Goal: Task Accomplishment & Management: Use online tool/utility

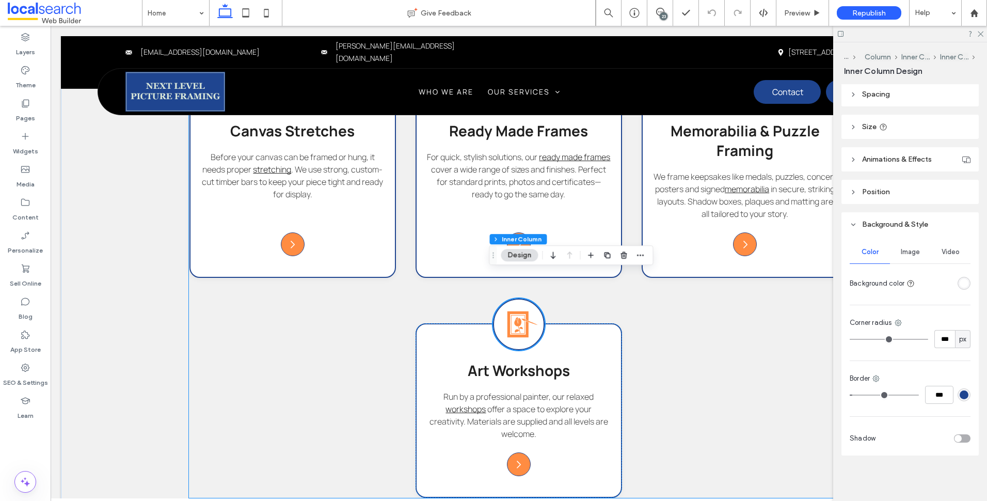
scroll to position [1303, 0]
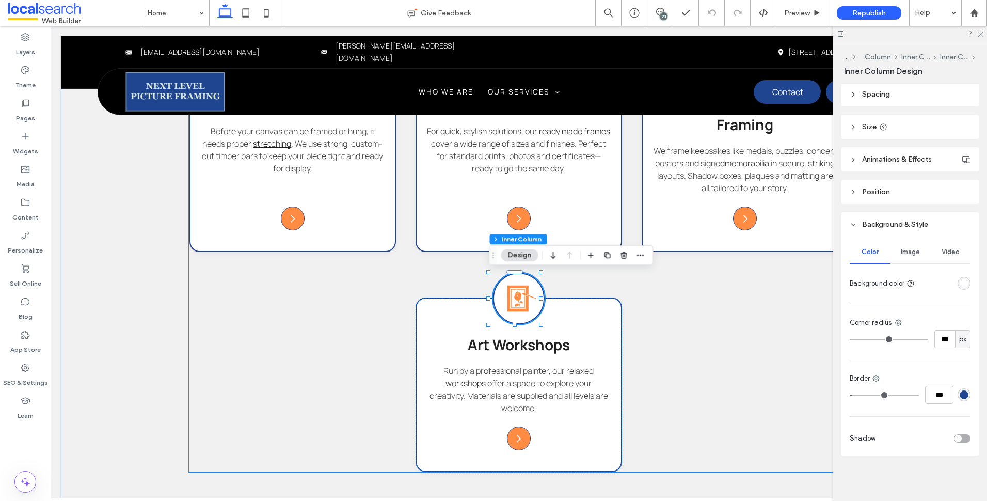
click at [687, 418] on div "Canvas Picture Framing Icon Canvas Picture Framing We frame original artworks a…" at bounding box center [518, 155] width 659 height 634
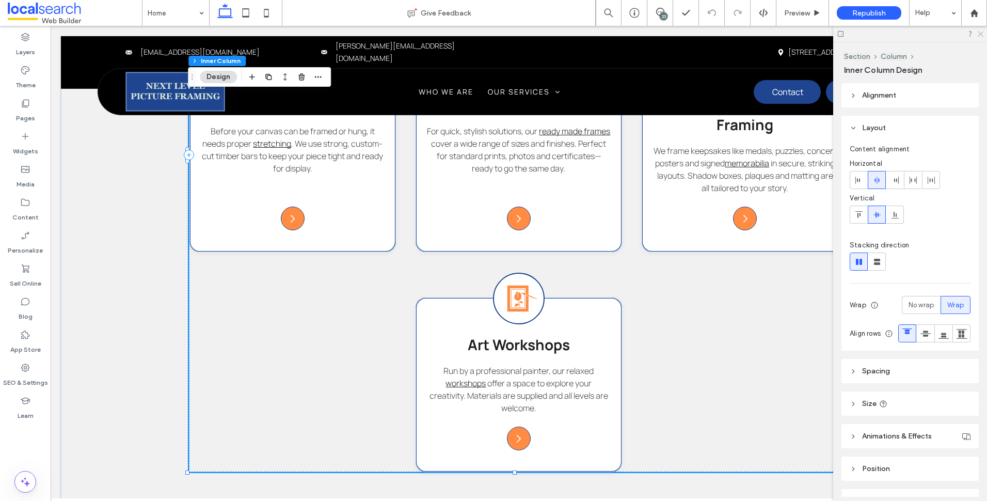
click at [982, 33] on icon at bounding box center [980, 33] width 7 height 7
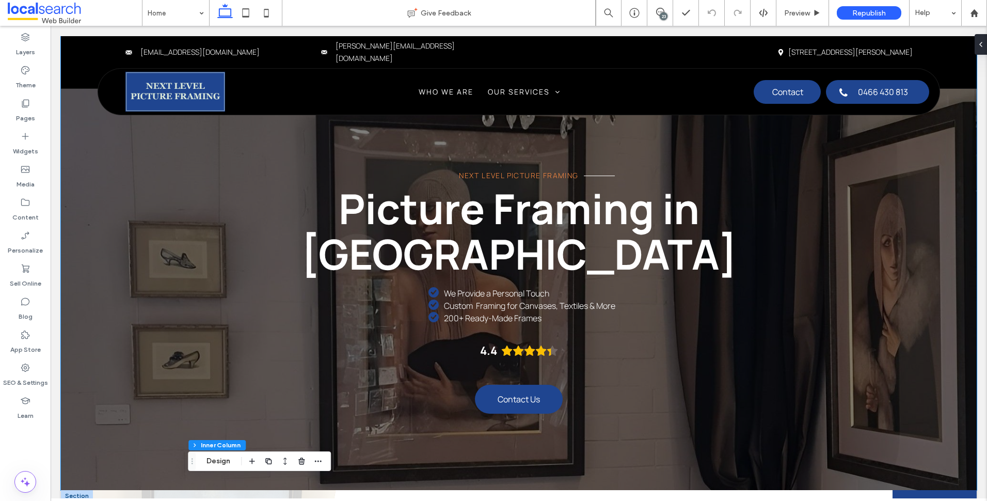
scroll to position [413, 0]
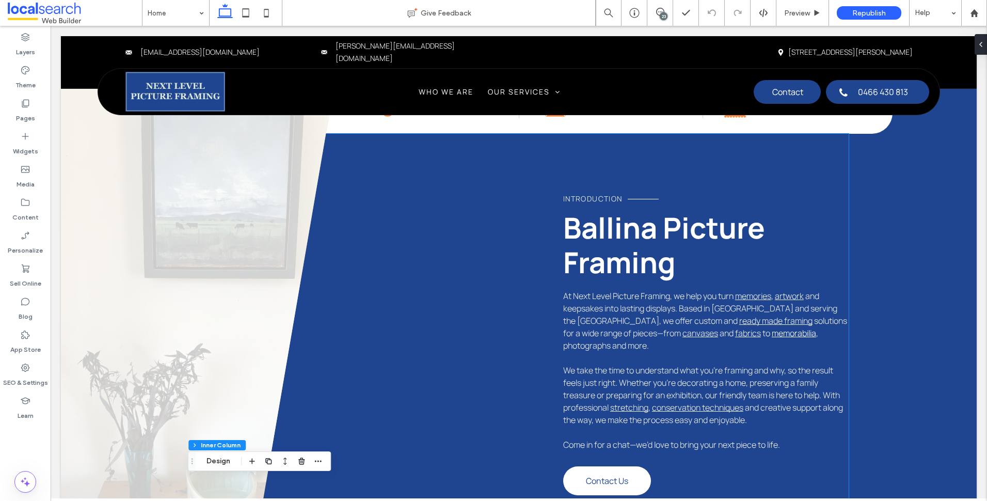
click at [779, 308] on span "and keepsakes into lasting displays. Based in Ballina and serving the Northern …" at bounding box center [700, 308] width 274 height 36
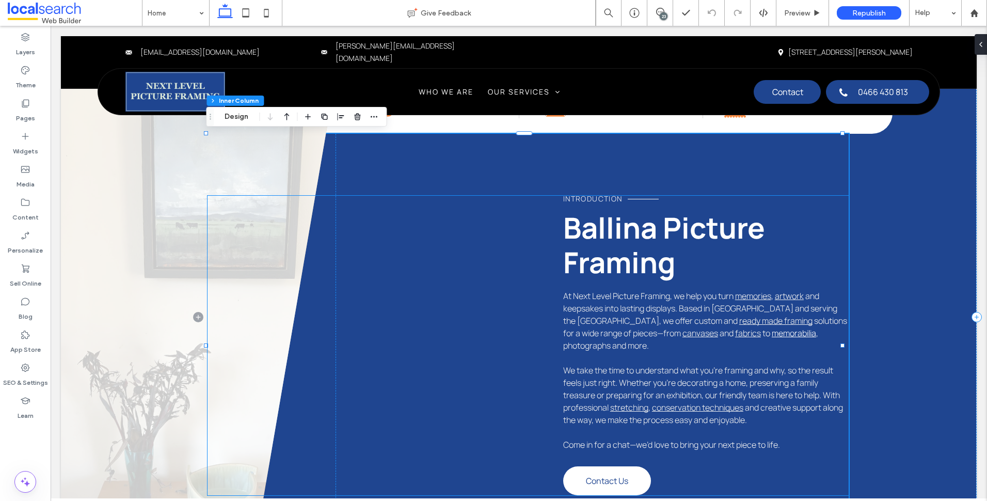
click at [762, 299] on link "memories" at bounding box center [753, 295] width 36 height 11
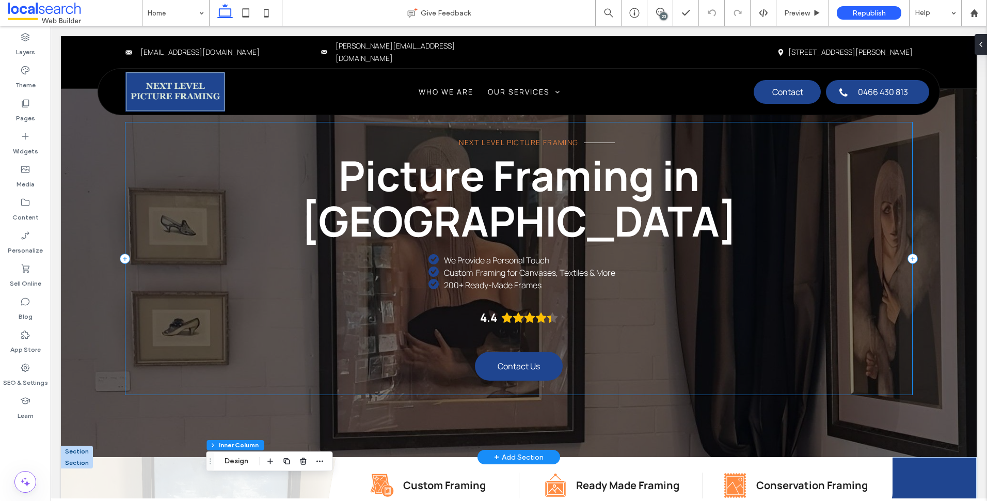
scroll to position [0, 0]
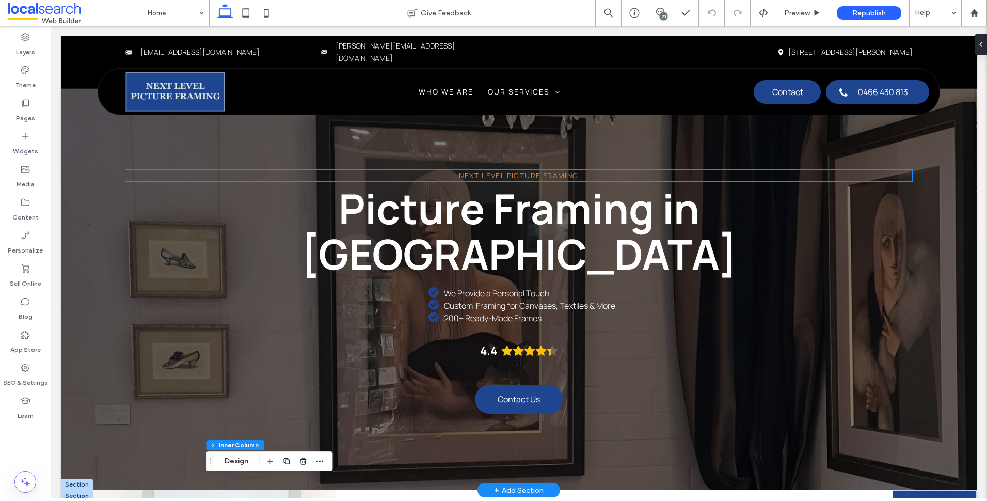
click at [544, 180] on span "Next Level Picture Framing" at bounding box center [518, 175] width 119 height 10
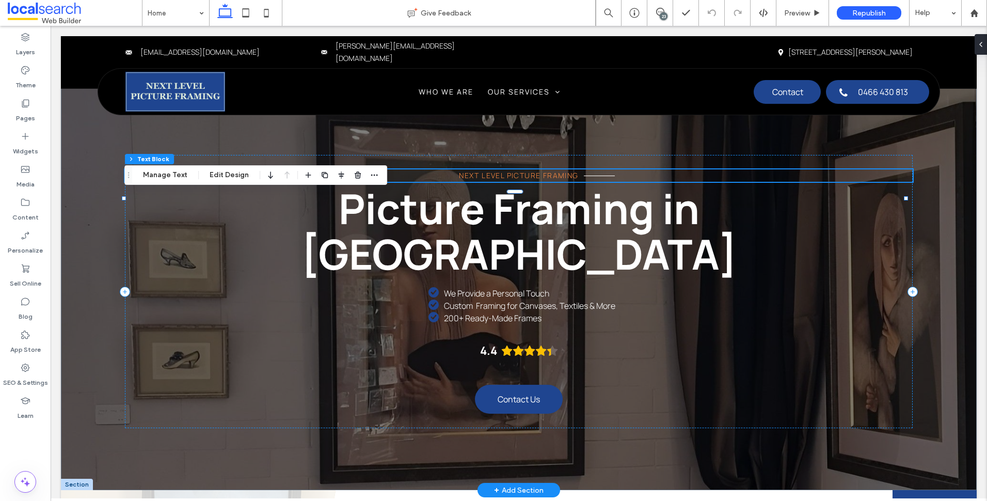
click at [544, 180] on span "Next Level Picture Framing" at bounding box center [518, 175] width 119 height 10
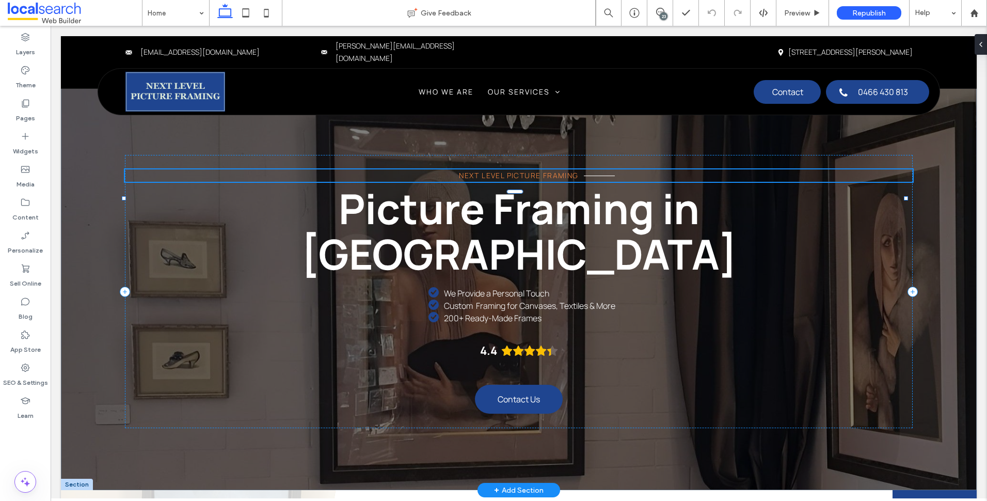
click at [544, 180] on span "Next Level Picture Framing" at bounding box center [518, 175] width 119 height 10
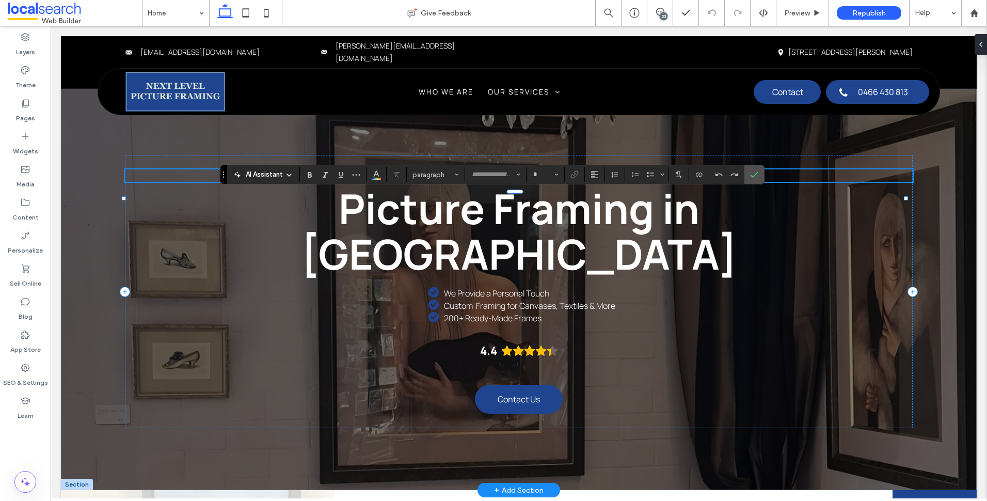
type input "*******"
type input "**"
click at [752, 173] on icon "Confirm" at bounding box center [754, 174] width 8 height 8
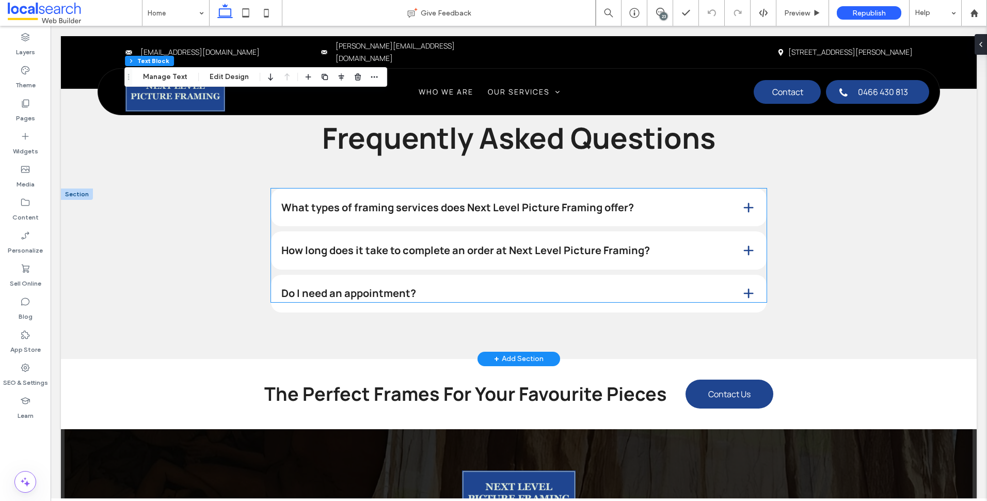
scroll to position [3149, 0]
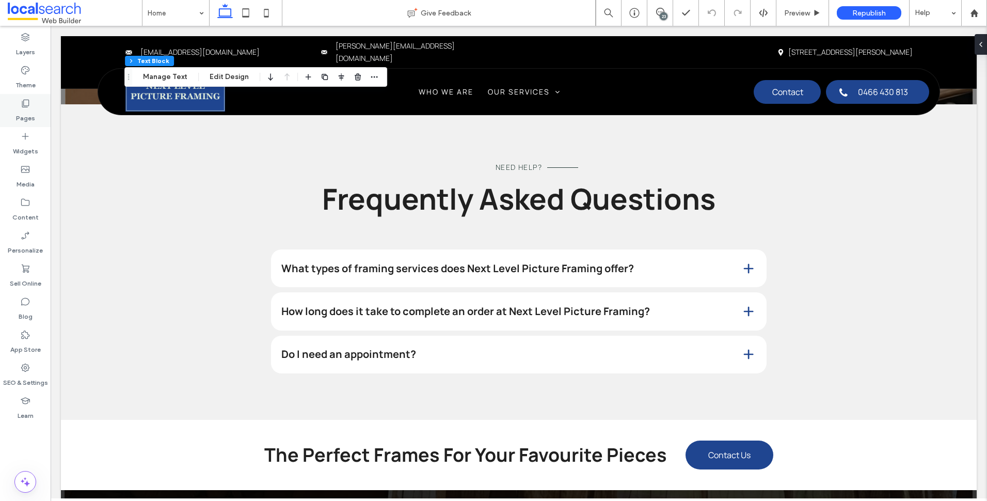
click at [42, 113] on div "Pages" at bounding box center [25, 110] width 51 height 33
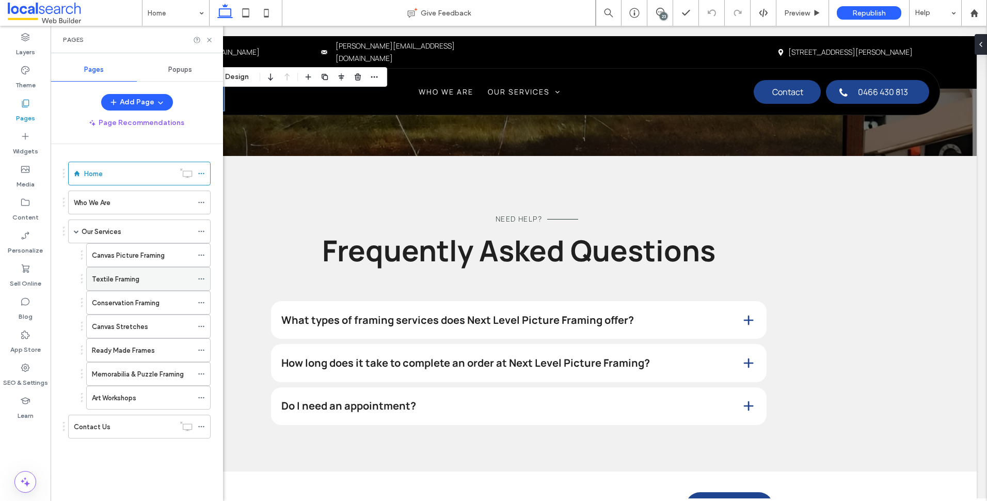
scroll to position [2788, 0]
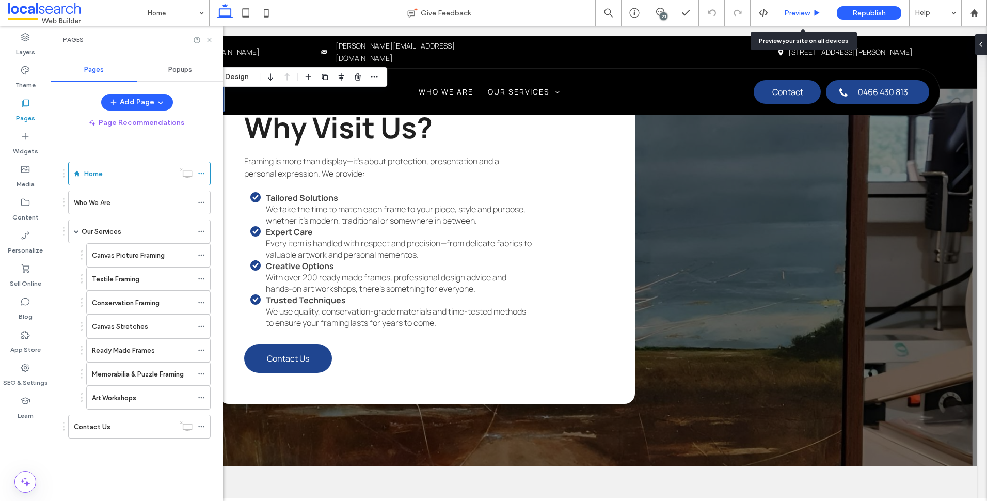
click at [794, 17] on span "Preview" at bounding box center [797, 13] width 26 height 9
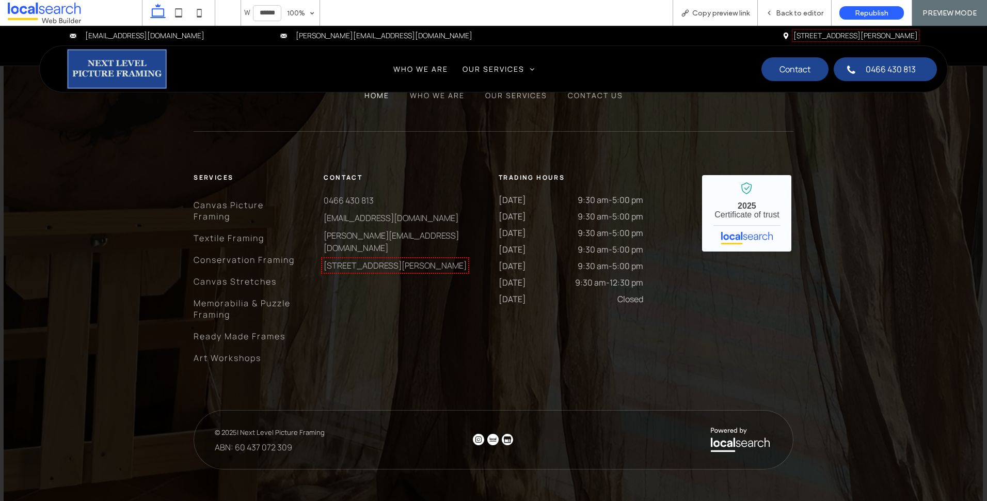
scroll to position [3644, 0]
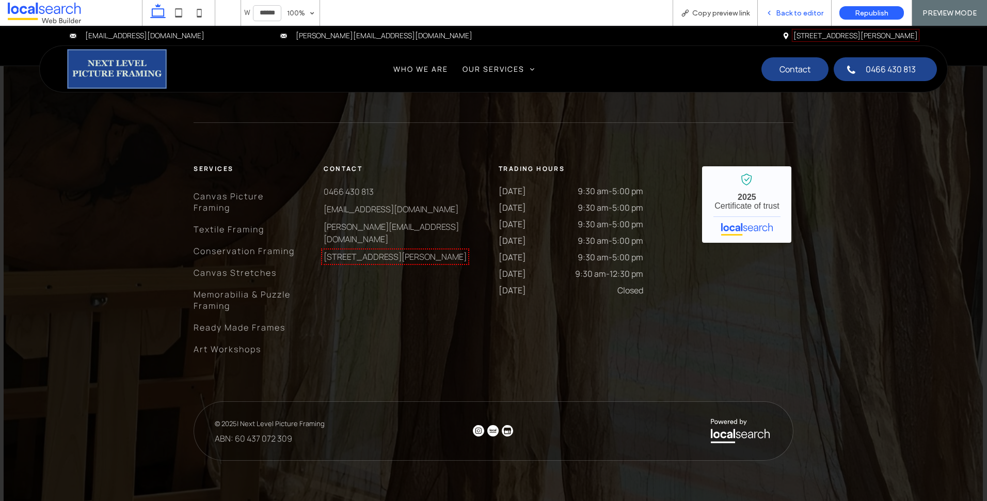
click at [799, 20] on div "Back to editor" at bounding box center [795, 13] width 74 height 26
click at [799, 13] on span "Back to editor" at bounding box center [799, 13] width 47 height 9
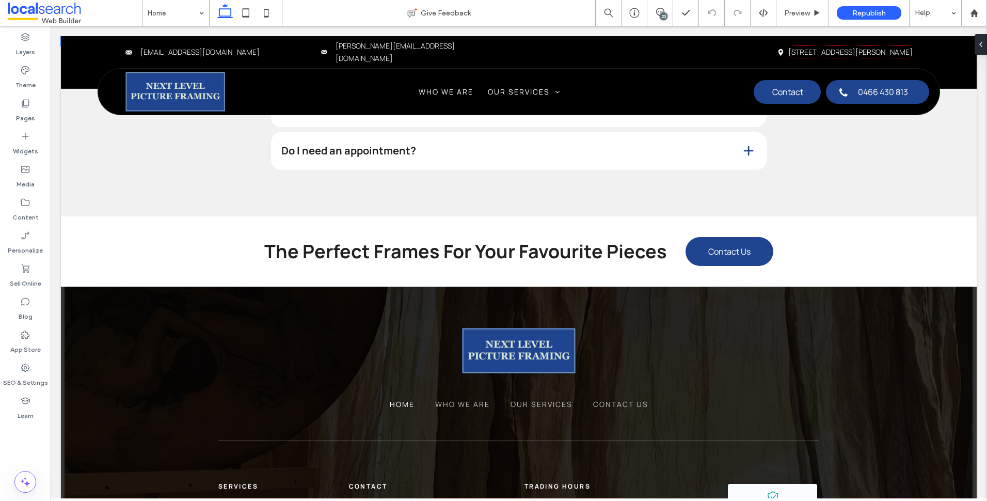
scroll to position [3043, 0]
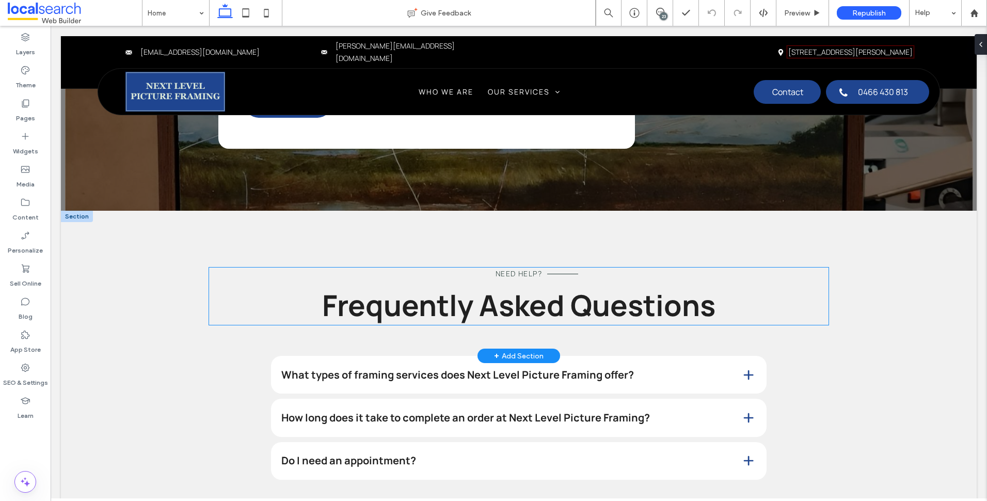
click at [522, 271] on span "Need Help?" at bounding box center [519, 273] width 46 height 10
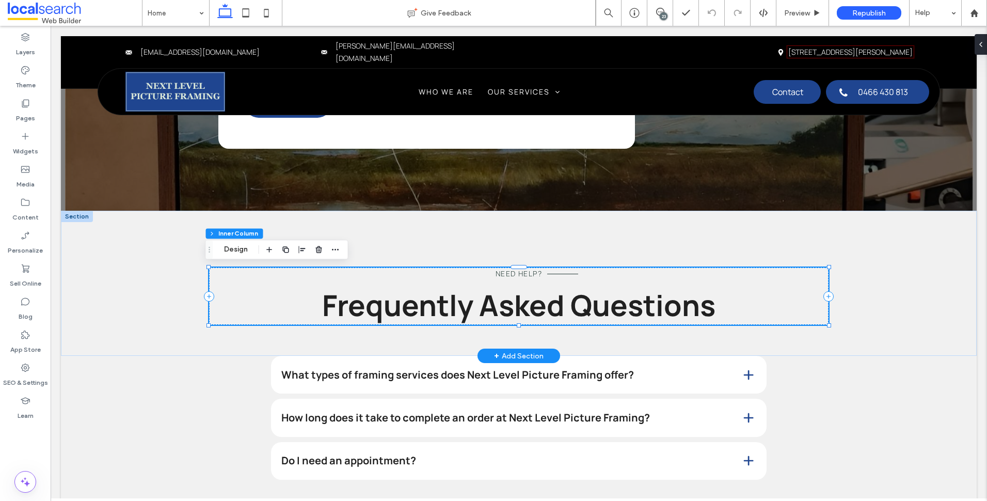
click at [522, 271] on span "Need Help?" at bounding box center [519, 273] width 46 height 10
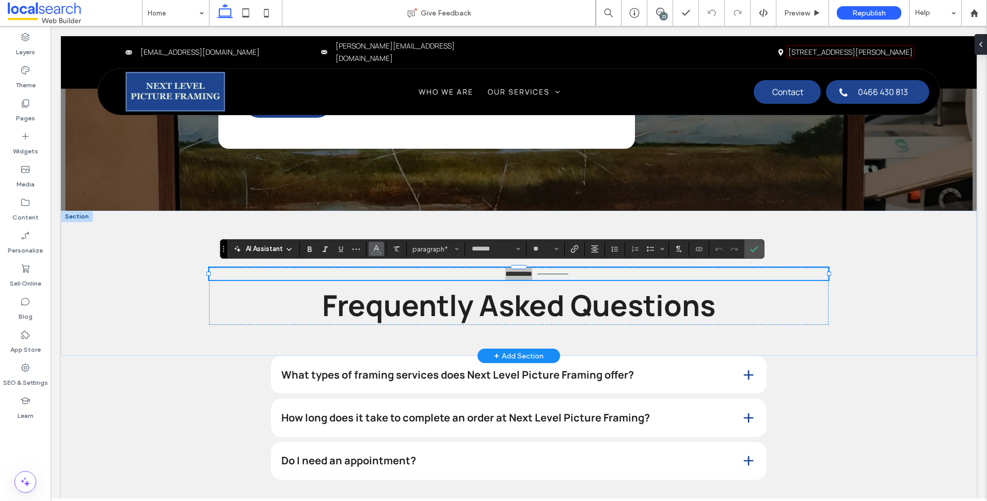
click at [371, 247] on button "Color" at bounding box center [376, 249] width 15 height 14
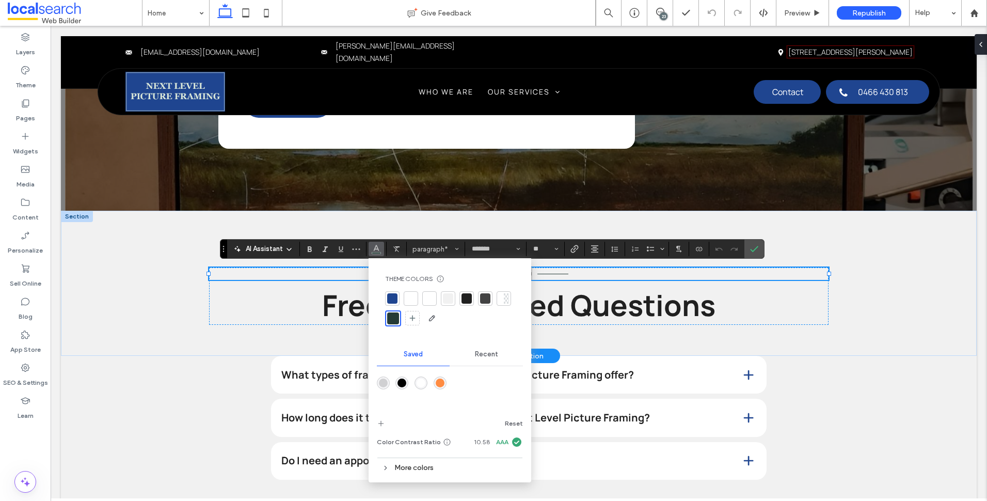
click at [439, 379] on div "rgba(255,140,66,1)" at bounding box center [440, 382] width 9 height 9
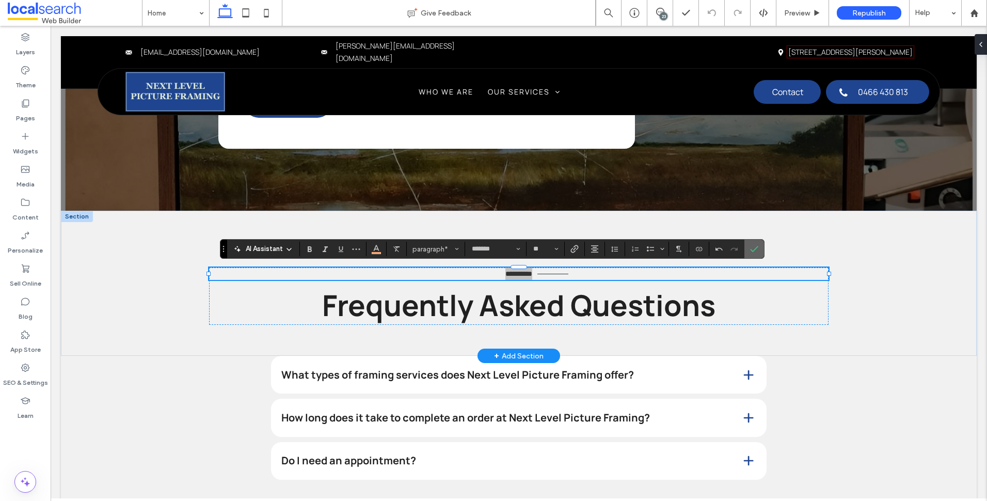
click at [762, 247] on section at bounding box center [754, 249] width 20 height 19
click at [758, 247] on label "Confirm" at bounding box center [753, 249] width 15 height 19
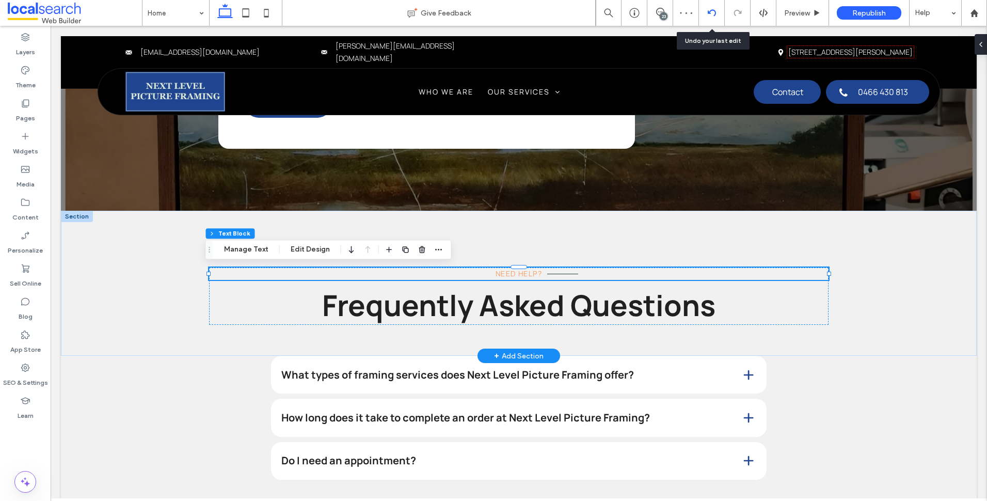
click at [711, 12] on icon at bounding box center [712, 13] width 8 height 8
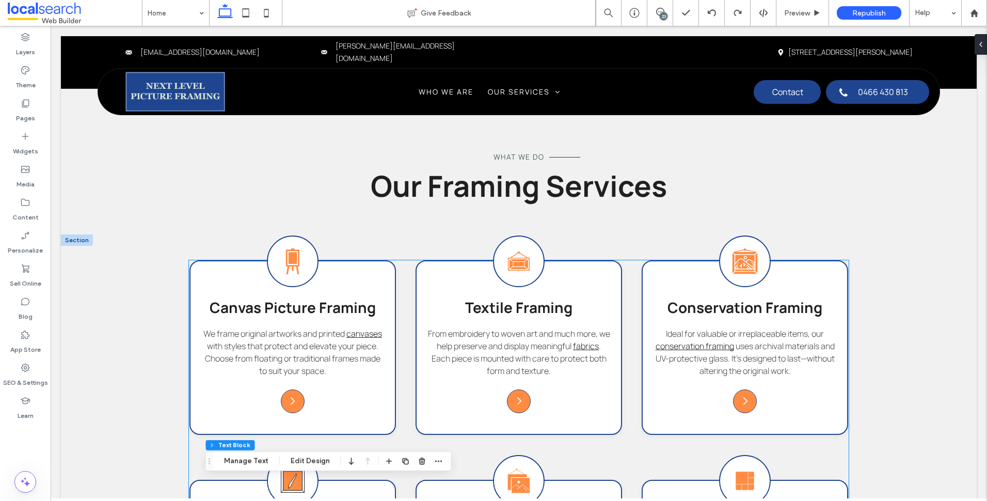
scroll to position [782, 0]
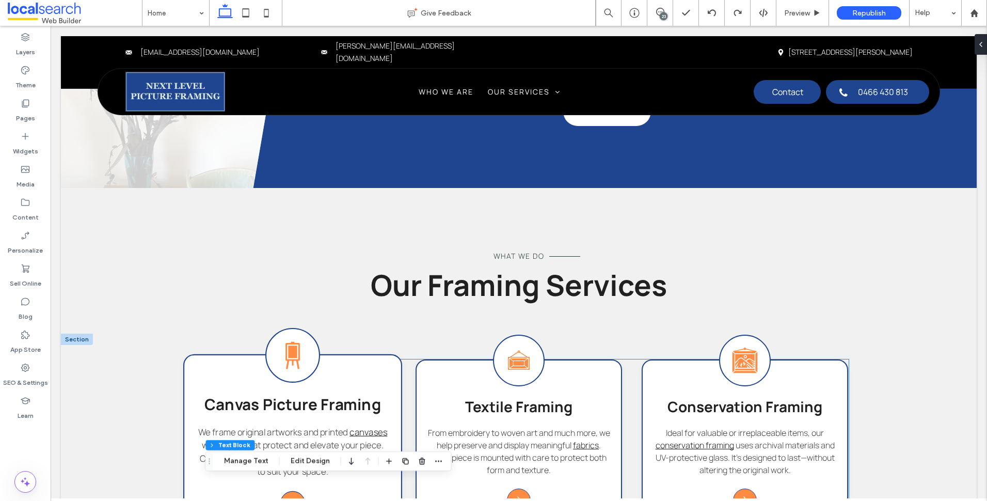
click at [321, 403] on span "Canvas Picture Framing" at bounding box center [292, 403] width 176 height 21
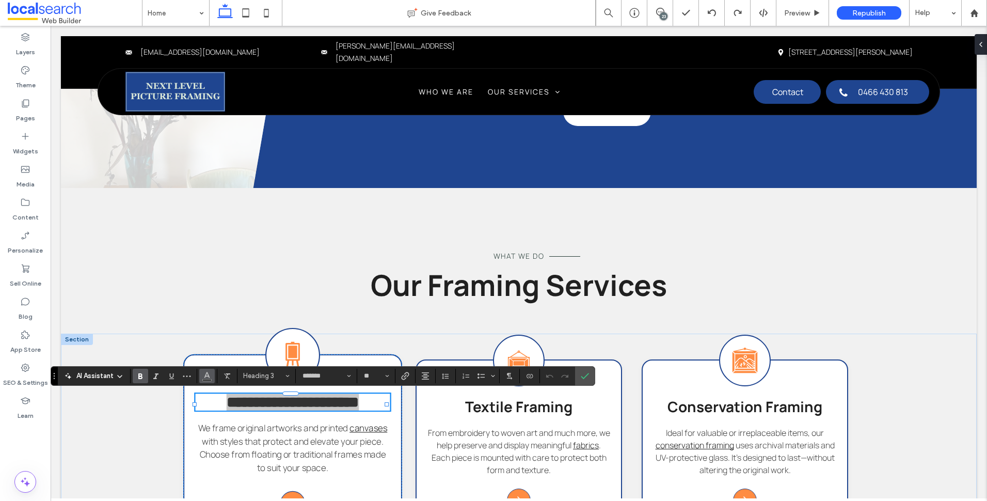
click at [204, 376] on icon "Color" at bounding box center [207, 375] width 8 height 8
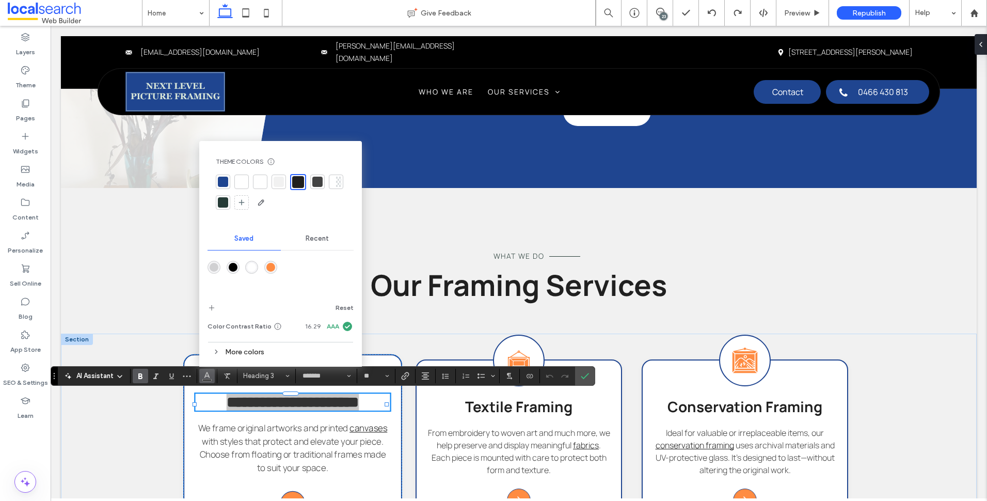
click at [271, 272] on div "rgba(255,140,66,1)" at bounding box center [270, 267] width 13 height 13
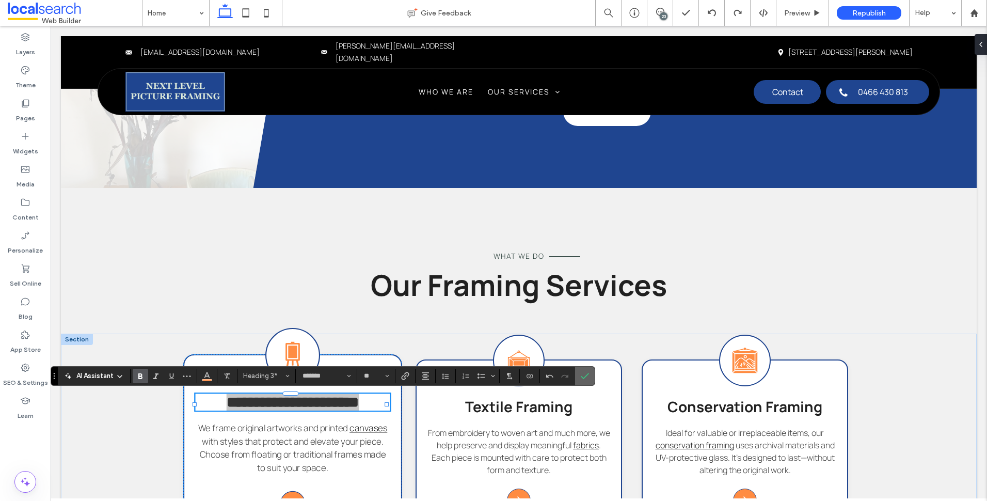
click at [591, 380] on label "Confirm" at bounding box center [584, 376] width 15 height 19
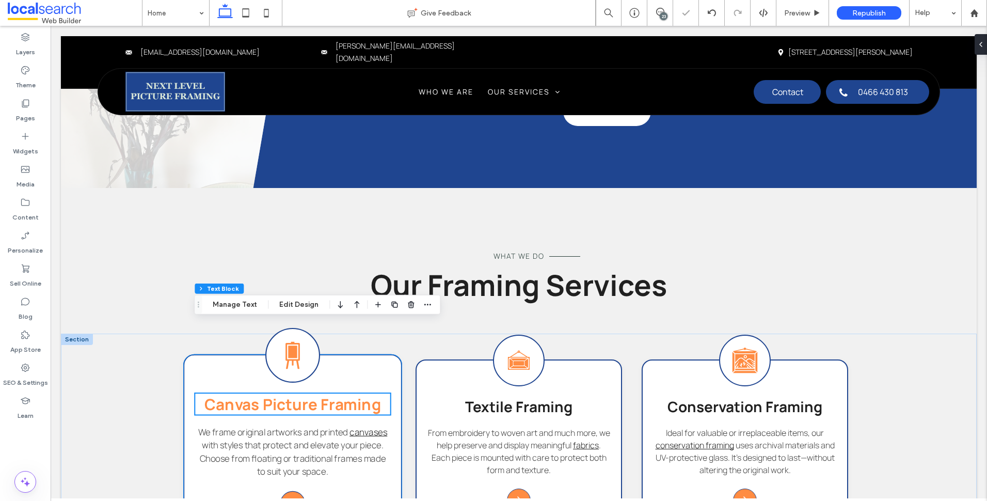
scroll to position [989, 0]
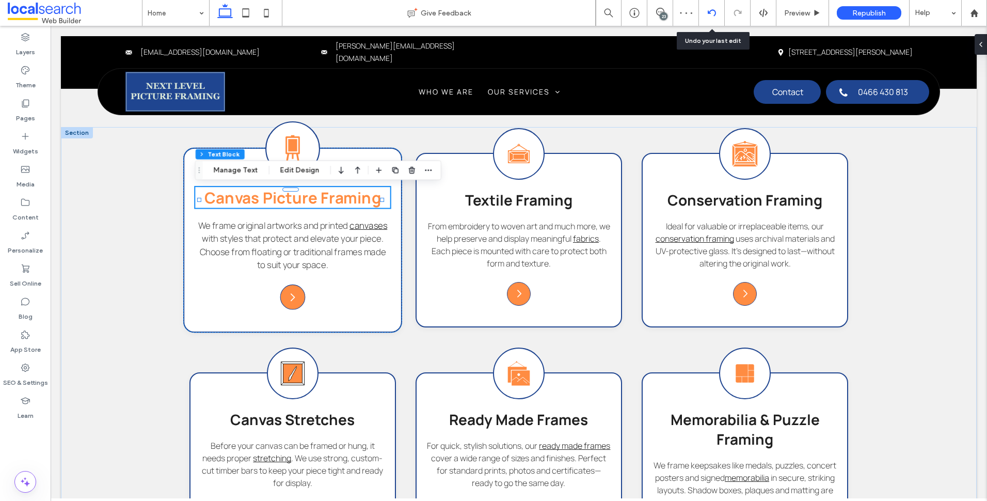
click at [709, 12] on use at bounding box center [711, 12] width 8 height 7
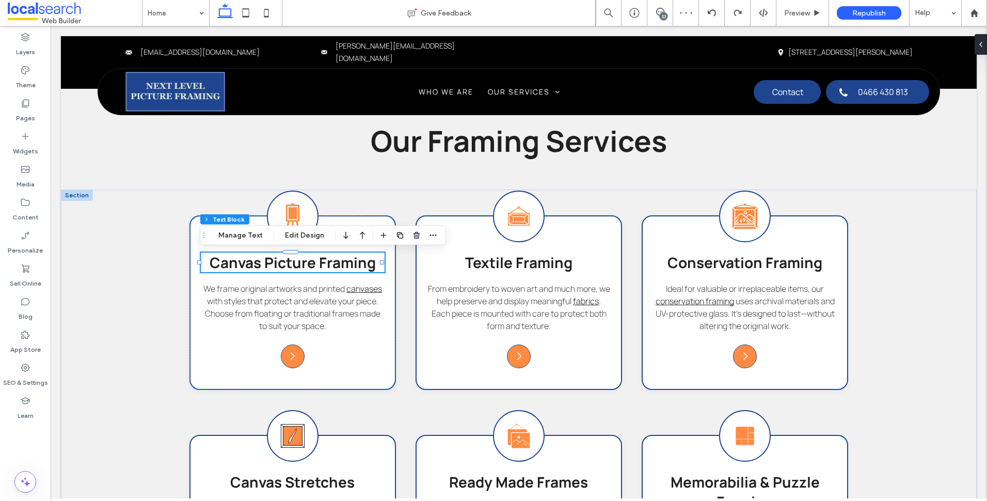
scroll to position [0, 0]
click at [31, 93] on div "Theme" at bounding box center [25, 77] width 51 height 33
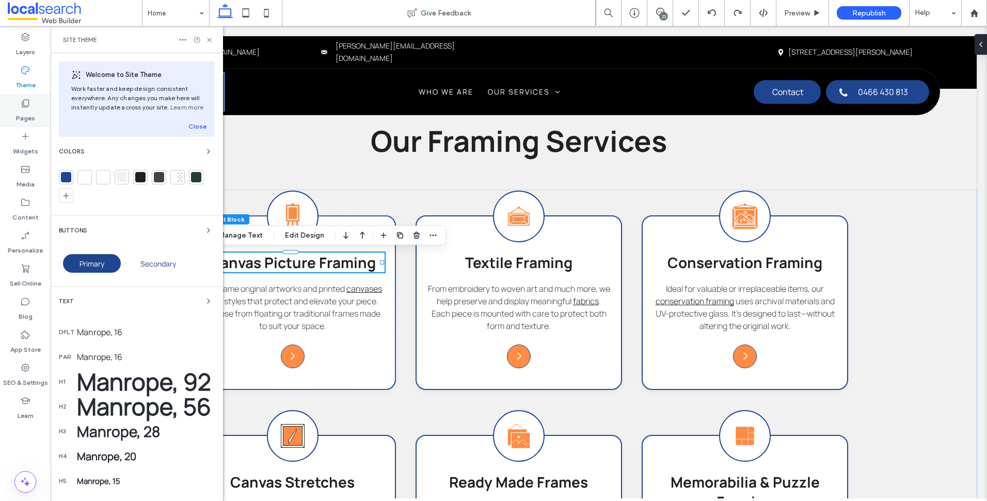
click at [30, 104] on icon at bounding box center [25, 103] width 10 height 10
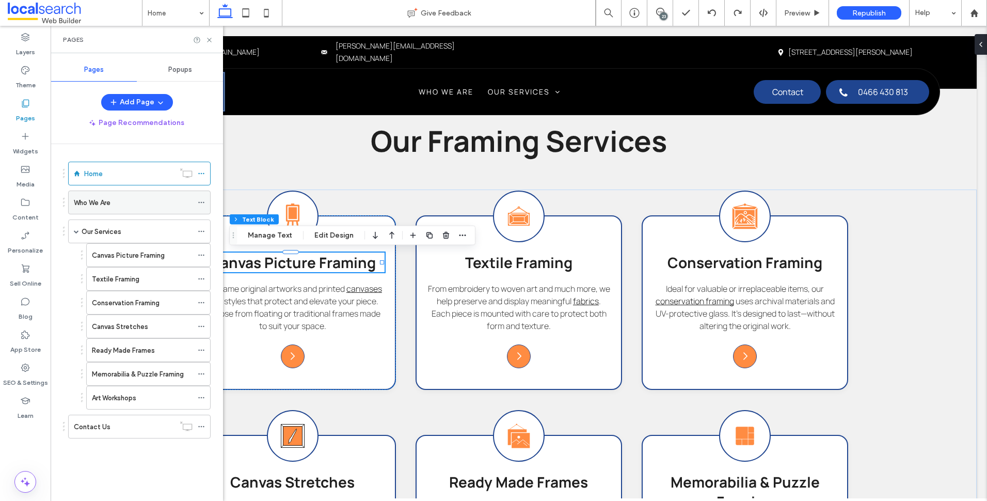
click at [136, 199] on div "Who We Are" at bounding box center [133, 202] width 119 height 11
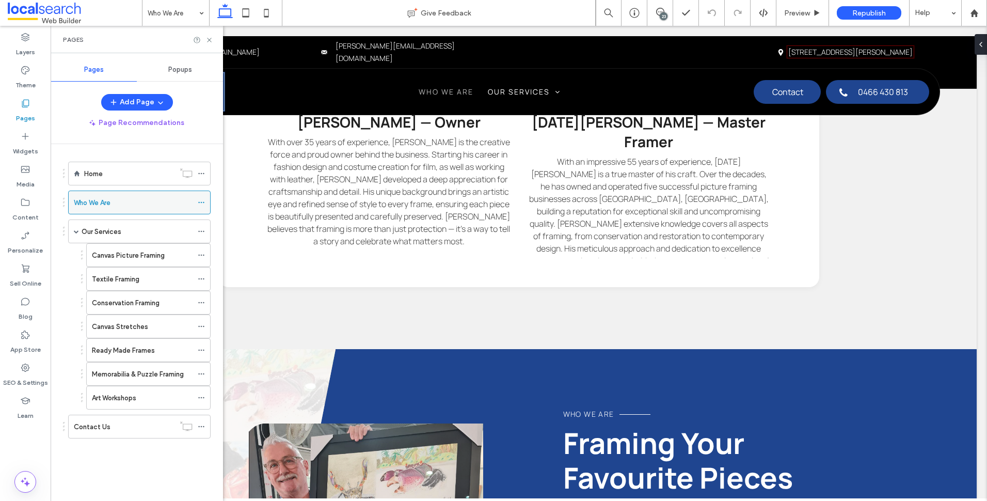
scroll to position [310, 0]
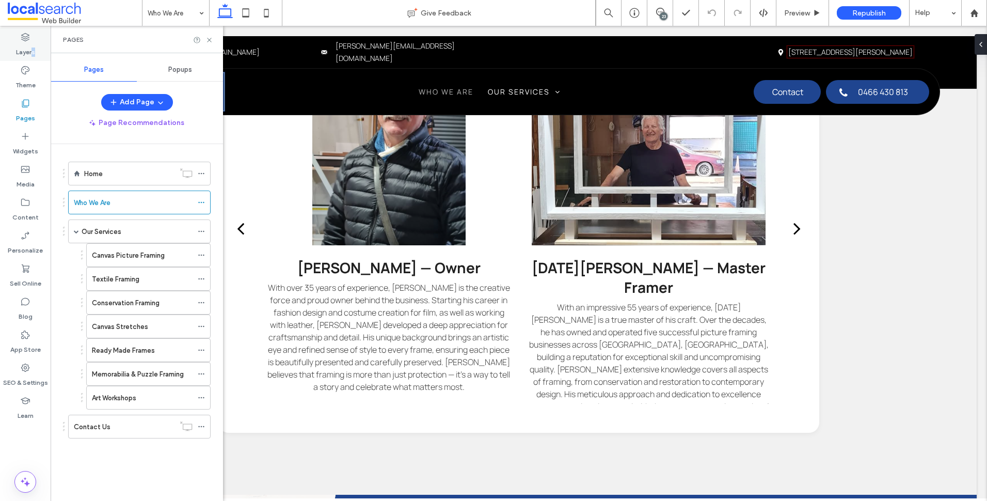
click at [35, 45] on label "Layers" at bounding box center [25, 49] width 19 height 14
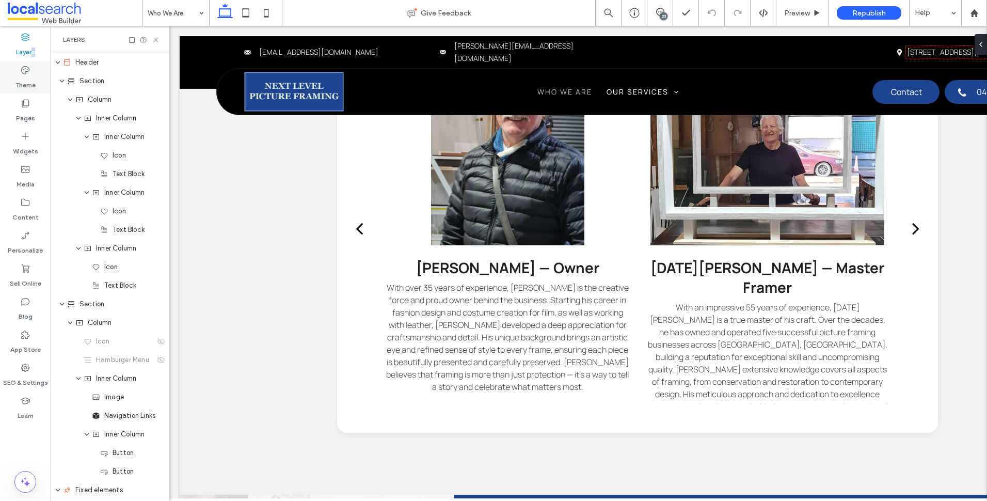
scroll to position [0, 119]
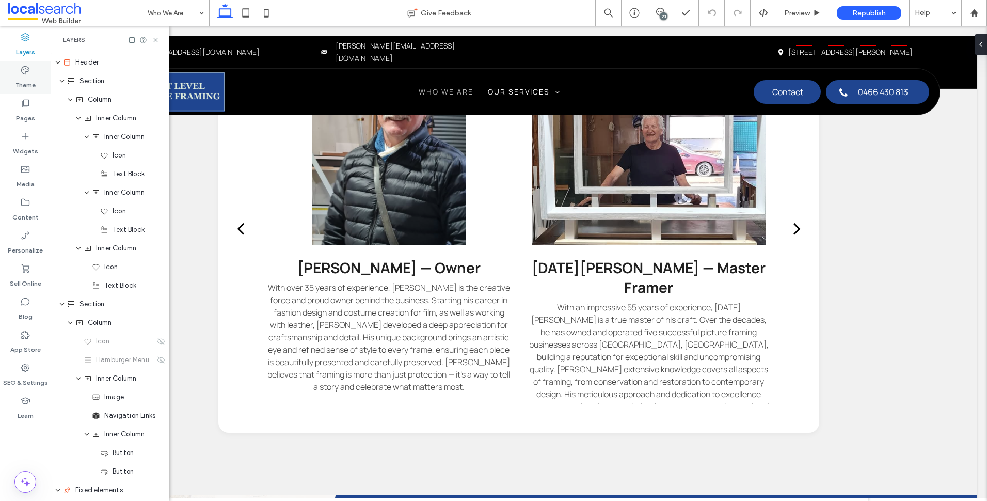
drag, startPoint x: 38, startPoint y: 73, endPoint x: 44, endPoint y: 86, distance: 13.6
click at [24, 69] on icon at bounding box center [25, 70] width 10 height 10
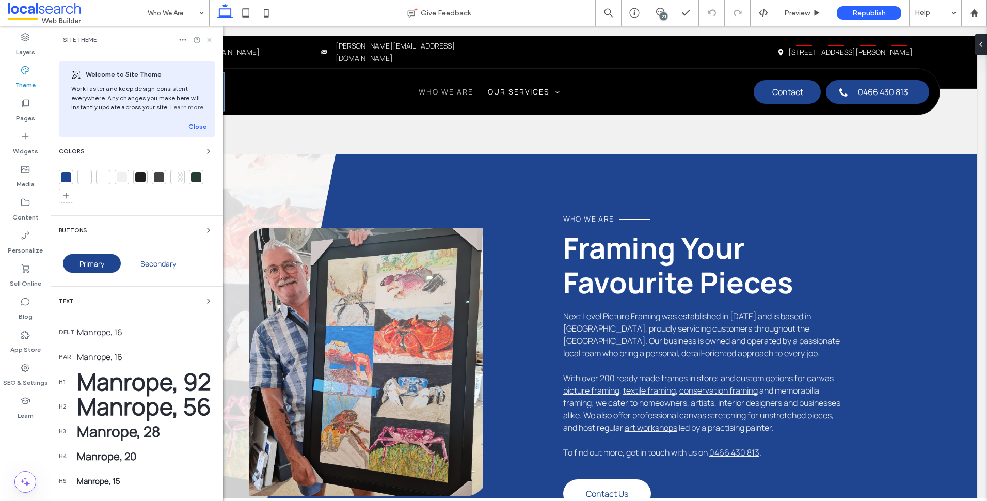
scroll to position [723, 0]
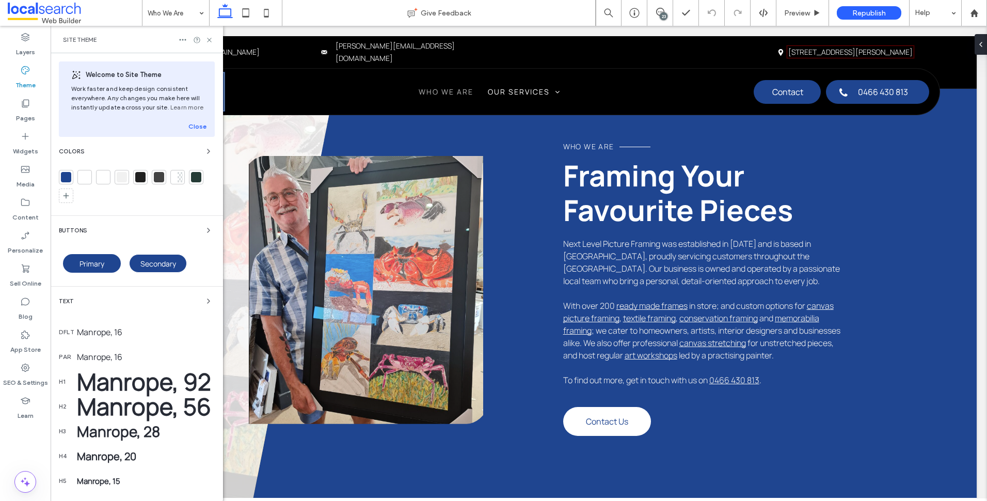
click at [162, 263] on span "Secondary" at bounding box center [158, 264] width 36 height 10
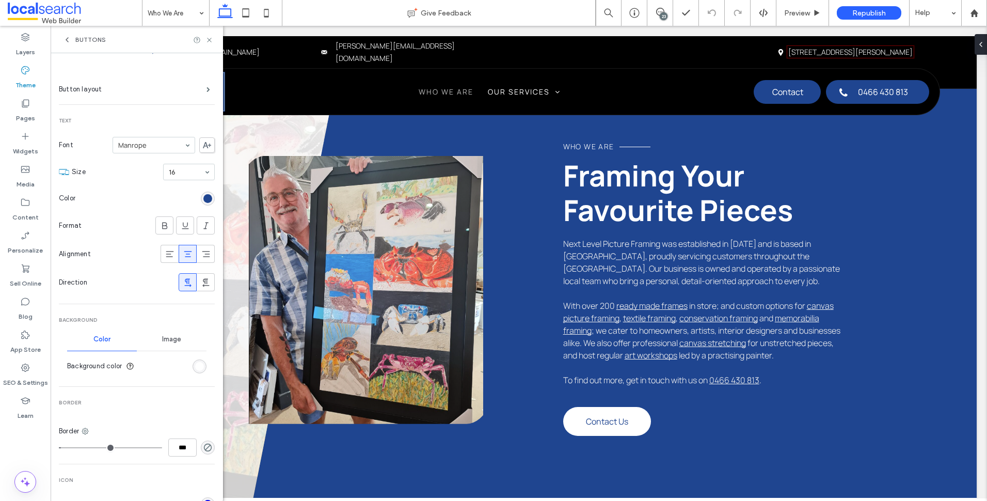
scroll to position [0, 0]
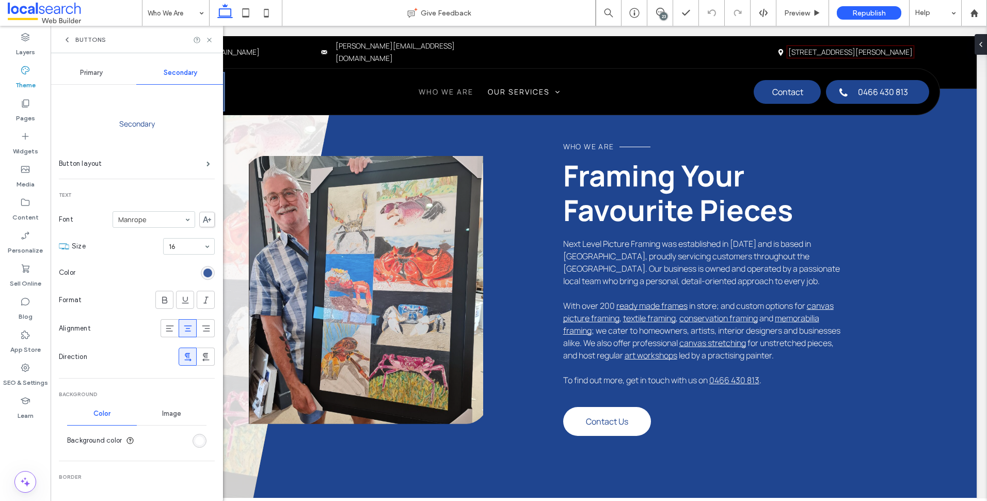
click at [203, 275] on div "rgb(31, 69, 144)" at bounding box center [207, 272] width 9 height 9
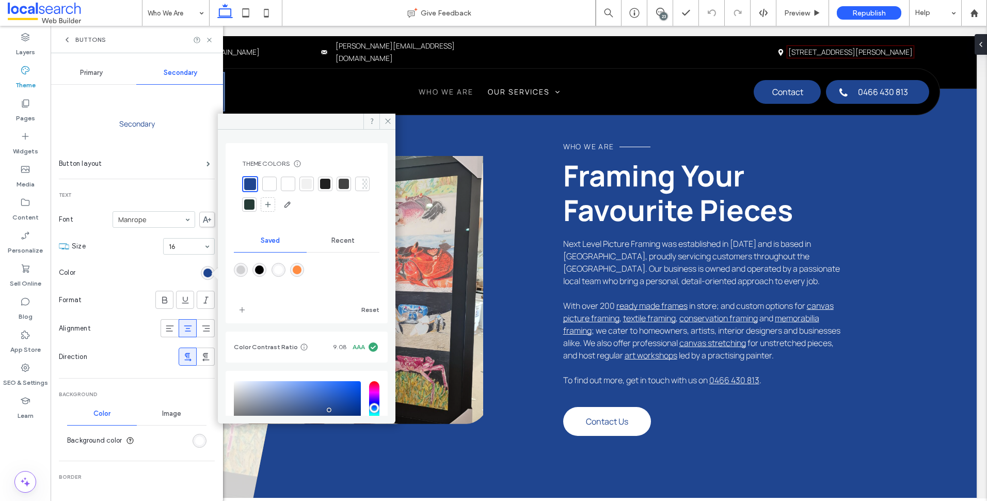
click at [301, 266] on div "rgba(255,140,66,1)" at bounding box center [297, 269] width 9 height 9
type input "*******"
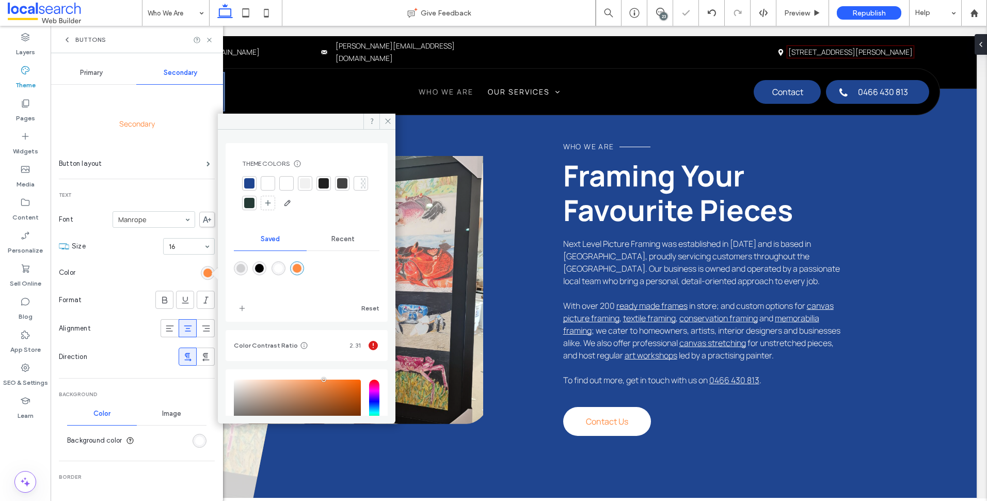
click at [241, 182] on div "Theme Colors Save time with Theme Colors Create a color palette to instantly ad…" at bounding box center [307, 185] width 146 height 68
click at [247, 184] on div at bounding box center [249, 183] width 10 height 10
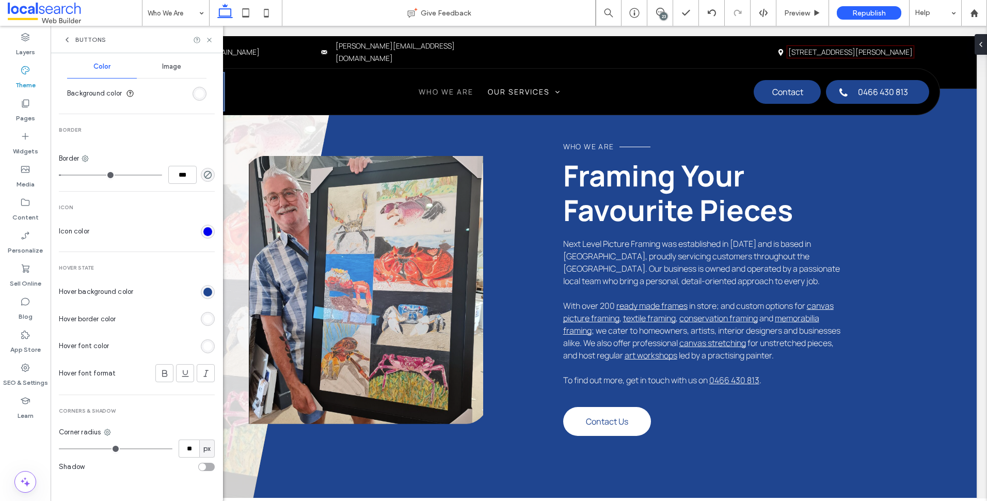
scroll to position [347, 0]
click at [201, 315] on div "rgb(255, 255, 255)" at bounding box center [208, 318] width 14 height 14
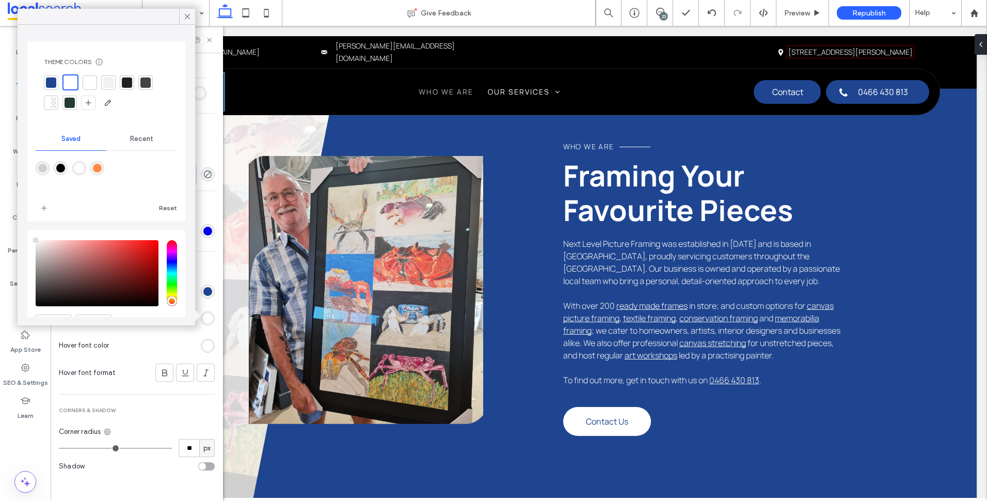
click at [102, 170] on div "rgba(255,140,66,1)" at bounding box center [97, 168] width 9 height 9
type input "*******"
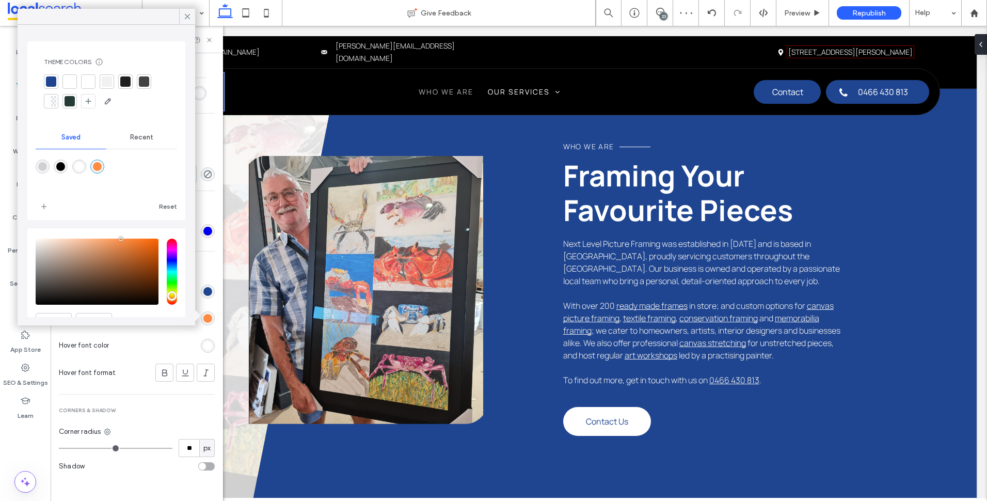
click at [200, 338] on section "Hover font color" at bounding box center [137, 345] width 156 height 26
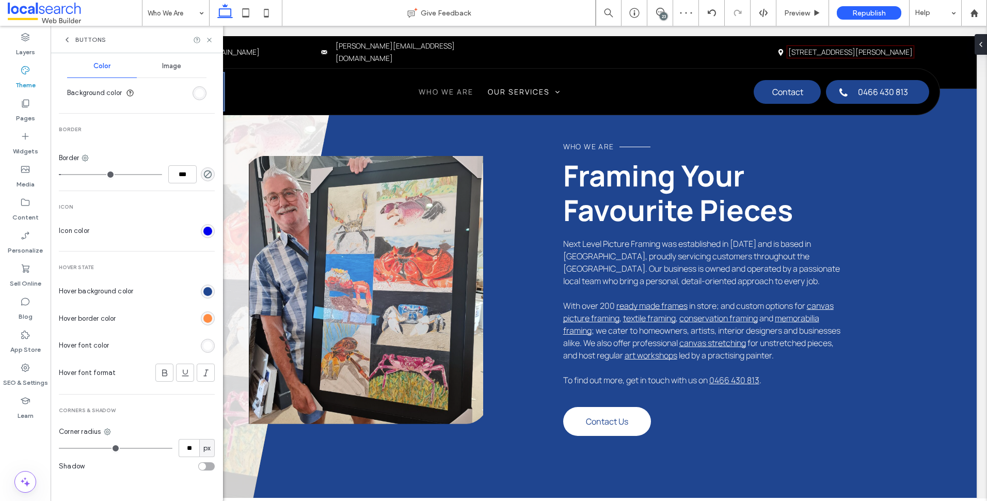
click at [203, 345] on div "rgb(255, 255, 255)" at bounding box center [207, 345] width 9 height 9
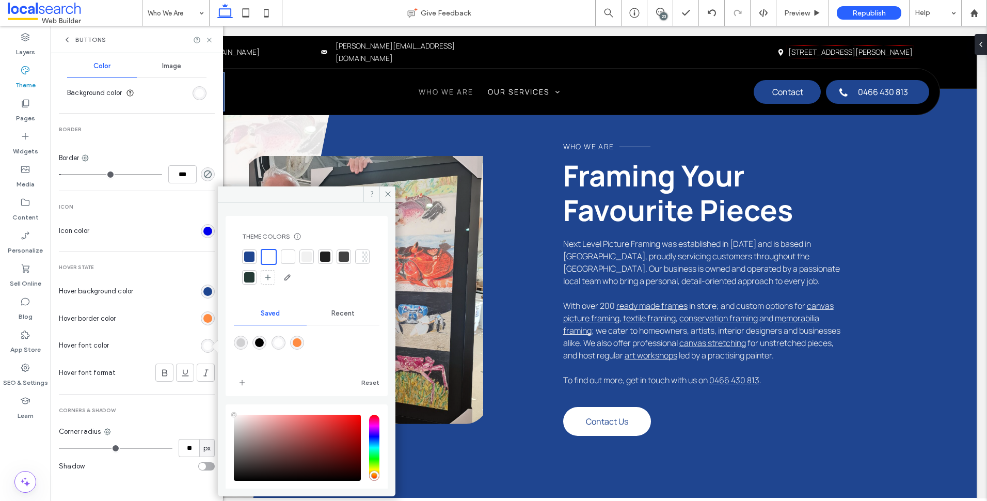
click at [301, 342] on div "rgba(255,140,66,1)" at bounding box center [297, 342] width 9 height 9
type input "*******"
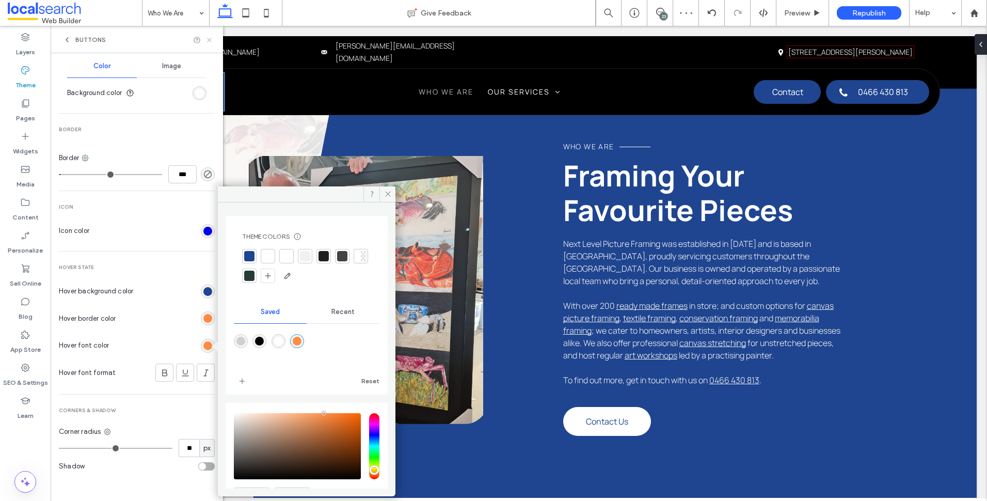
click at [212, 43] on icon at bounding box center [209, 40] width 8 height 8
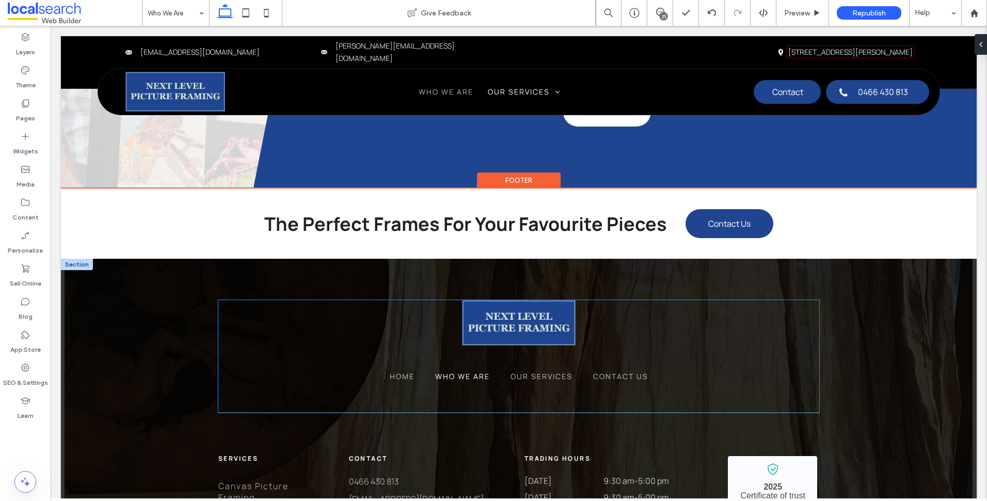
scroll to position [929, 0]
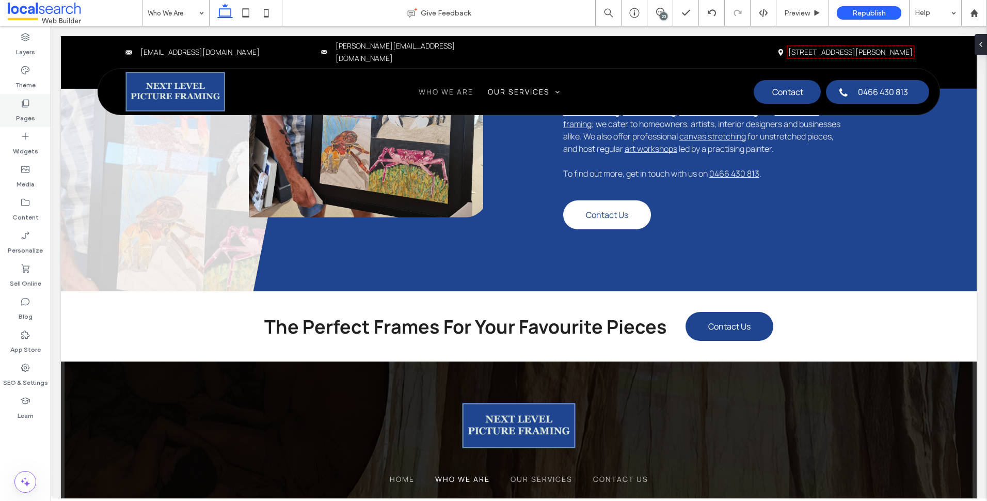
click at [35, 114] on div "Pages" at bounding box center [25, 110] width 51 height 33
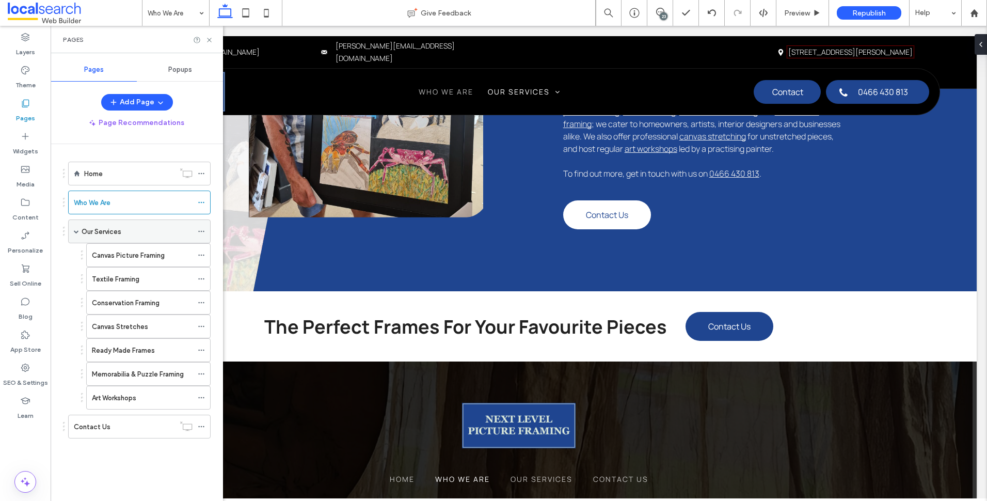
click at [135, 231] on div "Our Services" at bounding box center [137, 231] width 111 height 11
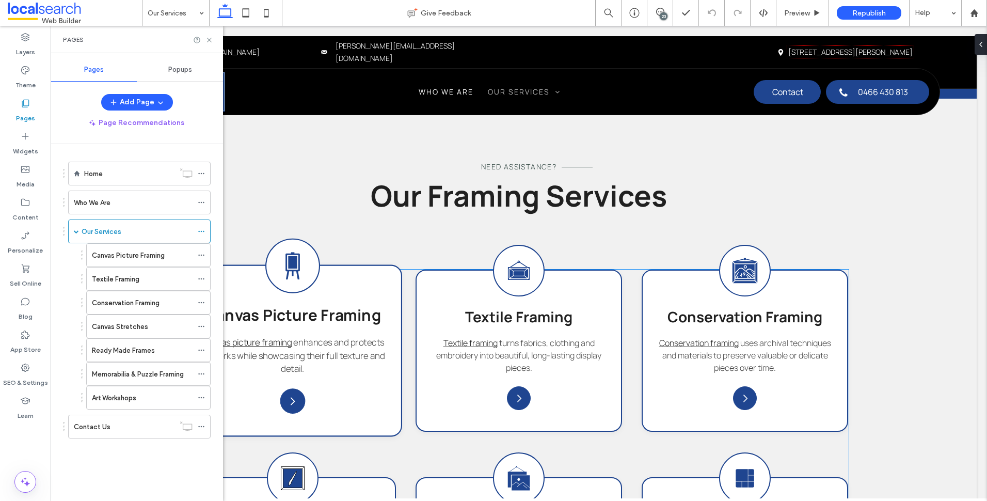
scroll to position [723, 0]
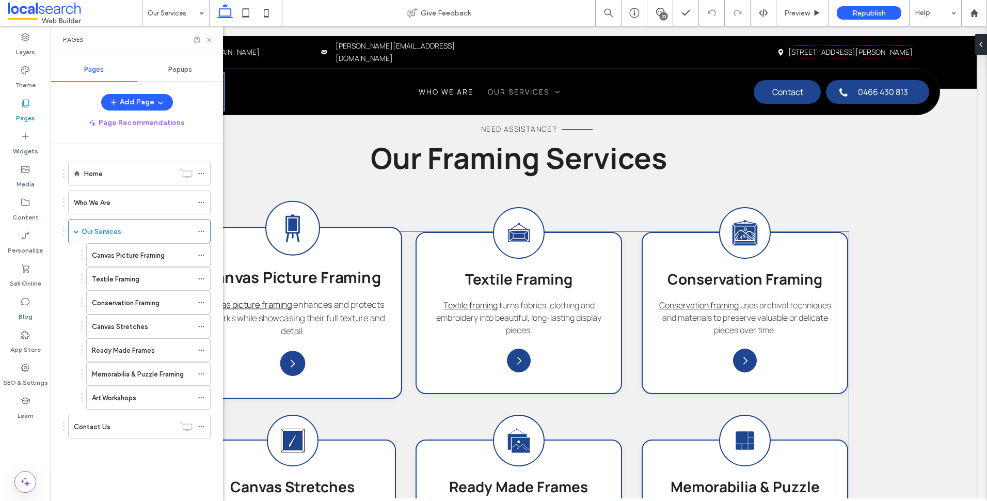
click at [290, 237] on icon "Canvas Picture Framing Icon" at bounding box center [292, 227] width 27 height 27
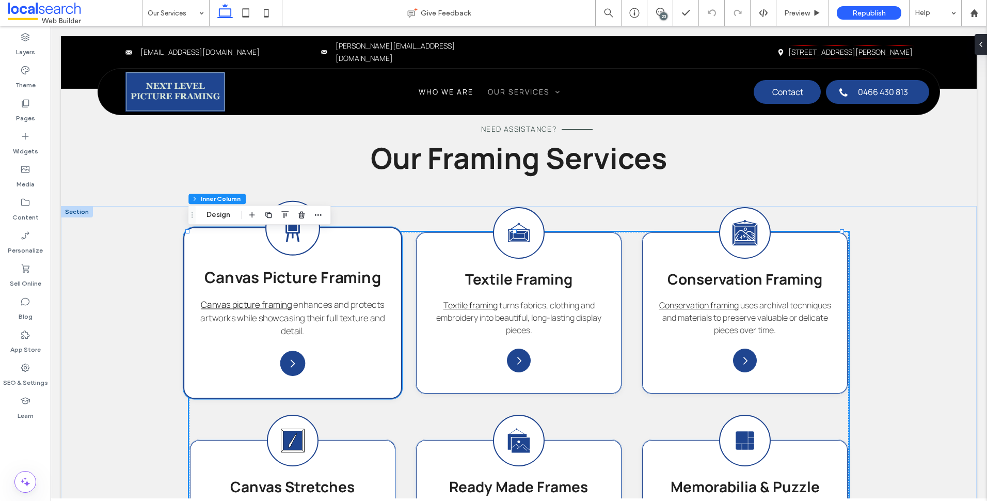
click at [294, 235] on icon "Canvas Picture Framing Icon" at bounding box center [292, 227] width 27 height 27
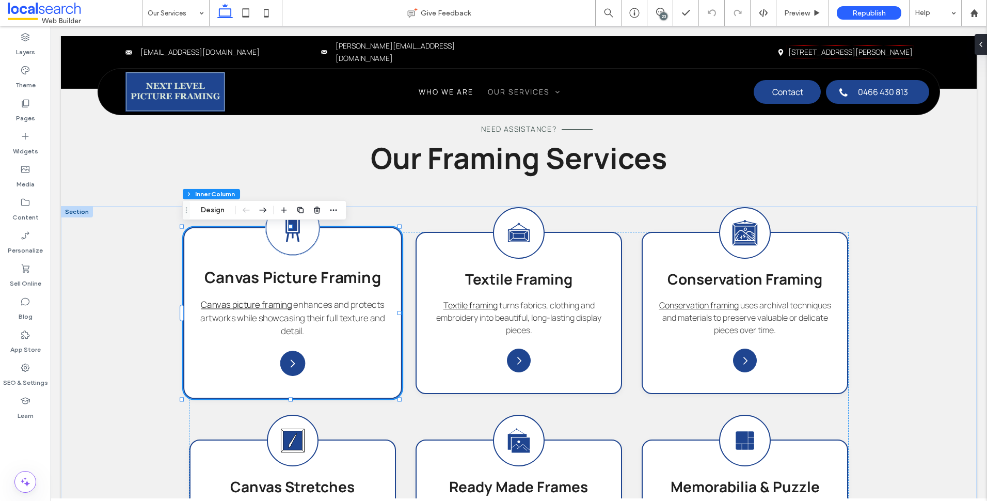
click at [294, 235] on icon "Canvas Picture Framing Icon" at bounding box center [292, 227] width 27 height 27
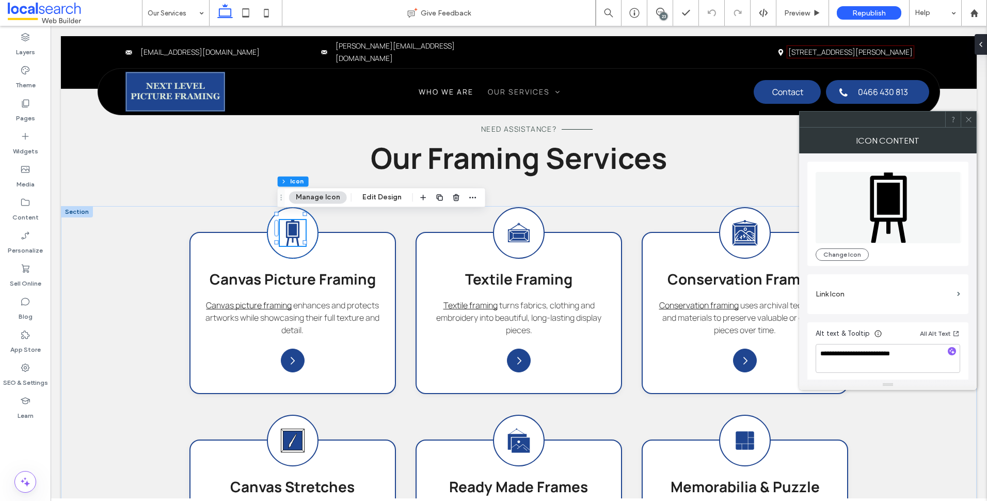
click at [966, 123] on icon at bounding box center [969, 120] width 8 height 8
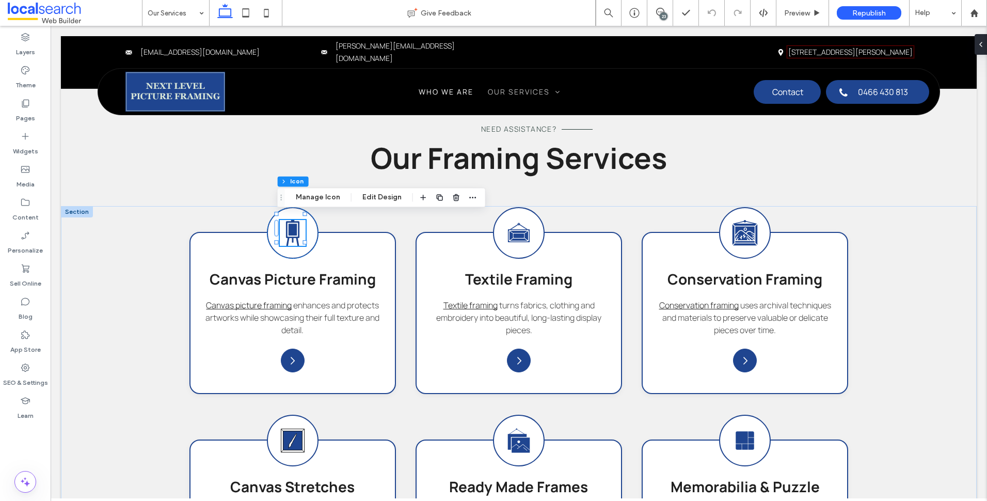
click at [390, 192] on button "Edit Design" at bounding box center [382, 197] width 53 height 12
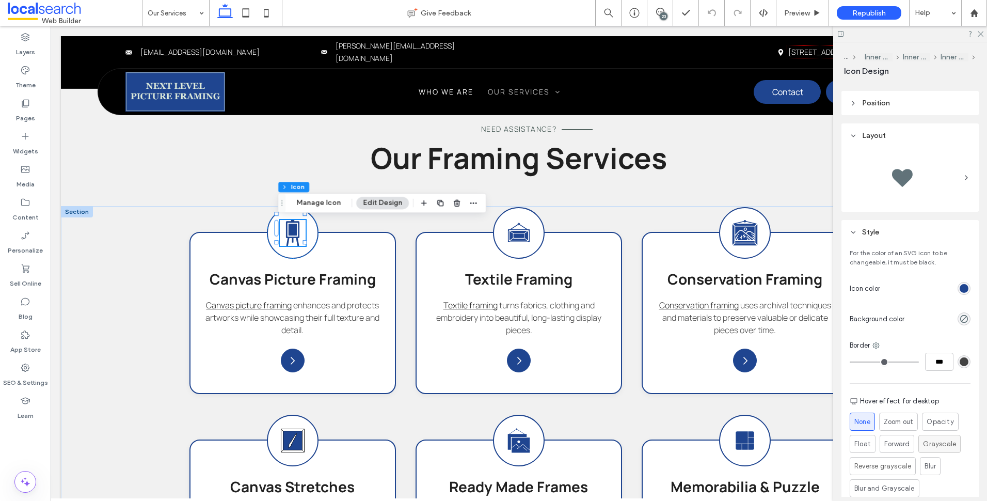
scroll to position [211, 0]
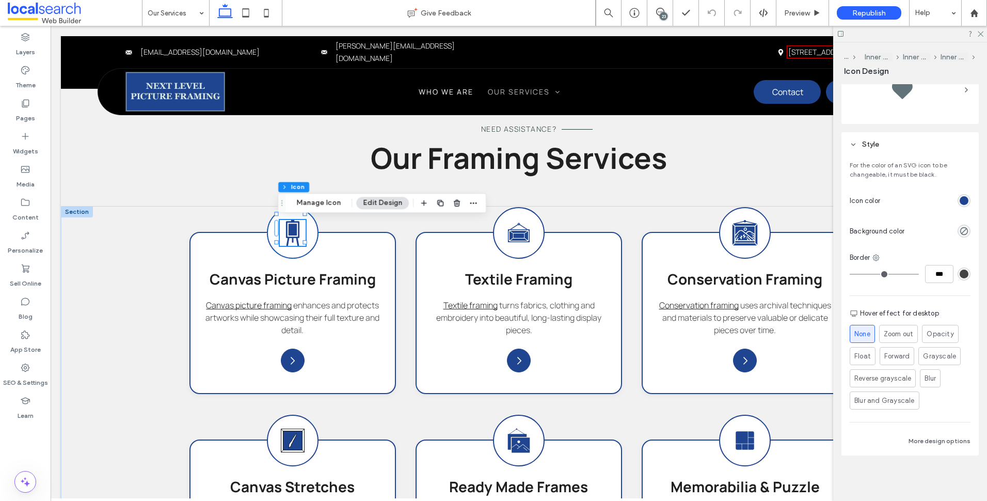
click at [960, 200] on div "rgb(31, 69, 144)" at bounding box center [964, 200] width 9 height 9
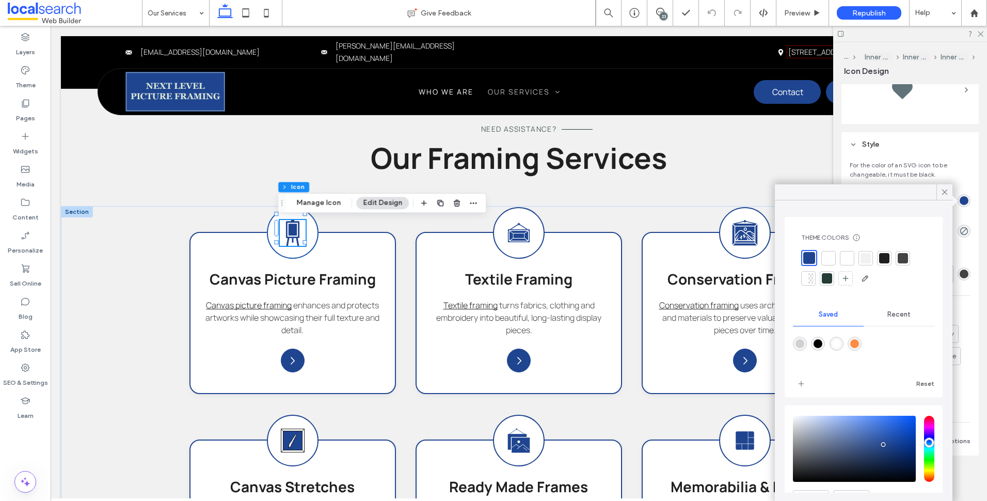
click at [857, 340] on div "rgba(255,140,66,1)" at bounding box center [854, 343] width 9 height 9
type input "*******"
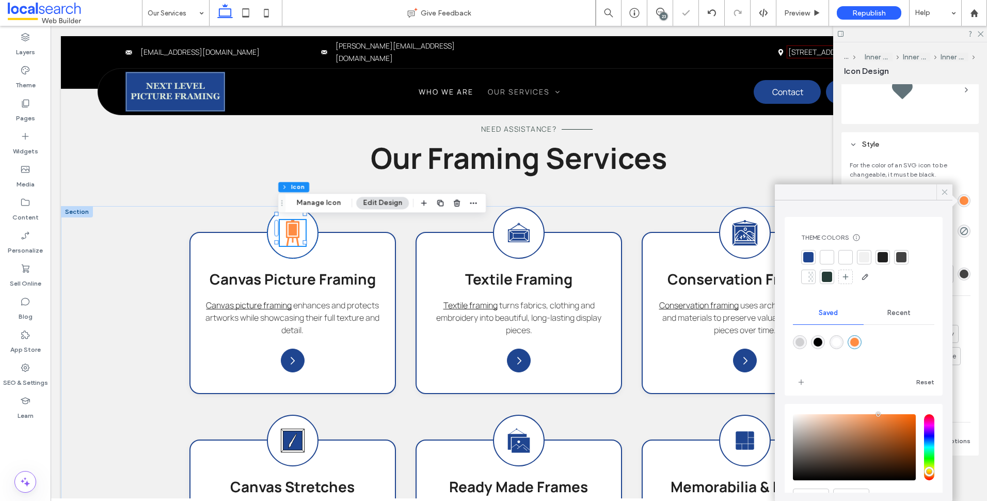
click at [947, 192] on icon at bounding box center [944, 191] width 9 height 9
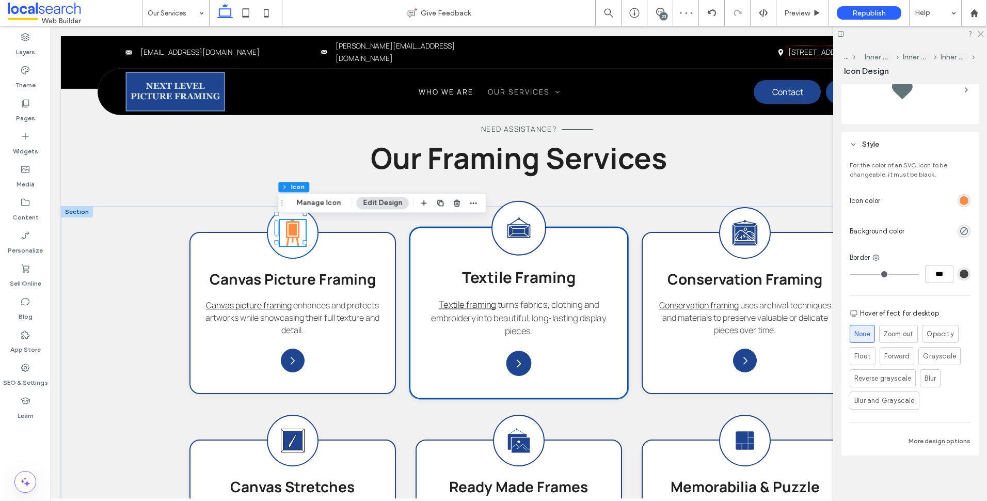
click at [521, 227] on icon at bounding box center [519, 227] width 18 height 2
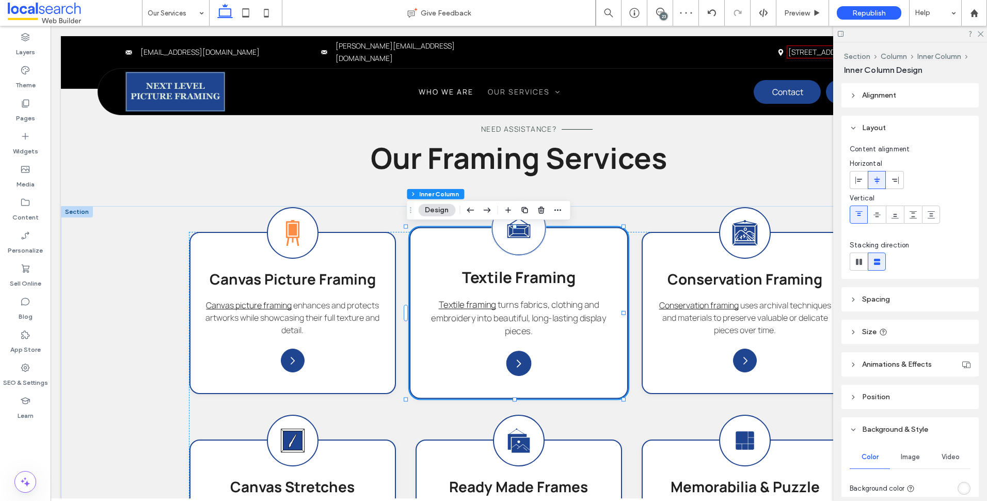
click at [521, 227] on icon "Textile Framing Icon" at bounding box center [518, 227] width 27 height 27
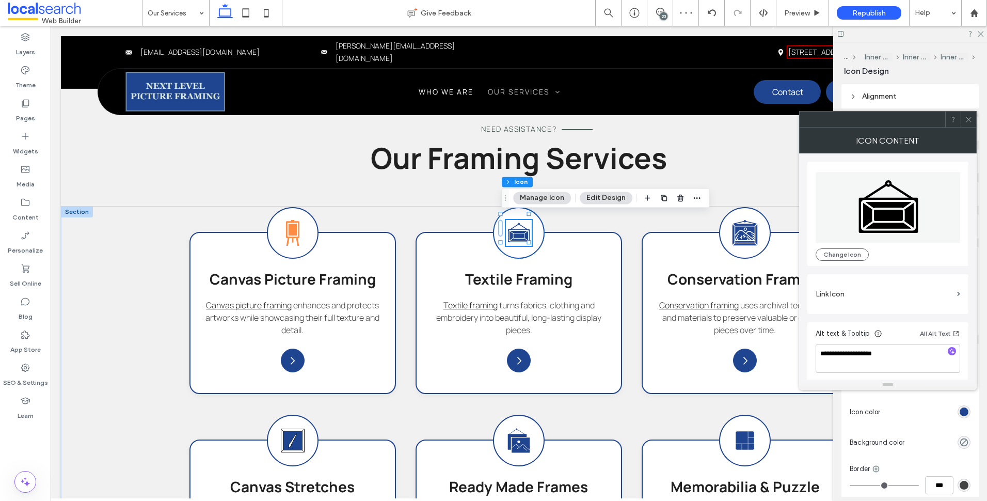
click at [967, 116] on icon at bounding box center [969, 120] width 8 height 8
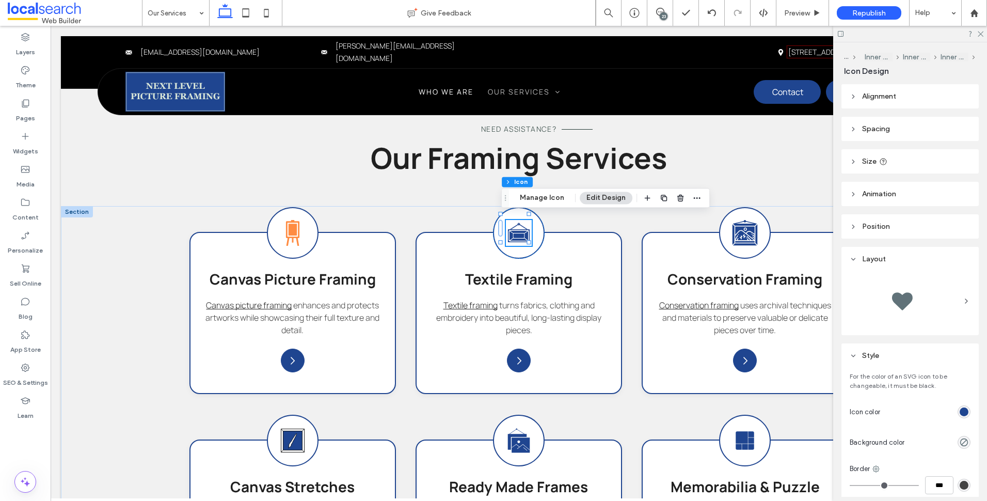
click at [964, 417] on div at bounding box center [964, 411] width 13 height 13
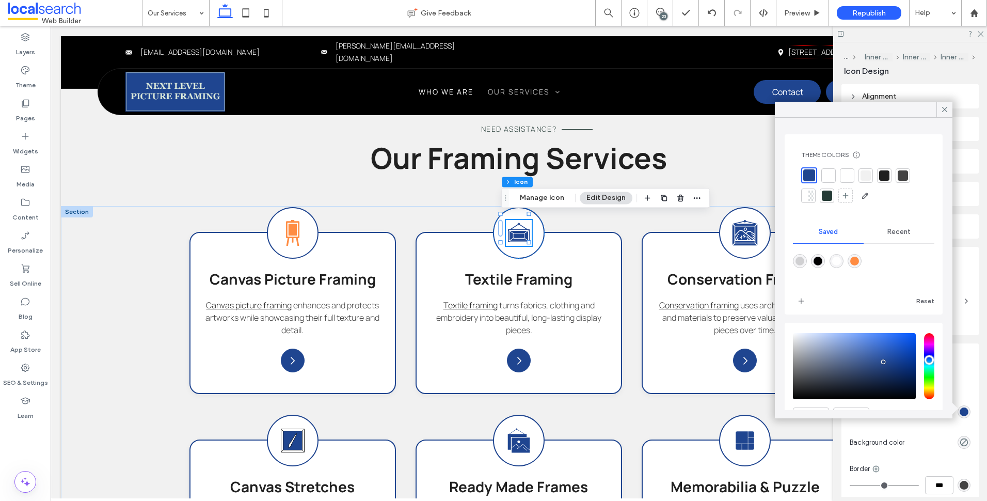
click at [960, 412] on div "rgb(31, 69, 144)" at bounding box center [964, 411] width 9 height 9
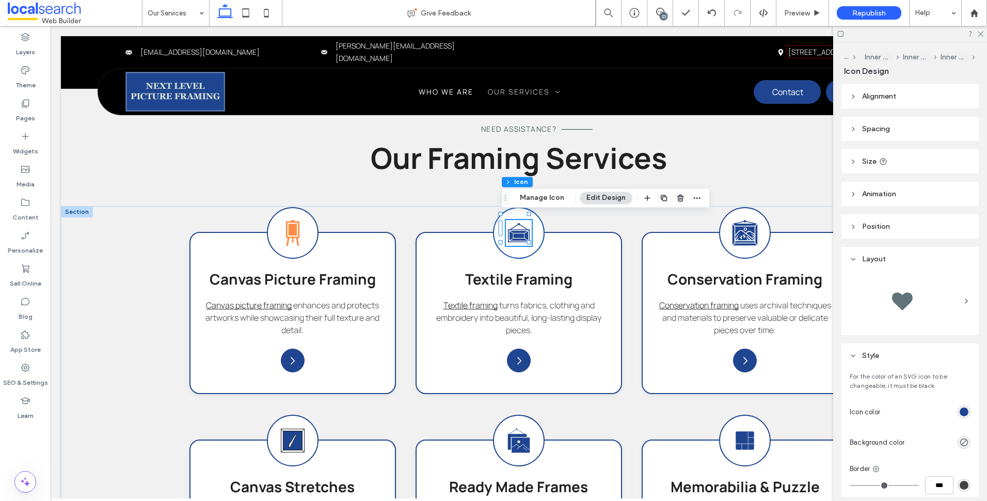
click at [960, 413] on div "rgb(31, 69, 144)" at bounding box center [964, 411] width 9 height 9
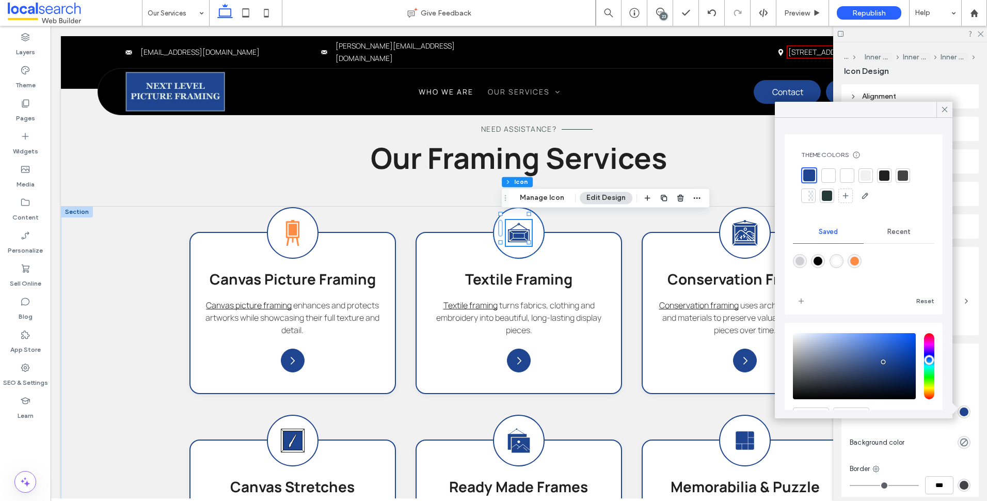
click at [862, 267] on div at bounding box center [855, 261] width 14 height 14
click at [859, 263] on div "rgba(255,140,66,1)" at bounding box center [854, 261] width 9 height 9
type input "*******"
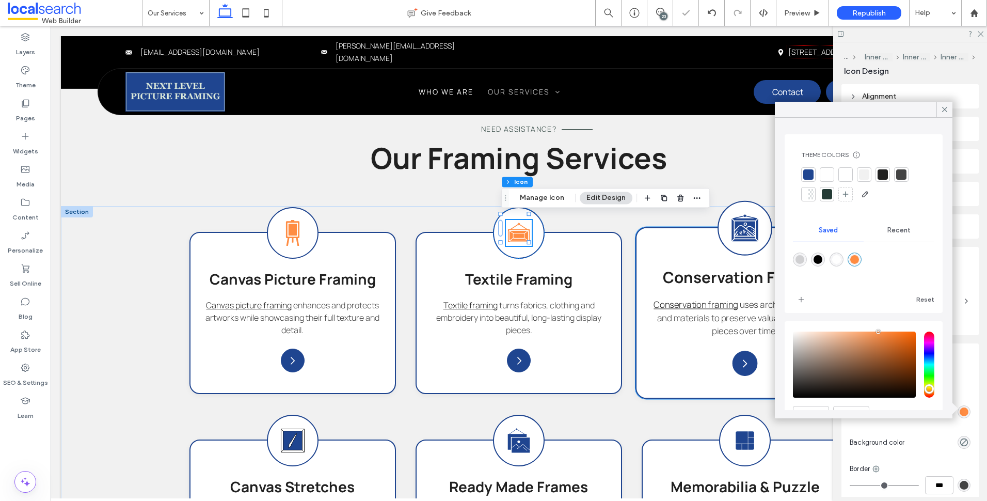
click at [760, 233] on div "Conservation Framing Icon" at bounding box center [745, 228] width 55 height 55
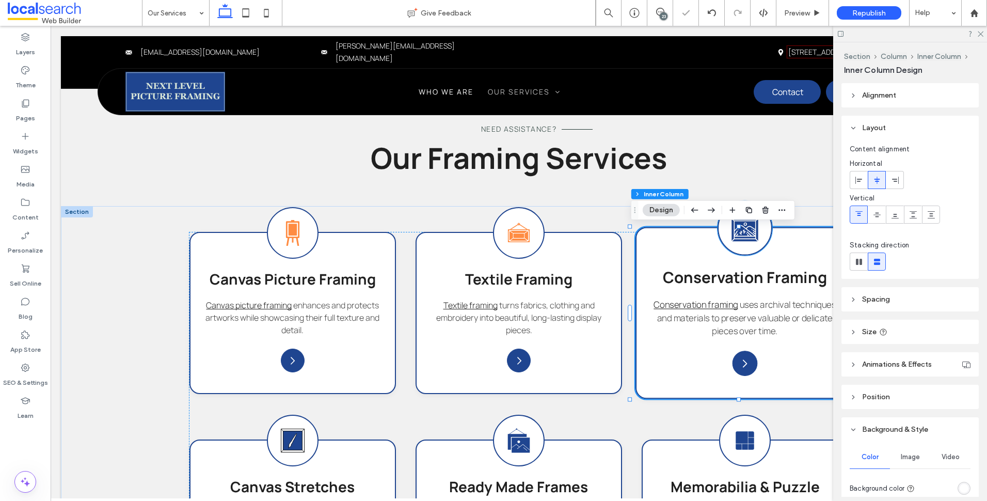
click at [747, 233] on icon at bounding box center [751, 231] width 8 height 9
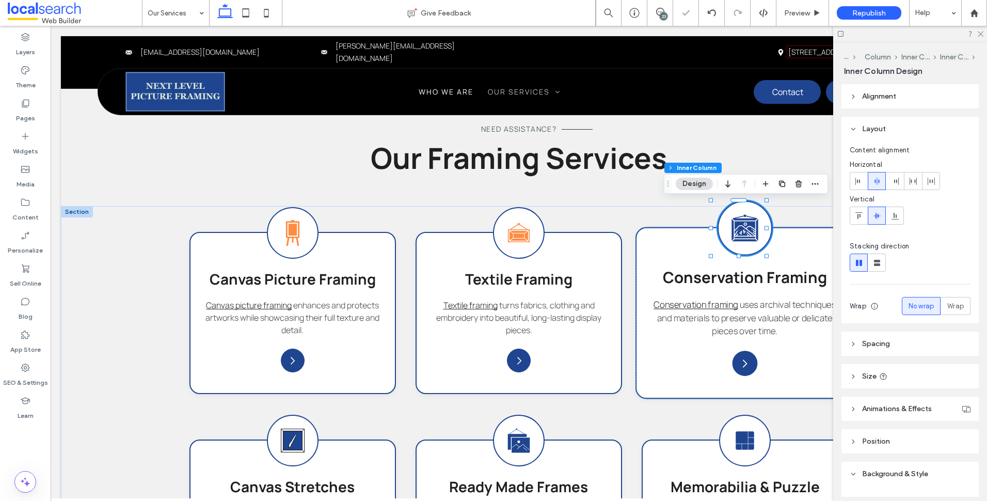
click at [750, 235] on icon at bounding box center [751, 231] width 8 height 9
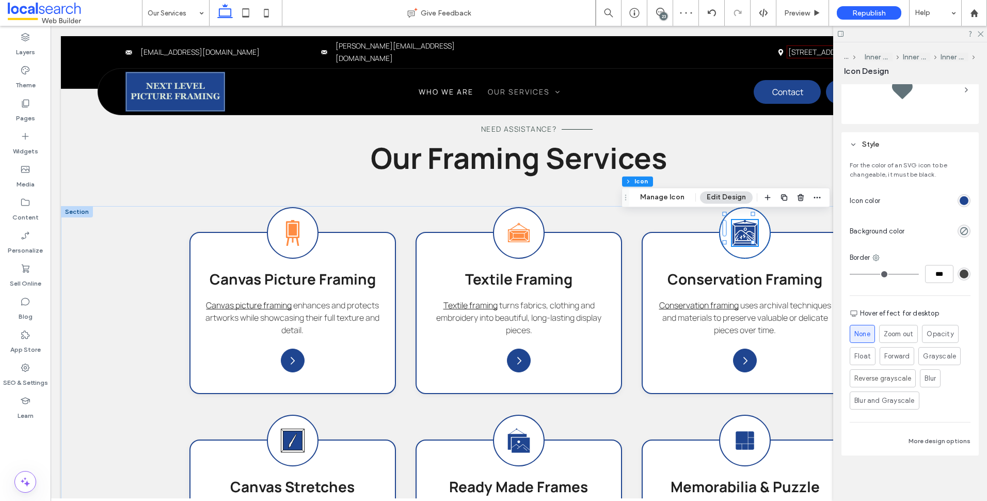
click at [959, 205] on div "rgb(31, 69, 144)" at bounding box center [964, 200] width 13 height 13
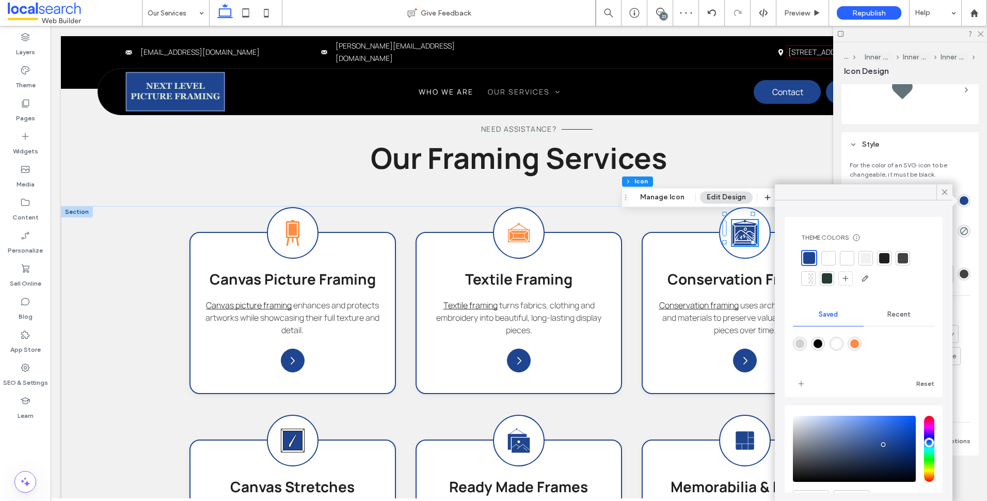
click at [859, 339] on div "rgba(255,140,66,1)" at bounding box center [854, 343] width 9 height 9
type input "*******"
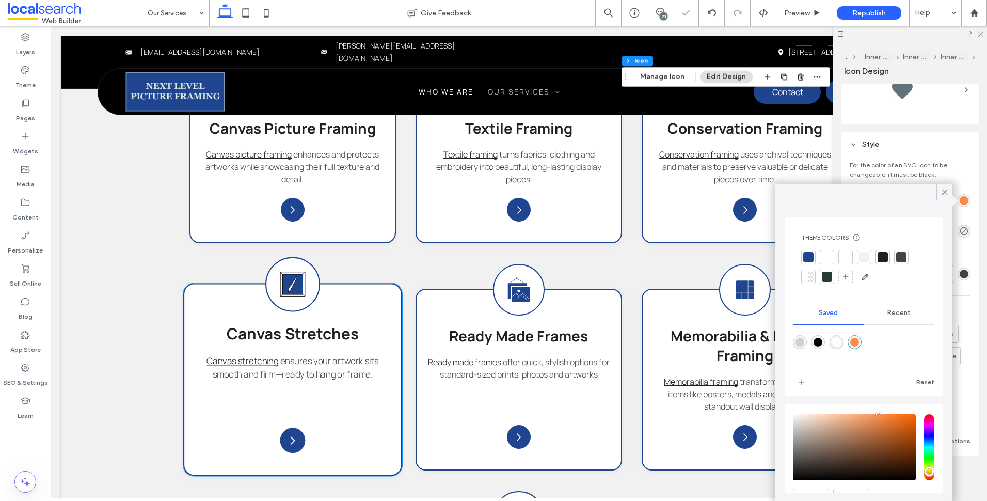
scroll to position [878, 0]
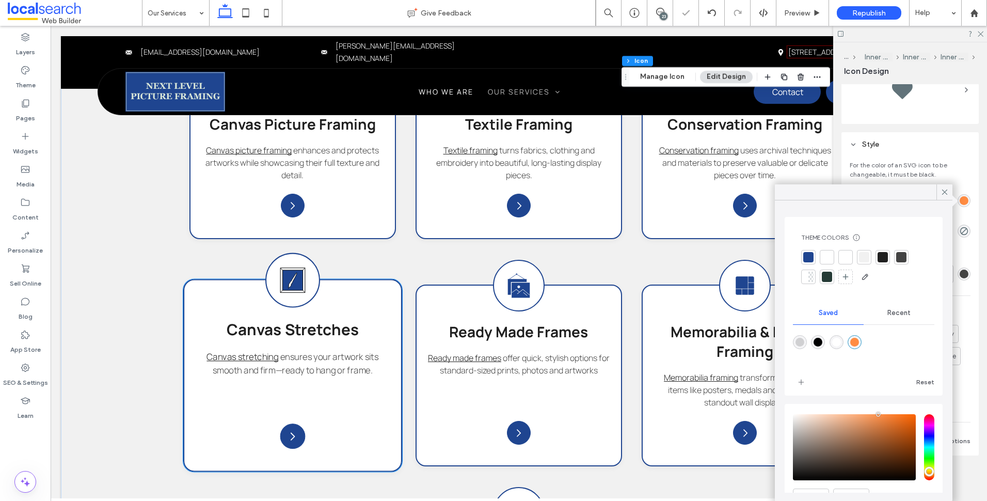
click at [297, 285] on icon at bounding box center [292, 280] width 20 height 20
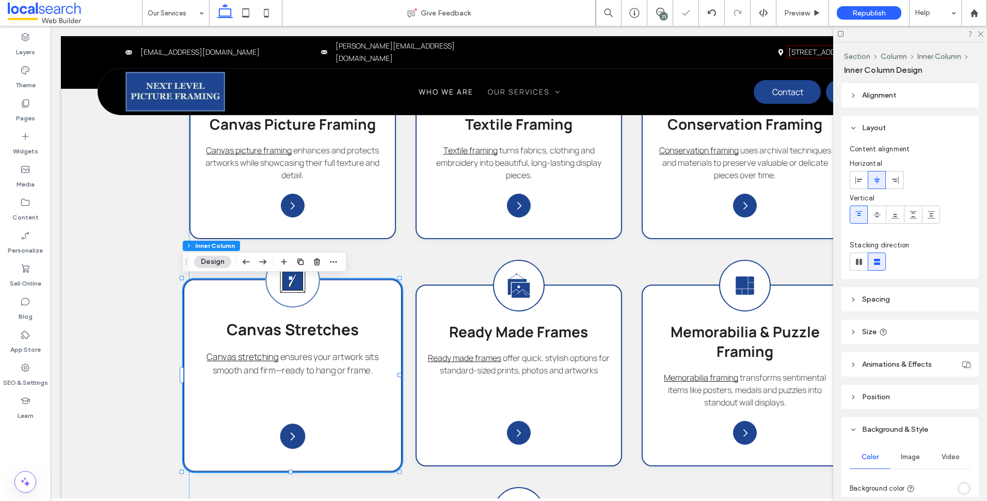
click at [299, 284] on icon at bounding box center [292, 280] width 20 height 20
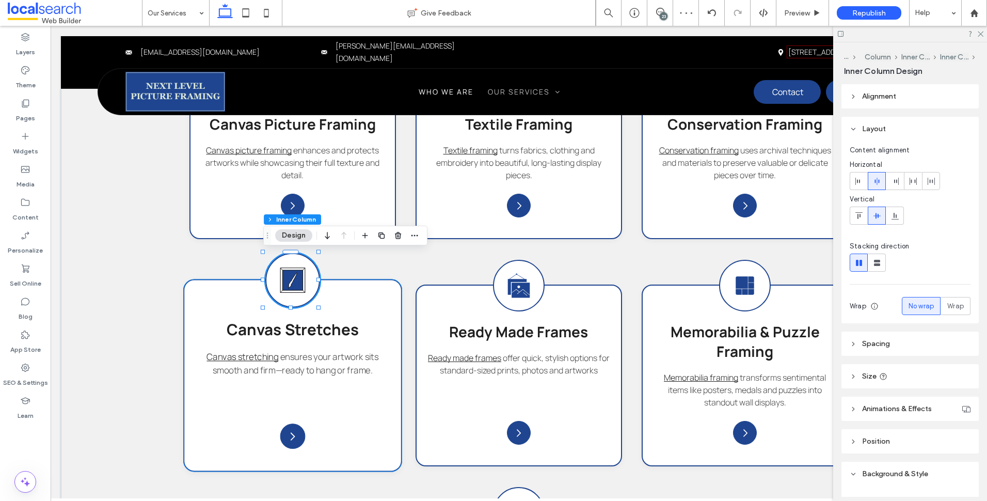
click at [299, 284] on icon at bounding box center [292, 280] width 20 height 20
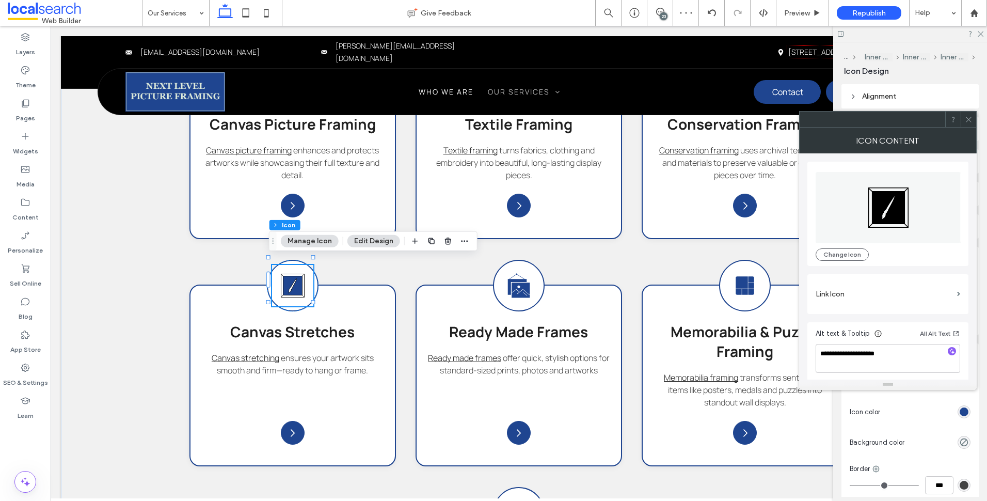
click at [965, 124] on span at bounding box center [969, 119] width 8 height 15
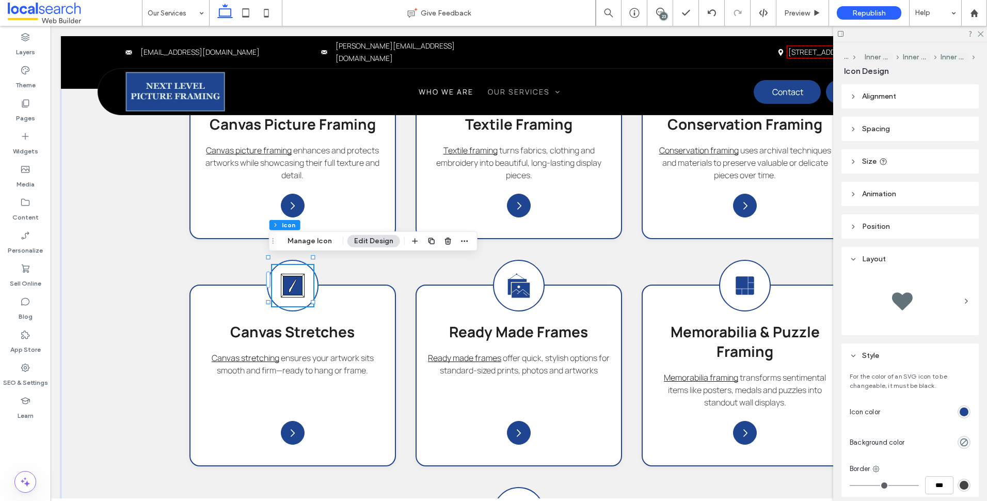
drag, startPoint x: 962, startPoint y: 403, endPoint x: 964, endPoint y: 409, distance: 6.4
click at [963, 409] on div "rgb(31, 69, 144)" at bounding box center [964, 411] width 13 height 13
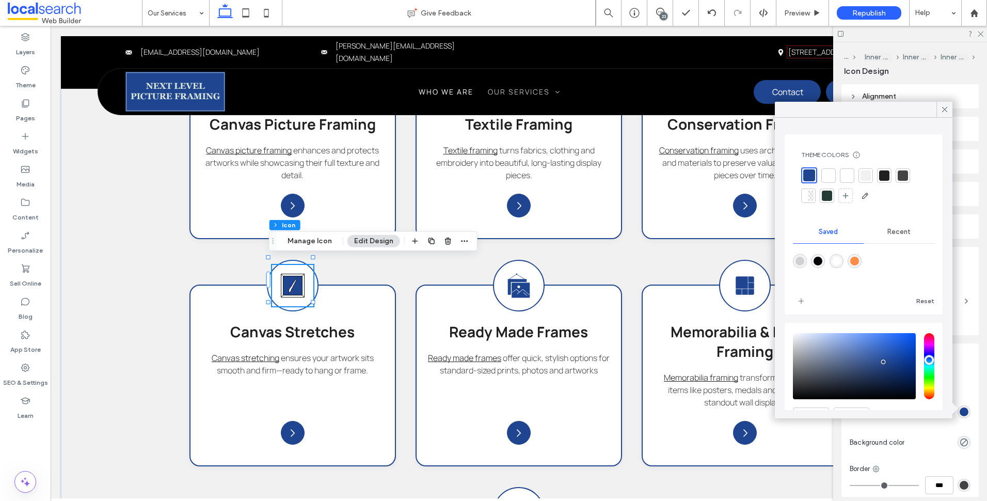
click at [859, 258] on div "rgba(255,140,66,1)" at bounding box center [854, 261] width 9 height 9
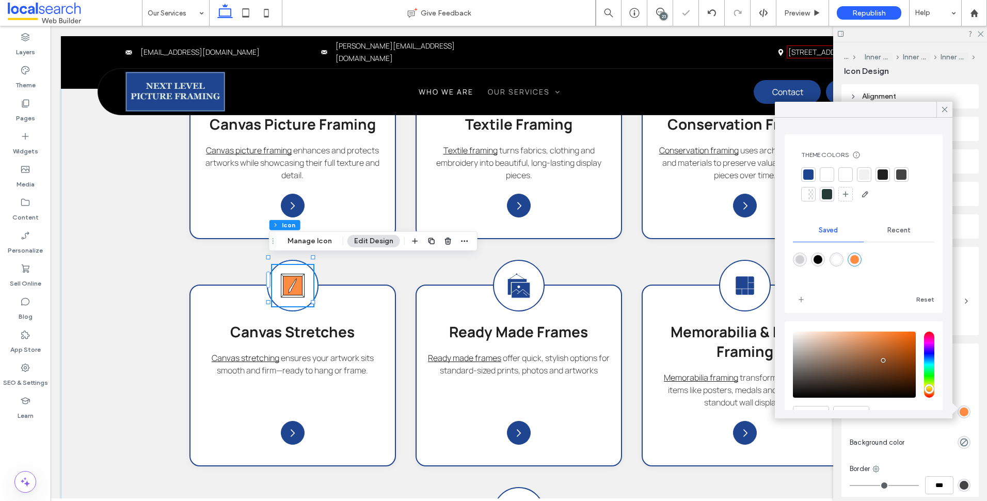
type input "*******"
click at [859, 260] on div "rgba(255,140,66,1)" at bounding box center [854, 259] width 9 height 9
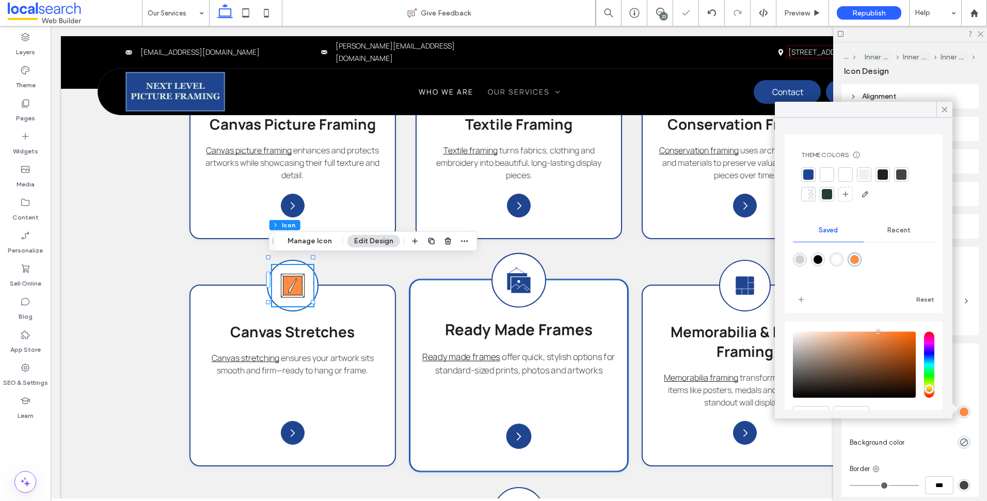
click at [511, 288] on icon at bounding box center [520, 285] width 19 height 16
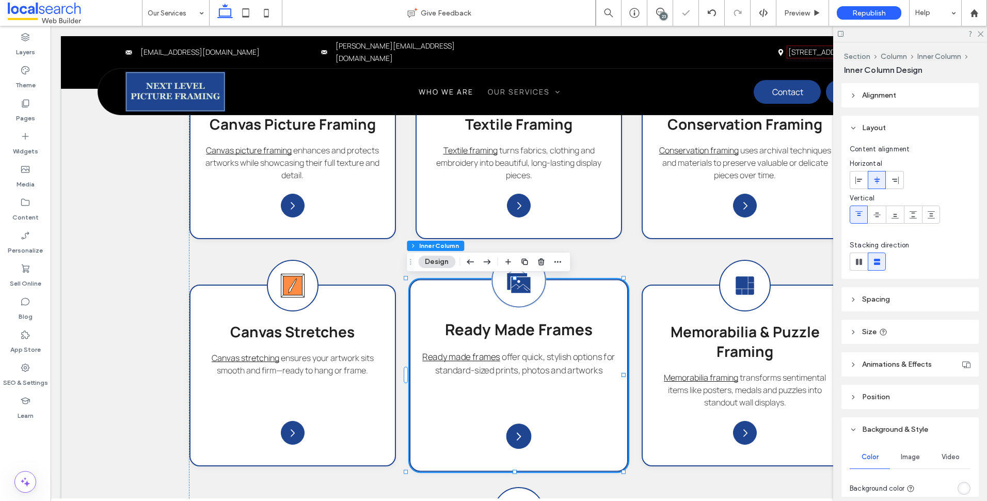
click at [511, 288] on icon at bounding box center [520, 285] width 19 height 16
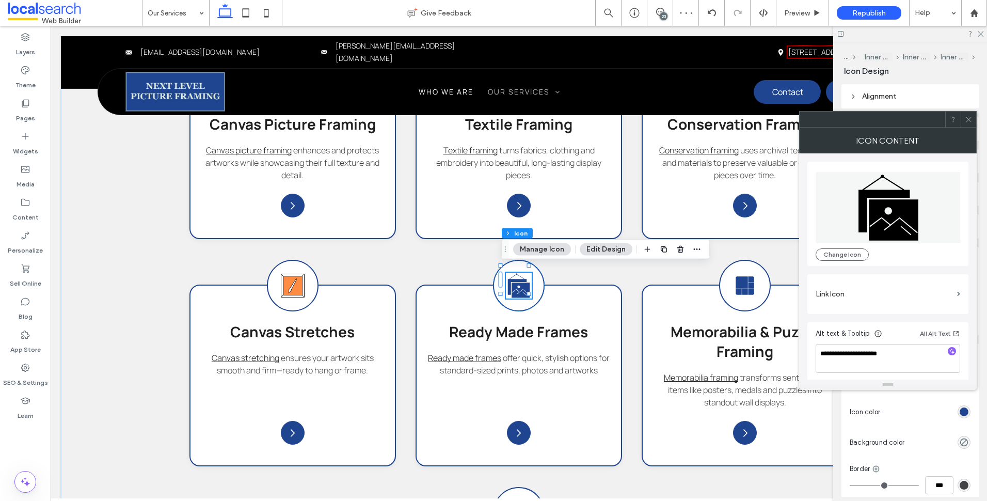
click at [965, 114] on span at bounding box center [969, 119] width 8 height 15
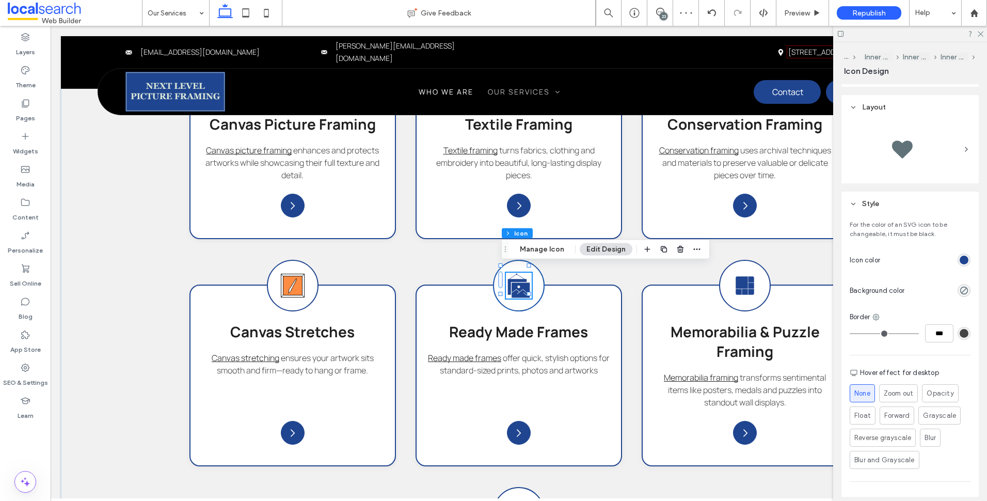
scroll to position [206, 0]
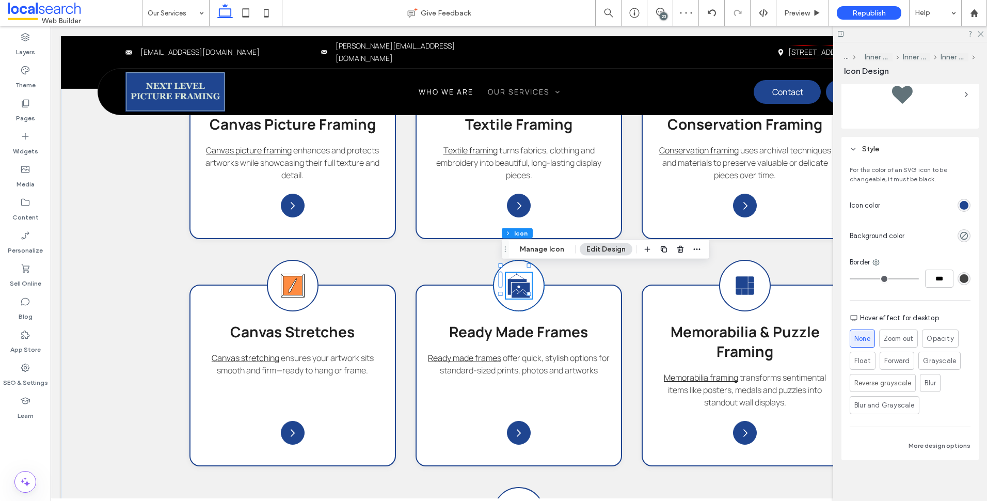
click at [958, 208] on div at bounding box center [964, 205] width 13 height 13
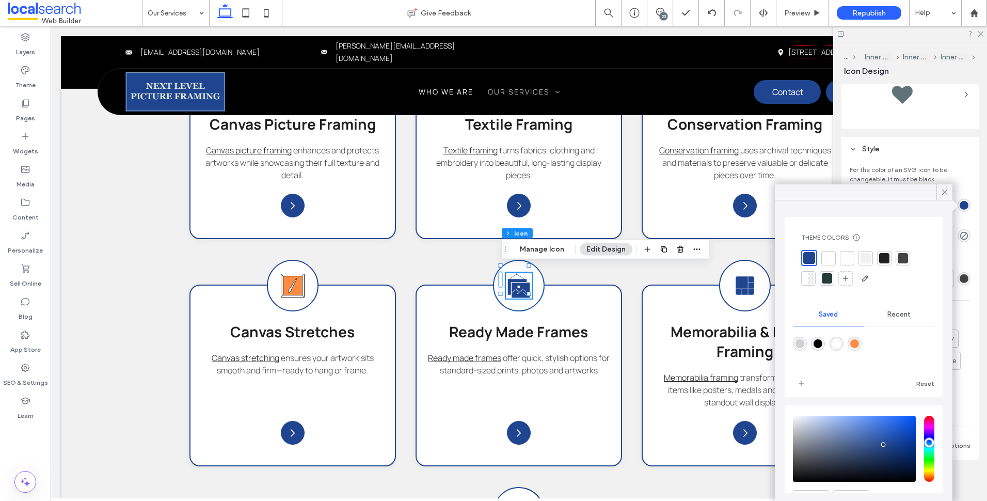
click at [859, 340] on div "rgba(255,140,66,1)" at bounding box center [854, 343] width 9 height 9
type input "*******"
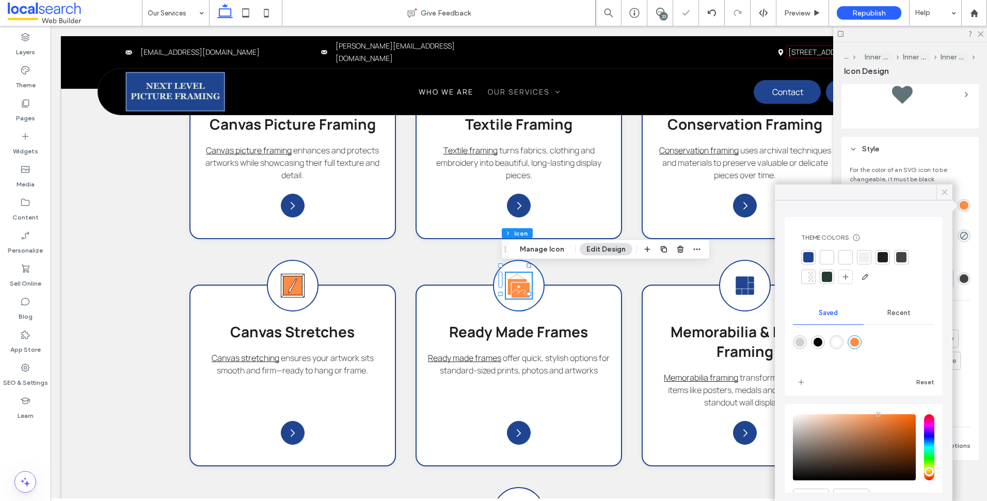
click at [942, 195] on icon at bounding box center [944, 191] width 9 height 9
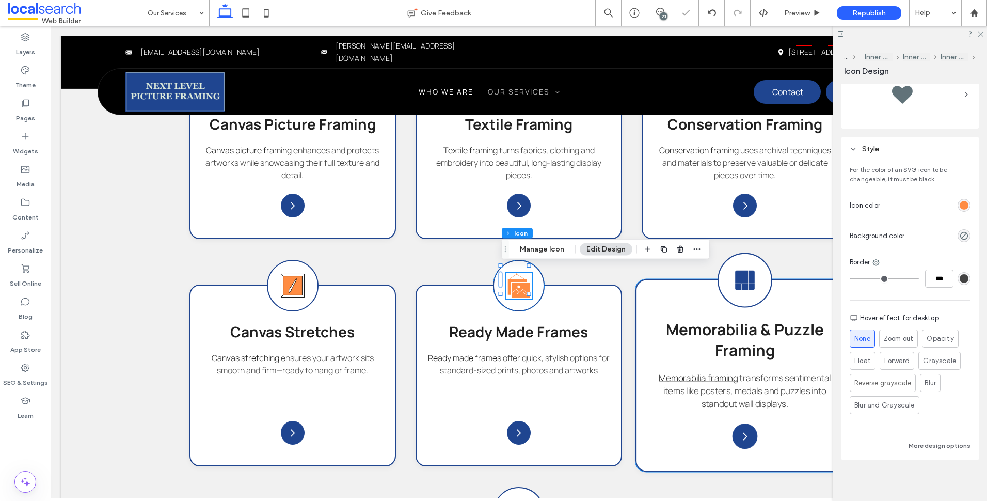
click at [742, 283] on icon "Memorabilia Framing Icon" at bounding box center [744, 280] width 33 height 33
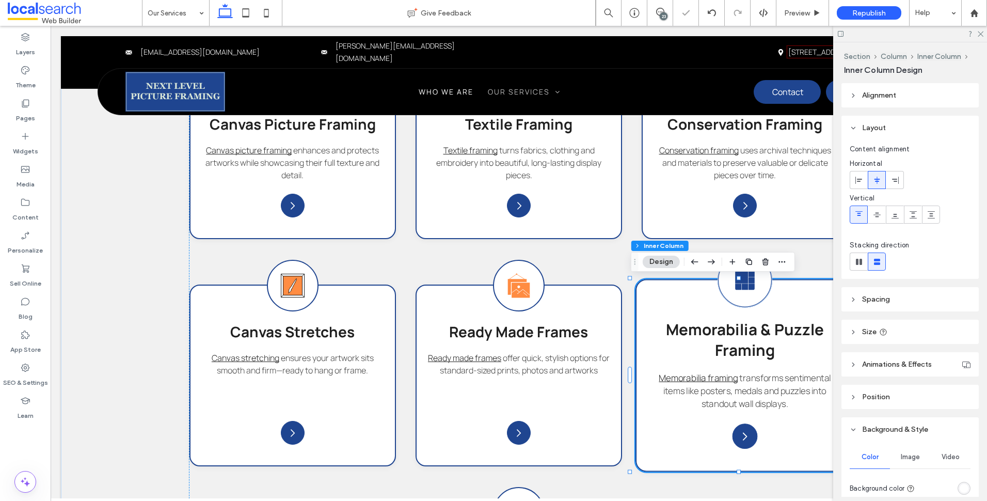
click at [742, 283] on icon "Memorabilia Framing Icon" at bounding box center [744, 280] width 33 height 33
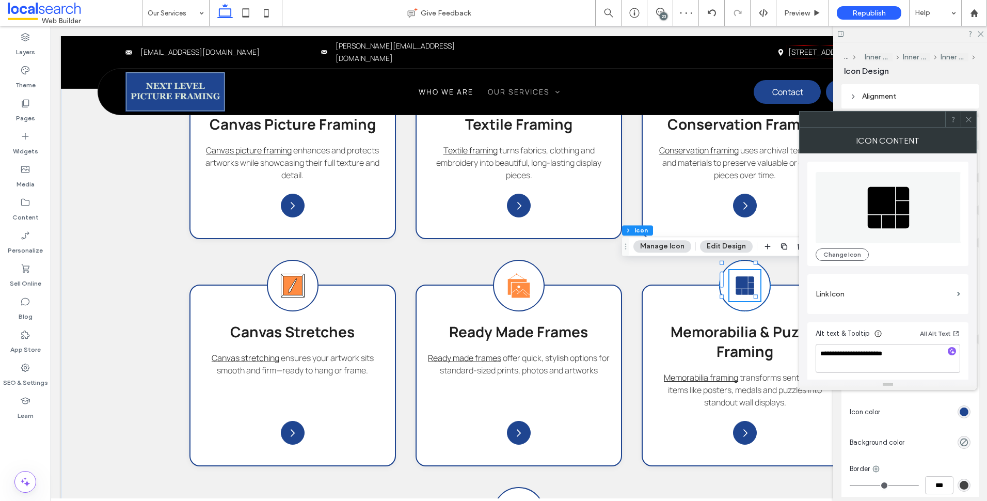
click at [963, 123] on div at bounding box center [968, 119] width 15 height 15
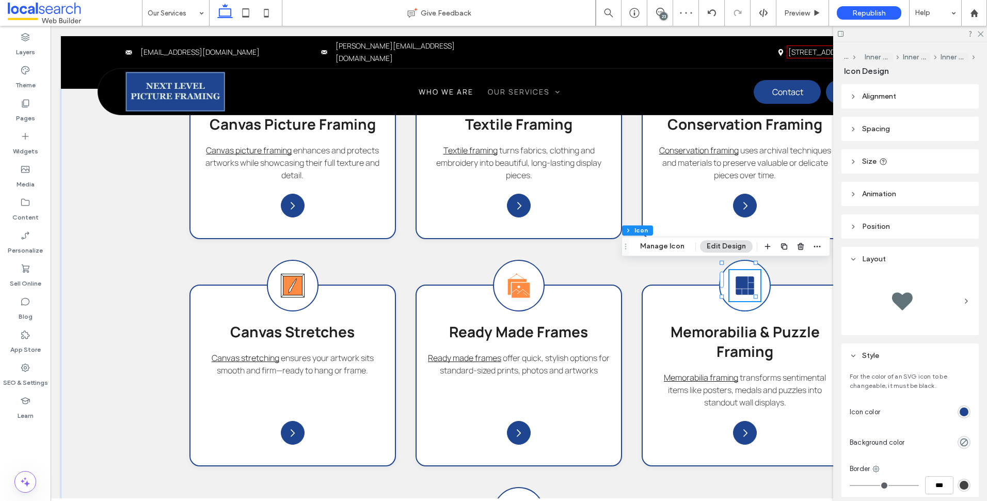
click at [959, 406] on div "rgb(31, 69, 144)" at bounding box center [964, 411] width 13 height 13
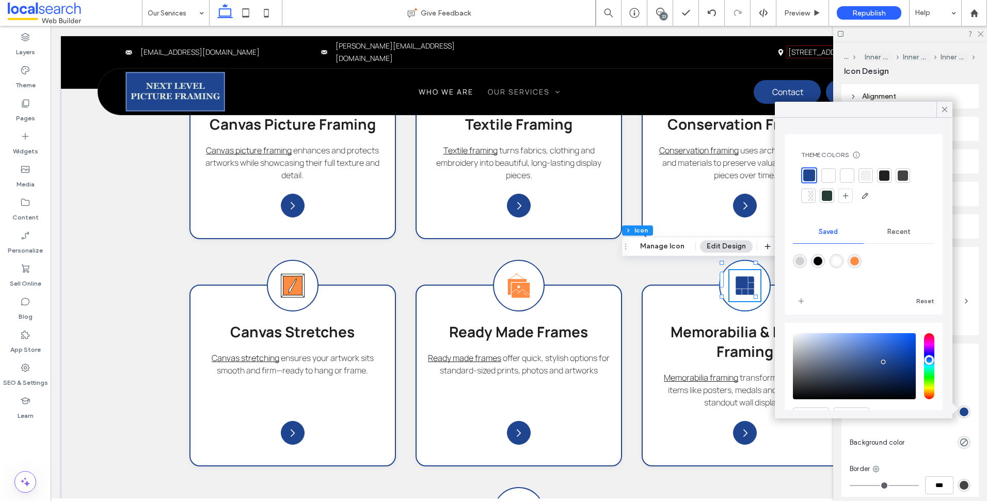
click at [859, 264] on div "rgba(255,140,66,1)" at bounding box center [854, 261] width 9 height 9
type input "*******"
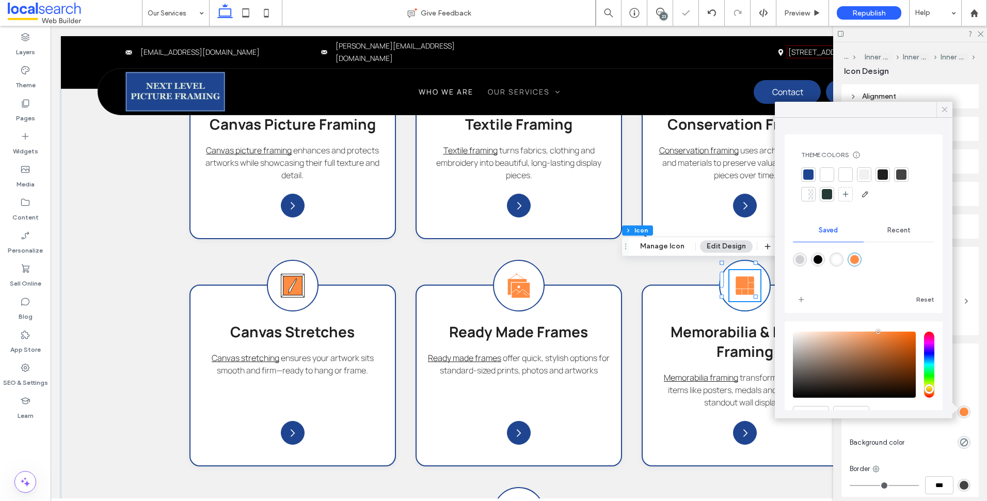
click at [941, 109] on icon at bounding box center [944, 109] width 9 height 9
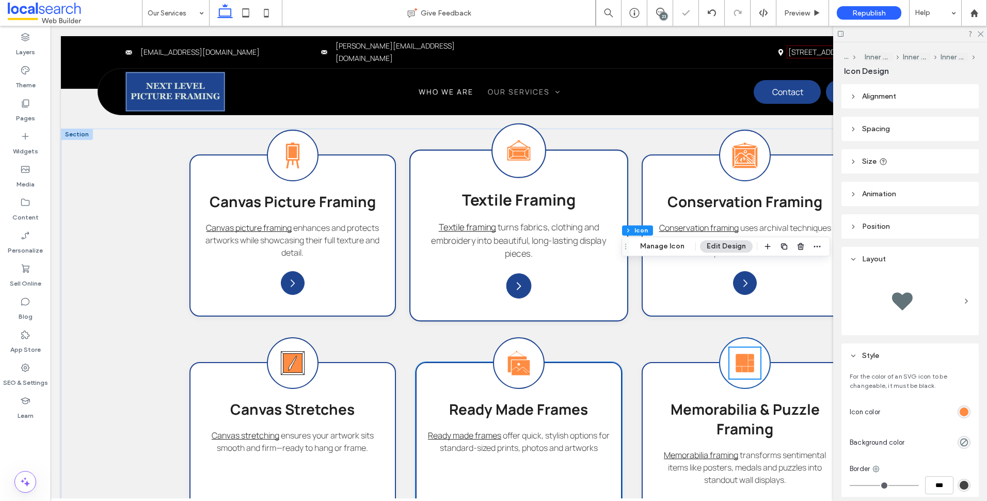
scroll to position [671, 0]
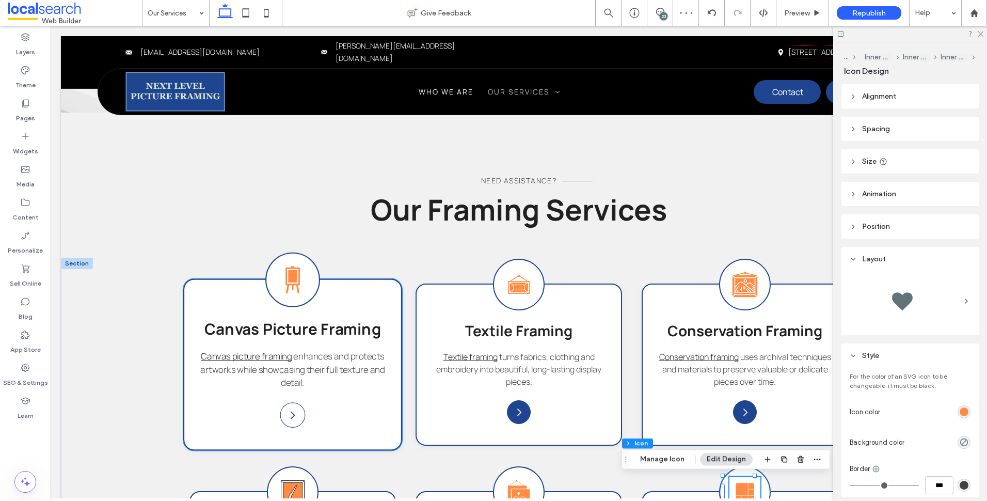
click at [289, 416] on icon "Arrow Icon" at bounding box center [292, 414] width 11 height 11
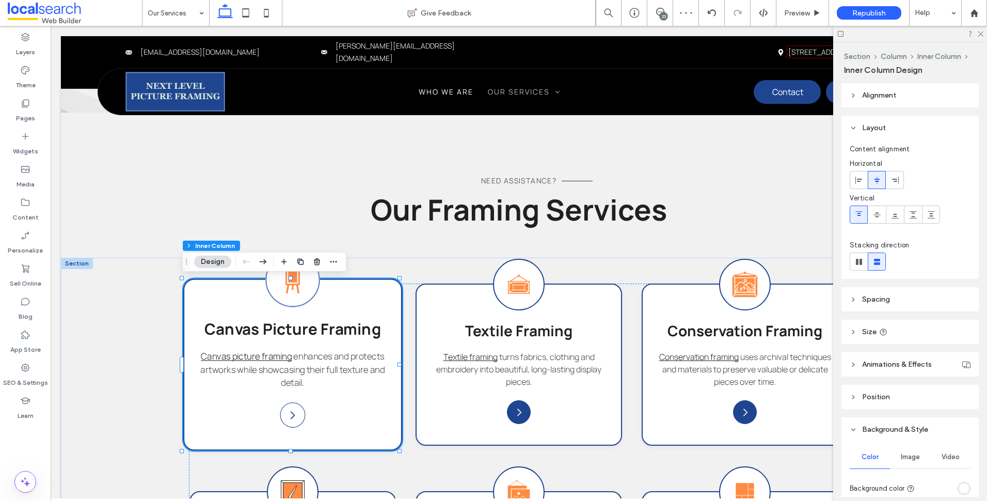
click at [290, 416] on icon "Arrow Icon" at bounding box center [292, 414] width 11 height 11
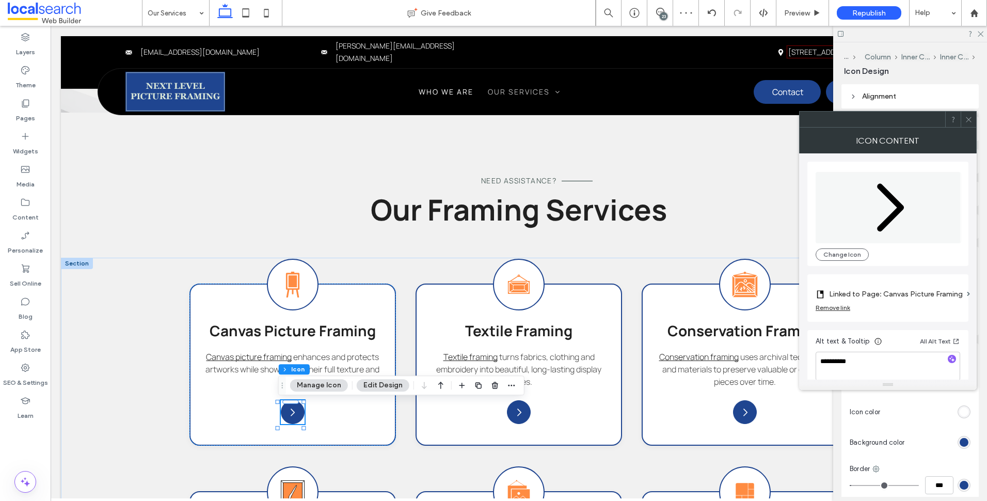
click at [965, 116] on icon at bounding box center [969, 120] width 8 height 8
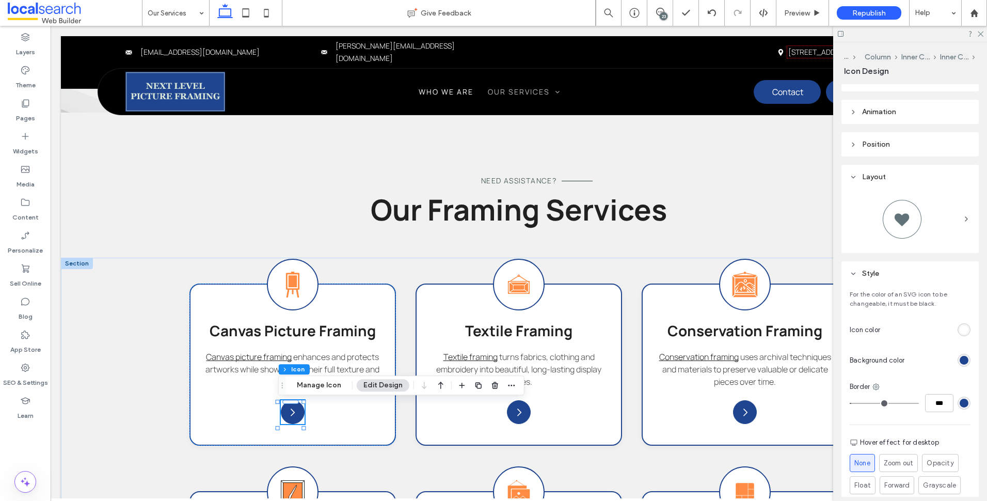
scroll to position [155, 0]
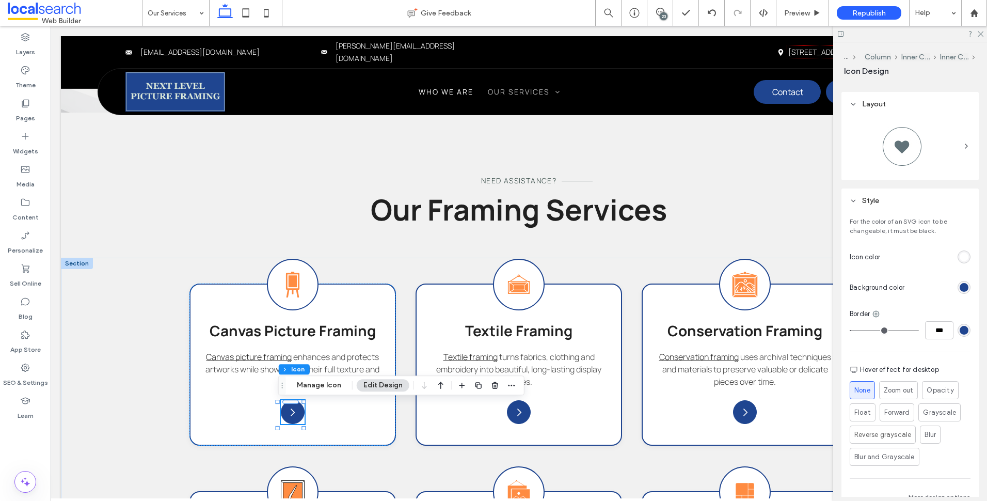
click at [961, 293] on div "rgb(31, 69, 144)" at bounding box center [964, 287] width 13 height 13
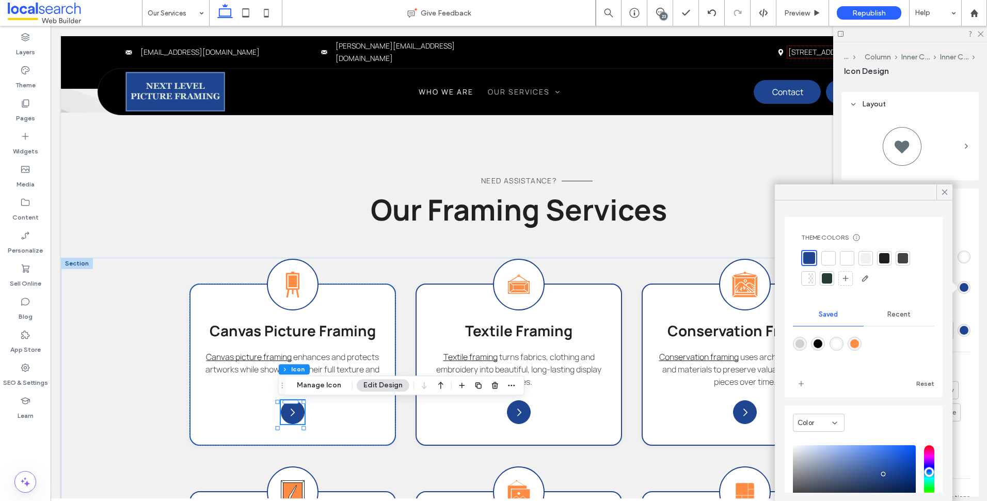
click at [862, 344] on div "rgba(255,140,66,1)" at bounding box center [855, 344] width 14 height 14
type input "*******"
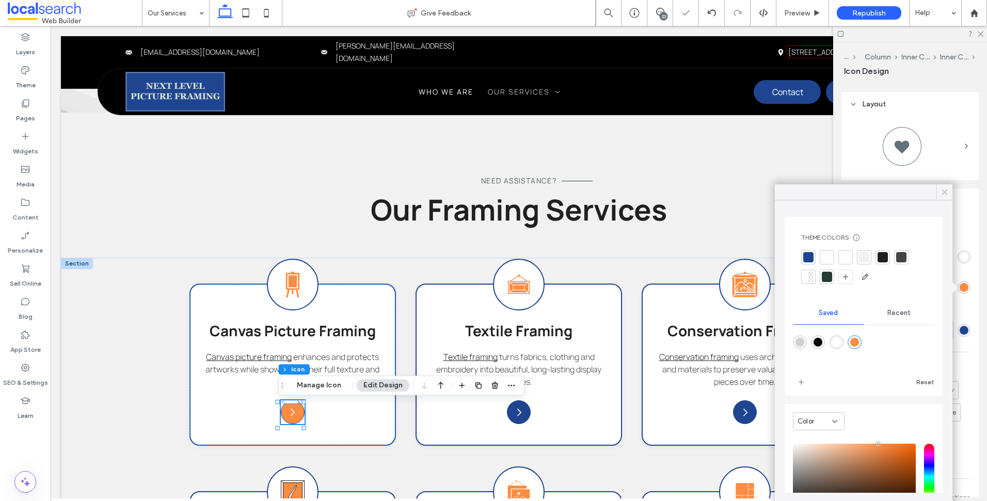
click at [948, 190] on icon at bounding box center [944, 191] width 9 height 9
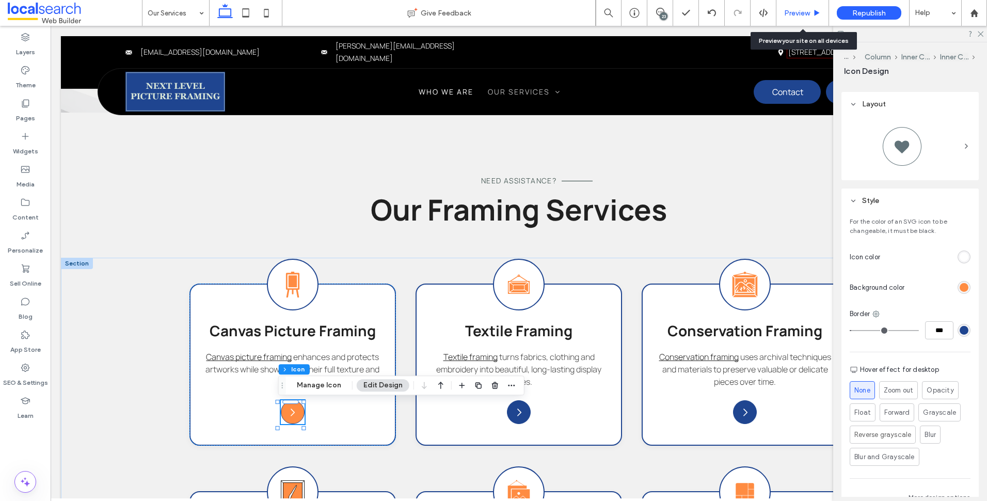
drag, startPoint x: 792, startPoint y: 10, endPoint x: 738, endPoint y: 23, distance: 56.3
click at [792, 10] on span "Preview" at bounding box center [797, 13] width 26 height 9
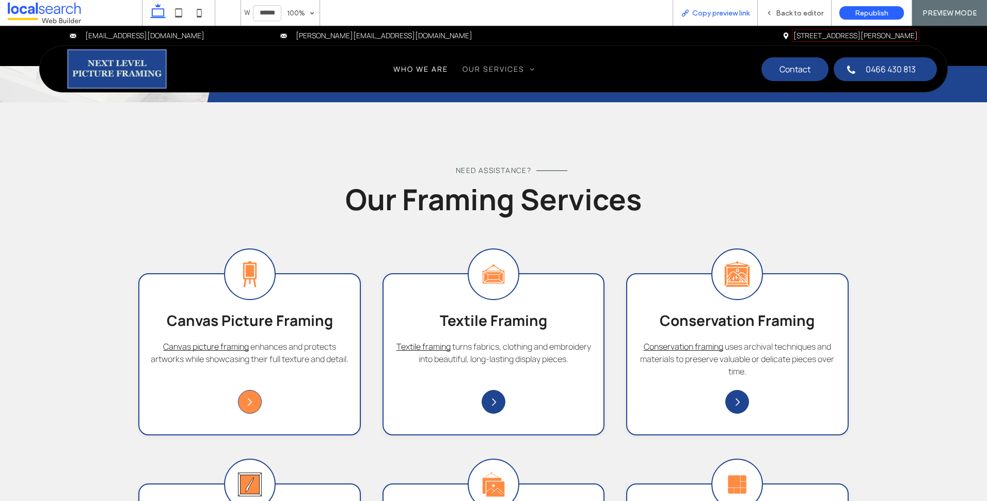
click at [741, 12] on span "Copy preview link" at bounding box center [720, 13] width 57 height 9
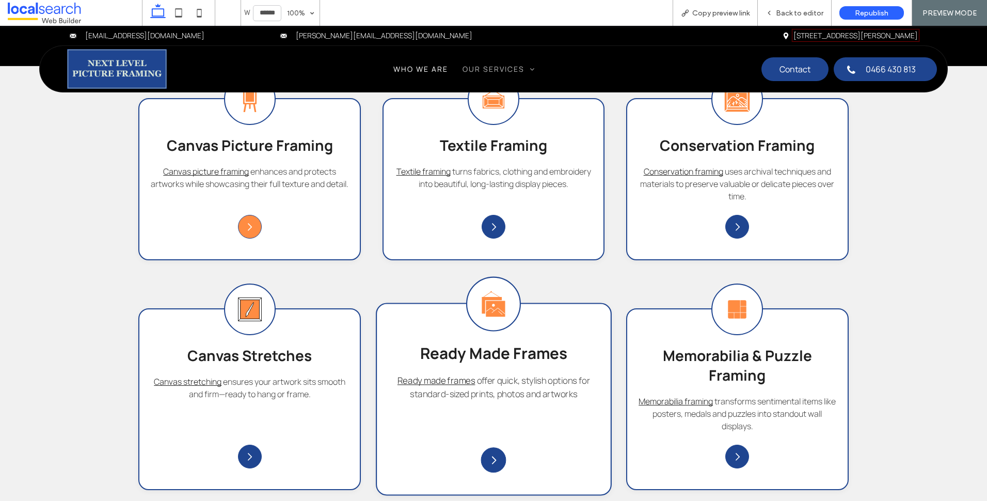
scroll to position [929, 0]
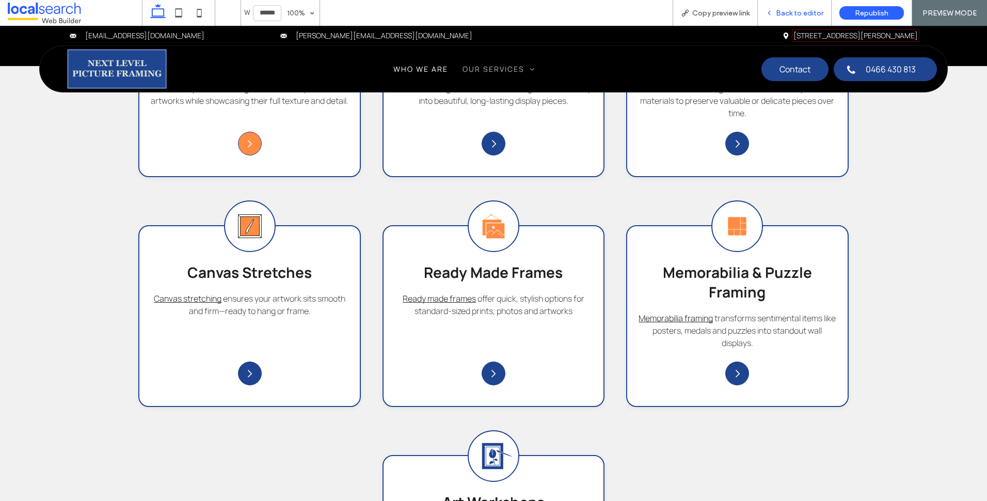
click at [793, 11] on span "Back to editor" at bounding box center [799, 13] width 47 height 9
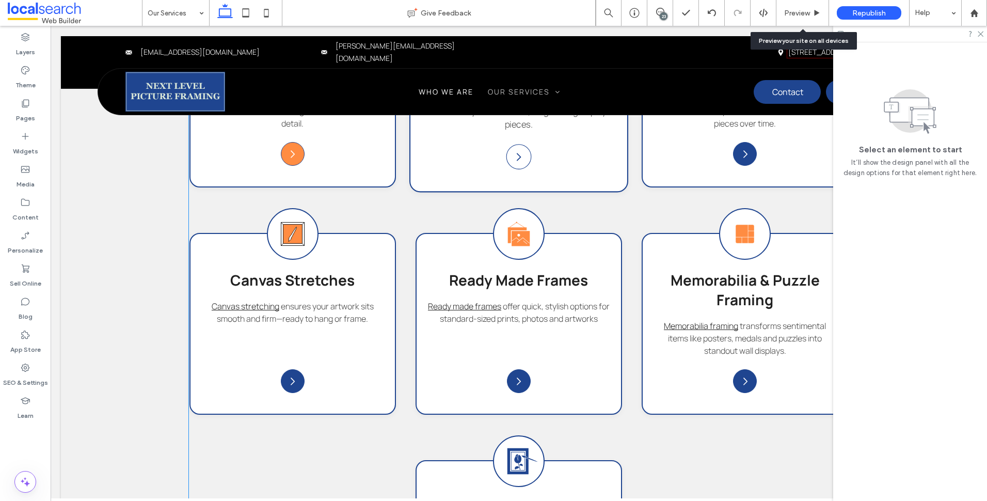
click at [513, 153] on icon "Arrow Icon" at bounding box center [518, 156] width 11 height 11
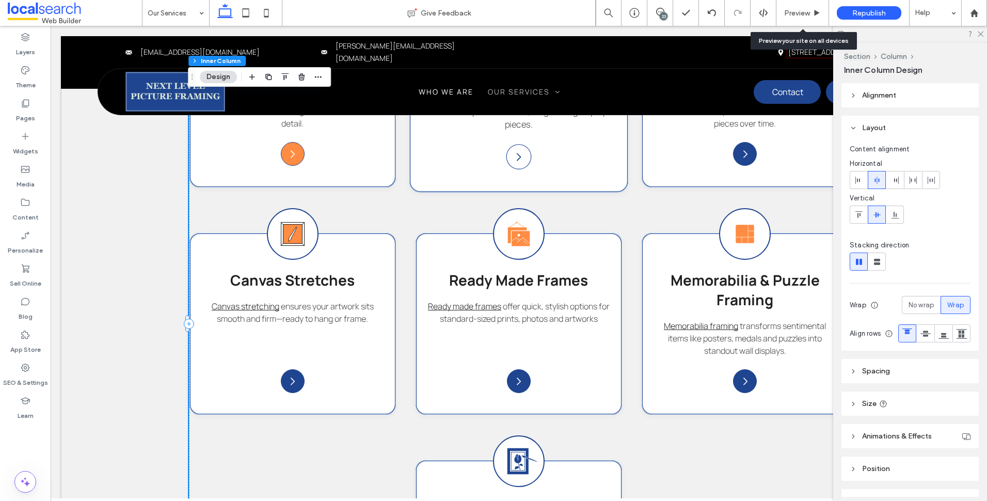
click at [513, 153] on icon "Arrow Icon" at bounding box center [518, 156] width 11 height 11
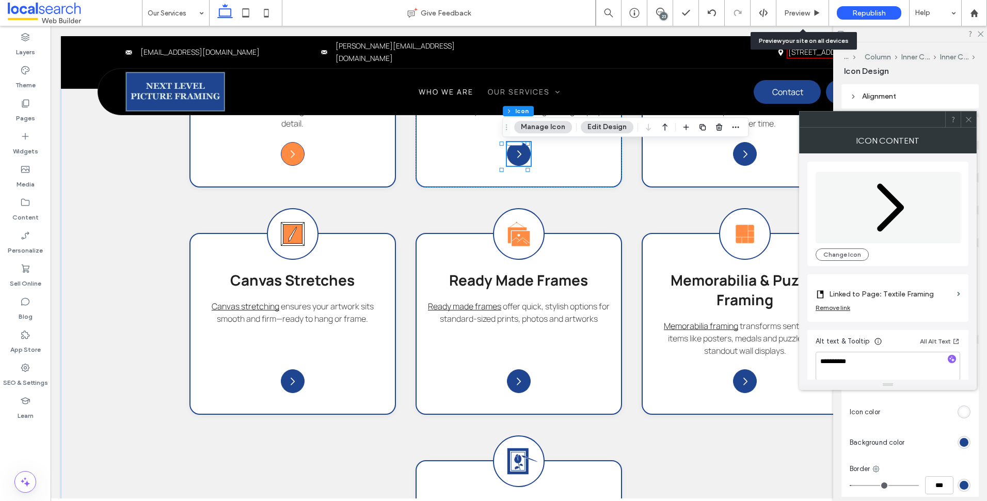
click at [972, 120] on icon at bounding box center [969, 120] width 8 height 8
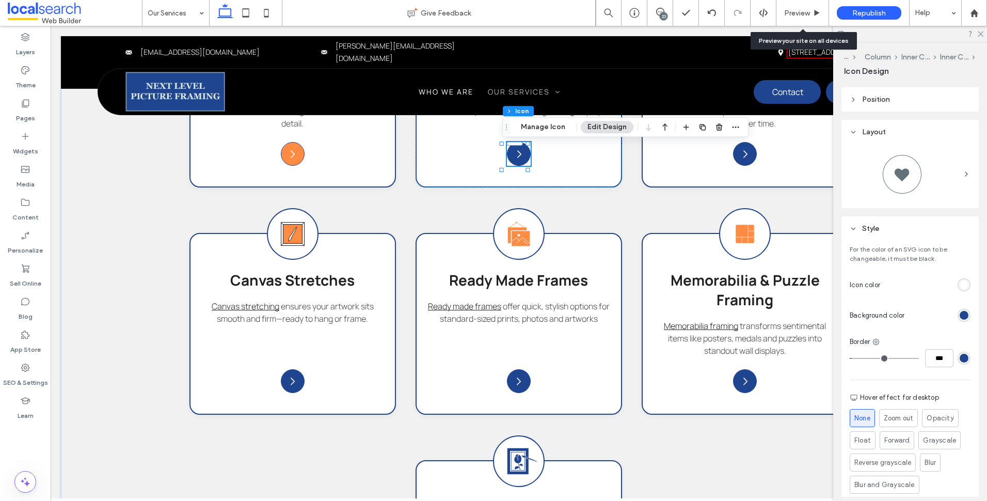
scroll to position [206, 0]
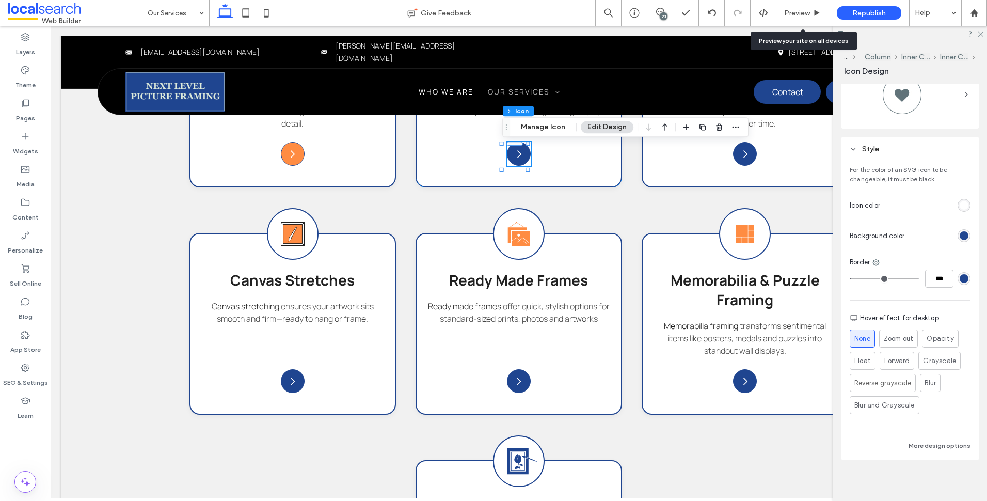
click at [957, 230] on div at bounding box center [940, 236] width 62 height 18
click at [960, 234] on div "rgb(31, 69, 144)" at bounding box center [964, 235] width 9 height 9
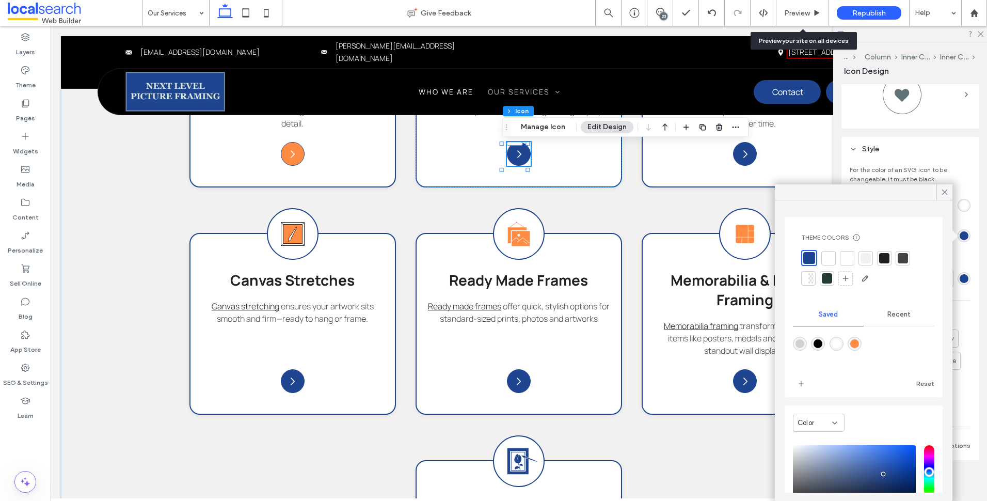
click at [945, 194] on icon at bounding box center [944, 191] width 9 height 9
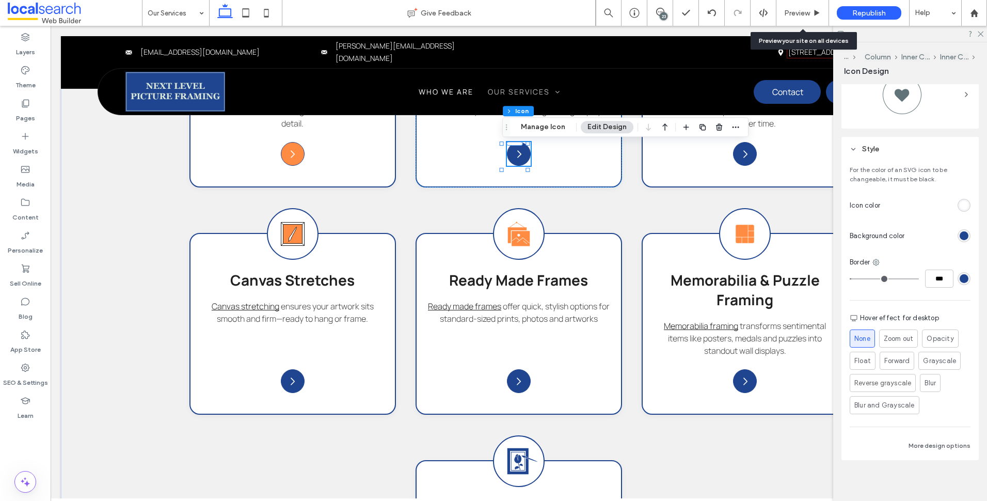
click at [960, 281] on div "rgb(31, 69, 144)" at bounding box center [964, 278] width 9 height 9
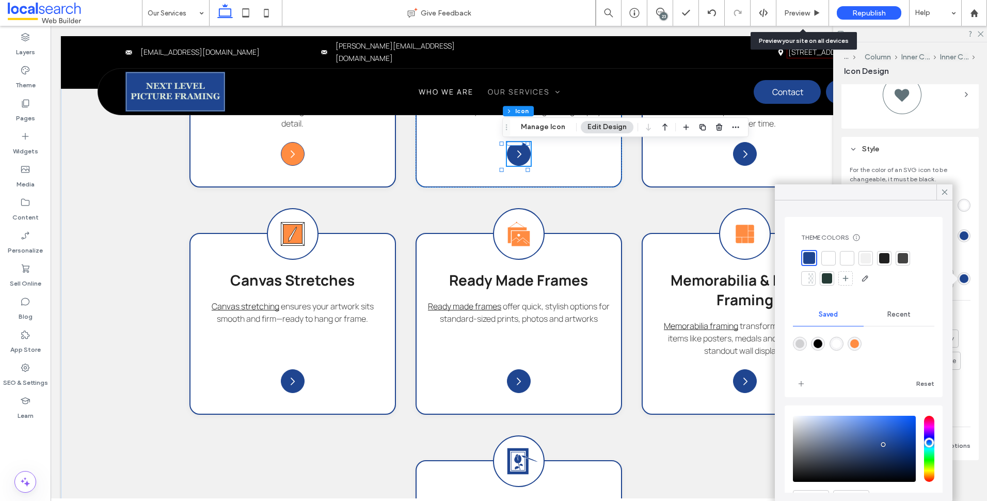
click at [862, 342] on div "rgba(255,140,66,1)" at bounding box center [855, 344] width 14 height 14
type input "*******"
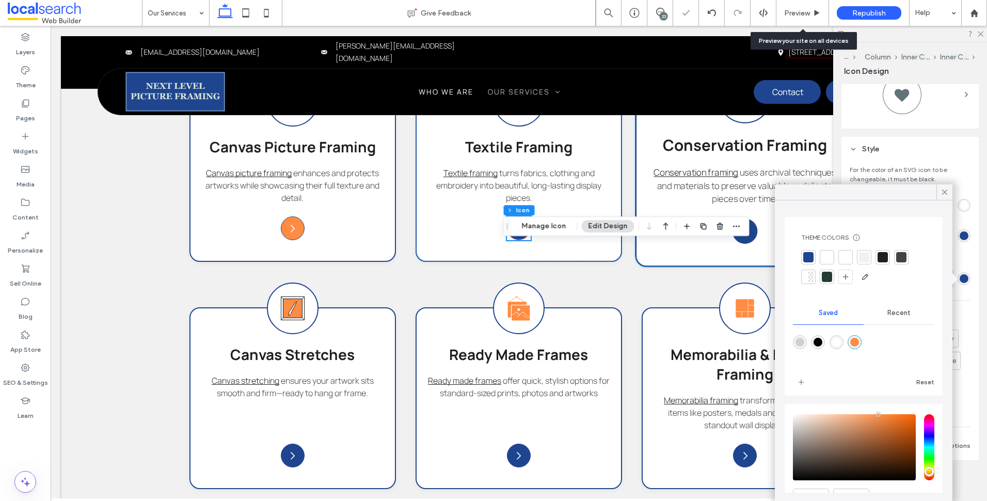
scroll to position [826, 0]
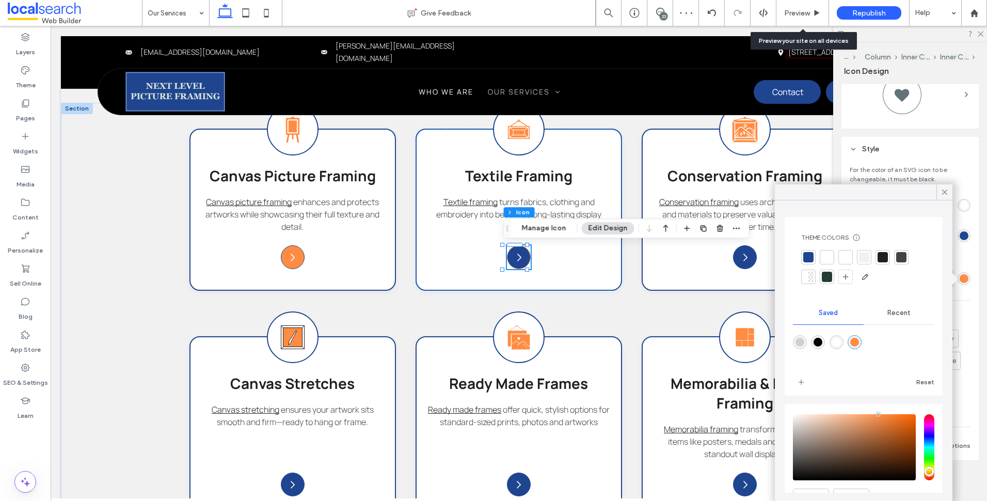
click at [802, 259] on div at bounding box center [808, 257] width 14 height 14
drag, startPoint x: 945, startPoint y: 183, endPoint x: 950, endPoint y: 190, distance: 8.2
click at [946, 183] on div "For the color of an SVG icon to be changeable, it must be black. Icon color Bac…" at bounding box center [909, 310] width 137 height 299
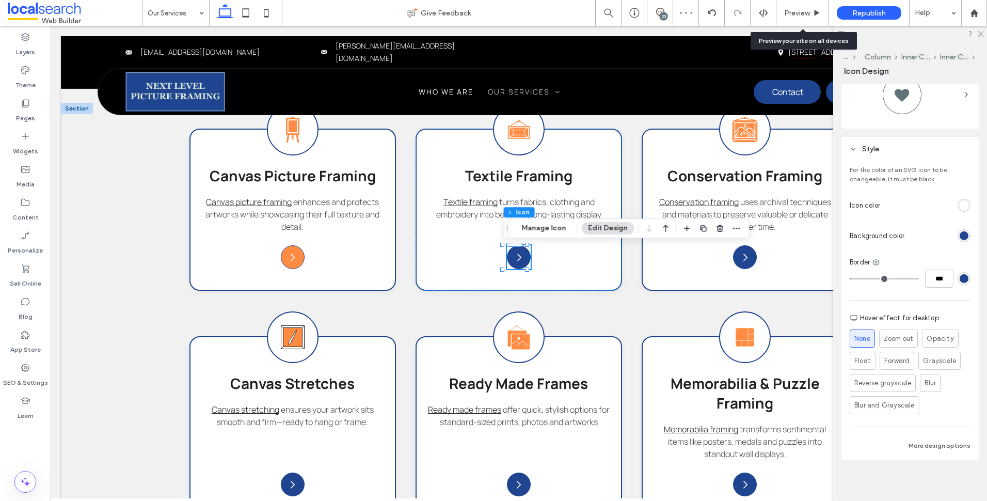
click at [961, 232] on div "rgb(31, 69, 144)" at bounding box center [964, 235] width 9 height 9
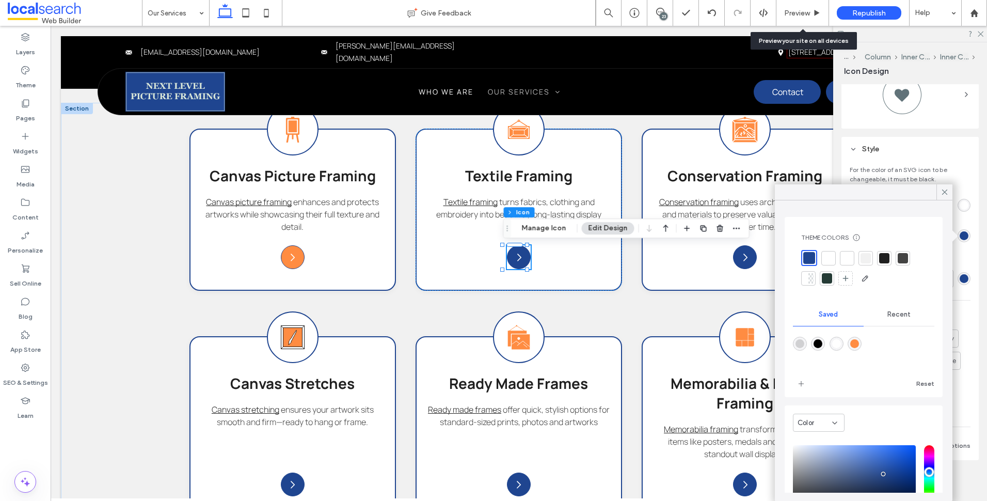
click at [859, 342] on div "rgba(255,140,66,1)" at bounding box center [854, 343] width 9 height 9
type input "*******"
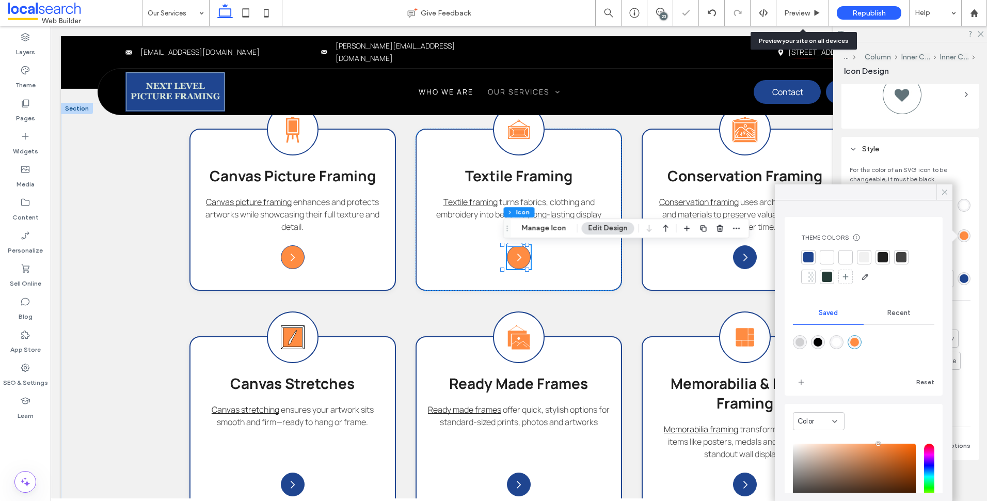
click at [948, 193] on icon at bounding box center [944, 191] width 9 height 9
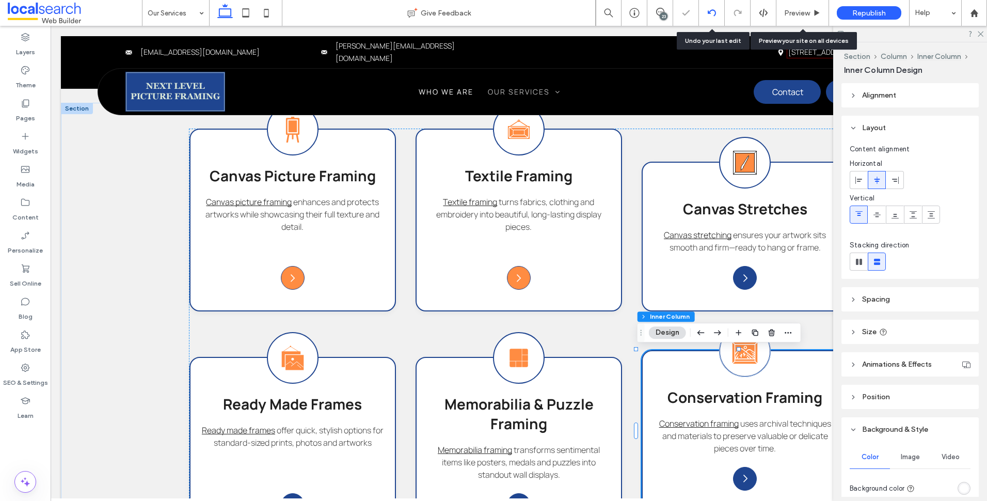
click at [719, 17] on div at bounding box center [712, 13] width 26 height 26
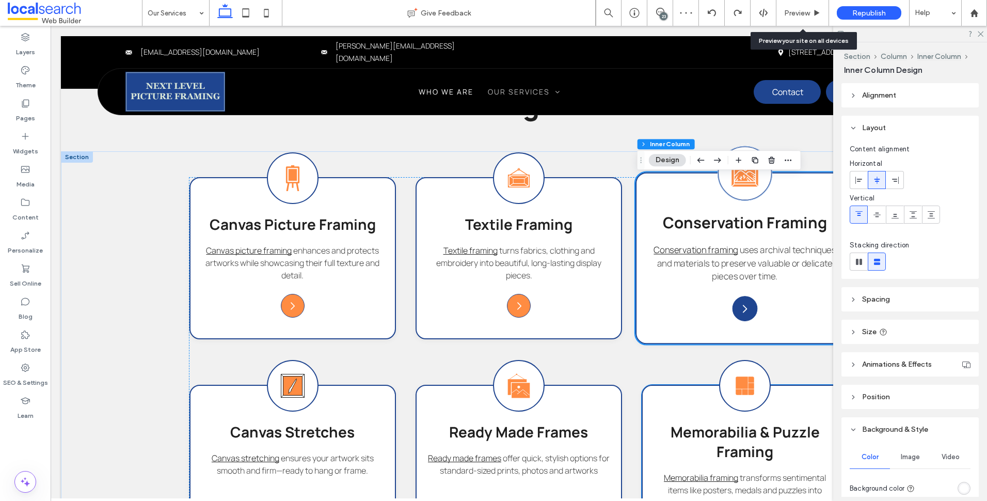
scroll to position [0, 0]
click at [747, 314] on div "Arrow Icon" at bounding box center [745, 308] width 25 height 25
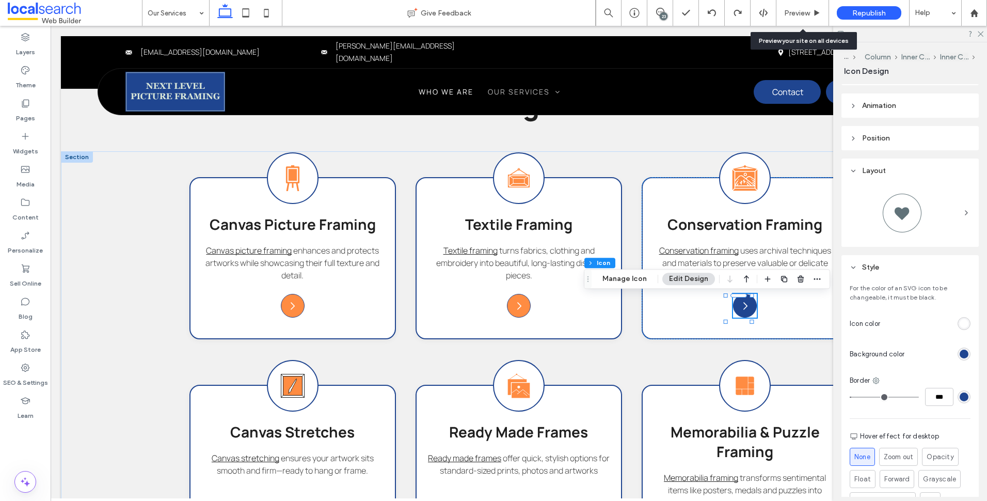
scroll to position [211, 0]
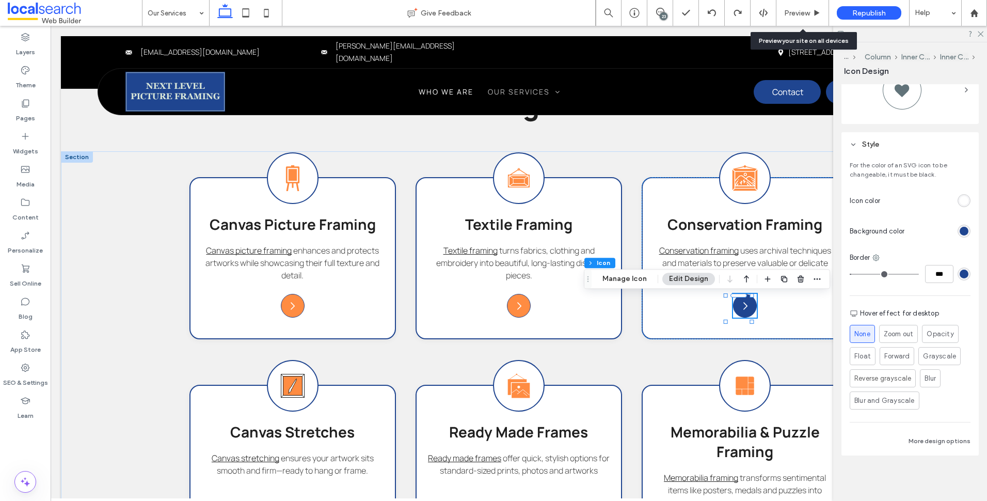
click at [965, 223] on div at bounding box center [940, 231] width 62 height 18
click at [960, 271] on div "rgb(31, 69, 144)" at bounding box center [964, 273] width 9 height 9
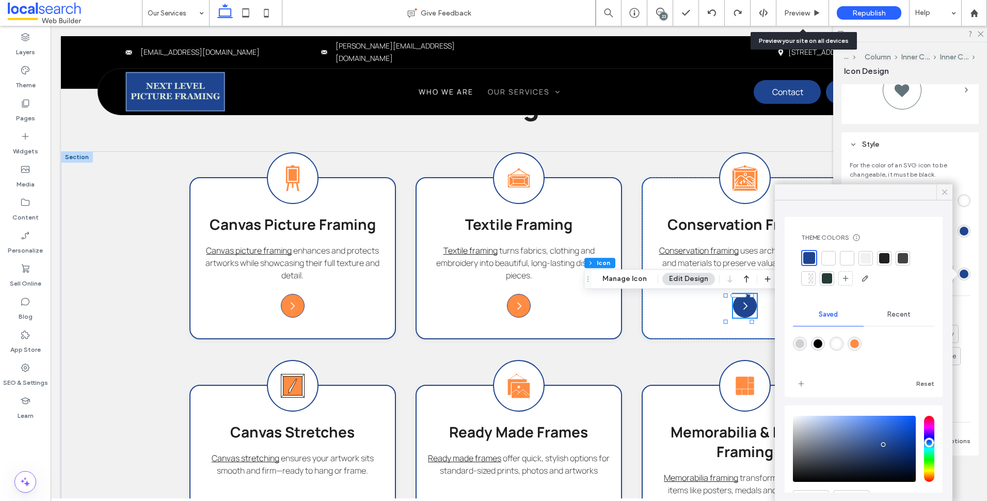
click at [939, 189] on div at bounding box center [944, 191] width 16 height 15
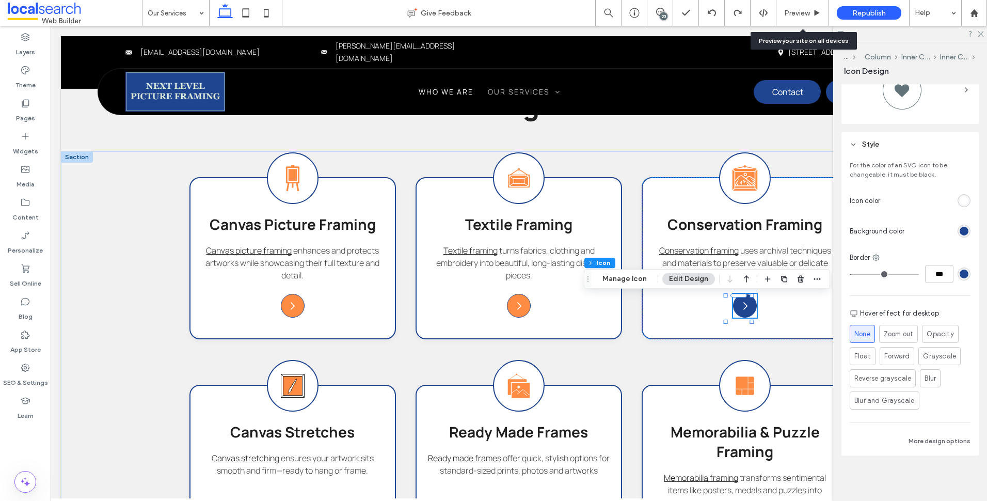
click at [958, 236] on div "rgb(31, 69, 144)" at bounding box center [964, 231] width 13 height 13
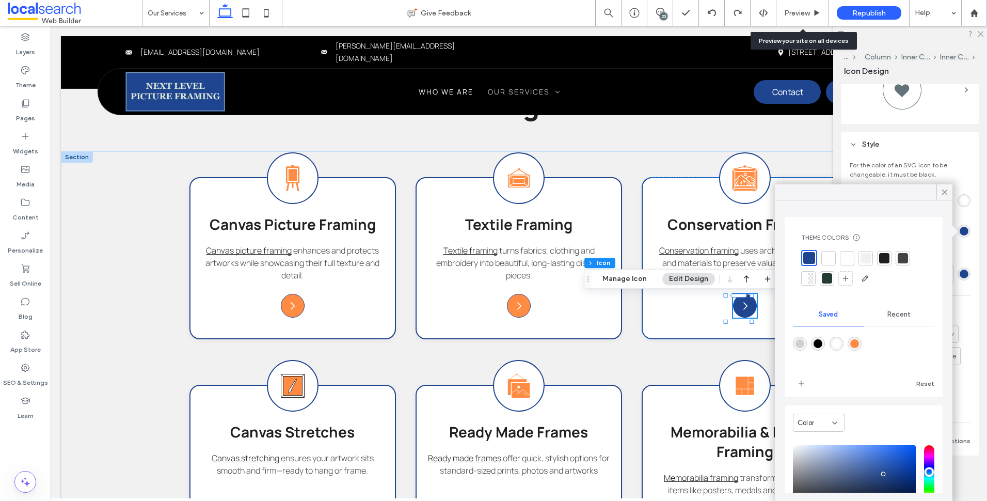
click at [859, 343] on div "rgba(255,140,66,1)" at bounding box center [854, 343] width 9 height 9
type input "*******"
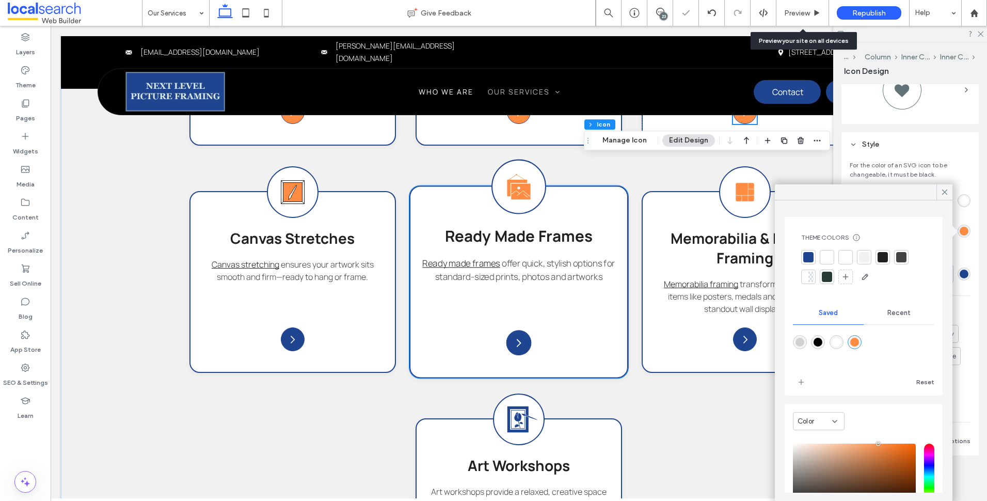
scroll to position [1036, 0]
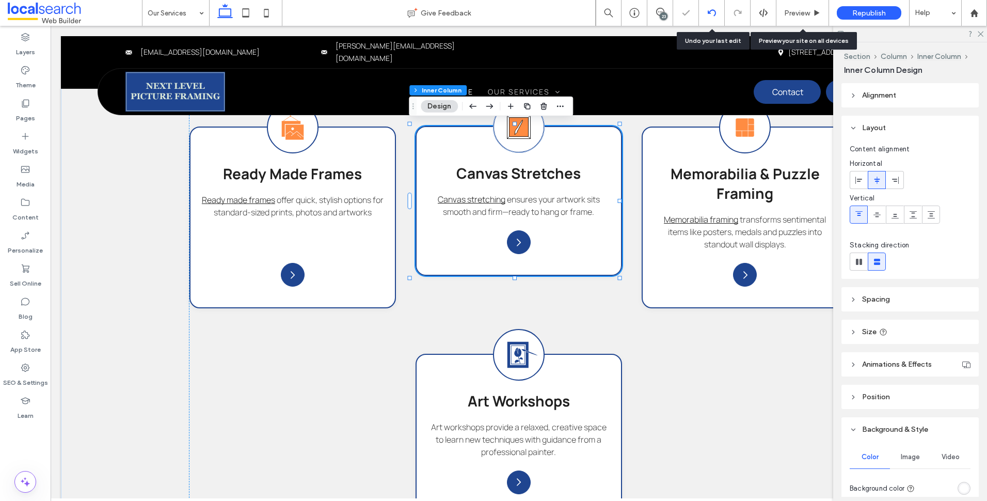
click at [712, 18] on div at bounding box center [712, 13] width 26 height 26
click at [723, 15] on div at bounding box center [711, 13] width 25 height 8
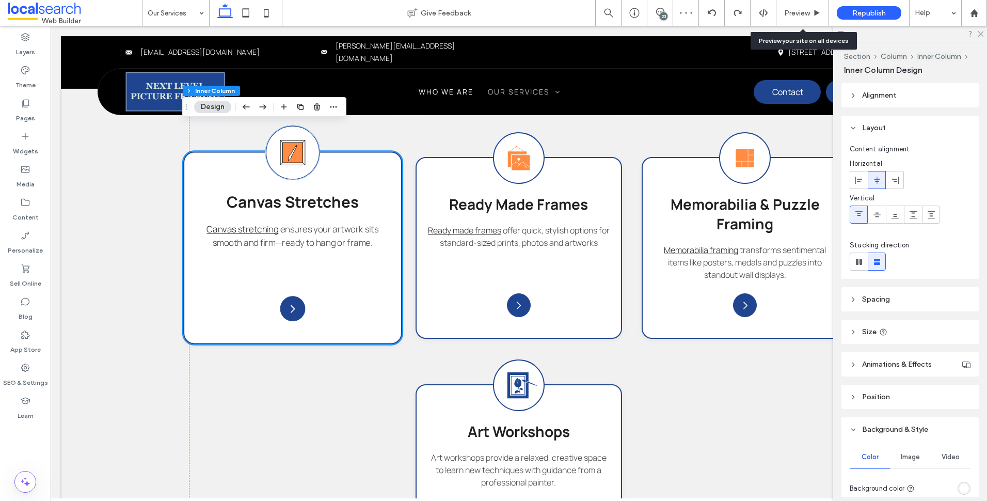
scroll to position [981, 0]
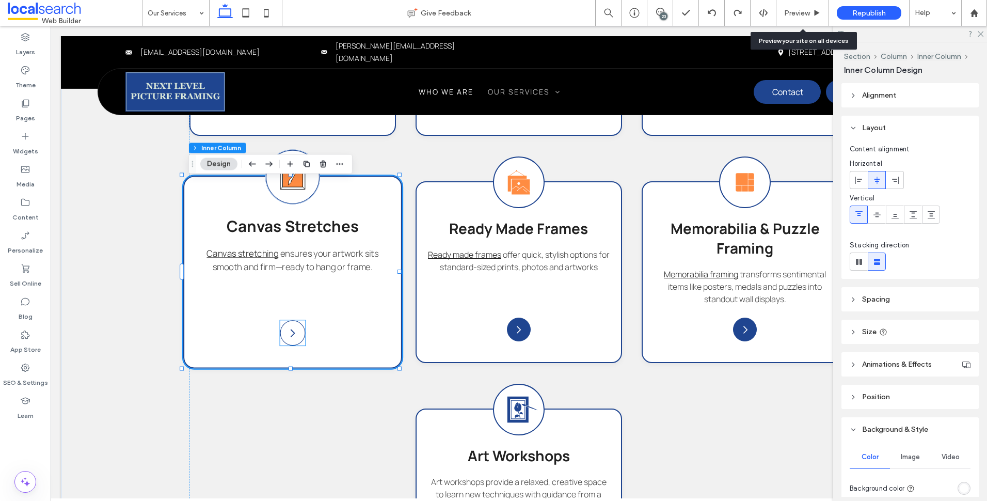
click at [292, 333] on icon "Arrow Icon" at bounding box center [292, 332] width 11 height 11
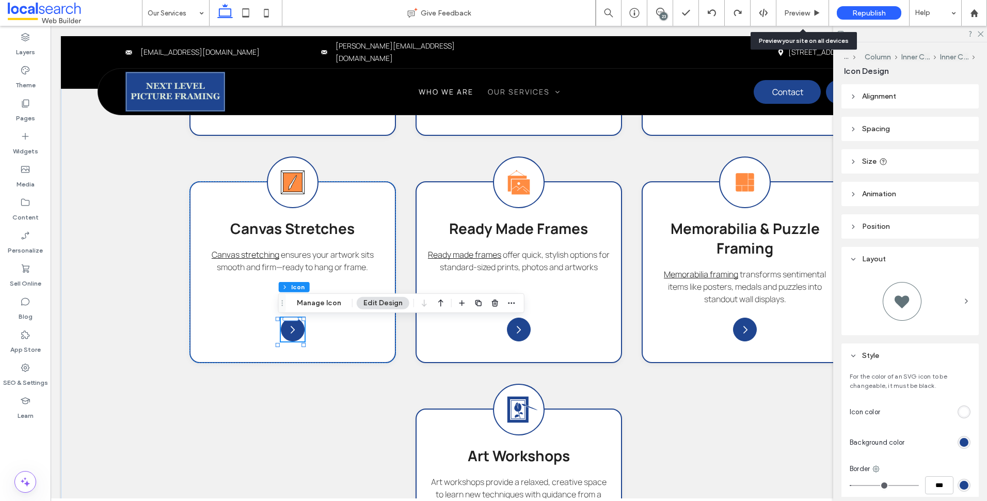
scroll to position [155, 0]
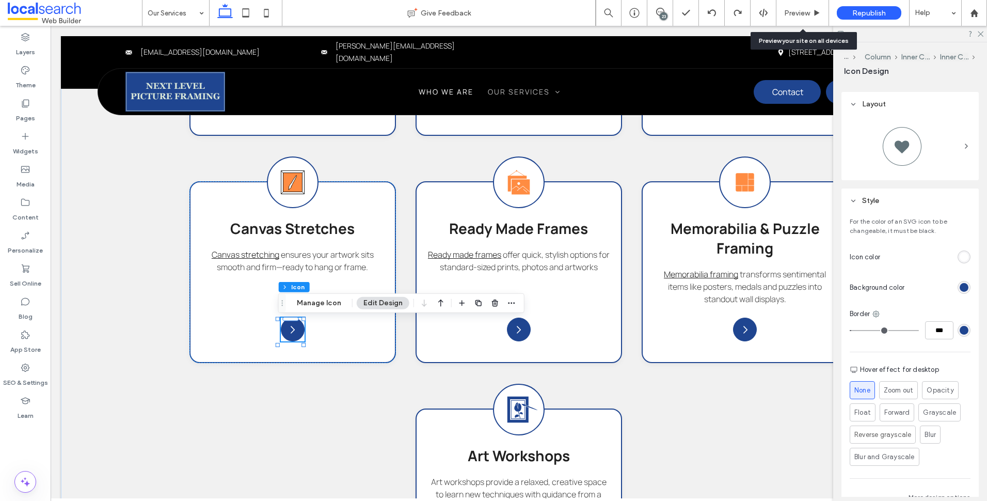
click at [959, 292] on div "rgb(31, 69, 144)" at bounding box center [964, 287] width 13 height 13
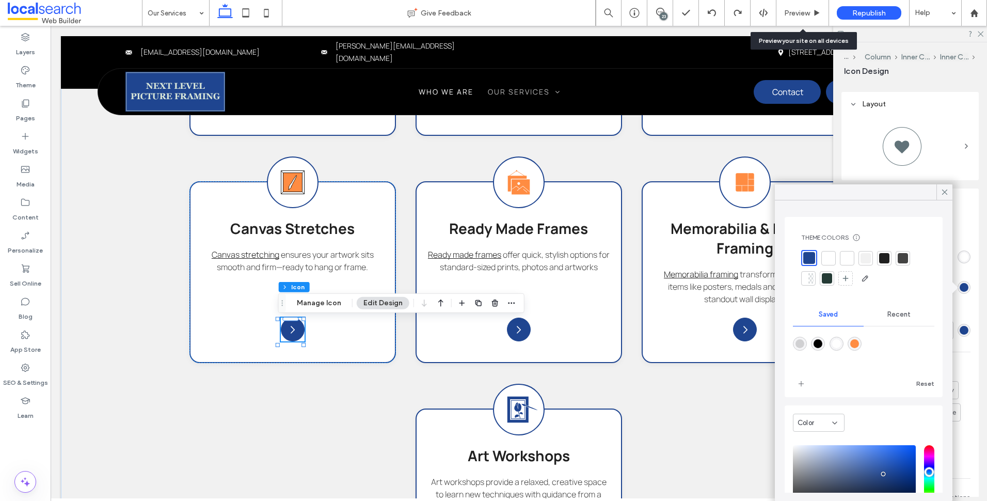
click at [862, 340] on div "rgba(255,140,66,1)" at bounding box center [855, 344] width 14 height 14
type input "*******"
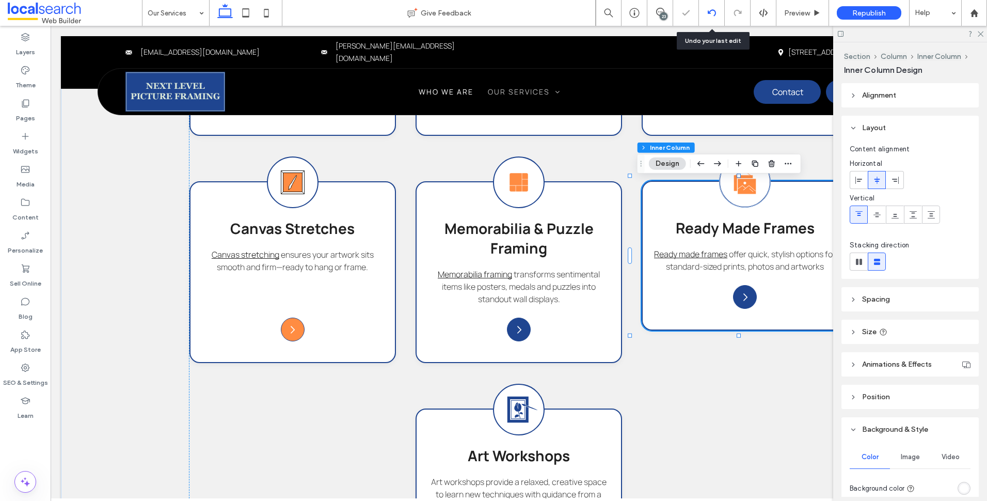
click at [717, 12] on div at bounding box center [711, 13] width 25 height 8
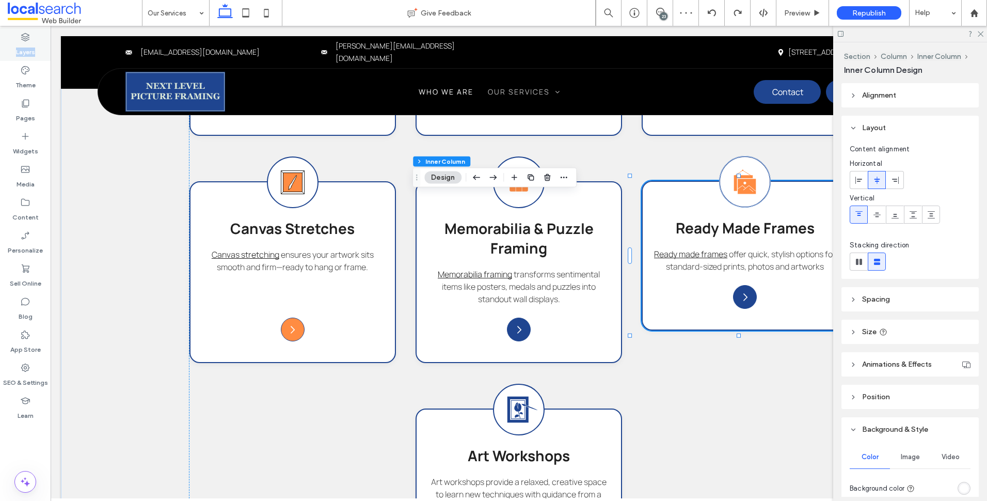
drag, startPoint x: 32, startPoint y: 39, endPoint x: 39, endPoint y: 60, distance: 22.2
click at [35, 39] on div "Layers" at bounding box center [25, 44] width 51 height 33
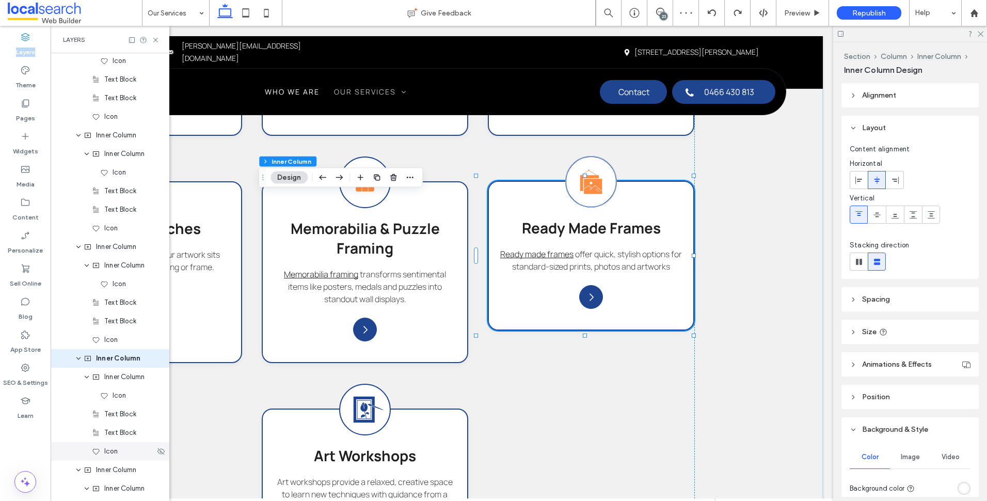
scroll to position [1105, 0]
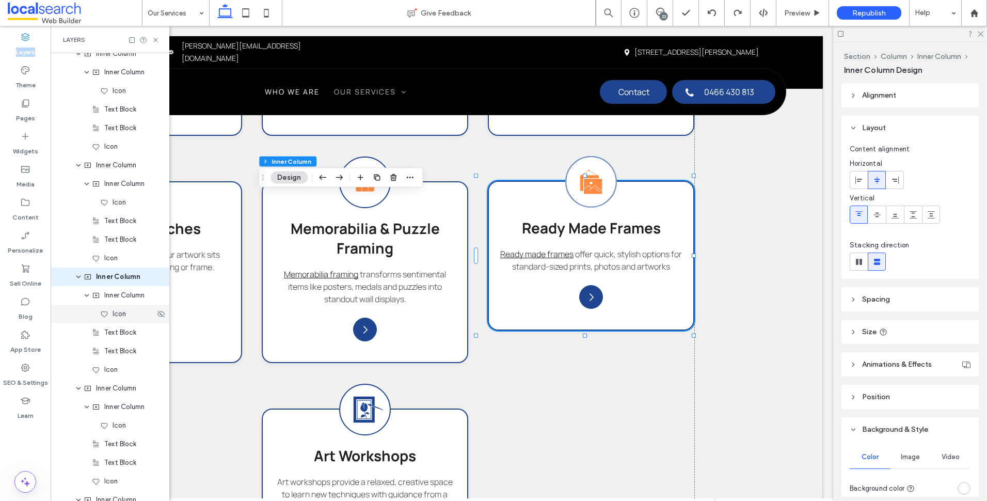
click at [124, 316] on span "Icon" at bounding box center [119, 314] width 13 height 10
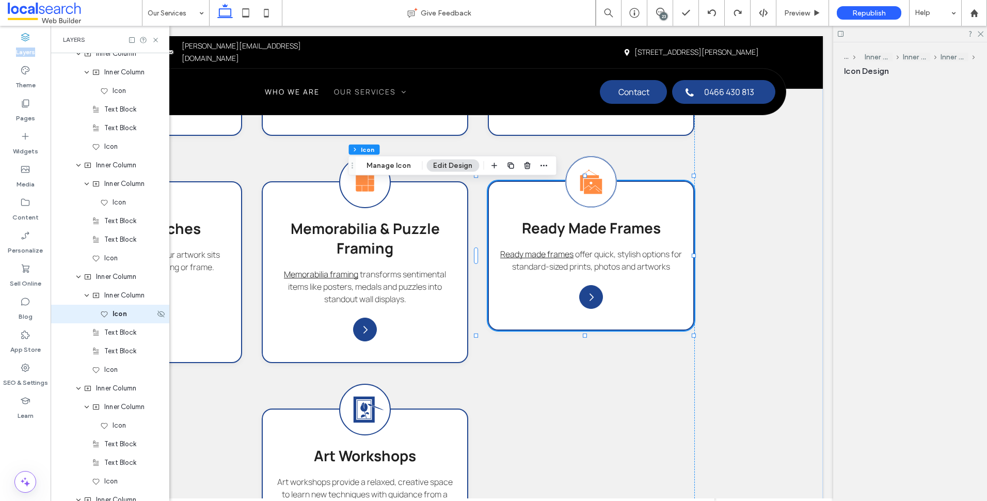
scroll to position [1142, 0]
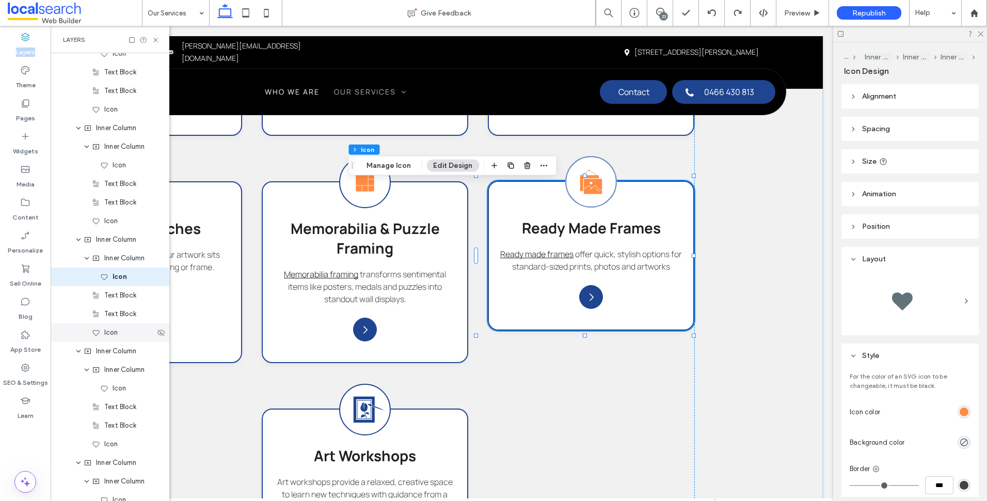
click at [130, 333] on div "Icon" at bounding box center [123, 332] width 63 height 10
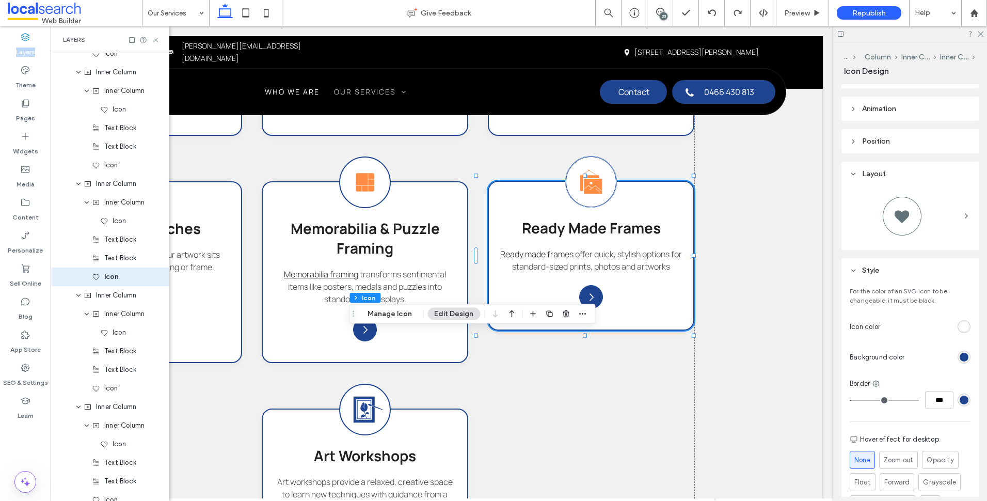
scroll to position [103, 0]
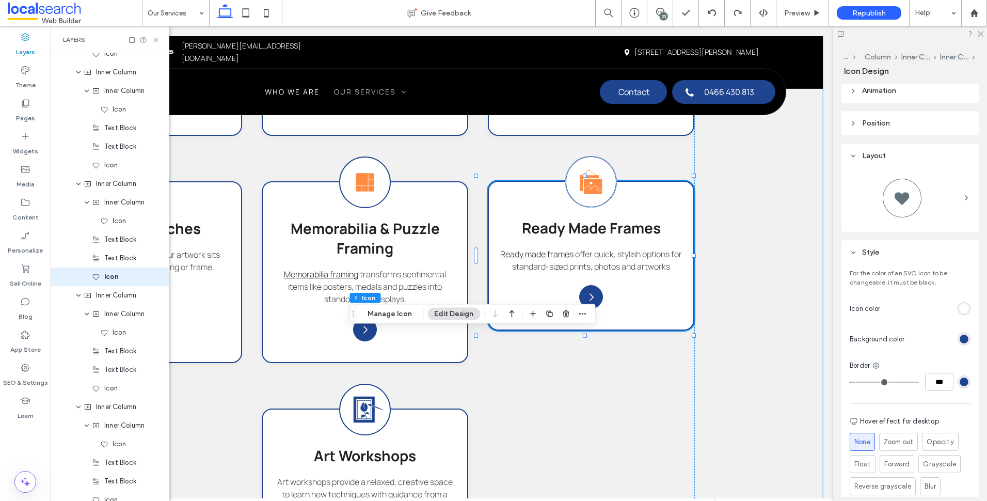
click at [962, 342] on div "rgb(31, 69, 144)" at bounding box center [964, 339] width 9 height 9
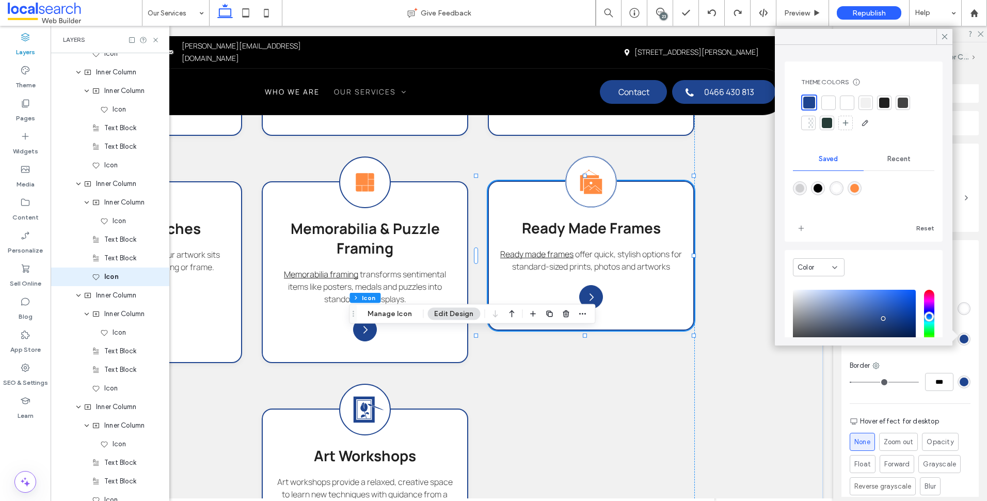
click at [862, 194] on div "rgba(255,140,66,1)" at bounding box center [855, 188] width 14 height 14
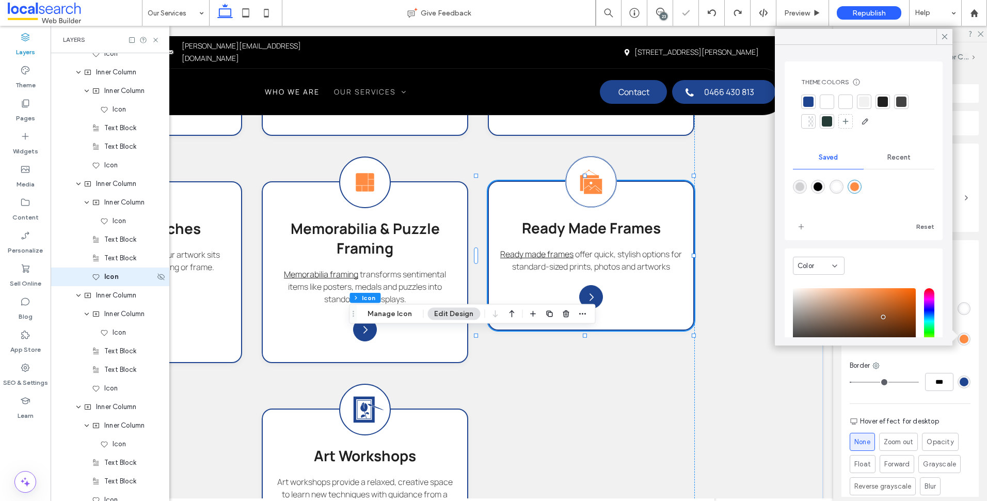
type input "*******"
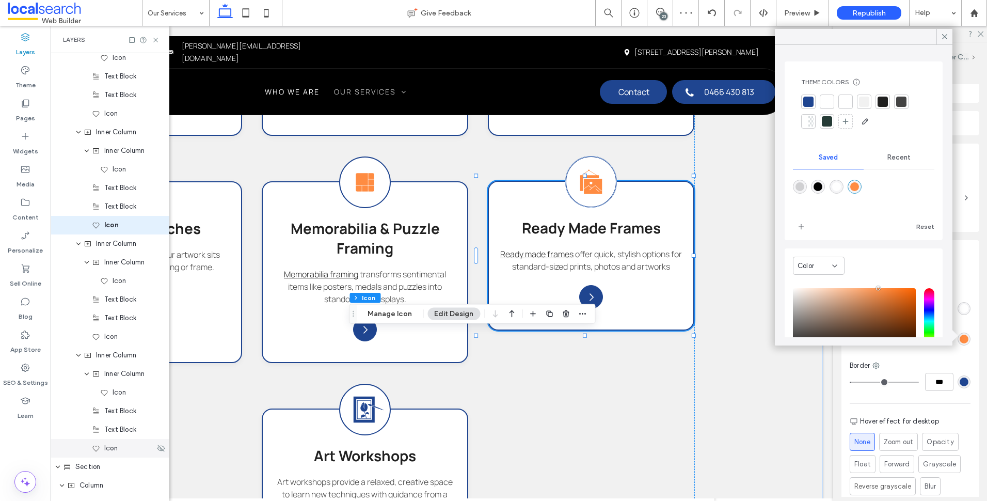
click at [124, 448] on div "Icon" at bounding box center [123, 448] width 63 height 10
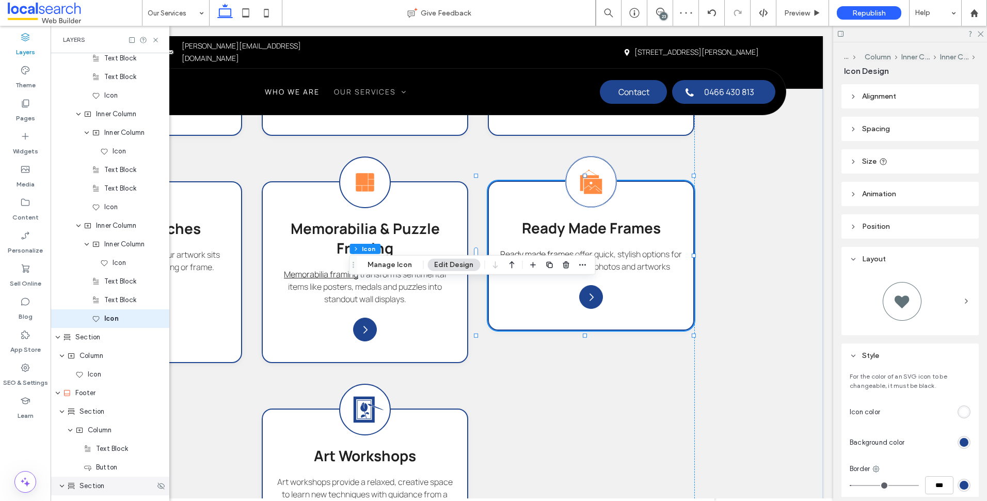
scroll to position [1421, 0]
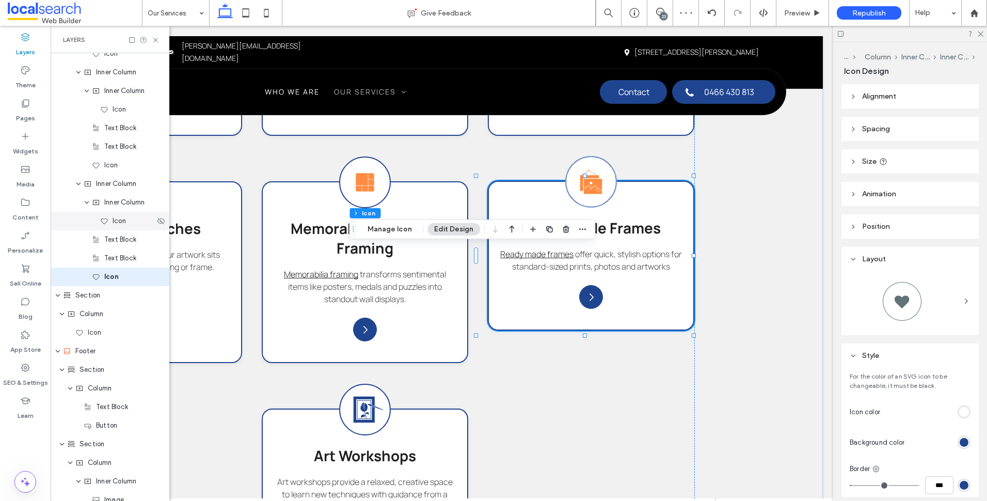
click at [132, 220] on div "Icon" at bounding box center [127, 221] width 55 height 10
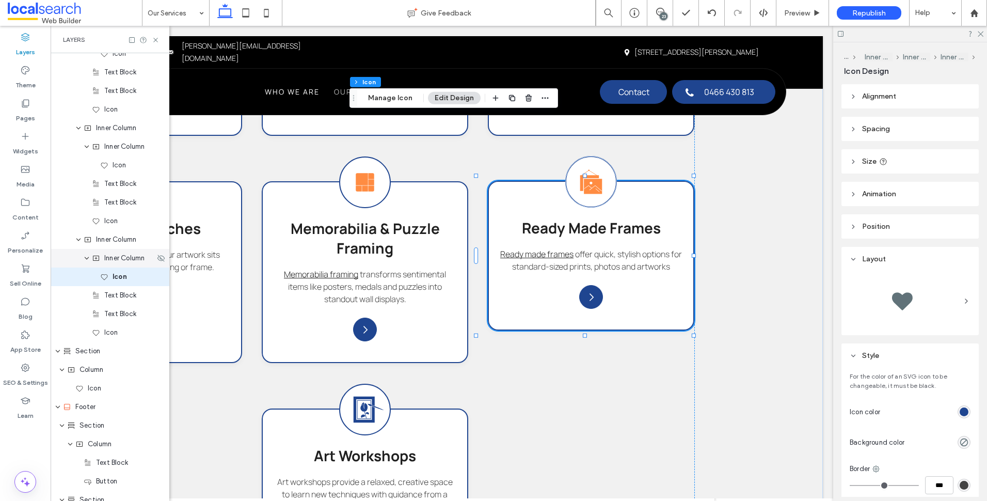
scroll to position [1314, 0]
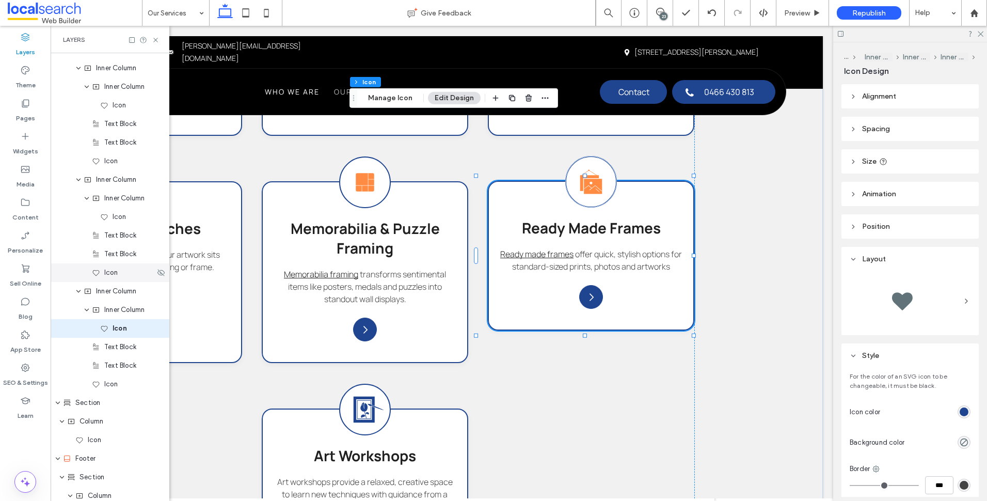
drag, startPoint x: 115, startPoint y: 282, endPoint x: 119, endPoint y: 276, distance: 7.2
click at [120, 276] on div "Icon" at bounding box center [123, 272] width 63 height 10
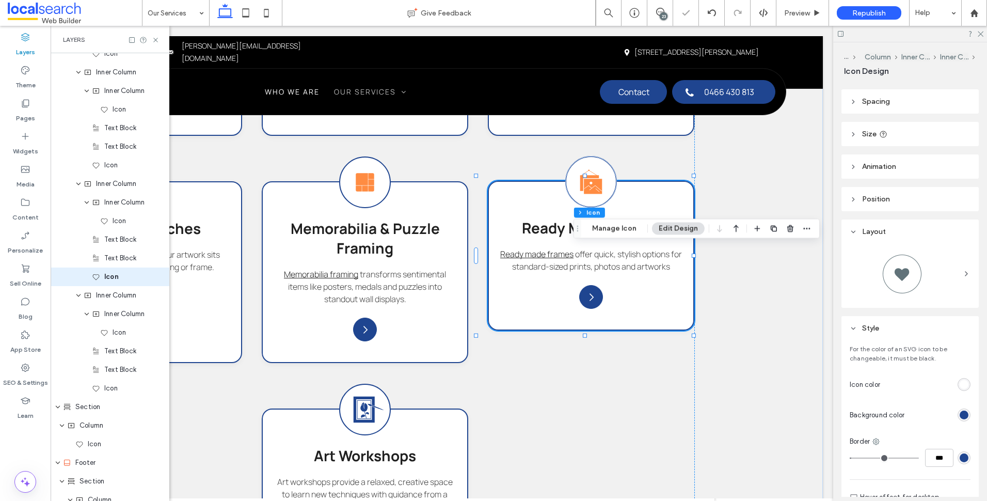
scroll to position [52, 0]
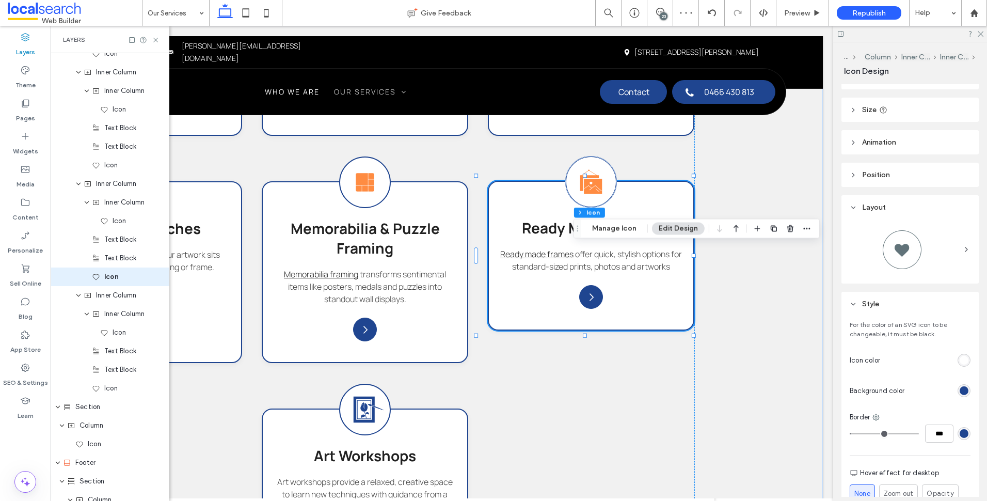
drag, startPoint x: 963, startPoint y: 424, endPoint x: 961, endPoint y: 429, distance: 6.2
click at [963, 425] on div "Border ***" at bounding box center [910, 427] width 121 height 30
click at [961, 429] on div "rgb(31, 69, 144)" at bounding box center [964, 433] width 9 height 9
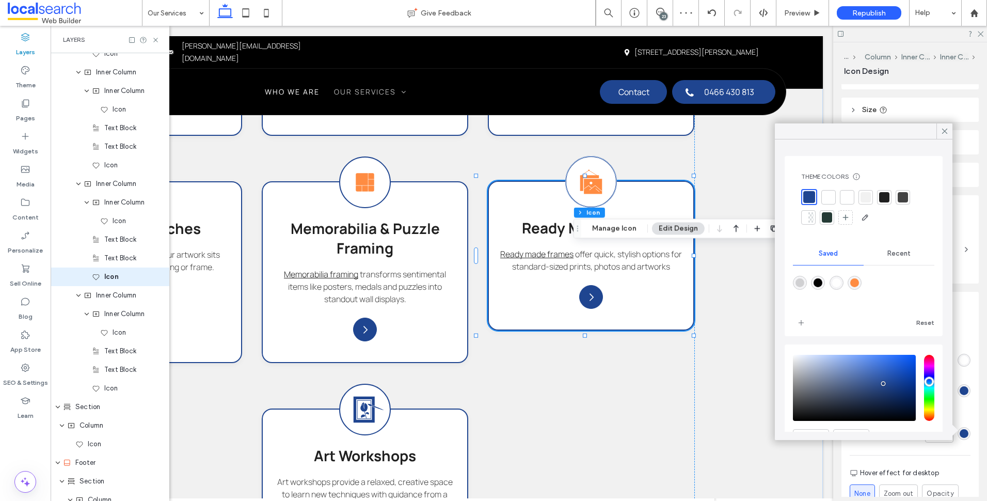
click at [859, 282] on div "rgba(255,140,66,1)" at bounding box center [854, 282] width 9 height 9
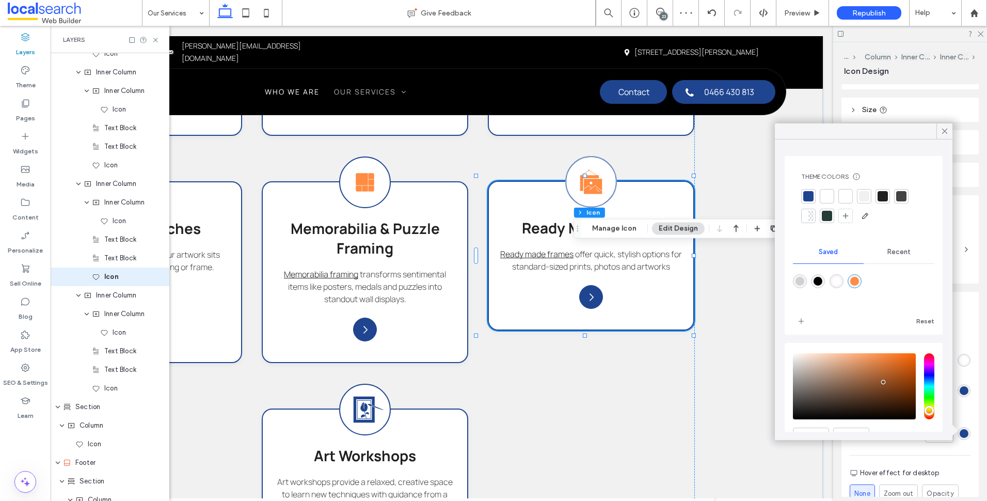
type input "*******"
click at [809, 197] on div at bounding box center [808, 196] width 10 height 10
click at [946, 130] on use at bounding box center [944, 131] width 5 height 5
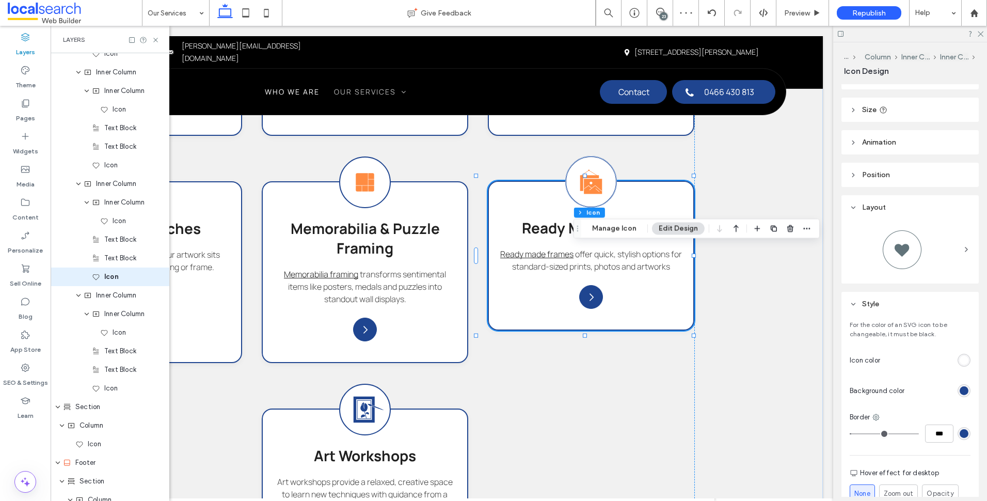
click at [961, 385] on div "rgb(31, 69, 144)" at bounding box center [964, 390] width 13 height 13
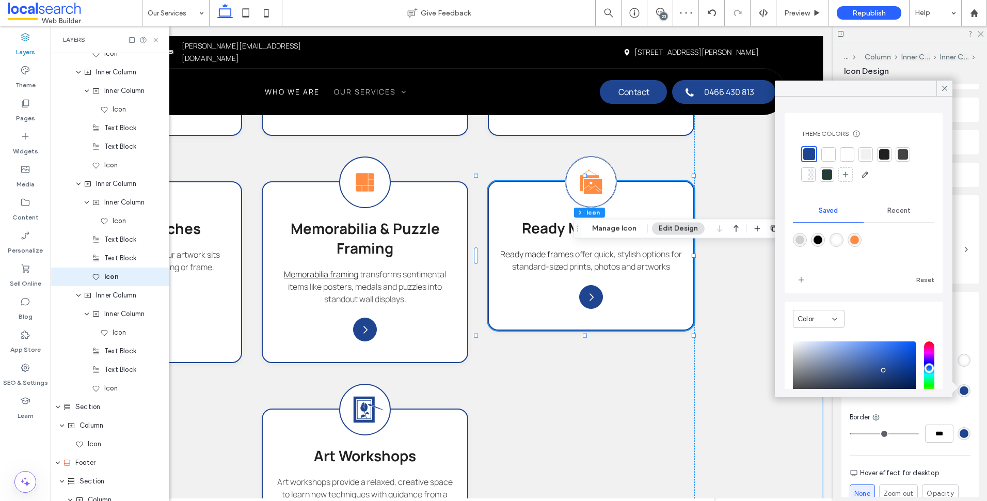
click at [859, 237] on div "rgba(255,140,66,1)" at bounding box center [854, 239] width 9 height 9
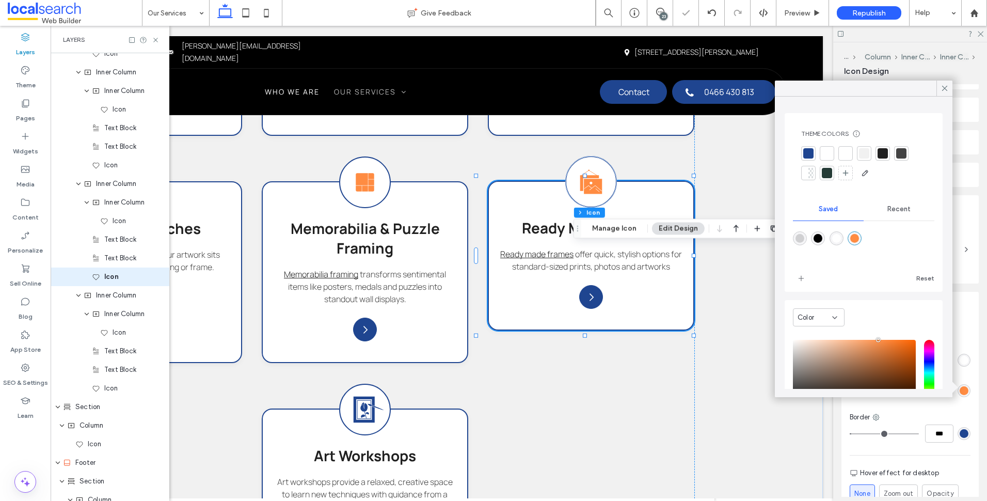
type input "*******"
click at [130, 342] on div "Text Block" at bounding box center [110, 351] width 119 height 19
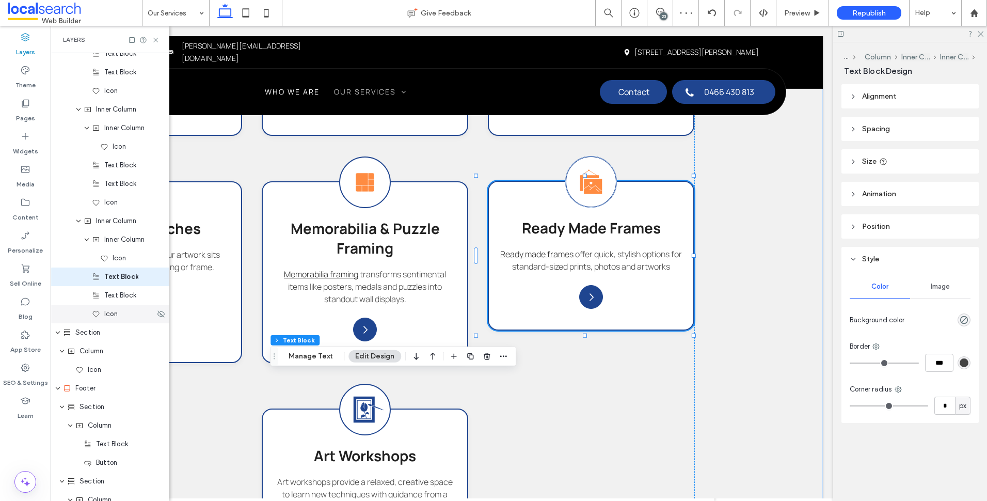
click at [124, 310] on div "Icon" at bounding box center [123, 314] width 63 height 10
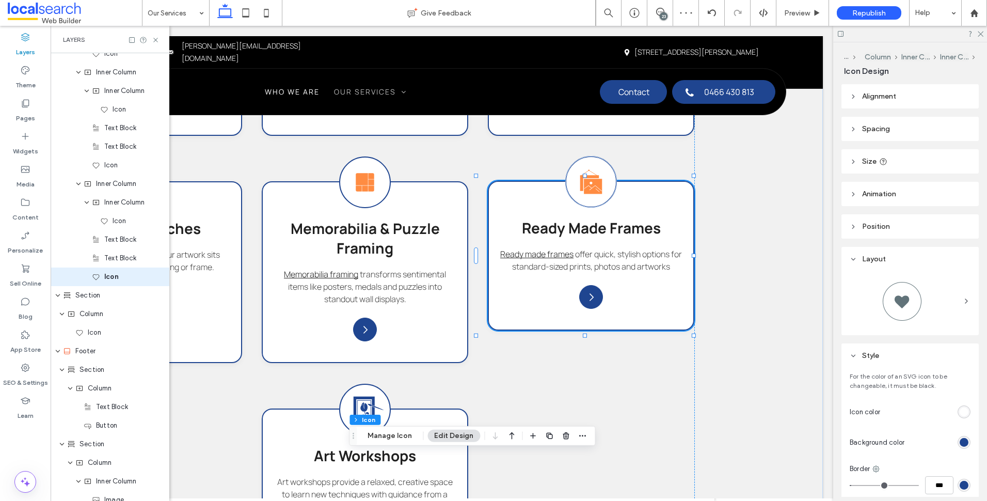
click at [960, 438] on div "rgb(31, 69, 144)" at bounding box center [964, 442] width 9 height 9
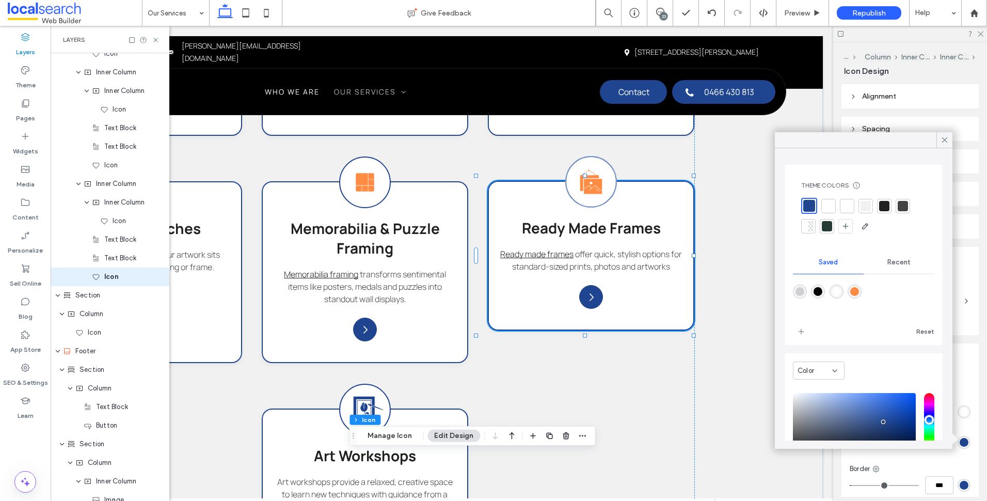
click at [862, 285] on div at bounding box center [855, 291] width 14 height 14
click at [859, 292] on div "rgba(255,140,66,1)" at bounding box center [854, 291] width 9 height 9
type input "*******"
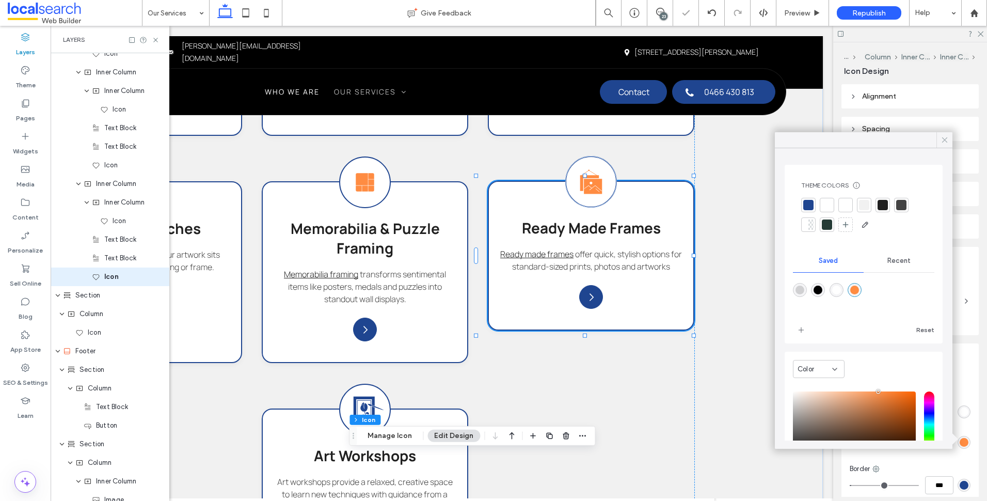
click at [948, 139] on icon at bounding box center [944, 139] width 9 height 9
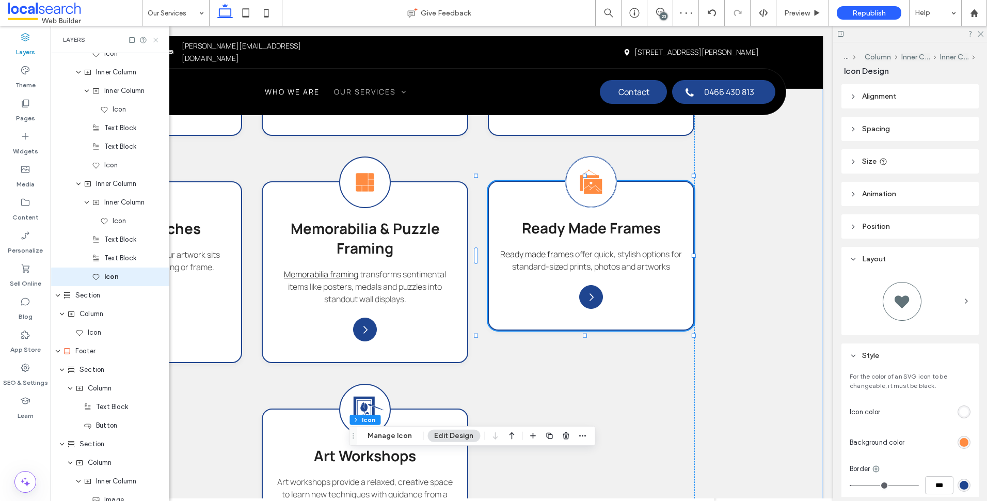
click at [158, 39] on icon at bounding box center [156, 40] width 8 height 8
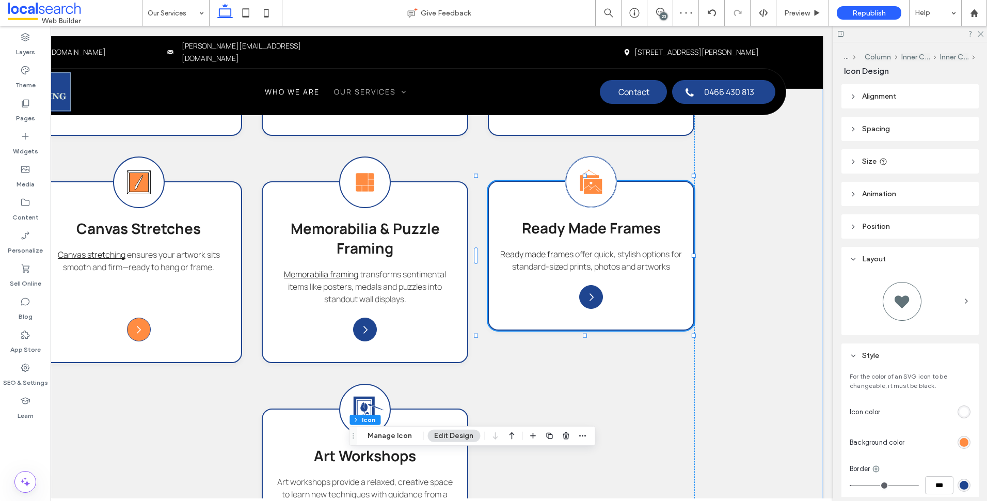
scroll to position [0, 154]
click at [982, 36] on icon at bounding box center [980, 33] width 7 height 7
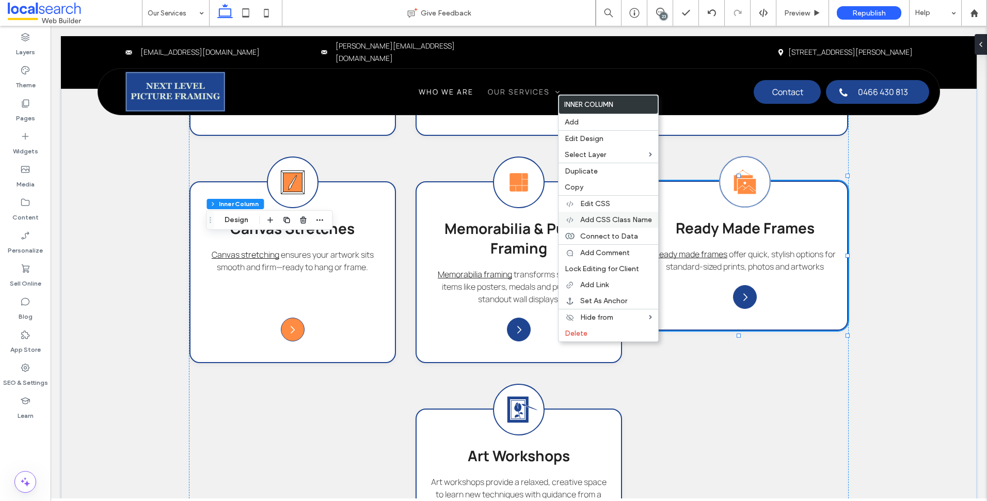
click at [635, 220] on span "Add CSS Class Name" at bounding box center [616, 219] width 72 height 9
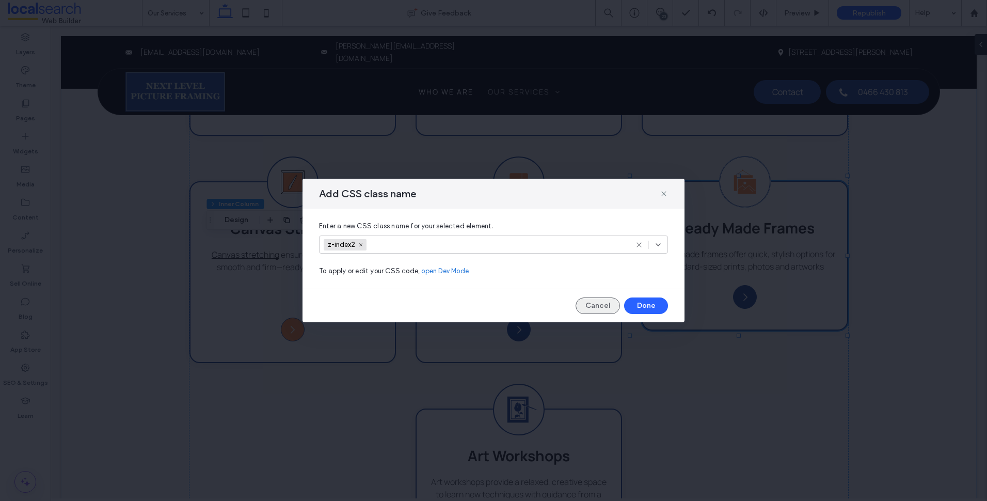
click at [607, 306] on button "Cancel" at bounding box center [598, 305] width 44 height 17
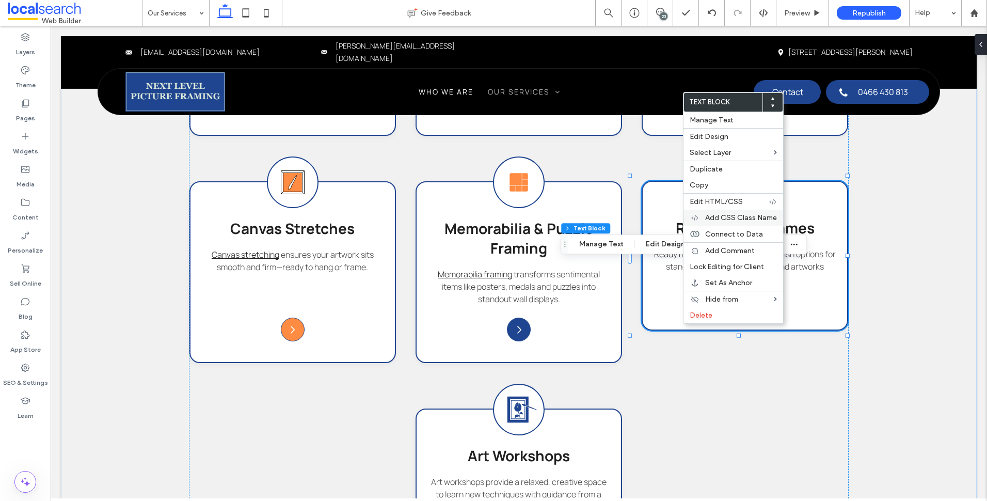
click at [747, 218] on span "Add CSS Class Name" at bounding box center [741, 217] width 72 height 9
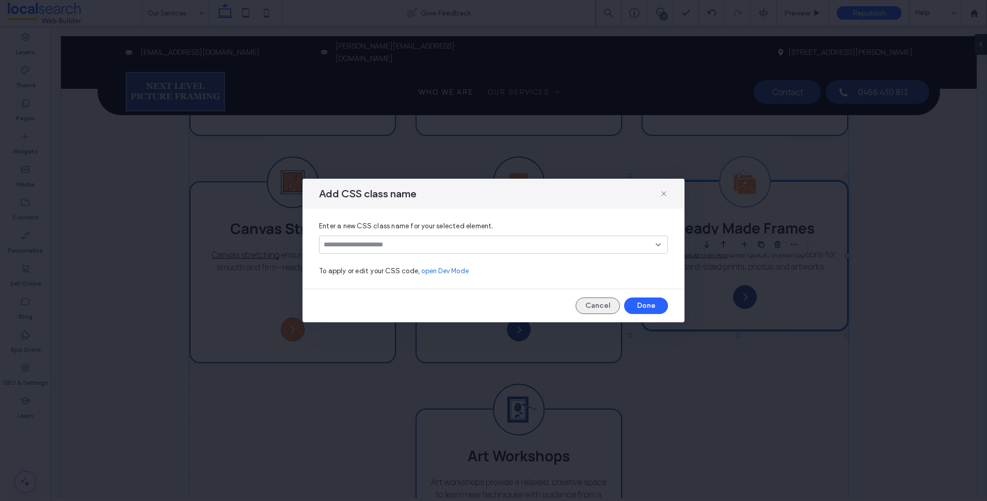
click at [581, 309] on button "Cancel" at bounding box center [598, 305] width 44 height 17
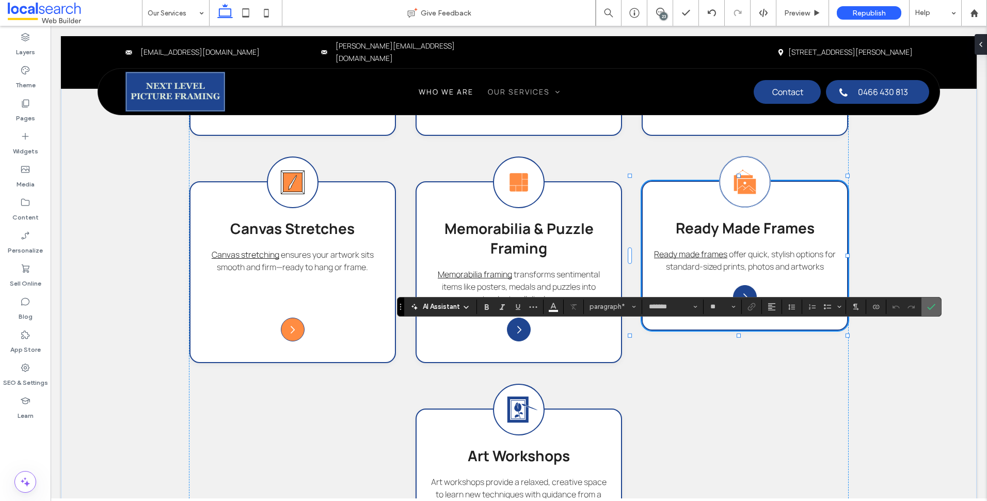
click at [928, 303] on icon "Confirm" at bounding box center [931, 307] width 8 height 8
click at [555, 310] on span "Color" at bounding box center [553, 305] width 8 height 13
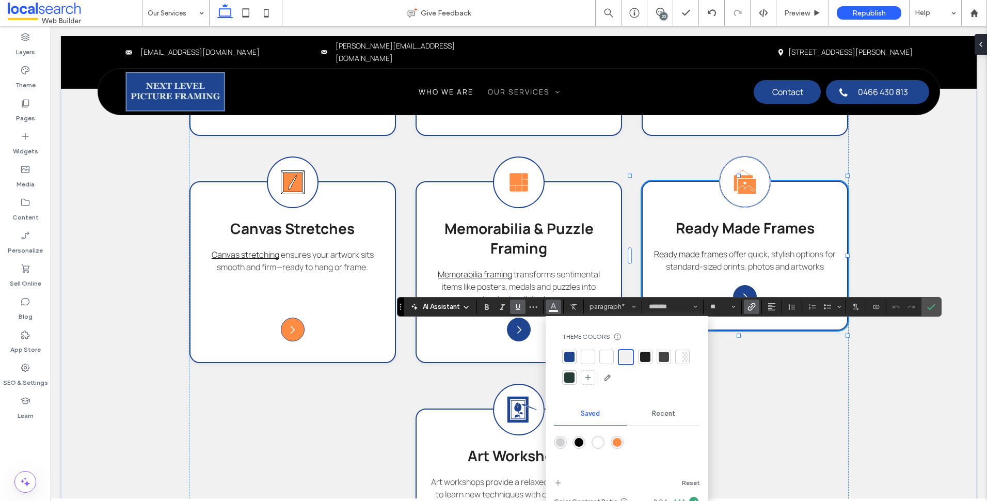
click at [620, 441] on div "rgba(255,140,66,1)" at bounding box center [617, 442] width 9 height 9
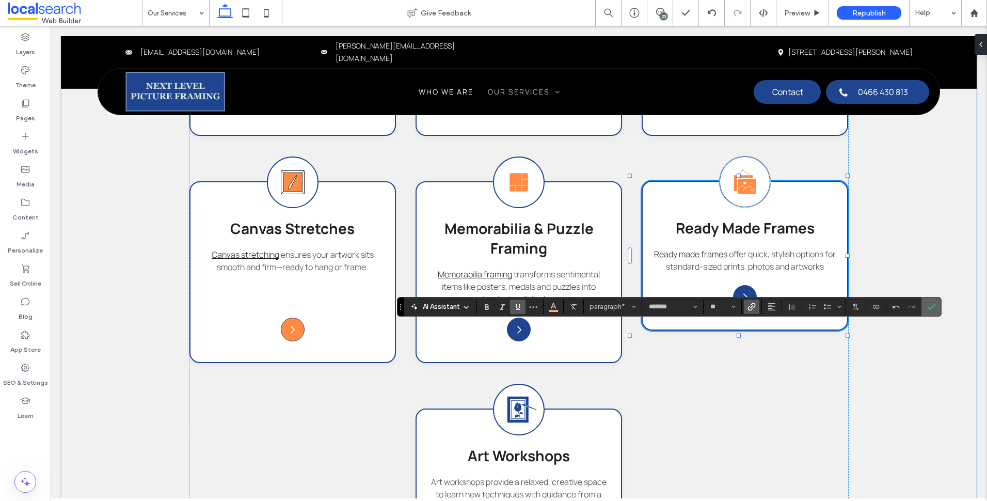
click at [928, 308] on icon "Confirm" at bounding box center [931, 307] width 8 height 8
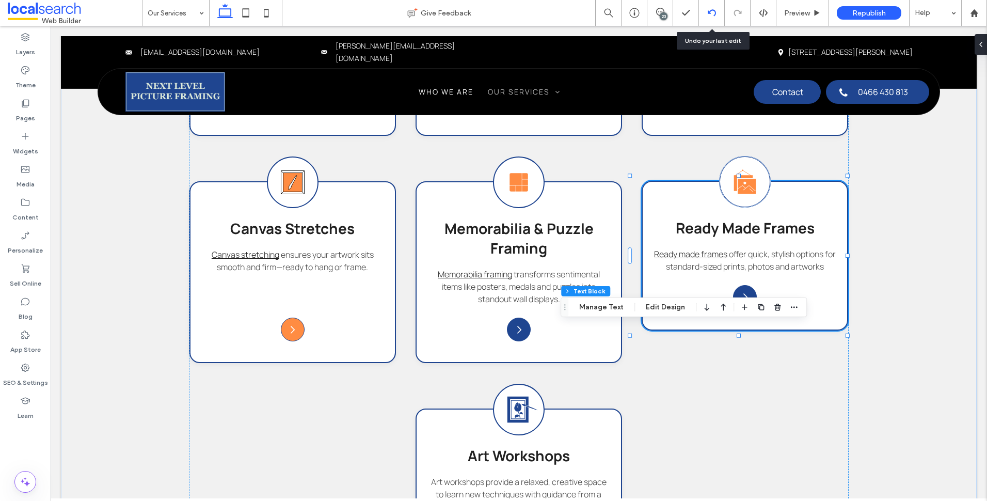
click at [712, 17] on icon at bounding box center [712, 13] width 8 height 8
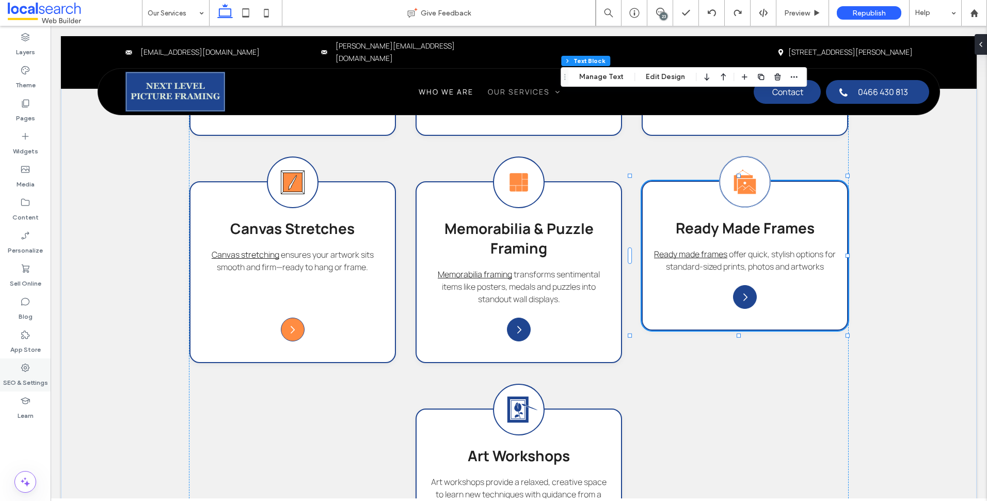
click at [26, 364] on use at bounding box center [25, 367] width 8 height 8
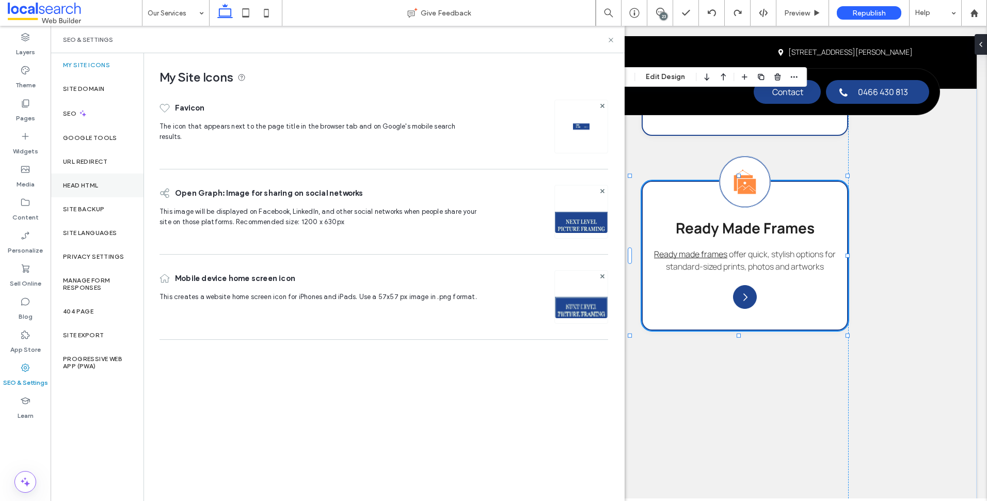
click at [92, 176] on div "Head HTML" at bounding box center [97, 185] width 93 height 24
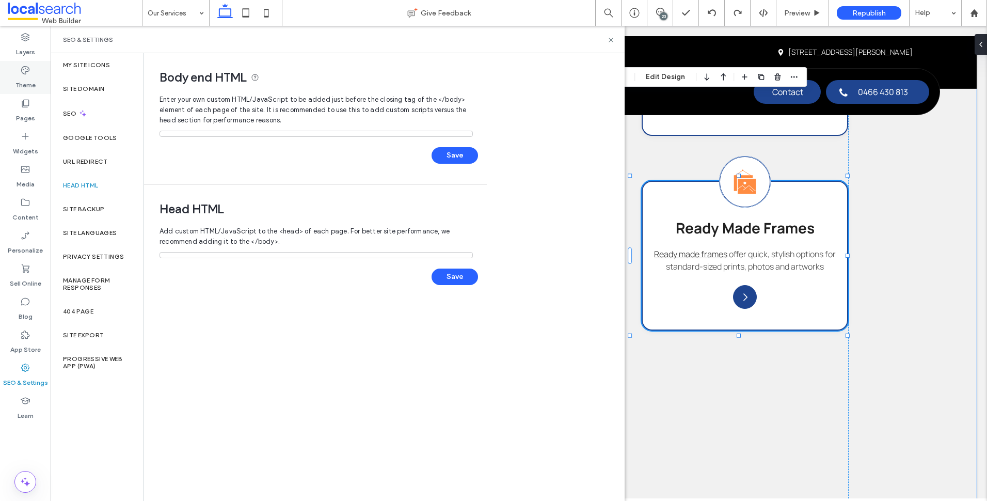
click at [29, 77] on label "Theme" at bounding box center [25, 82] width 20 height 14
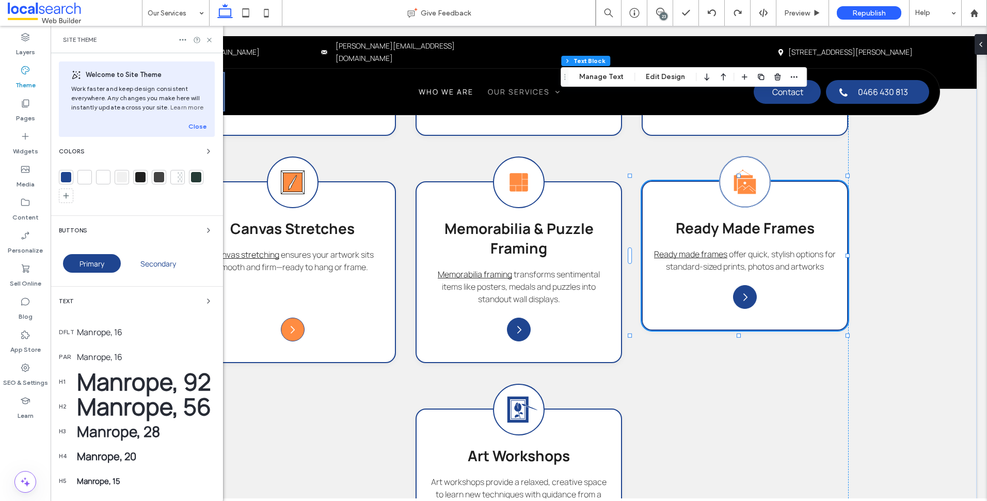
scroll to position [114, 0]
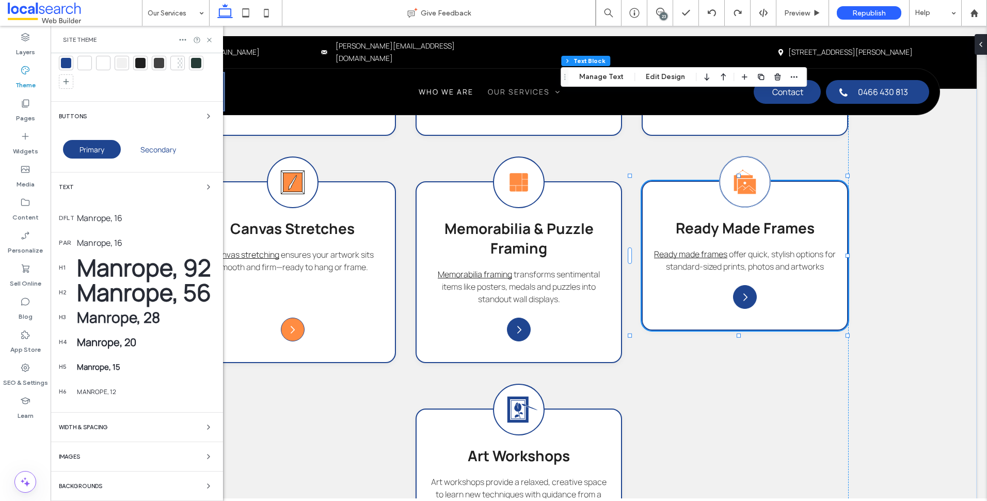
click at [183, 189] on div "Text" at bounding box center [137, 187] width 156 height 12
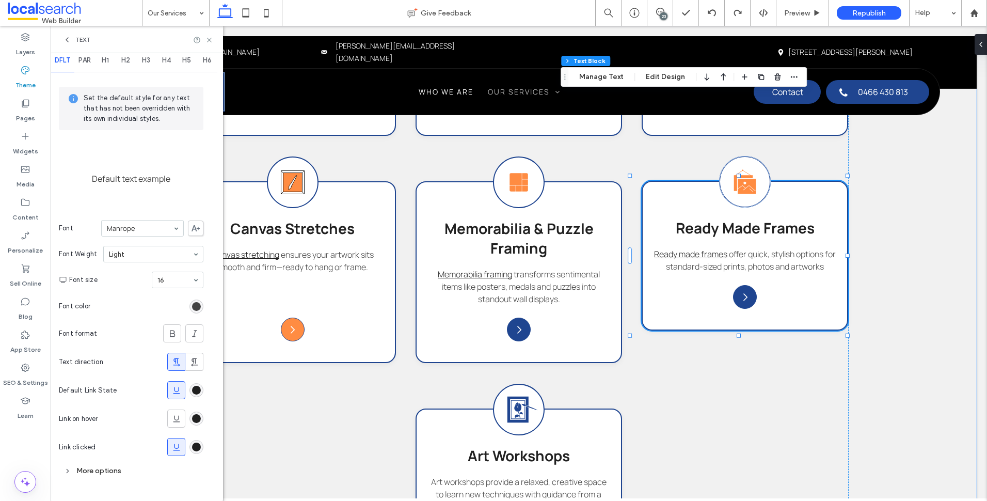
scroll to position [12, 0]
click at [199, 390] on div "rgb(32, 32, 32)" at bounding box center [196, 390] width 9 height 9
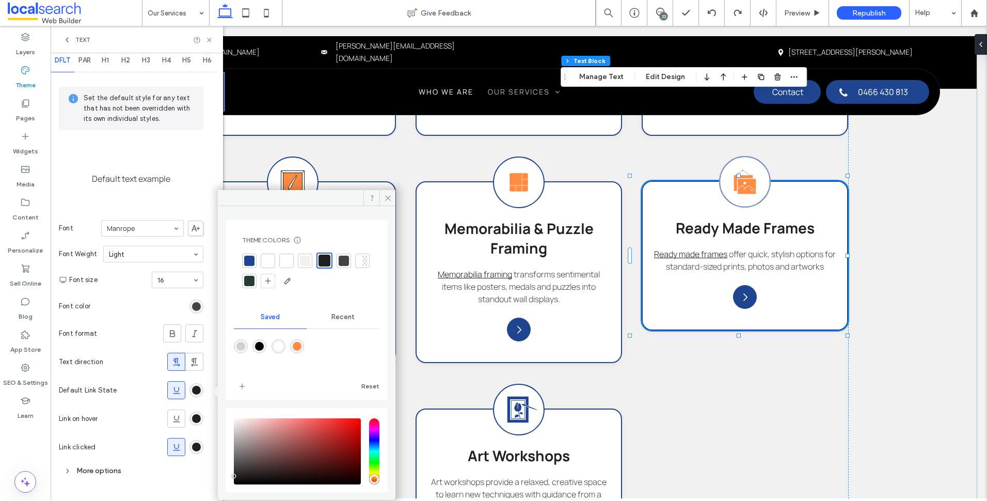
click at [301, 347] on div "rgba(255,140,66,1)" at bounding box center [297, 346] width 9 height 9
type input "*******"
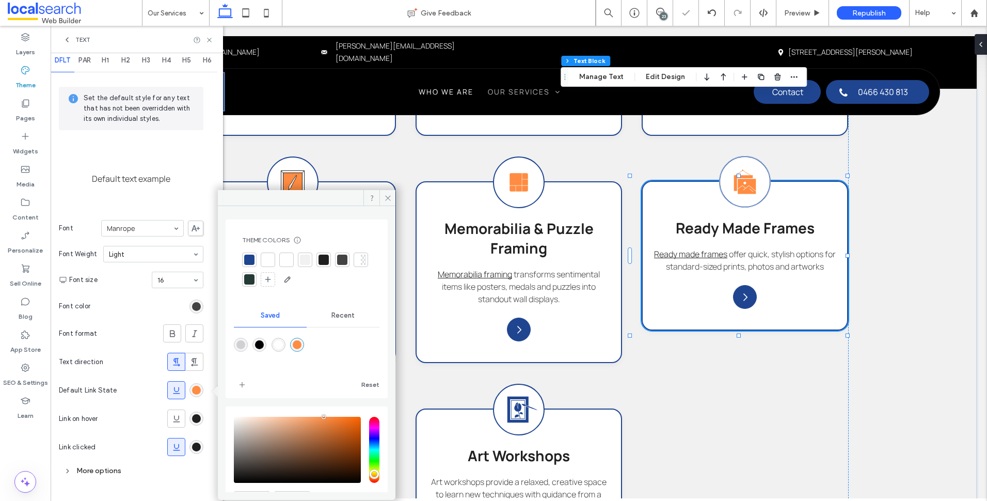
drag, startPoint x: 198, startPoint y: 420, endPoint x: 206, endPoint y: 419, distance: 7.8
click at [199, 420] on div "rgb(32, 32, 32)" at bounding box center [196, 418] width 9 height 9
click at [301, 344] on div "rgba(255,140,66,1)" at bounding box center [297, 344] width 9 height 9
type input "*******"
click at [388, 200] on icon at bounding box center [388, 198] width 8 height 8
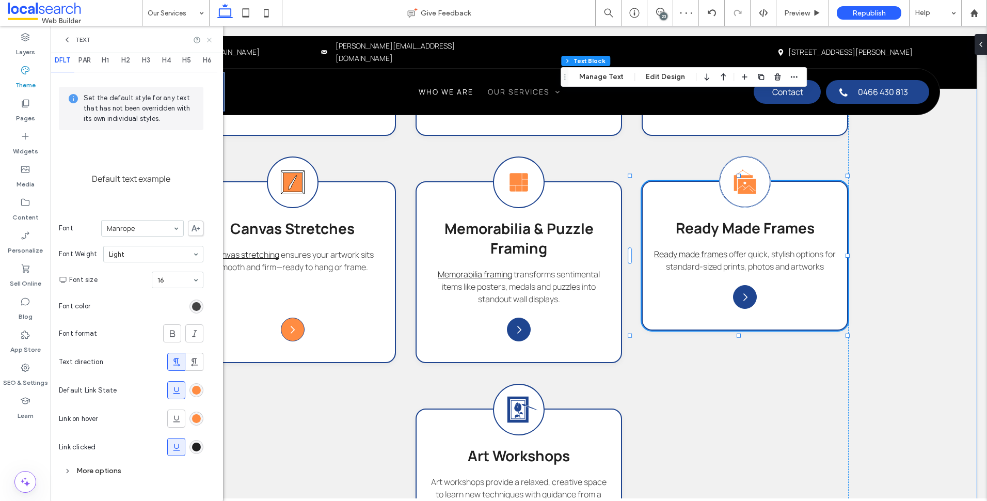
click at [209, 39] on use at bounding box center [209, 40] width 4 height 4
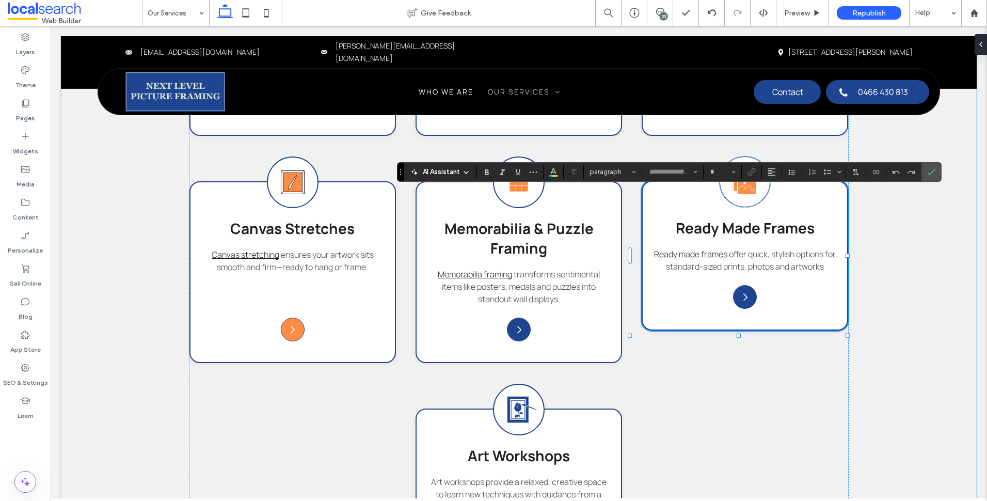
type input "*******"
type input "**"
click at [557, 175] on span "Color" at bounding box center [553, 170] width 8 height 13
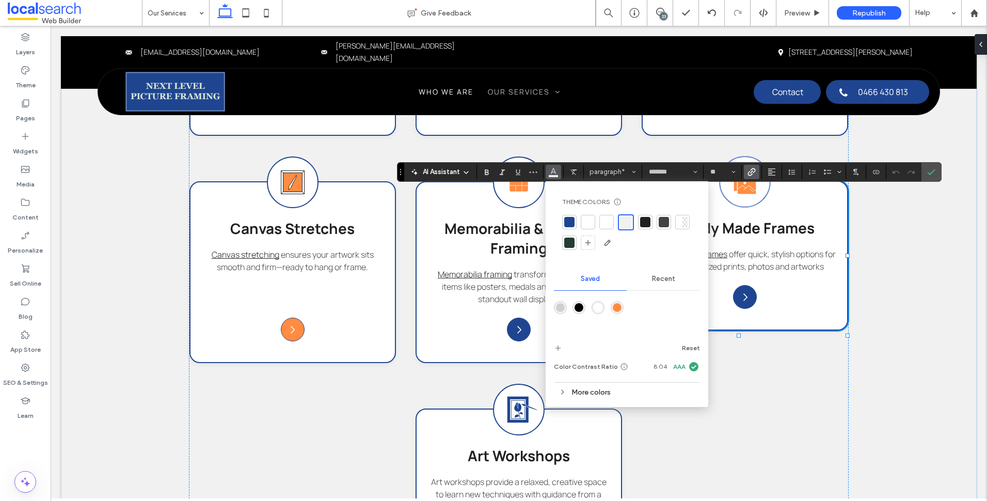
click at [616, 305] on div "rgba(255,140,66,1)" at bounding box center [617, 307] width 9 height 9
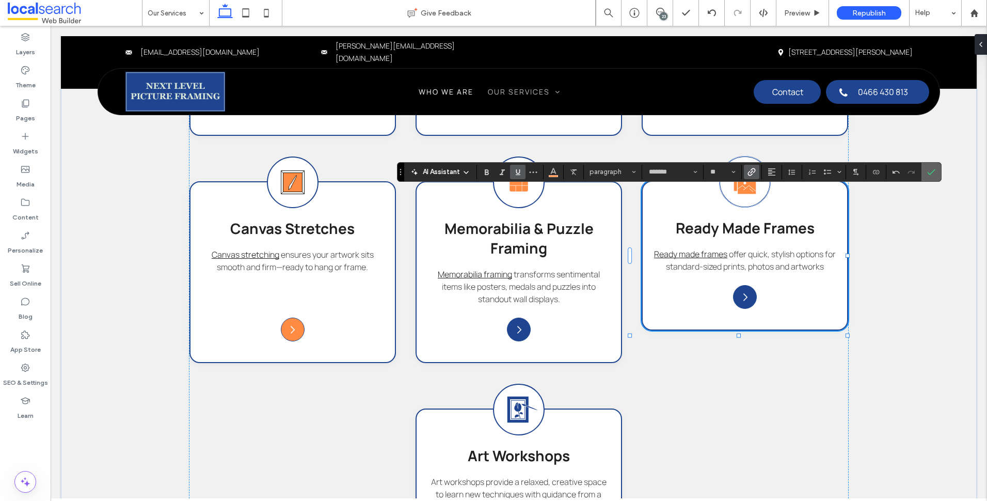
click at [928, 170] on icon "Confirm" at bounding box center [931, 172] width 8 height 8
click at [552, 172] on icon "Color" at bounding box center [553, 171] width 8 height 8
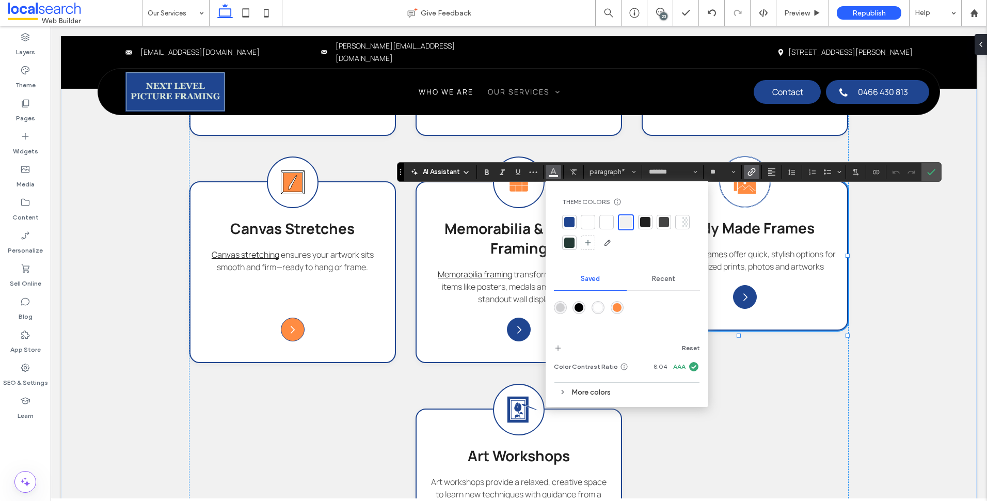
click at [614, 306] on div "rgba(255,140,66,1)" at bounding box center [617, 307] width 9 height 9
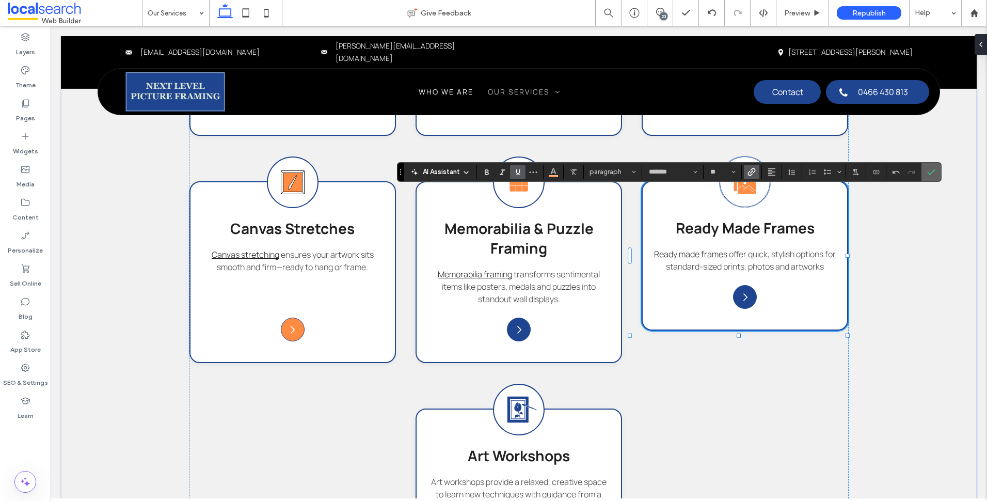
click at [924, 174] on label "Confirm" at bounding box center [931, 172] width 15 height 19
type input "*******"
type input "**"
click at [752, 170] on icon "Link" at bounding box center [751, 172] width 8 height 8
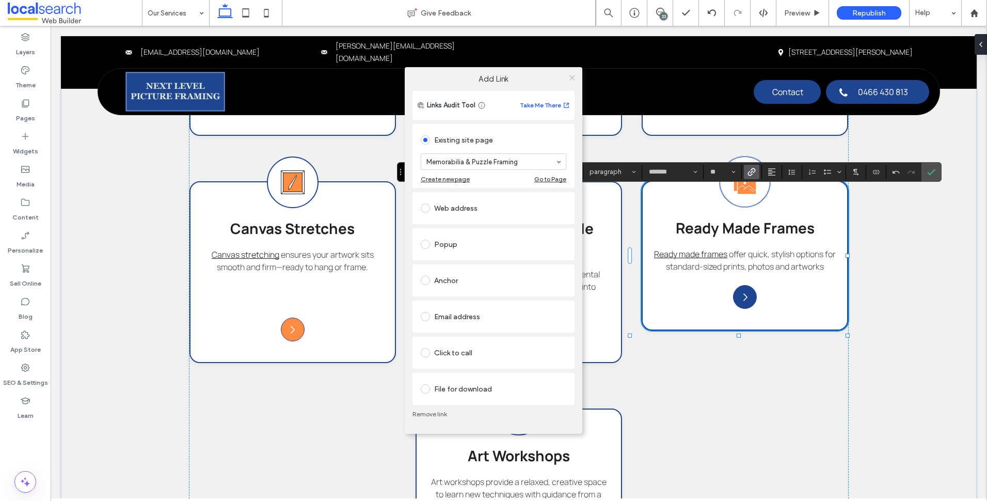
click at [570, 78] on icon at bounding box center [572, 78] width 8 height 8
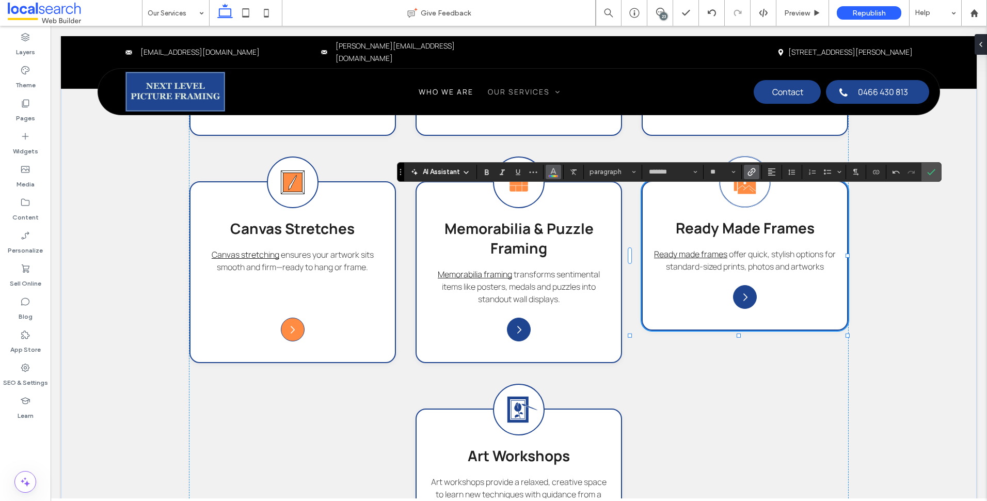
click at [548, 170] on button "Color" at bounding box center [553, 172] width 15 height 14
click at [929, 169] on icon "Confirm" at bounding box center [931, 172] width 8 height 8
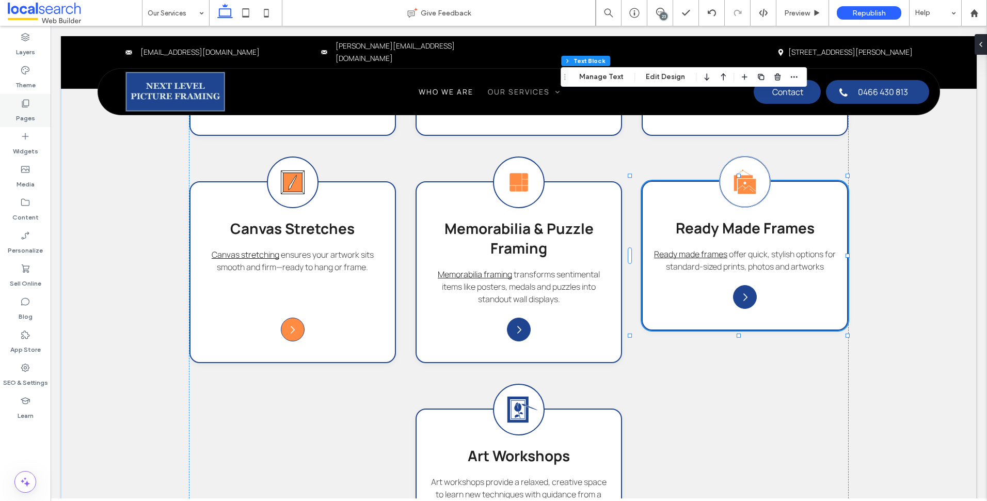
click at [35, 112] on div "Pages" at bounding box center [25, 110] width 51 height 33
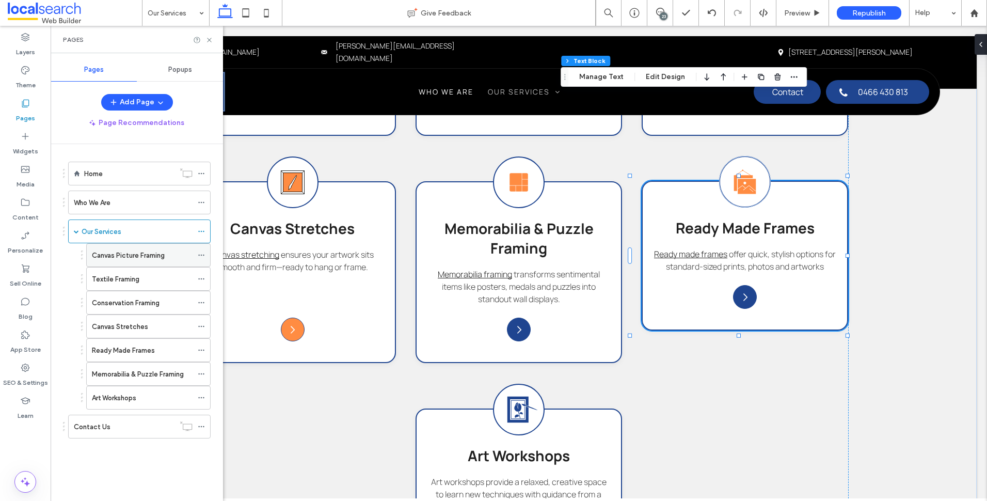
click at [136, 253] on label "Canvas Picture Framing" at bounding box center [128, 255] width 73 height 18
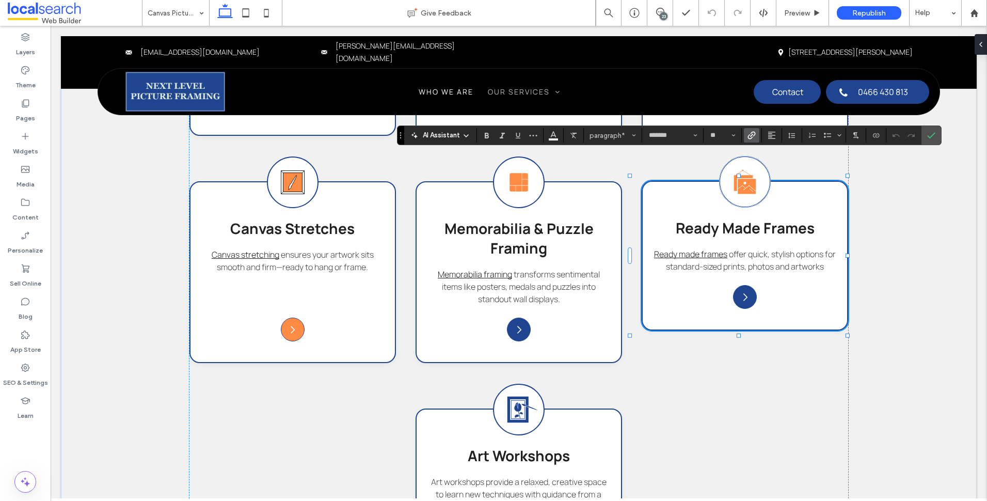
click at [751, 138] on use "Link" at bounding box center [751, 136] width 8 height 8
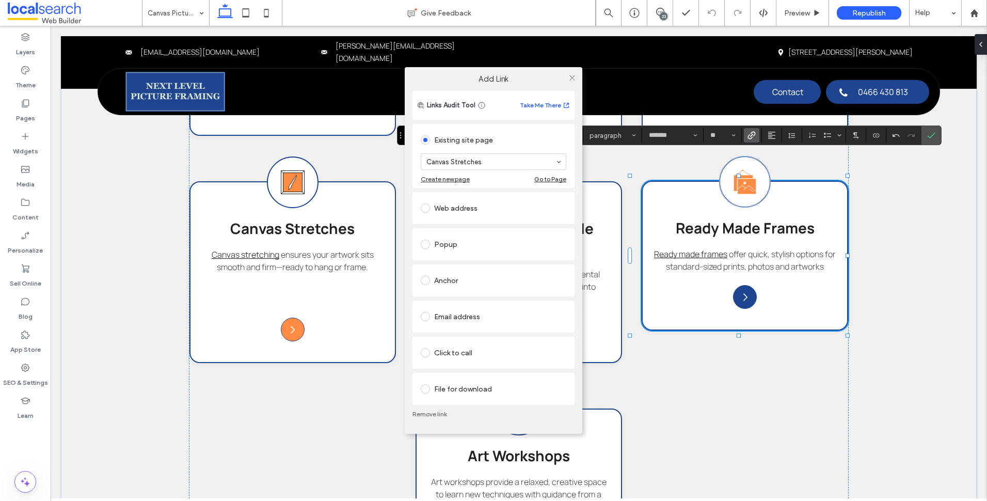
click at [567, 75] on div at bounding box center [571, 77] width 15 height 15
click at [574, 81] on icon at bounding box center [572, 78] width 8 height 8
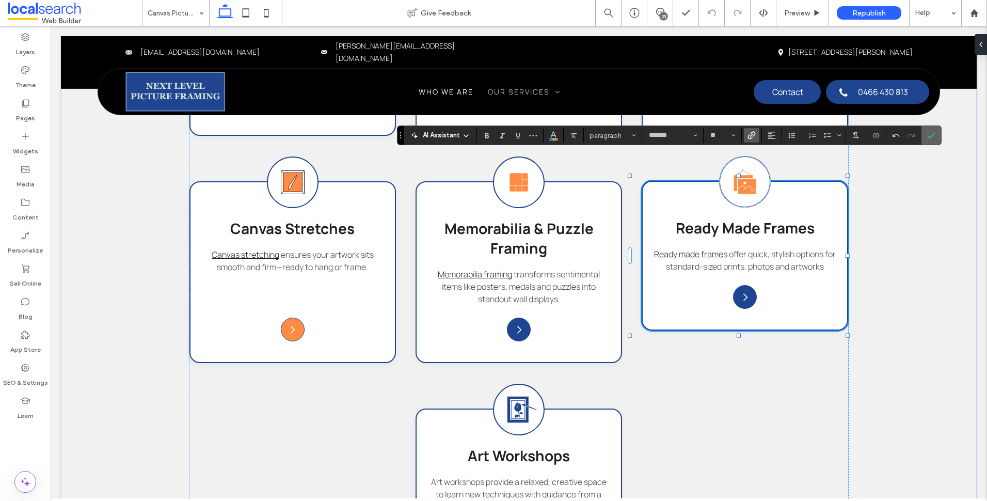
click at [928, 133] on icon "Confirm" at bounding box center [931, 135] width 8 height 8
click at [551, 135] on use "Color" at bounding box center [553, 135] width 6 height 6
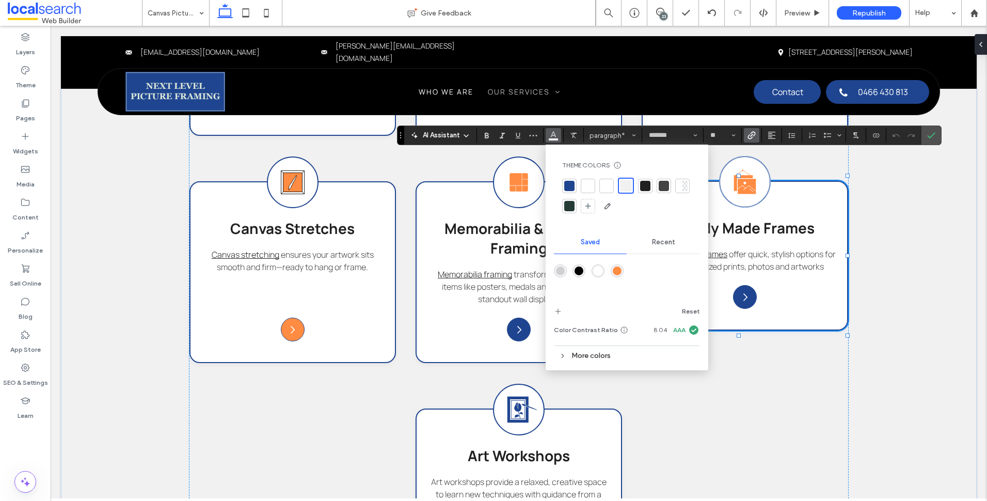
click at [614, 267] on div "rgba(255,140,66,1)" at bounding box center [617, 270] width 9 height 9
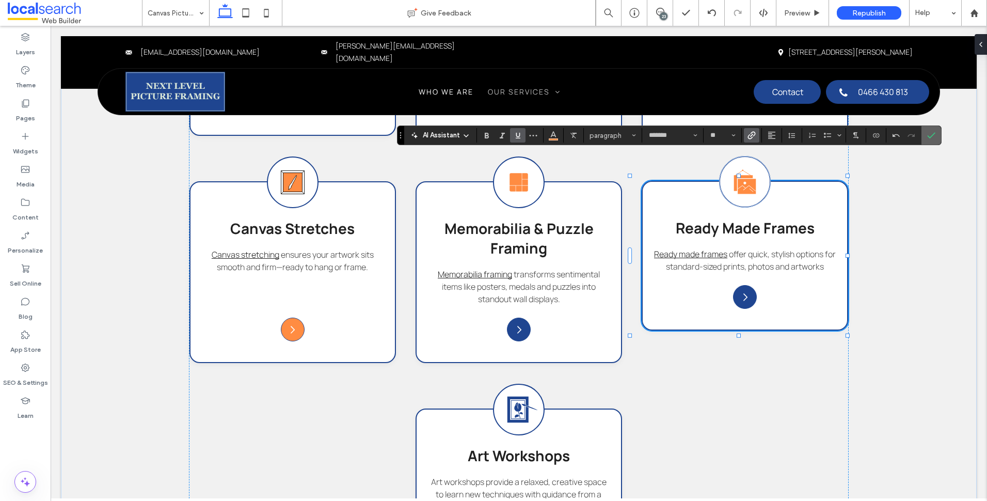
click at [934, 135] on icon "Confirm" at bounding box center [931, 135] width 8 height 8
click at [753, 135] on icon "Link" at bounding box center [751, 135] width 8 height 8
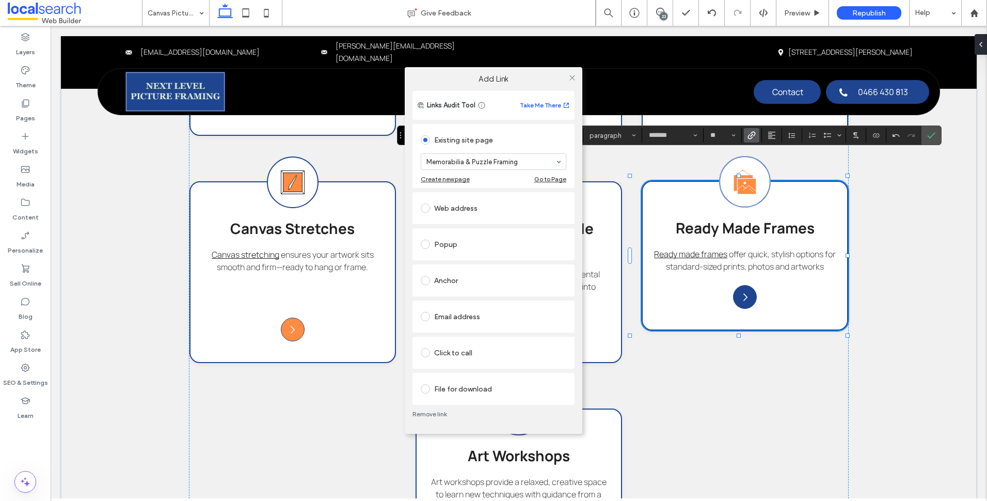
click at [572, 76] on icon at bounding box center [572, 78] width 8 height 8
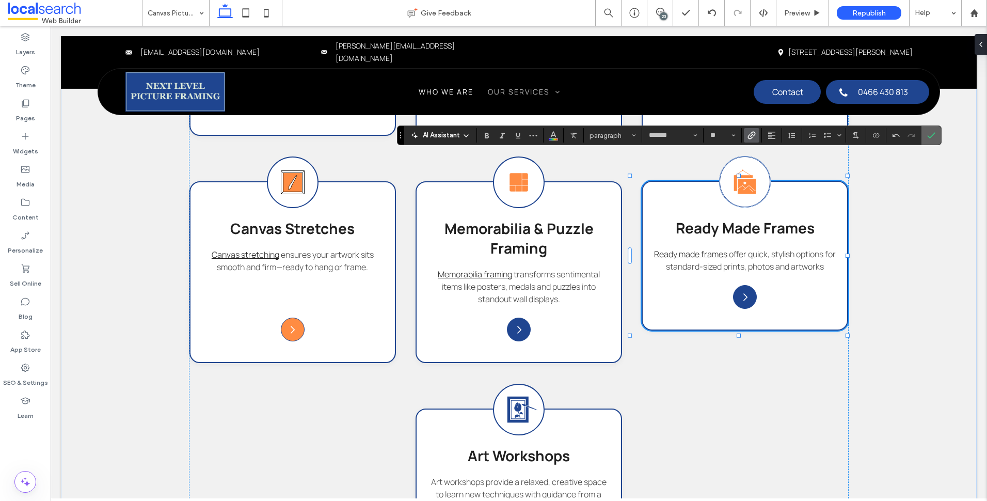
click at [933, 136] on icon "Confirm" at bounding box center [931, 135] width 8 height 8
type input "*******"
type input "**"
click at [754, 137] on icon "Link" at bounding box center [751, 135] width 8 height 8
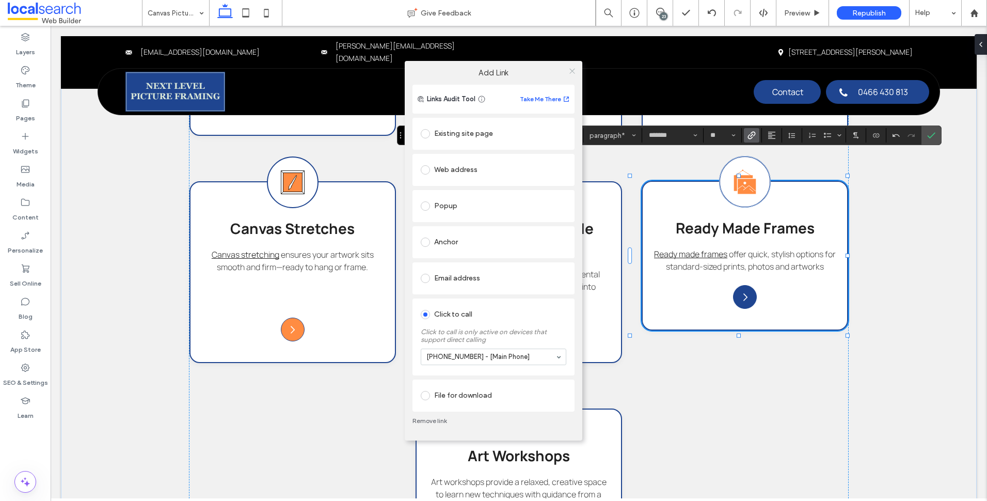
click at [573, 70] on use at bounding box center [571, 71] width 5 height 5
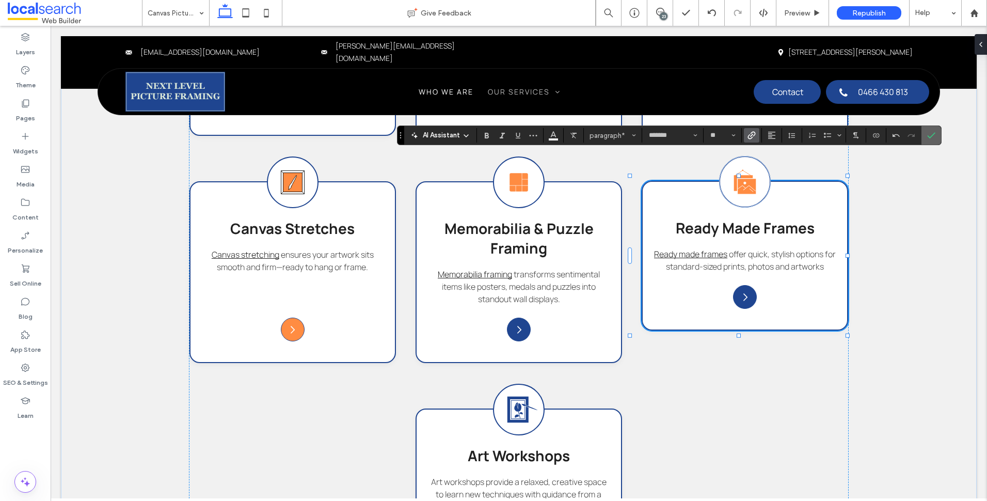
click at [927, 132] on icon "Confirm" at bounding box center [931, 135] width 8 height 8
type input "*******"
type input "**"
click at [559, 140] on button "Color" at bounding box center [553, 135] width 15 height 14
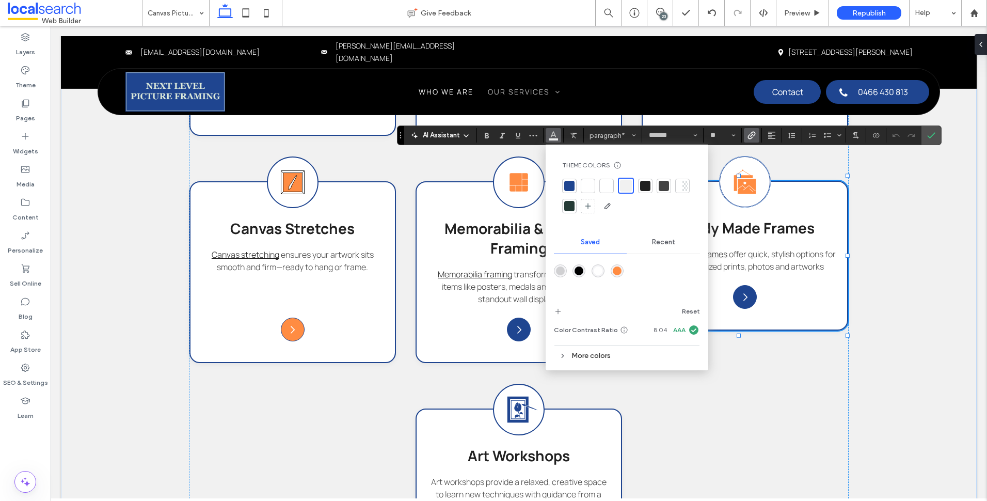
click at [611, 271] on div "rgba(255,140,66,1)" at bounding box center [617, 270] width 13 height 13
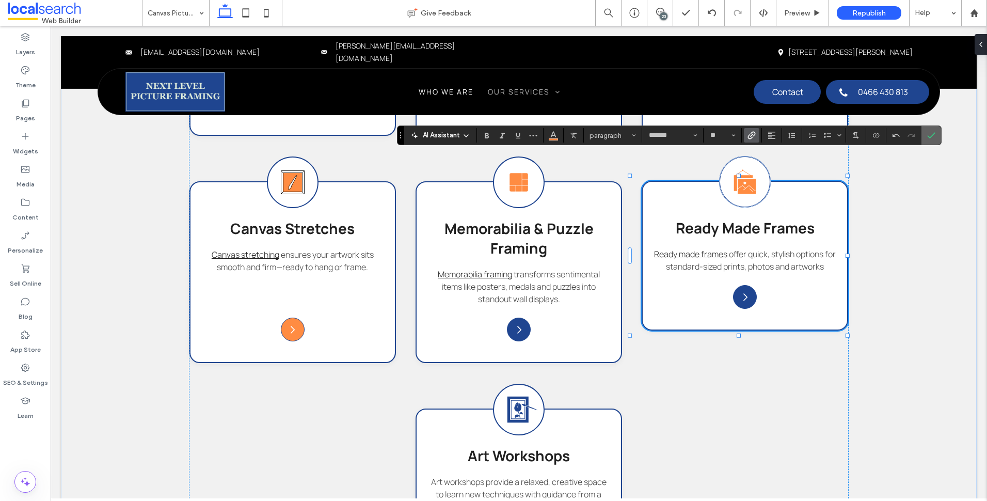
click at [928, 135] on icon "Confirm" at bounding box center [931, 135] width 8 height 8
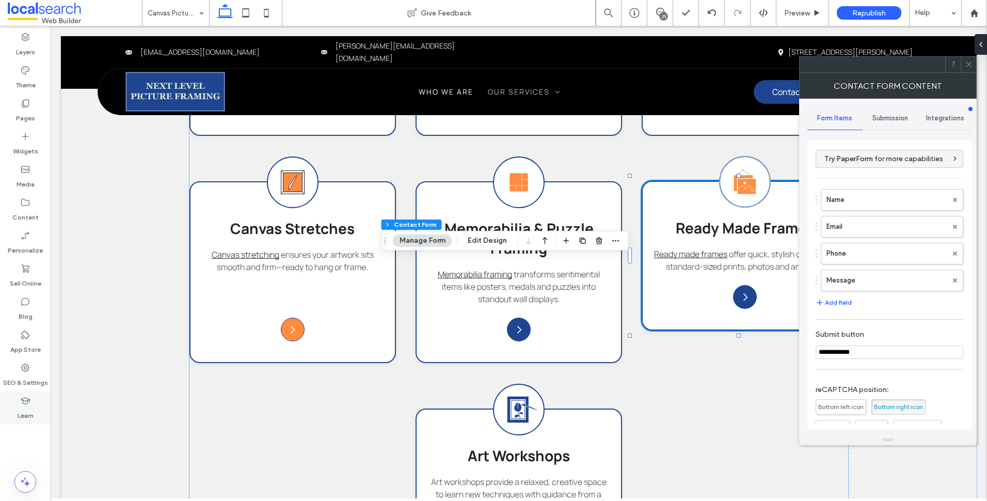
type input "*"
type input "***"
type input "*"
type input "***"
click at [498, 236] on button "Edit Design" at bounding box center [487, 240] width 53 height 12
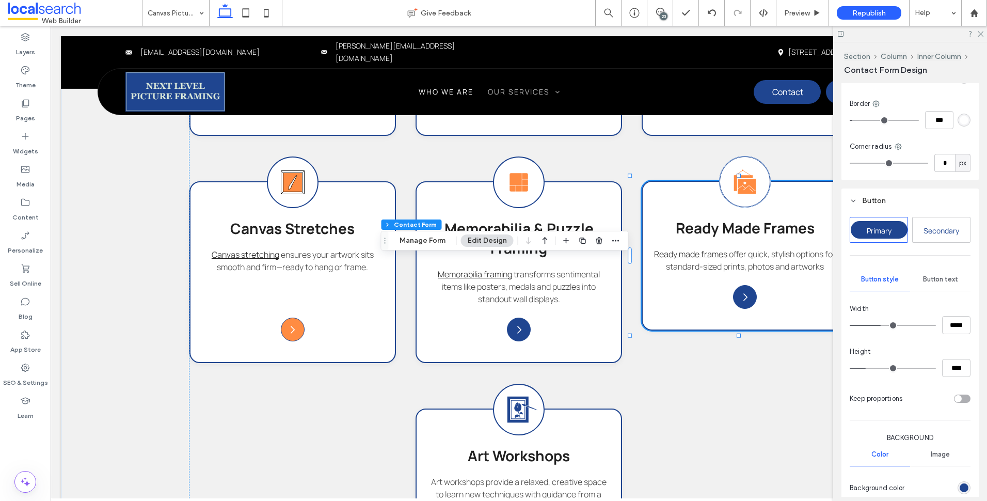
click at [950, 278] on span "Button text" at bounding box center [940, 279] width 35 height 8
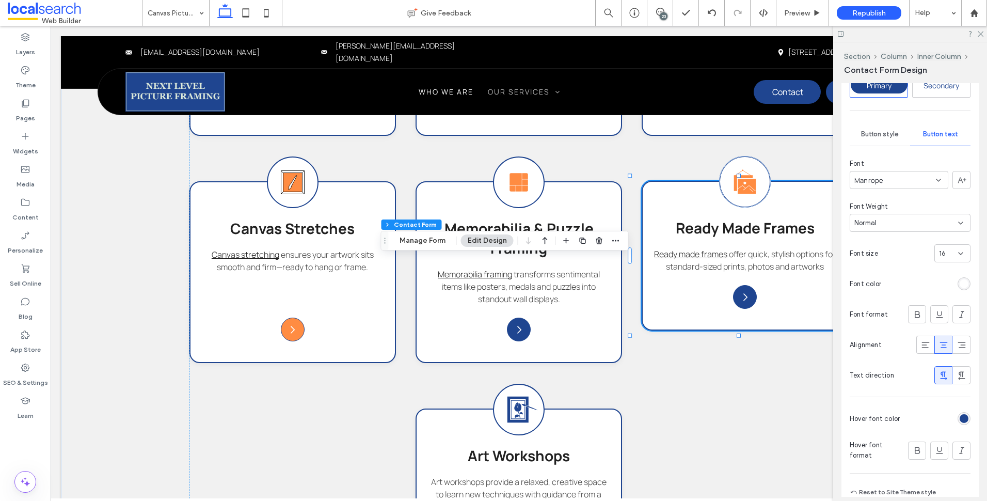
scroll to position [653, 0]
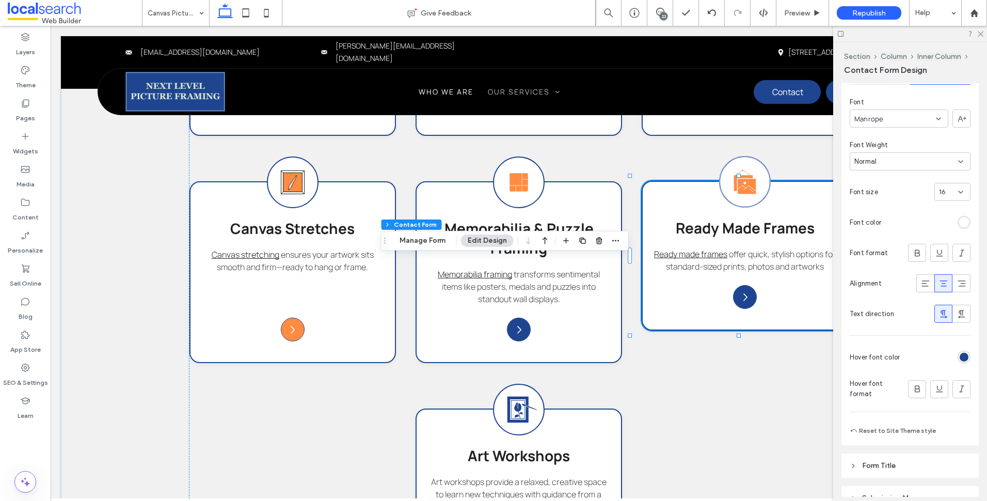
click at [960, 354] on div "rgb(31, 69, 144)" at bounding box center [964, 357] width 9 height 9
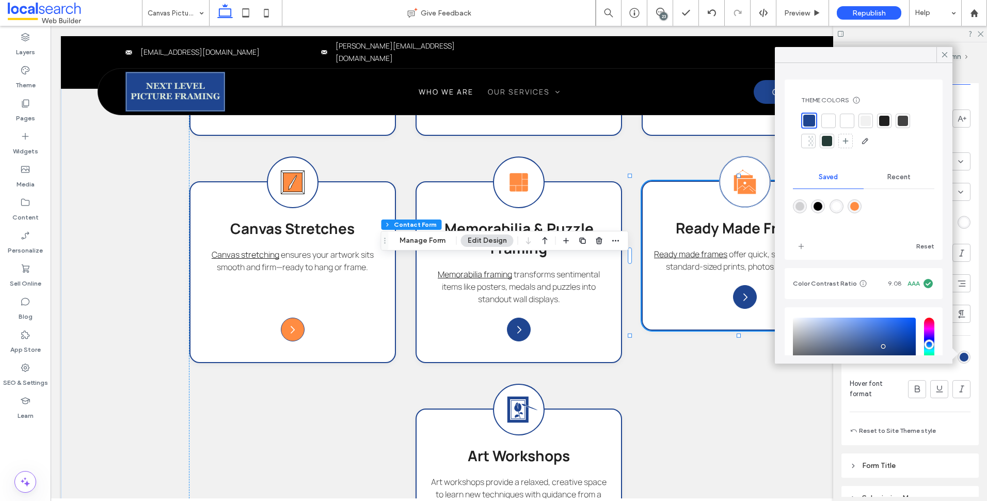
click at [835, 124] on div at bounding box center [828, 121] width 14 height 14
click at [947, 51] on icon at bounding box center [944, 54] width 9 height 9
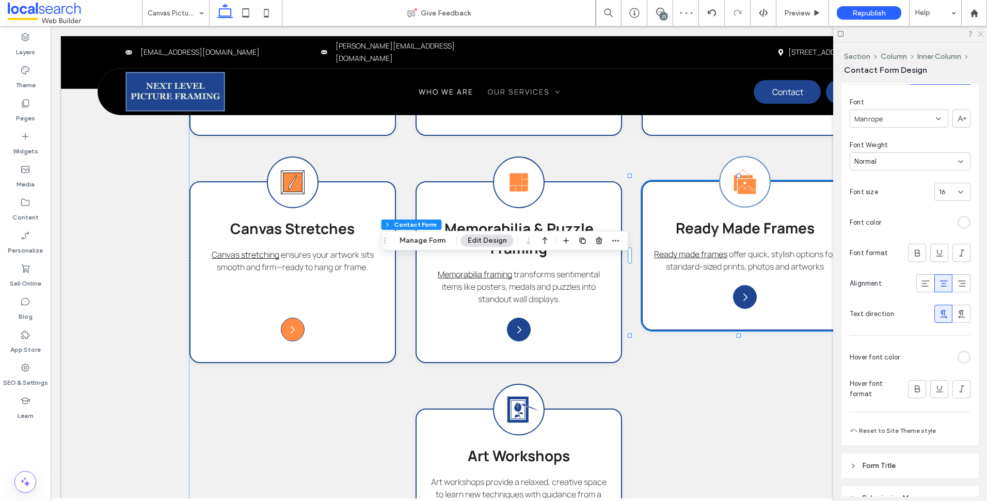
click at [980, 34] on icon at bounding box center [980, 33] width 7 height 7
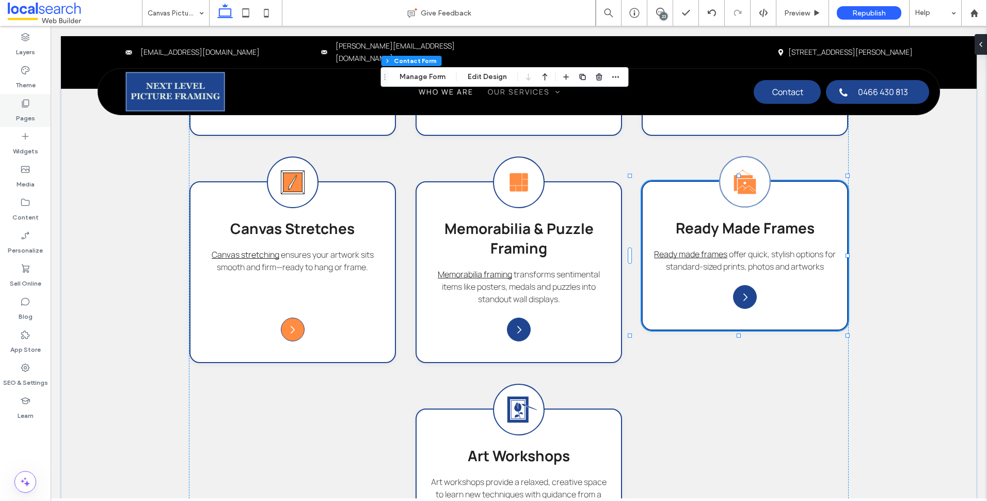
click at [33, 97] on div "Pages" at bounding box center [25, 110] width 51 height 33
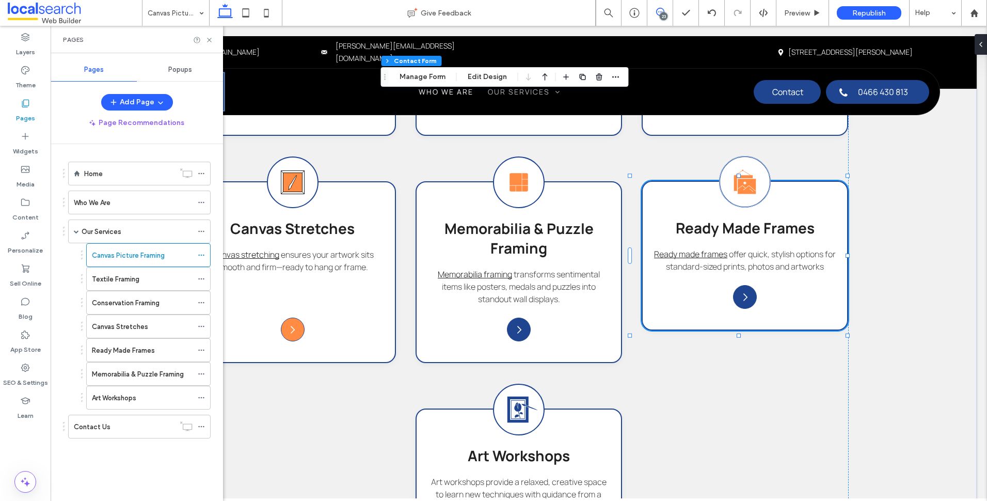
click at [667, 10] on span at bounding box center [659, 12] width 25 height 8
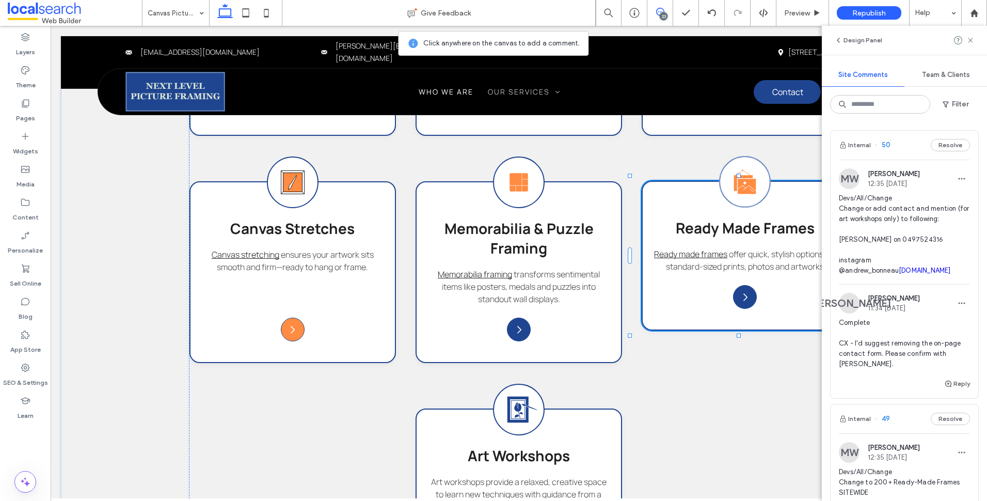
click at [936, 240] on span "Devs/All/Change Change or add contact and mention (for art workshops only) to f…" at bounding box center [904, 234] width 131 height 83
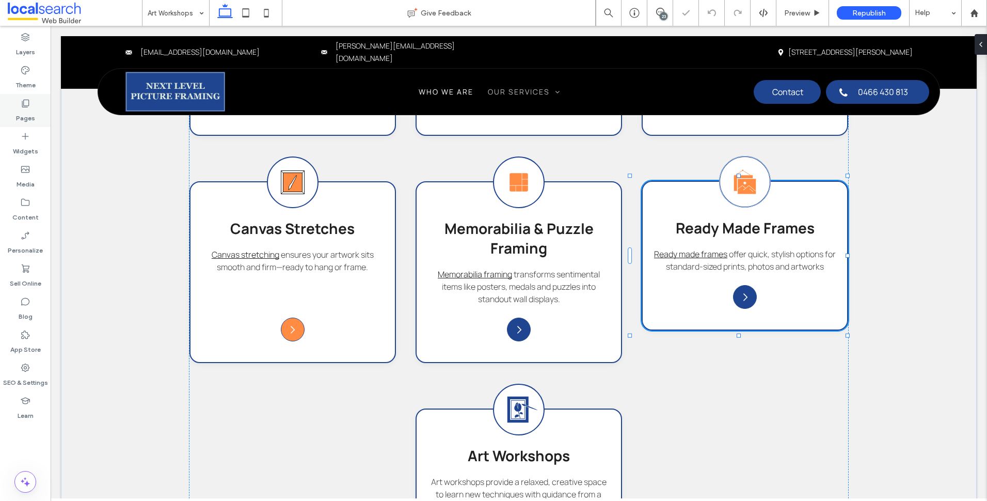
click at [29, 105] on icon at bounding box center [25, 103] width 10 height 10
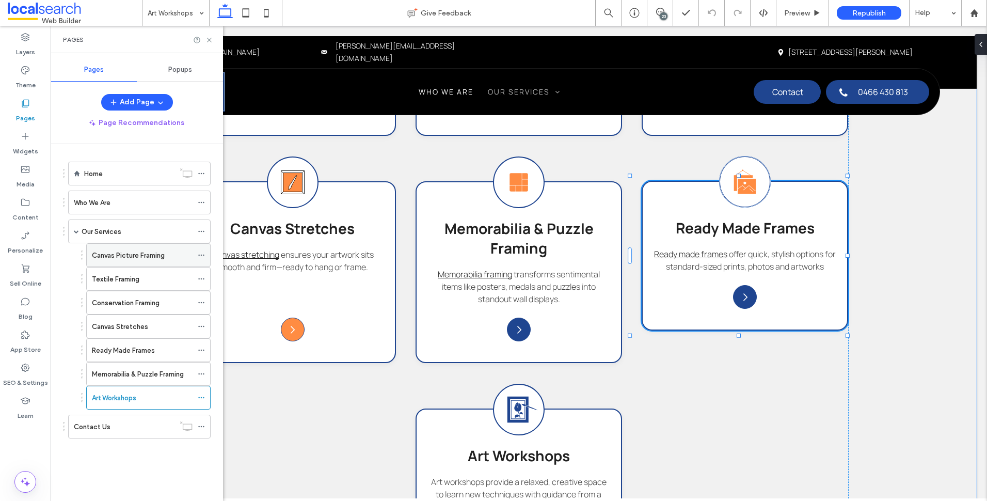
click at [142, 250] on label "Canvas Picture Framing" at bounding box center [128, 255] width 73 height 18
click at [209, 40] on use at bounding box center [209, 40] width 4 height 4
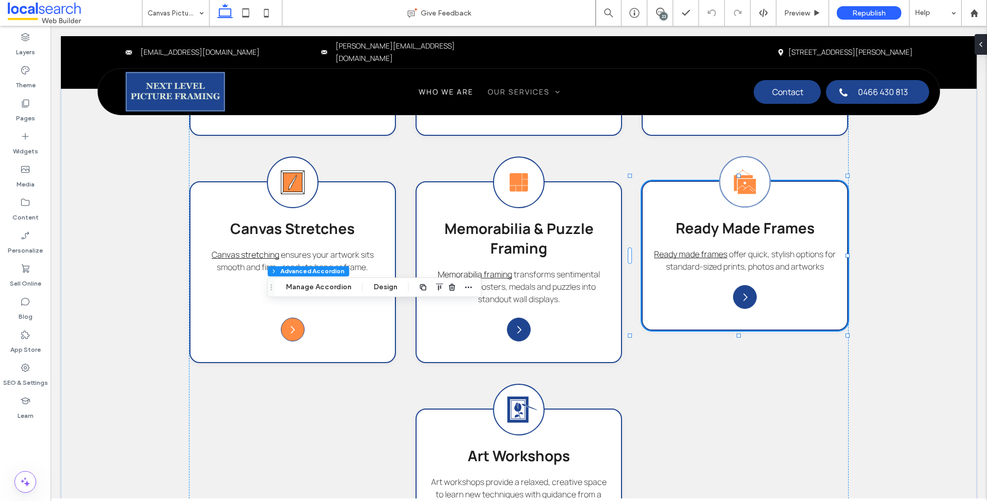
type input "*"
click at [393, 289] on button "Design" at bounding box center [385, 287] width 37 height 12
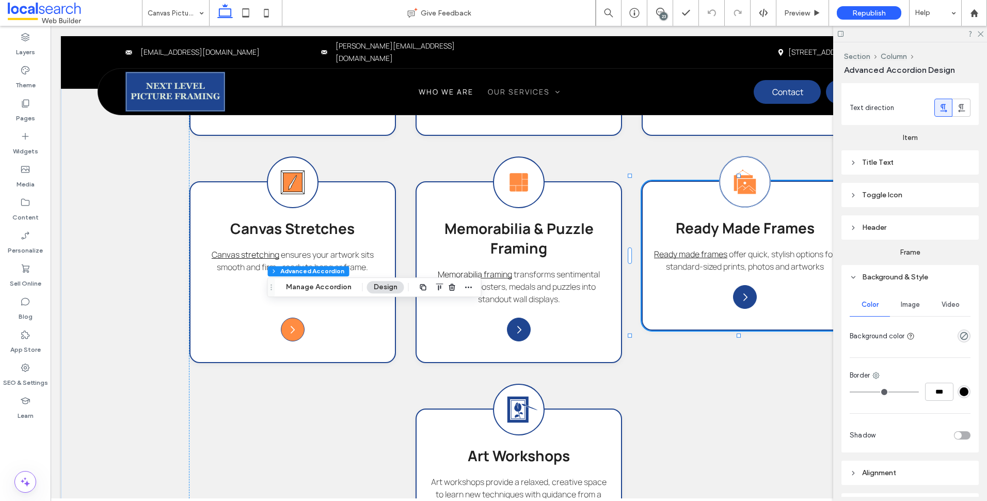
scroll to position [155, 0]
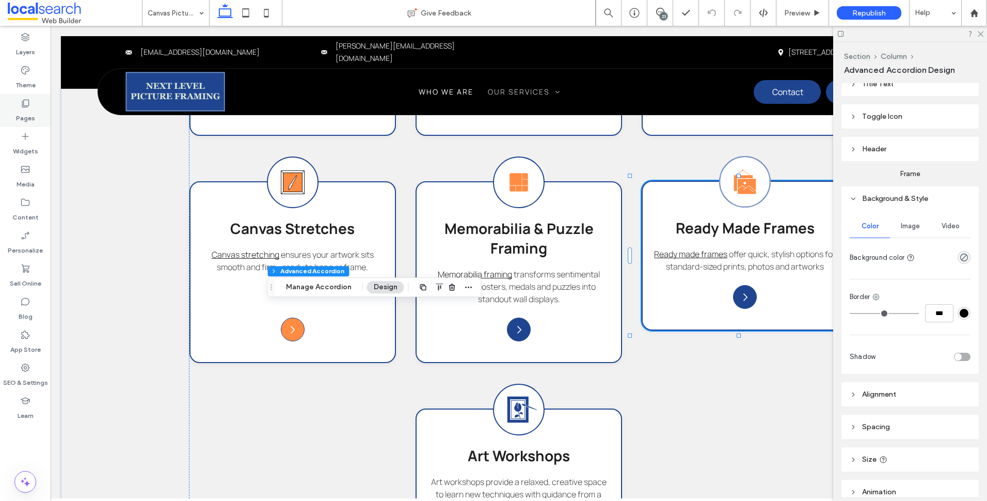
click at [32, 102] on div "Pages" at bounding box center [25, 110] width 51 height 33
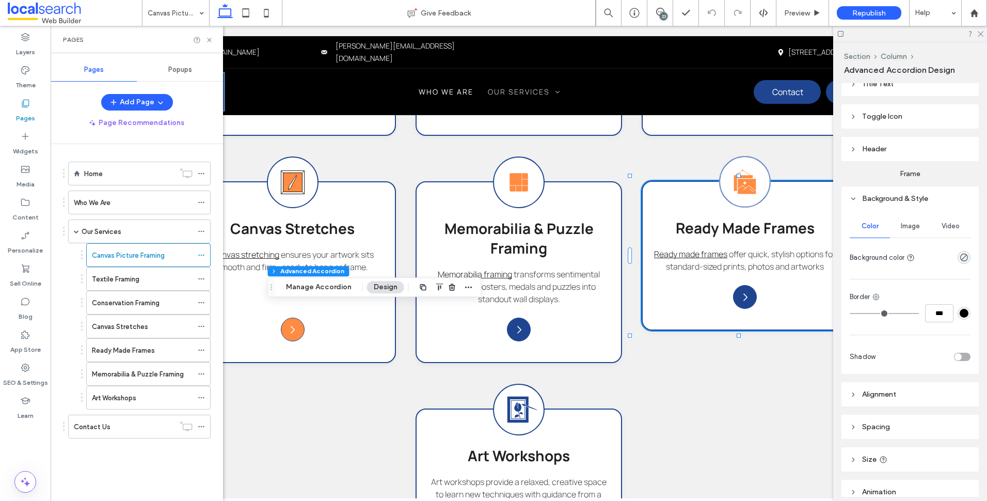
click at [171, 280] on div "Textile Framing" at bounding box center [142, 279] width 101 height 11
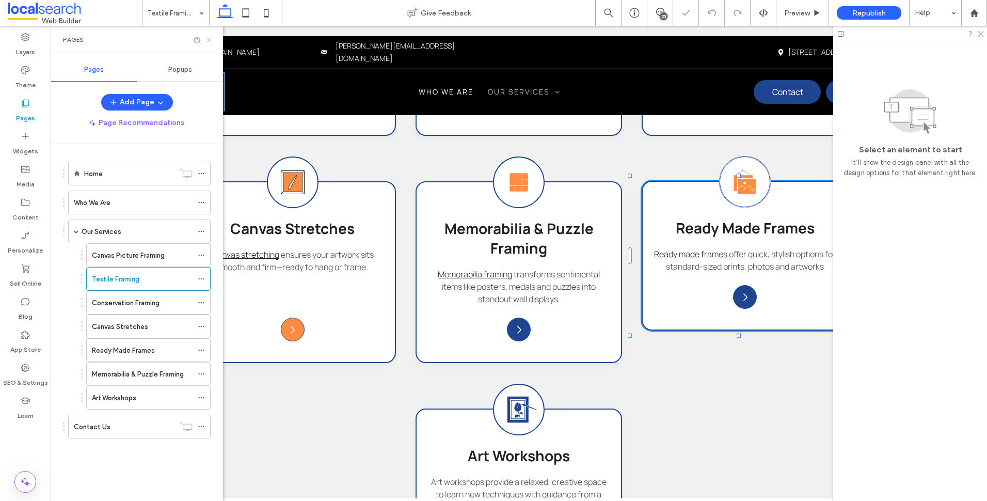
click at [208, 39] on icon at bounding box center [209, 40] width 8 height 8
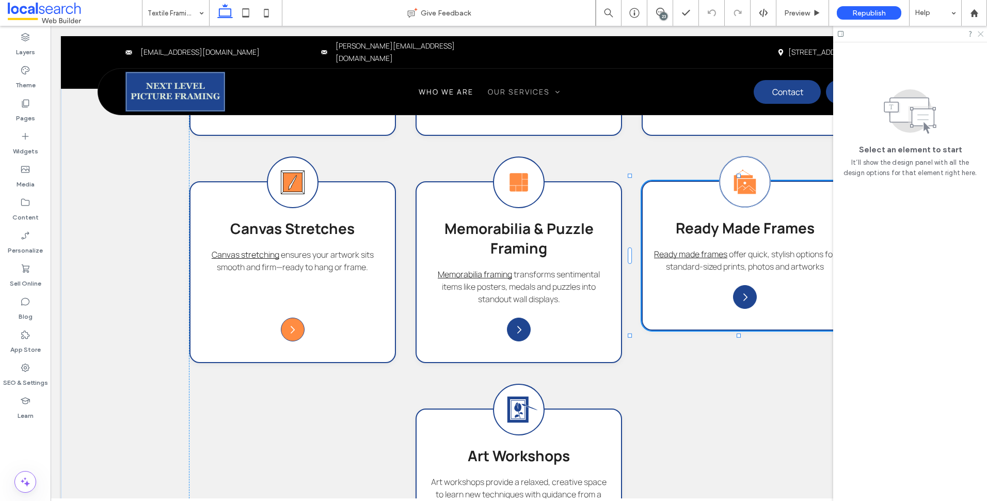
click at [980, 33] on use at bounding box center [981, 34] width 6 height 6
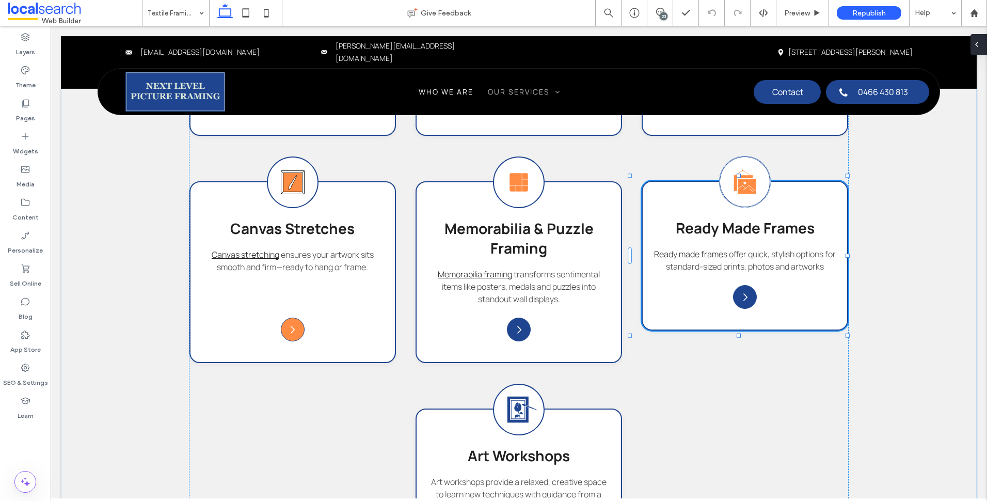
type input "*******"
type input "**"
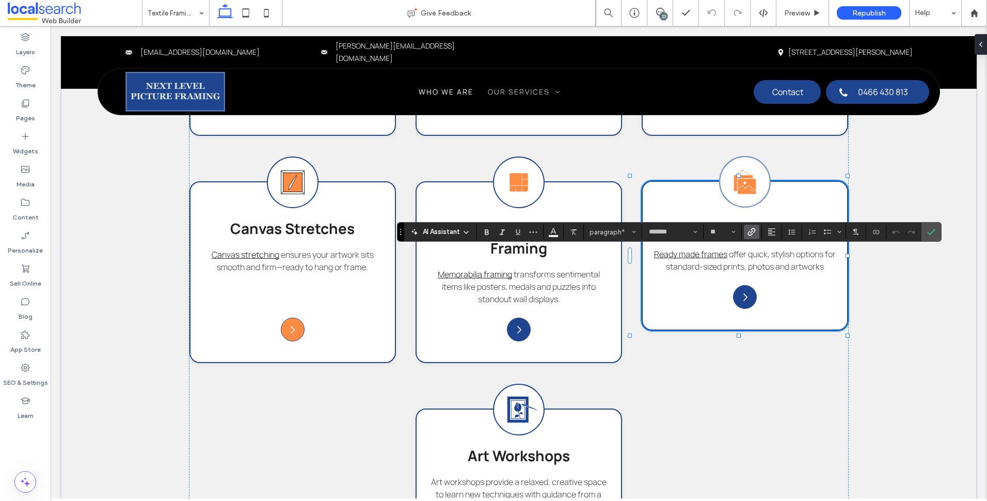
click at [751, 230] on use "Link" at bounding box center [751, 232] width 8 height 8
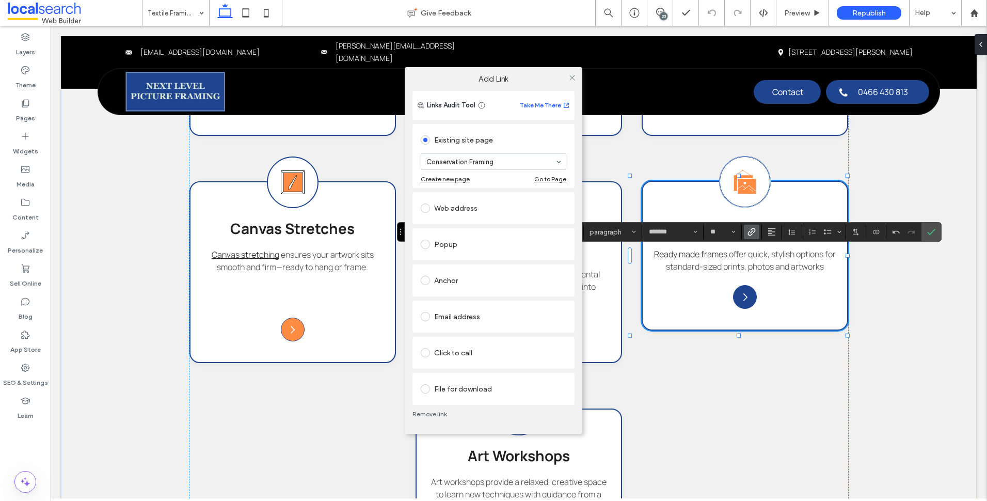
click at [576, 78] on div at bounding box center [571, 77] width 15 height 15
click at [933, 230] on div "Add Link Links Audit Tool Take Me There Existing site page Conservation Framing…" at bounding box center [493, 250] width 987 height 501
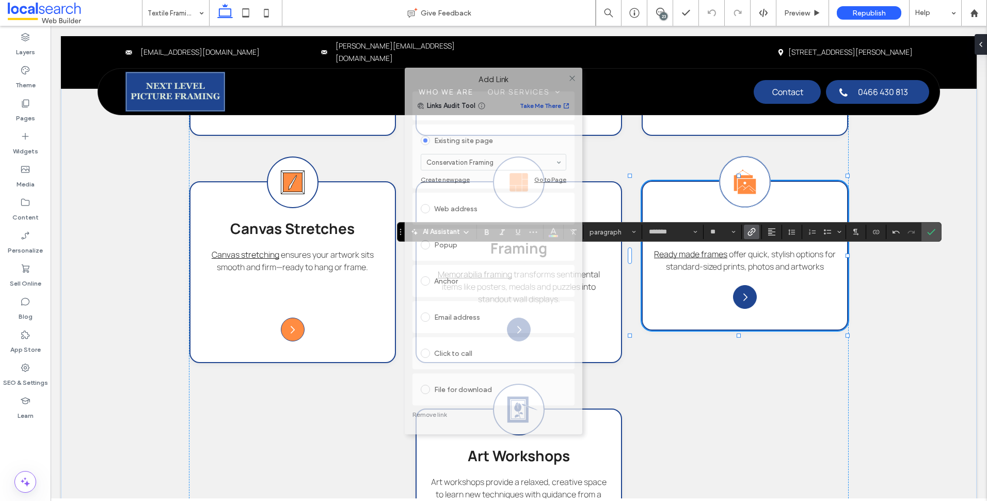
click at [571, 69] on div "Add Link" at bounding box center [494, 80] width 178 height 24
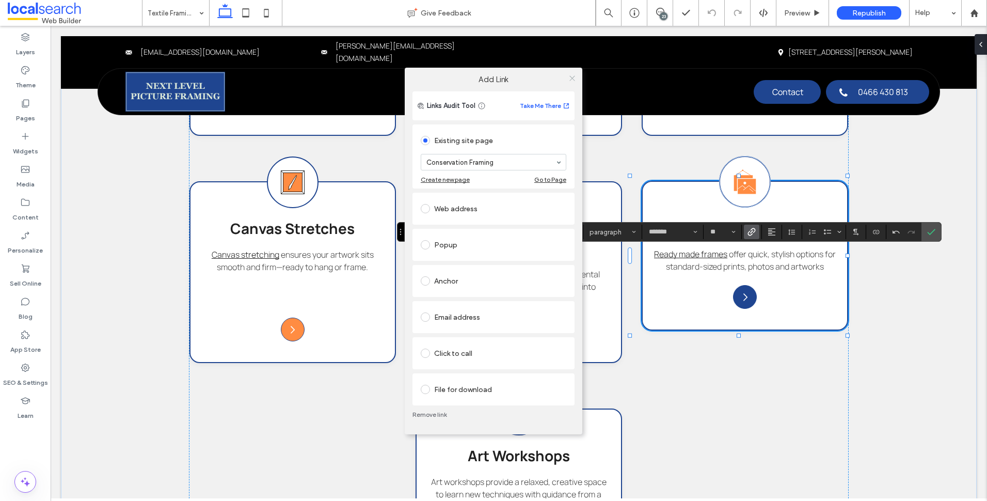
click at [572, 76] on icon at bounding box center [572, 78] width 8 height 8
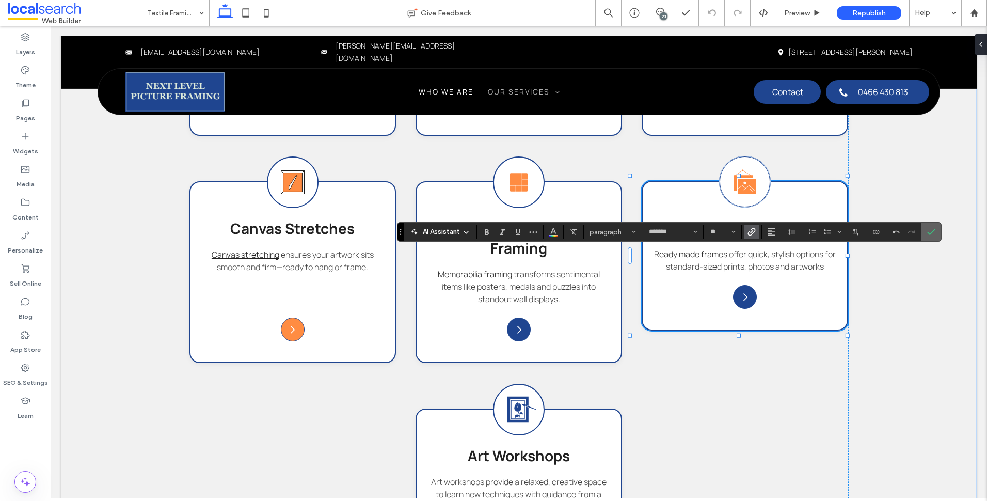
click at [931, 230] on icon "Confirm" at bounding box center [931, 232] width 8 height 8
click at [555, 232] on icon "Color" at bounding box center [553, 231] width 8 height 8
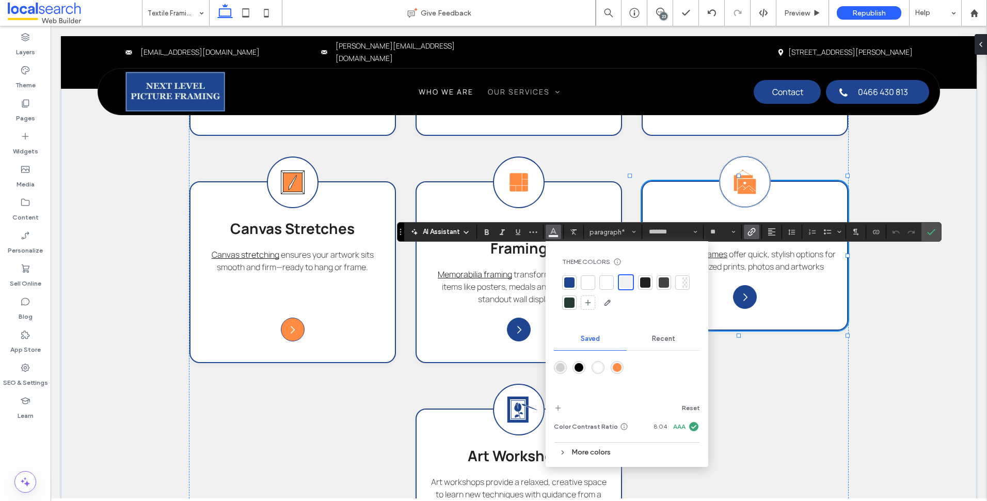
click at [617, 360] on div at bounding box center [627, 375] width 146 height 39
click at [618, 363] on div "rgba(255,140,66,1)" at bounding box center [617, 367] width 9 height 9
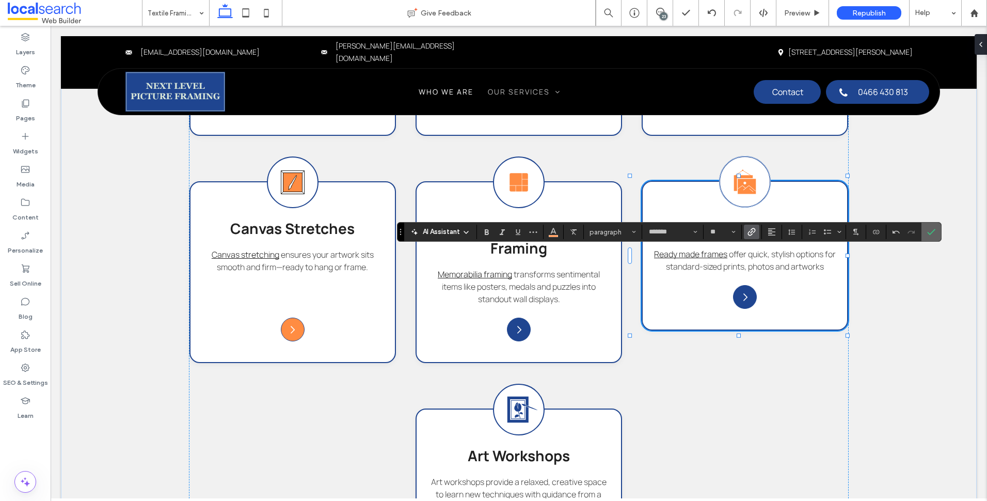
click at [931, 231] on icon "Confirm" at bounding box center [931, 232] width 8 height 8
click at [559, 233] on button "Color" at bounding box center [553, 232] width 15 height 14
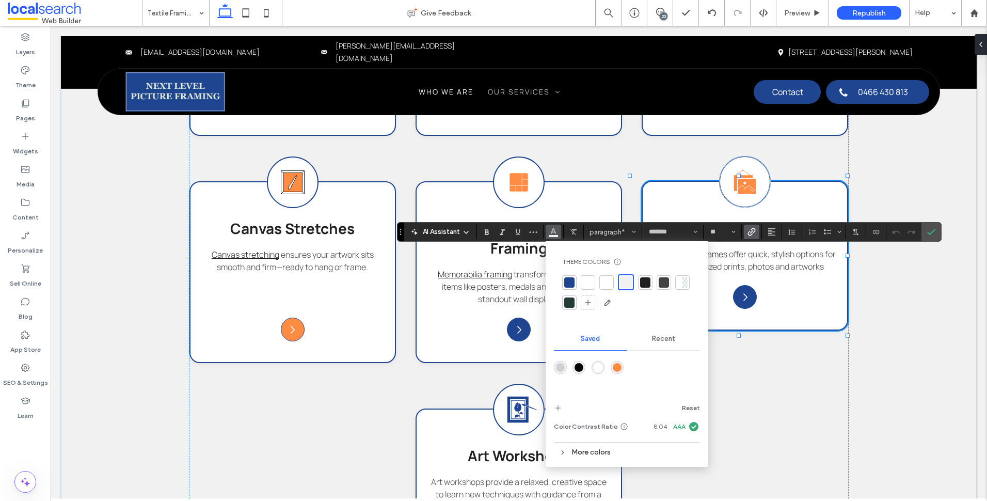
click at [613, 365] on div "rgba(255,140,66,1)" at bounding box center [617, 367] width 9 height 9
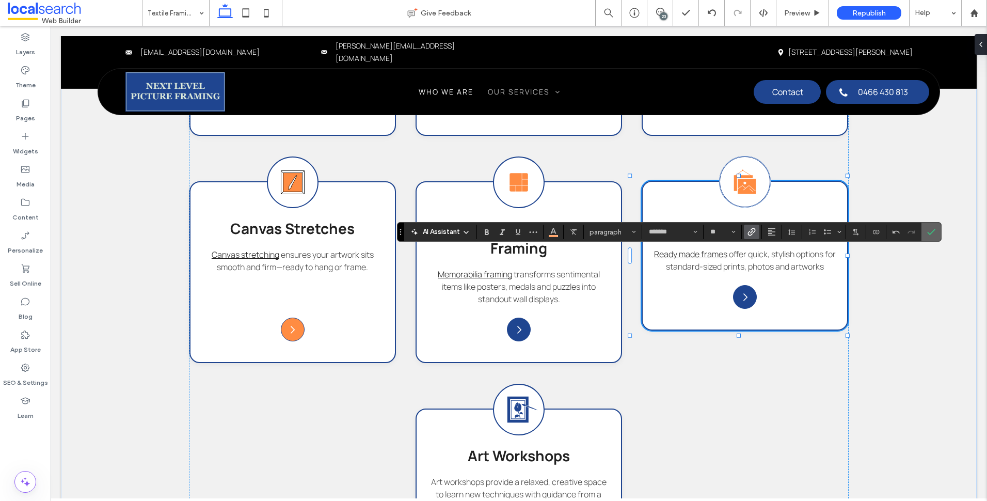
click at [930, 228] on icon "Confirm" at bounding box center [931, 232] width 8 height 8
click at [555, 236] on span "Color" at bounding box center [553, 230] width 8 height 13
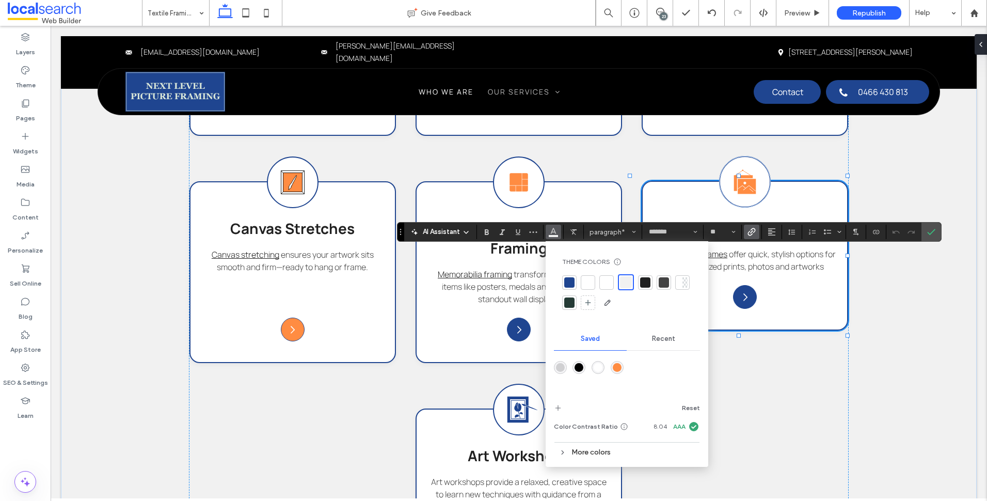
click at [617, 368] on div "rgba(255,140,66,1)" at bounding box center [617, 367] width 9 height 9
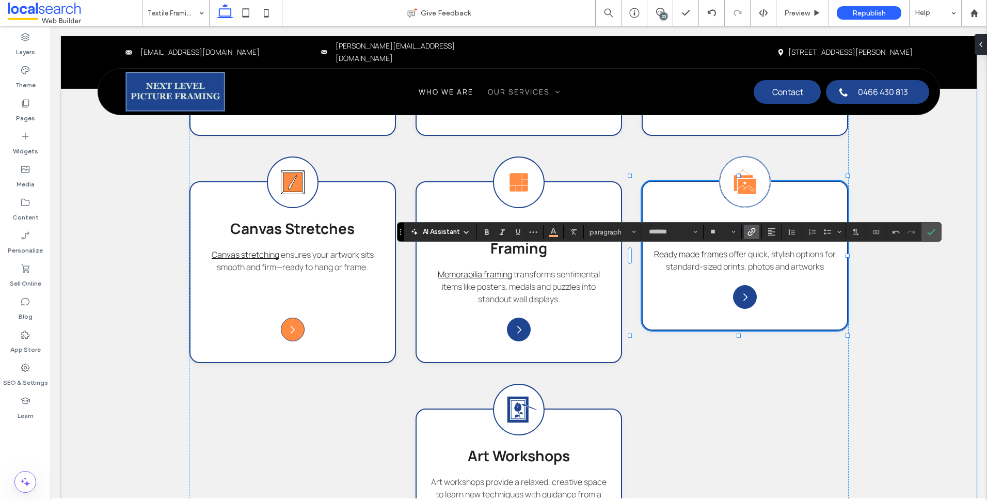
click at [921, 230] on section at bounding box center [931, 231] width 20 height 19
click at [936, 229] on label "Confirm" at bounding box center [931, 231] width 15 height 19
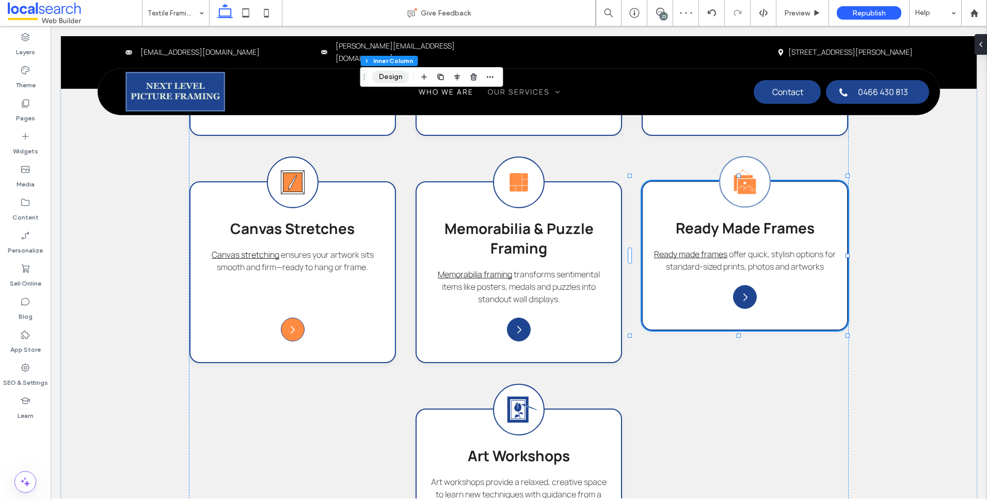
click at [400, 77] on button "Design" at bounding box center [390, 77] width 37 height 12
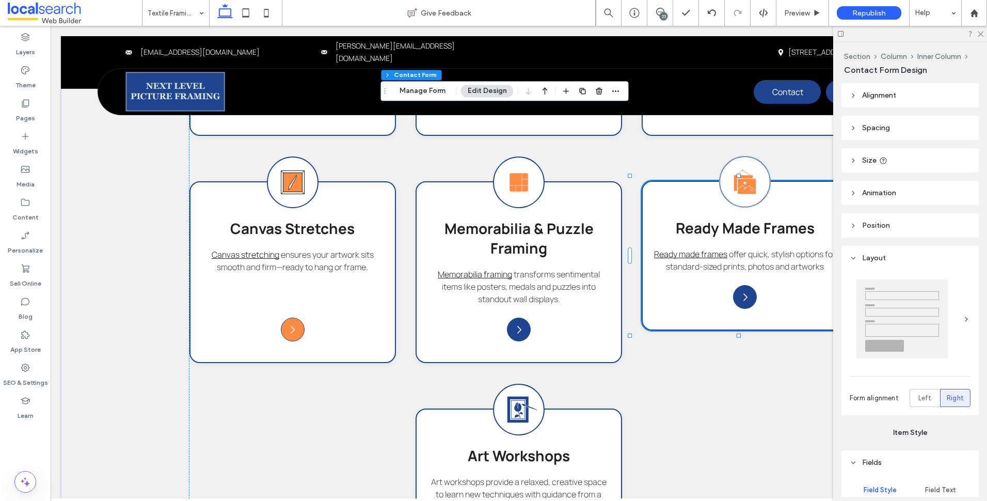
type input "*"
type input "***"
type input "*"
type input "***"
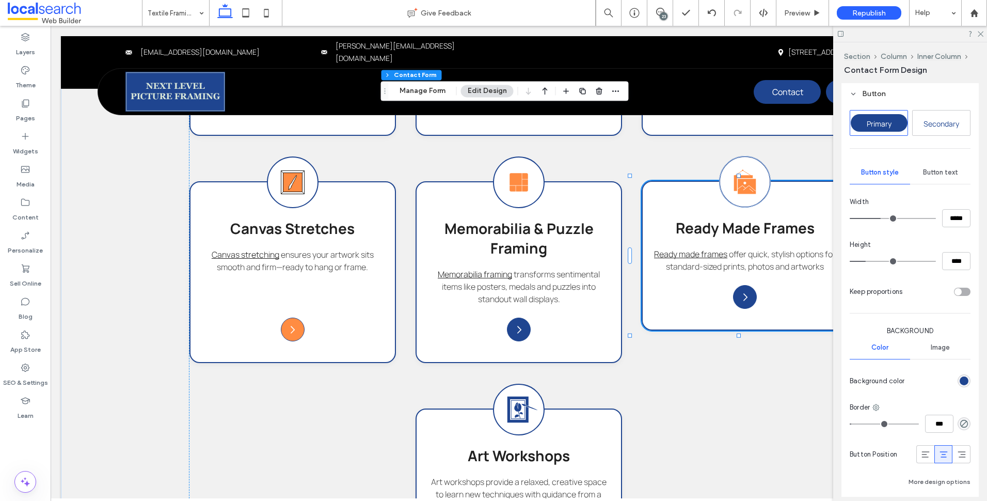
scroll to position [413, 0]
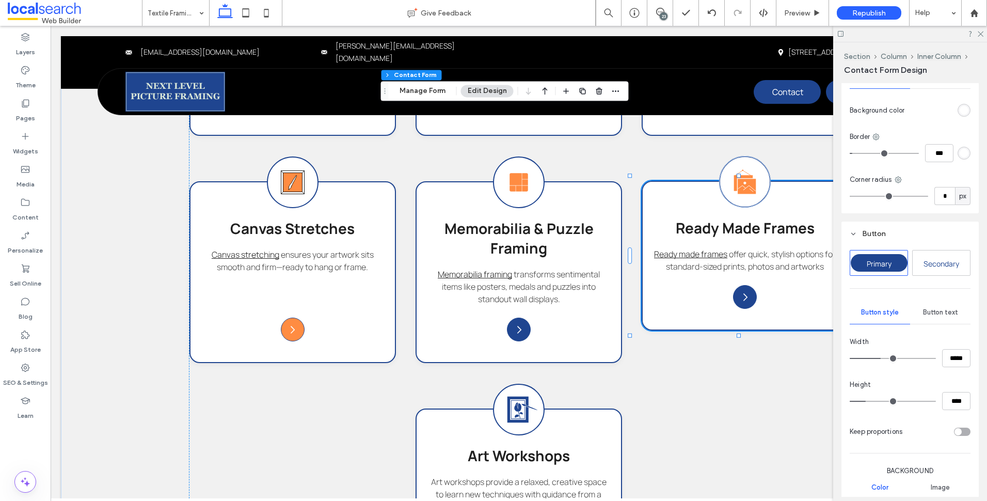
click at [944, 315] on span "Button text" at bounding box center [940, 312] width 35 height 8
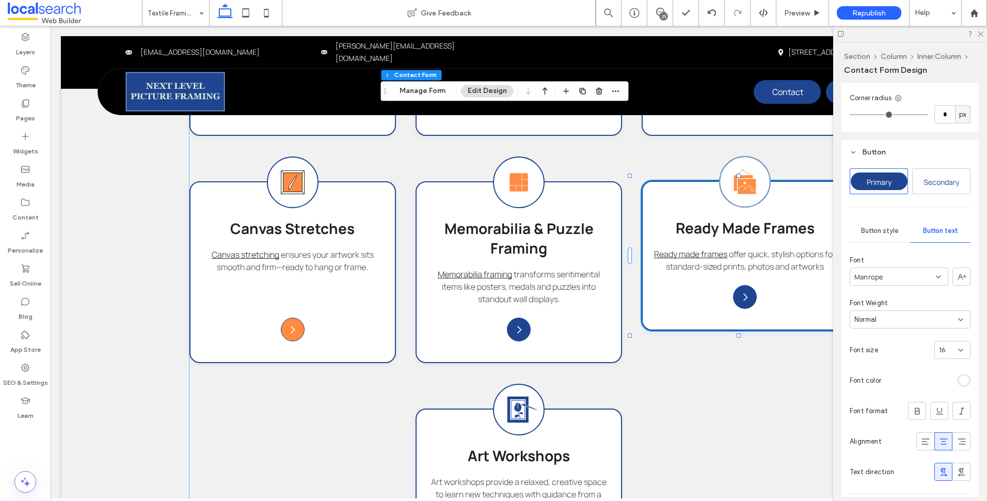
scroll to position [568, 0]
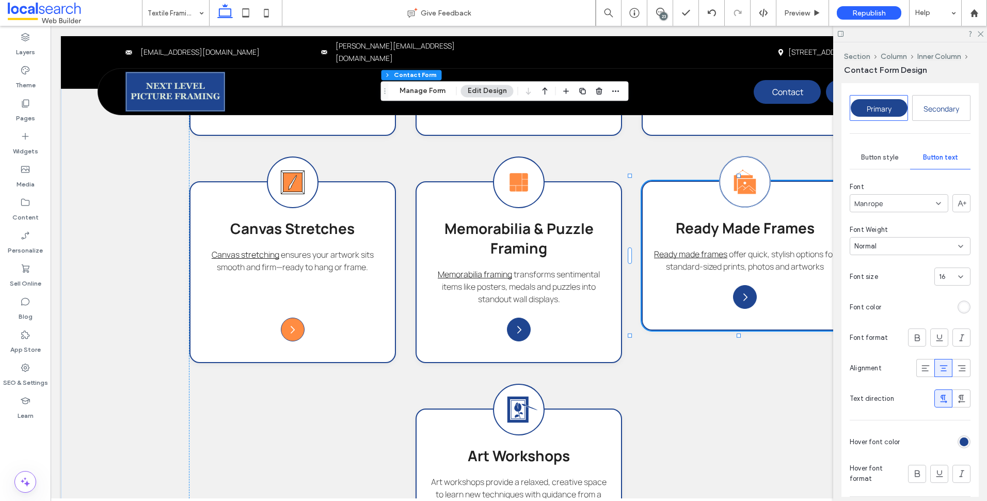
click at [962, 448] on div at bounding box center [937, 442] width 67 height 18
click at [961, 440] on div "rgb(31, 69, 144)" at bounding box center [964, 441] width 9 height 9
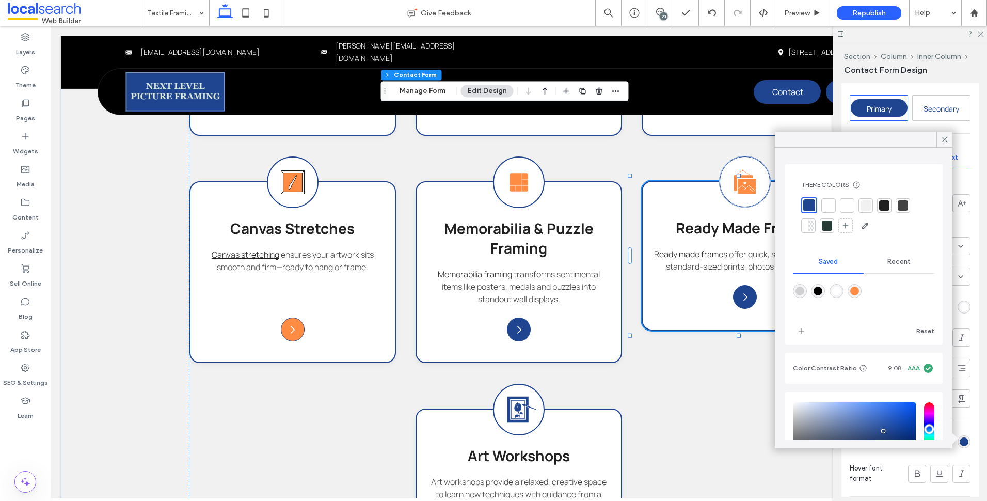
click at [859, 289] on div "rgba(255,140,66,1)" at bounding box center [854, 291] width 9 height 9
type input "*******"
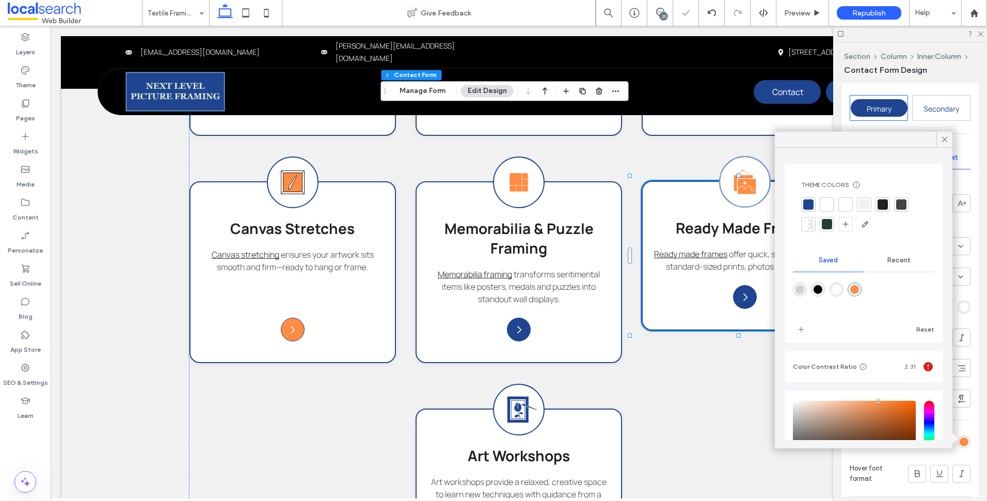
click at [940, 142] on icon at bounding box center [944, 139] width 9 height 9
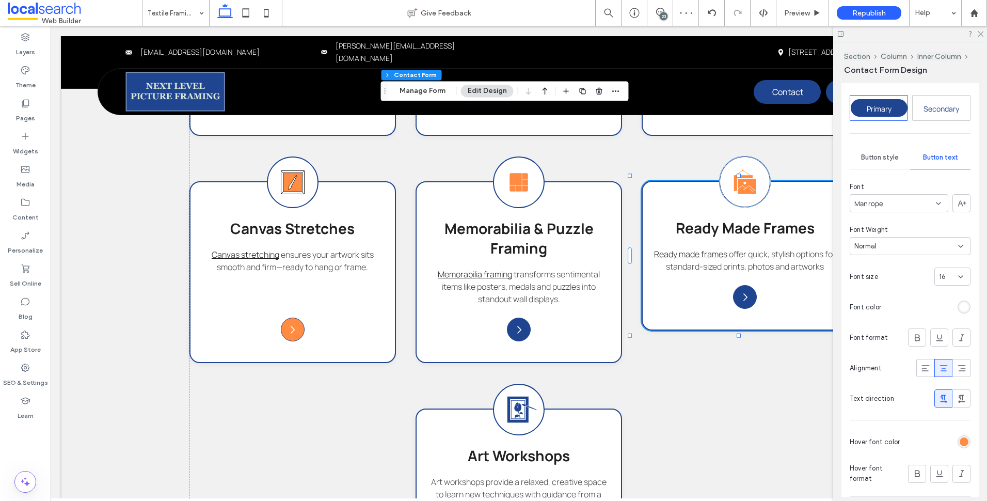
click at [964, 443] on div "rgb(255, 140, 66)" at bounding box center [964, 441] width 13 height 13
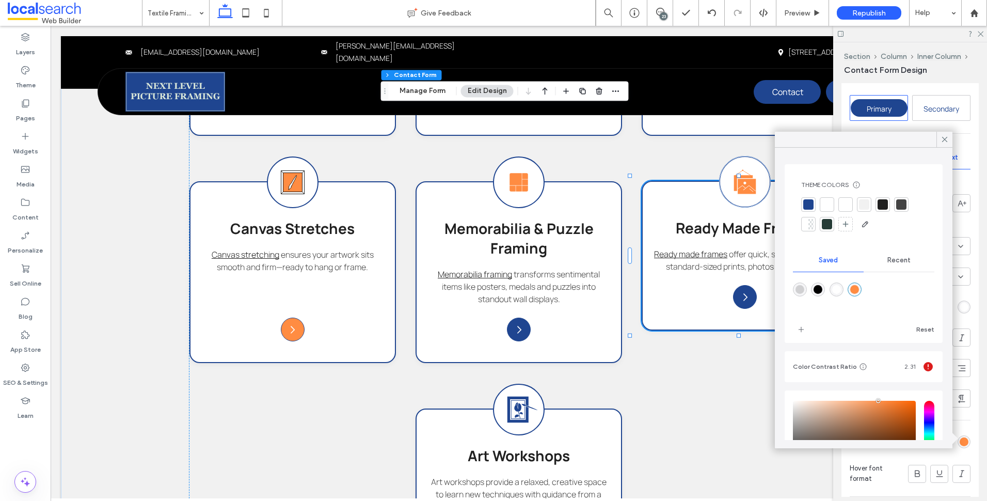
click at [828, 210] on div at bounding box center [827, 204] width 14 height 14
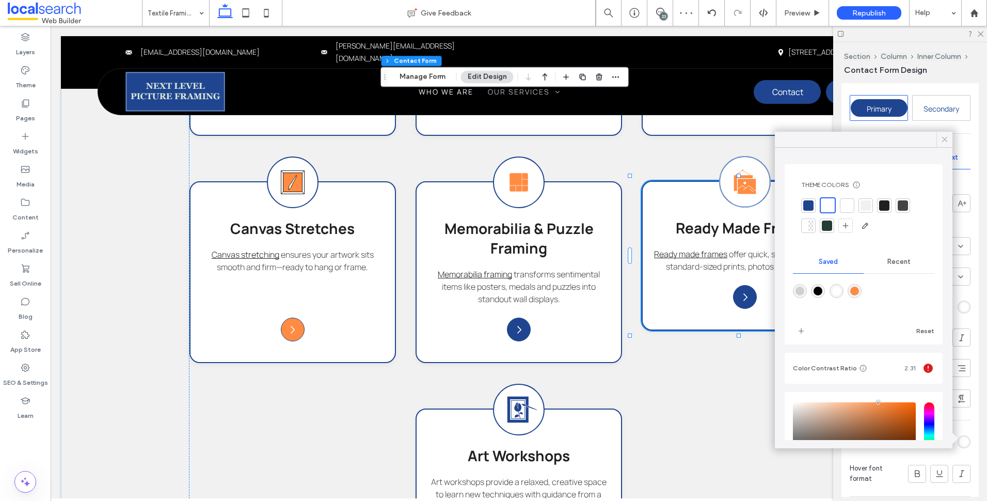
click at [941, 139] on icon at bounding box center [944, 139] width 9 height 9
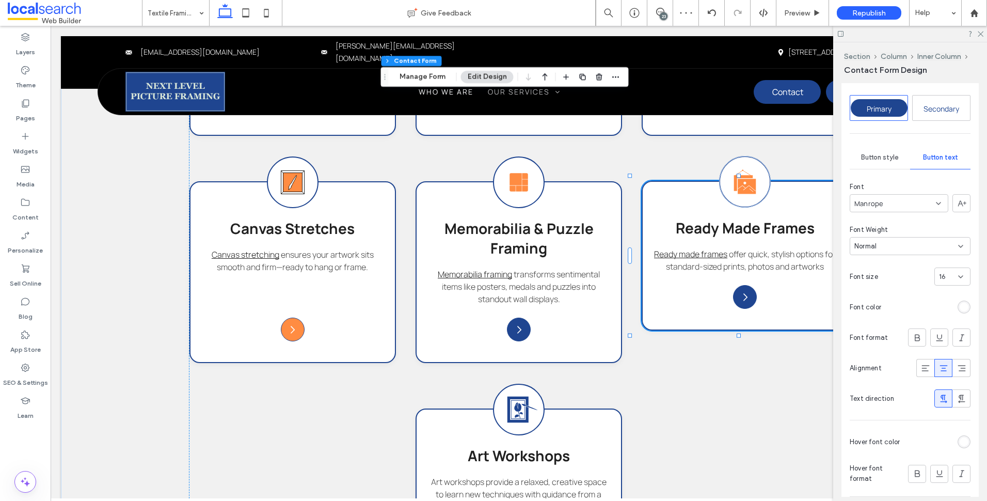
drag, startPoint x: 980, startPoint y: 33, endPoint x: 975, endPoint y: 33, distance: 5.7
click at [981, 33] on icon at bounding box center [980, 33] width 7 height 7
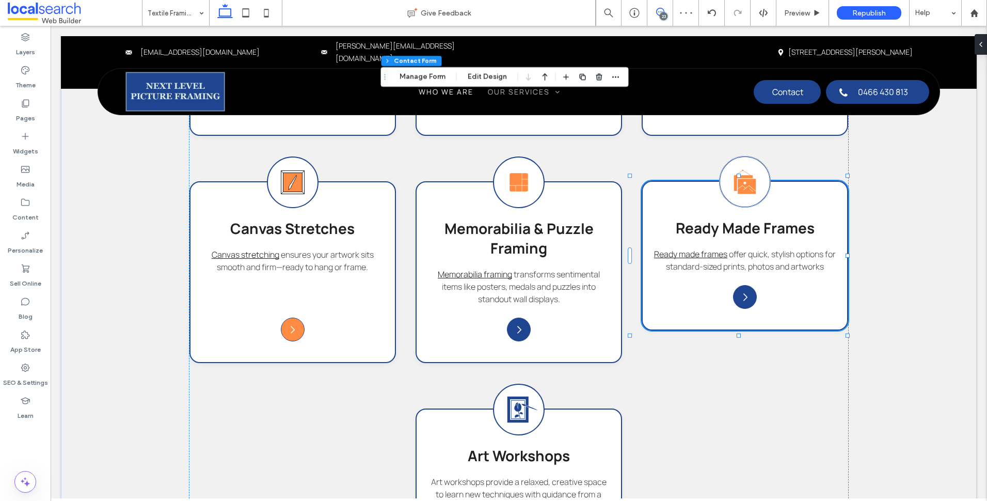
click at [659, 12] on use at bounding box center [660, 12] width 8 height 8
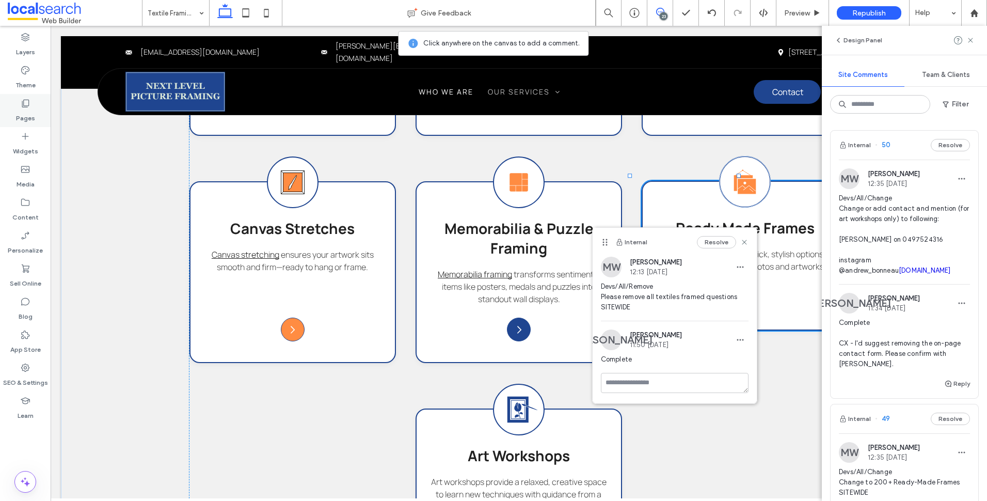
click at [27, 108] on icon at bounding box center [25, 103] width 10 height 10
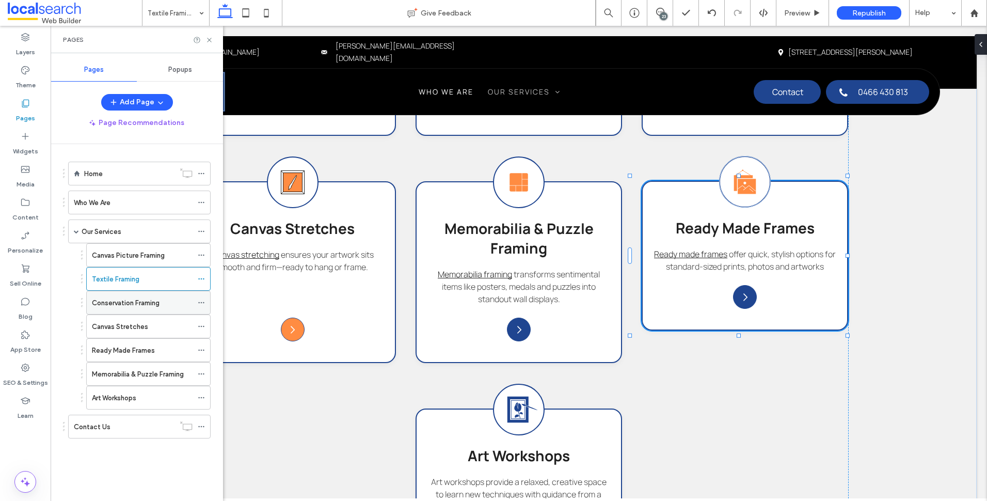
click at [130, 304] on label "Conservation Framing" at bounding box center [126, 303] width 68 height 18
click at [210, 40] on use at bounding box center [209, 40] width 4 height 4
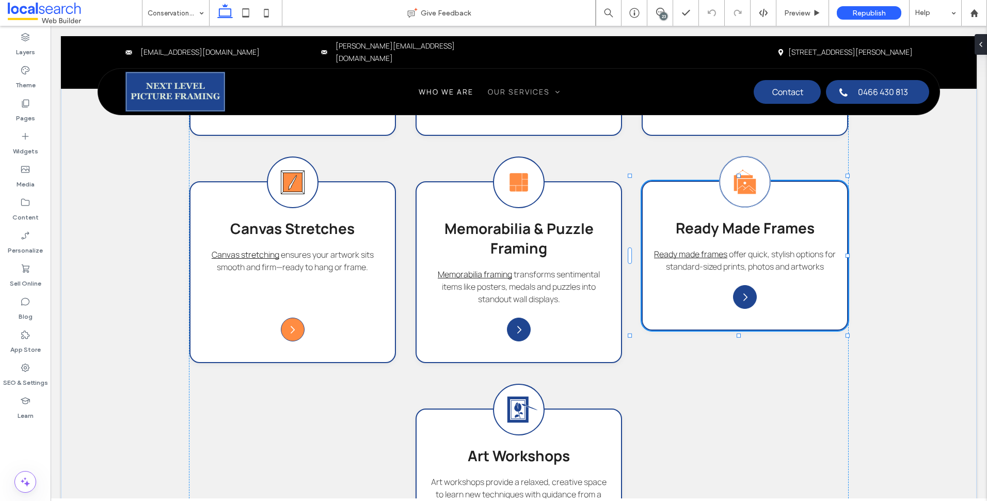
type input "*******"
type input "**"
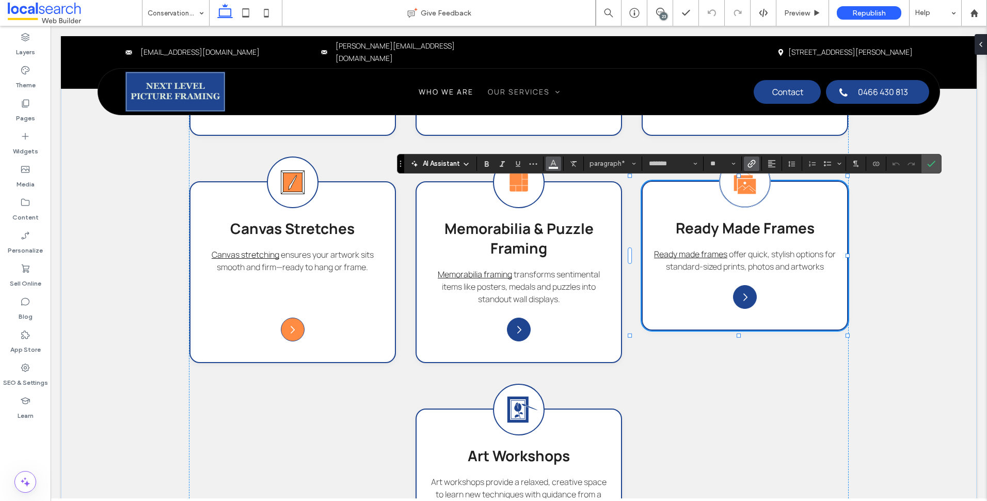
click at [552, 165] on icon "Color" at bounding box center [553, 162] width 8 height 8
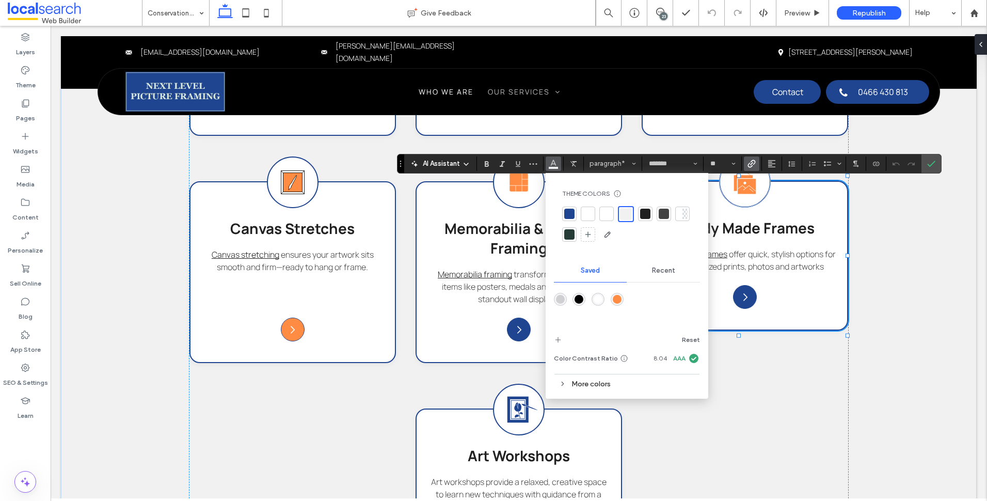
click at [620, 301] on div "rgba(255,140,66,1)" at bounding box center [617, 299] width 9 height 9
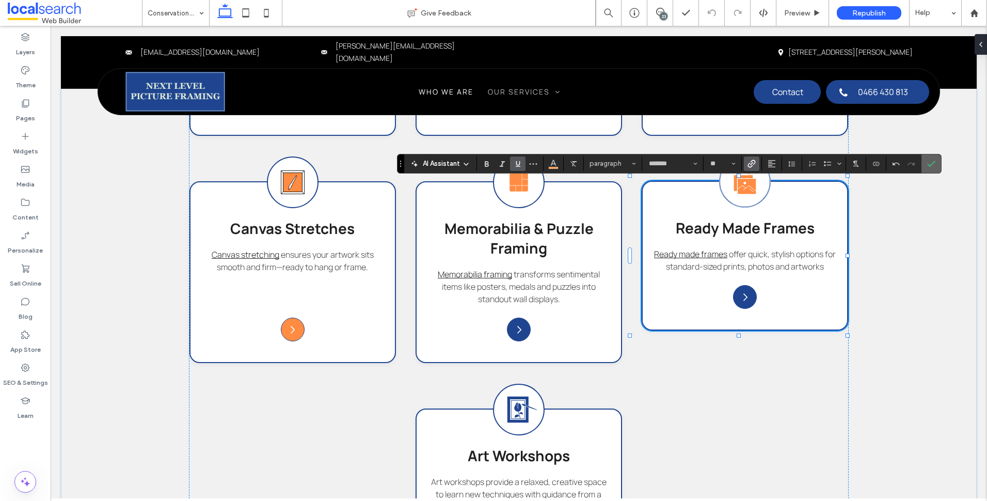
click at [934, 166] on icon "Confirm" at bounding box center [931, 164] width 8 height 8
click at [553, 163] on icon "Color" at bounding box center [553, 162] width 8 height 8
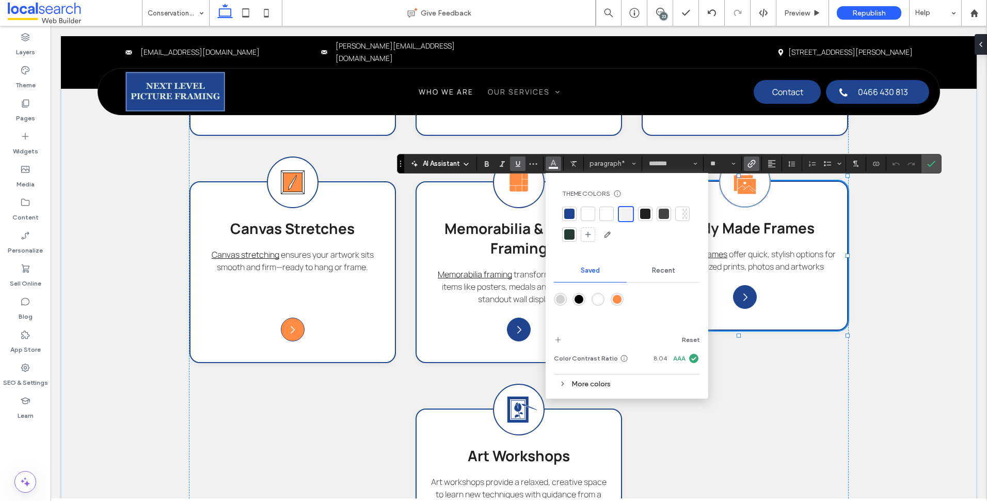
click at [617, 300] on div "rgba(255,140,66,1)" at bounding box center [617, 299] width 9 height 9
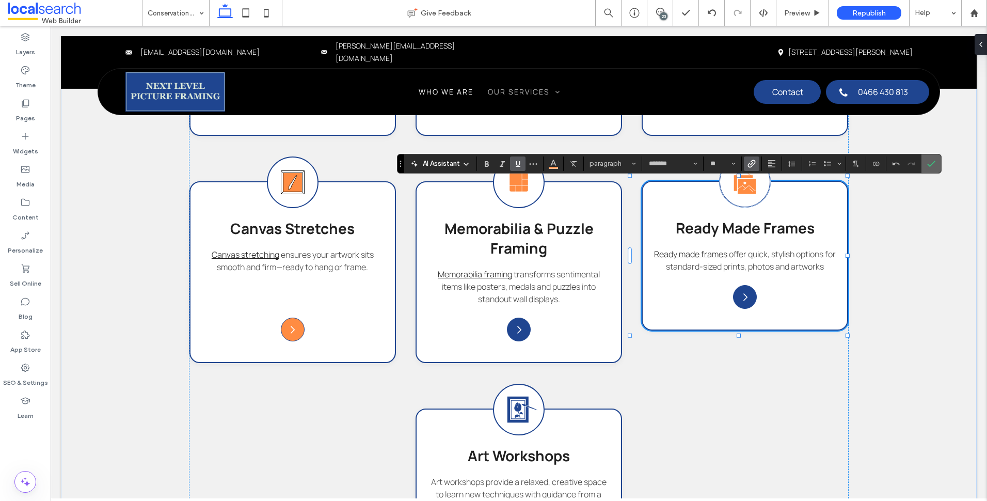
click at [926, 164] on label "Confirm" at bounding box center [931, 163] width 15 height 19
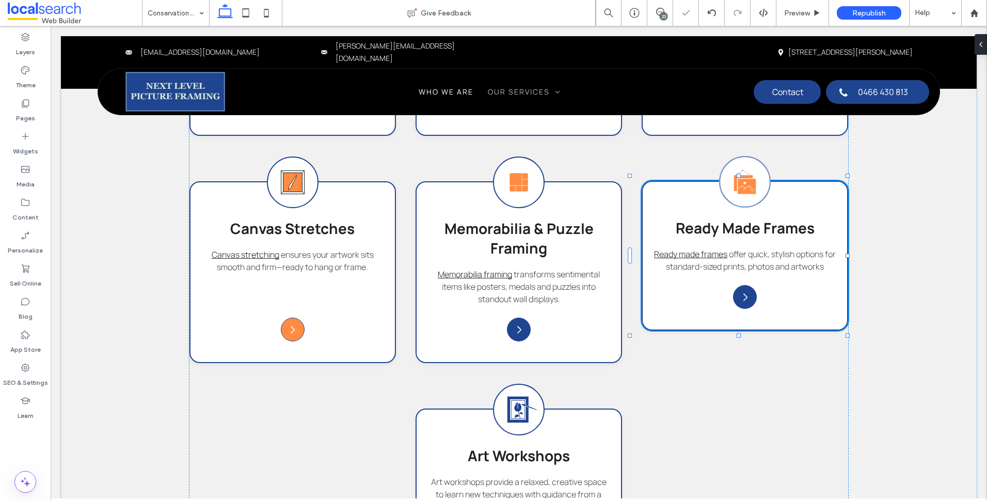
type input "*******"
type input "**"
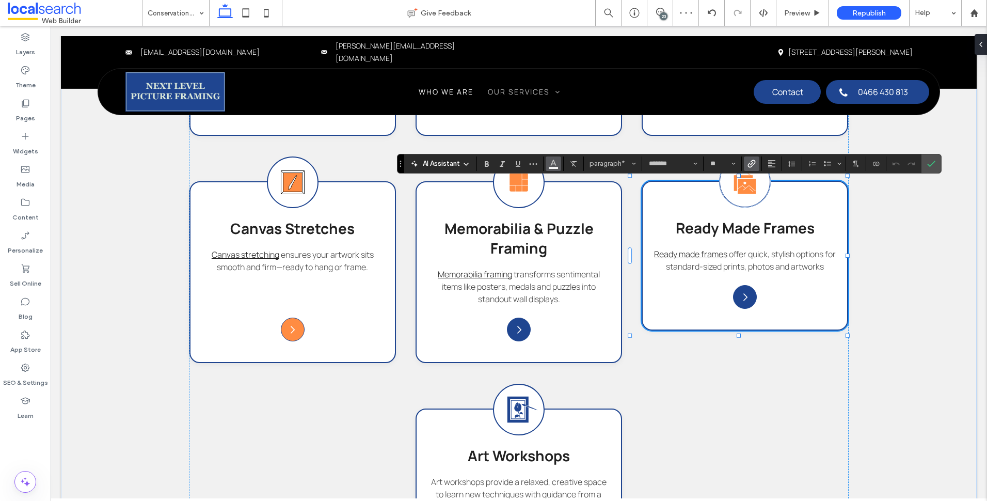
click at [556, 166] on icon "Color" at bounding box center [553, 162] width 8 height 8
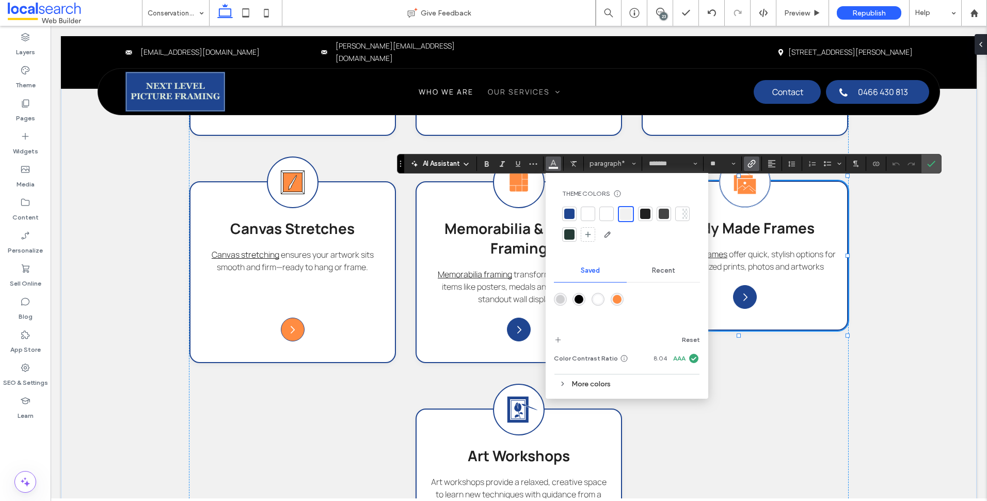
click at [622, 300] on div "rgba(255,140,66,1)" at bounding box center [617, 299] width 13 height 13
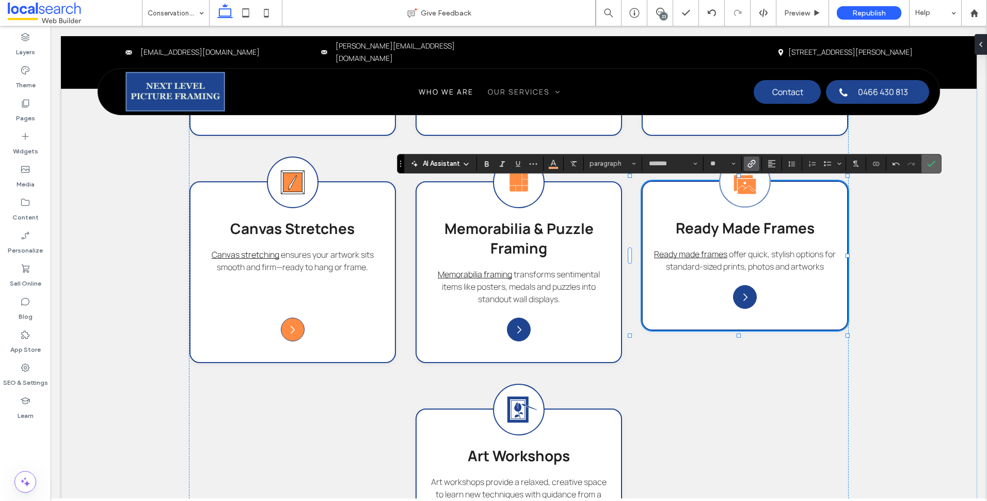
click at [938, 164] on label "Confirm" at bounding box center [931, 163] width 15 height 19
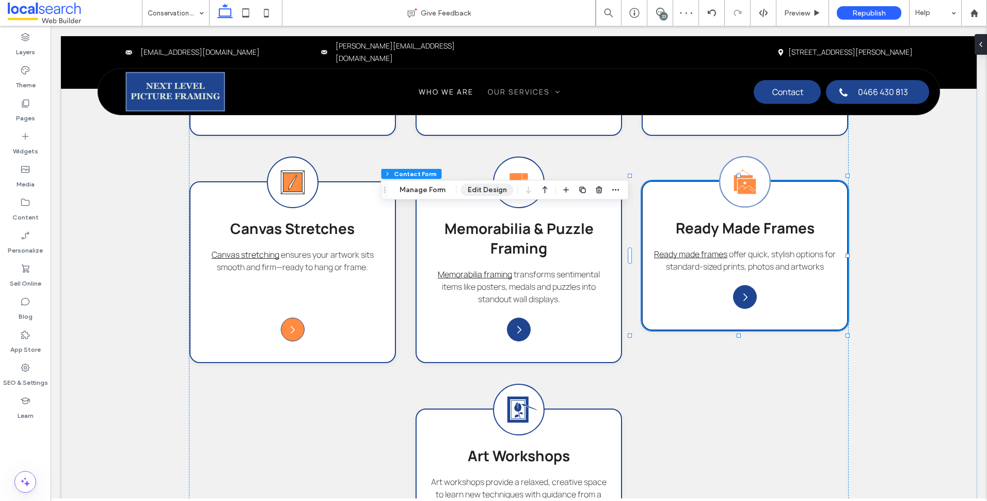
type input "*"
type input "***"
type input "*"
type input "***"
click at [485, 186] on button "Edit Design" at bounding box center [487, 190] width 53 height 12
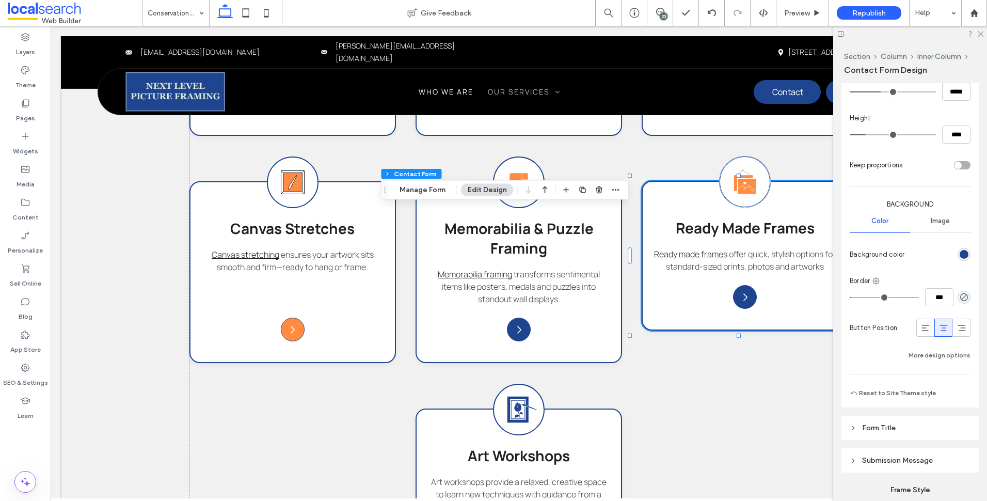
scroll to position [549, 0]
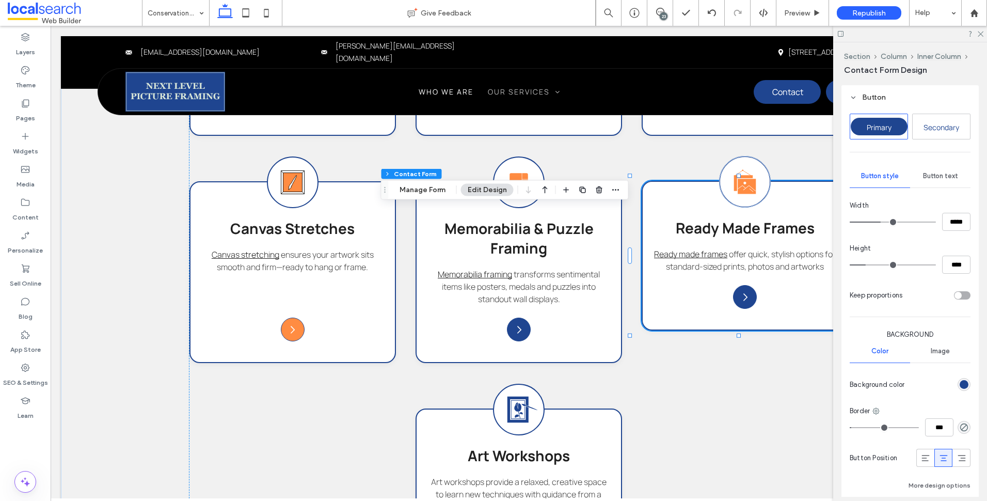
click at [932, 180] on div "Button text" at bounding box center [940, 176] width 60 height 23
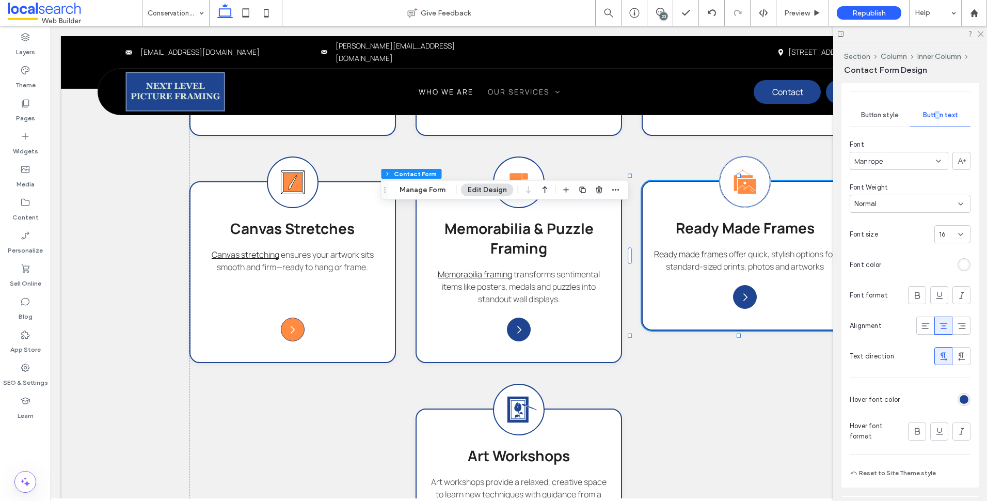
scroll to position [653, 0]
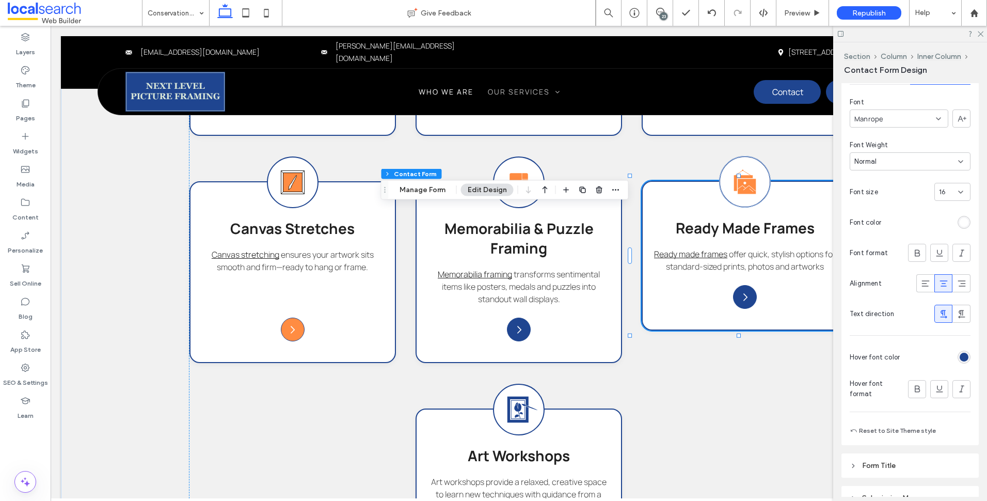
click at [960, 358] on div "rgb(31, 69, 144)" at bounding box center [964, 357] width 9 height 9
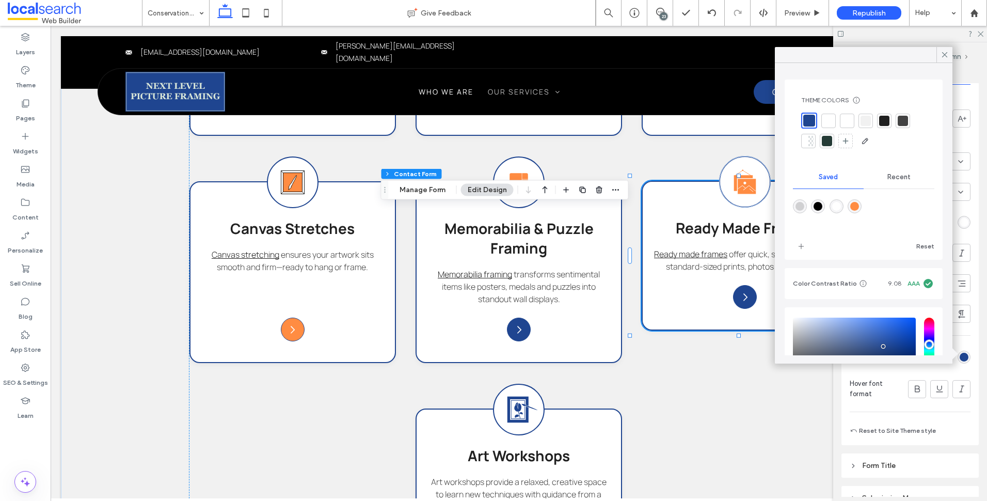
click at [833, 124] on div at bounding box center [828, 121] width 10 height 10
click at [935, 55] on div at bounding box center [864, 55] width 178 height 16
click at [944, 55] on icon at bounding box center [944, 54] width 9 height 9
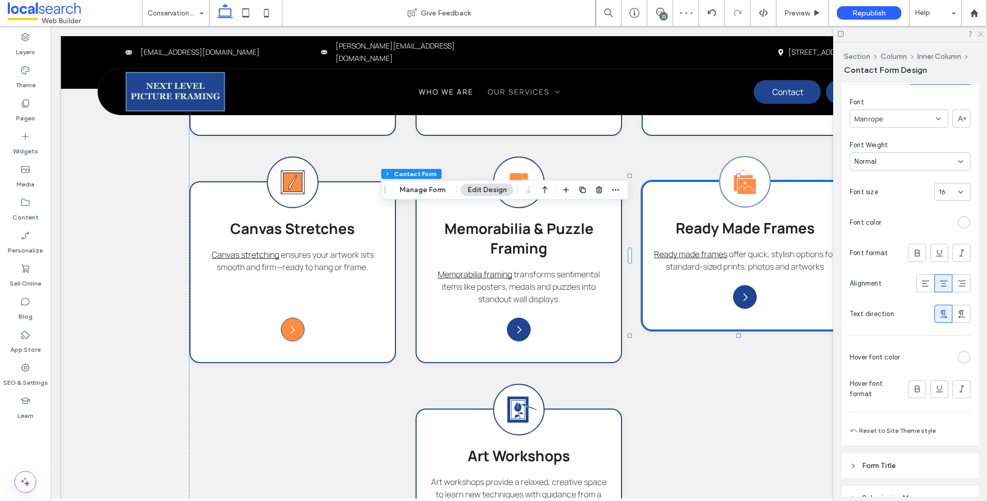
click at [980, 34] on use at bounding box center [981, 34] width 6 height 6
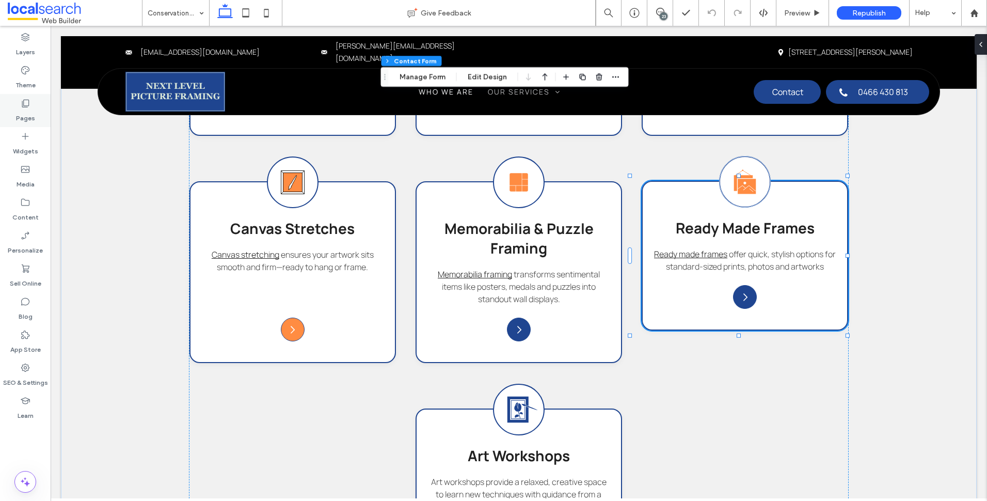
drag, startPoint x: 47, startPoint y: 115, endPoint x: 46, endPoint y: 120, distance: 5.2
click at [47, 117] on div "Pages" at bounding box center [25, 110] width 51 height 33
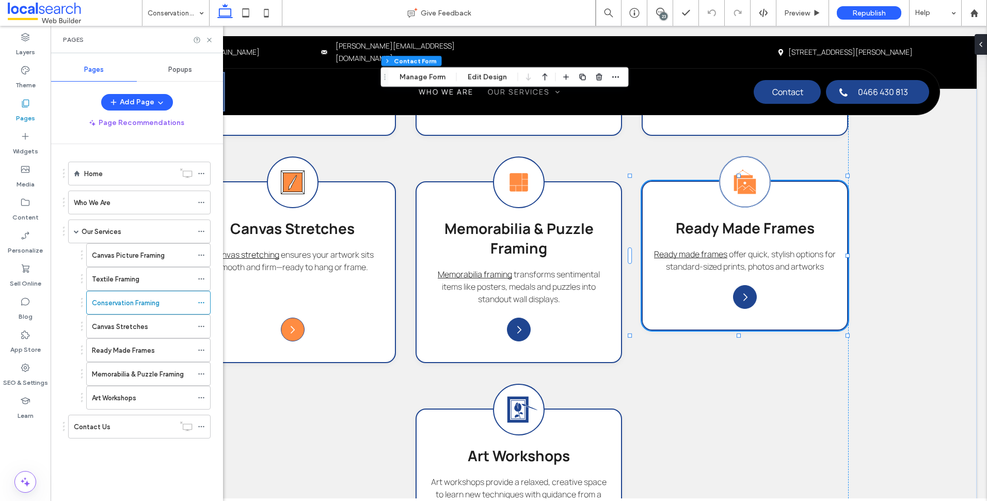
click at [153, 321] on div "Canvas Stretches" at bounding box center [142, 326] width 101 height 11
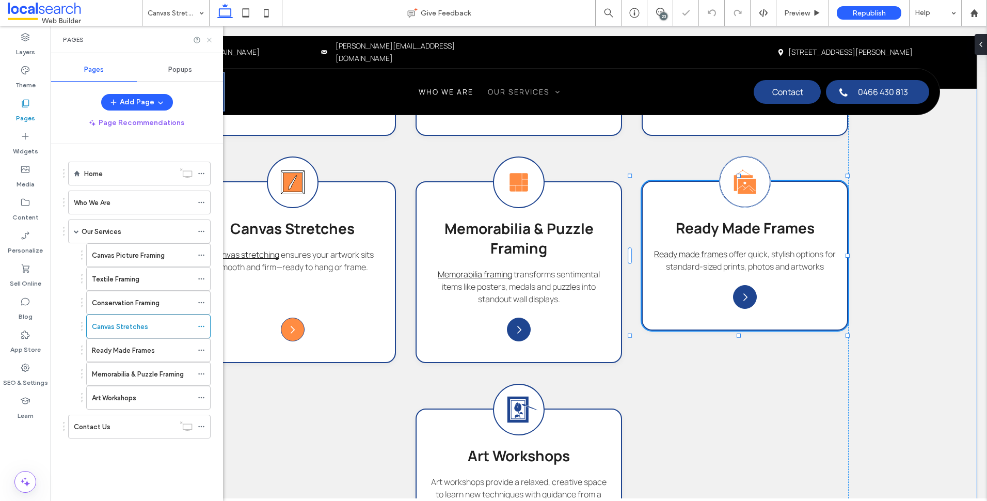
click at [212, 41] on icon at bounding box center [209, 40] width 8 height 8
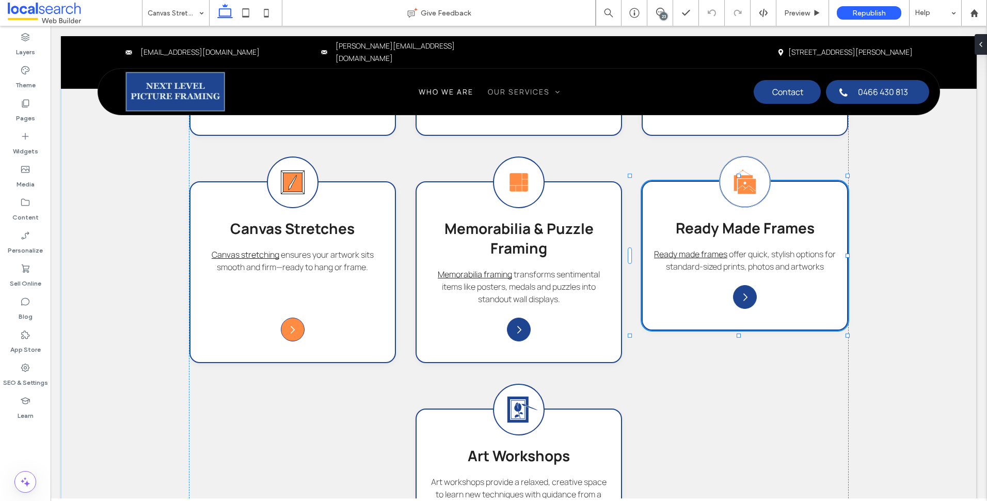
type input "*******"
type input "**"
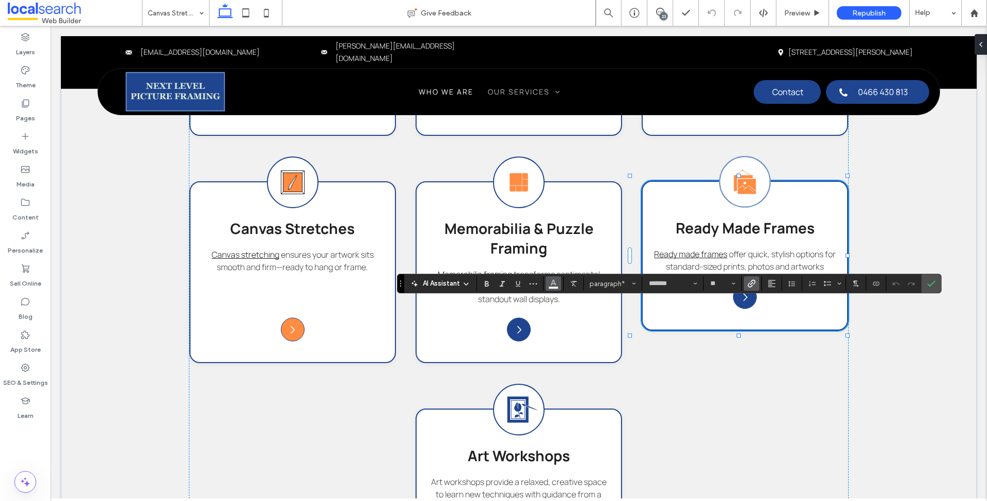
click at [555, 281] on icon "Color" at bounding box center [553, 282] width 8 height 8
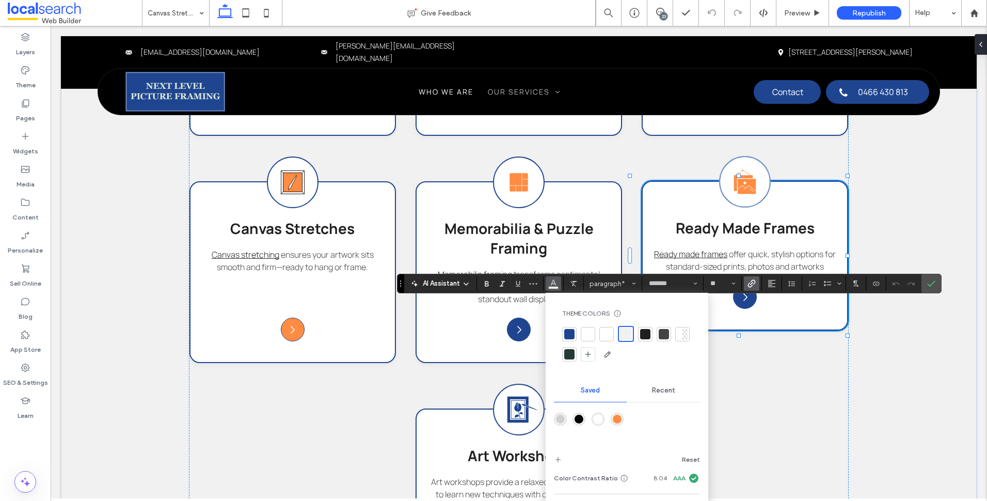
click at [614, 423] on div "rgba(255,140,66,1)" at bounding box center [617, 419] width 9 height 9
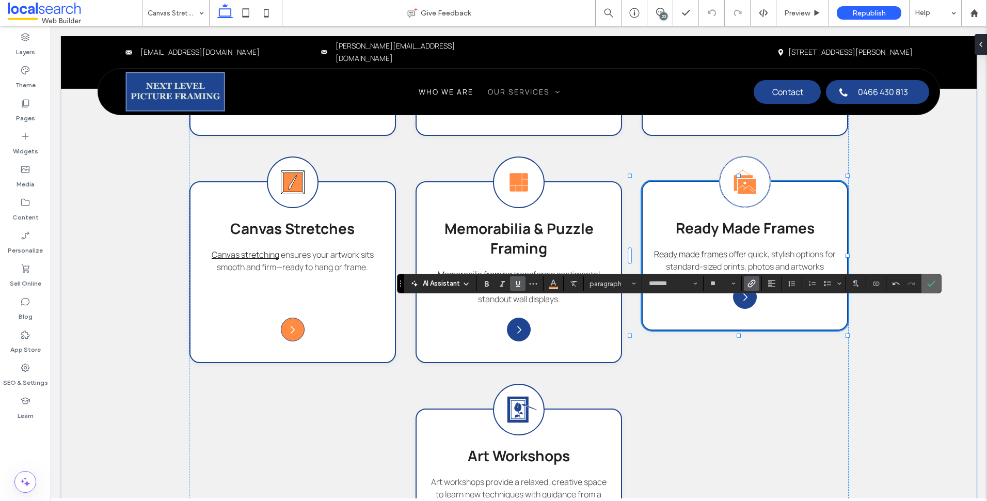
click at [938, 283] on label "Confirm" at bounding box center [931, 283] width 15 height 19
click at [558, 283] on button "Color" at bounding box center [553, 283] width 15 height 14
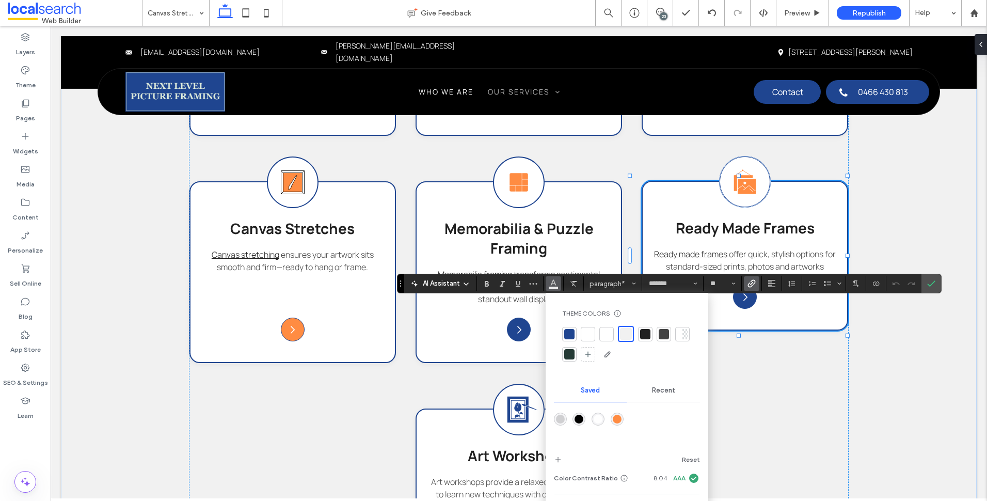
click at [614, 420] on div "rgba(255,140,66,1)" at bounding box center [617, 419] width 9 height 9
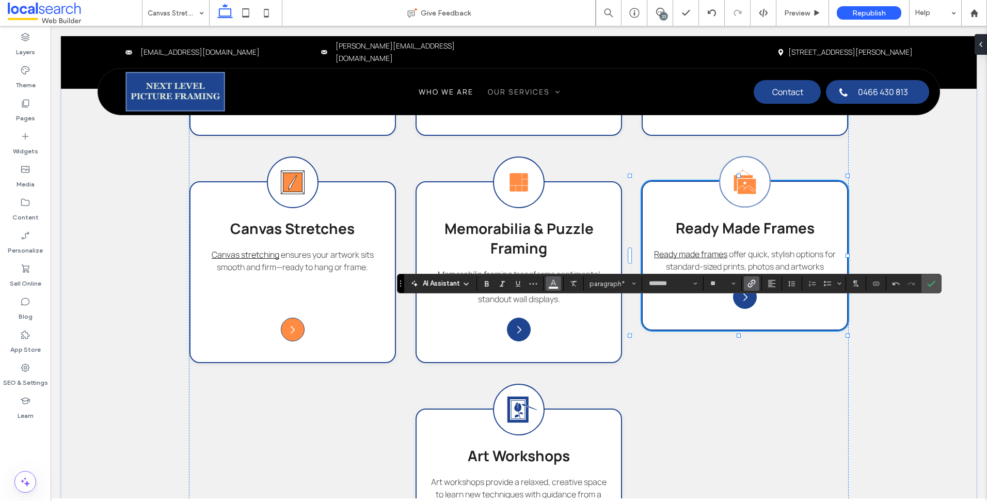
click at [560, 284] on button "Color" at bounding box center [553, 283] width 15 height 14
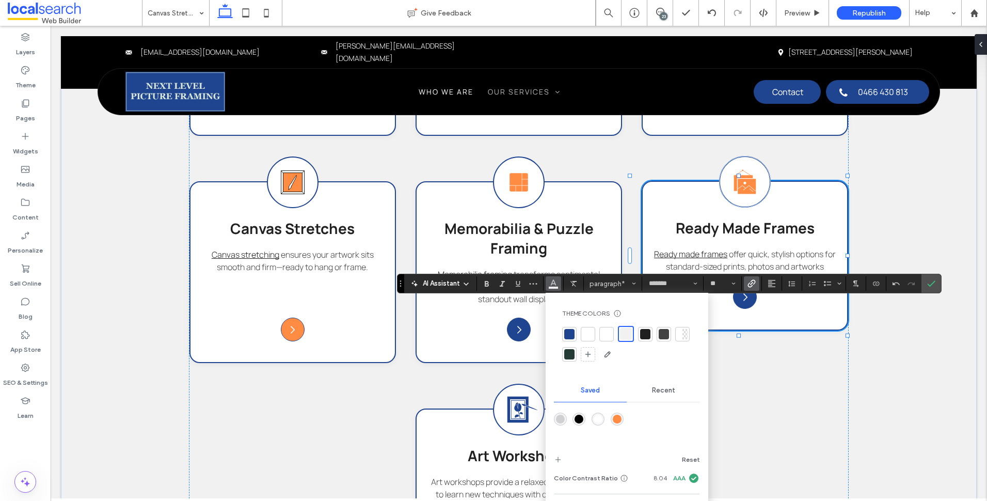
click at [614, 419] on div "rgba(255,140,66,1)" at bounding box center [617, 419] width 9 height 9
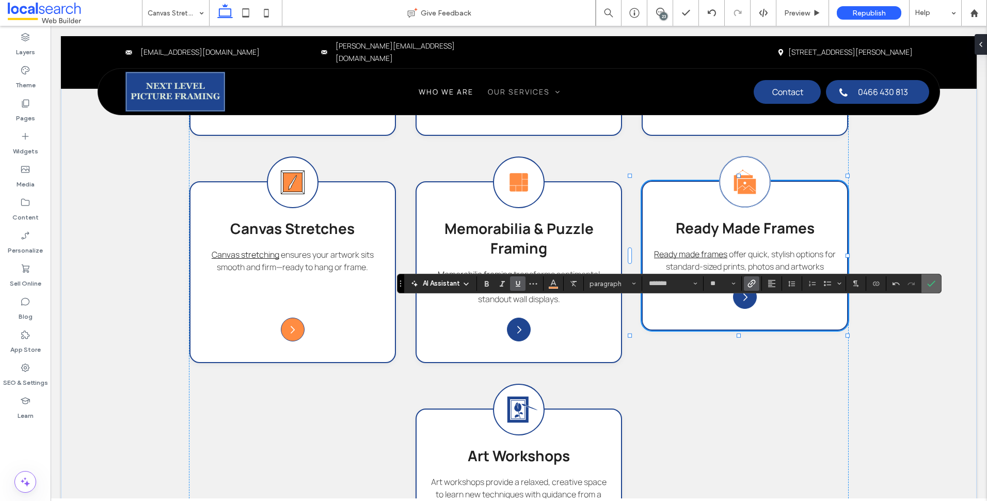
click at [933, 280] on icon "Confirm" at bounding box center [931, 283] width 8 height 8
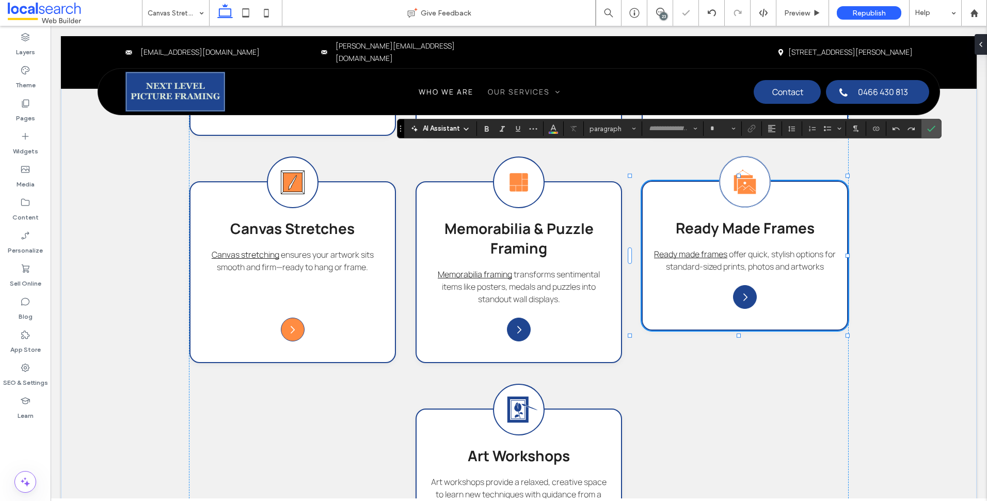
type input "*******"
type input "**"
click at [552, 128] on use "Color" at bounding box center [553, 128] width 6 height 6
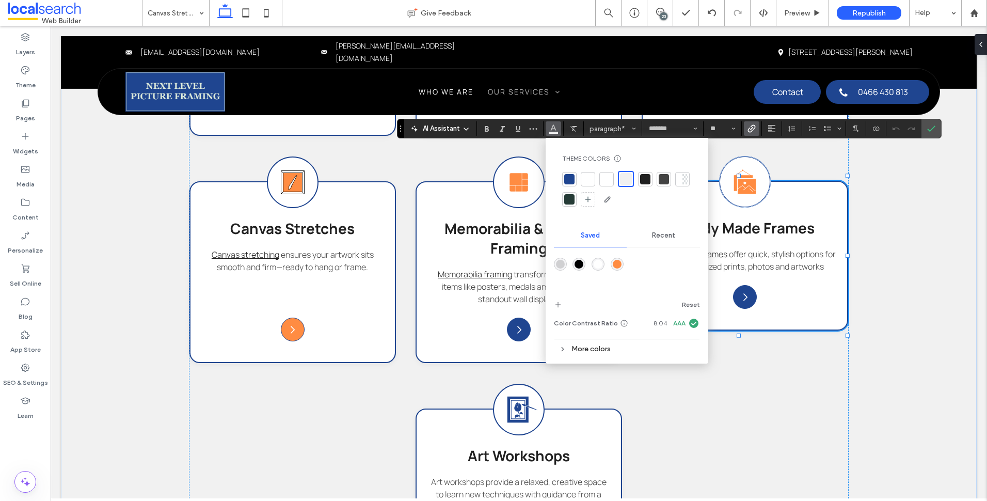
click at [615, 262] on div "rgba(255,140,66,1)" at bounding box center [617, 264] width 9 height 9
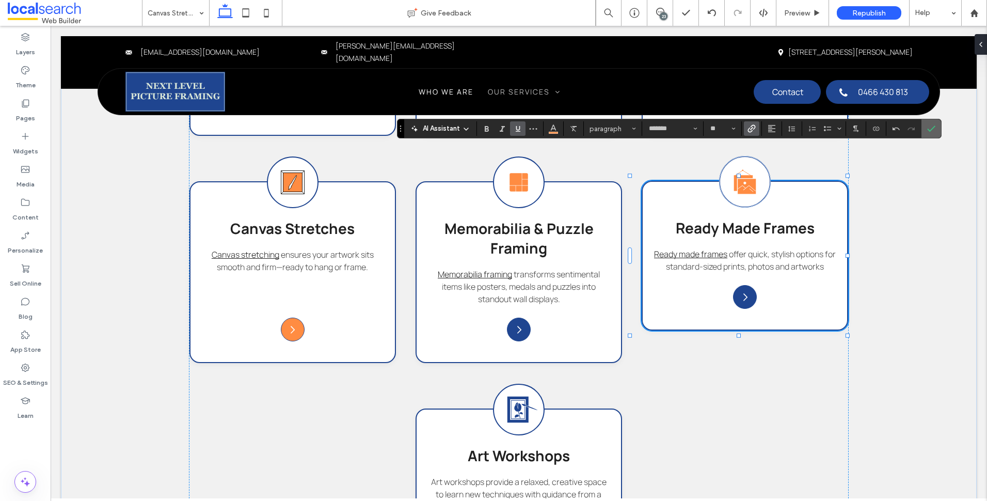
click at [931, 121] on span "Confirm" at bounding box center [929, 128] width 5 height 19
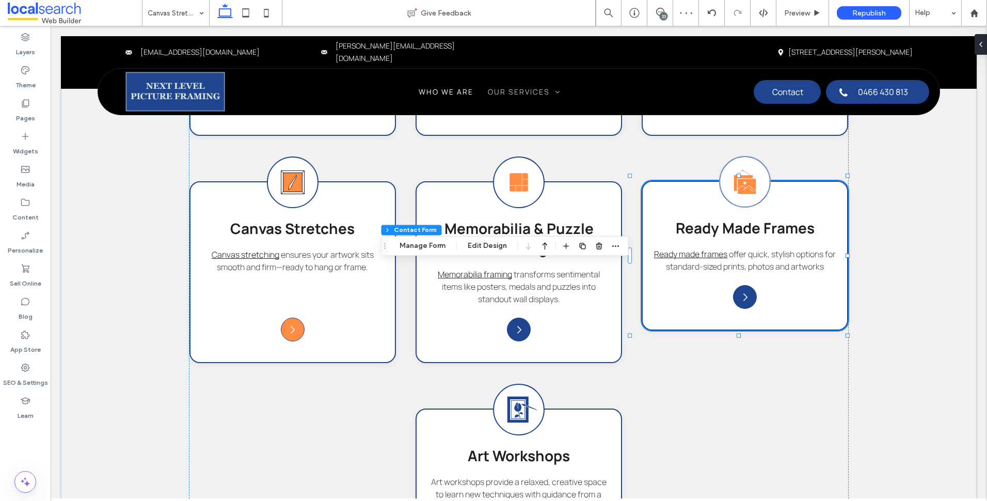
type input "*"
type input "***"
type input "*"
type input "***"
click at [486, 244] on button "Edit Design" at bounding box center [487, 246] width 53 height 12
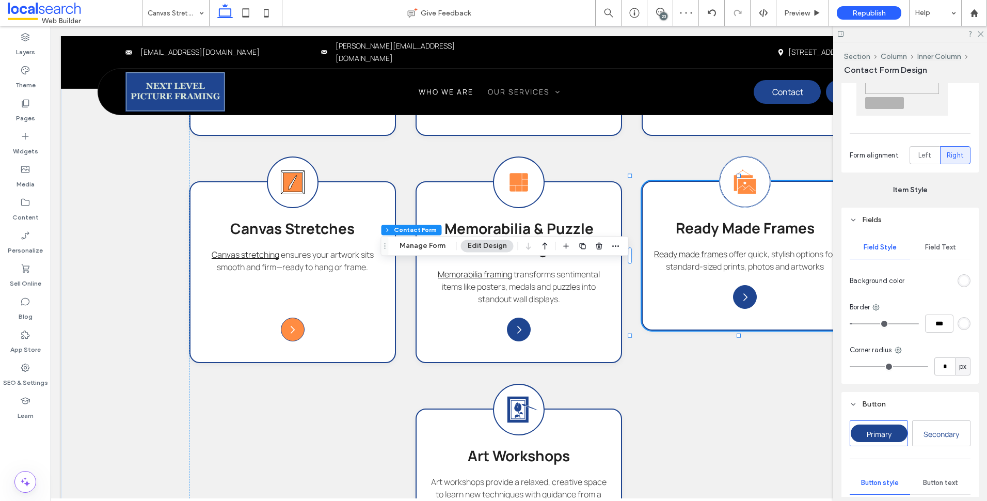
scroll to position [361, 0]
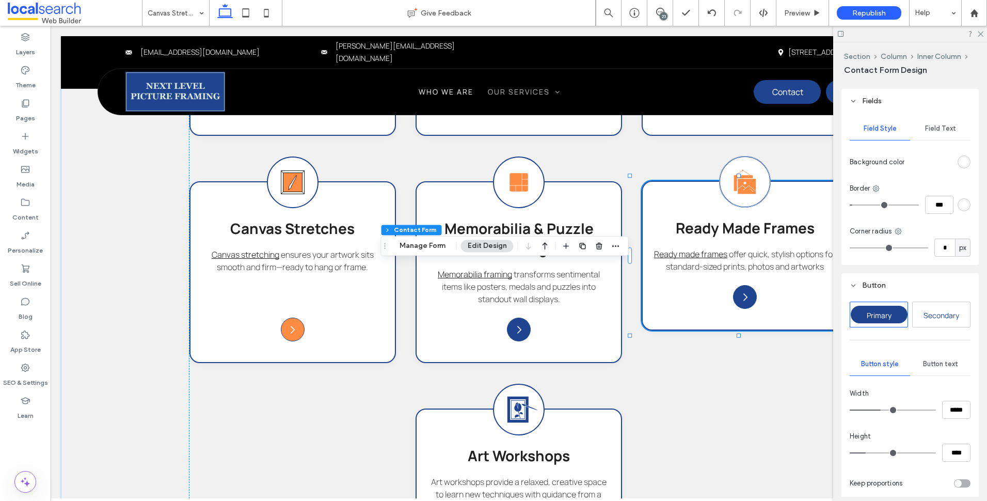
click at [955, 358] on div "Button text" at bounding box center [940, 364] width 60 height 23
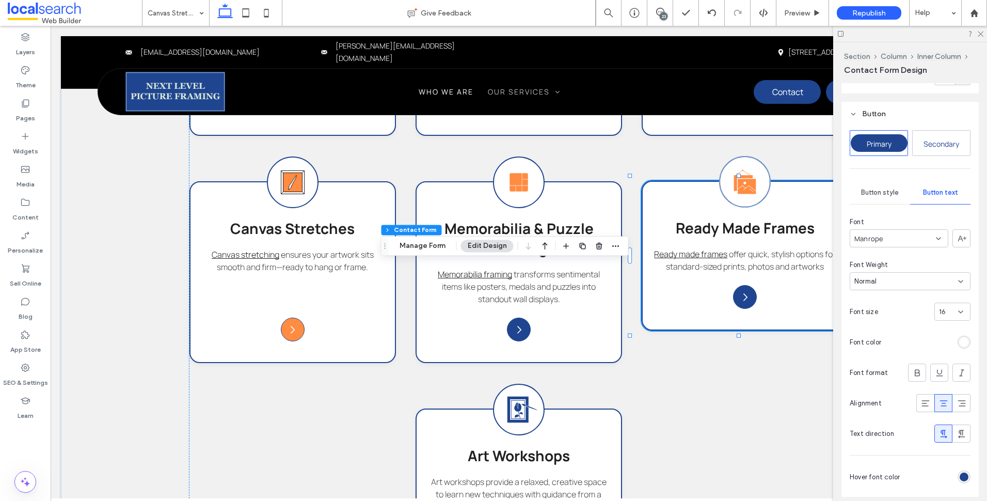
scroll to position [619, 0]
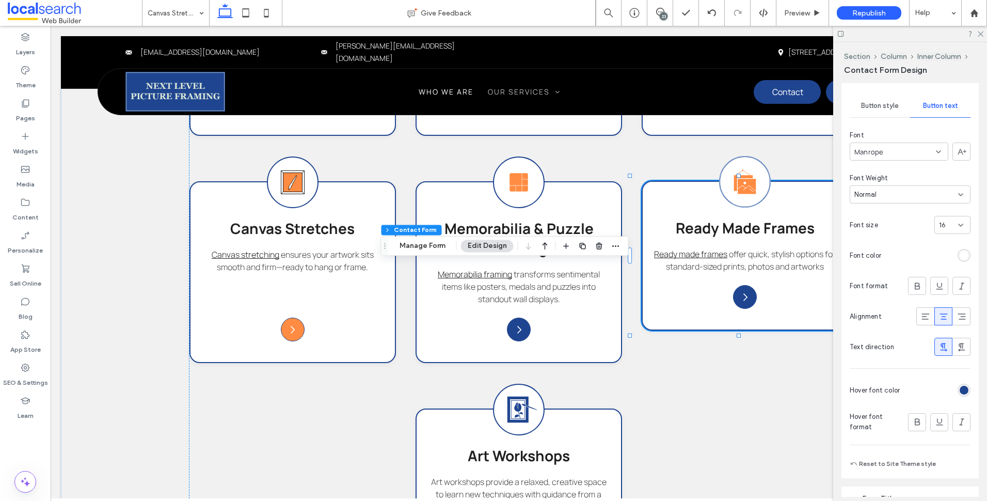
click at [962, 394] on div "rgb(31, 69, 144)" at bounding box center [964, 390] width 13 height 13
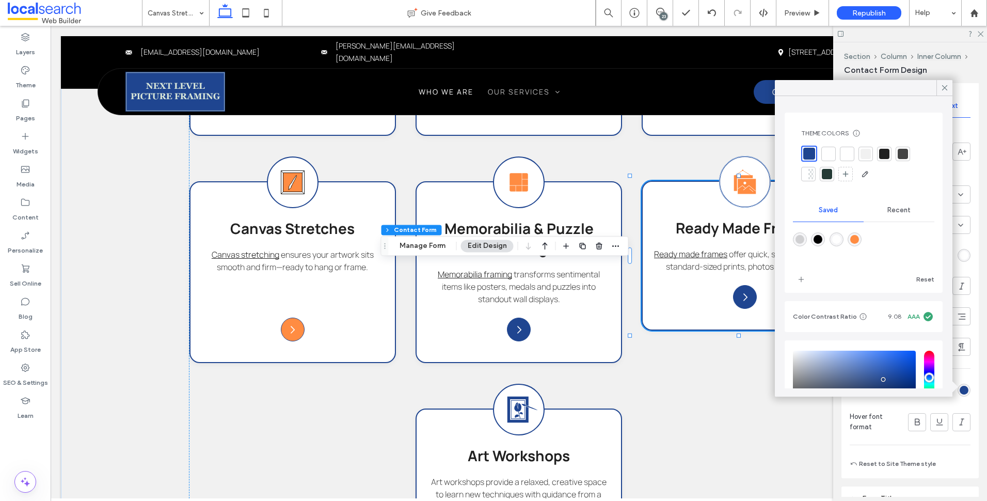
drag, startPoint x: 824, startPoint y: 157, endPoint x: 846, endPoint y: 155, distance: 21.3
click at [825, 157] on div at bounding box center [828, 154] width 10 height 10
drag, startPoint x: 940, startPoint y: 93, endPoint x: 960, endPoint y: 82, distance: 23.4
click at [940, 93] on span at bounding box center [944, 87] width 9 height 15
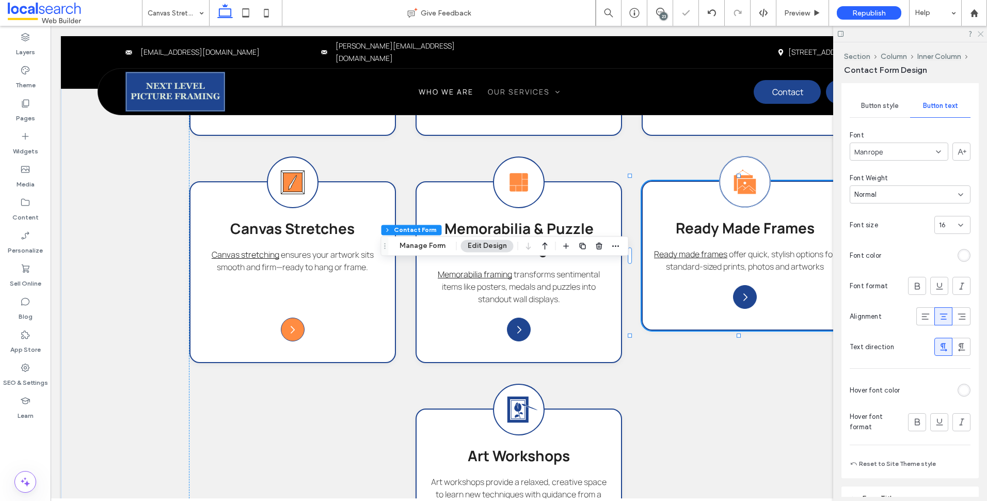
click at [981, 36] on icon at bounding box center [980, 33] width 7 height 7
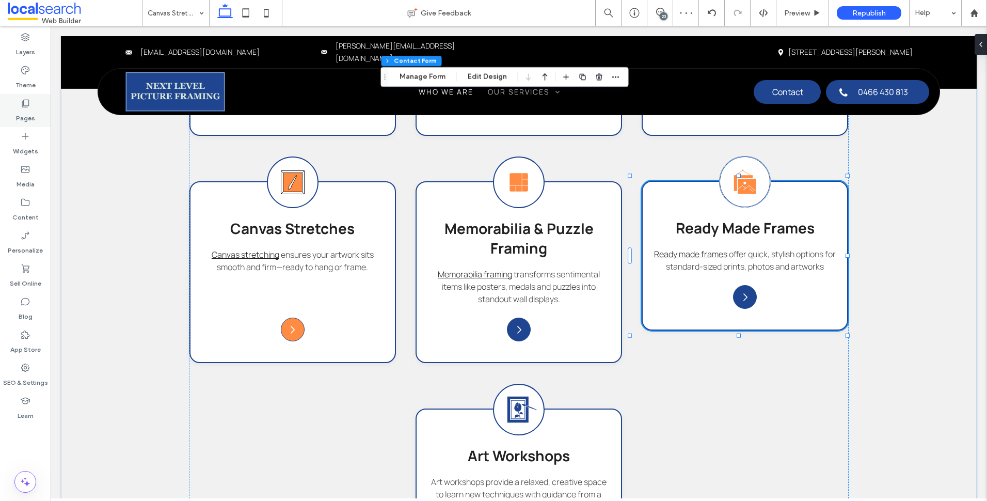
click at [31, 112] on label "Pages" at bounding box center [25, 115] width 19 height 14
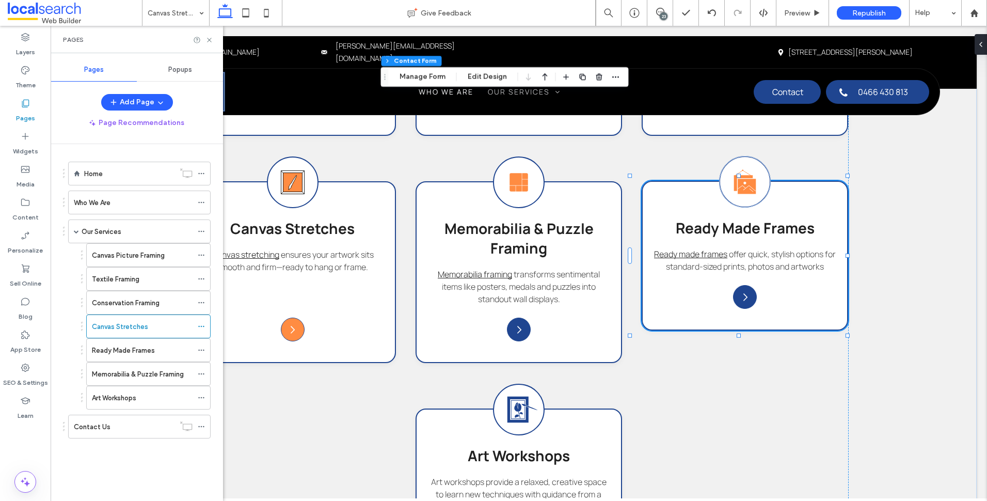
click at [153, 343] on div "Ready Made Frames" at bounding box center [142, 350] width 101 height 23
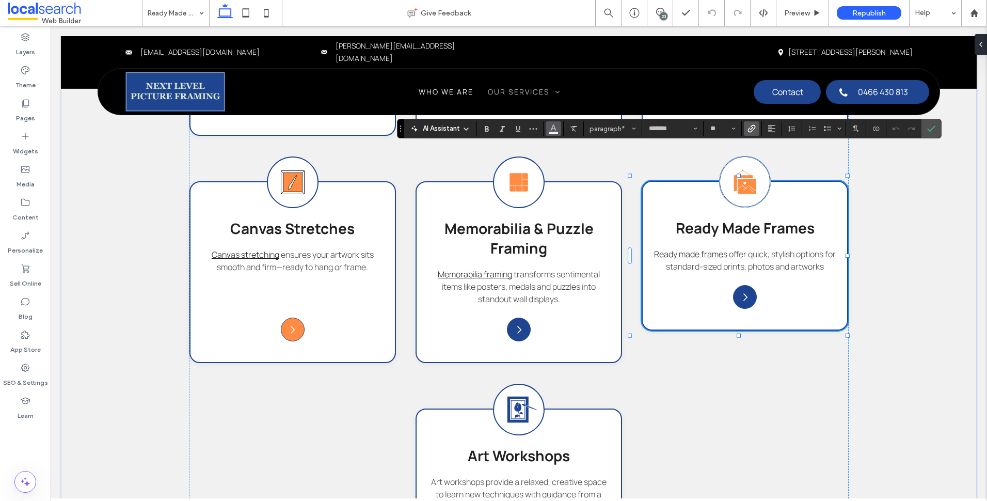
click at [559, 131] on button "Color" at bounding box center [553, 128] width 15 height 14
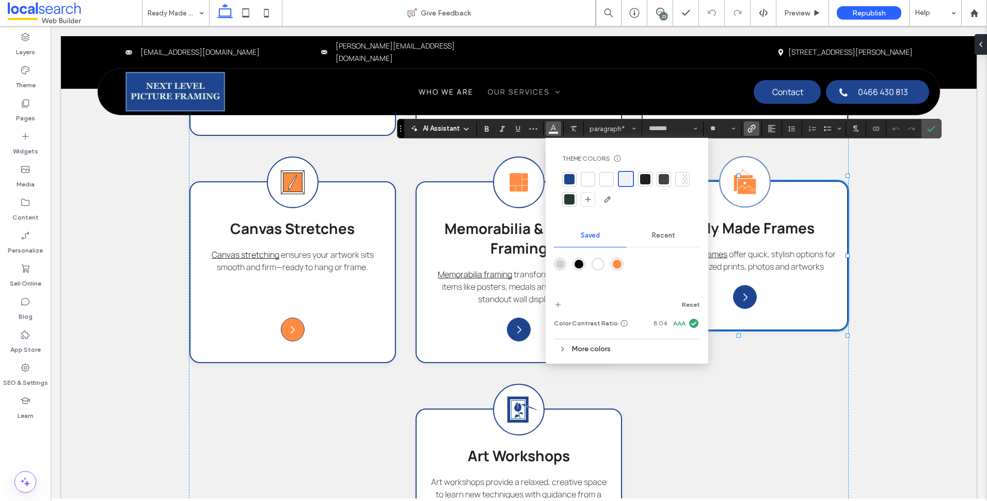
click at [617, 268] on div "rgba(255,140,66,1)" at bounding box center [617, 264] width 9 height 9
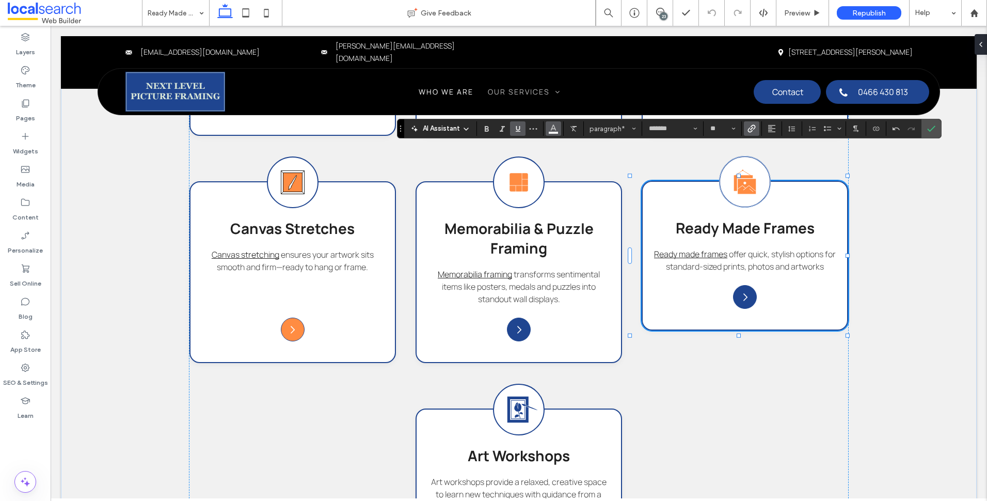
click at [553, 129] on use "Color" at bounding box center [553, 128] width 6 height 6
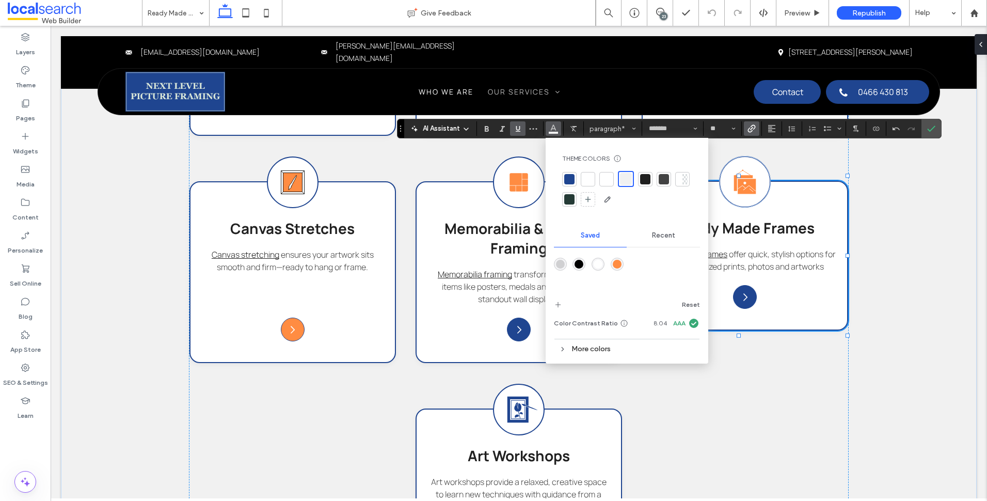
click at [616, 265] on div "rgba(255,140,66,1)" at bounding box center [617, 264] width 9 height 9
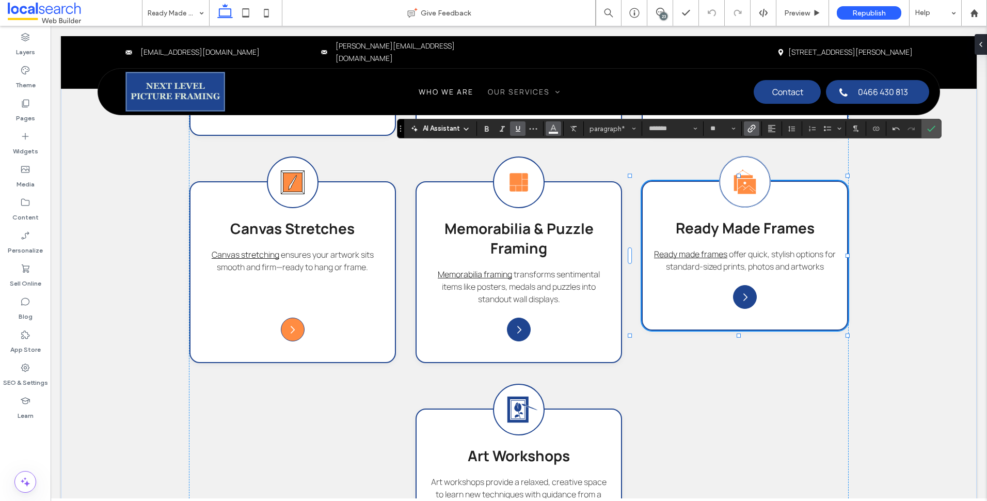
click at [546, 132] on section at bounding box center [554, 128] width 20 height 14
click at [551, 133] on span "Color" at bounding box center [553, 127] width 8 height 13
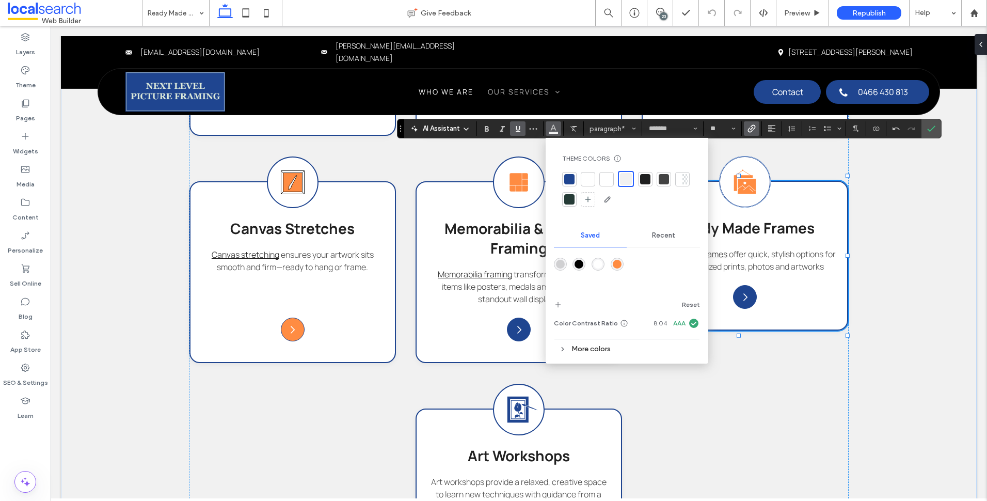
click at [619, 262] on div "rgba(255,140,66,1)" at bounding box center [617, 264] width 9 height 9
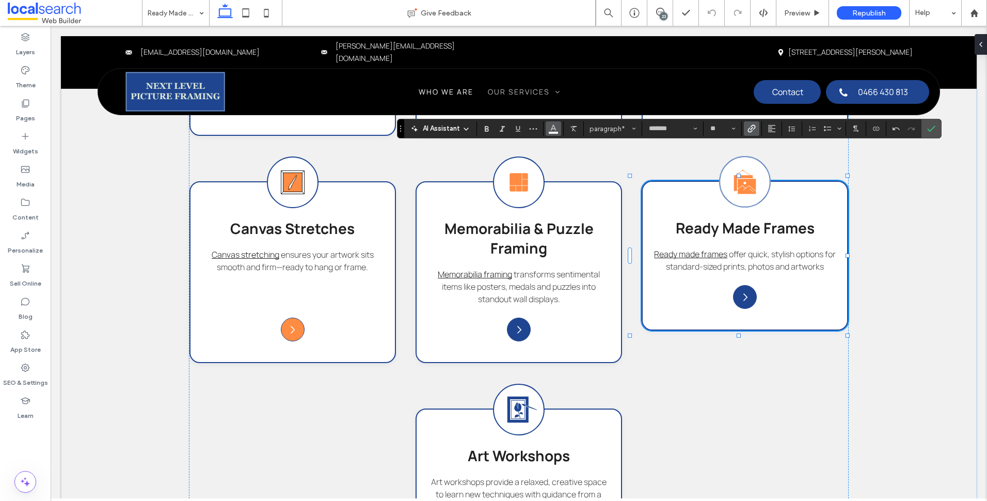
click at [559, 132] on button "Color" at bounding box center [553, 128] width 15 height 14
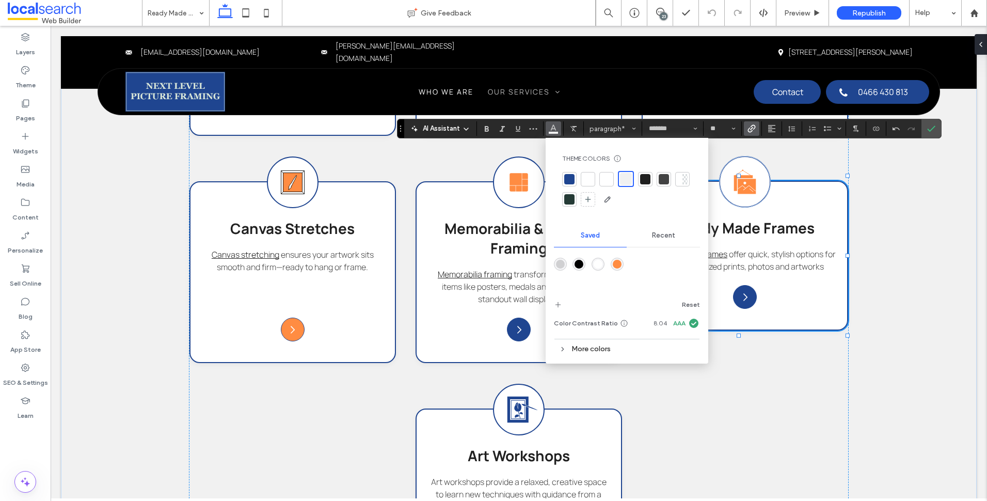
click at [622, 265] on div "rgba(255,140,66,1)" at bounding box center [617, 264] width 13 height 13
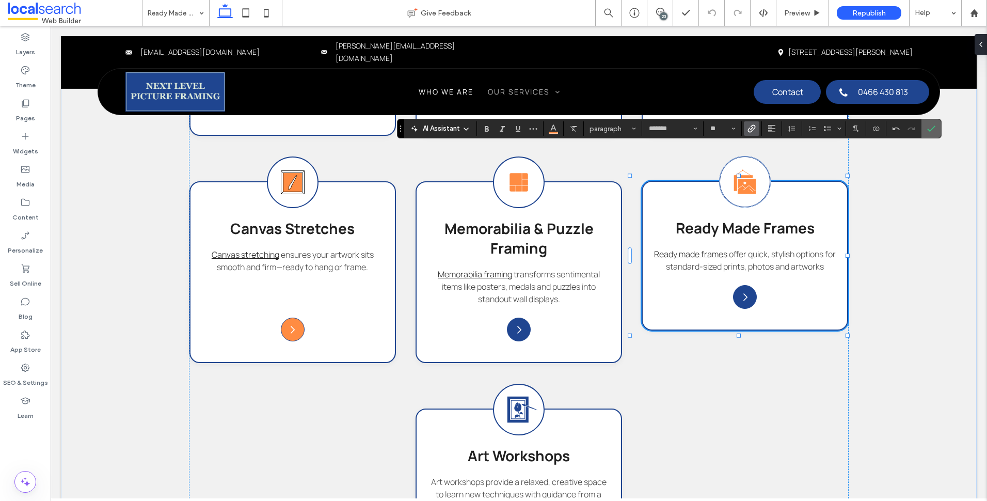
click at [930, 131] on use "Confirm" at bounding box center [931, 129] width 8 height 6
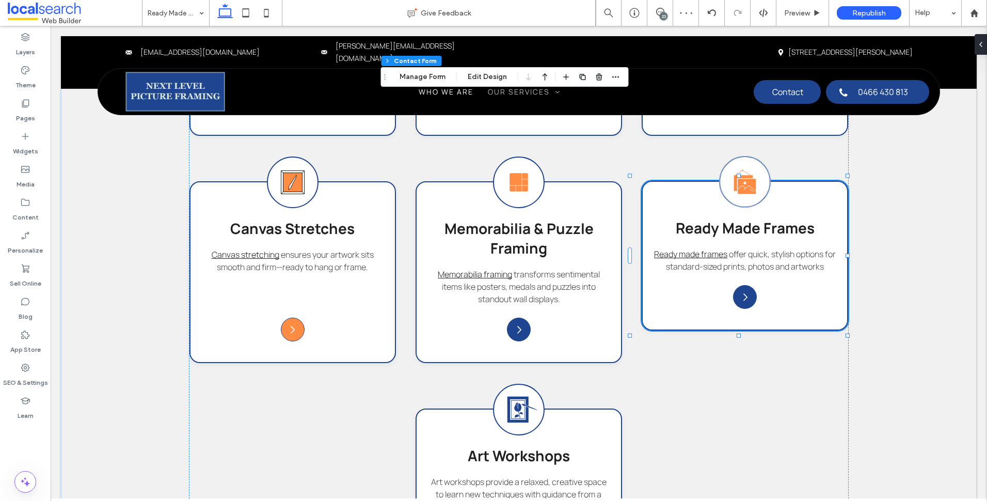
type input "*"
type input "***"
type input "*"
type input "***"
click at [493, 77] on button "Edit Design" at bounding box center [487, 77] width 53 height 12
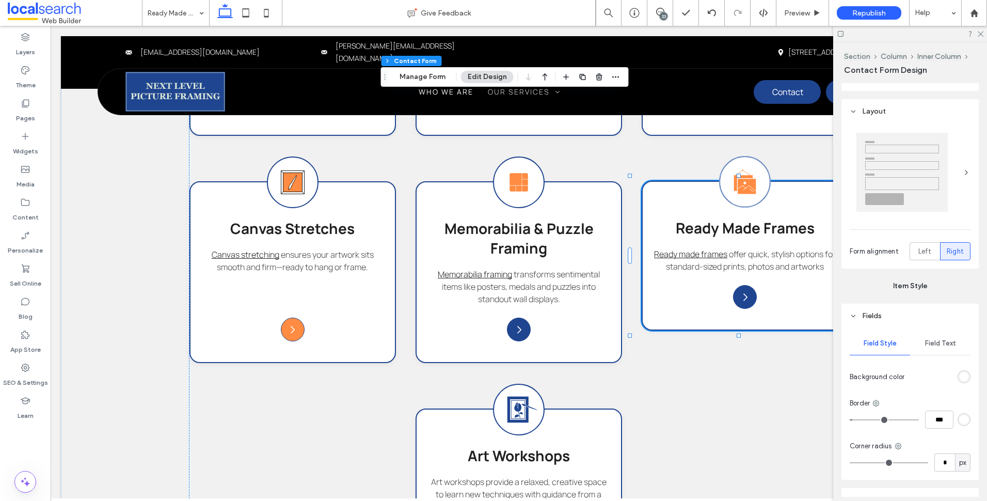
scroll to position [465, 0]
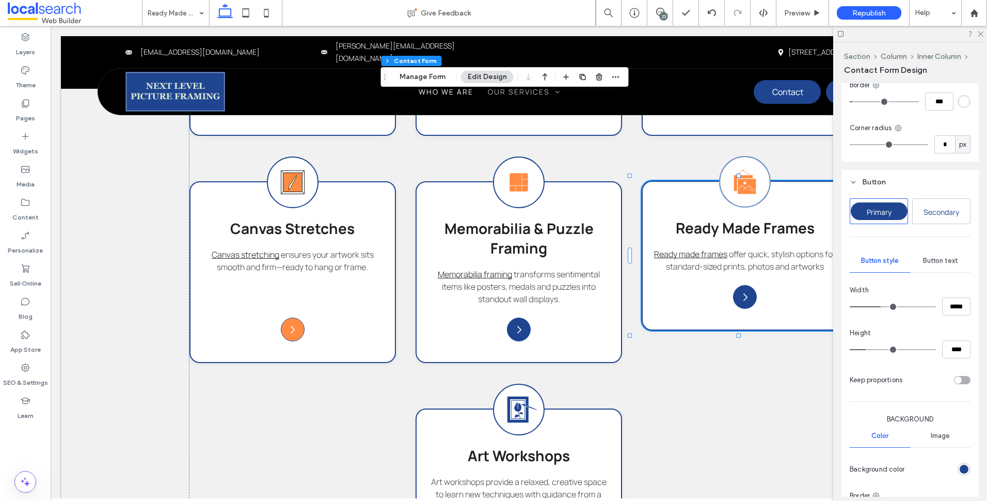
click at [941, 246] on div "Primary Secondary Button style Button text Width ***** Height **** Keep proport…" at bounding box center [909, 408] width 137 height 428
drag, startPoint x: 945, startPoint y: 259, endPoint x: 929, endPoint y: 253, distance: 17.0
click at [946, 259] on span "Button text" at bounding box center [940, 261] width 35 height 8
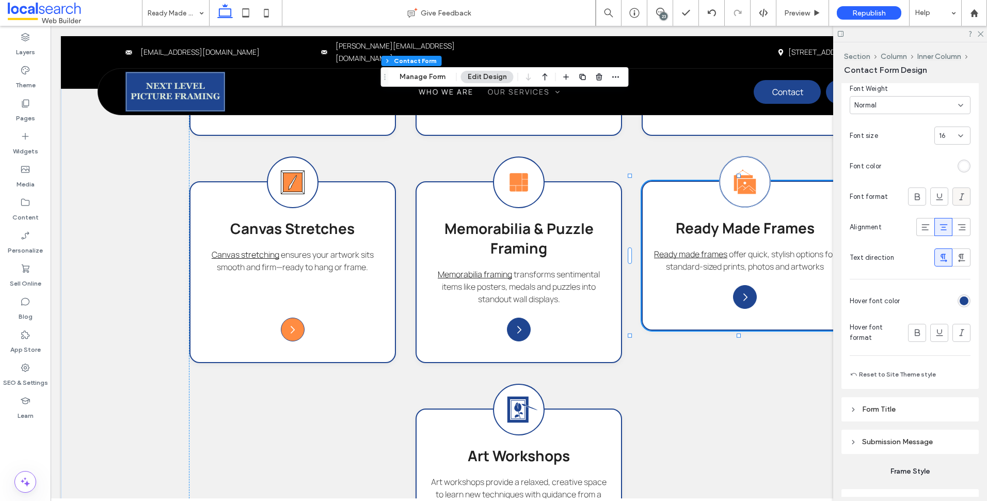
scroll to position [663, 0]
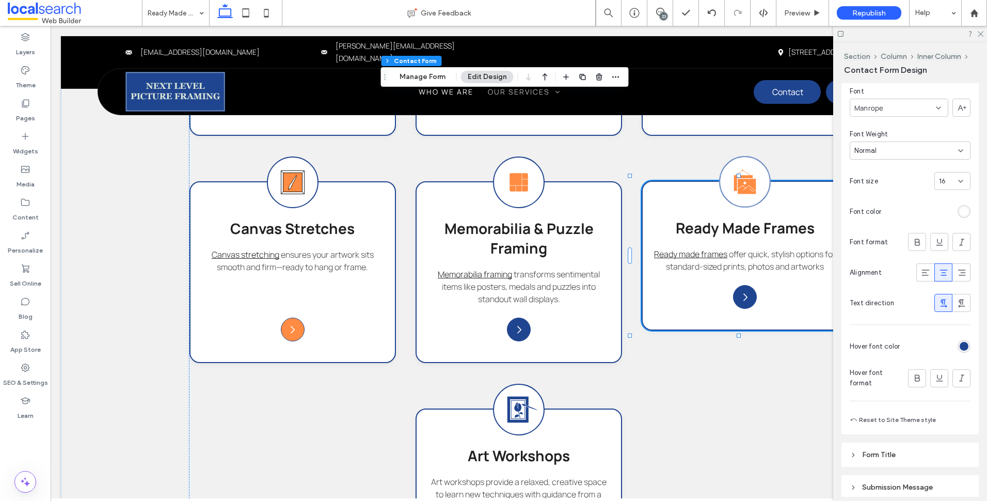
click at [958, 216] on div "rgb(255, 255, 255)" at bounding box center [964, 211] width 13 height 13
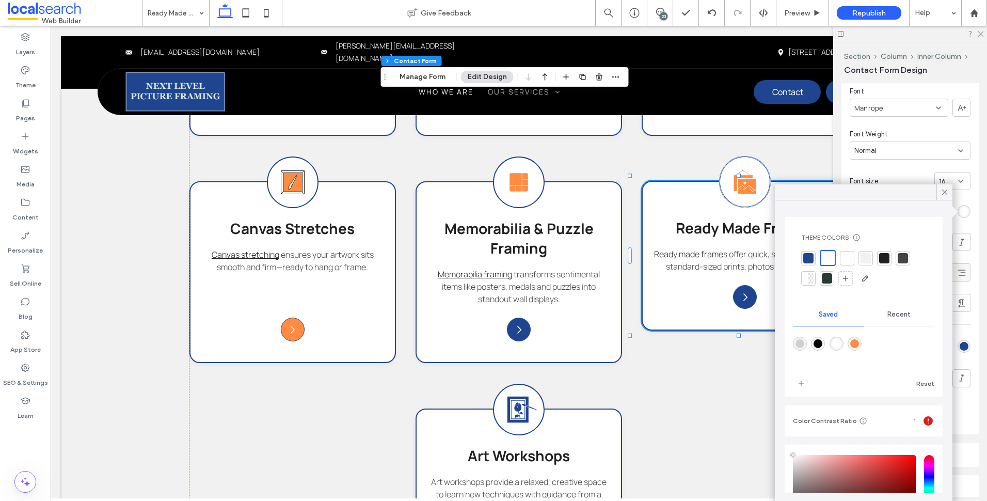
drag, startPoint x: 944, startPoint y: 196, endPoint x: 962, endPoint y: 278, distance: 84.2
click at [944, 198] on span at bounding box center [944, 191] width 9 height 15
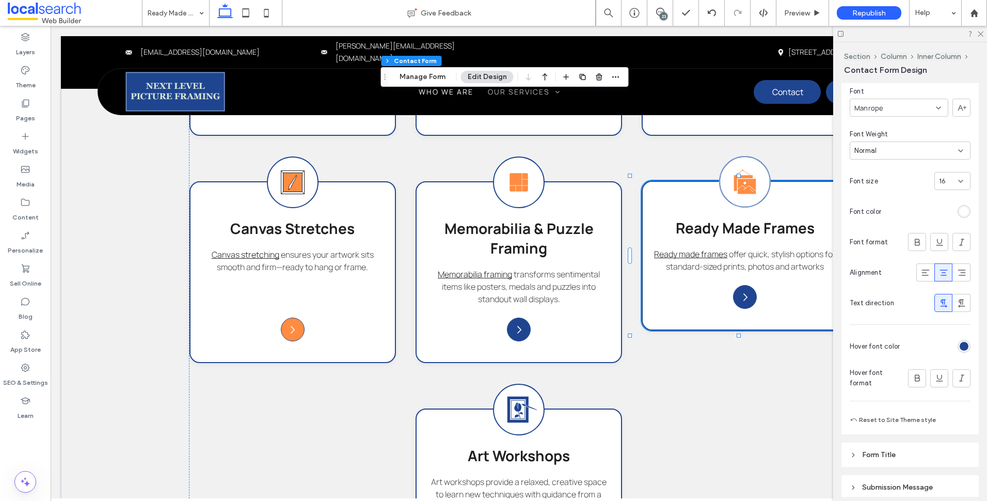
click at [965, 343] on div "Primary Secondary Button style Button text Font Manrope Font Weight Normal Font…" at bounding box center [909, 214] width 137 height 439
drag, startPoint x: 962, startPoint y: 349, endPoint x: 957, endPoint y: 346, distance: 5.6
click at [962, 349] on div "rgb(31, 69, 144)" at bounding box center [964, 346] width 9 height 9
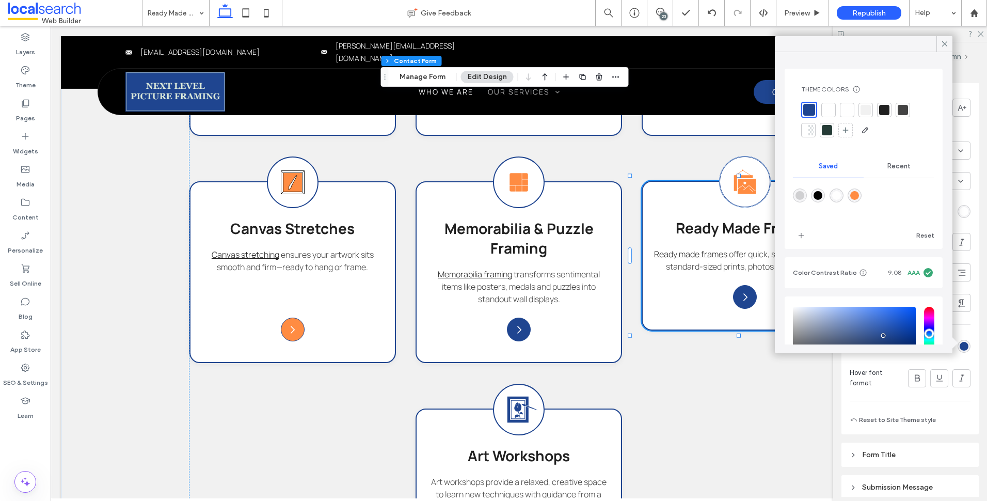
click at [831, 110] on div at bounding box center [828, 110] width 10 height 10
click at [942, 49] on span at bounding box center [944, 43] width 9 height 15
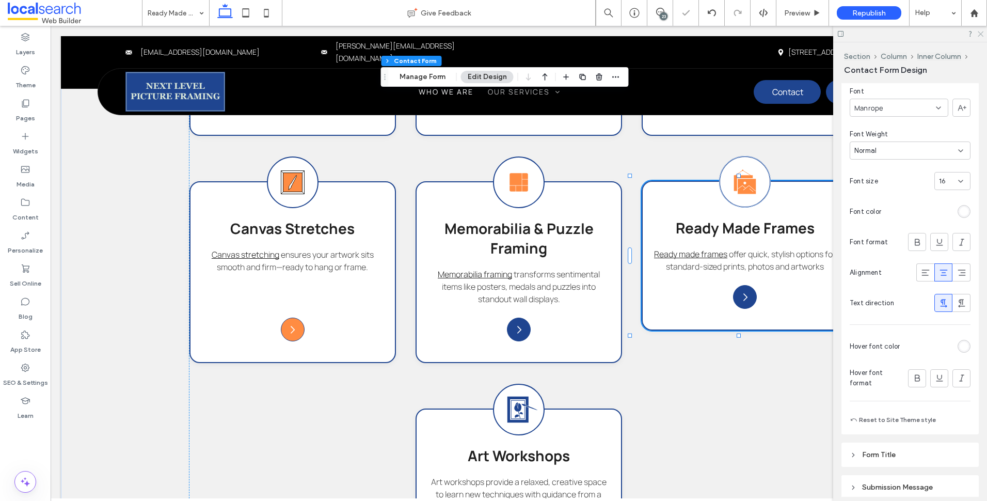
click at [979, 31] on icon at bounding box center [980, 33] width 7 height 7
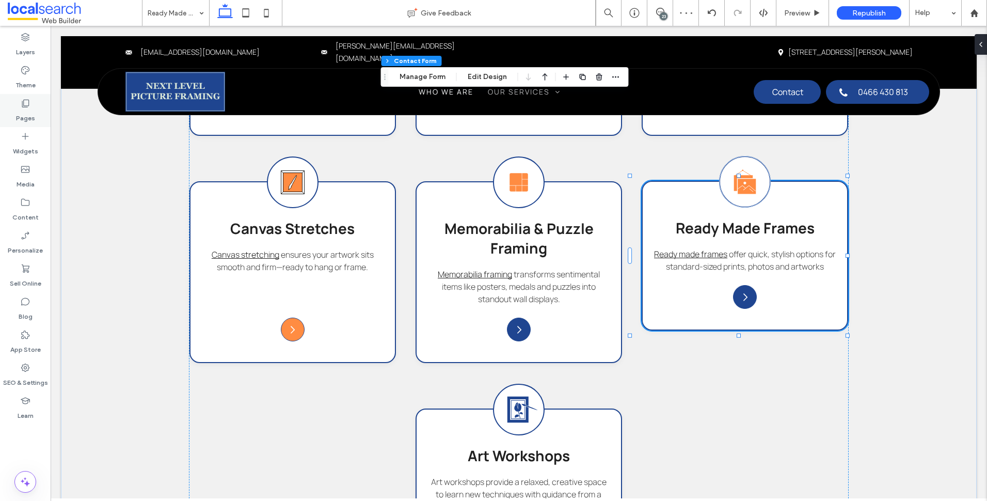
drag, startPoint x: 36, startPoint y: 112, endPoint x: 47, endPoint y: 124, distance: 16.8
click at [37, 112] on div "Pages" at bounding box center [25, 110] width 51 height 33
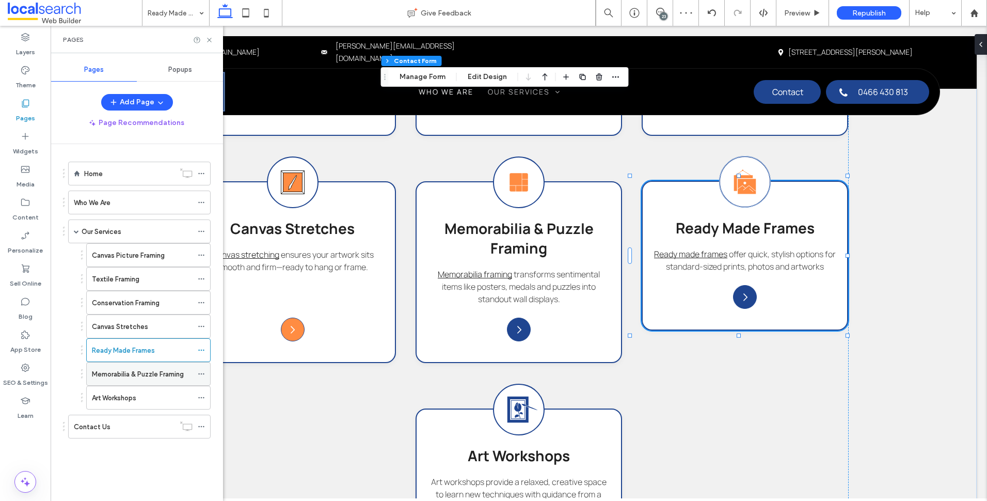
click at [175, 371] on label "Memorabilia & Puzzle Framing" at bounding box center [138, 374] width 92 height 18
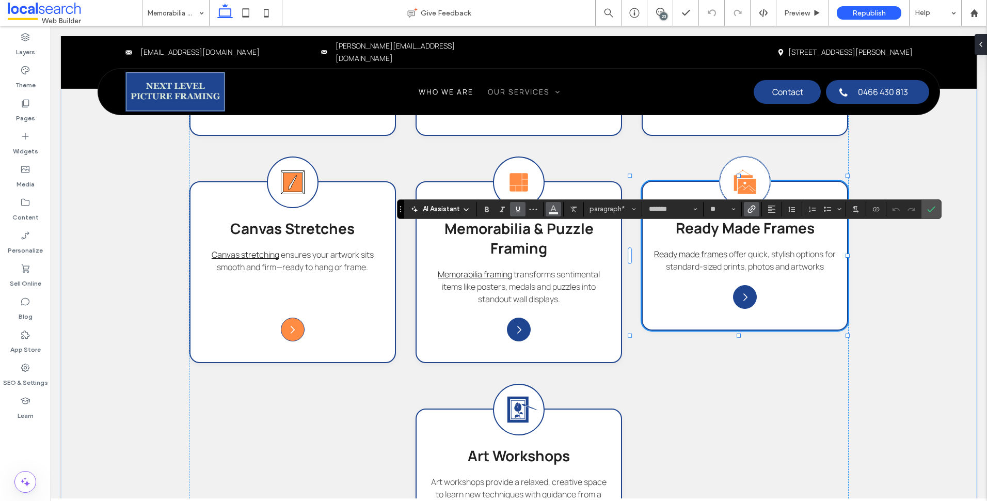
click at [554, 211] on icon "Color" at bounding box center [553, 208] width 8 height 8
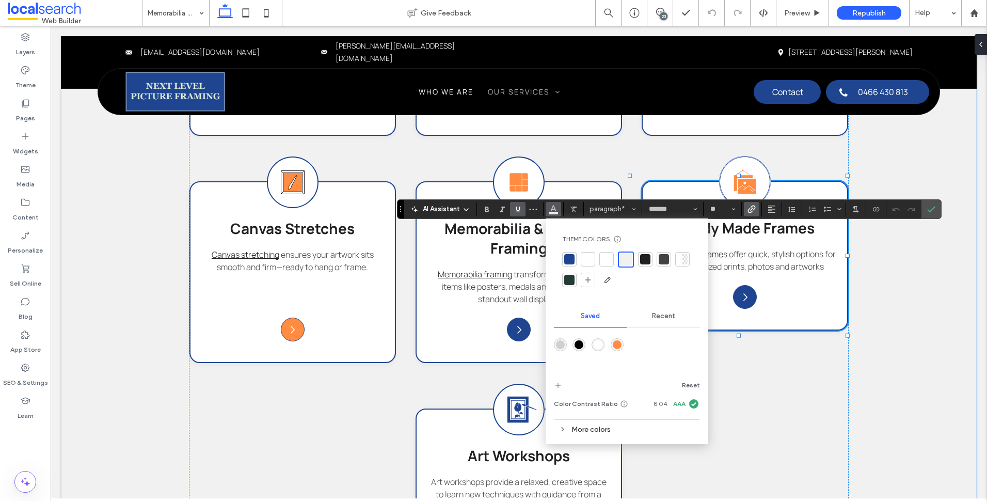
click at [615, 339] on div "rgba(255,140,66,1)" at bounding box center [617, 344] width 13 height 13
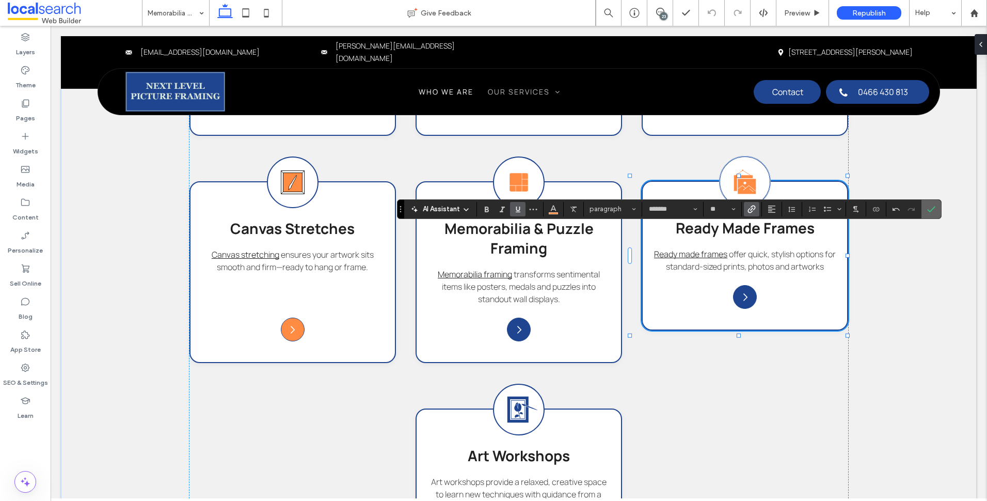
click at [927, 208] on icon "Confirm" at bounding box center [931, 209] width 8 height 8
click at [561, 211] on button "Color" at bounding box center [553, 209] width 15 height 14
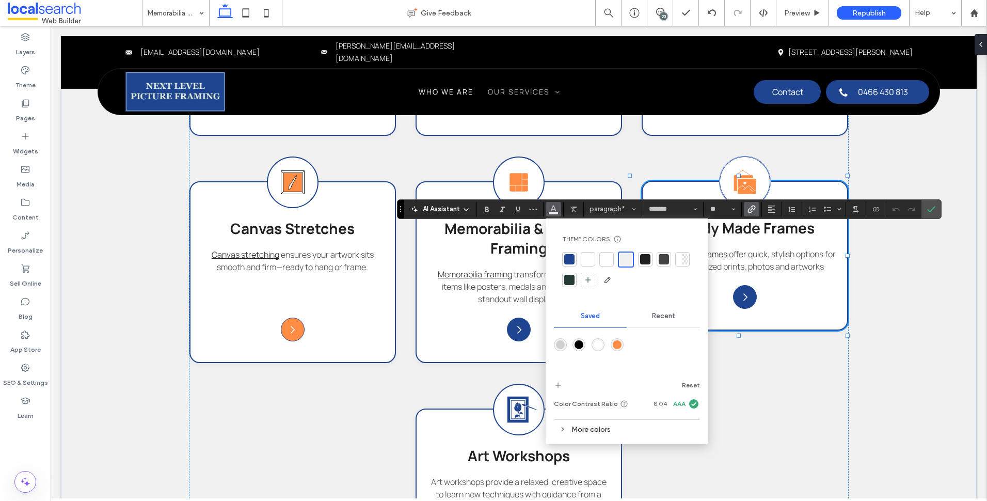
click at [618, 344] on div "rgba(255,140,66,1)" at bounding box center [617, 344] width 9 height 9
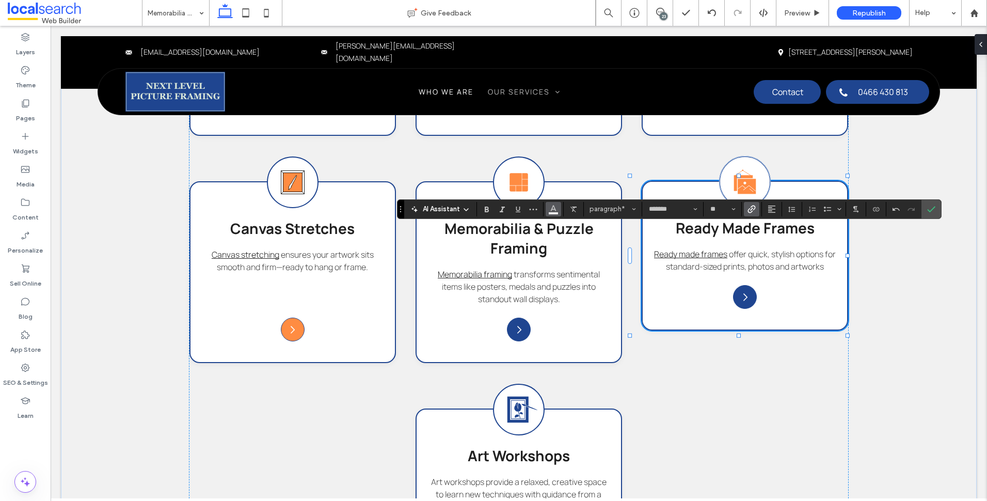
click at [553, 209] on use "Color" at bounding box center [553, 208] width 6 height 6
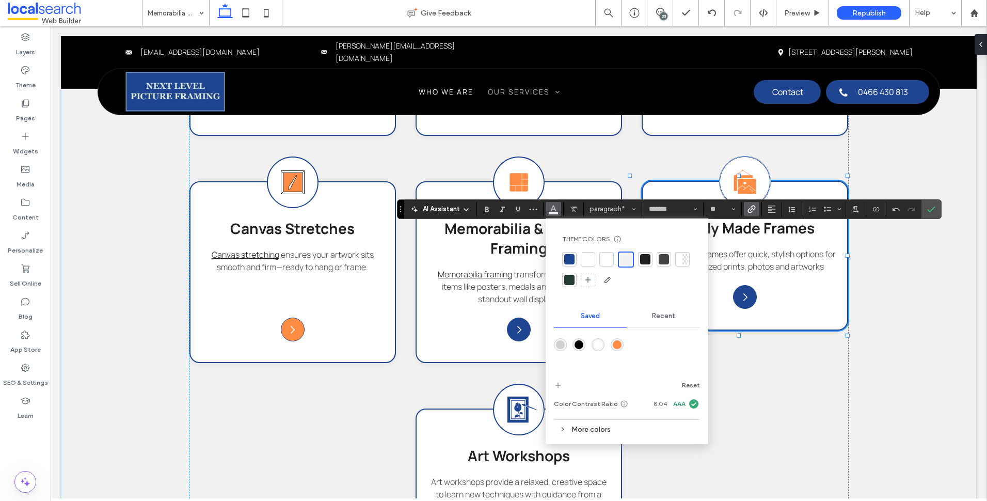
click at [615, 343] on div "rgba(255,140,66,1)" at bounding box center [617, 344] width 9 height 9
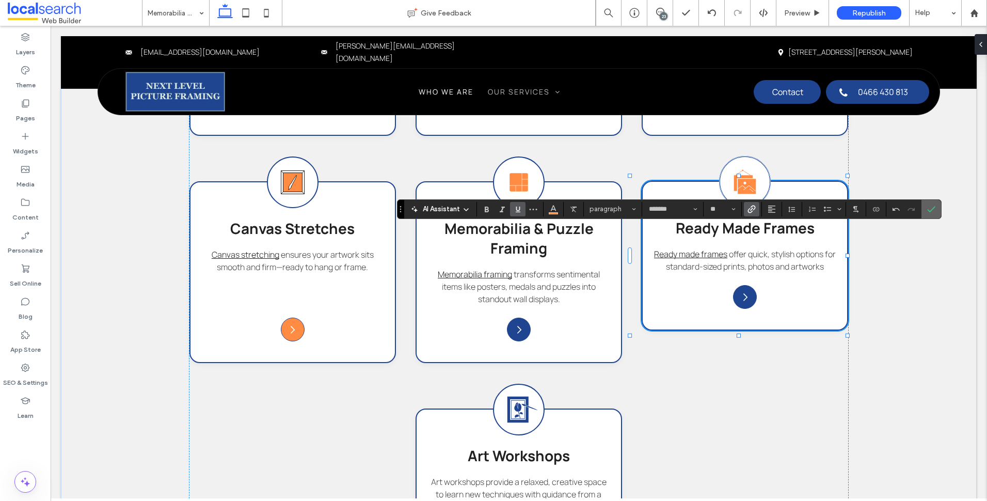
click at [928, 207] on icon "Confirm" at bounding box center [931, 209] width 8 height 8
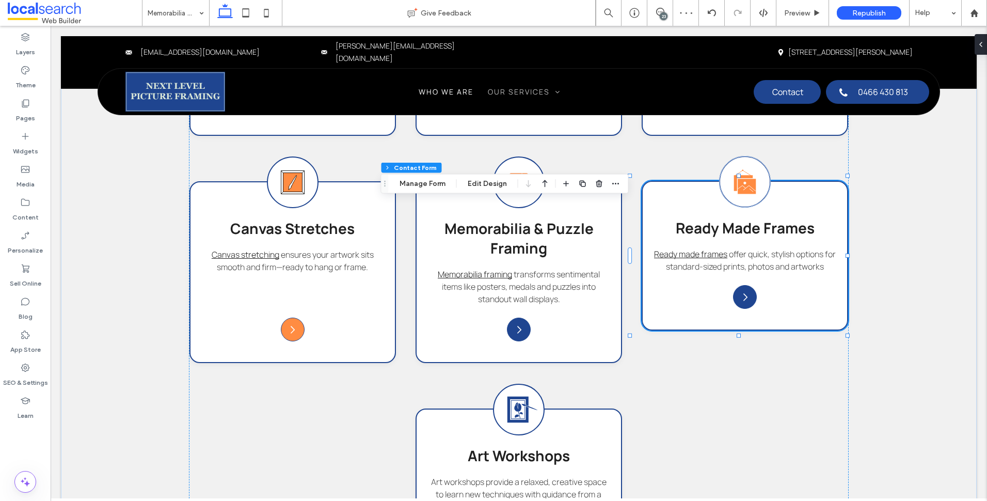
type input "*"
type input "***"
type input "*"
type input "***"
drag, startPoint x: 489, startPoint y: 185, endPoint x: 495, endPoint y: 191, distance: 7.7
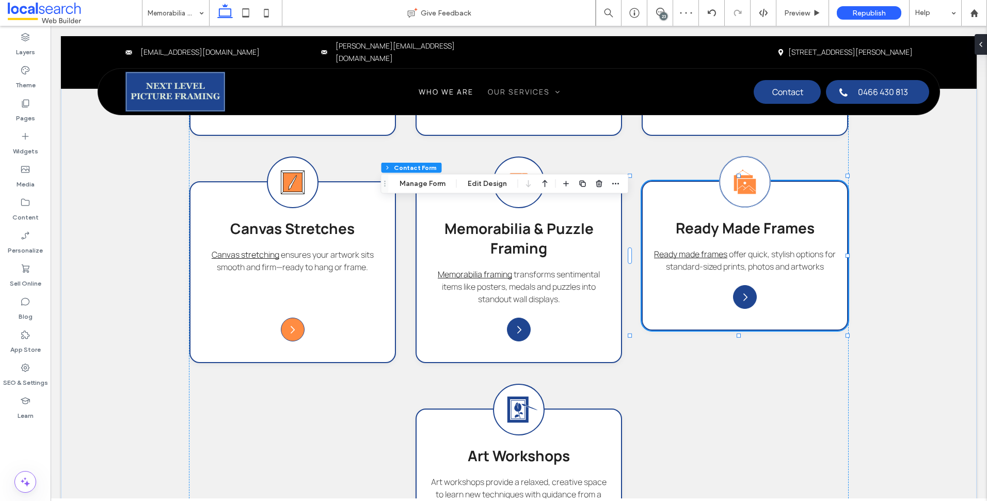
click at [488, 185] on button "Edit Design" at bounding box center [487, 184] width 53 height 12
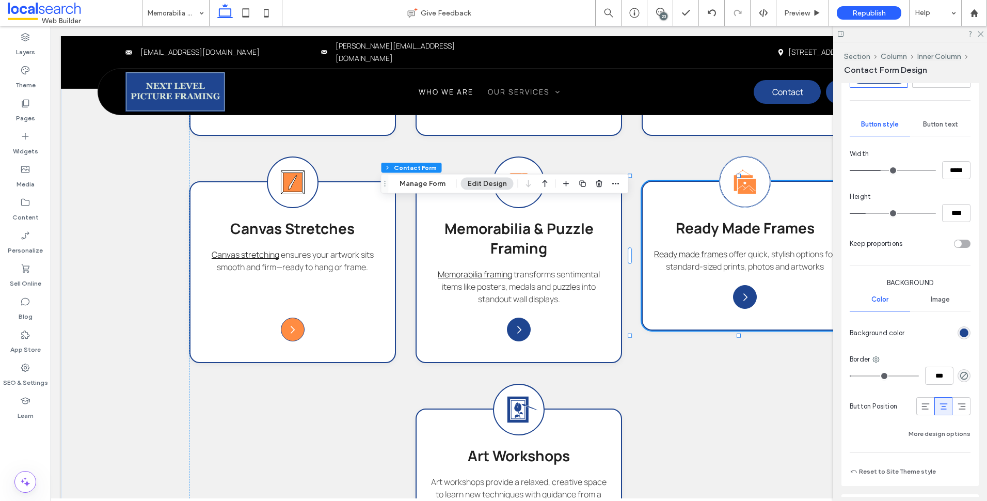
scroll to position [343, 0]
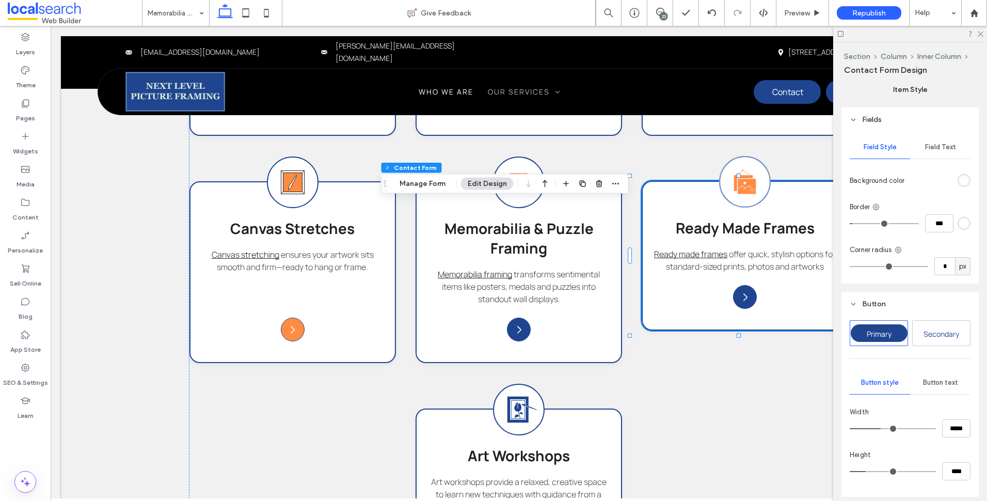
click at [929, 150] on span "Field Text" at bounding box center [940, 147] width 31 height 8
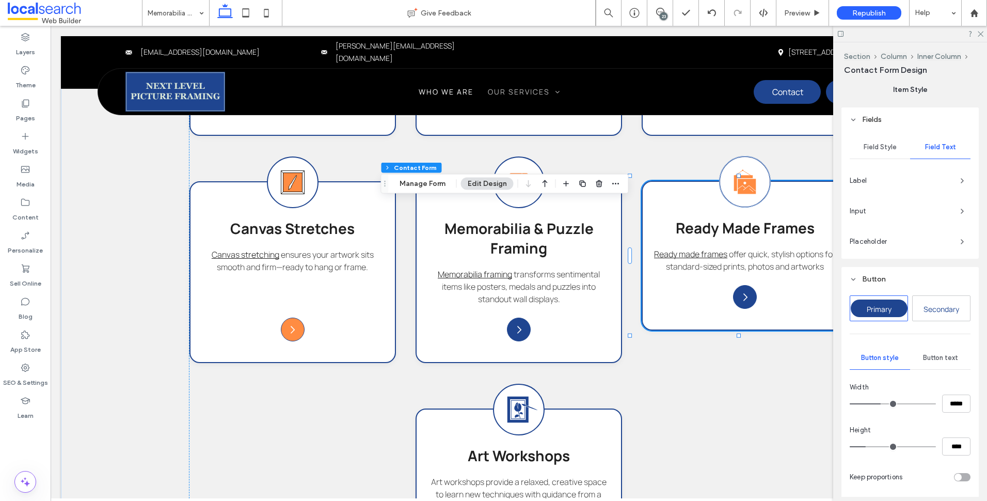
click at [895, 146] on div "Field Style" at bounding box center [880, 147] width 60 height 23
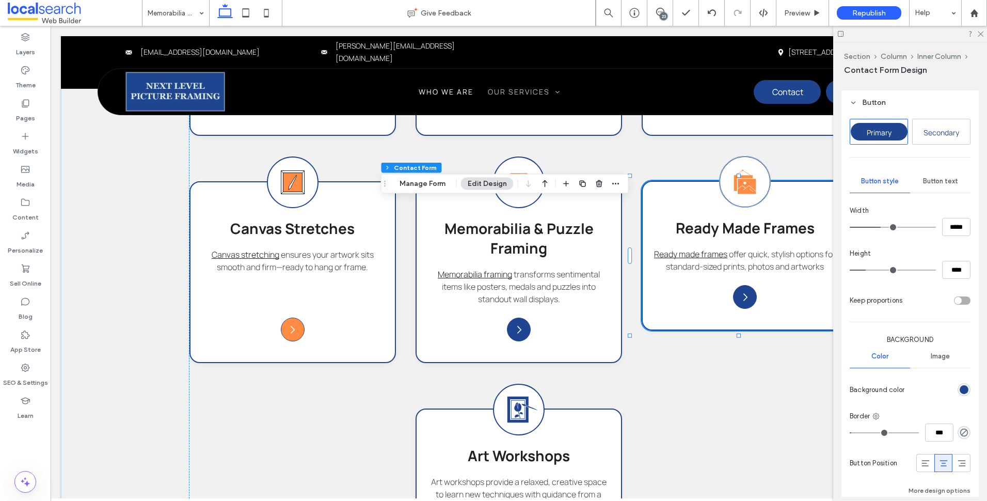
scroll to position [601, 0]
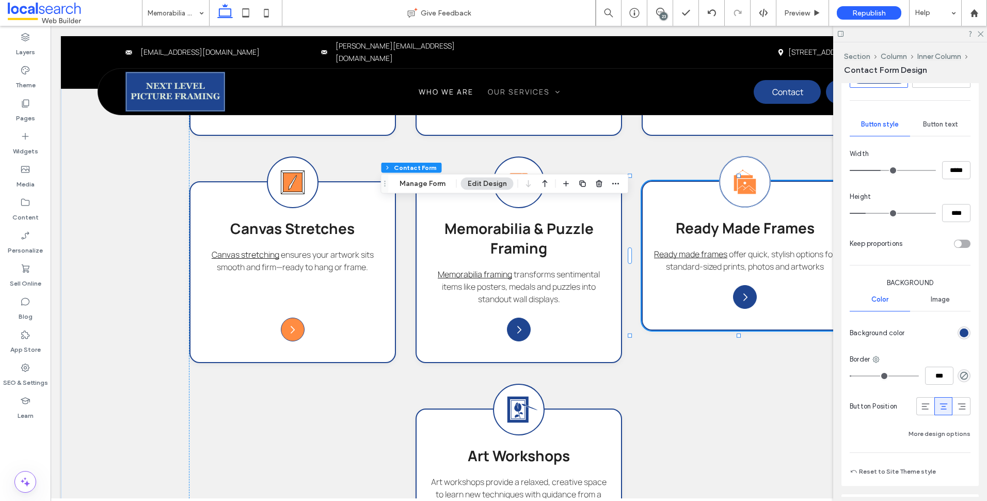
click at [950, 129] on div "Button text" at bounding box center [940, 124] width 60 height 23
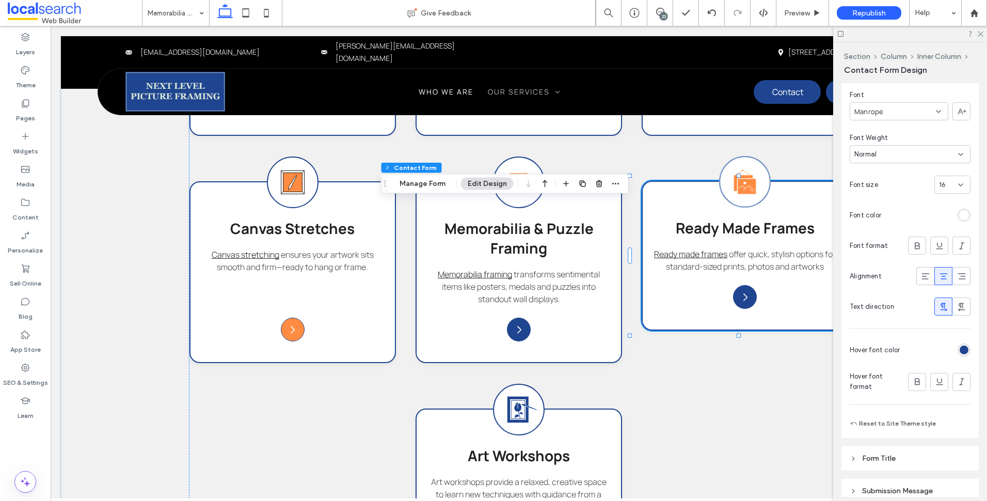
scroll to position [704, 0]
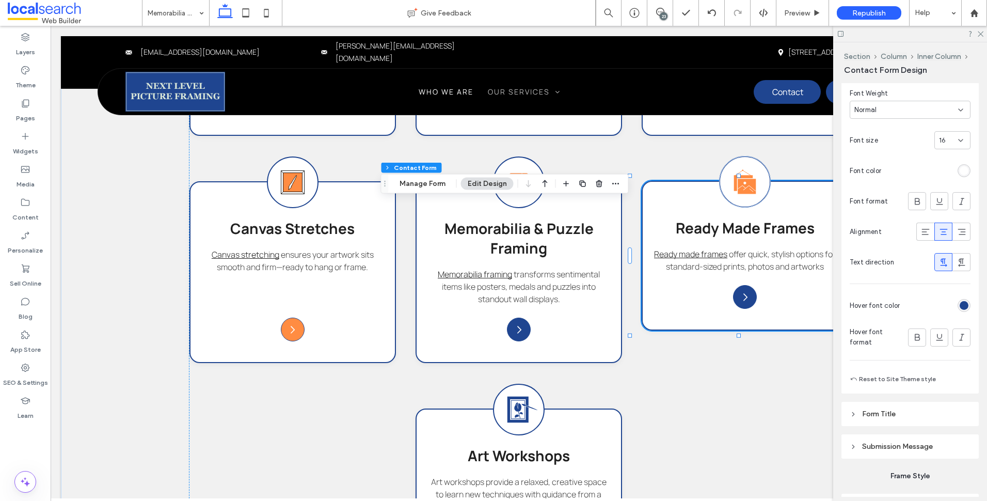
click at [961, 310] on div "rgb(31, 69, 144)" at bounding box center [964, 305] width 13 height 13
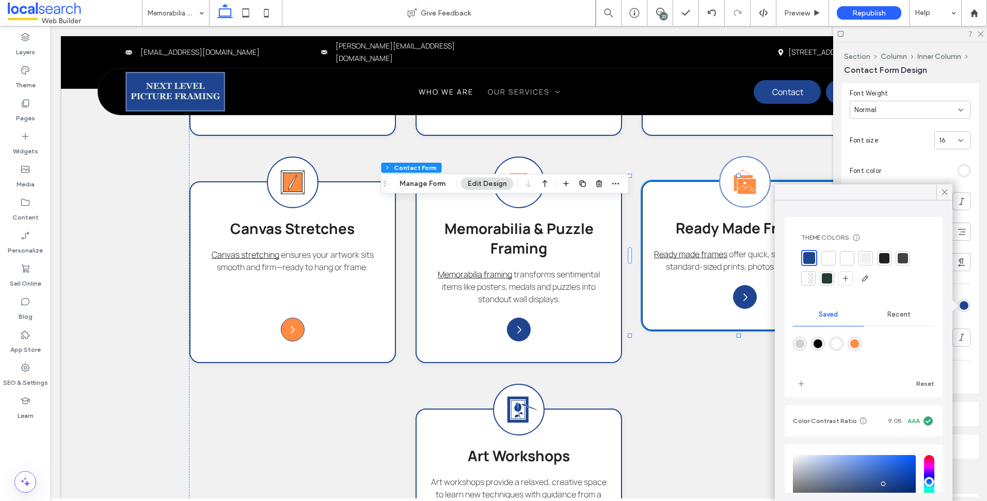
click at [828, 262] on div at bounding box center [828, 258] width 10 height 10
click at [941, 196] on icon at bounding box center [944, 191] width 9 height 9
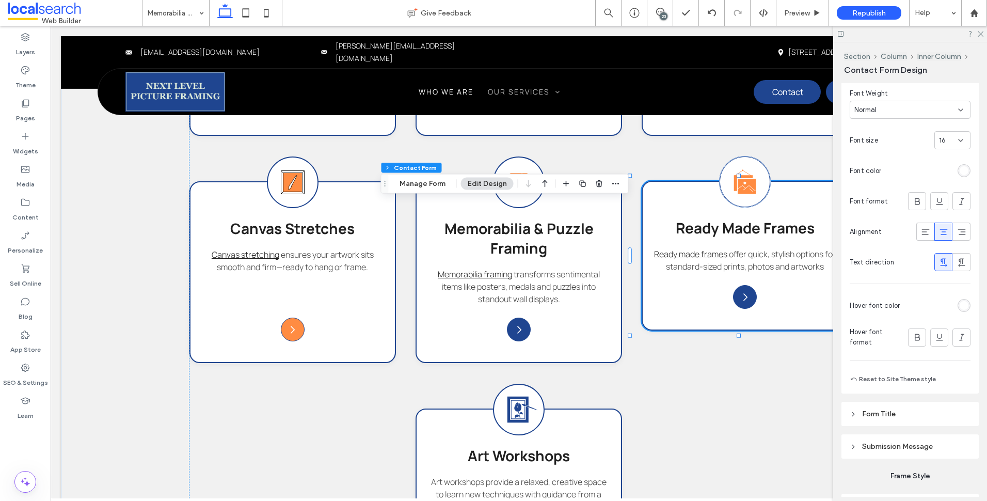
click at [960, 304] on div "rgba(255,255,255,1)" at bounding box center [964, 305] width 9 height 9
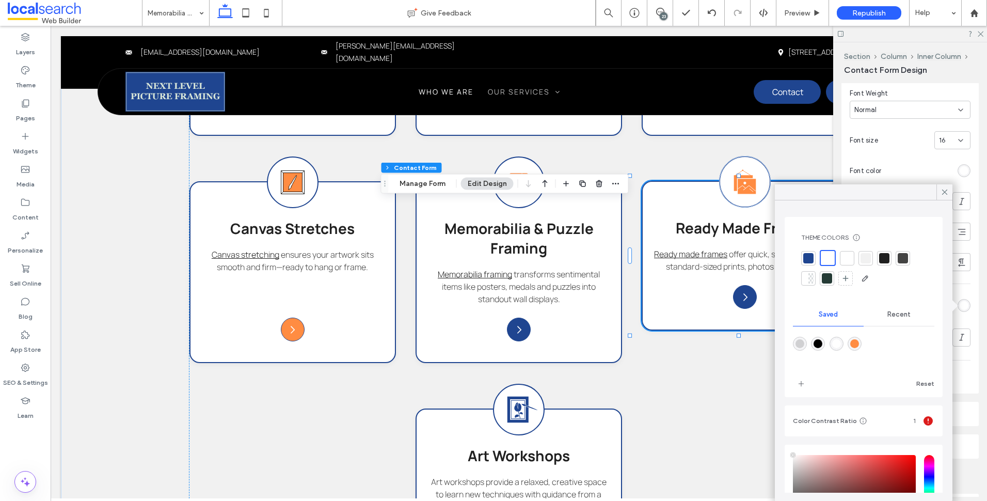
drag, startPoint x: 831, startPoint y: 259, endPoint x: 817, endPoint y: 260, distance: 13.5
click at [831, 258] on div at bounding box center [828, 258] width 12 height 12
drag, startPoint x: 841, startPoint y: 254, endPoint x: 838, endPoint y: 259, distance: 5.5
click at [842, 254] on div at bounding box center [847, 258] width 14 height 14
click at [943, 192] on icon at bounding box center [944, 191] width 9 height 9
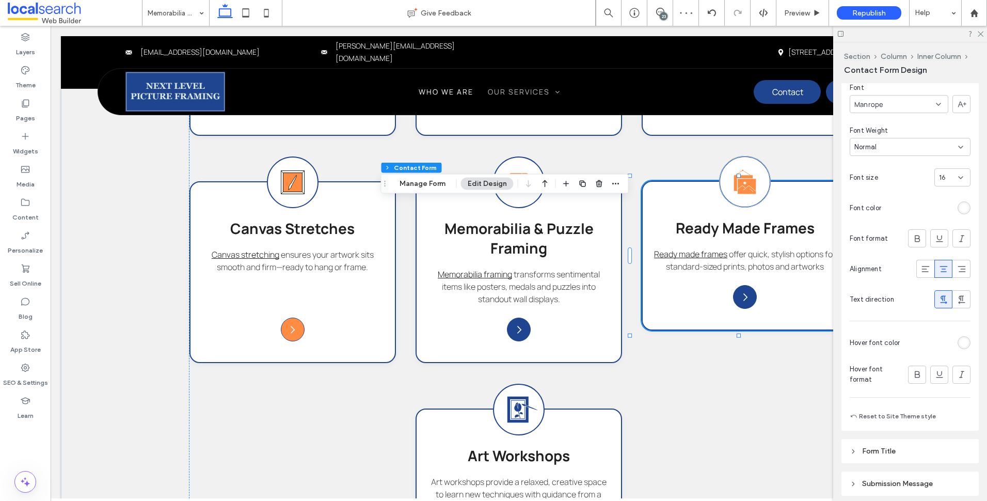
scroll to position [756, 0]
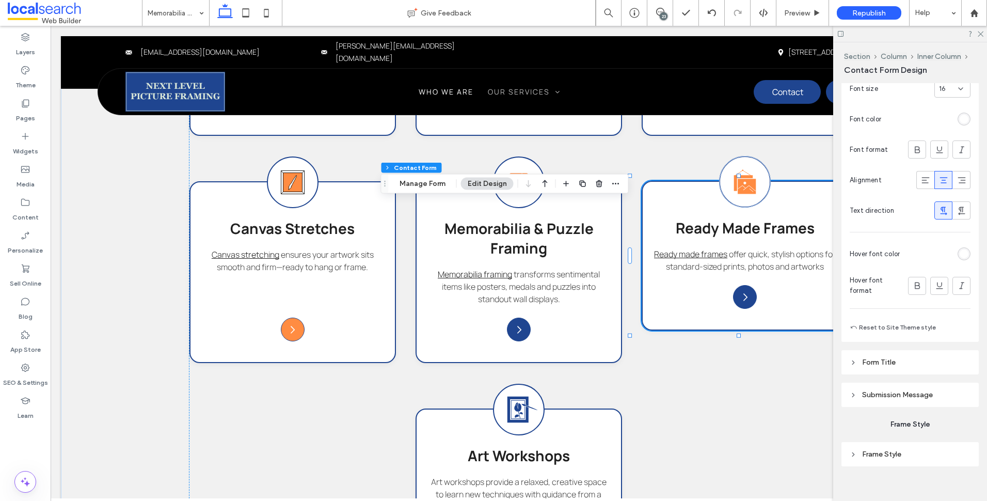
click at [965, 252] on div "Primary Secondary Button style Button text Font Manrope Font Weight Normal Font…" at bounding box center [909, 122] width 137 height 439
click at [960, 257] on div "rgba(255, 255, 255, 1)" at bounding box center [964, 253] width 9 height 9
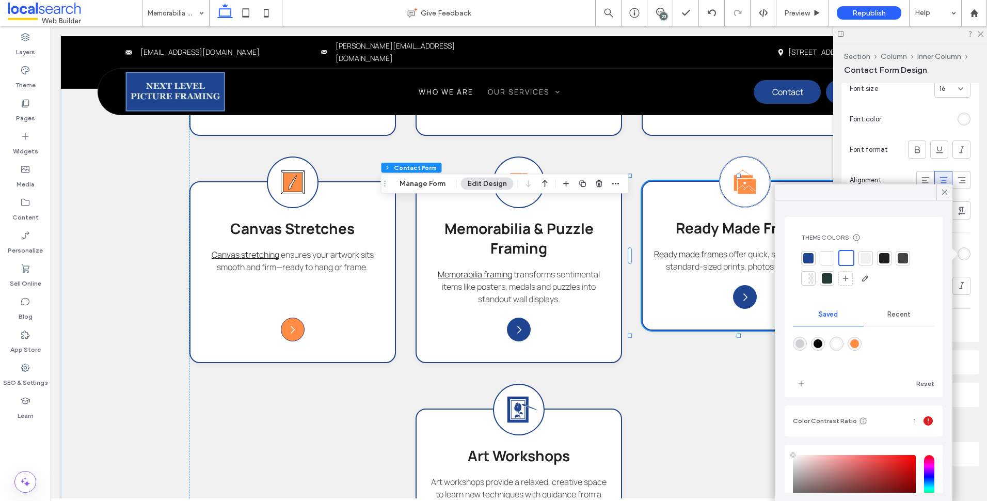
drag, startPoint x: 889, startPoint y: 258, endPoint x: 884, endPoint y: 262, distance: 6.6
click at [888, 257] on div at bounding box center [884, 258] width 10 height 10
click at [946, 193] on icon at bounding box center [944, 191] width 9 height 9
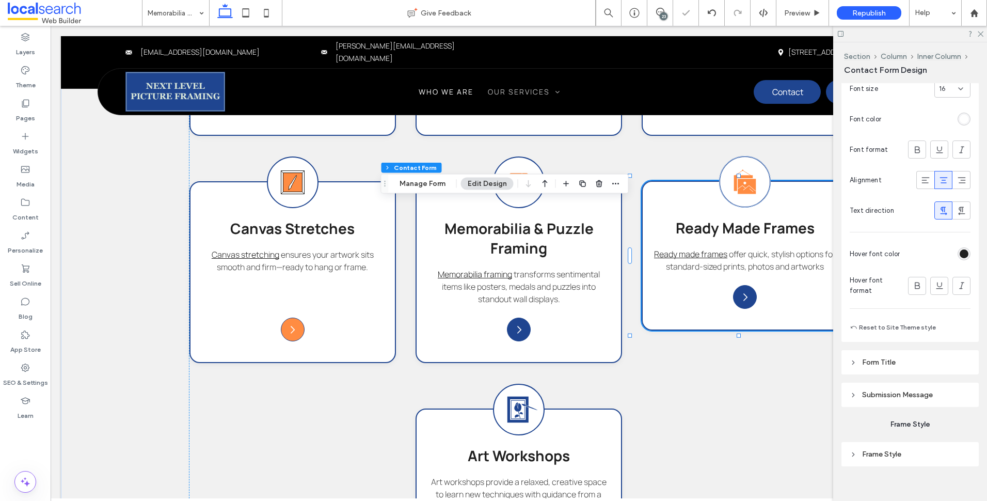
click at [961, 259] on div "rgba(32, 32, 32, 1)" at bounding box center [964, 253] width 13 height 13
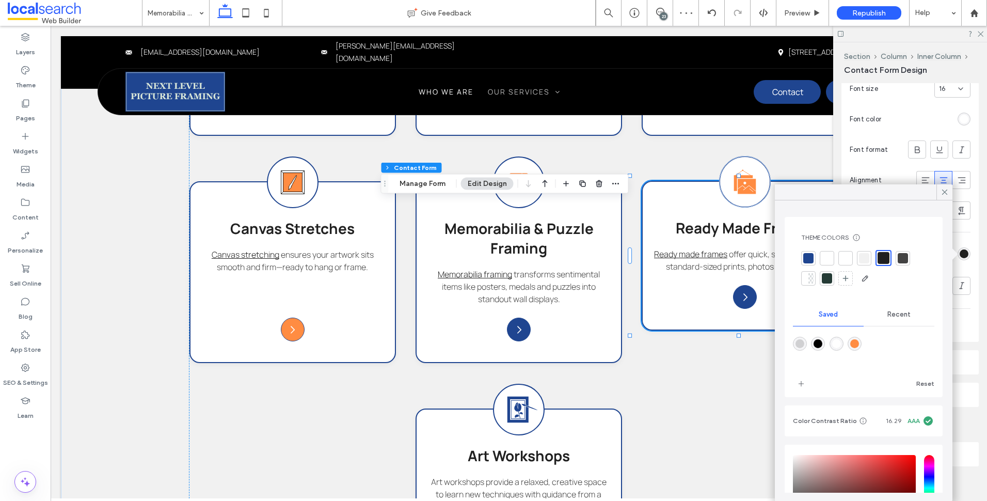
drag, startPoint x: 822, startPoint y: 257, endPoint x: 842, endPoint y: 251, distance: 20.3
click at [822, 257] on div at bounding box center [827, 258] width 10 height 10
click at [945, 193] on icon at bounding box center [944, 191] width 9 height 9
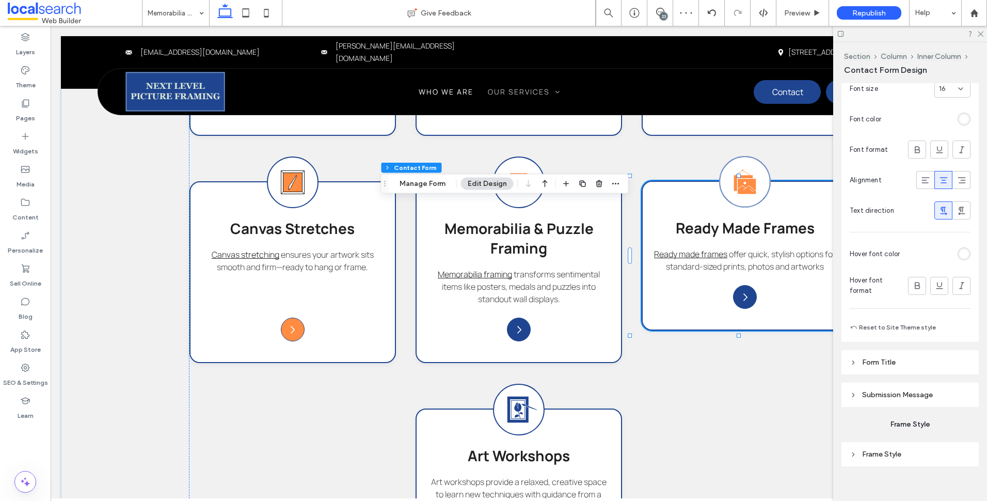
drag, startPoint x: 981, startPoint y: 36, endPoint x: 977, endPoint y: 41, distance: 6.6
click at [981, 36] on icon at bounding box center [980, 33] width 7 height 7
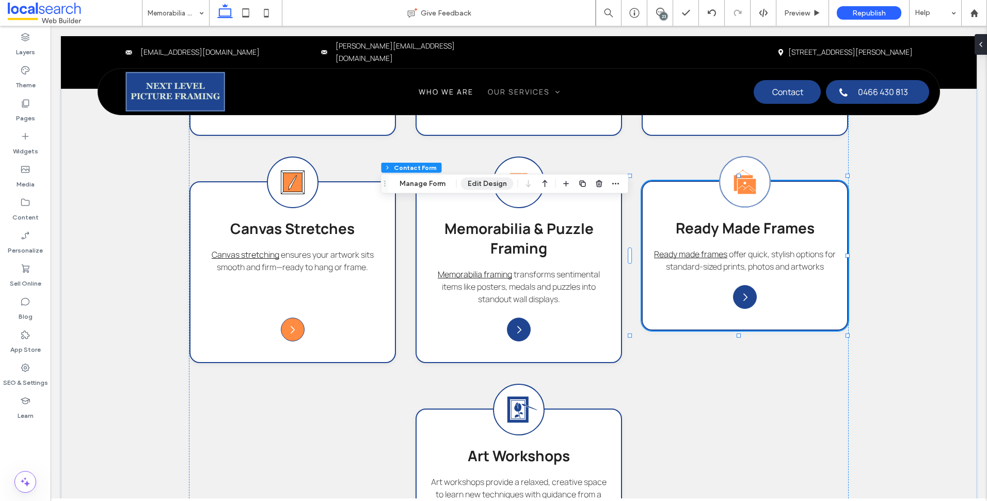
click at [483, 183] on button "Edit Design" at bounding box center [487, 184] width 53 height 12
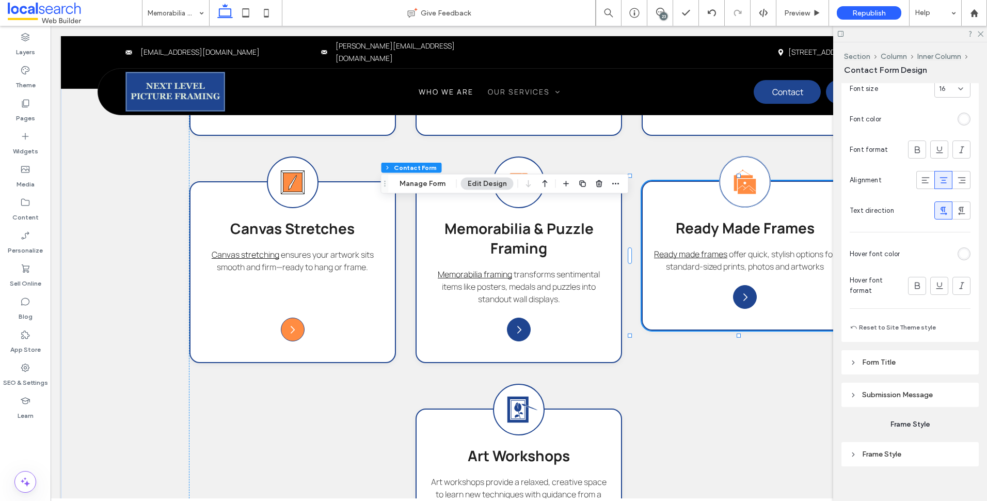
click at [982, 37] on div at bounding box center [910, 34] width 154 height 16
click at [979, 36] on icon at bounding box center [980, 33] width 7 height 7
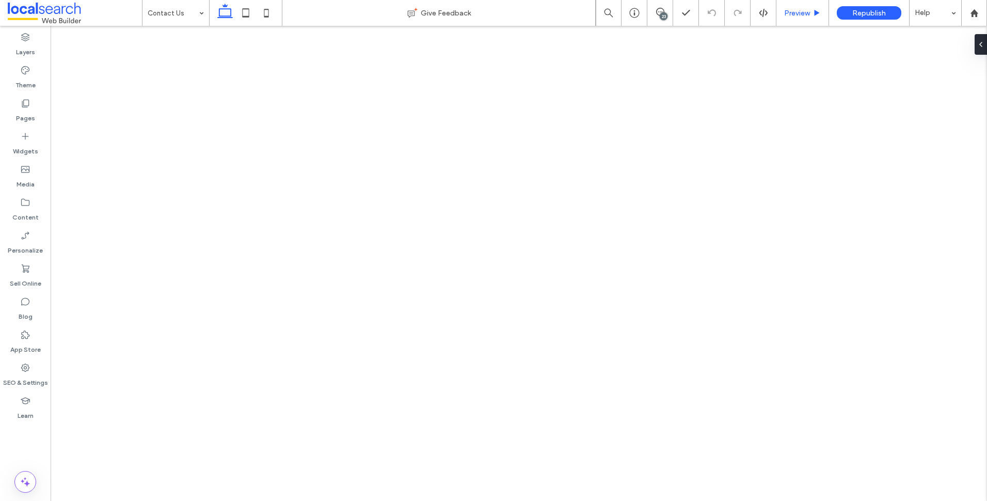
click at [800, 12] on span "Preview" at bounding box center [797, 13] width 26 height 9
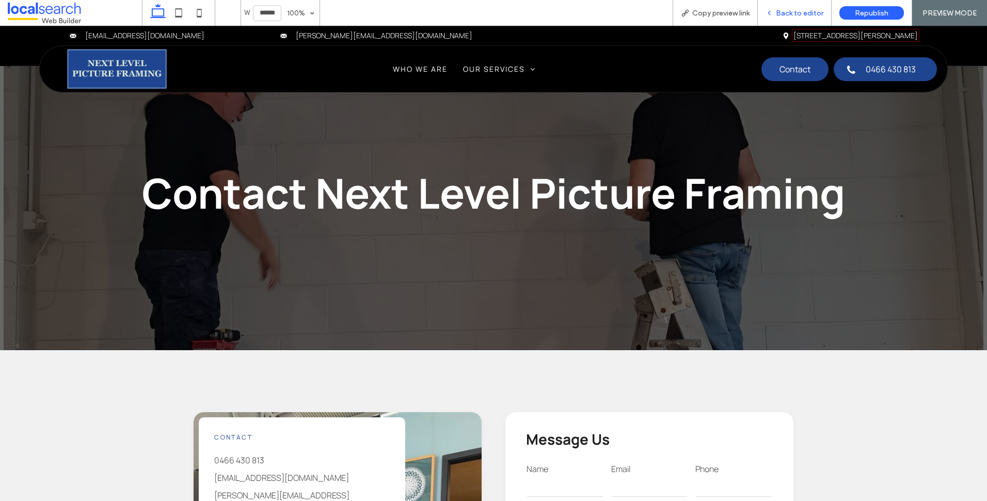
click at [797, 18] on div "Back to editor" at bounding box center [795, 13] width 74 height 26
click at [795, 12] on span "Back to editor" at bounding box center [799, 13] width 47 height 9
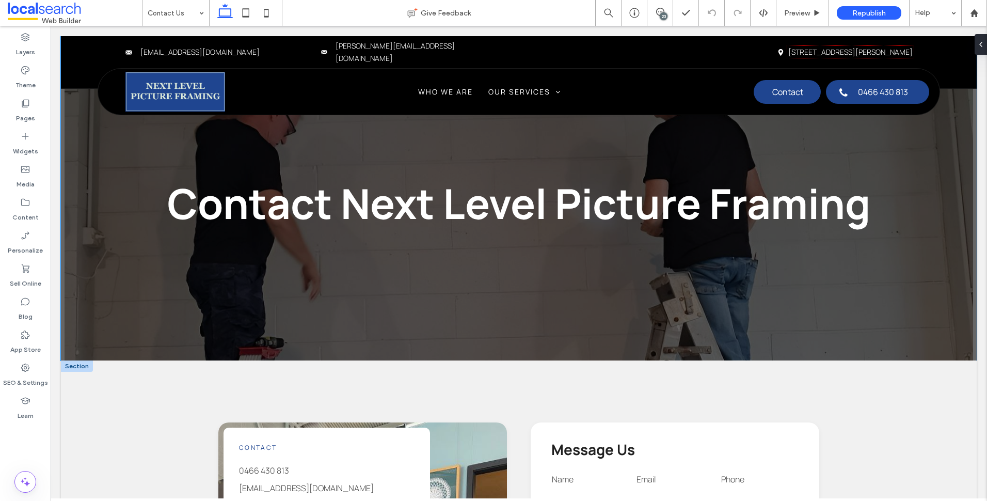
scroll to position [310, 0]
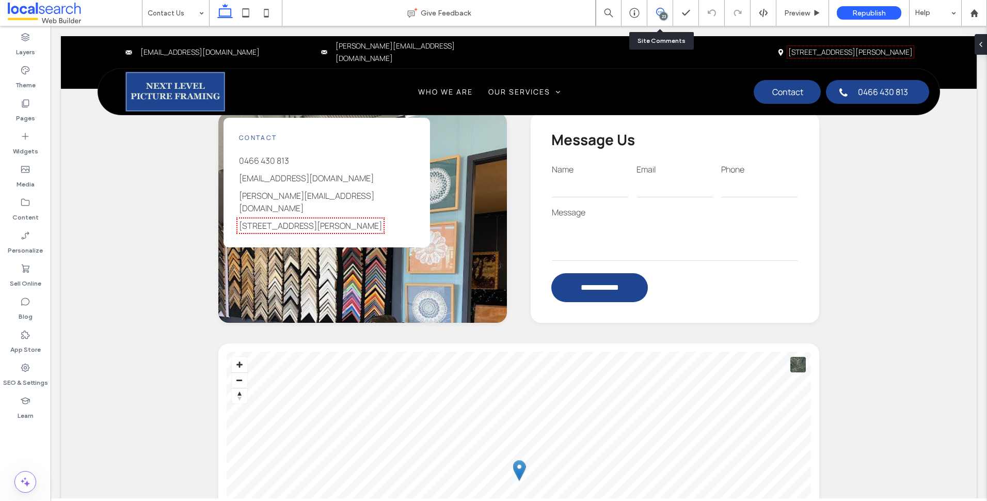
click at [666, 8] on span at bounding box center [659, 12] width 25 height 8
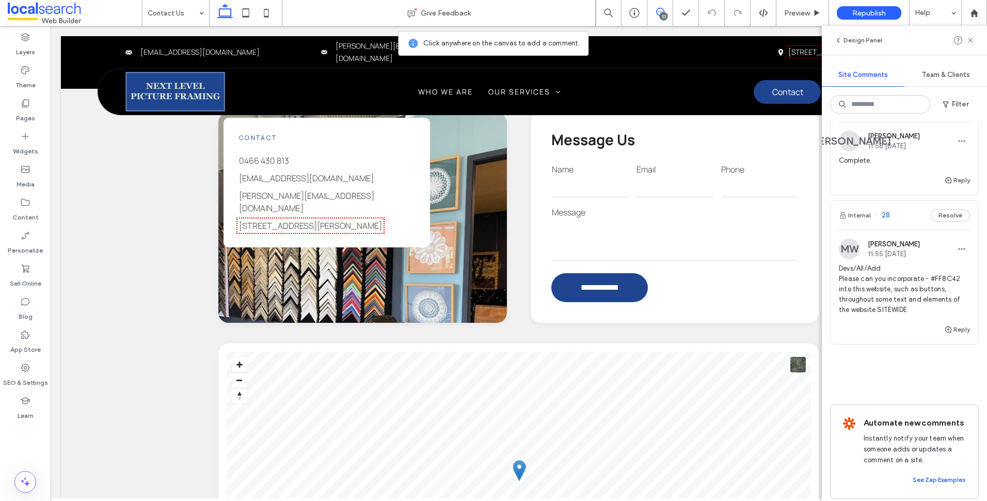
scroll to position [4078, 0]
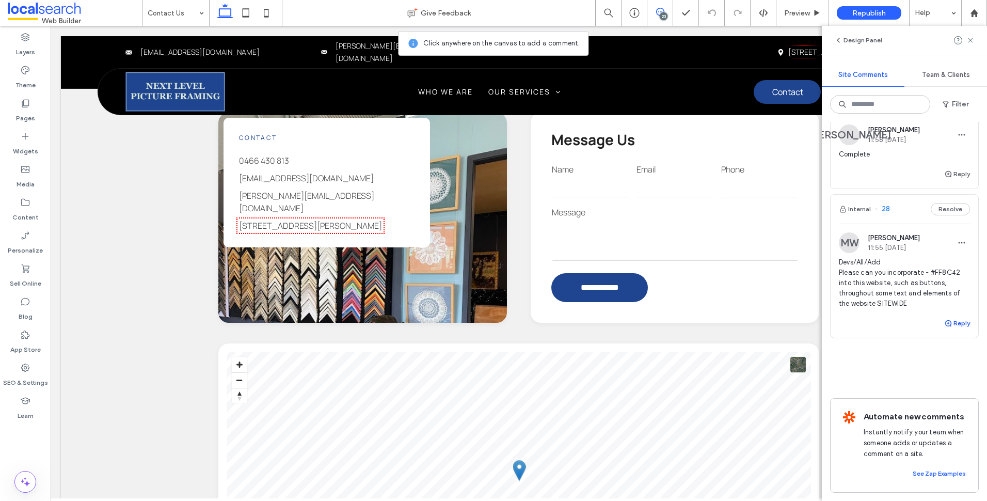
click at [947, 329] on button "Reply" at bounding box center [957, 323] width 26 height 12
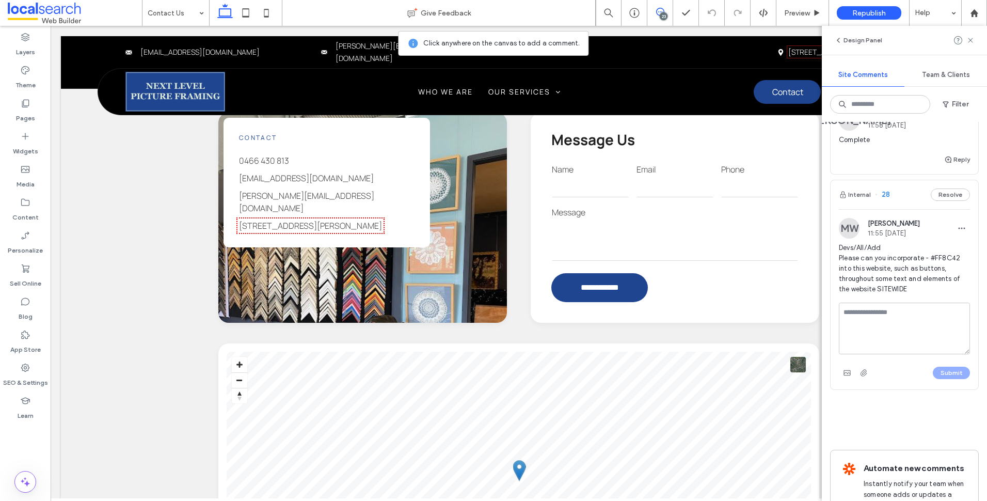
click at [911, 354] on textarea at bounding box center [904, 329] width 131 height 52
type textarea "**********"
click at [946, 379] on button "Submit" at bounding box center [951, 373] width 37 height 12
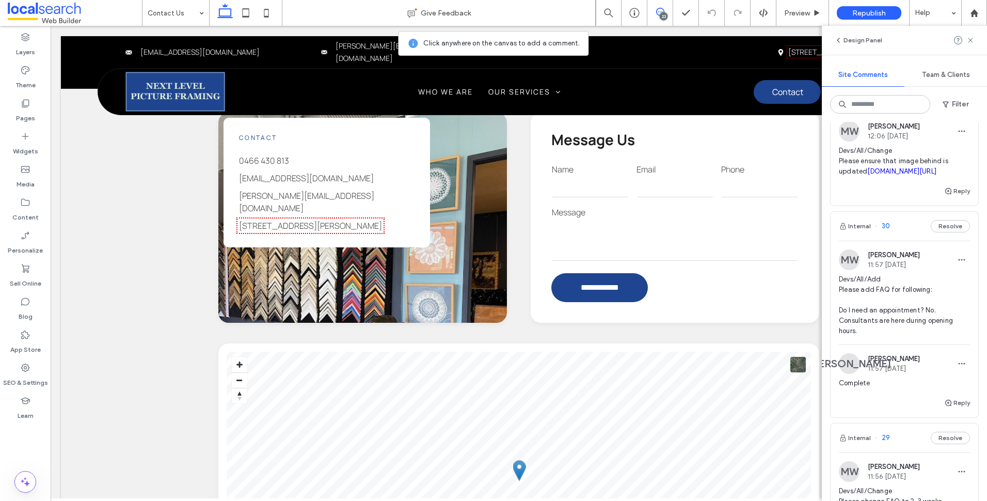
scroll to position [3562, 0]
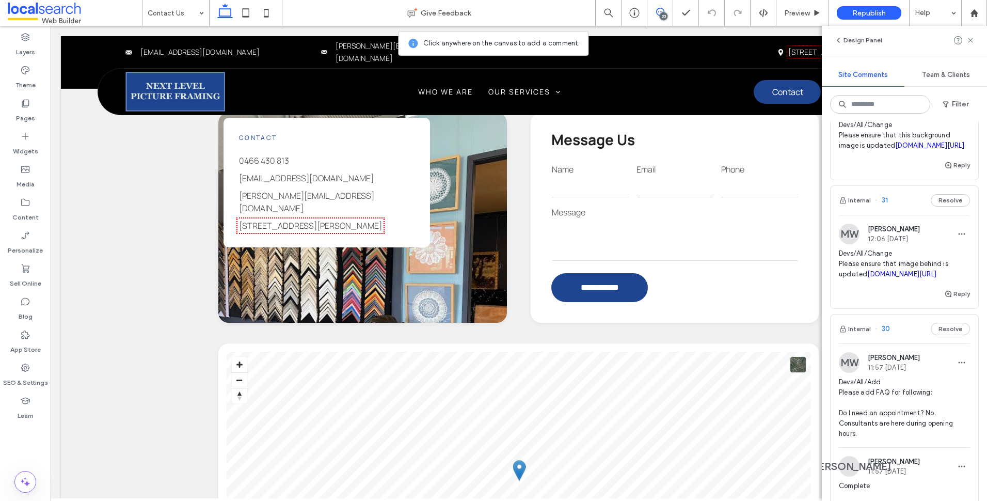
click at [933, 244] on div "MW [PERSON_NAME] 12:06 [DATE]" at bounding box center [904, 234] width 131 height 21
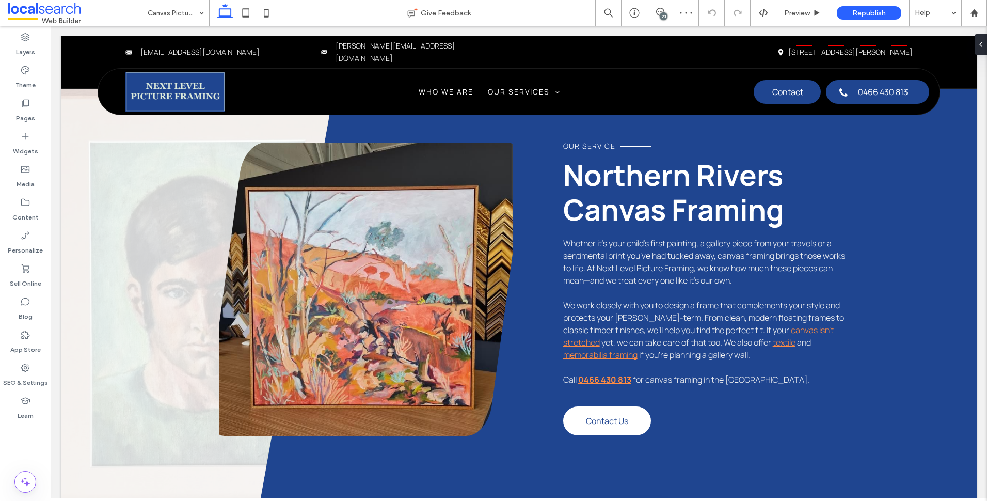
click at [665, 14] on div "23" at bounding box center [664, 16] width 8 height 8
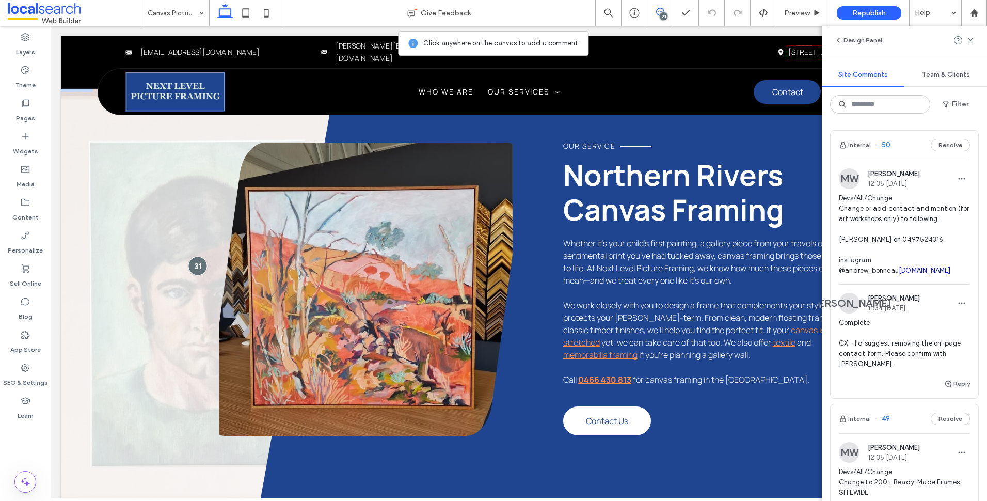
click at [197, 260] on div at bounding box center [197, 265] width 19 height 19
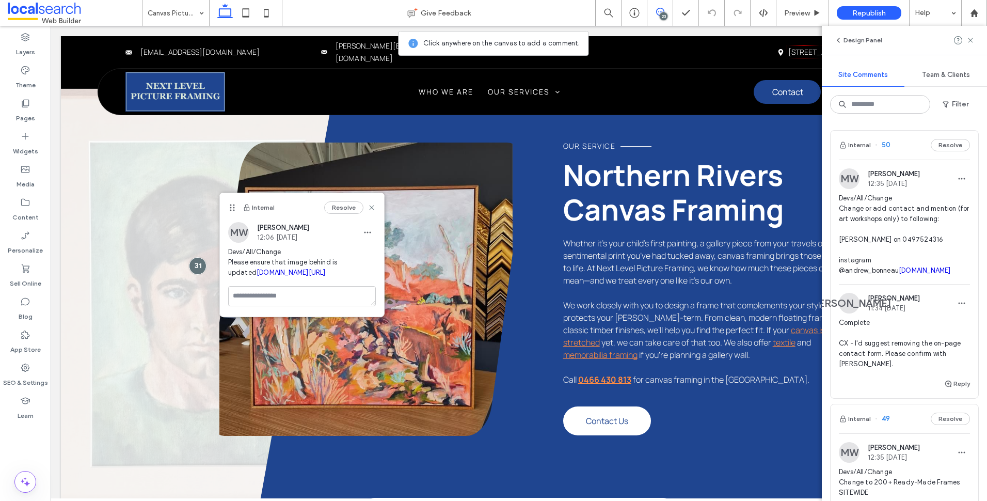
click at [297, 276] on link "[DOMAIN_NAME][URL]" at bounding box center [291, 272] width 69 height 8
drag, startPoint x: 969, startPoint y: 43, endPoint x: 964, endPoint y: 45, distance: 5.8
click at [969, 43] on icon at bounding box center [970, 40] width 8 height 8
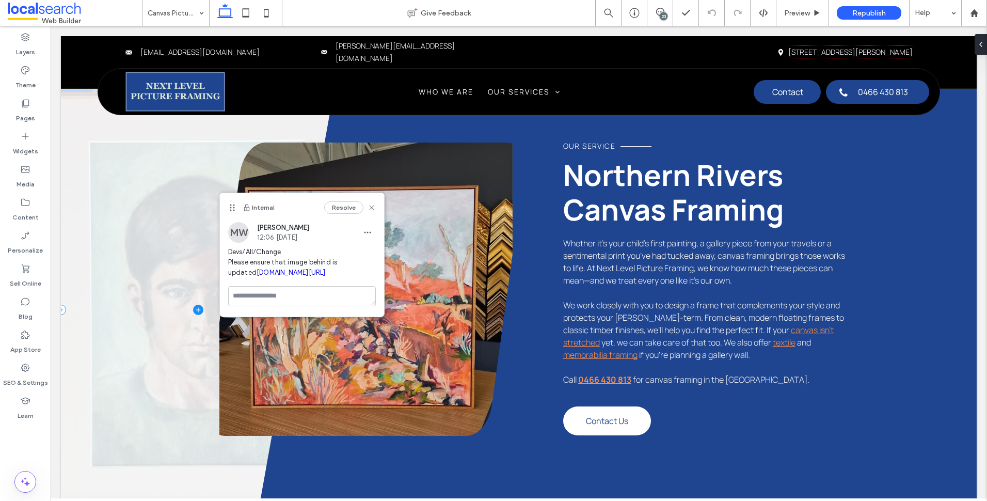
click at [137, 216] on span at bounding box center [198, 310] width 275 height 458
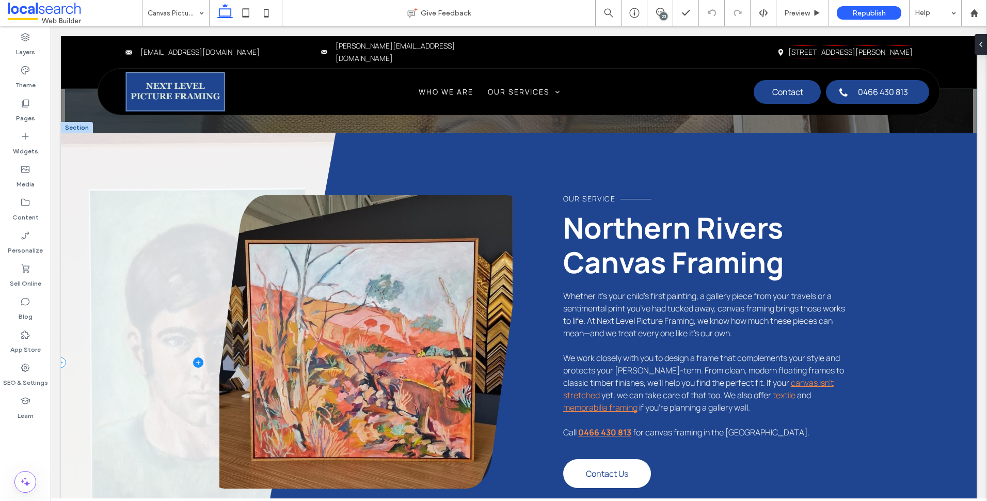
scroll to position [277, 0]
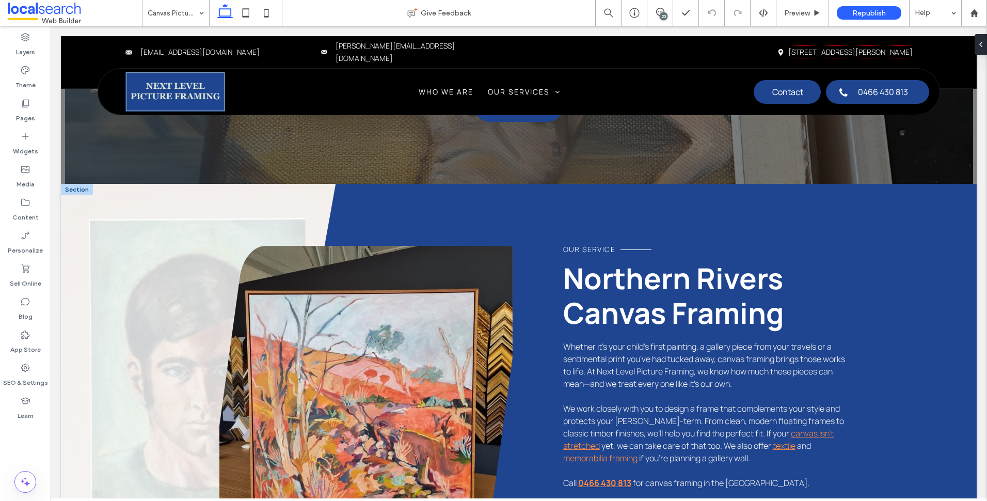
click at [81, 189] on div at bounding box center [77, 189] width 32 height 11
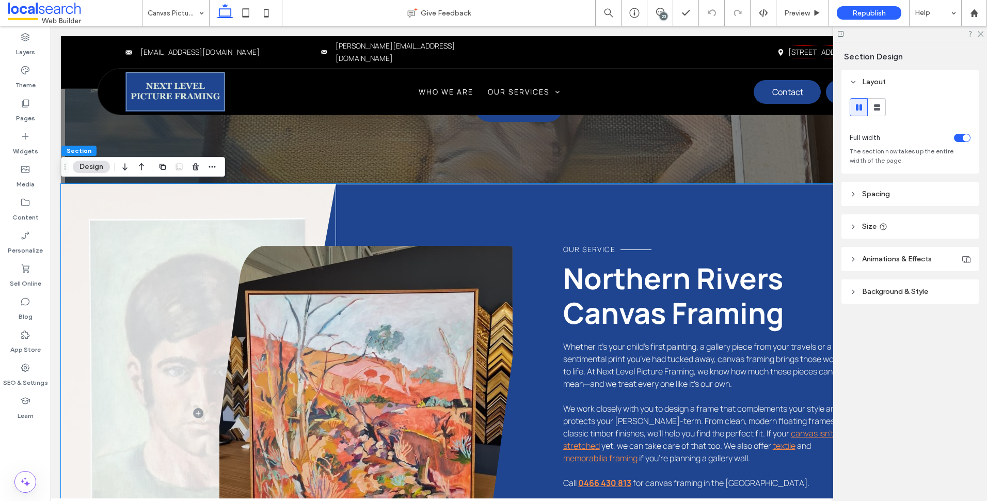
click at [918, 298] on header "Background & Style" at bounding box center [909, 291] width 137 height 24
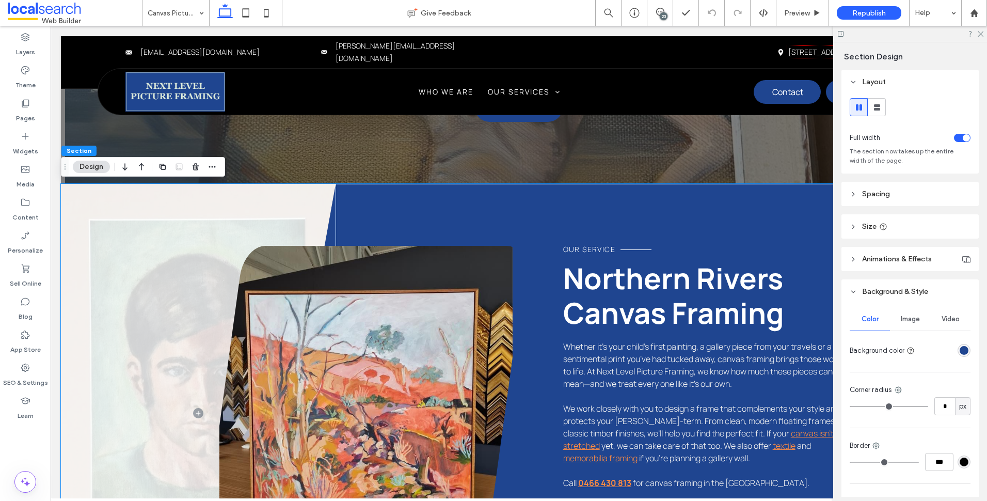
click at [911, 319] on span "Image" at bounding box center [910, 319] width 19 height 8
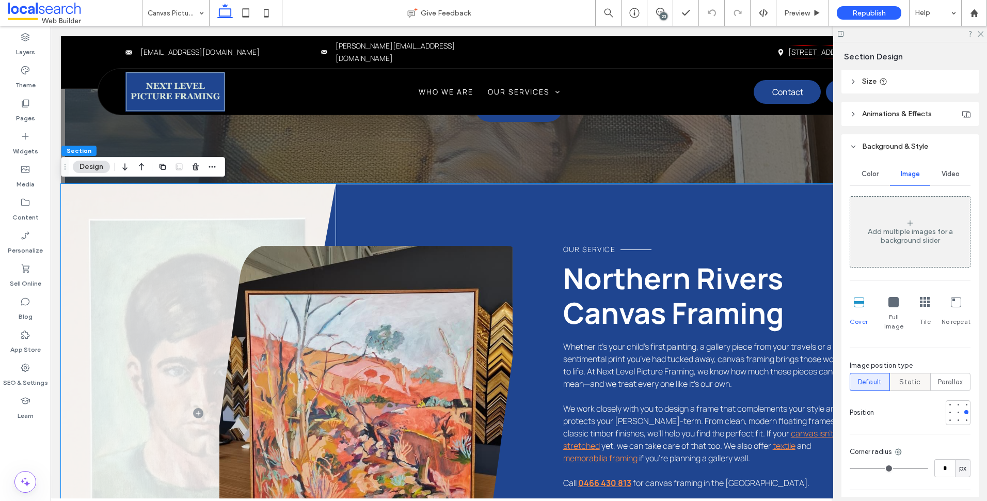
scroll to position [206, 0]
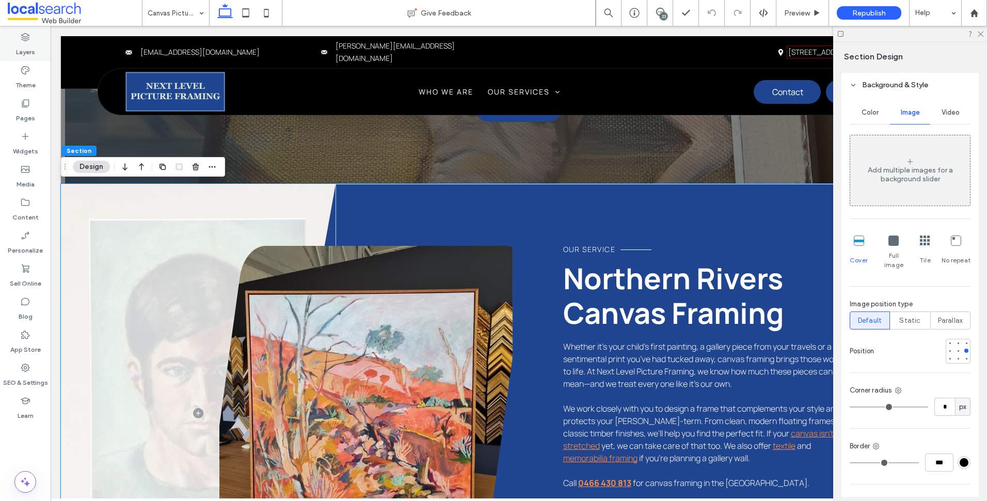
click at [32, 51] on label "Layers" at bounding box center [25, 49] width 19 height 14
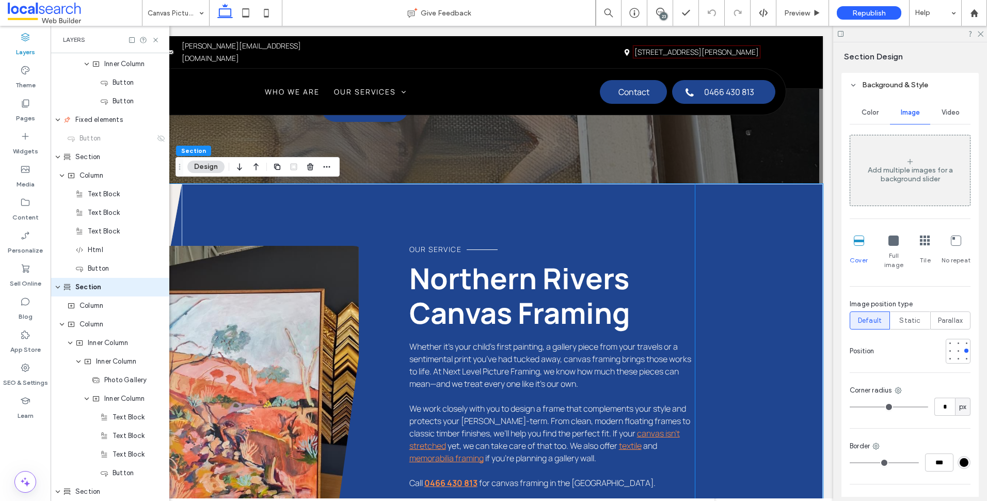
scroll to position [380, 0]
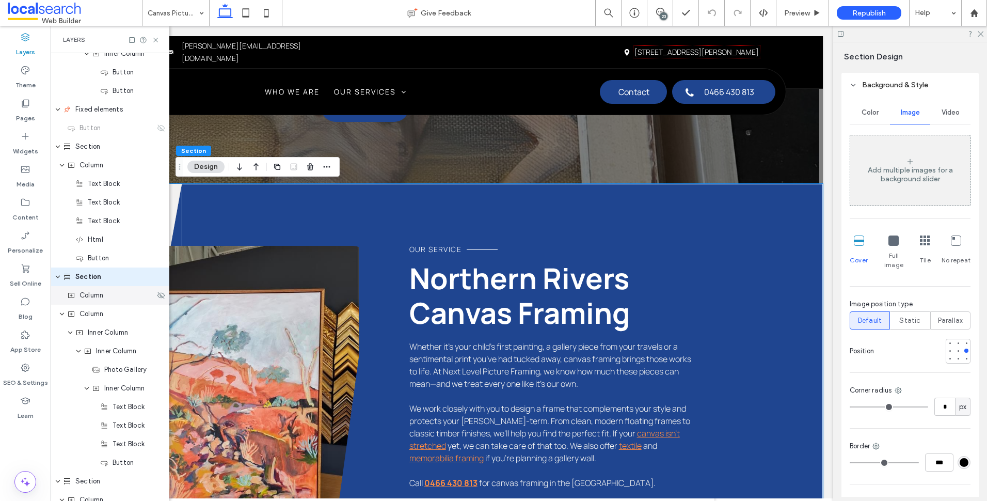
click at [101, 301] on div "Column" at bounding box center [110, 295] width 119 height 19
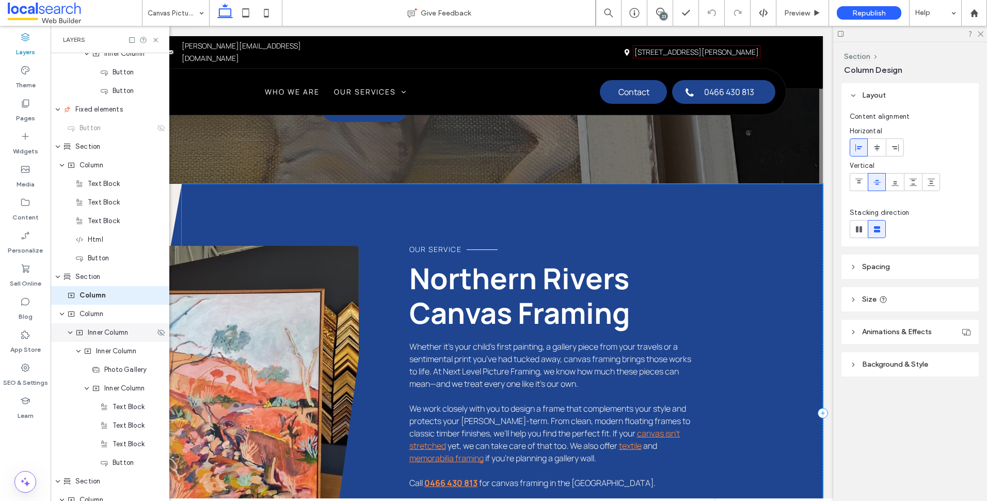
scroll to position [399, 0]
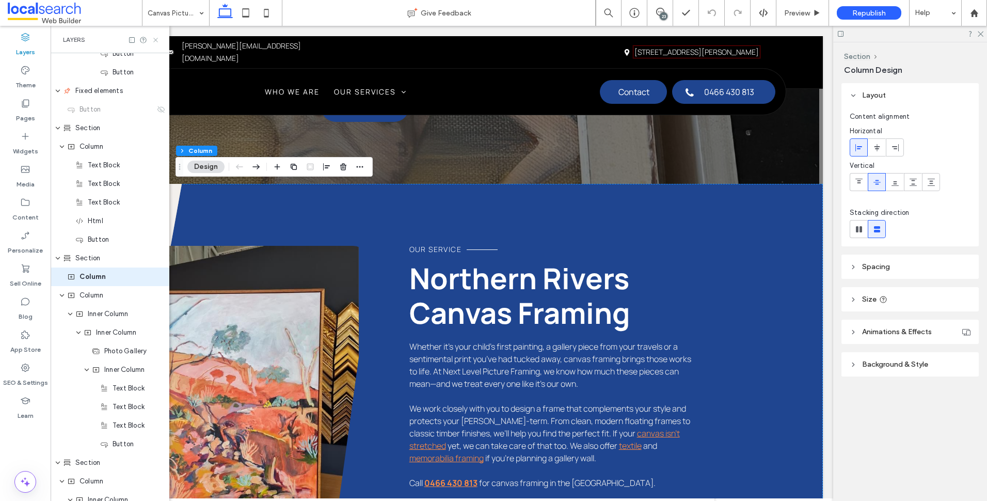
click at [153, 41] on icon at bounding box center [156, 40] width 8 height 8
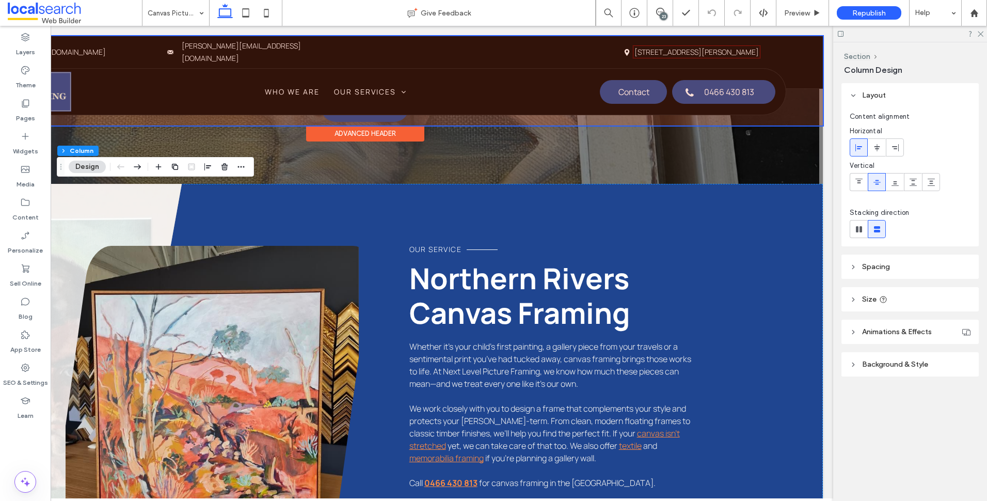
scroll to position [0, 154]
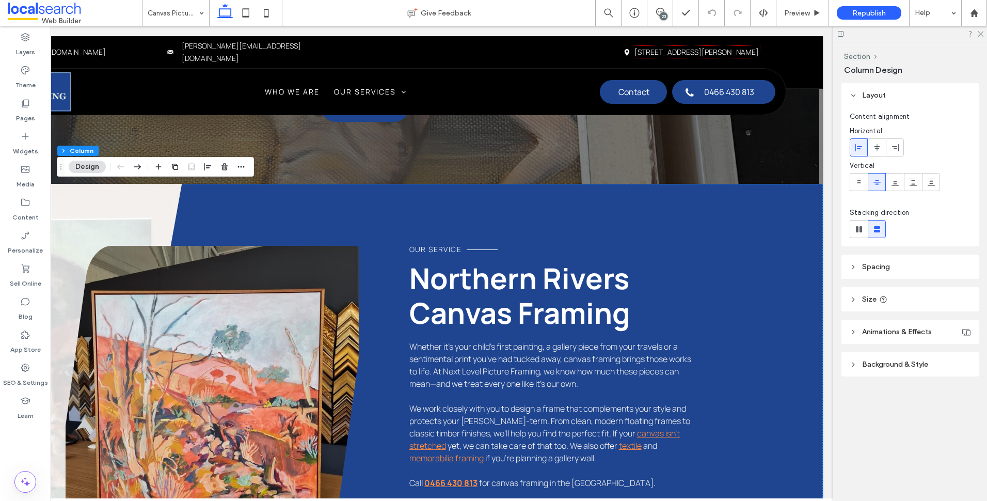
click at [927, 363] on span "Background & Style" at bounding box center [895, 364] width 66 height 9
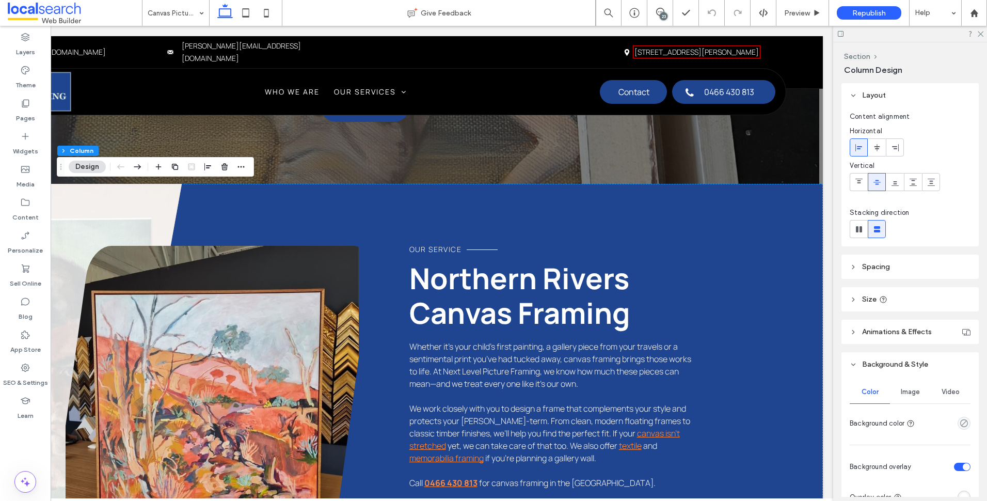
click at [901, 389] on span "Image" at bounding box center [910, 392] width 19 height 8
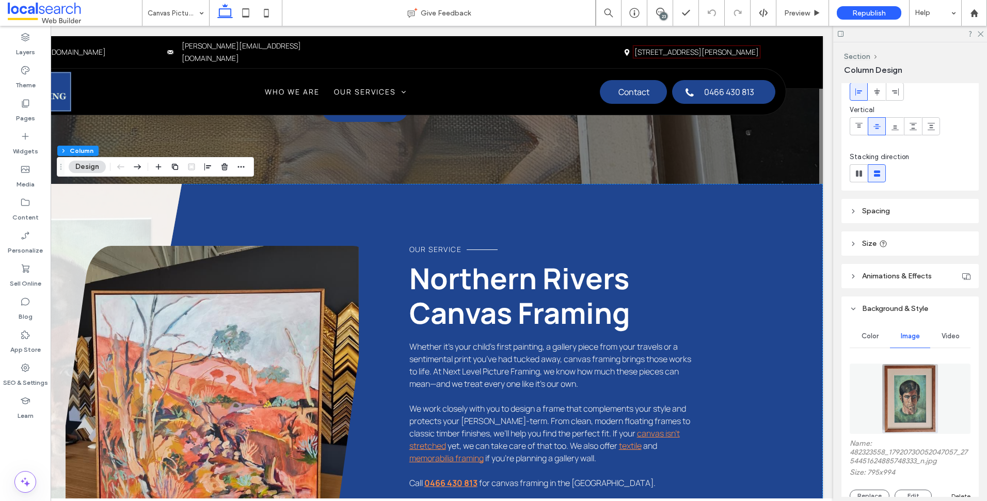
scroll to position [155, 0]
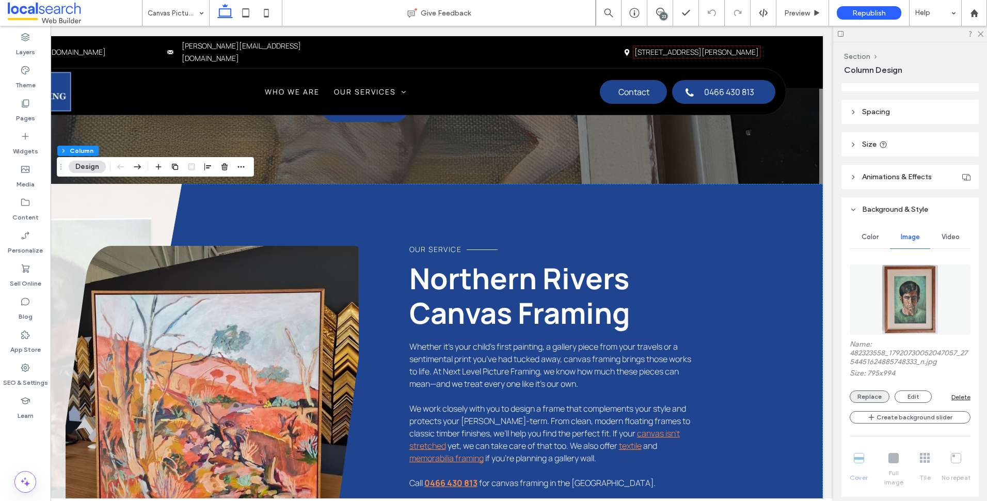
click at [880, 393] on button "Replace" at bounding box center [870, 396] width 40 height 12
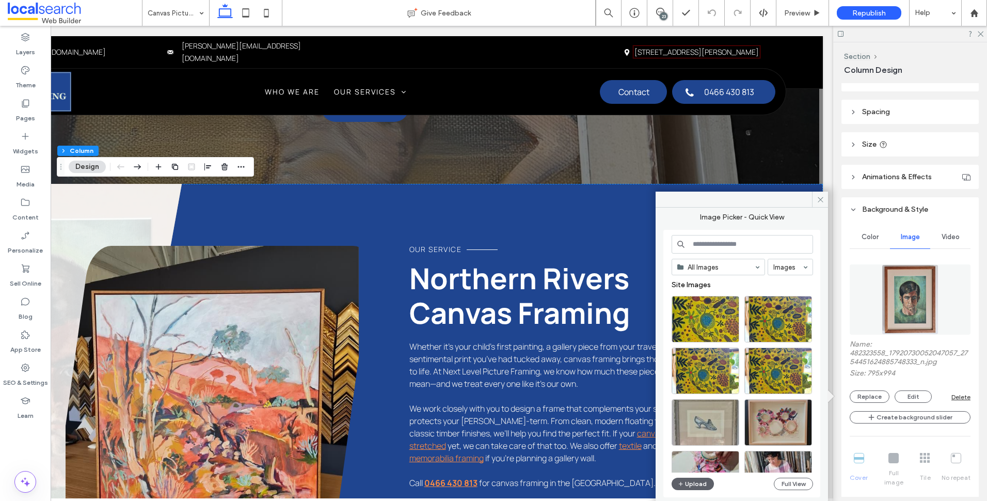
click at [662, 11] on icon at bounding box center [660, 12] width 8 height 8
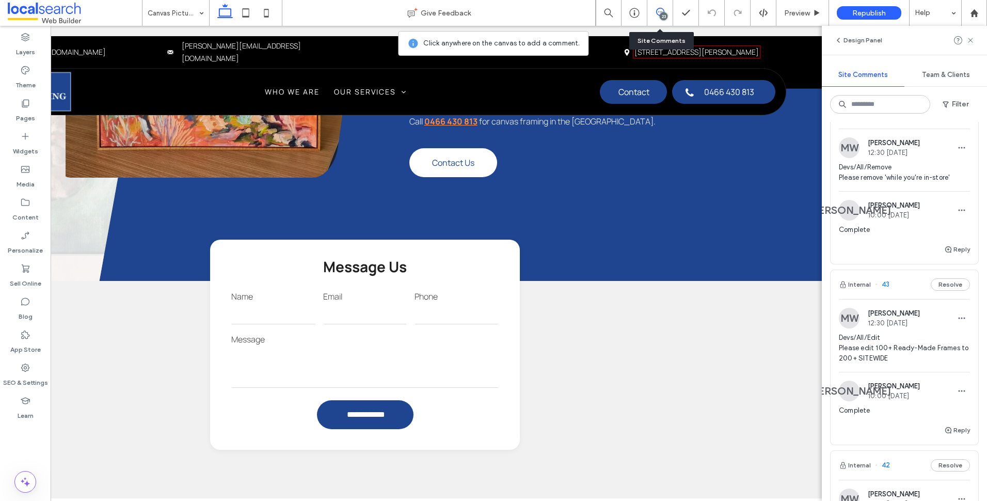
scroll to position [0, 0]
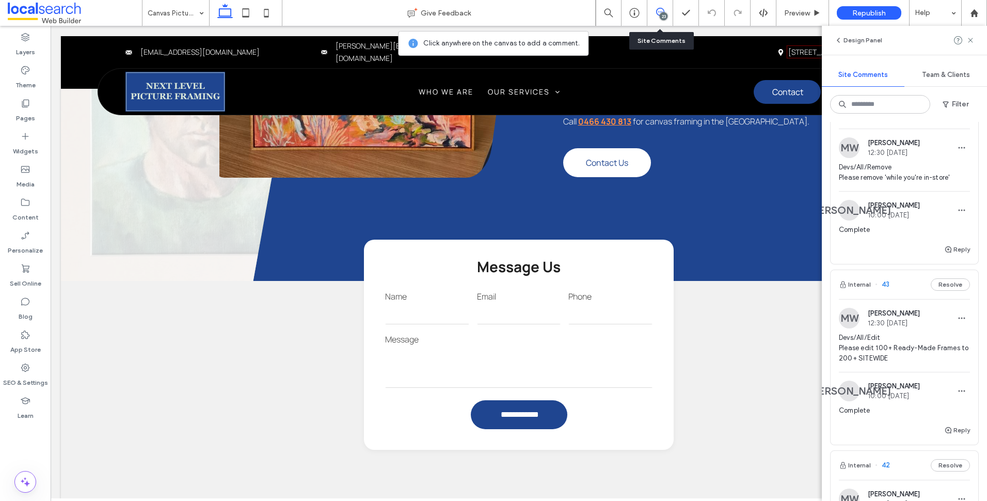
drag, startPoint x: 359, startPoint y: 495, endPoint x: 132, endPoint y: 442, distance: 233.0
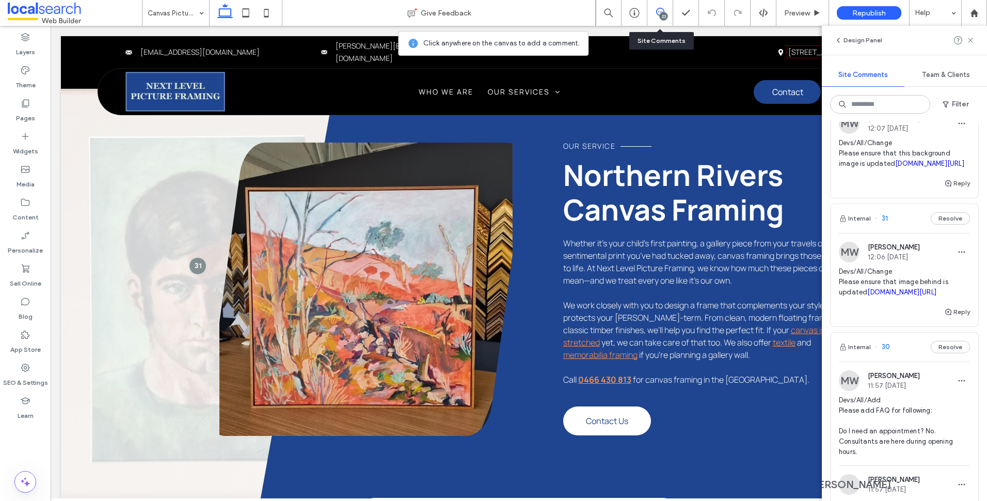
scroll to position [3614, 0]
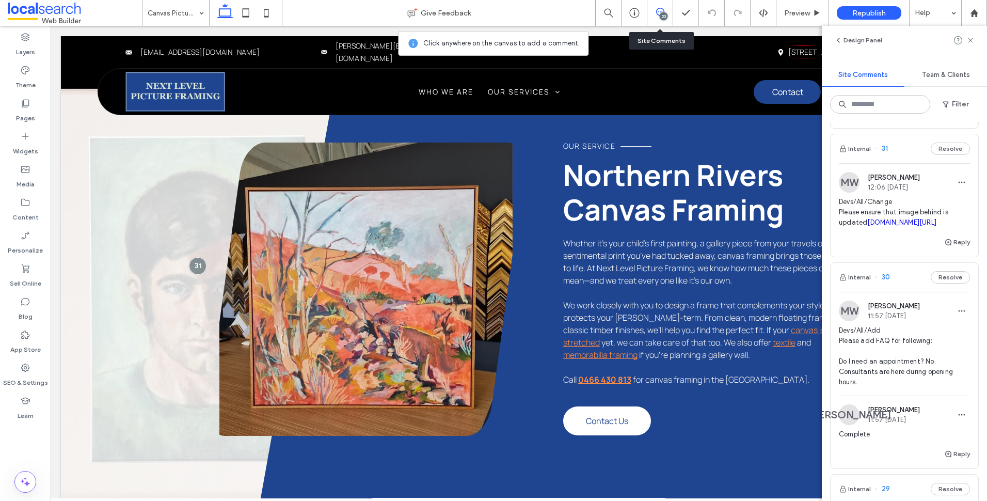
click at [902, 226] on link "[DOMAIN_NAME][URL]" at bounding box center [901, 222] width 69 height 8
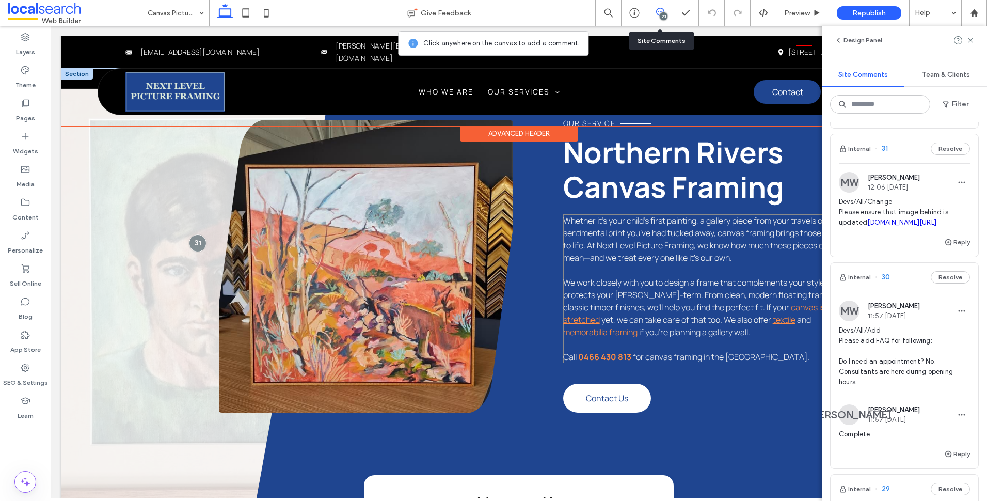
scroll to position [406, 0]
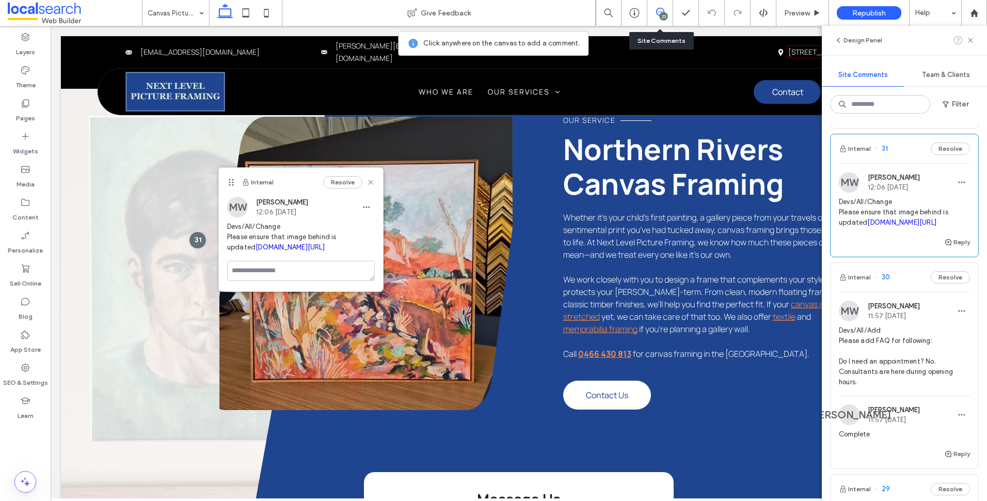
click at [968, 40] on icon at bounding box center [970, 40] width 8 height 8
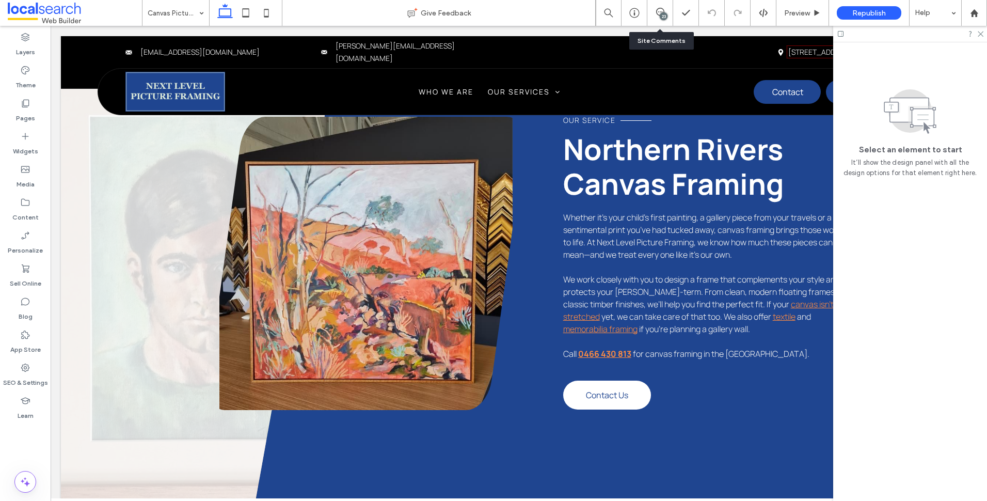
scroll to position [303, 0]
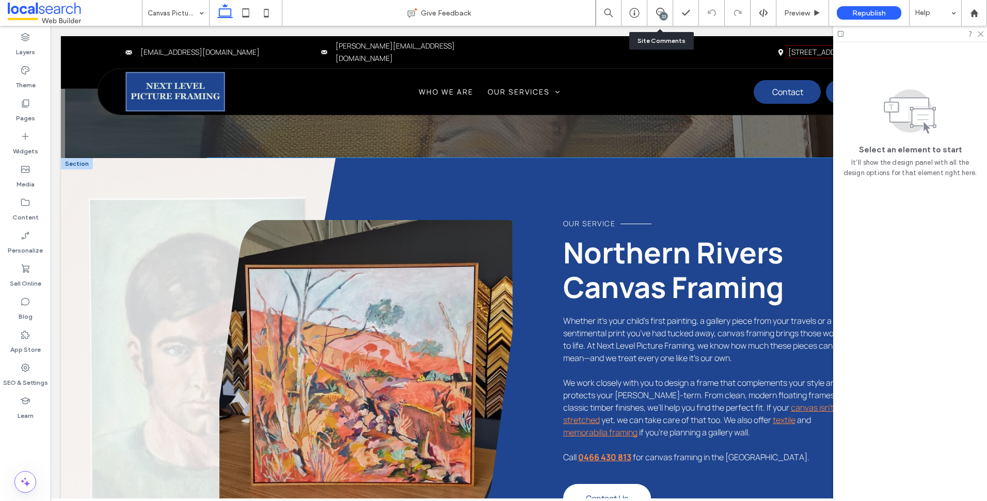
click at [503, 173] on div "Our Service Northern Rivers Canvas Framing Whether it’s your child’s first pain…" at bounding box center [528, 387] width 641 height 458
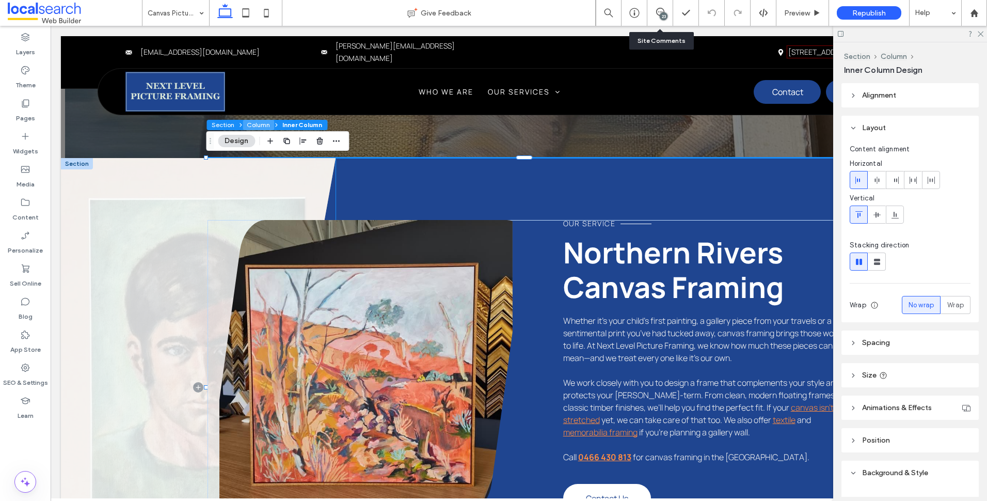
click at [254, 121] on button "Column" at bounding box center [258, 125] width 31 height 10
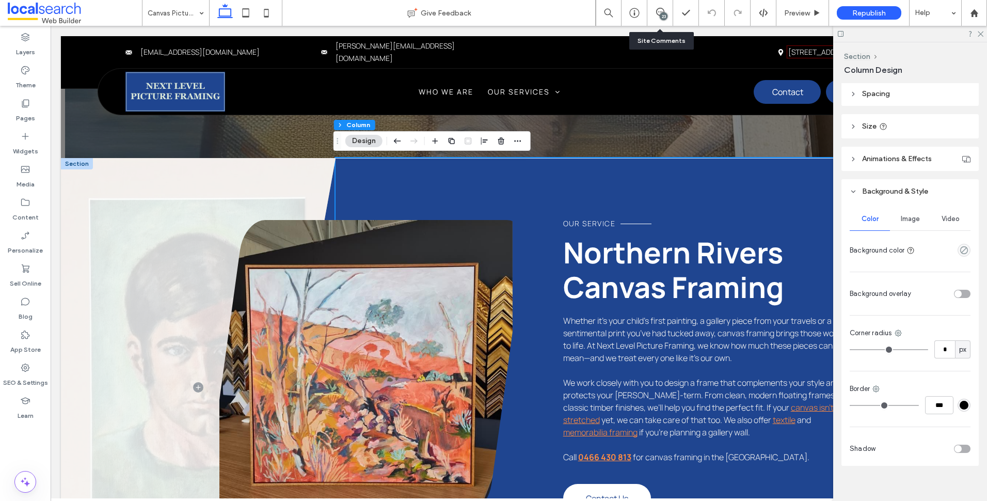
scroll to position [183, 0]
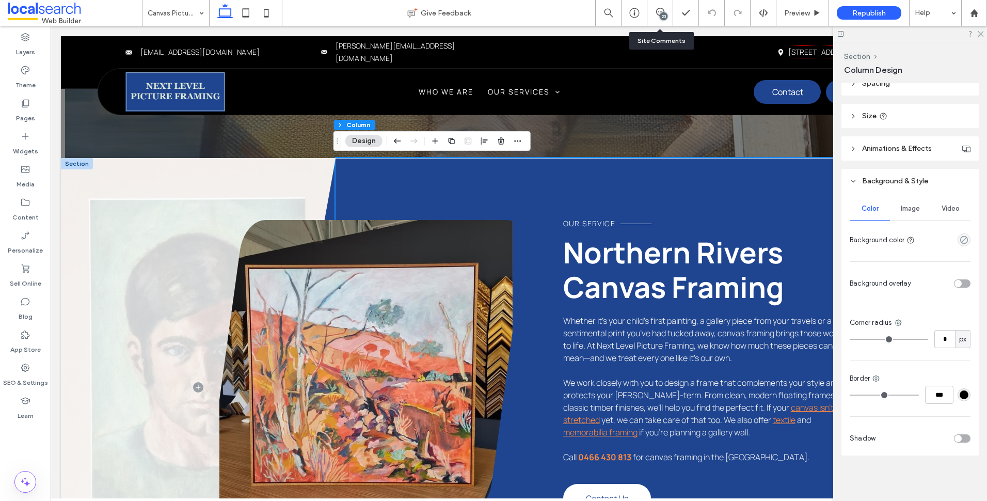
click at [914, 212] on span "Image" at bounding box center [910, 208] width 19 height 8
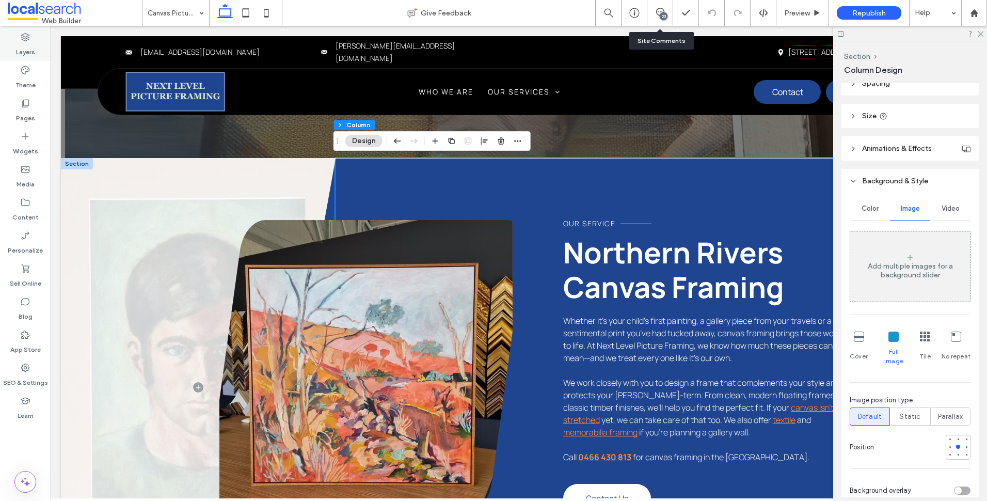
click at [30, 50] on label "Layers" at bounding box center [25, 49] width 19 height 14
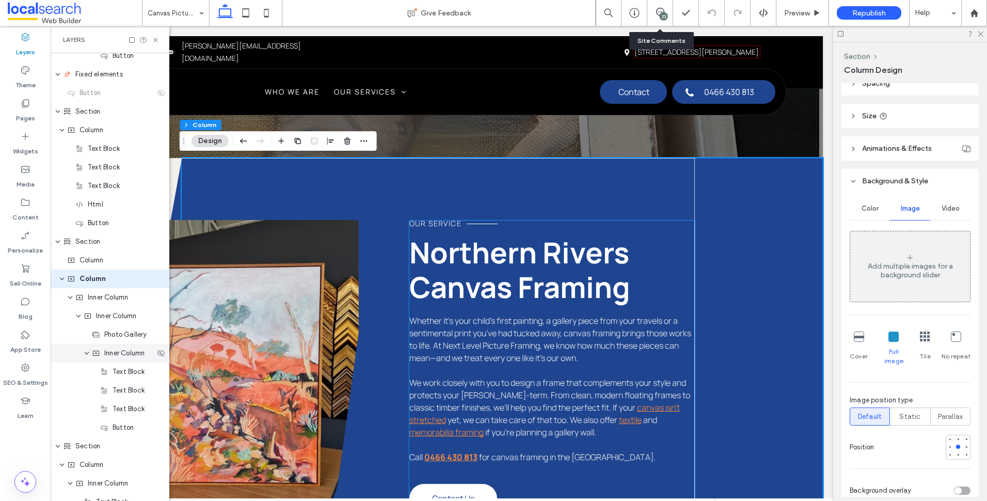
scroll to position [418, 0]
click at [113, 256] on div "Column" at bounding box center [111, 258] width 88 height 10
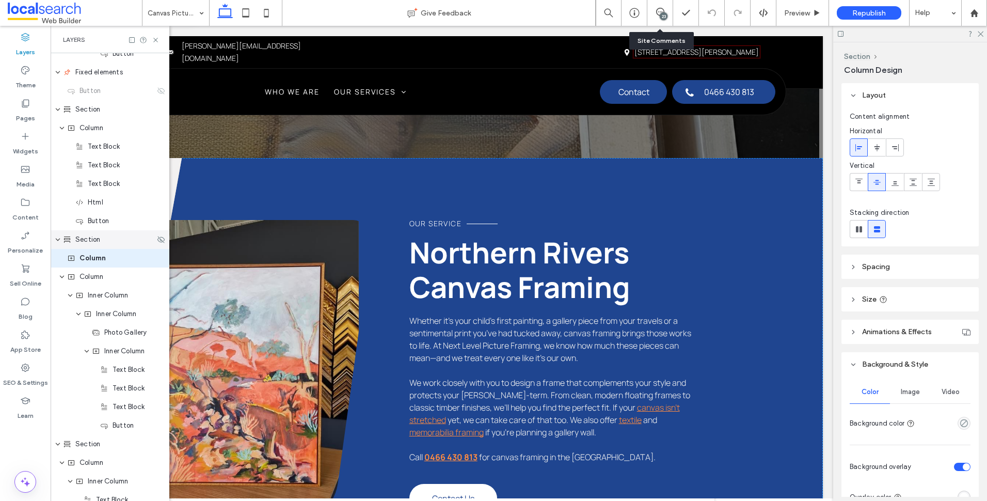
scroll to position [399, 0]
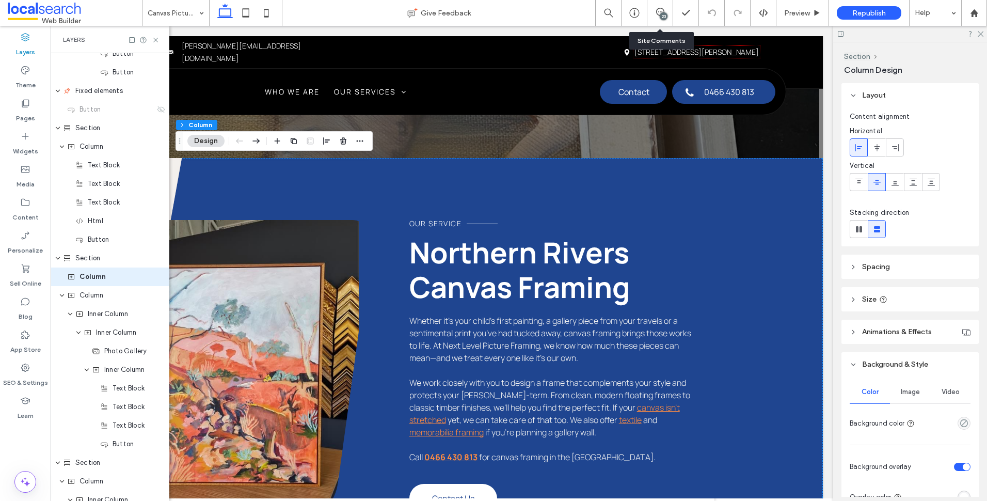
click at [910, 397] on div "Image" at bounding box center [910, 391] width 40 height 23
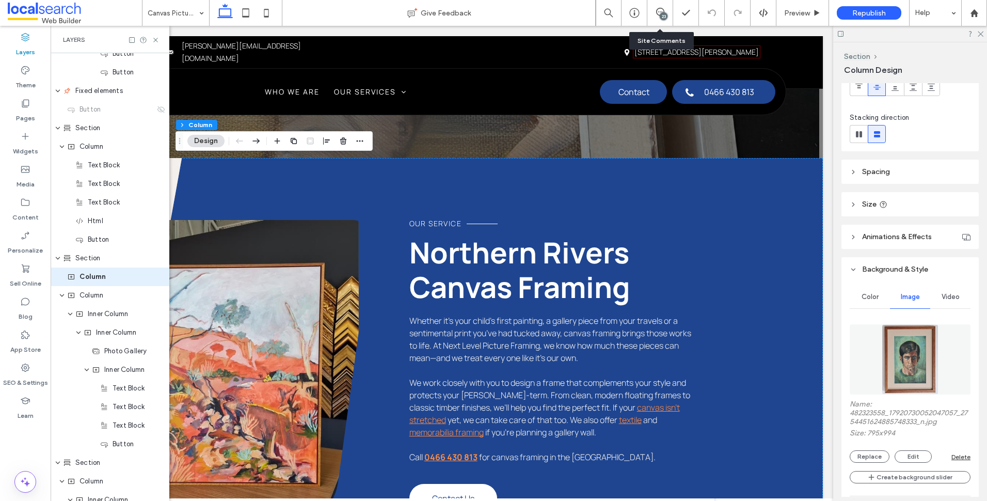
scroll to position [155, 0]
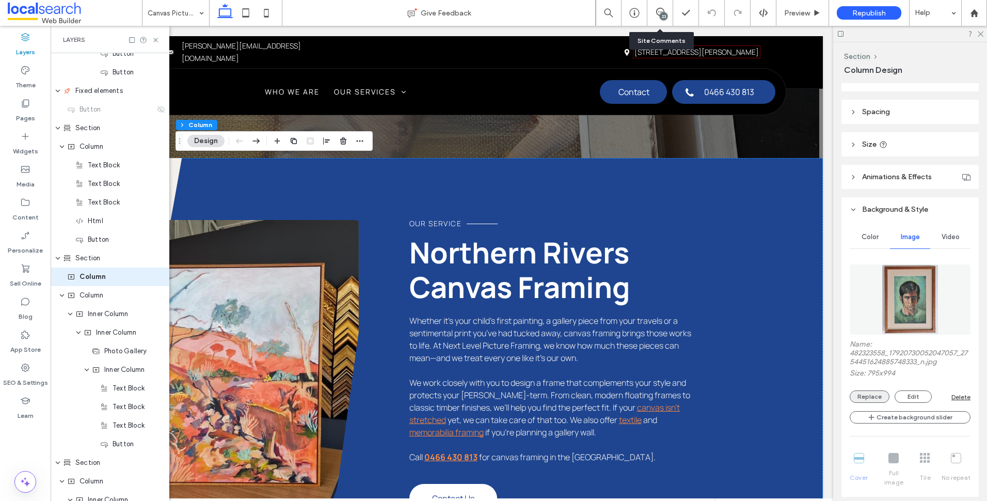
click at [880, 390] on button "Replace" at bounding box center [870, 396] width 40 height 12
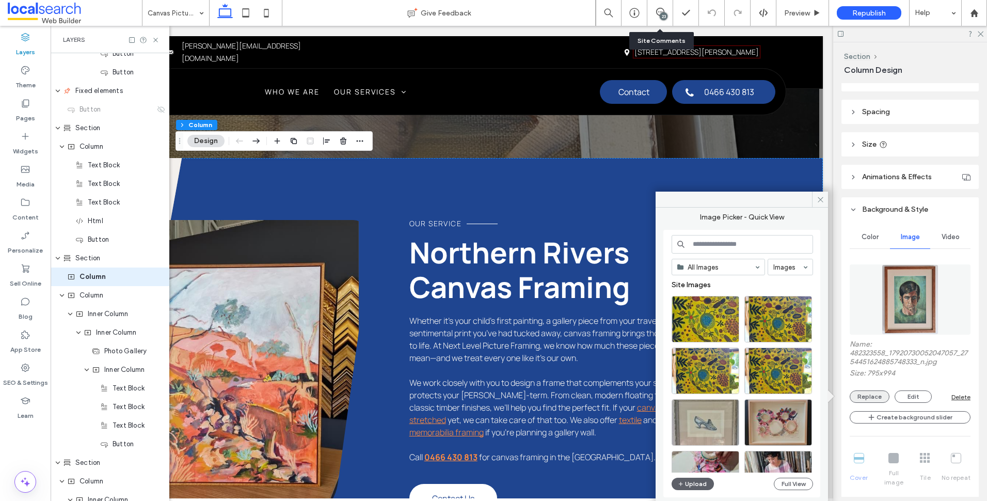
click at [863, 398] on button "Replace" at bounding box center [870, 396] width 40 height 12
click at [768, 251] on input at bounding box center [742, 244] width 141 height 19
type input "******"
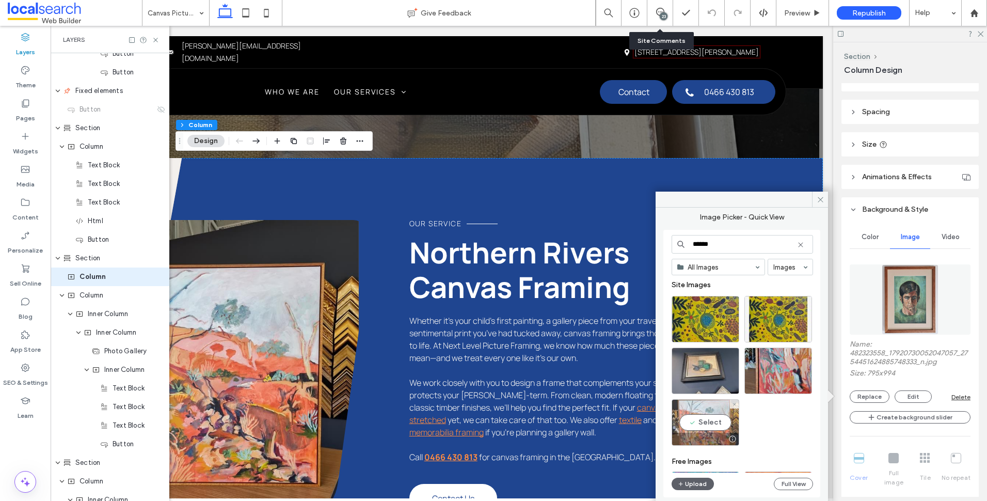
click at [708, 420] on div "Select" at bounding box center [706, 422] width 68 height 46
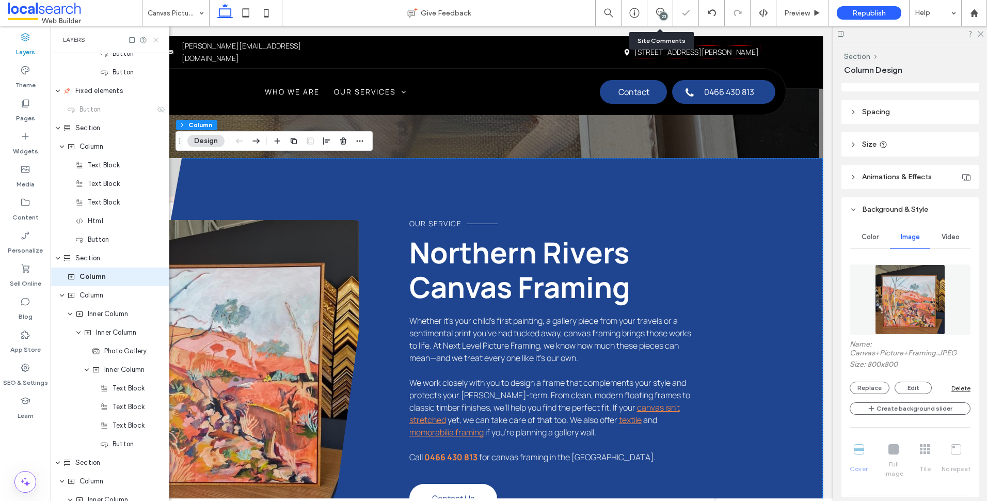
drag, startPoint x: 257, startPoint y: 14, endPoint x: 156, endPoint y: 39, distance: 103.7
click at [156, 39] on use at bounding box center [155, 40] width 4 height 4
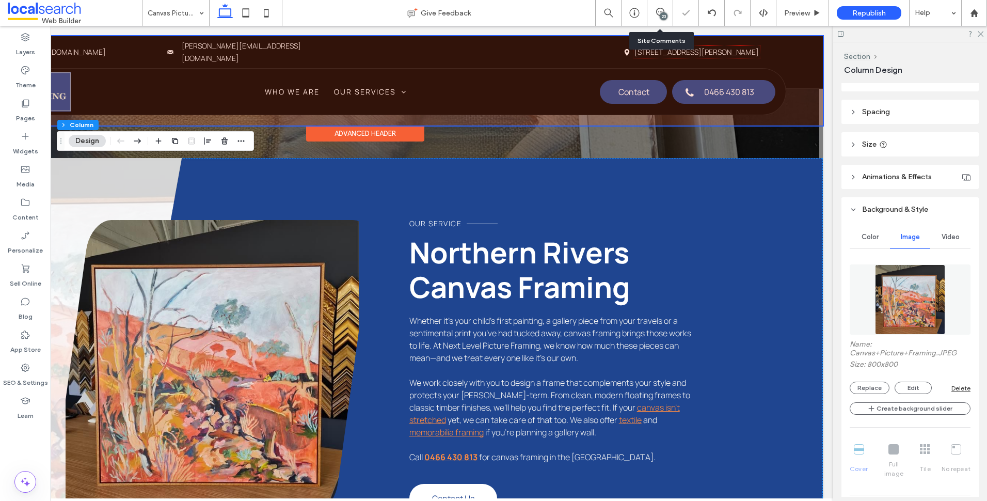
scroll to position [0, 154]
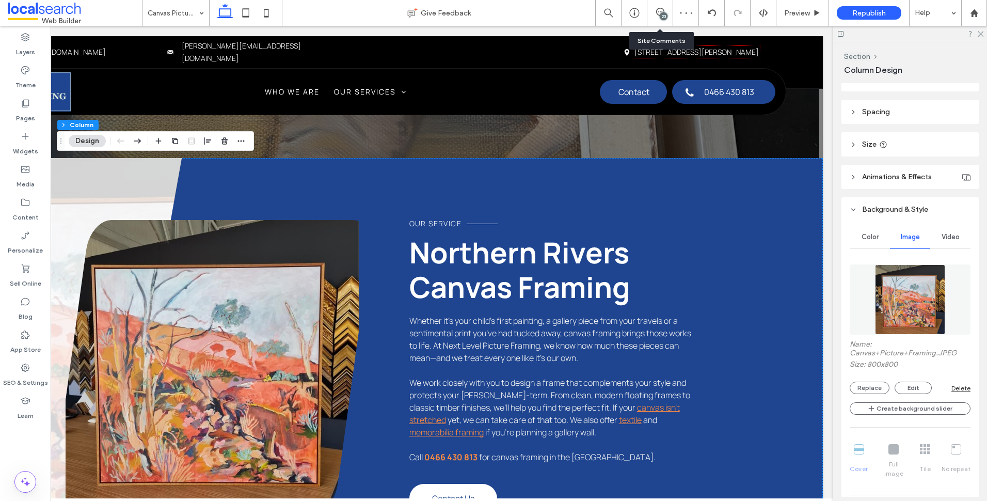
click at [975, 32] on div at bounding box center [910, 34] width 154 height 16
click at [978, 33] on icon at bounding box center [980, 33] width 7 height 7
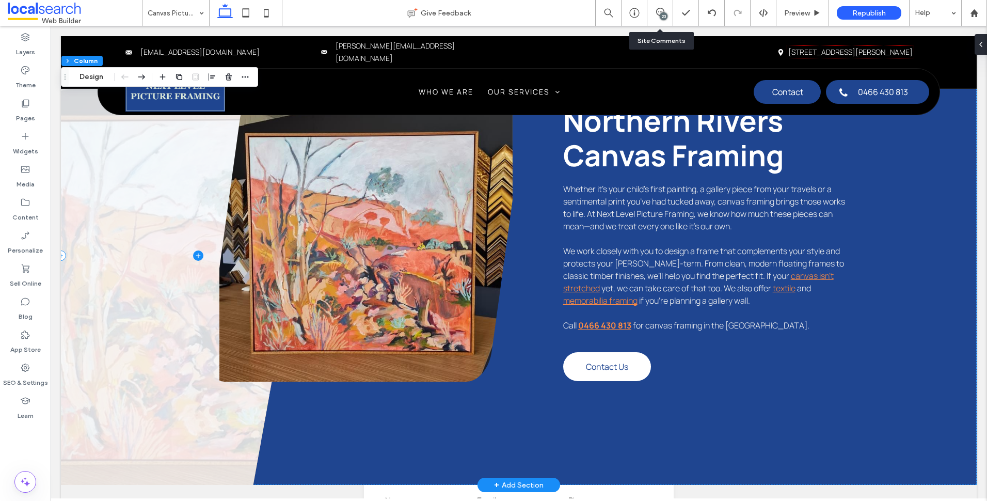
scroll to position [303, 0]
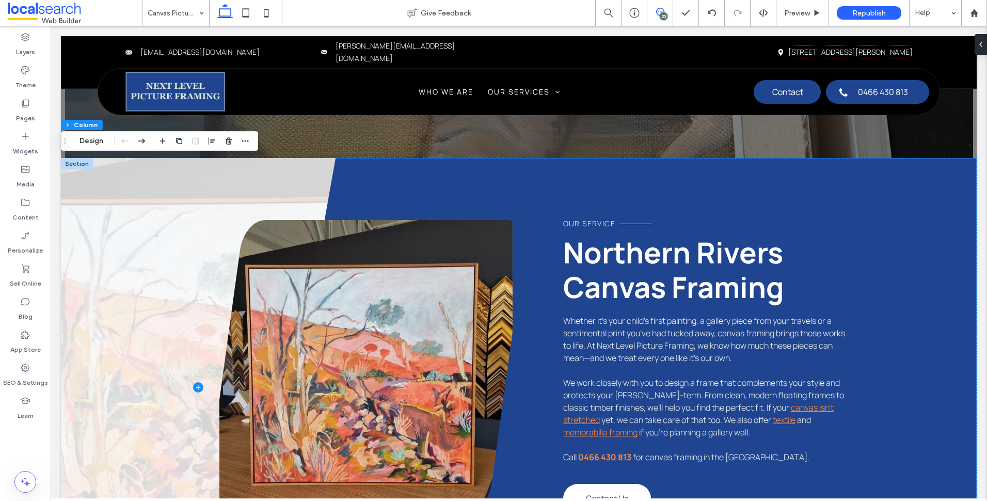
drag, startPoint x: 669, startPoint y: 13, endPoint x: 575, endPoint y: 50, distance: 101.3
click at [669, 13] on span at bounding box center [659, 12] width 25 height 8
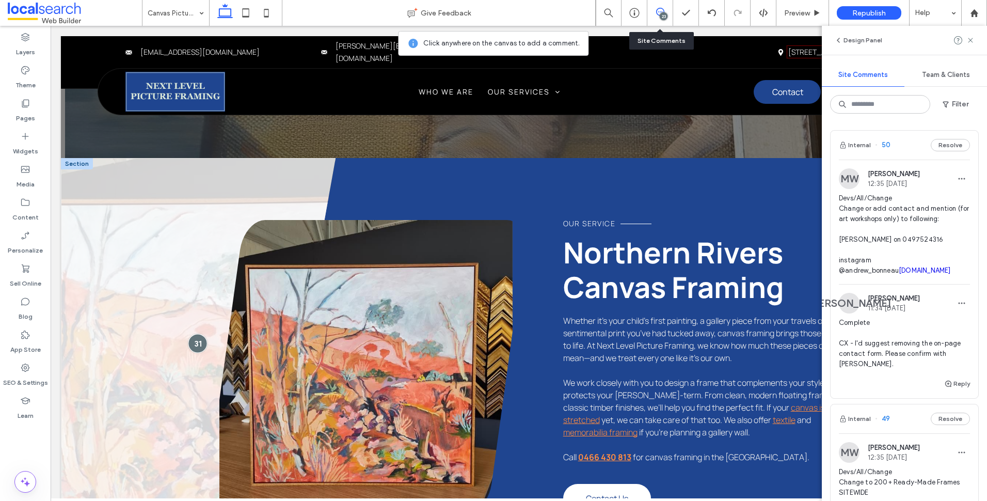
click at [201, 342] on div at bounding box center [197, 342] width 19 height 19
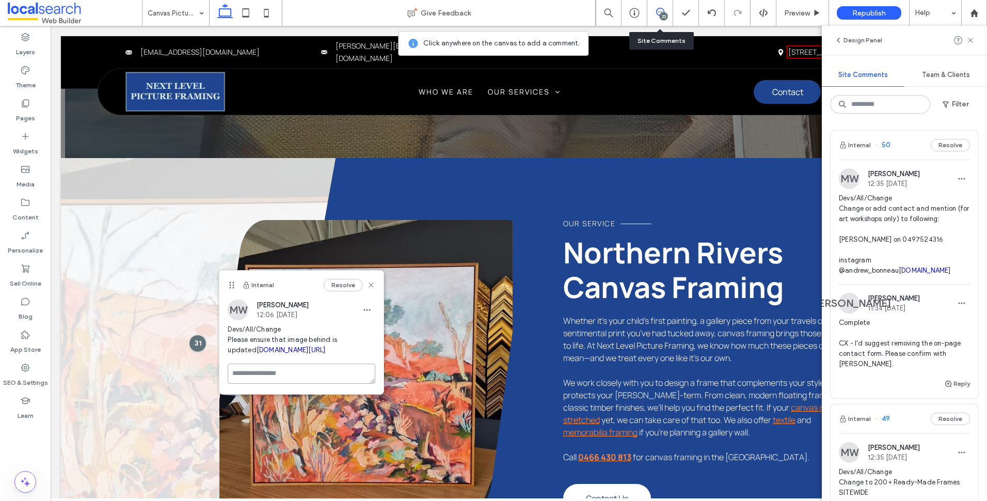
click at [301, 384] on textarea at bounding box center [302, 373] width 148 height 20
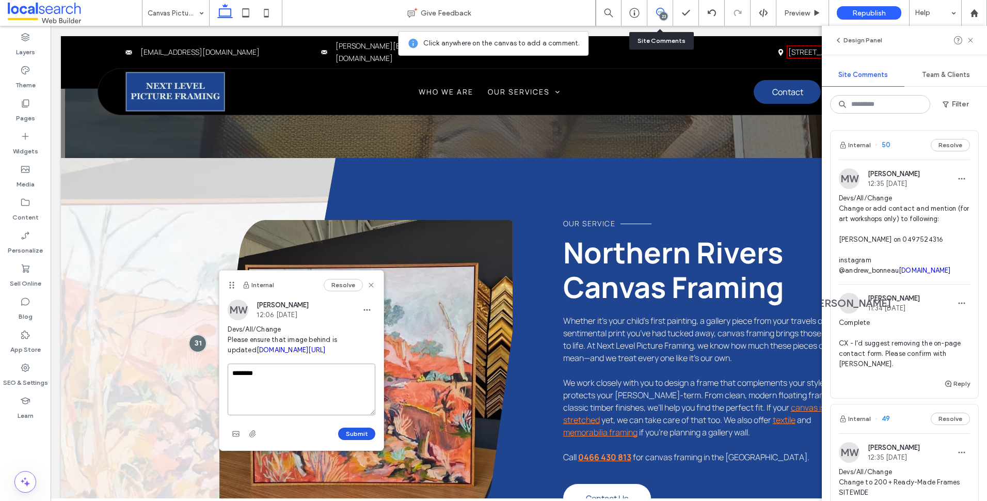
type textarea "********"
click at [355, 440] on button "Submit" at bounding box center [356, 433] width 37 height 12
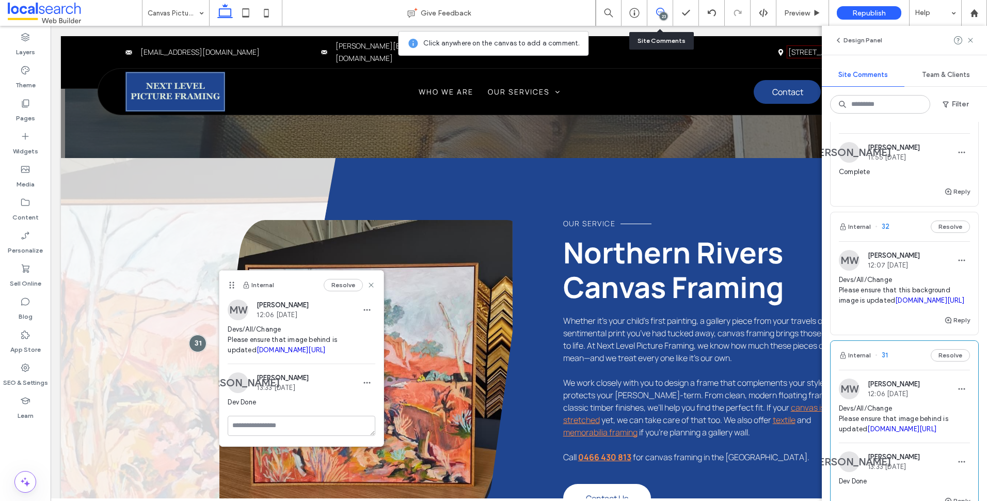
scroll to position [3459, 0]
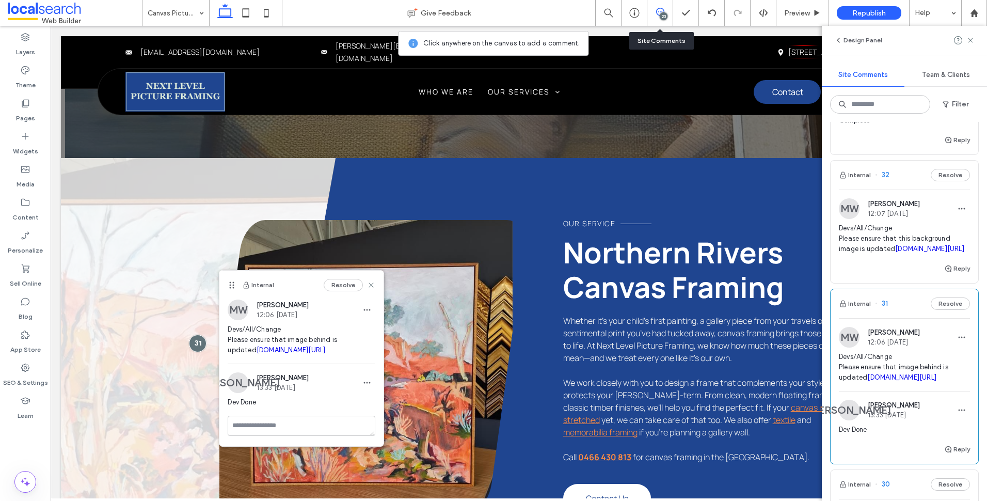
click at [950, 250] on div "MW [PERSON_NAME] 12:07 [DATE] Devs/All/Change Please ensure that this backgroun…" at bounding box center [904, 230] width 131 height 64
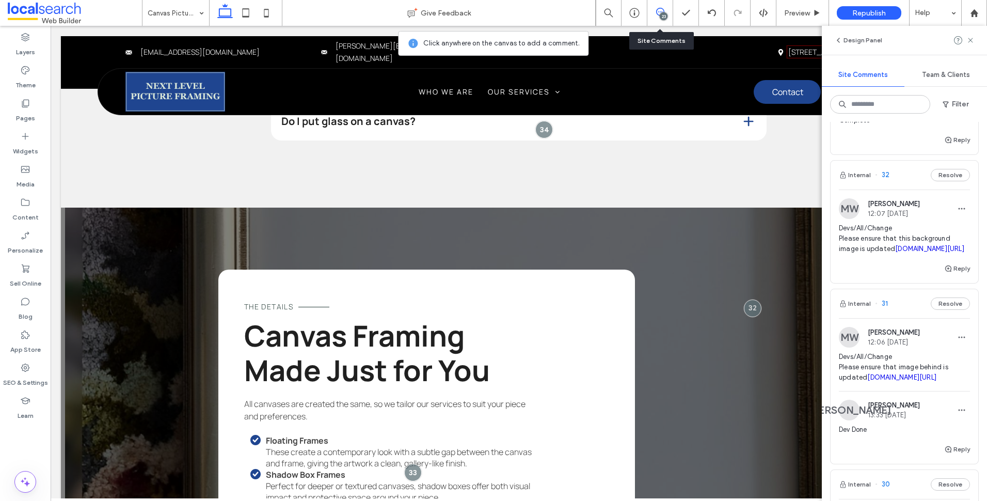
scroll to position [1370, 0]
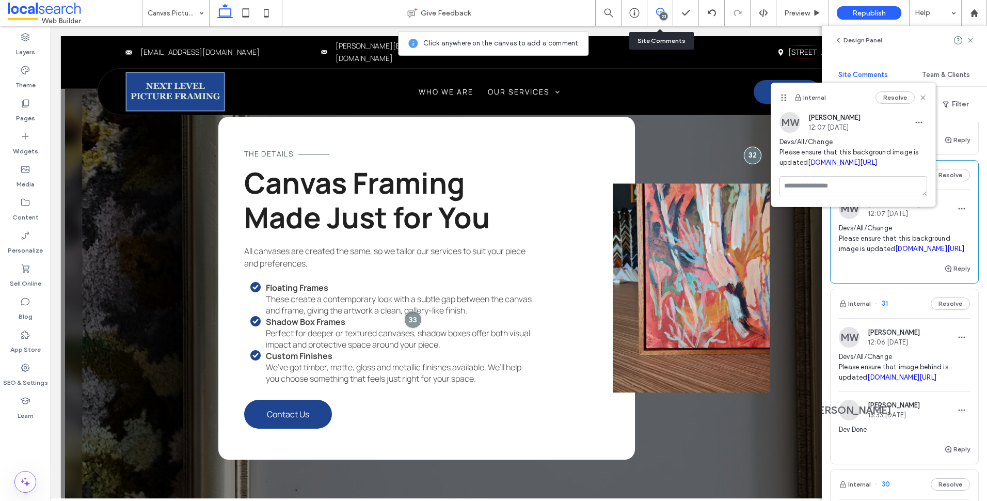
click at [937, 252] on link "[DOMAIN_NAME][URL]" at bounding box center [929, 249] width 69 height 8
click at [974, 36] on icon at bounding box center [970, 40] width 8 height 8
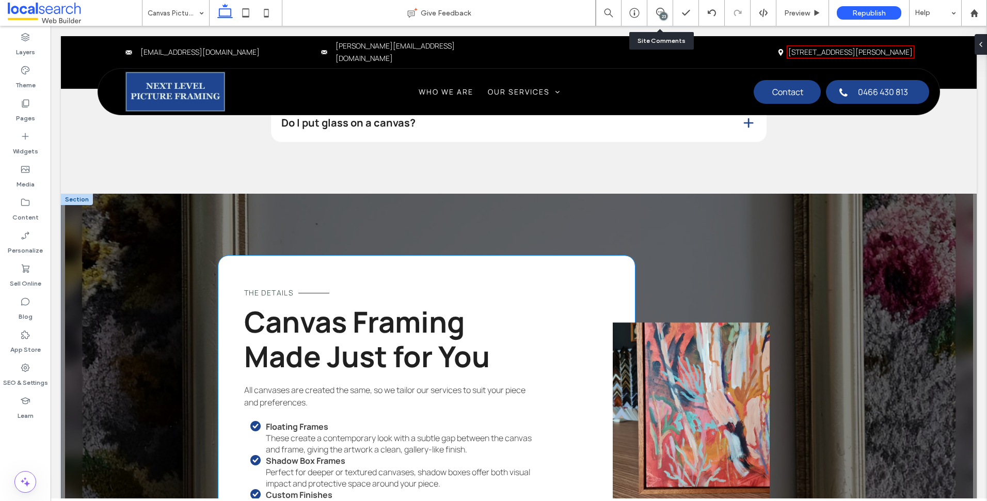
scroll to position [1215, 0]
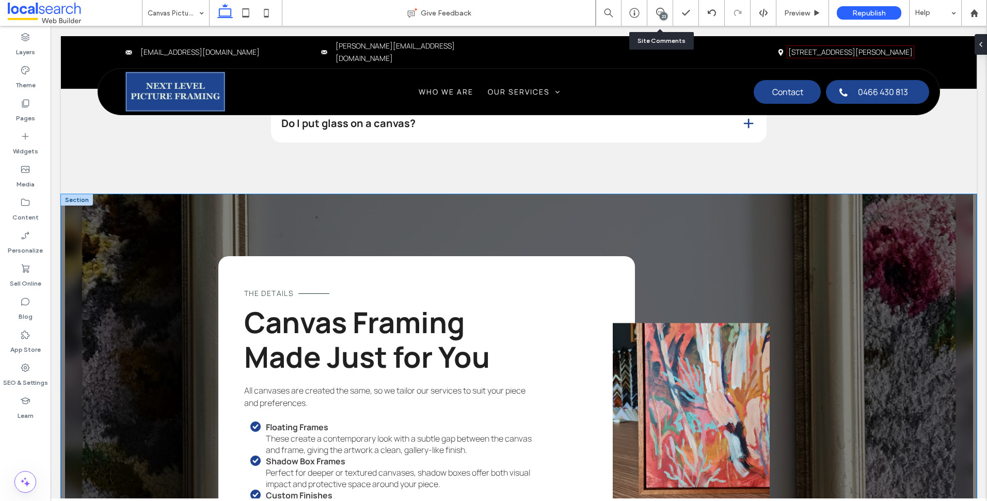
click at [196, 287] on div "The Details Canvas Framing Made Just for You All canvases are created the same,…" at bounding box center [519, 427] width 916 height 467
drag, startPoint x: 233, startPoint y: 185, endPoint x: 236, endPoint y: 180, distance: 6.0
click at [234, 184] on div "Section Design" at bounding box center [287, 177] width 164 height 20
click at [240, 176] on button "Design" at bounding box center [235, 177] width 37 height 12
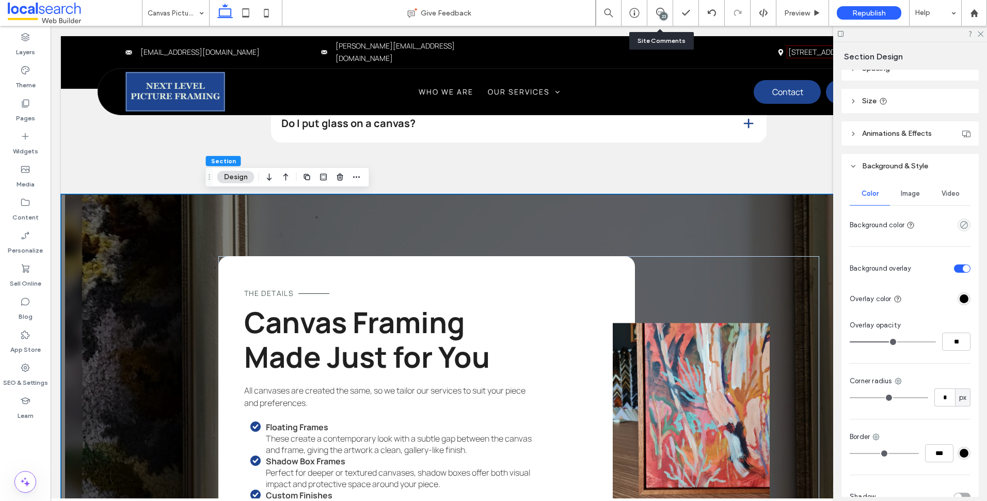
scroll to position [184, 0]
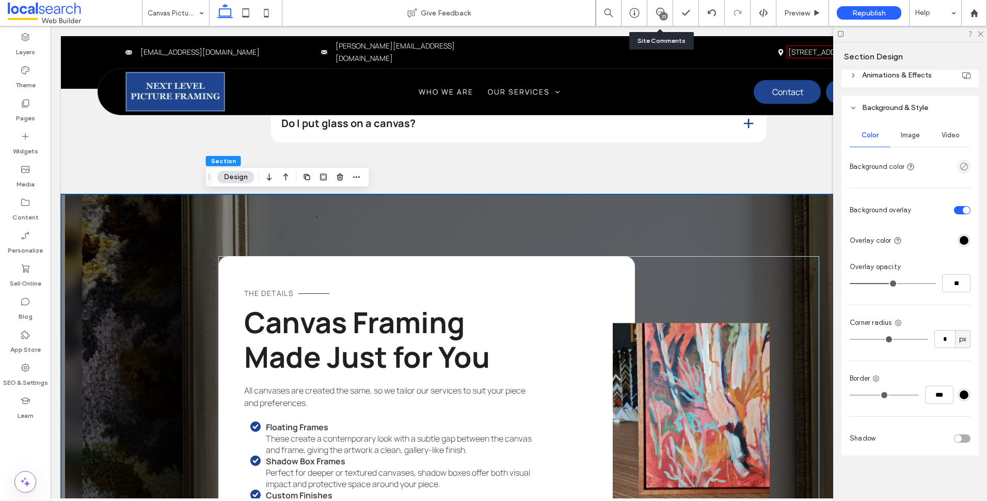
click at [906, 135] on span "Image" at bounding box center [910, 135] width 19 height 8
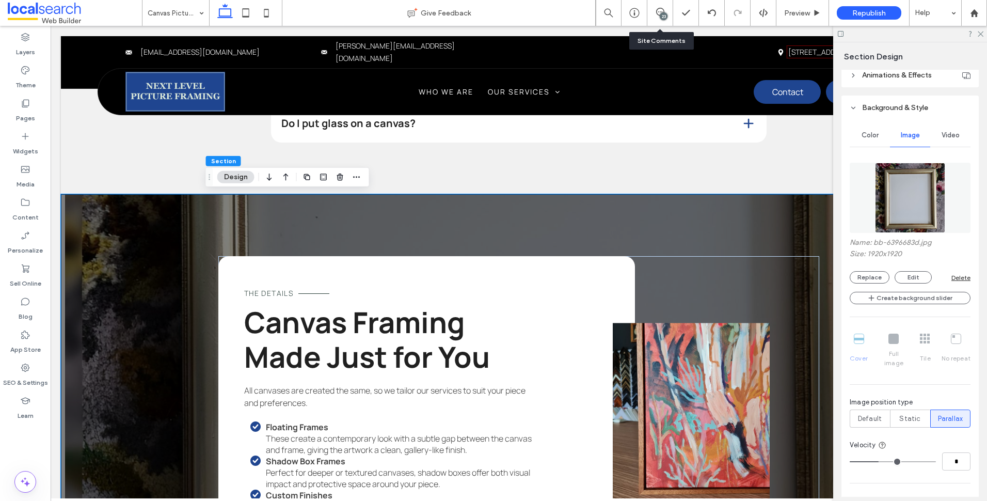
scroll to position [235, 0]
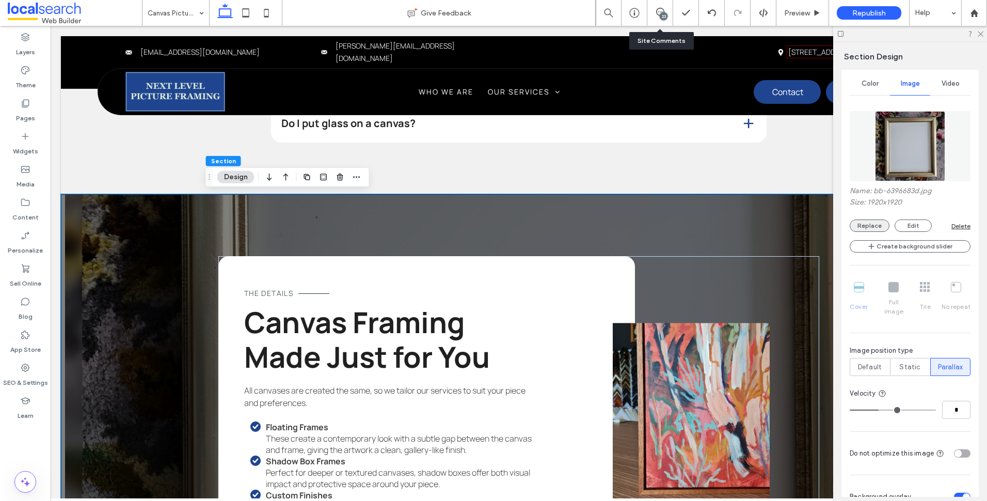
click at [879, 231] on button "Replace" at bounding box center [870, 225] width 40 height 12
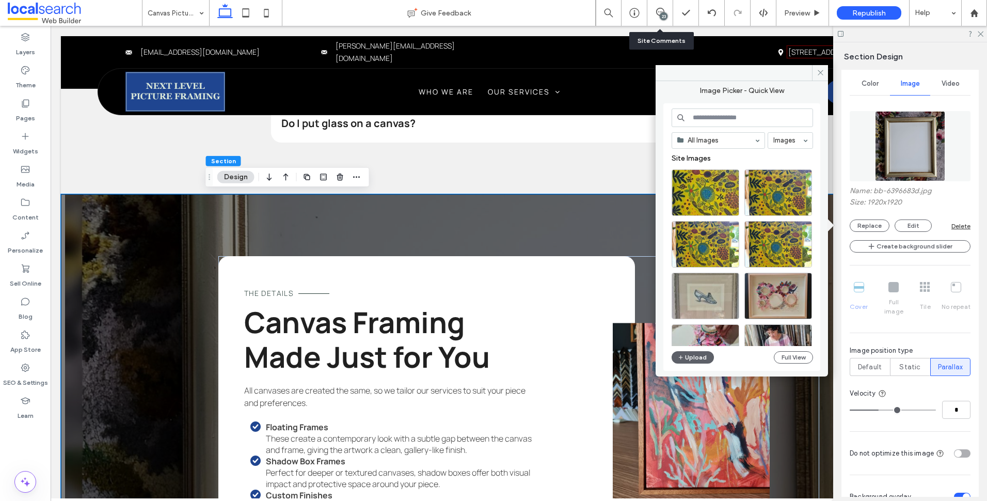
drag, startPoint x: 745, startPoint y: 116, endPoint x: 743, endPoint y: 126, distance: 10.5
click at [745, 116] on input at bounding box center [742, 117] width 141 height 19
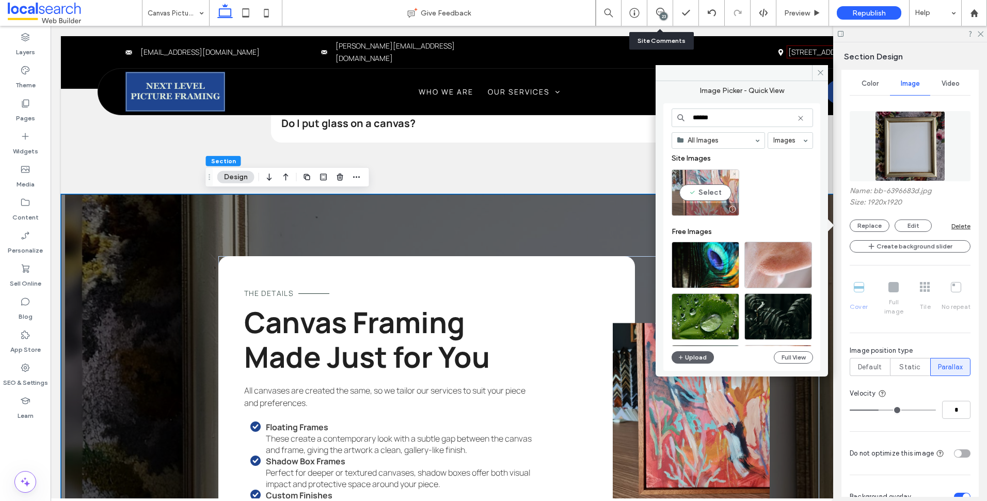
type input "******"
drag, startPoint x: 684, startPoint y: 195, endPoint x: 648, endPoint y: 221, distance: 44.0
click at [684, 195] on div "Select" at bounding box center [706, 192] width 68 height 46
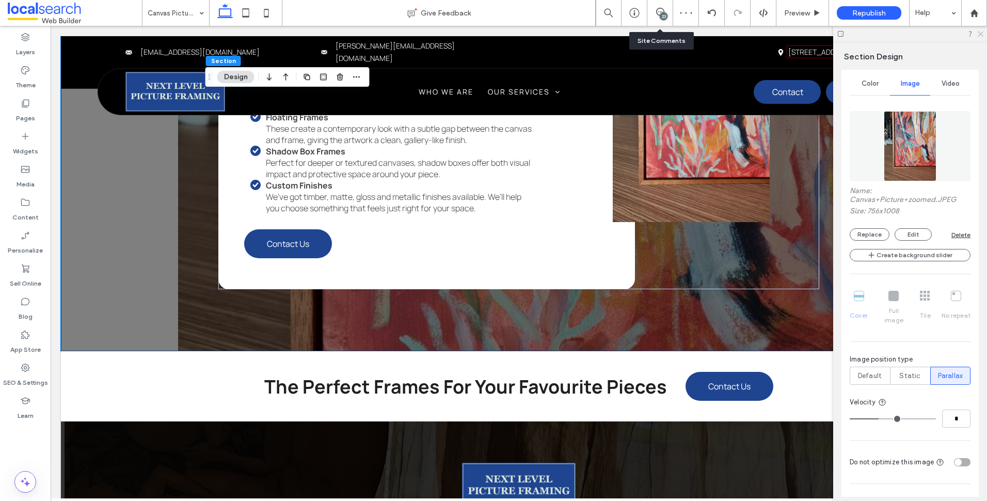
click at [980, 34] on icon at bounding box center [980, 33] width 7 height 7
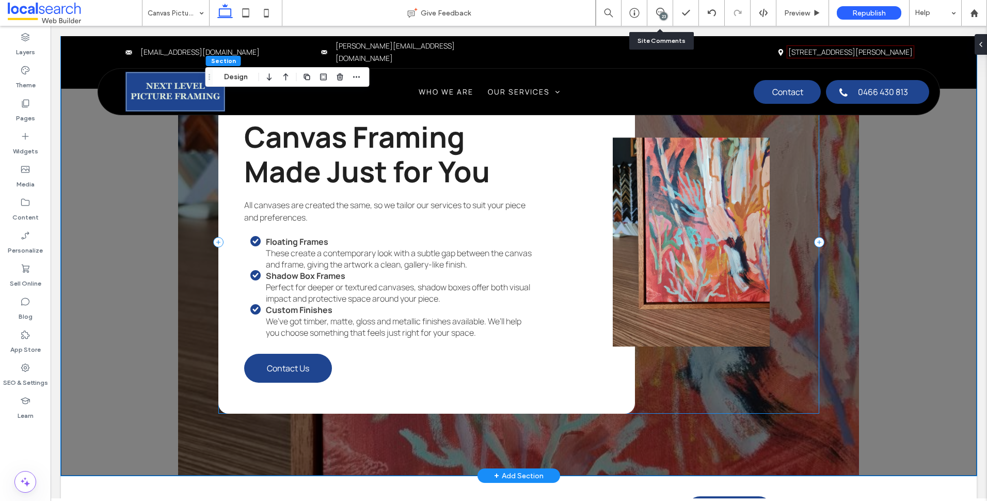
scroll to position [1370, 0]
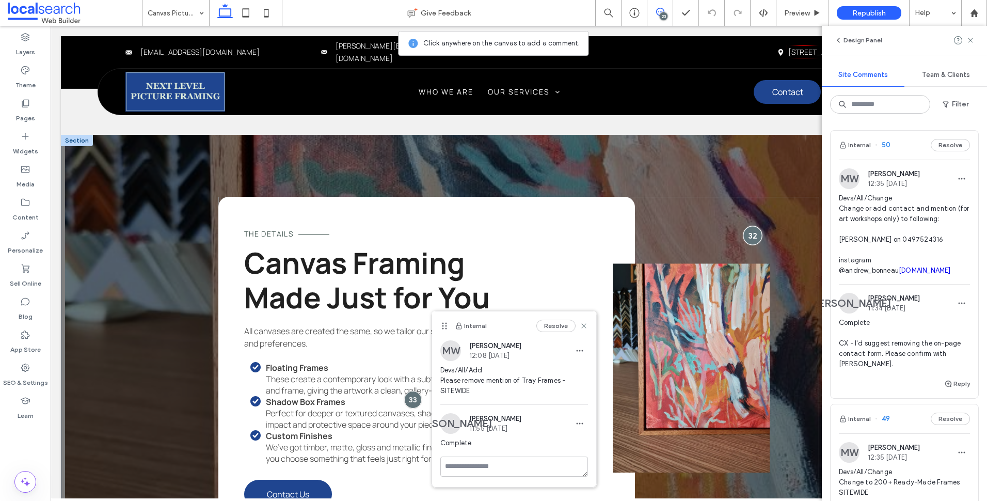
click at [750, 236] on div at bounding box center [752, 235] width 19 height 19
click at [558, 424] on textarea at bounding box center [514, 414] width 148 height 20
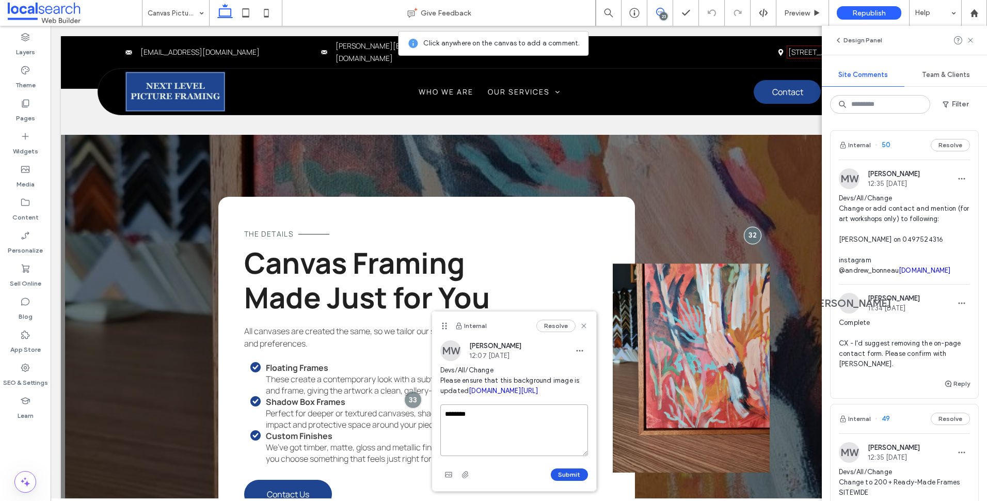
type textarea "********"
click at [575, 481] on button "Submit" at bounding box center [569, 474] width 37 height 12
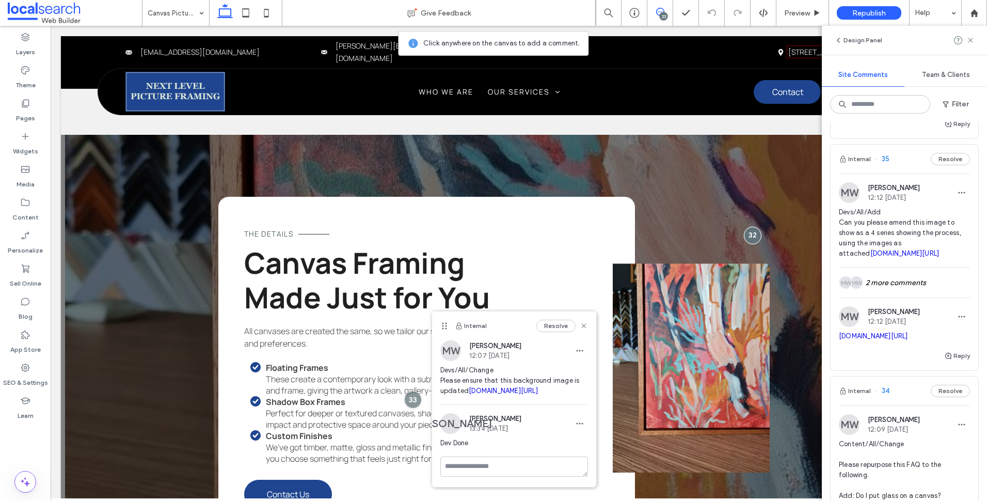
scroll to position [2788, 0]
click at [930, 328] on div "MW Monique Windust 12:12 Aug 8 2025" at bounding box center [904, 317] width 131 height 21
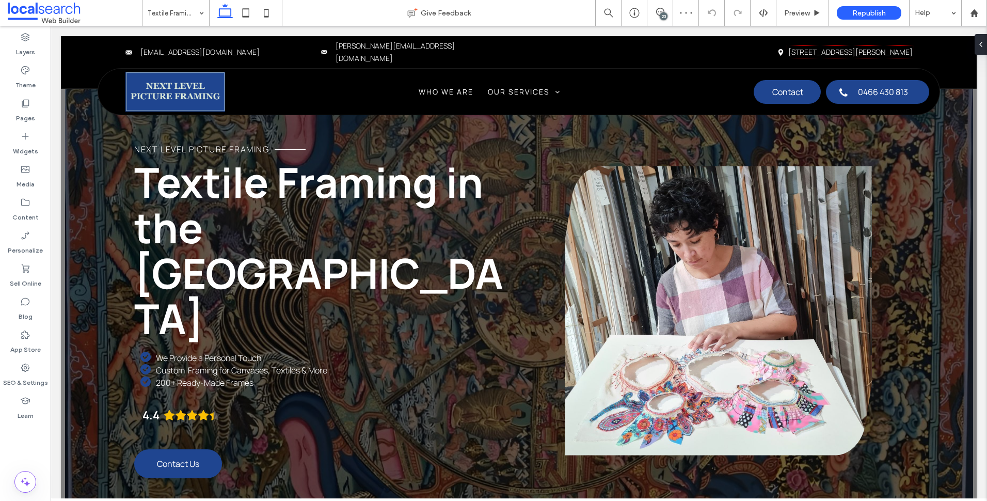
click at [662, 13] on div "23" at bounding box center [664, 16] width 8 height 8
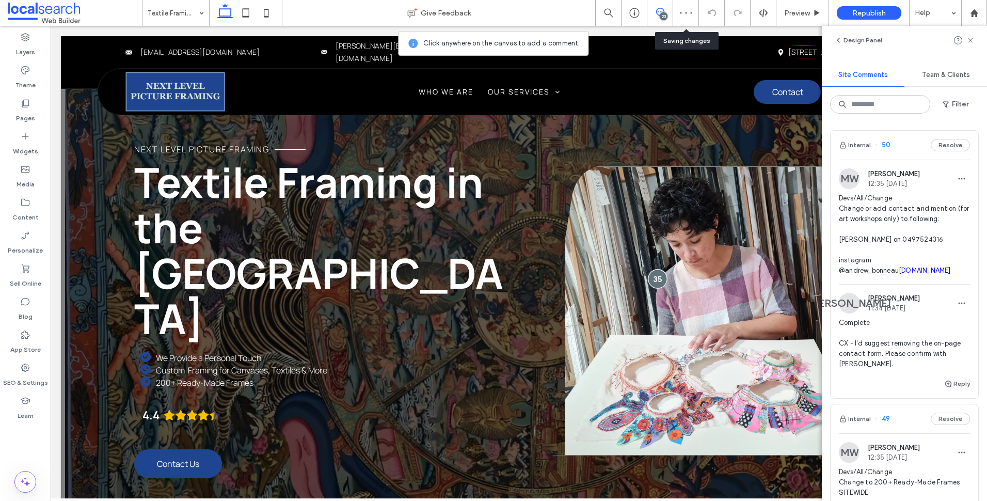
click at [656, 269] on div at bounding box center [657, 278] width 19 height 19
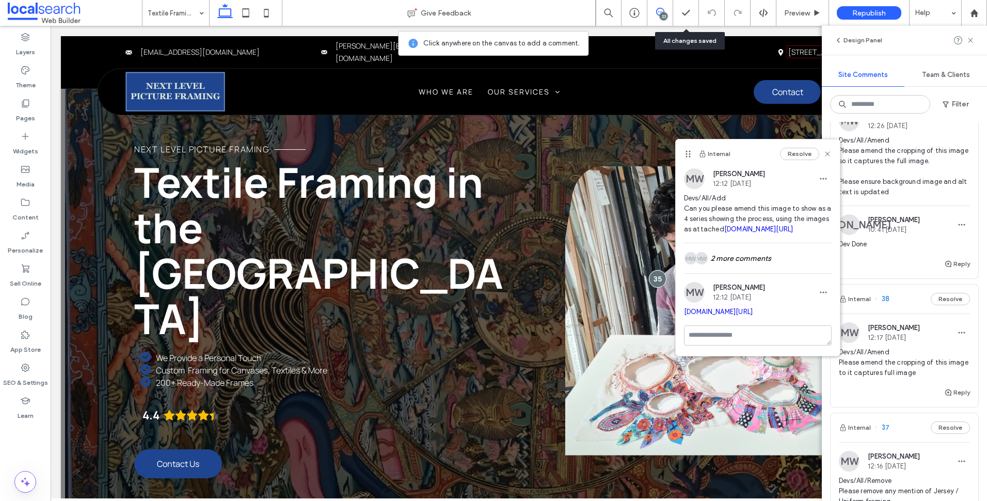
scroll to position [2220, 0]
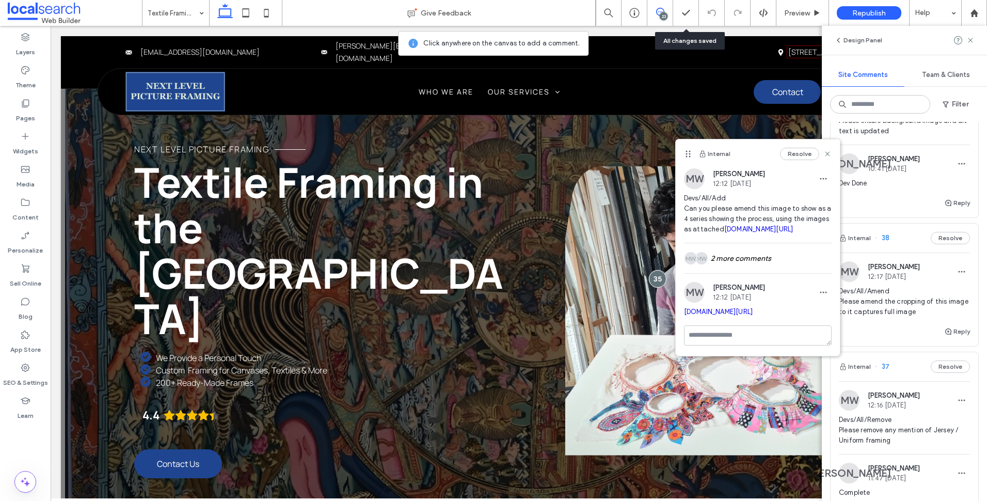
click at [905, 327] on div "Reply" at bounding box center [905, 335] width 148 height 21
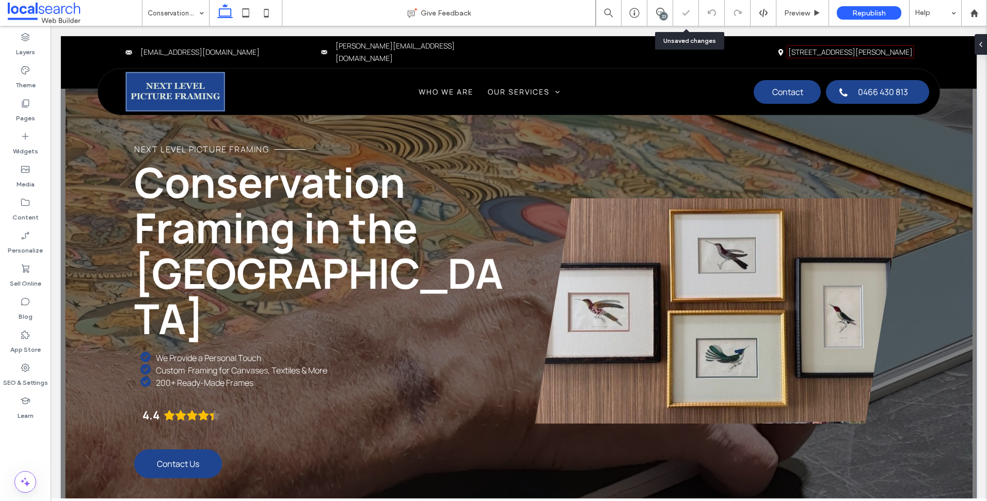
scroll to position [12, 0]
click at [750, 207] on link at bounding box center [718, 310] width 369 height 289
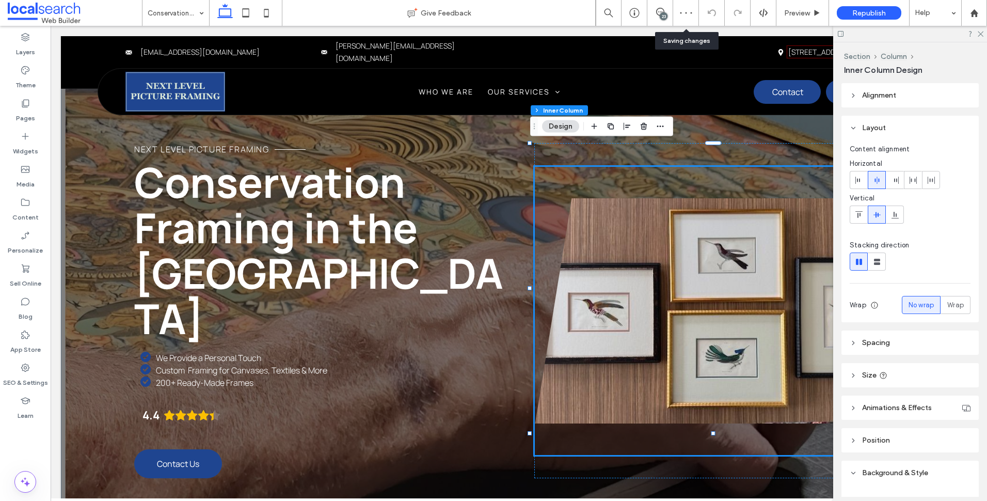
click at [621, 251] on link at bounding box center [718, 310] width 369 height 289
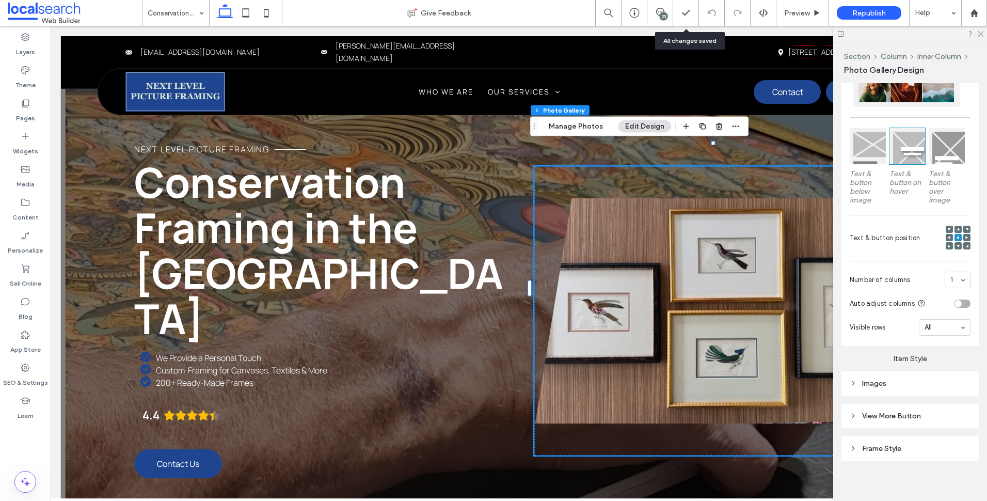
scroll to position [275, 0]
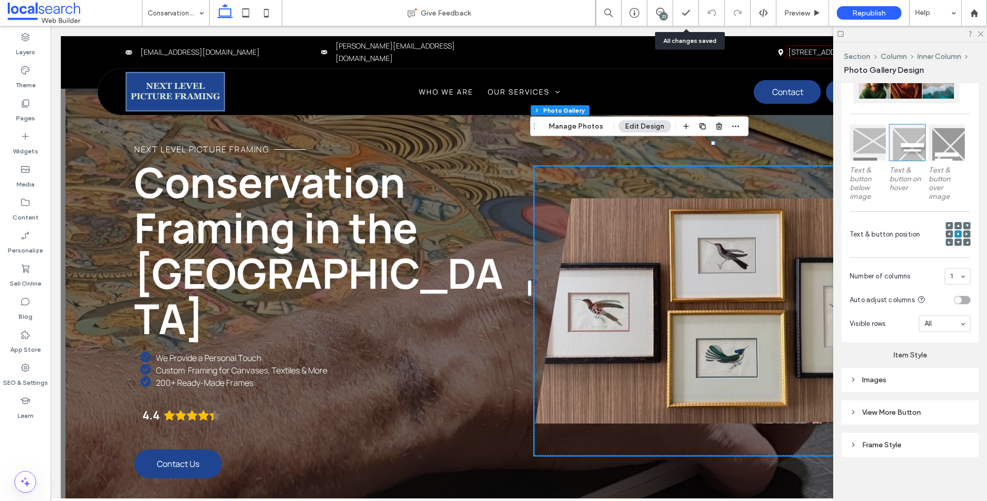
click at [902, 375] on div "Images" at bounding box center [910, 379] width 121 height 9
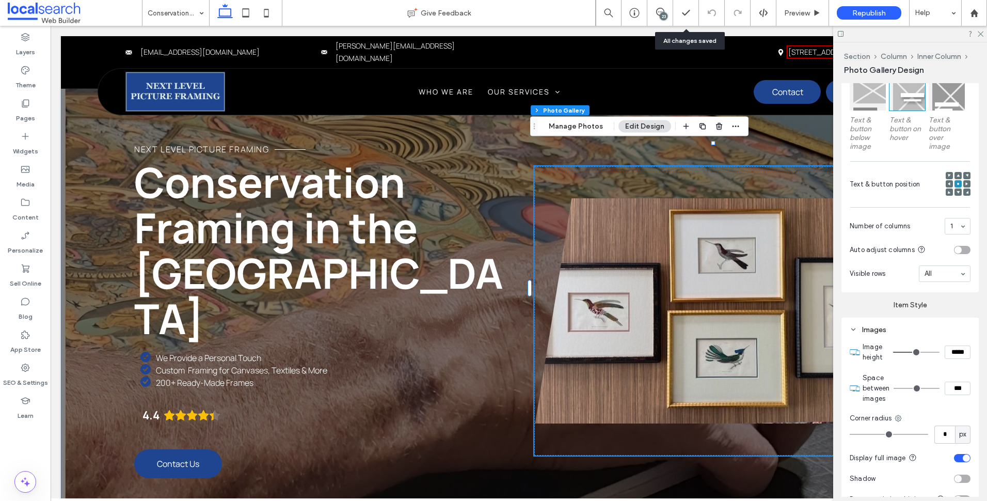
scroll to position [482, 0]
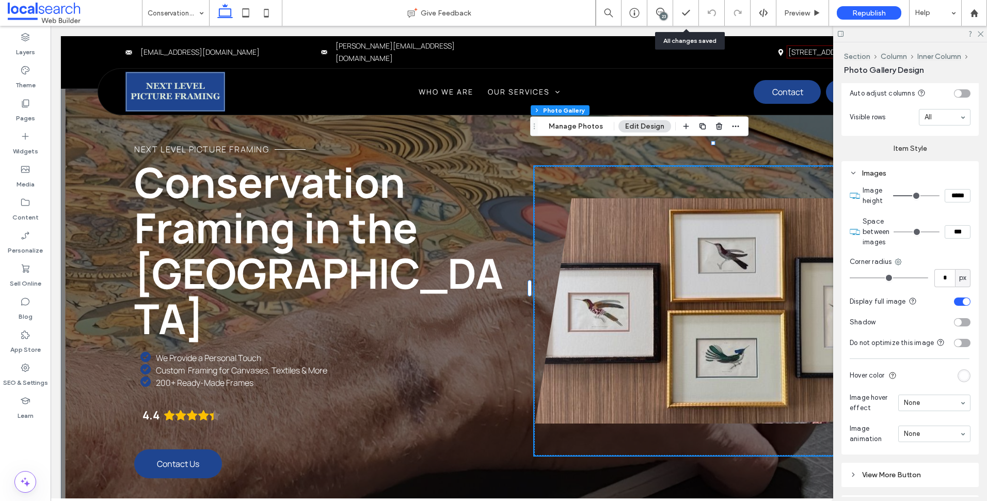
click at [954, 297] on div "toggle" at bounding box center [962, 301] width 17 height 8
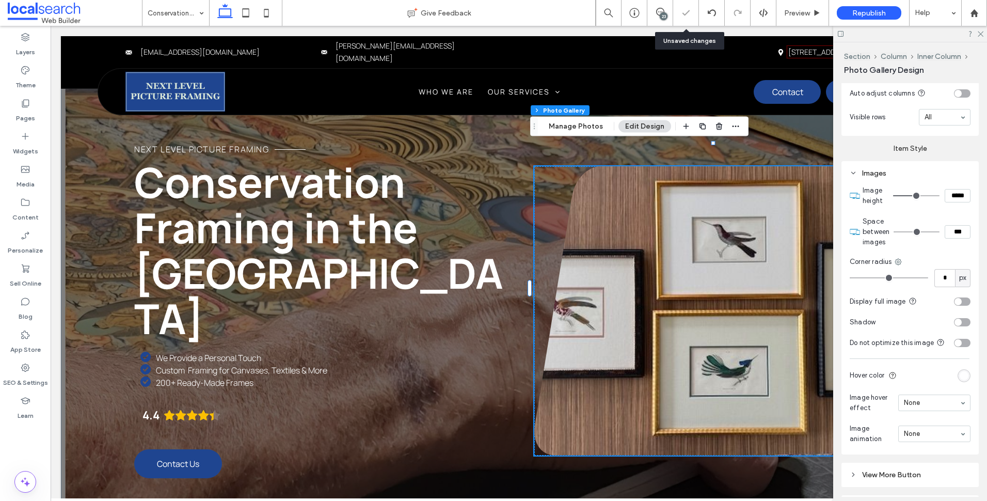
click at [957, 300] on div "toggle" at bounding box center [962, 301] width 17 height 8
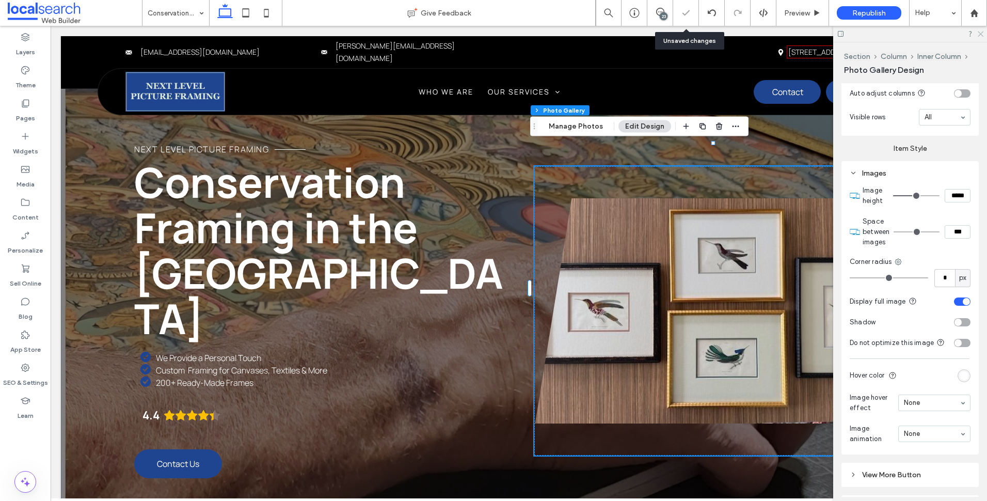
click at [979, 36] on icon at bounding box center [980, 33] width 7 height 7
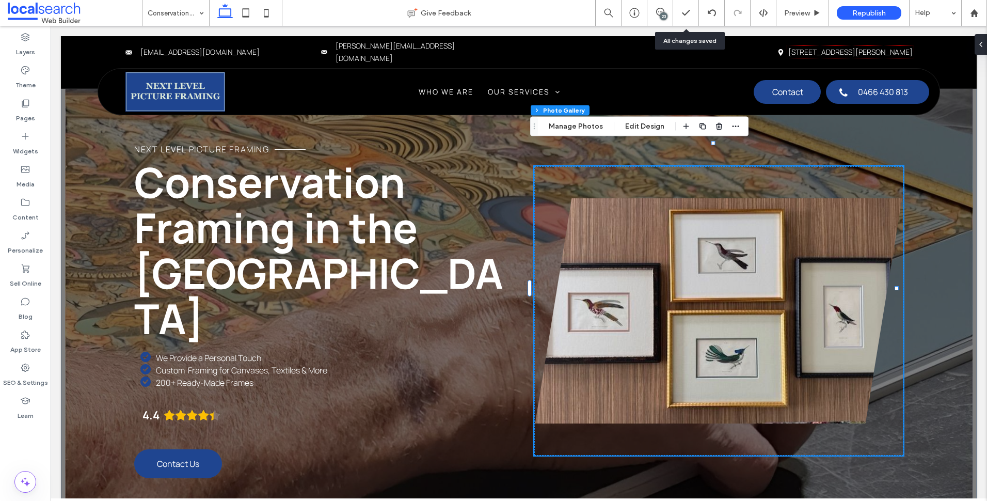
click at [665, 14] on div "23" at bounding box center [664, 16] width 8 height 8
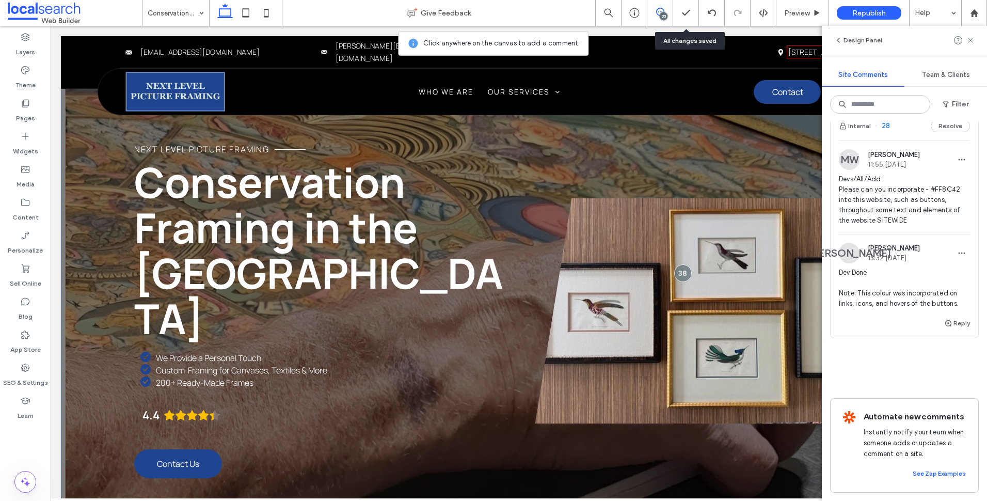
scroll to position [4335, 0]
click at [958, 249] on icon "button" at bounding box center [962, 253] width 8 height 8
click at [918, 269] on div "Edit" at bounding box center [916, 269] width 92 height 20
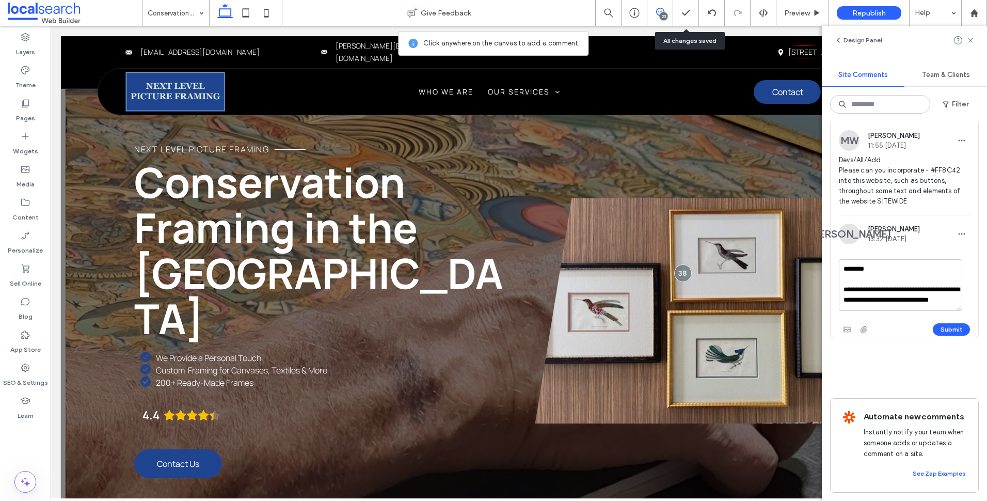
scroll to position [9, 0]
click at [935, 299] on textarea "**********" at bounding box center [900, 285] width 123 height 52
drag, startPoint x: 930, startPoint y: 298, endPoint x: 946, endPoint y: 305, distance: 17.2
click at [931, 298] on textarea "**********" at bounding box center [900, 285] width 123 height 52
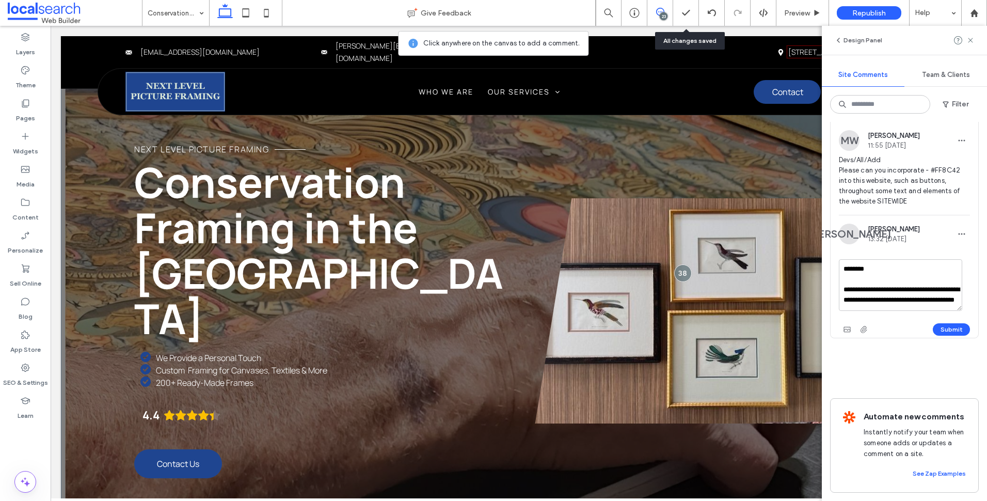
click at [841, 287] on textarea "**********" at bounding box center [900, 285] width 123 height 52
type textarea "**********"
click at [942, 323] on button "Submit" at bounding box center [951, 329] width 37 height 12
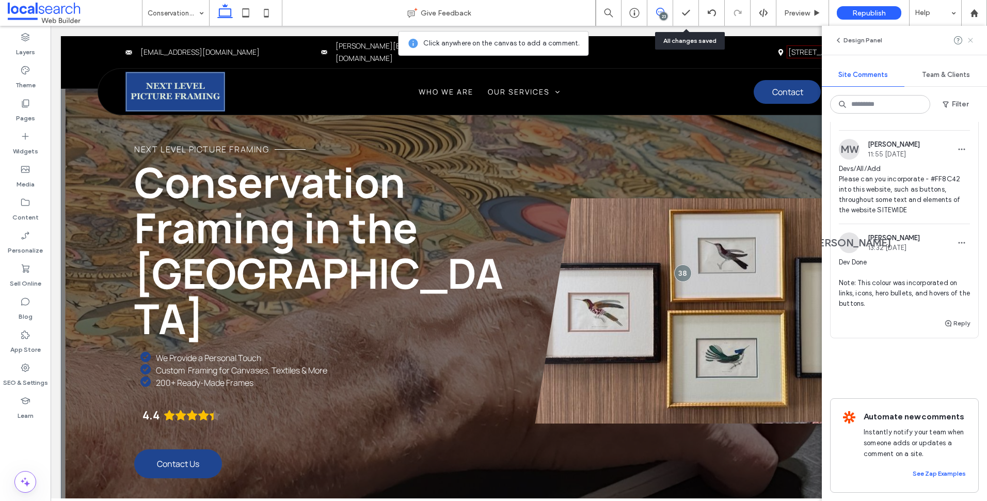
click at [974, 38] on icon at bounding box center [970, 40] width 8 height 8
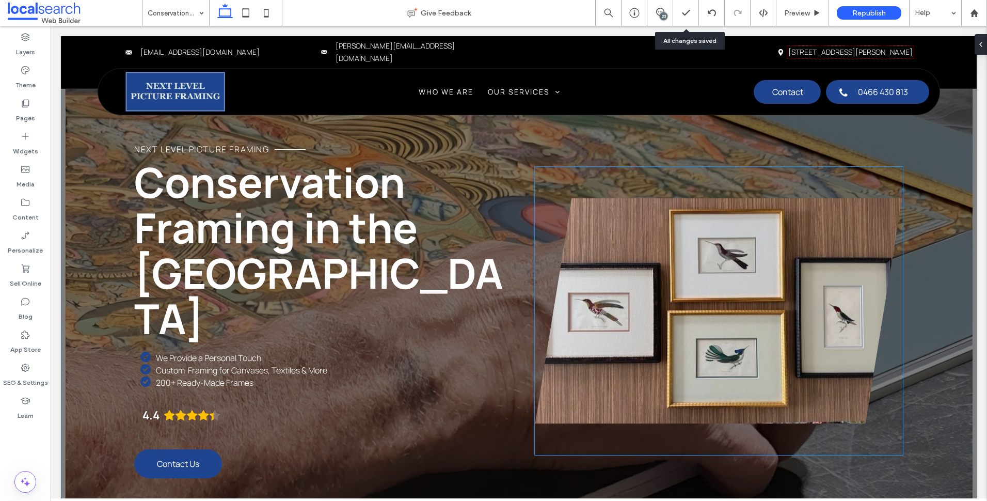
click at [685, 208] on link at bounding box center [718, 310] width 369 height 289
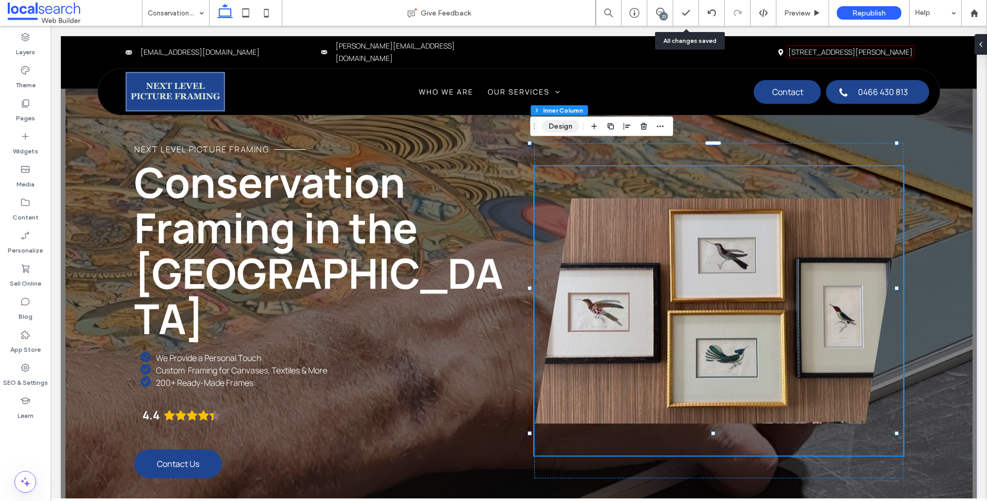
click at [557, 122] on button "Design" at bounding box center [560, 126] width 37 height 12
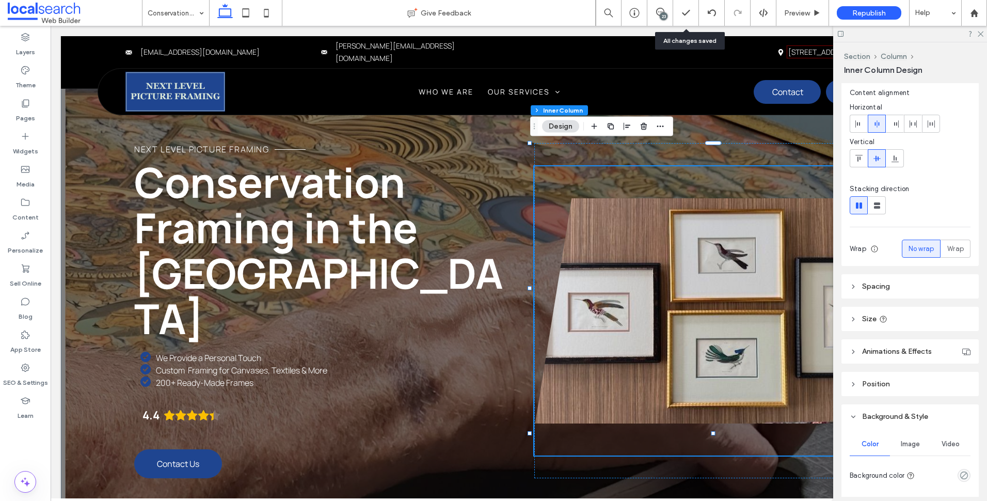
scroll to position [248, 0]
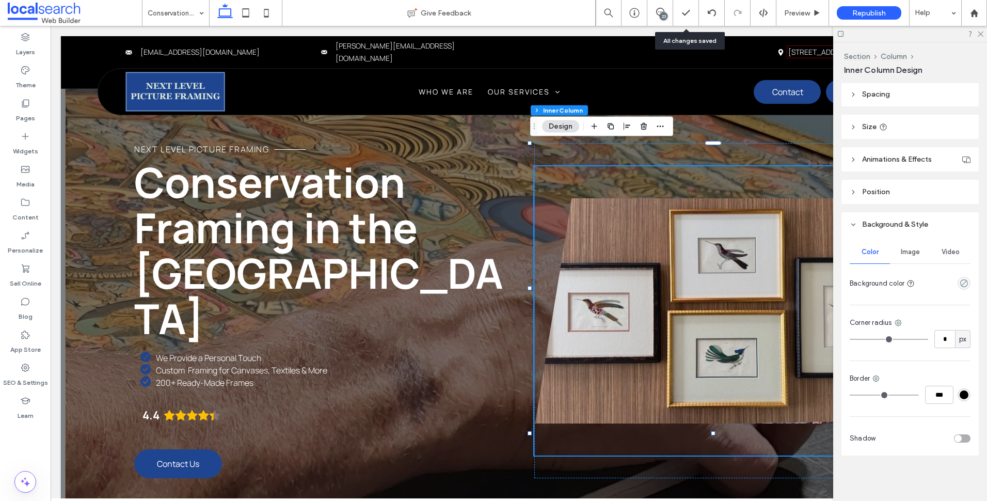
click at [916, 252] on span "Image" at bounding box center [910, 252] width 19 height 8
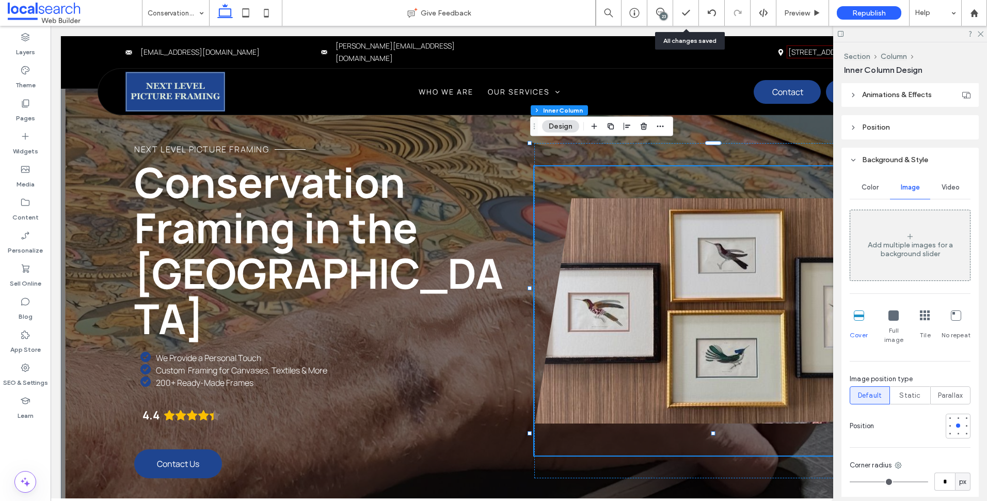
scroll to position [240, 0]
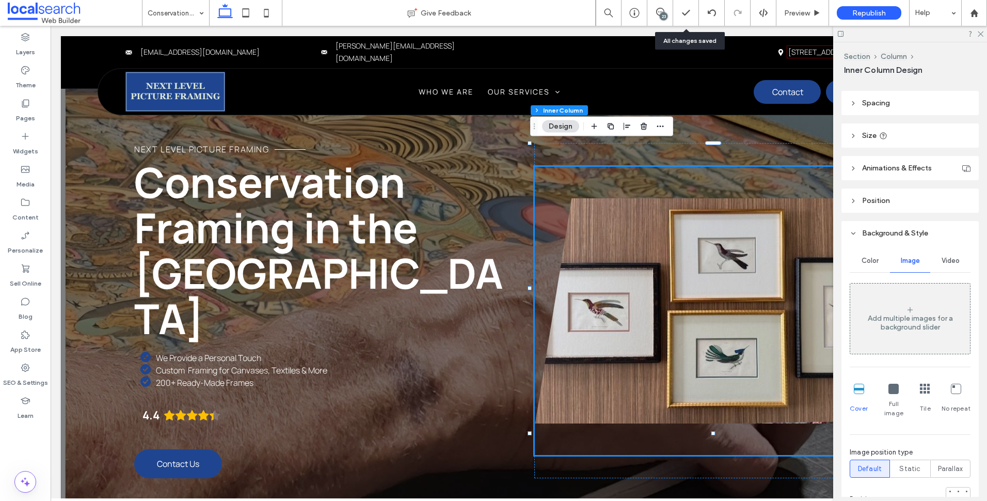
click at [654, 243] on link at bounding box center [718, 310] width 369 height 289
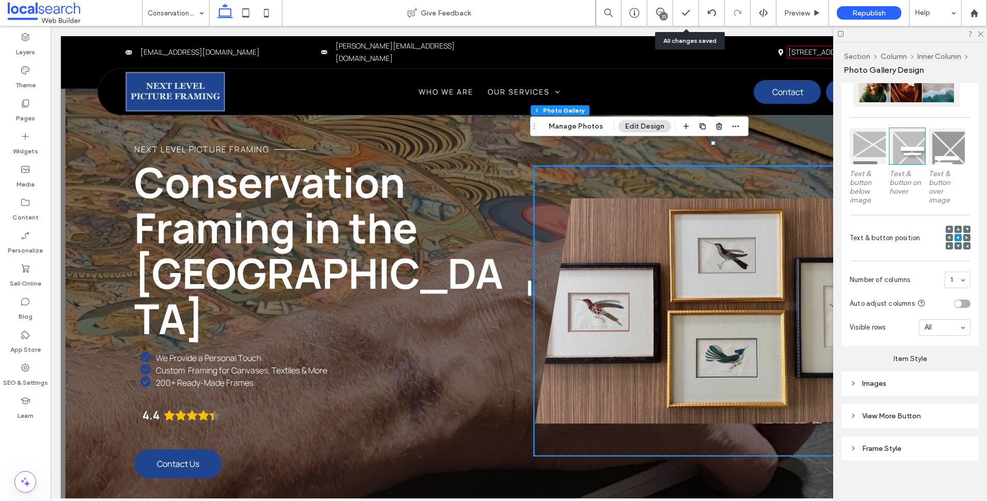
scroll to position [275, 0]
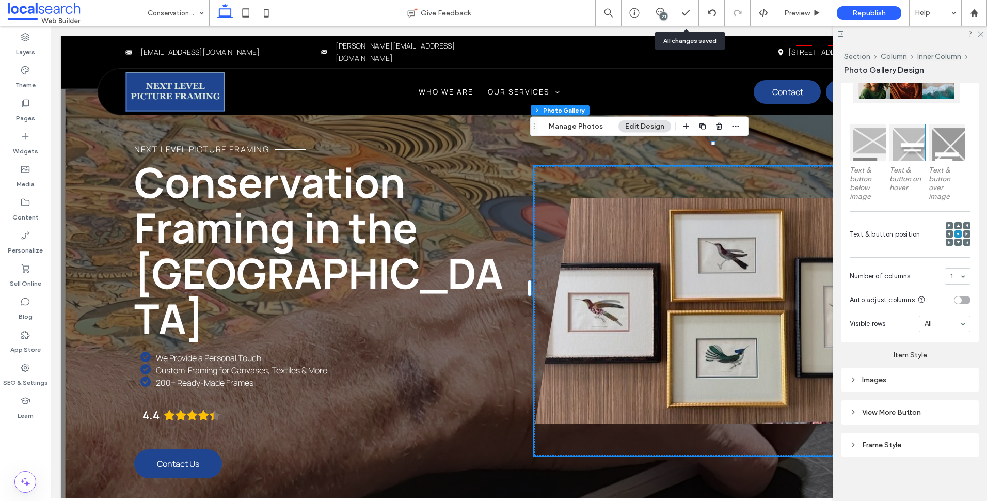
click at [909, 373] on div "Images" at bounding box center [910, 380] width 121 height 14
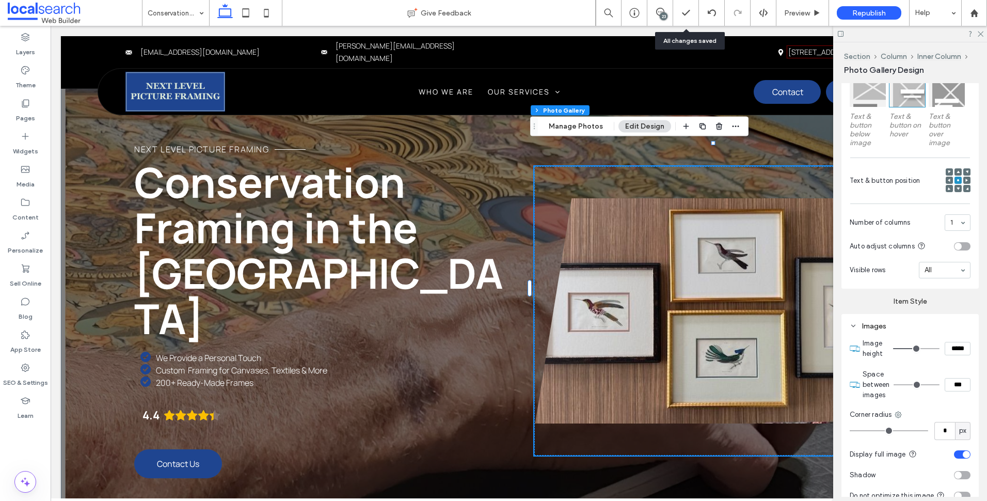
scroll to position [378, 0]
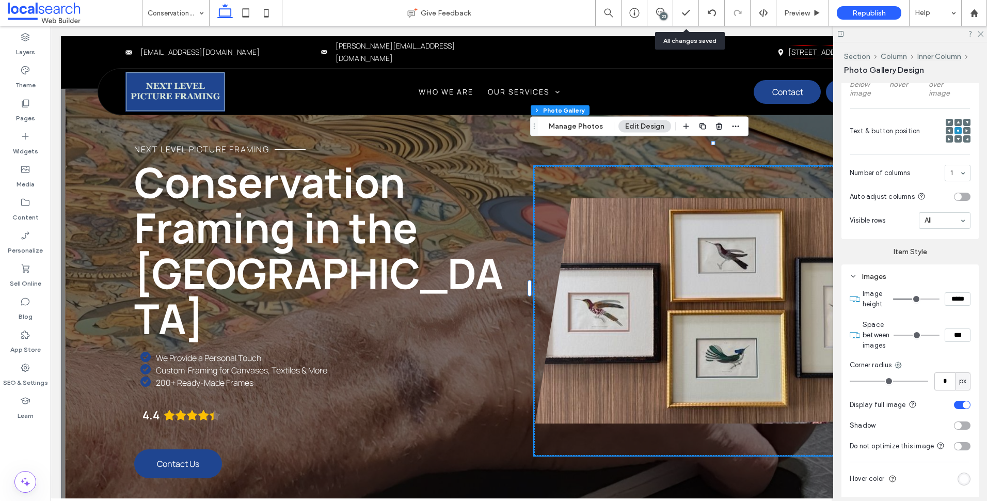
click at [951, 299] on input "*****" at bounding box center [958, 298] width 26 height 13
type input "*****"
type input "***"
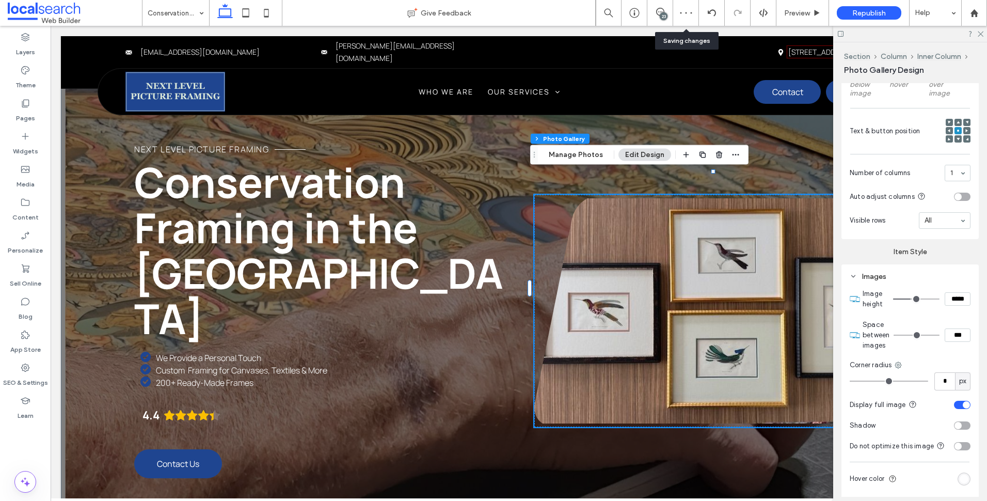
click at [958, 293] on input "*****" at bounding box center [958, 298] width 26 height 13
type input "*****"
type input "***"
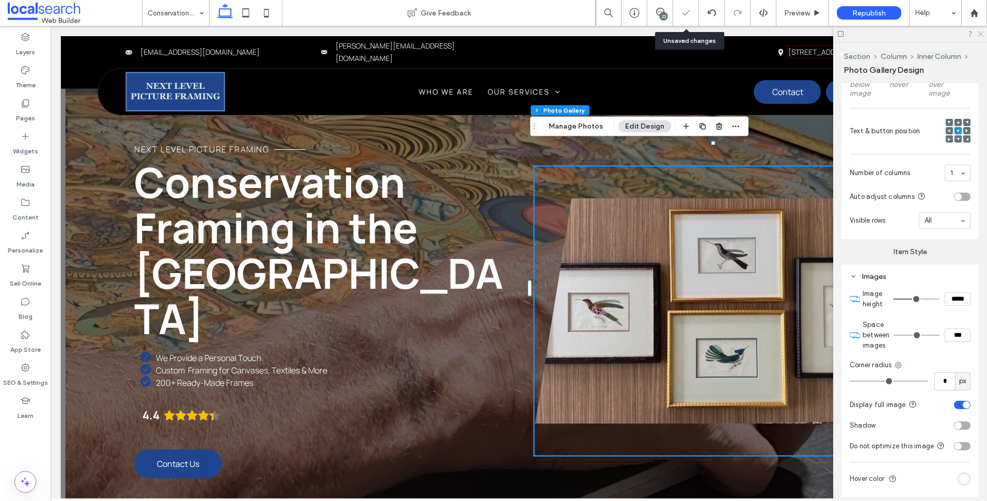
click at [977, 31] on icon at bounding box center [980, 33] width 7 height 7
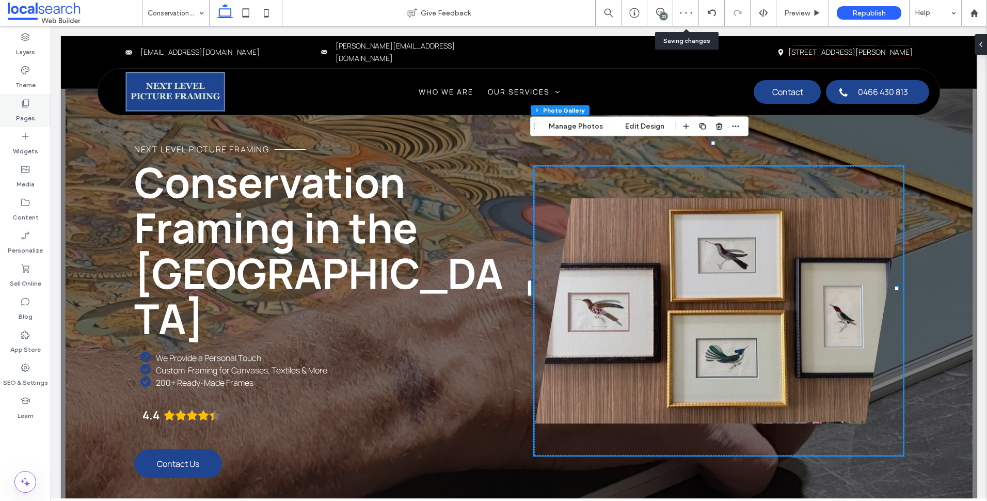
click at [34, 107] on div "Pages" at bounding box center [25, 110] width 51 height 33
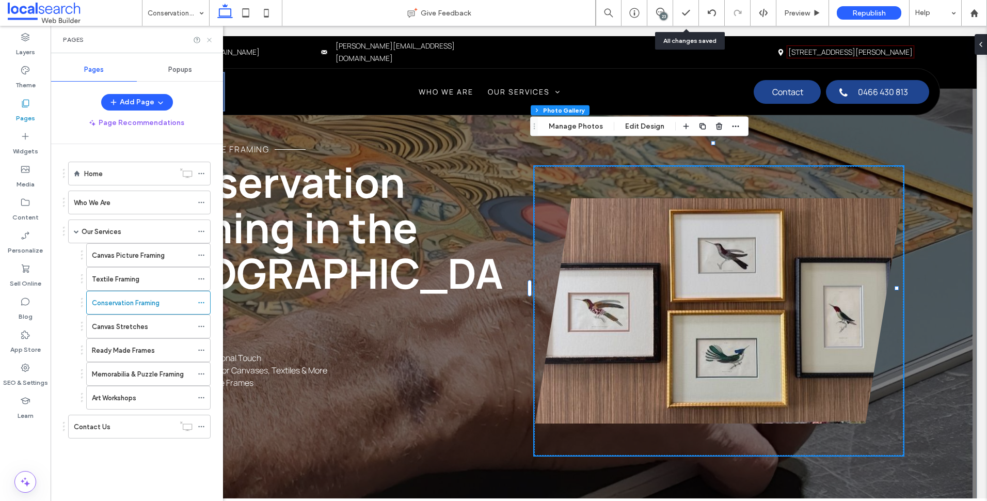
drag, startPoint x: 205, startPoint y: 40, endPoint x: 213, endPoint y: 40, distance: 7.7
click at [205, 40] on div "Pages" at bounding box center [137, 40] width 148 height 8
click at [213, 40] on icon at bounding box center [209, 40] width 8 height 8
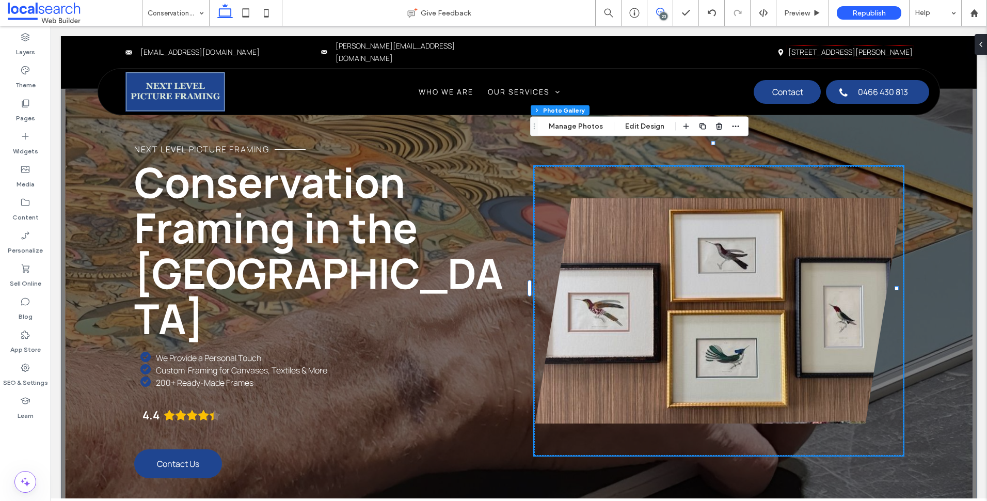
click at [668, 10] on span at bounding box center [659, 12] width 25 height 8
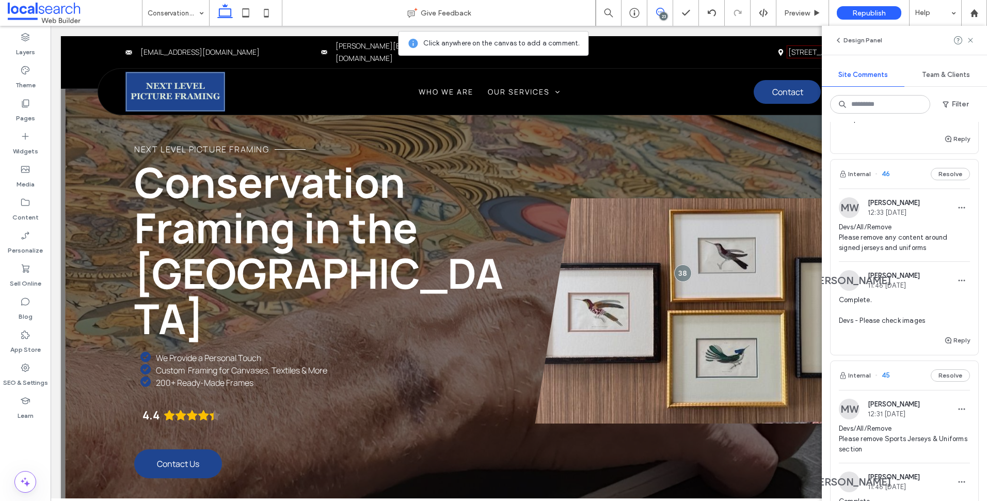
scroll to position [774, 0]
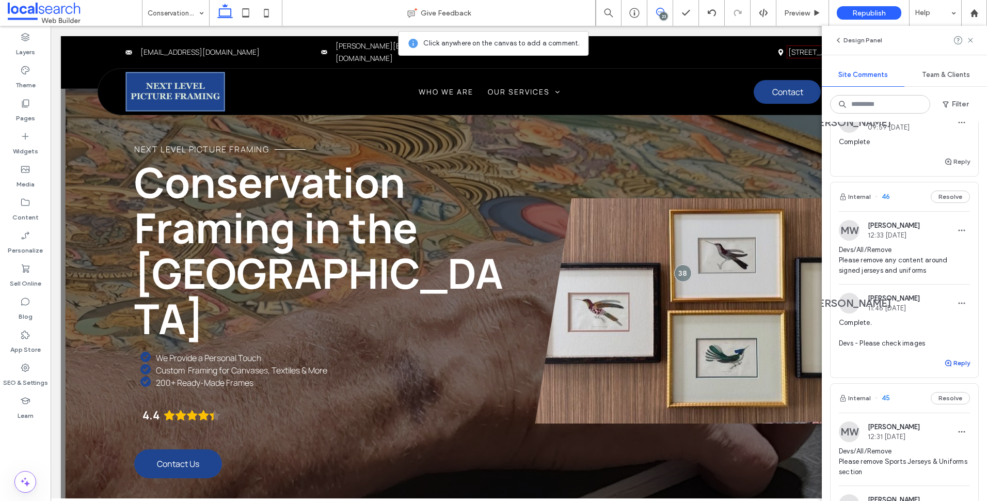
click at [951, 367] on button "Reply" at bounding box center [957, 363] width 26 height 12
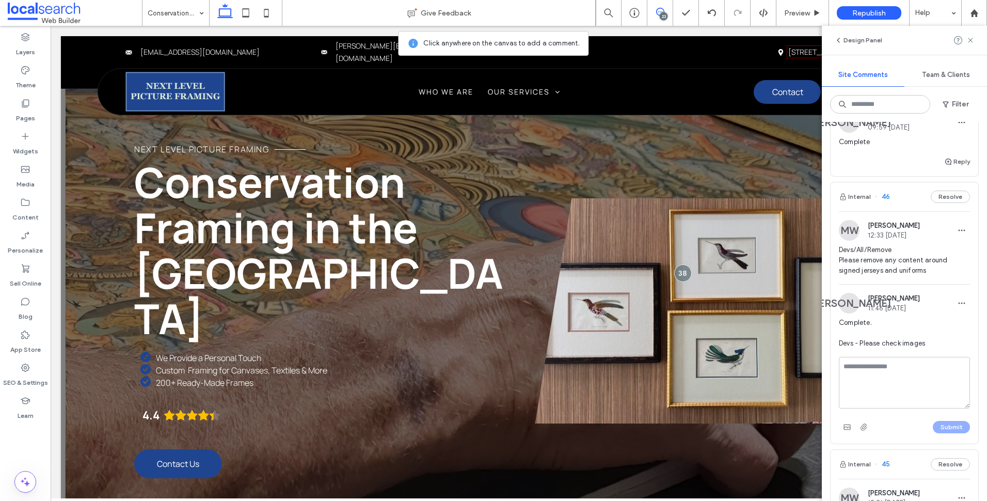
click at [887, 374] on textarea at bounding box center [904, 383] width 131 height 52
type textarea "********"
click at [944, 420] on div "Submit" at bounding box center [904, 427] width 131 height 17
click at [947, 427] on div at bounding box center [493, 250] width 987 height 501
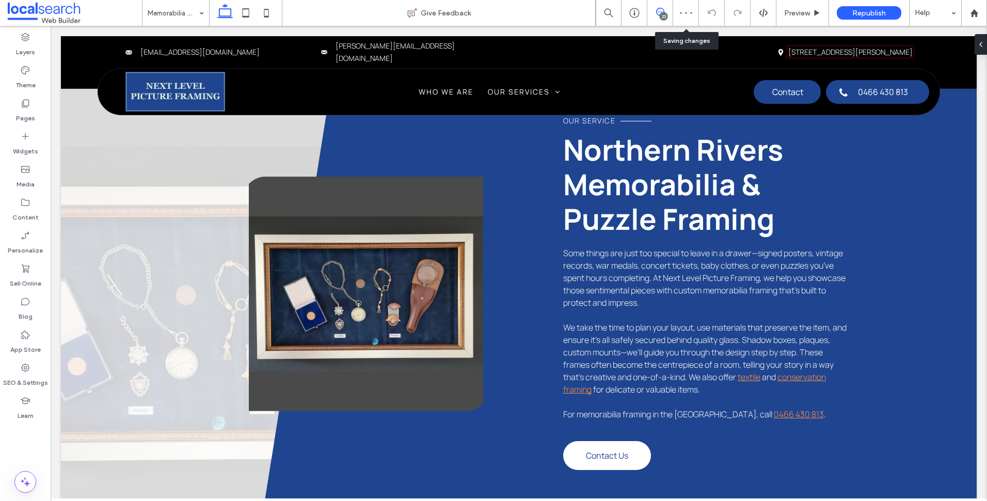
click at [660, 12] on icon at bounding box center [660, 12] width 8 height 8
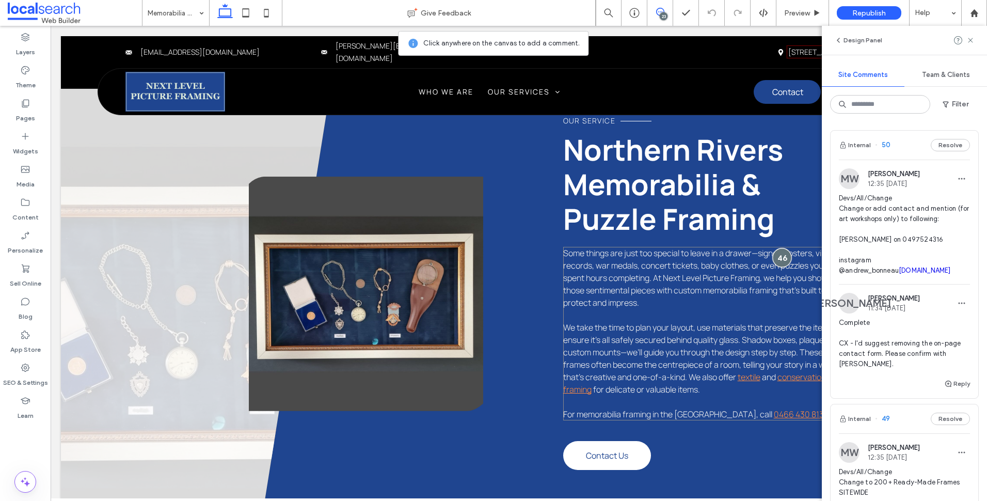
click at [777, 248] on div at bounding box center [781, 257] width 19 height 19
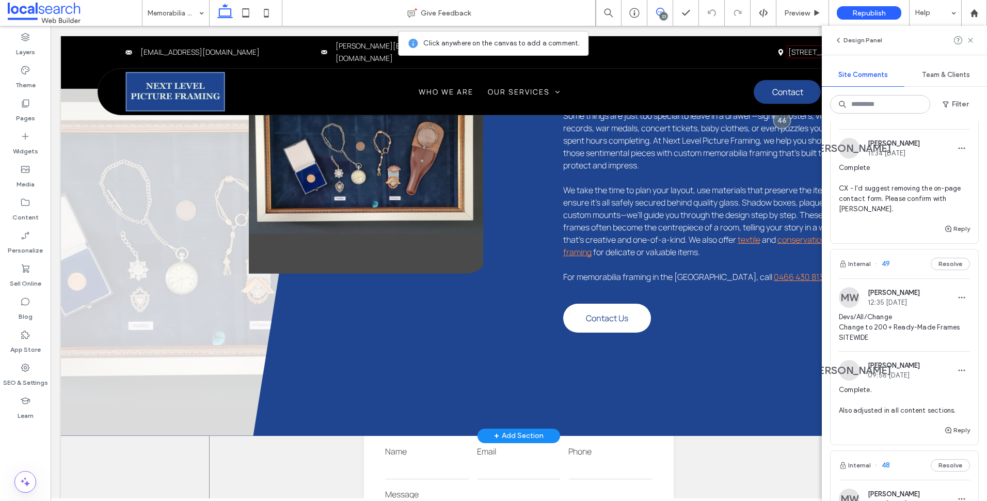
scroll to position [542, 0]
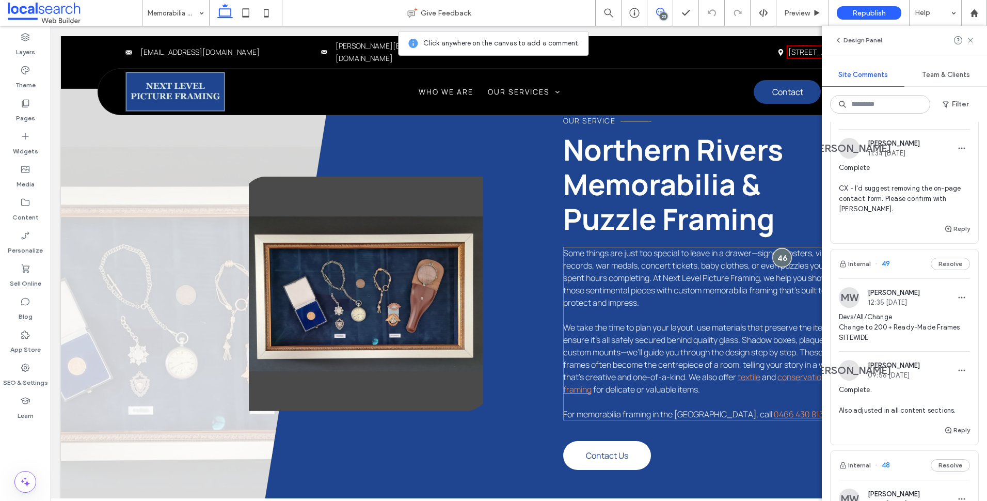
click at [775, 248] on div at bounding box center [781, 257] width 19 height 19
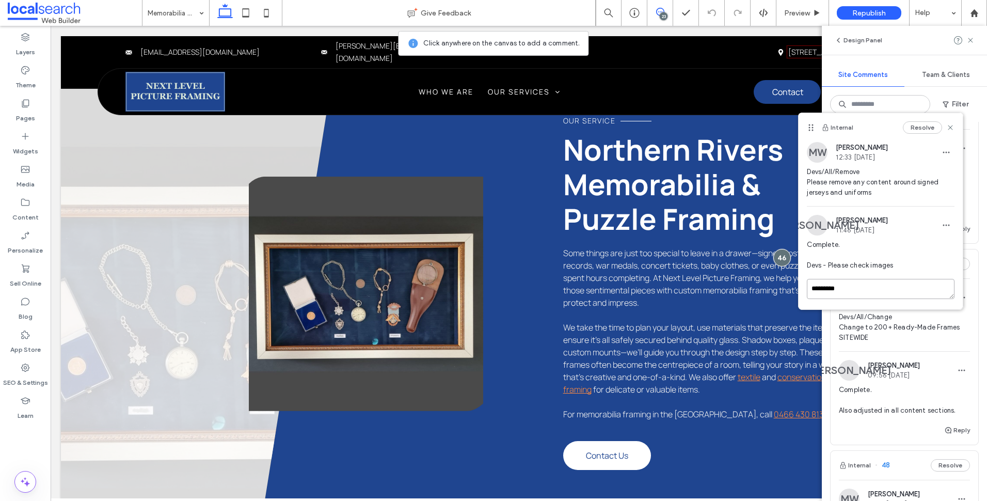
click at [847, 281] on textarea "********" at bounding box center [881, 289] width 148 height 20
click at [931, 342] on div "Submit" at bounding box center [881, 349] width 148 height 17
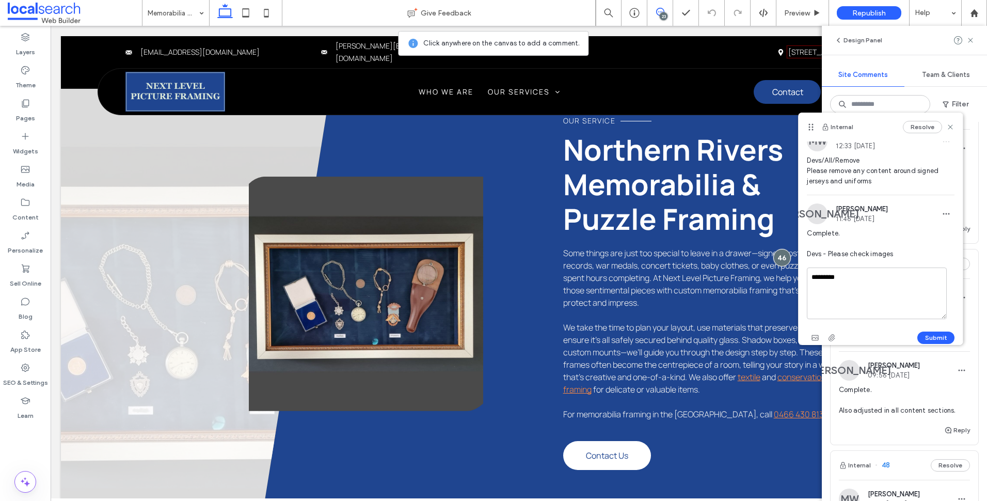
scroll to position [21, 0]
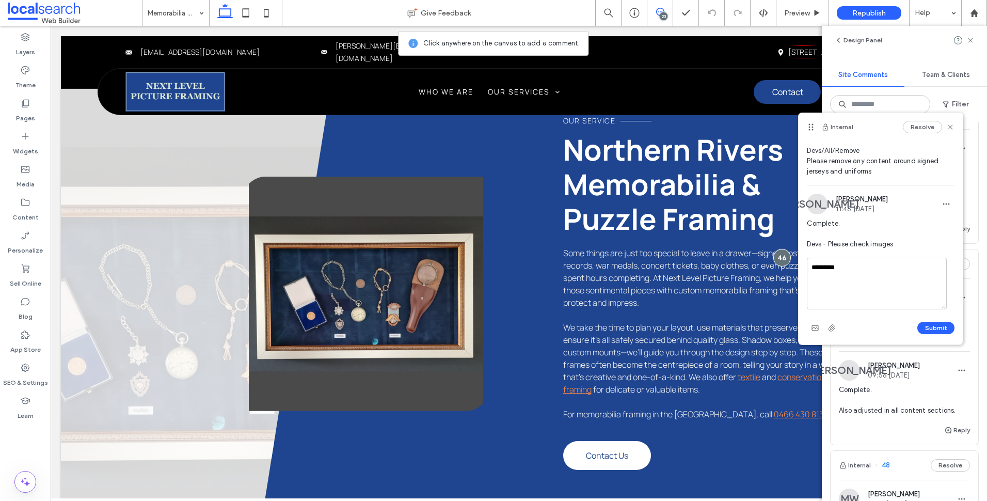
click at [926, 323] on button "Submit" at bounding box center [935, 328] width 37 height 12
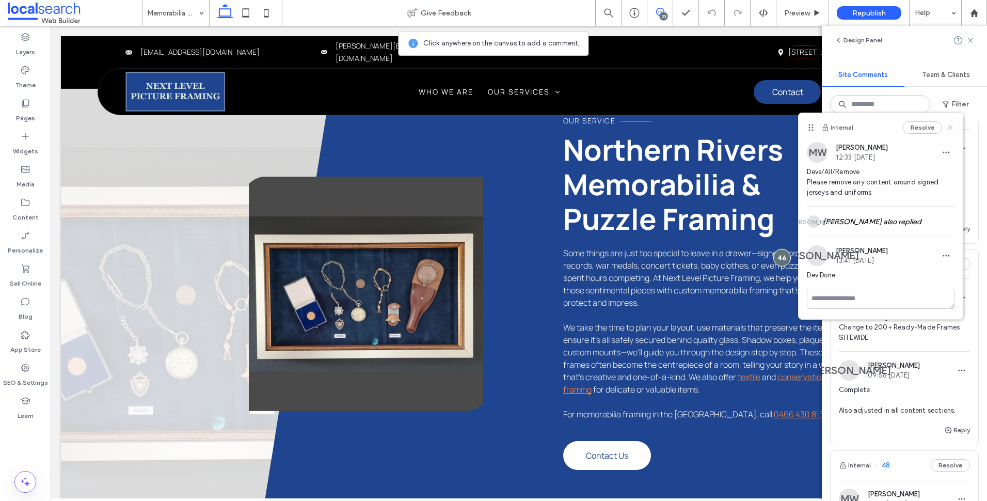
click at [952, 129] on icon at bounding box center [950, 127] width 8 height 8
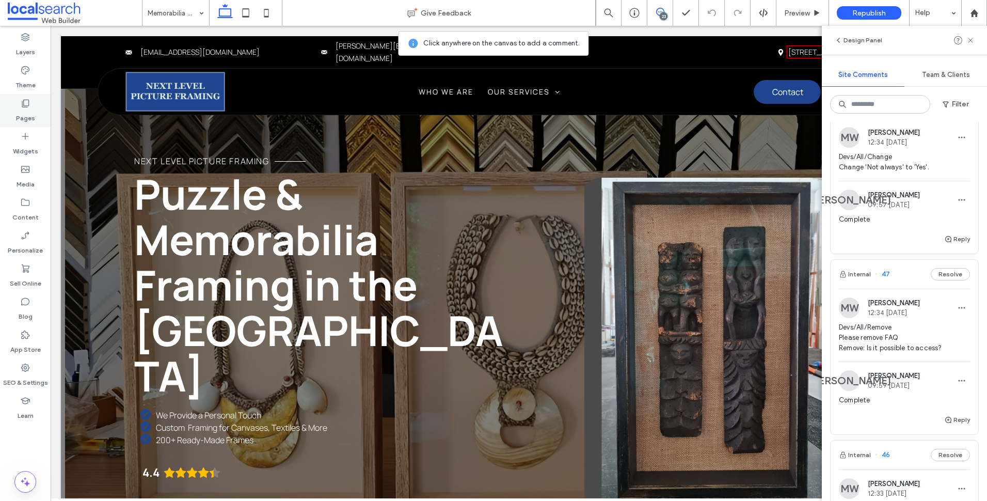
click at [23, 103] on icon at bounding box center [25, 103] width 10 height 10
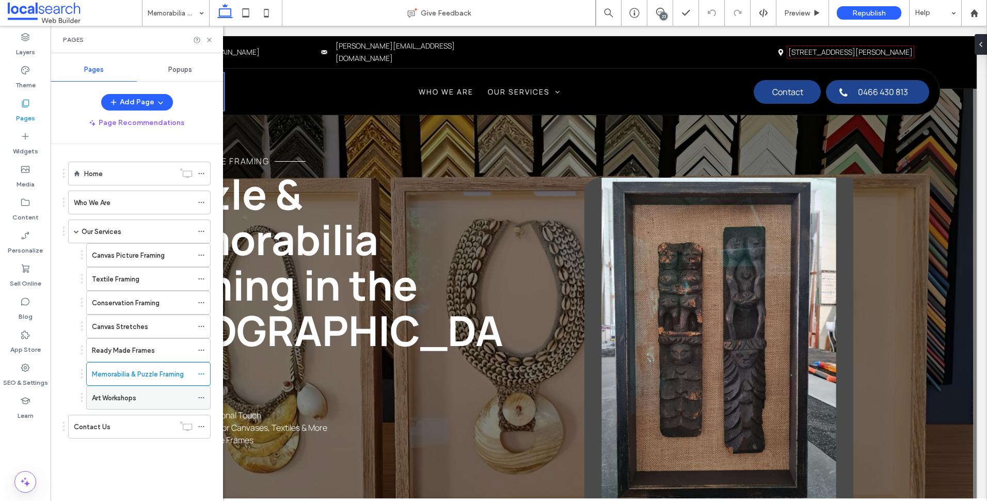
scroll to position [52, 0]
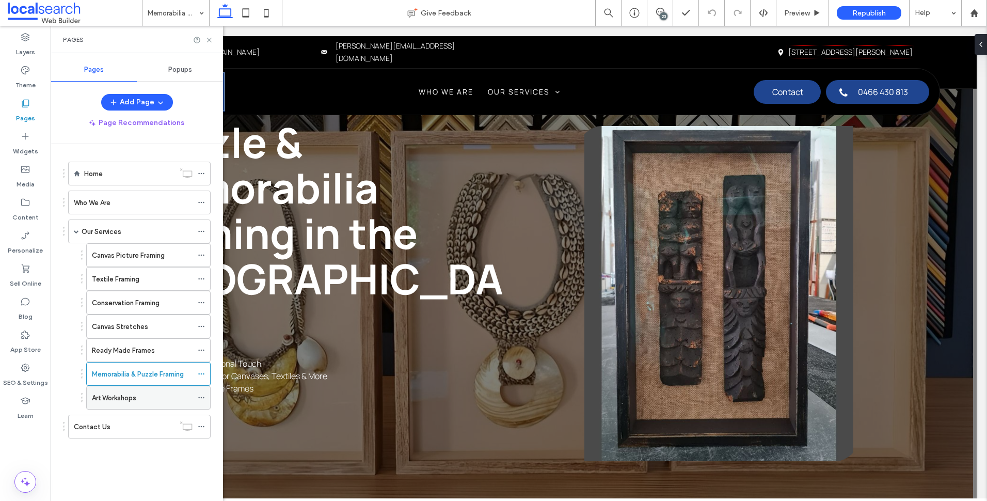
click at [129, 393] on label "Art Workshops" at bounding box center [114, 398] width 44 height 18
click at [209, 42] on icon at bounding box center [209, 40] width 8 height 8
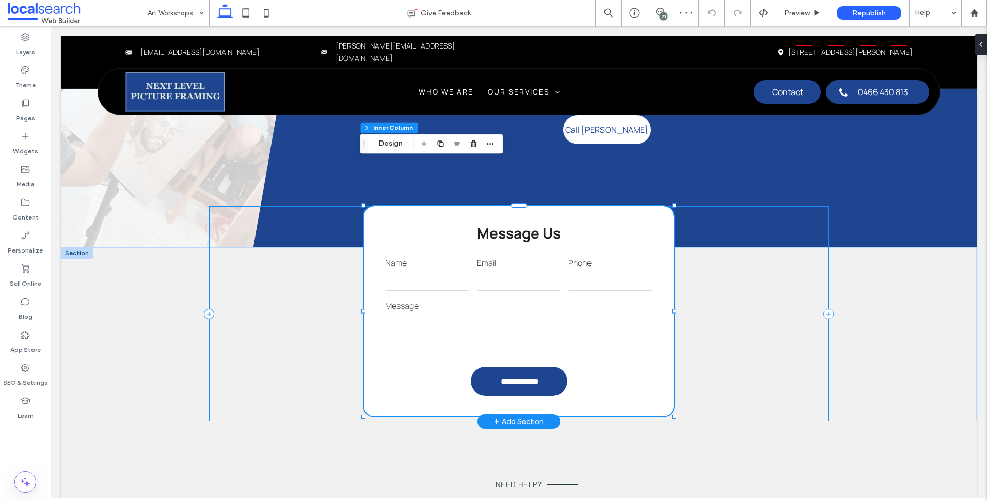
click at [273, 238] on div "**********" at bounding box center [518, 313] width 619 height 215
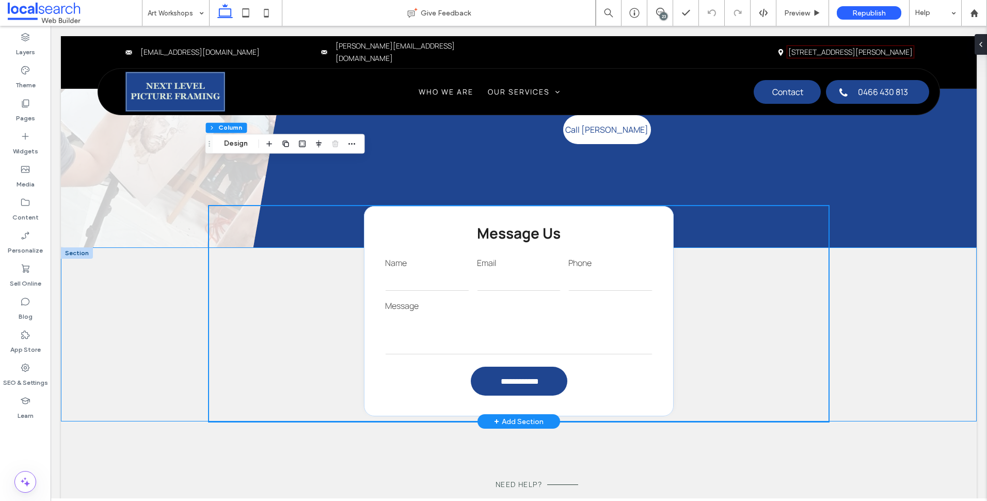
click at [83, 247] on div "**********" at bounding box center [519, 334] width 916 height 174
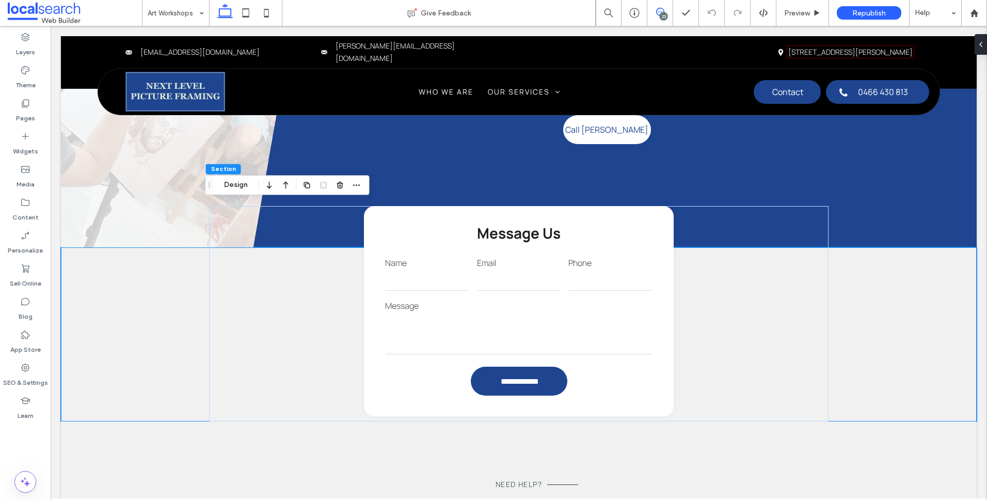
click at [666, 11] on span at bounding box center [659, 12] width 25 height 8
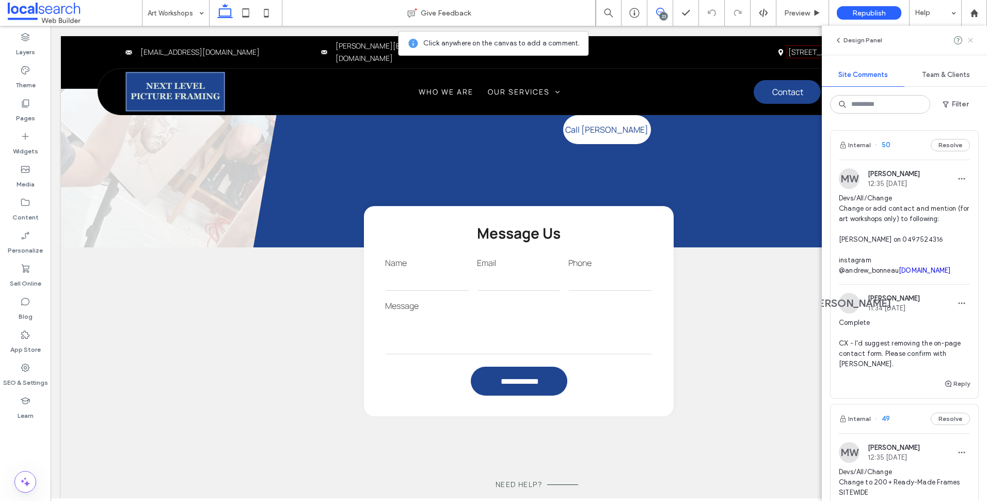
drag, startPoint x: 971, startPoint y: 37, endPoint x: 809, endPoint y: 45, distance: 161.3
click at [971, 37] on icon at bounding box center [970, 40] width 8 height 8
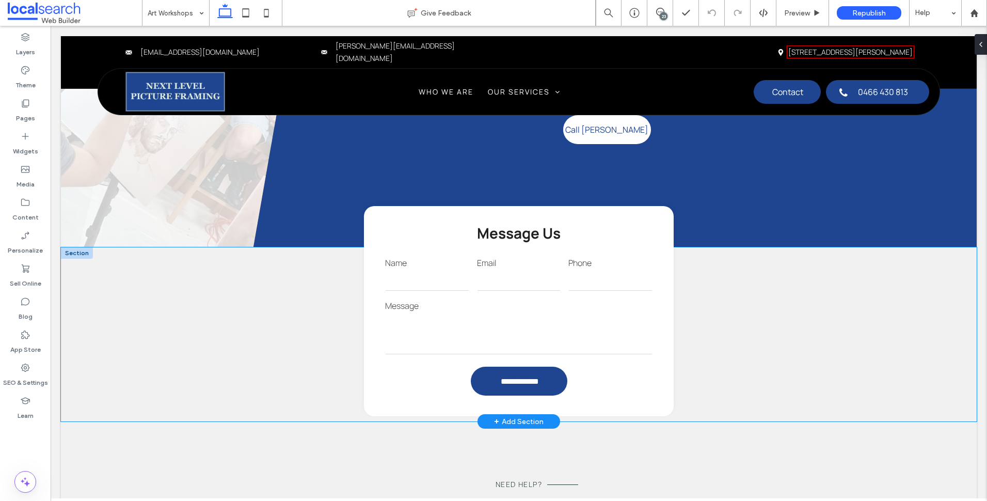
click at [150, 247] on div "**********" at bounding box center [519, 334] width 916 height 174
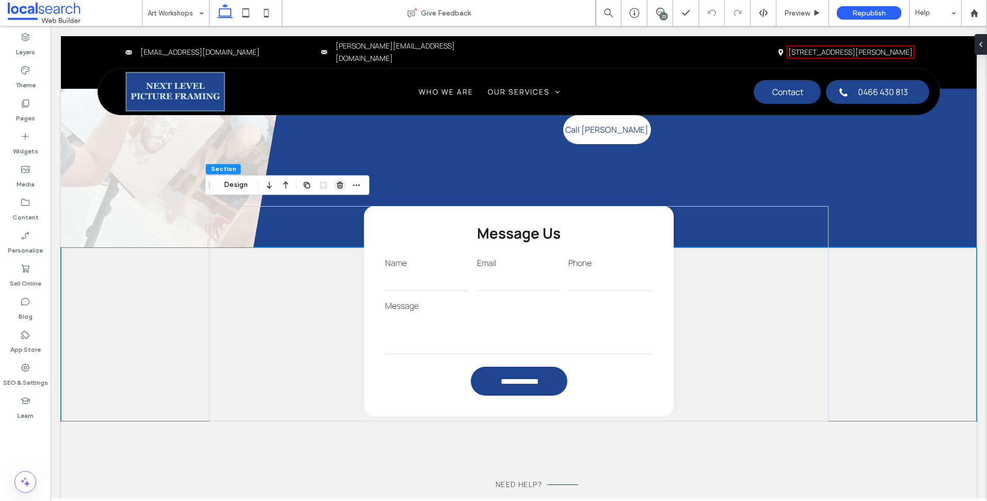
click at [340, 185] on icon "button" at bounding box center [340, 185] width 8 height 8
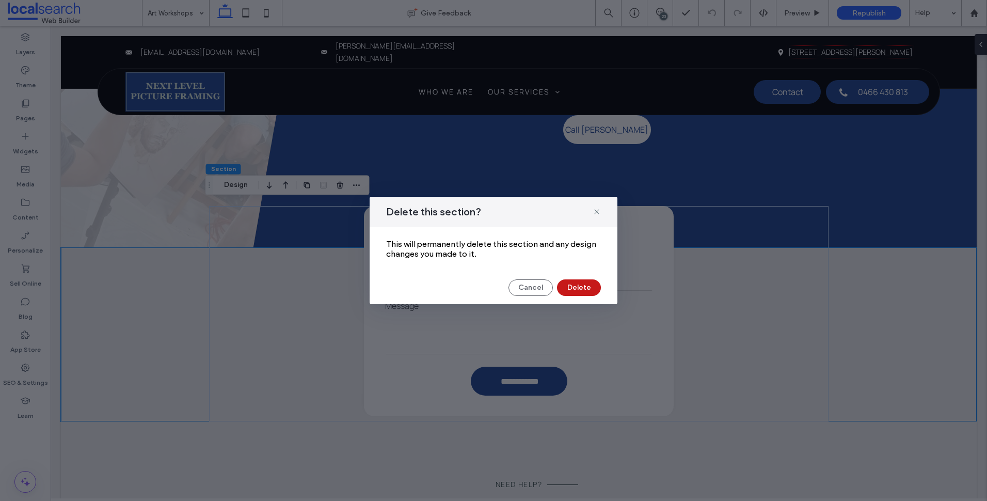
click at [594, 290] on button "Delete" at bounding box center [579, 287] width 44 height 17
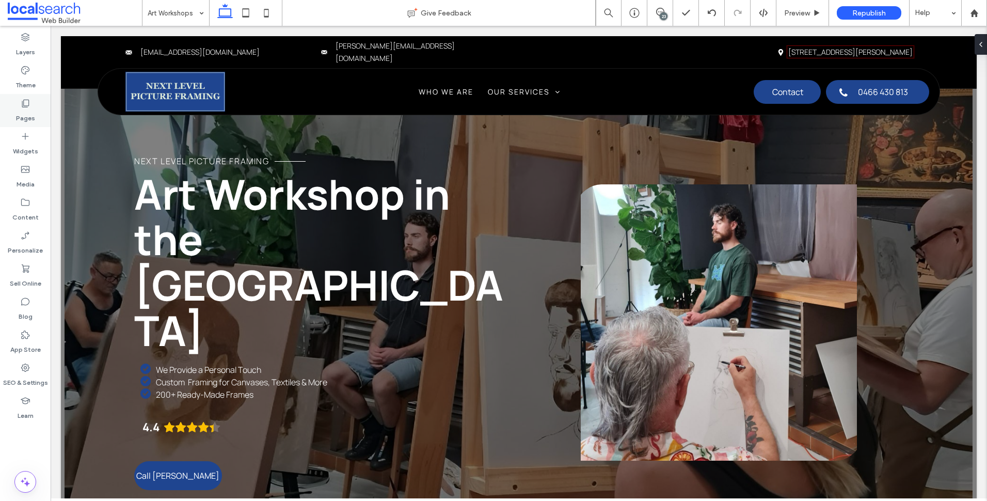
click at [29, 116] on label "Pages" at bounding box center [25, 115] width 19 height 14
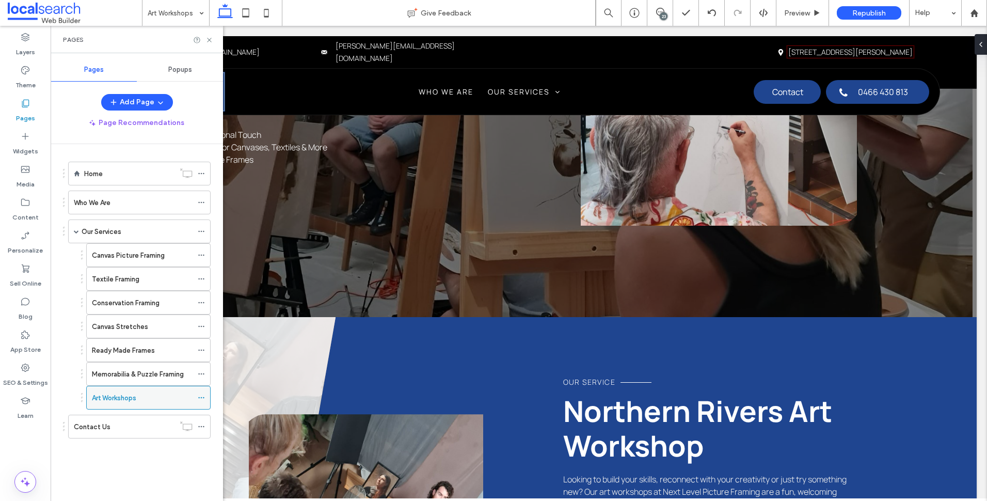
scroll to position [310, 0]
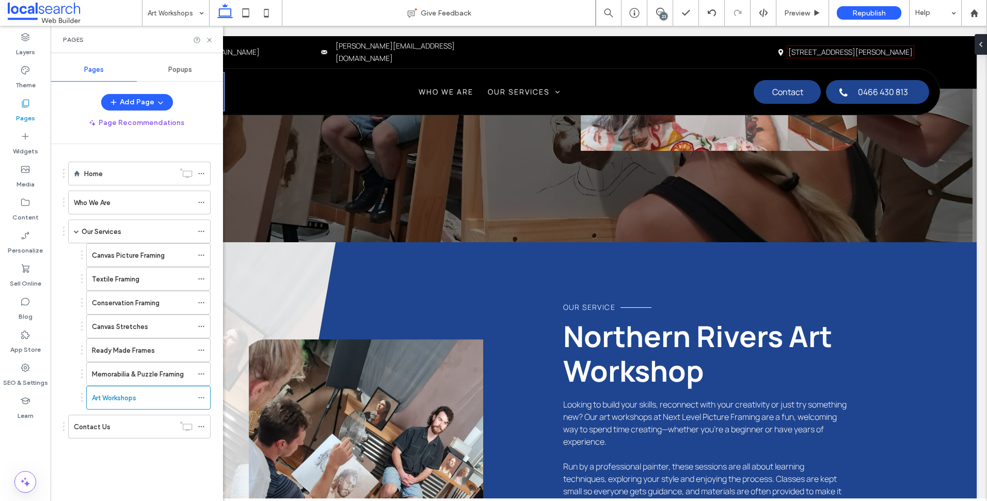
click at [142, 433] on div "Contact Us" at bounding box center [124, 426] width 101 height 23
click at [212, 38] on icon at bounding box center [209, 40] width 8 height 8
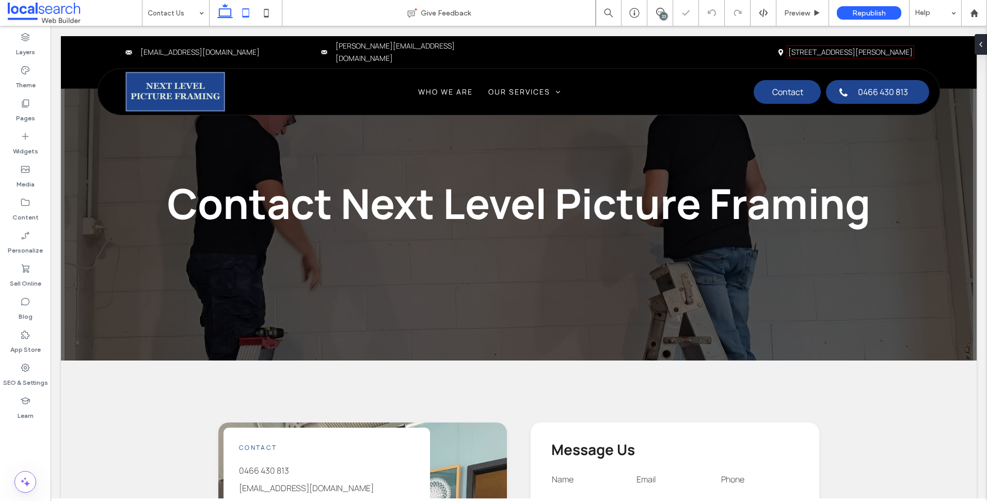
click at [249, 11] on icon at bounding box center [245, 13] width 21 height 21
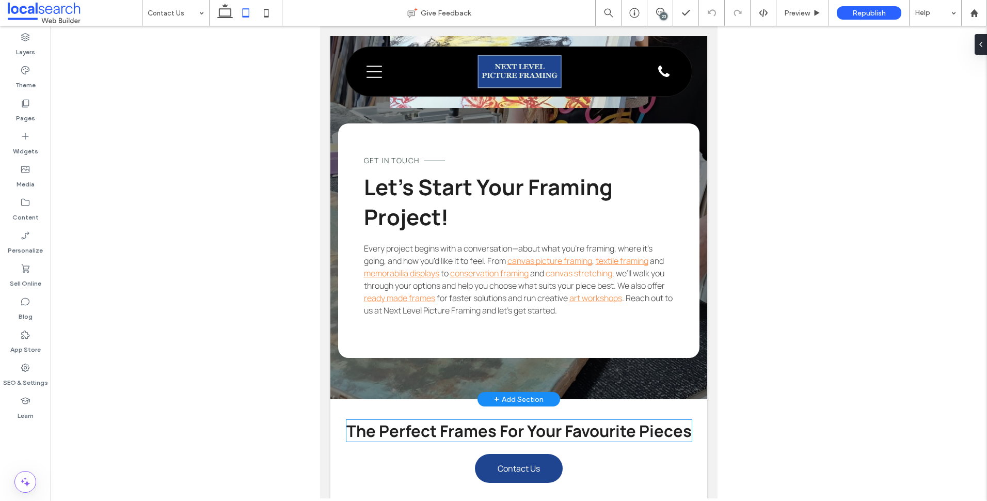
scroll to position [929, 0]
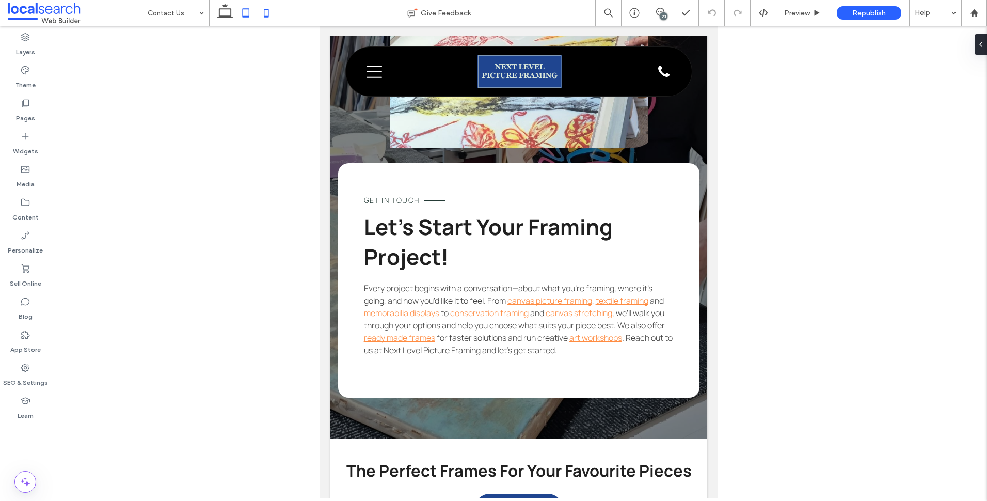
drag, startPoint x: 266, startPoint y: 8, endPoint x: 262, endPoint y: 18, distance: 10.6
click at [266, 8] on icon at bounding box center [266, 13] width 21 height 21
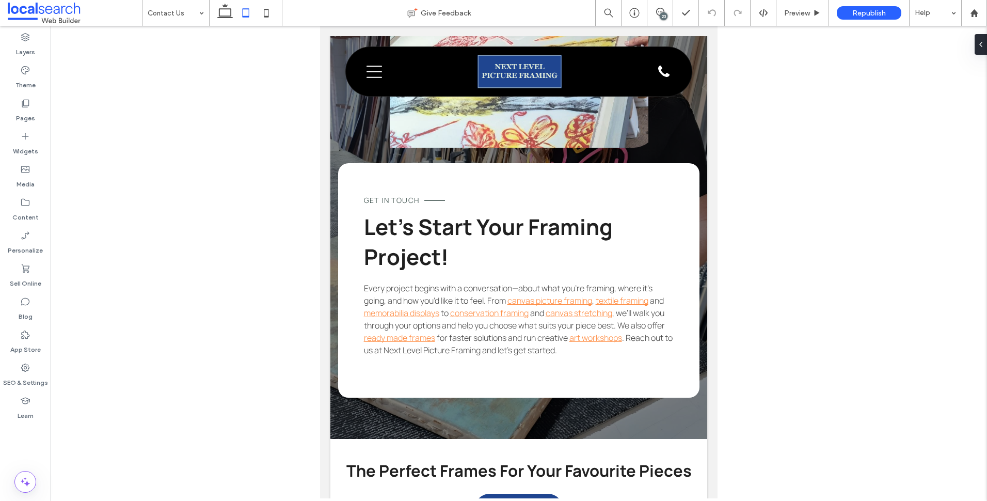
scroll to position [1487, 0]
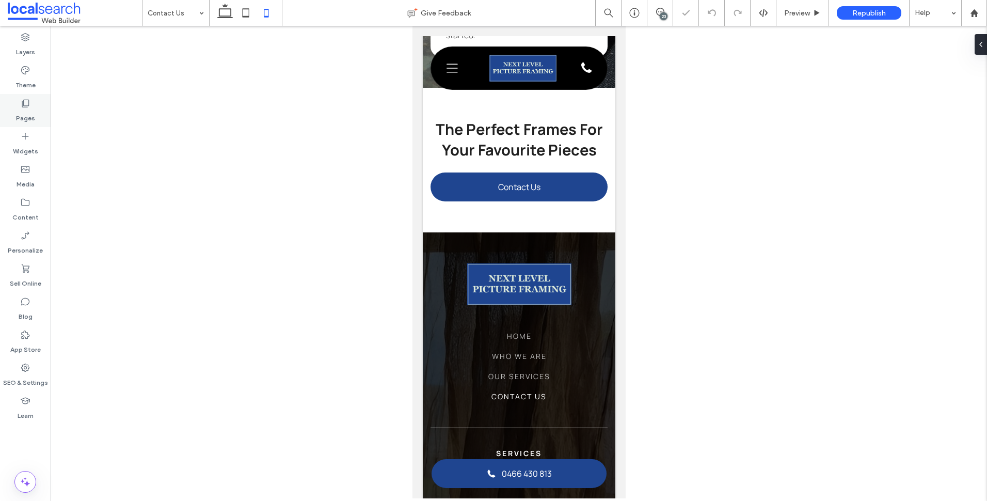
click at [27, 105] on icon at bounding box center [25, 103] width 10 height 10
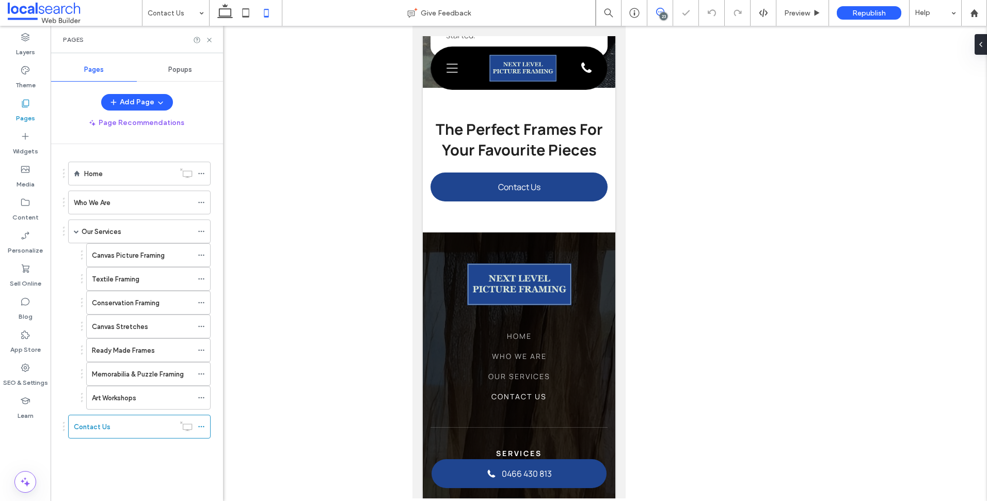
click at [655, 12] on span at bounding box center [659, 12] width 25 height 8
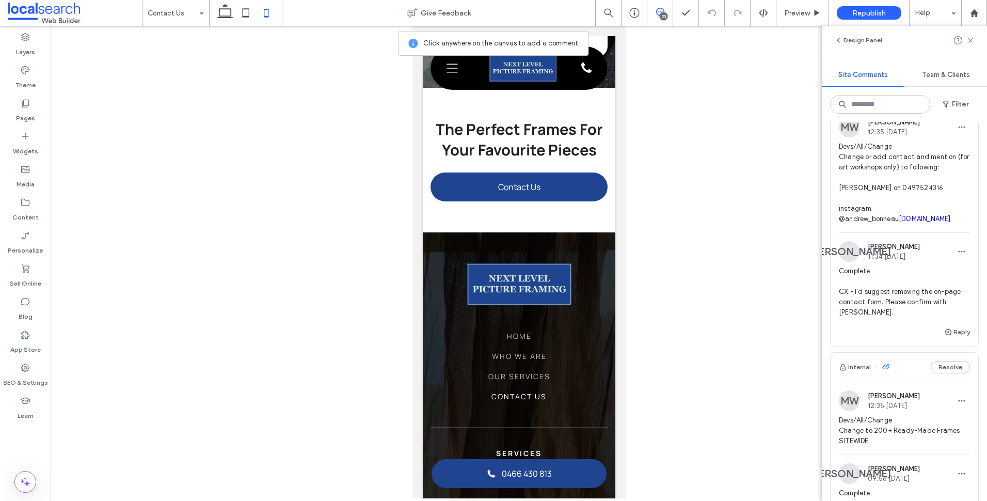
scroll to position [0, 0]
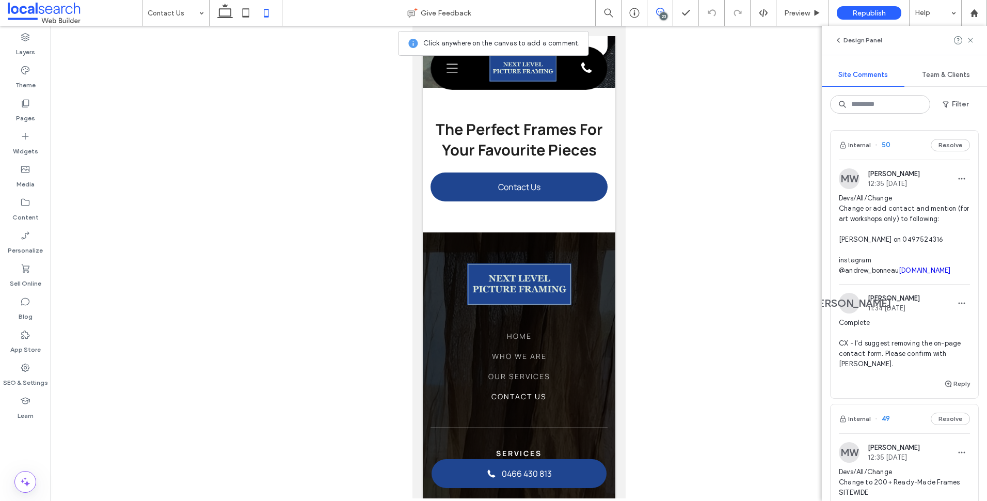
click at [951, 389] on div "Reply" at bounding box center [905, 387] width 148 height 21
click at [953, 383] on div at bounding box center [493, 250] width 987 height 501
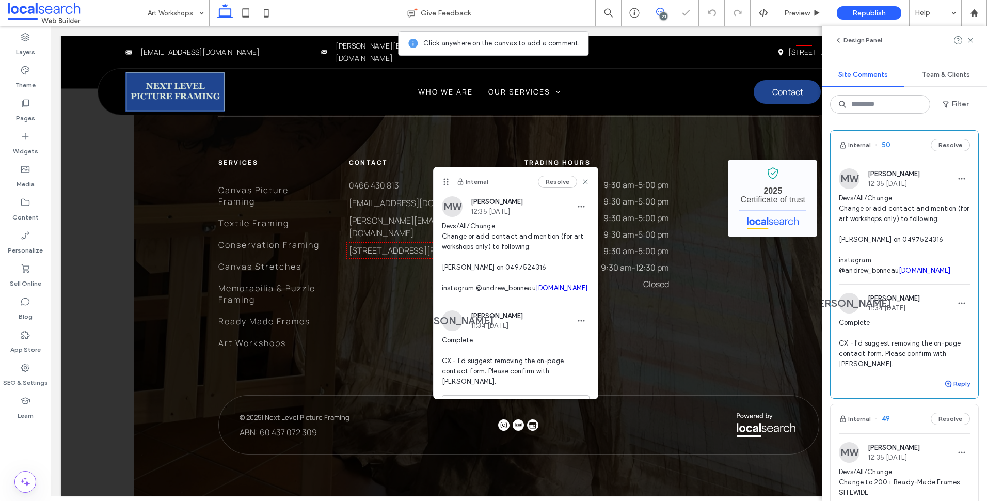
click at [954, 385] on button "Reply" at bounding box center [957, 383] width 26 height 12
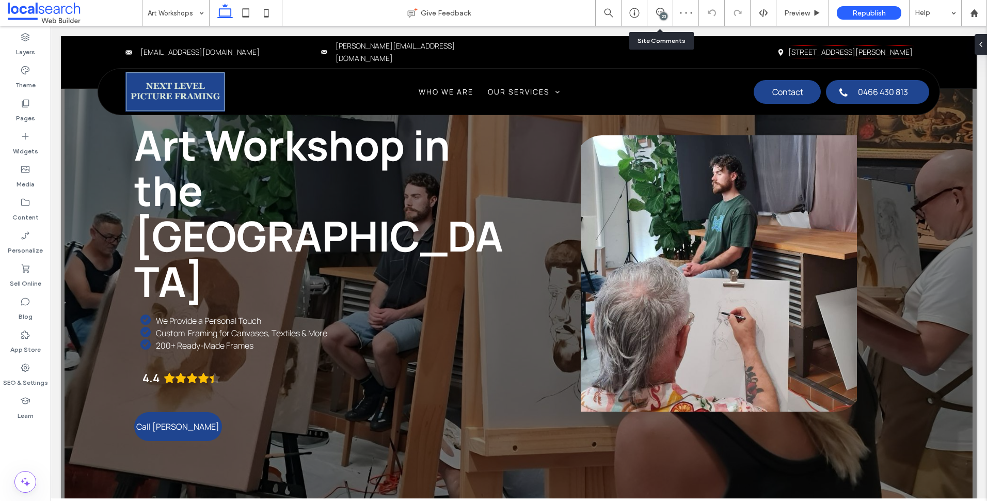
click at [669, 11] on span at bounding box center [659, 12] width 25 height 8
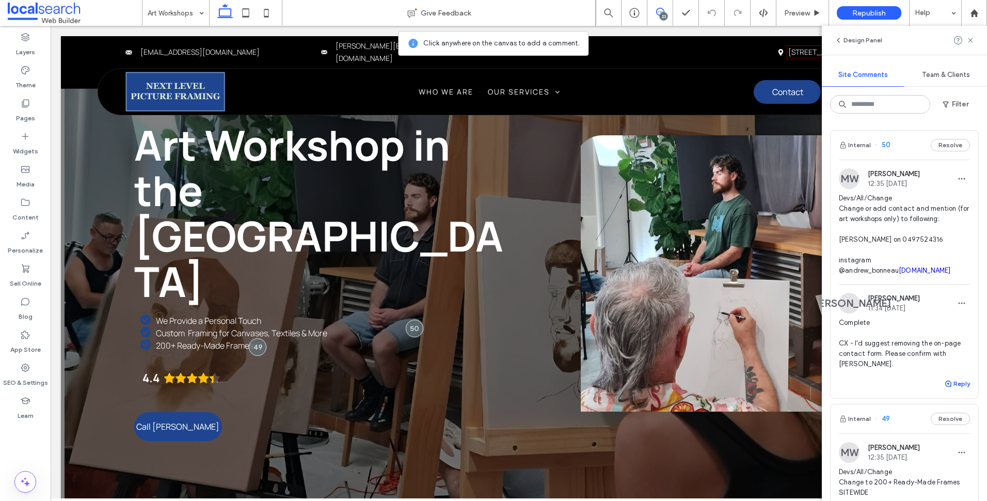
click at [955, 383] on button "Reply" at bounding box center [957, 383] width 26 height 12
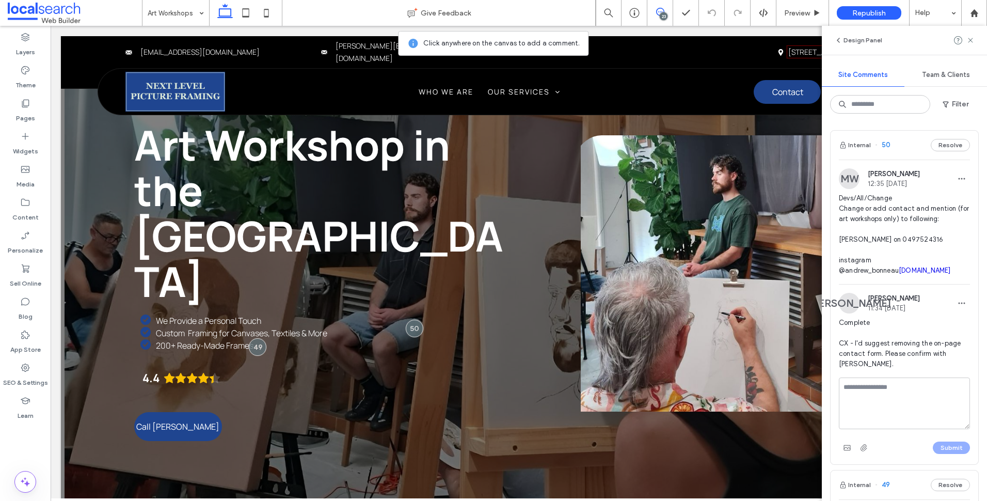
click at [918, 390] on textarea at bounding box center [904, 403] width 131 height 52
drag, startPoint x: 952, startPoint y: 409, endPoint x: 934, endPoint y: 407, distance: 18.2
click at [934, 407] on textarea "**********" at bounding box center [900, 403] width 123 height 52
type textarea "**********"
click at [943, 450] on button "Submit" at bounding box center [951, 447] width 37 height 12
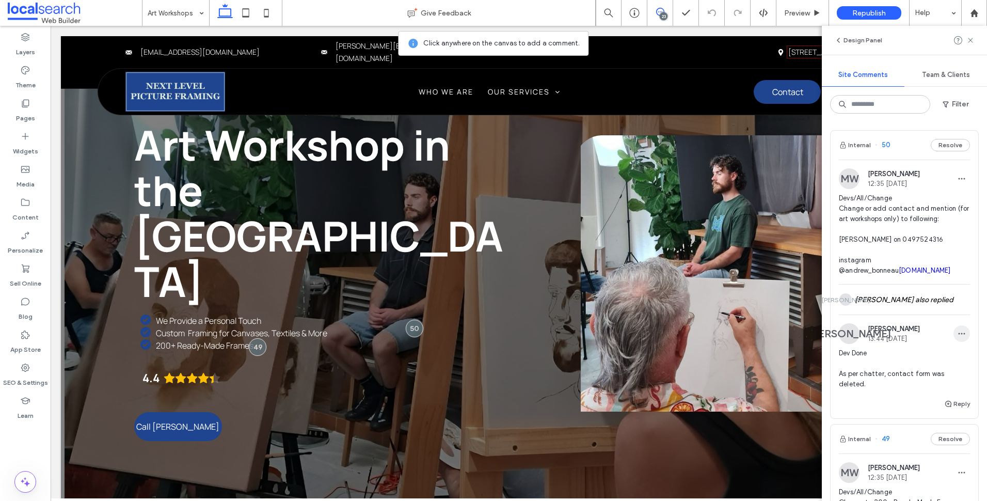
click at [958, 338] on icon "button" at bounding box center [962, 333] width 8 height 8
click at [961, 342] on span "button" at bounding box center [961, 333] width 17 height 17
click at [977, 337] on div "Internal 50 Resolve MW Monique Windust 12:35 Aug 8 2025 Devs/All/Change Change …" at bounding box center [904, 311] width 165 height 379
drag, startPoint x: 968, startPoint y: 38, endPoint x: 877, endPoint y: 83, distance: 102.3
click at [968, 38] on use at bounding box center [970, 40] width 5 height 5
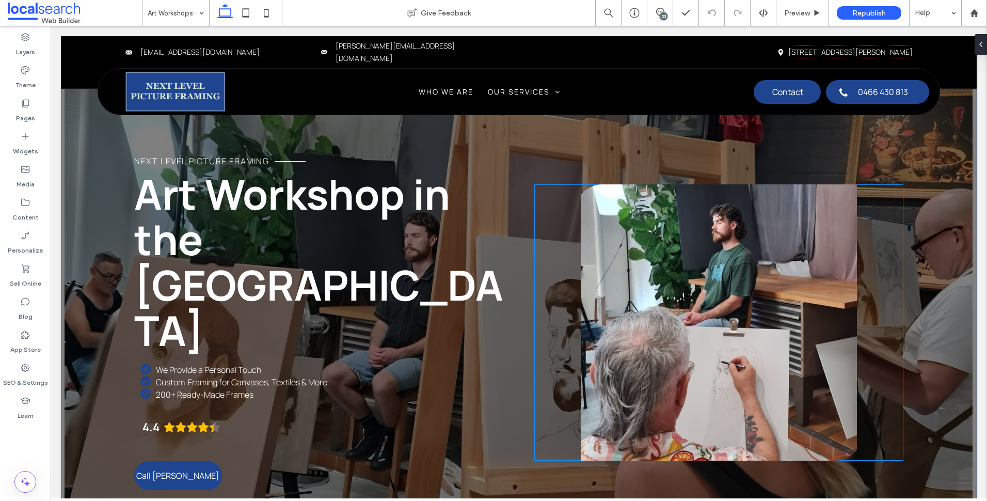
click at [631, 322] on link at bounding box center [718, 322] width 369 height 276
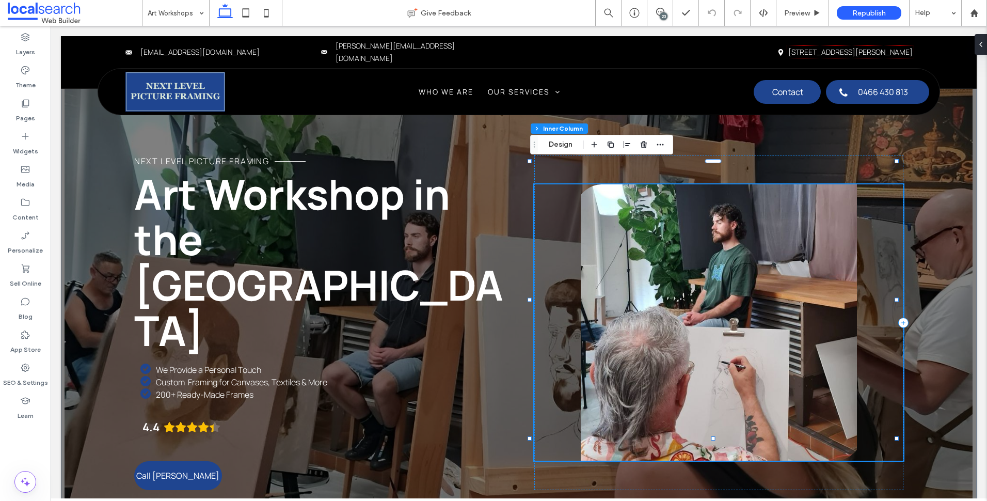
click at [631, 322] on link at bounding box center [718, 322] width 369 height 276
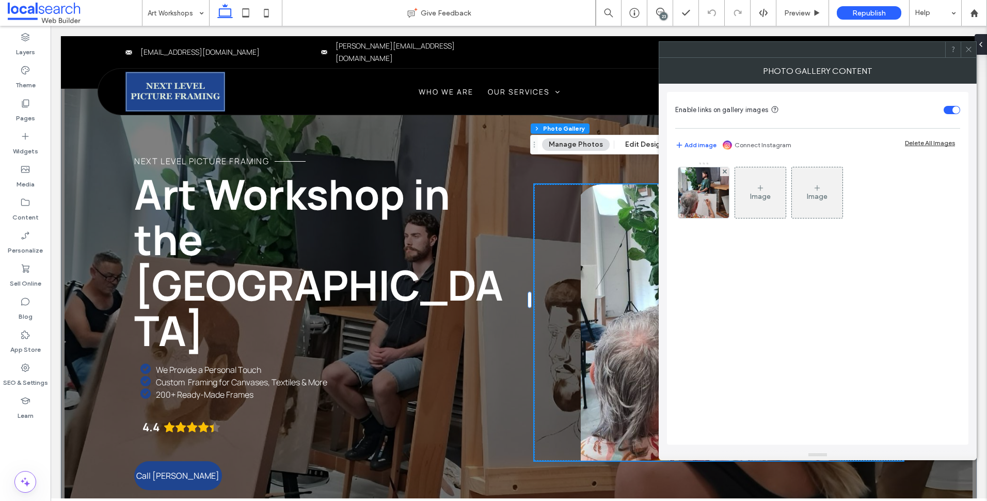
click at [972, 47] on icon at bounding box center [969, 49] width 8 height 8
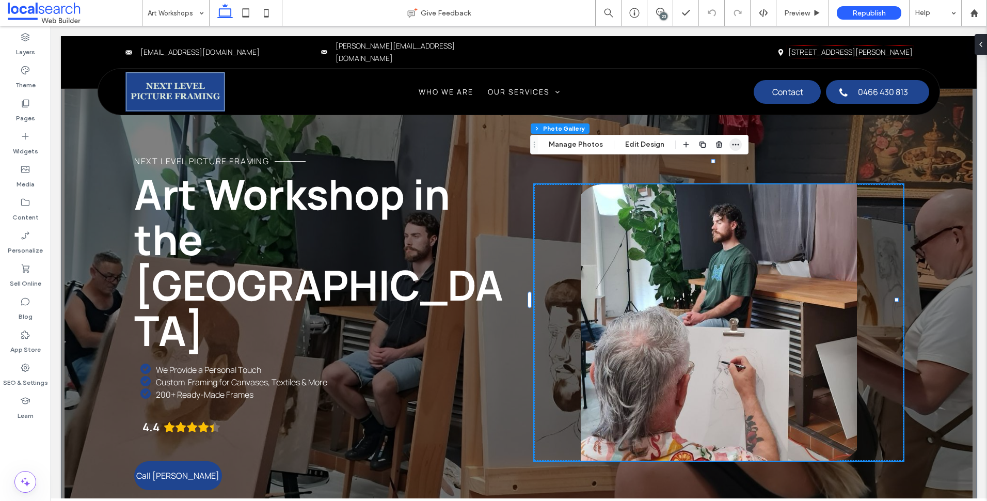
click at [736, 142] on icon "button" at bounding box center [735, 144] width 8 height 8
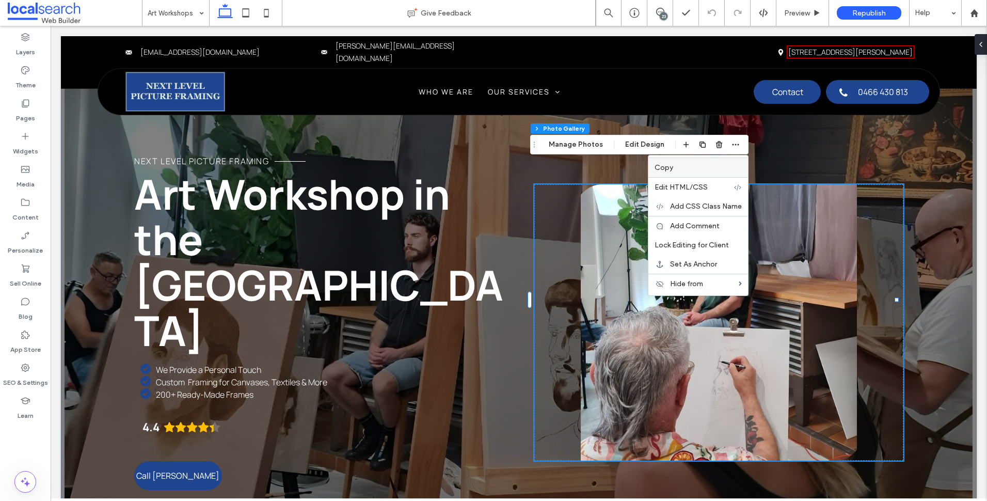
click at [678, 167] on label "Copy" at bounding box center [698, 167] width 87 height 9
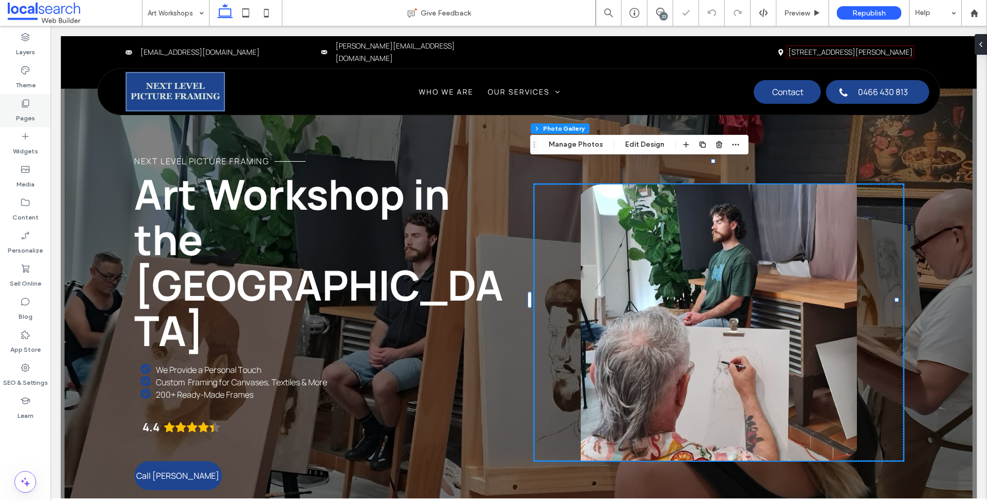
click at [23, 104] on icon at bounding box center [25, 103] width 10 height 10
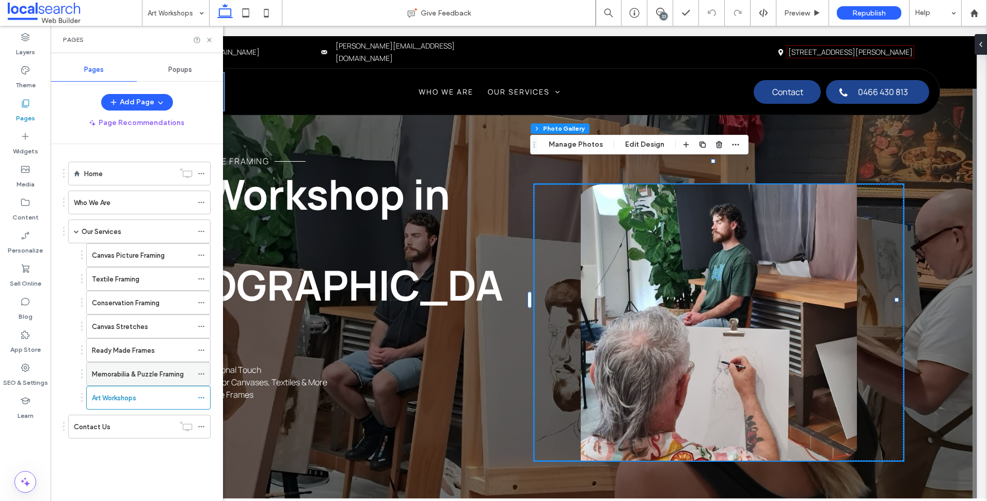
click at [142, 375] on label "Memorabilia & Puzzle Framing" at bounding box center [138, 374] width 92 height 18
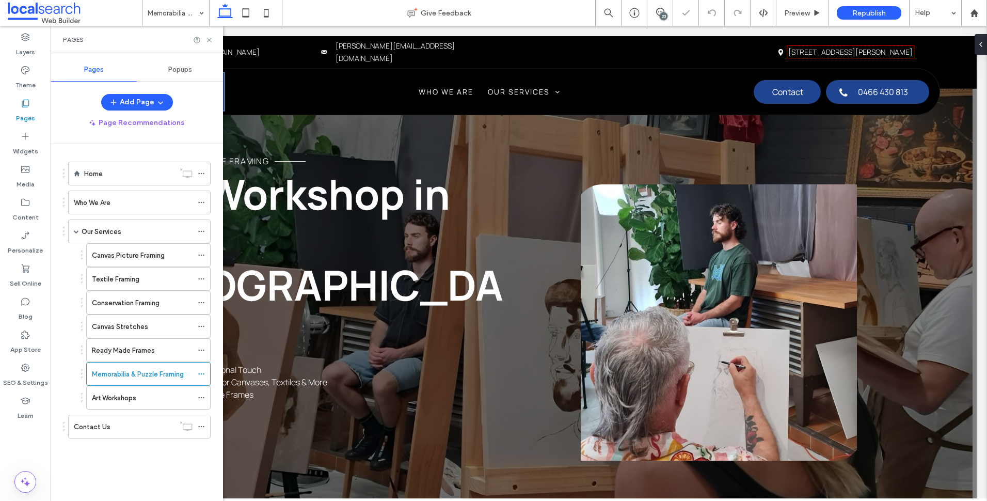
click at [151, 351] on label "Ready Made Frames" at bounding box center [123, 350] width 63 height 18
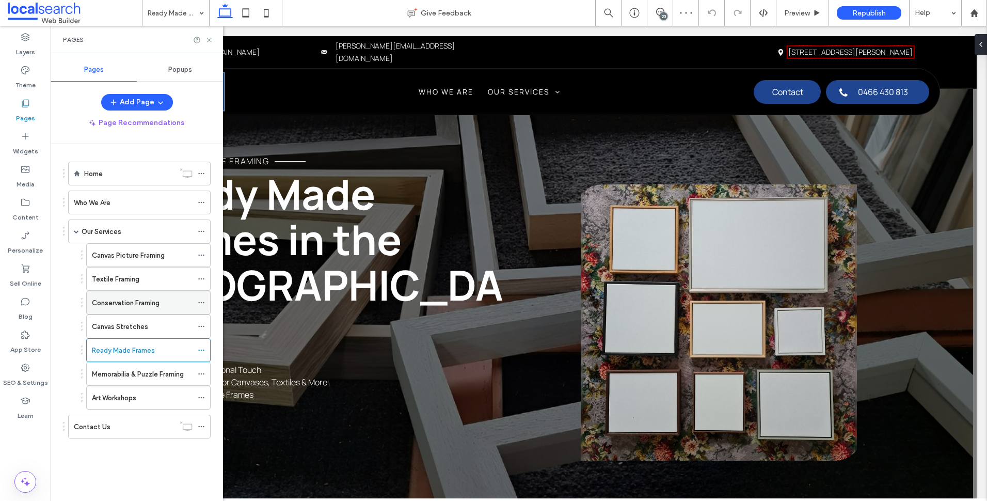
click at [160, 313] on div "Conservation Framing" at bounding box center [142, 302] width 101 height 23
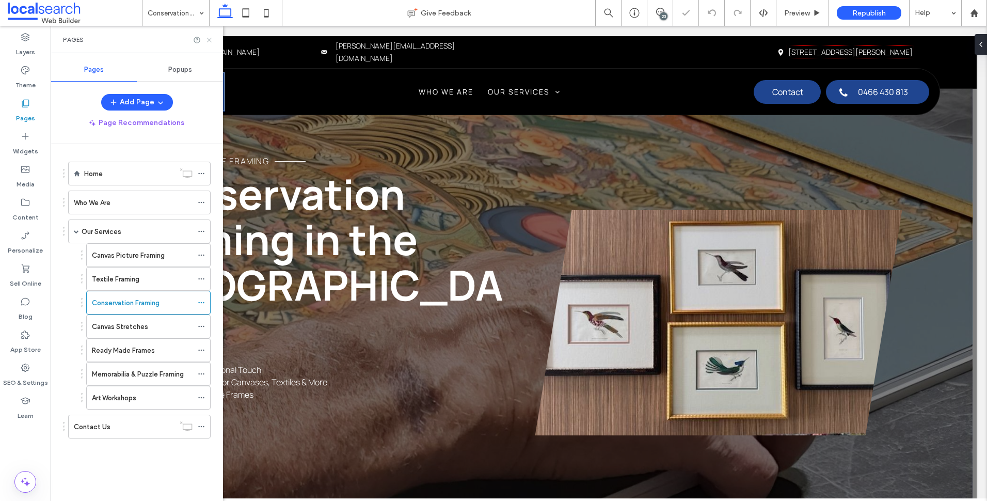
click at [213, 38] on icon at bounding box center [209, 40] width 8 height 8
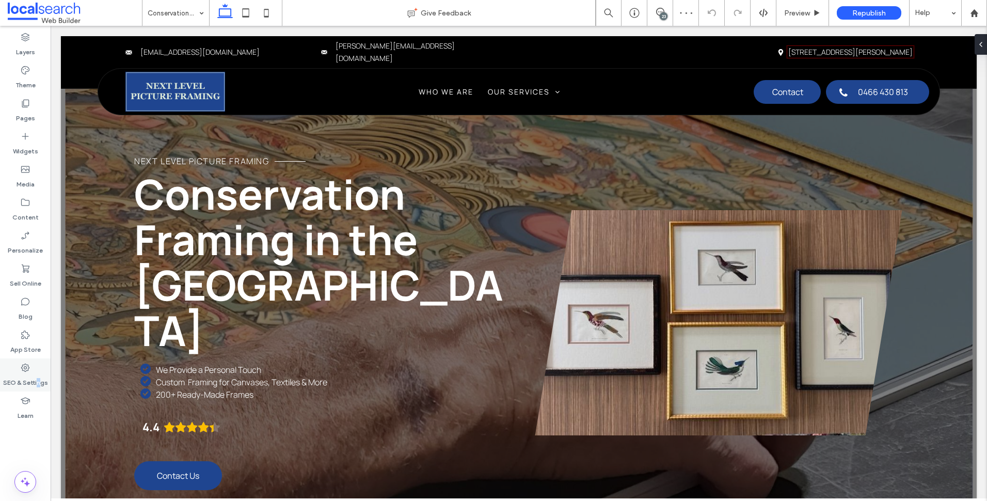
click at [41, 370] on div "SEO & Settings" at bounding box center [25, 374] width 51 height 33
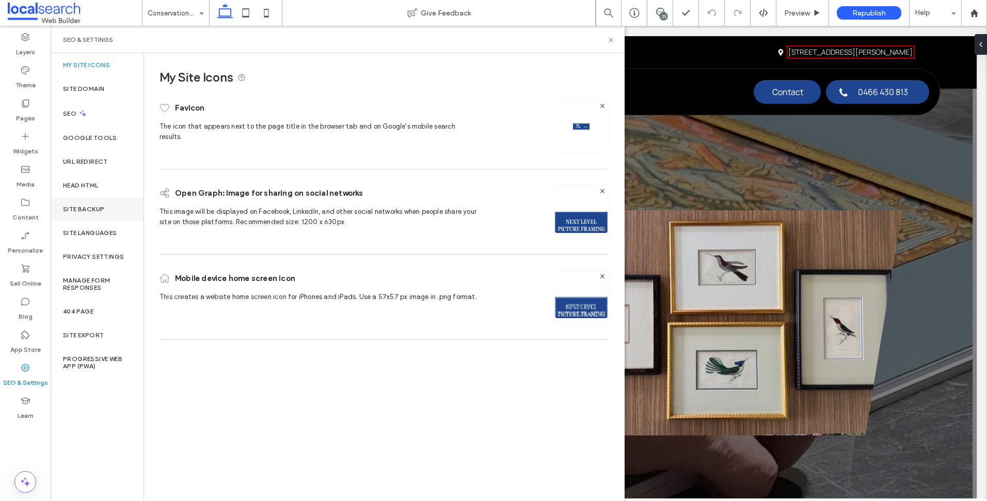
click at [113, 206] on div "Site Backup" at bounding box center [97, 209] width 93 height 24
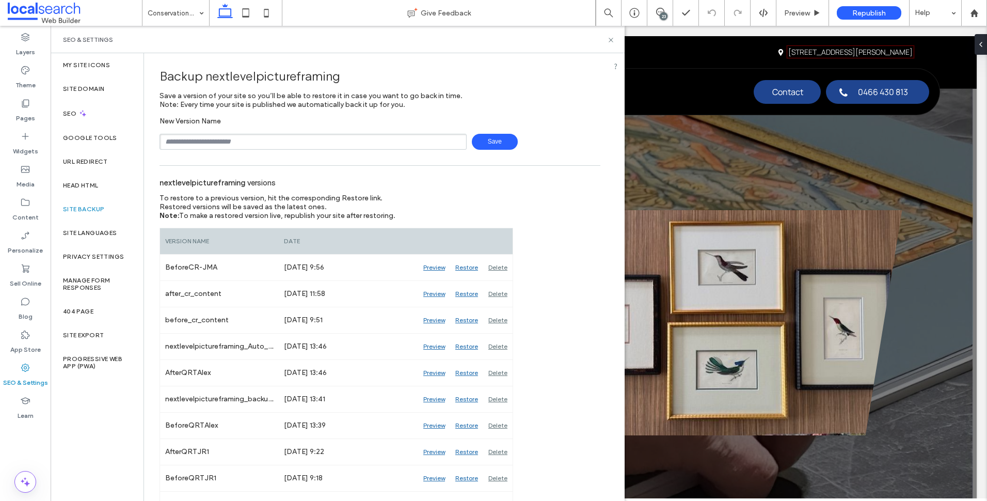
drag, startPoint x: 252, startPoint y: 141, endPoint x: 250, endPoint y: 146, distance: 5.3
click at [252, 141] on input "text" at bounding box center [313, 142] width 307 height 16
type input "**********"
click at [613, 37] on icon at bounding box center [611, 40] width 8 height 8
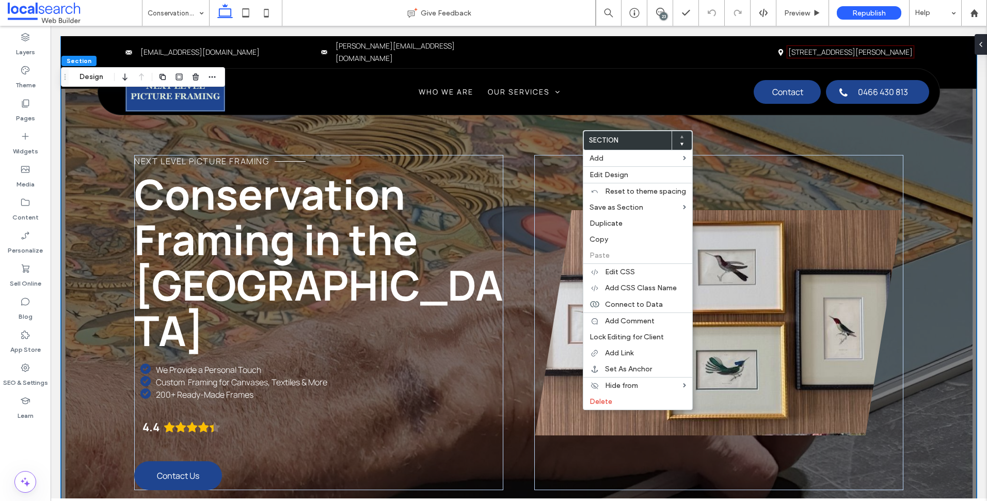
click at [513, 242] on div "Next Level Picture Framing Conservation Framing in the Northern Rivers We Provi…" at bounding box center [519, 294] width 916 height 516
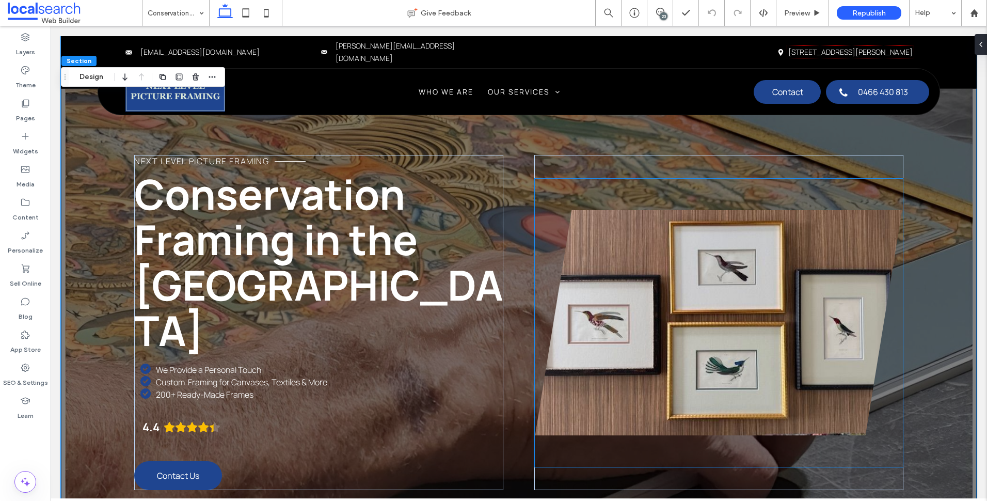
click at [556, 178] on div at bounding box center [718, 322] width 369 height 289
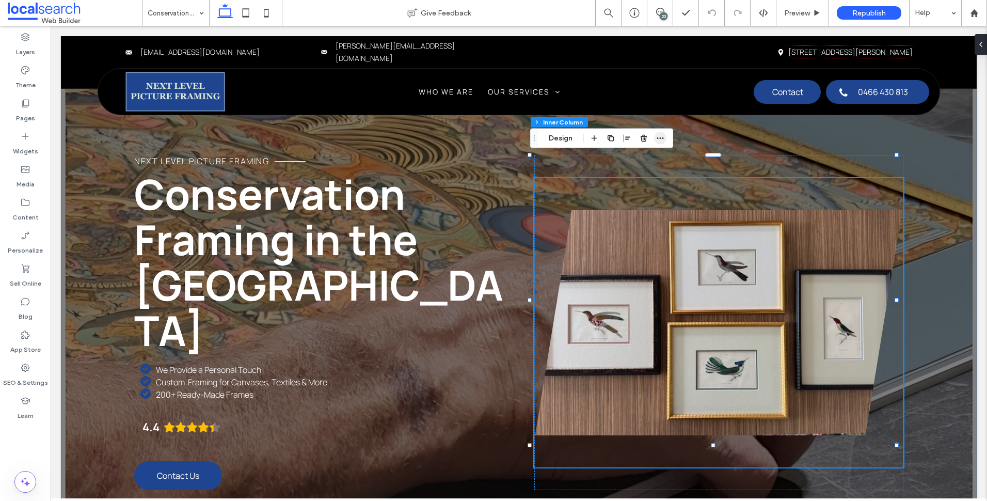
click at [659, 136] on icon "button" at bounding box center [660, 138] width 8 height 8
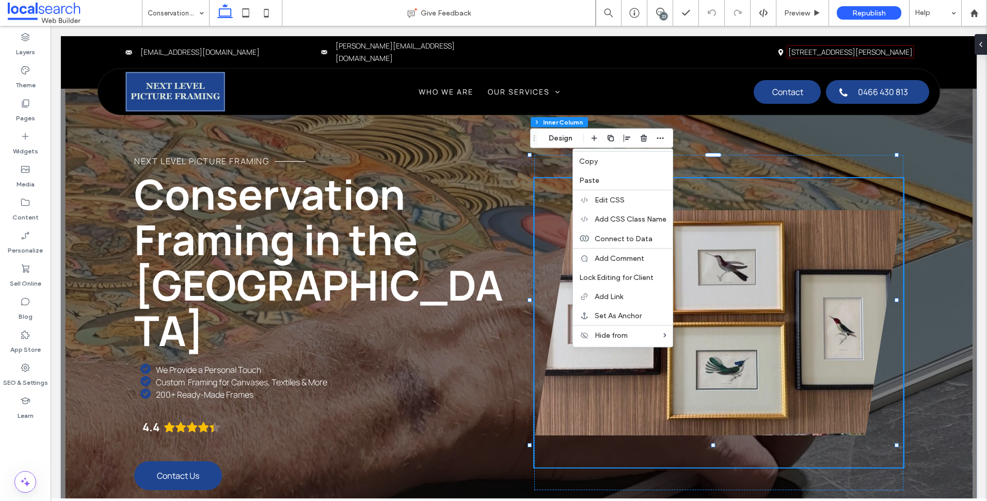
click at [605, 183] on label "Paste" at bounding box center [622, 180] width 87 height 9
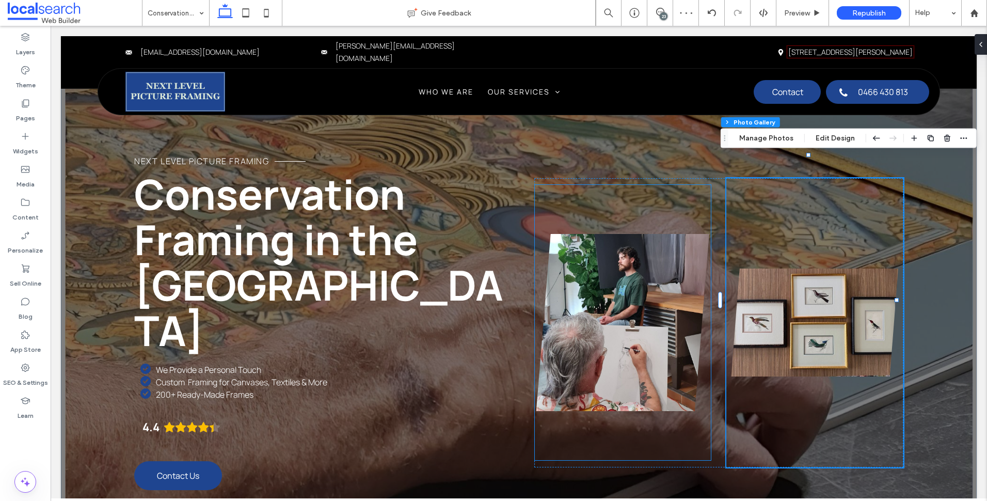
click at [673, 235] on link at bounding box center [622, 322] width 177 height 276
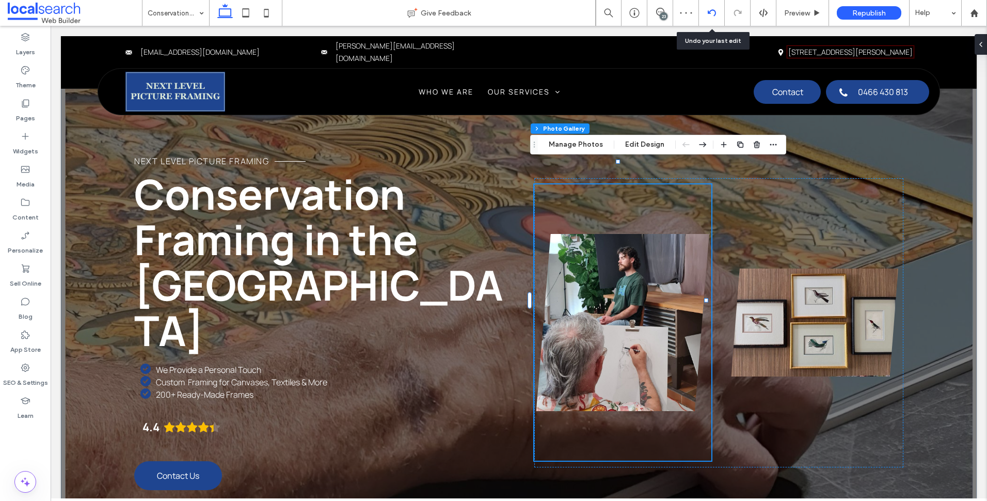
click at [713, 15] on icon at bounding box center [712, 13] width 8 height 8
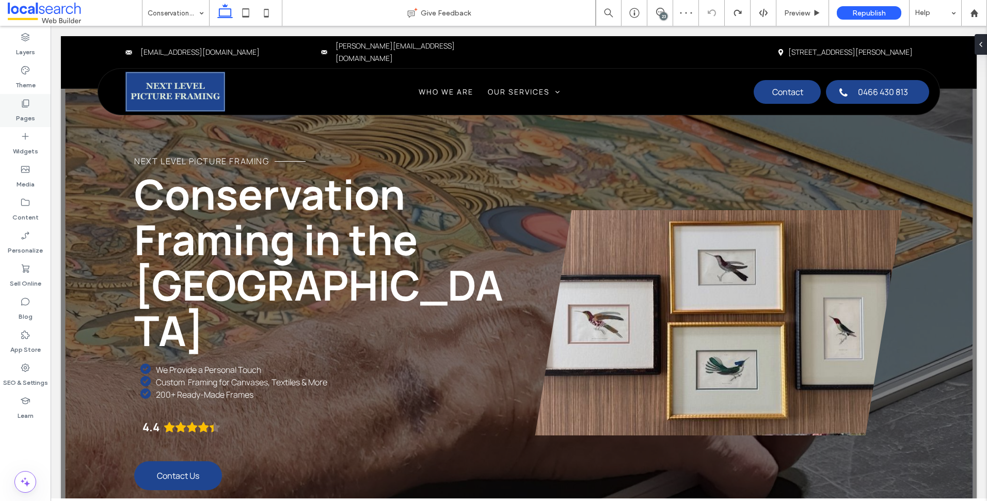
click at [27, 104] on icon at bounding box center [25, 103] width 10 height 10
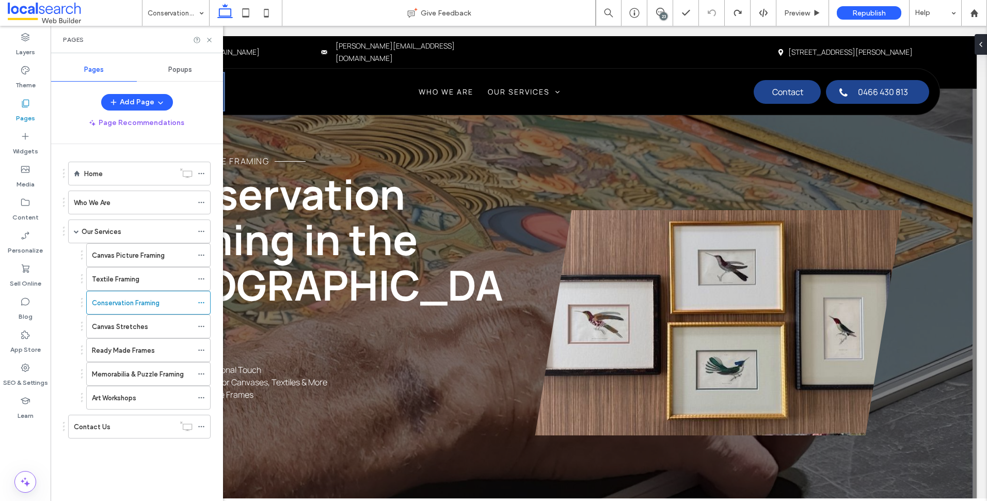
click at [156, 395] on div "Art Workshops" at bounding box center [142, 397] width 101 height 11
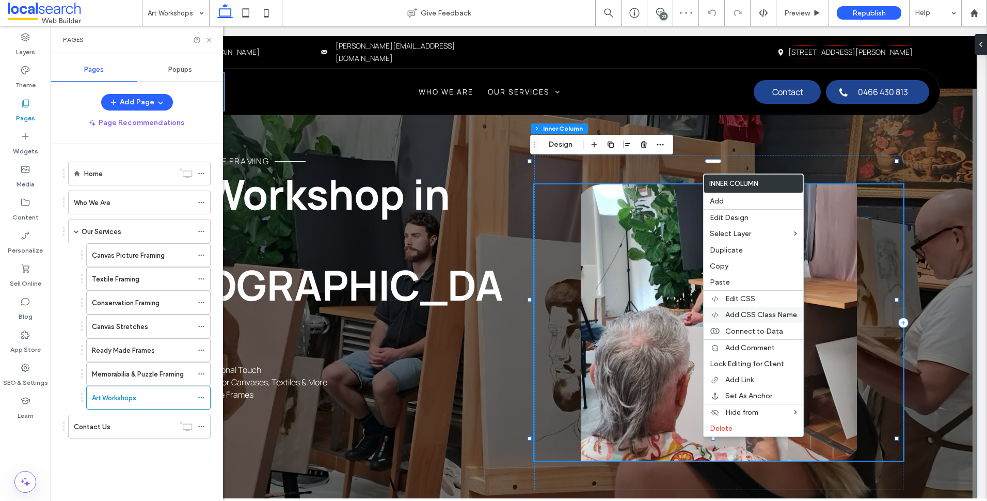
click at [765, 317] on span "Add CSS Class Name" at bounding box center [761, 314] width 72 height 9
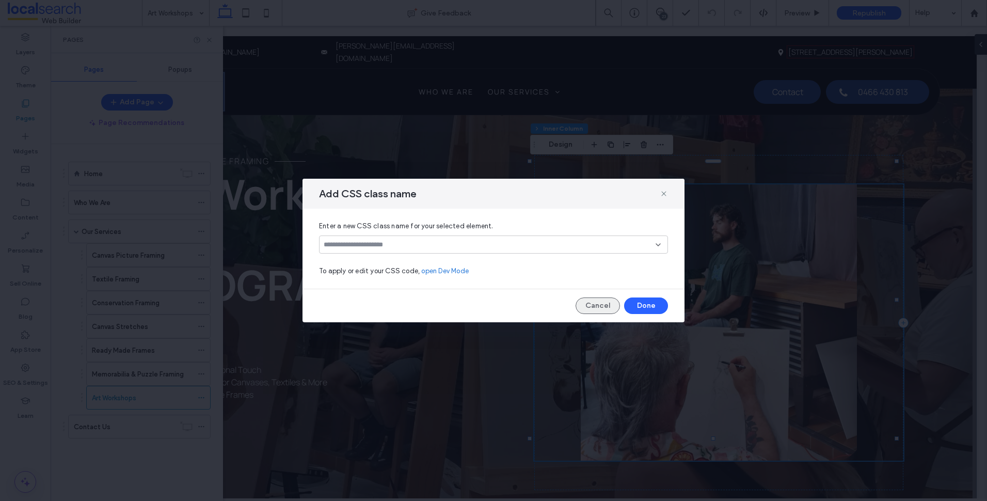
click at [607, 306] on button "Cancel" at bounding box center [598, 305] width 44 height 17
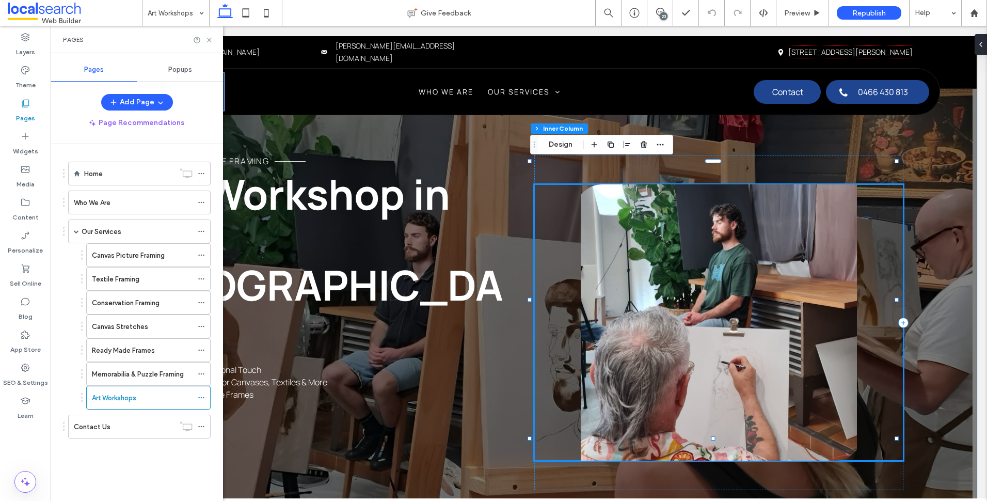
click at [621, 259] on link at bounding box center [718, 322] width 369 height 276
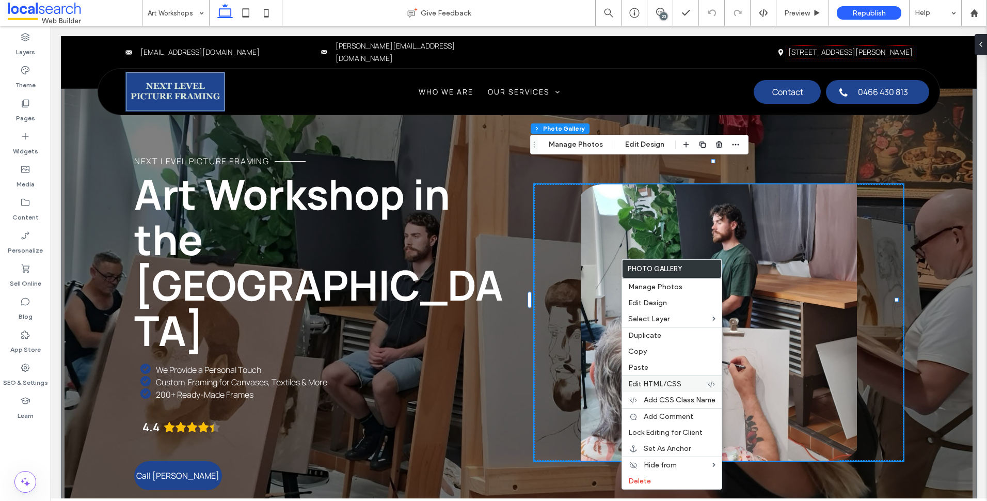
click at [688, 391] on div "Edit HTML/CSS" at bounding box center [672, 383] width 100 height 17
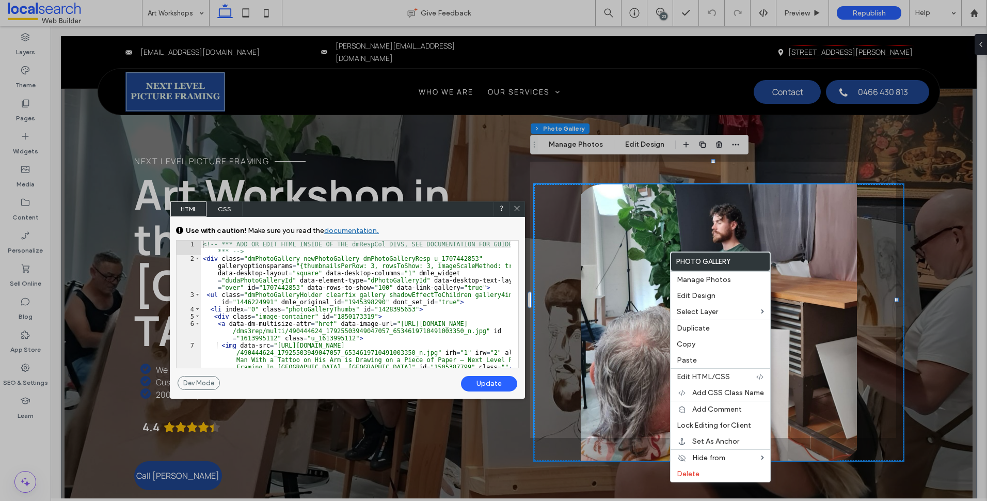
click at [524, 210] on div at bounding box center [516, 208] width 15 height 15
click at [519, 209] on use at bounding box center [516, 207] width 5 height 5
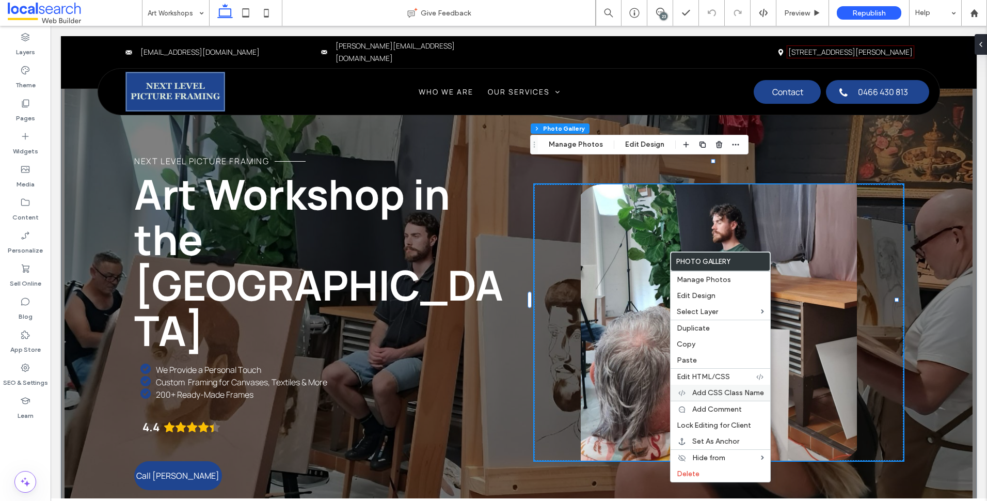
click at [738, 392] on span "Add CSS Class Name" at bounding box center [728, 392] width 72 height 9
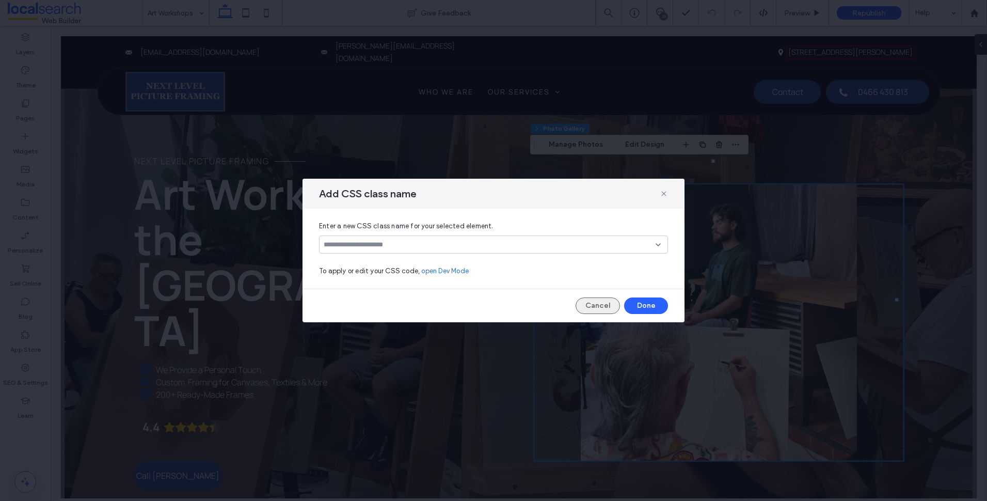
click at [604, 310] on button "Cancel" at bounding box center [598, 305] width 44 height 17
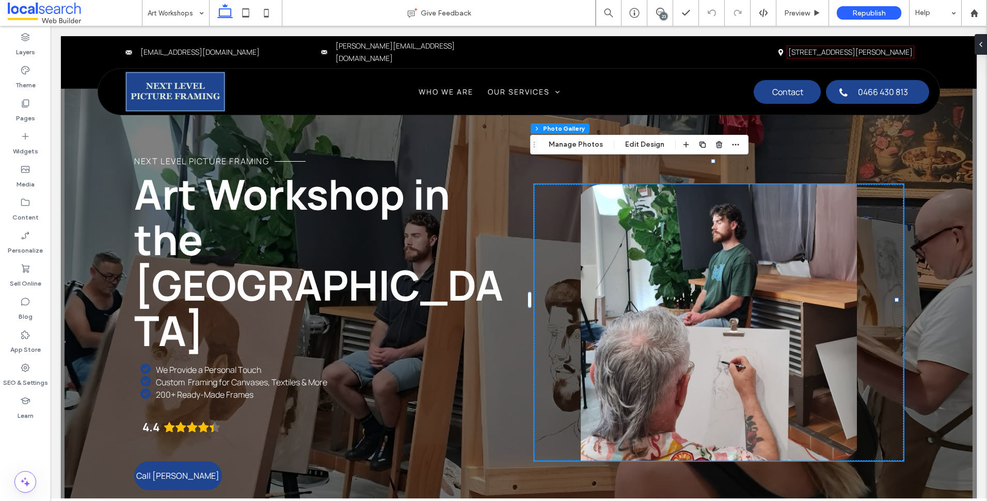
click at [827, 303] on link at bounding box center [718, 322] width 369 height 276
click at [27, 107] on use at bounding box center [25, 104] width 7 height 8
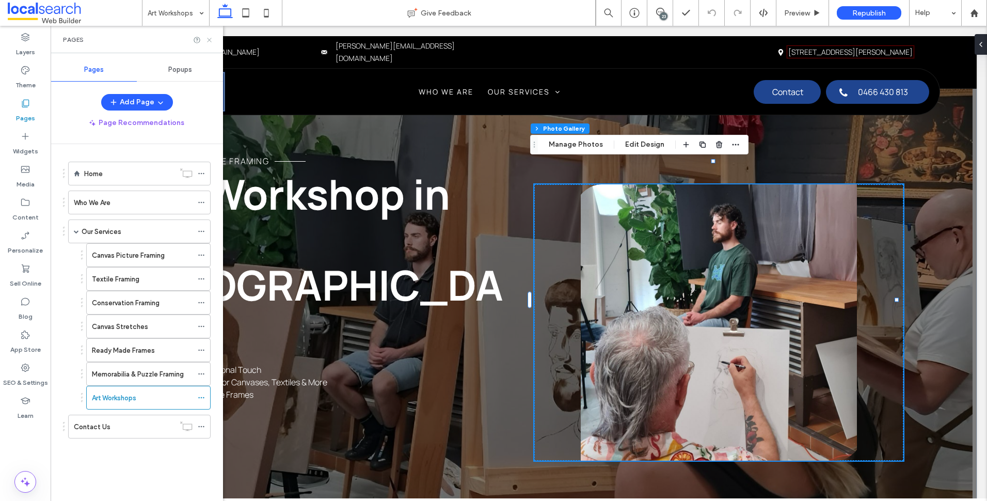
click at [212, 39] on icon at bounding box center [209, 40] width 8 height 8
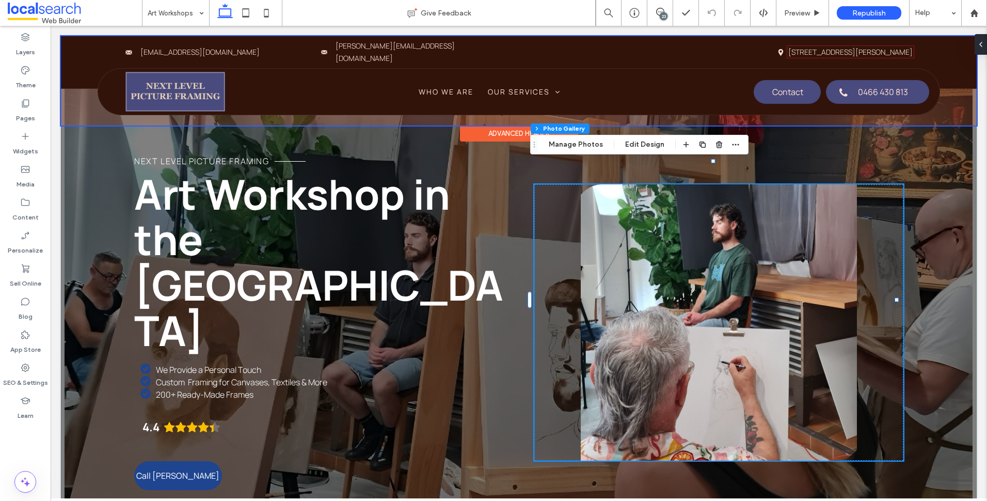
click at [78, 98] on div at bounding box center [519, 80] width 916 height 89
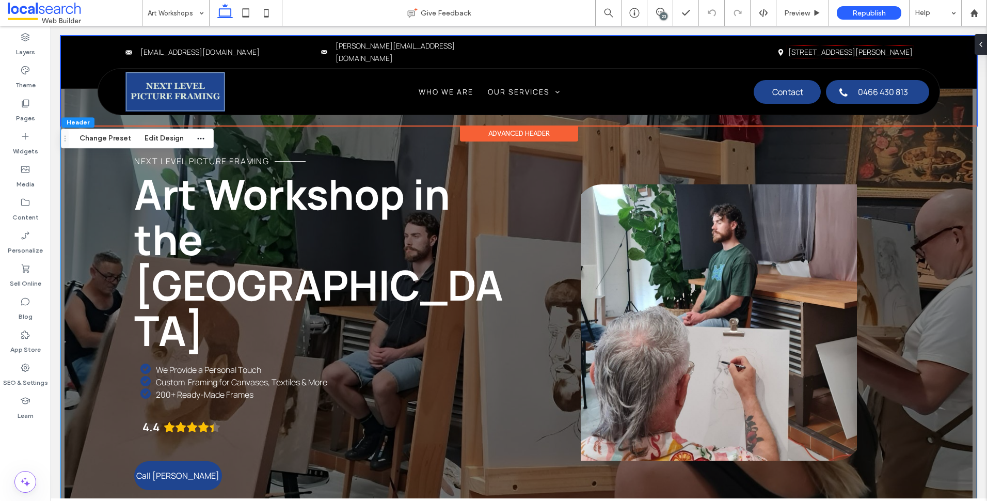
click at [84, 170] on div "Next Level Picture Framing Art Workshop in the Northern Rivers We Provide a Per…" at bounding box center [519, 294] width 916 height 516
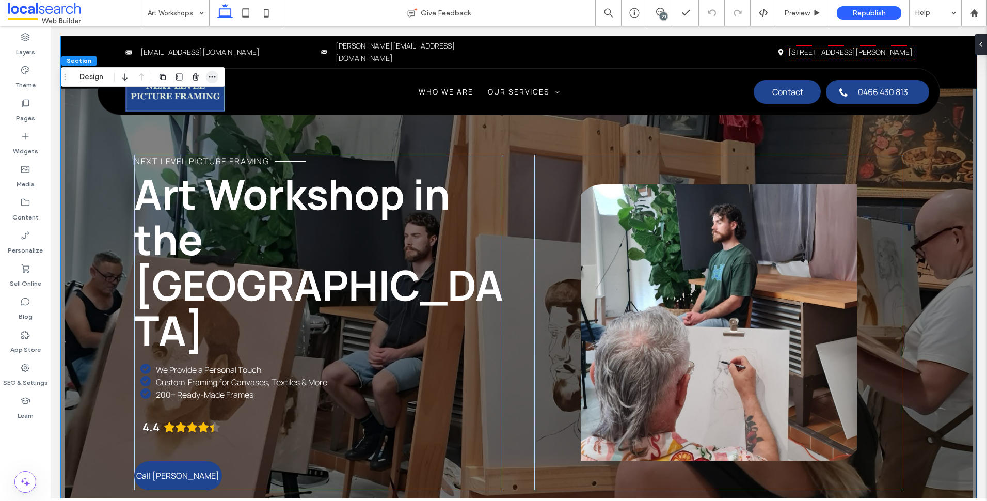
click at [213, 78] on icon "button" at bounding box center [212, 77] width 8 height 8
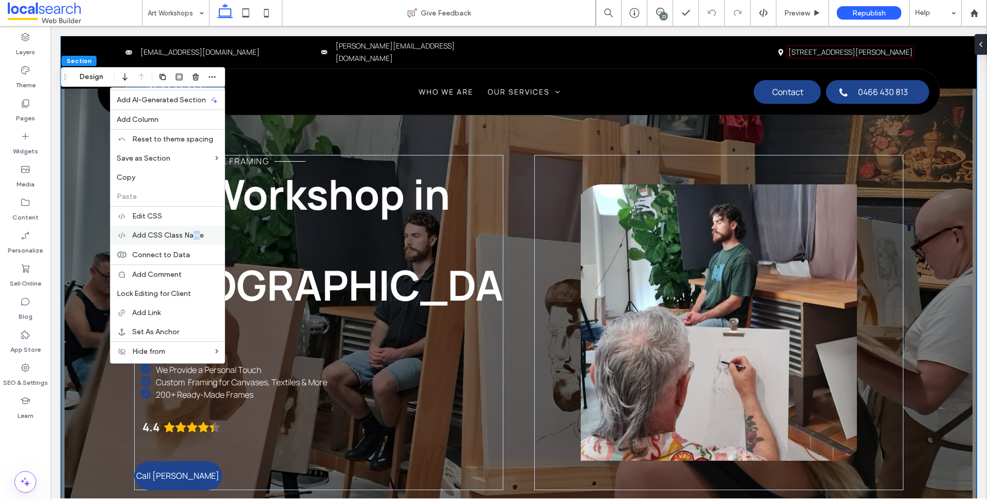
click at [196, 230] on div "Add CSS Class Name" at bounding box center [167, 235] width 114 height 19
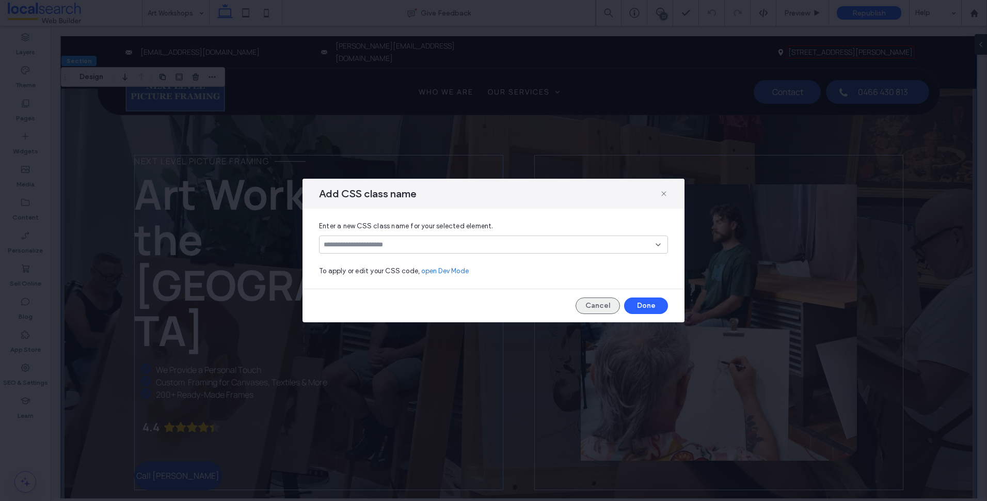
click at [590, 306] on button "Cancel" at bounding box center [598, 305] width 44 height 17
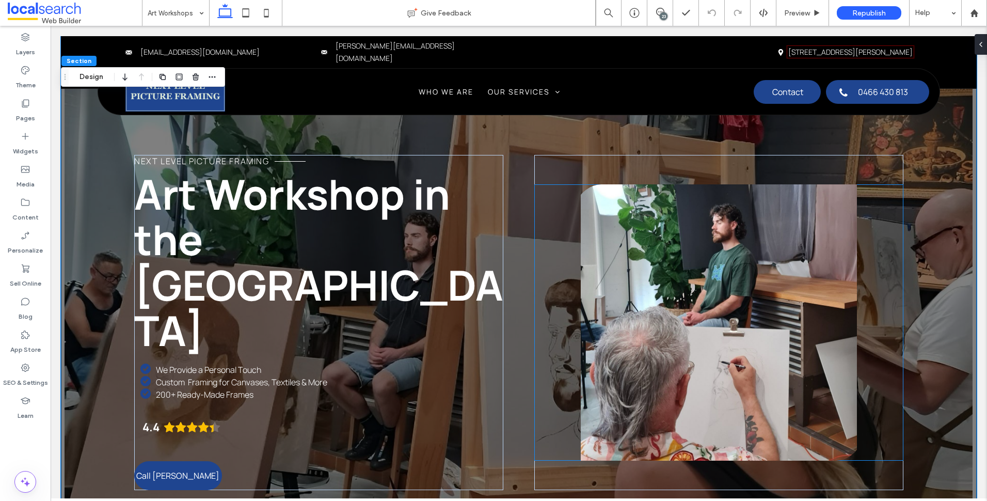
click at [537, 184] on div at bounding box center [718, 322] width 369 height 276
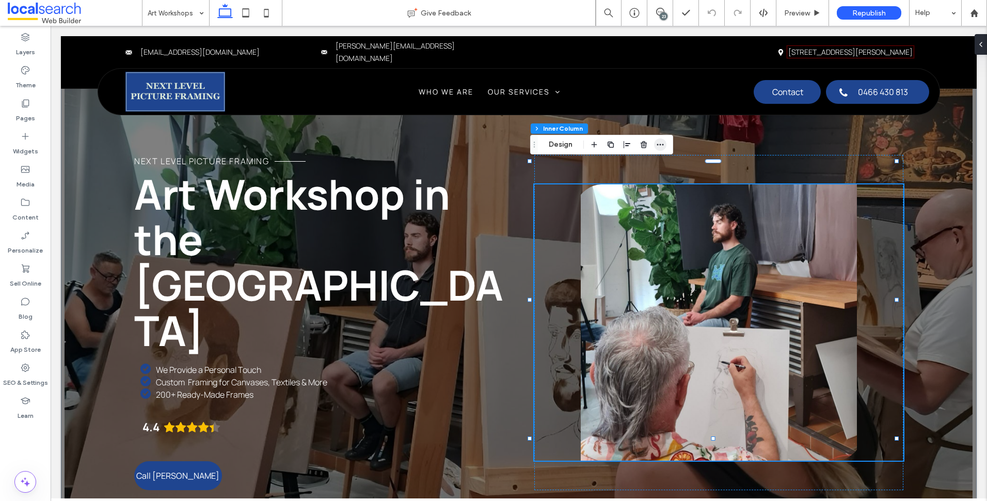
click at [662, 144] on use "button" at bounding box center [660, 145] width 7 height 2
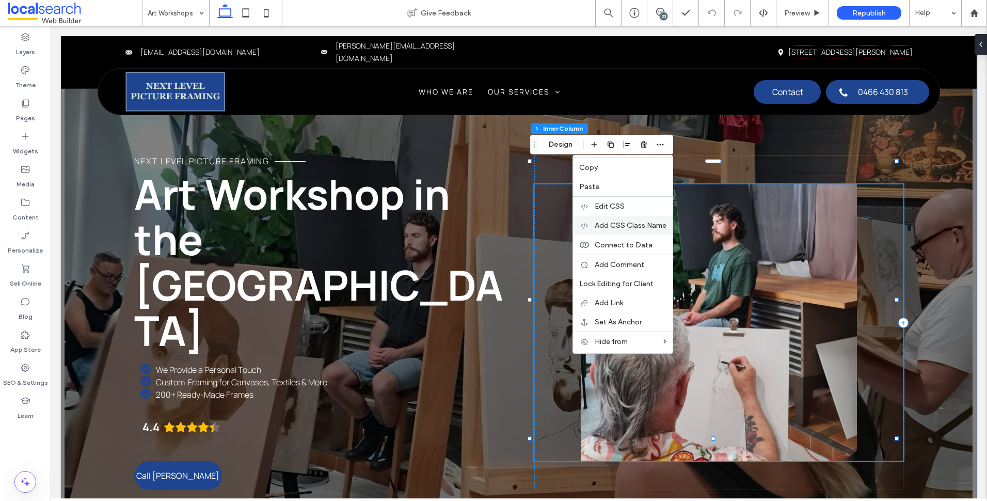
click at [652, 226] on span "Add CSS Class Name" at bounding box center [631, 225] width 72 height 9
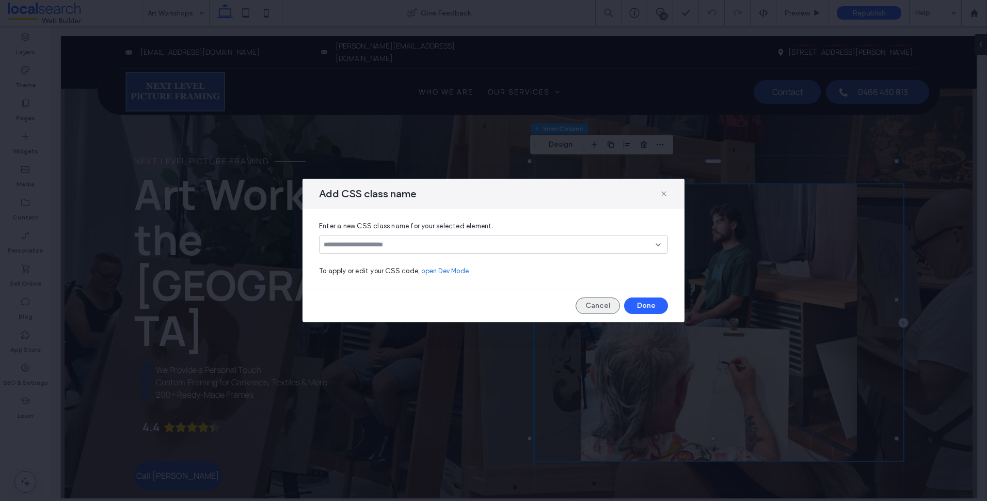
click at [602, 301] on button "Cancel" at bounding box center [598, 305] width 44 height 17
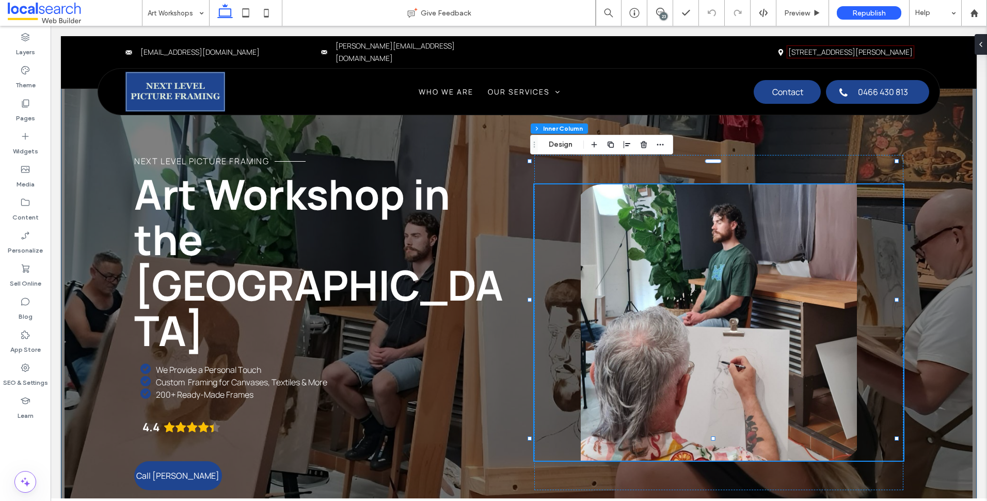
click at [792, 154] on div "Next Level Picture Framing Art Workshop in the Northern Rivers We Provide a Per…" at bounding box center [519, 294] width 916 height 516
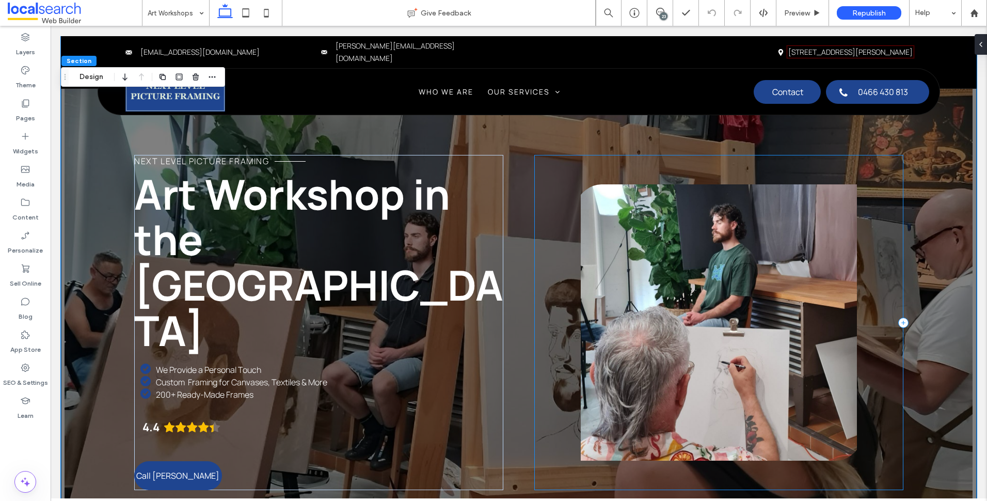
click at [782, 157] on div at bounding box center [718, 322] width 369 height 335
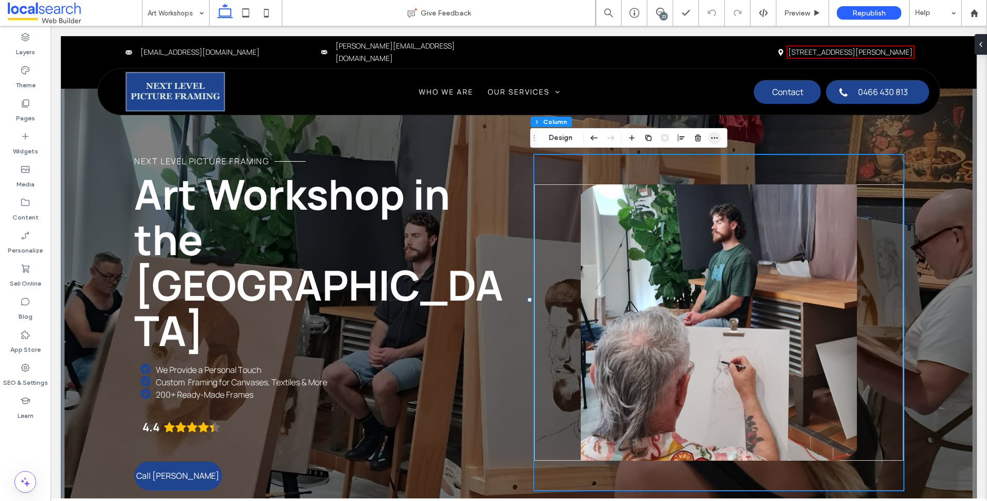
click at [711, 134] on icon "button" at bounding box center [714, 138] width 8 height 8
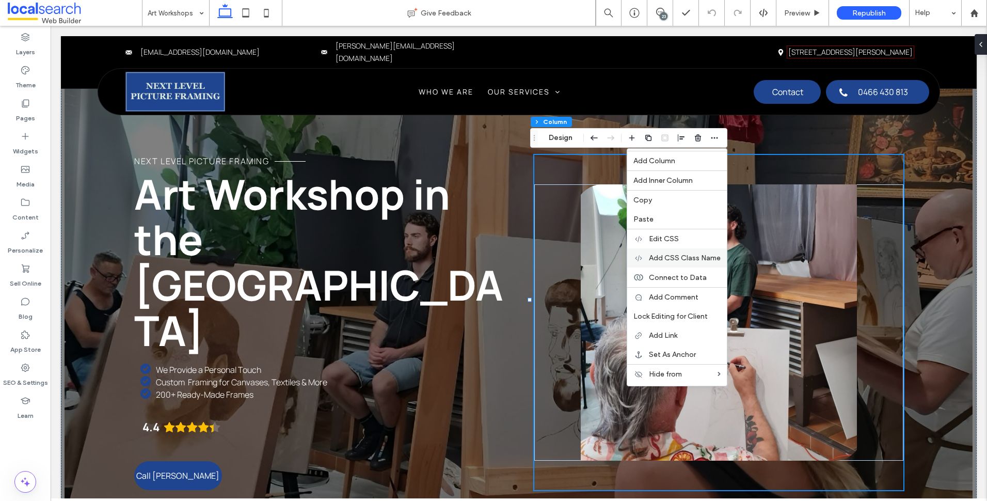
click at [708, 259] on span "Add CSS Class Name" at bounding box center [685, 257] width 72 height 9
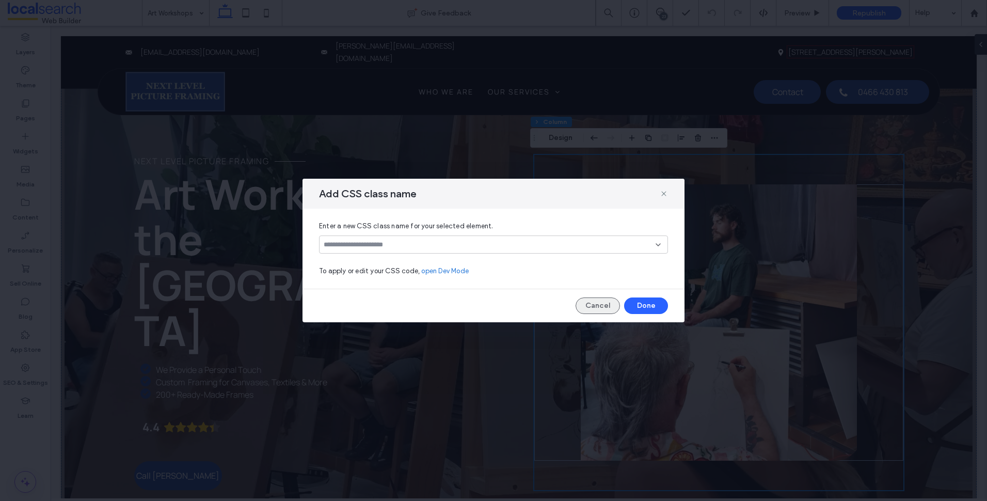
click at [611, 299] on button "Cancel" at bounding box center [598, 305] width 44 height 17
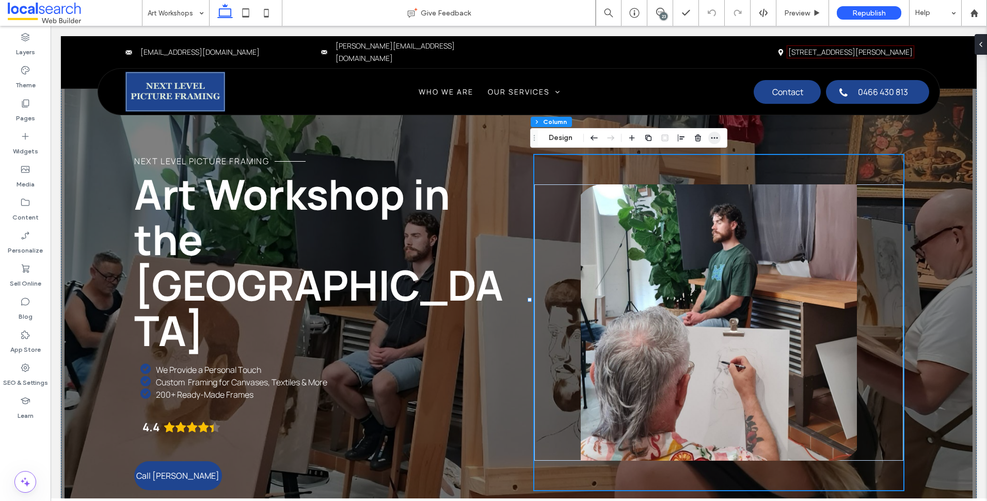
click at [715, 138] on use "button" at bounding box center [714, 138] width 7 height 2
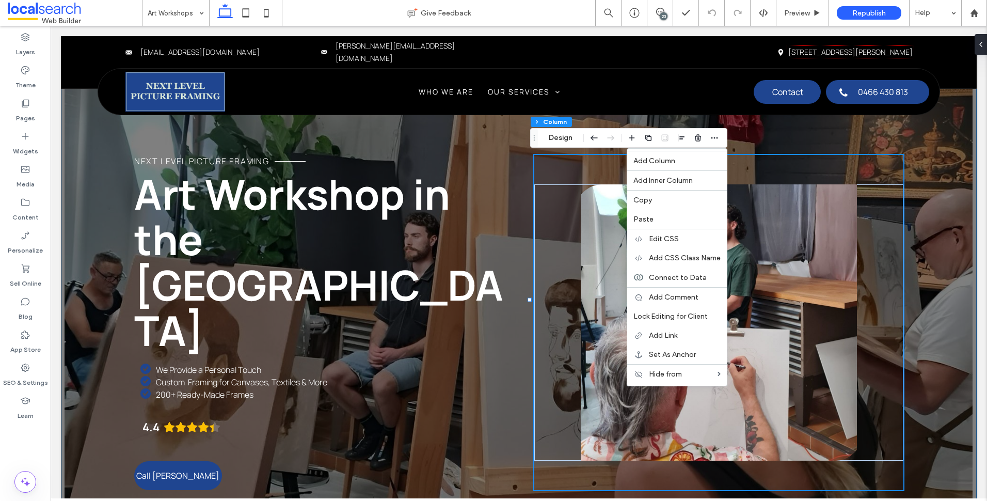
click at [798, 138] on div "Next Level Picture Framing Art Workshop in the Northern Rivers We Provide a Per…" at bounding box center [519, 294] width 916 height 516
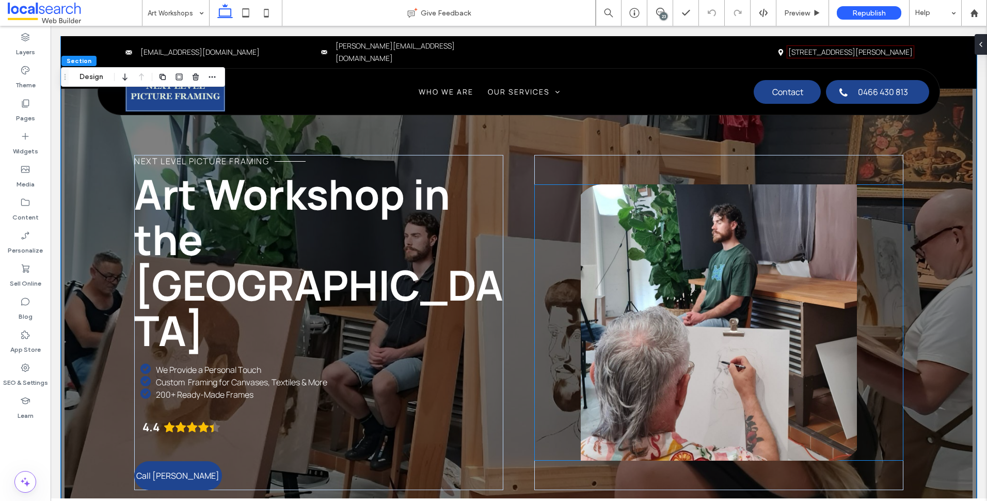
click at [800, 192] on link at bounding box center [718, 322] width 369 height 276
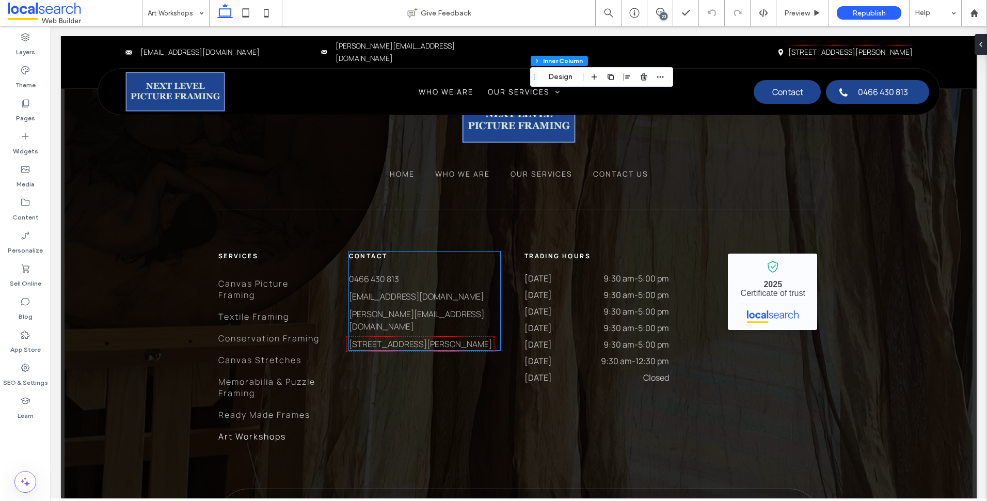
scroll to position [1888, 0]
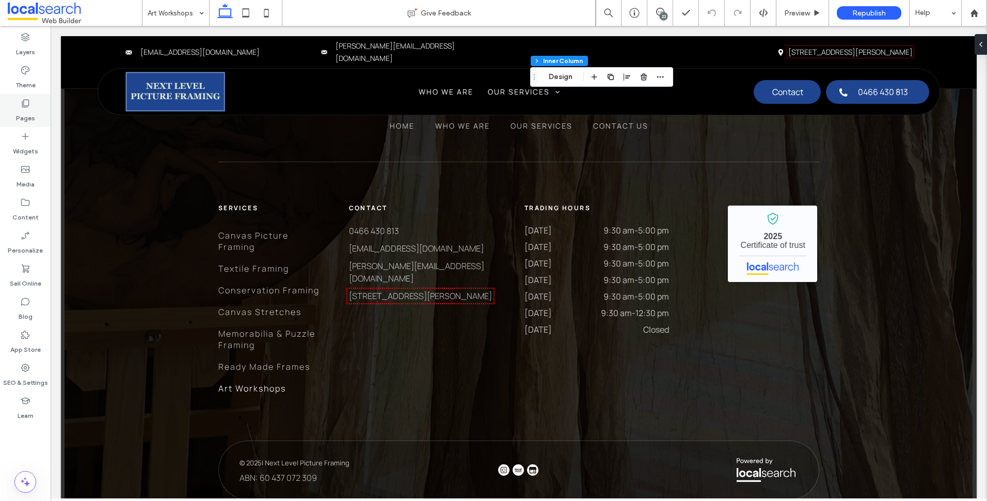
click at [40, 105] on div "Pages" at bounding box center [25, 110] width 51 height 33
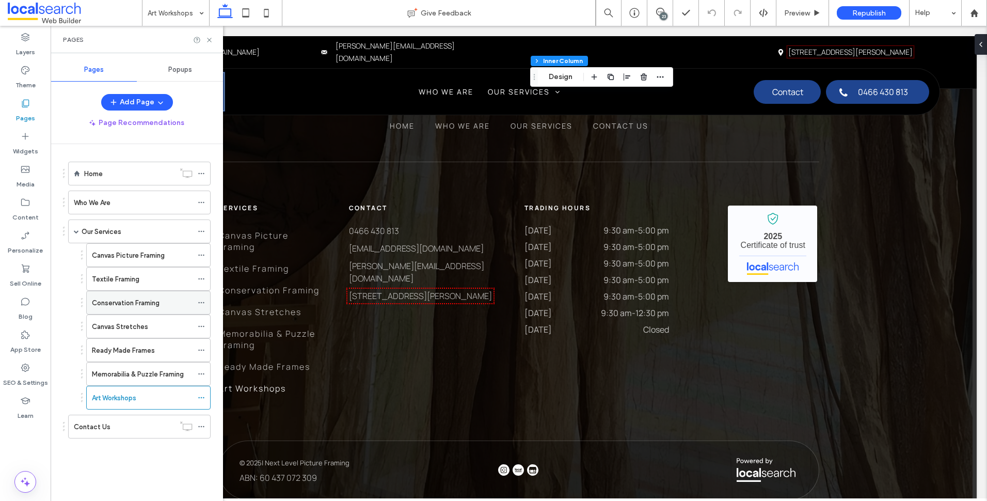
click at [167, 303] on div "Conservation Framing" at bounding box center [142, 302] width 101 height 11
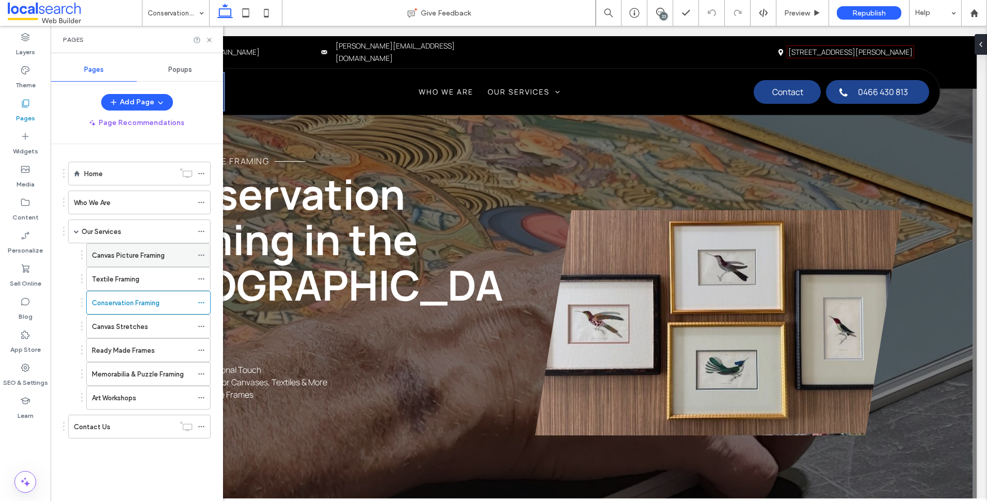
click at [149, 259] on label "Canvas Picture Framing" at bounding box center [128, 255] width 73 height 18
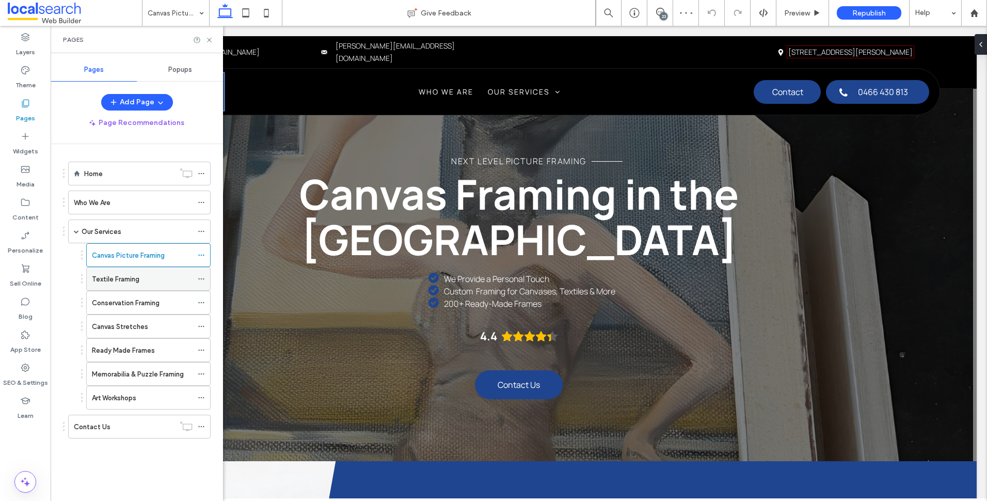
click at [150, 276] on div "Textile Framing" at bounding box center [142, 279] width 101 height 11
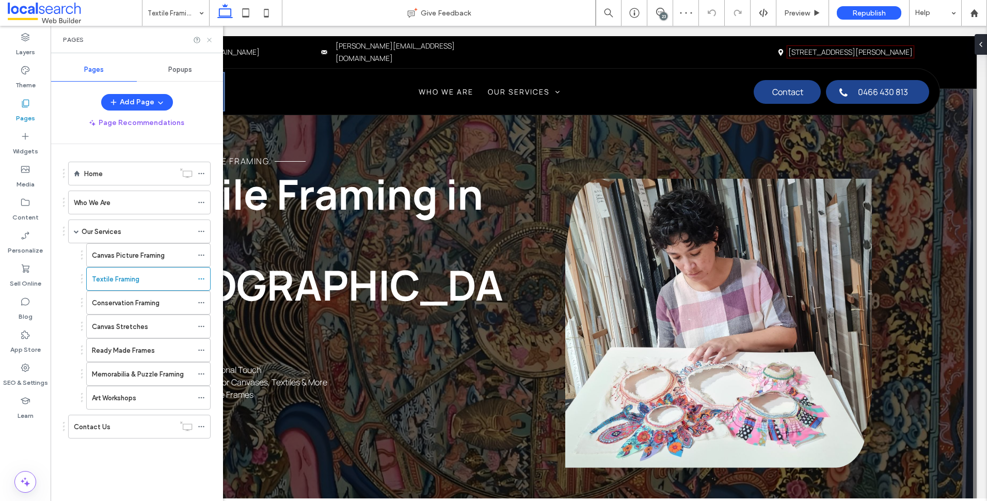
click at [210, 38] on icon at bounding box center [209, 40] width 8 height 8
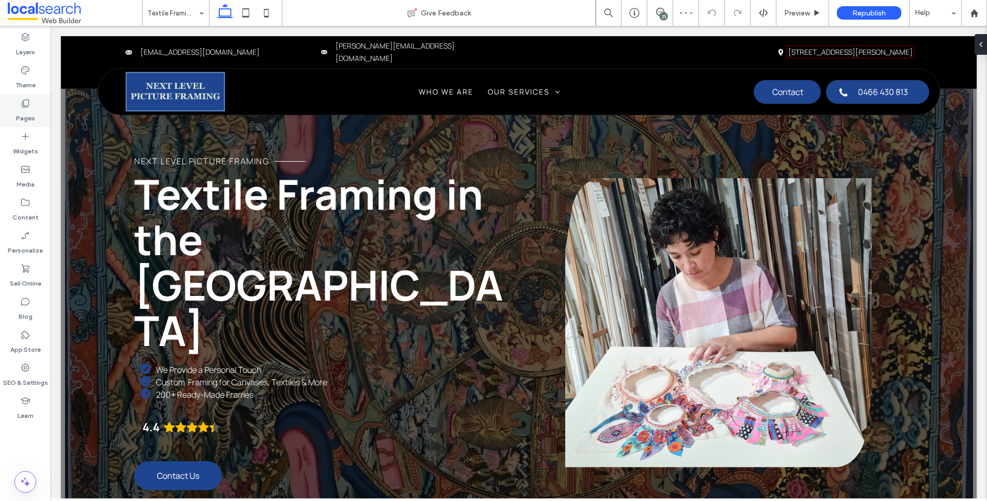
click at [31, 105] on div "Pages" at bounding box center [25, 110] width 51 height 33
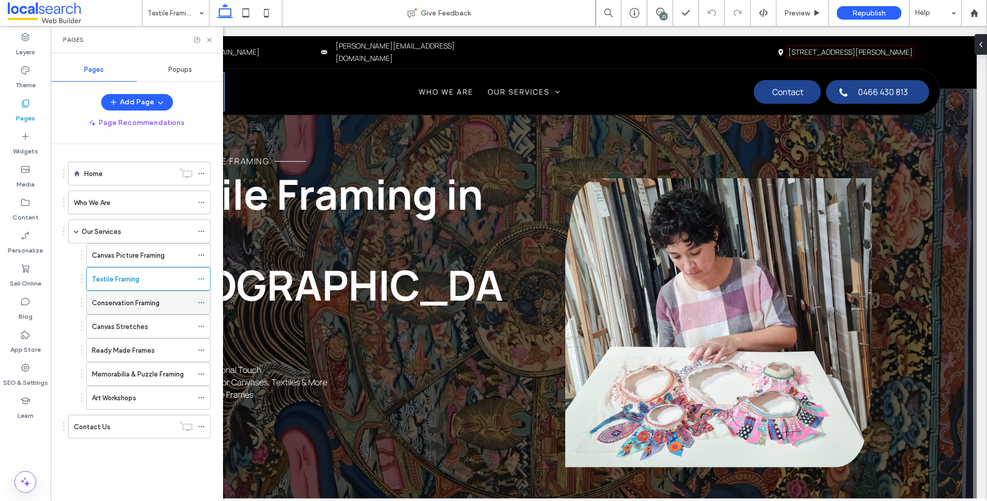
click at [160, 304] on label "Conservation Framing" at bounding box center [126, 303] width 68 height 18
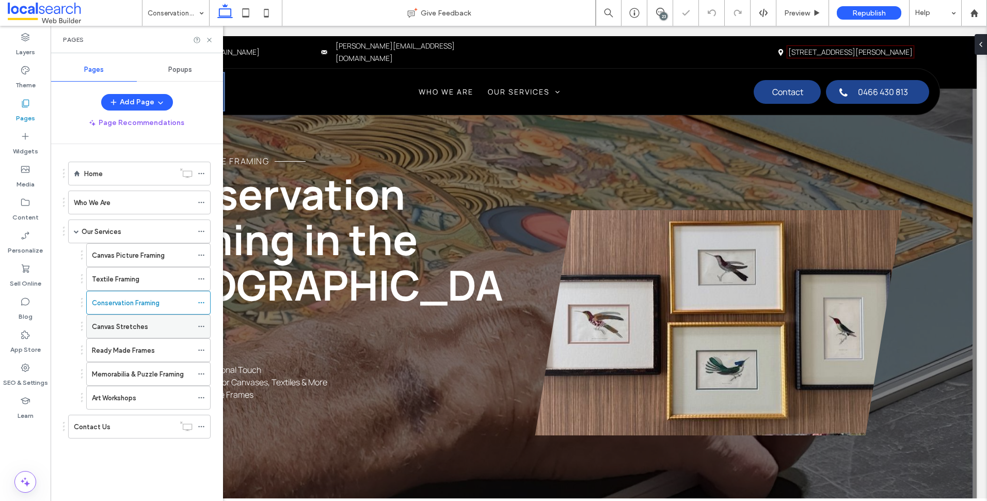
click at [161, 333] on div "Canvas Stretches" at bounding box center [142, 326] width 101 height 23
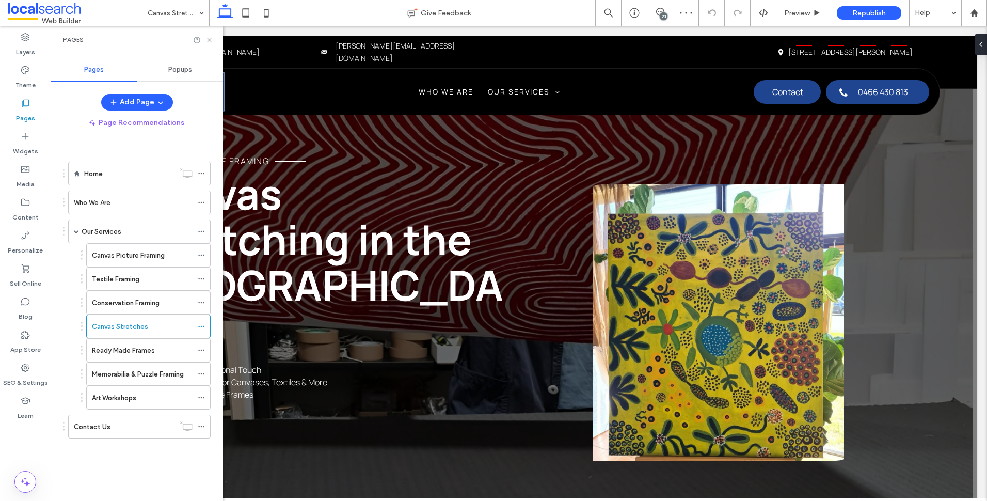
click at [160, 349] on div "Ready Made Frames" at bounding box center [142, 350] width 101 height 11
click at [169, 377] on label "Memorabilia & Puzzle Framing" at bounding box center [138, 374] width 92 height 18
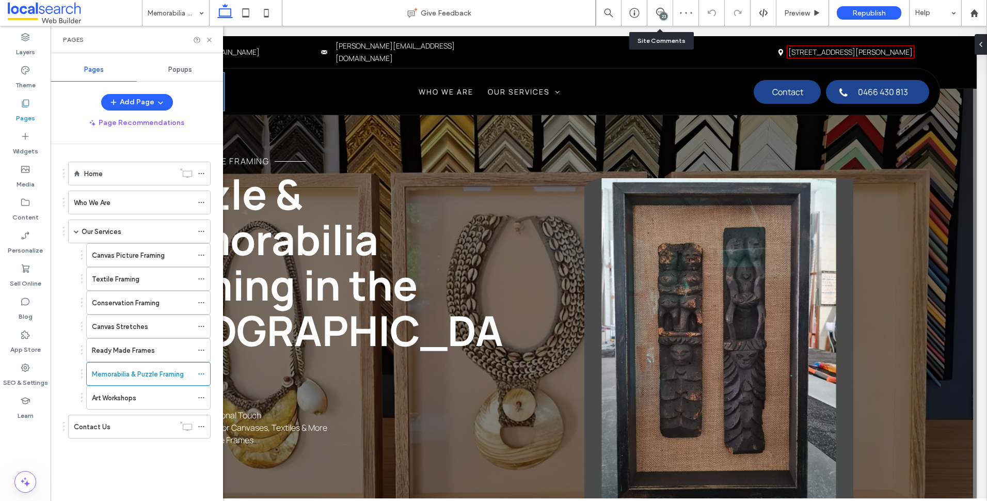
click at [662, 17] on div "23" at bounding box center [664, 16] width 8 height 8
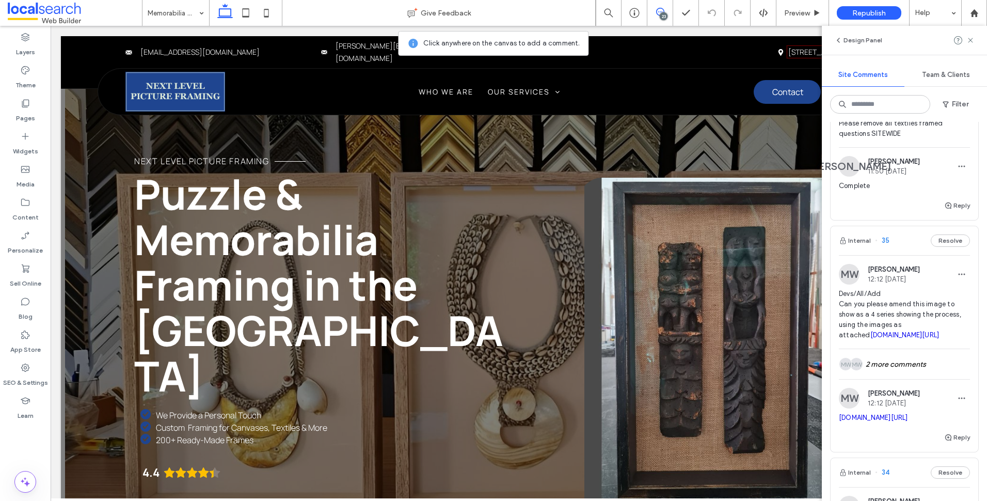
scroll to position [2788, 0]
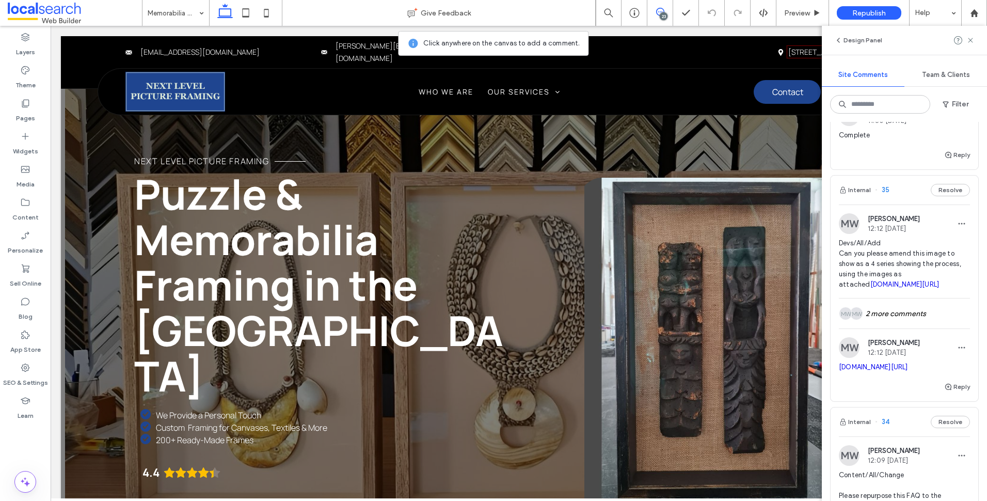
click at [934, 245] on div "MW Monique Windust 12:12 Aug 8 2025 Devs/All/Add Can you please amend this imag…" at bounding box center [904, 255] width 131 height 85
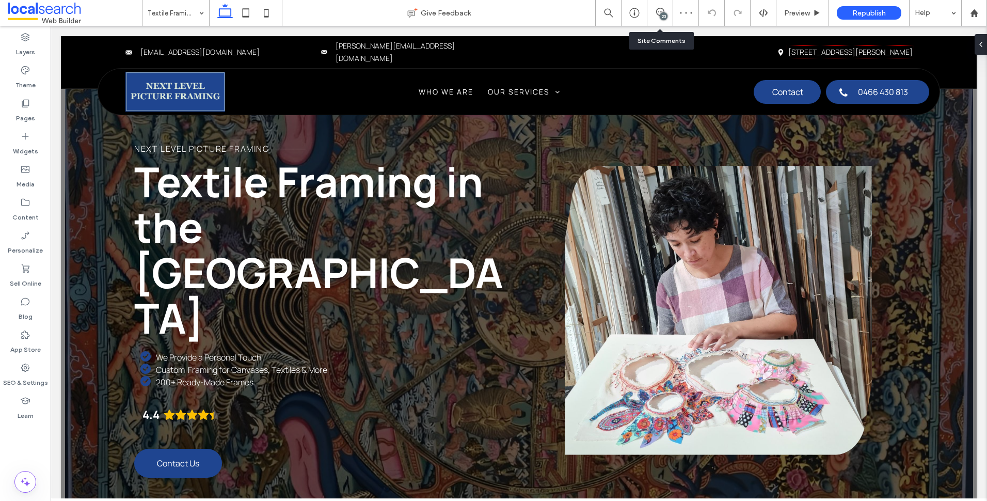
click at [665, 7] on div "23" at bounding box center [660, 13] width 26 height 26
click at [664, 14] on div "23" at bounding box center [664, 16] width 8 height 8
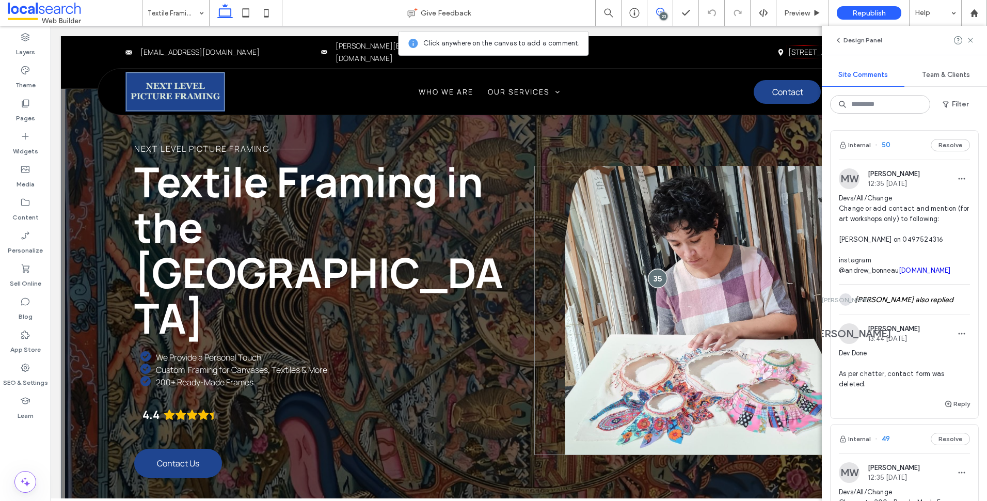
click at [655, 268] on div at bounding box center [657, 277] width 19 height 19
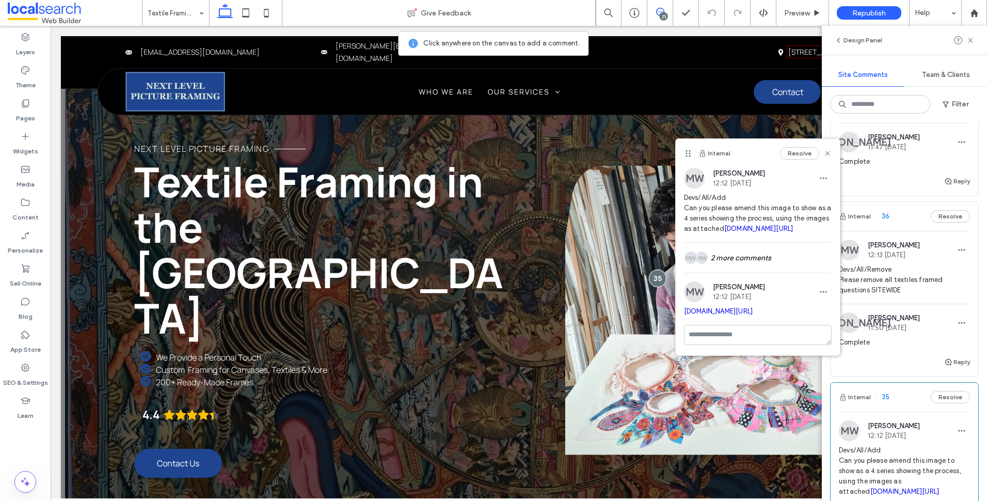
scroll to position [2839, 0]
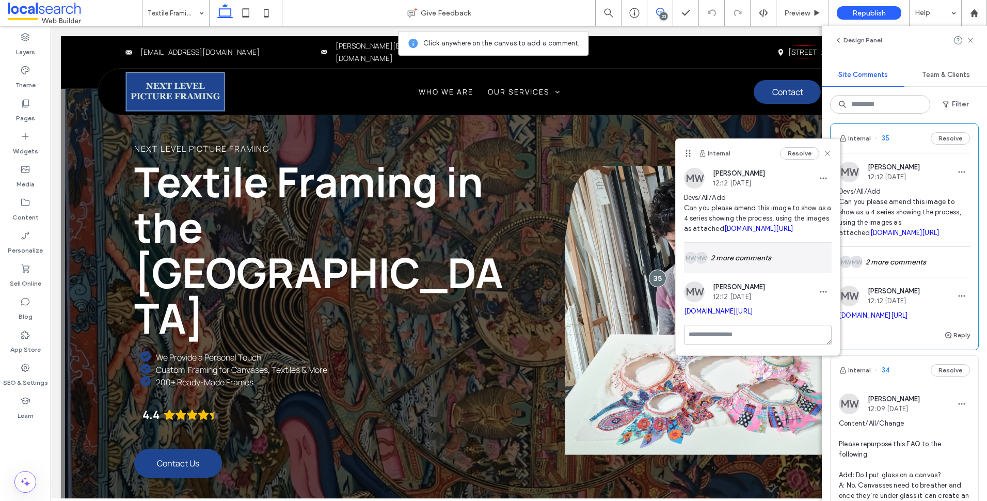
click at [744, 273] on div "MW MW 2 more comments" at bounding box center [758, 258] width 148 height 30
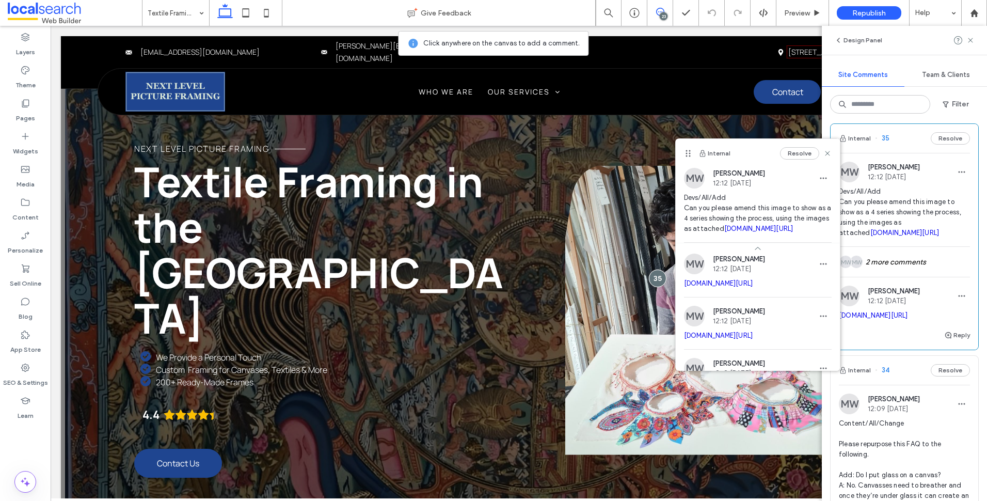
drag, startPoint x: 743, startPoint y: 309, endPoint x: 764, endPoint y: 332, distance: 31.1
click at [762, 297] on div "irp.cdn-website.com/d87f4c02/dms3rep/multi/Textile+2.JPEG" at bounding box center [758, 287] width 148 height 19
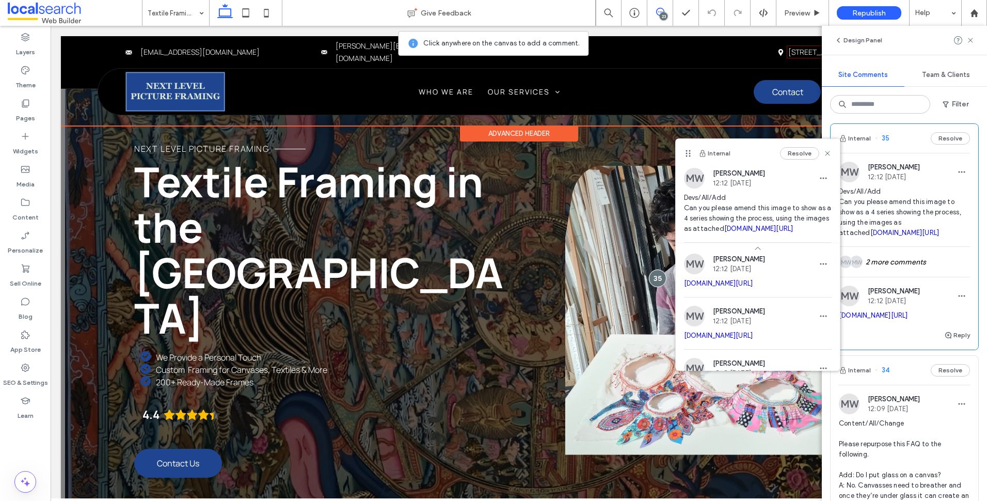
drag, startPoint x: 798, startPoint y: 339, endPoint x: 796, endPoint y: 107, distance: 231.3
click at [793, 102] on div "Phone Icon Menu Icon Home Who We Are Our Services Canvas Picture Framing Textil…" at bounding box center [518, 92] width 841 height 46
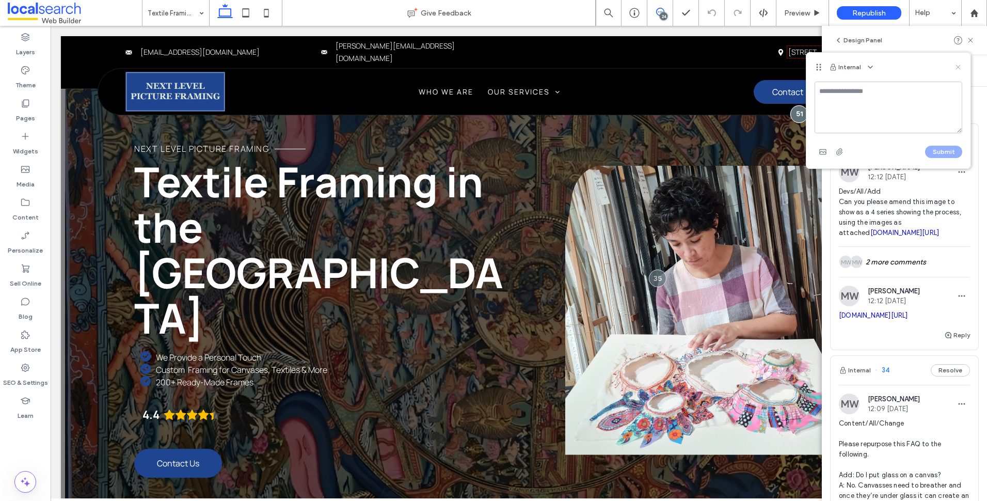
click at [959, 68] on use at bounding box center [958, 67] width 5 height 5
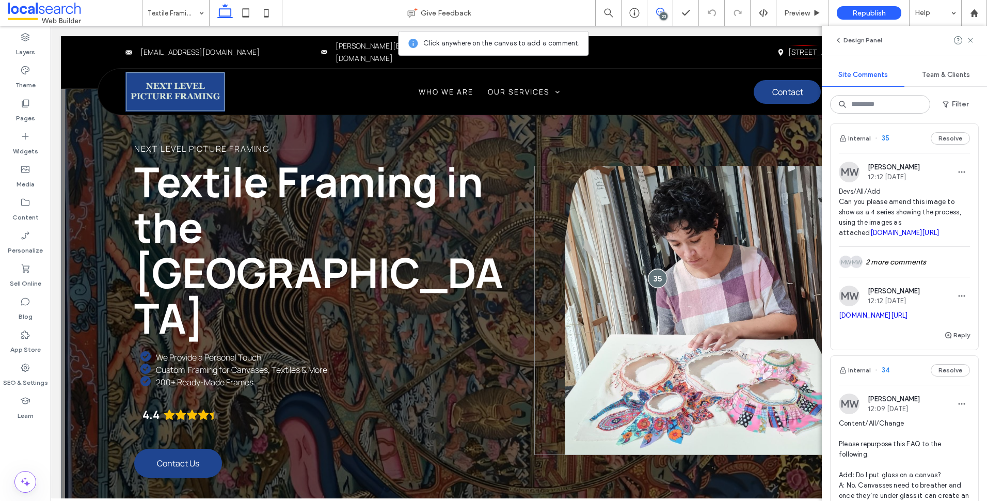
click at [655, 268] on div at bounding box center [657, 277] width 19 height 19
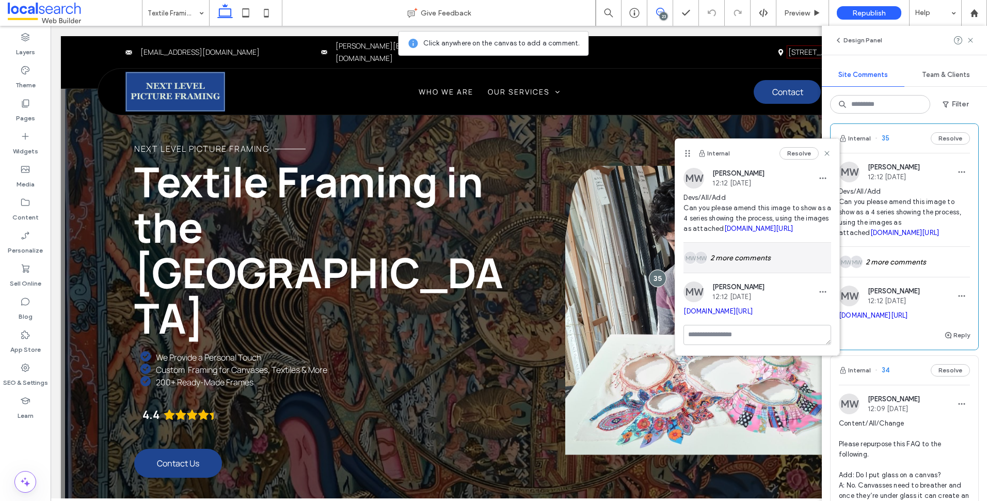
scroll to position [26, 0]
click at [765, 249] on div "MW MW 2 more comments" at bounding box center [757, 258] width 148 height 30
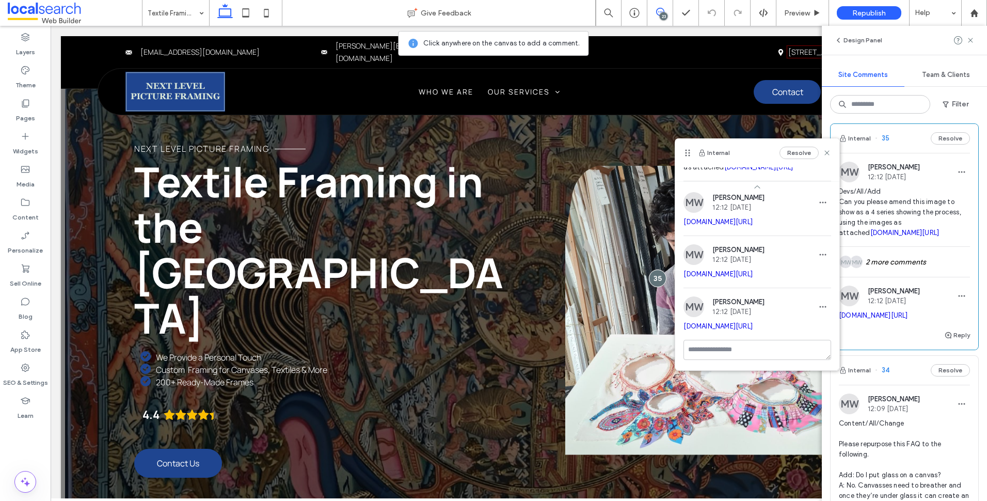
scroll to position [130, 0]
click at [969, 41] on use at bounding box center [970, 40] width 5 height 5
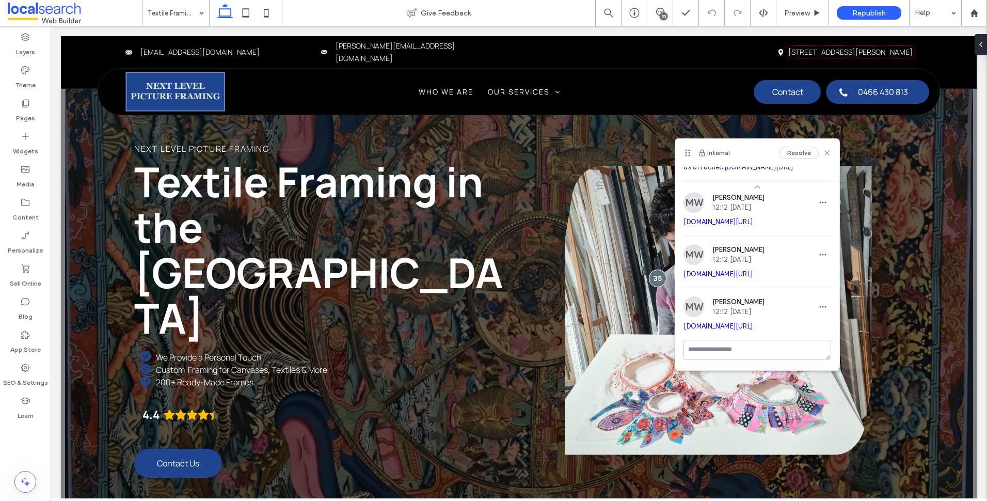
scroll to position [0, 0]
click at [825, 152] on use at bounding box center [827, 153] width 5 height 5
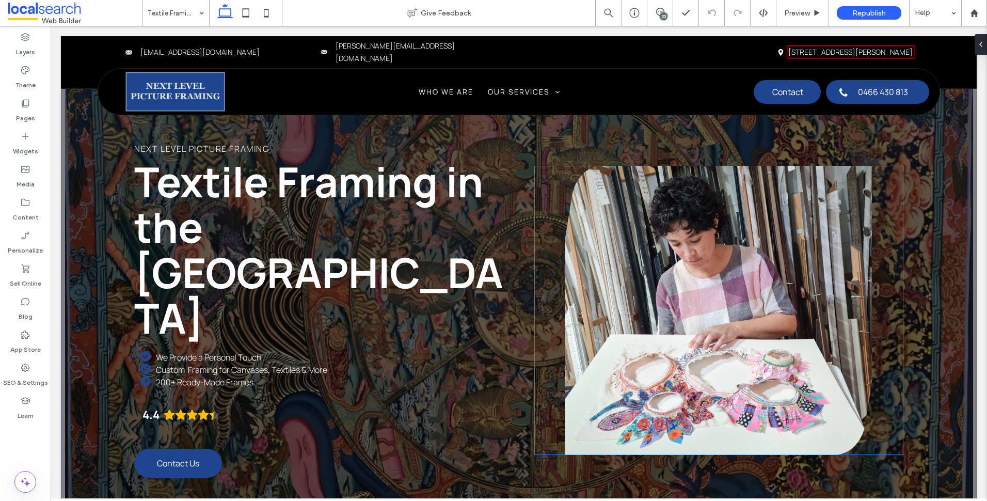
click at [596, 190] on link at bounding box center [718, 310] width 369 height 289
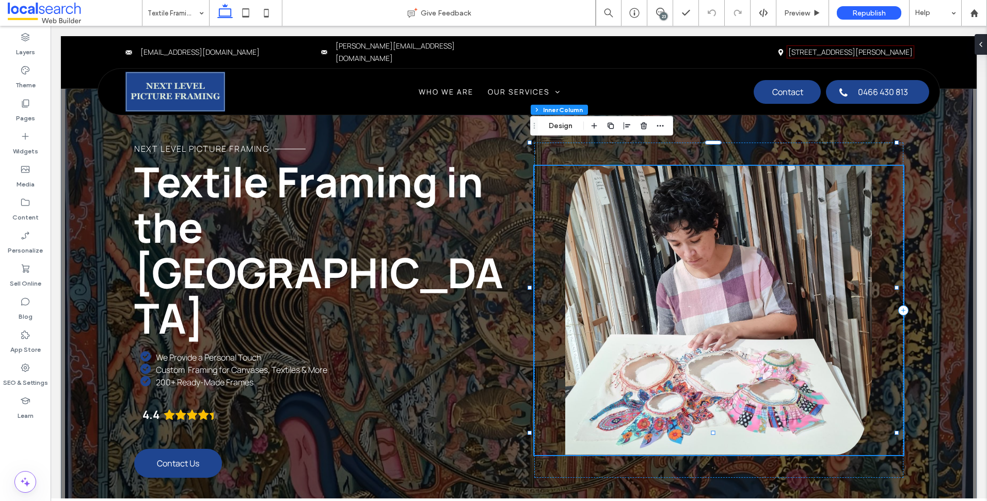
click at [597, 189] on link at bounding box center [718, 310] width 369 height 289
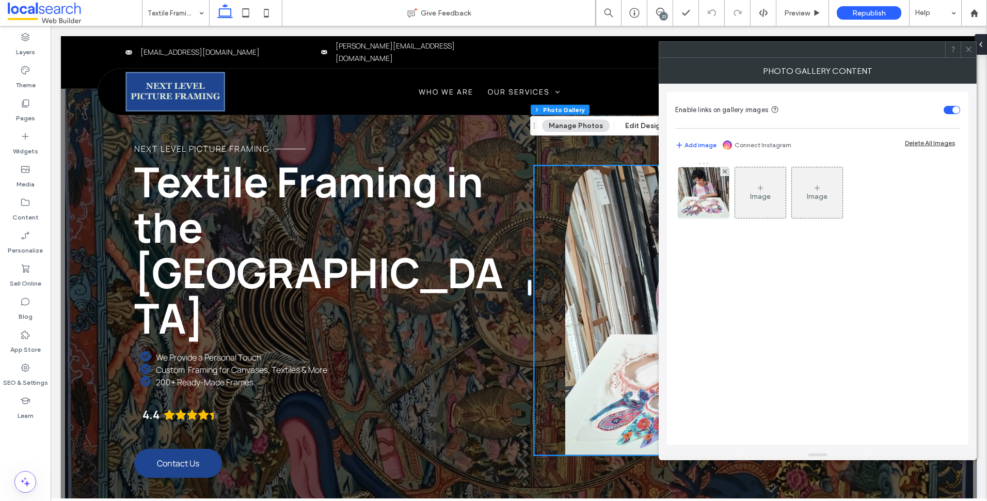
click at [750, 181] on div "Image" at bounding box center [760, 192] width 51 height 49
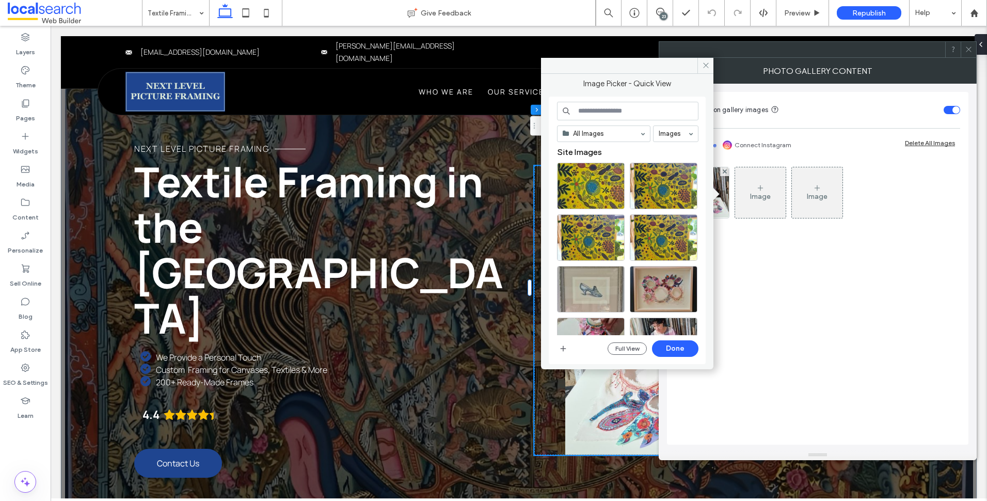
click at [612, 113] on input at bounding box center [627, 111] width 141 height 19
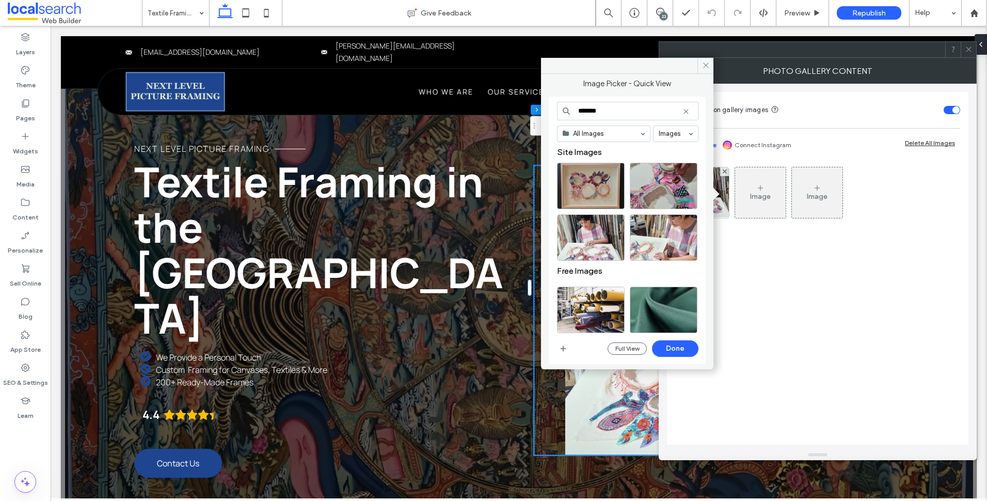
type input "*******"
click at [666, 243] on div "Select" at bounding box center [664, 237] width 68 height 46
click at [686, 347] on button "Done" at bounding box center [675, 348] width 46 height 17
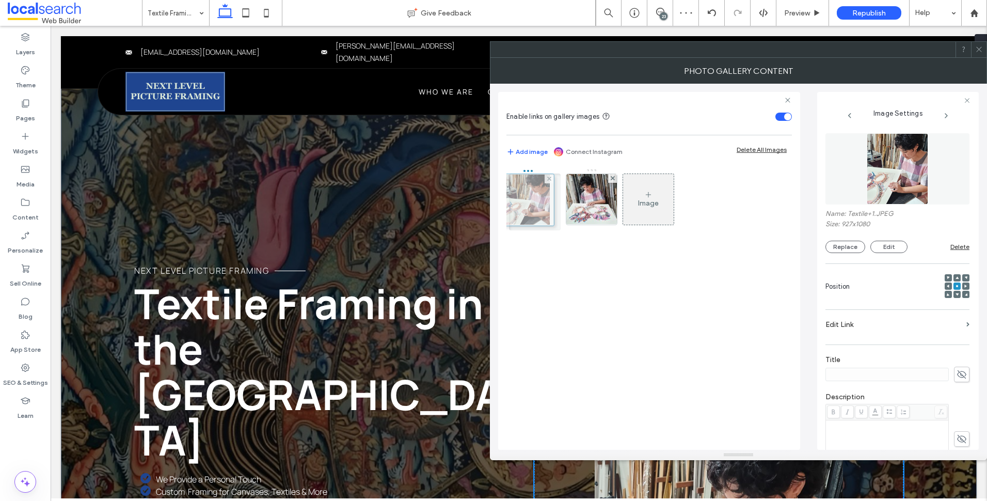
drag, startPoint x: 601, startPoint y: 199, endPoint x: 535, endPoint y: 200, distance: 66.1
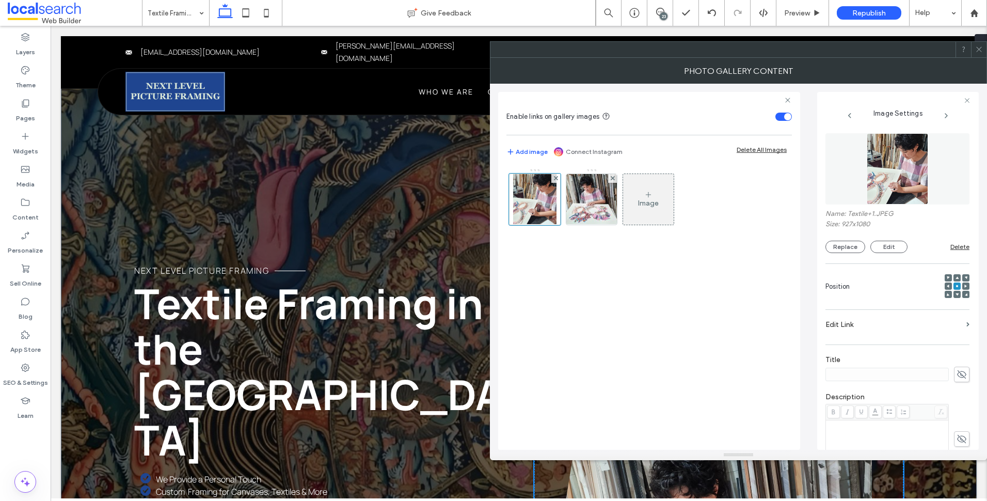
click at [635, 193] on div "Image" at bounding box center [648, 199] width 51 height 49
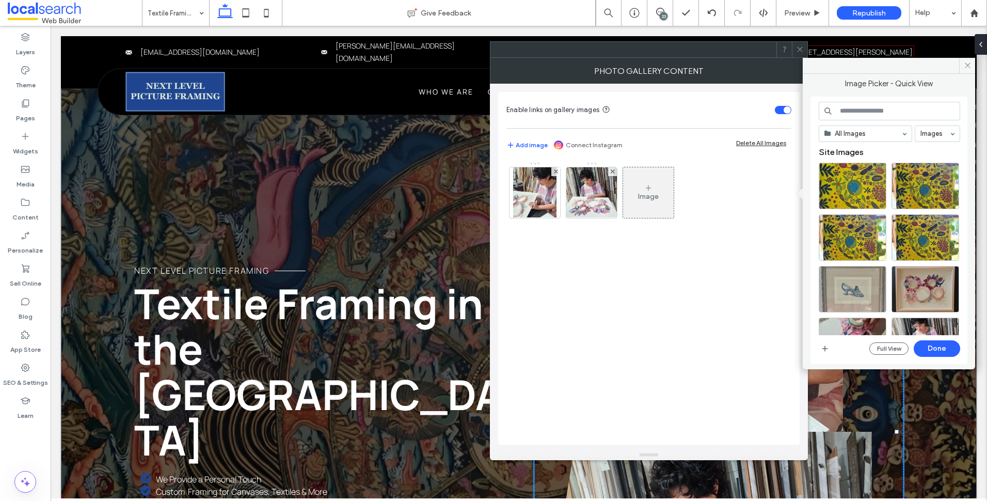
click at [874, 113] on input at bounding box center [889, 111] width 141 height 19
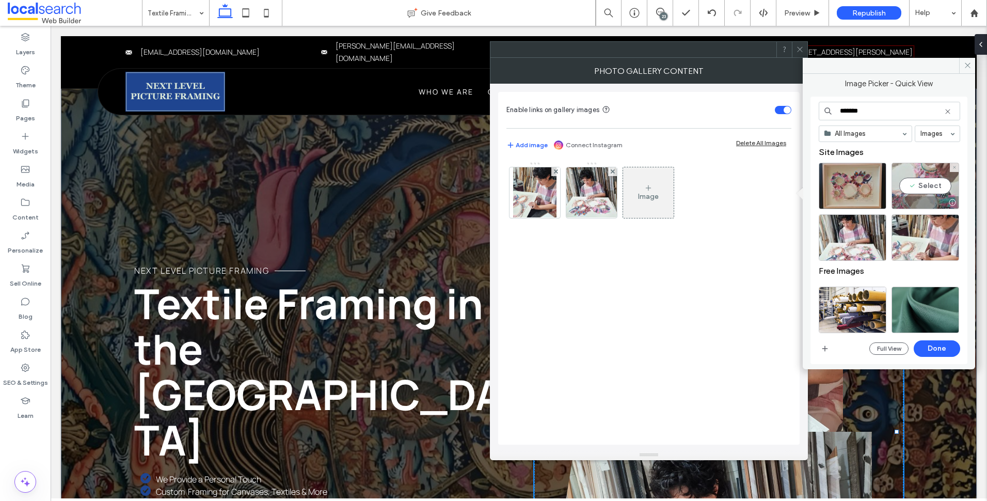
type input "*******"
click at [947, 185] on div "Select" at bounding box center [926, 186] width 68 height 46
click at [942, 347] on button "Done" at bounding box center [937, 348] width 46 height 17
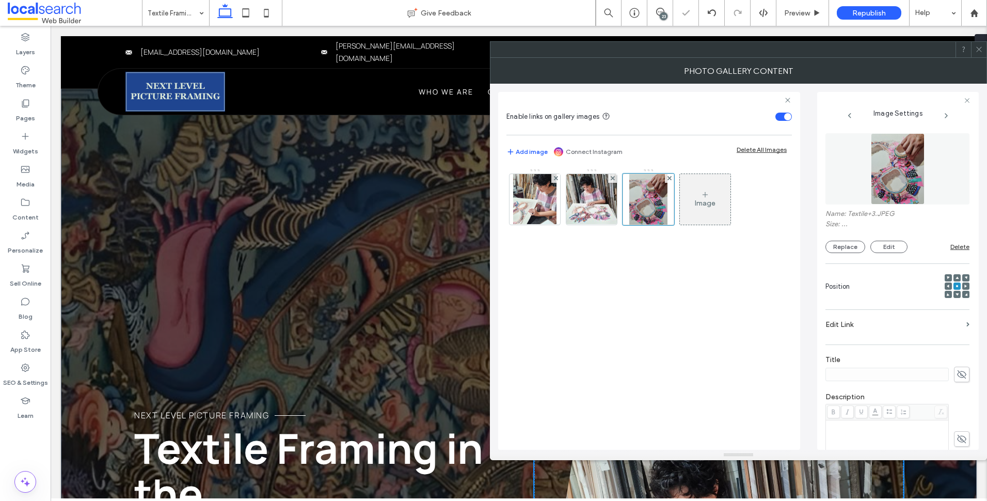
click at [728, 202] on div "Image" at bounding box center [705, 199] width 51 height 49
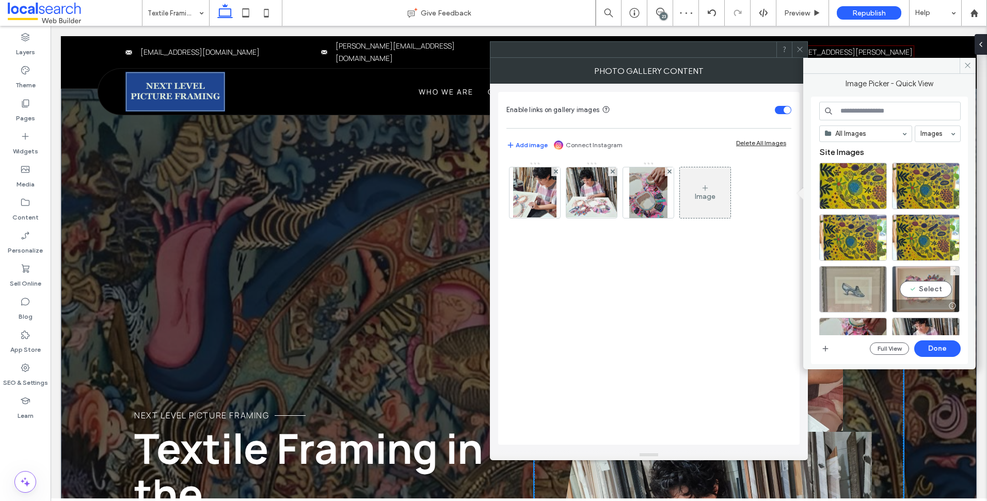
click at [912, 292] on div "Select" at bounding box center [926, 289] width 68 height 46
click at [928, 347] on button "Done" at bounding box center [937, 348] width 46 height 17
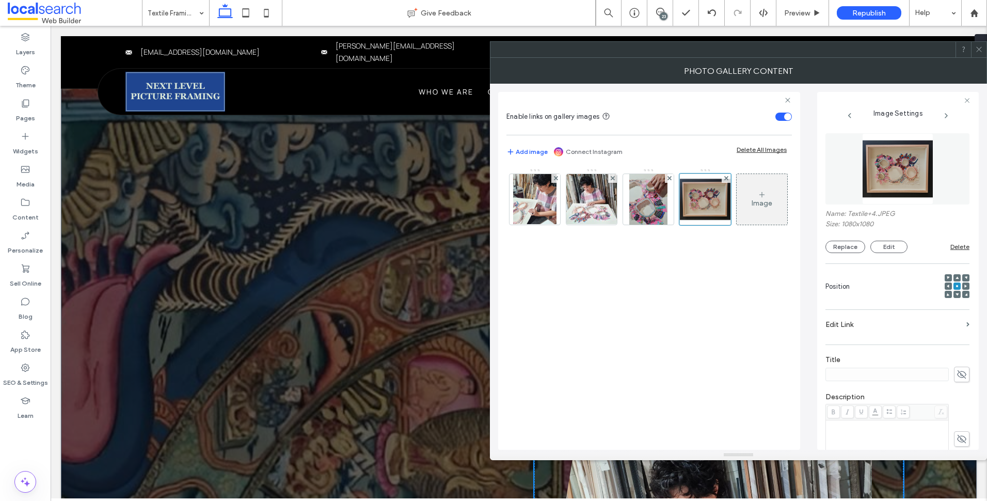
click at [981, 54] on span at bounding box center [979, 49] width 8 height 15
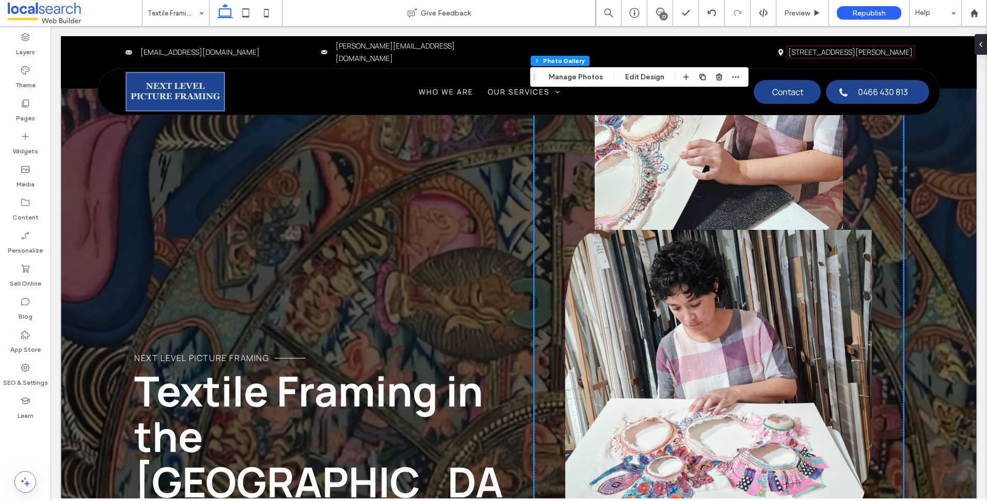
scroll to position [52, 0]
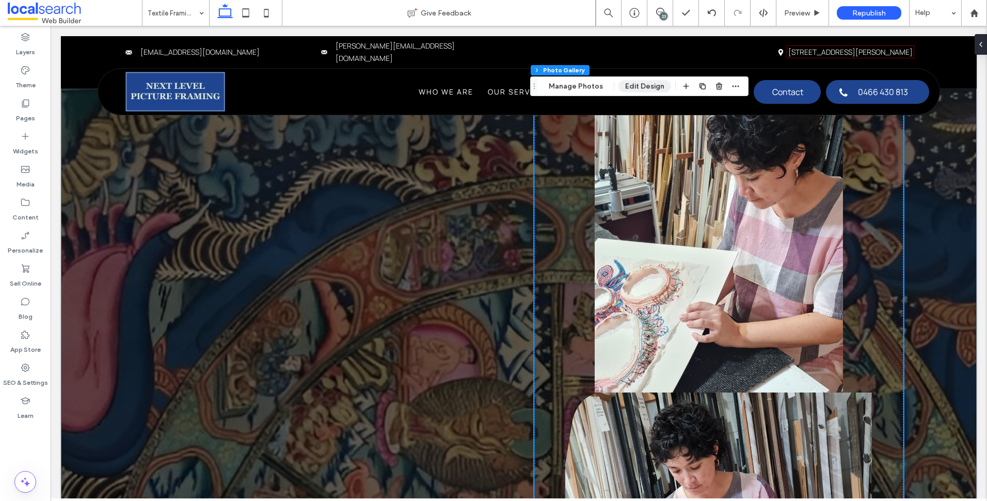
click at [653, 88] on button "Edit Design" at bounding box center [644, 86] width 53 height 12
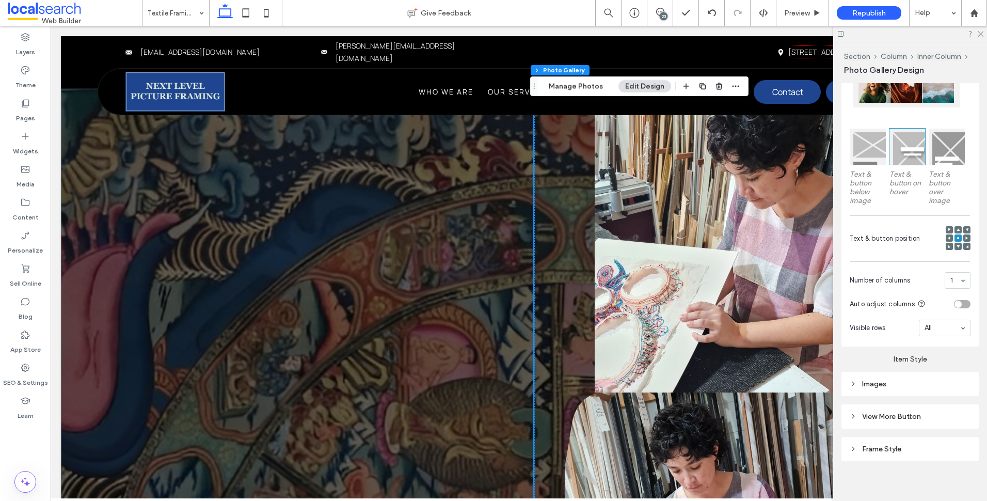
scroll to position [275, 0]
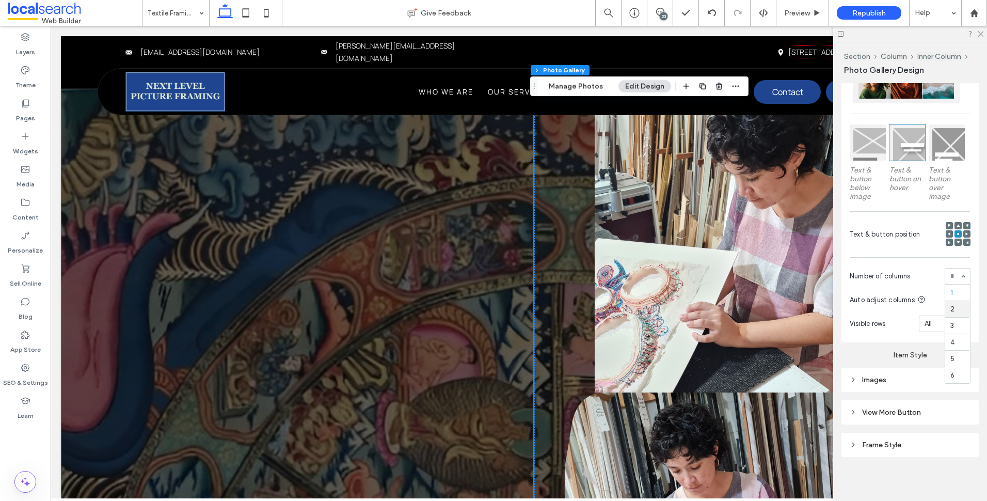
drag, startPoint x: 953, startPoint y: 306, endPoint x: 955, endPoint y: 314, distance: 8.4
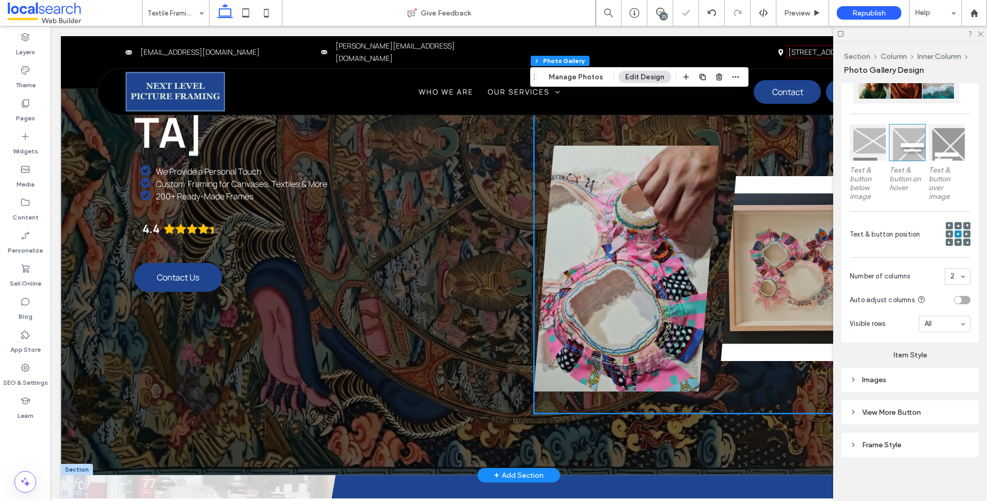
scroll to position [206, 0]
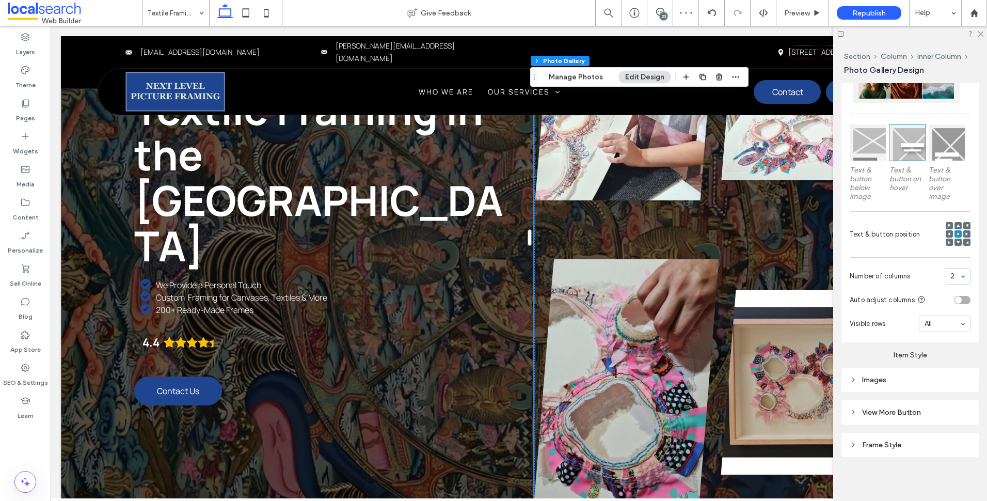
click at [976, 32] on div at bounding box center [910, 34] width 154 height 16
drag, startPoint x: 979, startPoint y: 36, endPoint x: 922, endPoint y: 17, distance: 59.4
click at [979, 36] on use at bounding box center [981, 34] width 6 height 6
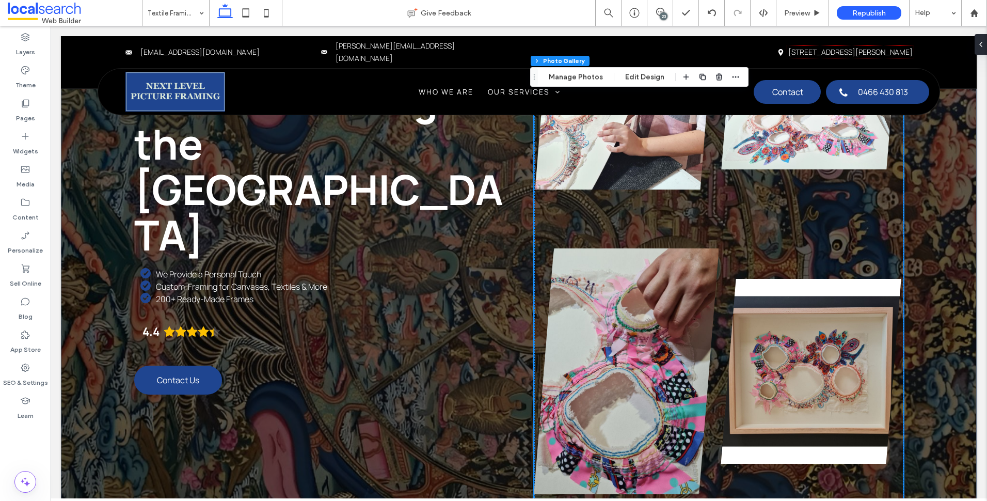
scroll to position [310, 0]
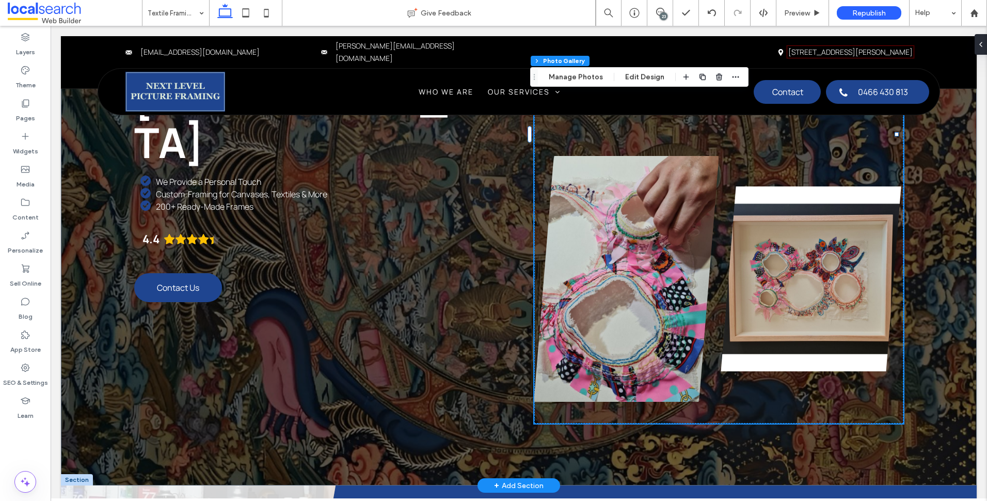
click at [813, 292] on link at bounding box center [811, 278] width 185 height 289
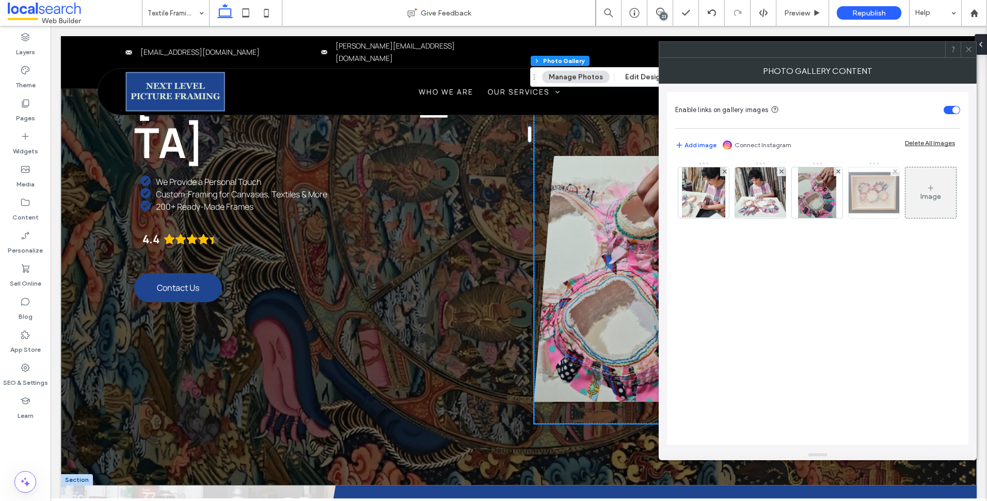
click at [863, 197] on img at bounding box center [874, 192] width 51 height 51
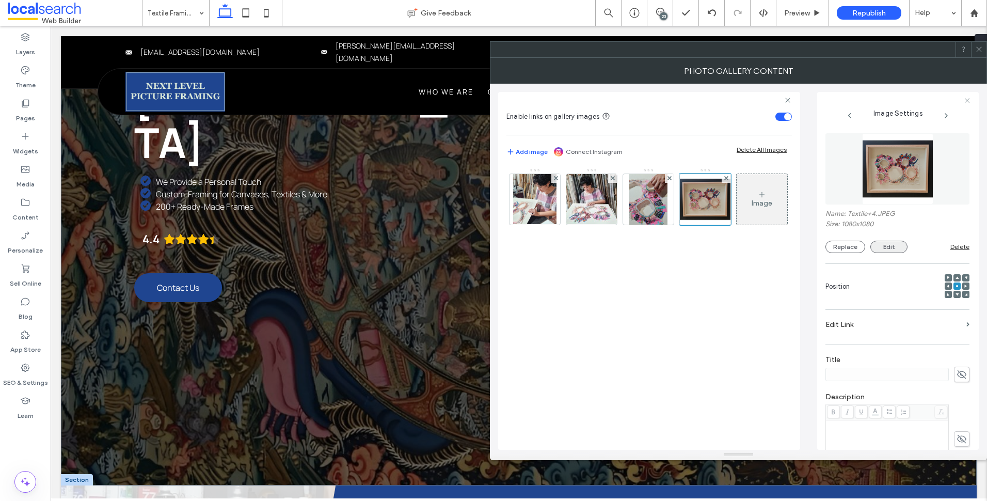
click at [888, 247] on button "Edit" at bounding box center [888, 247] width 37 height 12
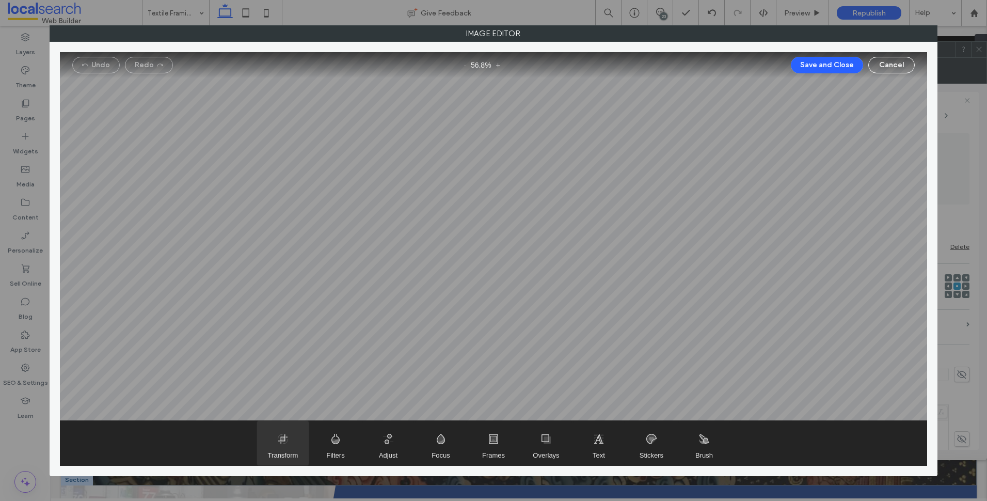
click at [289, 443] on span "Transform" at bounding box center [283, 443] width 52 height 44
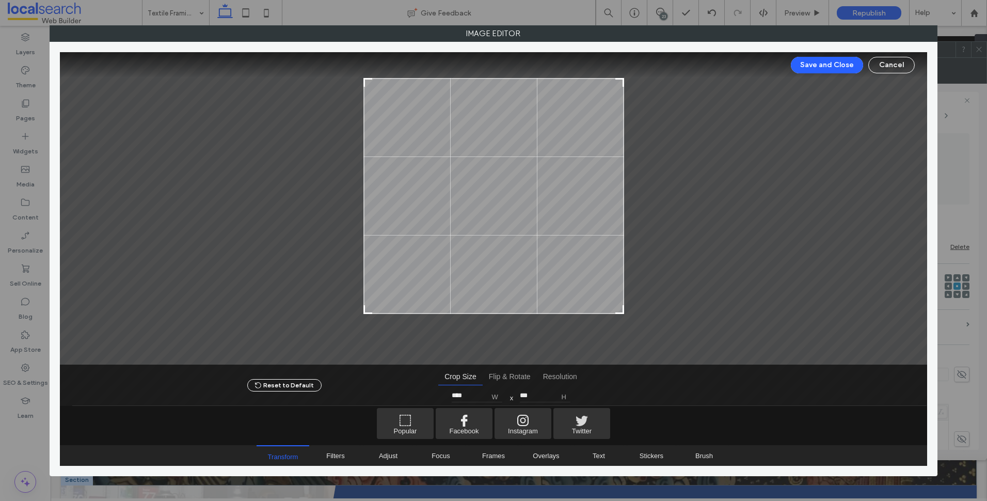
drag, startPoint x: 618, startPoint y: 337, endPoint x: 621, endPoint y: 312, distance: 25.0
click at [621, 312] on div at bounding box center [619, 309] width 12 height 12
type input "***"
type input "****"
type input "***"
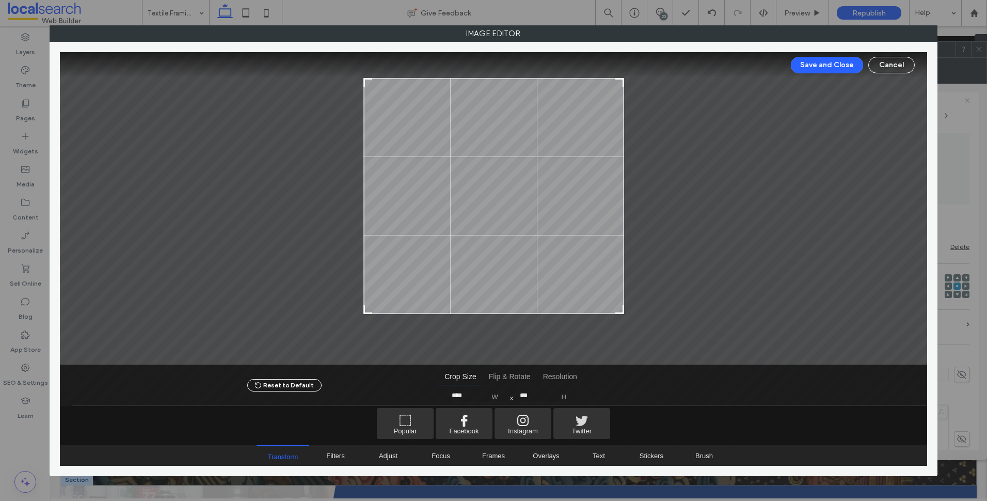
type input "****"
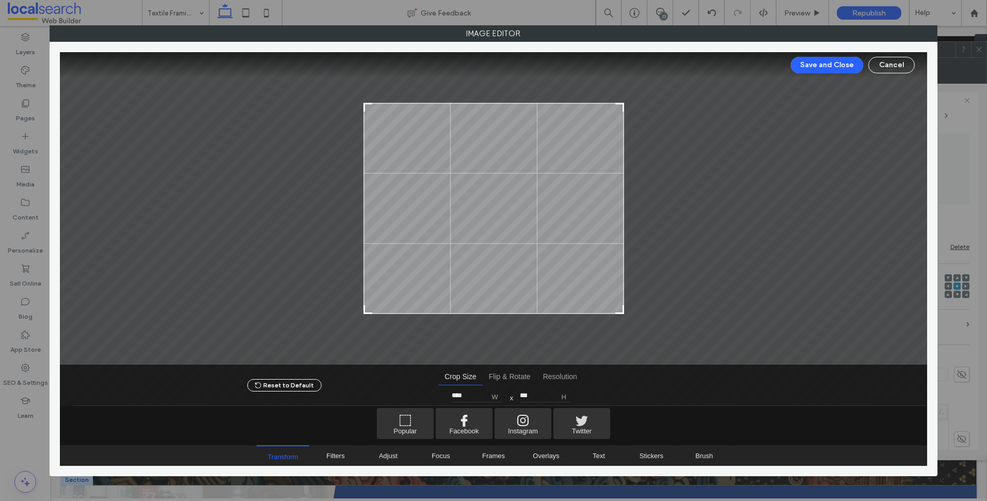
type input "***"
drag, startPoint x: 618, startPoint y: 87, endPoint x: 627, endPoint y: 107, distance: 22.0
click at [627, 107] on div at bounding box center [494, 208] width 868 height 312
click at [842, 69] on button "Save and Close" at bounding box center [827, 65] width 72 height 17
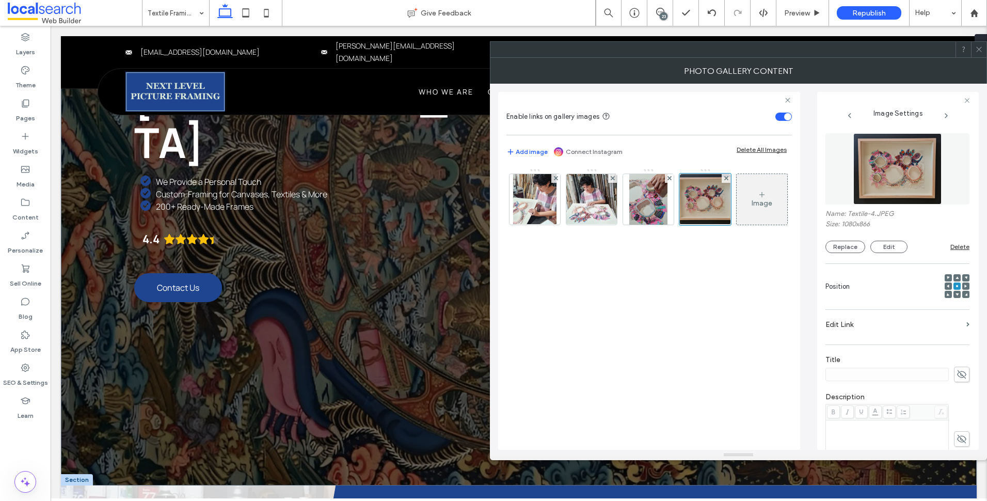
click at [983, 53] on div at bounding box center [978, 49] width 15 height 15
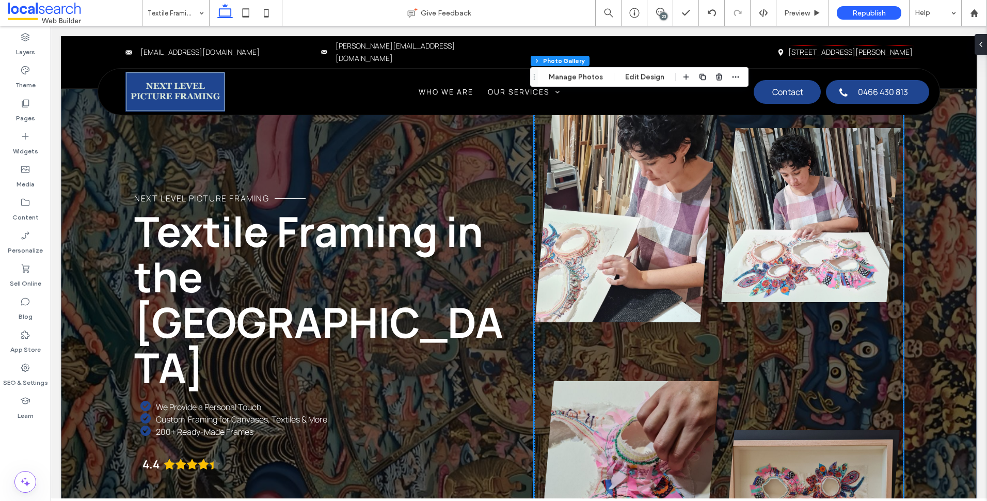
scroll to position [103, 0]
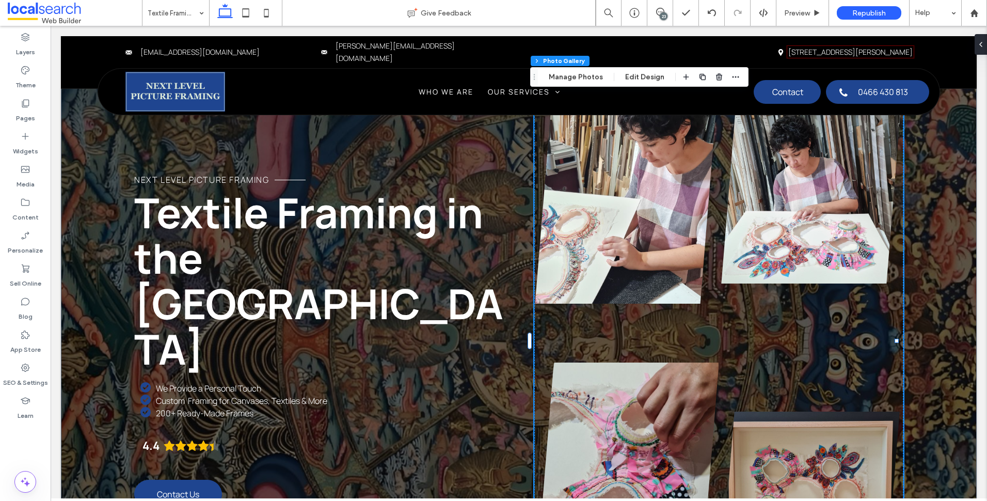
click at [656, 12] on icon at bounding box center [660, 12] width 8 height 8
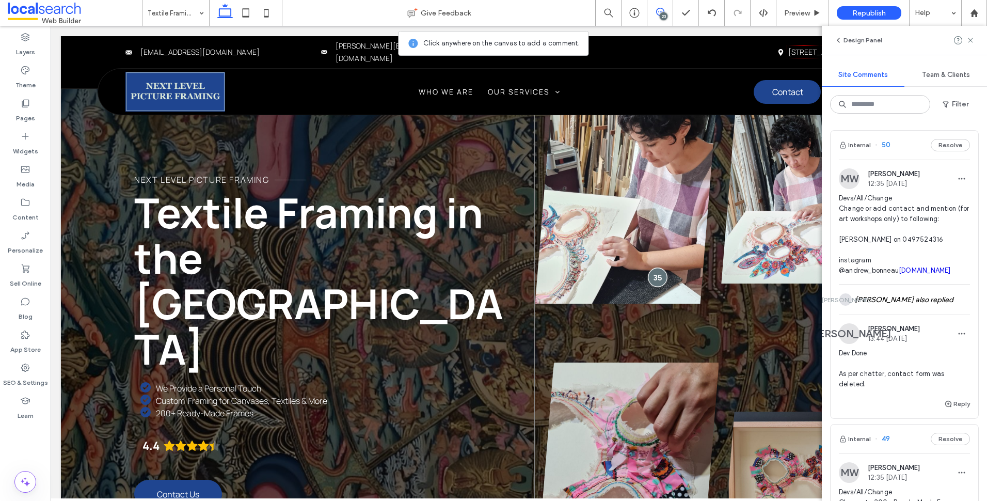
click at [651, 278] on div at bounding box center [657, 276] width 19 height 19
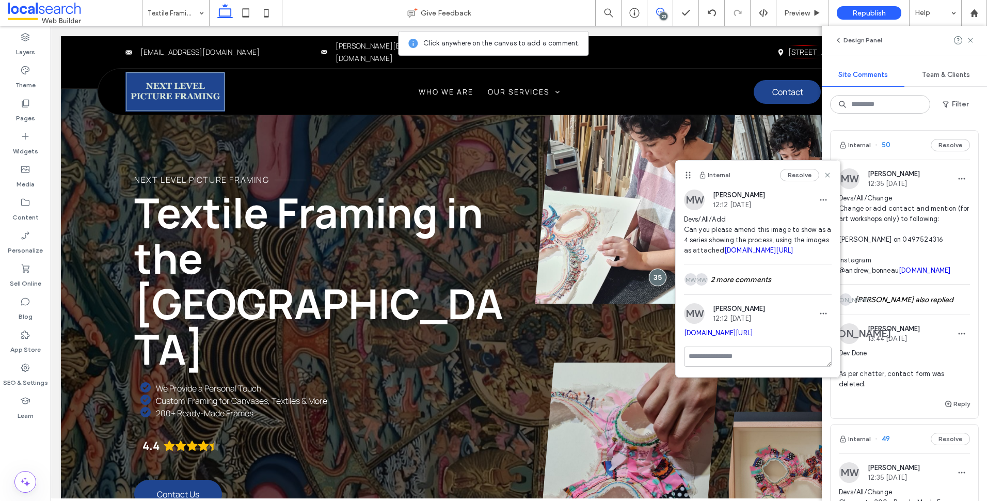
click at [825, 174] on use at bounding box center [827, 175] width 5 height 5
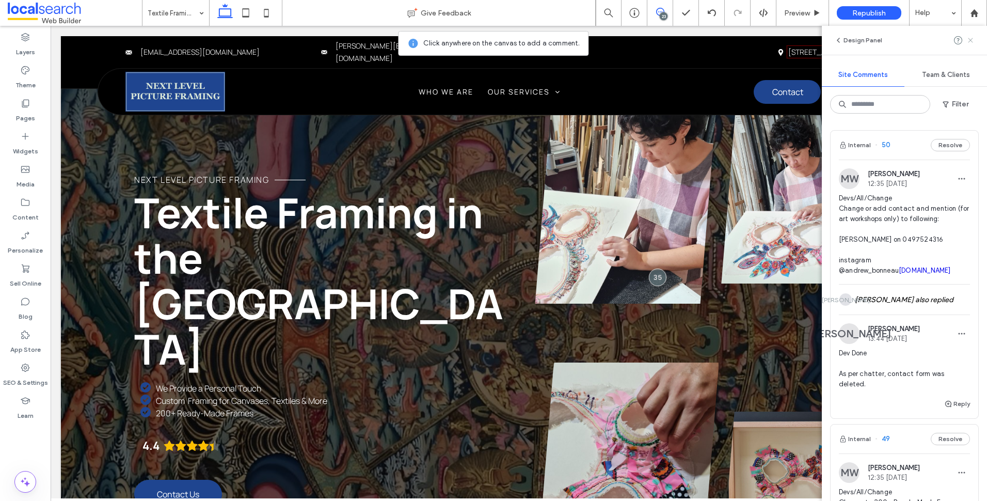
click at [973, 38] on icon at bounding box center [970, 40] width 8 height 8
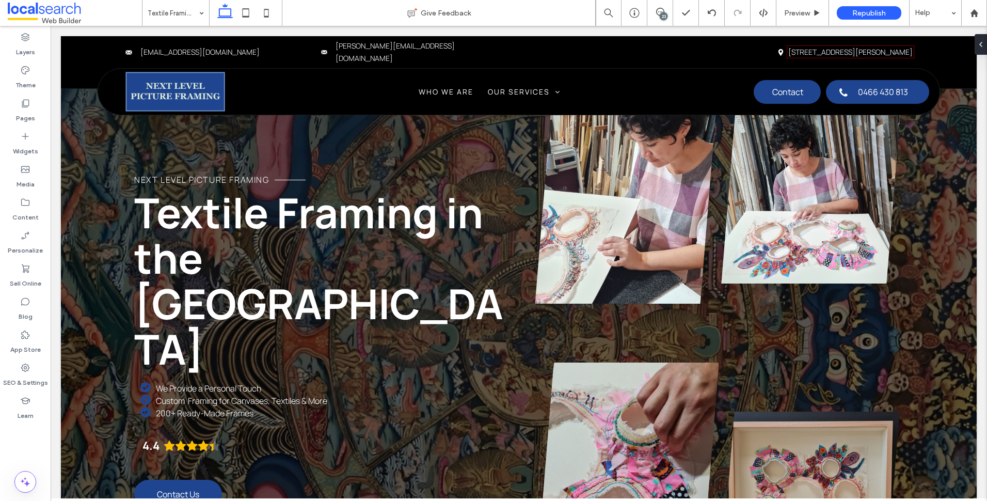
click at [660, 14] on div "23" at bounding box center [664, 16] width 8 height 8
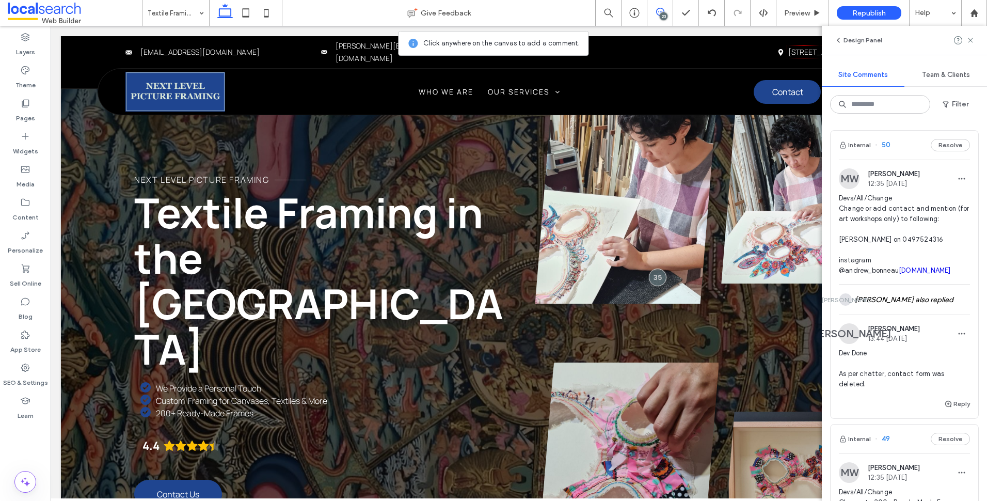
drag, startPoint x: 974, startPoint y: 37, endPoint x: 972, endPoint y: 53, distance: 16.1
click at [973, 37] on icon at bounding box center [970, 40] width 8 height 8
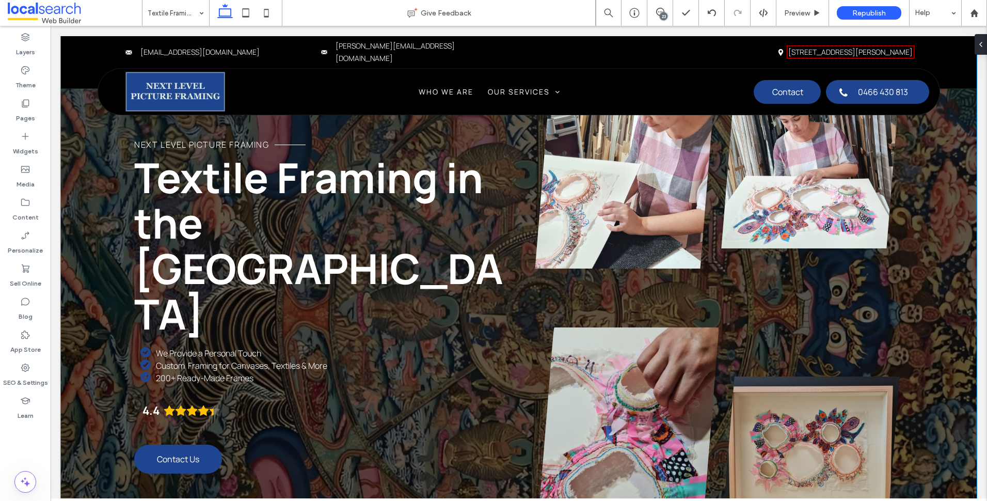
scroll to position [155, 0]
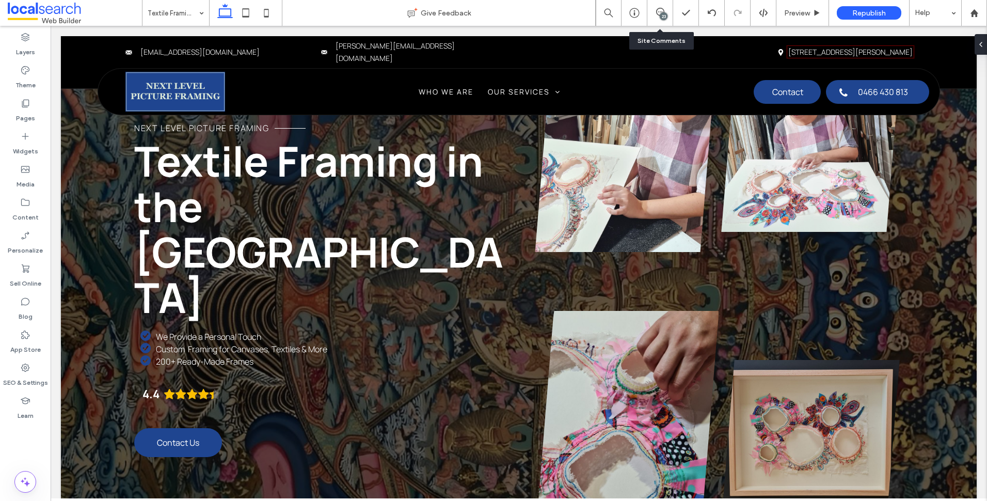
click at [657, 17] on div "23" at bounding box center [659, 13] width 25 height 10
click at [658, 13] on icon at bounding box center [660, 12] width 8 height 8
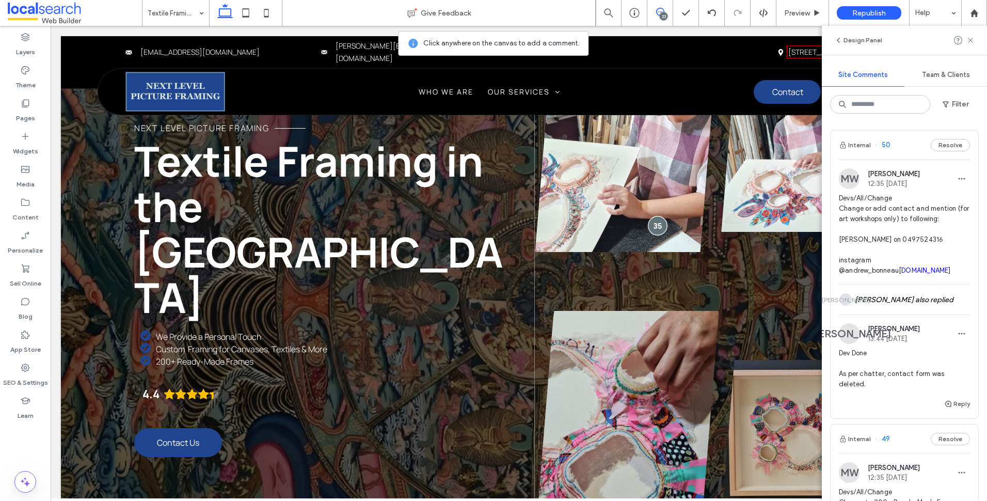
click at [655, 226] on div at bounding box center [657, 225] width 19 height 19
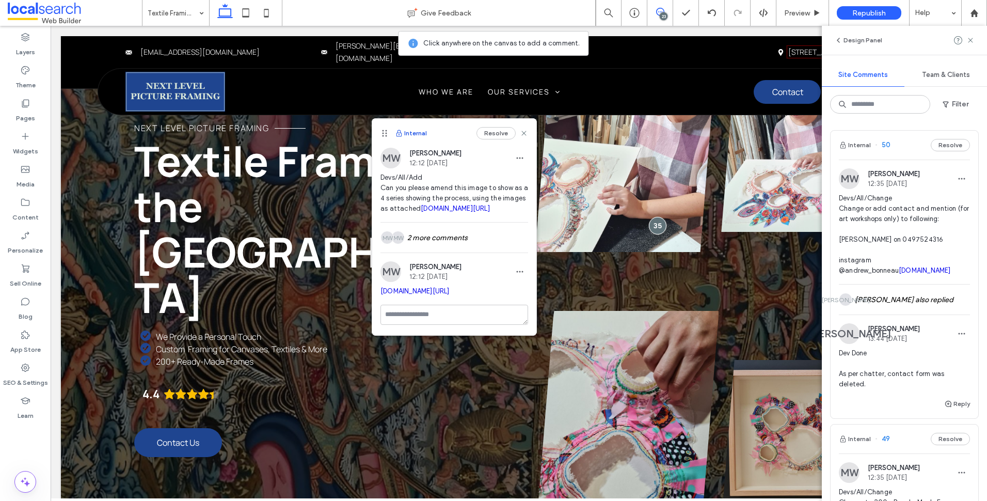
drag, startPoint x: 687, startPoint y: 124, endPoint x: 387, endPoint y: 130, distance: 300.5
click at [380, 134] on icon at bounding box center [384, 133] width 8 height 8
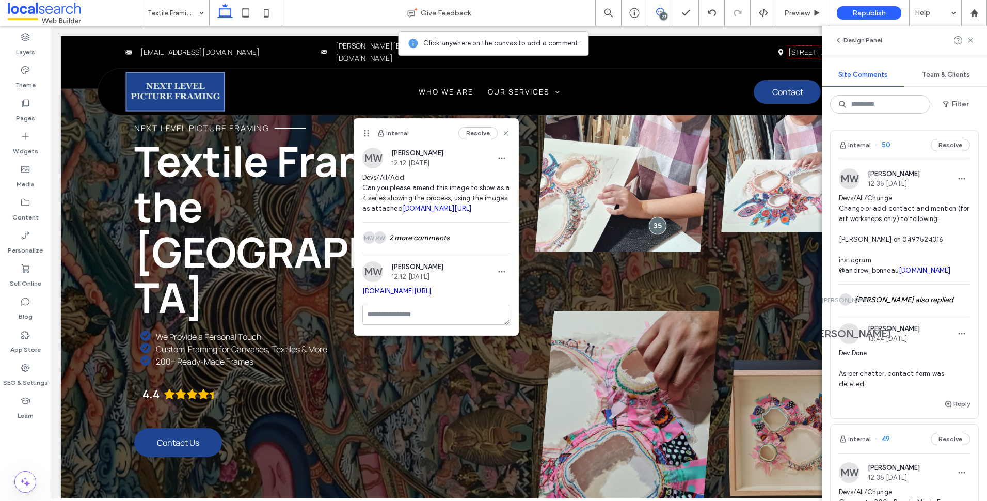
scroll to position [26, 0]
click at [975, 43] on div "Design Panel" at bounding box center [904, 40] width 165 height 29
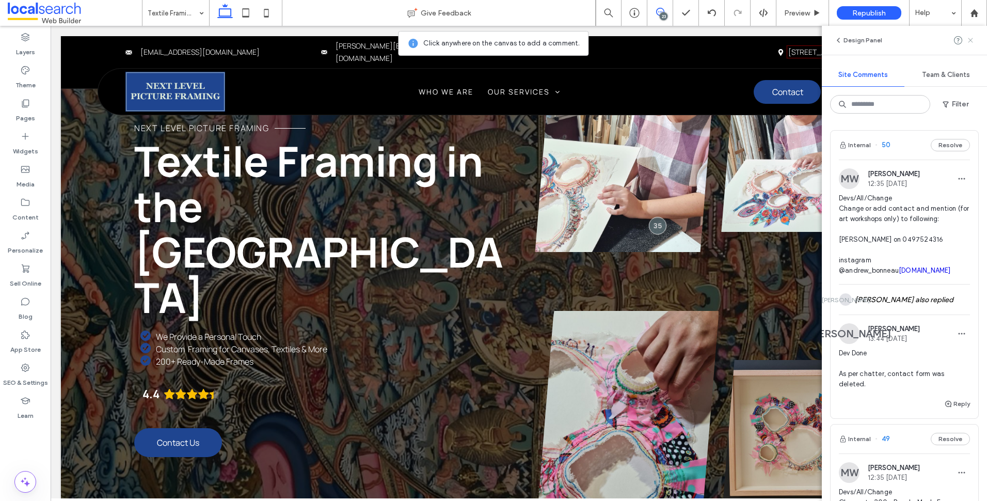
click at [967, 38] on icon at bounding box center [970, 40] width 8 height 8
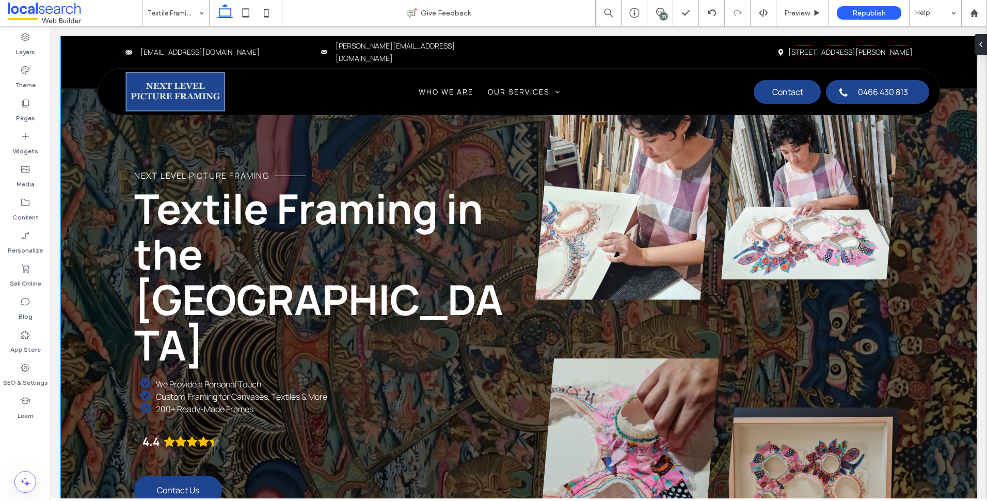
scroll to position [0, 0]
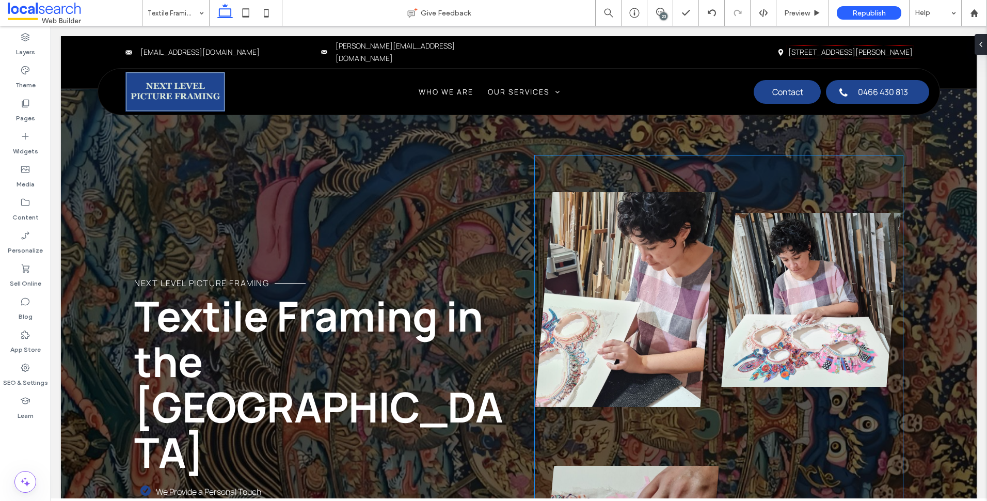
click at [628, 297] on link at bounding box center [626, 299] width 185 height 289
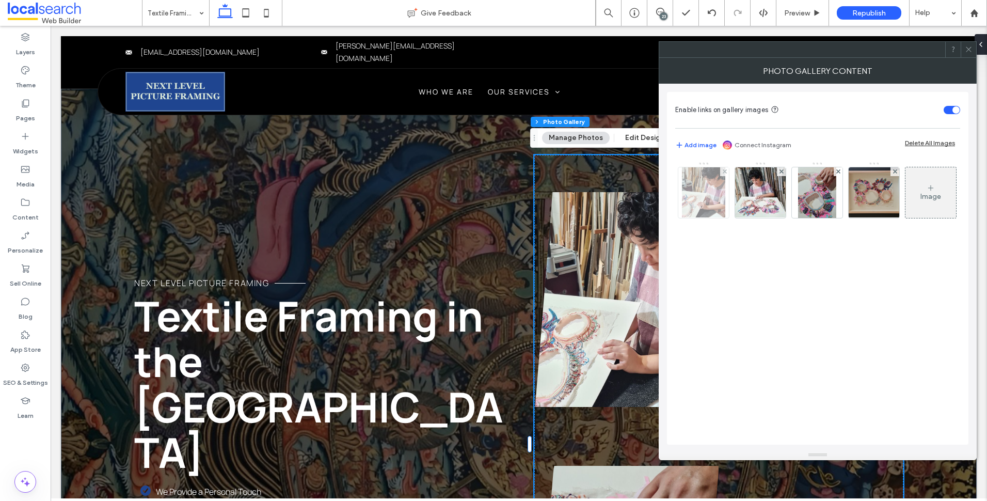
click at [696, 184] on img at bounding box center [703, 192] width 43 height 51
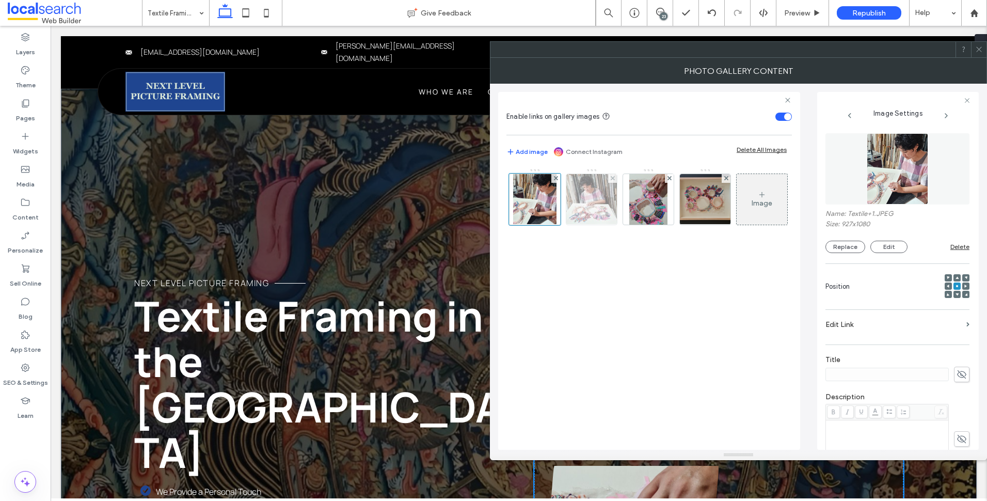
click at [603, 192] on img at bounding box center [592, 199] width 54 height 51
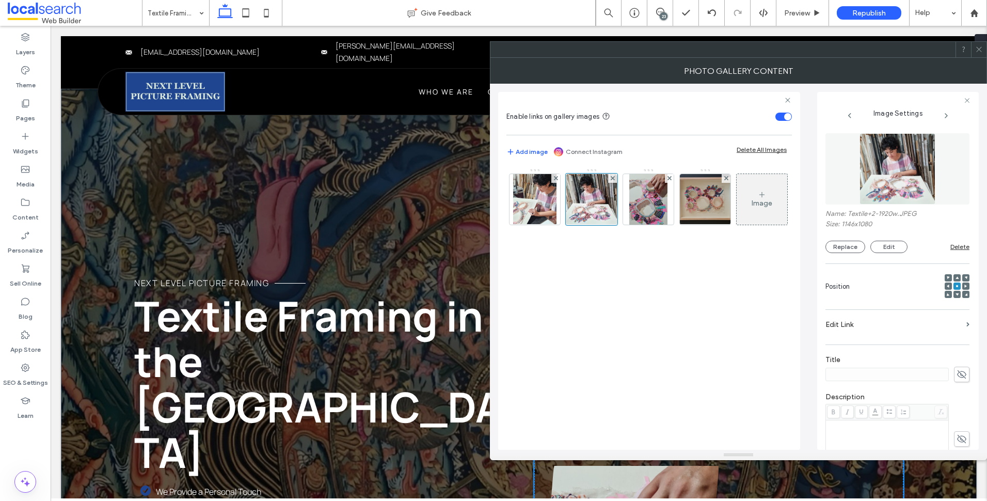
scroll to position [166, 0]
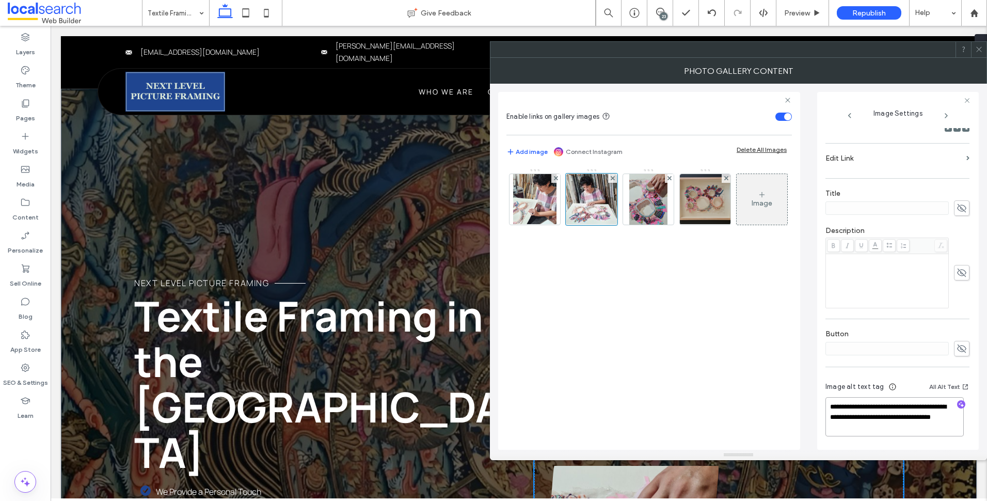
drag, startPoint x: 918, startPoint y: 427, endPoint x: 854, endPoint y: 417, distance: 64.4
click at [854, 417] on textarea "**********" at bounding box center [894, 416] width 138 height 39
click at [542, 188] on img at bounding box center [534, 199] width 43 height 51
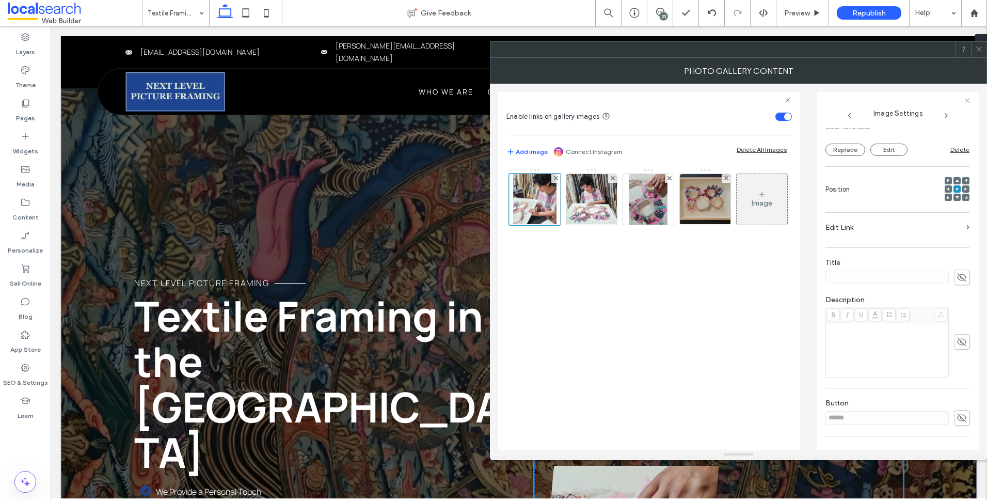
scroll to position [156, 0]
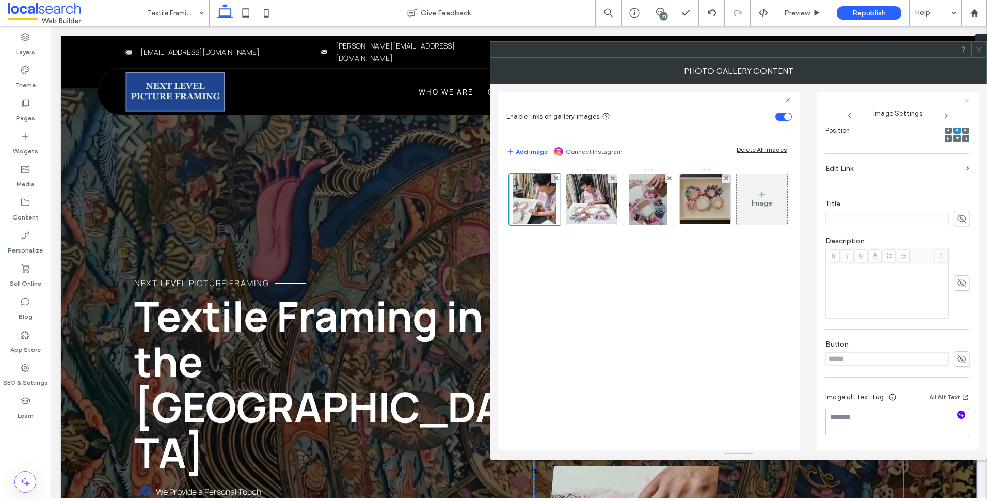
click at [959, 414] on use "button" at bounding box center [962, 414] width 6 height 6
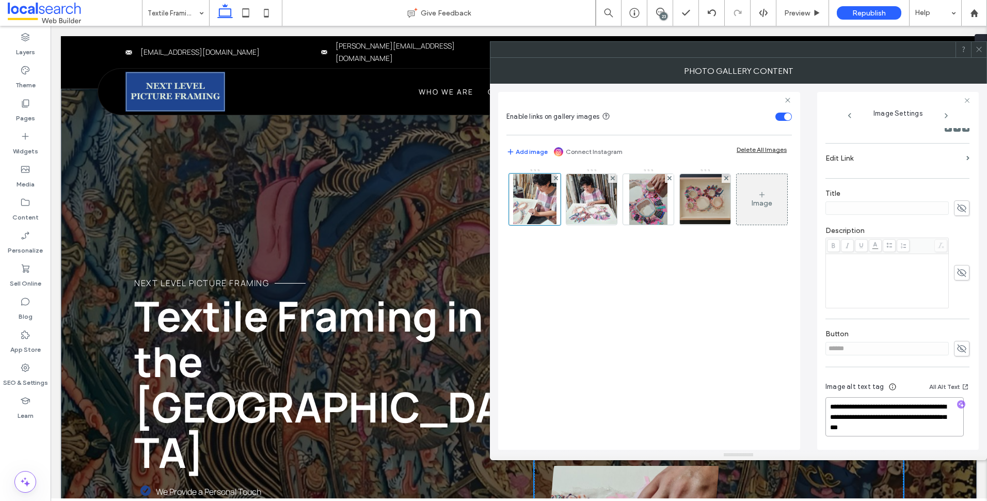
drag, startPoint x: 887, startPoint y: 428, endPoint x: 901, endPoint y: 443, distance: 20.8
click at [901, 443] on div "**********" at bounding box center [897, 410] width 144 height 76
type textarea "**********"
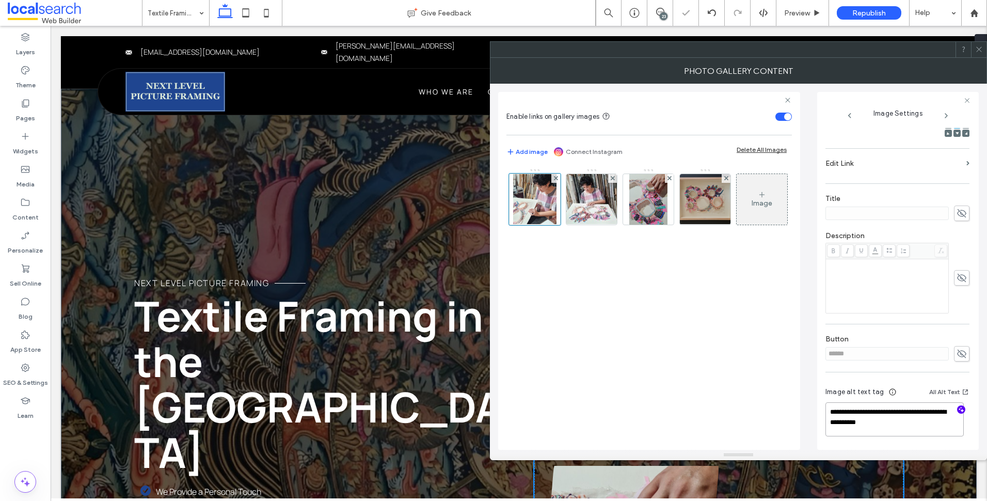
scroll to position [160, 0]
paste textarea "**********"
type textarea "**********"
click at [591, 207] on img at bounding box center [592, 199] width 54 height 51
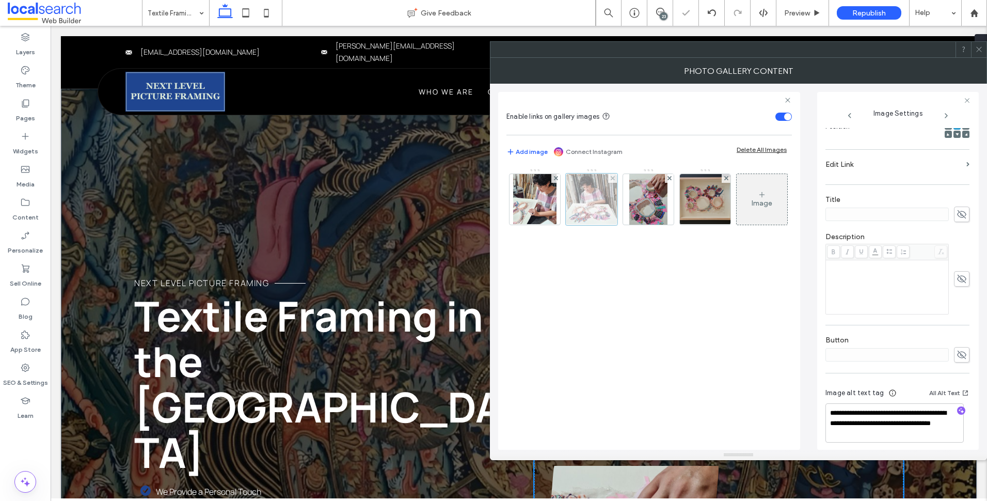
scroll to position [160, 0]
click at [659, 212] on img at bounding box center [648, 199] width 38 height 51
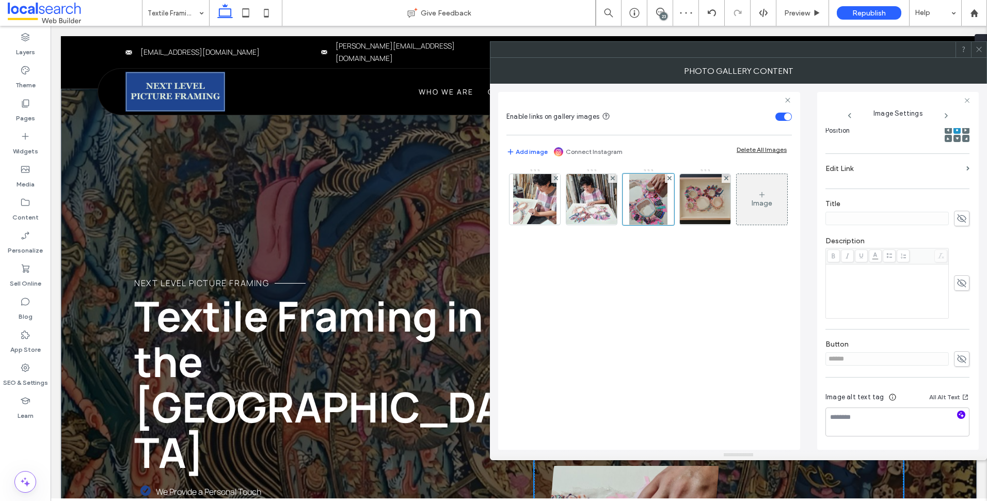
click at [958, 413] on icon "button" at bounding box center [961, 414] width 7 height 7
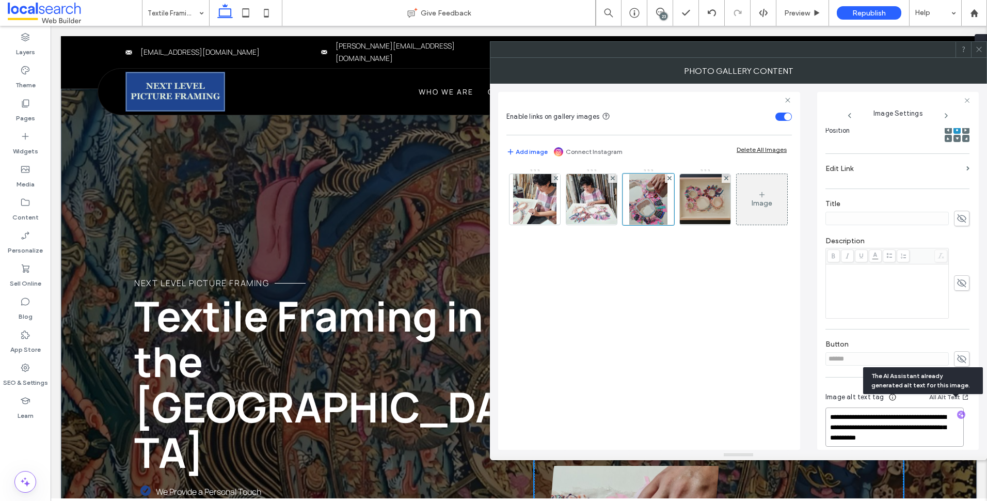
scroll to position [166, 0]
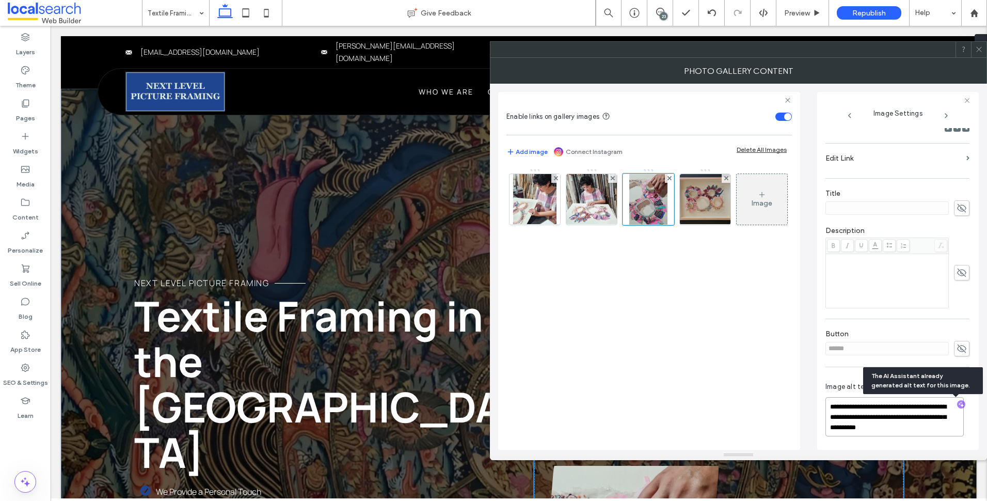
drag, startPoint x: 886, startPoint y: 426, endPoint x: 934, endPoint y: 440, distance: 49.5
click at [934, 440] on div "**********" at bounding box center [897, 410] width 144 height 76
click at [911, 423] on textarea "**********" at bounding box center [894, 417] width 138 height 38
click at [927, 421] on textarea "**********" at bounding box center [894, 417] width 138 height 38
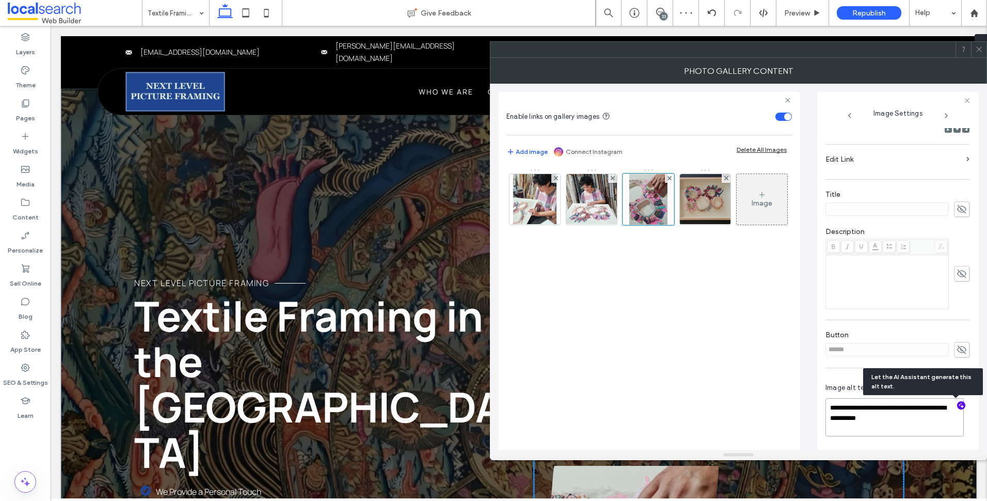
scroll to position [164, 0]
click at [916, 422] on textarea "**********" at bounding box center [894, 417] width 138 height 37
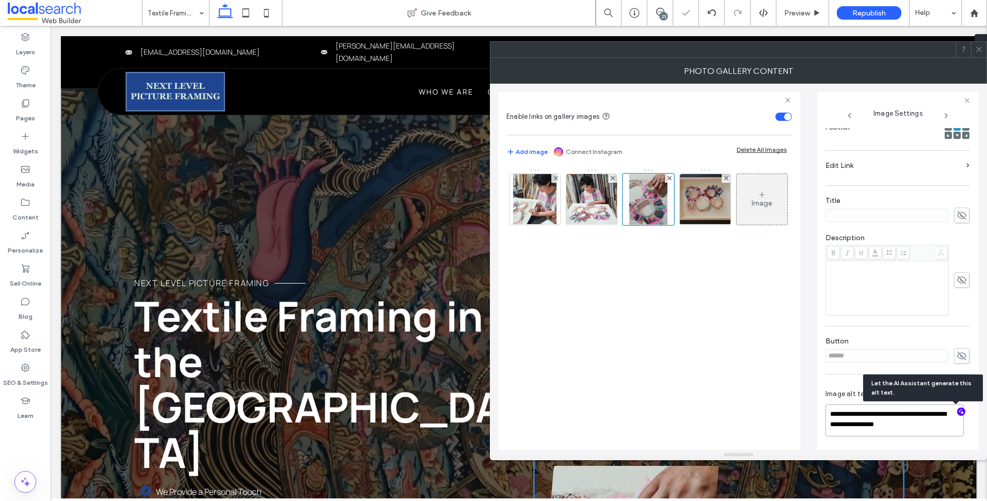
scroll to position [157, 0]
click at [937, 425] on textarea "**********" at bounding box center [894, 421] width 138 height 30
click at [890, 433] on textarea "**********" at bounding box center [894, 421] width 138 height 30
click at [901, 427] on textarea "**********" at bounding box center [894, 421] width 138 height 30
drag, startPoint x: 873, startPoint y: 415, endPoint x: 803, endPoint y: 412, distance: 70.3
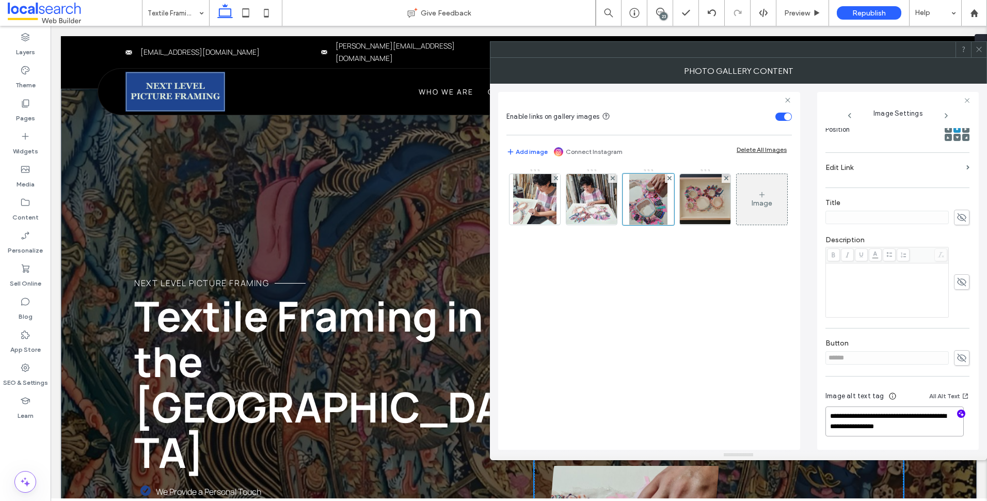
click at [802, 413] on div "**********" at bounding box center [738, 267] width 481 height 366
click at [923, 428] on textarea "**********" at bounding box center [894, 421] width 138 height 29
paste textarea "**********"
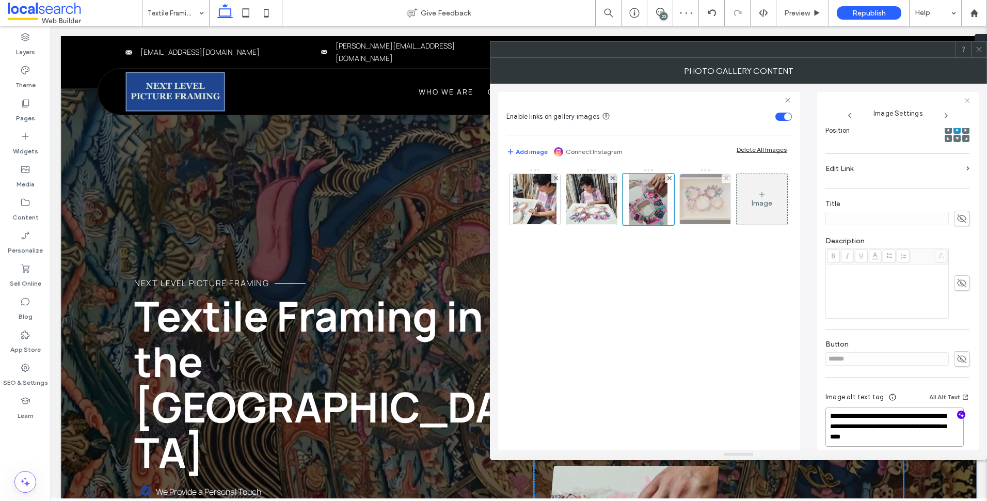
type textarea "**********"
click at [715, 188] on img at bounding box center [705, 199] width 63 height 51
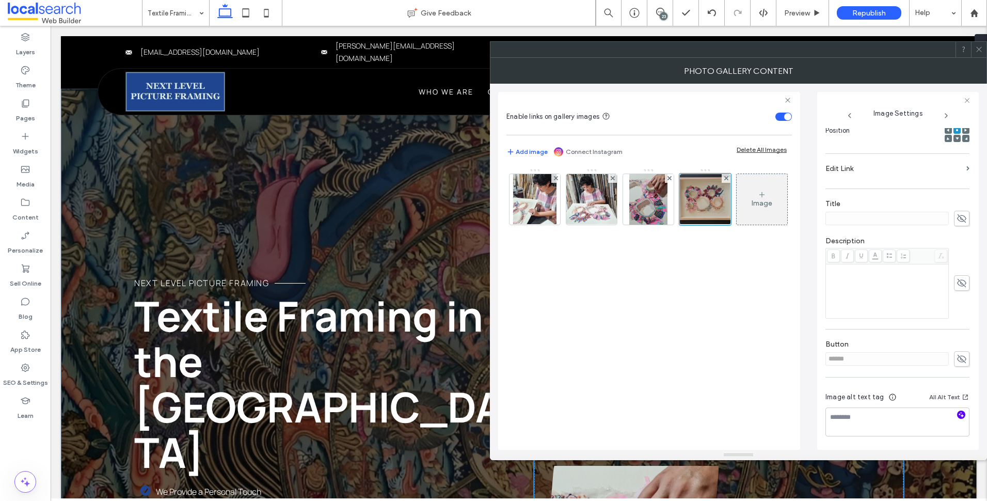
click at [958, 417] on icon "button" at bounding box center [961, 414] width 7 height 7
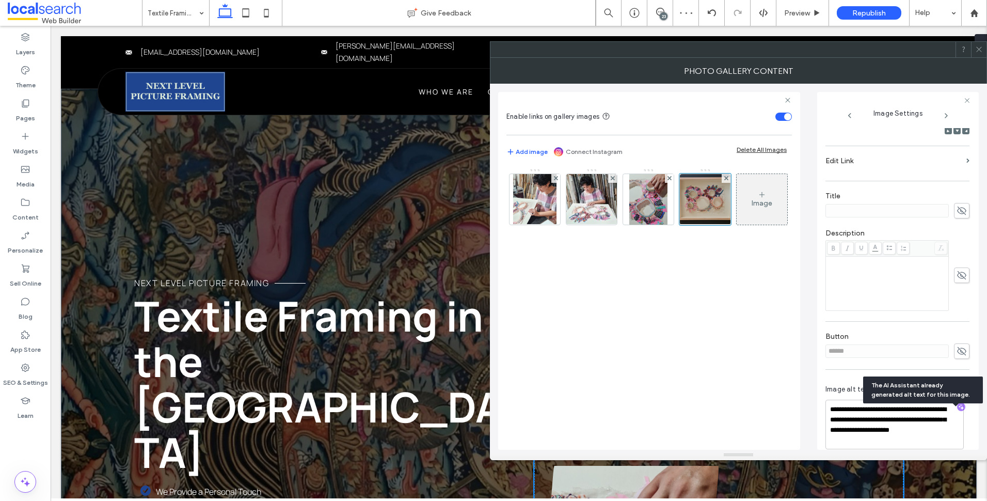
scroll to position [177, 0]
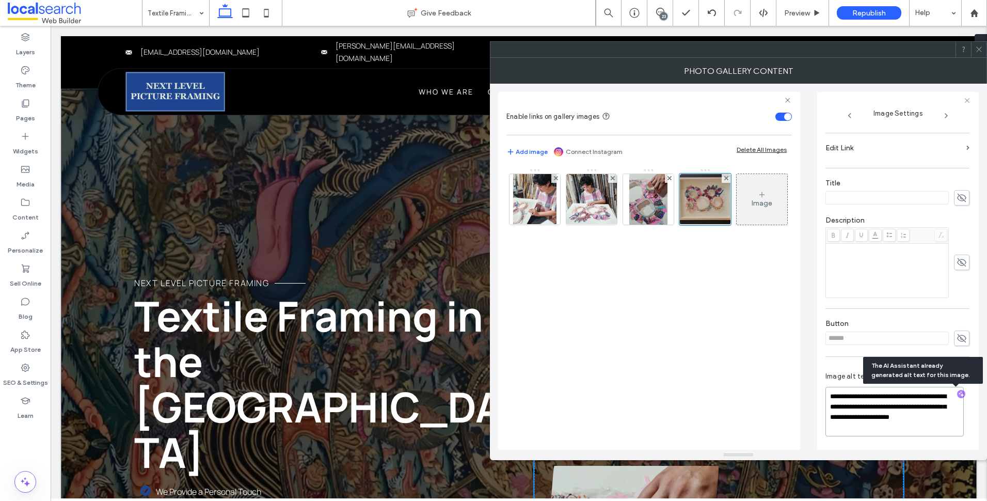
click at [936, 399] on textarea "**********" at bounding box center [894, 412] width 138 height 50
drag, startPoint x: 892, startPoint y: 405, endPoint x: 906, endPoint y: 442, distance: 39.9
click at [906, 442] on div "**********" at bounding box center [897, 405] width 144 height 87
paste textarea "**********"
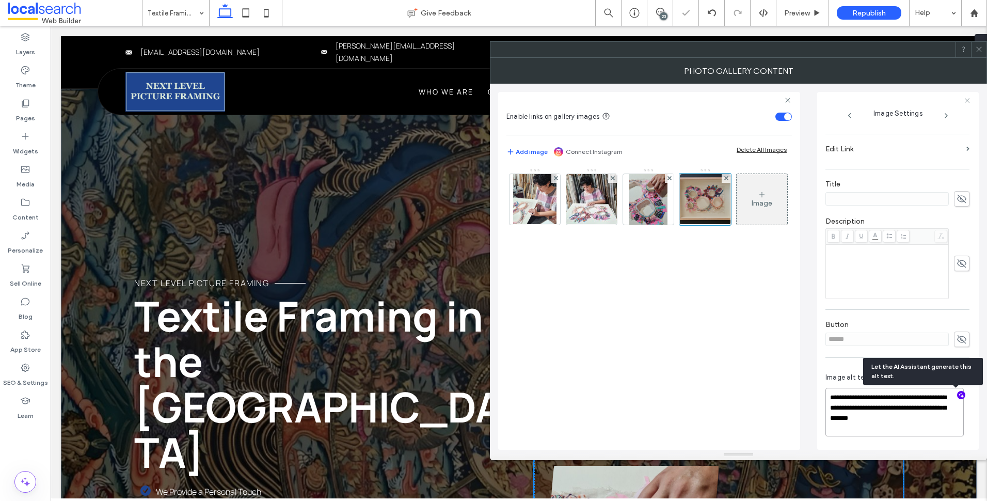
scroll to position [174, 0]
click at [940, 403] on textarea "**********" at bounding box center [894, 412] width 138 height 47
type textarea "**********"
drag, startPoint x: 980, startPoint y: 52, endPoint x: 968, endPoint y: 60, distance: 14.6
click at [979, 52] on icon at bounding box center [979, 49] width 8 height 8
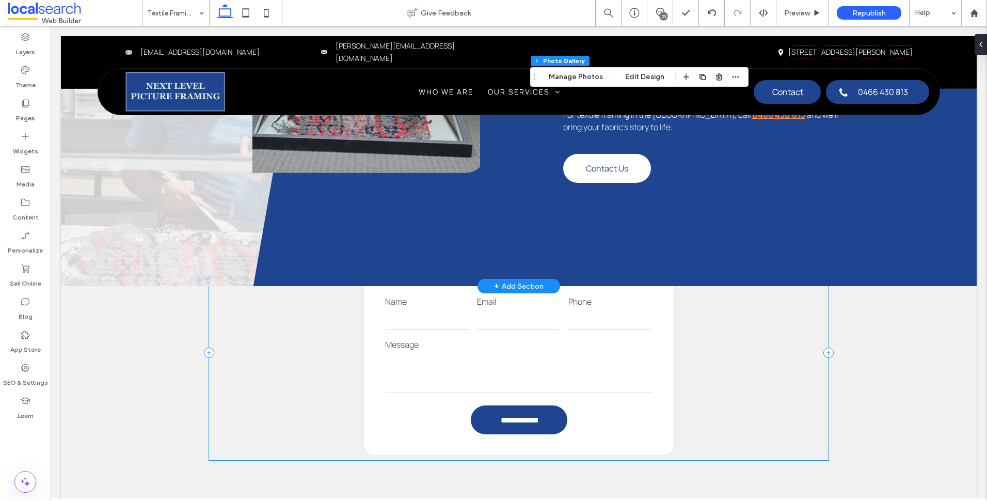
scroll to position [878, 0]
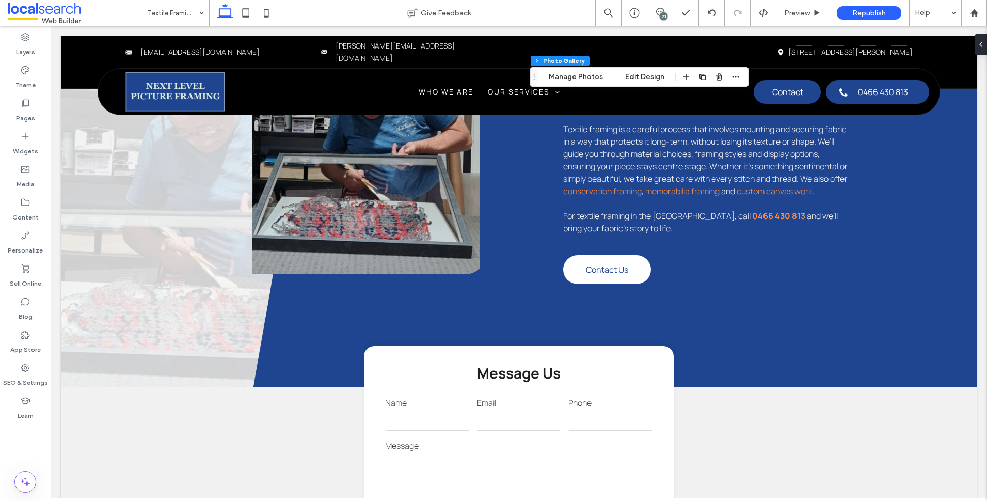
drag, startPoint x: 777, startPoint y: 140, endPoint x: 662, endPoint y: 13, distance: 171.7
click at [662, 13] on div "23" at bounding box center [664, 16] width 8 height 8
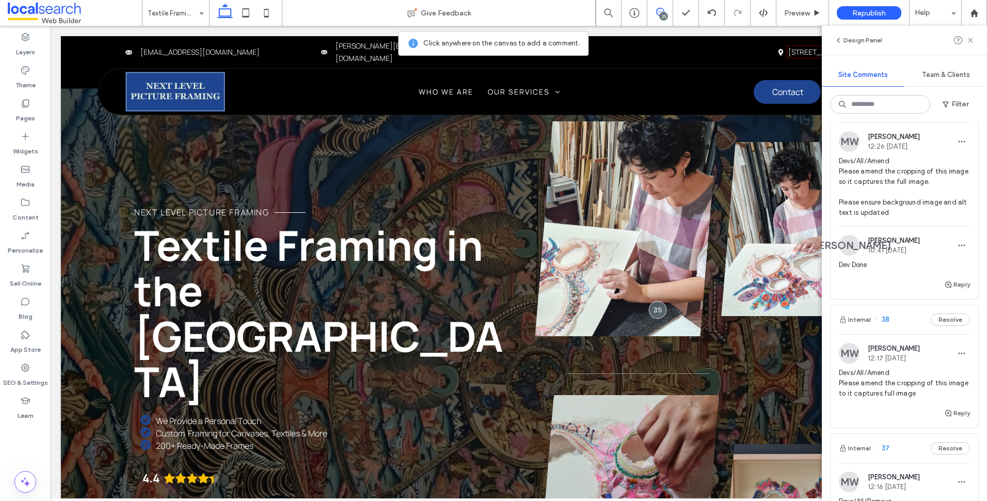
scroll to position [0, 0]
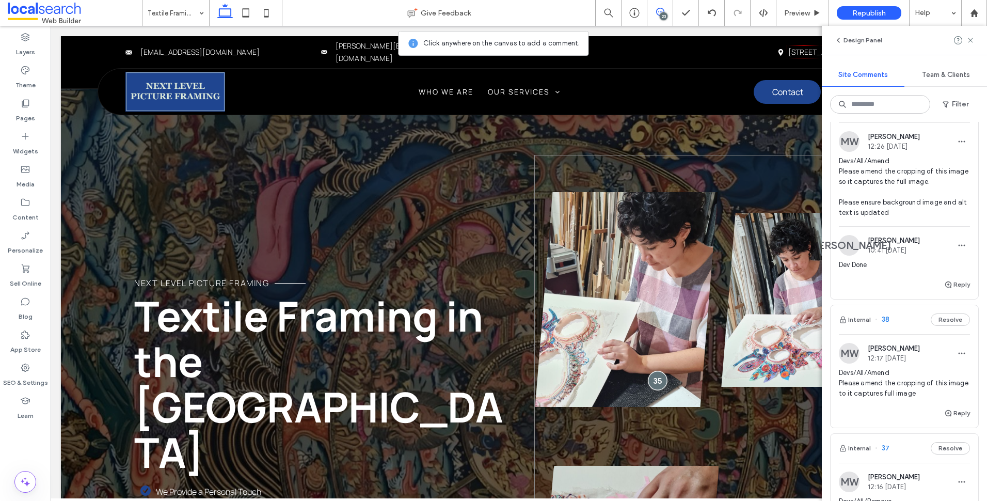
click at [649, 382] on div at bounding box center [657, 380] width 19 height 19
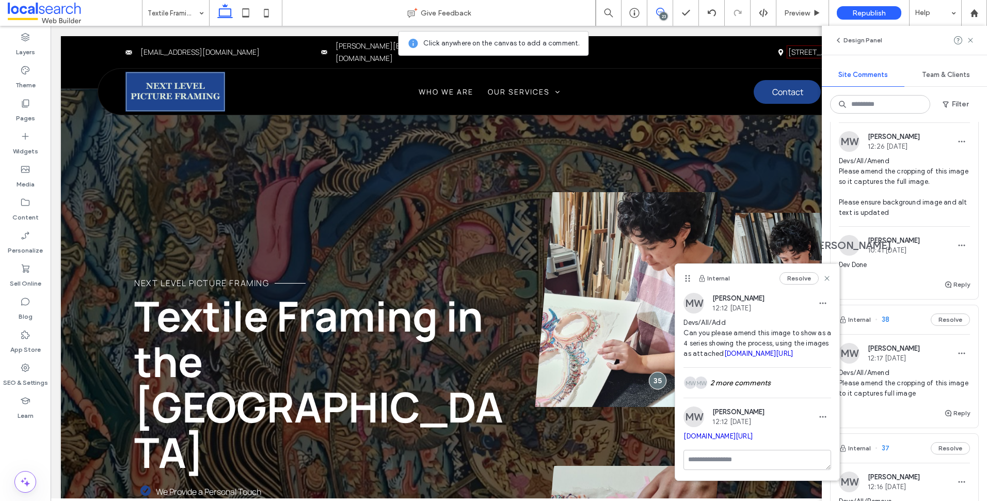
scroll to position [26, 0]
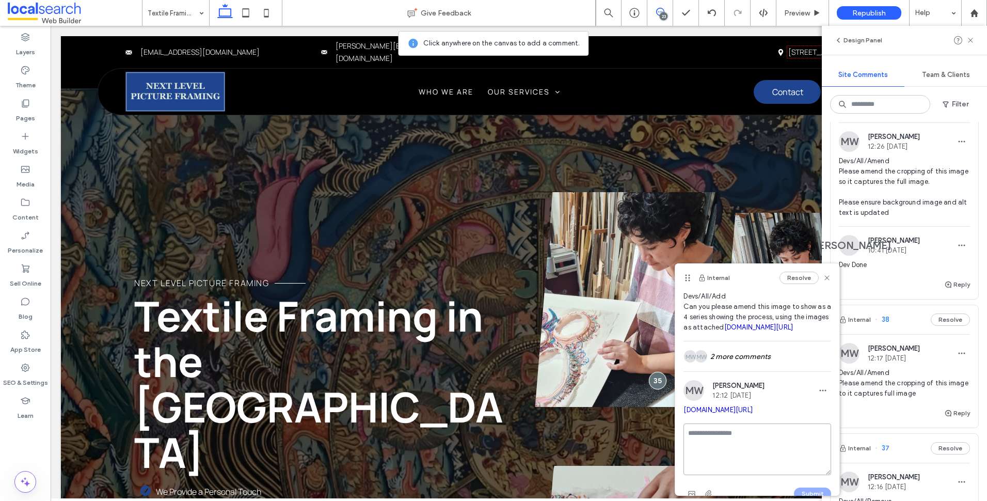
click at [751, 475] on textarea at bounding box center [757, 449] width 148 height 52
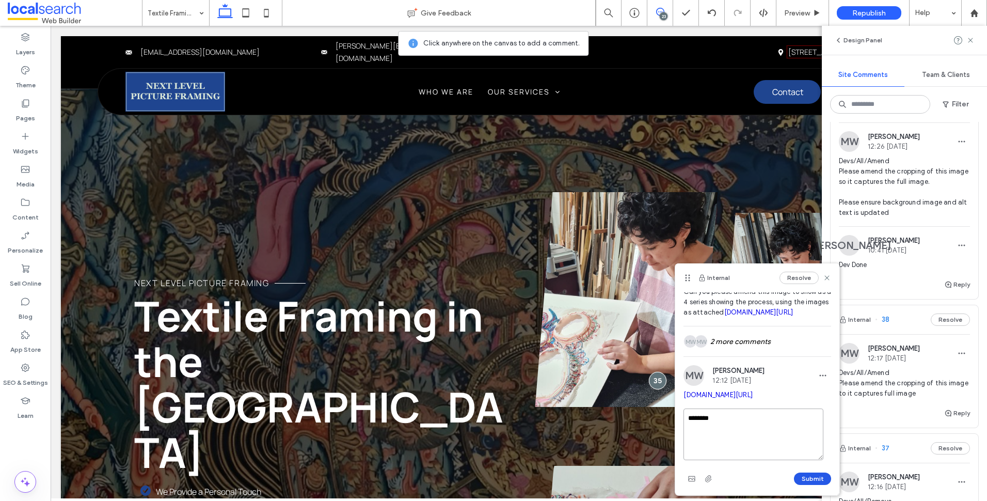
type textarea "********"
click at [797, 479] on button "Submit" at bounding box center [812, 478] width 37 height 12
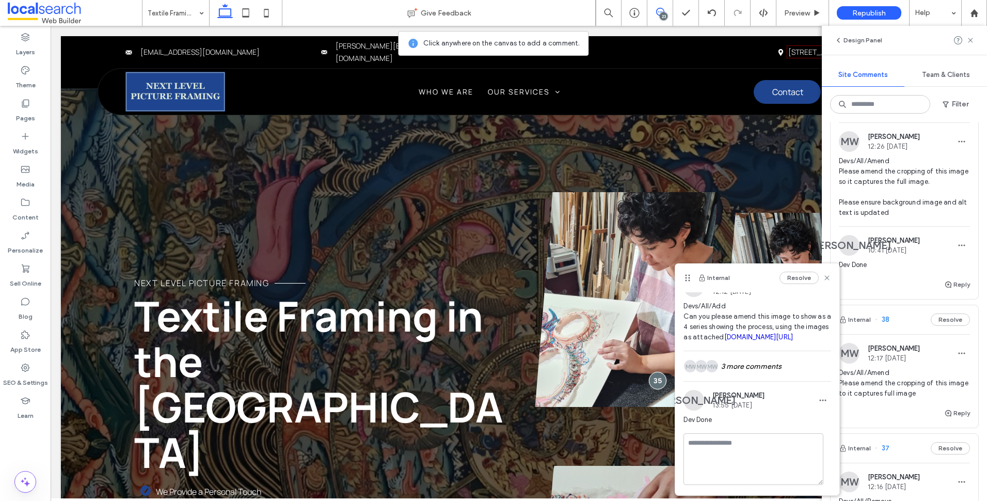
scroll to position [6, 0]
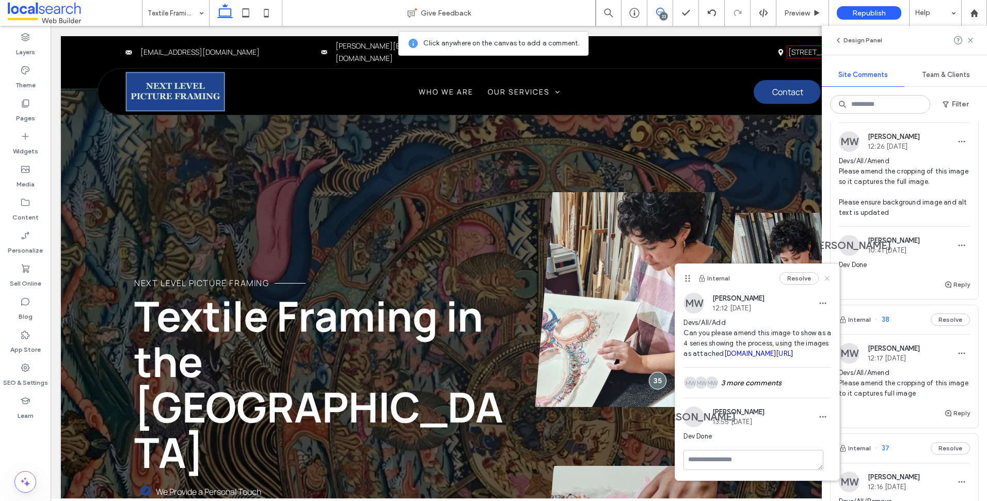
click at [823, 275] on icon at bounding box center [827, 278] width 8 height 8
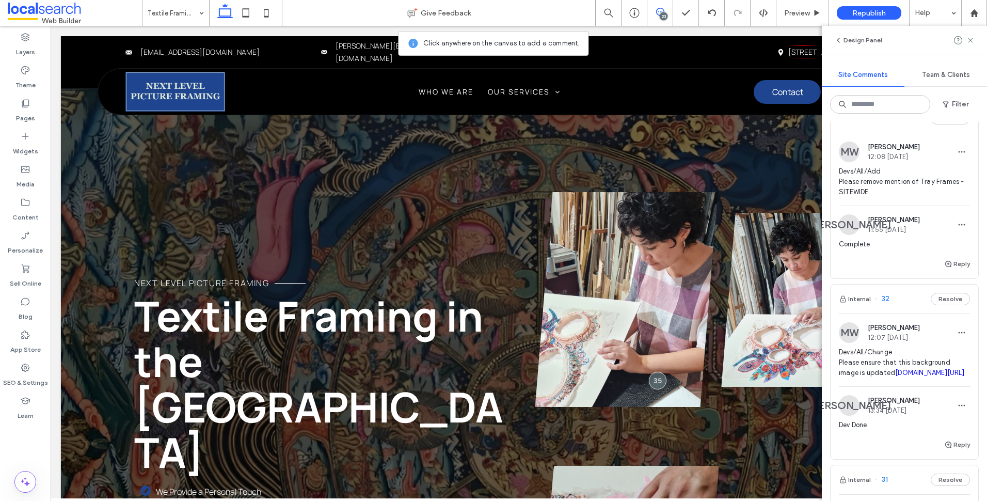
scroll to position [3459, 0]
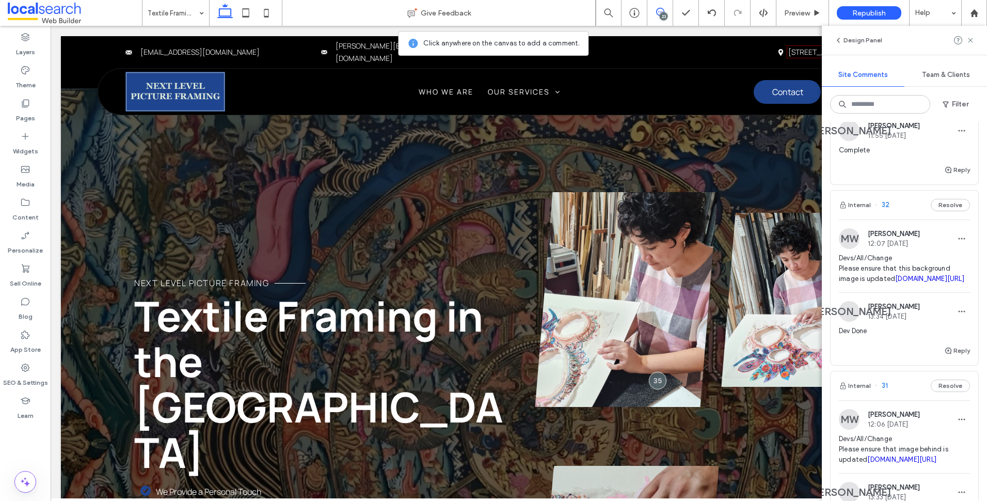
drag, startPoint x: 971, startPoint y: 41, endPoint x: 966, endPoint y: 49, distance: 9.0
click at [971, 41] on use at bounding box center [970, 40] width 5 height 5
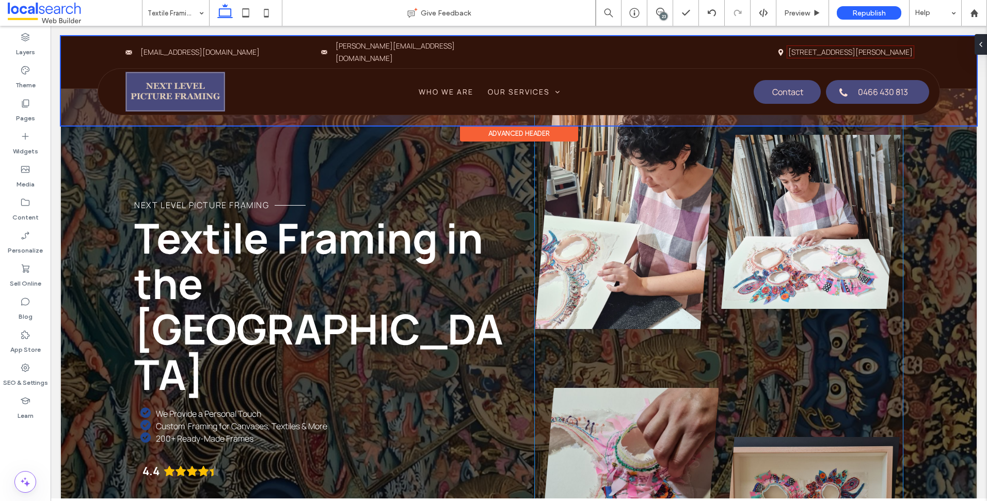
scroll to position [103, 0]
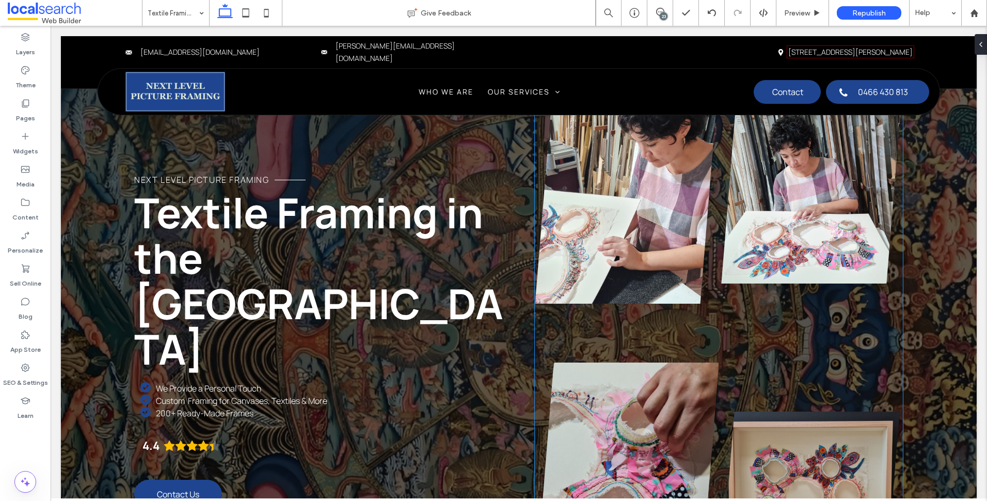
click at [719, 301] on link at bounding box center [811, 196] width 185 height 289
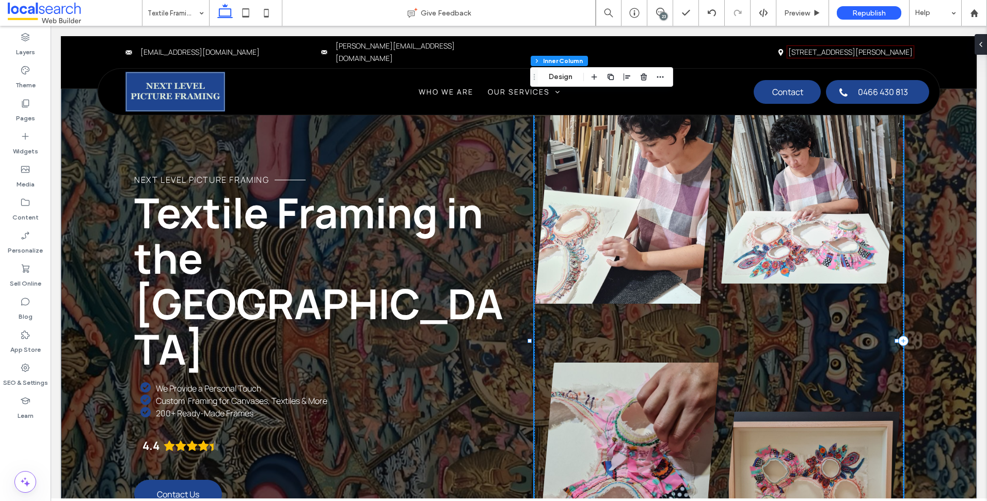
click at [719, 304] on link at bounding box center [811, 196] width 185 height 289
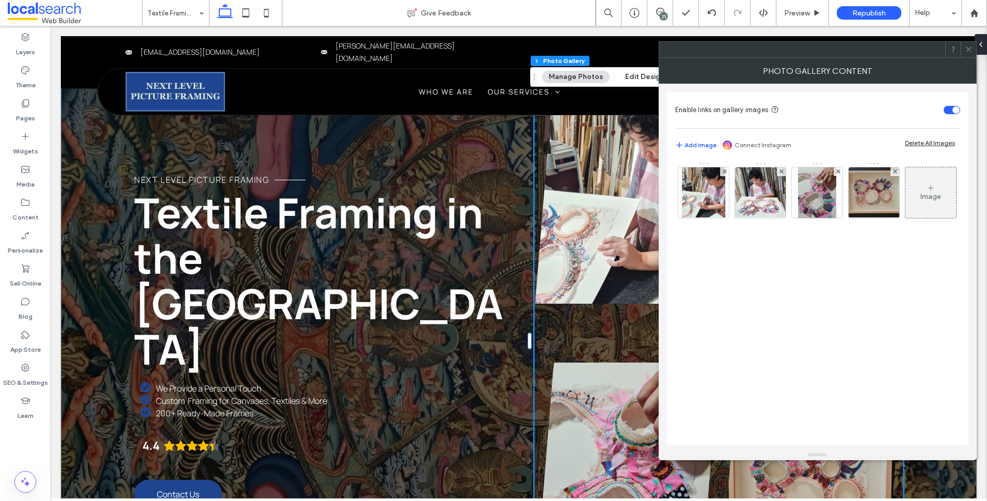
drag, startPoint x: 971, startPoint y: 53, endPoint x: 884, endPoint y: 60, distance: 87.5
click at [971, 54] on span at bounding box center [969, 49] width 8 height 15
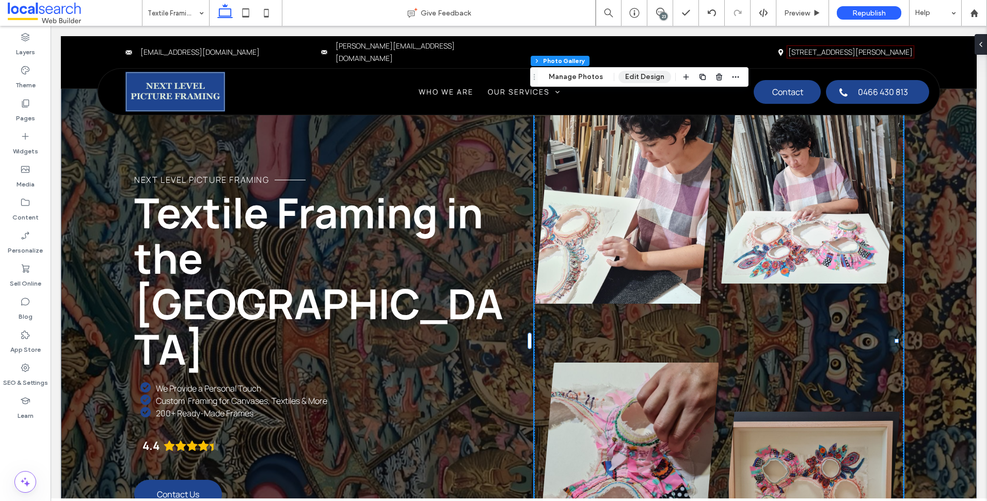
click at [646, 77] on button "Edit Design" at bounding box center [644, 77] width 53 height 12
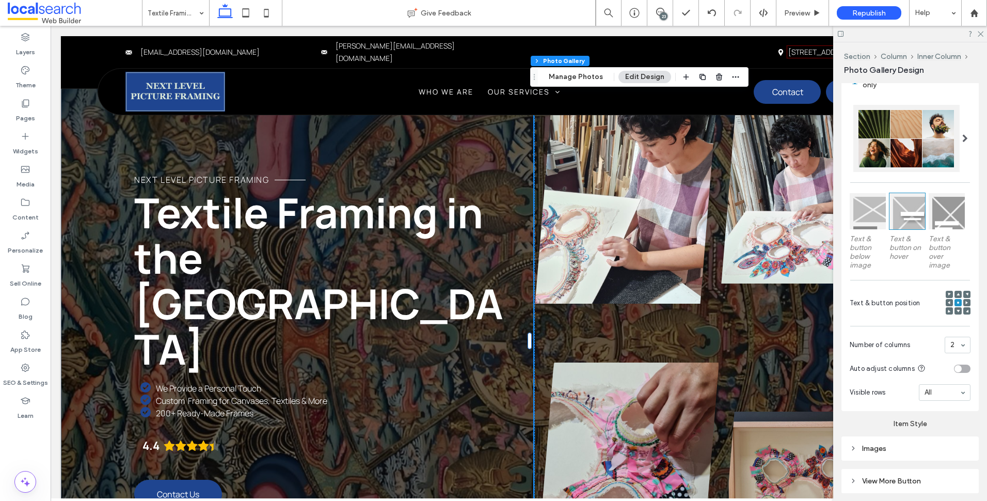
scroll to position [275, 0]
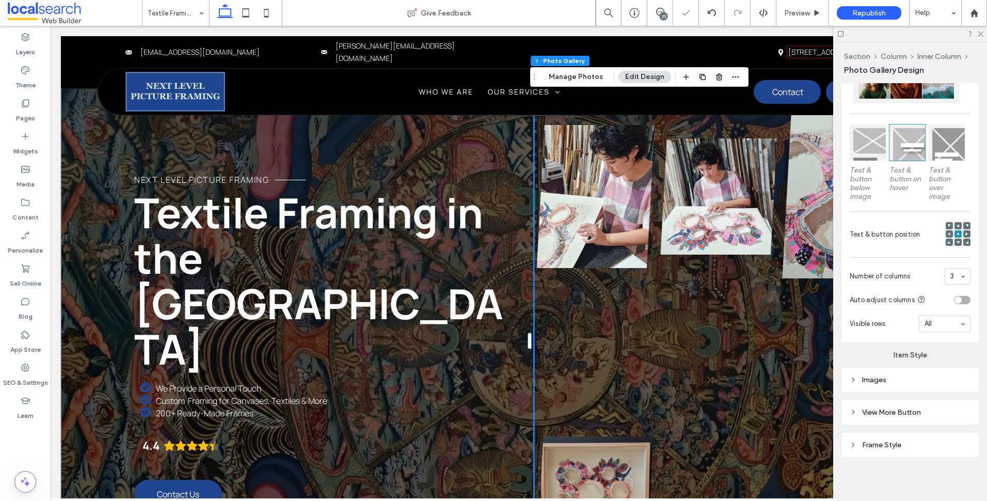
click at [957, 275] on div "3" at bounding box center [958, 276] width 26 height 17
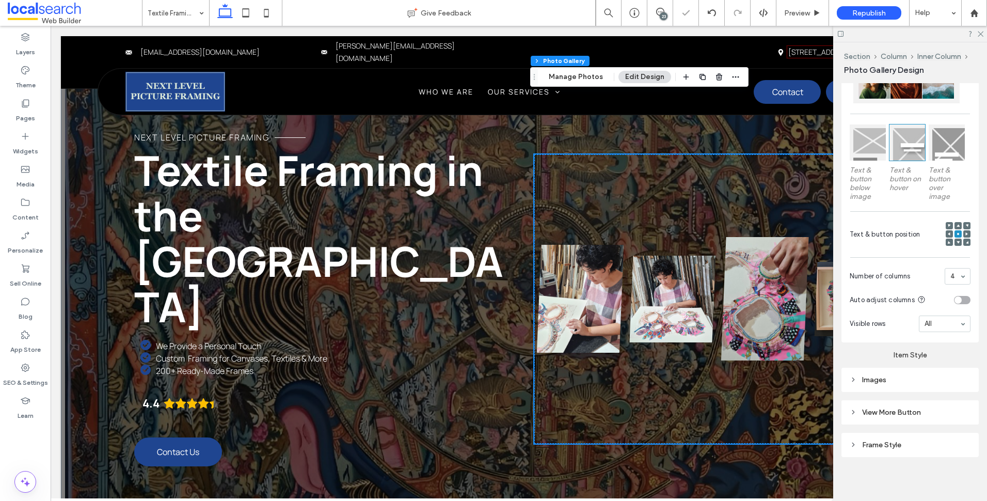
scroll to position [0, 0]
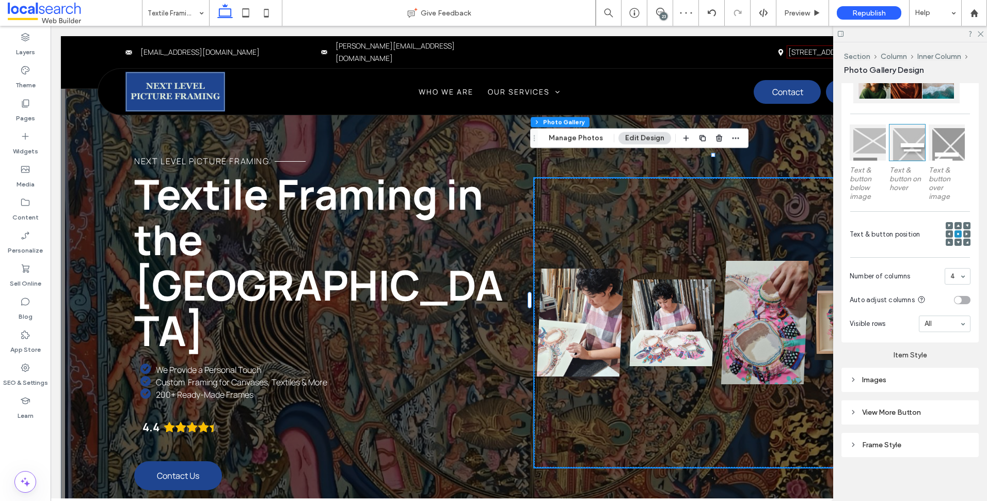
click at [915, 375] on div "Images" at bounding box center [910, 379] width 121 height 9
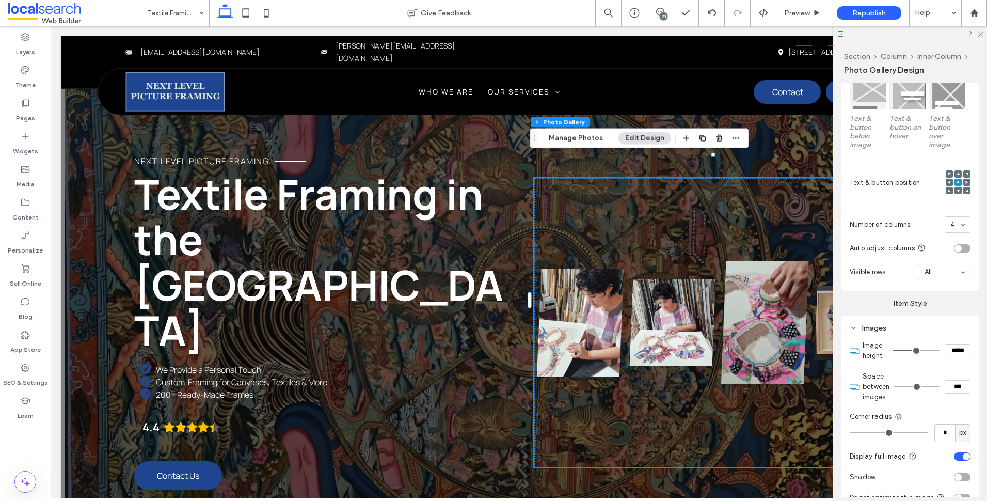
click at [909, 327] on div "Images" at bounding box center [910, 328] width 121 height 9
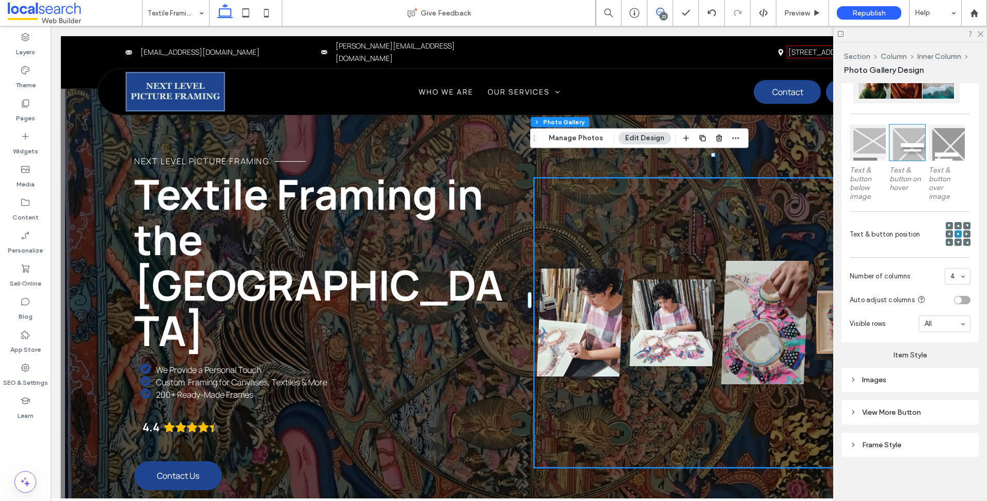
click at [665, 12] on span at bounding box center [659, 12] width 25 height 8
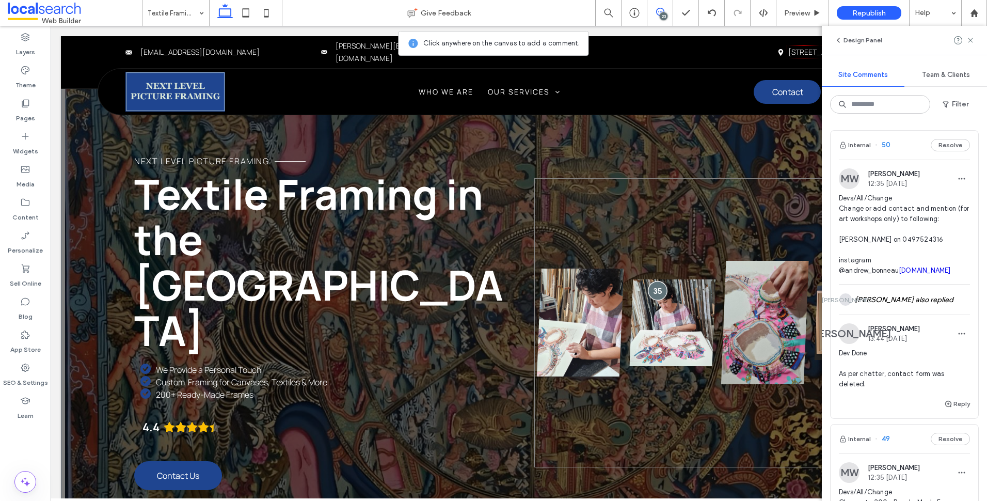
click at [651, 281] on div at bounding box center [657, 290] width 19 height 19
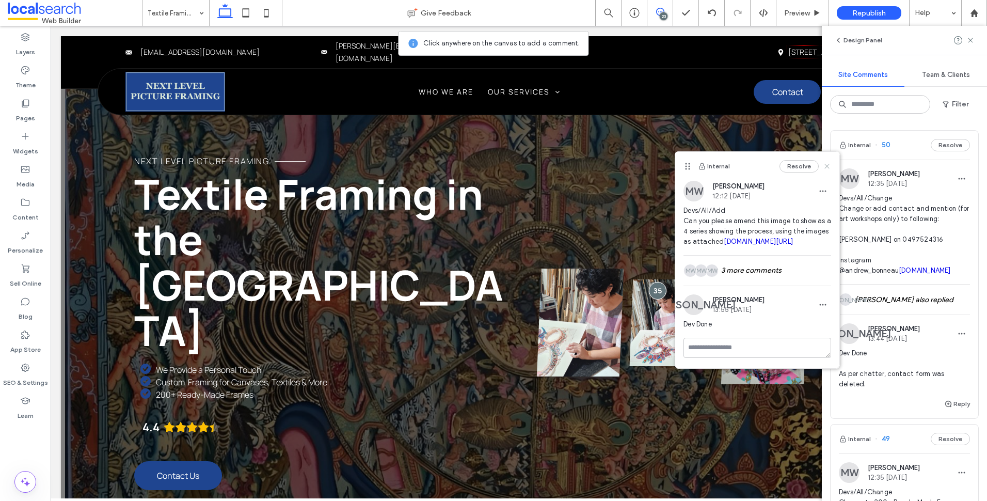
click at [823, 164] on icon at bounding box center [827, 166] width 8 height 8
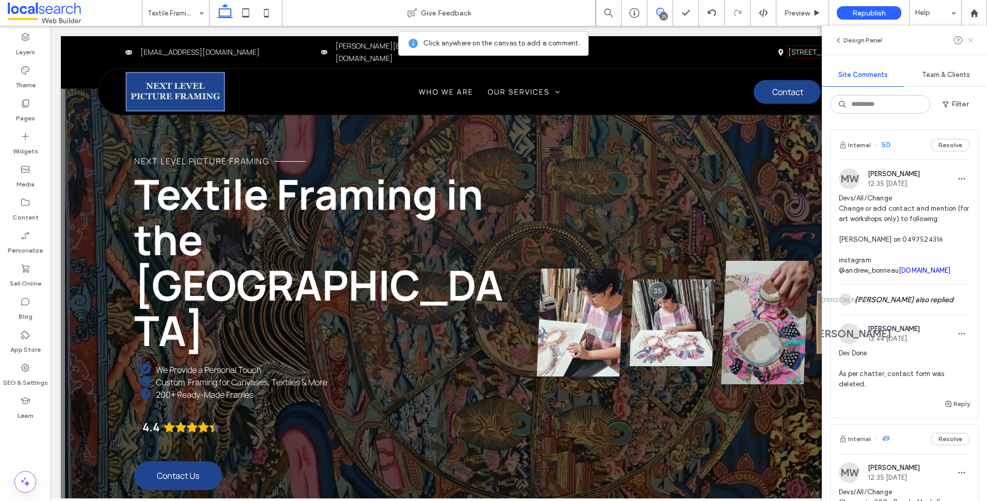
click at [969, 41] on icon at bounding box center [970, 40] width 8 height 8
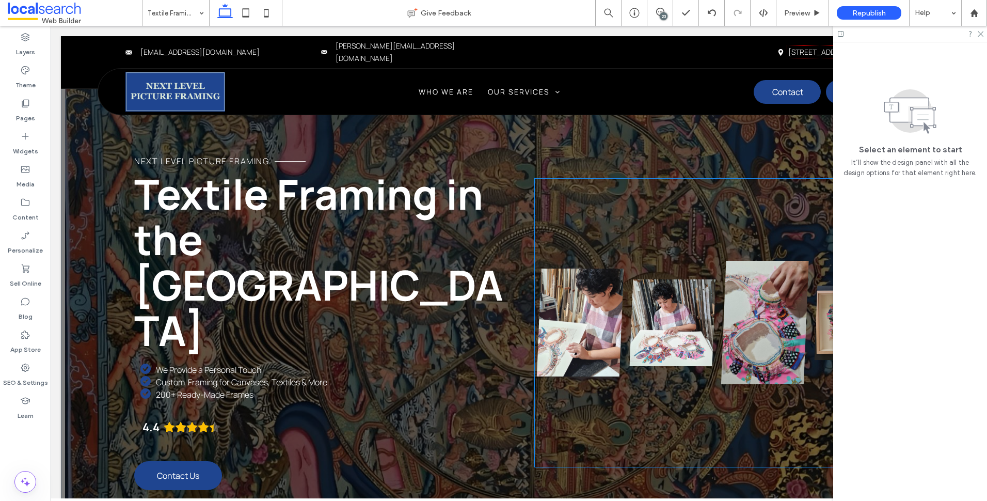
click at [613, 284] on link at bounding box center [580, 322] width 92 height 289
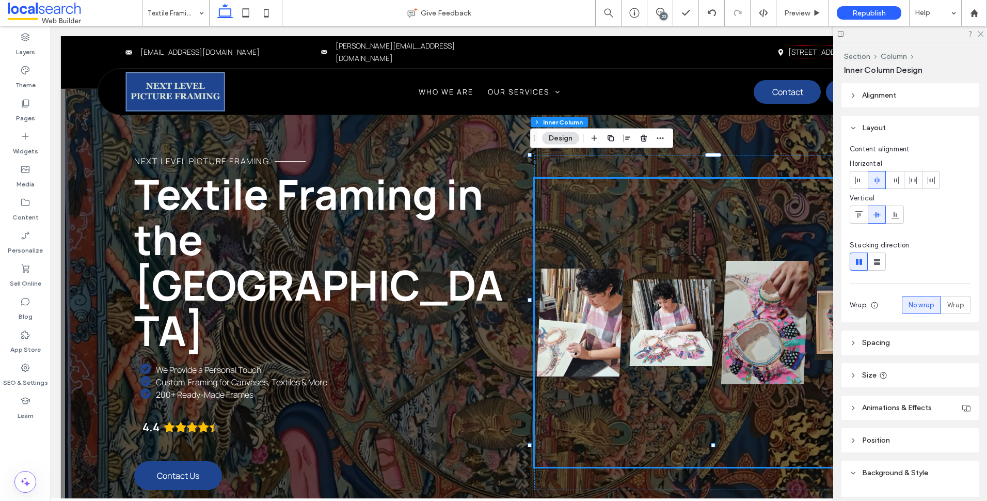
click at [667, 258] on link at bounding box center [673, 322] width 92 height 289
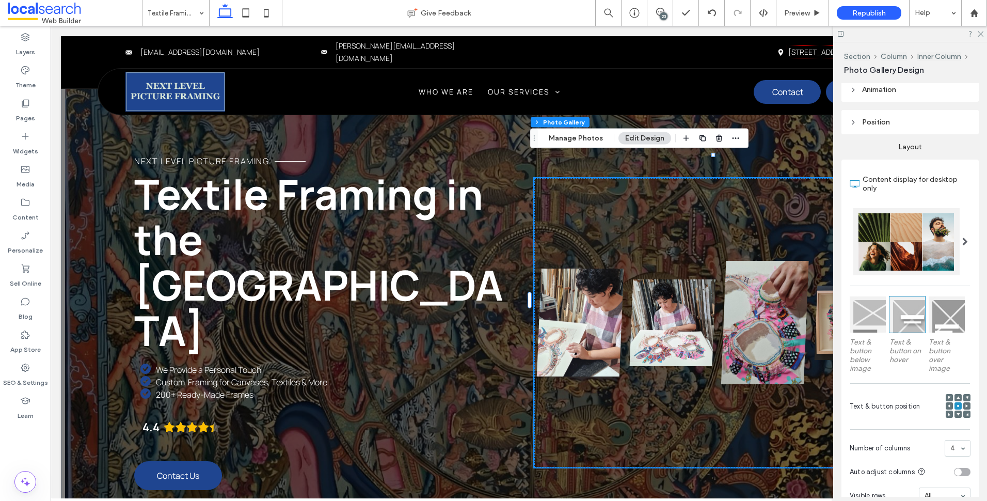
scroll to position [258, 0]
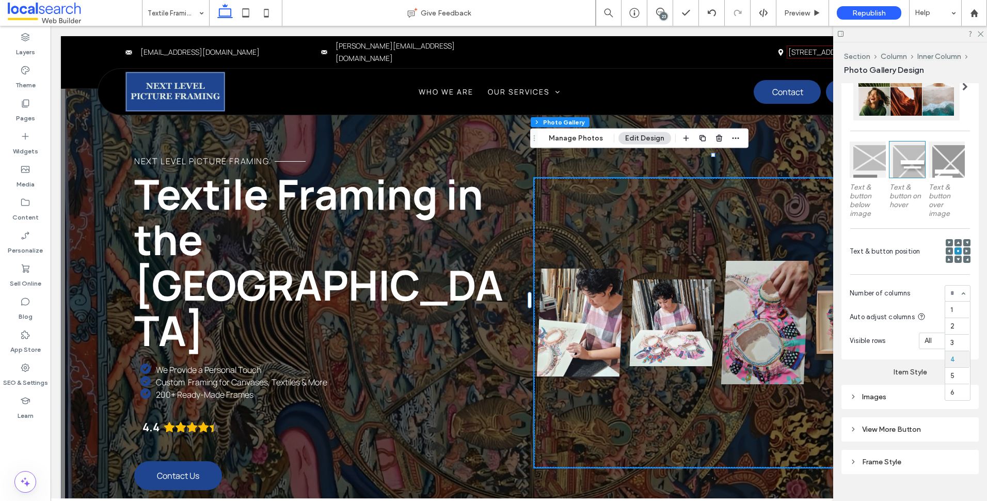
drag, startPoint x: 951, startPoint y: 295, endPoint x: 960, endPoint y: 309, distance: 16.5
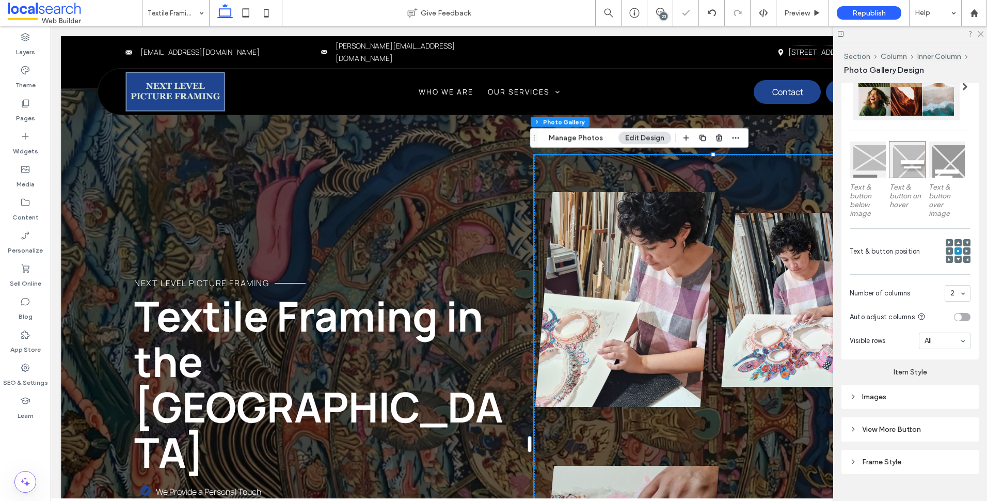
scroll to position [275, 0]
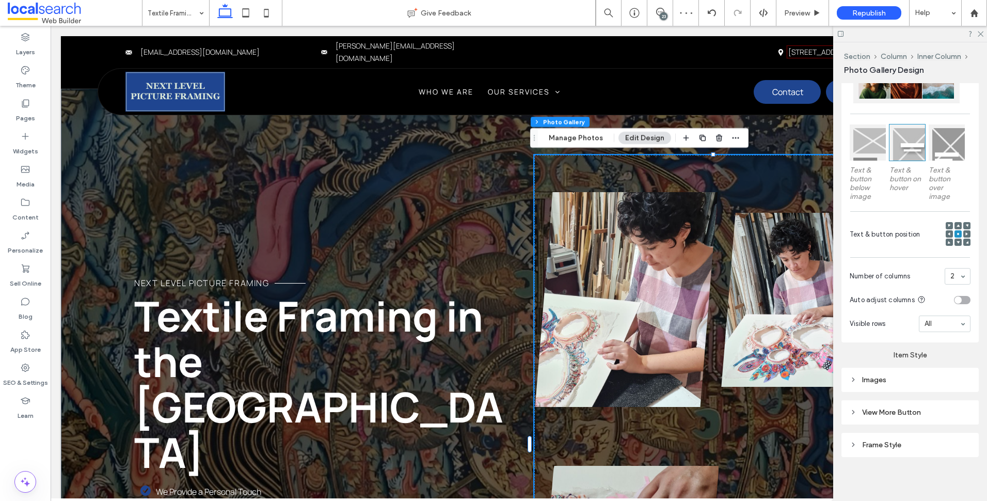
click at [903, 379] on div "Images" at bounding box center [910, 379] width 121 height 9
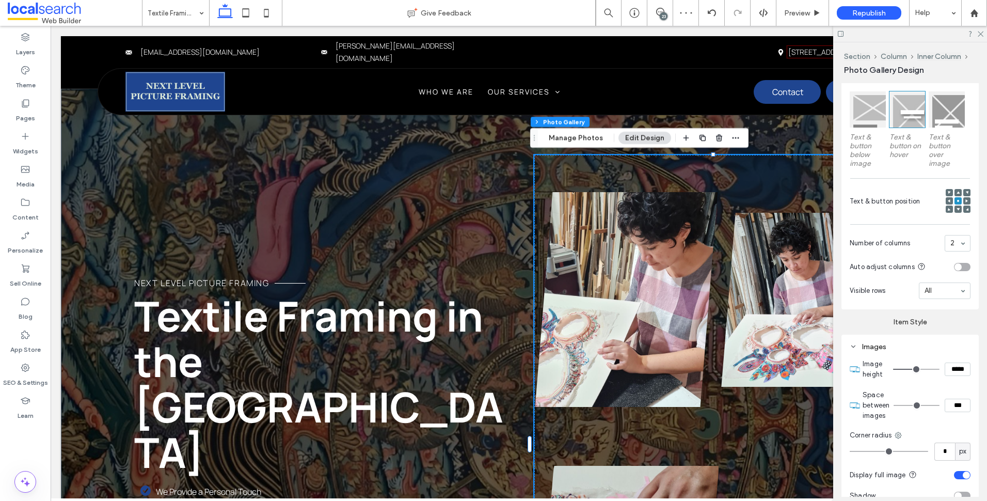
scroll to position [327, 0]
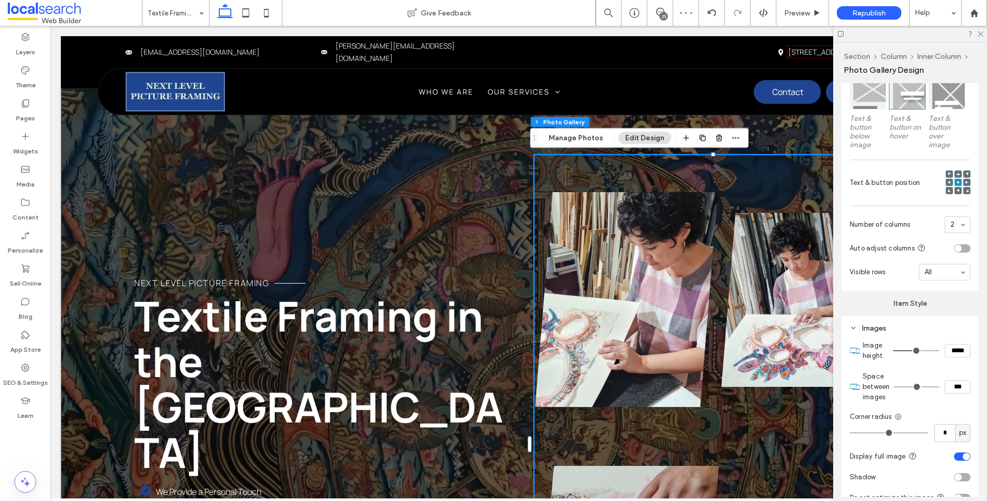
click at [954, 348] on input "*****" at bounding box center [958, 350] width 26 height 13
type input "*****"
type input "***"
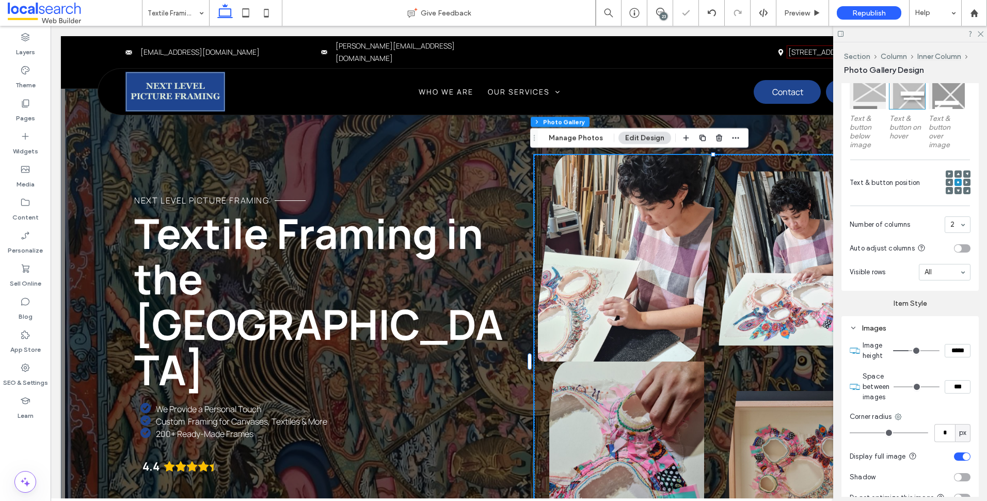
click at [951, 352] on input "*****" at bounding box center [958, 350] width 26 height 13
click at [955, 350] on input "*****" at bounding box center [958, 350] width 26 height 13
type input "*****"
type input "***"
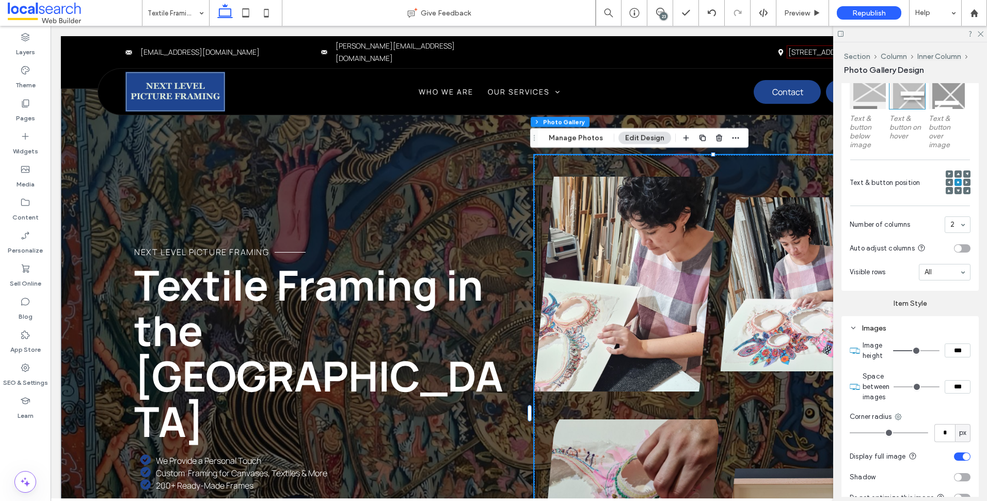
type input "*****"
type input "***"
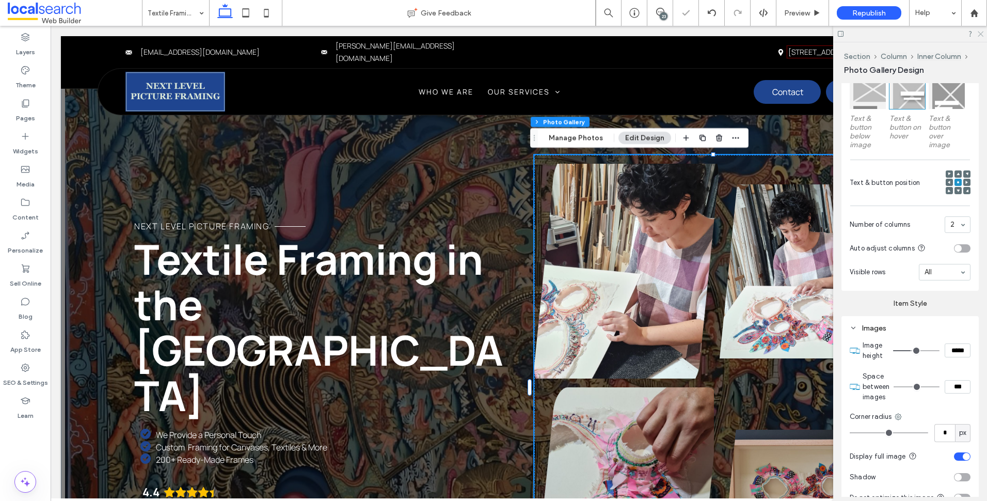
click at [981, 34] on use at bounding box center [981, 34] width 6 height 6
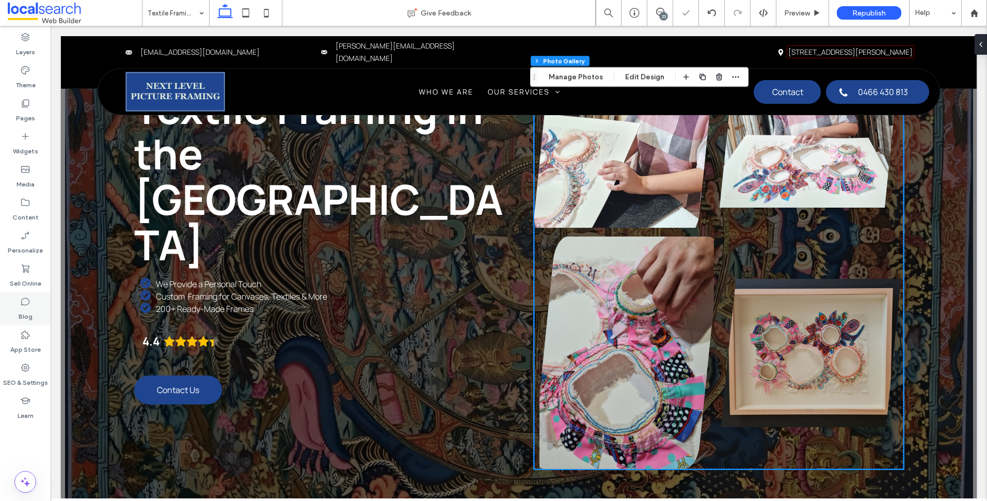
scroll to position [103, 0]
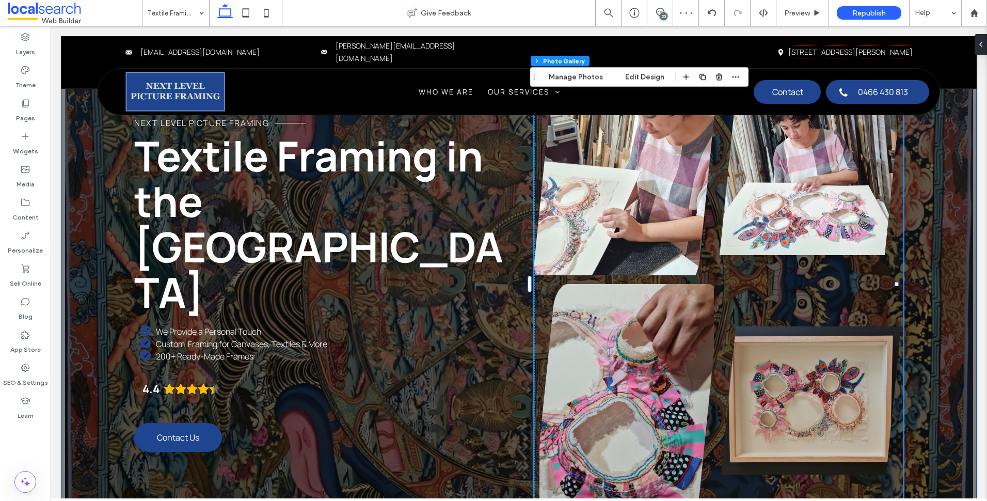
click at [76, 250] on div "Next Level Picture Framing Textile Framing in the Northern Rivers We Provide a …" at bounding box center [519, 255] width 916 height 645
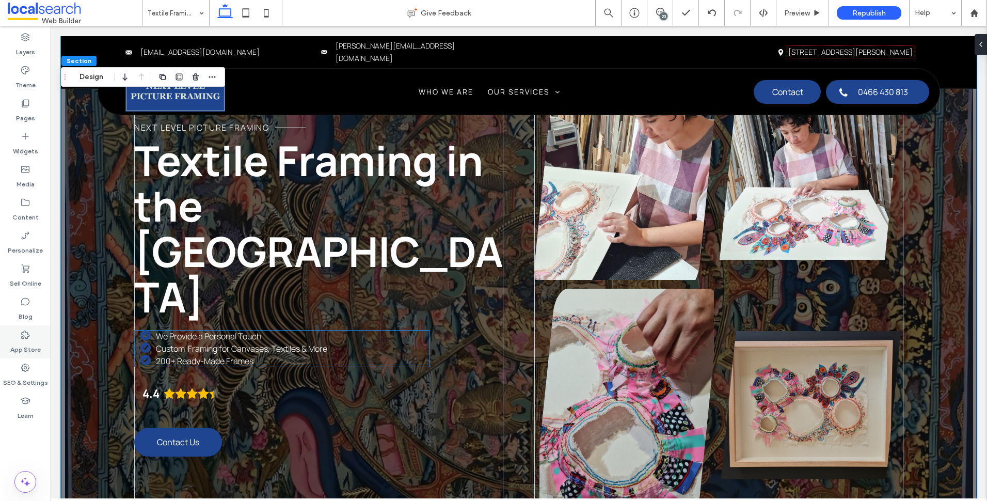
scroll to position [155, 0]
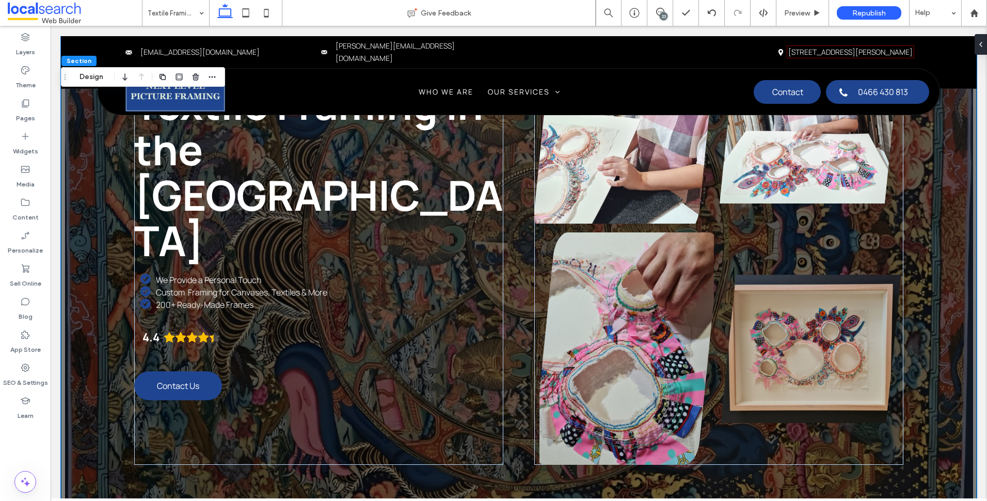
click at [664, 13] on div "23" at bounding box center [664, 16] width 8 height 8
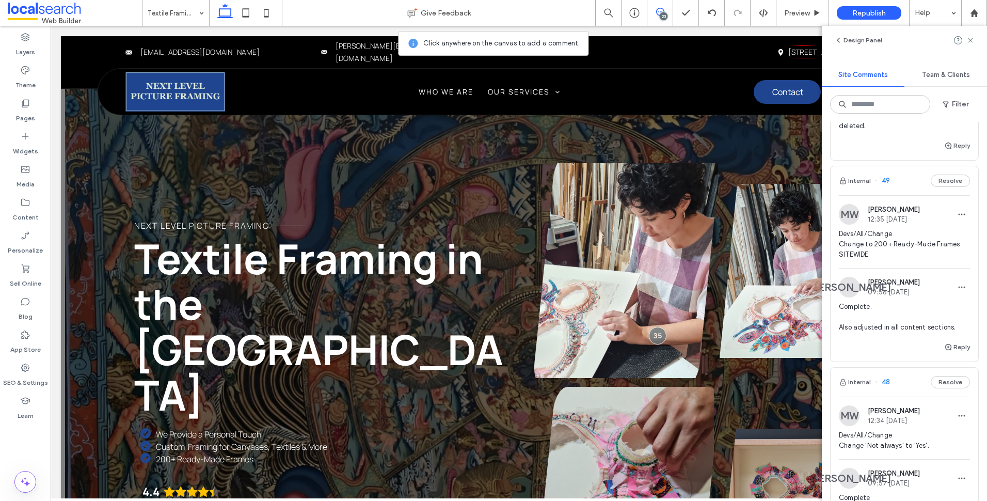
scroll to position [0, 0]
click at [969, 40] on icon at bounding box center [970, 40] width 8 height 8
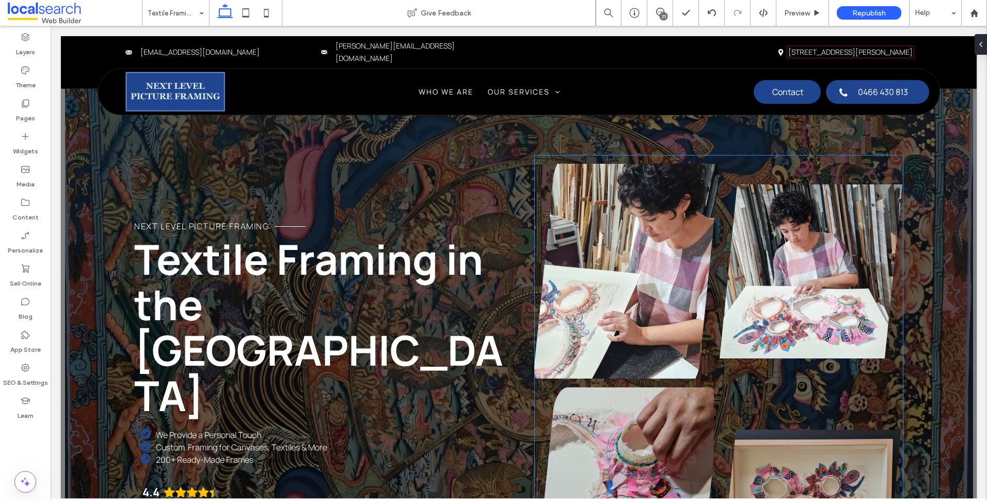
drag, startPoint x: 714, startPoint y: 334, endPoint x: 719, endPoint y: 338, distance: 6.6
click at [719, 334] on div at bounding box center [811, 271] width 185 height 232
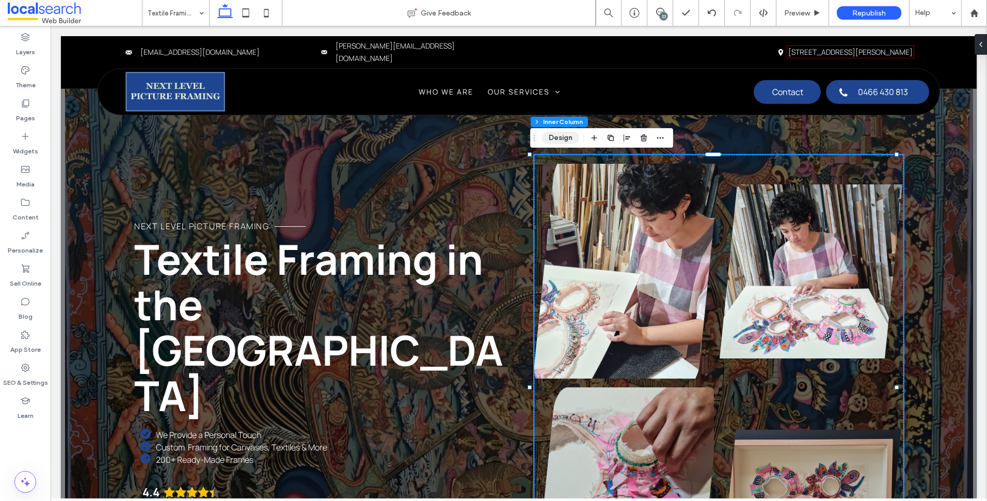
click at [549, 134] on button "Design" at bounding box center [560, 138] width 37 height 12
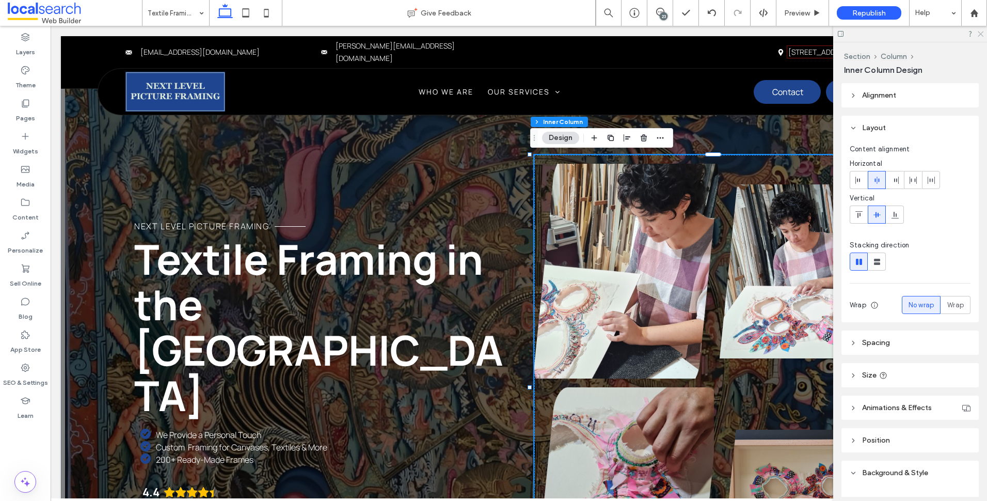
click at [981, 33] on icon at bounding box center [980, 33] width 7 height 7
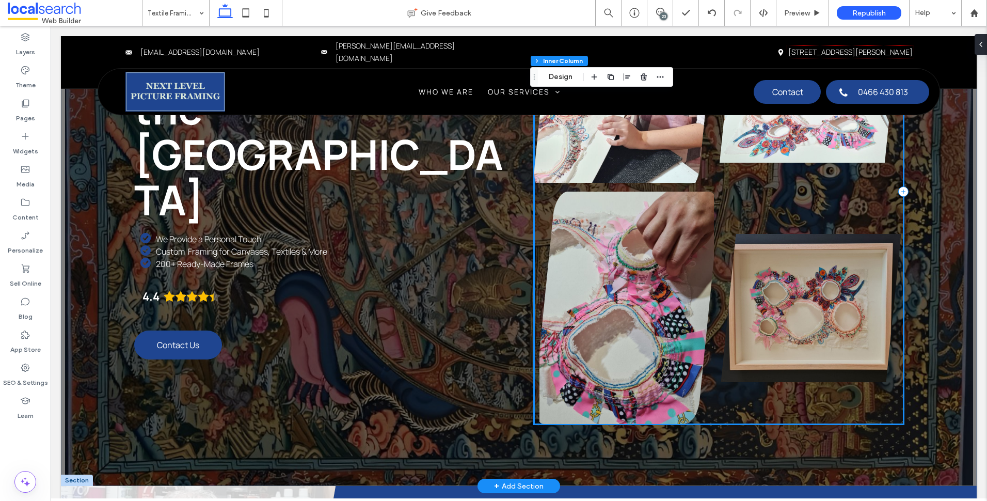
scroll to position [310, 0]
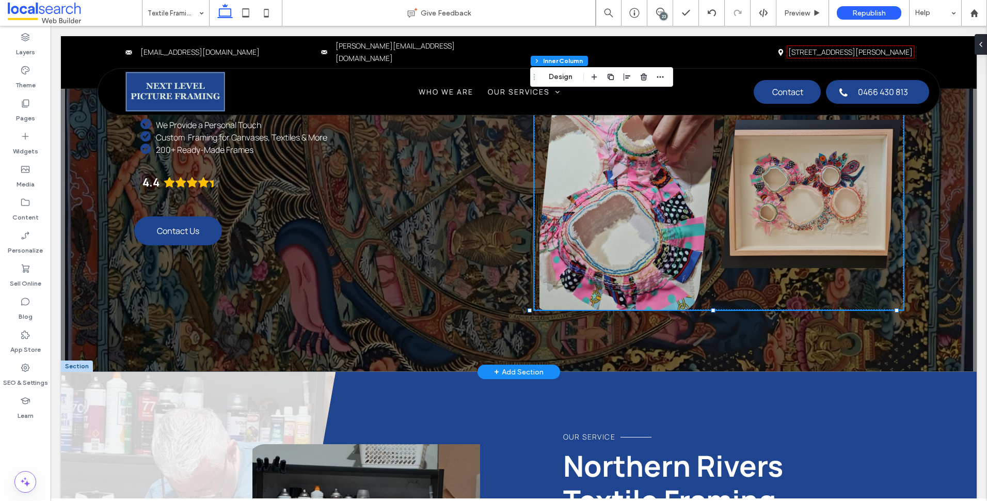
click at [511, 370] on div "+ Add Section" at bounding box center [519, 371] width 50 height 11
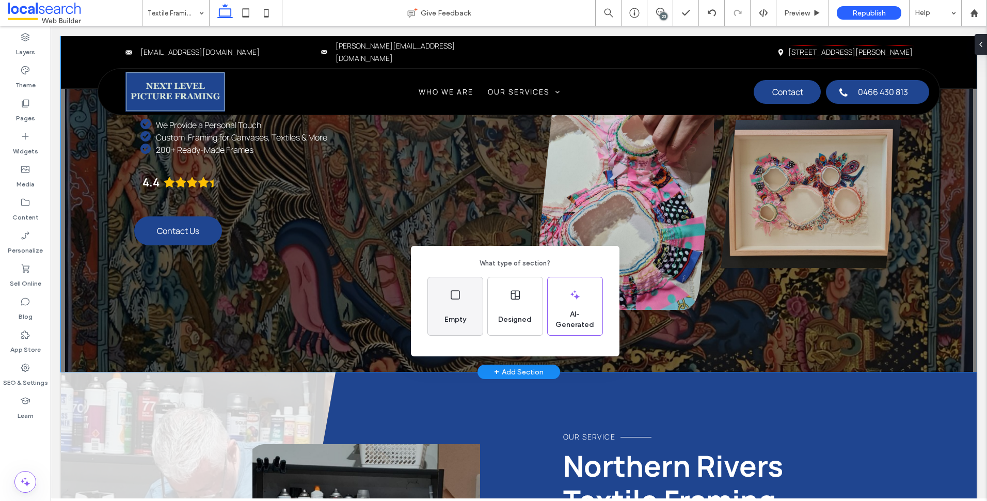
drag, startPoint x: 422, startPoint y: 283, endPoint x: 472, endPoint y: 309, distance: 56.3
click at [472, 309] on div "Empty" at bounding box center [455, 306] width 55 height 58
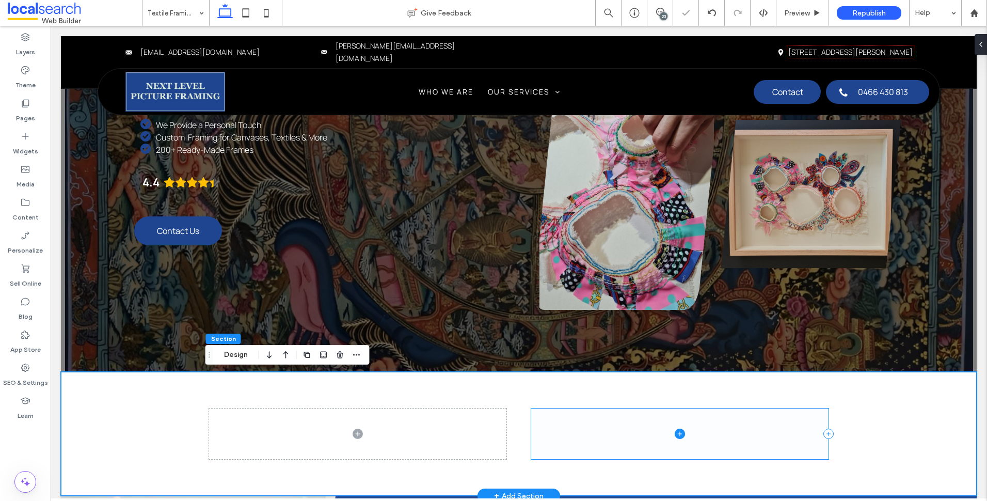
click at [608, 429] on span at bounding box center [679, 433] width 297 height 51
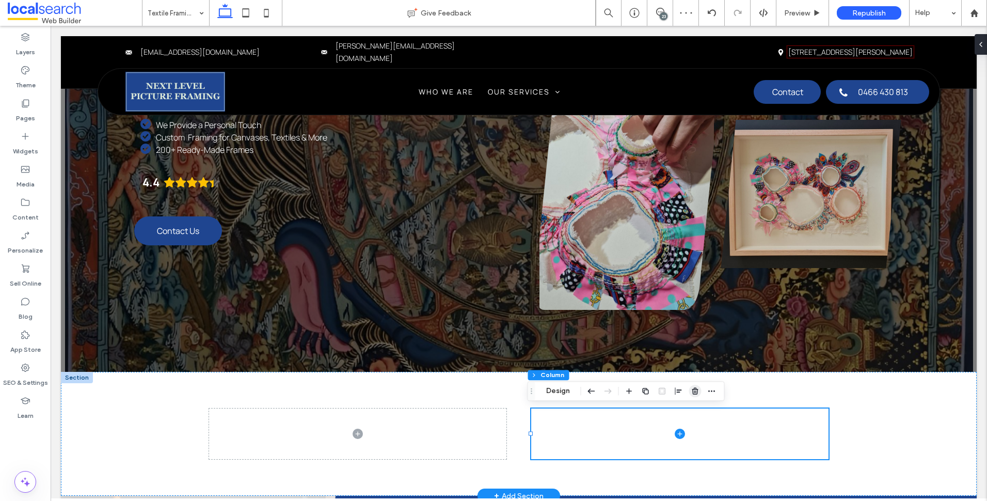
drag, startPoint x: 644, startPoint y: 365, endPoint x: 699, endPoint y: 391, distance: 60.5
click at [699, 391] on span "button" at bounding box center [695, 391] width 12 height 12
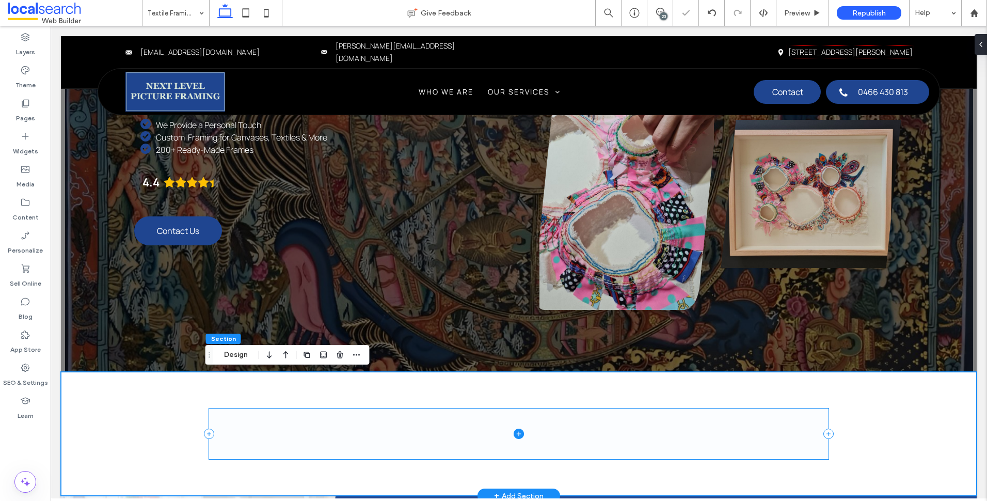
click at [438, 437] on span at bounding box center [518, 433] width 619 height 51
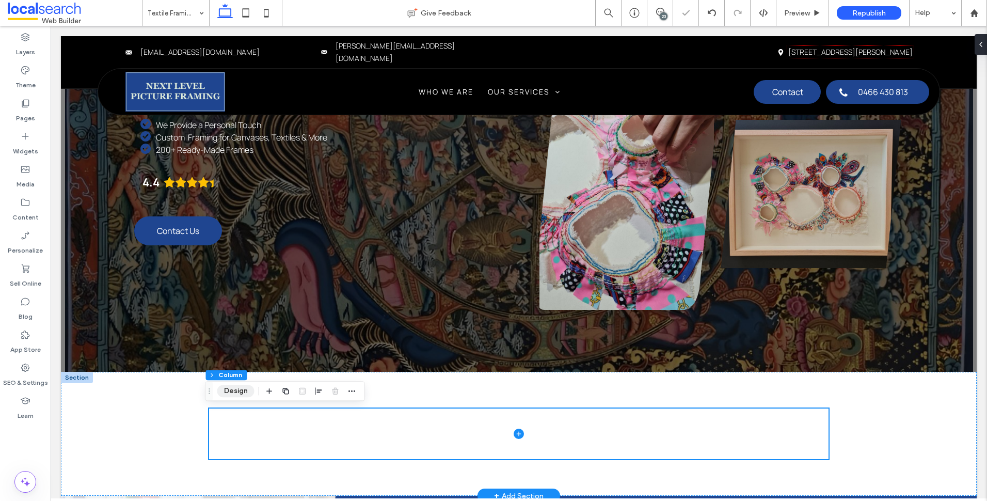
click at [243, 385] on button "Design" at bounding box center [235, 391] width 37 height 12
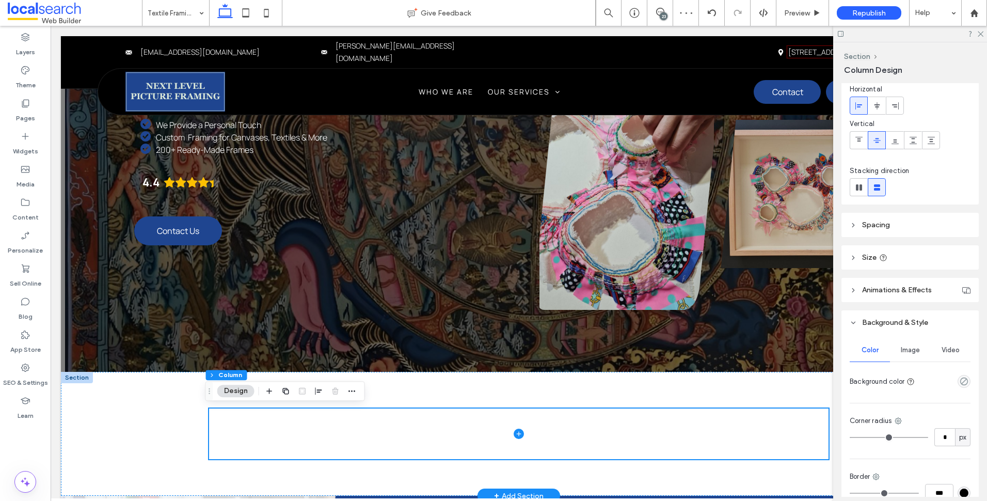
scroll to position [0, 0]
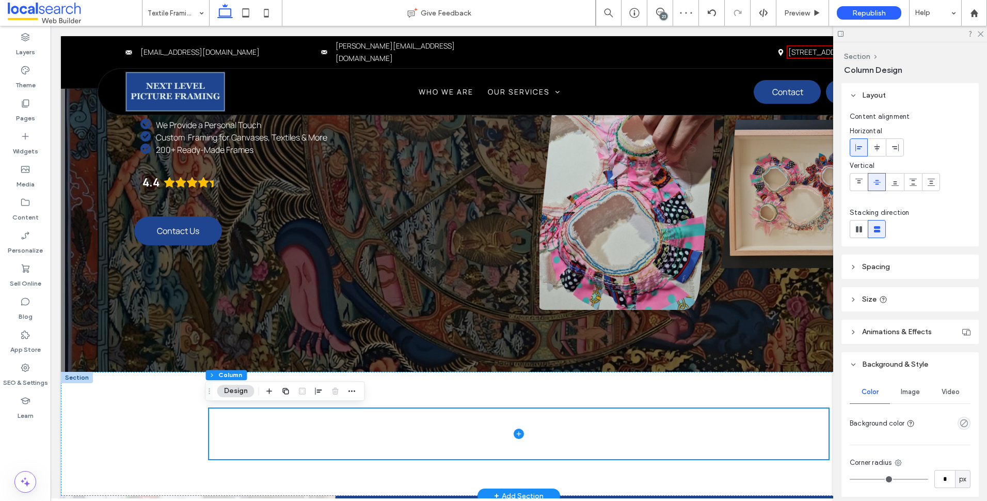
click at [903, 266] on header "Spacing" at bounding box center [909, 266] width 137 height 24
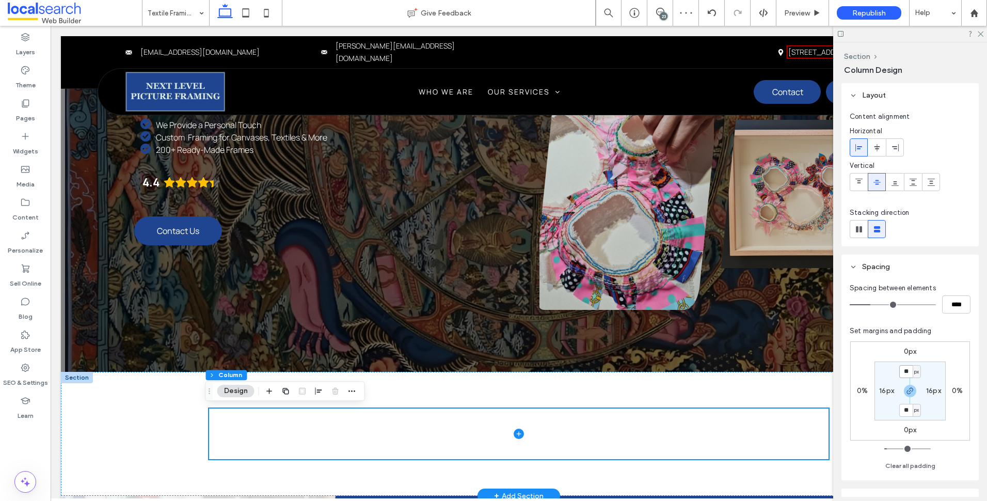
drag, startPoint x: 906, startPoint y: 370, endPoint x: 922, endPoint y: 377, distance: 17.4
click at [906, 370] on input "**" at bounding box center [905, 371] width 13 height 13
type input "*"
click at [885, 393] on label "16px" at bounding box center [886, 390] width 15 height 9
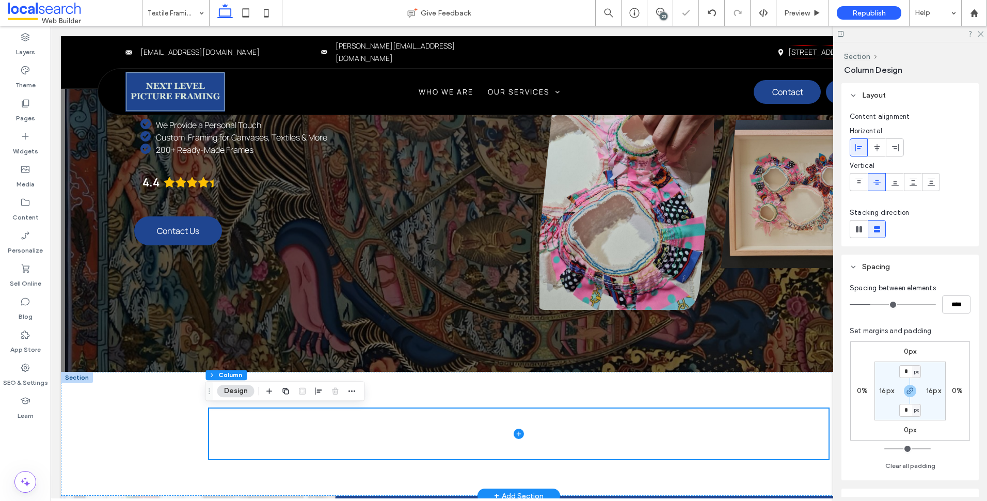
type input "**"
type input "*"
click at [950, 299] on input "****" at bounding box center [956, 304] width 28 height 18
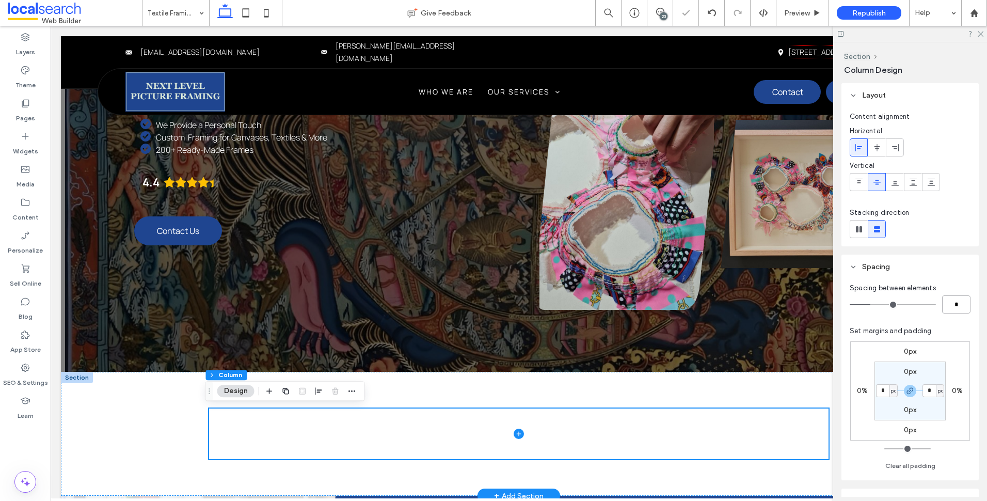
type input "*"
type input "***"
click at [33, 138] on div "Widgets" at bounding box center [25, 143] width 51 height 33
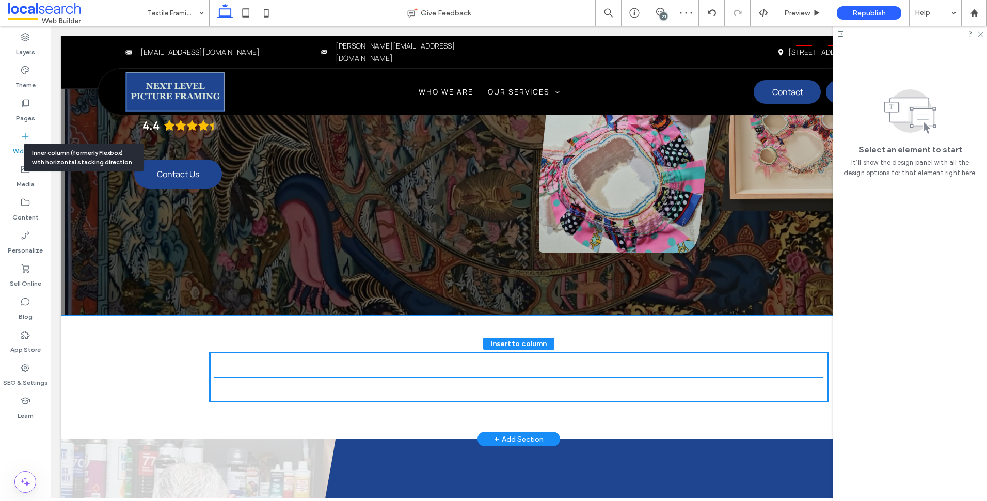
scroll to position [369, 0]
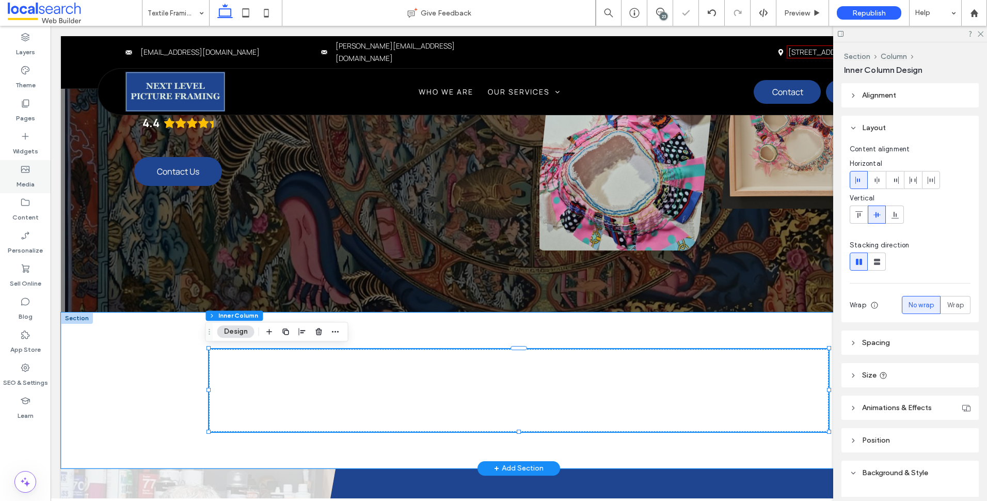
click at [30, 171] on icon at bounding box center [25, 169] width 10 height 10
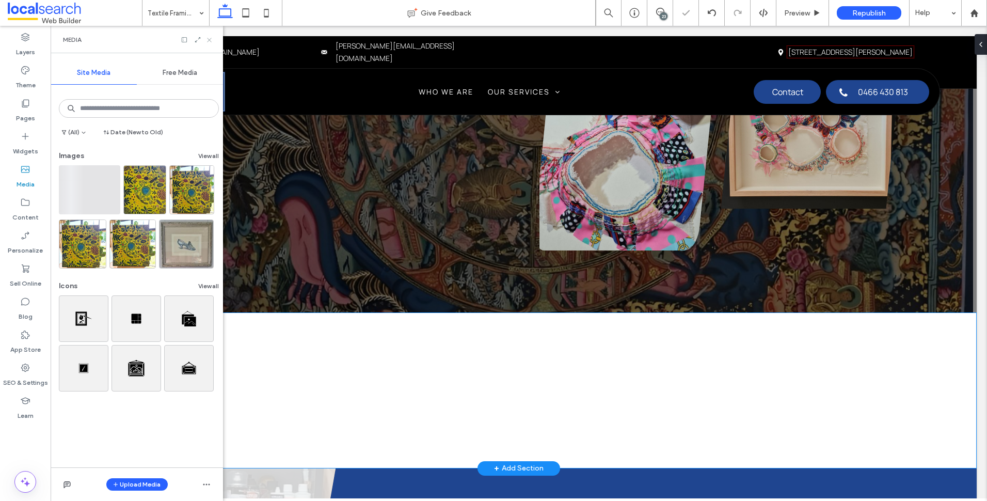
click at [212, 42] on icon at bounding box center [209, 40] width 8 height 8
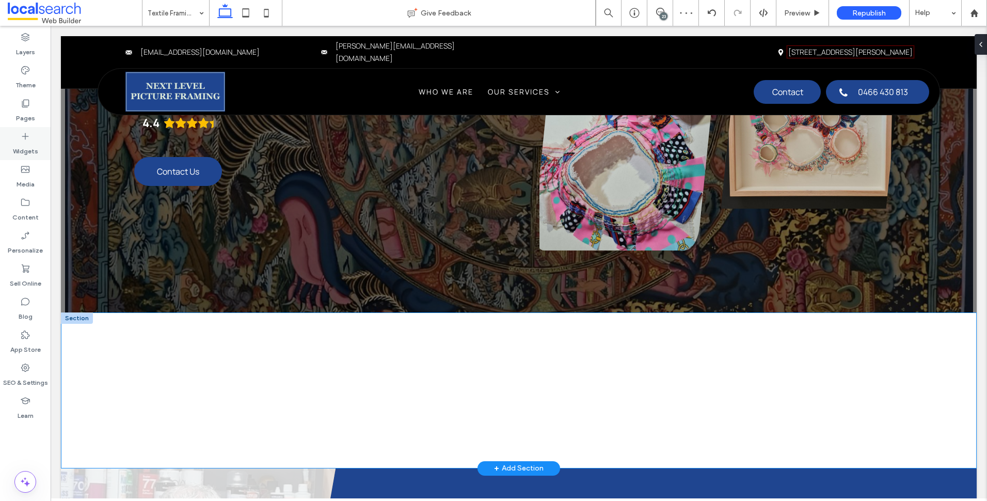
click at [22, 139] on icon at bounding box center [25, 136] width 10 height 10
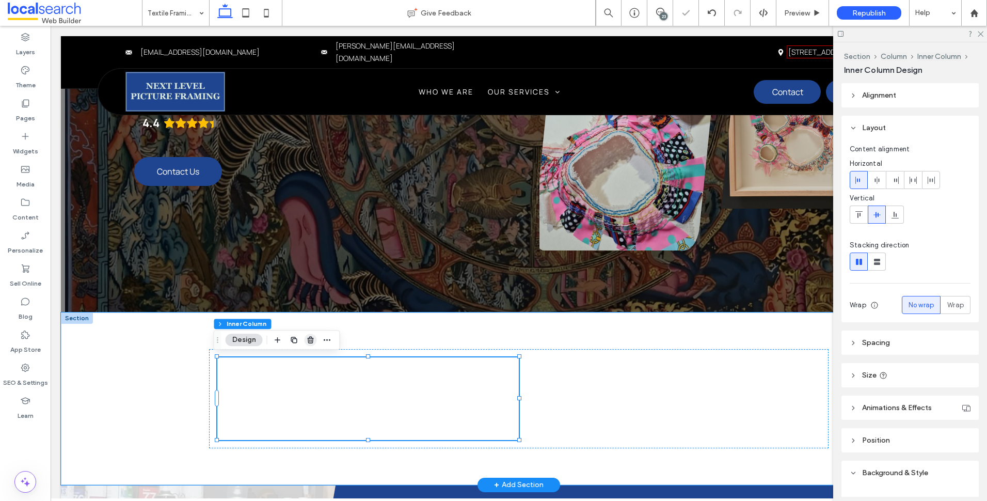
click at [313, 338] on use "button" at bounding box center [310, 340] width 6 height 7
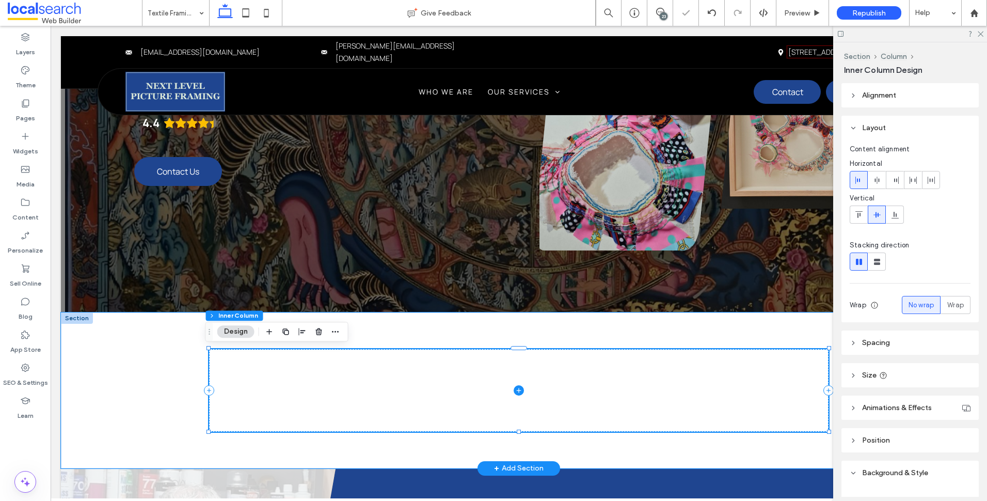
click at [479, 369] on span at bounding box center [518, 390] width 619 height 83
click at [265, 317] on button "Column" at bounding box center [257, 315] width 31 height 10
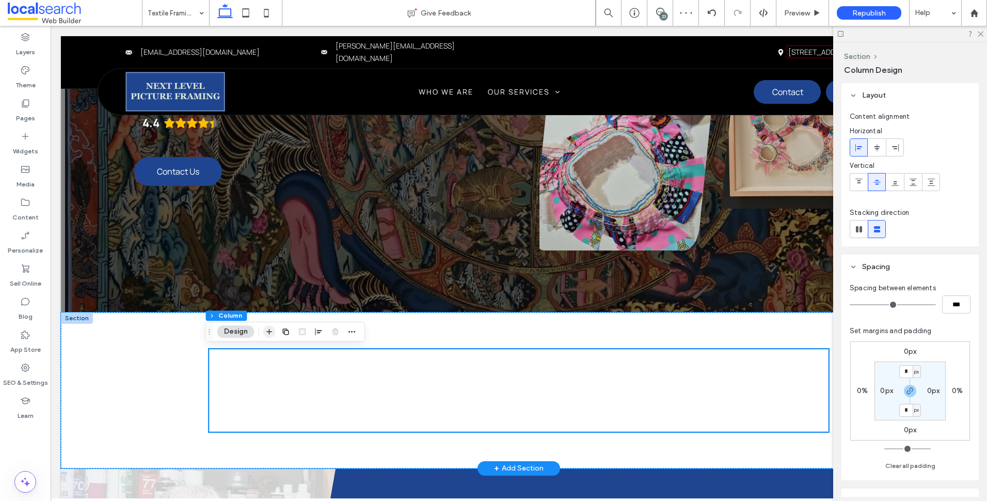
click at [270, 332] on icon "button" at bounding box center [269, 331] width 8 height 8
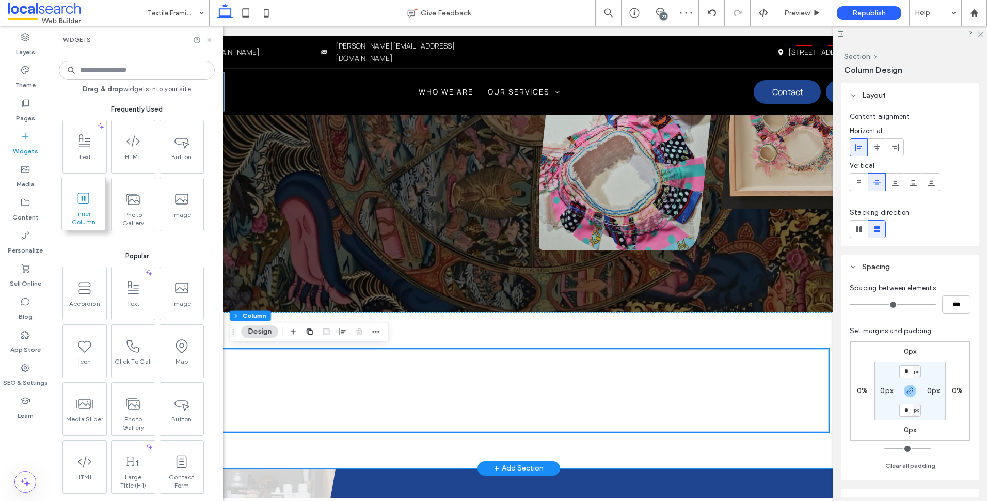
drag, startPoint x: 89, startPoint y: 216, endPoint x: 40, endPoint y: 193, distance: 55.0
click at [89, 216] on span "Inner Column" at bounding box center [83, 217] width 43 height 14
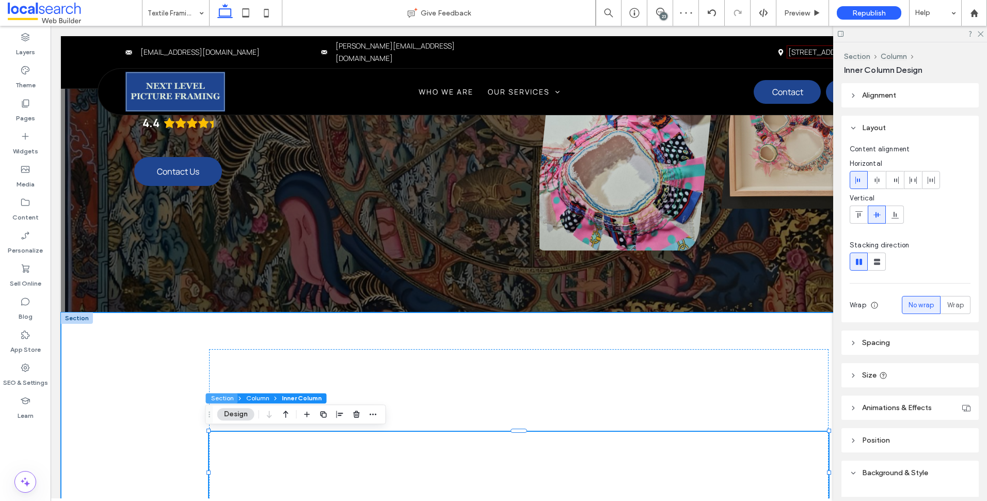
drag, startPoint x: 177, startPoint y: 371, endPoint x: 227, endPoint y: 396, distance: 56.1
click at [227, 396] on button "Section" at bounding box center [222, 398] width 32 height 10
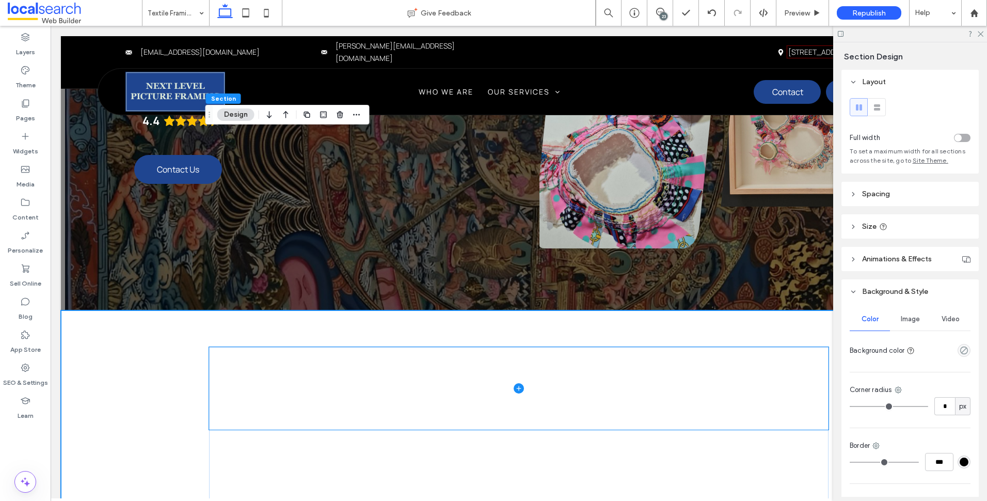
scroll to position [472, 0]
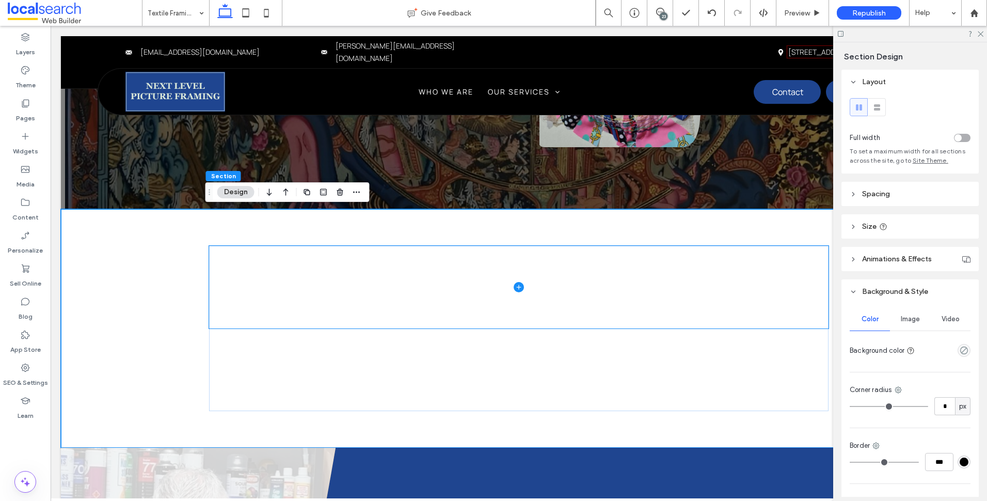
click at [235, 254] on span at bounding box center [518, 287] width 619 height 83
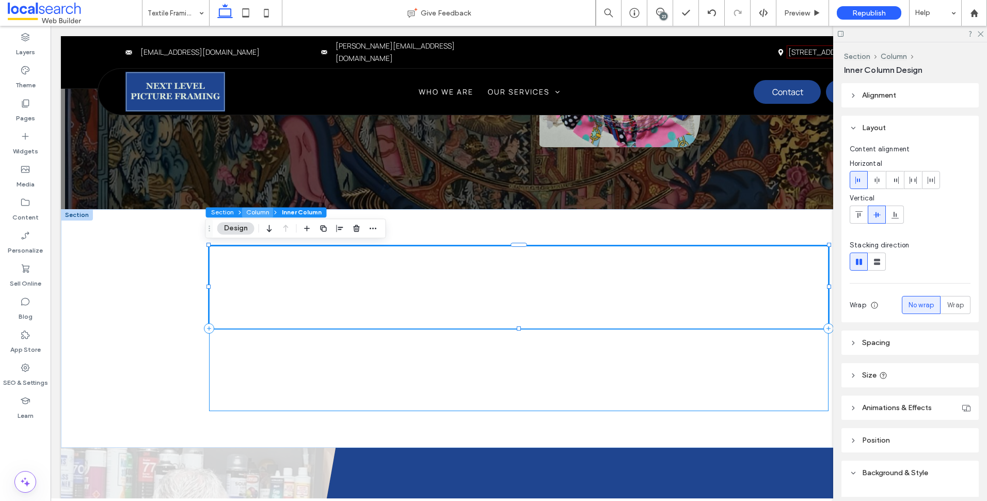
click at [252, 214] on button "Column" at bounding box center [257, 212] width 31 height 10
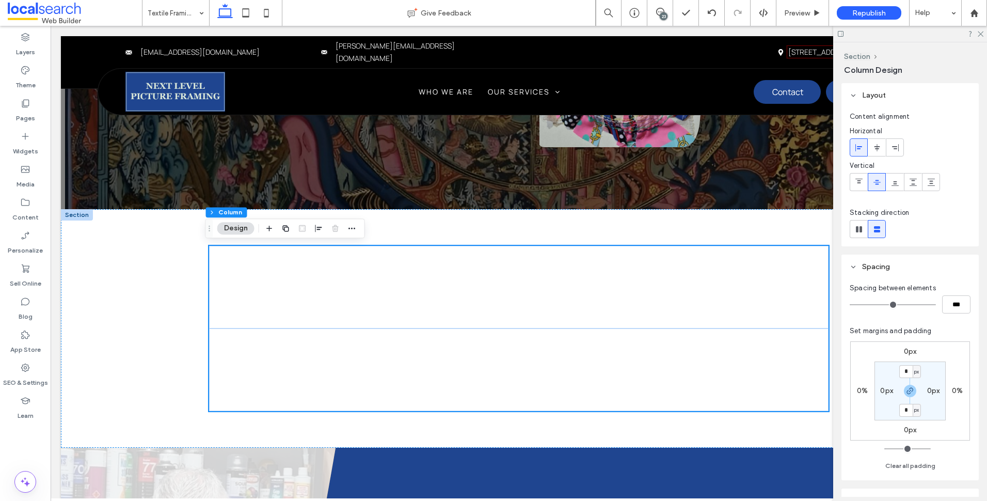
click at [261, 230] on div "Section Column Design" at bounding box center [285, 228] width 160 height 20
click at [267, 230] on icon "button" at bounding box center [269, 228] width 8 height 8
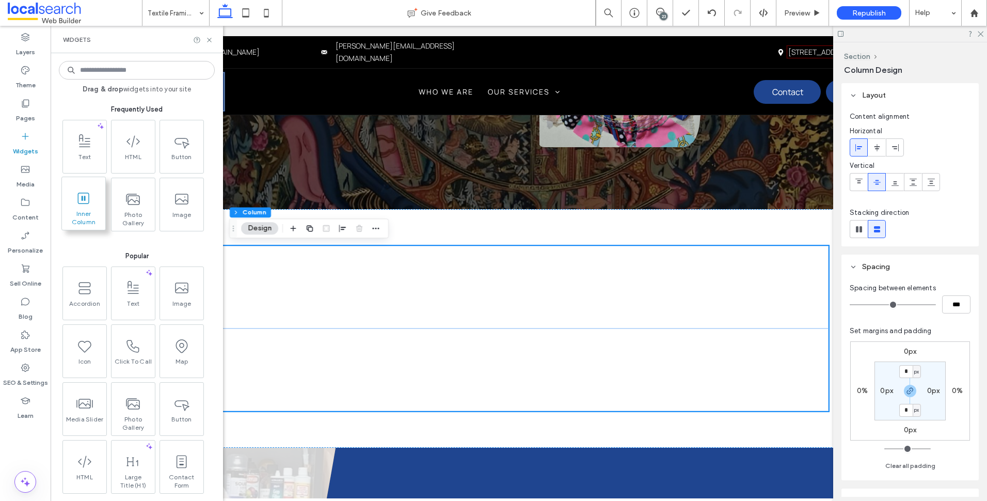
click at [98, 210] on span "Inner Column" at bounding box center [83, 217] width 43 height 14
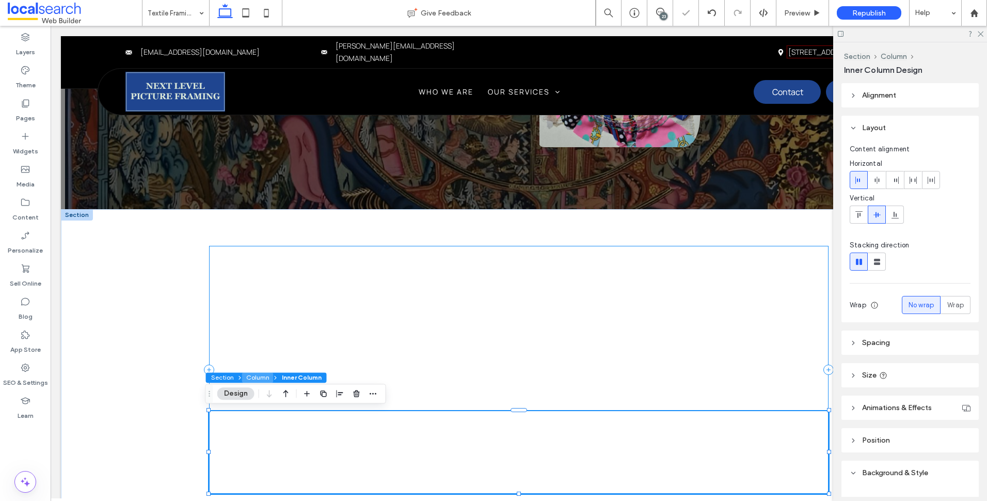
click at [258, 377] on button "Column" at bounding box center [257, 377] width 31 height 10
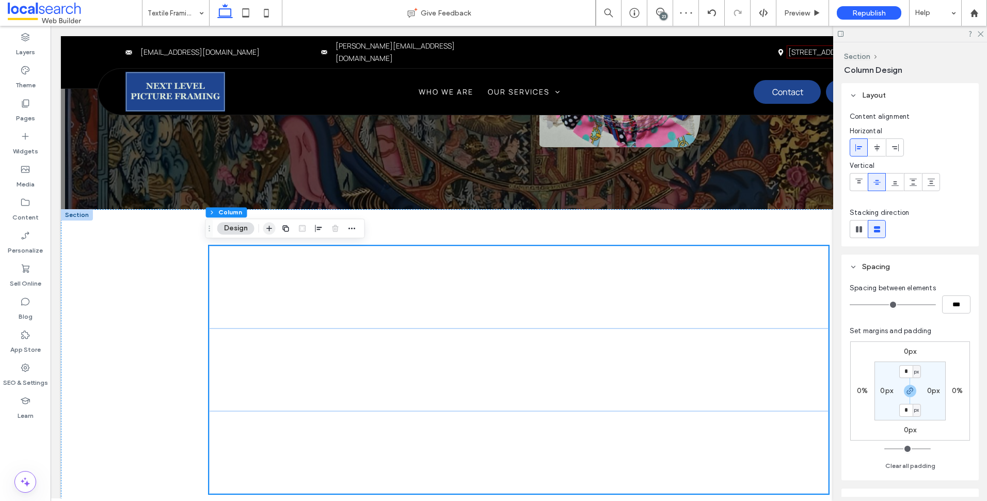
click at [267, 226] on icon "button" at bounding box center [269, 228] width 8 height 8
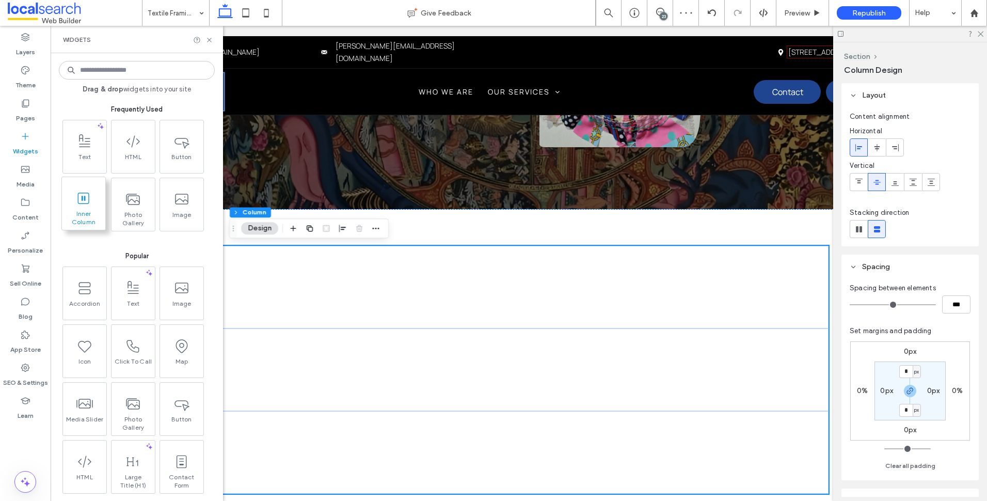
click at [93, 207] on span at bounding box center [83, 197] width 43 height 23
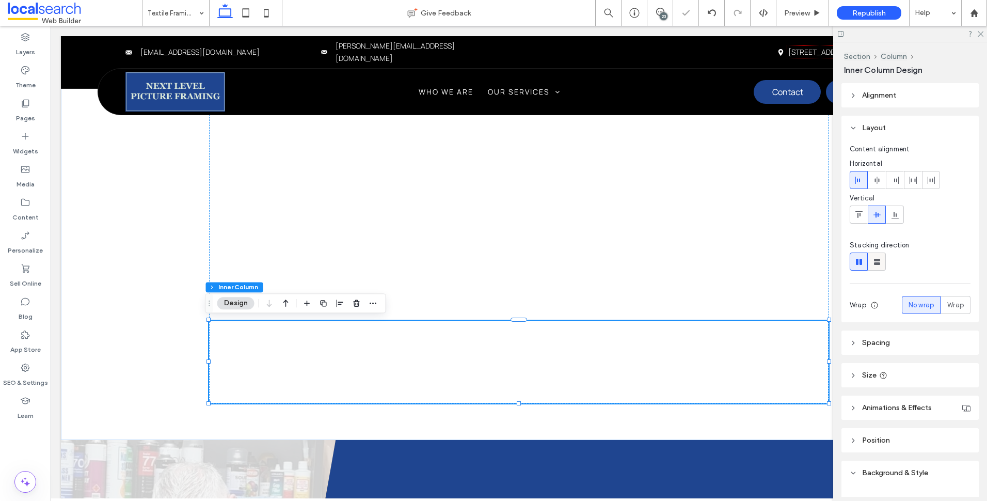
click at [871, 264] on div at bounding box center [876, 261] width 17 height 17
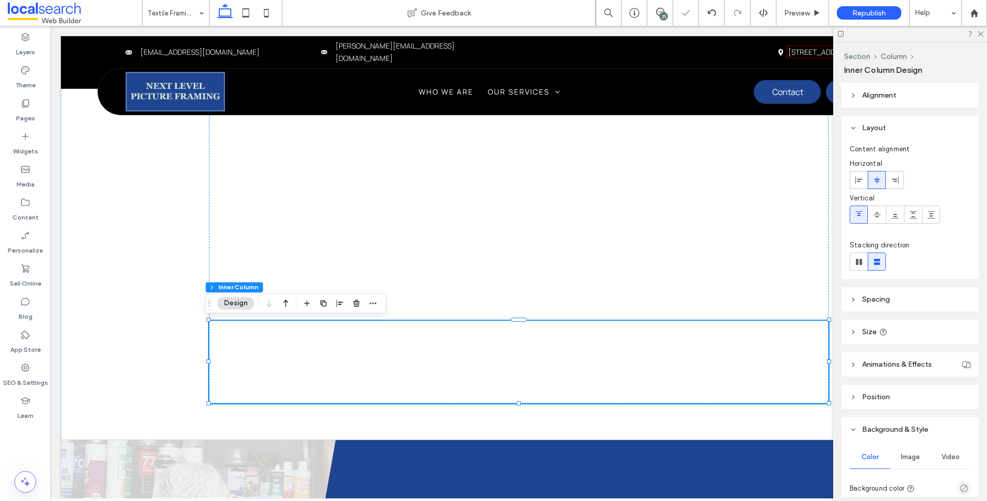
type input "**"
type input "****"
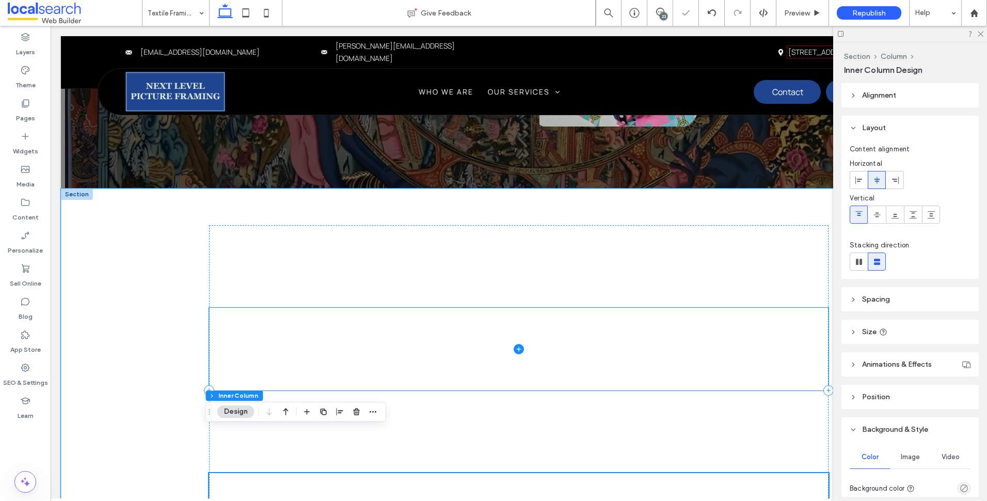
scroll to position [490, 0]
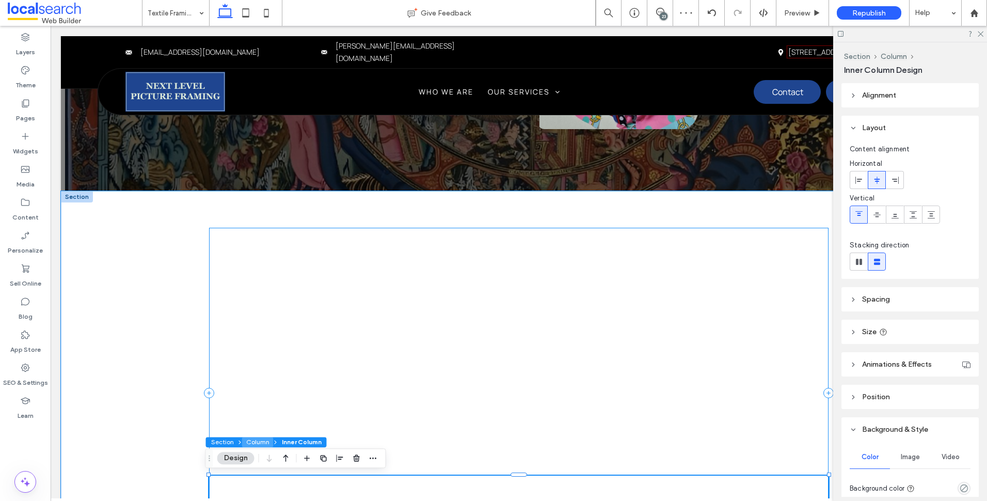
click at [262, 440] on button "Column" at bounding box center [257, 442] width 31 height 10
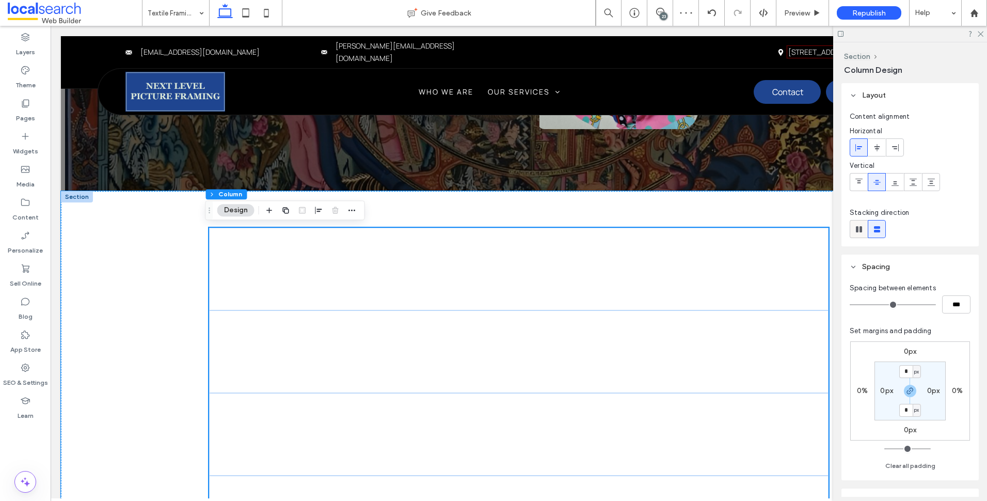
click at [862, 233] on icon at bounding box center [859, 229] width 10 height 10
type input "*"
type input "**"
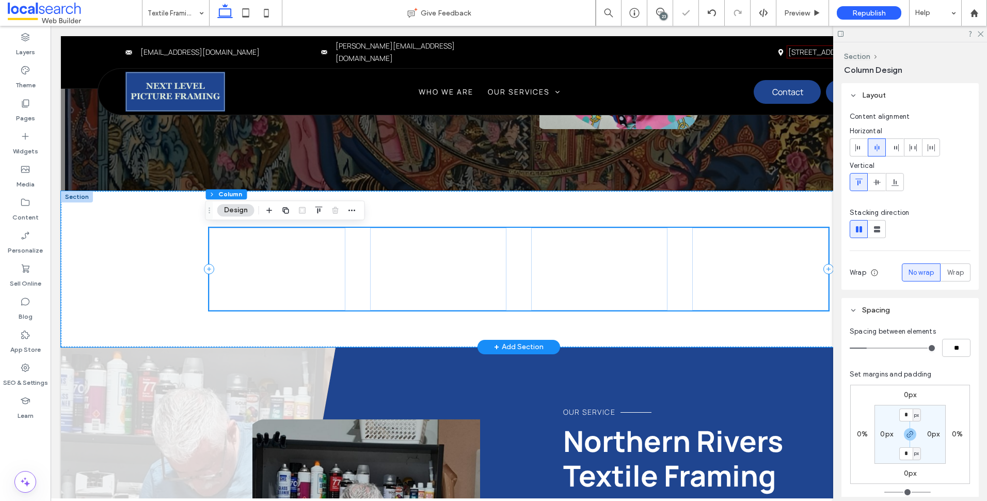
click at [356, 261] on div at bounding box center [518, 269] width 619 height 83
drag, startPoint x: 950, startPoint y: 347, endPoint x: 987, endPoint y: 353, distance: 37.2
click at [949, 347] on input "**" at bounding box center [956, 348] width 28 height 18
type input "*"
type input "**"
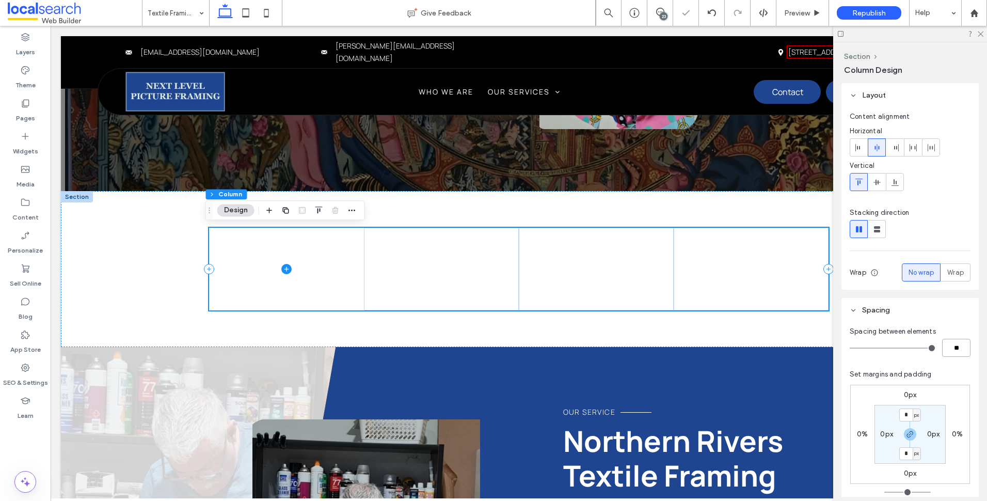
click at [310, 260] on span at bounding box center [286, 269] width 155 height 83
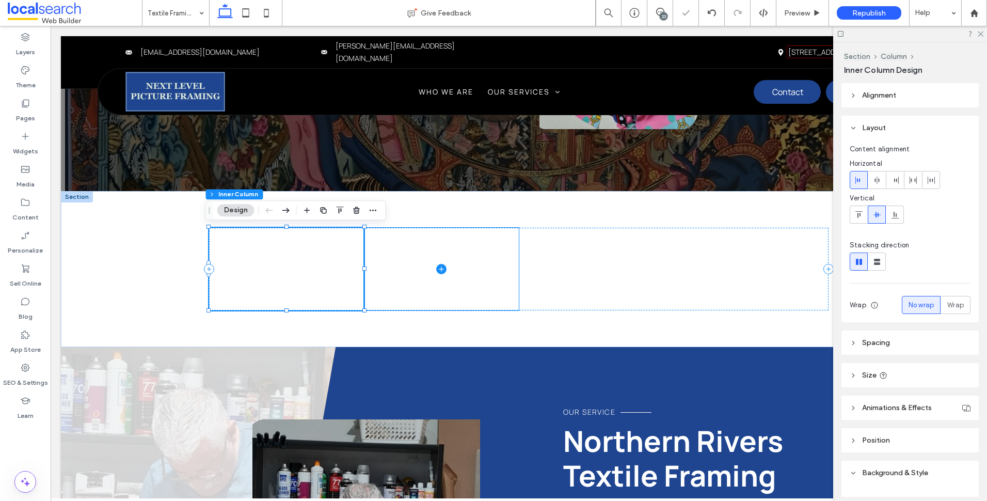
click at [377, 263] on span at bounding box center [441, 269] width 155 height 83
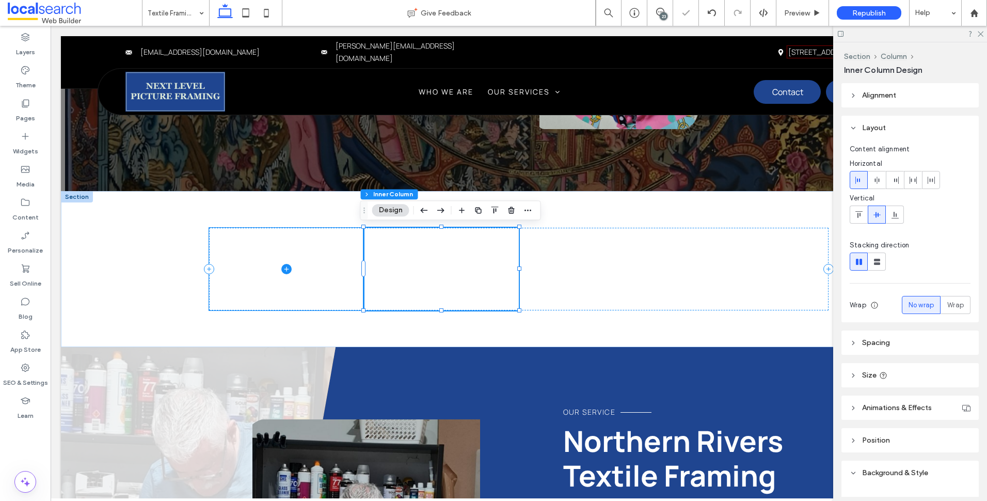
click at [324, 249] on span at bounding box center [286, 269] width 155 height 83
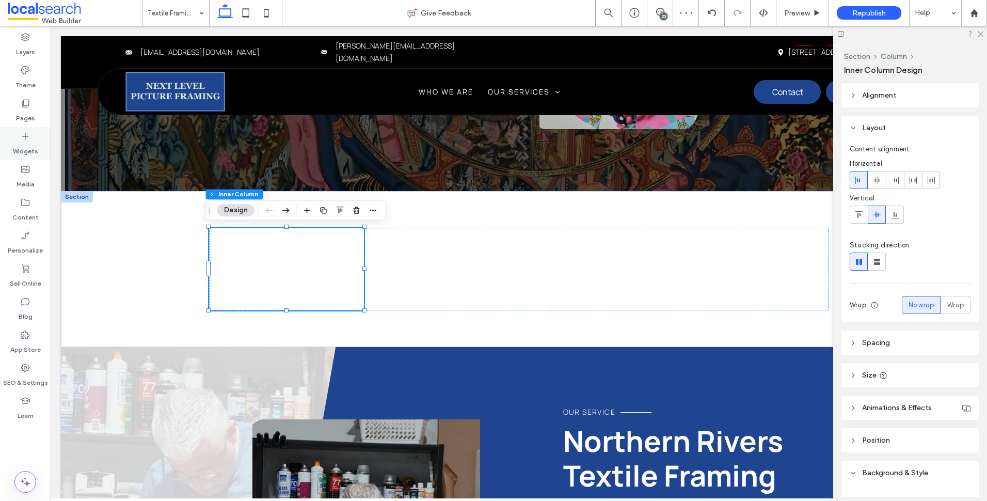
click at [30, 147] on label "Widgets" at bounding box center [25, 148] width 25 height 14
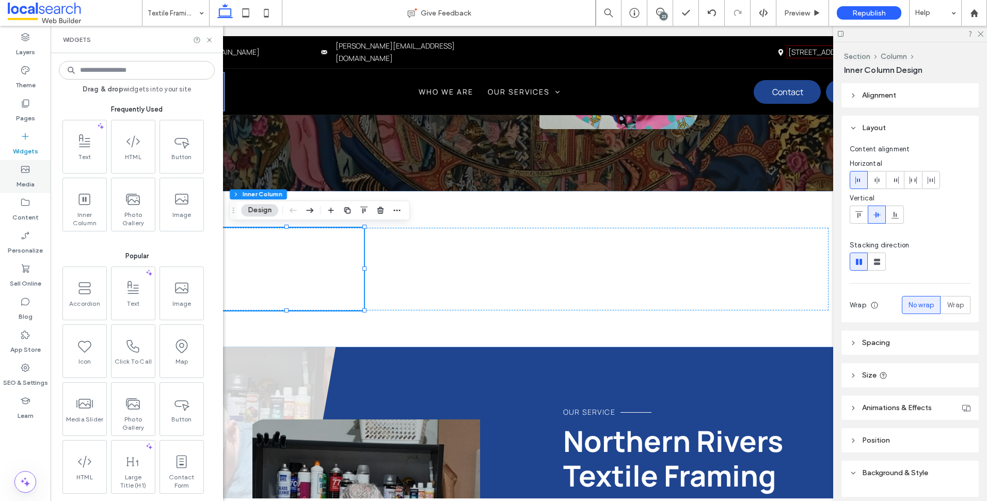
click at [22, 164] on icon at bounding box center [25, 169] width 10 height 10
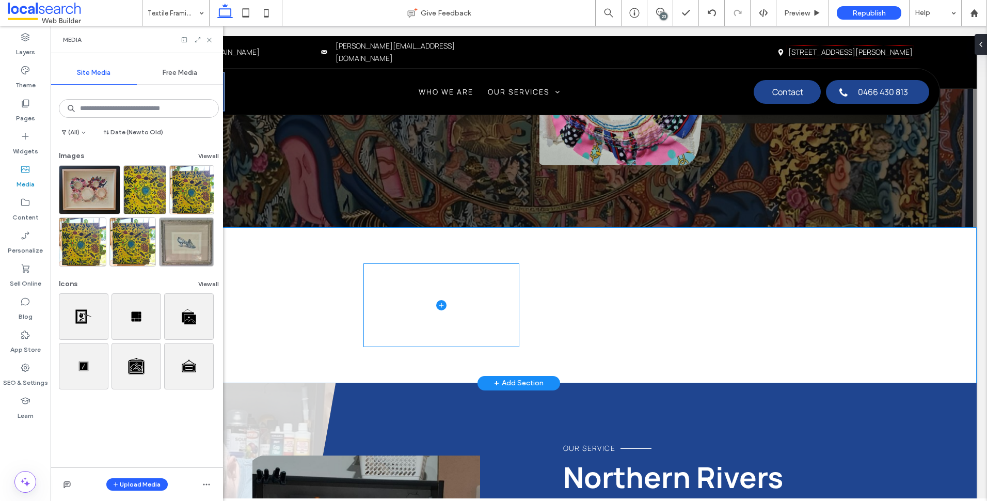
scroll to position [439, 0]
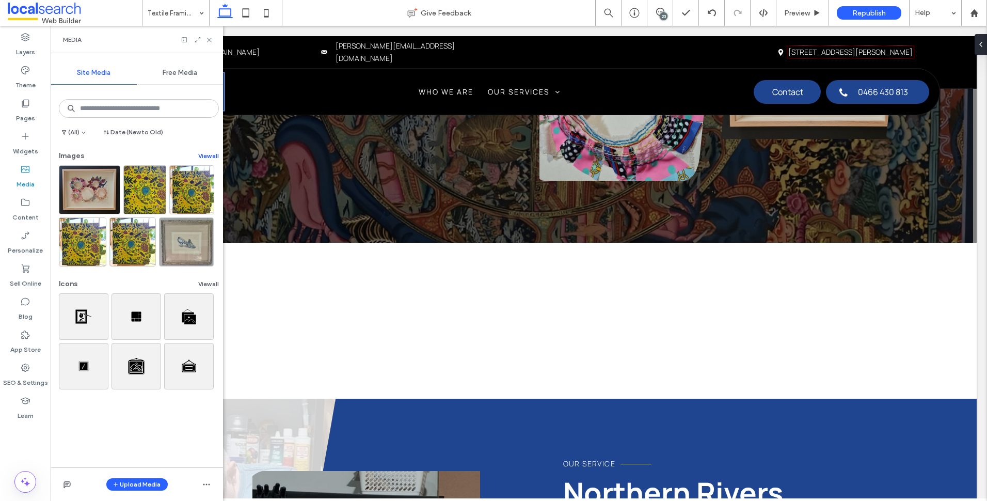
click at [207, 156] on button "View all" at bounding box center [208, 156] width 21 height 12
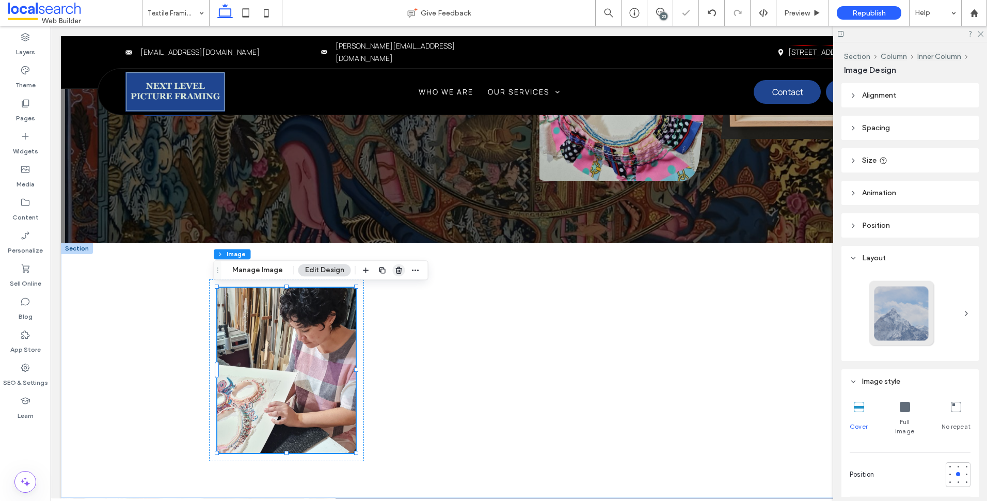
drag, startPoint x: 399, startPoint y: 272, endPoint x: 341, endPoint y: 250, distance: 61.6
click at [399, 272] on use "button" at bounding box center [398, 270] width 6 height 7
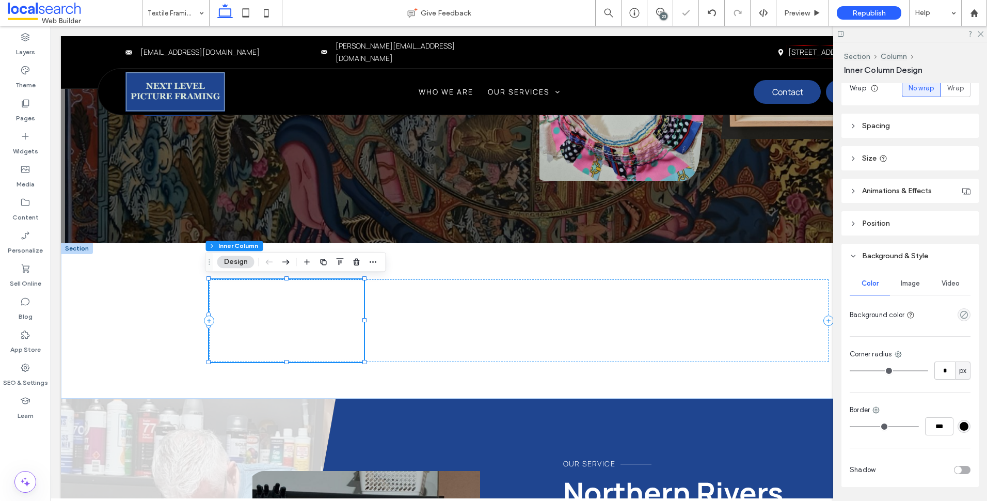
scroll to position [248, 0]
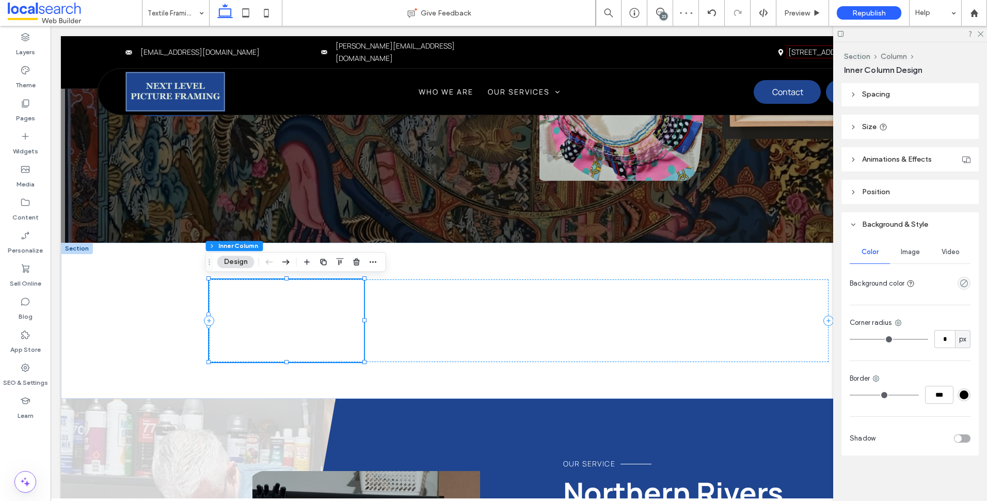
click at [914, 254] on span "Image" at bounding box center [910, 252] width 19 height 8
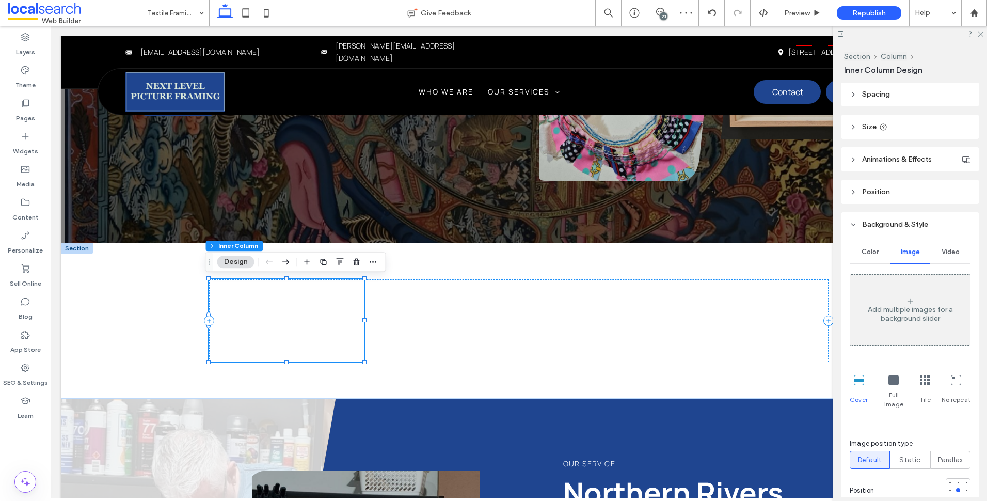
click at [901, 320] on div "Add multiple images for a background slider" at bounding box center [910, 314] width 120 height 18
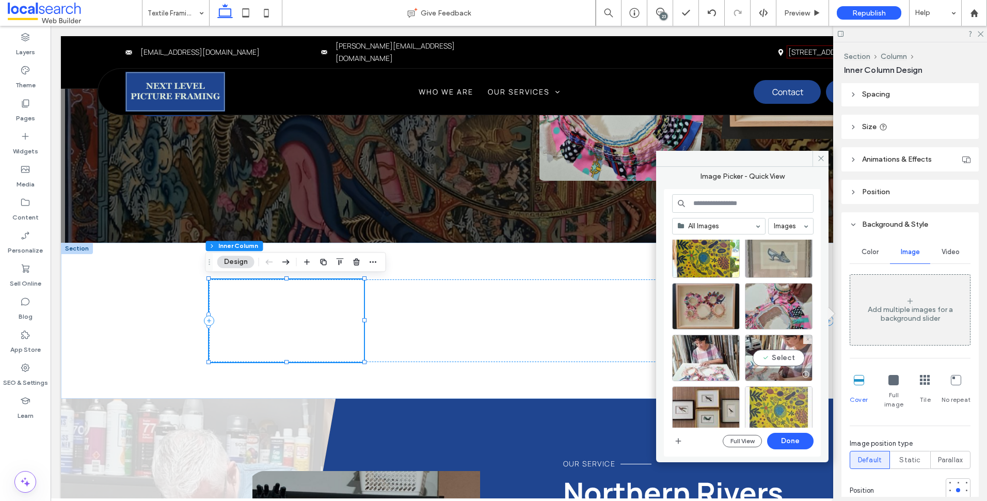
scroll to position [155, 0]
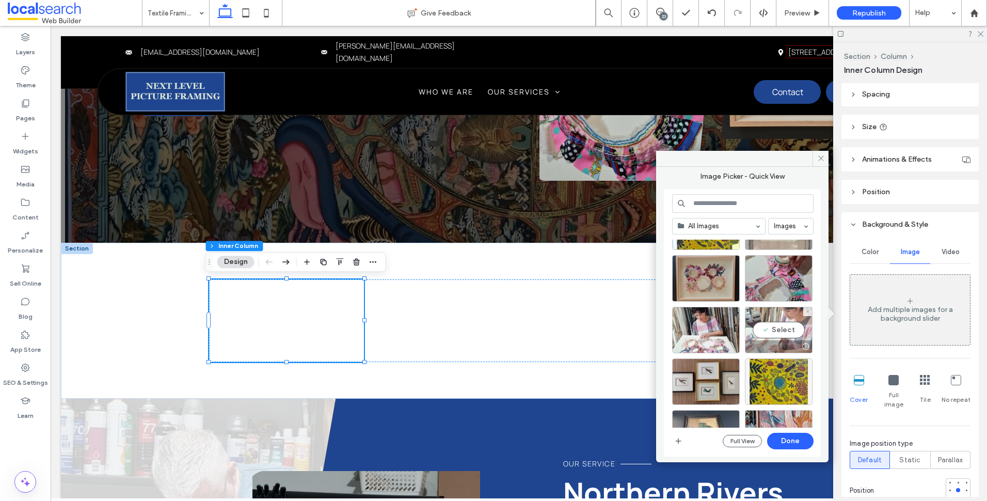
click at [768, 331] on div "Select" at bounding box center [779, 330] width 68 height 46
click at [794, 436] on button "Done" at bounding box center [790, 441] width 46 height 17
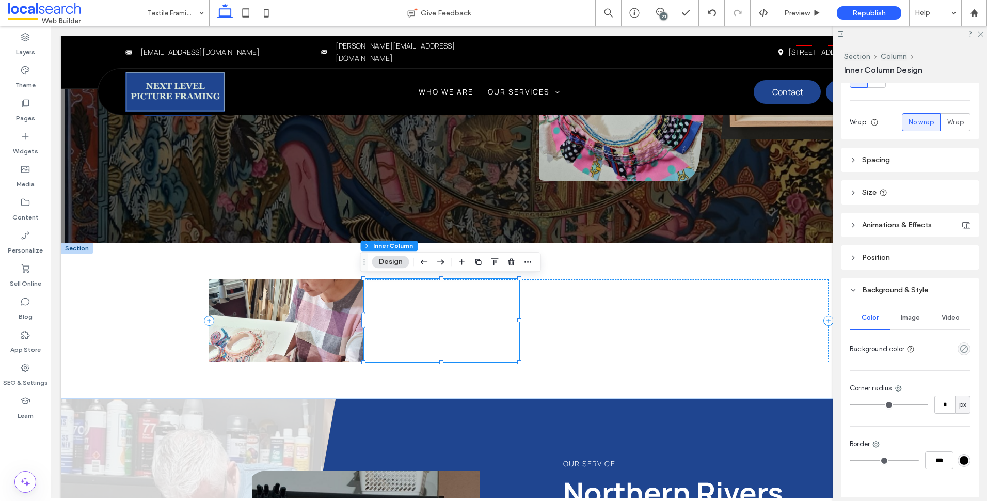
scroll to position [248, 0]
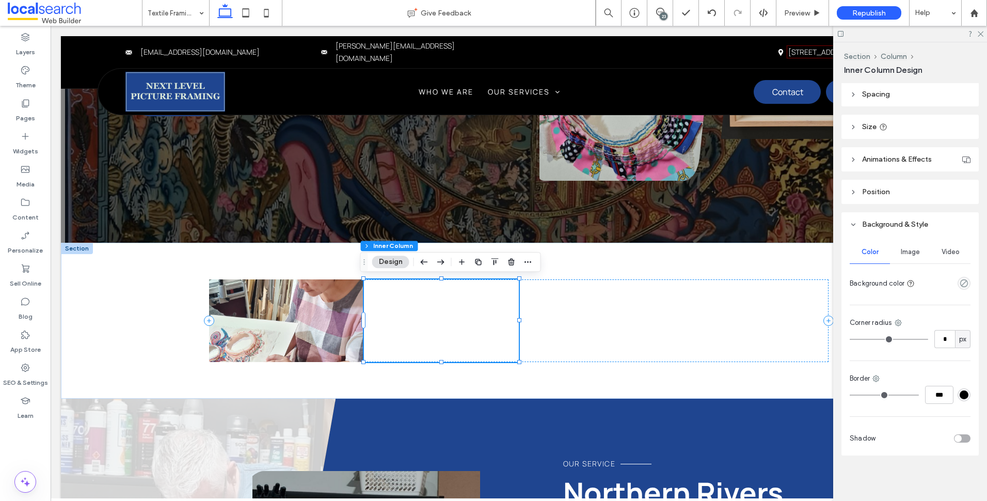
click at [914, 252] on span "Image" at bounding box center [910, 252] width 19 height 8
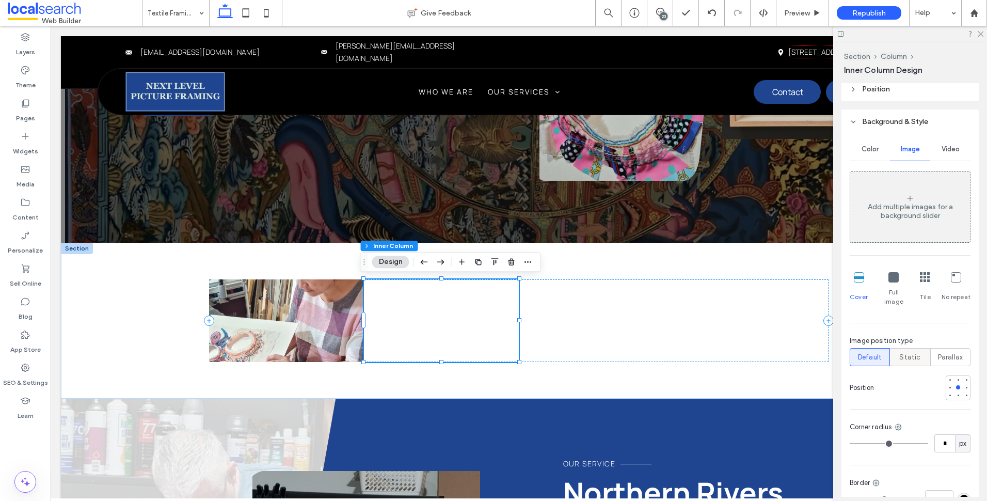
scroll to position [446, 0]
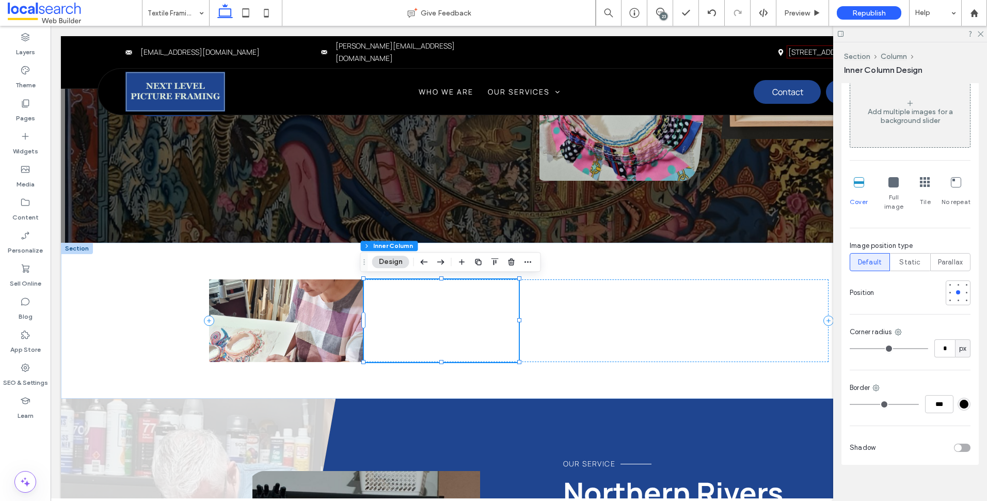
click at [932, 137] on div "Add multiple images for a background slider" at bounding box center [910, 112] width 120 height 68
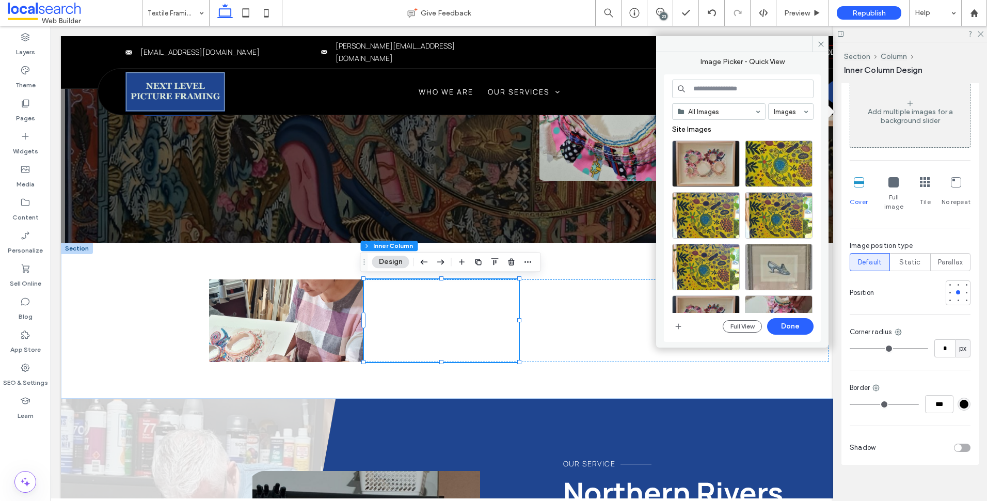
scroll to position [103, 0]
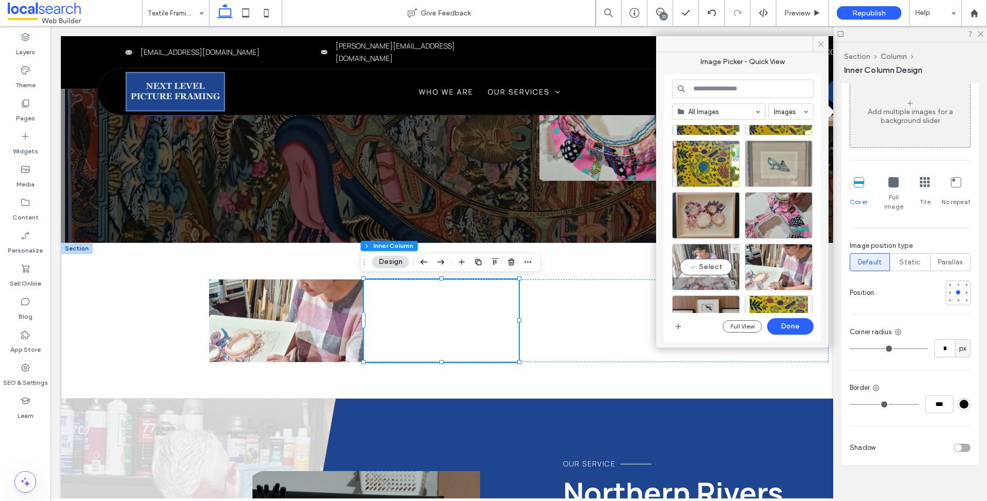
click at [720, 269] on div "Select" at bounding box center [706, 267] width 68 height 46
click at [793, 326] on button "Done" at bounding box center [790, 326] width 46 height 17
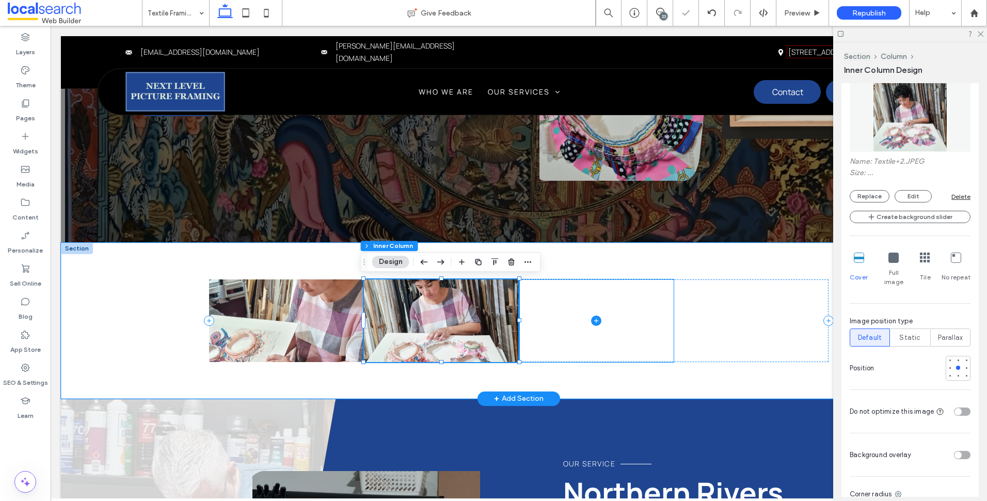
click at [643, 308] on span at bounding box center [596, 320] width 155 height 83
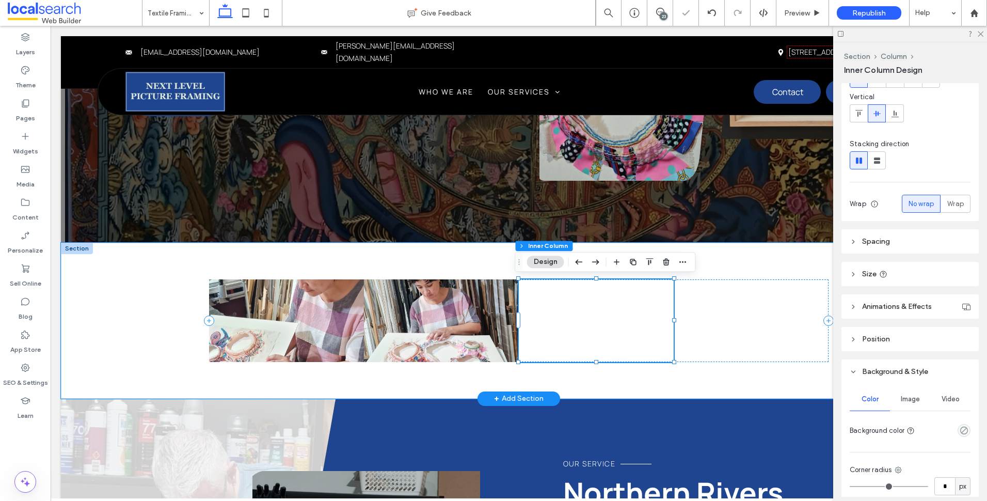
scroll to position [206, 0]
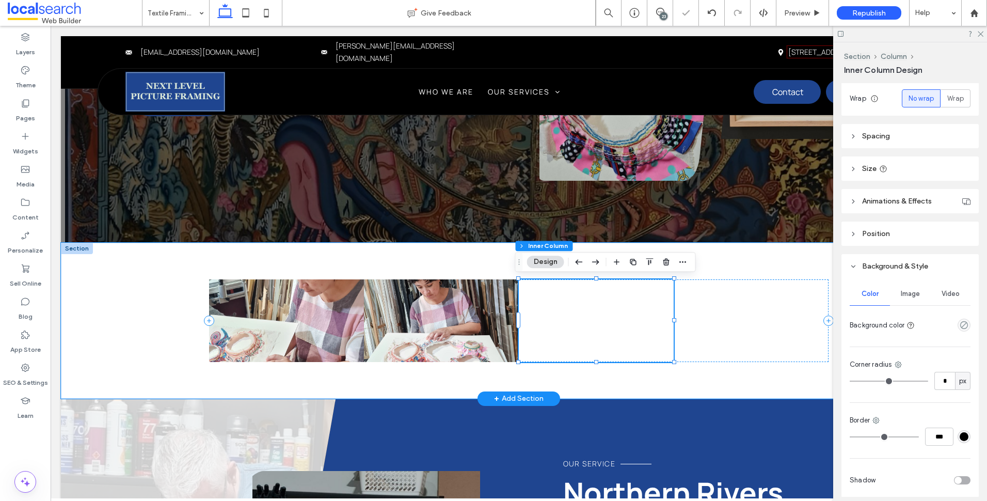
click at [913, 297] on span "Image" at bounding box center [910, 294] width 19 height 8
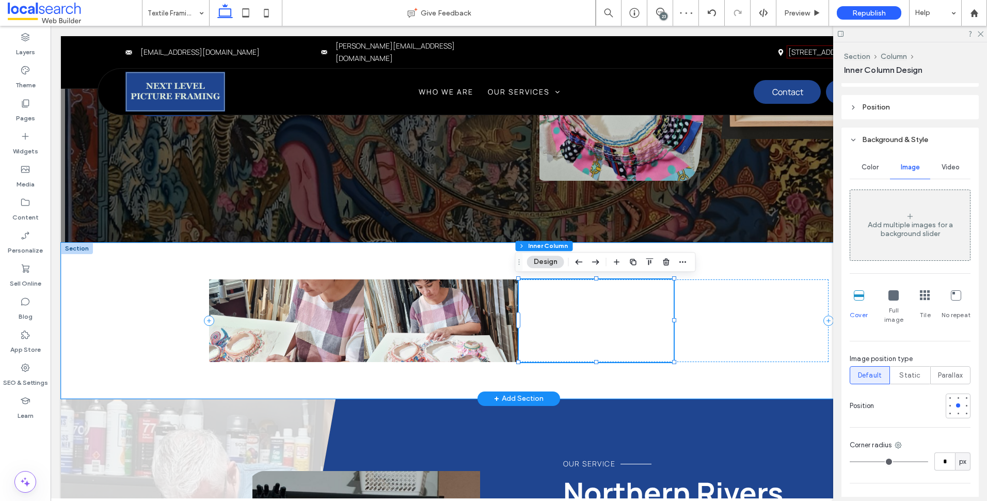
scroll to position [446, 0]
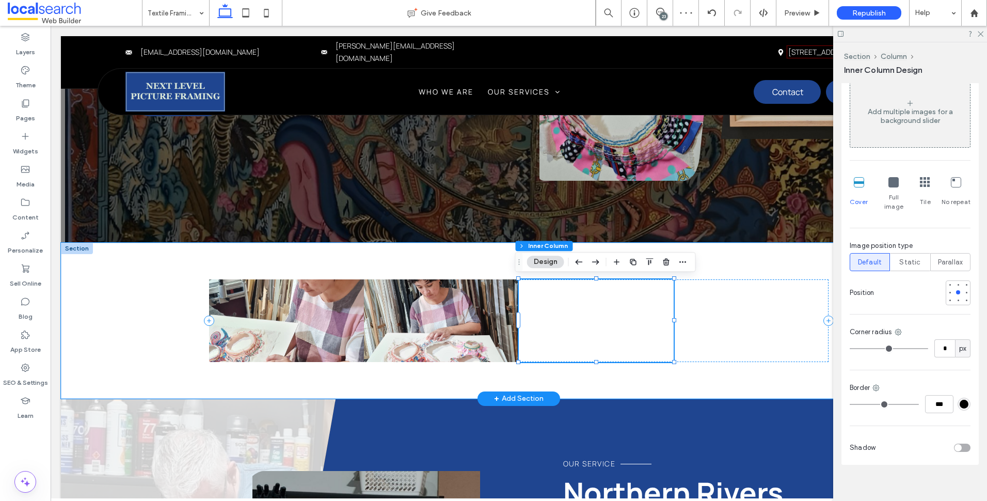
click at [918, 120] on div "Add multiple images for a background slider" at bounding box center [910, 116] width 120 height 18
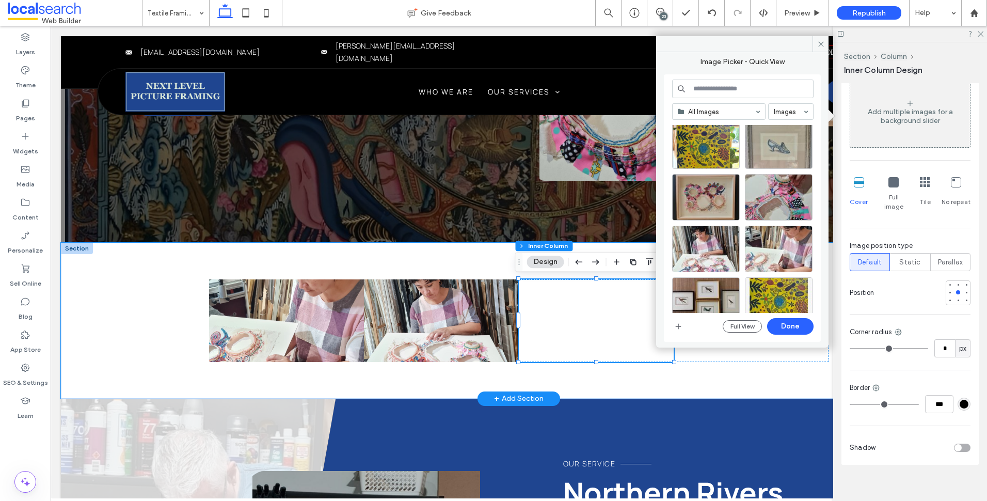
scroll to position [103, 0]
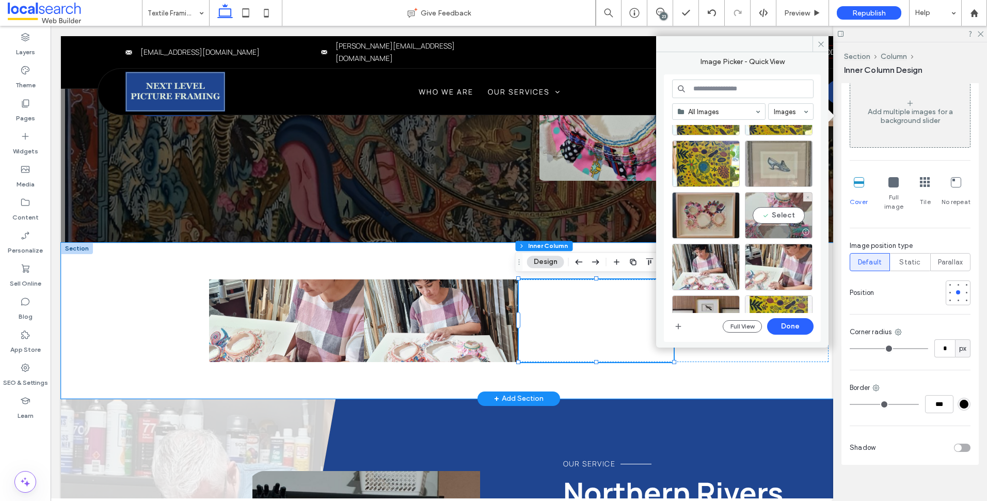
click at [777, 206] on div "Select" at bounding box center [779, 215] width 68 height 46
click at [783, 328] on button "Done" at bounding box center [790, 326] width 46 height 17
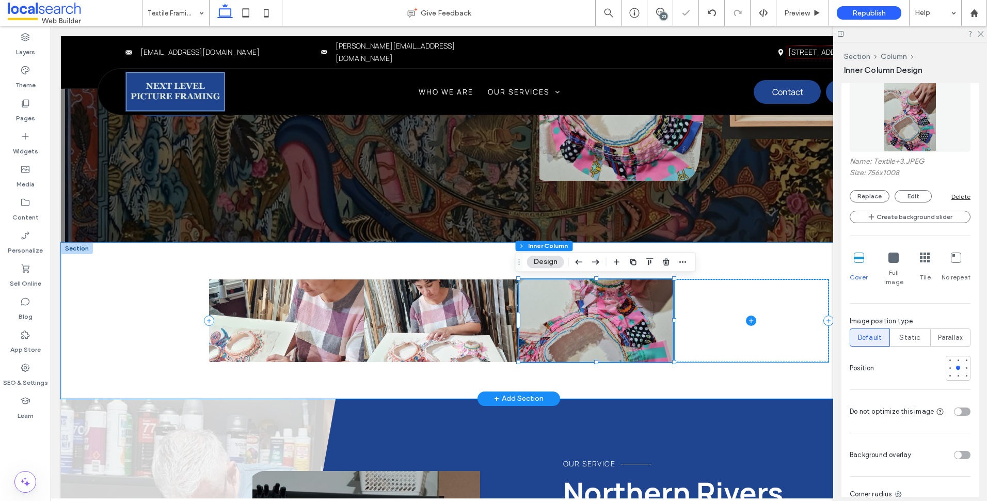
click at [725, 319] on span at bounding box center [751, 320] width 155 height 83
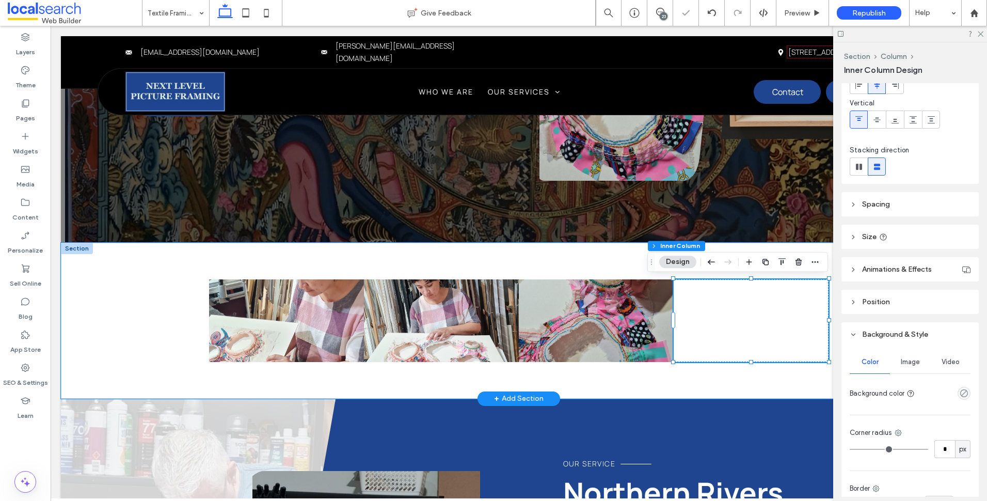
scroll to position [155, 0]
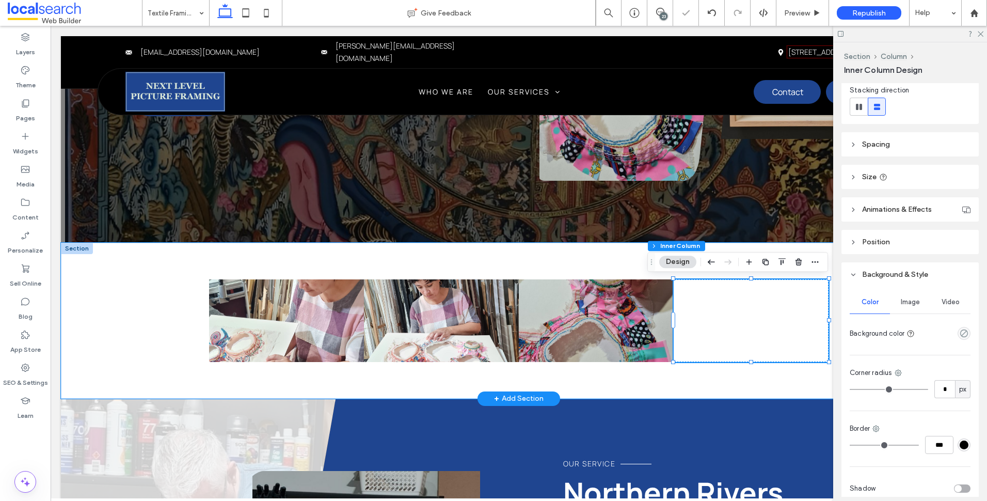
click at [910, 293] on div "Image" at bounding box center [910, 302] width 40 height 23
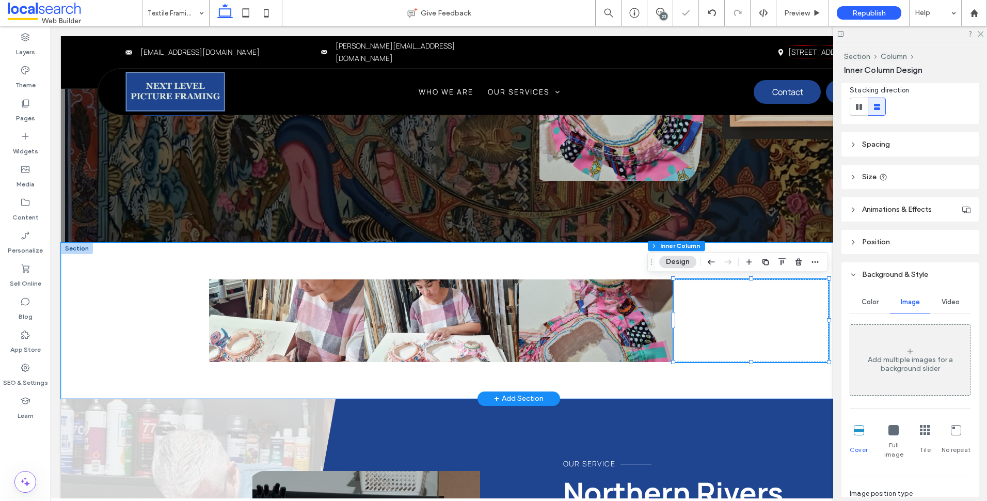
click at [891, 370] on div "Add multiple images for a background slider" at bounding box center [910, 364] width 120 height 18
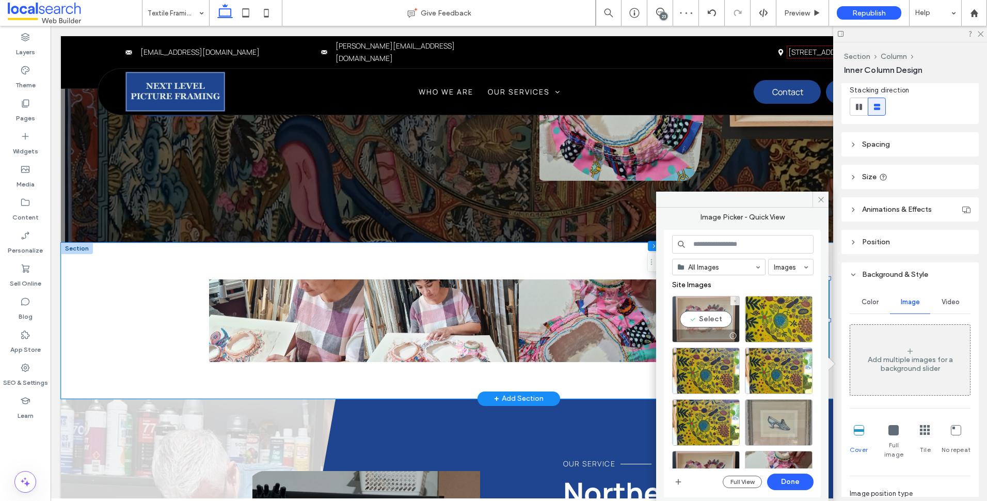
click at [705, 299] on div "Select" at bounding box center [706, 319] width 68 height 46
click at [796, 480] on button "Done" at bounding box center [790, 481] width 46 height 17
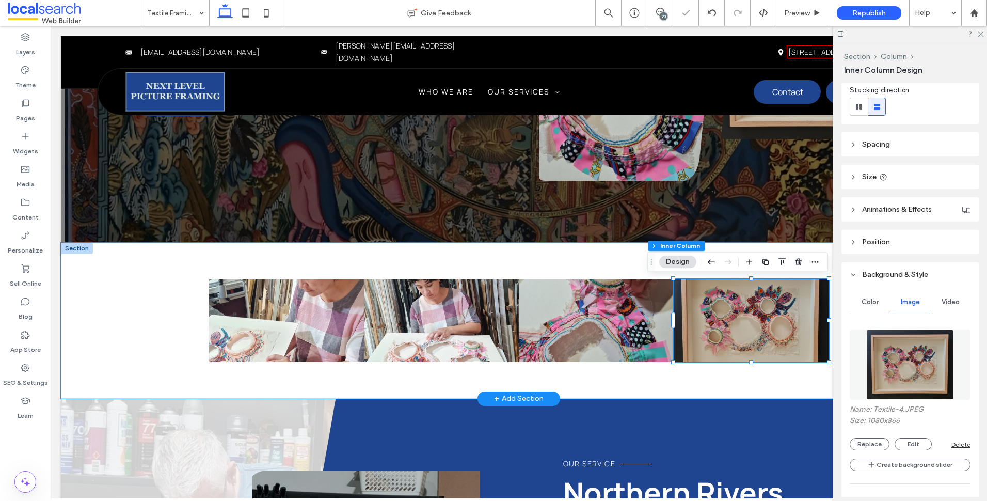
click at [980, 38] on div at bounding box center [910, 34] width 154 height 16
click at [472, 312] on div at bounding box center [441, 320] width 155 height 83
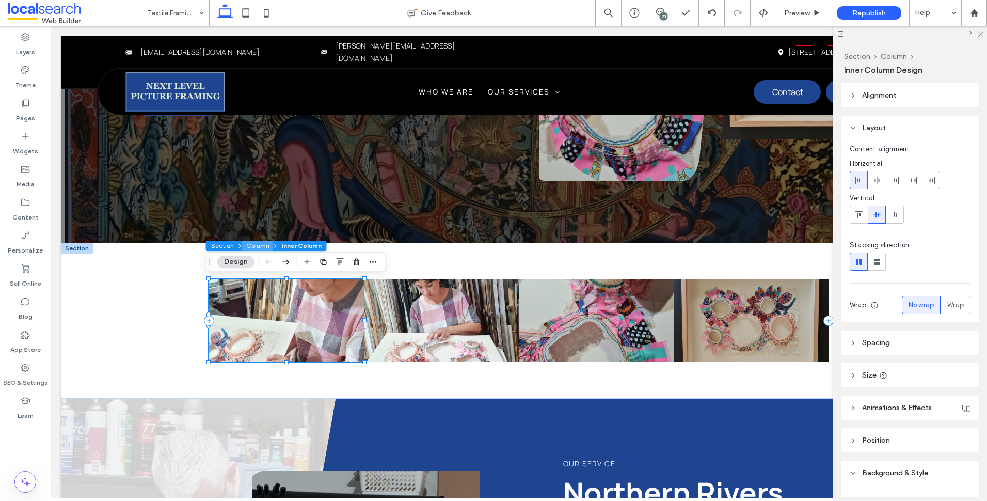
click at [252, 245] on button "Column" at bounding box center [257, 246] width 31 height 10
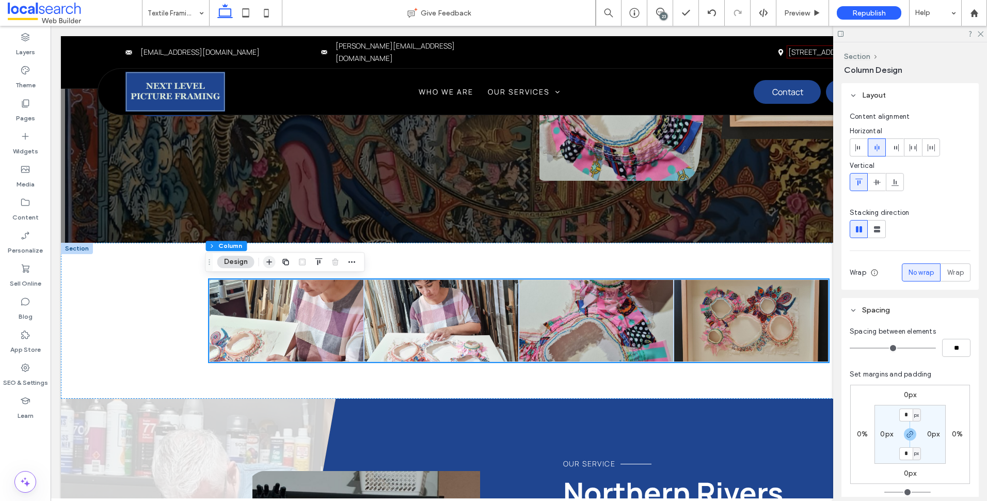
drag, startPoint x: 268, startPoint y: 263, endPoint x: 224, endPoint y: 254, distance: 45.3
click at [268, 263] on icon "button" at bounding box center [269, 262] width 8 height 8
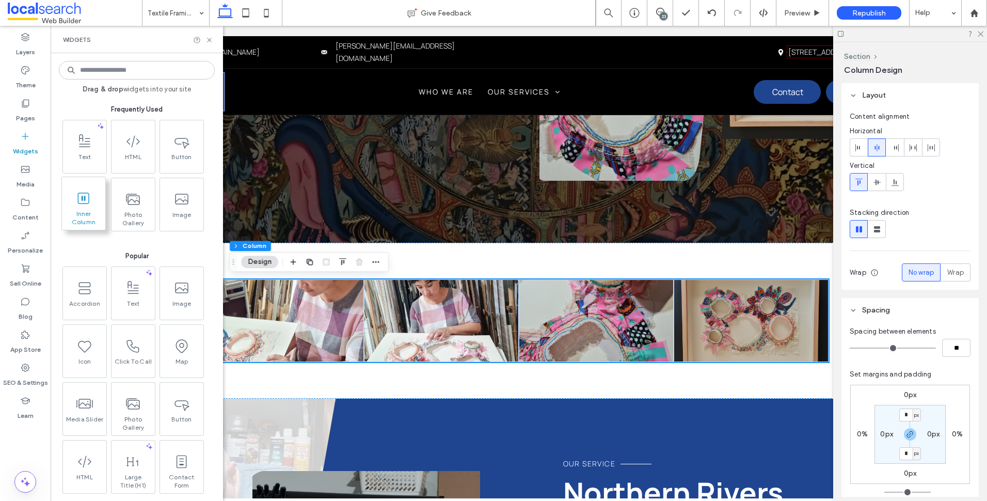
click at [96, 196] on span at bounding box center [83, 197] width 43 height 23
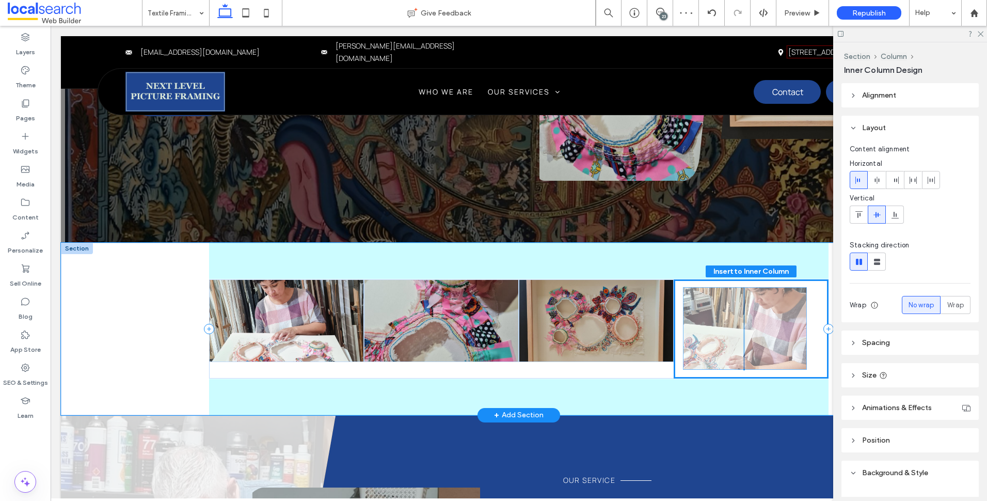
drag, startPoint x: 579, startPoint y: 333, endPoint x: 755, endPoint y: 323, distance: 176.4
type input "**"
type input "****"
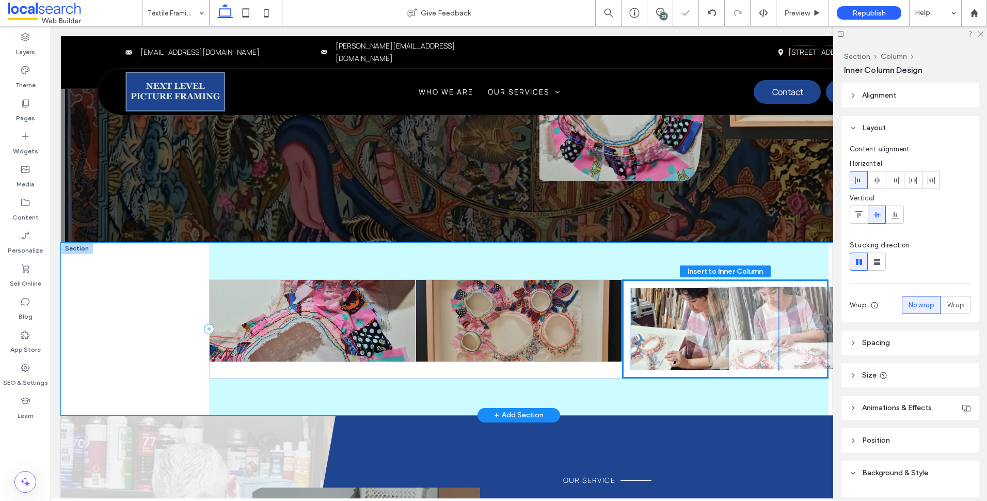
drag, startPoint x: 443, startPoint y: 340, endPoint x: 805, endPoint y: 339, distance: 361.9
type input "**"
type input "****"
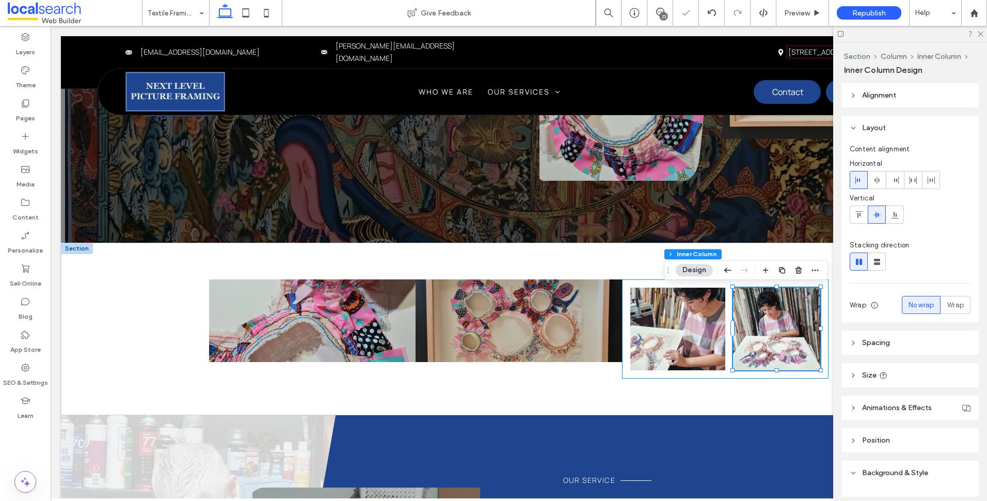
click at [630, 378] on div at bounding box center [725, 328] width 206 height 99
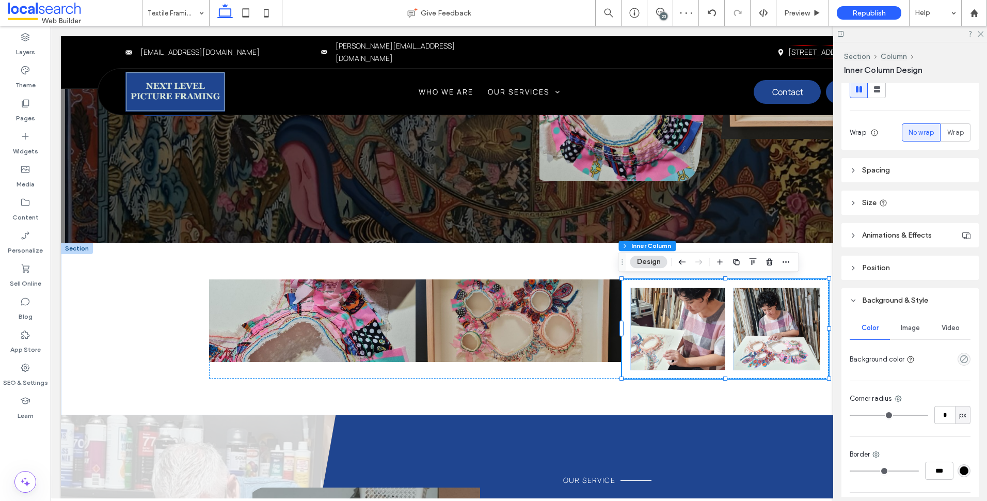
scroll to position [103, 0]
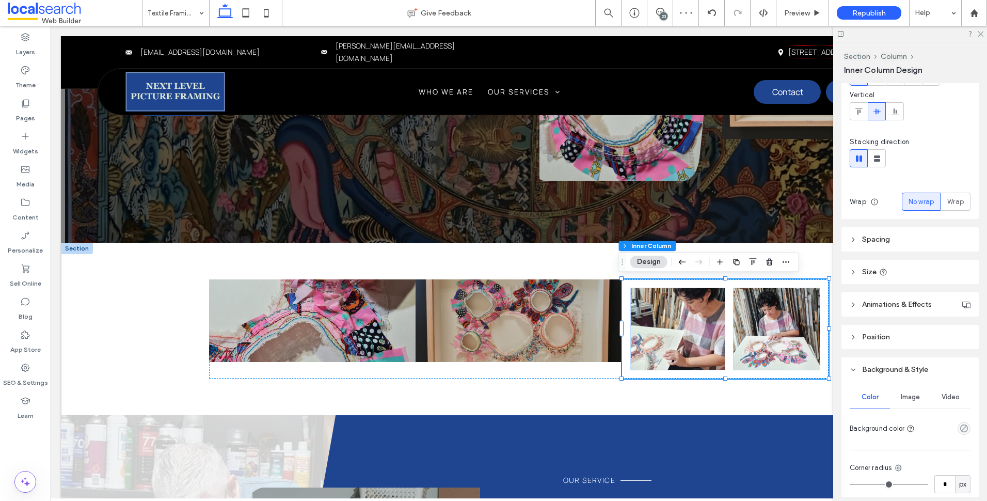
click at [906, 235] on header "Spacing" at bounding box center [909, 239] width 137 height 24
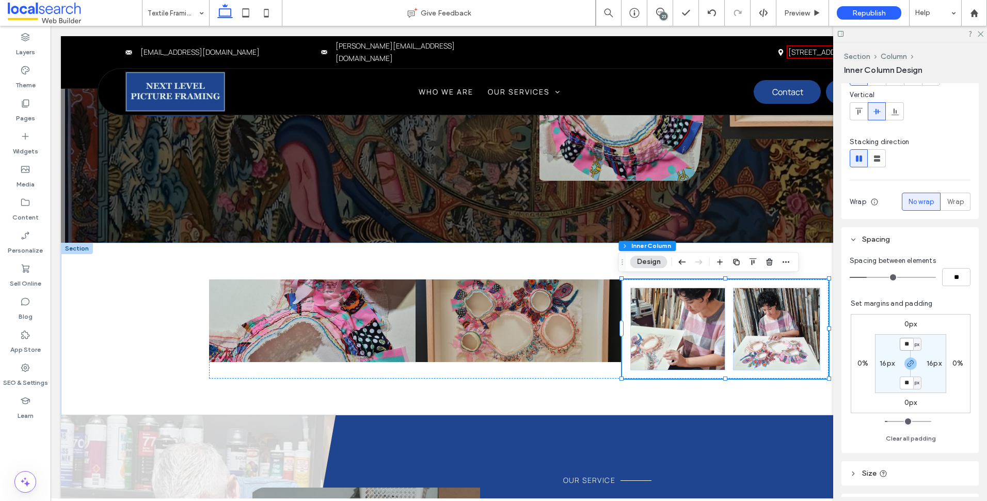
click at [902, 341] on input "**" at bounding box center [906, 344] width 13 height 13
type input "*"
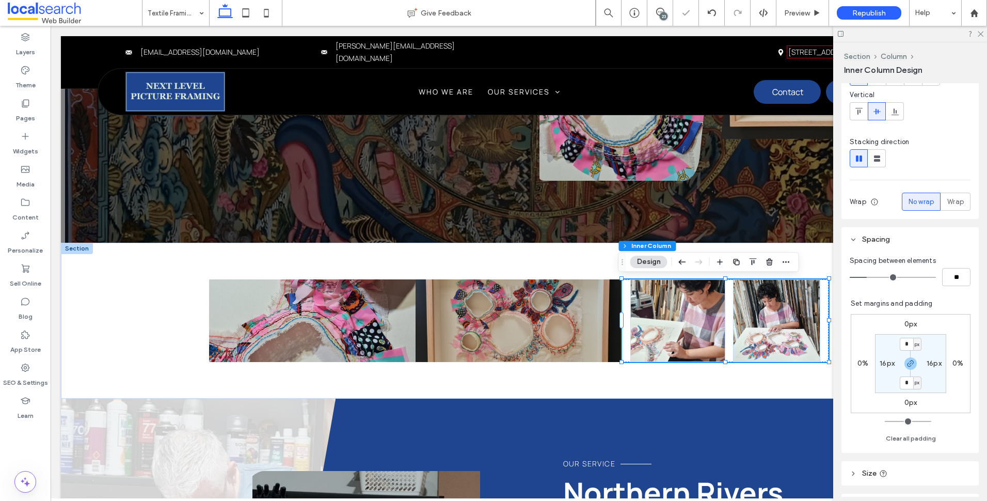
click at [881, 362] on label "16px" at bounding box center [887, 363] width 15 height 9
type input "**"
type input "*"
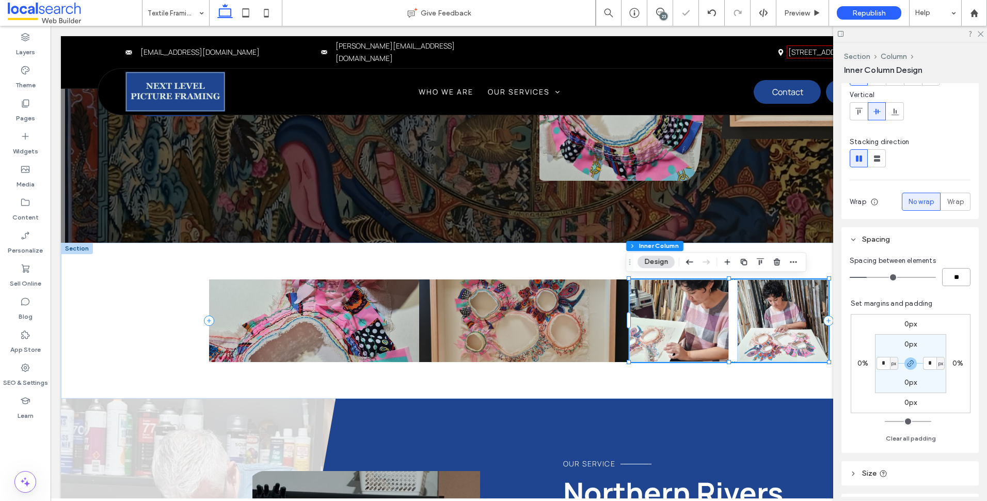
click at [949, 280] on input "**" at bounding box center [956, 277] width 28 height 18
type input "*"
type input "**"
click at [691, 260] on icon "button" at bounding box center [689, 261] width 12 height 19
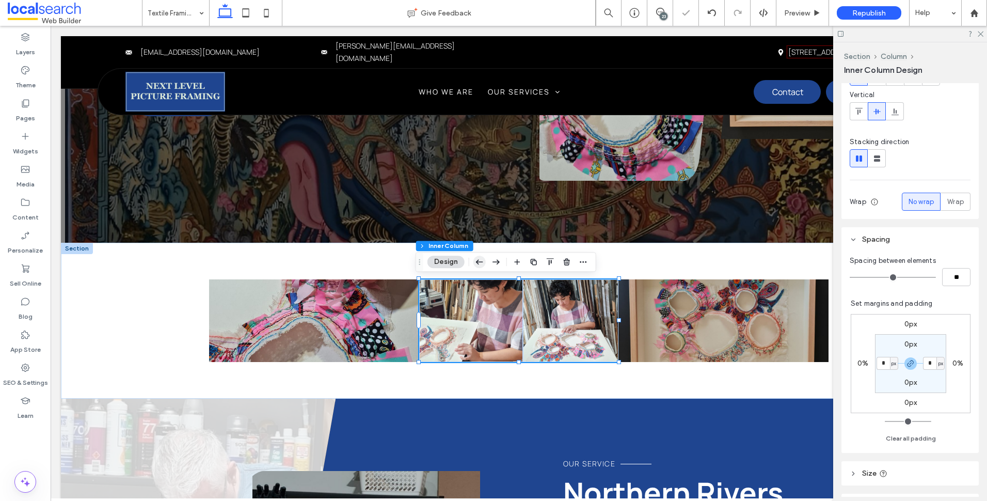
click at [480, 261] on icon "button" at bounding box center [479, 261] width 12 height 19
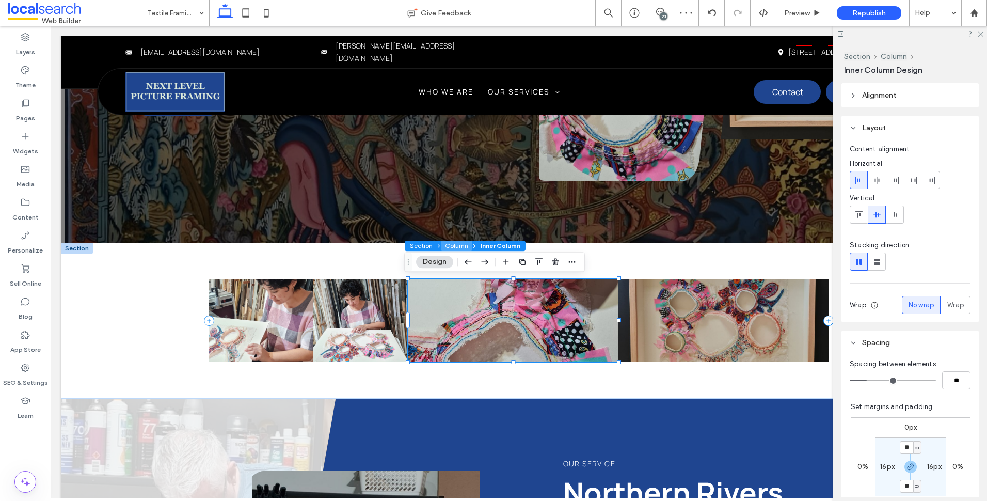
click at [460, 243] on button "Column" at bounding box center [456, 246] width 31 height 10
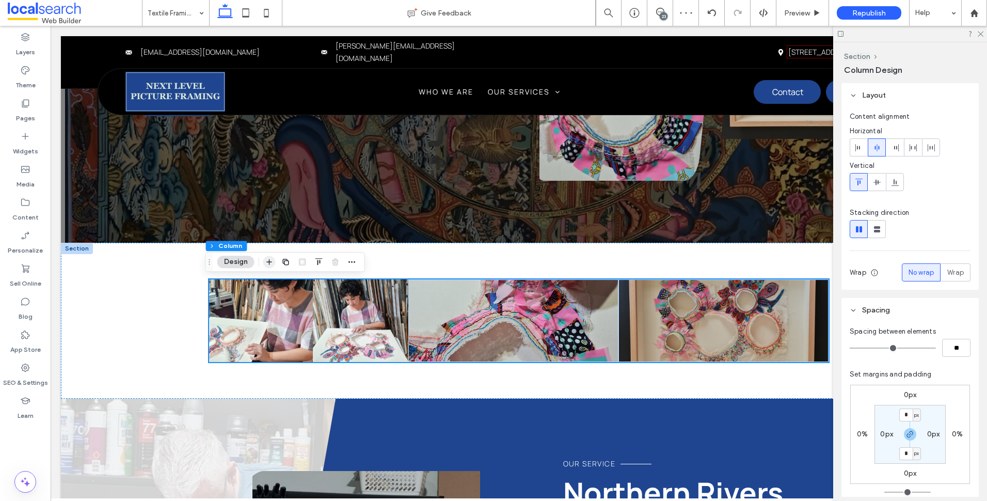
click at [272, 262] on icon "button" at bounding box center [269, 262] width 8 height 8
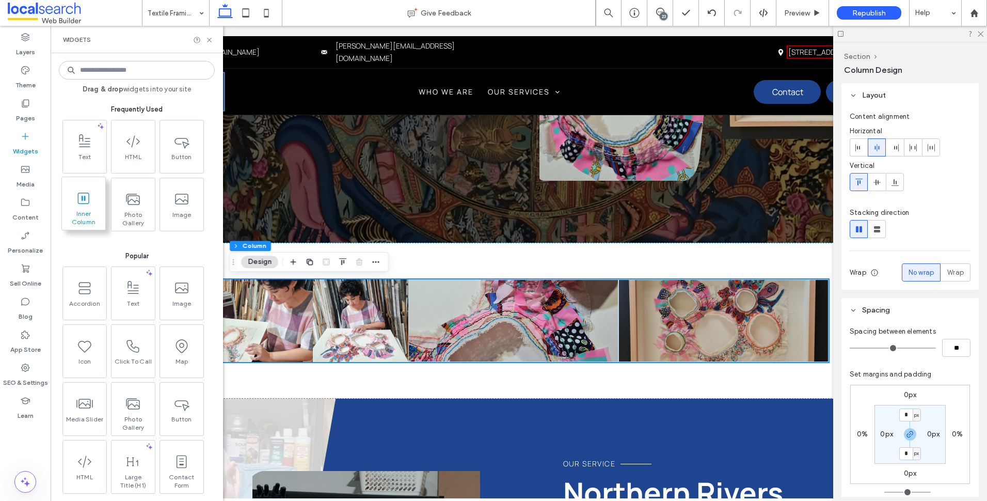
drag, startPoint x: 98, startPoint y: 212, endPoint x: 436, endPoint y: 319, distance: 355.1
click at [98, 212] on span "Inner Column" at bounding box center [83, 217] width 43 height 14
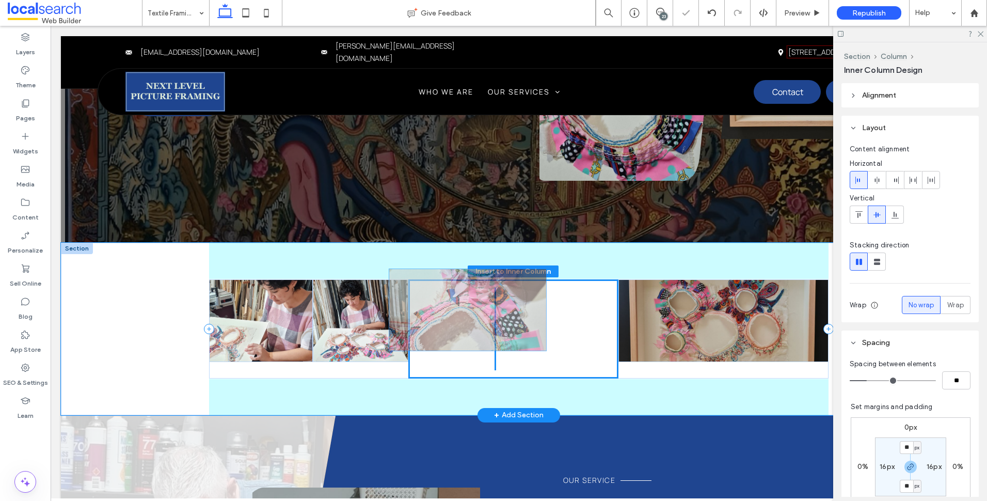
drag, startPoint x: 588, startPoint y: 321, endPoint x: 470, endPoint y: 311, distance: 118.7
type input "**"
type input "****"
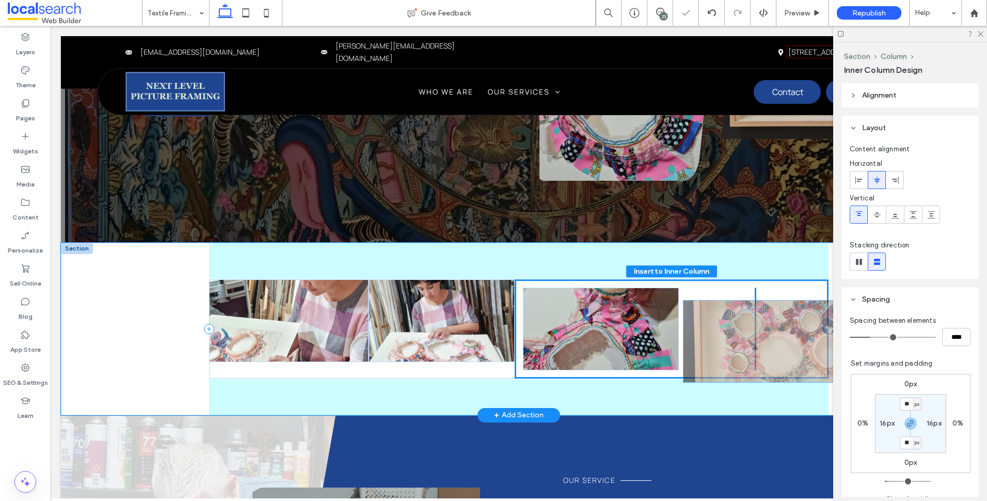
drag, startPoint x: 697, startPoint y: 321, endPoint x: 767, endPoint y: 340, distance: 71.8
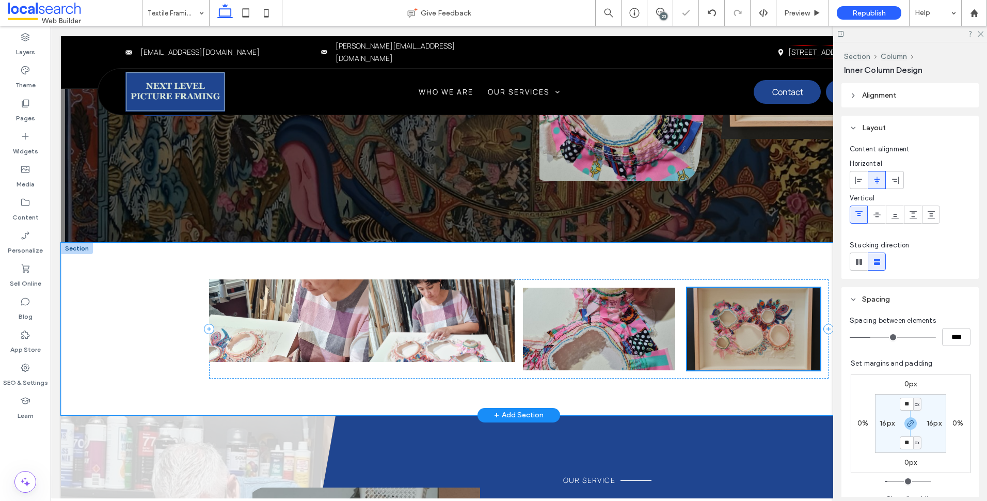
type input "**"
type input "****"
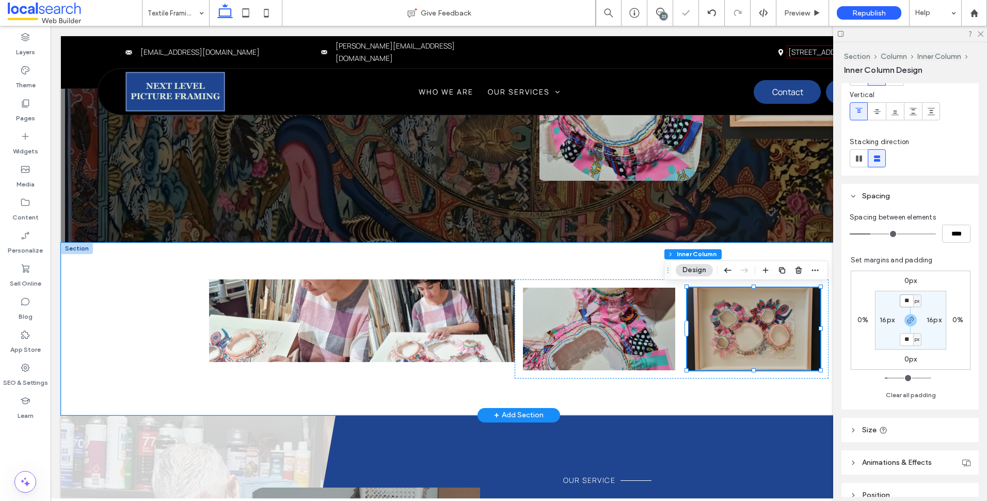
click at [901, 302] on input "**" at bounding box center [906, 300] width 13 height 13
type input "*"
click at [883, 318] on label "16px" at bounding box center [887, 319] width 15 height 9
type input "*"
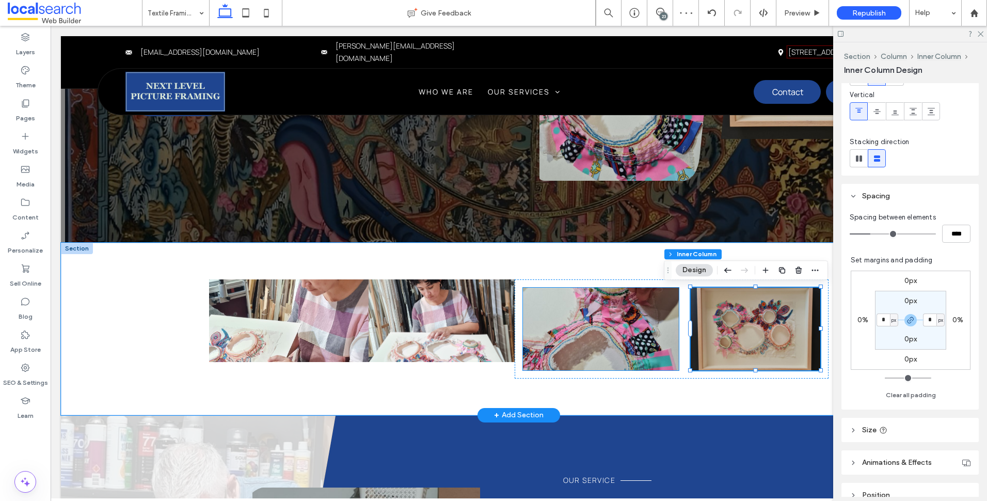
click at [520, 374] on div at bounding box center [672, 328] width 314 height 99
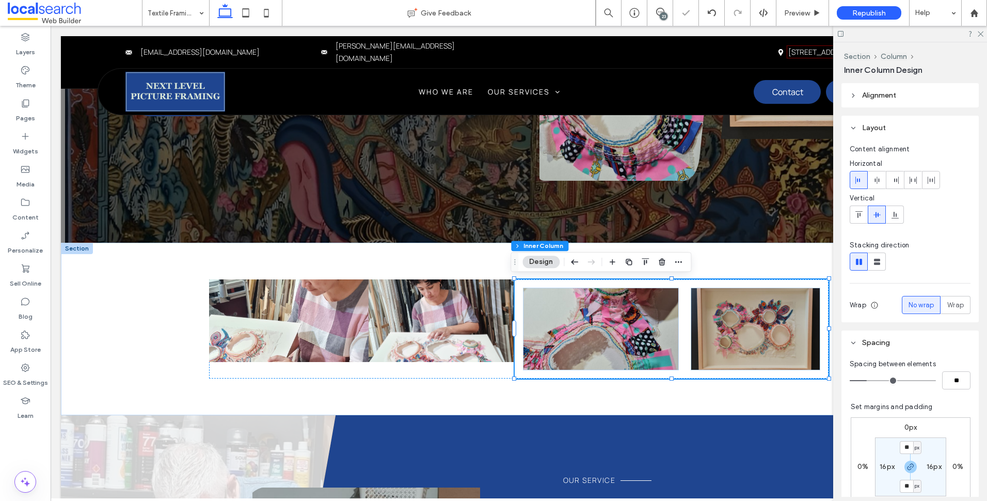
scroll to position [52, 0]
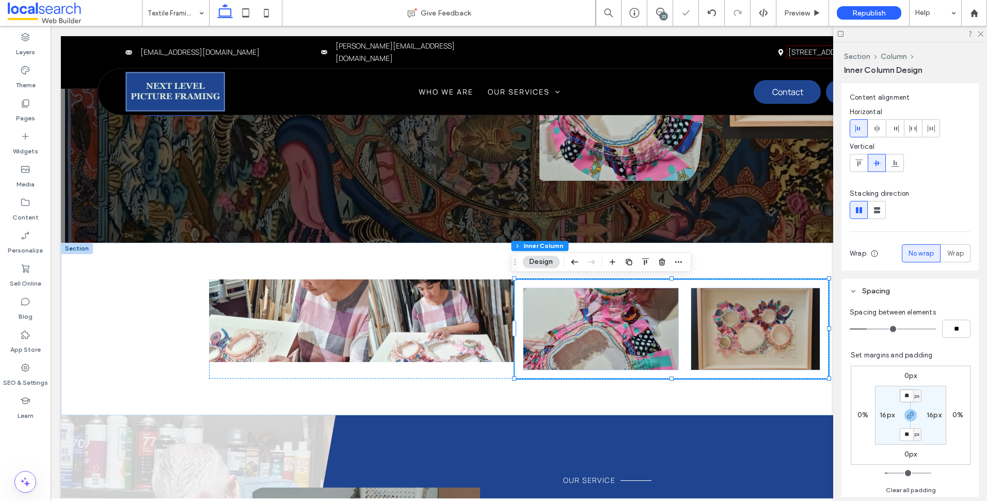
click at [903, 395] on input "**" at bounding box center [906, 395] width 13 height 13
type input "*"
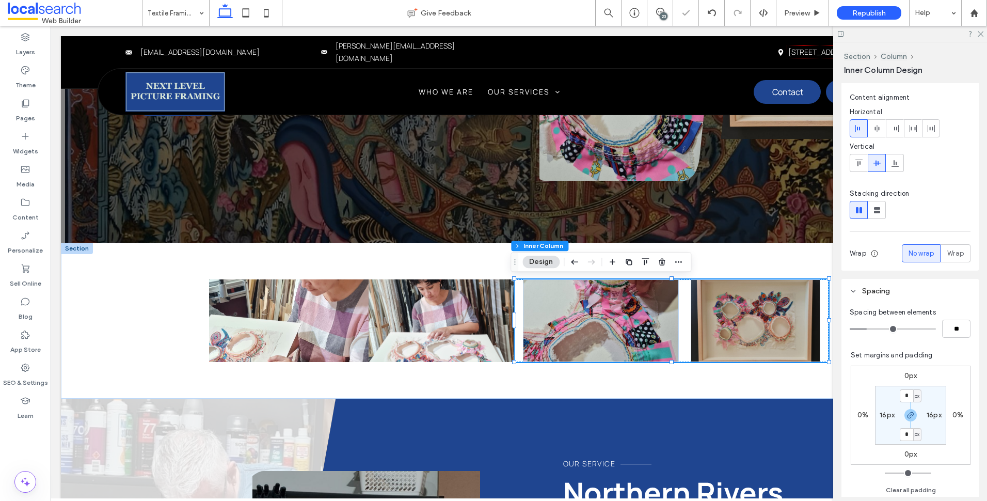
click at [885, 413] on label "16px" at bounding box center [887, 414] width 15 height 9
type input "**"
type input "*"
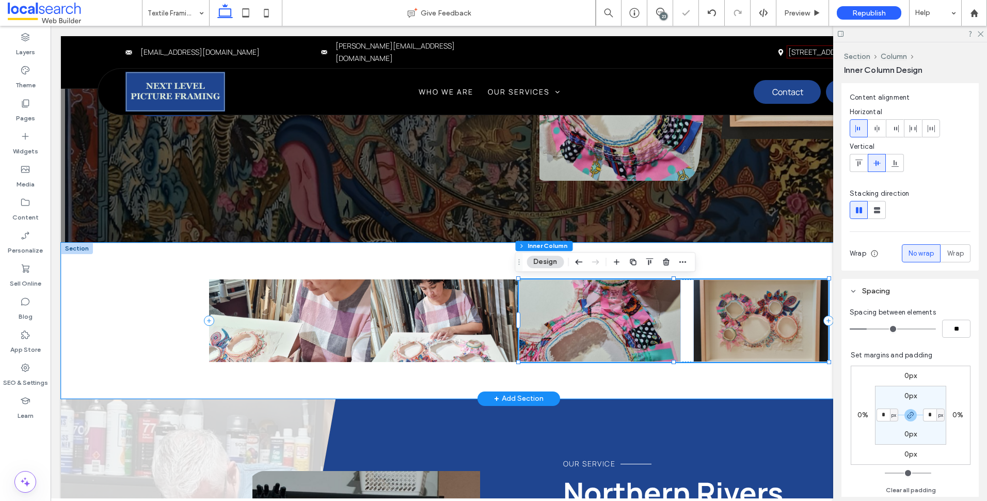
click at [693, 337] on div at bounding box center [760, 320] width 135 height 83
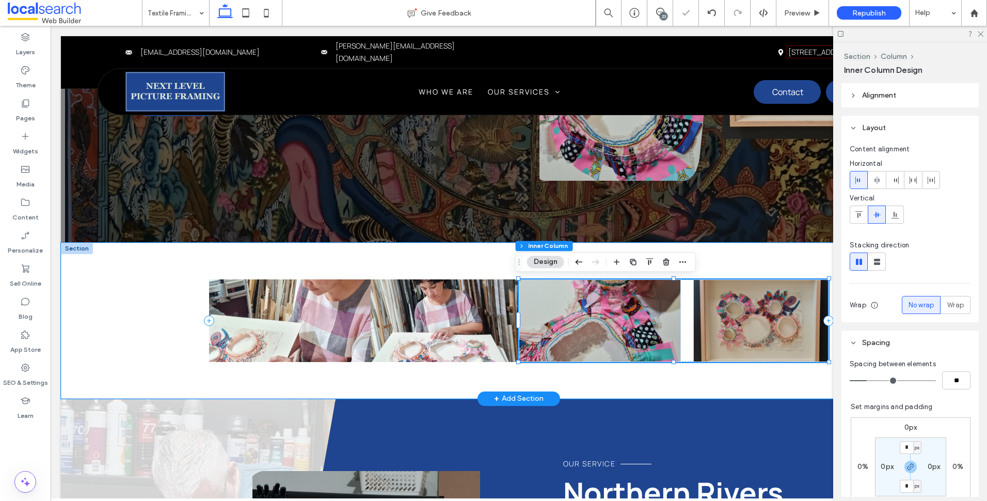
click at [682, 336] on div at bounding box center [674, 320] width 310 height 83
click at [965, 382] on div "Spacing between elements ** Set margins and padding 0px 0% 0px 0% * px 0px * px…" at bounding box center [909, 455] width 137 height 201
click at [958, 382] on input "**" at bounding box center [956, 380] width 28 height 18
type input "*"
type input "**"
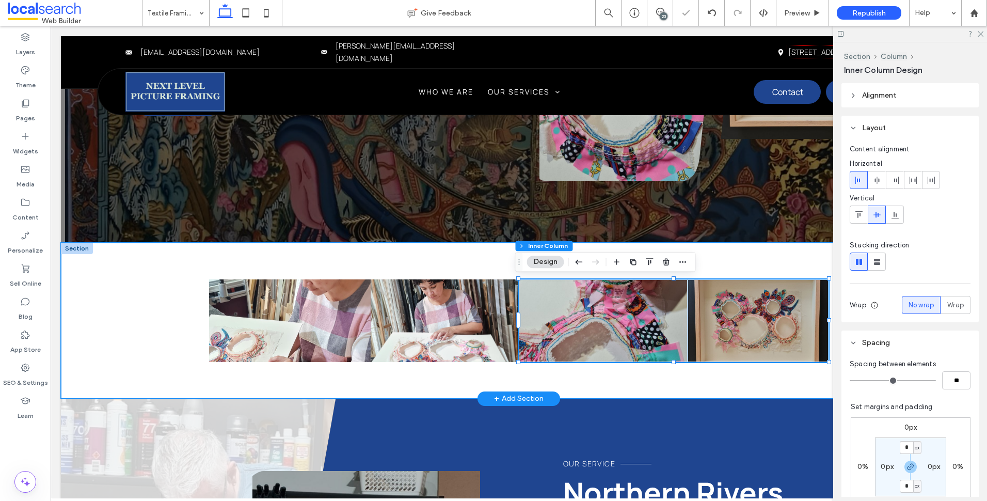
click at [547, 384] on div at bounding box center [518, 321] width 619 height 156
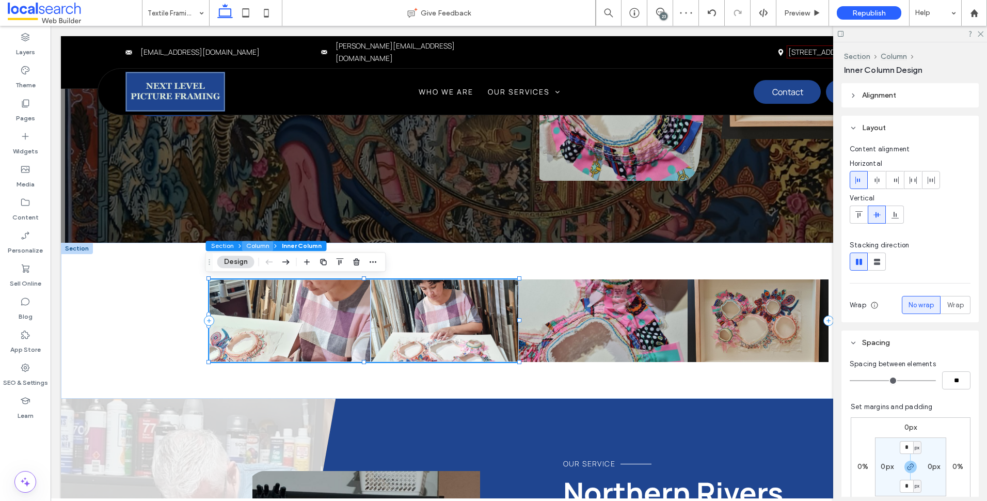
click at [264, 247] on button "Column" at bounding box center [257, 246] width 31 height 10
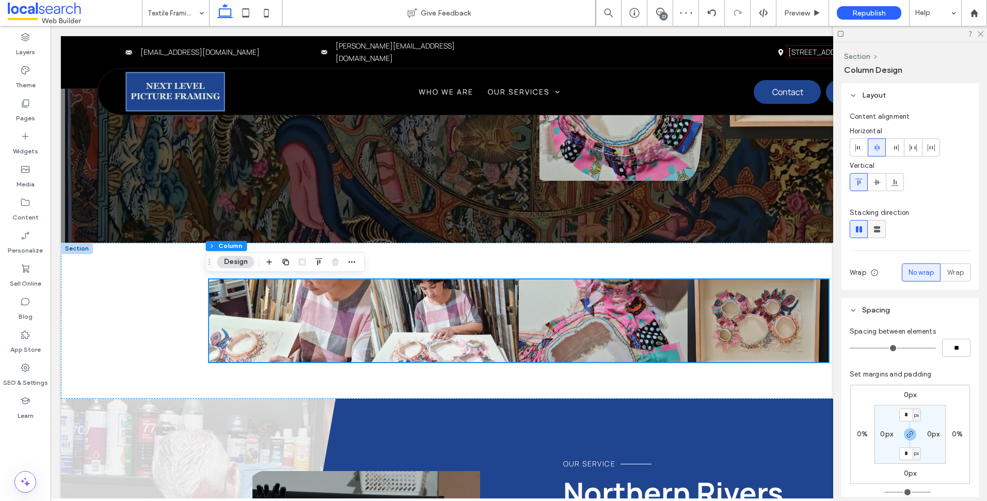
click at [877, 232] on icon at bounding box center [877, 229] width 10 height 10
type input "***"
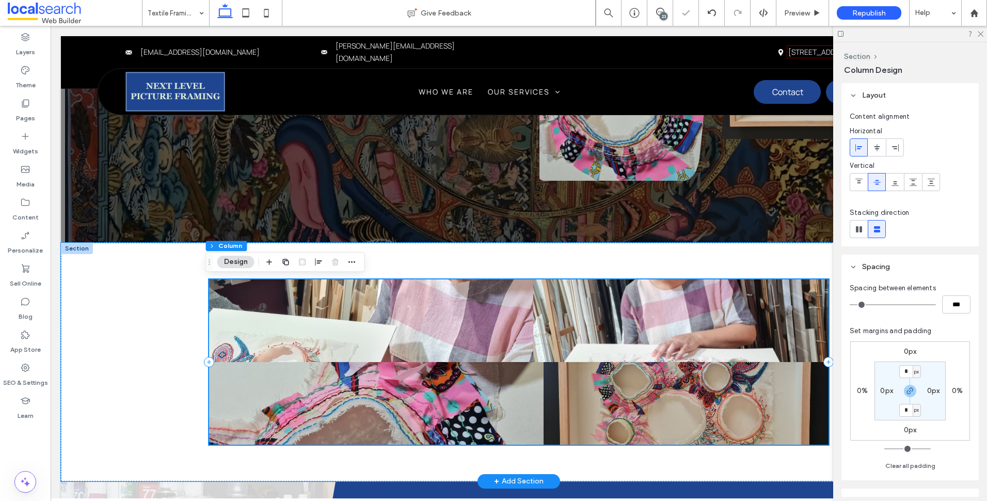
click at [546, 307] on div at bounding box center [680, 320] width 295 height 83
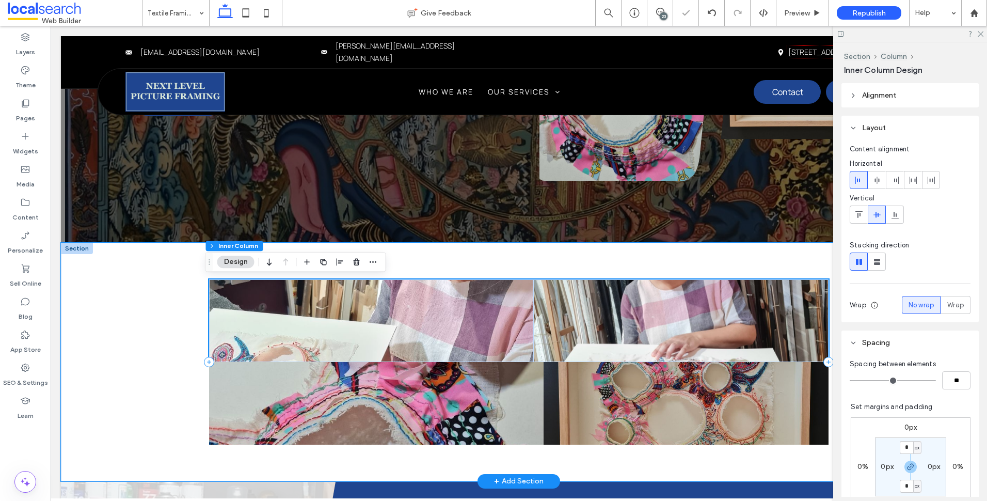
scroll to position [594, 0]
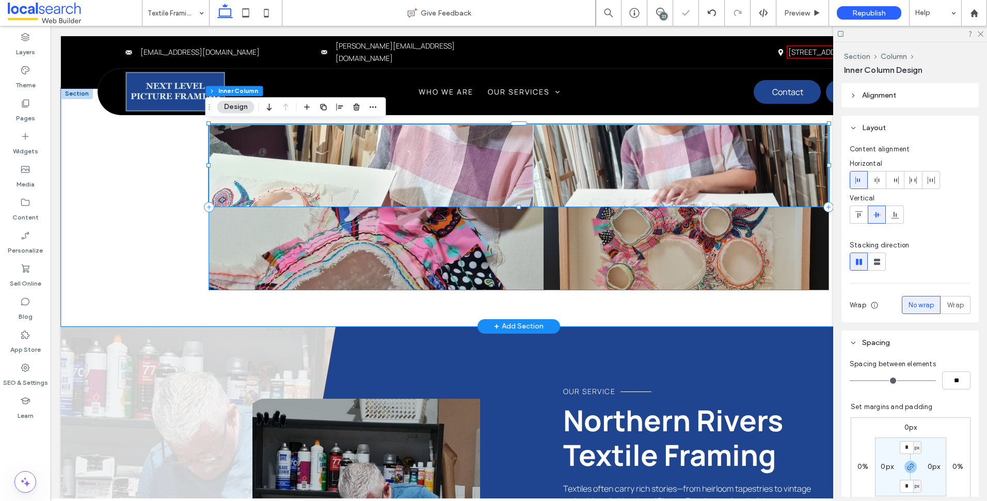
click at [528, 280] on div at bounding box center [376, 248] width 335 height 83
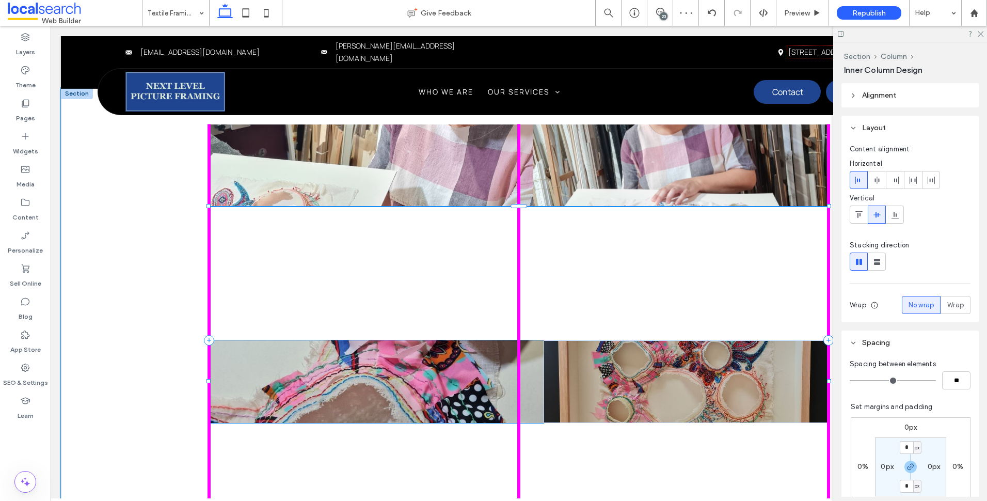
drag, startPoint x: 514, startPoint y: 290, endPoint x: 510, endPoint y: 405, distance: 115.2
click at [504, 422] on div "100% , 676px" at bounding box center [518, 340] width 619 height 505
type input "***"
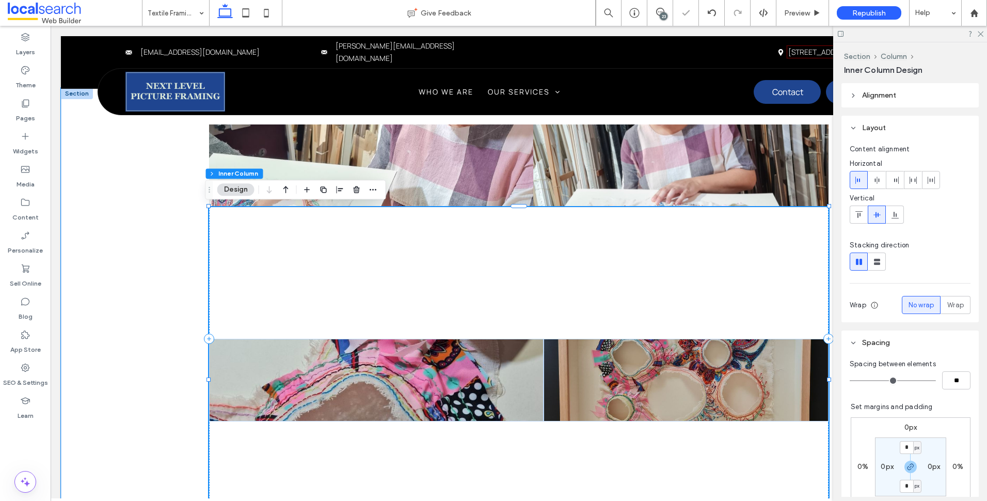
click at [524, 272] on div "100% , 670px" at bounding box center [518, 380] width 619 height 346
click at [474, 352] on div at bounding box center [376, 380] width 335 height 83
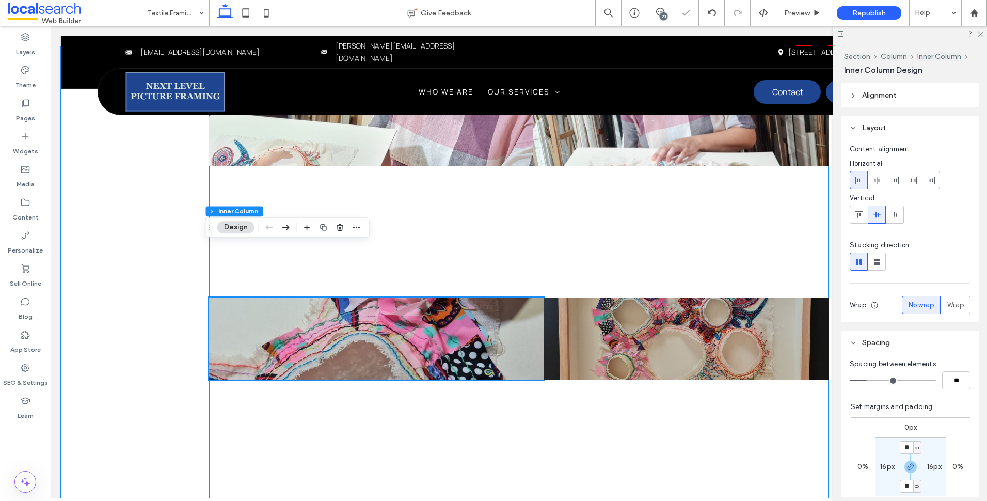
scroll to position [697, 0]
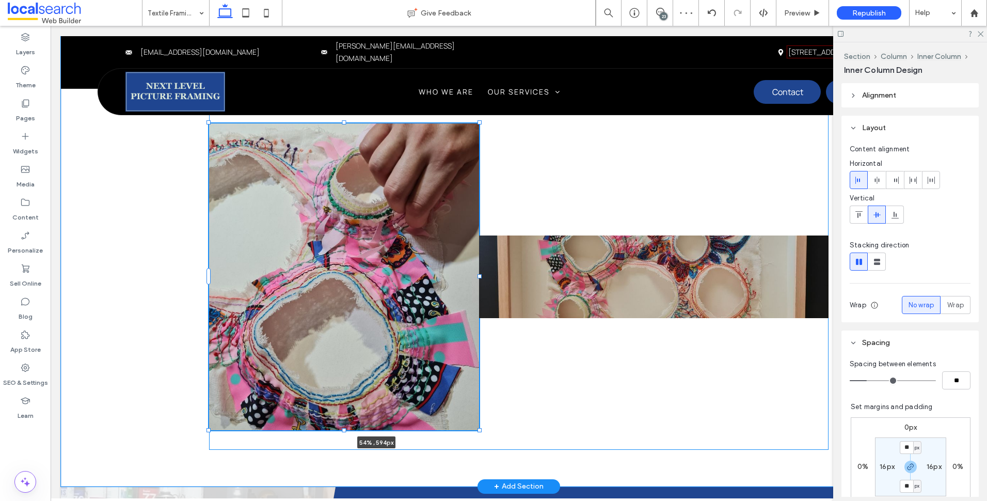
drag, startPoint x: 371, startPoint y: 317, endPoint x: 523, endPoint y: 338, distance: 153.2
click at [210, 123] on div at bounding box center [209, 123] width 1 height 1
type input "***"
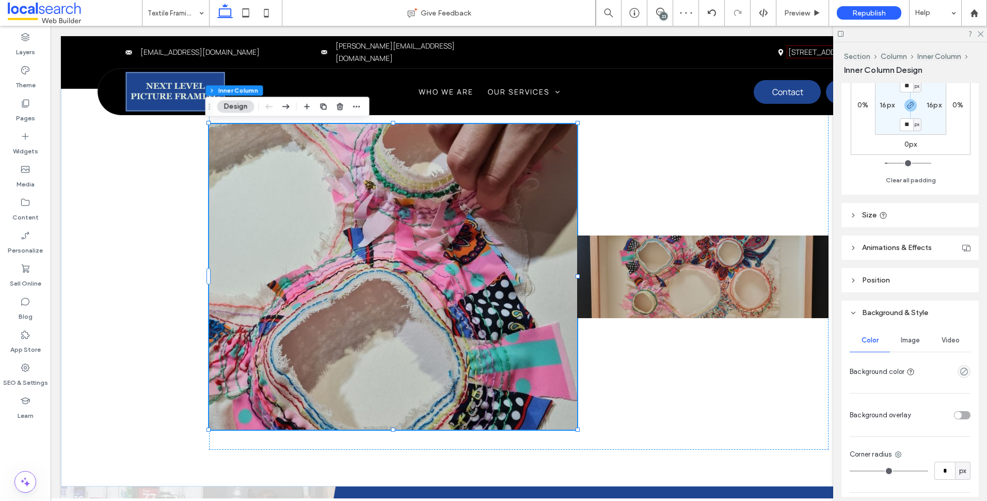
drag, startPoint x: 914, startPoint y: 219, endPoint x: 917, endPoint y: 225, distance: 6.0
click at [914, 220] on header "Size" at bounding box center [909, 215] width 137 height 24
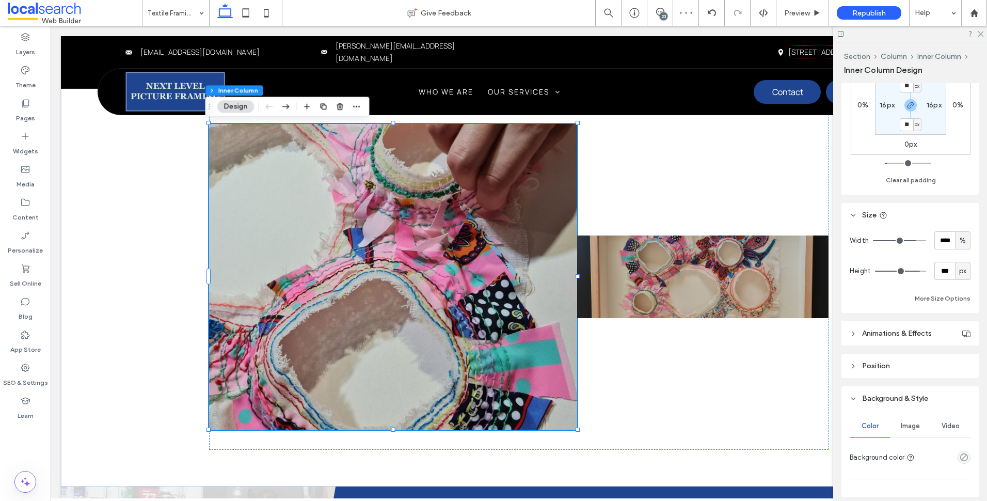
click at [960, 271] on span "px" at bounding box center [962, 271] width 7 height 10
click at [961, 358] on div "A" at bounding box center [957, 361] width 14 height 18
type input "*"
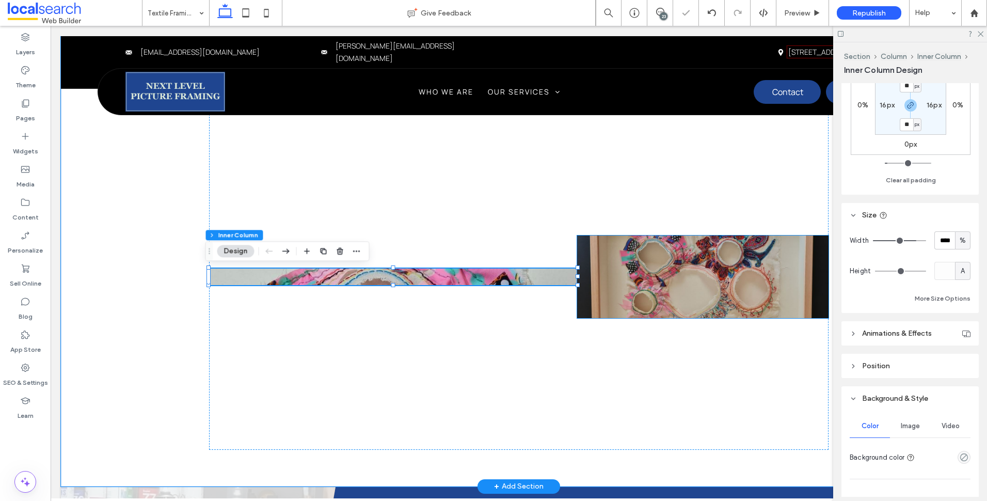
click at [707, 298] on div at bounding box center [702, 276] width 251 height 83
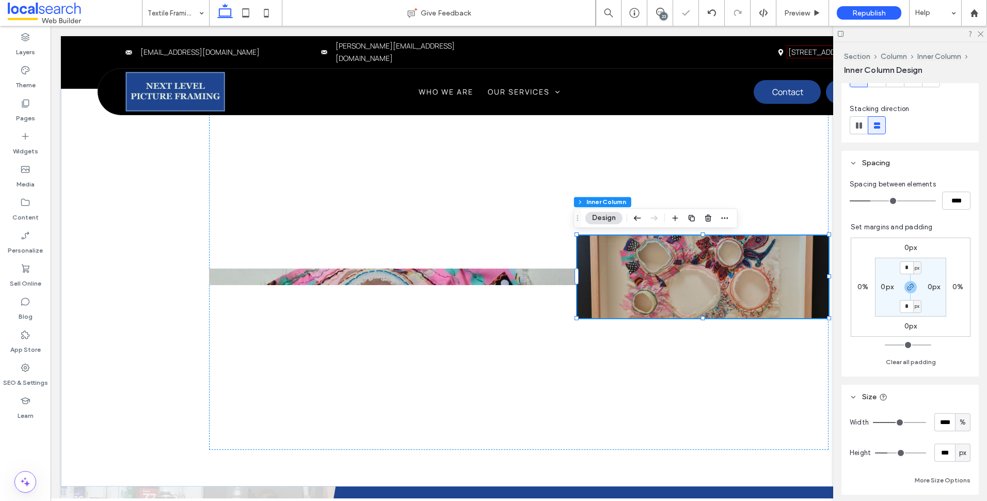
scroll to position [155, 0]
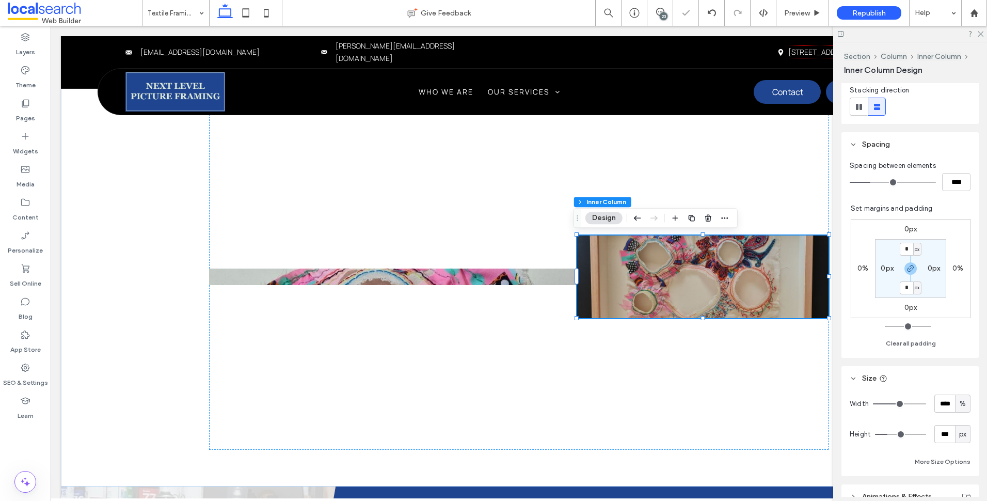
click at [960, 425] on div "px" at bounding box center [962, 434] width 15 height 18
click at [958, 413] on span "A" at bounding box center [958, 416] width 4 height 10
type input "*"
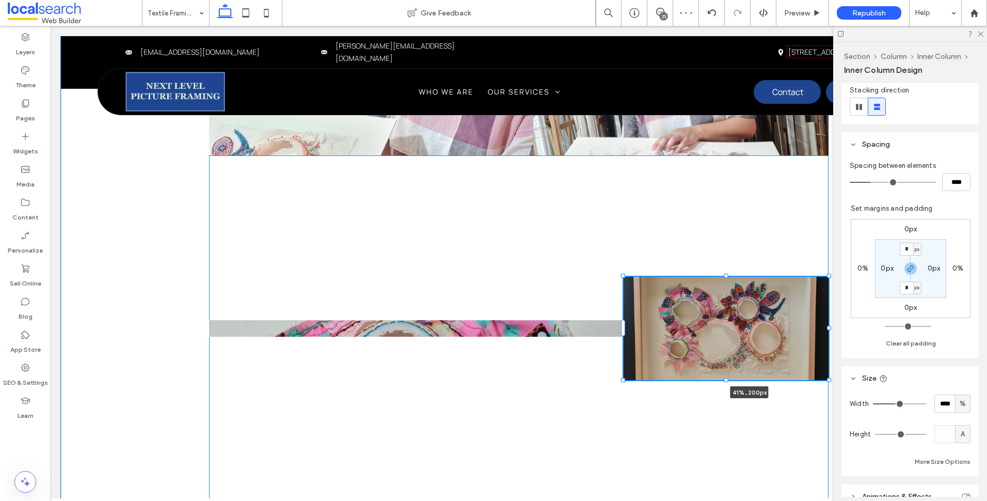
scroll to position [0, 0]
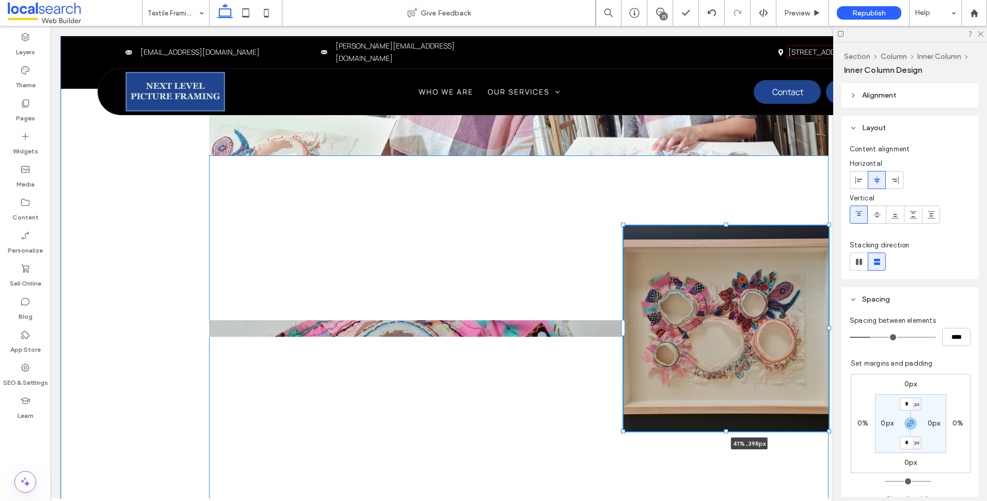
drag, startPoint x: 699, startPoint y: 329, endPoint x: 828, endPoint y: 445, distance: 173.3
click at [708, 432] on div "41% , 398px" at bounding box center [518, 287] width 619 height 502
type input "***"
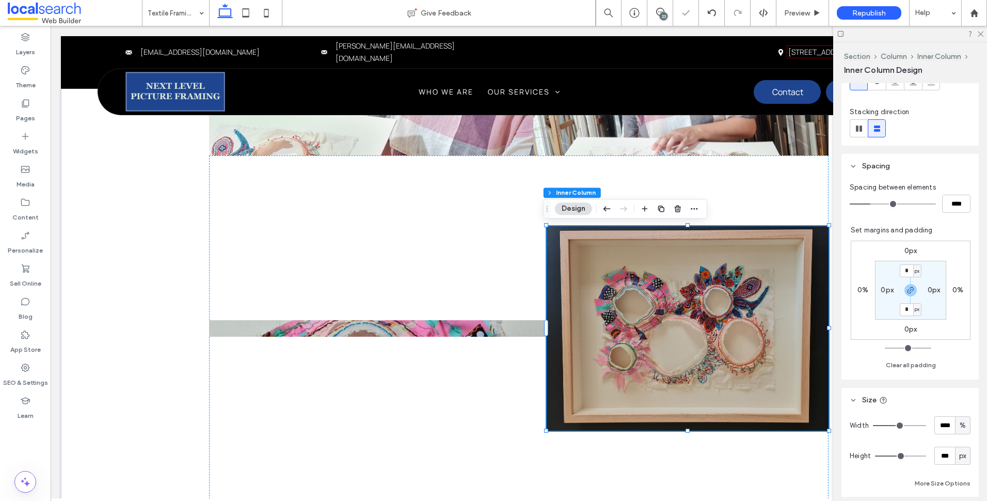
scroll to position [258, 0]
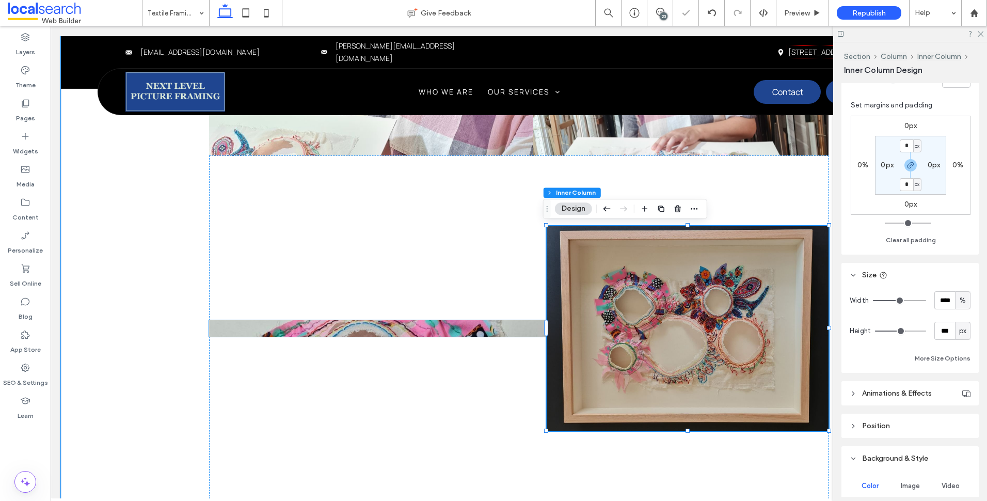
click at [508, 332] on div at bounding box center [378, 328] width 338 height 17
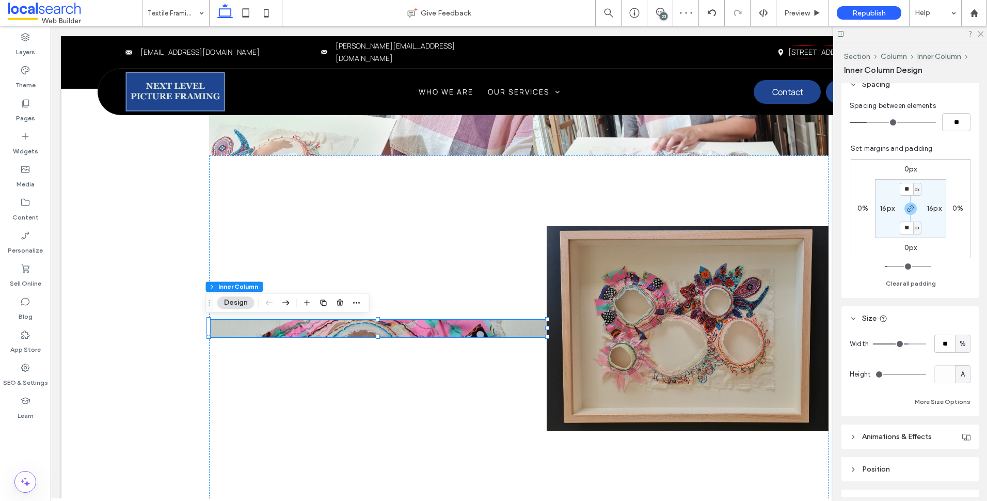
drag, startPoint x: 952, startPoint y: 374, endPoint x: 969, endPoint y: 416, distance: 45.3
click at [955, 374] on div "A" at bounding box center [962, 374] width 15 height 18
click at [960, 395] on span "px" at bounding box center [957, 392] width 7 height 10
type input "**"
click at [938, 378] on input "**" at bounding box center [944, 374] width 21 height 18
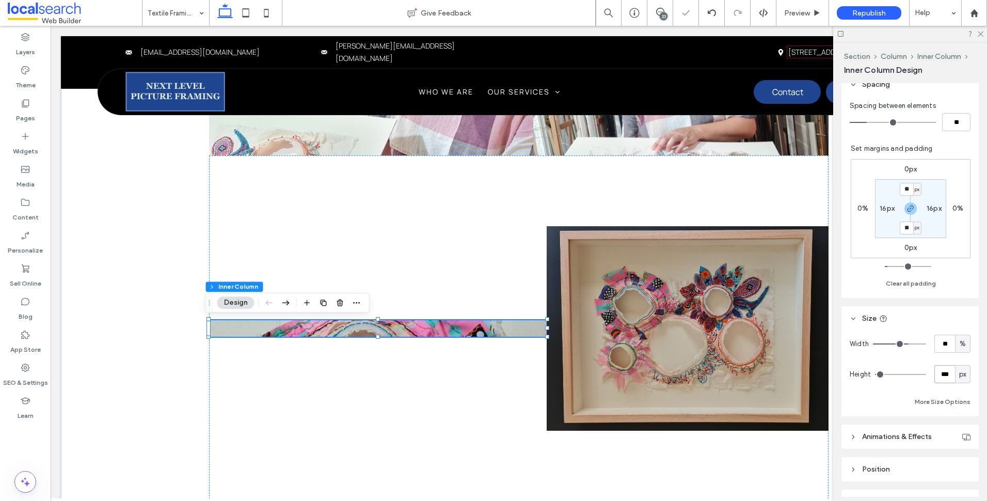
type input "***"
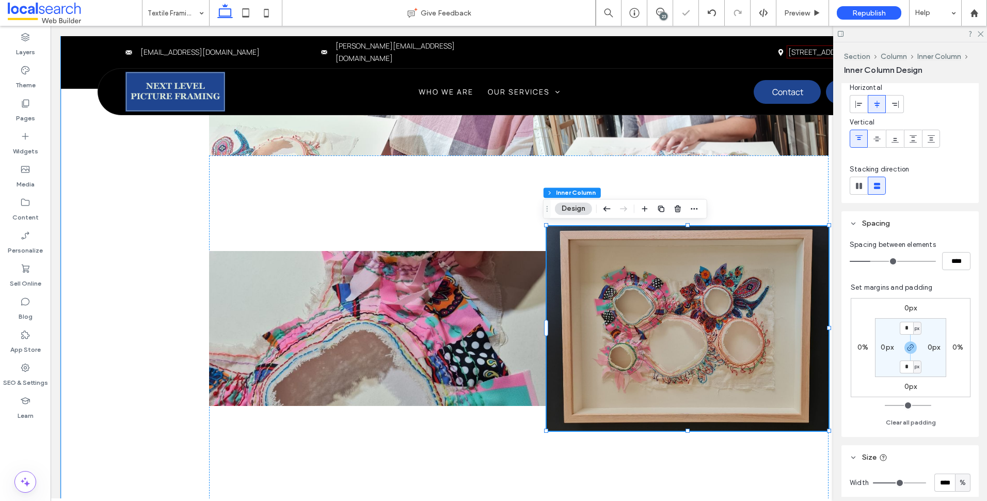
scroll to position [155, 0]
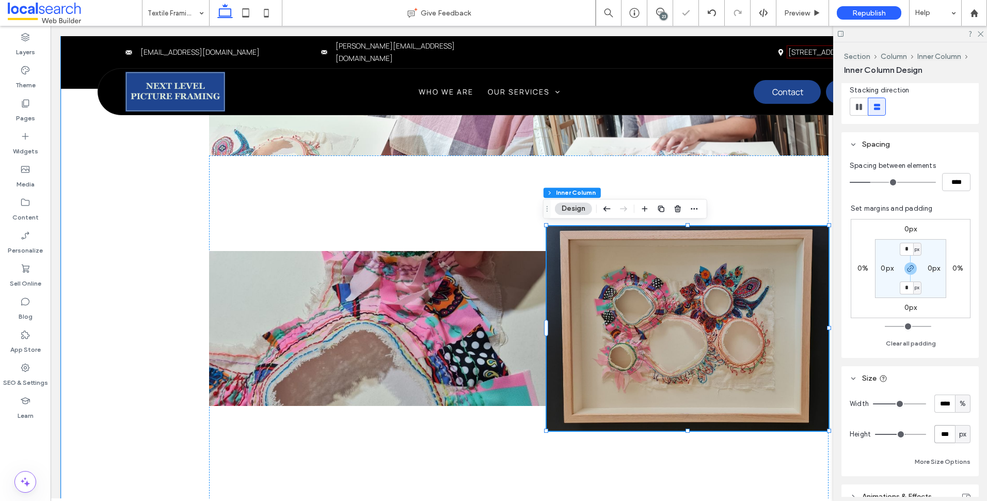
click at [943, 435] on input "***" at bounding box center [944, 434] width 21 height 18
type input "***"
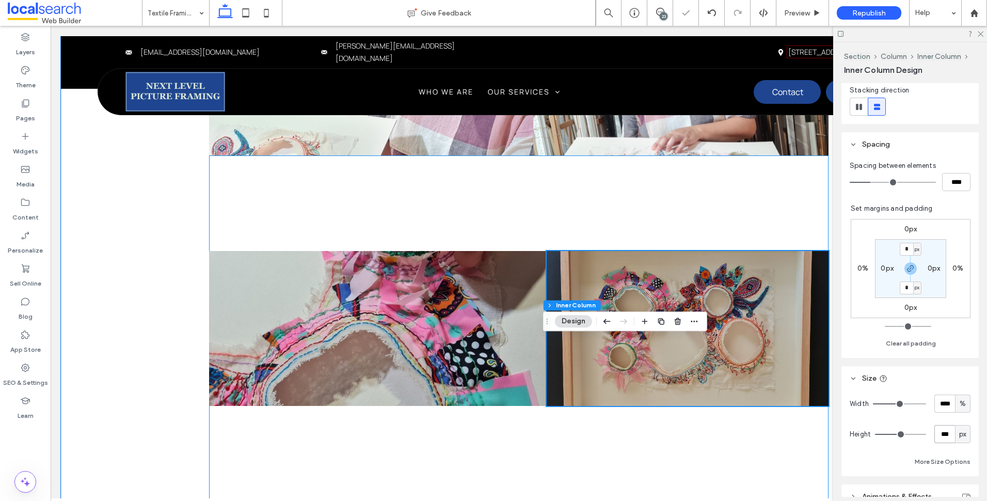
scroll to position [490, 0]
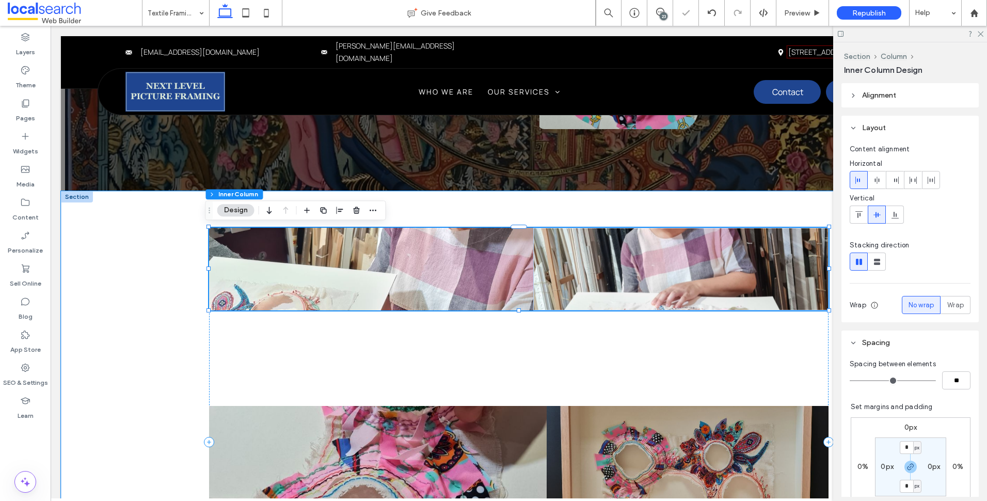
click at [425, 277] on div at bounding box center [371, 269] width 324 height 83
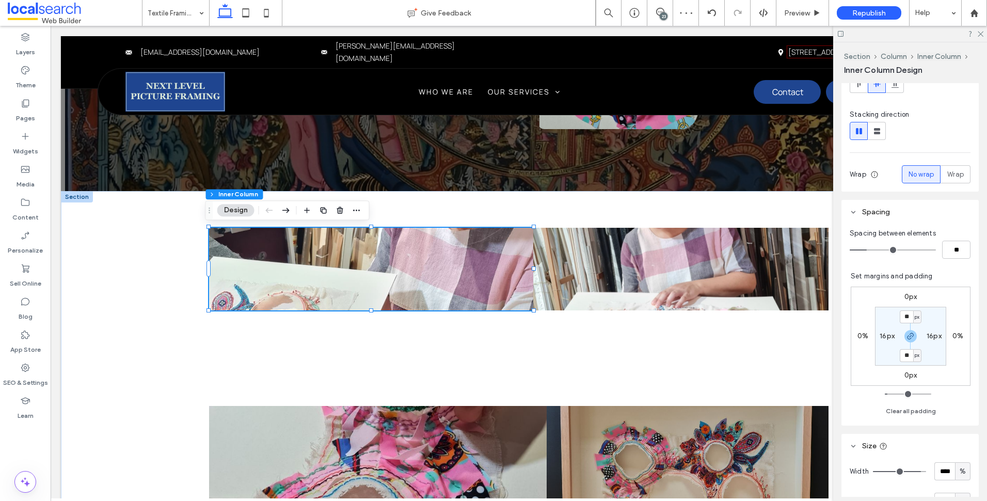
scroll to position [206, 0]
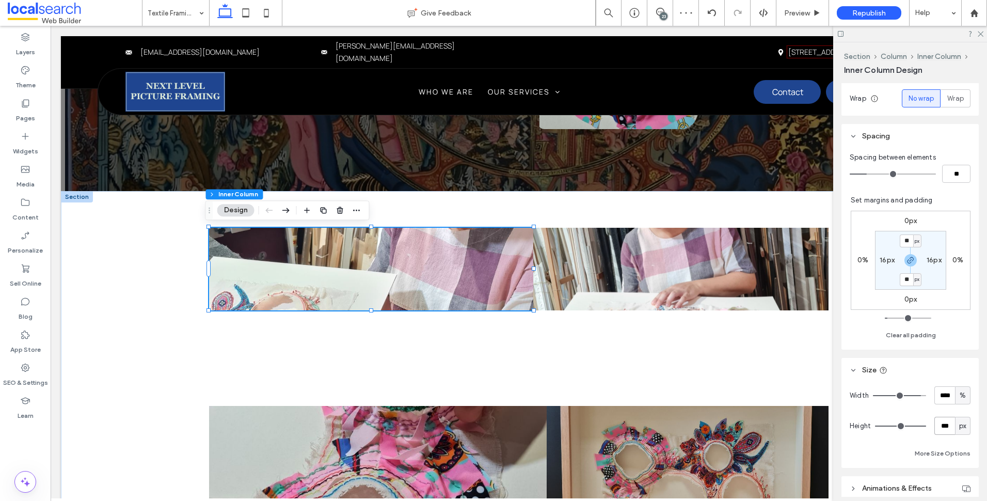
click at [936, 419] on input "***" at bounding box center [944, 426] width 21 height 18
type input "***"
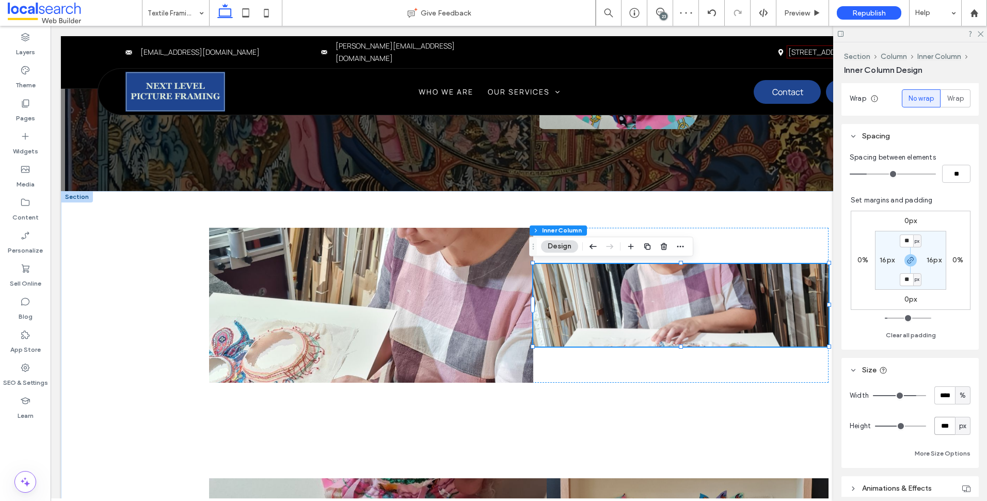
click at [945, 425] on input "***" at bounding box center [944, 426] width 21 height 18
type input "***"
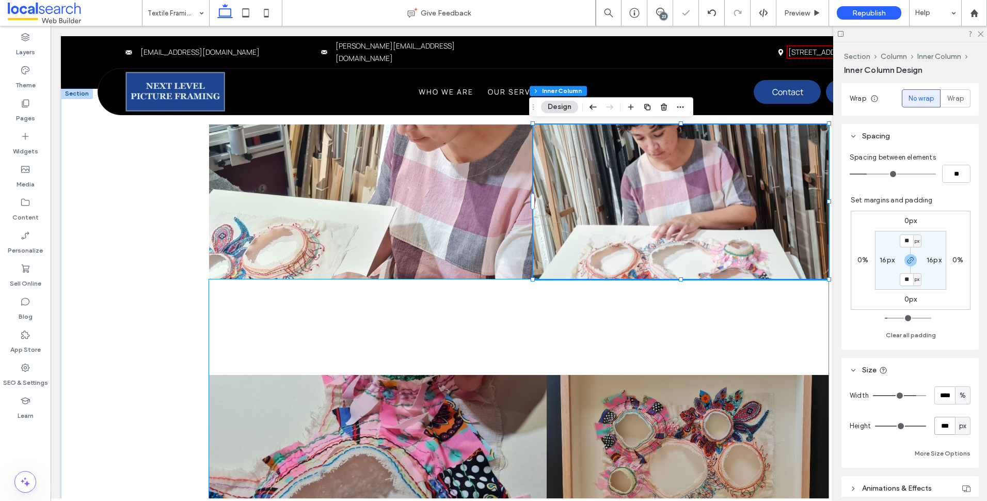
click at [529, 328] on div at bounding box center [518, 452] width 619 height 346
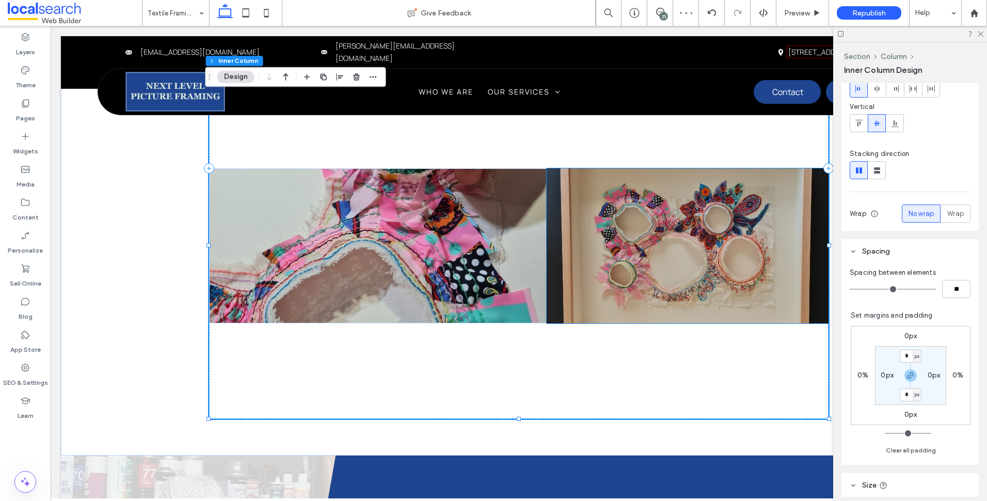
scroll to position [155, 0]
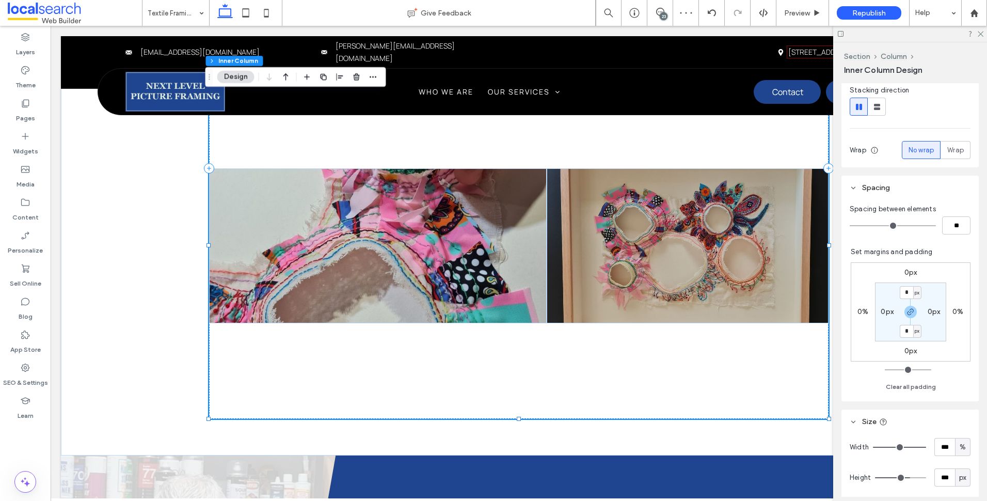
click at [566, 365] on div at bounding box center [518, 246] width 619 height 346
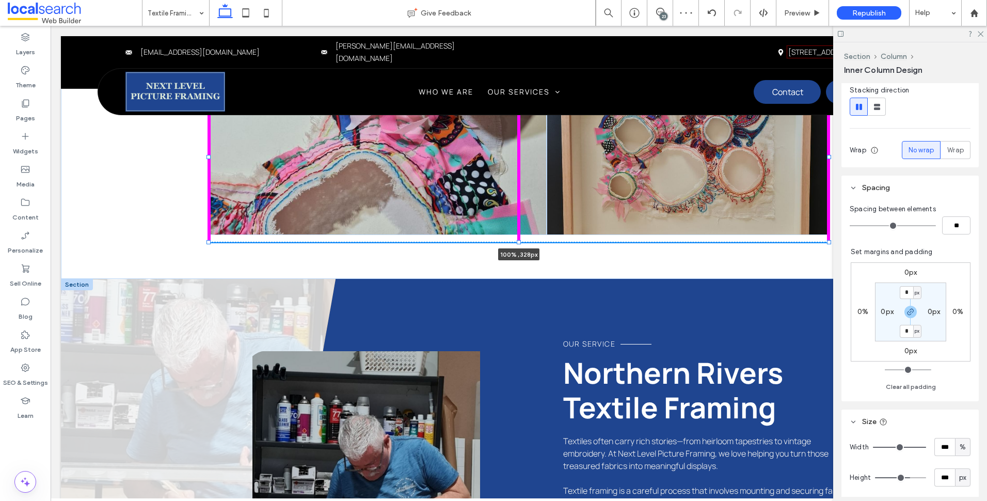
scroll to position [0, 0]
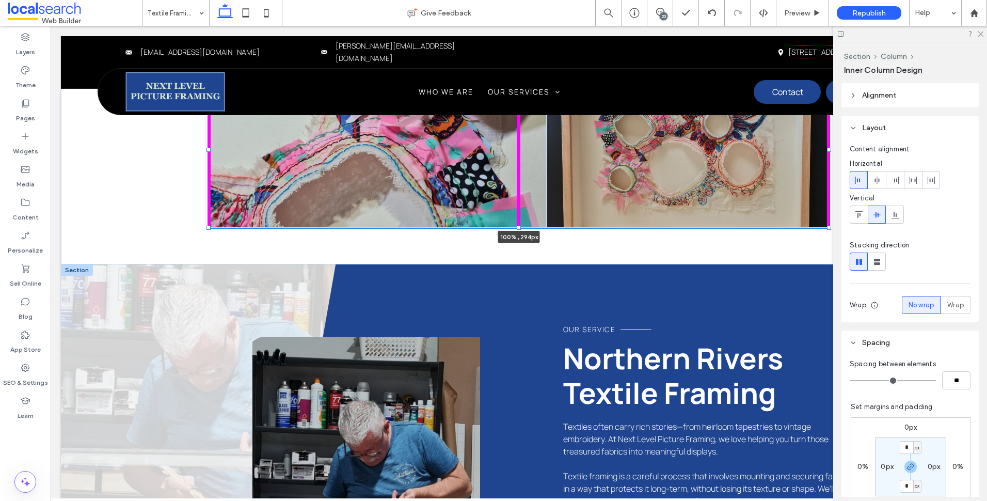
drag, startPoint x: 515, startPoint y: 418, endPoint x: 542, endPoint y: 304, distance: 117.7
click at [542, 304] on div "Next Level Picture Framing Textile Framing in the Northern Rivers We Provide a …" at bounding box center [519, 437] width 916 height 2403
type input "***"
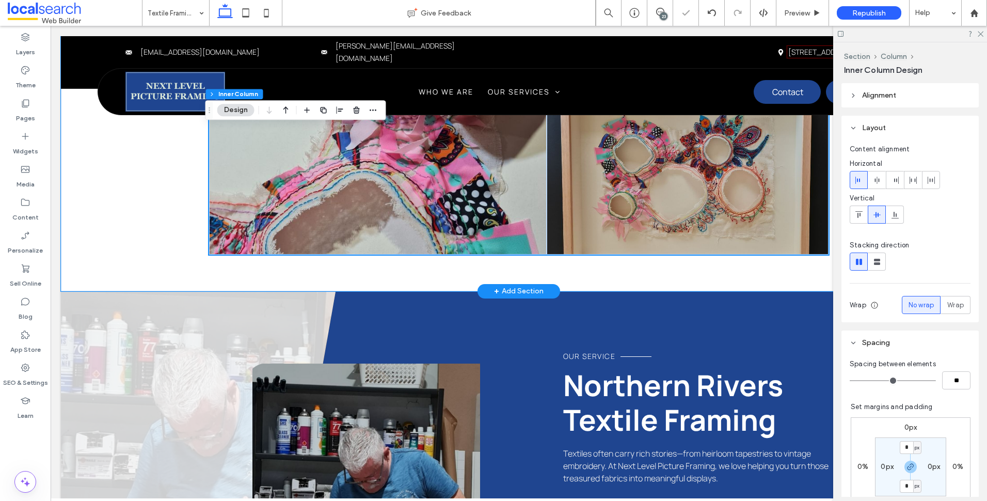
scroll to position [697, 0]
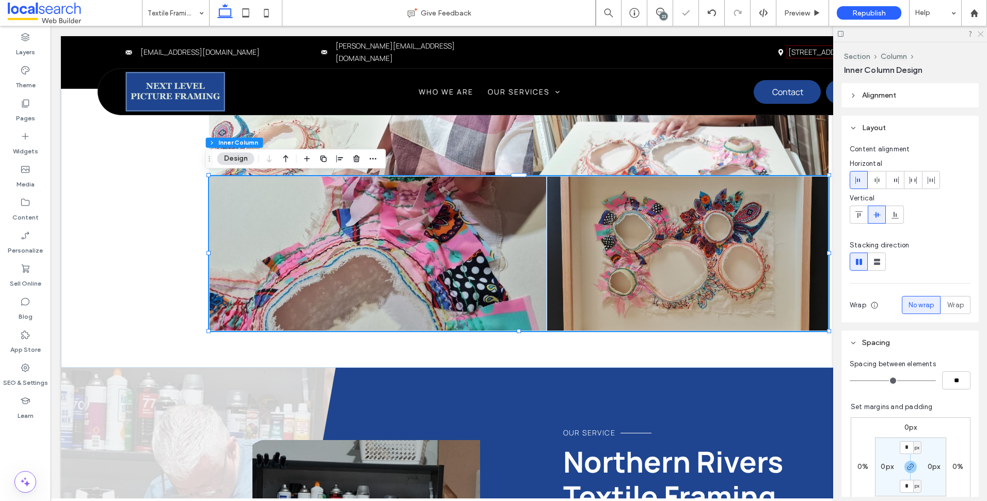
click at [982, 36] on use at bounding box center [981, 34] width 6 height 6
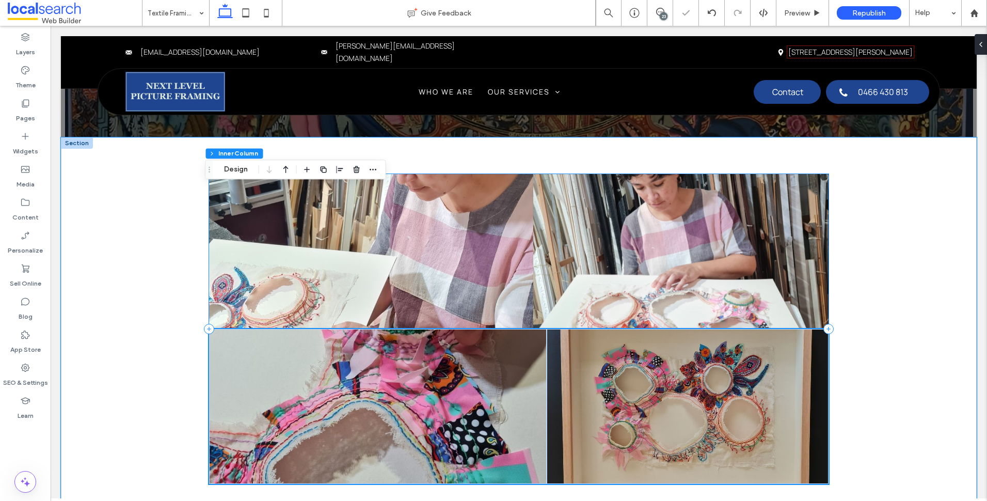
scroll to position [542, 0]
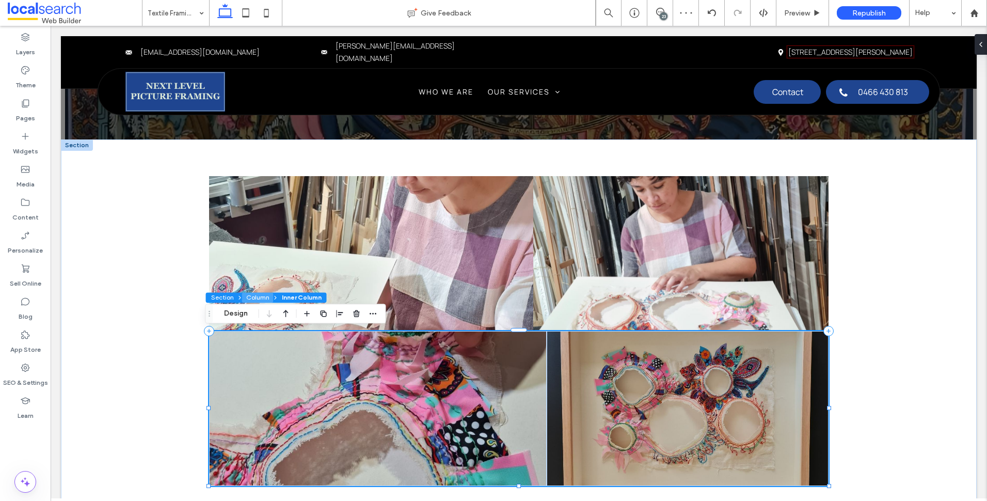
click at [258, 299] on button "Column" at bounding box center [257, 297] width 31 height 10
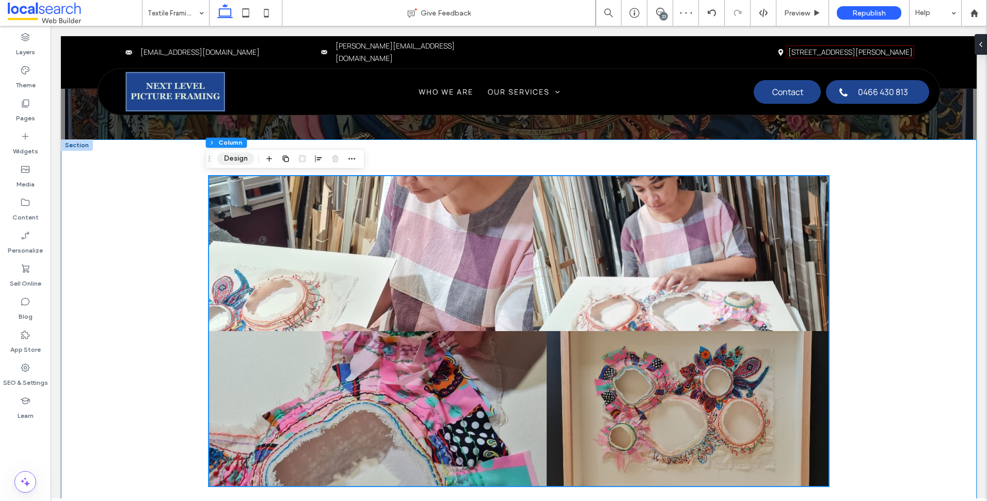
click at [241, 162] on button "Design" at bounding box center [235, 158] width 37 height 12
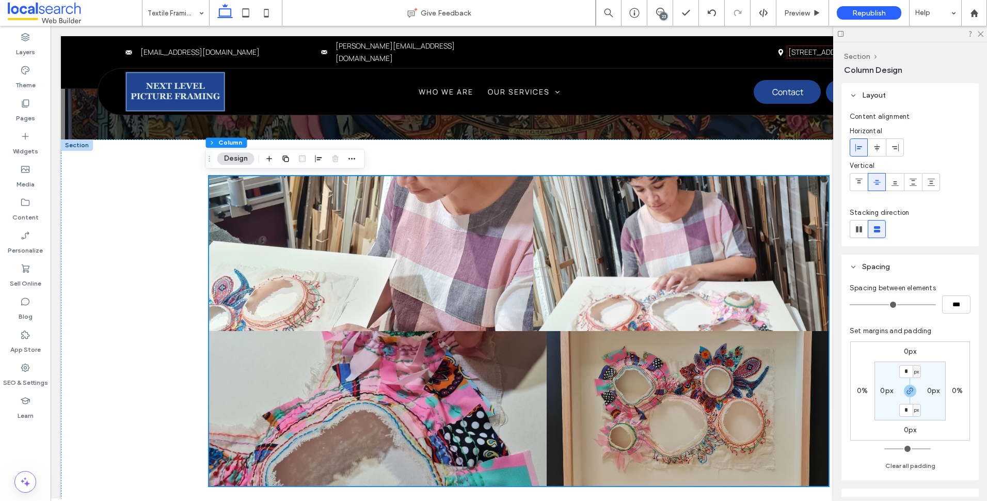
click at [943, 292] on div "Spacing between elements" at bounding box center [910, 288] width 121 height 10
click at [950, 299] on input "***" at bounding box center [956, 304] width 28 height 18
type input "**"
type input "****"
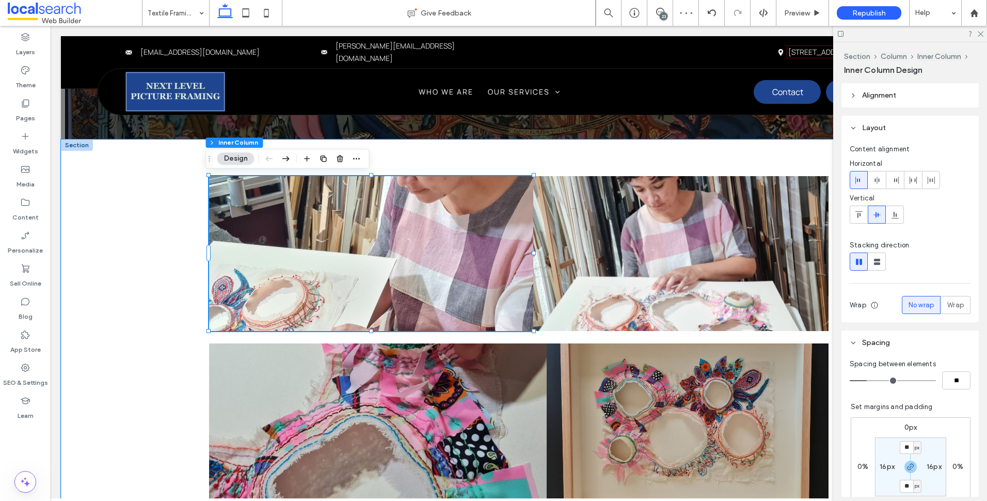
click at [463, 249] on div at bounding box center [371, 253] width 324 height 155
drag, startPoint x: 951, startPoint y: 380, endPoint x: 972, endPoint y: 377, distance: 20.8
click at [951, 378] on input "**" at bounding box center [956, 380] width 28 height 18
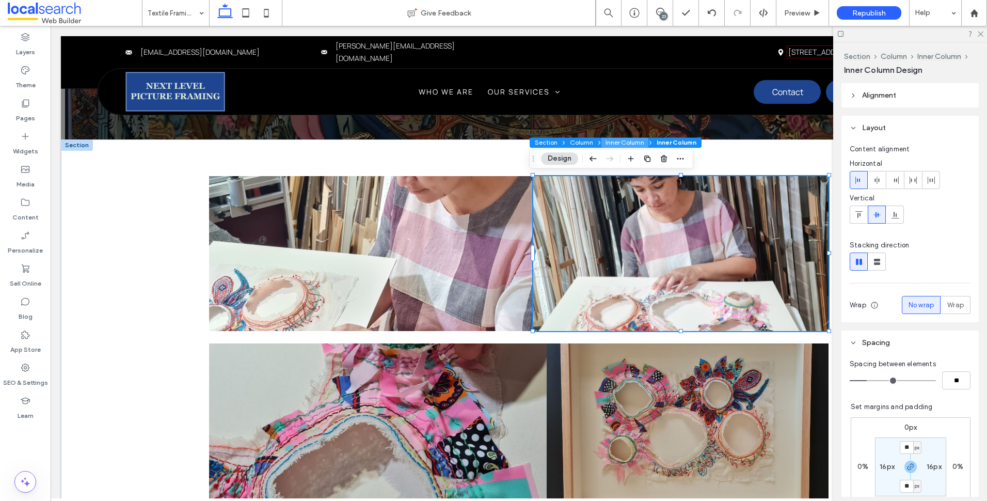
click at [621, 147] on button "Inner Column" at bounding box center [624, 142] width 47 height 10
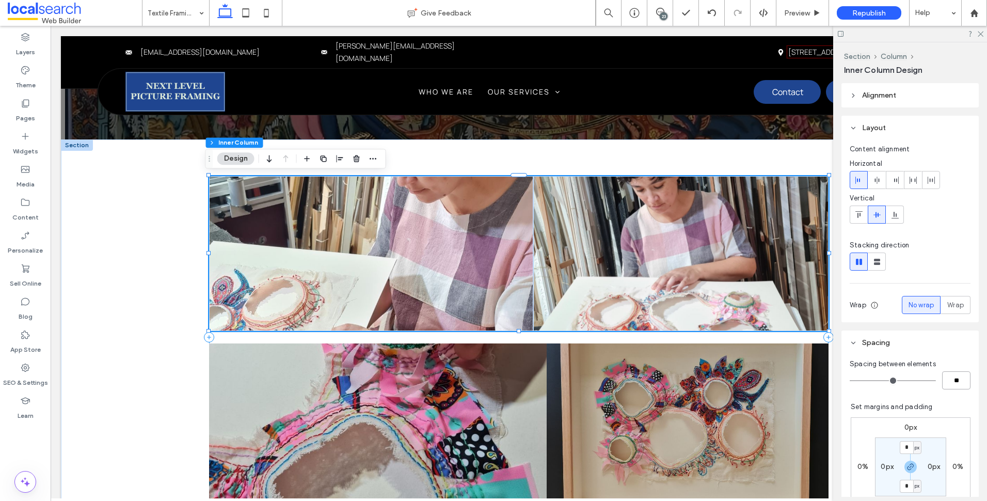
click at [956, 372] on input "**" at bounding box center [956, 380] width 28 height 18
type input "*"
type input "**"
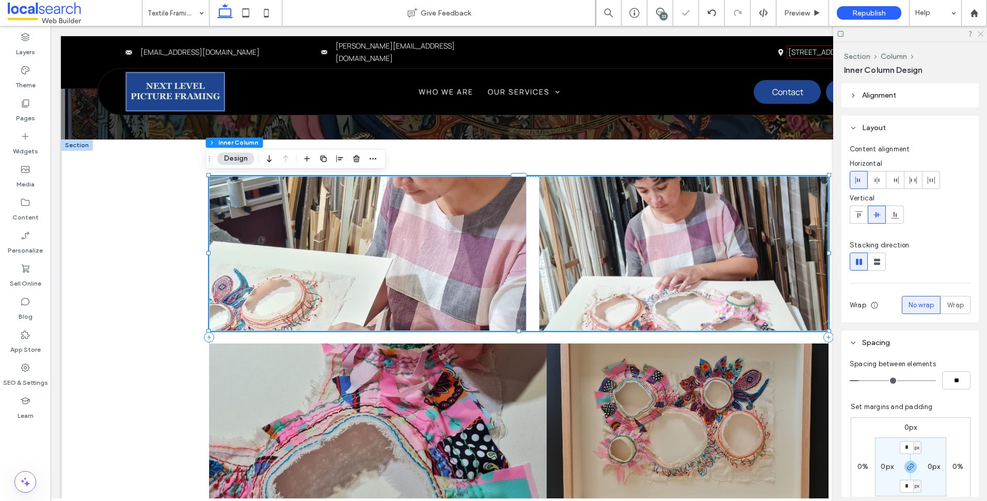
click at [982, 33] on use at bounding box center [981, 34] width 6 height 6
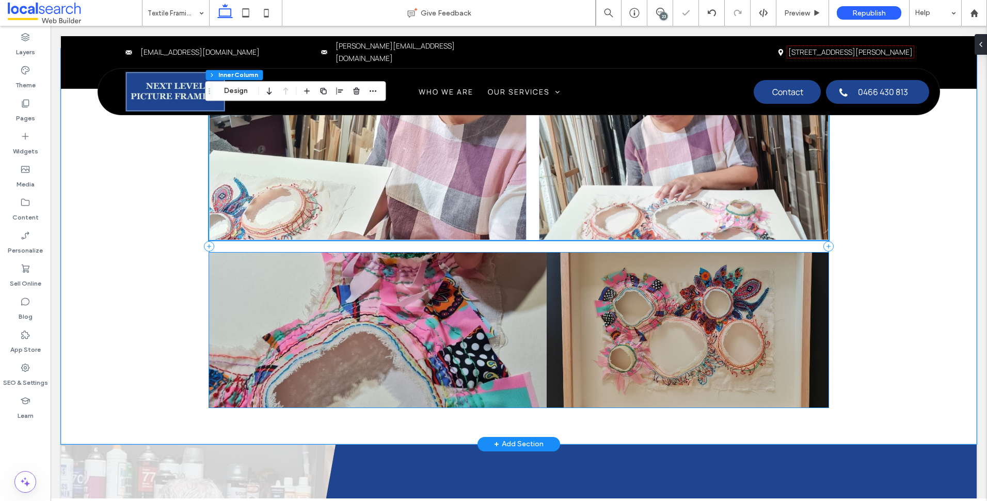
scroll to position [697, 0]
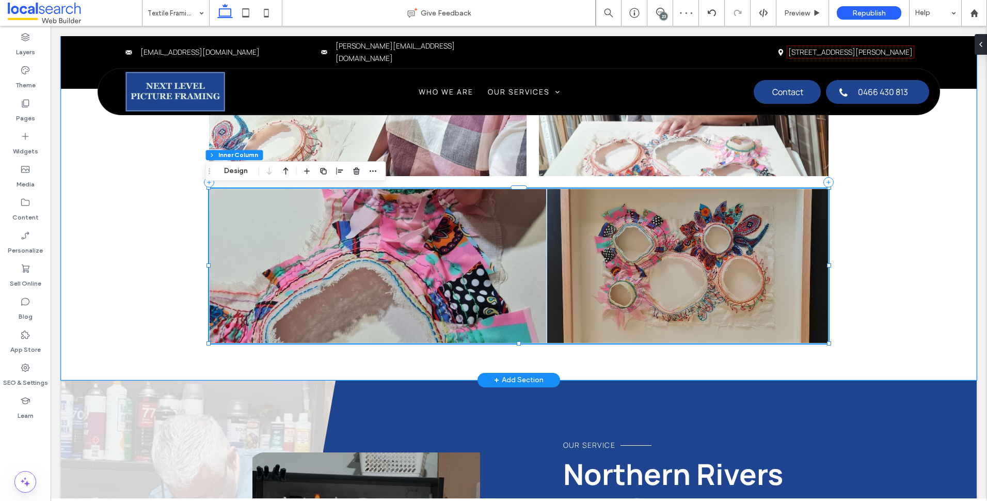
click at [516, 285] on div at bounding box center [378, 265] width 338 height 155
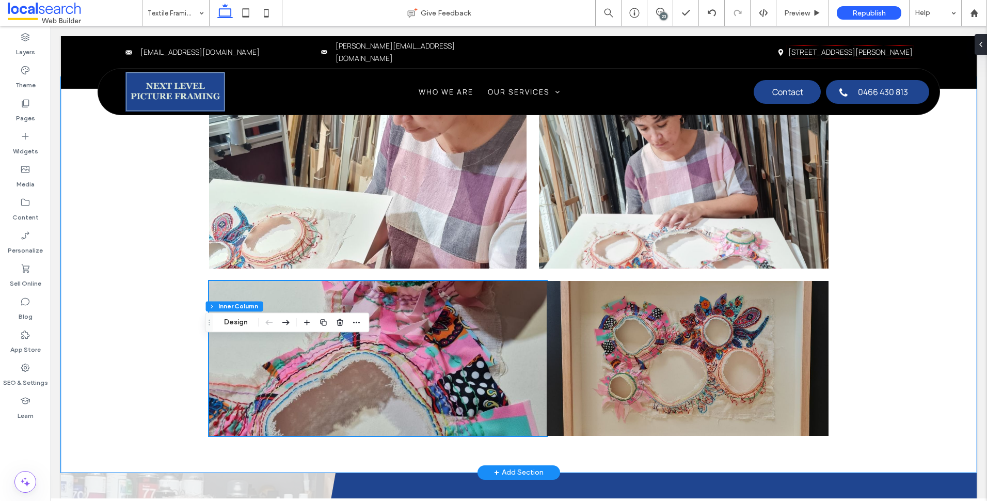
scroll to position [645, 0]
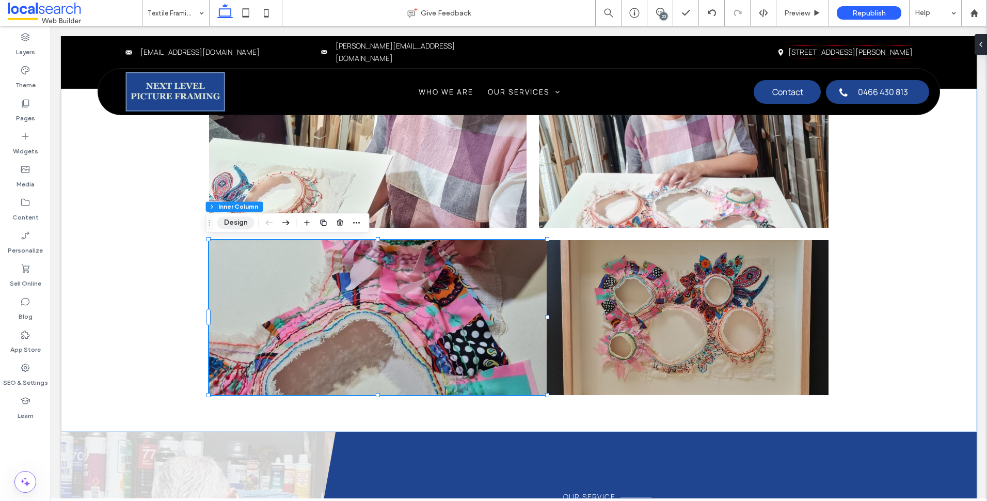
click at [229, 225] on button "Design" at bounding box center [235, 222] width 37 height 12
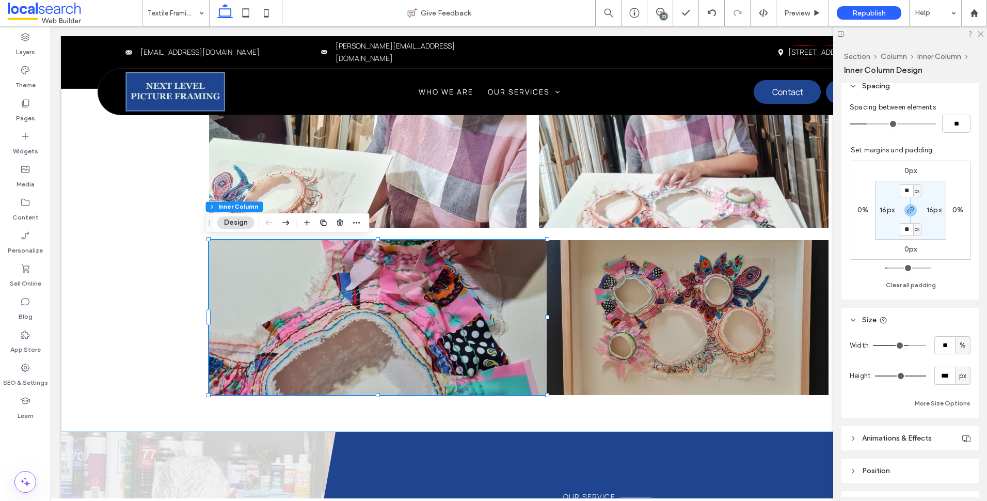
scroll to position [206, 0]
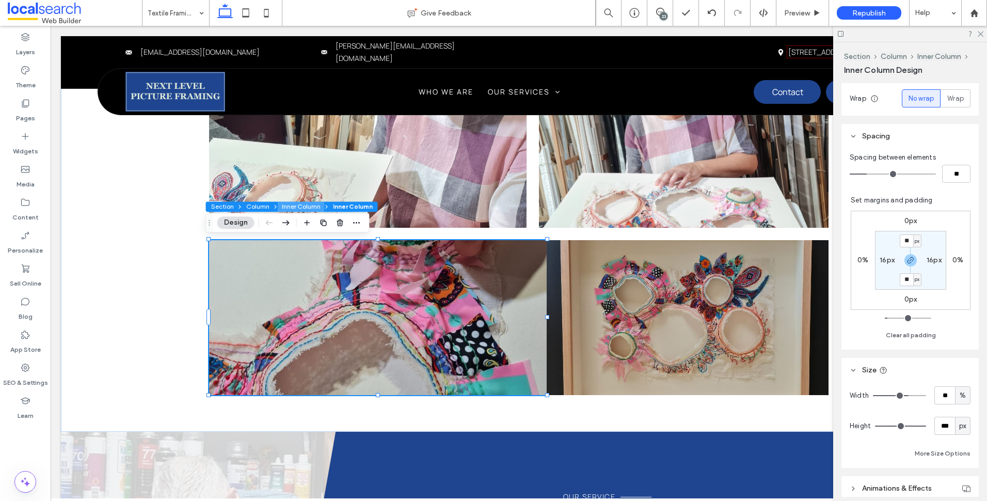
click at [290, 204] on button "Inner Column" at bounding box center [301, 206] width 47 height 10
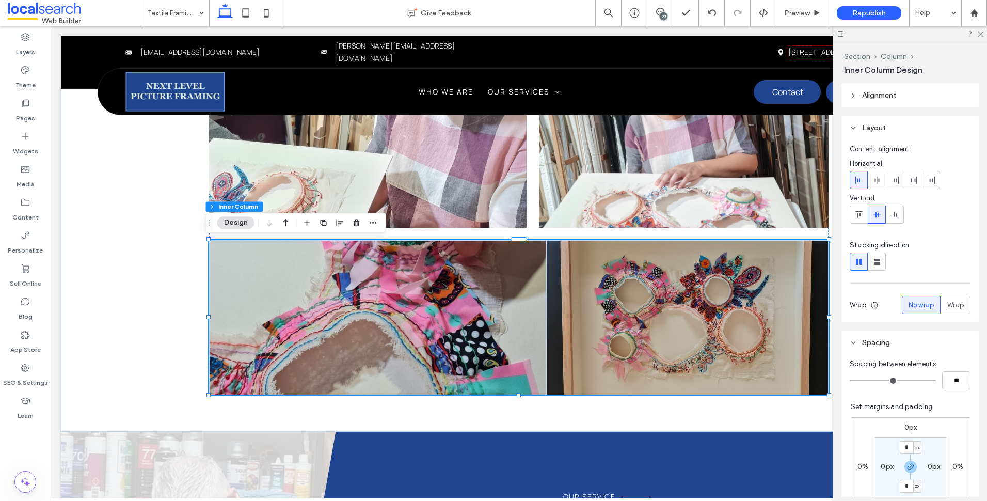
click at [954, 369] on div "Spacing between elements **" at bounding box center [910, 374] width 121 height 30
click at [953, 377] on input "**" at bounding box center [956, 380] width 28 height 18
type input "*"
type input "**"
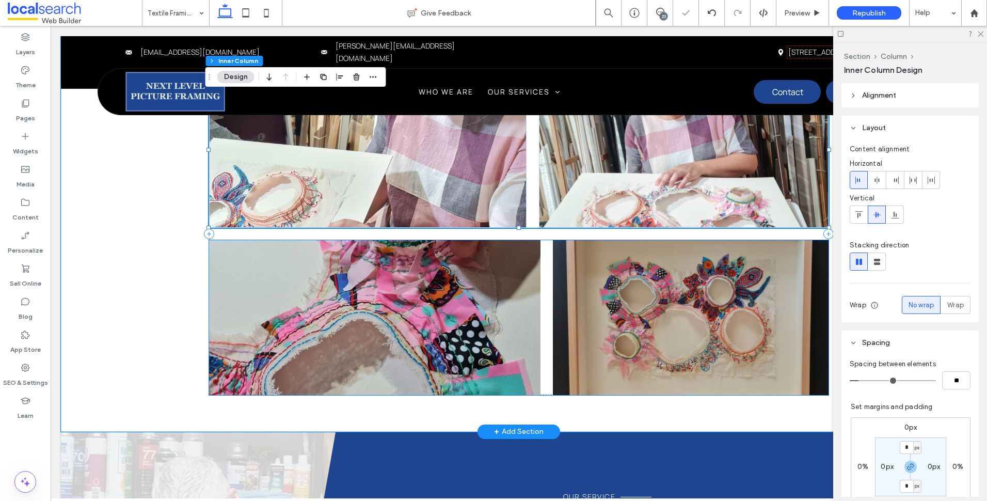
click at [558, 275] on div at bounding box center [691, 317] width 276 height 155
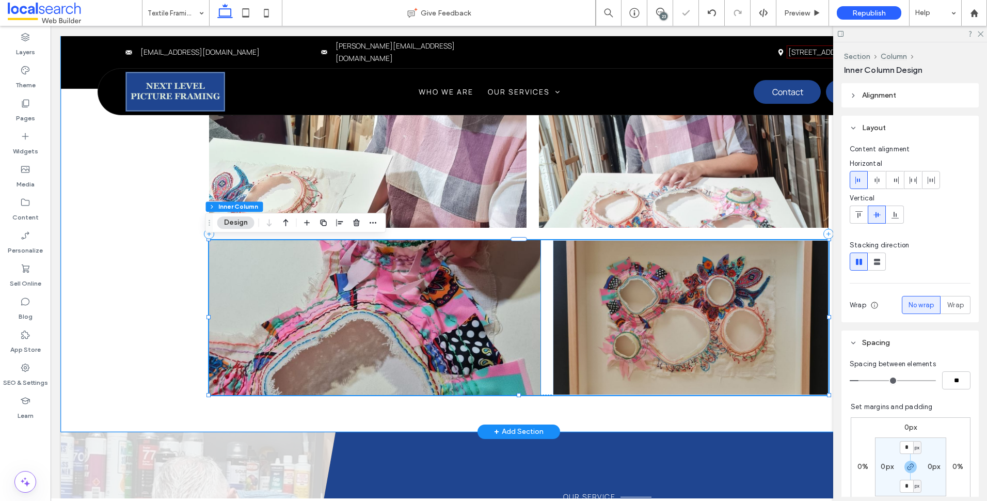
click at [523, 285] on div at bounding box center [374, 317] width 331 height 155
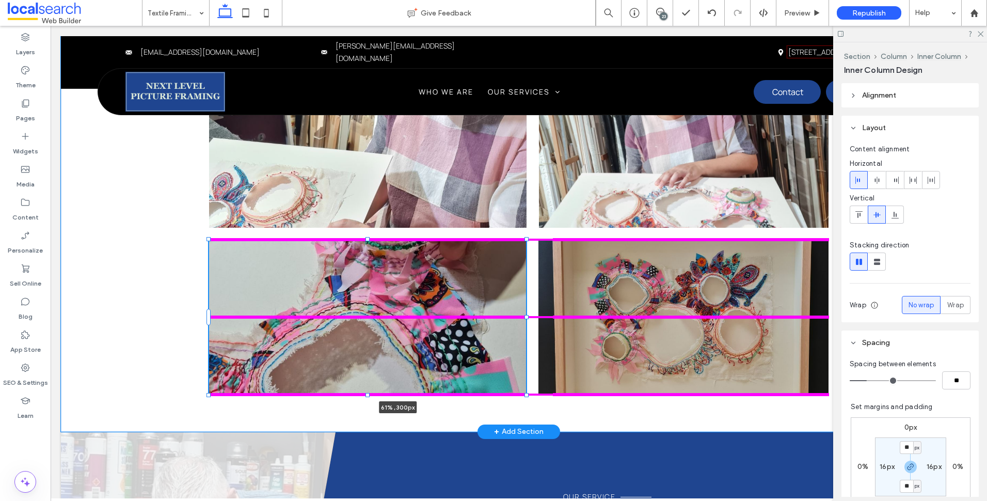
drag, startPoint x: 536, startPoint y: 315, endPoint x: 580, endPoint y: 312, distance: 43.5
click at [583, 311] on div "61% , 300px" at bounding box center [518, 233] width 619 height 395
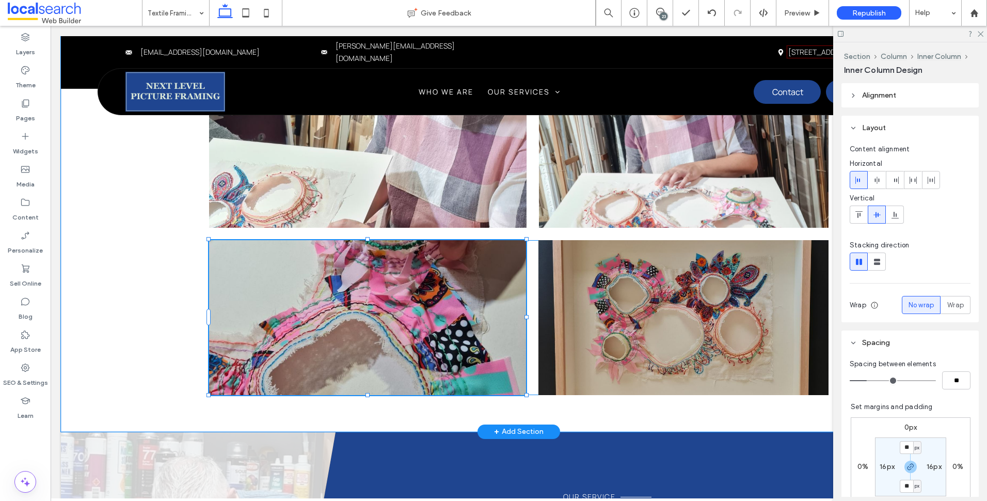
type input "**"
type input "****"
click at [177, 287] on div "61% , 300px" at bounding box center [519, 233] width 916 height 395
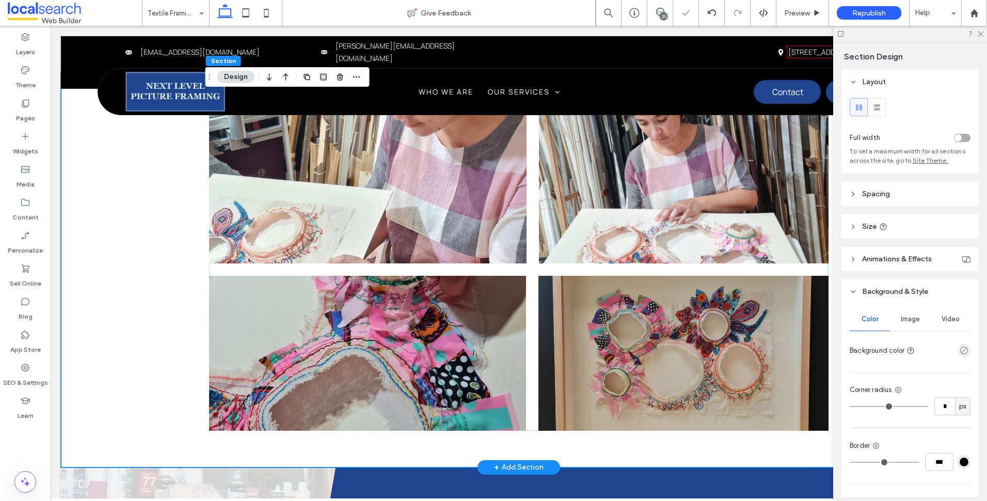
scroll to position [594, 0]
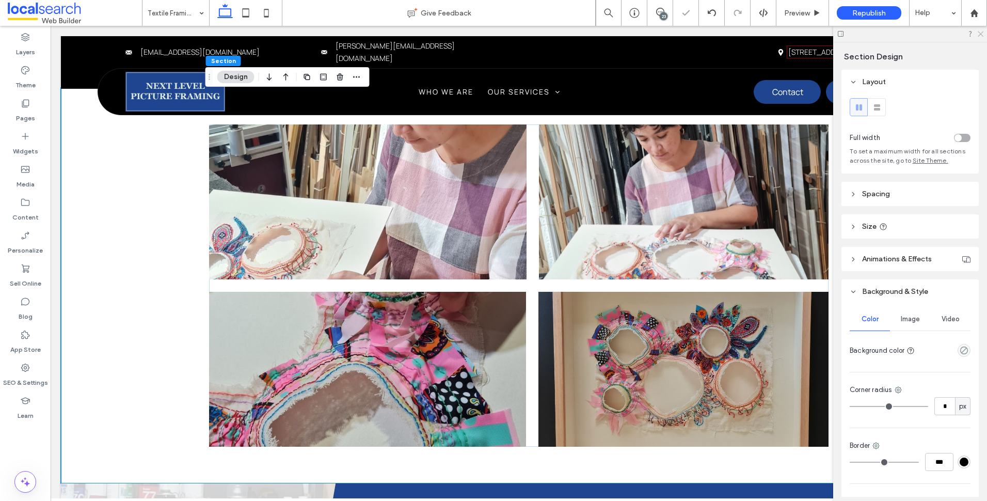
click at [980, 36] on icon at bounding box center [980, 33] width 7 height 7
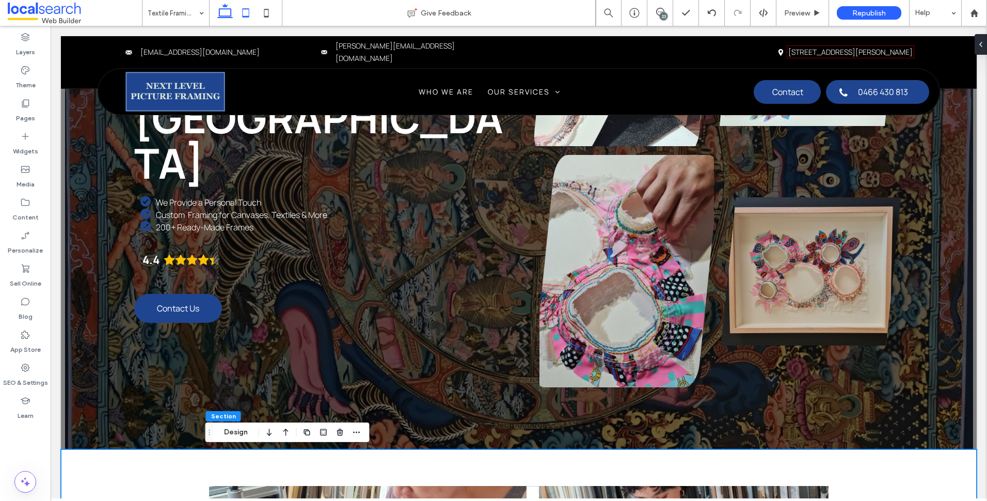
click at [245, 9] on use at bounding box center [246, 12] width 7 height 9
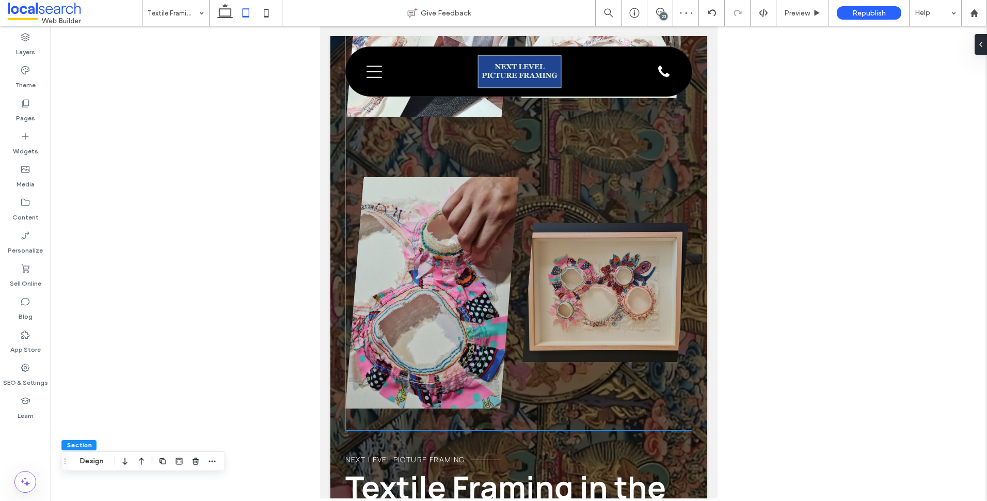
scroll to position [81, 0]
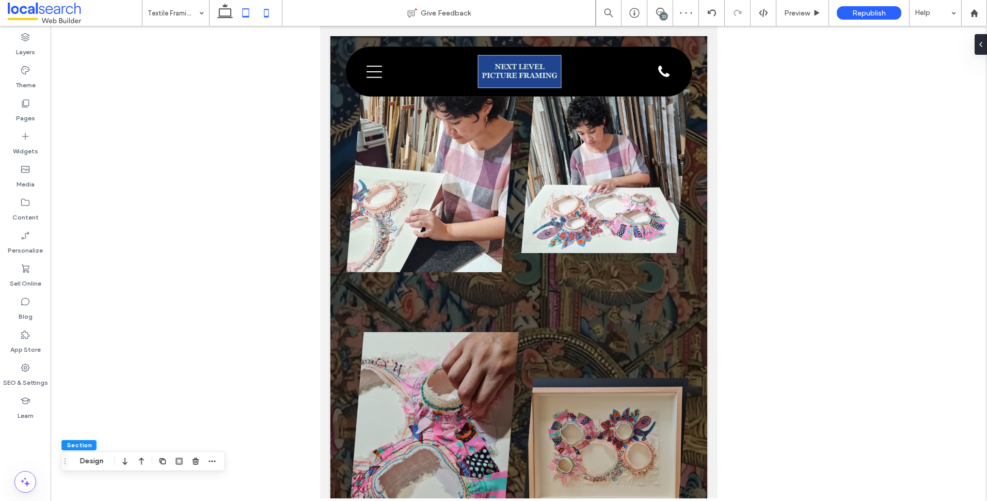
click at [270, 6] on icon at bounding box center [266, 13] width 21 height 21
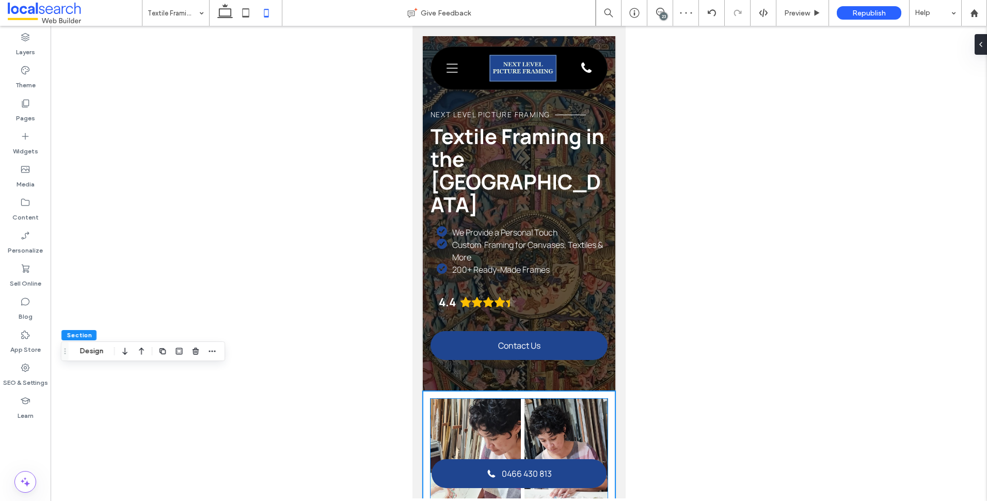
scroll to position [258, 0]
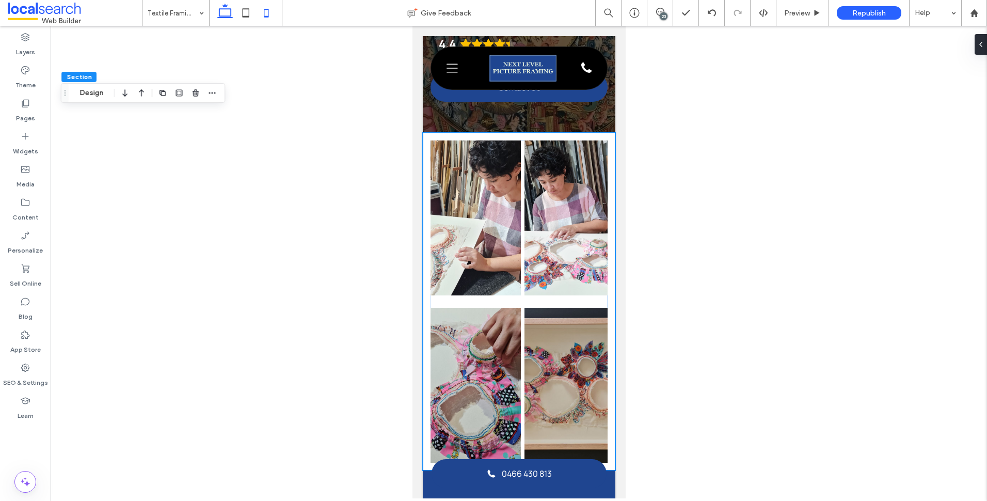
click at [230, 15] on icon at bounding box center [225, 13] width 21 height 21
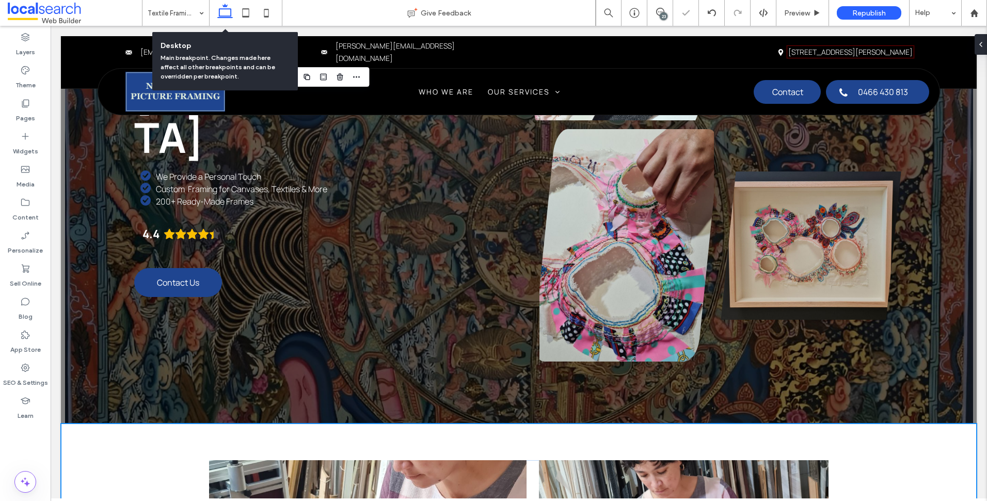
scroll to position [617, 0]
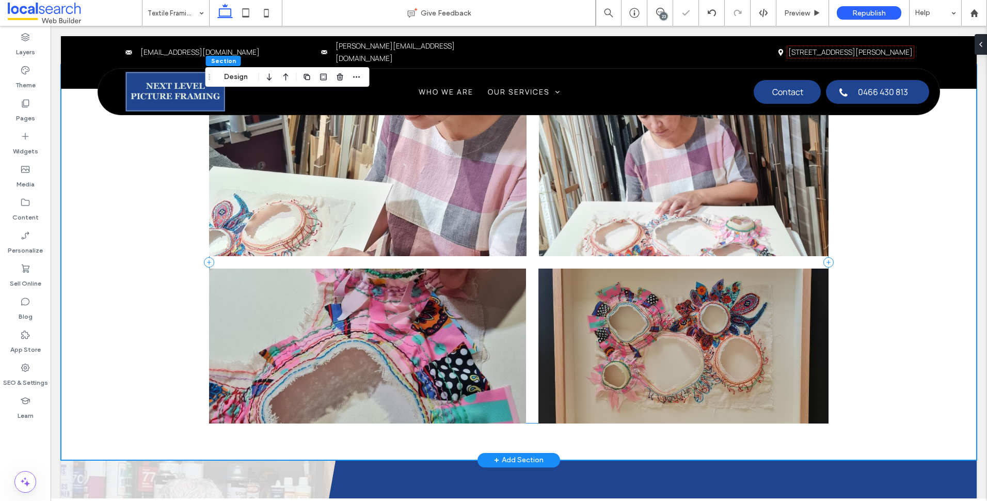
click at [533, 264] on div at bounding box center [518, 262] width 619 height 322
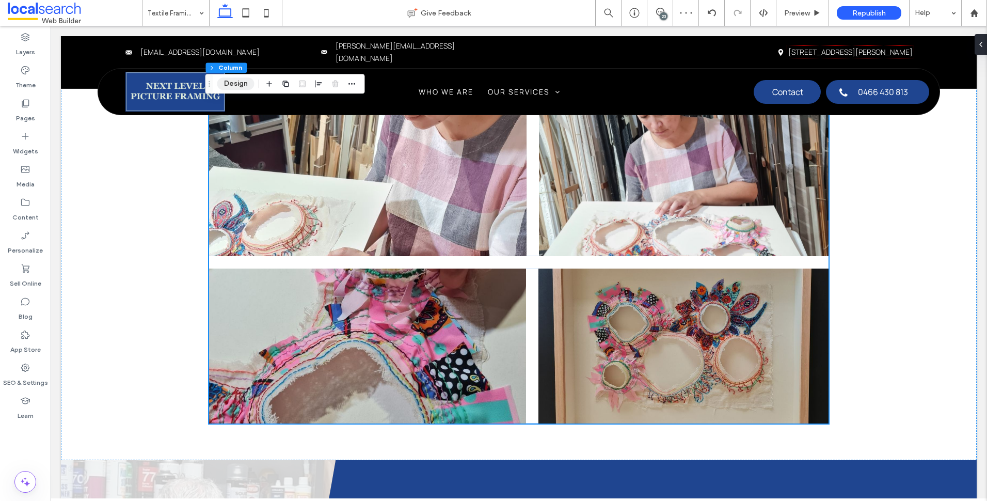
click at [240, 81] on button "Design" at bounding box center [235, 83] width 37 height 12
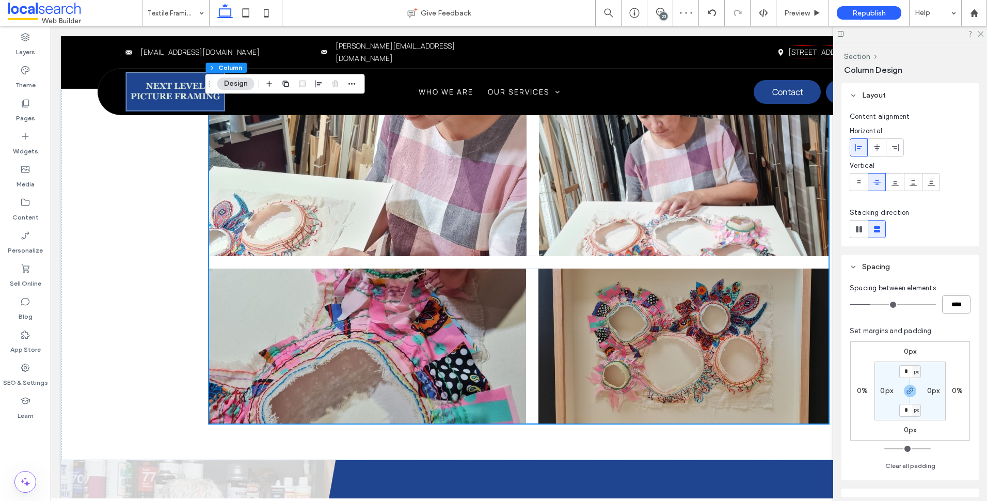
click at [952, 298] on input "****" at bounding box center [956, 304] width 28 height 18
type input "**"
type input "****"
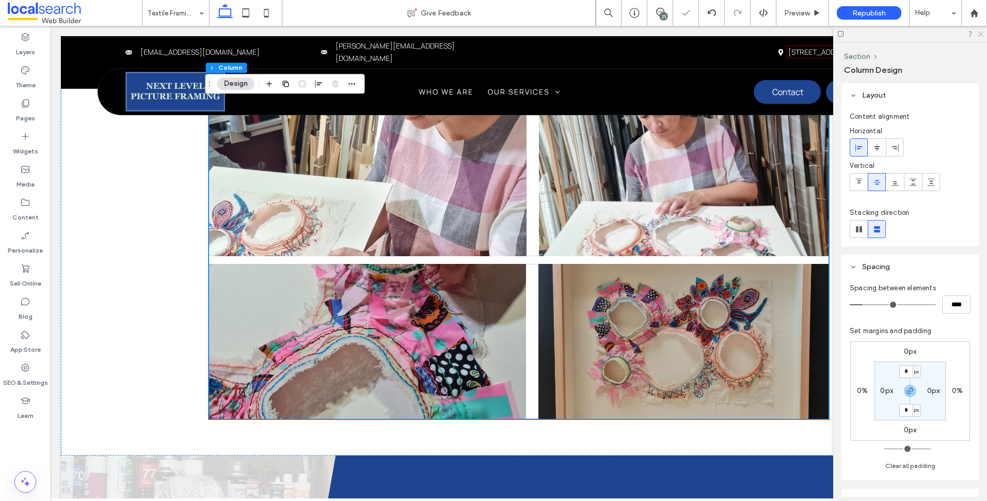
drag, startPoint x: 924, startPoint y: 7, endPoint x: 977, endPoint y: 33, distance: 59.1
click at [977, 33] on icon at bounding box center [980, 33] width 7 height 7
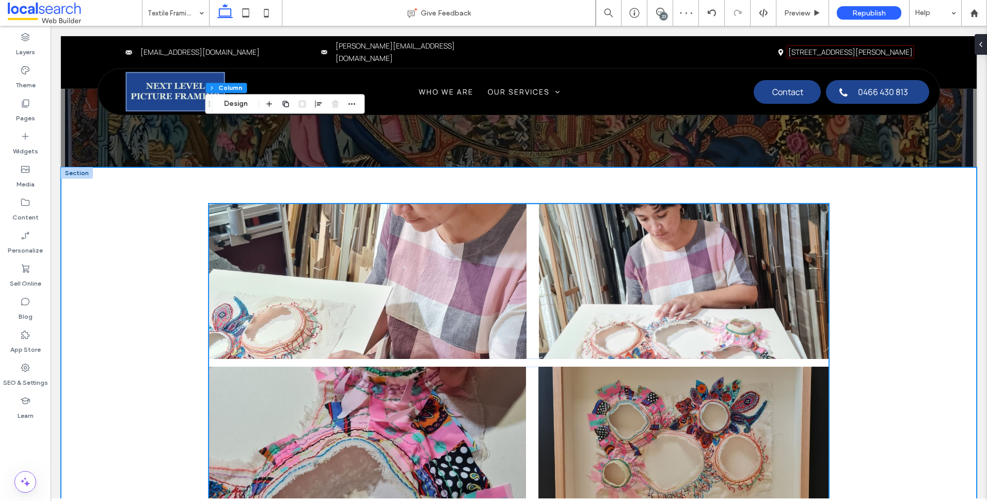
scroll to position [514, 0]
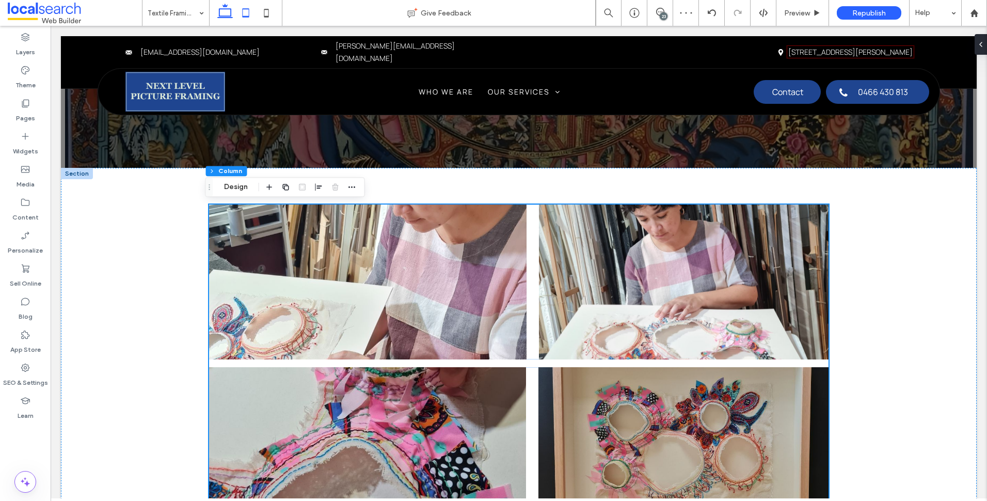
click at [249, 9] on icon at bounding box center [245, 13] width 21 height 21
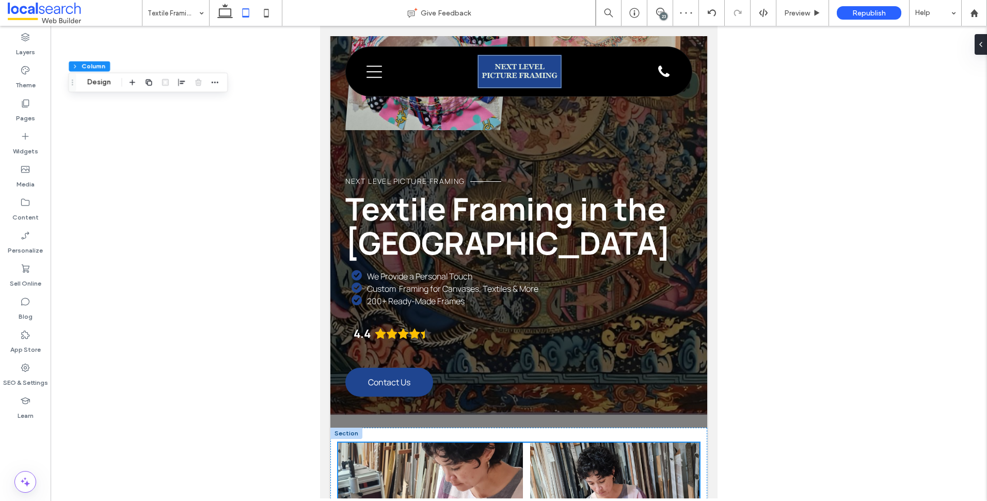
scroll to position [856, 0]
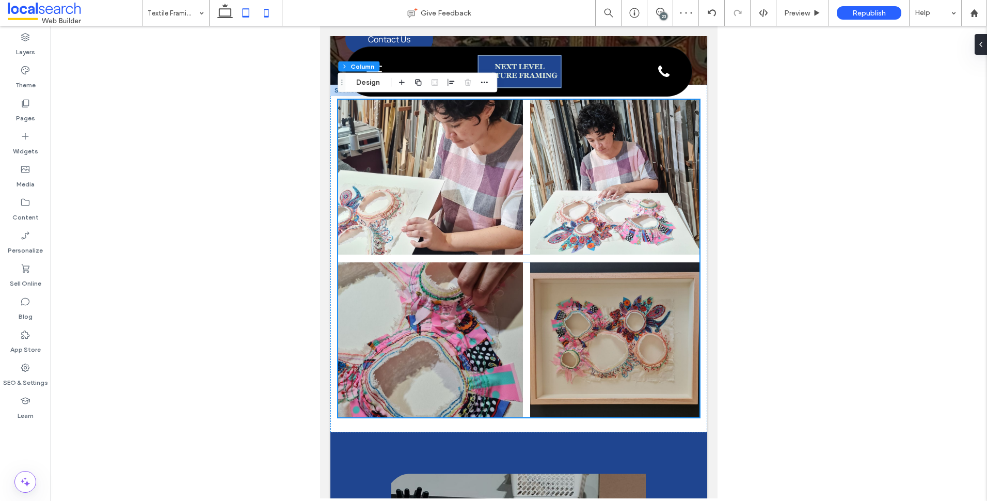
click at [268, 5] on icon at bounding box center [266, 13] width 21 height 21
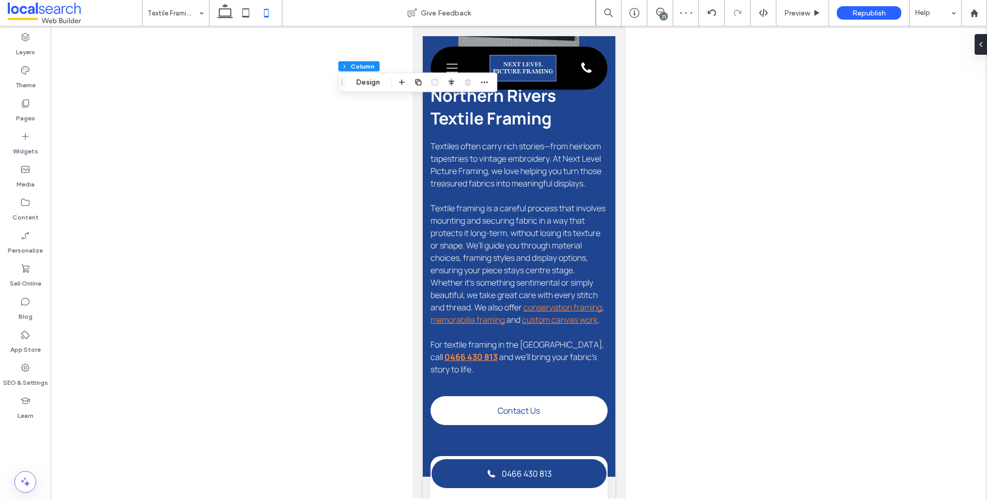
type input "**"
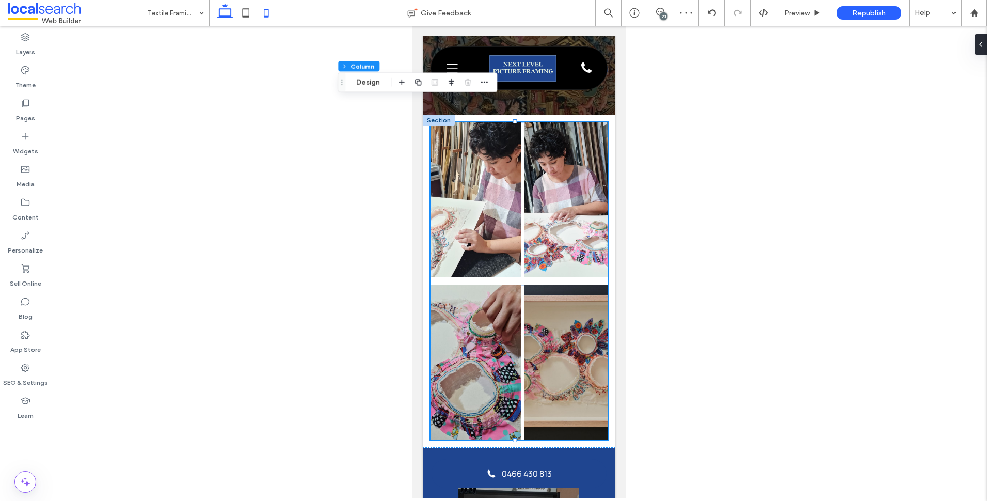
drag, startPoint x: 227, startPoint y: 14, endPoint x: 231, endPoint y: 25, distance: 11.4
click at [228, 14] on icon at bounding box center [225, 13] width 21 height 21
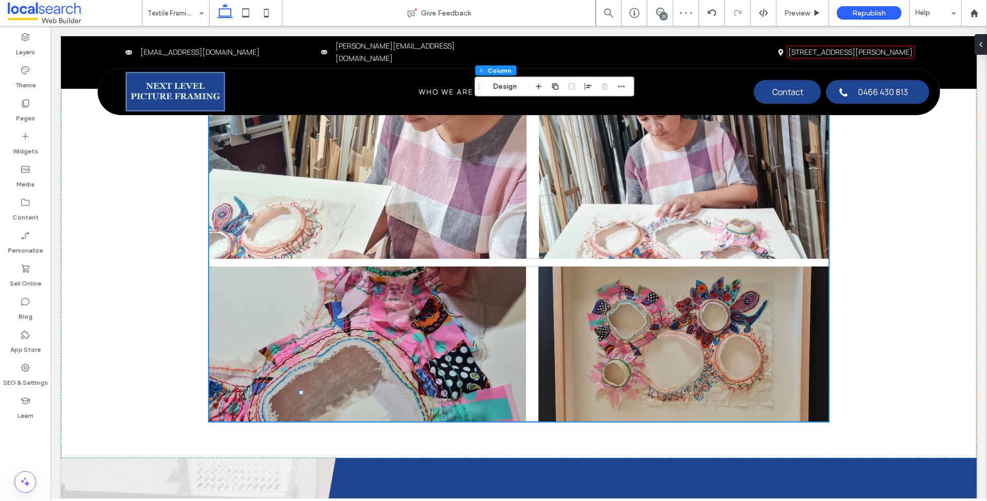
type input "***"
type input "****"
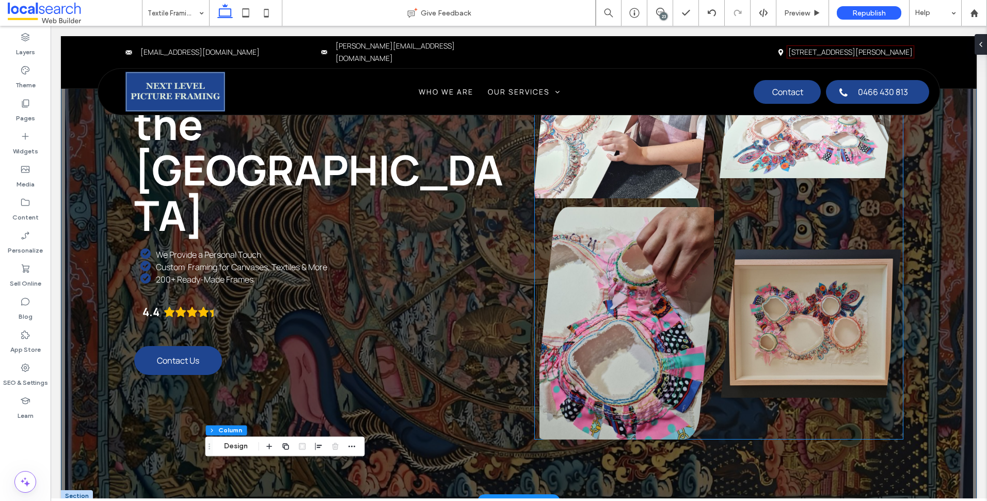
scroll to position [103, 0]
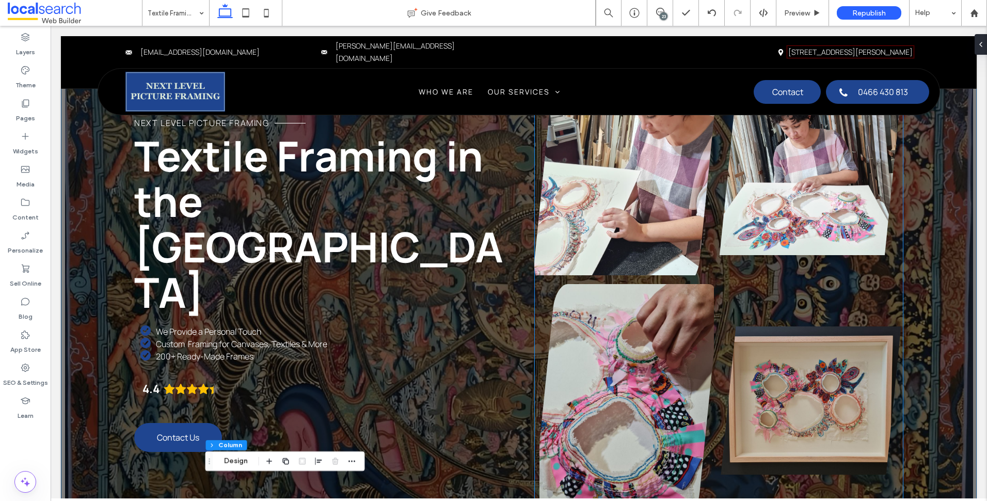
click at [766, 249] on link at bounding box center [811, 168] width 185 height 232
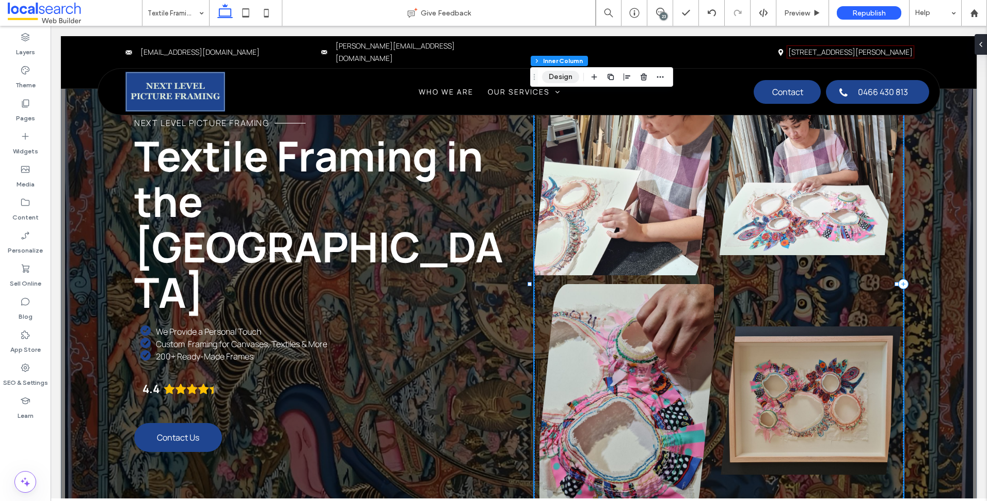
click at [565, 73] on button "Design" at bounding box center [560, 77] width 37 height 12
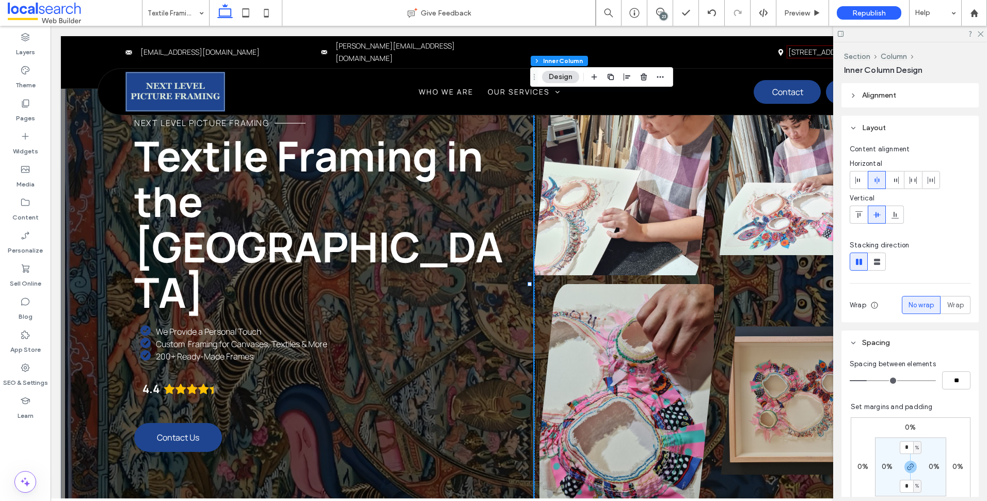
click at [984, 30] on div at bounding box center [910, 34] width 154 height 16
click at [979, 34] on icon at bounding box center [980, 33] width 7 height 7
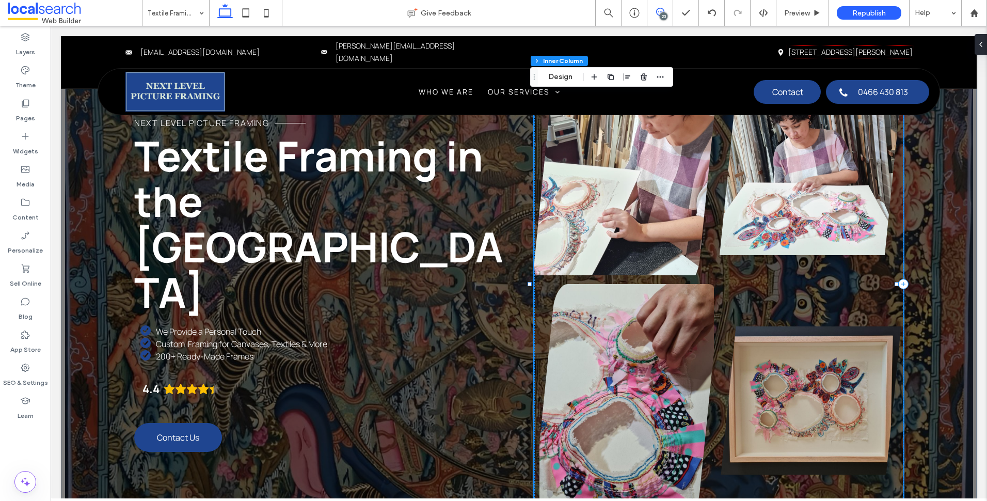
click at [665, 12] on span at bounding box center [659, 12] width 25 height 8
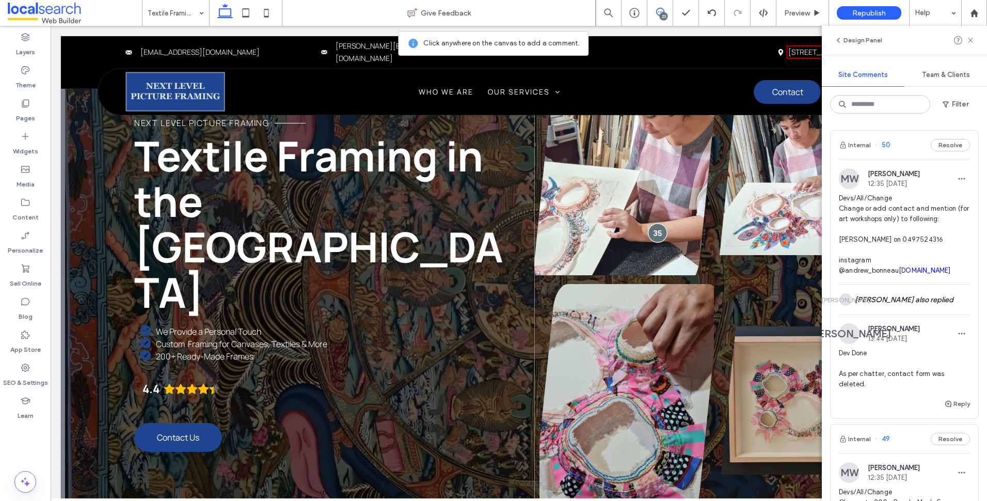
click at [650, 226] on div at bounding box center [657, 232] width 19 height 19
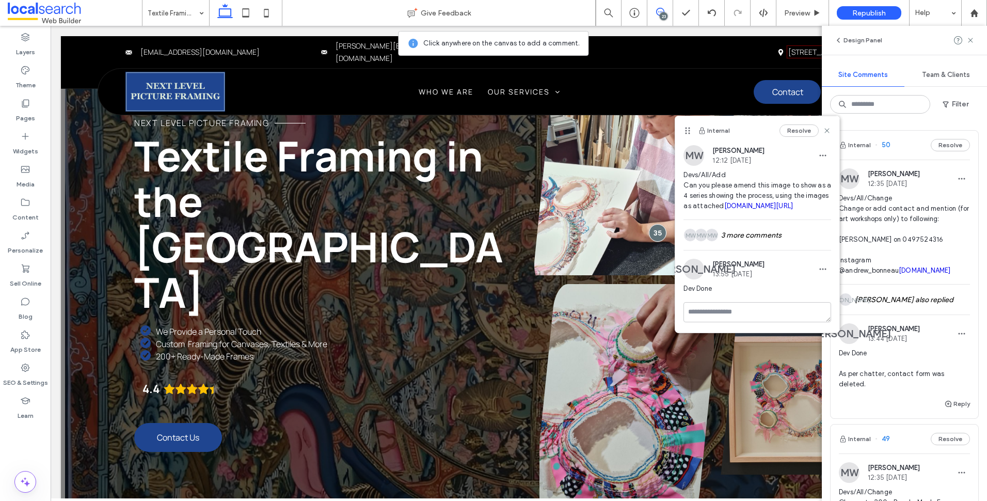
scroll to position [6, 0]
click at [775, 240] on div "MW MW MW 3 more comments" at bounding box center [757, 235] width 148 height 30
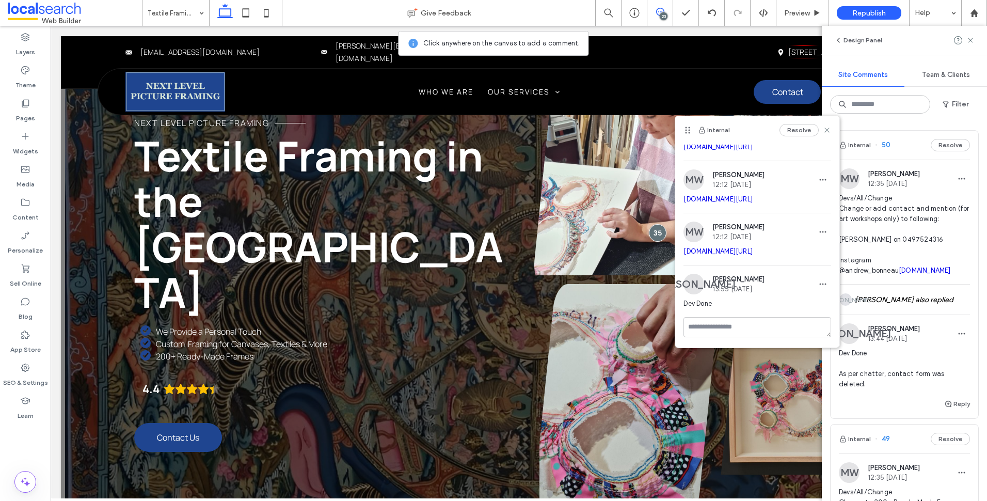
scroll to position [196, 0]
click at [823, 128] on icon at bounding box center [827, 130] width 8 height 8
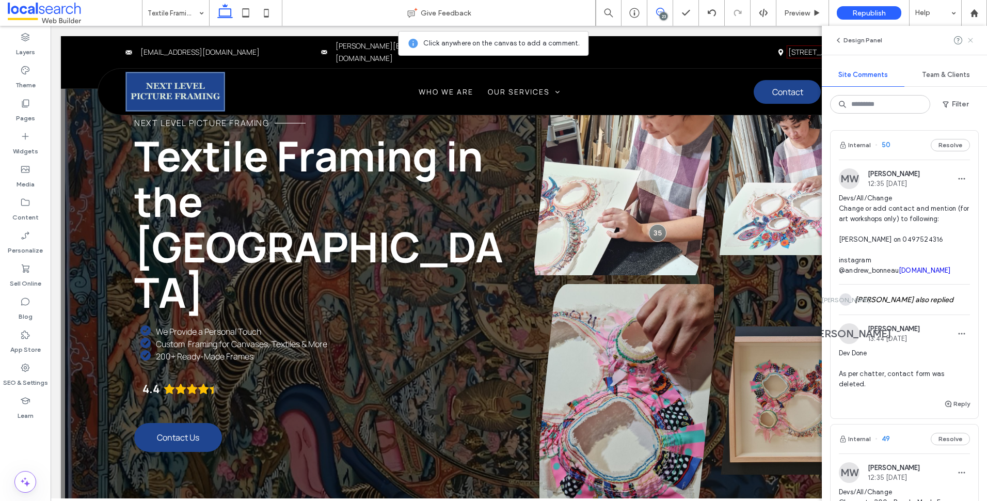
click at [970, 42] on icon at bounding box center [970, 40] width 8 height 8
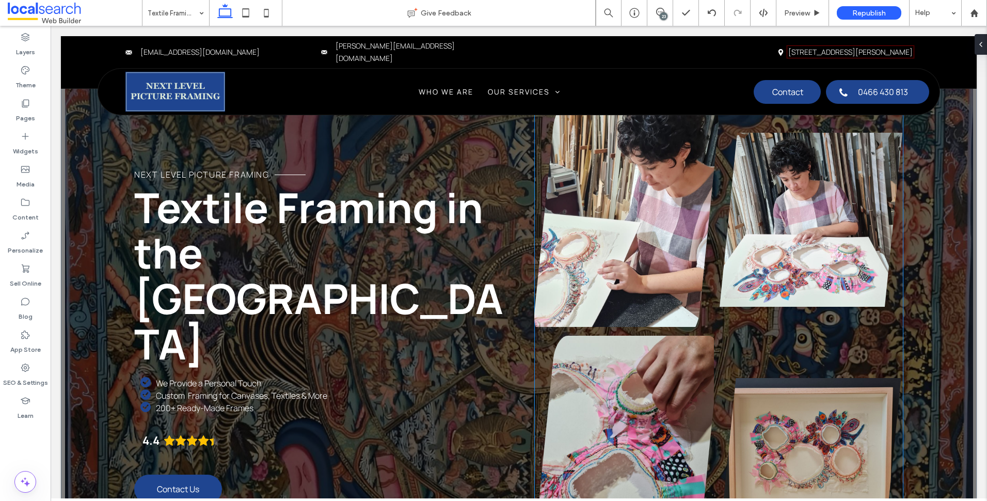
scroll to position [0, 0]
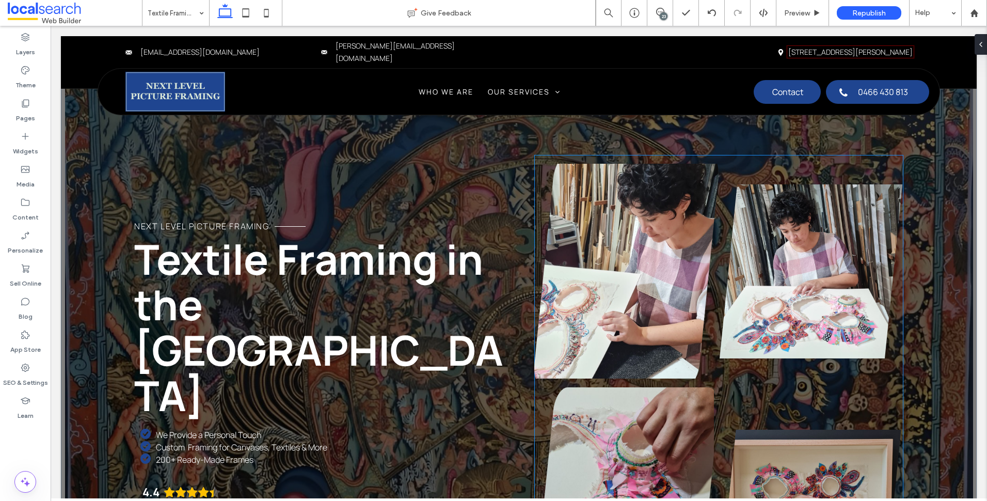
click at [725, 311] on link at bounding box center [811, 271] width 185 height 232
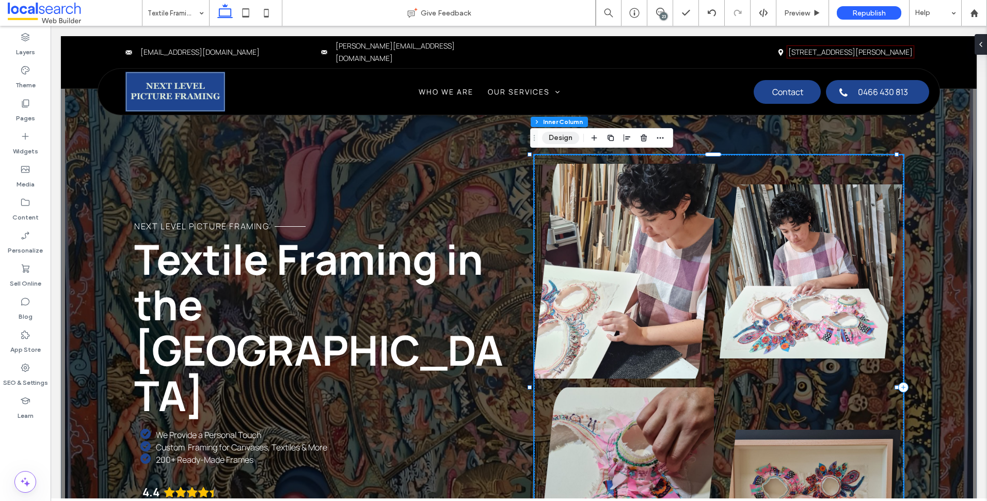
drag, startPoint x: 572, startPoint y: 139, endPoint x: 550, endPoint y: 138, distance: 22.7
click at [572, 139] on button "Design" at bounding box center [560, 138] width 37 height 12
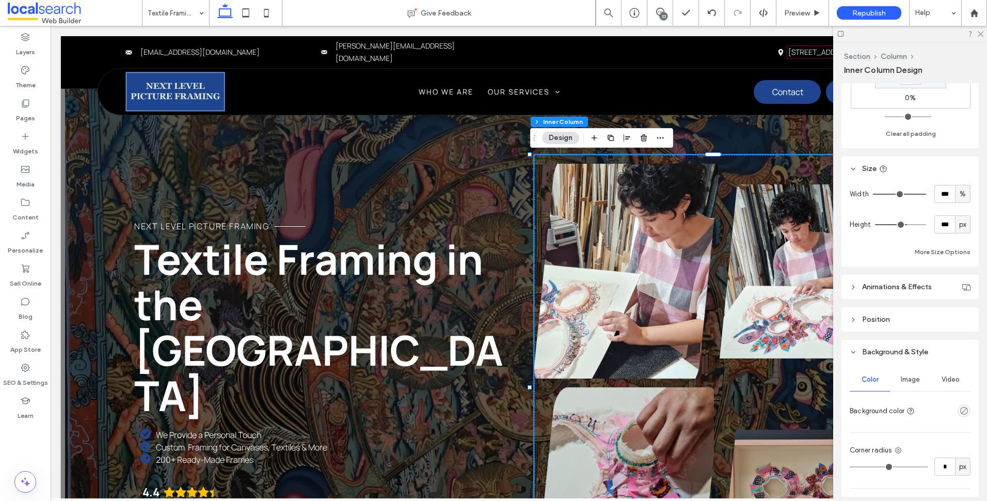
scroll to position [516, 0]
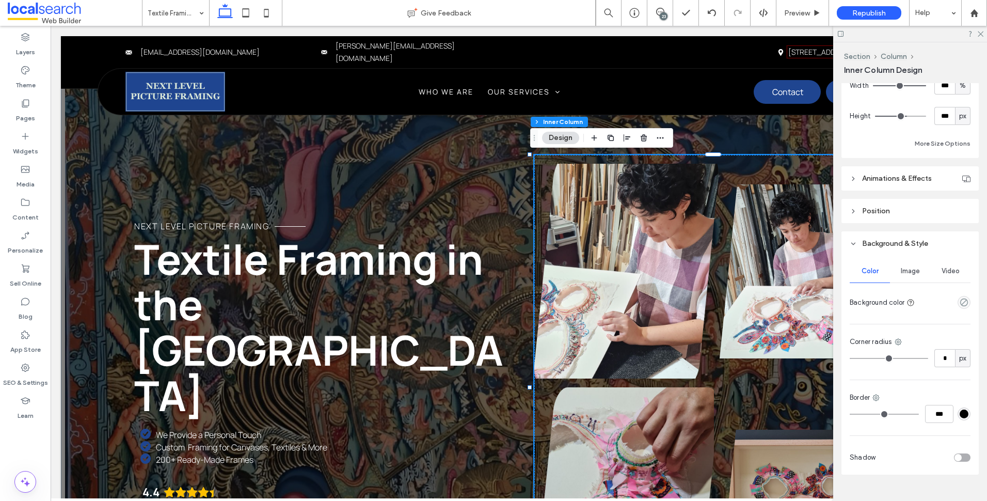
click at [913, 273] on span "Image" at bounding box center [910, 271] width 19 height 8
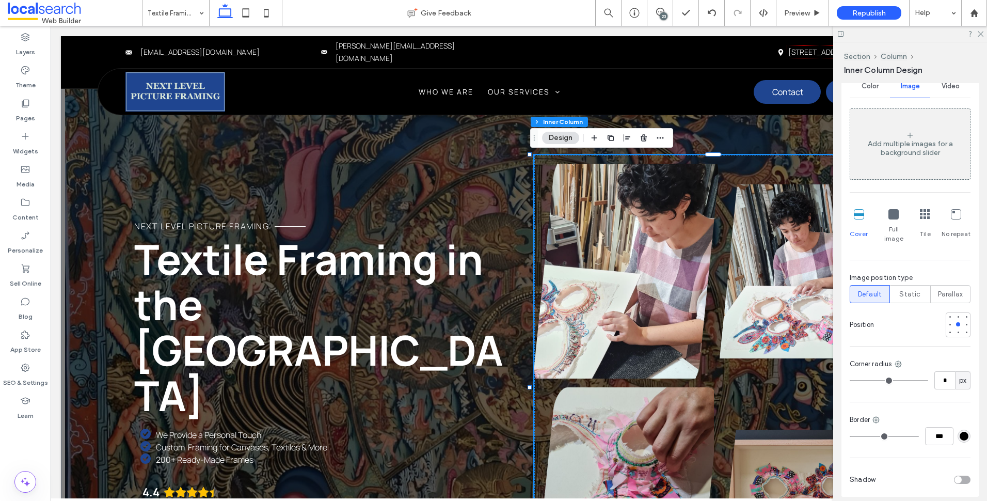
scroll to position [475, 0]
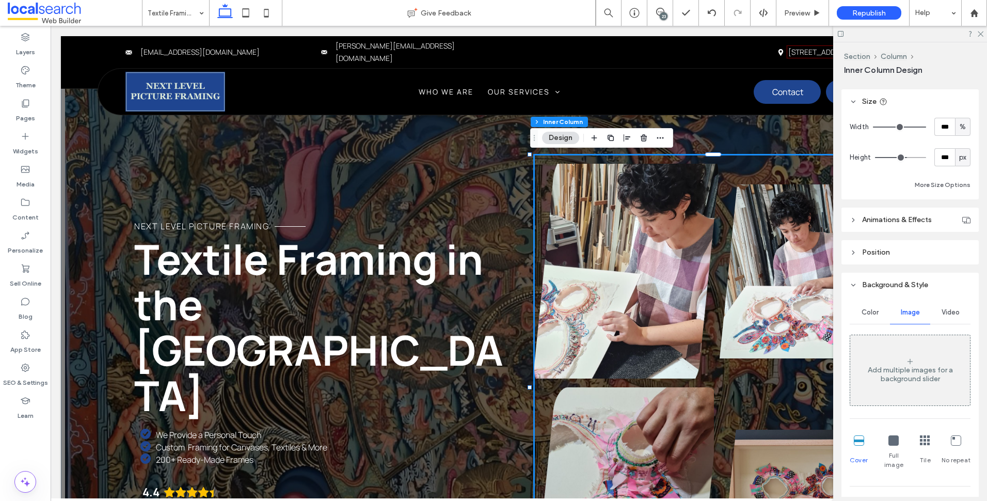
click at [655, 256] on link at bounding box center [626, 271] width 185 height 232
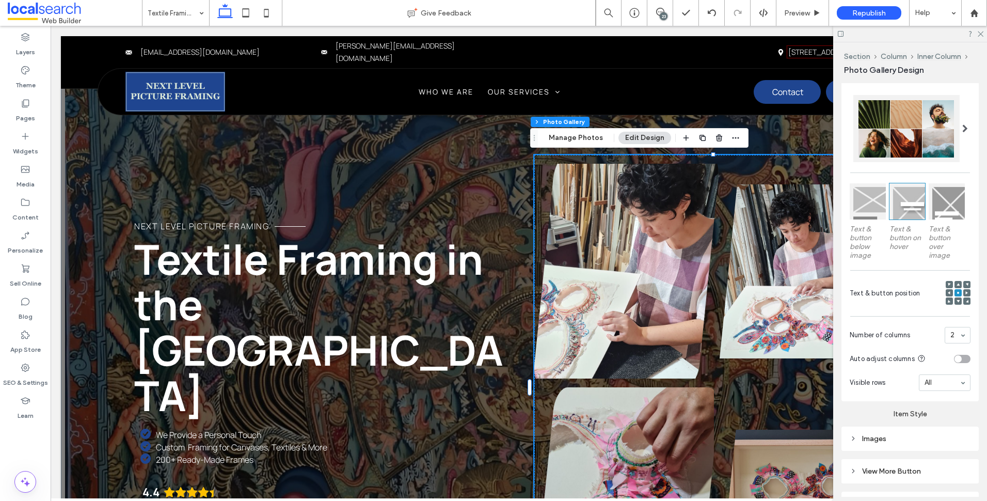
scroll to position [275, 0]
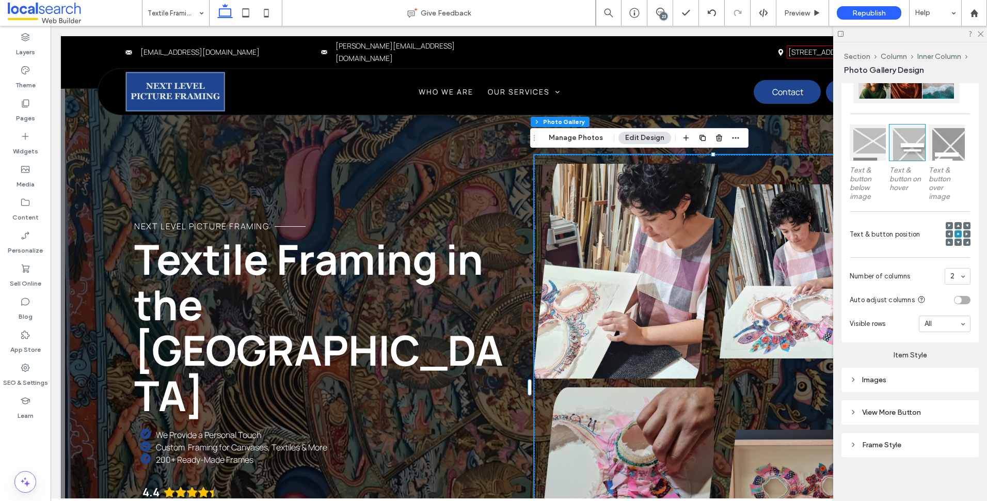
click at [917, 389] on div "Images" at bounding box center [909, 380] width 137 height 24
click at [921, 386] on div "Images" at bounding box center [909, 380] width 137 height 24
click at [920, 375] on div "Images" at bounding box center [910, 379] width 121 height 9
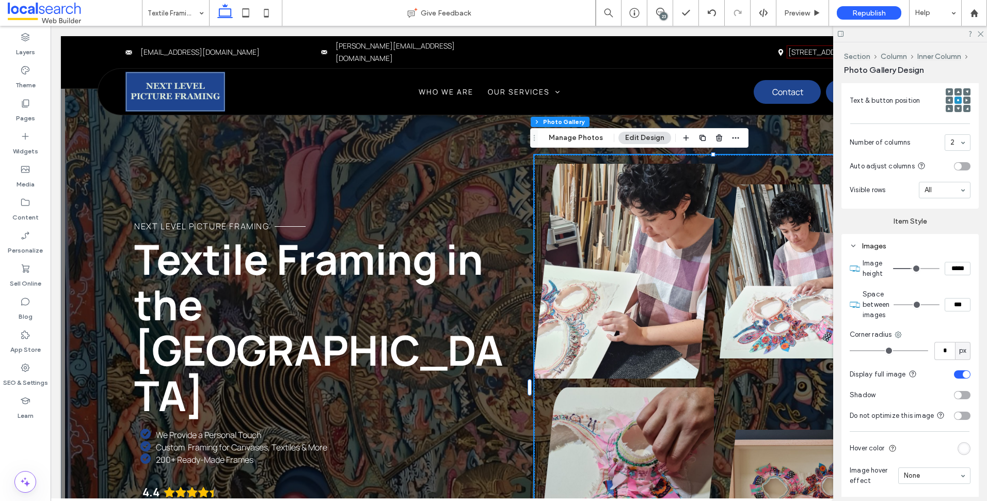
scroll to position [482, 0]
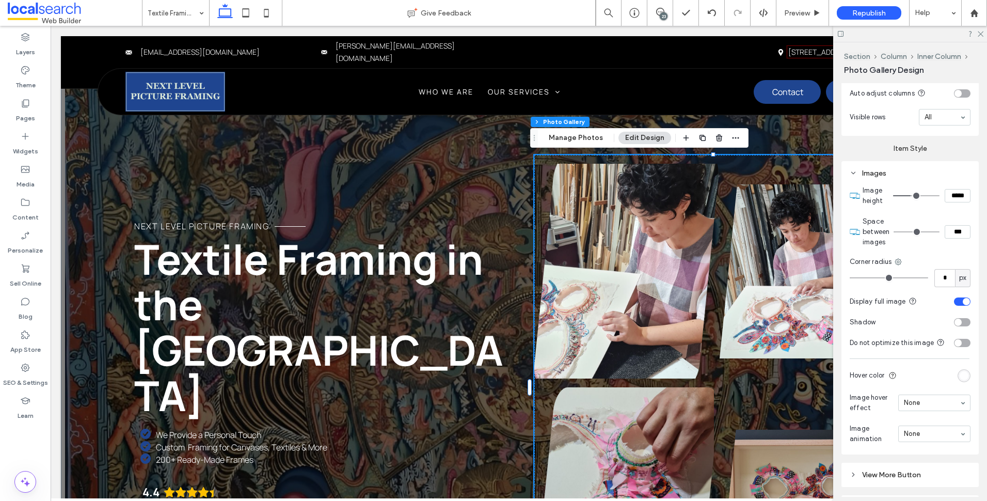
click at [965, 299] on div "Images Image height ***** Space between images *** Corner radius * px Display f…" at bounding box center [909, 307] width 137 height 293
click at [956, 300] on div "toggle" at bounding box center [962, 301] width 17 height 8
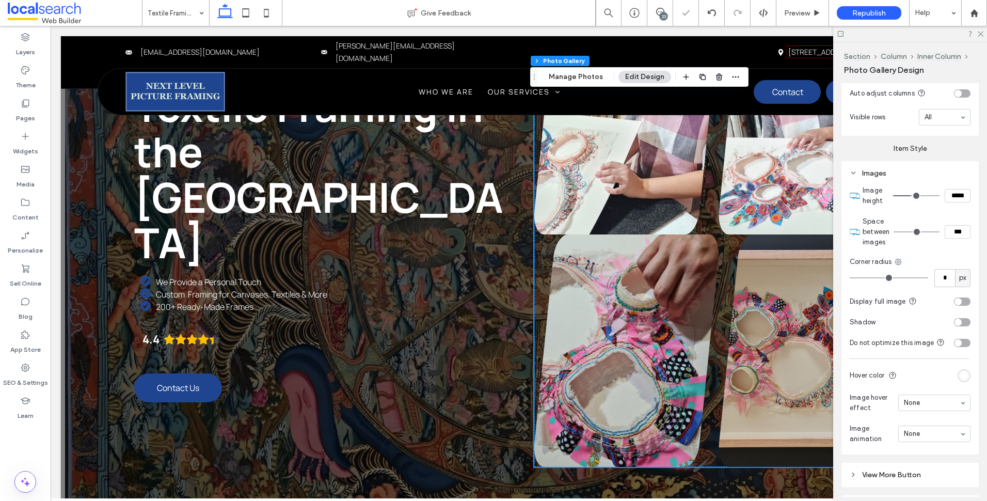
scroll to position [155, 0]
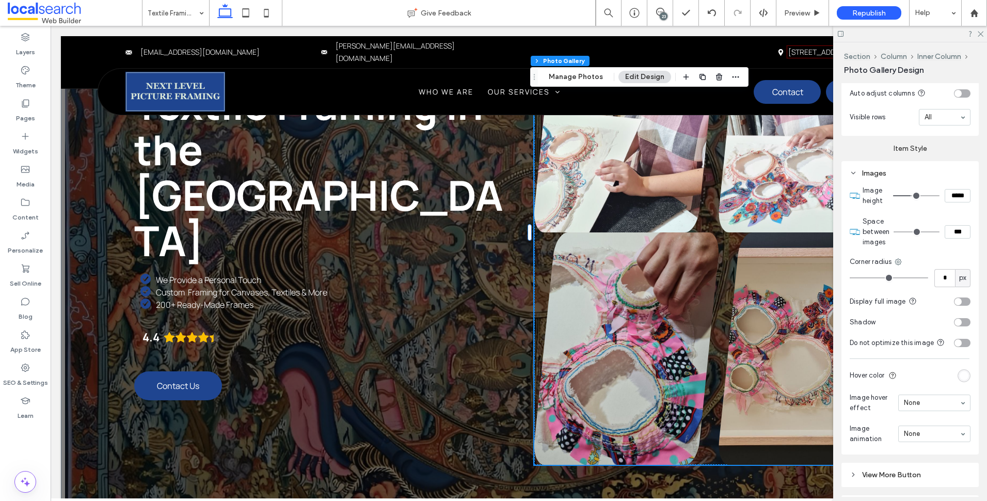
type input "**"
type input "****"
type input "**"
type input "****"
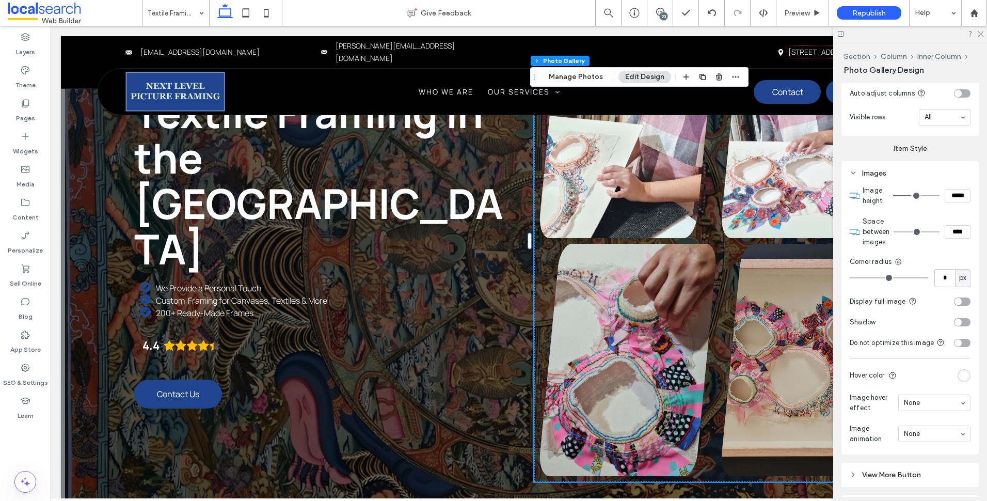
click at [916, 231] on input "range" at bounding box center [917, 231] width 46 height 1
type input "**"
type input "****"
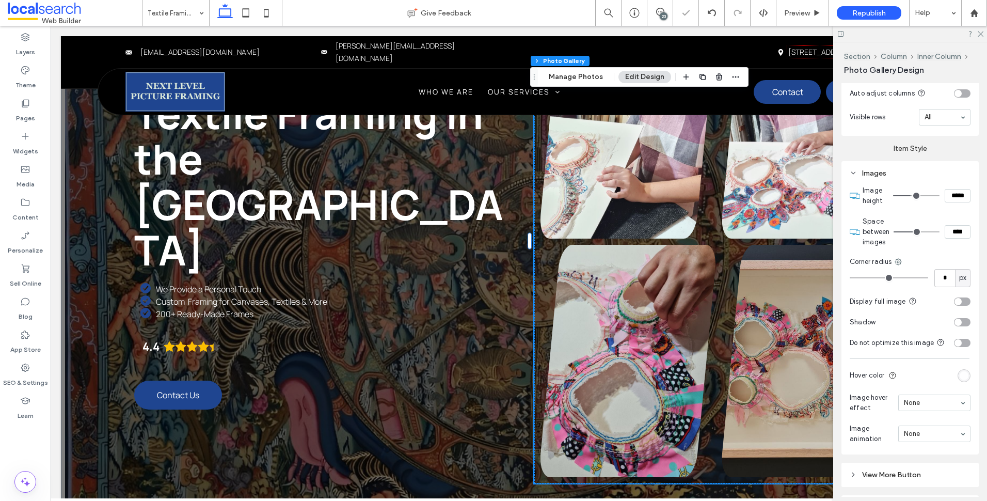
type input "**"
type input "****"
type input "**"
type input "****"
type input "**"
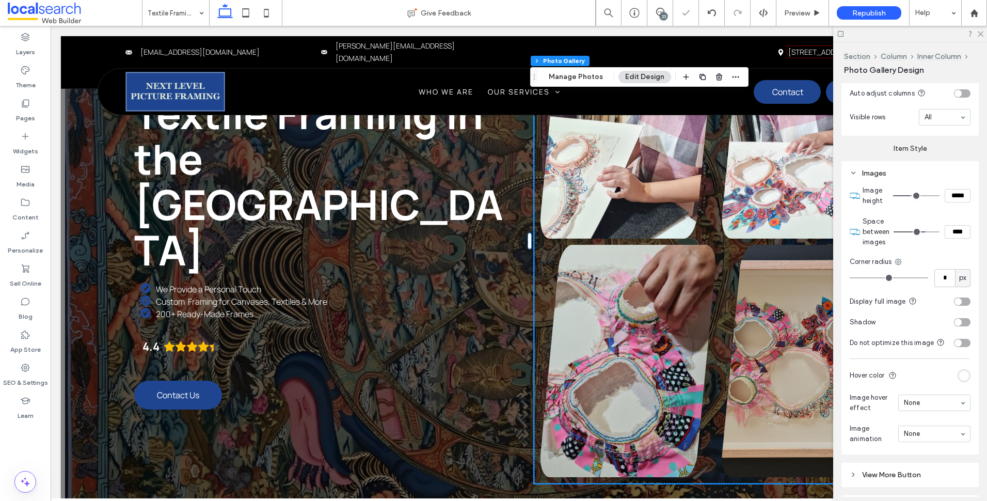
type input "****"
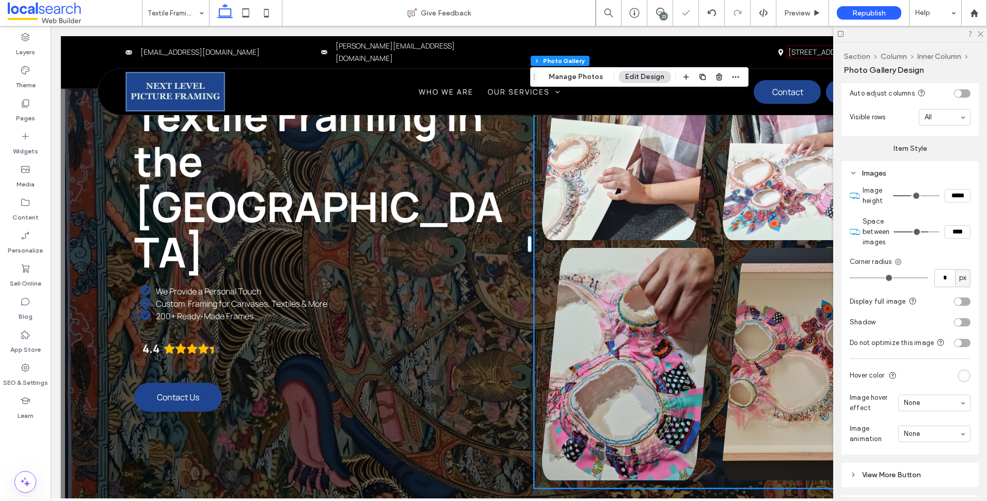
type input "**"
type input "****"
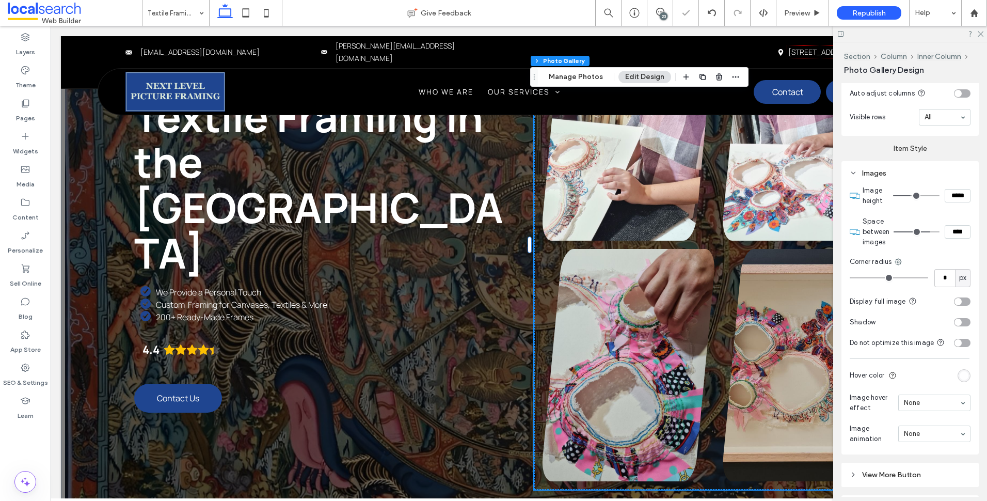
type input "**"
type input "****"
type input "**"
type input "****"
type input "**"
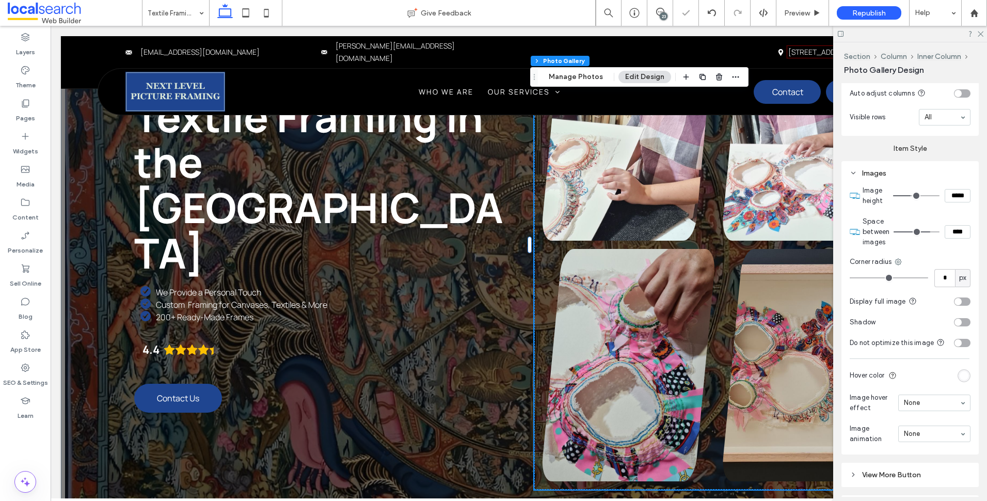
type input "****"
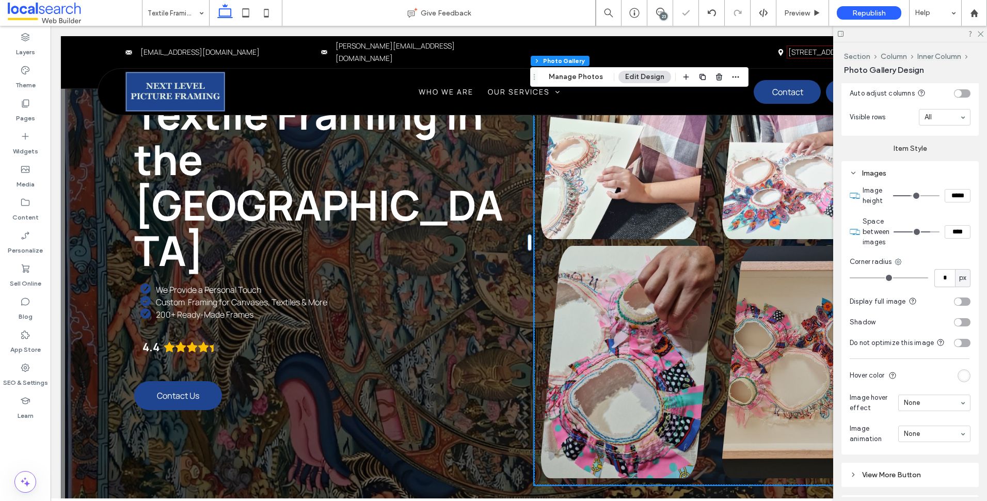
type input "**"
type input "****"
type input "**"
type input "****"
type input "**"
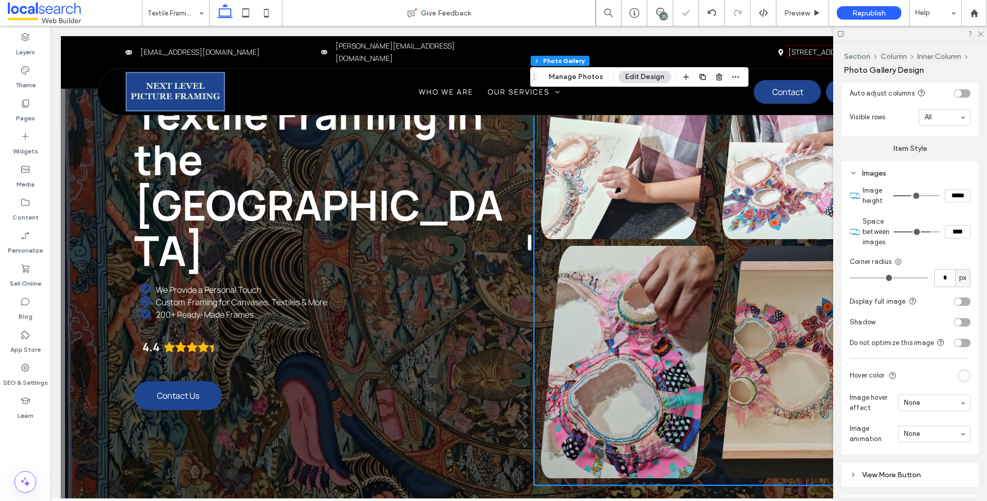
type input "****"
type input "*"
type input "***"
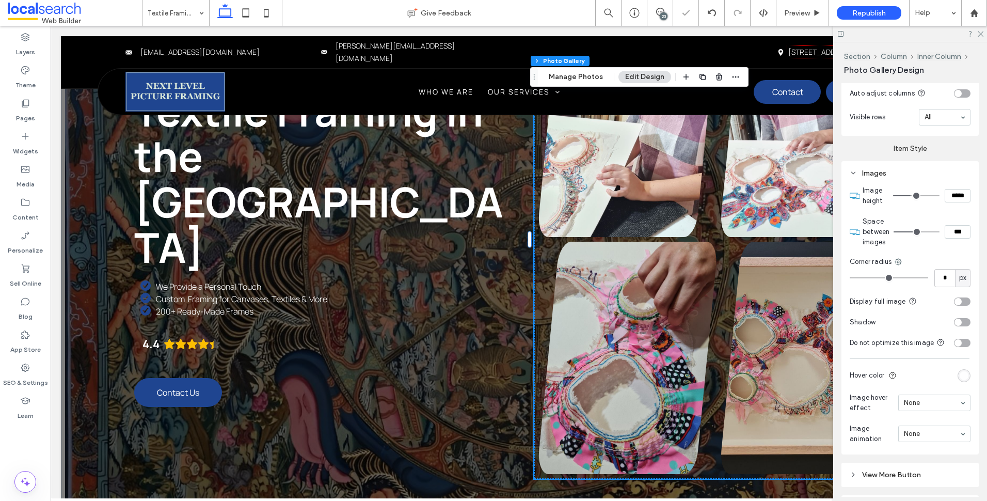
type input "*"
type input "***"
type input "*"
type input "***"
type input "**"
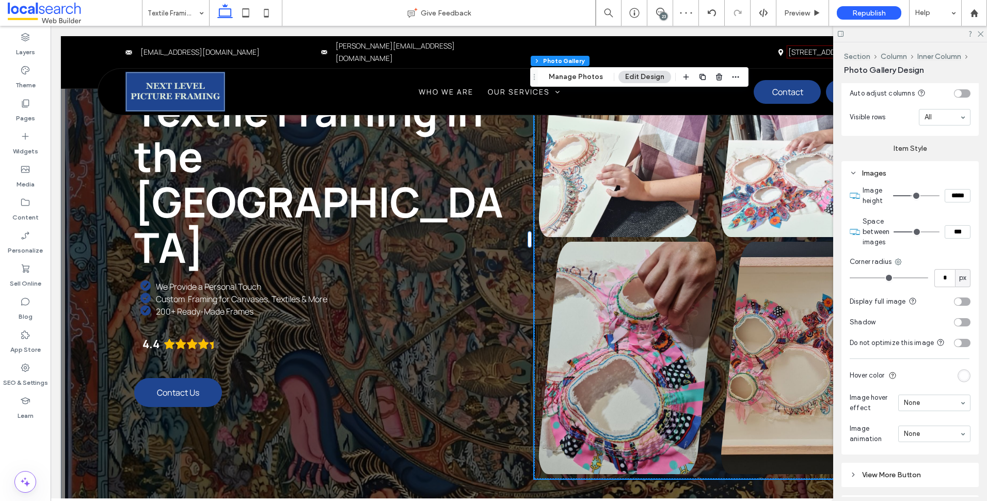
type input "****"
type input "**"
type input "****"
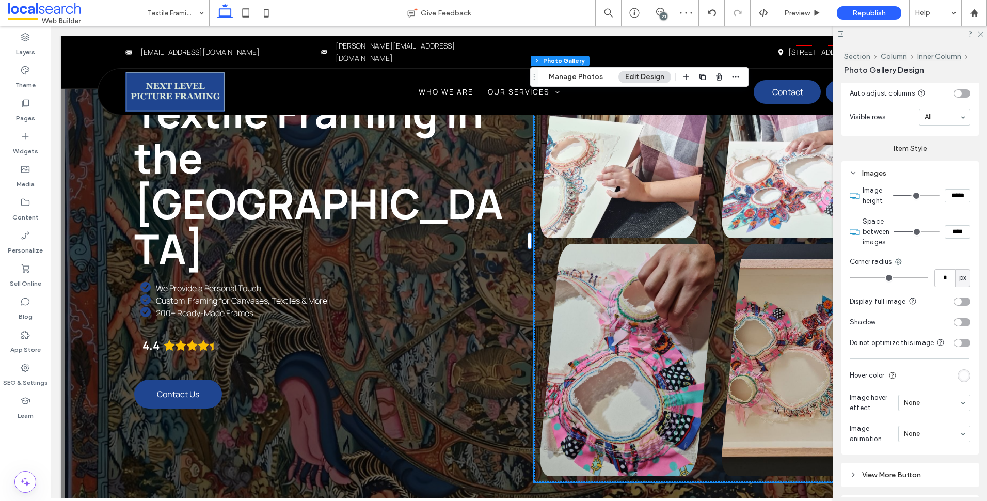
type input "**"
type input "****"
type input "**"
type input "****"
type input "**"
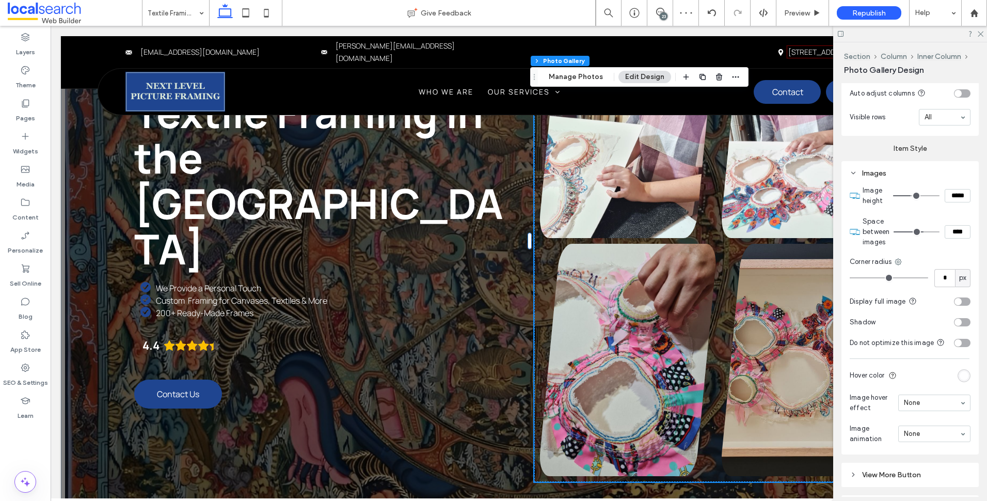
type input "****"
type input "**"
type input "****"
type input "**"
type input "****"
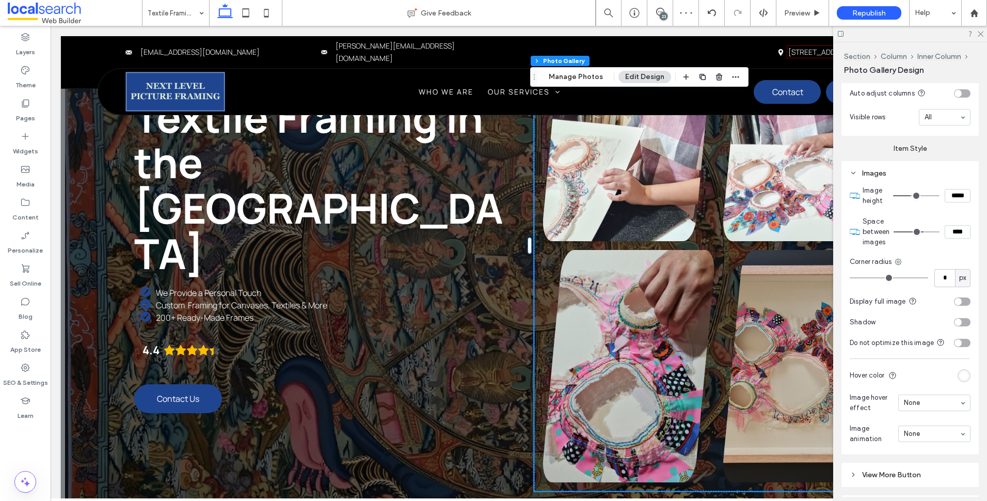
type input "**"
type input "****"
type input "**"
type input "****"
type input "**"
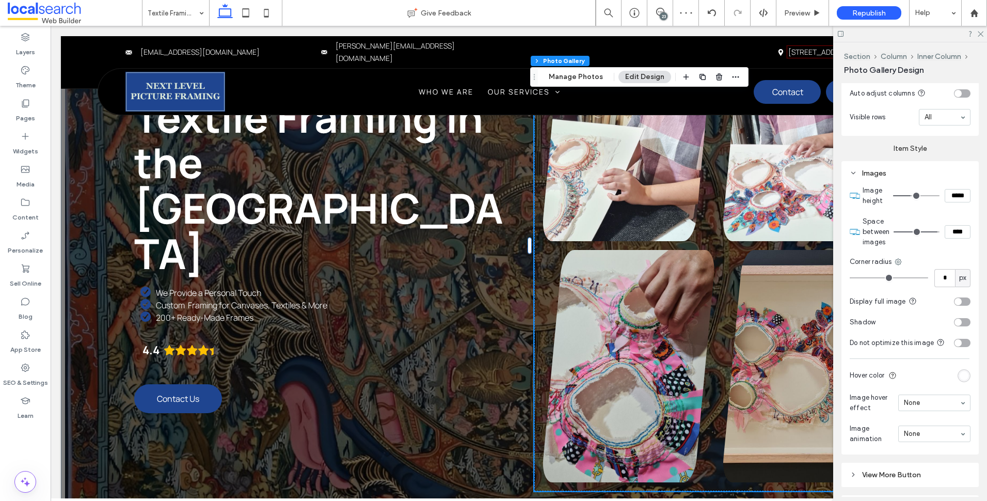
type input "****"
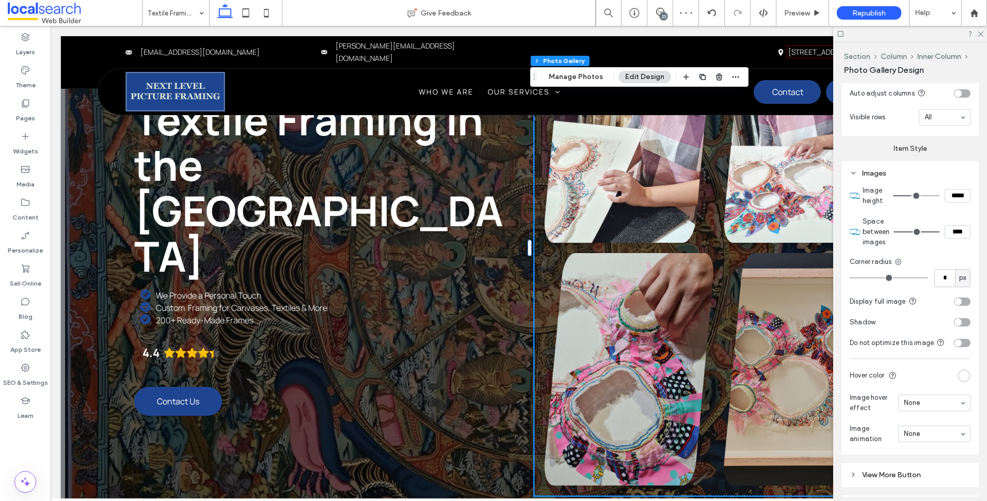
drag, startPoint x: 916, startPoint y: 227, endPoint x: 937, endPoint y: 230, distance: 21.4
type input "**"
click at [937, 231] on input "range" at bounding box center [917, 231] width 46 height 1
drag, startPoint x: 984, startPoint y: 31, endPoint x: 979, endPoint y: 35, distance: 6.0
click at [982, 33] on div at bounding box center [910, 34] width 154 height 16
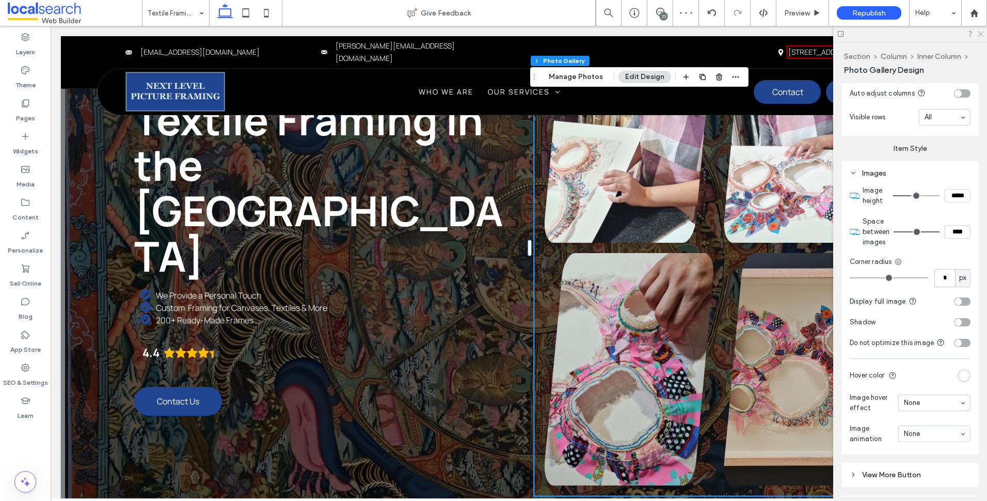
click at [978, 35] on icon at bounding box center [980, 33] width 7 height 7
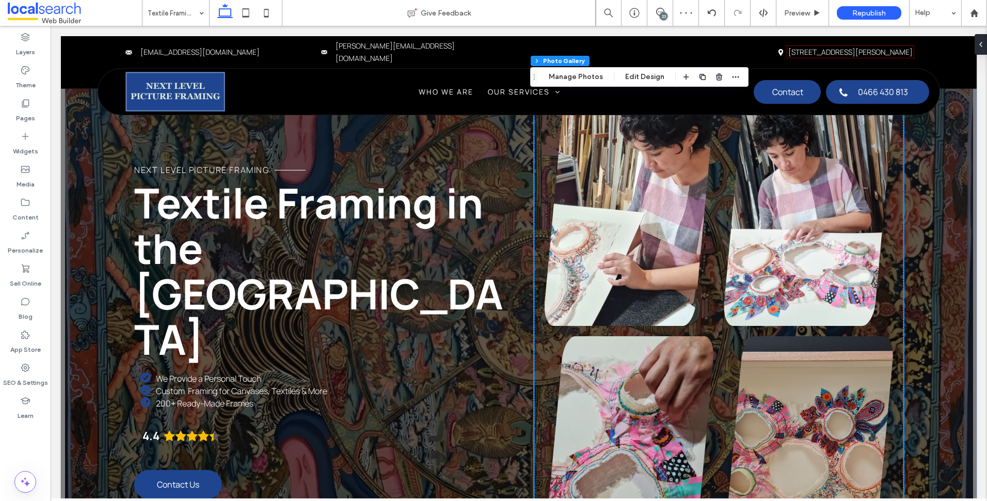
scroll to position [0, 0]
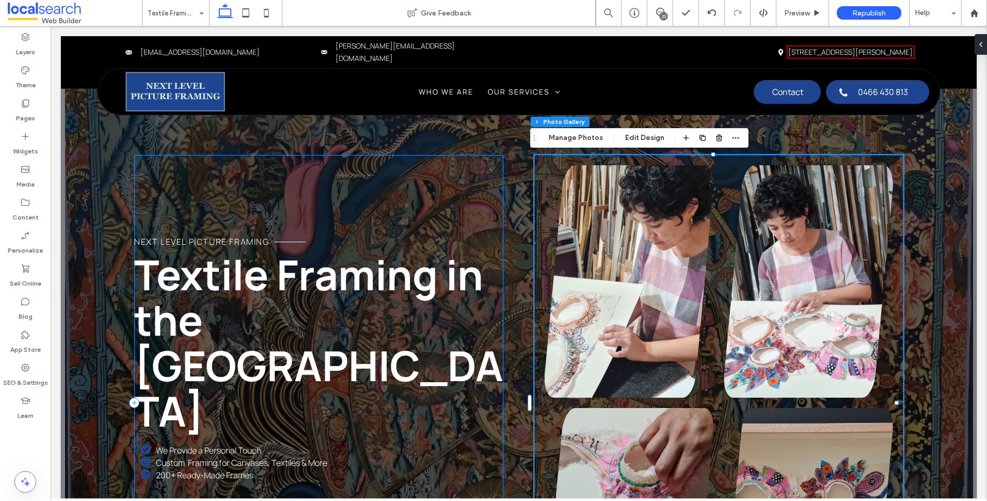
click at [479, 225] on div "Next Level Picture Framing Textile Framing in the Northern Rivers We Provide a …" at bounding box center [318, 403] width 369 height 496
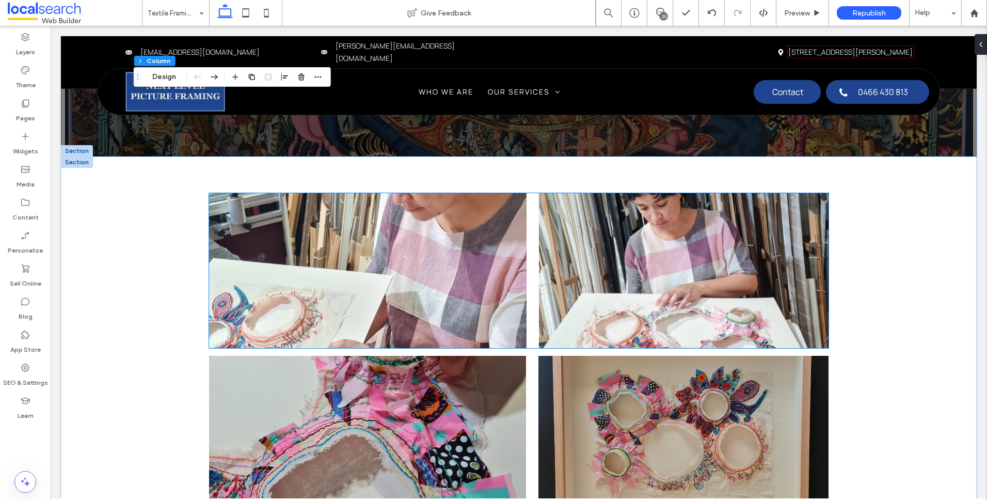
scroll to position [516, 0]
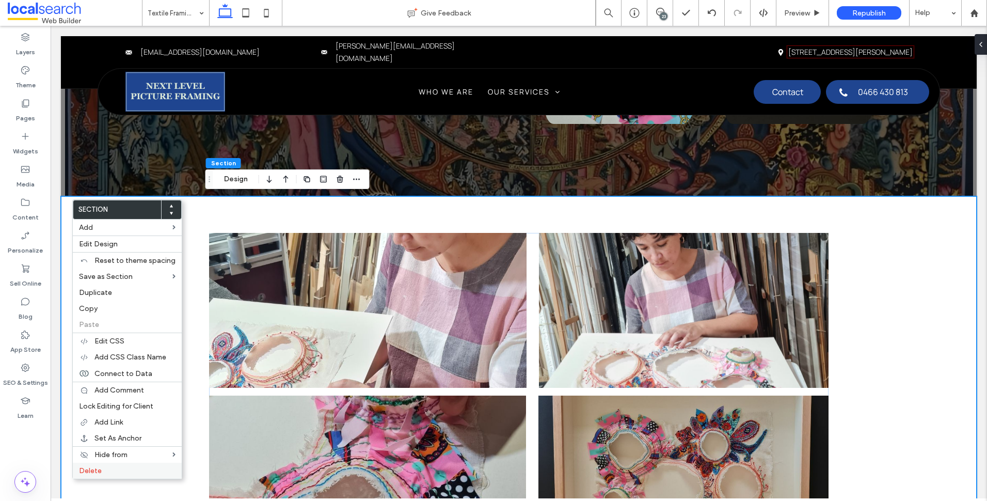
click at [105, 468] on label "Delete" at bounding box center [127, 470] width 97 height 9
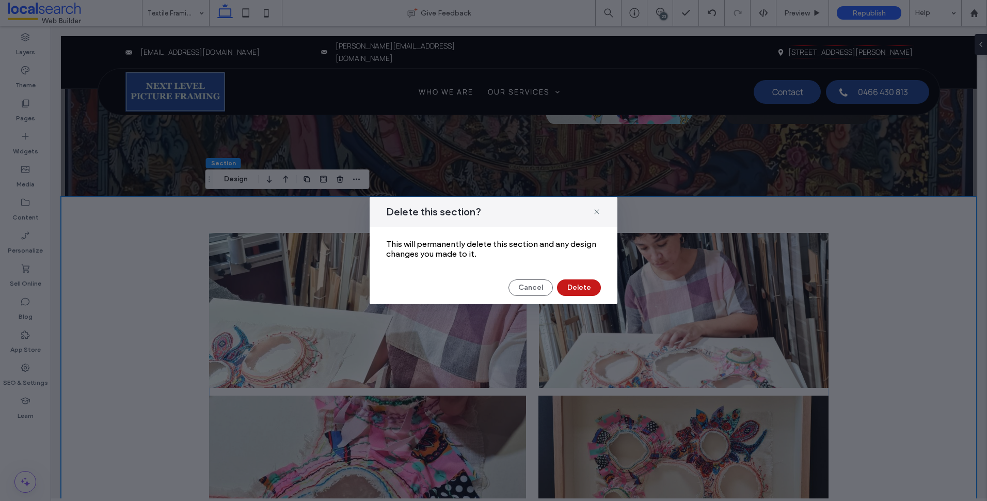
click at [589, 292] on button "Delete" at bounding box center [579, 287] width 44 height 17
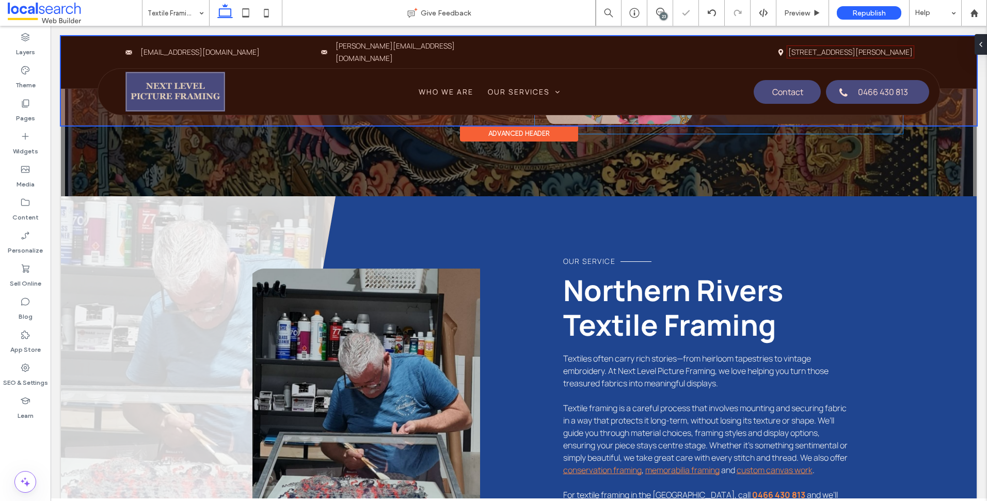
scroll to position [258, 0]
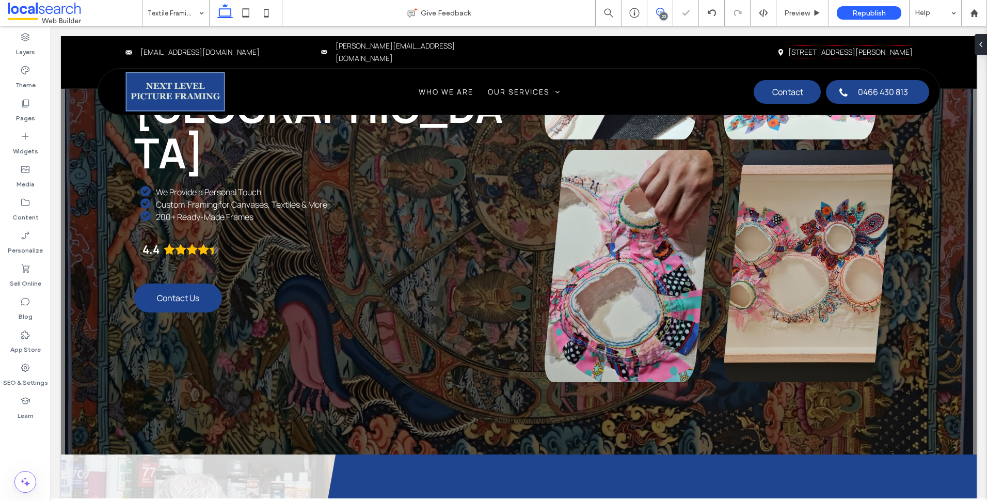
click at [663, 11] on use at bounding box center [660, 12] width 8 height 8
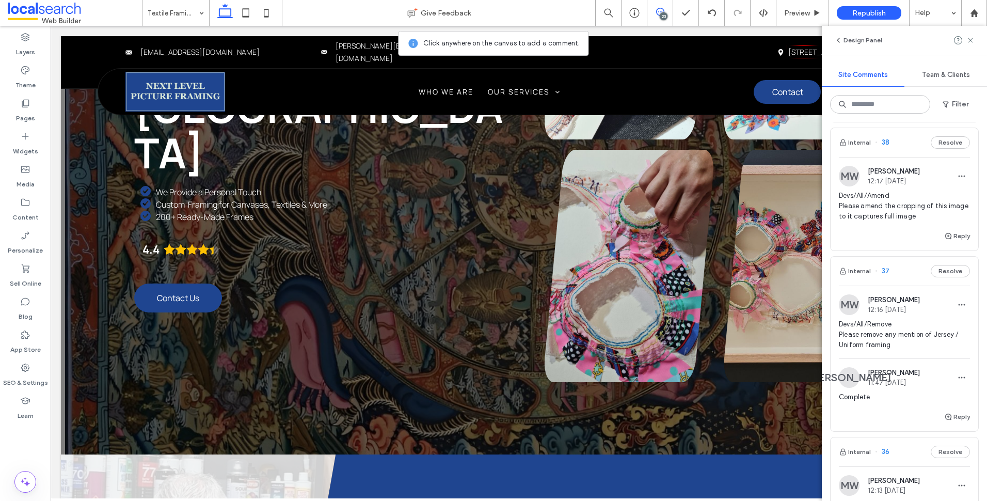
scroll to position [2323, 0]
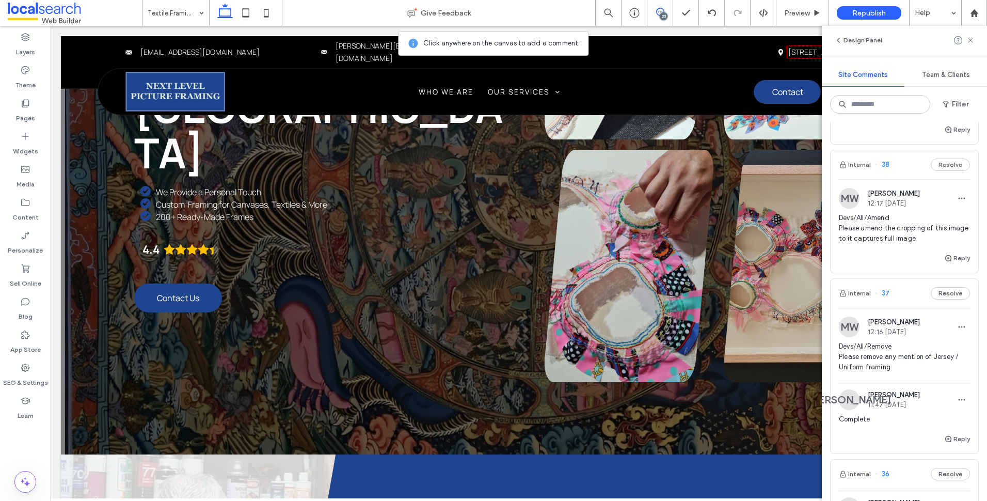
click at [904, 252] on div "Devs/All/Amend Please amend the cropping of this image to it captures full image" at bounding box center [904, 232] width 131 height 39
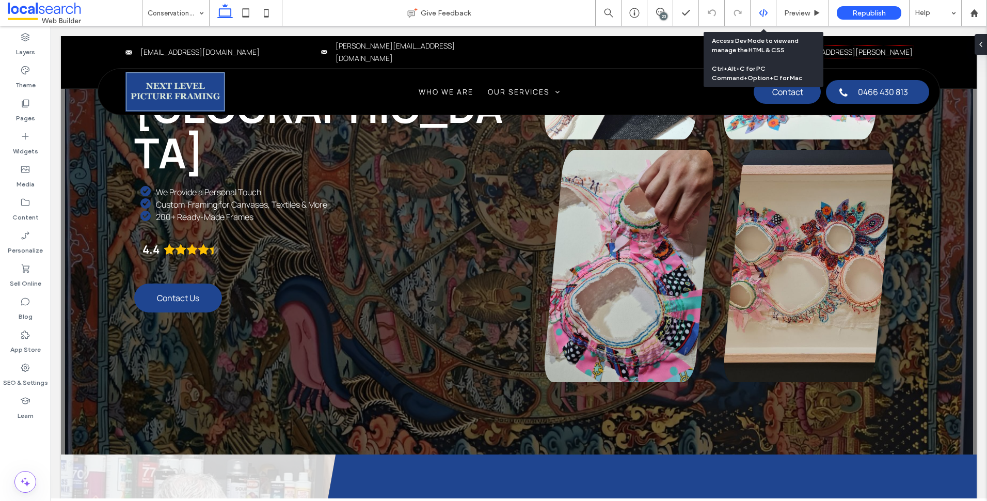
click at [767, 7] on div at bounding box center [764, 13] width 26 height 26
click at [764, 11] on icon at bounding box center [763, 12] width 9 height 9
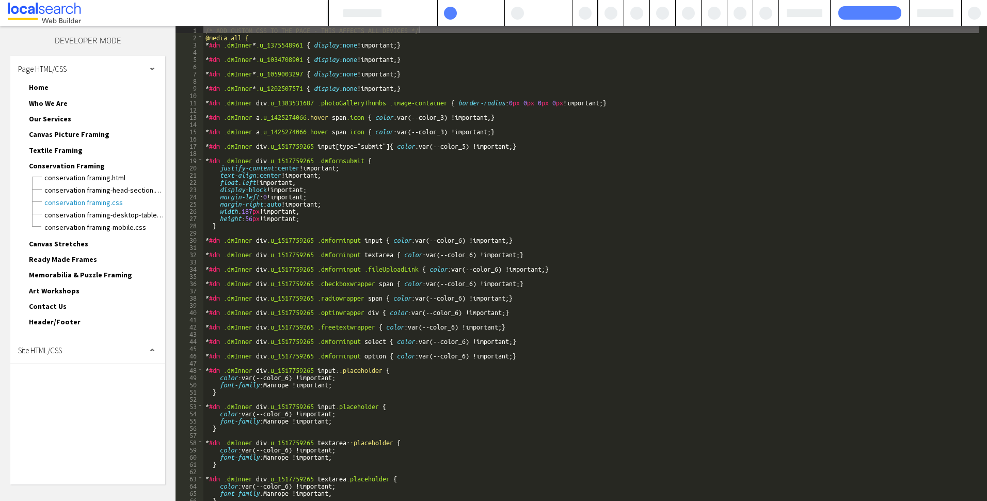
click at [59, 348] on span "Site HTML/CSS" at bounding box center [40, 350] width 44 height 10
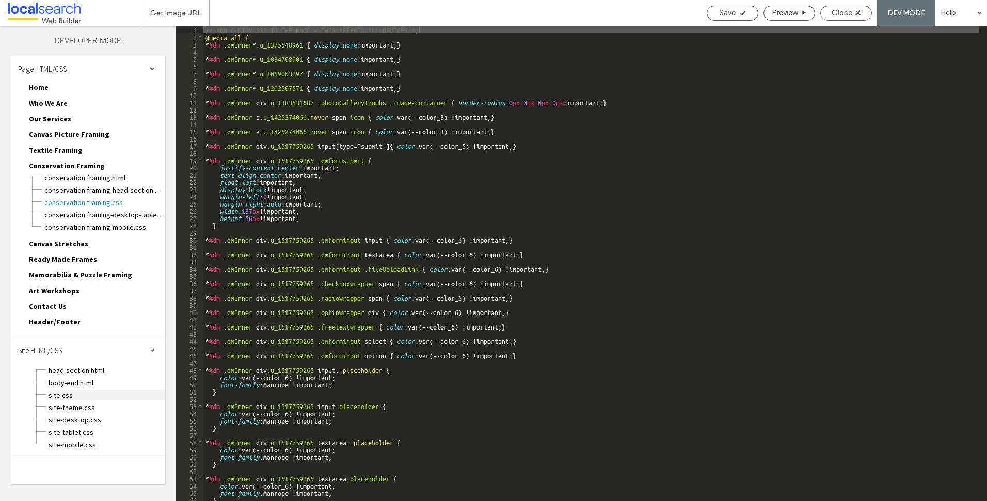
click at [67, 396] on span "site.css" at bounding box center [106, 395] width 117 height 10
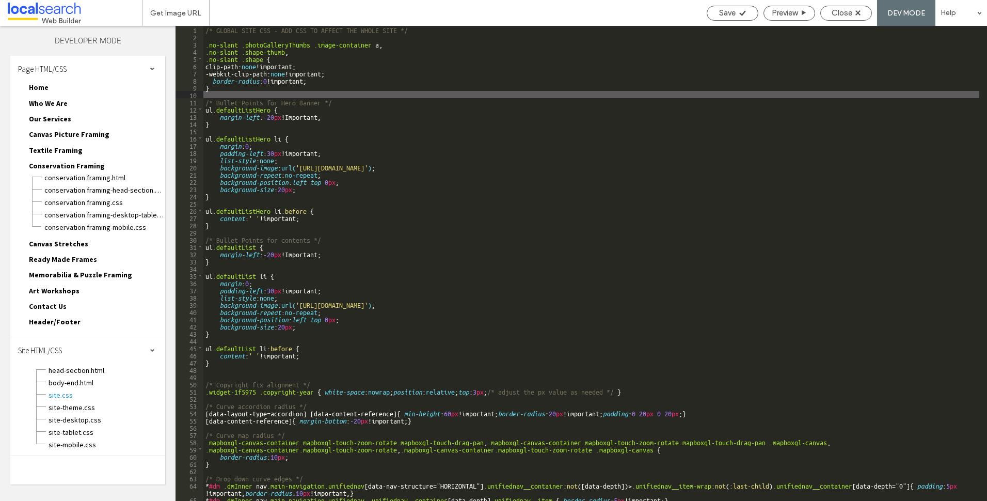
click at [246, 40] on div "/* GLOBAL SITE CSS - ADD CSS TO AFFECT THE WHOLE SITE */ .no-slant .photoGaller…" at bounding box center [591, 270] width 776 height 489
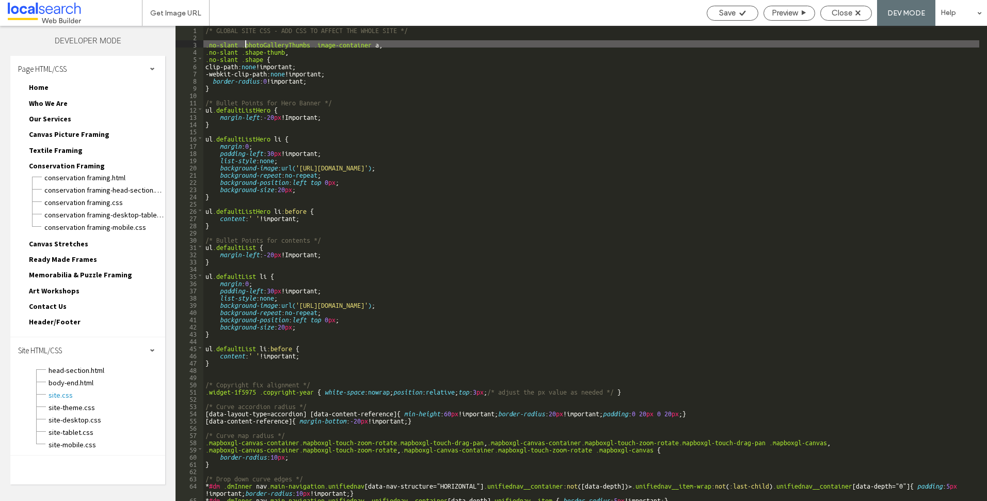
click at [252, 37] on div "/* GLOBAL SITE CSS - ADD CSS TO AFFECT THE WHOLE SITE */ .no-slant .photoGaller…" at bounding box center [591, 270] width 776 height 489
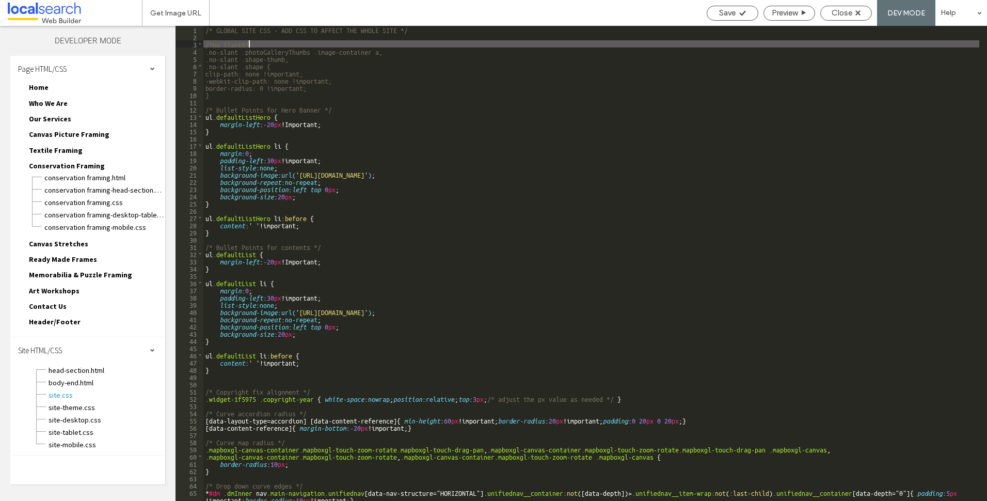
click at [243, 41] on div "/* GLOBAL SITE CSS - ADD CSS TO AFFECT THE WHOLE SITE */ /*no Slant8? .no-slant…" at bounding box center [591, 270] width 776 height 489
type textarea "**"
click at [386, 88] on div "/* GLOBAL SITE CSS - ADD CSS TO AFFECT THE WHOLE SITE */ /*no Slant*/ .no-slant…" at bounding box center [591, 270] width 776 height 489
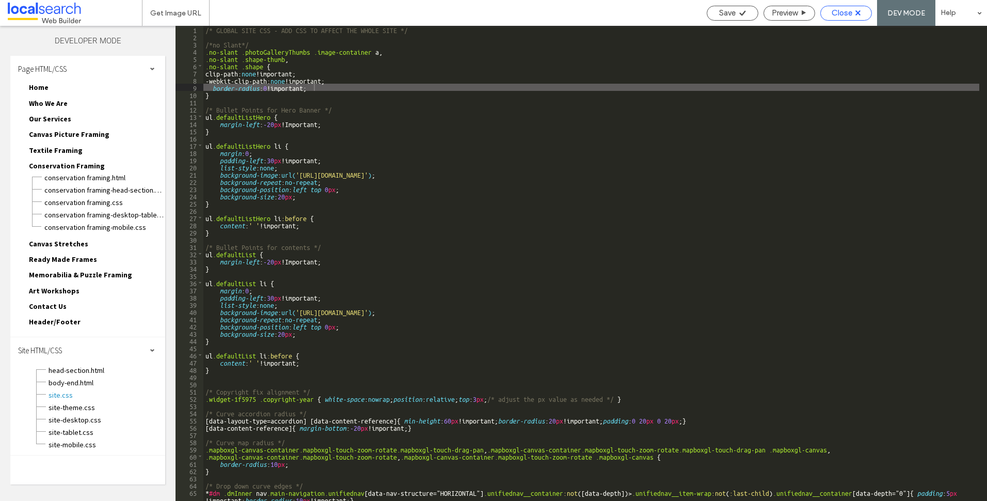
click at [835, 11] on span "Close" at bounding box center [842, 12] width 21 height 9
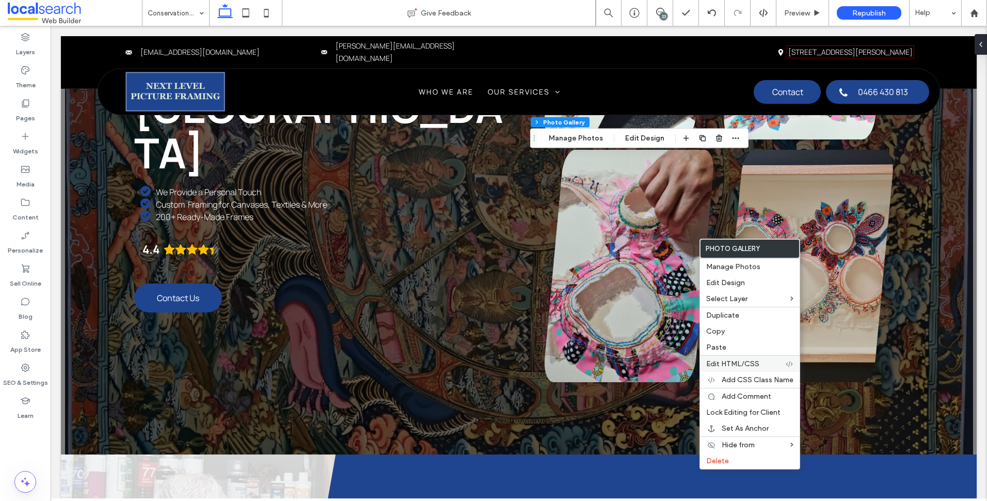
click at [759, 363] on label "Edit HTML/CSS" at bounding box center [745, 363] width 79 height 9
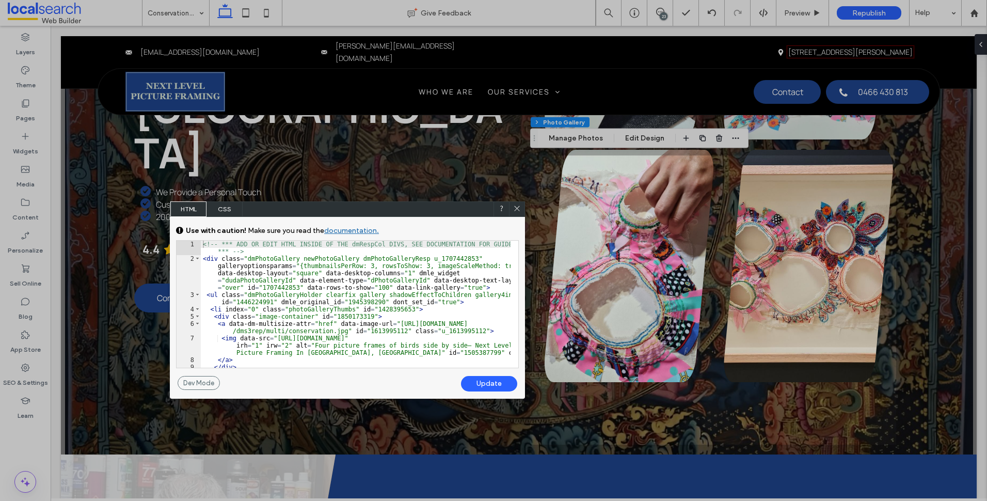
click at [521, 206] on div at bounding box center [516, 208] width 15 height 15
click at [518, 209] on icon at bounding box center [517, 208] width 8 height 8
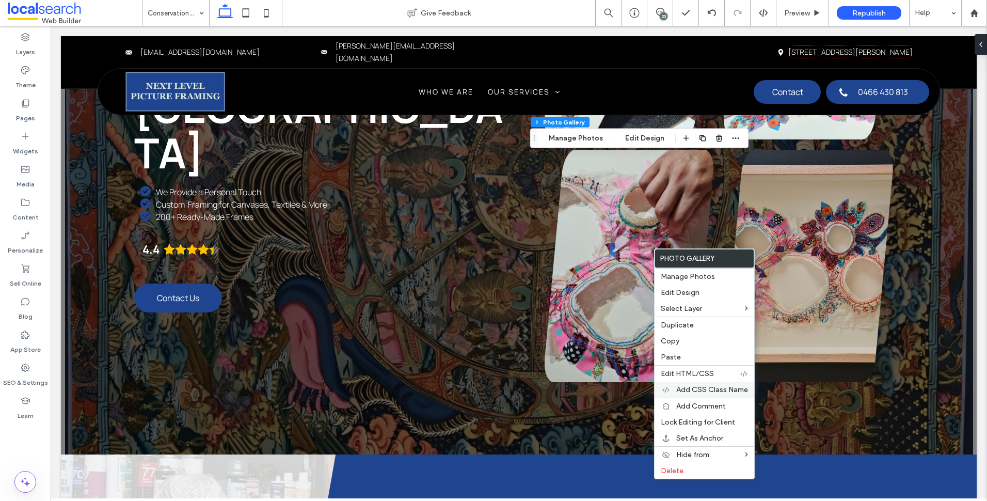
click at [713, 387] on span "Add CSS Class Name" at bounding box center [712, 389] width 72 height 9
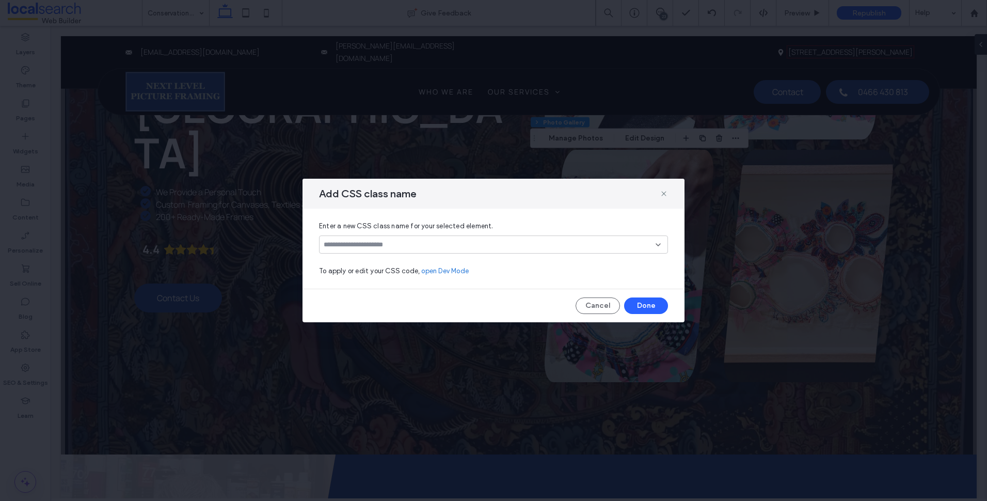
click at [457, 228] on span "Enter a new CSS class name for your selected element." at bounding box center [493, 226] width 349 height 10
click at [454, 247] on input at bounding box center [490, 245] width 332 height 8
type input "********"
click at [594, 259] on div "Create "no-slant"" at bounding box center [493, 261] width 339 height 8
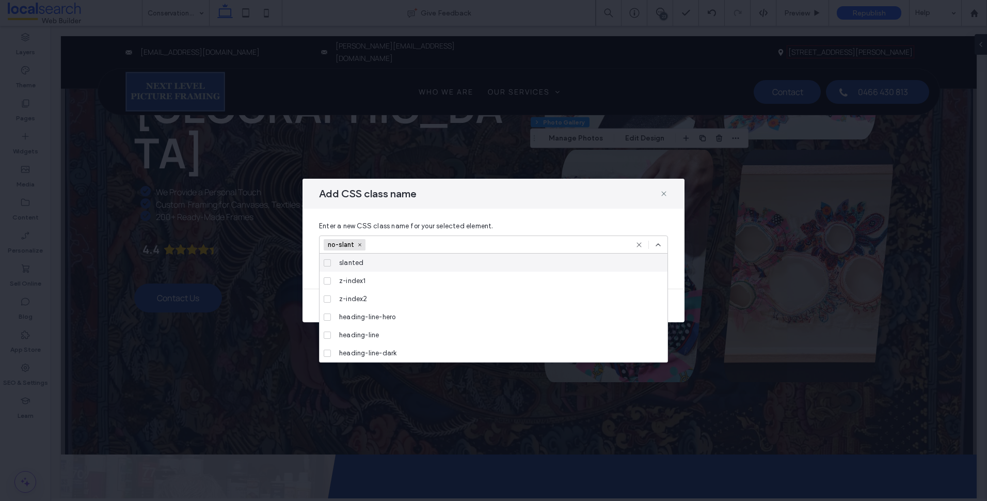
click at [651, 246] on div at bounding box center [648, 245] width 27 height 8
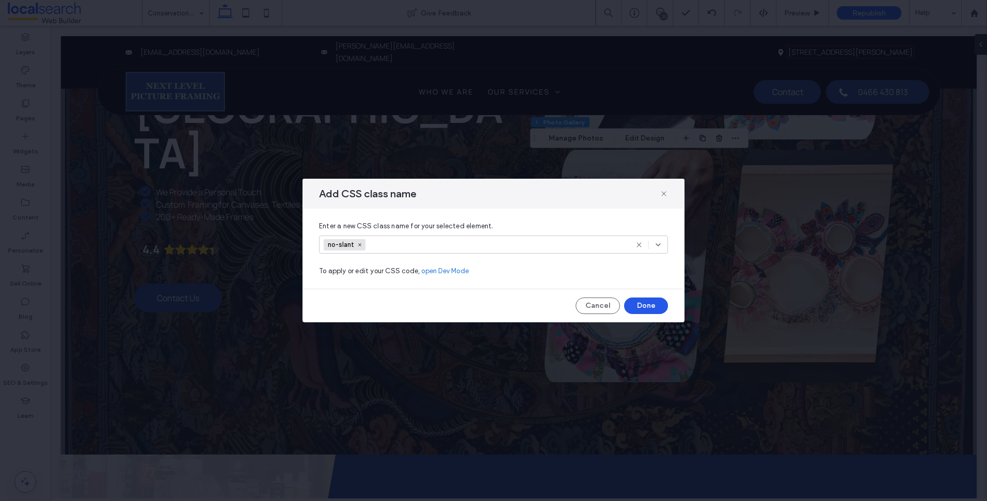
click at [649, 313] on button "Done" at bounding box center [646, 305] width 44 height 17
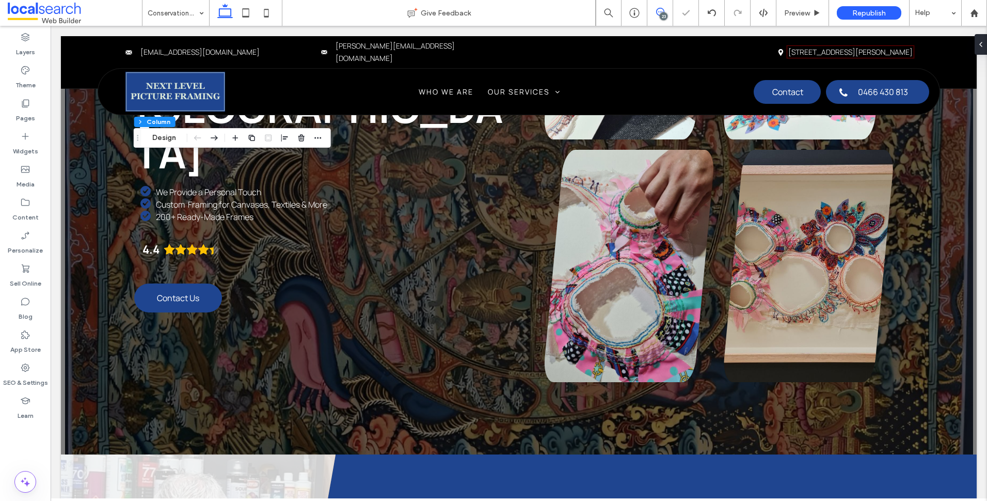
click at [659, 8] on use at bounding box center [660, 12] width 8 height 8
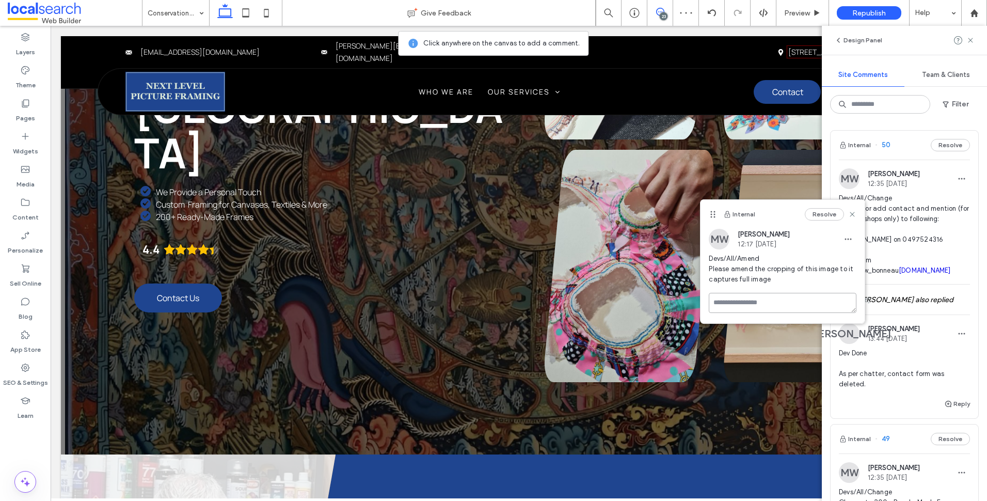
click at [777, 308] on textarea at bounding box center [783, 303] width 148 height 20
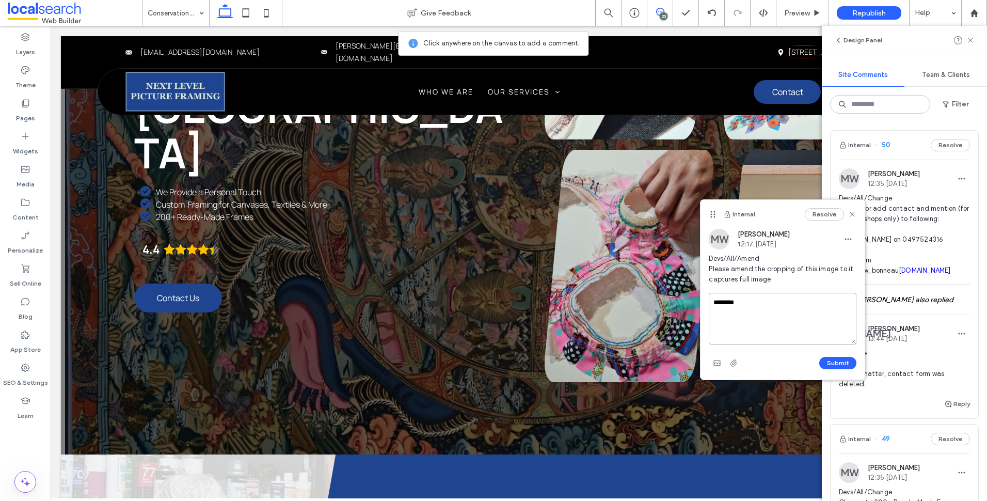
type textarea "********"
click at [848, 356] on div "Submit" at bounding box center [783, 363] width 148 height 17
click at [844, 362] on button "Submit" at bounding box center [837, 363] width 37 height 12
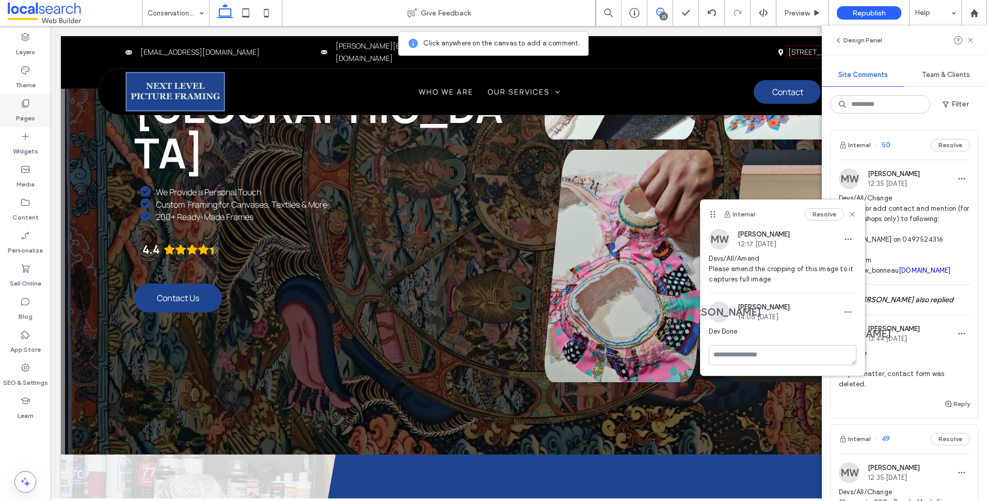
click at [31, 107] on div "Pages" at bounding box center [25, 110] width 51 height 33
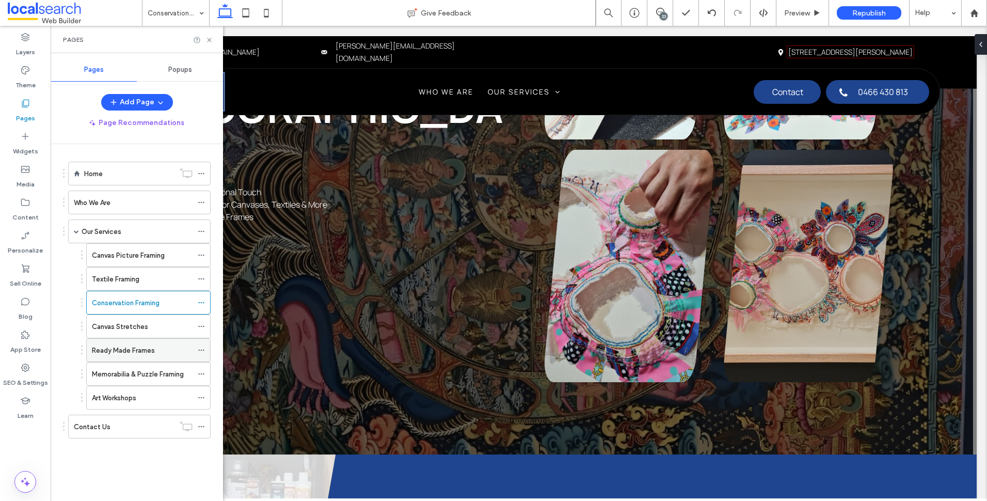
click at [155, 348] on div "Ready Made Frames" at bounding box center [142, 350] width 101 height 11
click at [144, 396] on div "Art Workshops" at bounding box center [142, 397] width 101 height 11
click at [158, 338] on div "Ready Made Frames" at bounding box center [148, 350] width 124 height 24
click at [145, 349] on label "Ready Made Frames" at bounding box center [123, 350] width 63 height 18
click at [159, 328] on div "Canvas Stretches" at bounding box center [142, 326] width 101 height 11
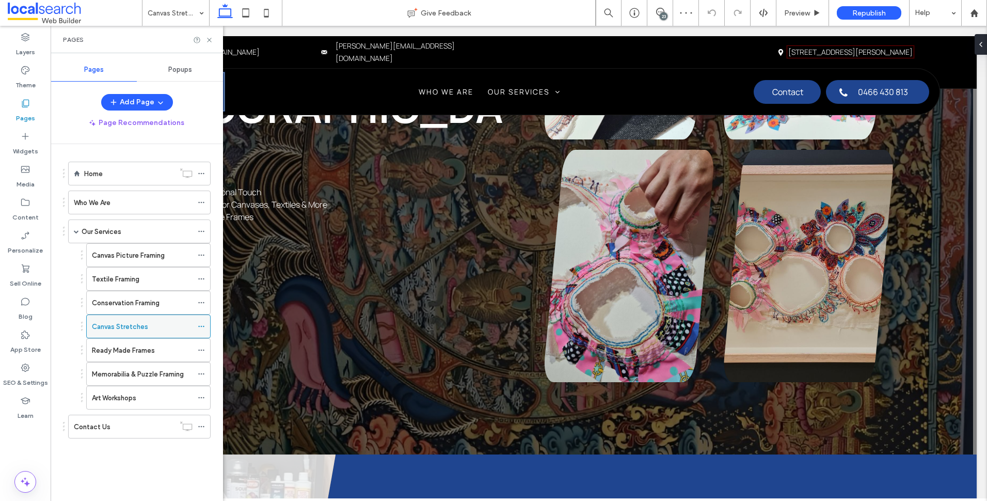
click at [144, 316] on div "Canvas Stretches" at bounding box center [142, 326] width 101 height 23
click at [140, 281] on div "Textile Framing" at bounding box center [142, 279] width 101 height 11
click at [210, 40] on use at bounding box center [209, 40] width 4 height 4
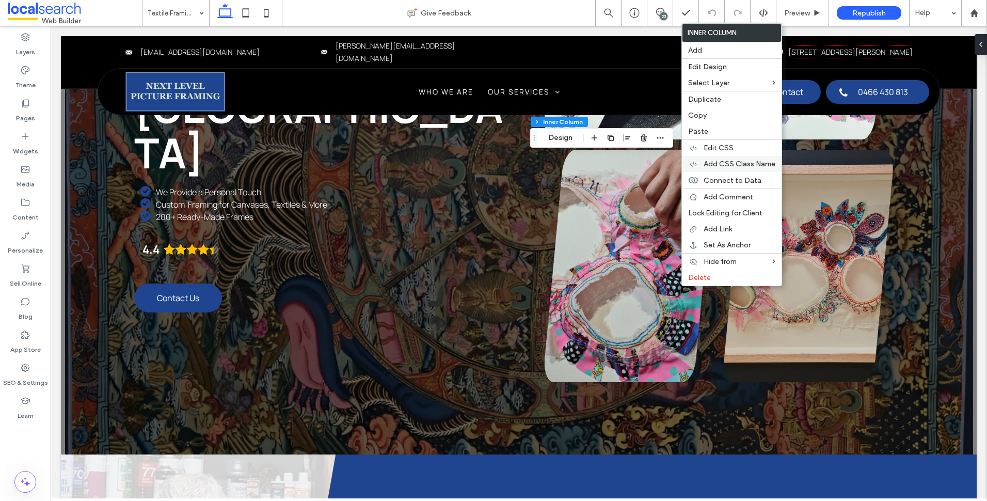
click at [756, 165] on span "Add CSS Class Name" at bounding box center [740, 164] width 72 height 9
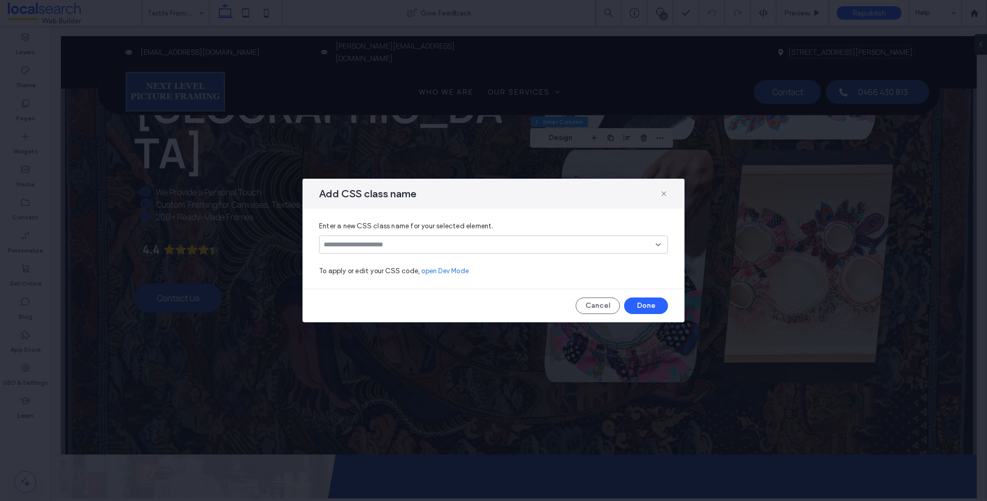
click at [478, 246] on input at bounding box center [490, 245] width 332 height 8
type input "********"
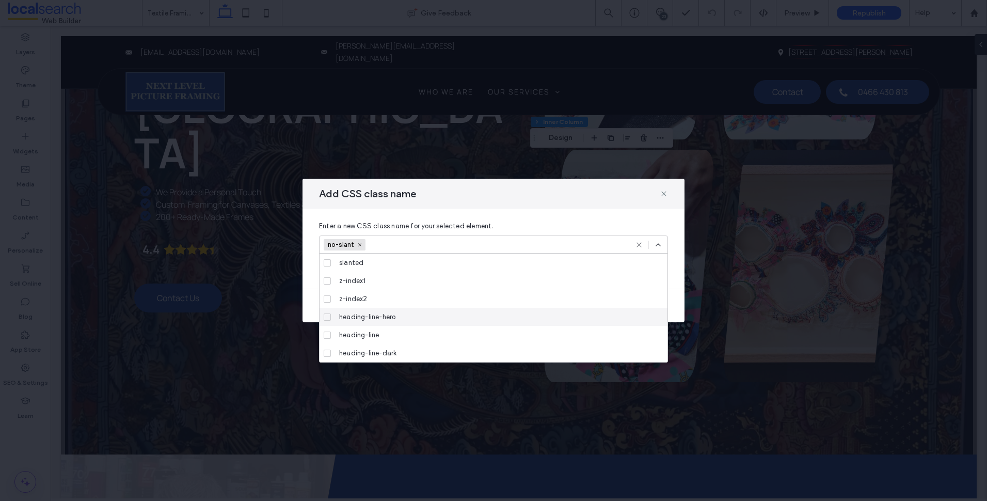
click at [661, 242] on icon at bounding box center [658, 245] width 8 height 8
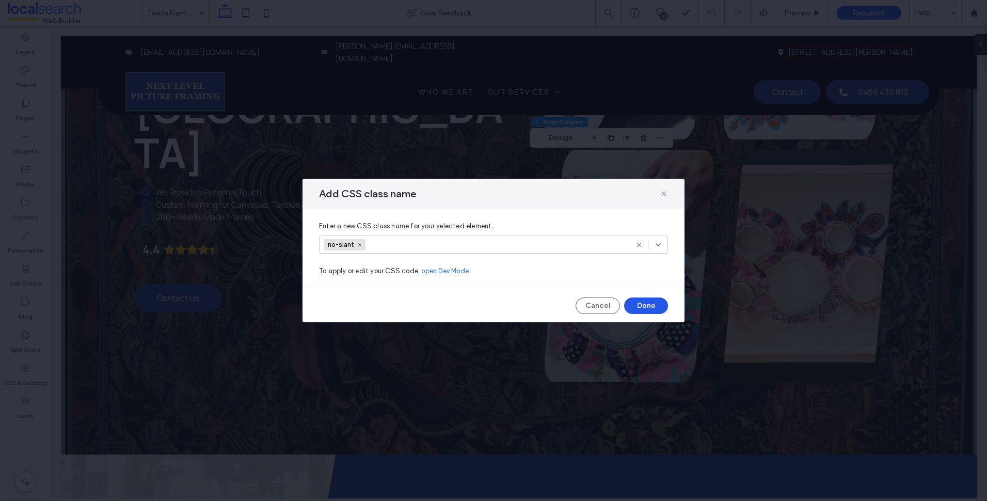
click at [647, 300] on button "Done" at bounding box center [646, 305] width 44 height 17
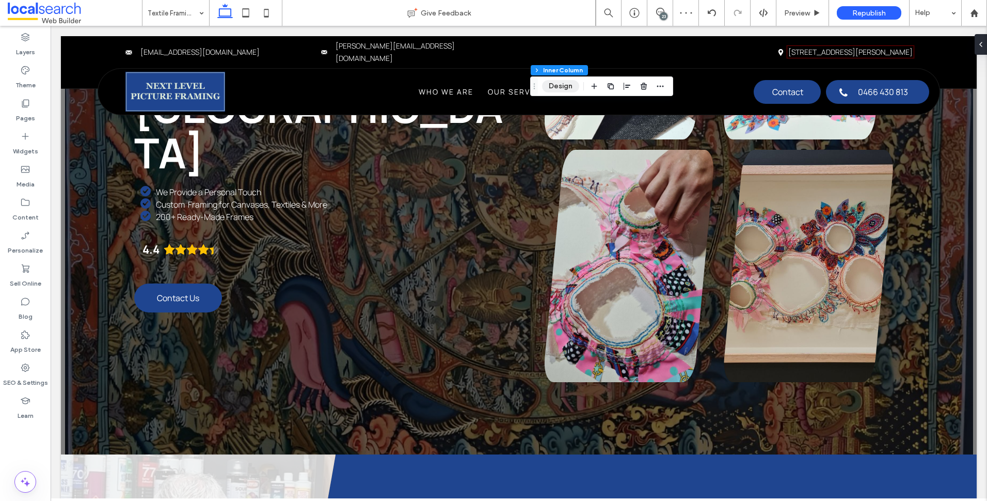
click at [555, 90] on button "Design" at bounding box center [560, 86] width 37 height 12
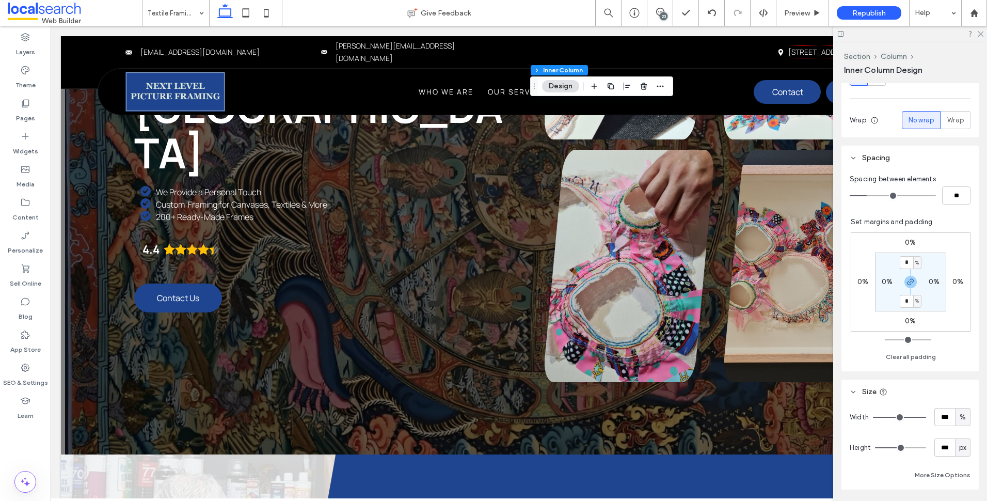
scroll to position [361, 0]
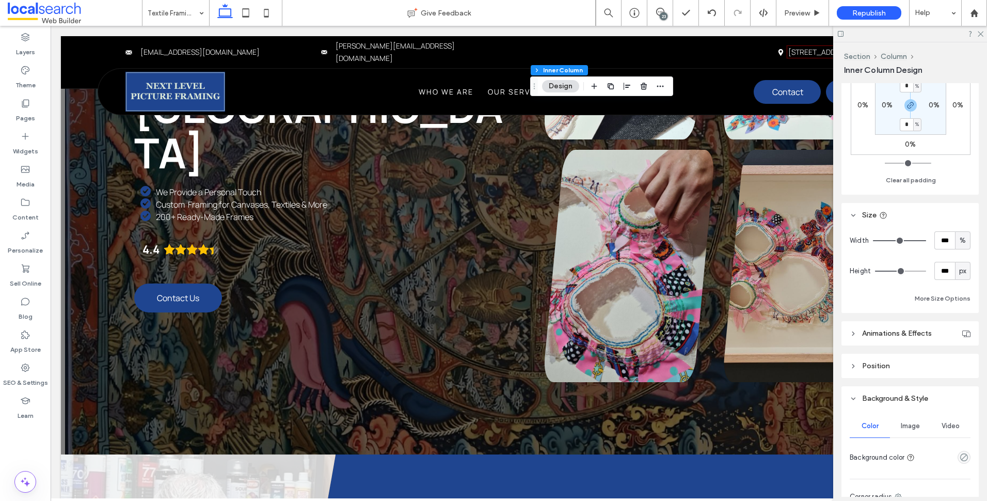
drag, startPoint x: 982, startPoint y: 29, endPoint x: 979, endPoint y: 55, distance: 26.5
click at [983, 29] on div at bounding box center [910, 34] width 154 height 16
click at [983, 36] on use at bounding box center [981, 34] width 6 height 6
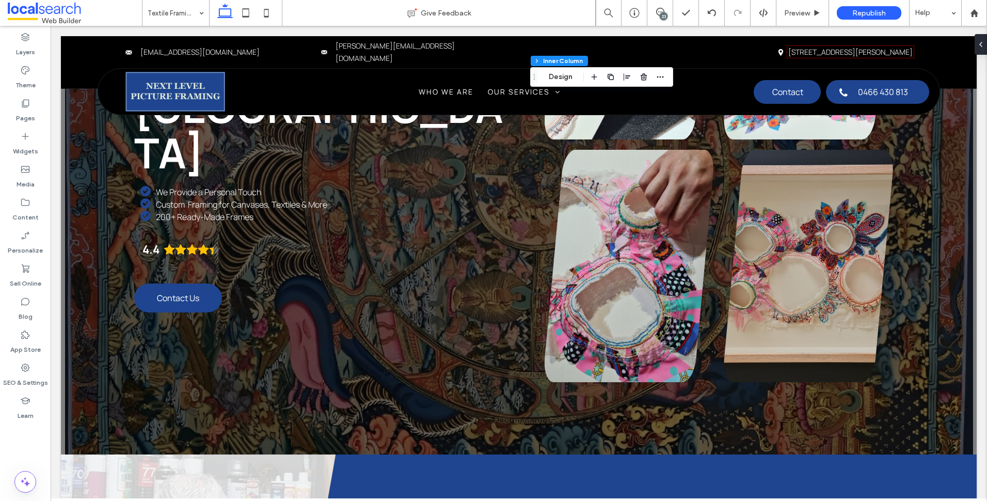
click at [654, 11] on span at bounding box center [659, 12] width 25 height 8
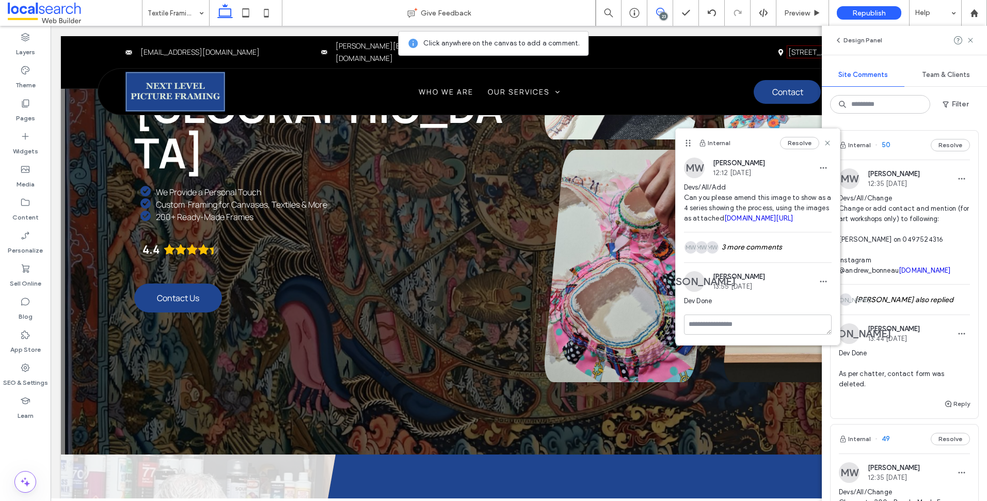
scroll to position [6, 0]
drag, startPoint x: 809, startPoint y: 293, endPoint x: 809, endPoint y: 298, distance: 5.7
click at [815, 290] on span "button" at bounding box center [823, 281] width 17 height 17
click at [821, 319] on span "Edit" at bounding box center [822, 323] width 13 height 10
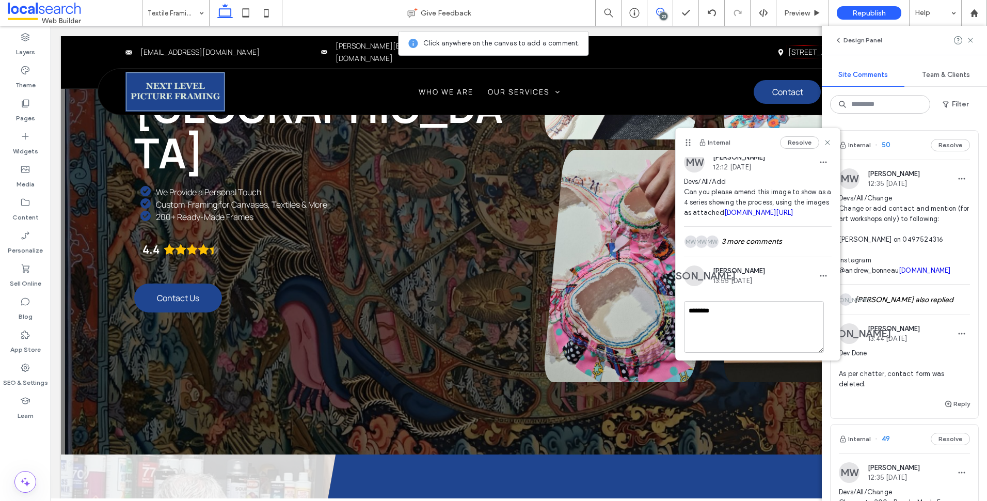
click at [754, 340] on textarea "********" at bounding box center [754, 327] width 140 height 52
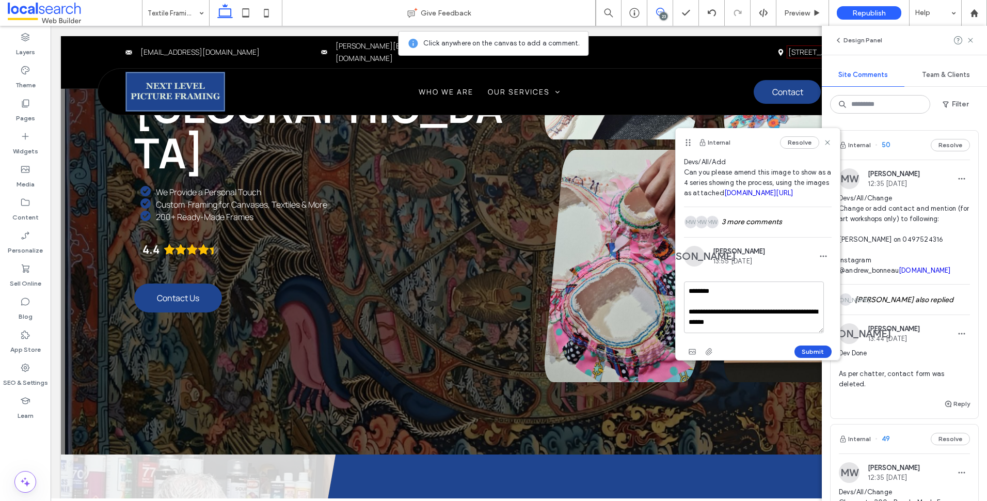
type textarea "**********"
click at [795, 348] on button "Submit" at bounding box center [812, 351] width 37 height 12
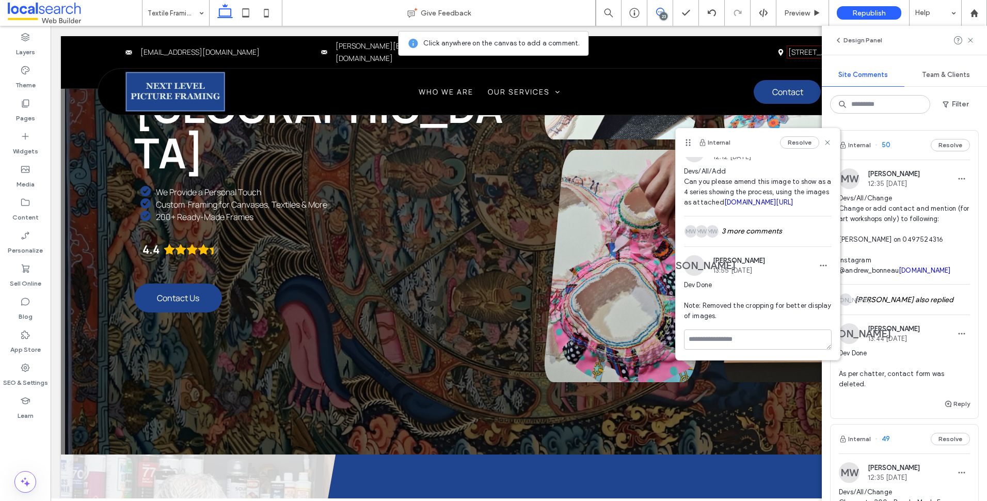
scroll to position [37, 0]
click at [823, 139] on icon at bounding box center [827, 142] width 8 height 8
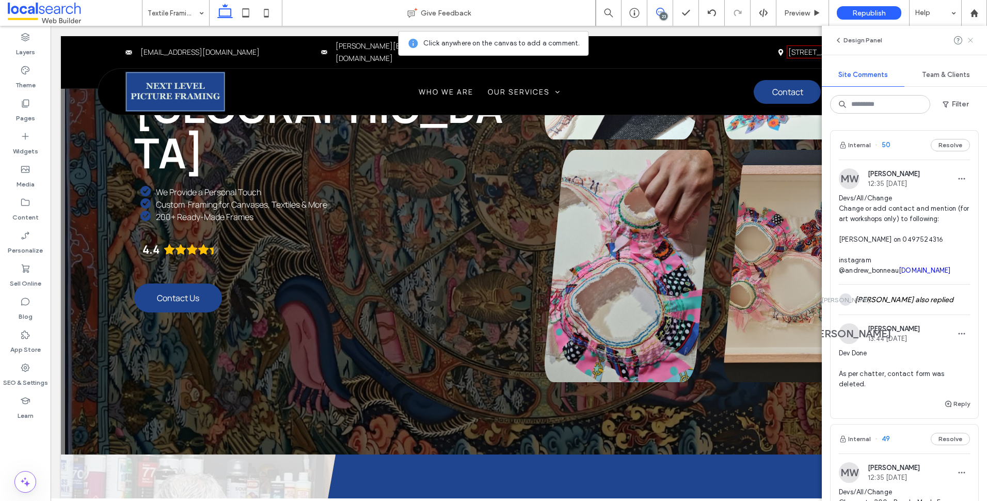
click at [972, 42] on icon at bounding box center [970, 40] width 8 height 8
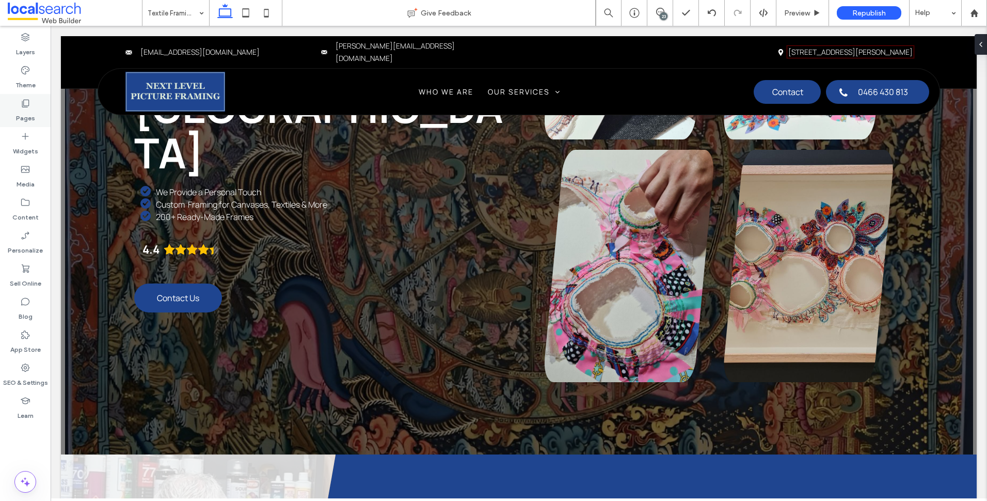
drag, startPoint x: 42, startPoint y: 105, endPoint x: 49, endPoint y: 106, distance: 6.8
click at [42, 105] on div "Pages" at bounding box center [25, 110] width 51 height 33
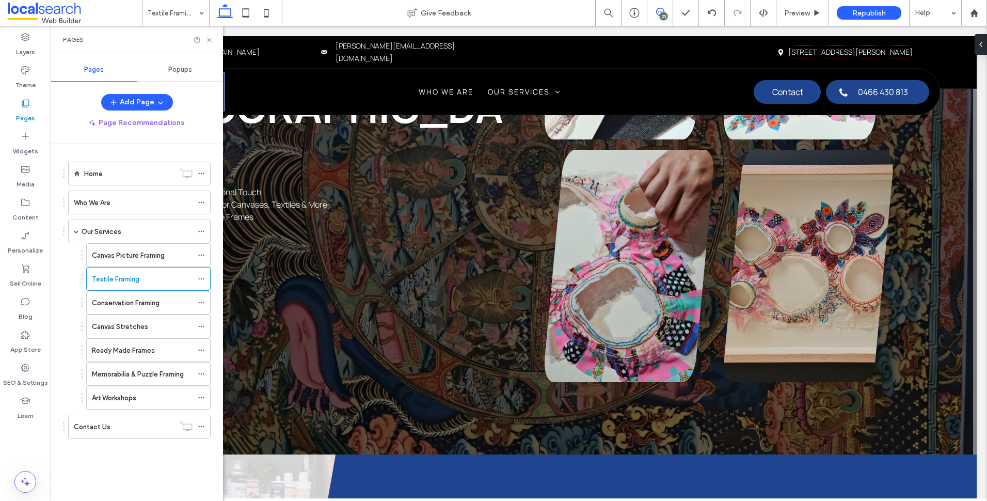
click at [659, 14] on icon at bounding box center [660, 12] width 8 height 8
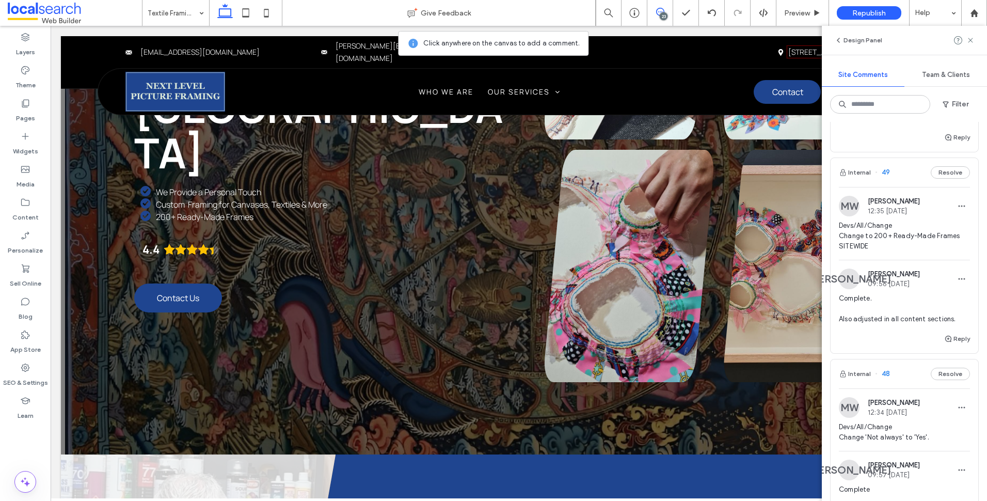
scroll to position [60, 0]
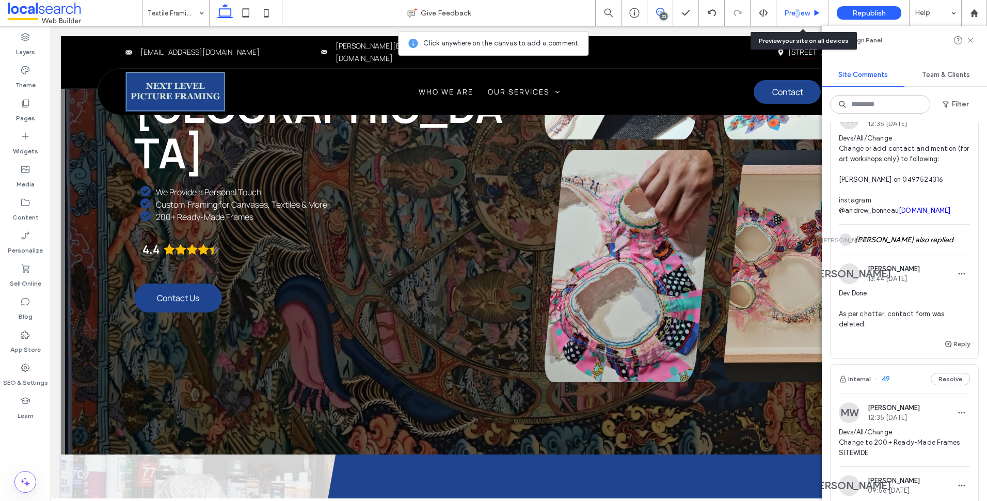
click at [798, 11] on span "Preview" at bounding box center [797, 13] width 26 height 9
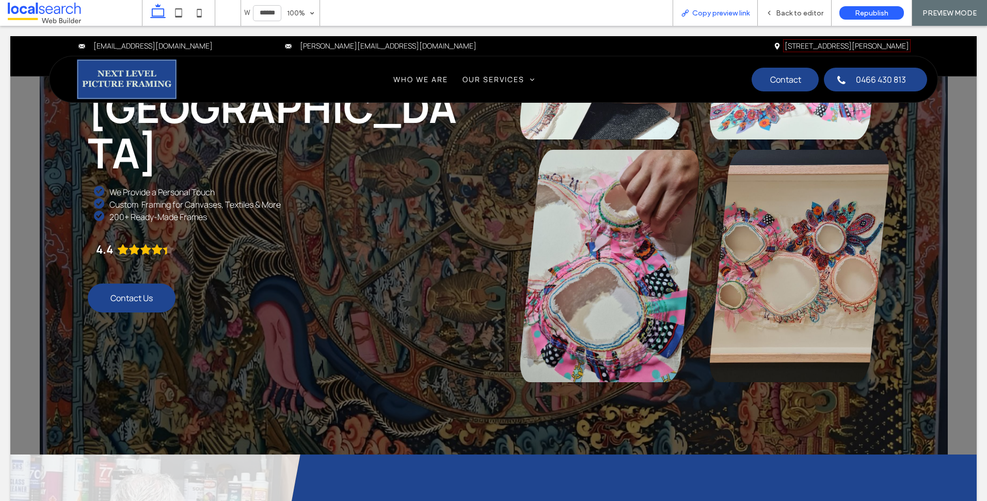
click at [749, 18] on div "Copy preview link" at bounding box center [715, 13] width 85 height 26
click at [700, 11] on span "Copy preview link" at bounding box center [720, 13] width 57 height 9
click at [783, 10] on span "Back to editor" at bounding box center [799, 13] width 47 height 9
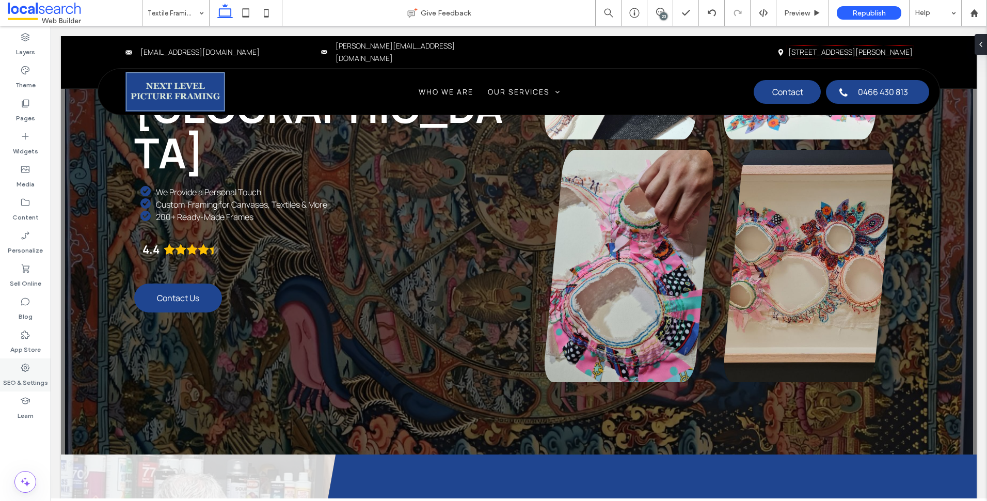
click at [44, 374] on label "SEO & Settings" at bounding box center [25, 380] width 45 height 14
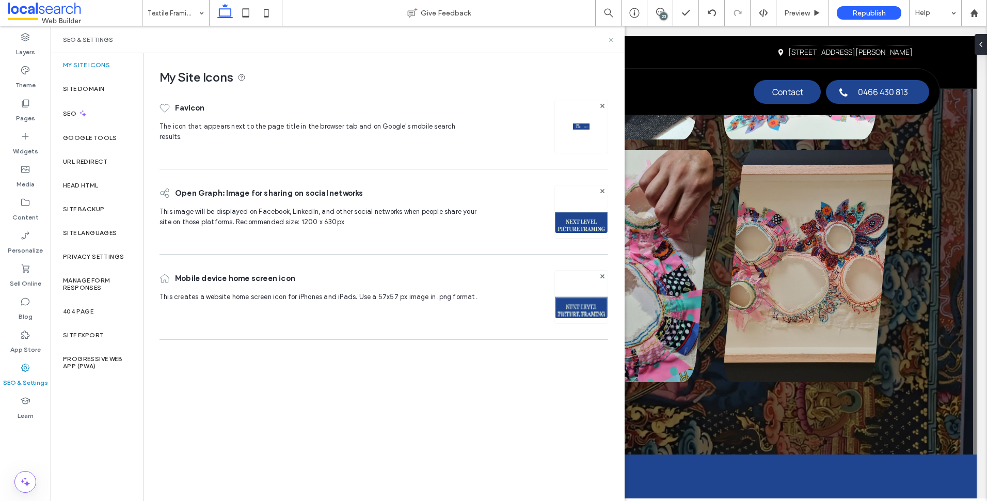
click at [612, 39] on icon at bounding box center [611, 40] width 8 height 8
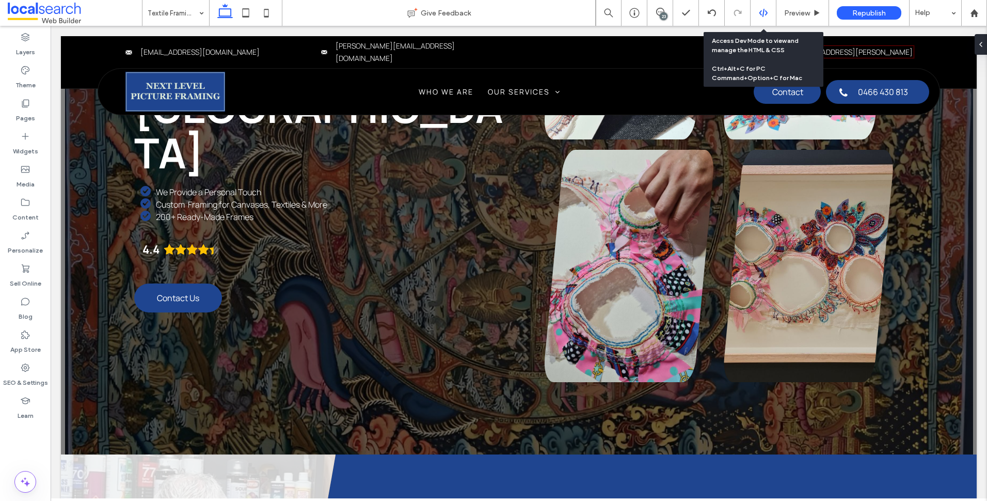
click at [763, 10] on use at bounding box center [763, 13] width 8 height 8
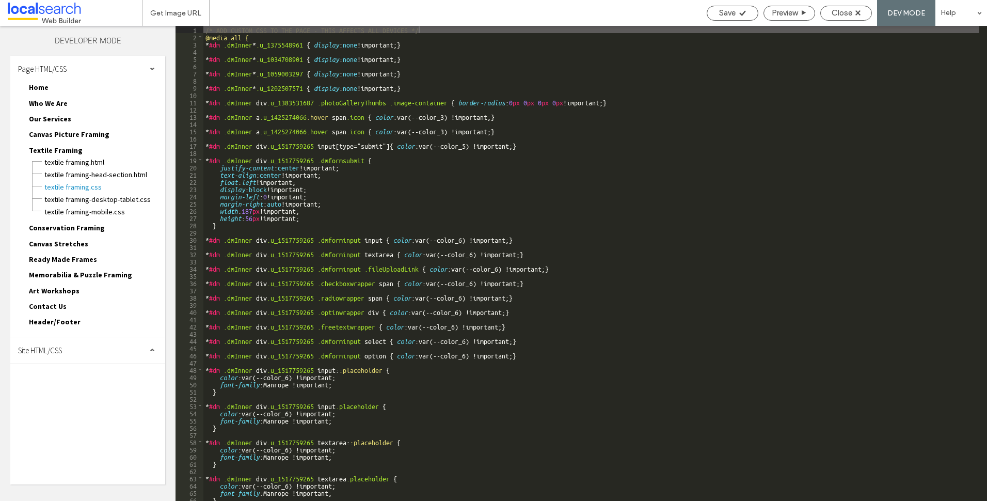
click at [129, 344] on div "Site HTML/CSS" at bounding box center [87, 350] width 155 height 26
click at [64, 394] on span "site.css" at bounding box center [106, 395] width 117 height 10
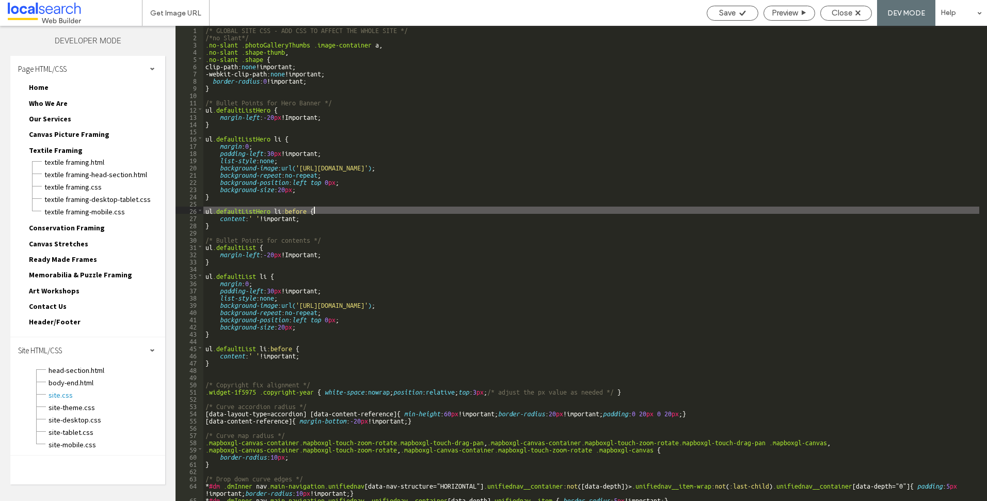
click at [473, 210] on div "/* GLOBAL SITE CSS - ADD CSS TO AFFECT THE WHOLE SITE */ /*no Slant*/ .no-slant…" at bounding box center [591, 270] width 776 height 489
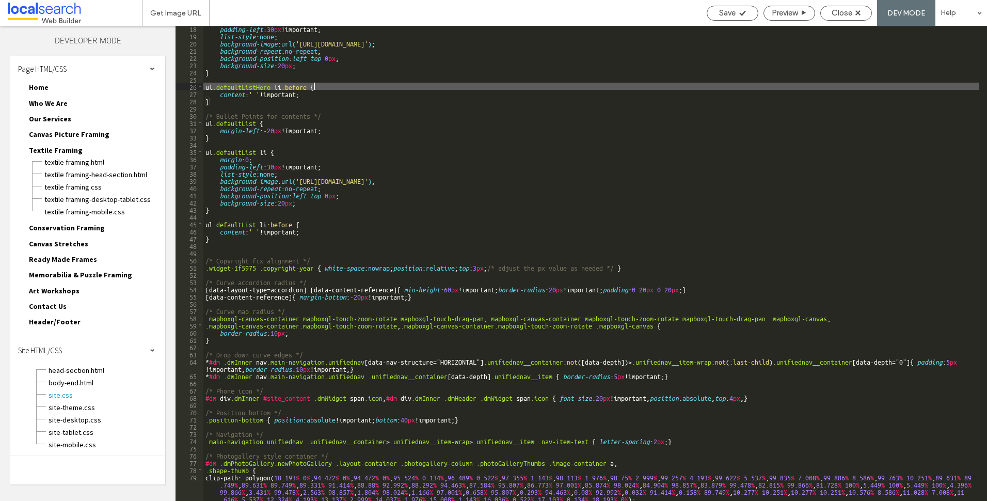
scroll to position [124, 0]
click at [474, 199] on div "padding-left : 30 px !important; list-style : none ; background-image : url( 'h…" at bounding box center [591, 269] width 776 height 489
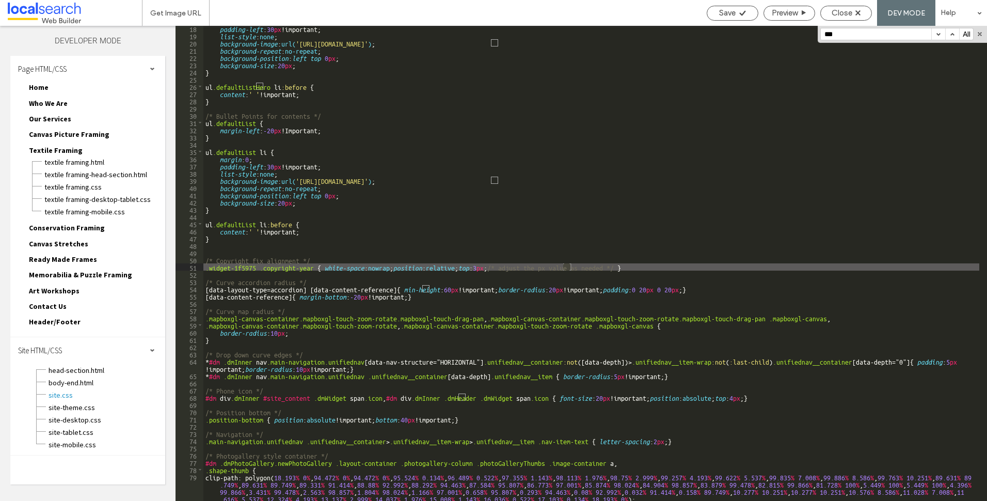
scroll to position [559, 0]
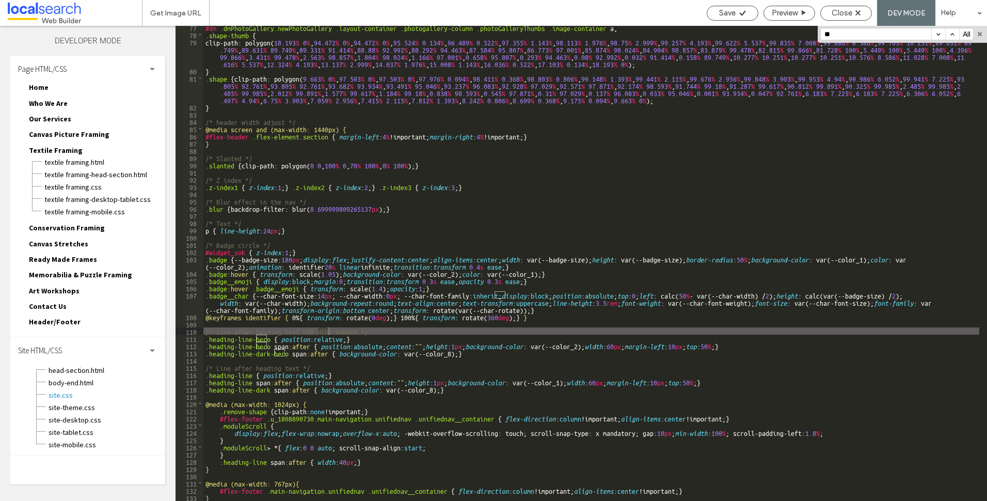
type input "*"
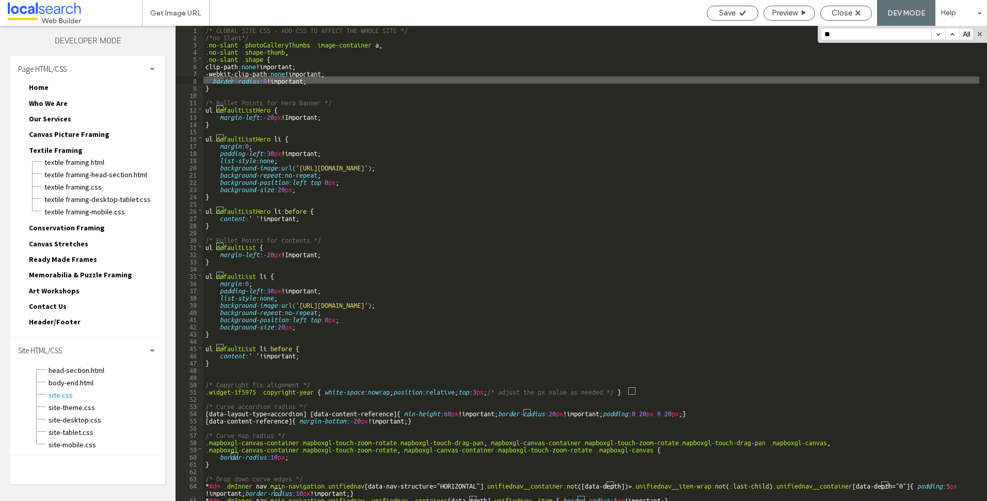
scroll to position [0, 0]
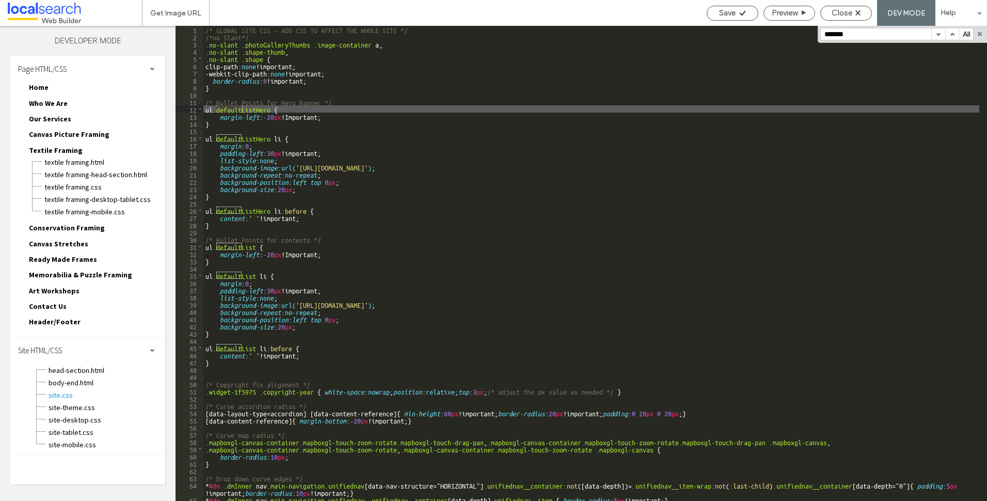
type input "*******"
click at [365, 160] on div "/* GLOBAL SITE CSS - ADD CSS TO AFFECT THE WHOLE SITE */ /*no Slant*/ .no-slant…" at bounding box center [591, 270] width 776 height 489
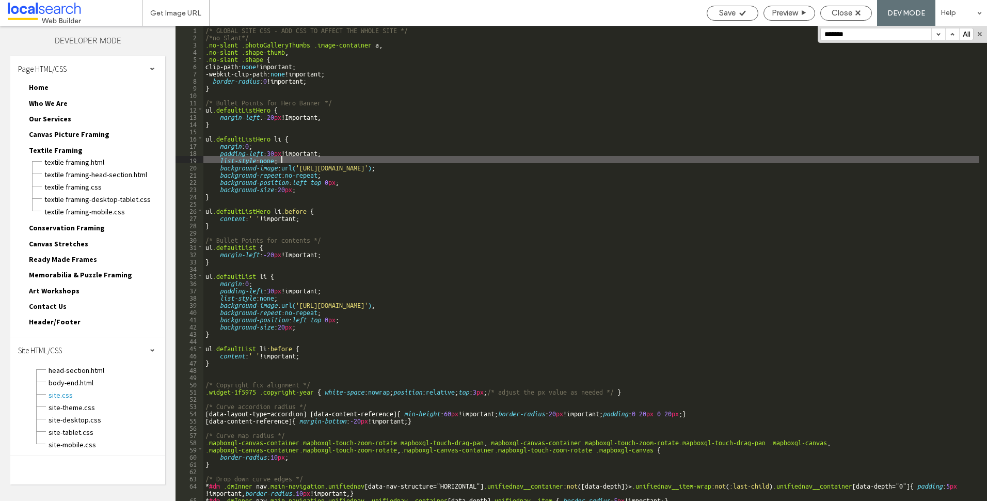
click at [399, 171] on div "/* GLOBAL SITE CSS - ADD CSS TO AFFECT THE WHOLE SITE */ /*no Slant*/ .no-slant…" at bounding box center [591, 270] width 776 height 489
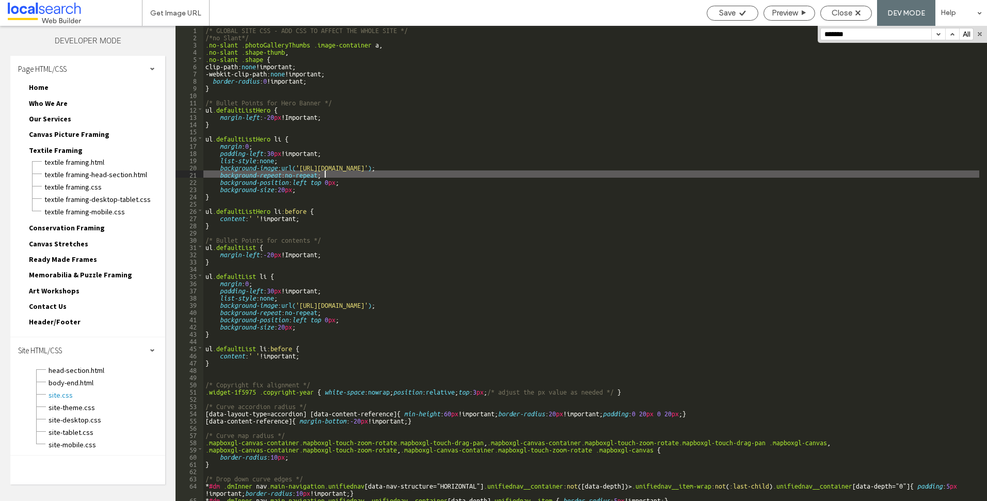
click at [452, 146] on div "/* GLOBAL SITE CSS - ADD CSS TO AFFECT THE WHOLE SITE */ /*no Slant*/ .no-slant…" at bounding box center [591, 270] width 776 height 489
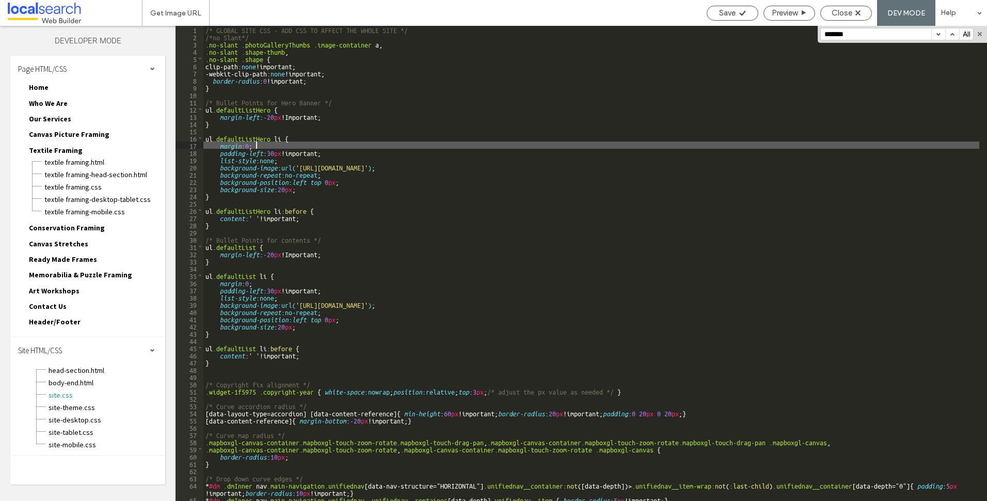
click at [426, 182] on div "/* GLOBAL SITE CSS - ADD CSS TO AFFECT THE WHOLE SITE */ /*no Slant*/ .no-slant…" at bounding box center [591, 270] width 776 height 489
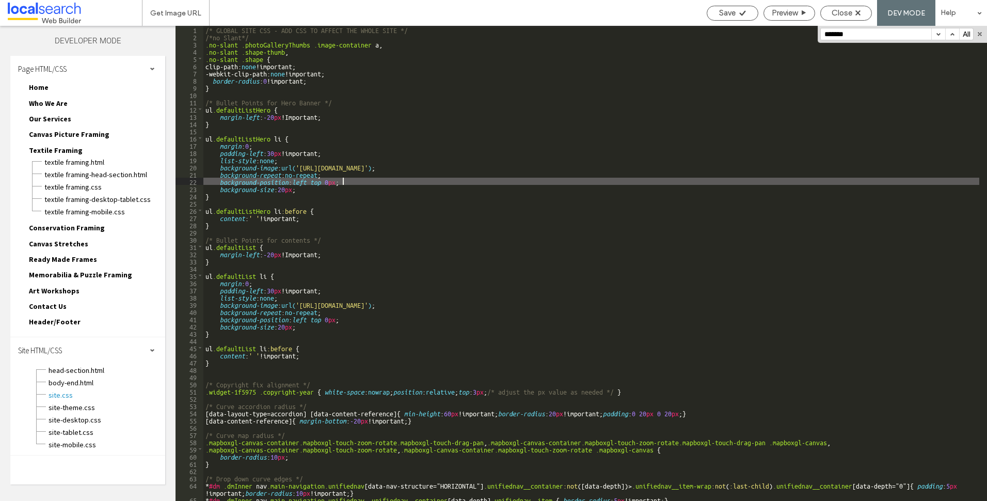
click at [403, 137] on div "/* GLOBAL SITE CSS - ADD CSS TO AFFECT THE WHOLE SITE */ /*no Slant*/ .no-slant…" at bounding box center [591, 270] width 776 height 489
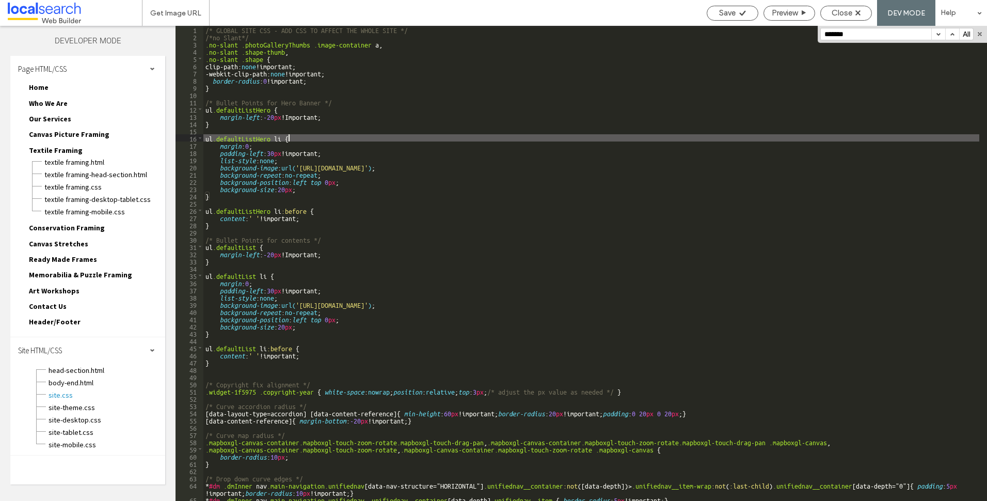
click at [455, 211] on div "/* GLOBAL SITE CSS - ADD CSS TO AFFECT THE WHOLE SITE */ /*no Slant*/ .no-slant…" at bounding box center [591, 270] width 776 height 489
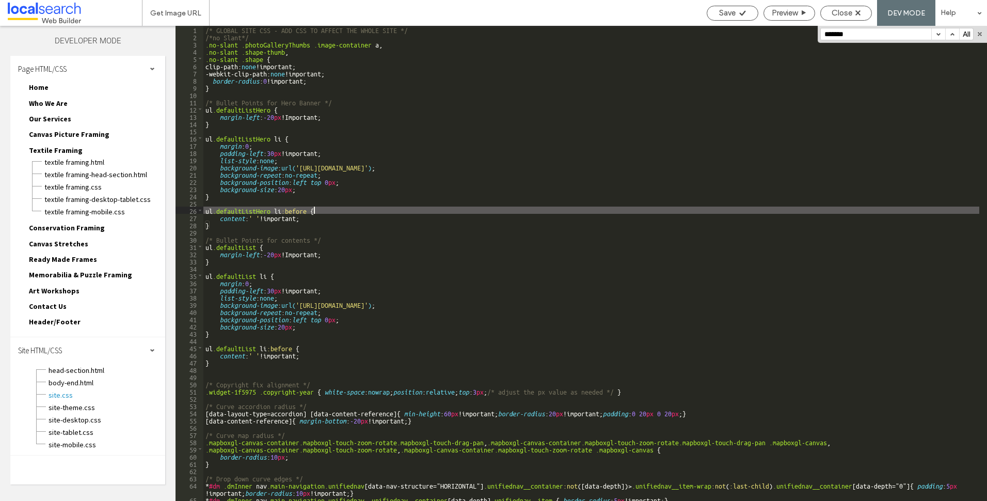
click at [387, 298] on div "/* GLOBAL SITE CSS - ADD CSS TO AFFECT THE WHOLE SITE */ /*no Slant*/ .no-slant…" at bounding box center [591, 270] width 776 height 489
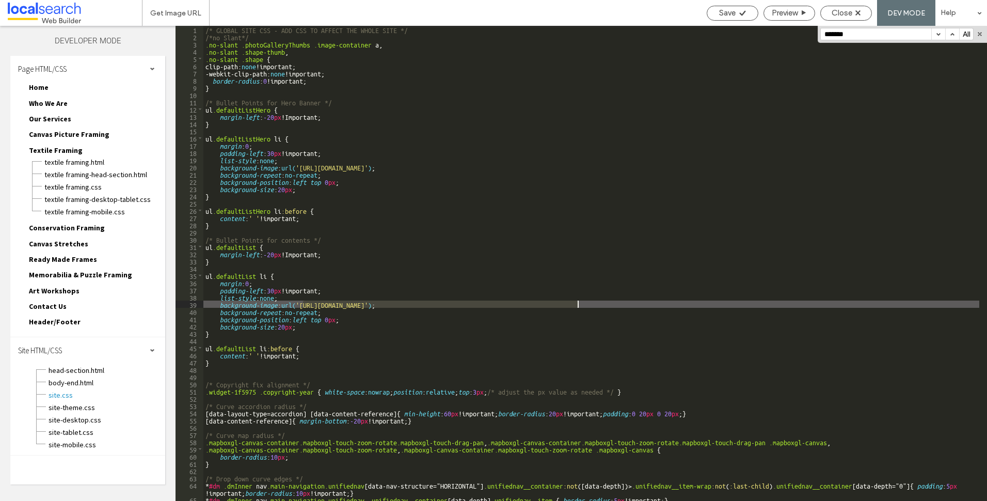
drag, startPoint x: 304, startPoint y: 304, endPoint x: 581, endPoint y: 306, distance: 277.2
click at [578, 306] on div "/* GLOBAL SITE CSS - ADD CSS TO AFFECT THE WHOLE SITE */ /*no Slant*/ .no-slant…" at bounding box center [591, 270] width 776 height 489
click at [848, 9] on span "Close" at bounding box center [842, 12] width 21 height 9
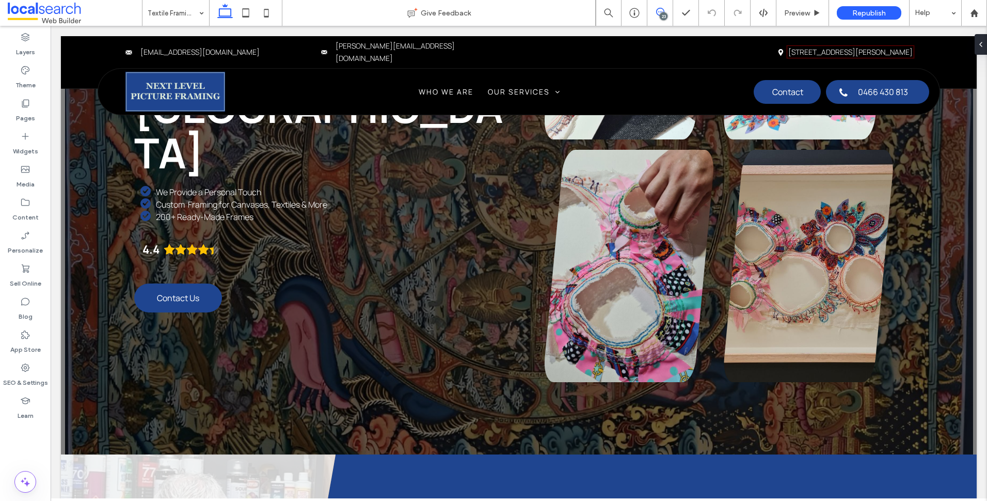
click at [662, 10] on icon at bounding box center [660, 12] width 8 height 8
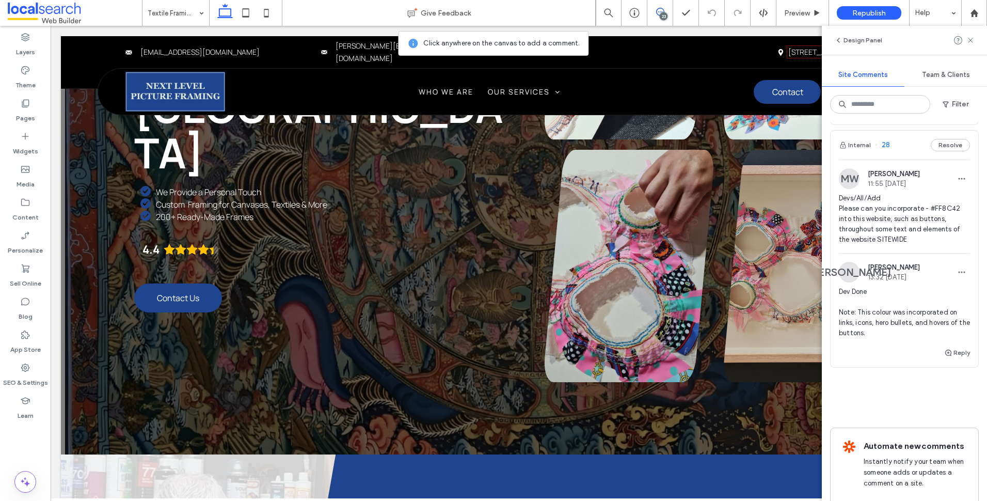
scroll to position [4345, 0]
drag, startPoint x: 929, startPoint y: 269, endPoint x: 960, endPoint y: 270, distance: 30.5
click at [961, 245] on span "Devs/All/Add Please can you incorporate - #FF8C42 into this website, such as bu…" at bounding box center [904, 220] width 131 height 52
copy span "#FF8C42"
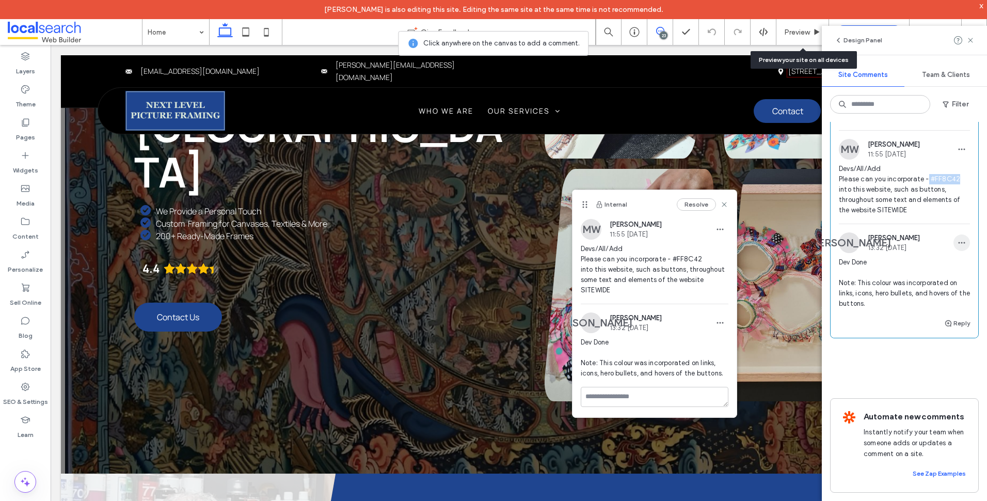
scroll to position [4345, 0]
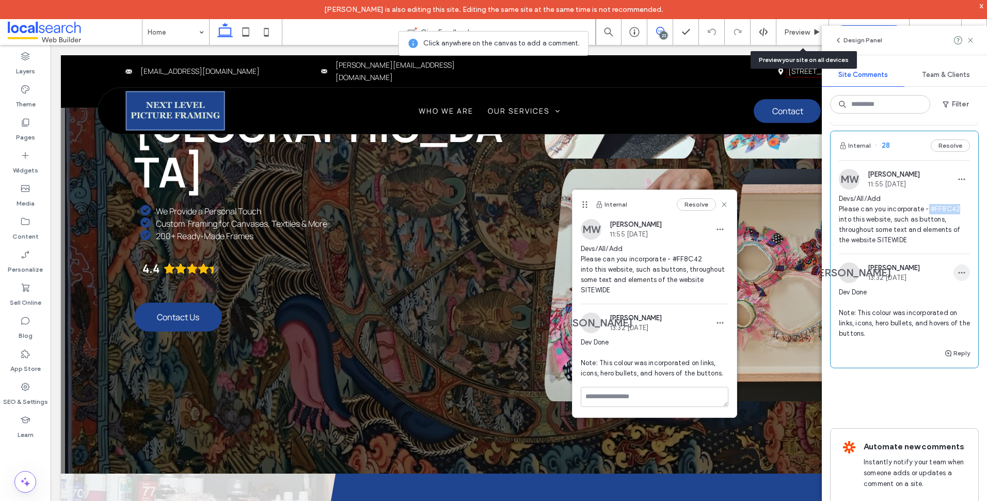
click at [958, 277] on icon "button" at bounding box center [962, 272] width 8 height 8
click at [894, 358] on div "Edit" at bounding box center [916, 362] width 92 height 20
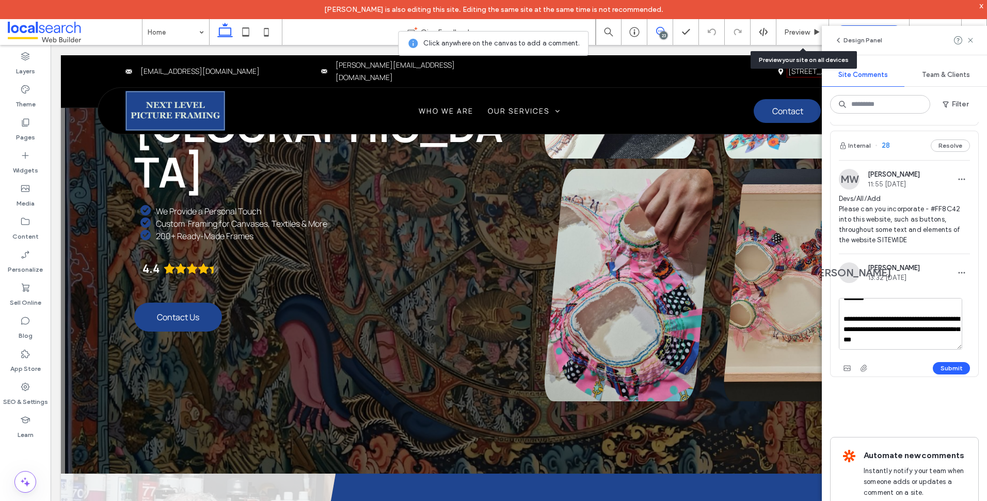
scroll to position [20, 0]
drag, startPoint x: 935, startPoint y: 379, endPoint x: 866, endPoint y: 390, distance: 70.0
click at [866, 349] on textarea "**********" at bounding box center [900, 324] width 123 height 52
type textarea "**********"
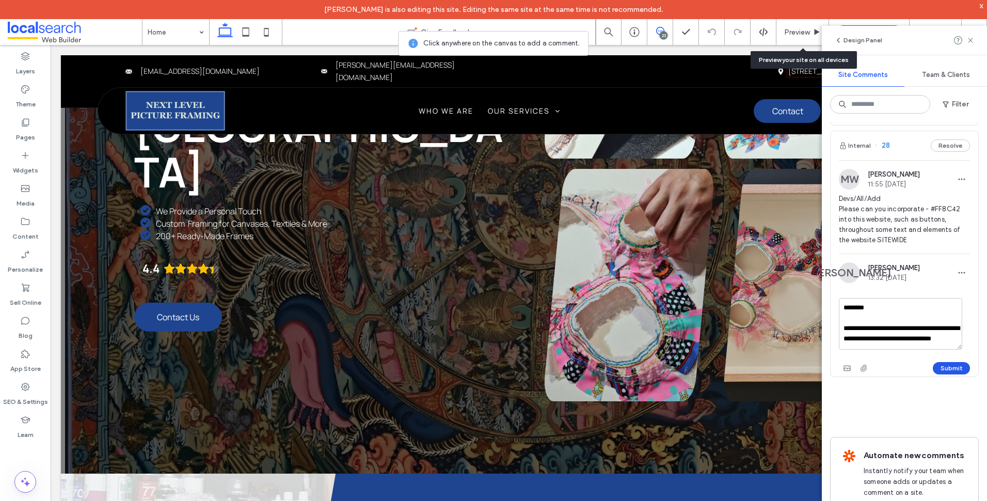
click at [948, 374] on button "Submit" at bounding box center [951, 368] width 37 height 12
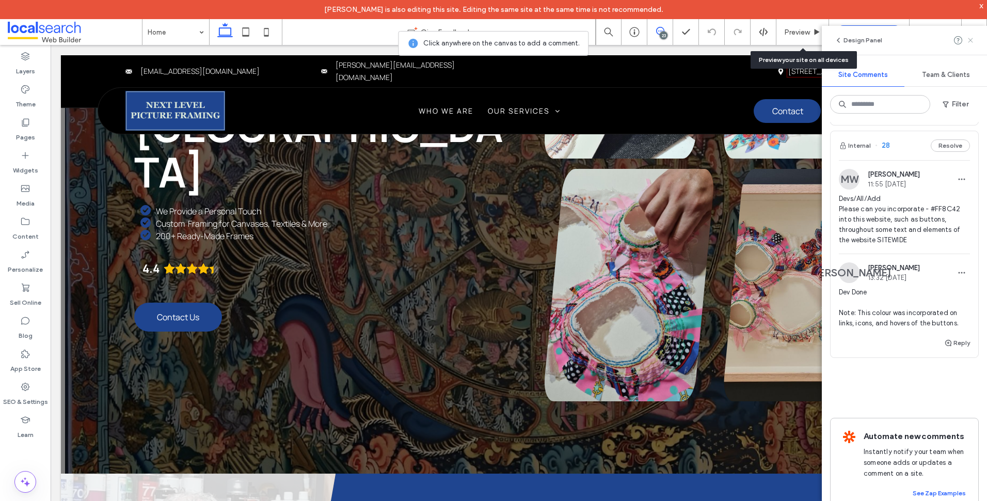
click at [969, 40] on icon at bounding box center [970, 40] width 8 height 8
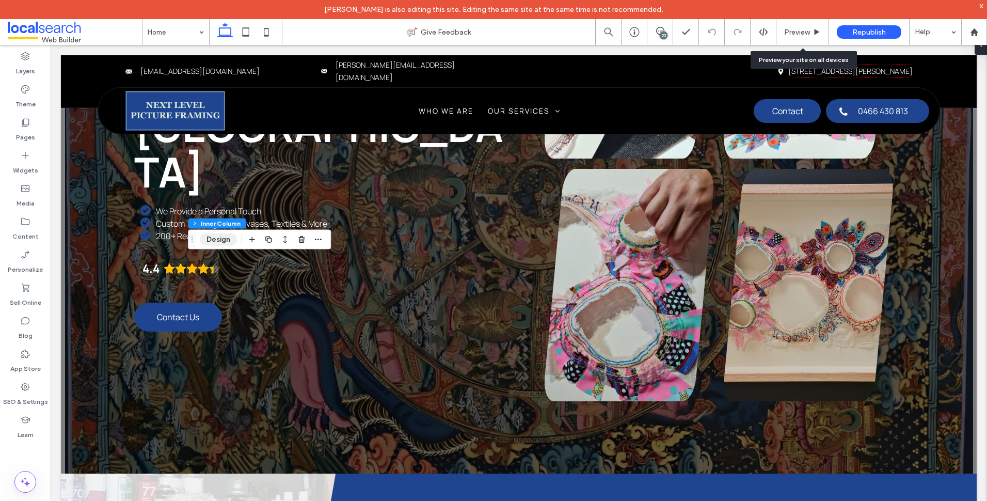
click at [216, 243] on button "Design" at bounding box center [218, 239] width 37 height 12
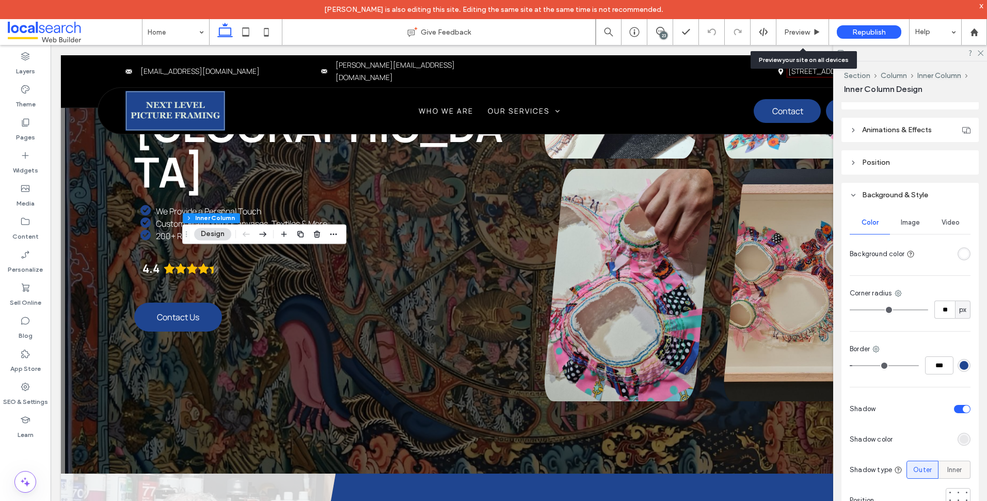
scroll to position [586, 0]
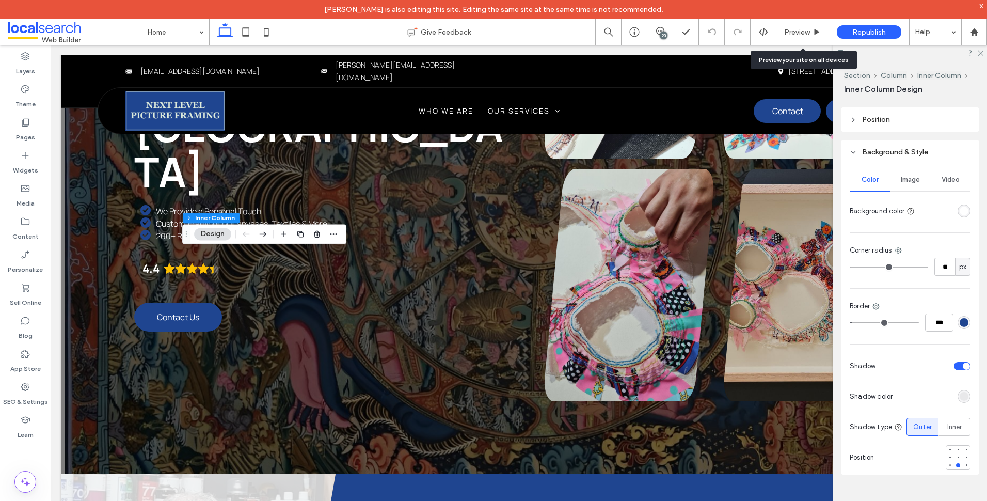
click at [964, 322] on div "rgba(31, 69, 144, 1)" at bounding box center [964, 322] width 13 height 13
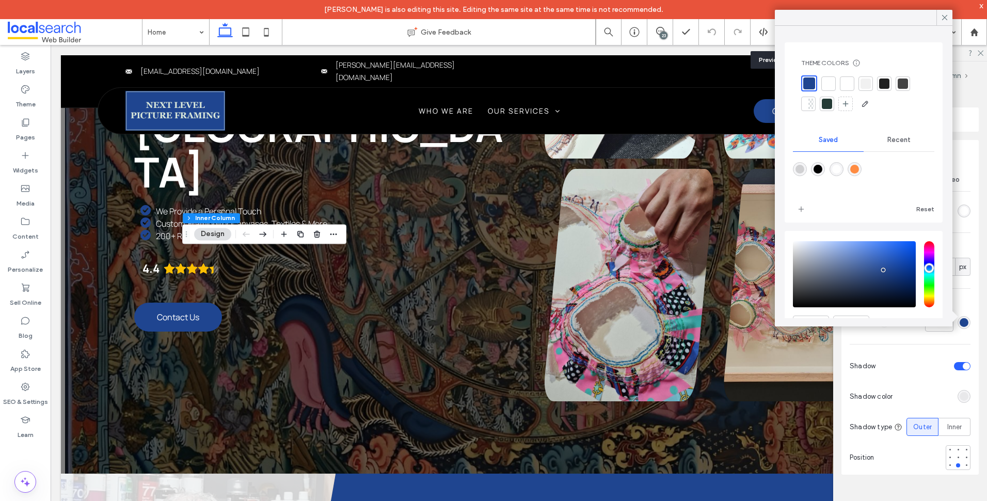
click at [859, 169] on div "rgba(255,140,66,1)" at bounding box center [854, 169] width 9 height 9
type input "*******"
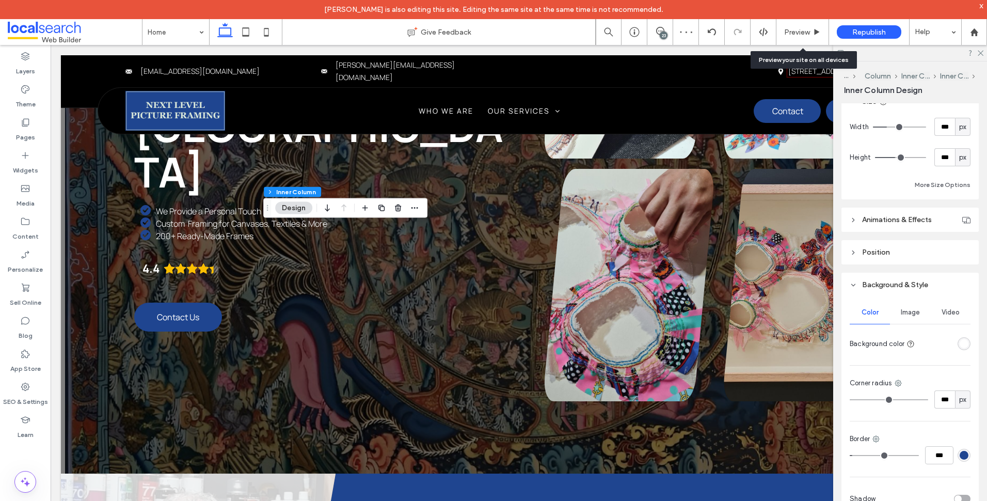
scroll to position [516, 0]
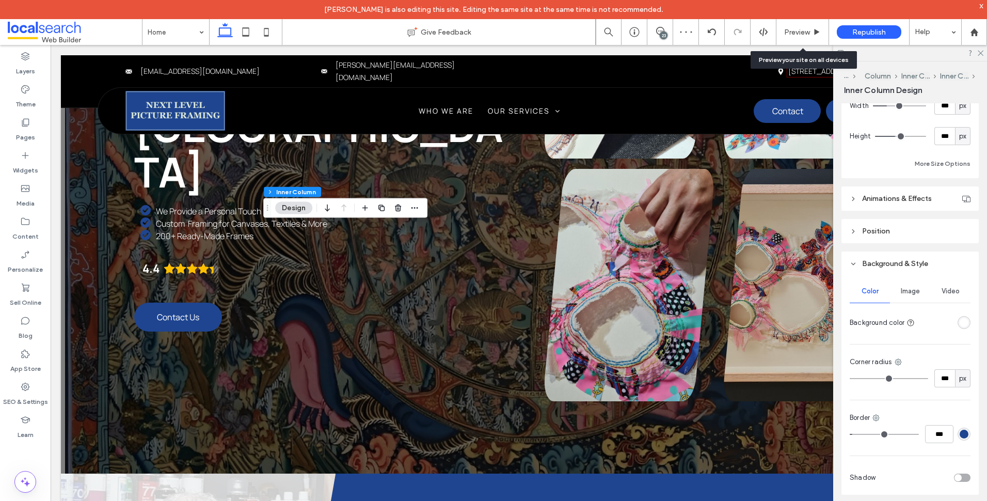
click at [962, 438] on div "rgba(31, 69, 144, 1)" at bounding box center [964, 433] width 9 height 9
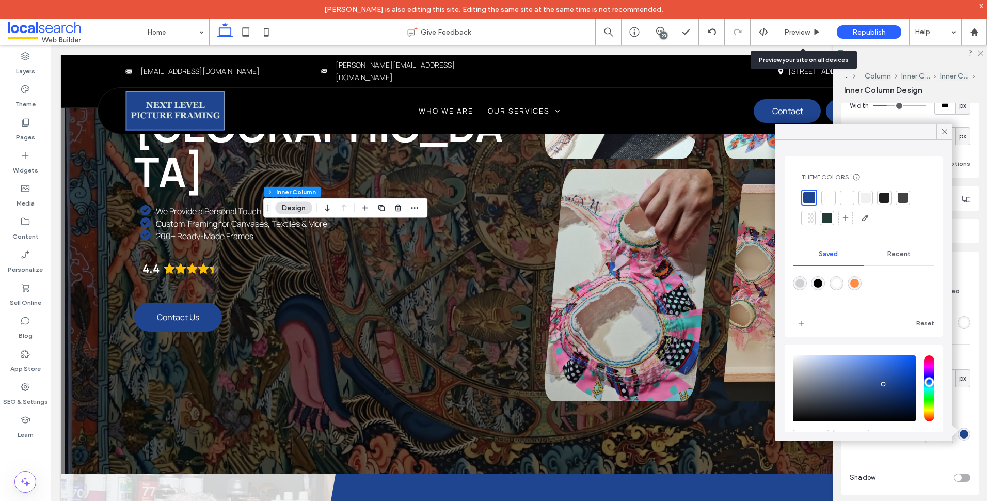
click at [859, 287] on div "rgba(255,140,66,1)" at bounding box center [854, 283] width 9 height 9
type input "***"
type input "*******"
type input "***"
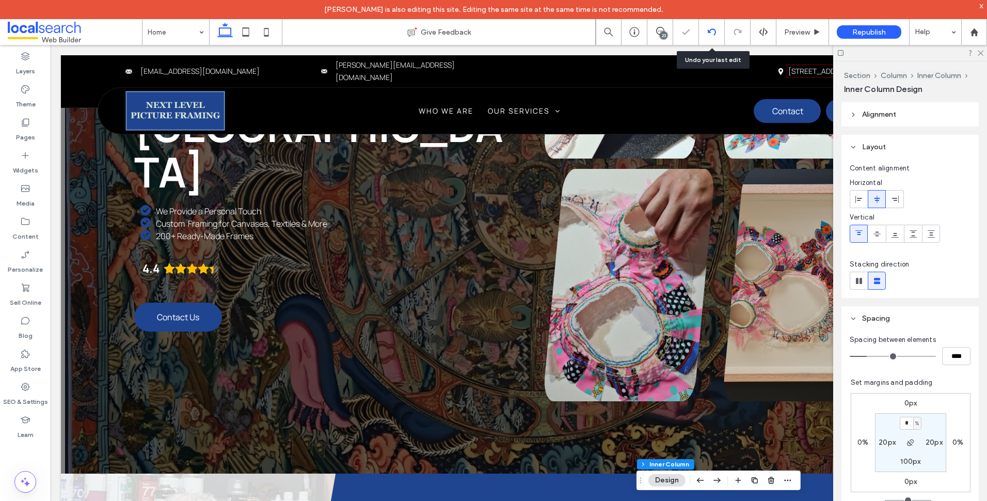
click at [711, 34] on icon at bounding box center [712, 32] width 8 height 8
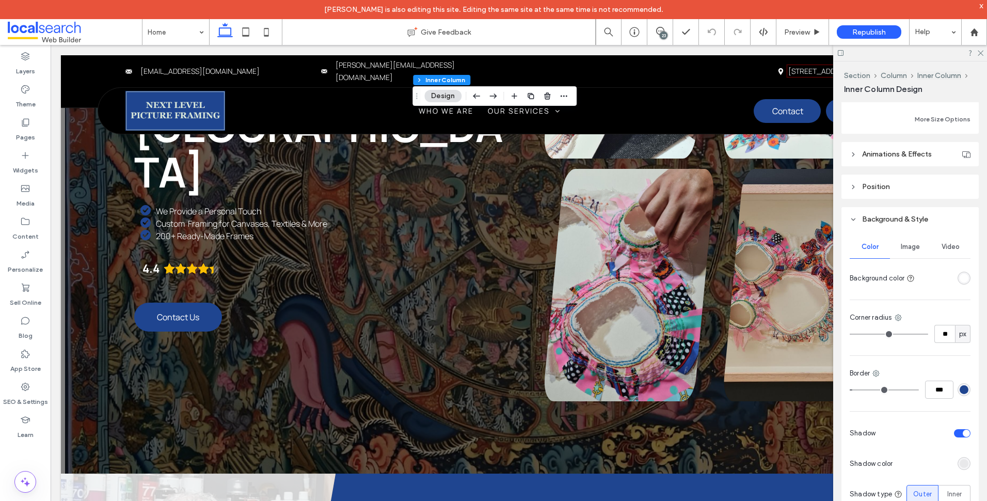
click at [963, 390] on div "rgba(31, 69, 144, 1)" at bounding box center [964, 389] width 9 height 9
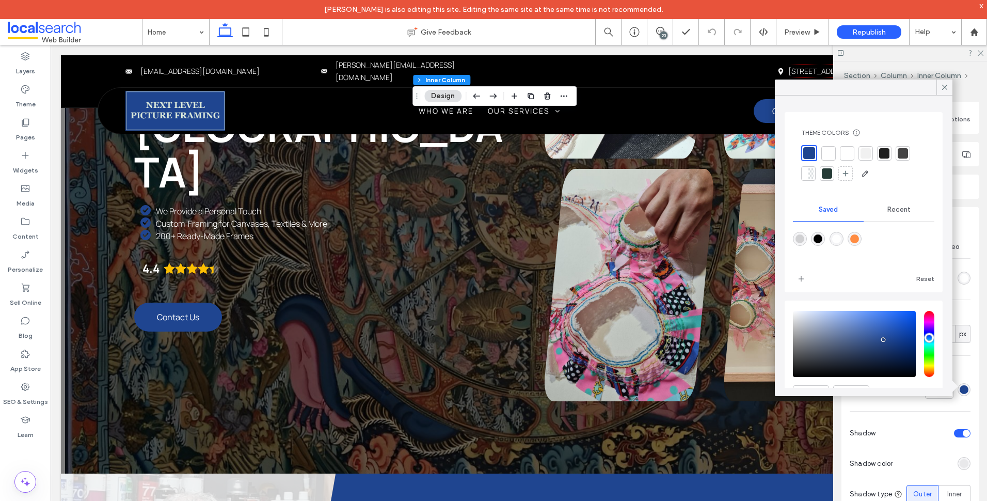
click at [857, 248] on div at bounding box center [863, 246] width 141 height 39
click at [859, 240] on div "rgba(255,140,66,1)" at bounding box center [854, 238] width 9 height 9
type input "*******"
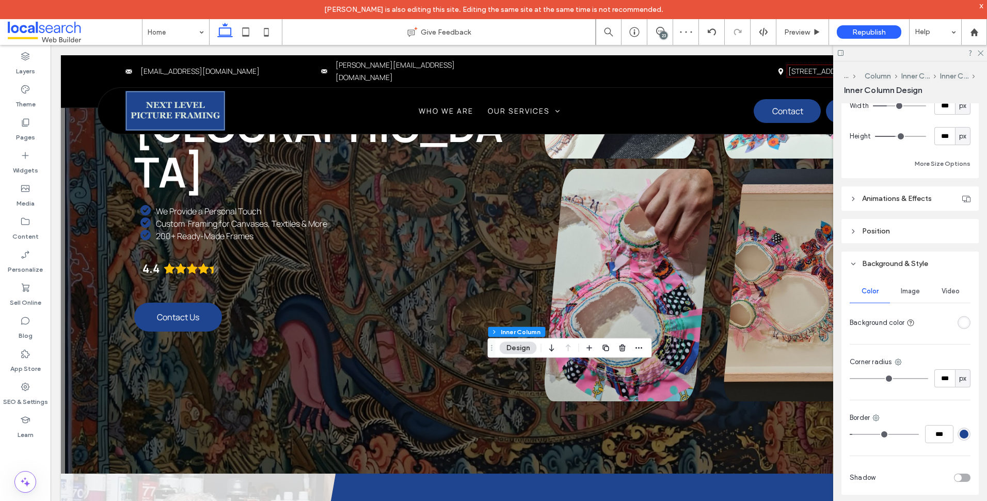
click at [960, 429] on div "rgba(31, 69, 144, 1)" at bounding box center [964, 433] width 9 height 9
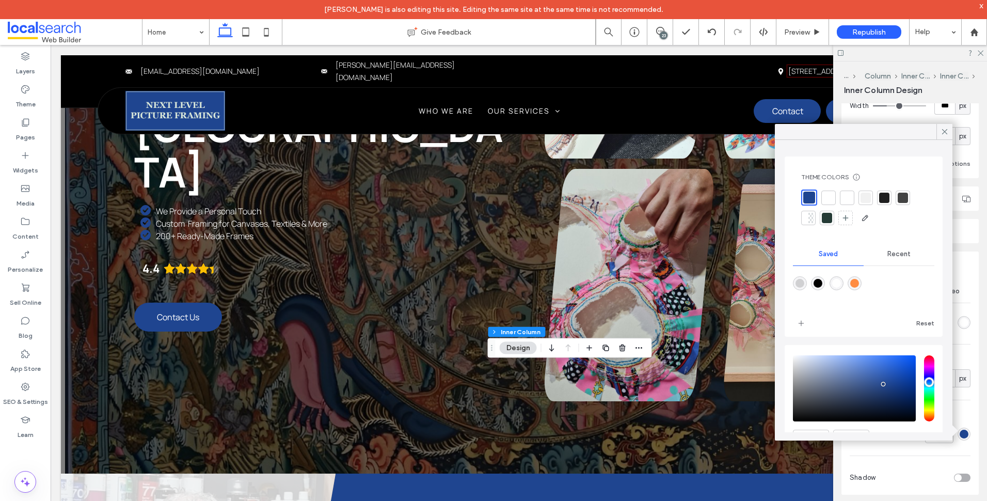
click at [859, 283] on div "rgba(255,140,66,1)" at bounding box center [854, 283] width 9 height 9
type input "***"
type input "*******"
type input "***"
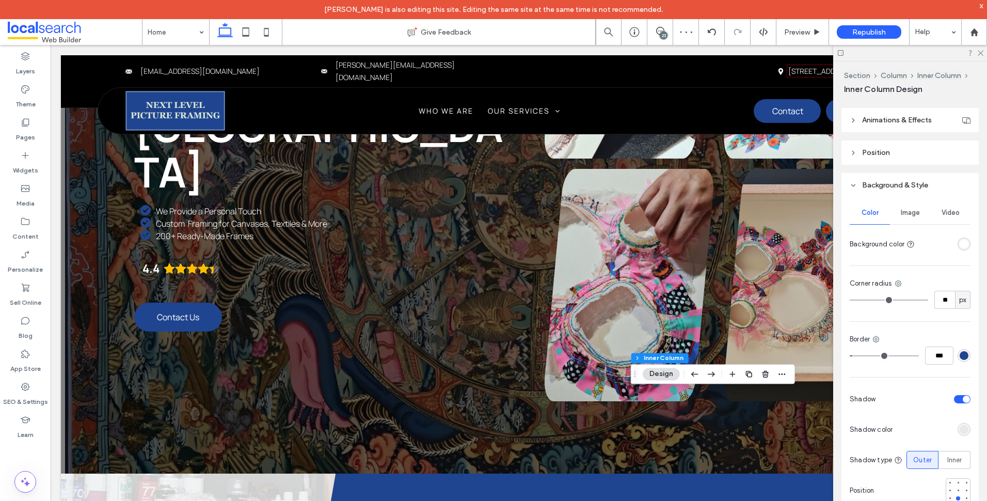
scroll to position [586, 0]
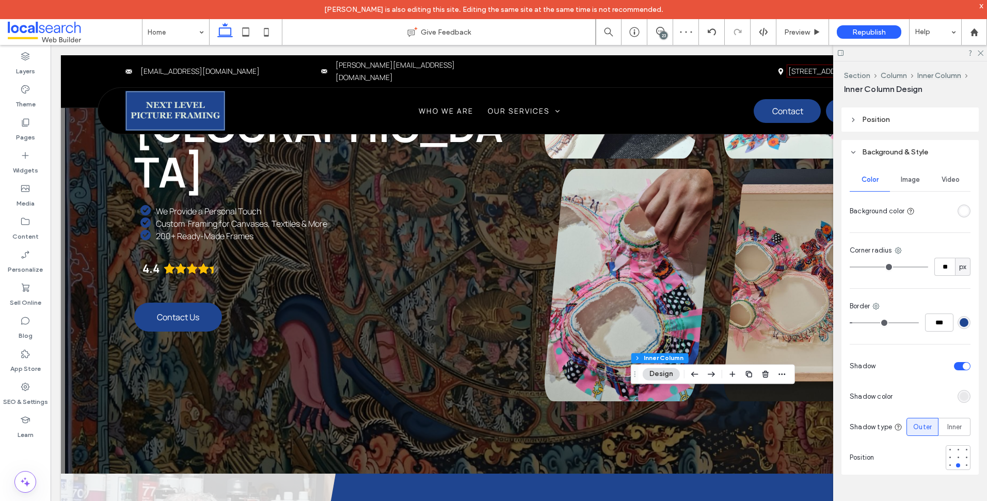
click at [962, 323] on div "rgba(31, 69, 144, 1)" at bounding box center [964, 322] width 9 height 9
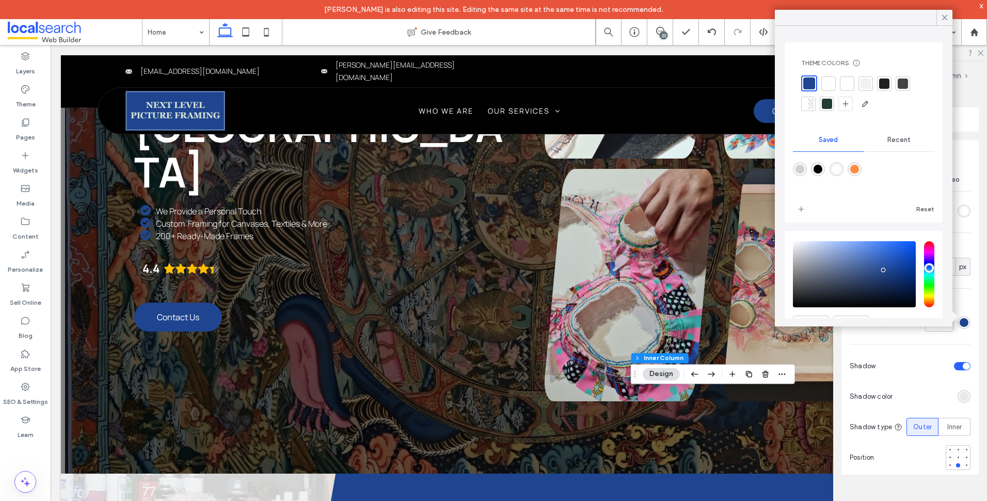
click at [858, 165] on div "rgba(255,140,66,1)" at bounding box center [854, 169] width 9 height 9
type input "*******"
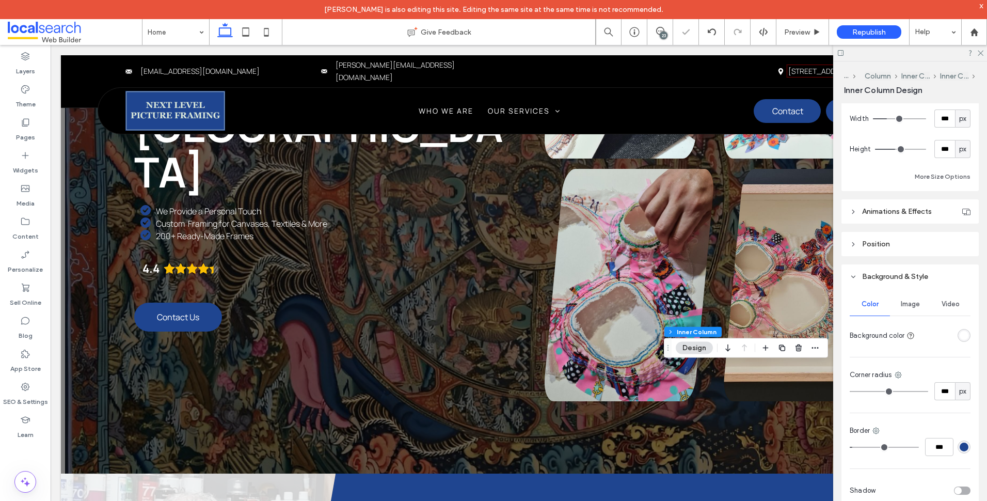
scroll to position [516, 0]
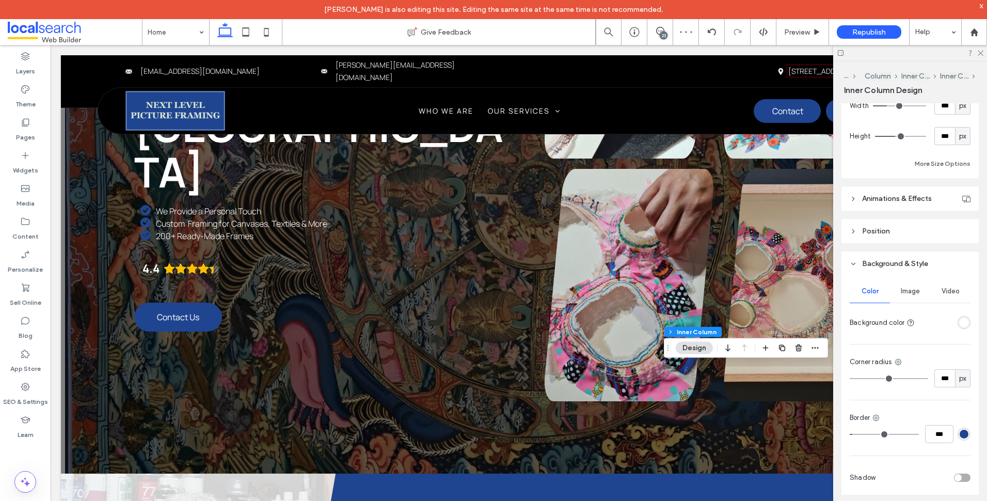
click at [958, 437] on div "rgba(31, 69, 144, 1)" at bounding box center [964, 433] width 13 height 13
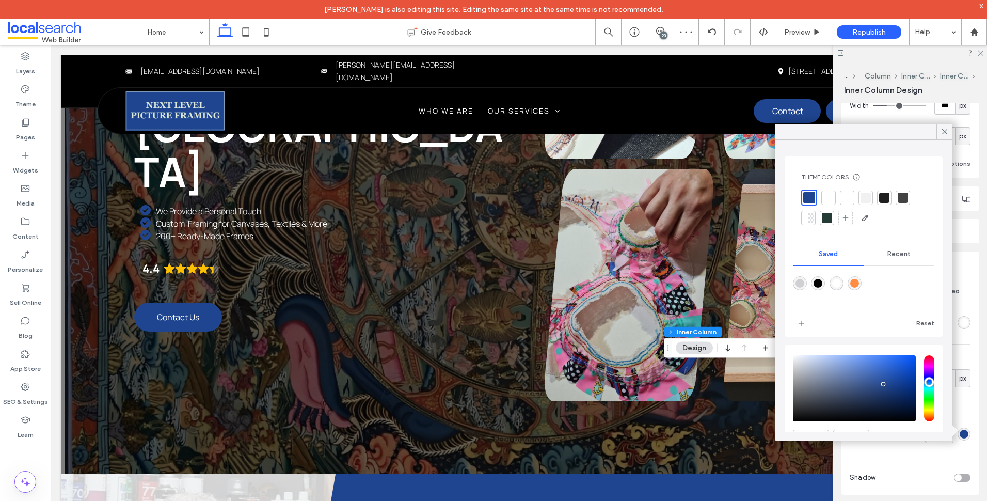
click at [858, 282] on div "rgba(255,140,66,1)" at bounding box center [854, 283] width 9 height 9
type input "***"
type input "*******"
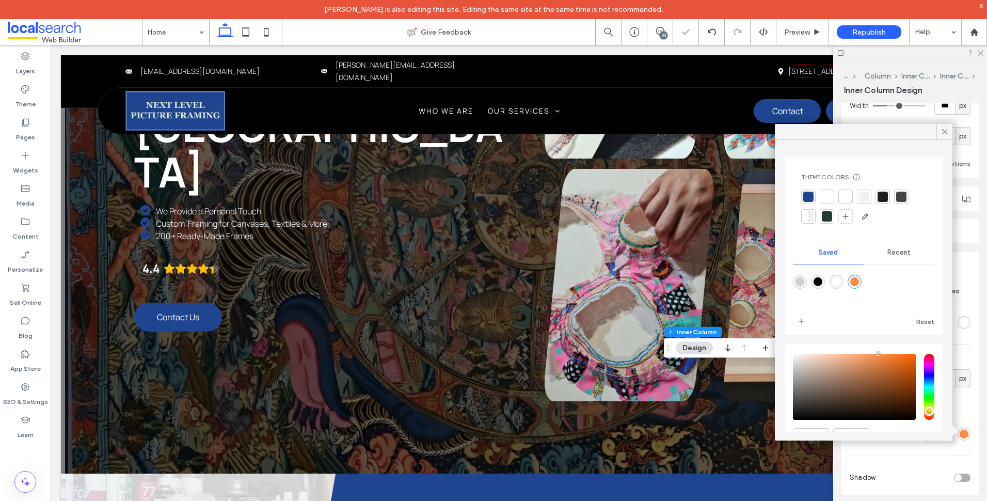
type input "***"
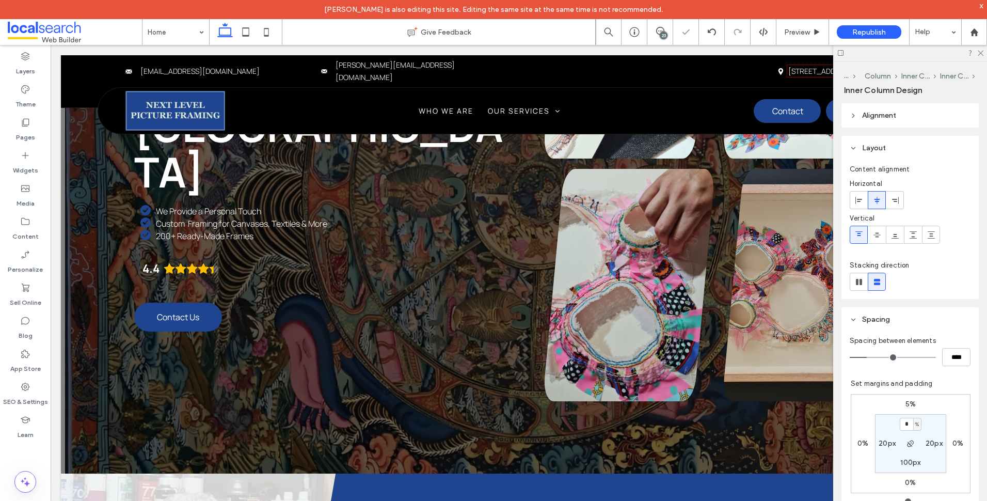
type input "***"
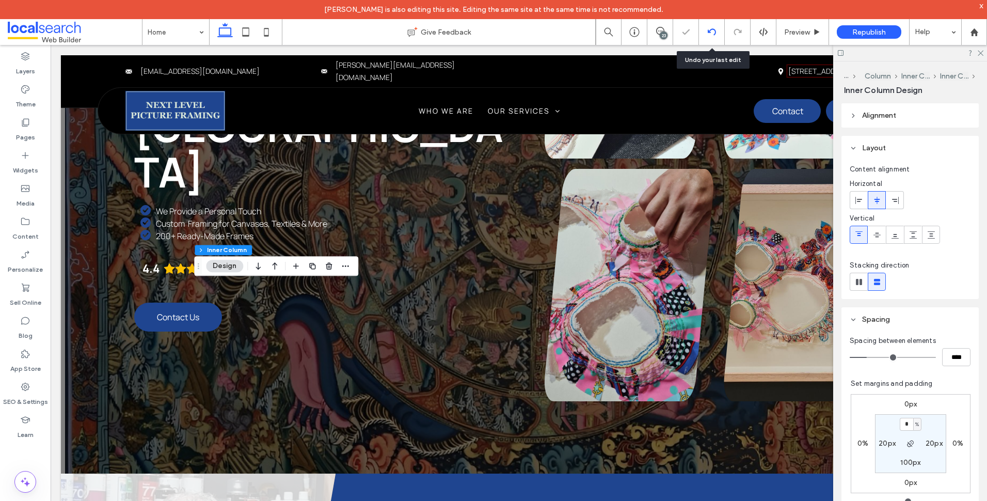
click at [712, 29] on use at bounding box center [711, 31] width 8 height 7
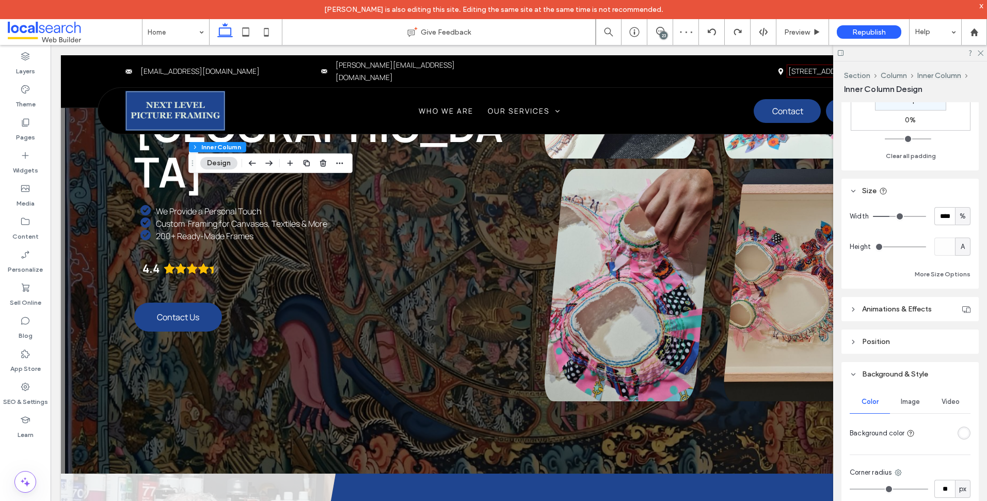
scroll to position [586, 0]
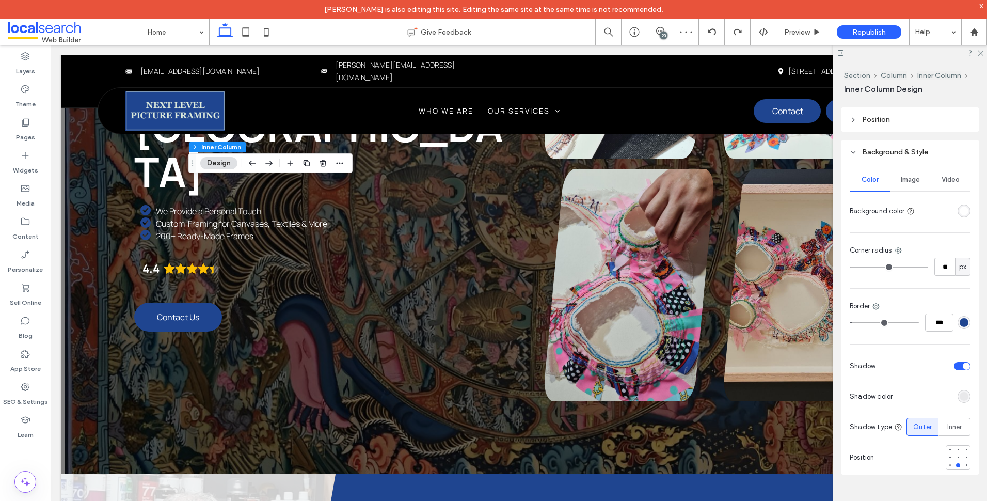
click at [961, 318] on div "rgba(31, 69, 144, 1)" at bounding box center [964, 322] width 9 height 9
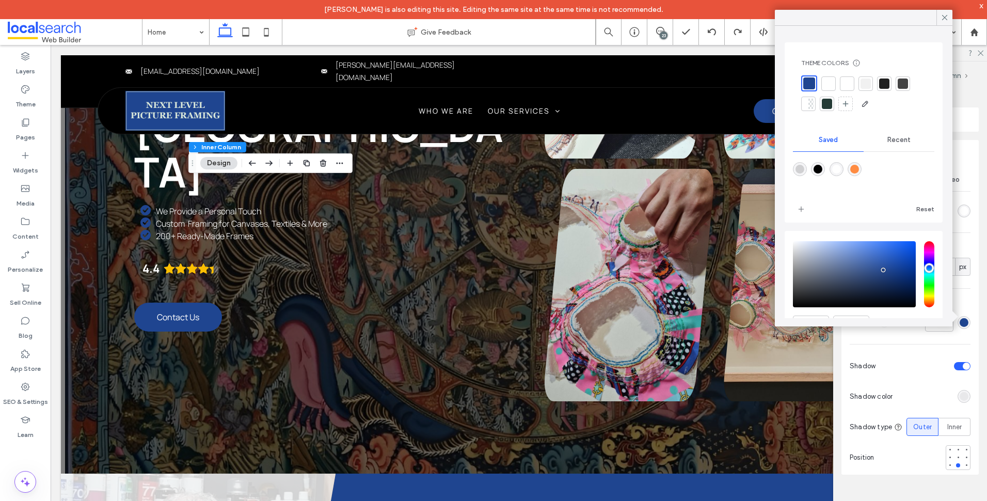
click at [859, 168] on div "rgba(255,140,66,1)" at bounding box center [854, 169] width 9 height 9
type input "*******"
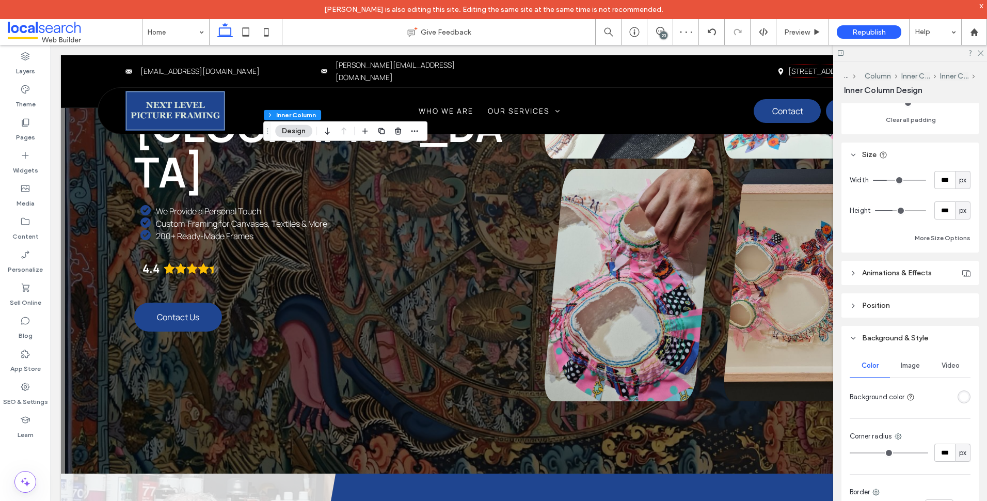
scroll to position [516, 0]
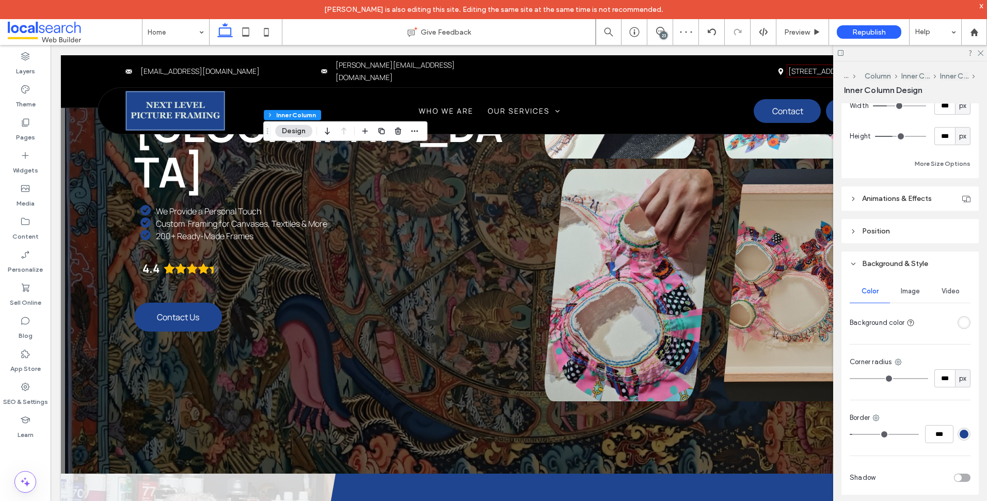
click at [954, 424] on div "Border ***" at bounding box center [910, 427] width 121 height 30
click at [960, 431] on div "rgba(31, 69, 144, 1)" at bounding box center [964, 433] width 9 height 9
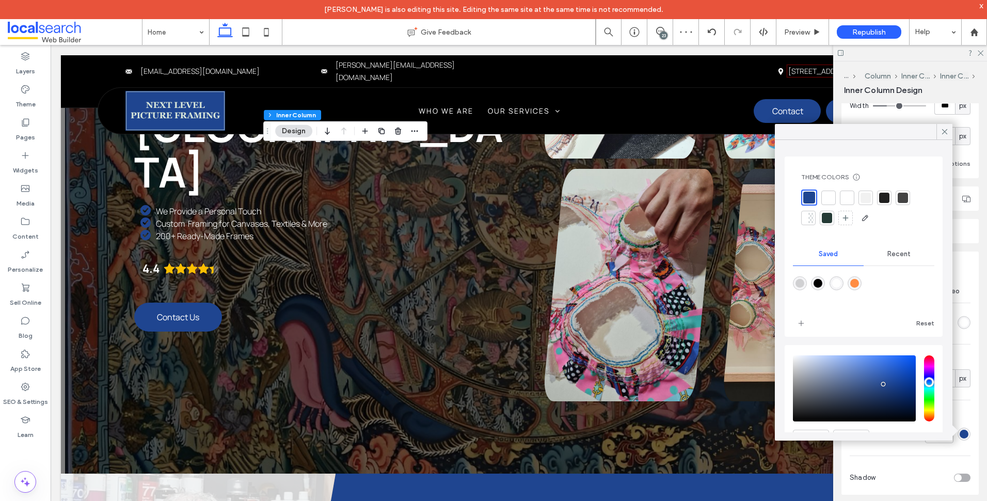
click at [859, 286] on div "rgba(255,140,66,1)" at bounding box center [854, 283] width 9 height 9
type input "***"
type input "*******"
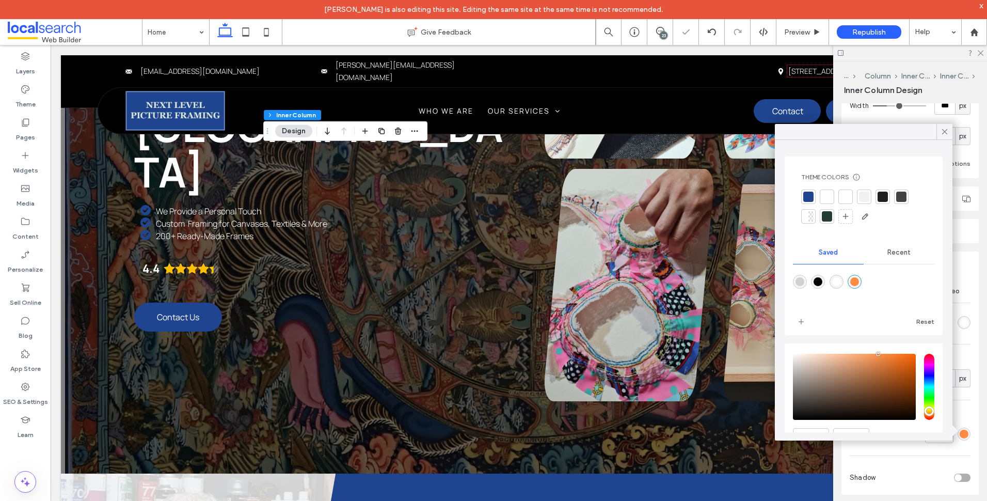
type input "***"
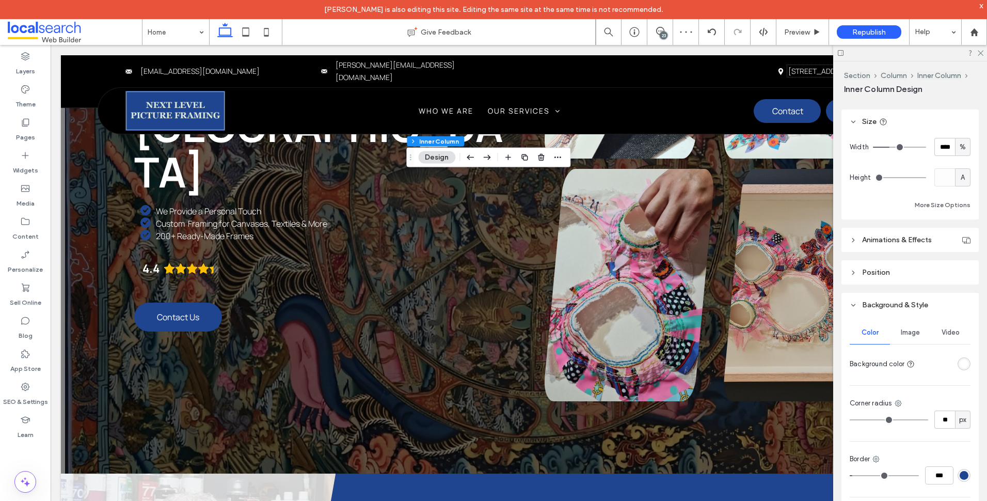
scroll to position [568, 0]
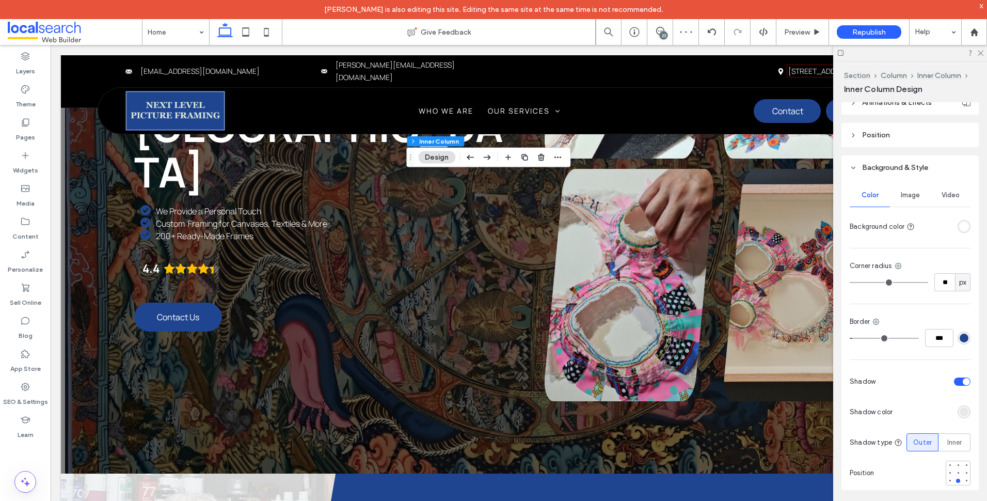
click at [962, 335] on div "rgba(31, 69, 144, 1)" at bounding box center [964, 337] width 9 height 9
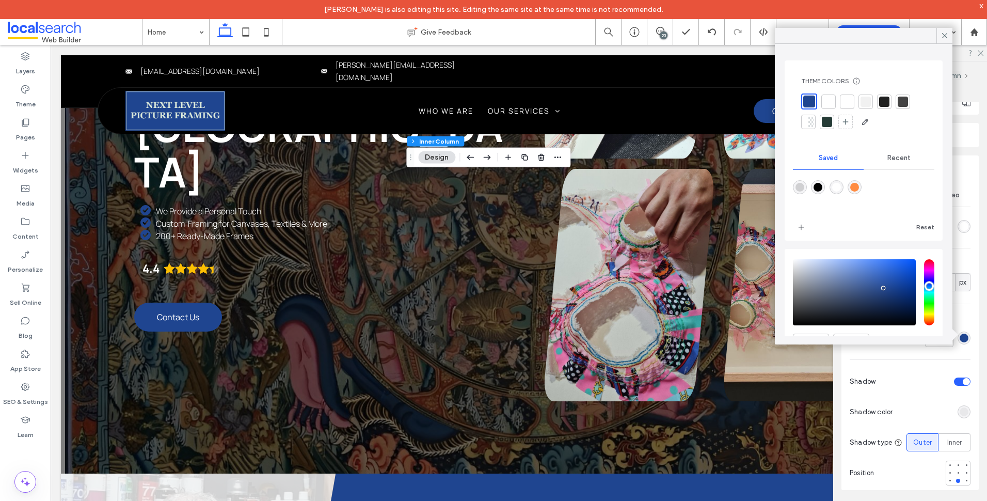
click at [859, 187] on div "rgba(255,140,66,1)" at bounding box center [854, 187] width 9 height 9
type input "*******"
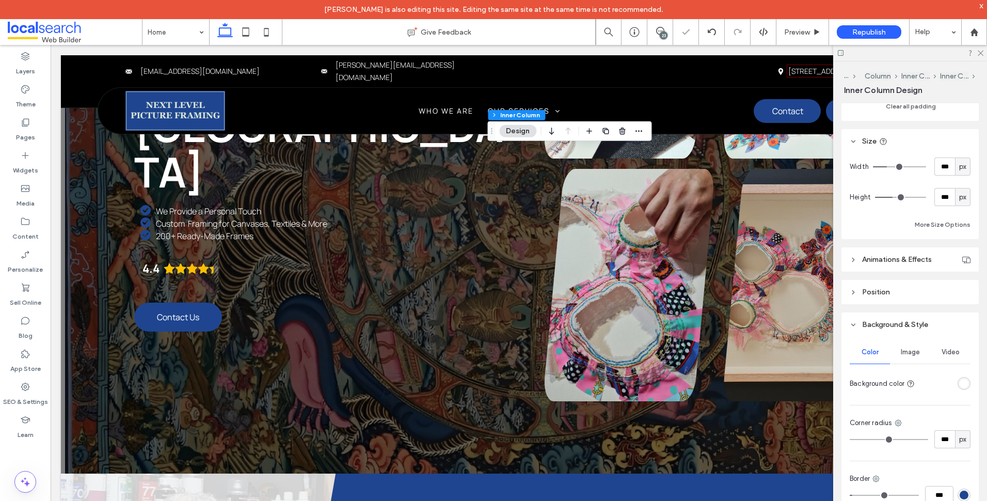
scroll to position [536, 0]
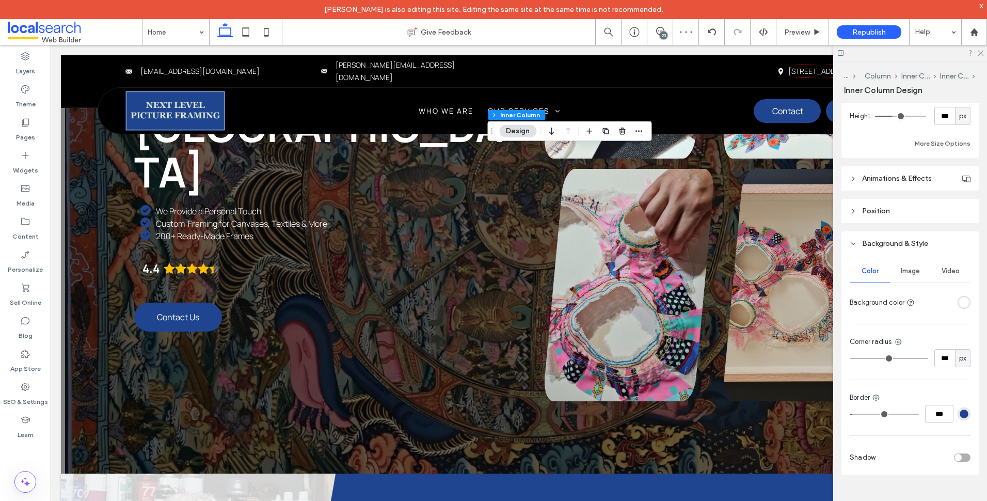
click at [962, 415] on div "rgba(31, 69, 144, 1)" at bounding box center [964, 413] width 9 height 9
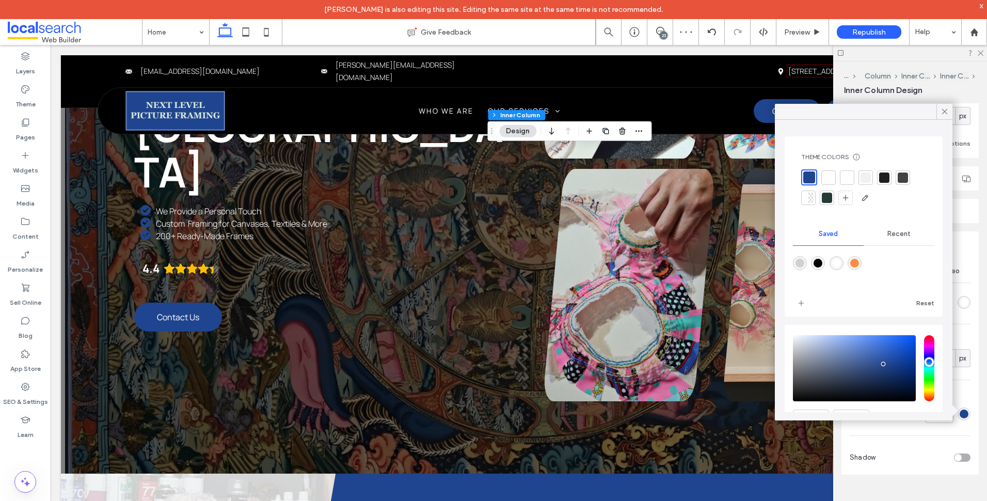
click at [858, 259] on div "rgba(255,140,66,1)" at bounding box center [854, 263] width 9 height 9
type input "***"
type input "*******"
type input "***"
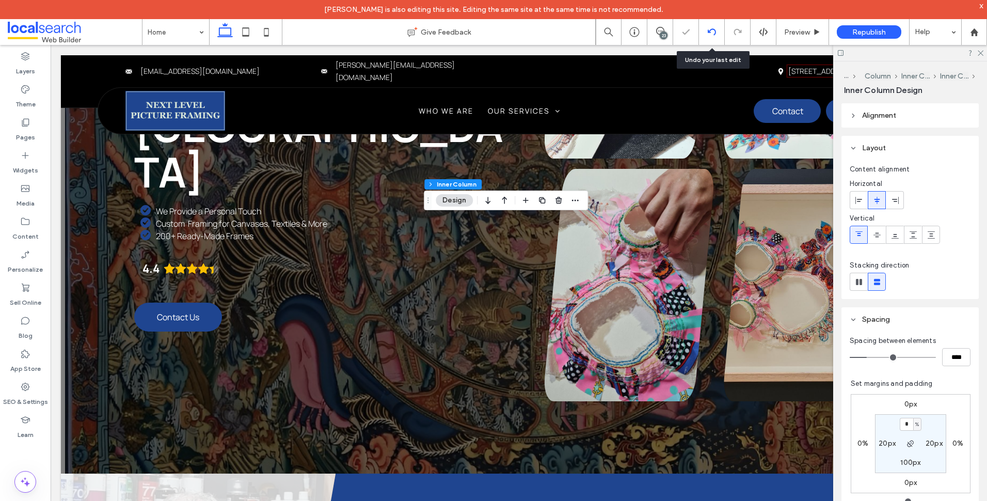
click at [710, 30] on use at bounding box center [711, 31] width 8 height 7
click at [709, 26] on div at bounding box center [712, 32] width 26 height 26
click at [714, 33] on icon at bounding box center [712, 32] width 8 height 8
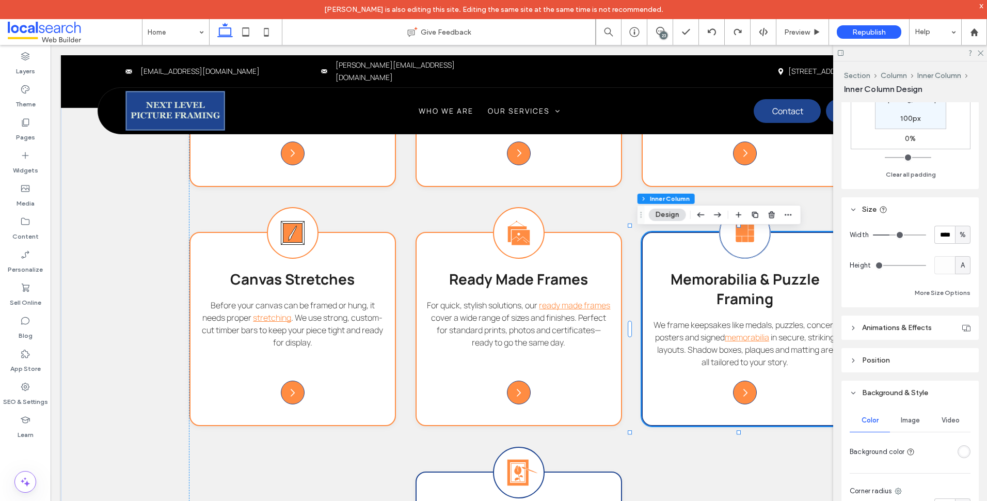
scroll to position [568, 0]
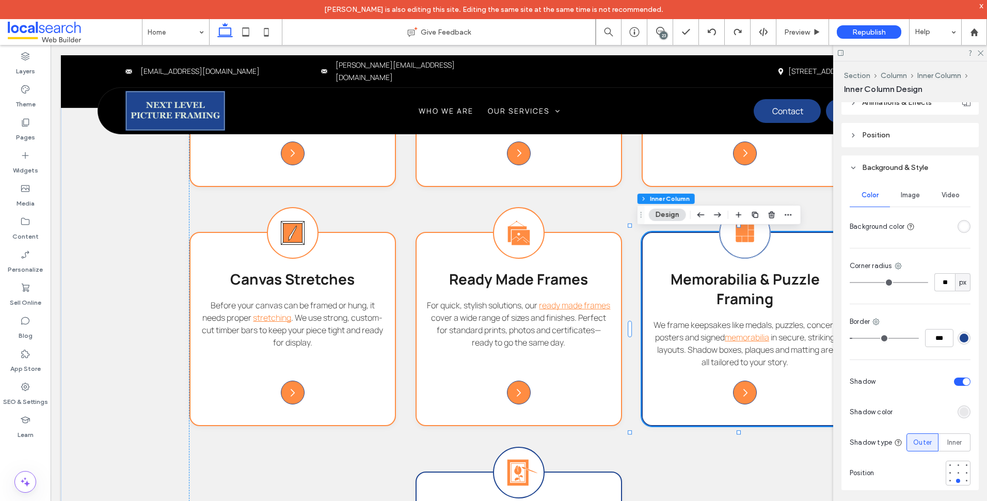
click at [964, 337] on div "rgba(31, 69, 144, 1)" at bounding box center [964, 337] width 13 height 13
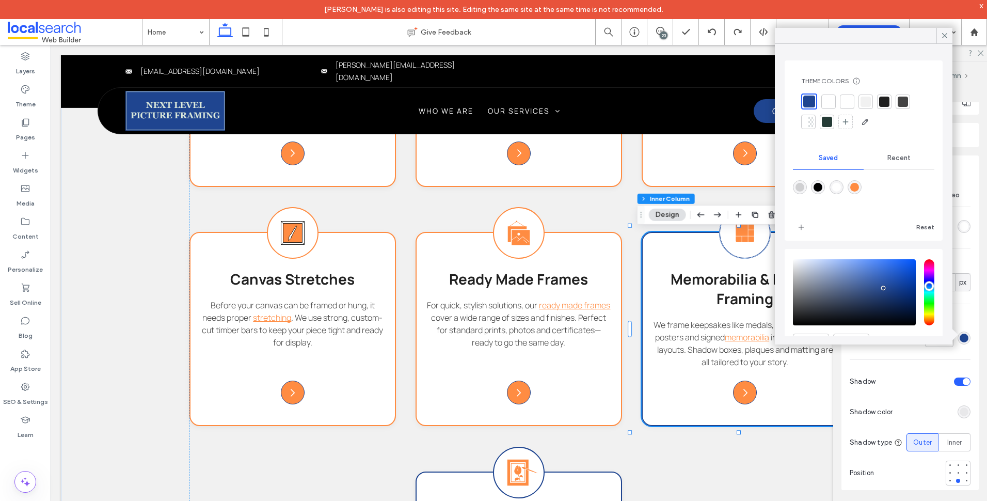
click at [866, 186] on div at bounding box center [863, 194] width 141 height 39
click at [858, 185] on div "rgba(255,140,66,1)" at bounding box center [854, 187] width 9 height 9
type input "*******"
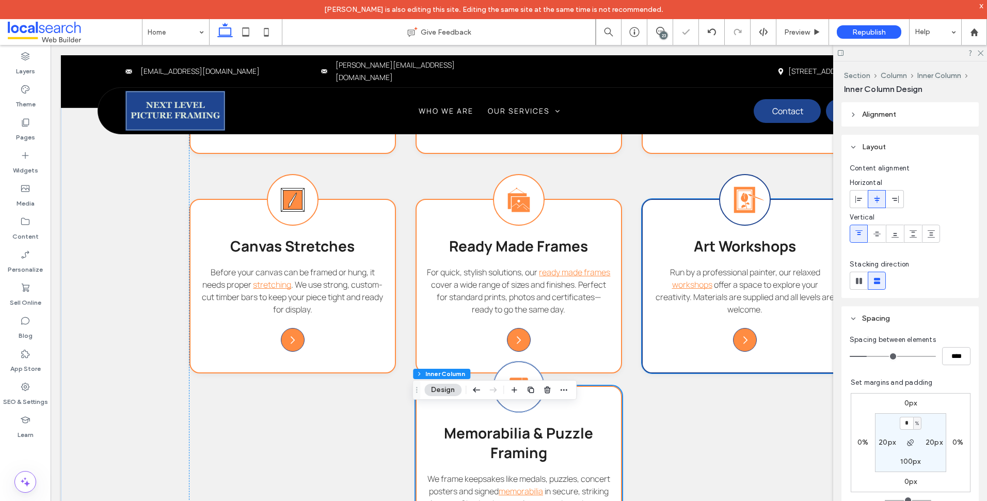
scroll to position [1200, 0]
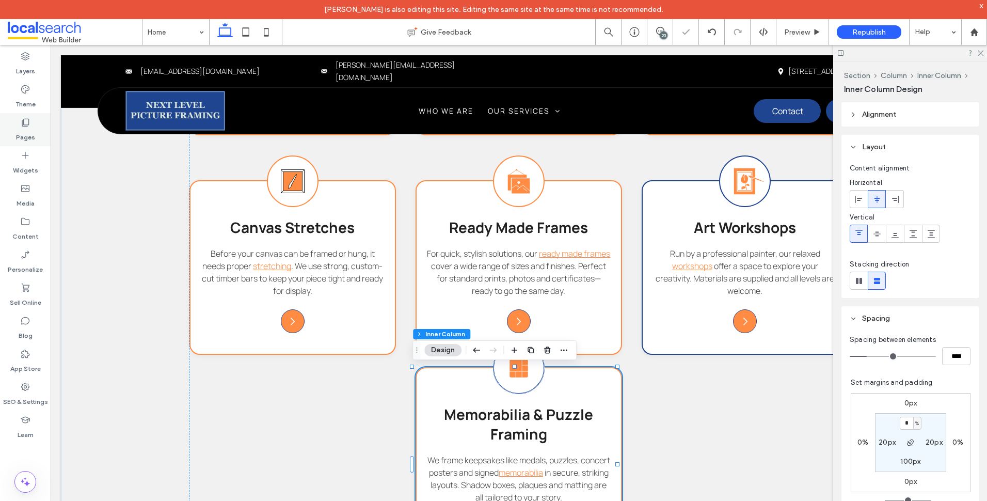
drag, startPoint x: 35, startPoint y: 130, endPoint x: 49, endPoint y: 137, distance: 15.0
click at [36, 130] on div "Pages" at bounding box center [25, 129] width 51 height 33
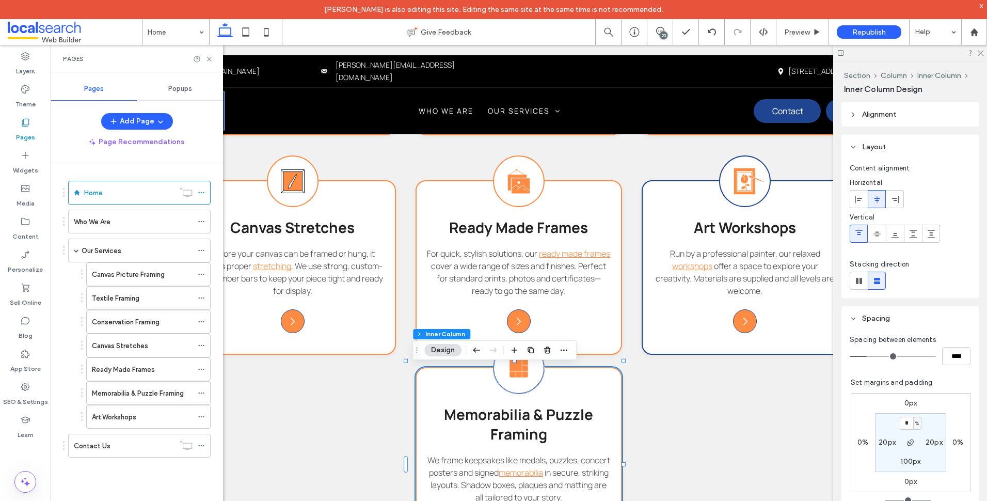
click at [470, 348] on div "Section Column Inner Column Inner Column Design" at bounding box center [494, 350] width 164 height 20
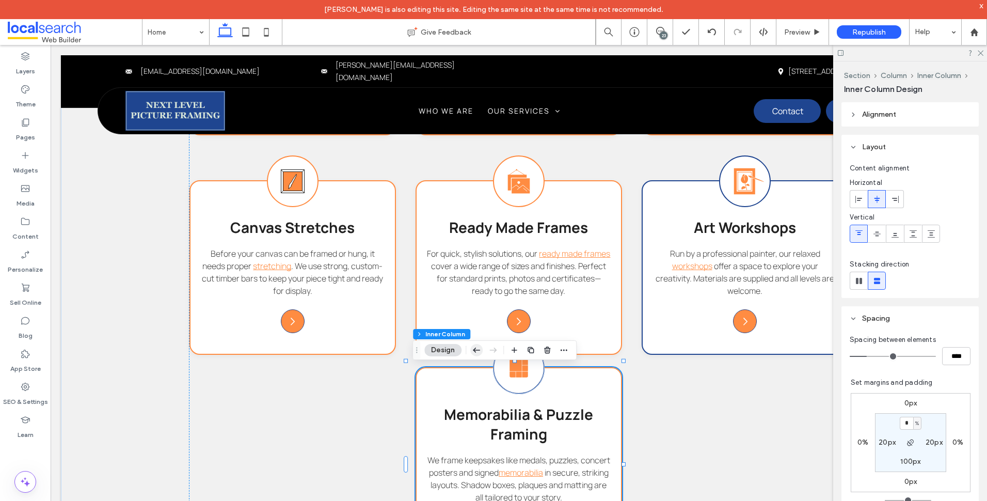
click at [477, 347] on icon "button" at bounding box center [476, 350] width 12 height 19
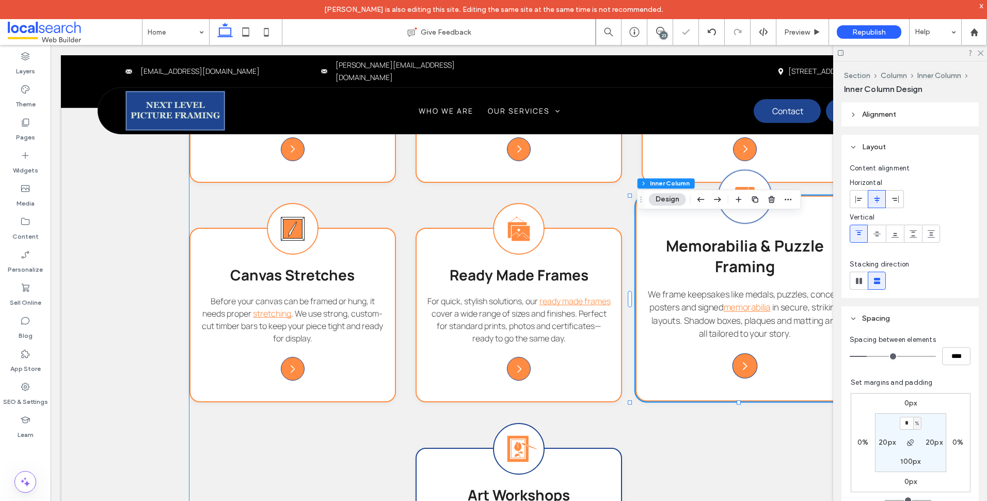
scroll to position [1096, 0]
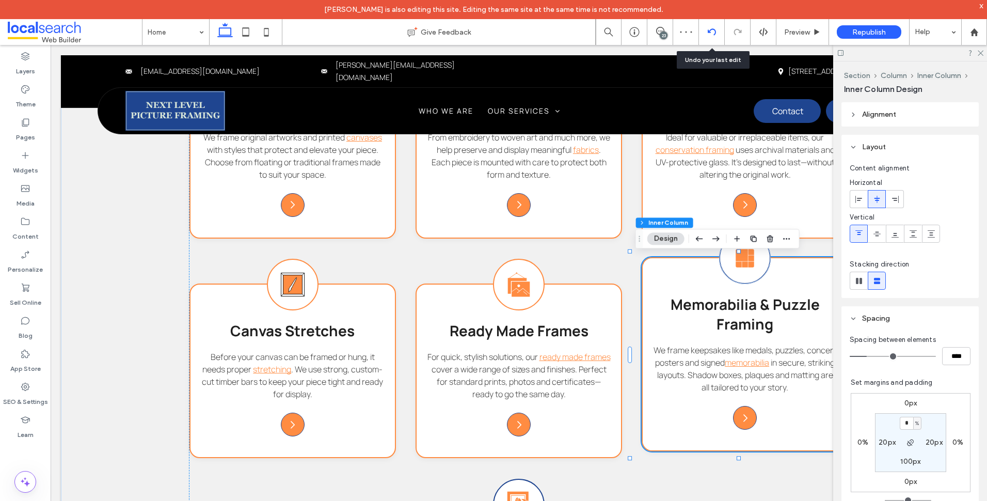
click at [717, 32] on div at bounding box center [711, 32] width 25 height 8
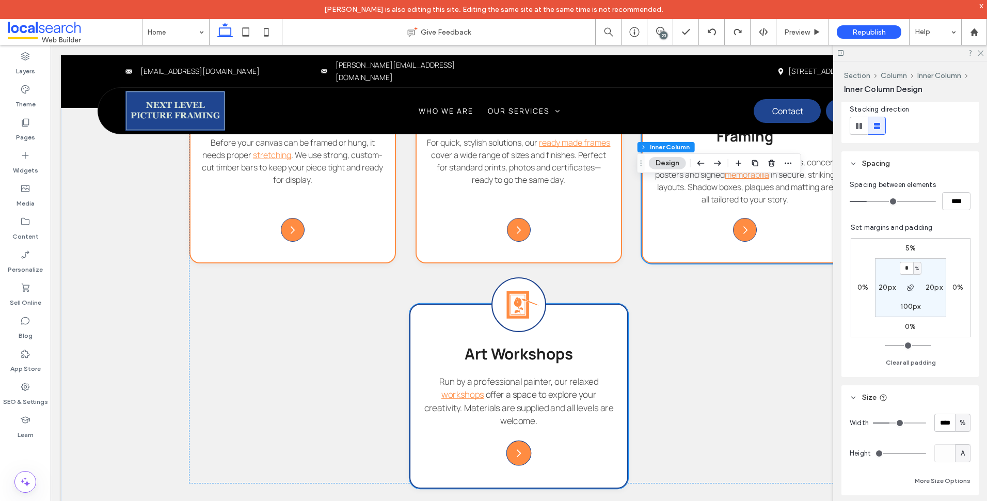
scroll to position [1355, 0]
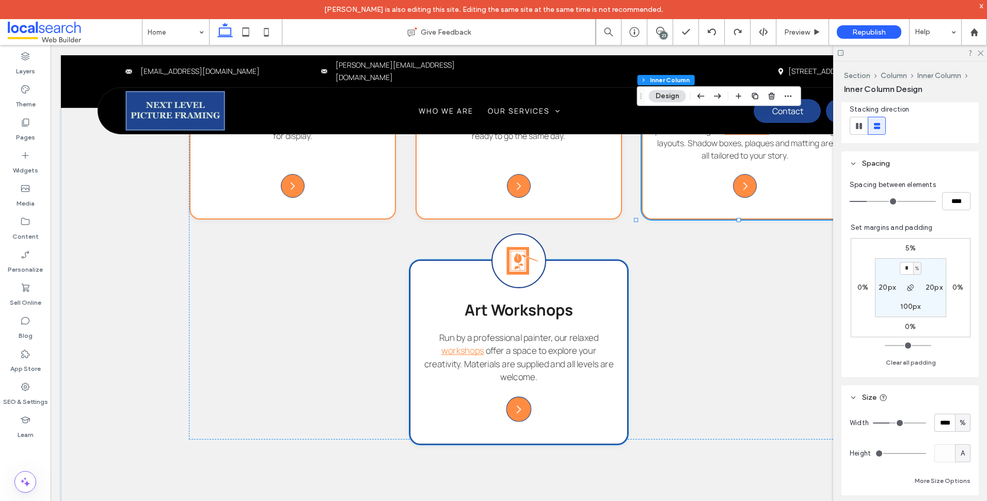
click at [533, 272] on icon "Art Workshop Icon" at bounding box center [522, 260] width 33 height 33
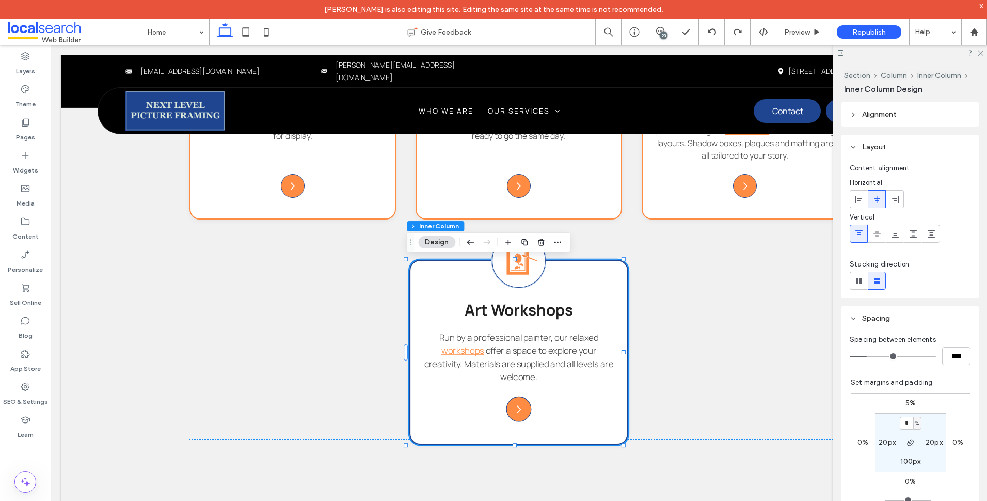
click at [533, 272] on icon "Art Workshop Icon" at bounding box center [522, 260] width 33 height 33
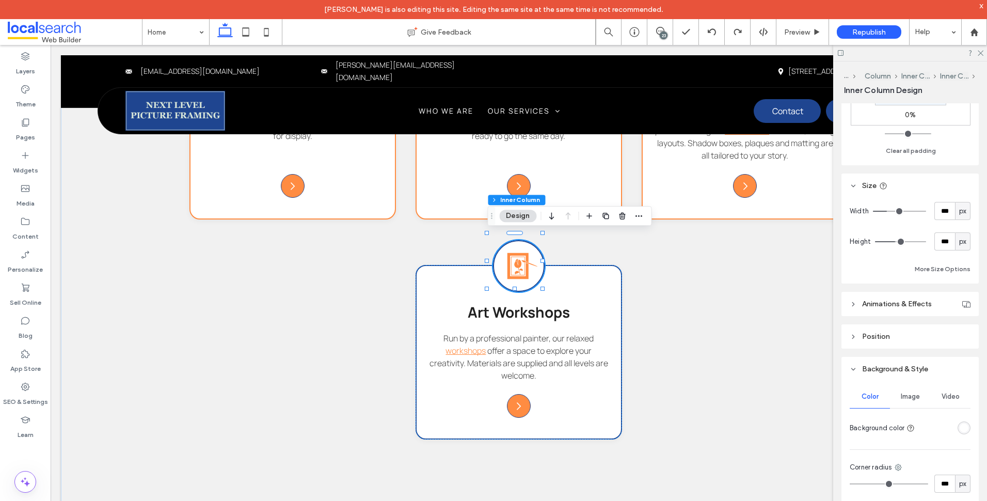
scroll to position [516, 0]
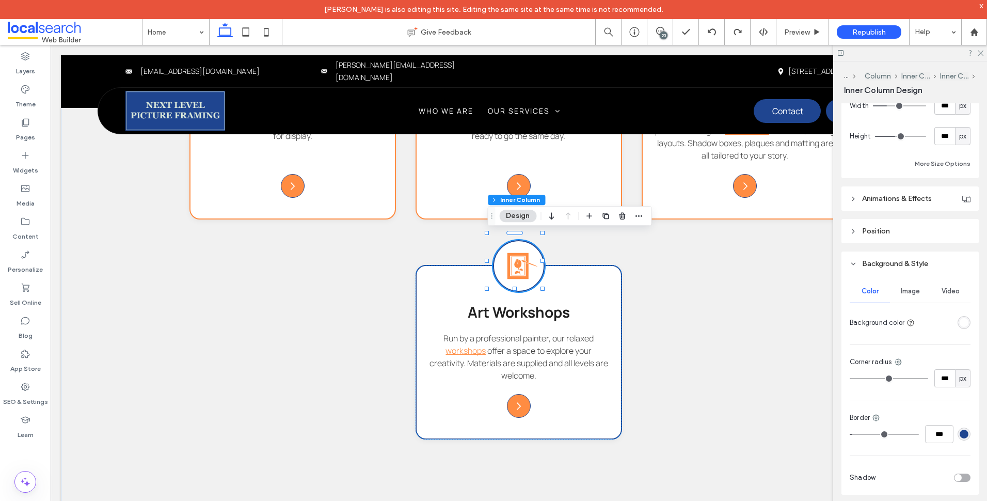
click at [962, 434] on div "rgba(31, 69, 144, 1)" at bounding box center [964, 433] width 9 height 9
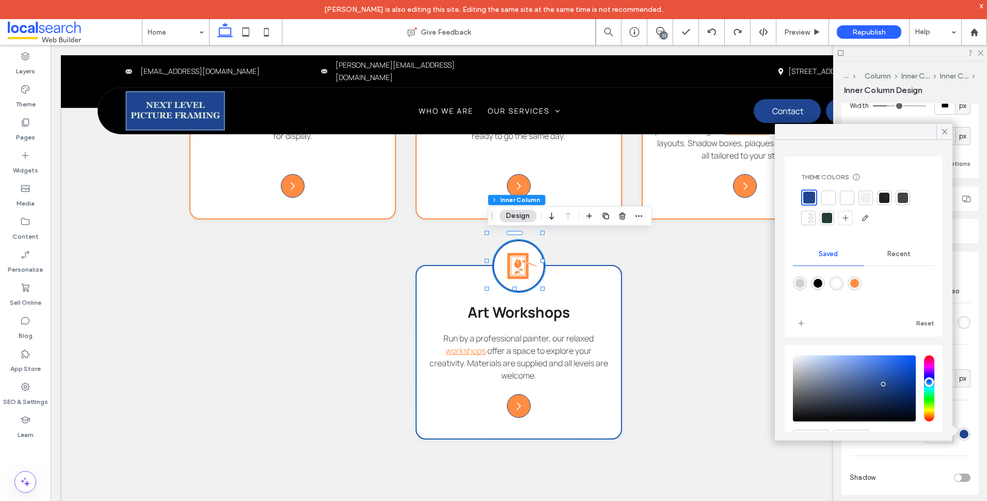
click at [859, 281] on div "rgba(255,140,66,1)" at bounding box center [854, 283] width 9 height 9
type input "***"
type input "*******"
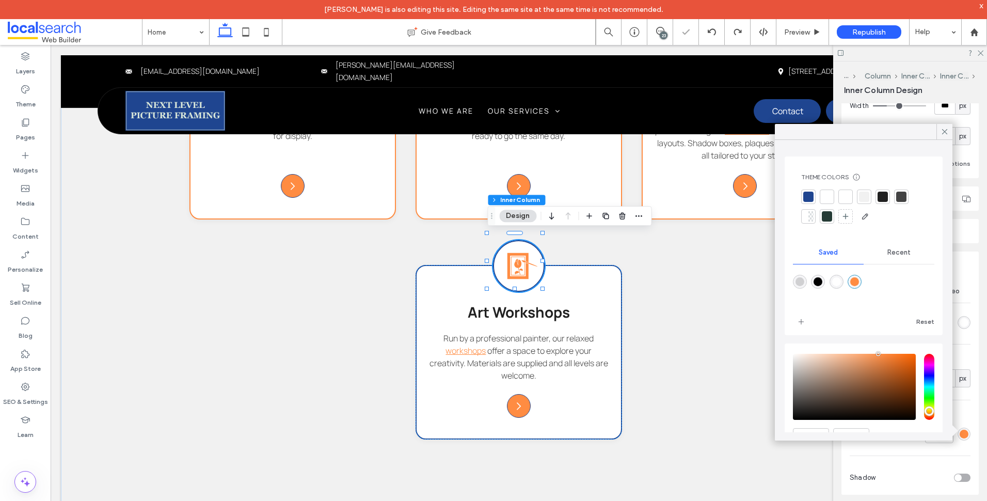
type input "***"
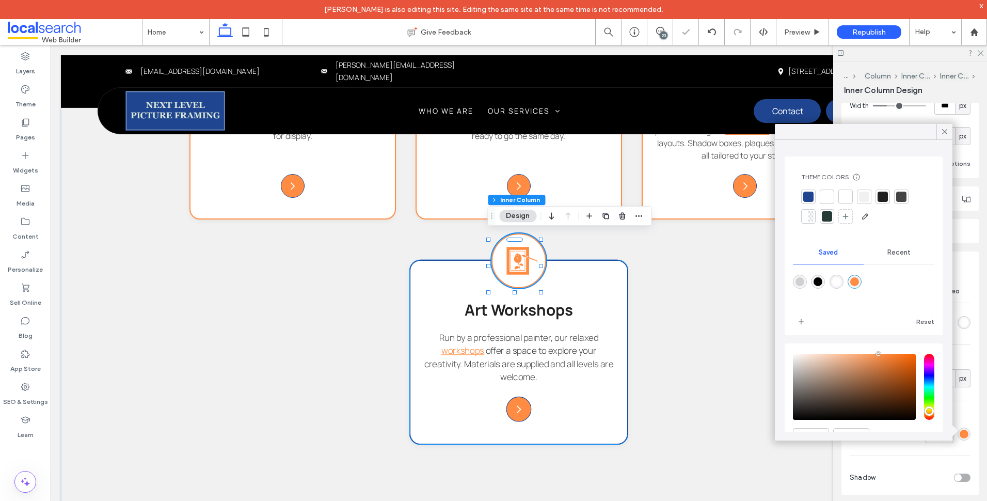
click at [610, 290] on div "Art Workshop Icon Art Workshops Run by a professional painter, our relaxed work…" at bounding box center [518, 352] width 219 height 185
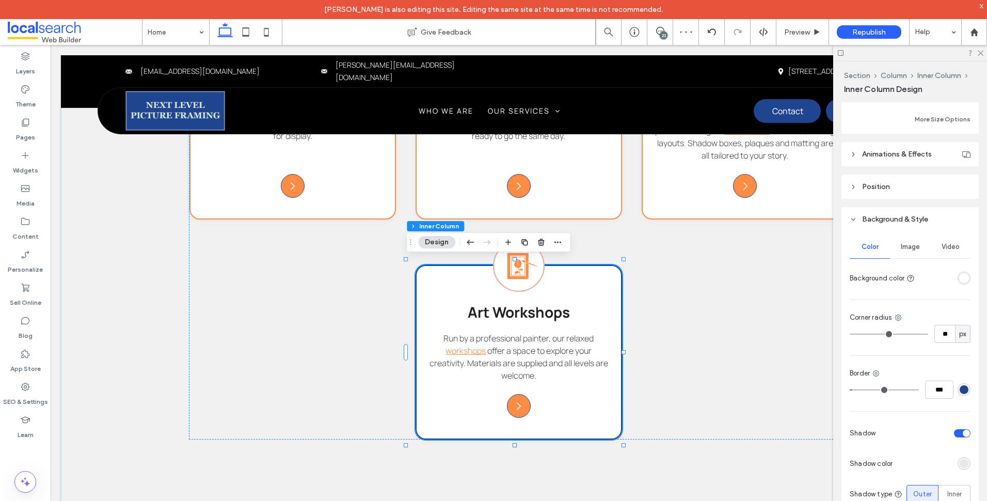
click at [962, 389] on div "rgba(31, 69, 144, 1)" at bounding box center [964, 389] width 9 height 9
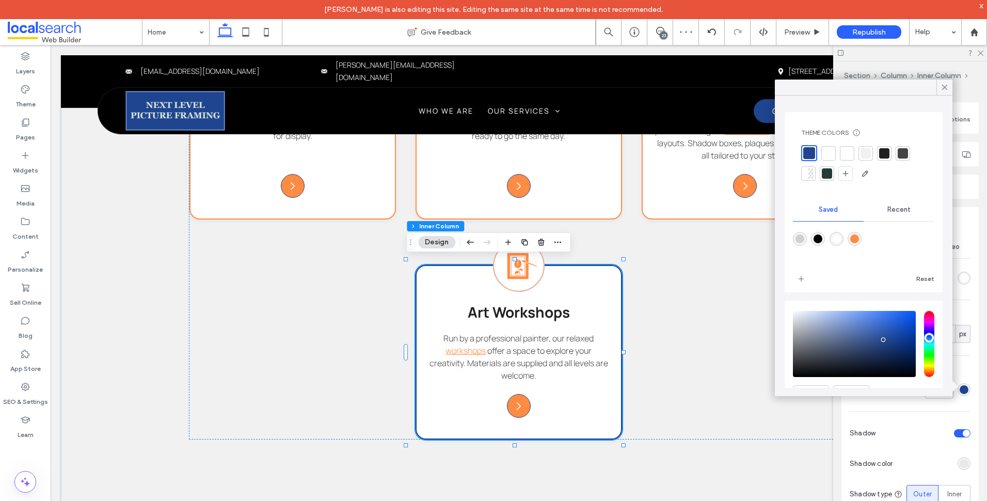
drag, startPoint x: 860, startPoint y: 237, endPoint x: 854, endPoint y: 241, distance: 6.7
click at [859, 237] on div "rgba(255,140,66,1)" at bounding box center [854, 238] width 9 height 9
type input "*******"
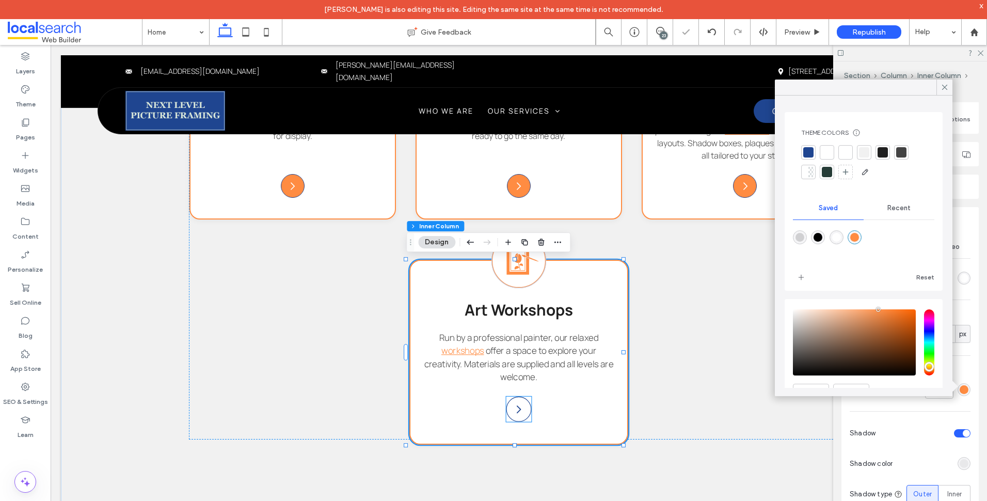
click at [518, 406] on icon "Arrow Icon" at bounding box center [518, 408] width 11 height 11
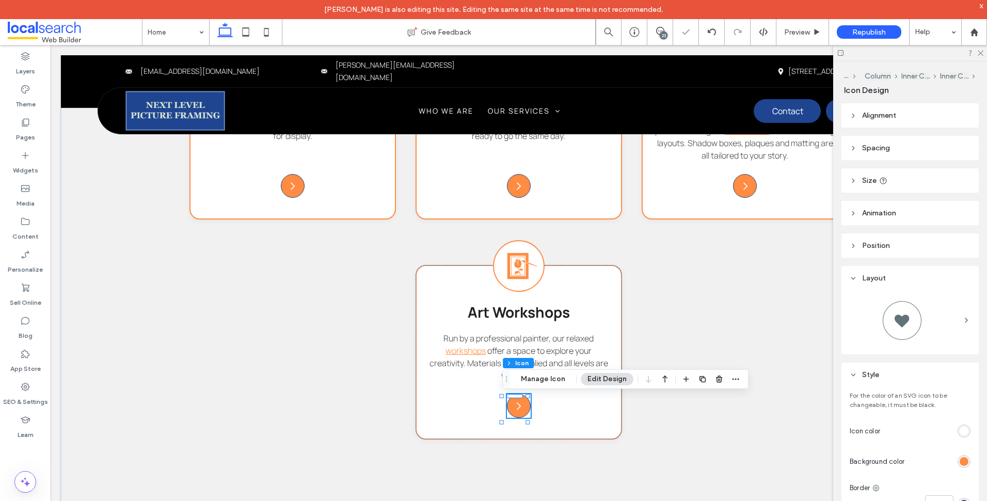
scroll to position [211, 0]
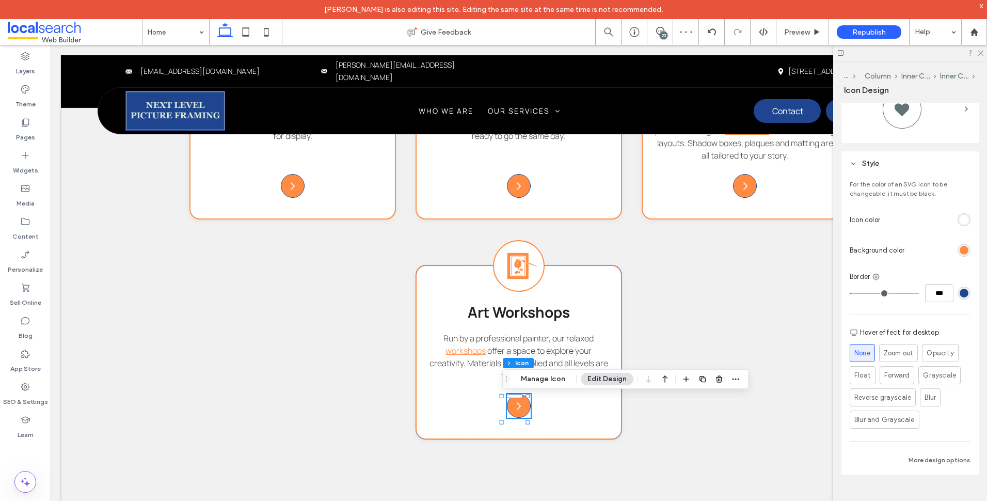
click at [961, 290] on div "rgb(31, 69, 144)" at bounding box center [964, 293] width 9 height 9
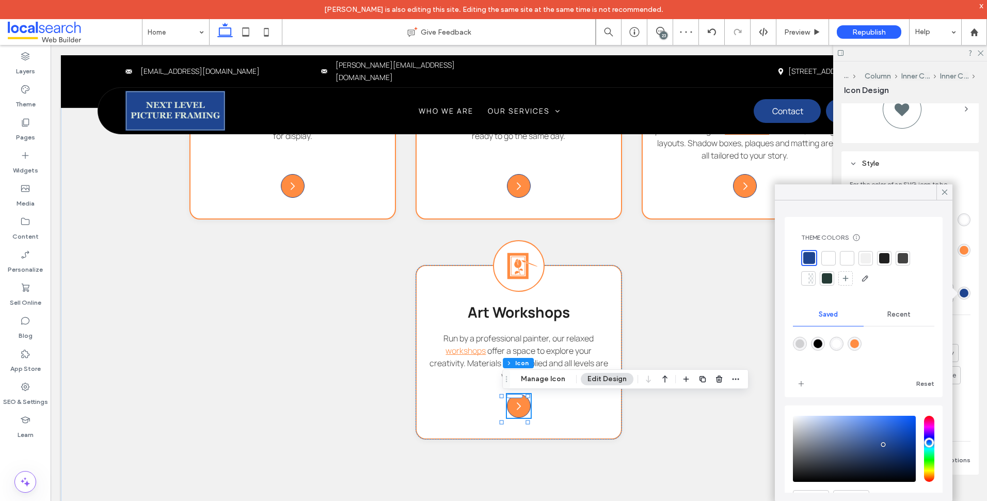
click at [860, 338] on div "rgba(255,140,66,1)" at bounding box center [855, 344] width 14 height 14
type input "*******"
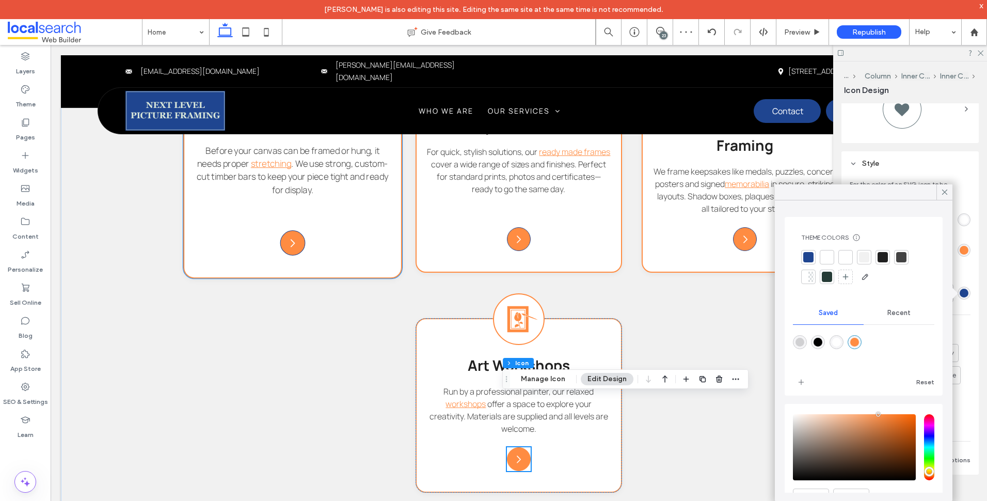
scroll to position [1251, 0]
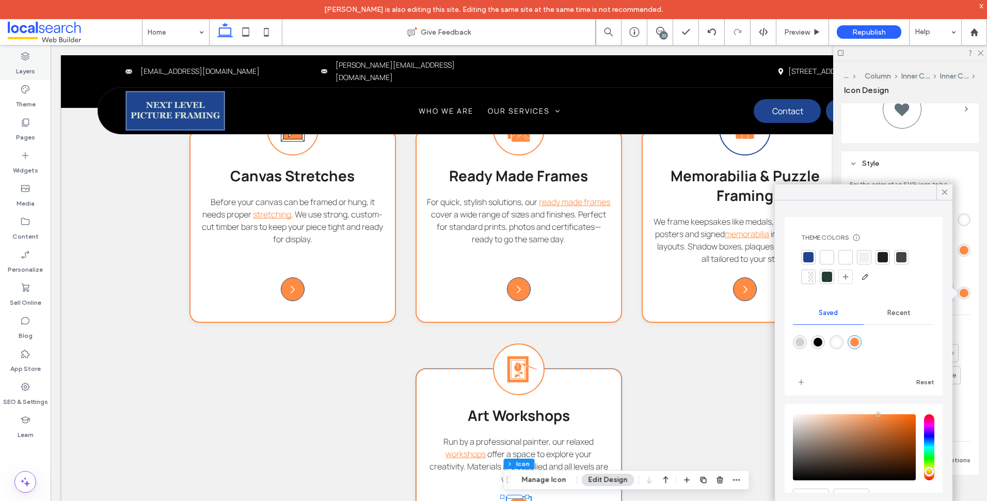
click at [27, 56] on icon at bounding box center [25, 56] width 10 height 10
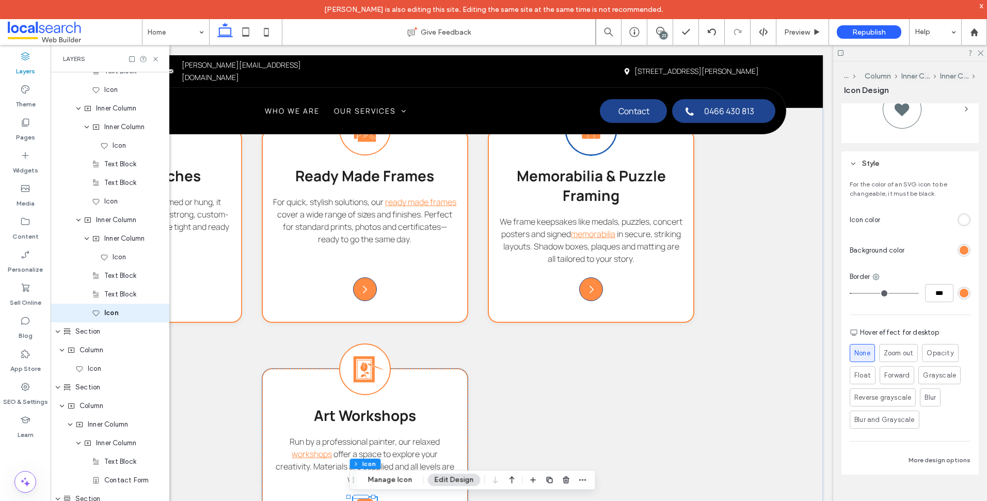
scroll to position [1700, 0]
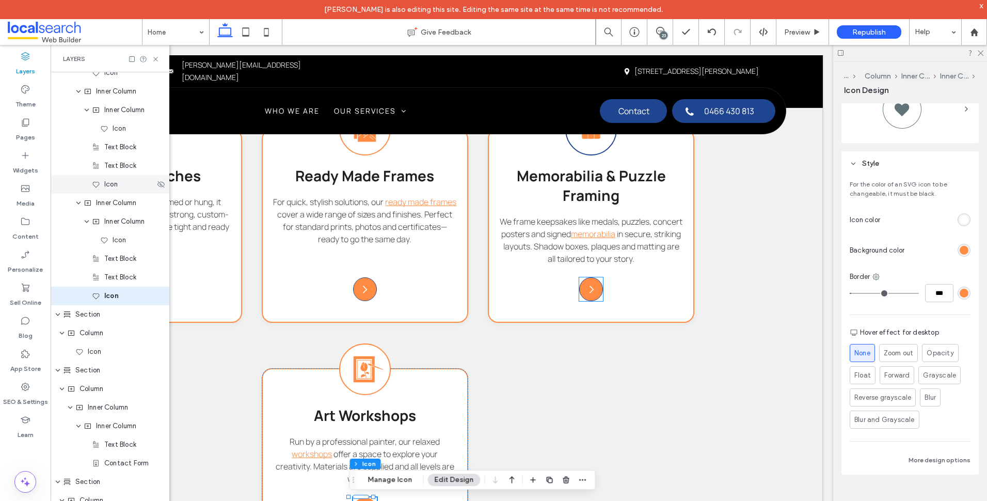
click at [126, 188] on div "Icon" at bounding box center [123, 184] width 63 height 10
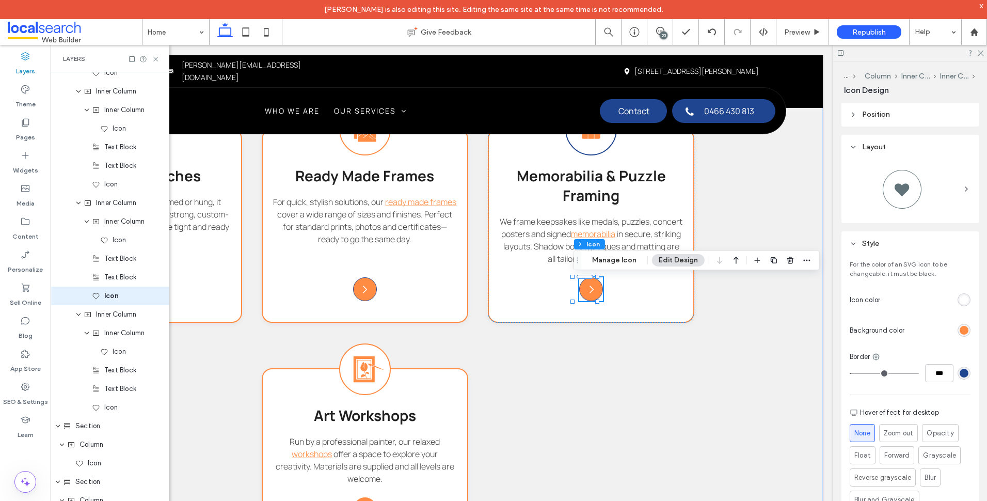
scroll to position [211, 0]
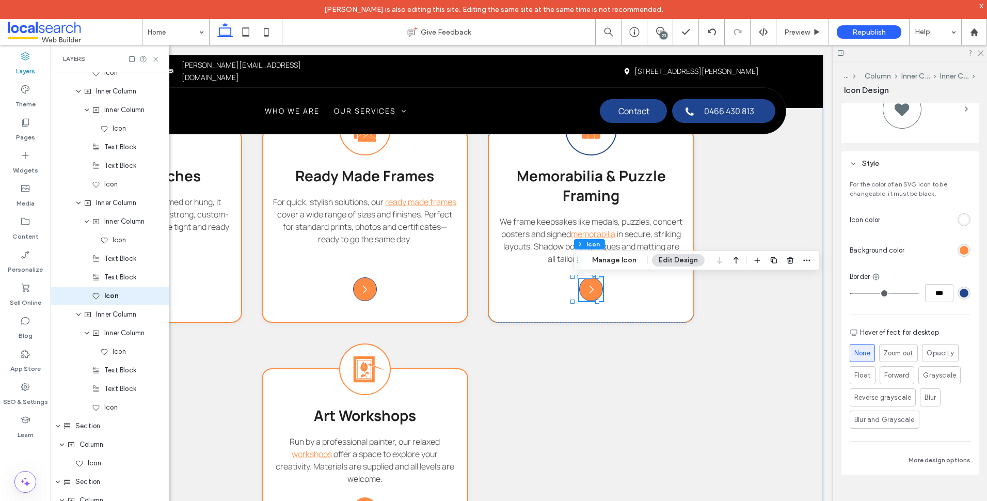
click at [961, 295] on div "rgb(31, 69, 144)" at bounding box center [964, 293] width 9 height 9
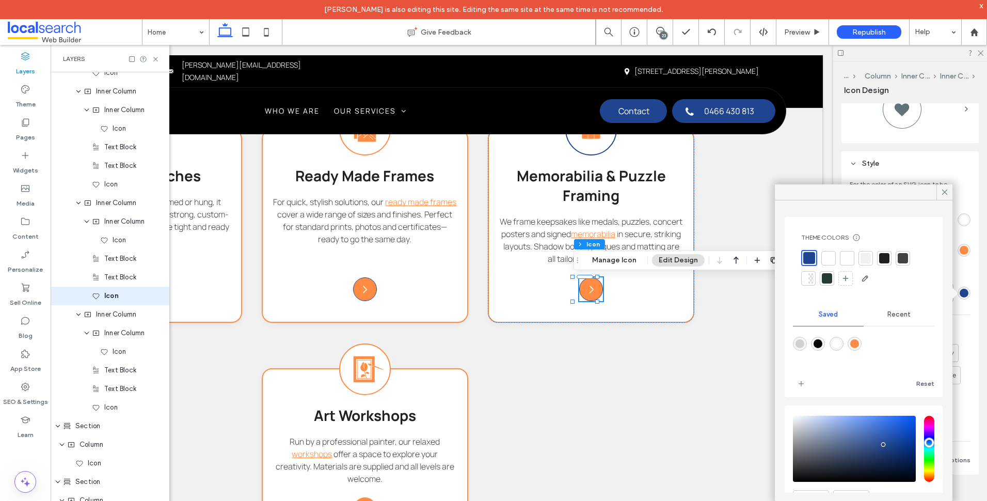
click at [857, 341] on div "rgba(255,140,66,1)" at bounding box center [854, 343] width 9 height 9
type input "*******"
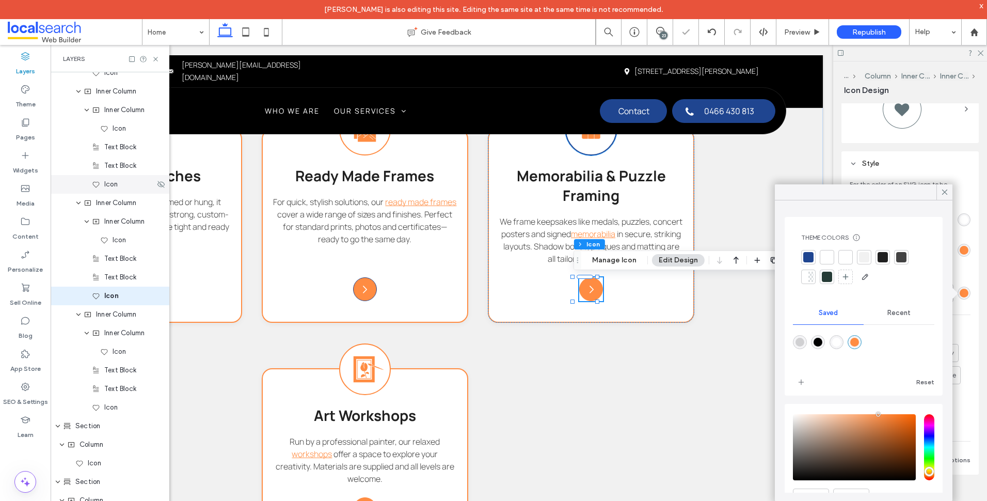
scroll to position [1537, 0]
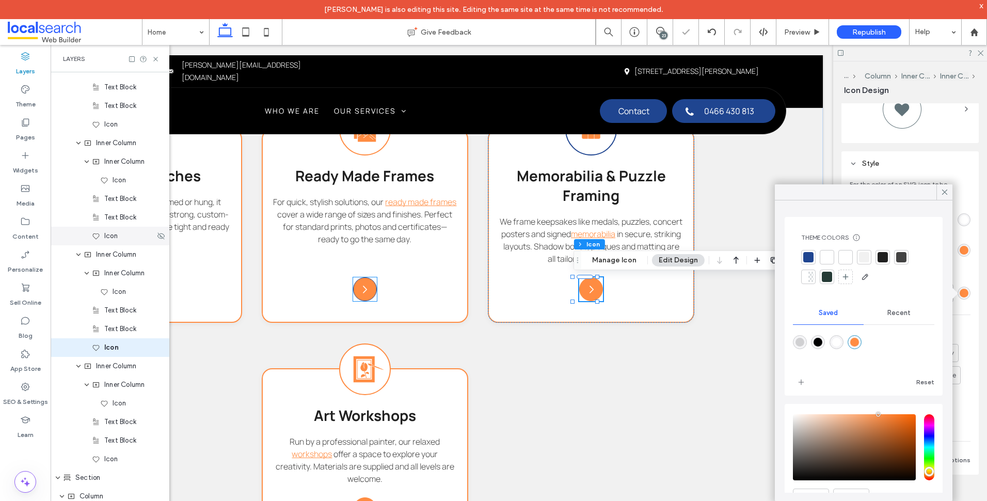
click at [126, 238] on div "Icon" at bounding box center [123, 236] width 63 height 10
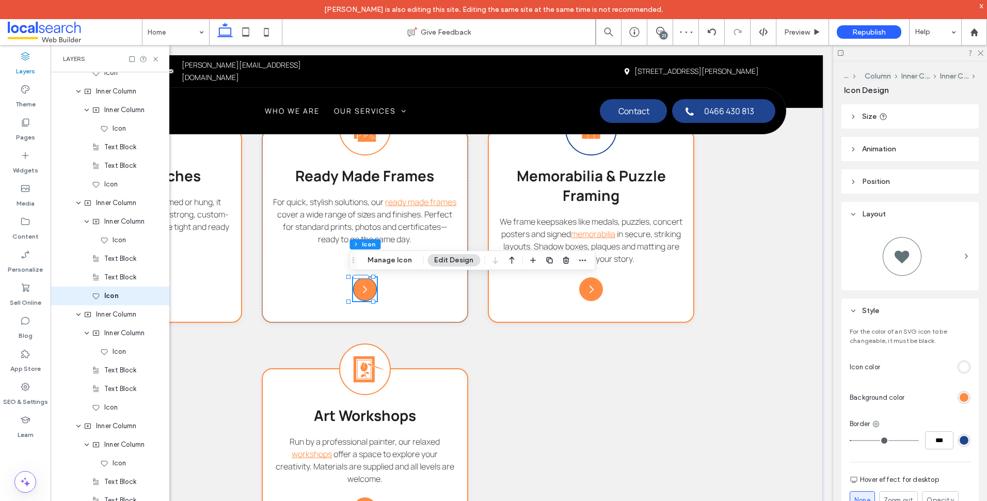
scroll to position [103, 0]
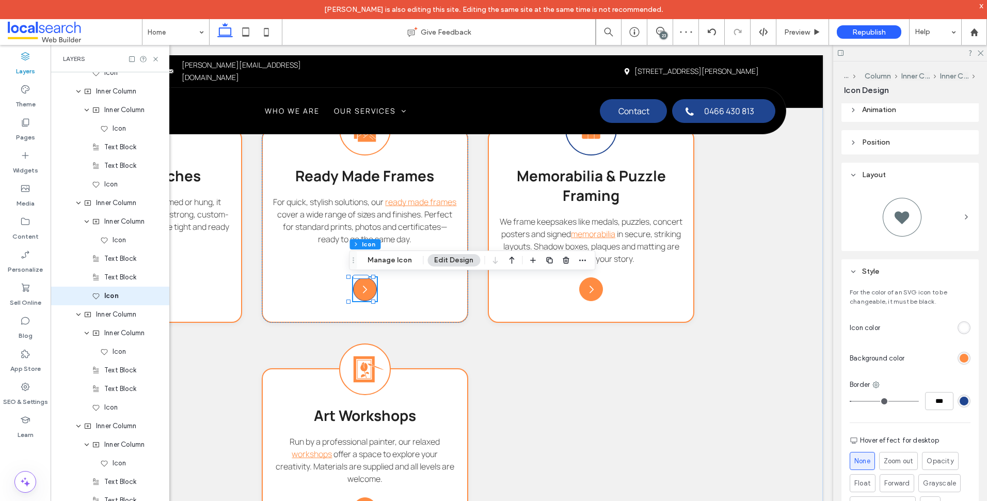
drag, startPoint x: 959, startPoint y: 403, endPoint x: 953, endPoint y: 405, distance: 6.4
click at [960, 403] on div "rgb(31, 69, 144)" at bounding box center [964, 400] width 9 height 9
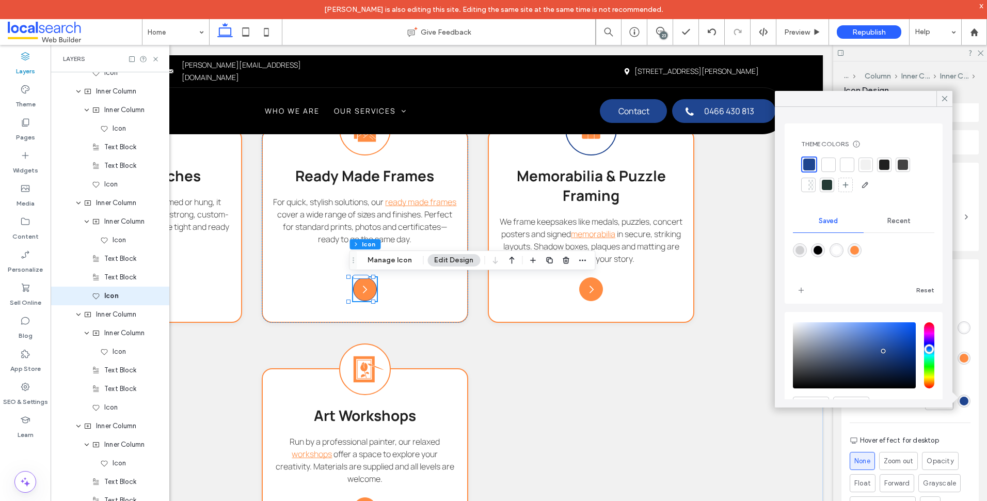
click at [857, 251] on div "rgba(255,140,66,1)" at bounding box center [854, 250] width 9 height 9
type input "*******"
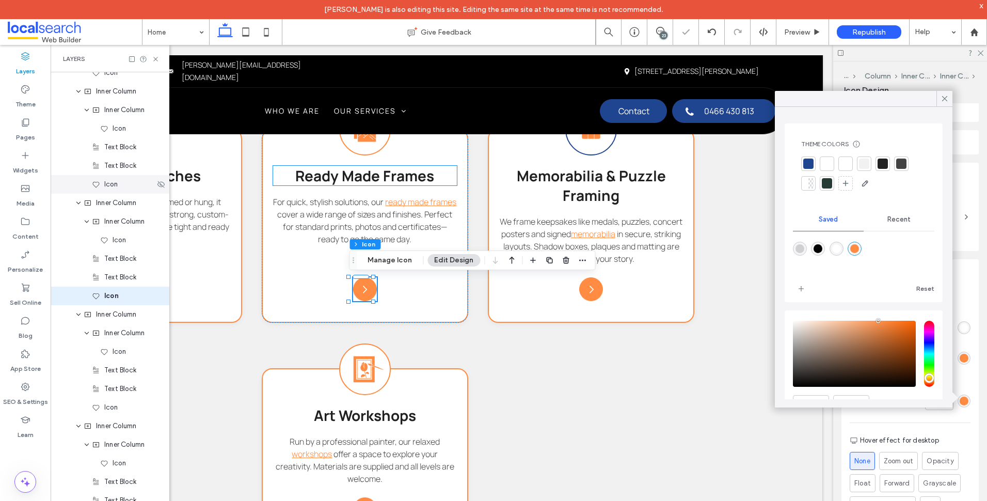
scroll to position [1425, 0]
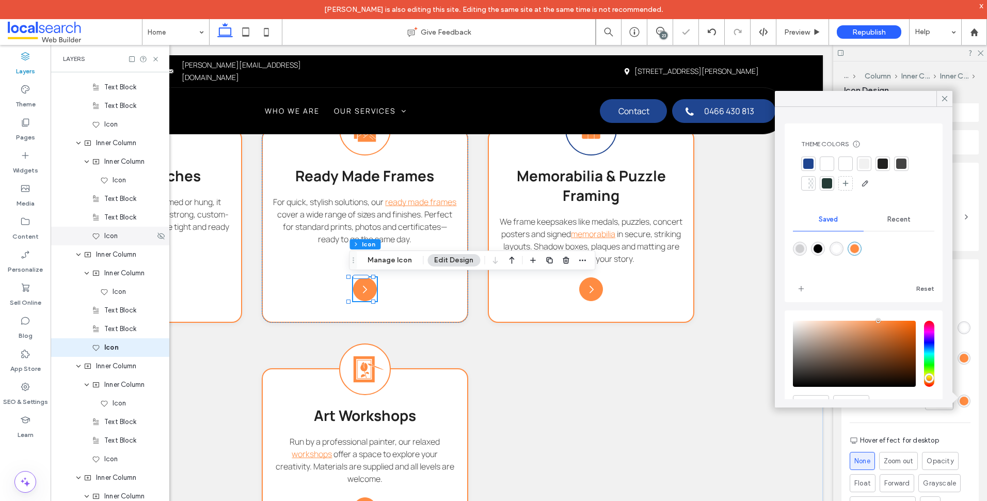
click at [127, 238] on div "Icon" at bounding box center [123, 236] width 63 height 10
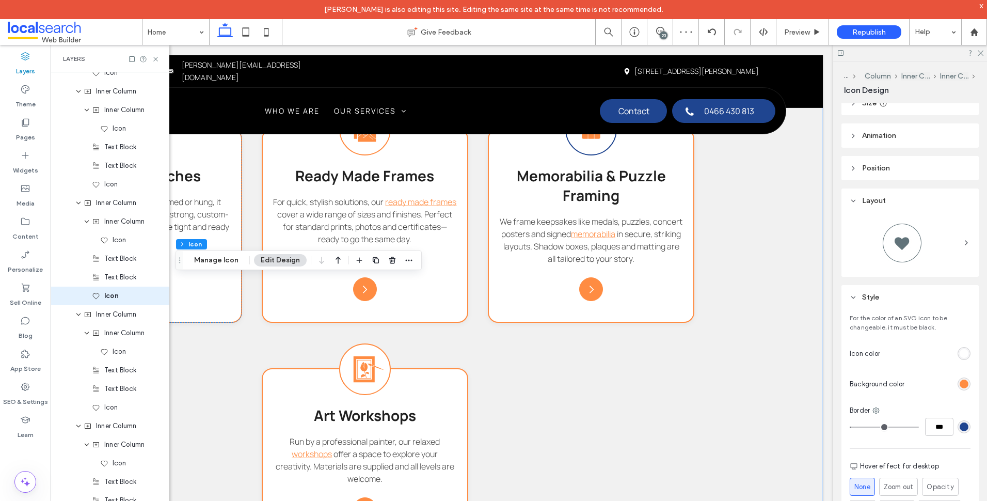
scroll to position [155, 0]
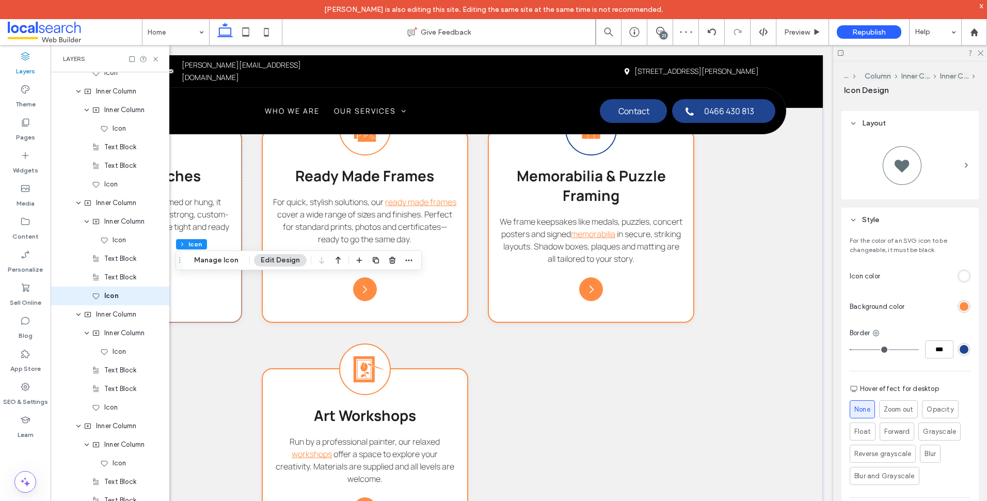
click at [961, 347] on div "rgb(31, 69, 144)" at bounding box center [964, 349] width 9 height 9
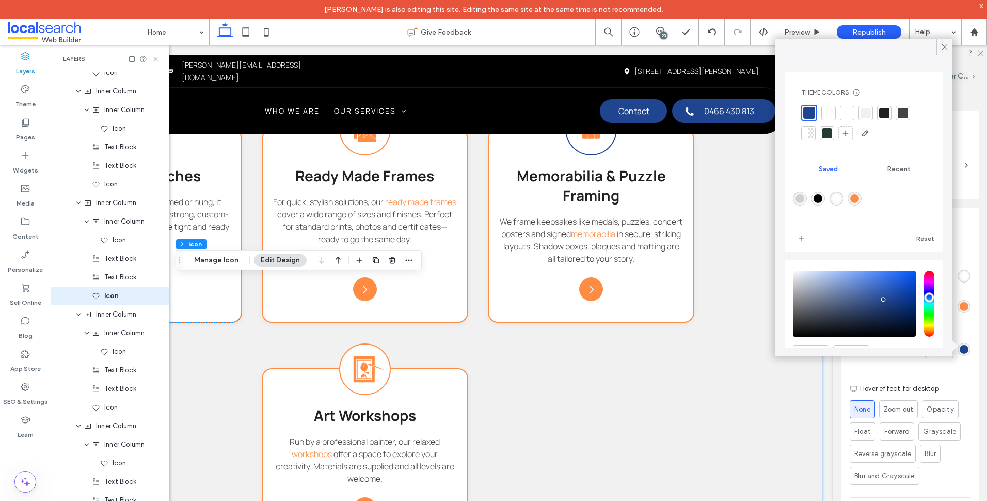
click at [857, 198] on div "rgba(255,140,66,1)" at bounding box center [854, 198] width 9 height 9
type input "*******"
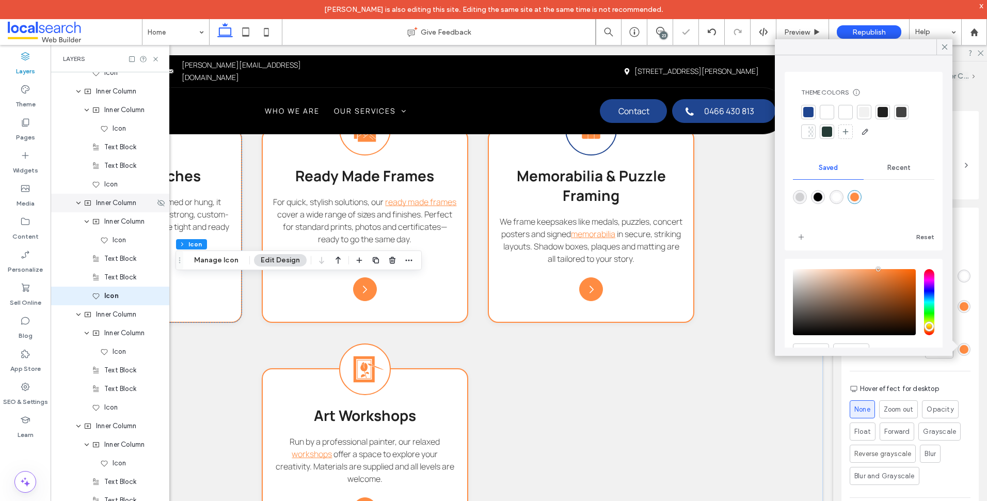
scroll to position [1211, 0]
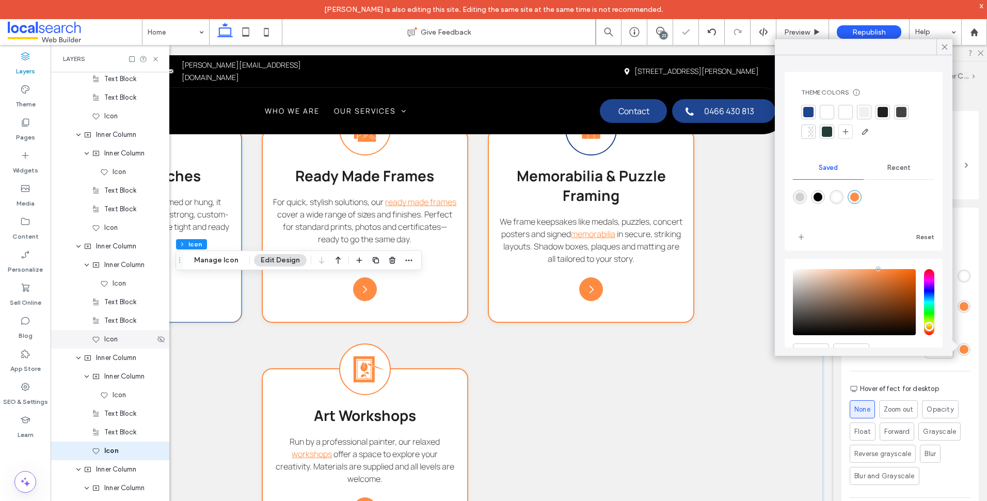
click at [127, 346] on div "Icon" at bounding box center [110, 339] width 119 height 19
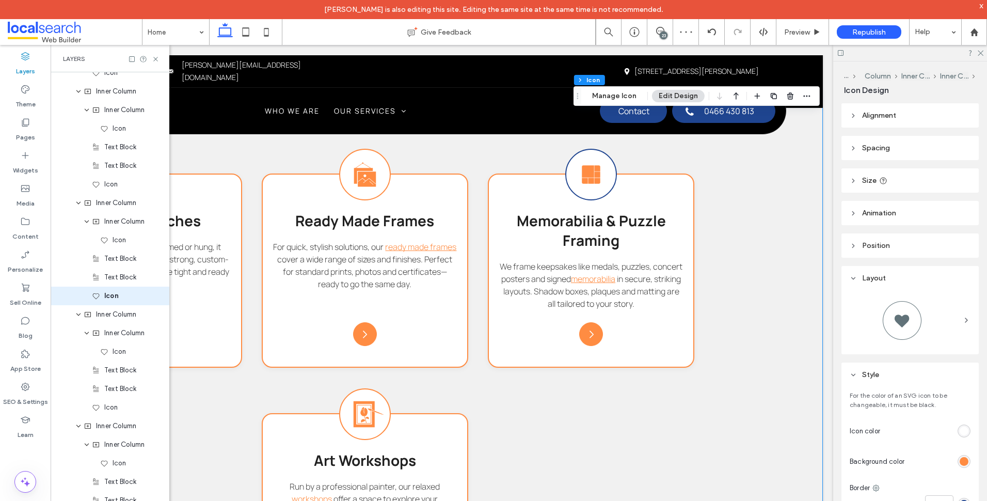
scroll to position [1148, 0]
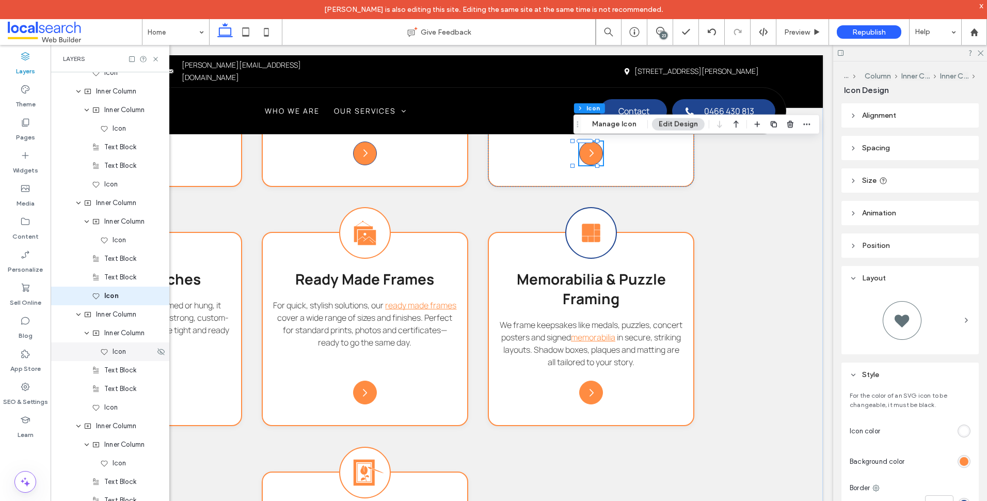
click at [129, 351] on div "Icon" at bounding box center [127, 351] width 55 height 10
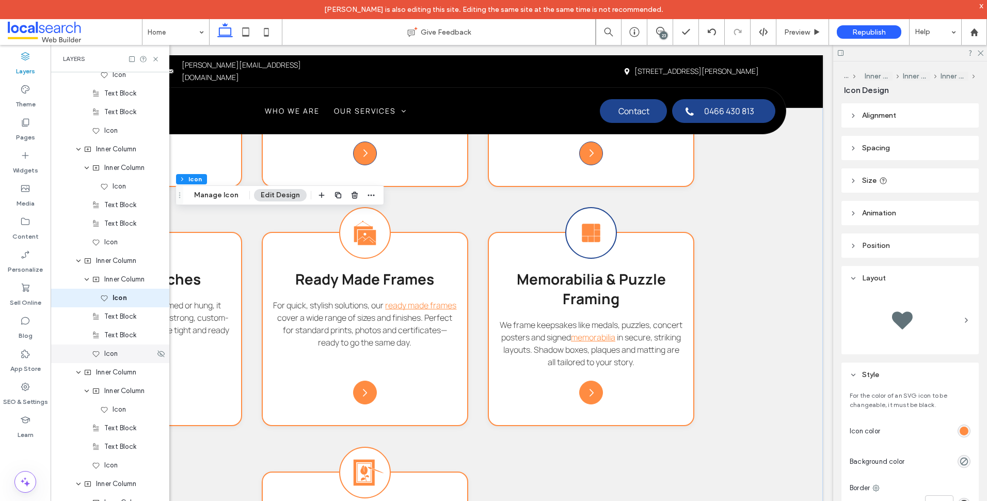
scroll to position [1310, 0]
click at [128, 413] on div "Icon" at bounding box center [110, 407] width 119 height 19
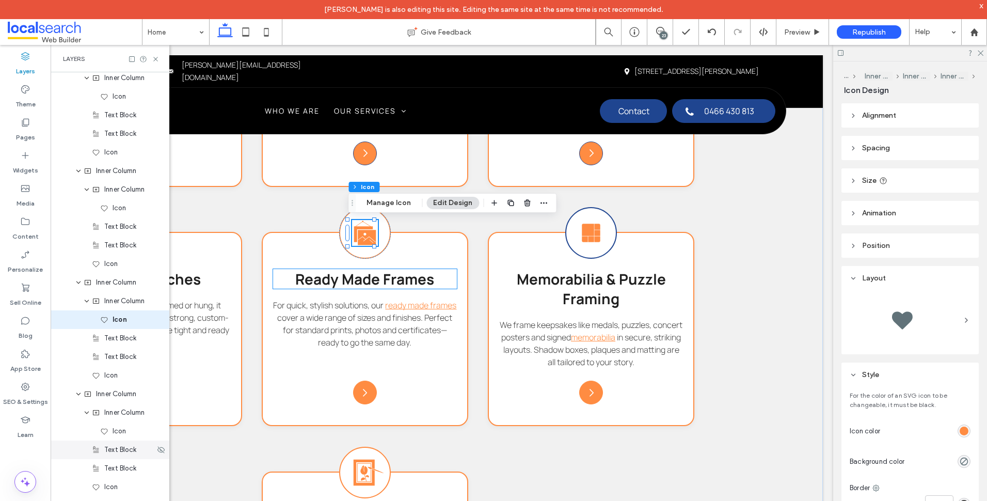
scroll to position [1421, 0]
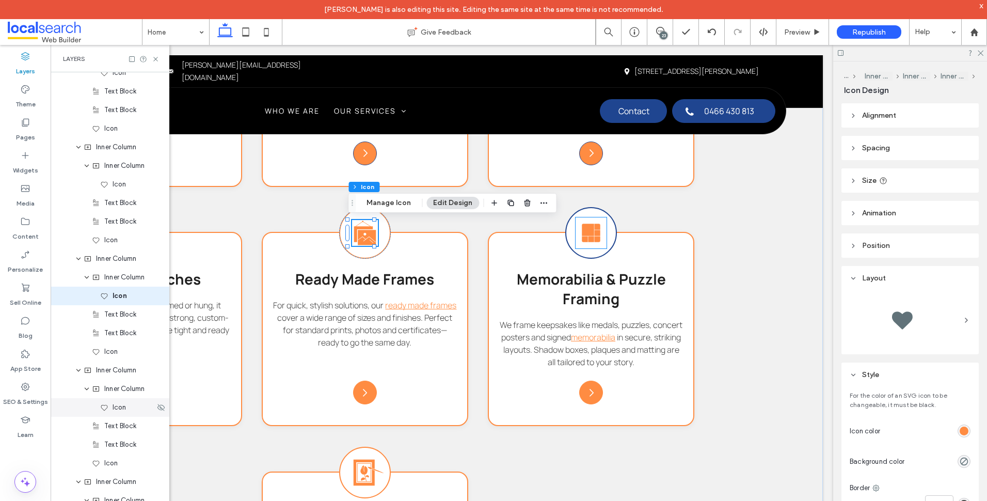
click at [124, 414] on div "Icon" at bounding box center [110, 407] width 119 height 19
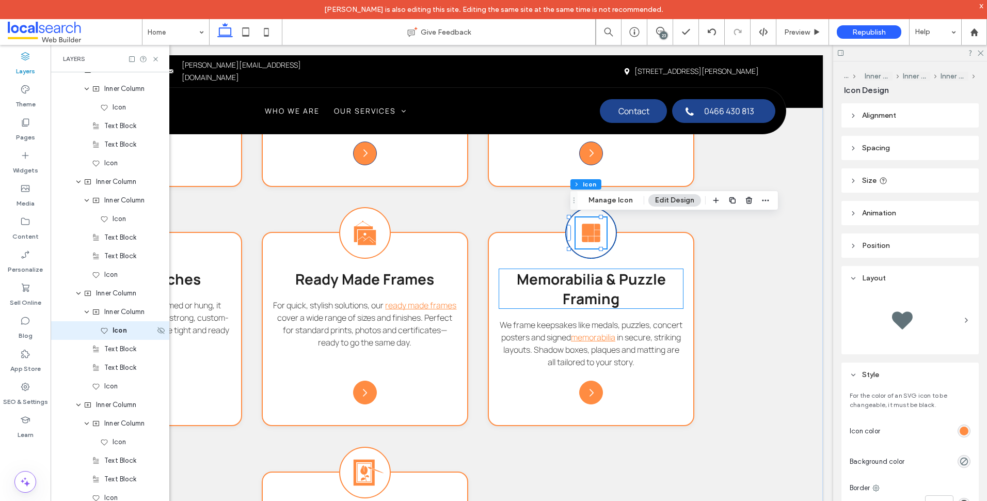
scroll to position [1533, 0]
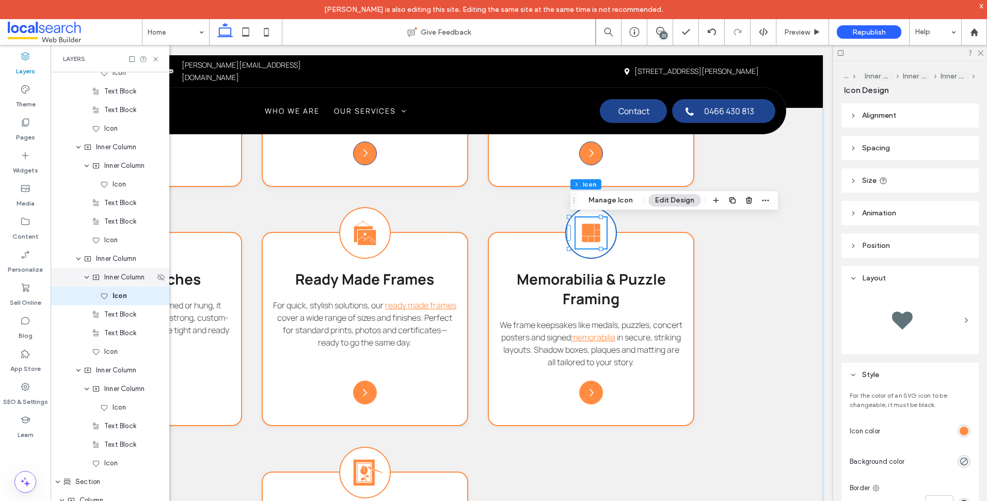
click at [136, 286] on div "Inner Column" at bounding box center [110, 277] width 119 height 19
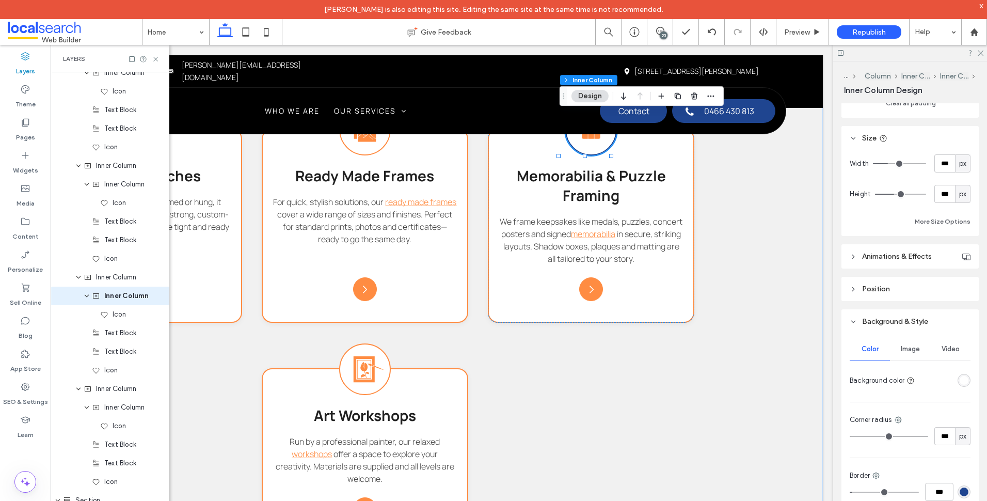
scroll to position [536, 0]
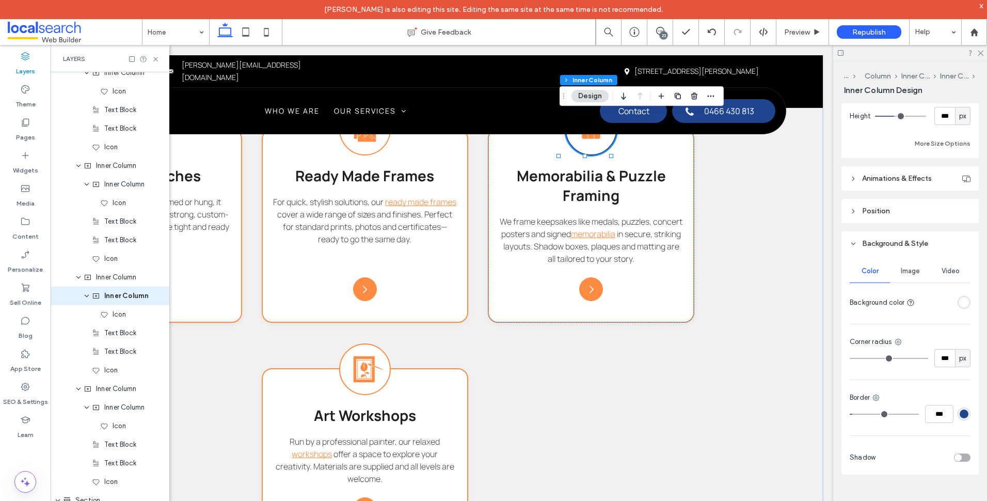
click at [960, 410] on div "rgba(31, 69, 144, 1)" at bounding box center [964, 413] width 9 height 9
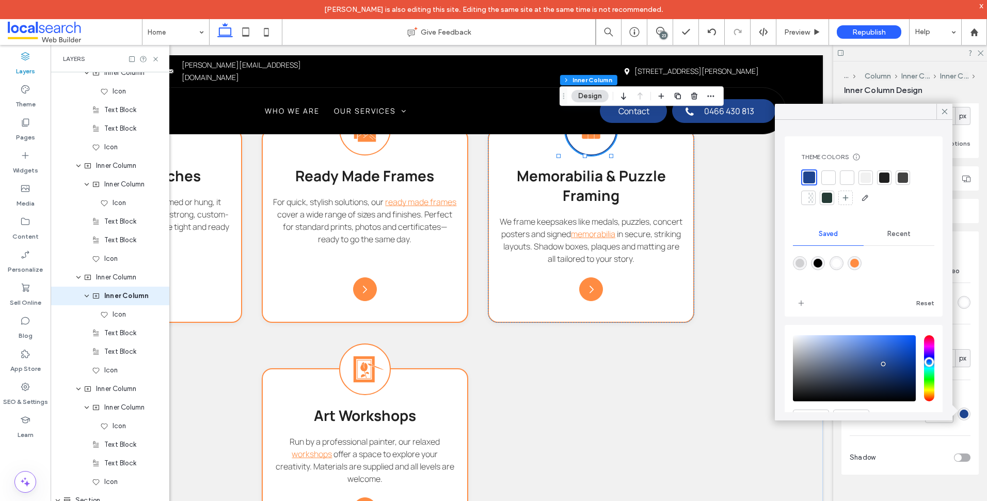
click at [859, 268] on div "rgba(255,140,66,1)" at bounding box center [855, 263] width 14 height 14
type input "***"
type input "*******"
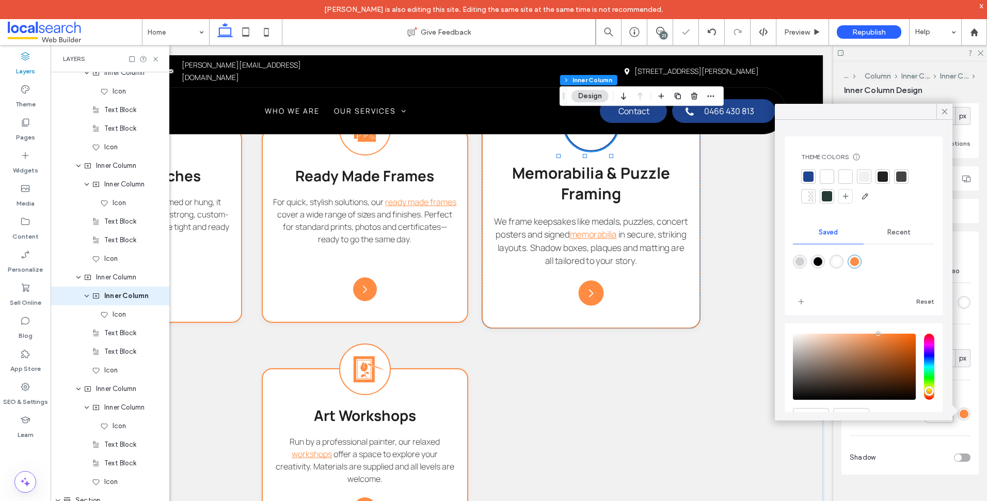
type input "***"
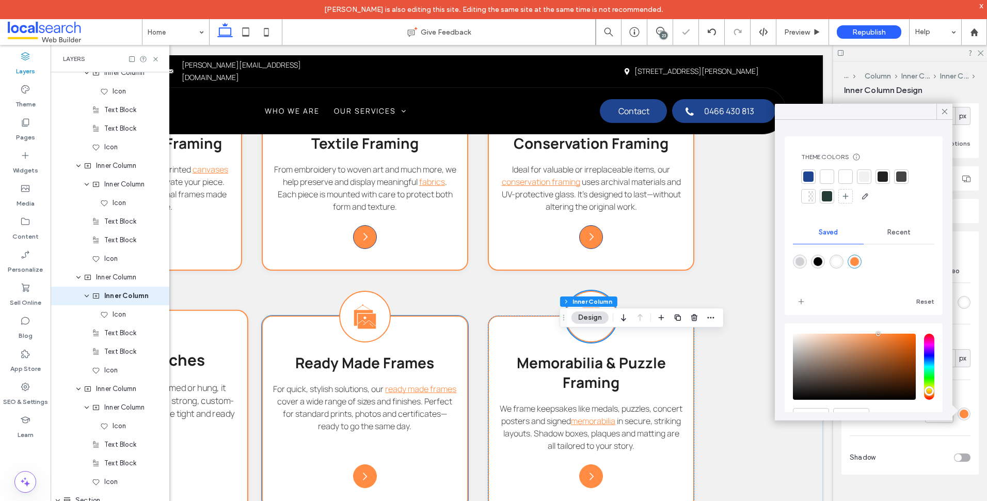
scroll to position [1096, 0]
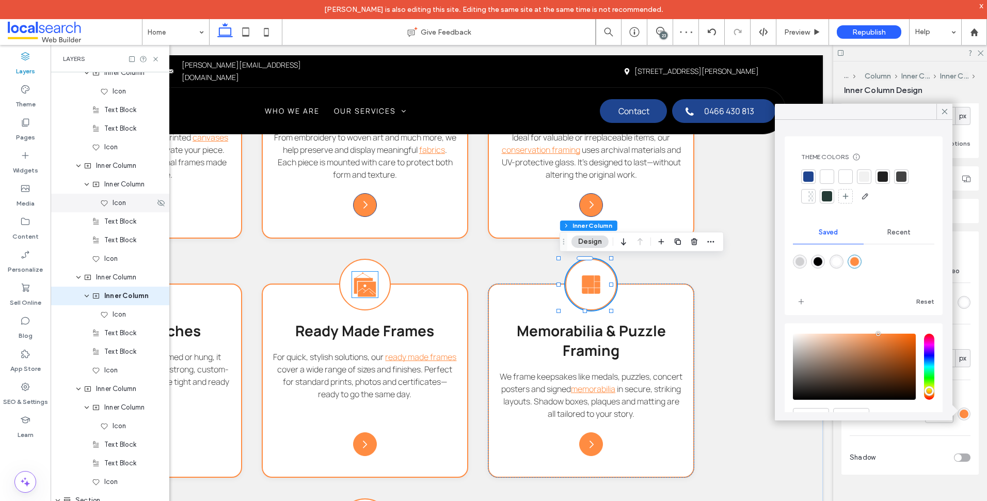
click at [133, 200] on div "Icon" at bounding box center [127, 203] width 55 height 10
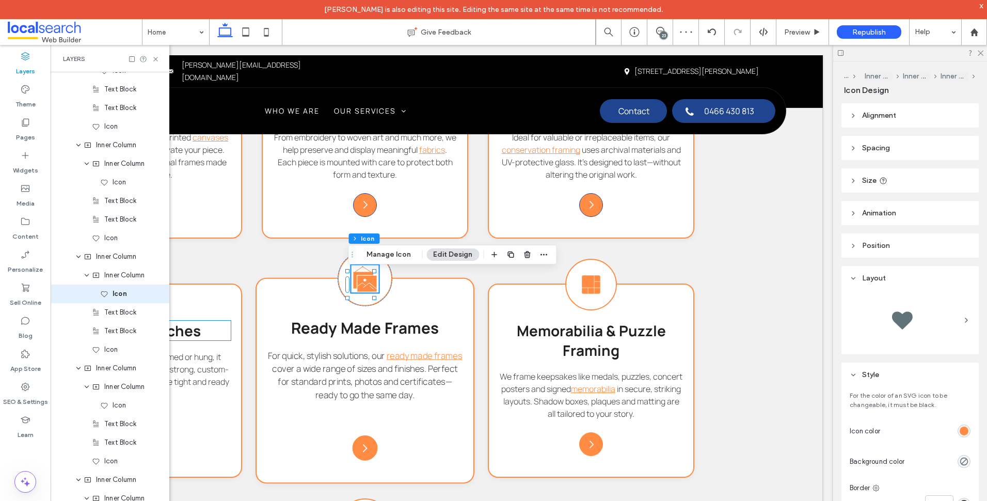
scroll to position [1421, 0]
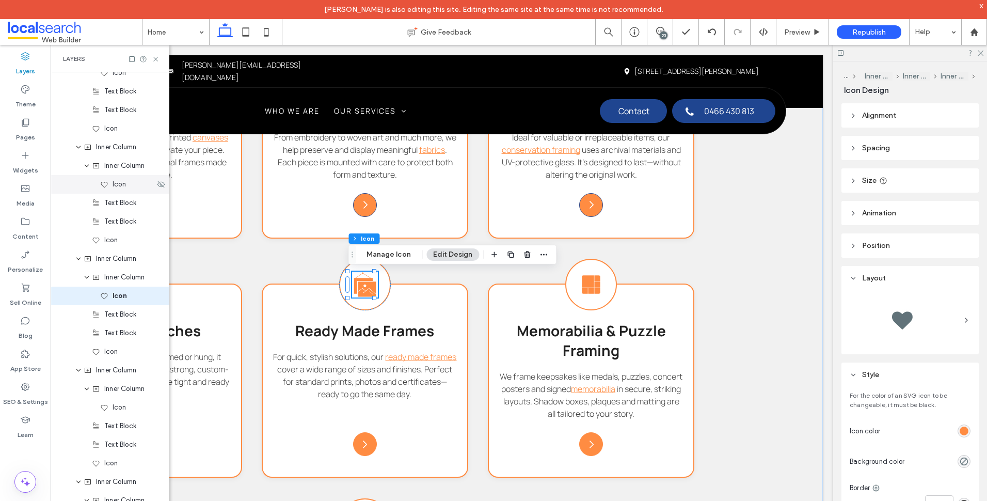
click at [128, 178] on div "Icon" at bounding box center [110, 184] width 119 height 19
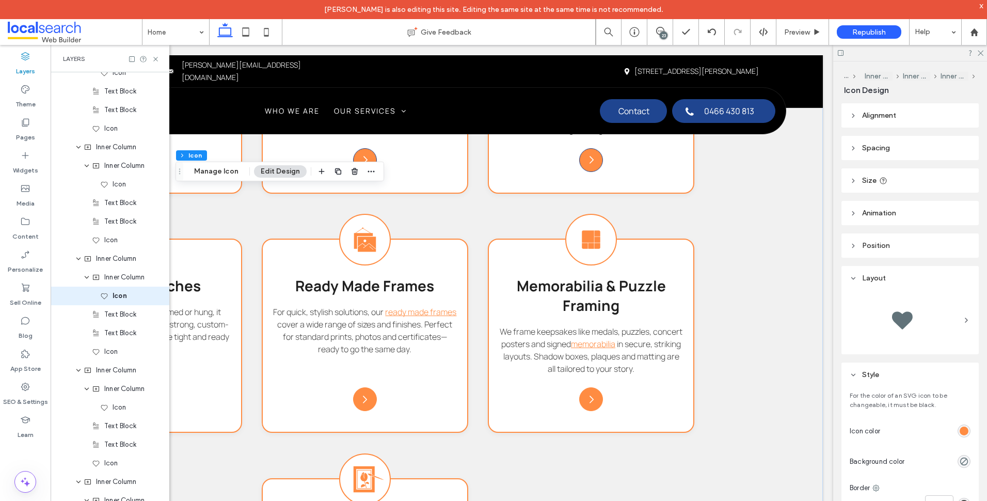
scroll to position [0, 0]
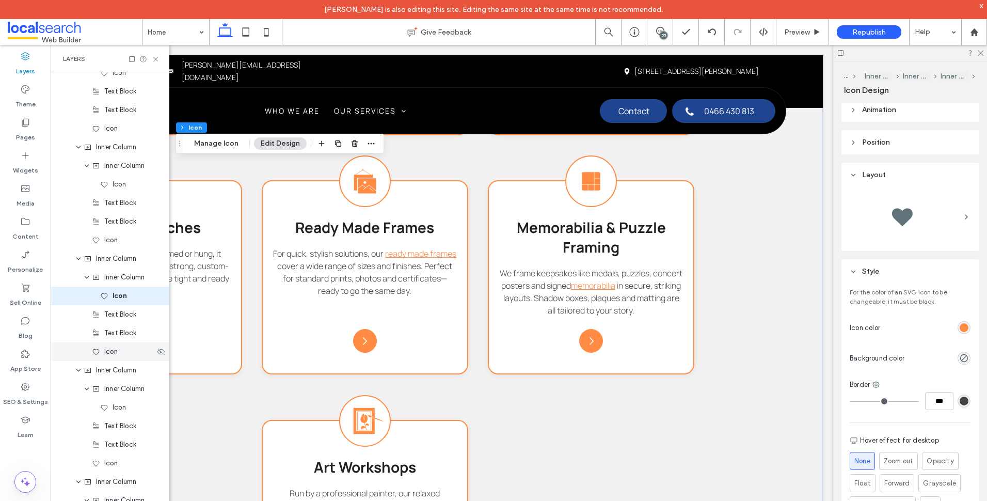
click at [120, 356] on div "Icon" at bounding box center [123, 351] width 63 height 10
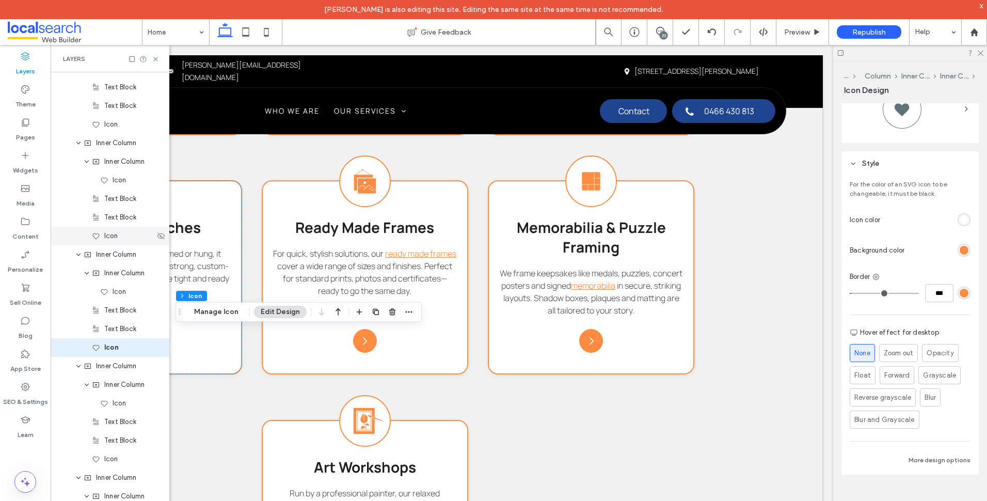
click at [114, 234] on span "Icon" at bounding box center [110, 236] width 13 height 10
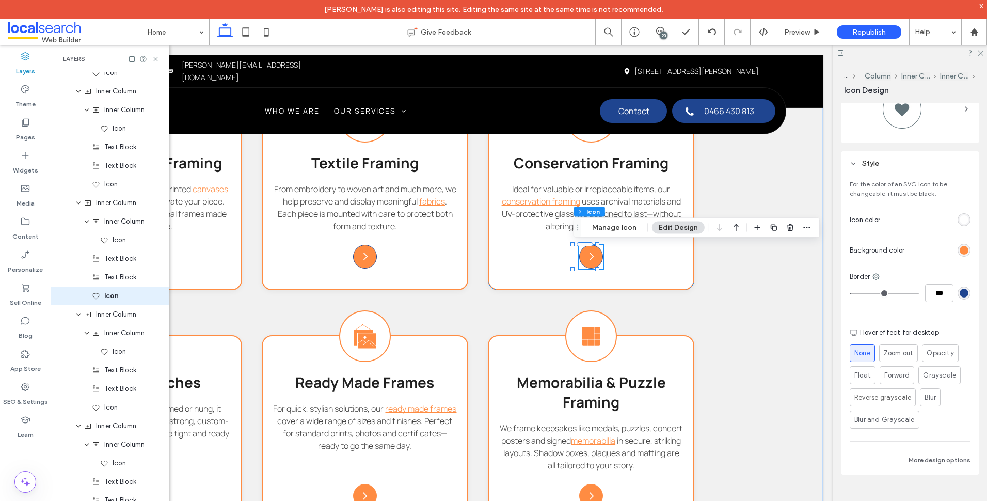
click at [960, 292] on div "rgb(31, 69, 144)" at bounding box center [964, 293] width 9 height 9
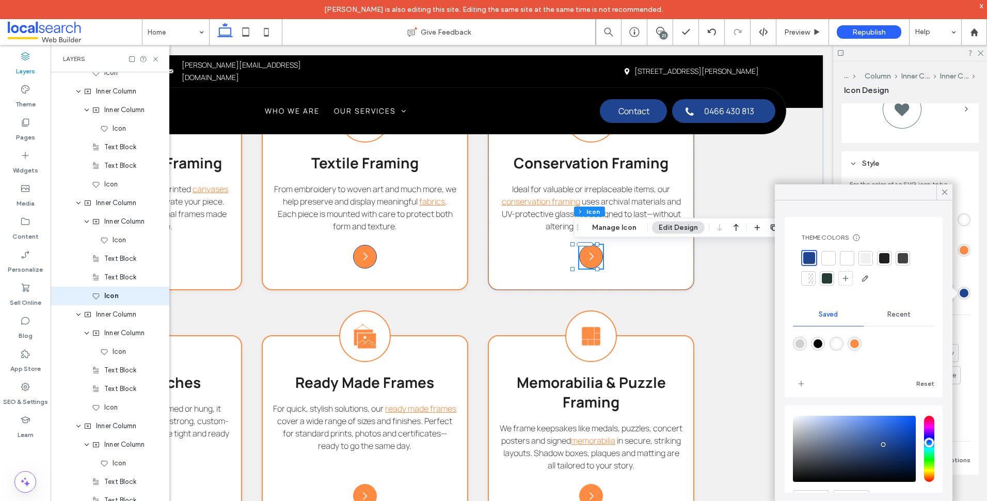
click at [857, 336] on div at bounding box center [863, 350] width 141 height 39
click at [851, 346] on div at bounding box center [863, 350] width 141 height 39
click at [859, 345] on div "rgba(255,140,66,1)" at bounding box center [854, 343] width 9 height 9
type input "*******"
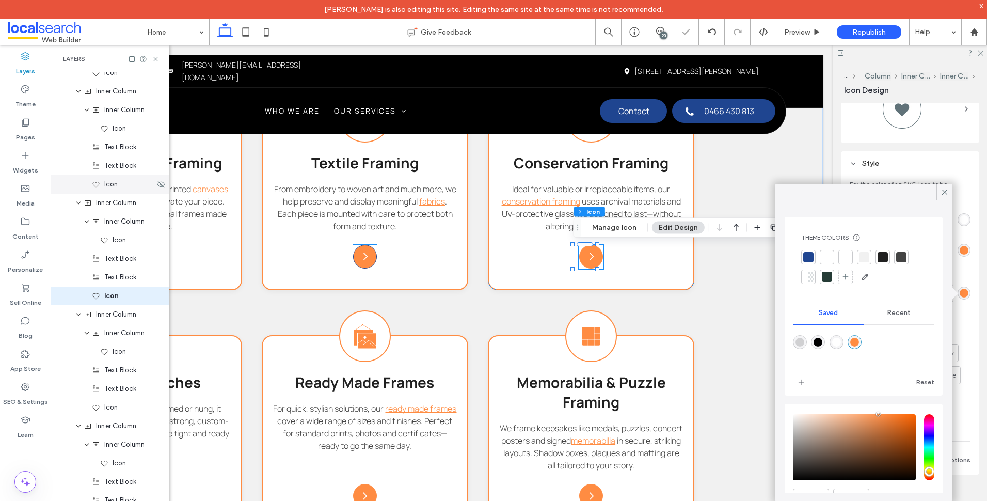
click at [127, 185] on div "Icon" at bounding box center [123, 184] width 63 height 10
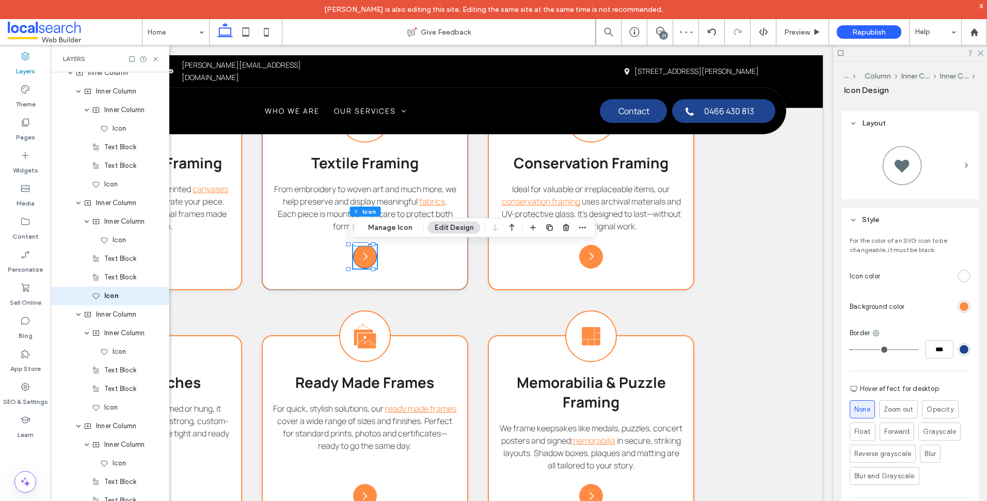
click at [960, 350] on div "rgb(31, 69, 144)" at bounding box center [964, 349] width 9 height 9
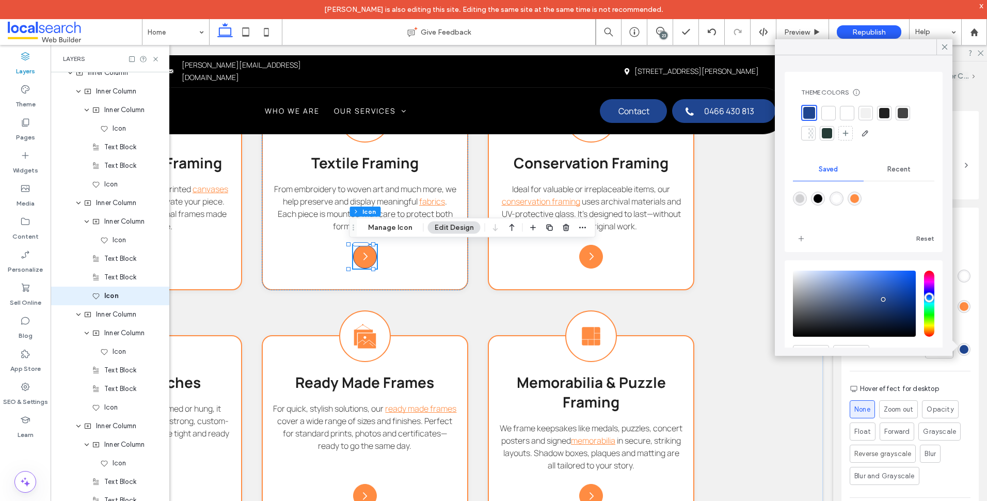
click at [859, 199] on div "rgba(255,140,66,1)" at bounding box center [854, 198] width 9 height 9
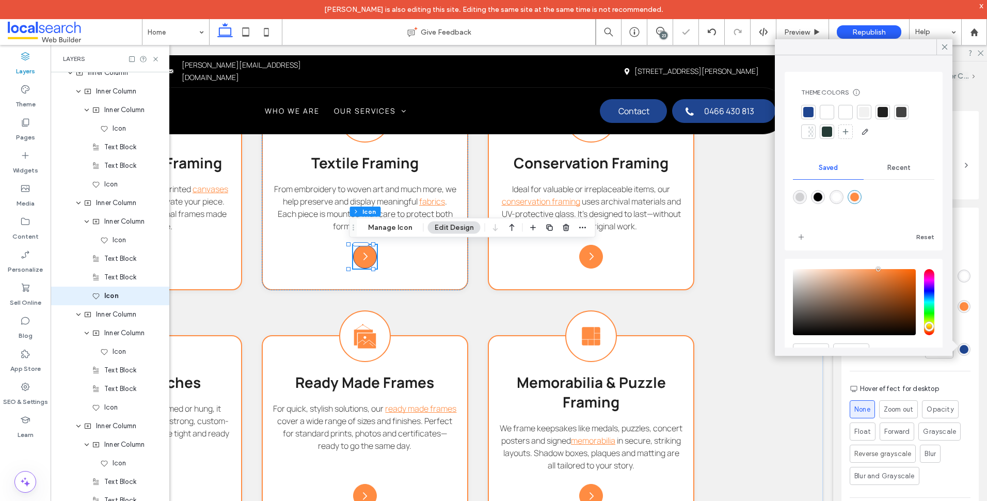
type input "*******"
click at [131, 189] on div "Icon" at bounding box center [110, 184] width 119 height 19
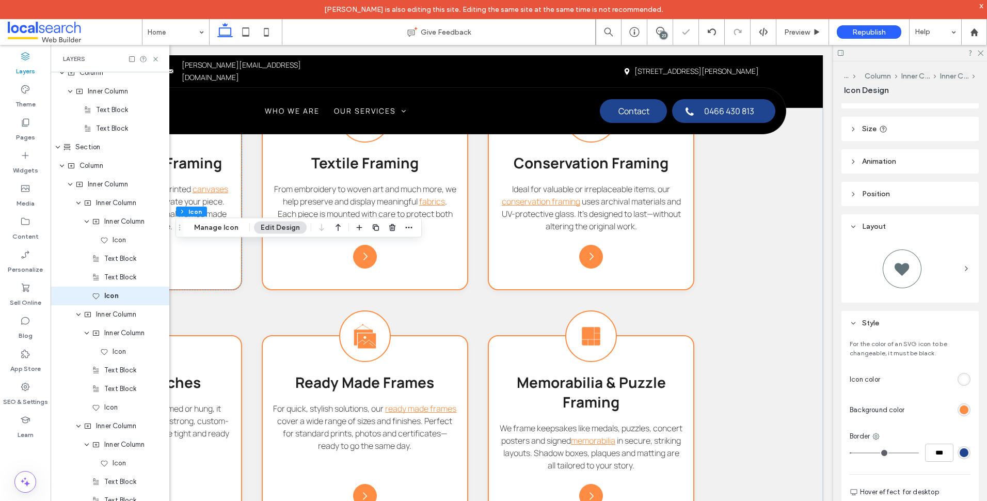
click at [963, 454] on div "rgb(31, 69, 144)" at bounding box center [964, 452] width 9 height 9
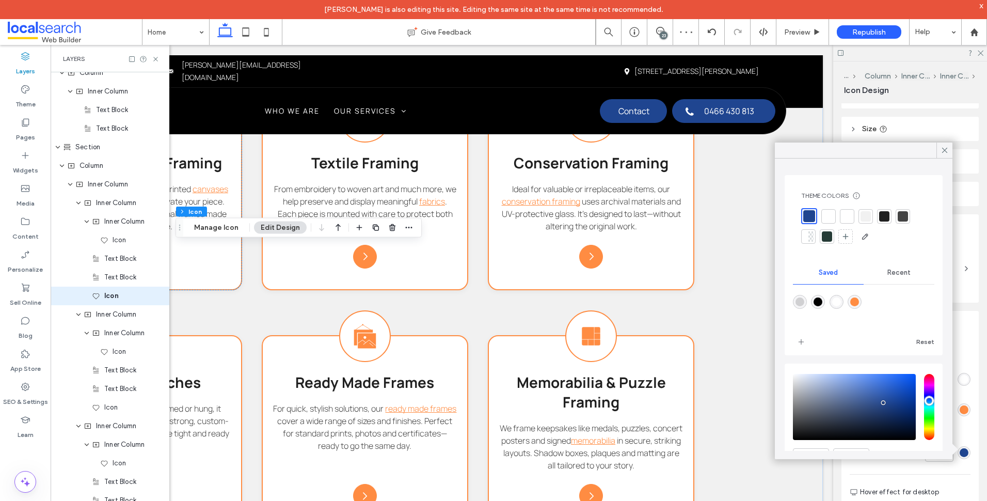
click at [858, 303] on div "rgba(255,140,66,1)" at bounding box center [854, 301] width 9 height 9
type input "*******"
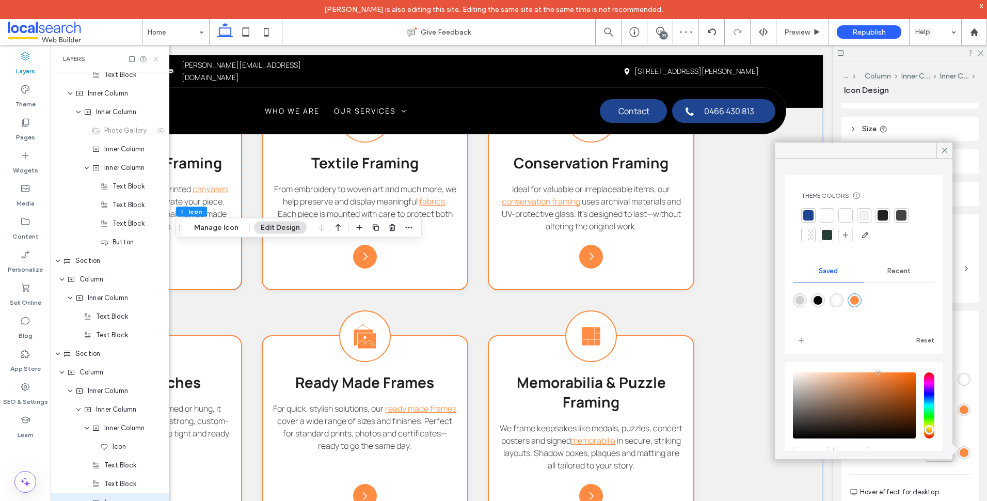
drag, startPoint x: 157, startPoint y: 59, endPoint x: 257, endPoint y: 16, distance: 109.1
click at [157, 59] on icon at bounding box center [156, 59] width 8 height 8
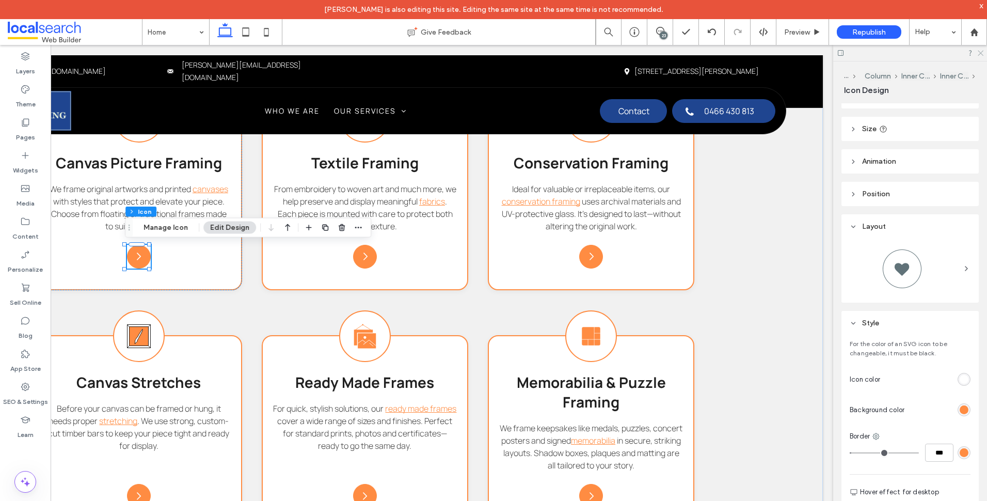
click at [978, 52] on icon at bounding box center [980, 52] width 7 height 7
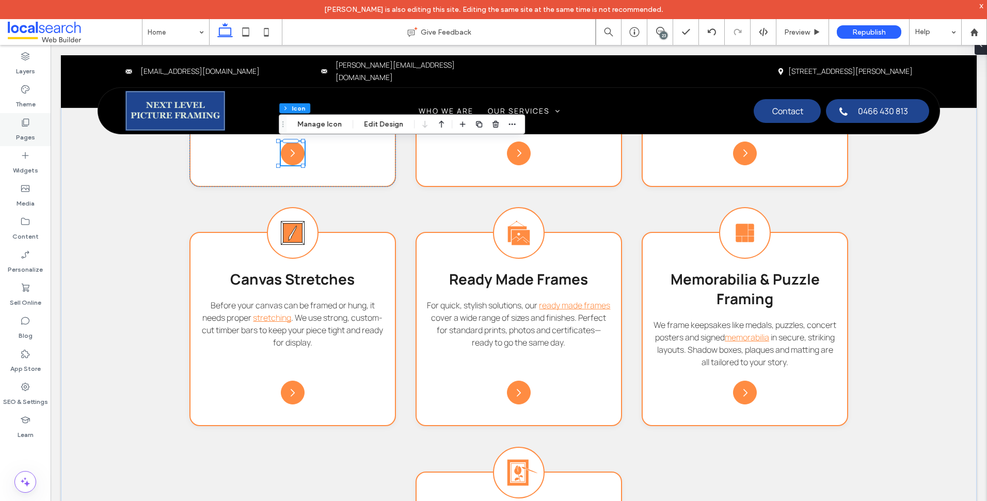
click at [45, 127] on div "Pages" at bounding box center [25, 129] width 51 height 33
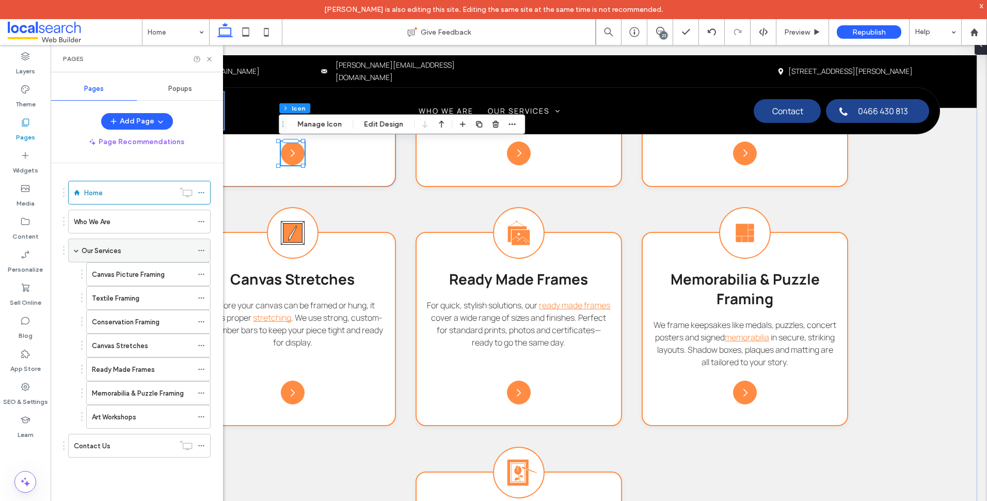
click at [134, 251] on div "Our Services" at bounding box center [137, 250] width 111 height 11
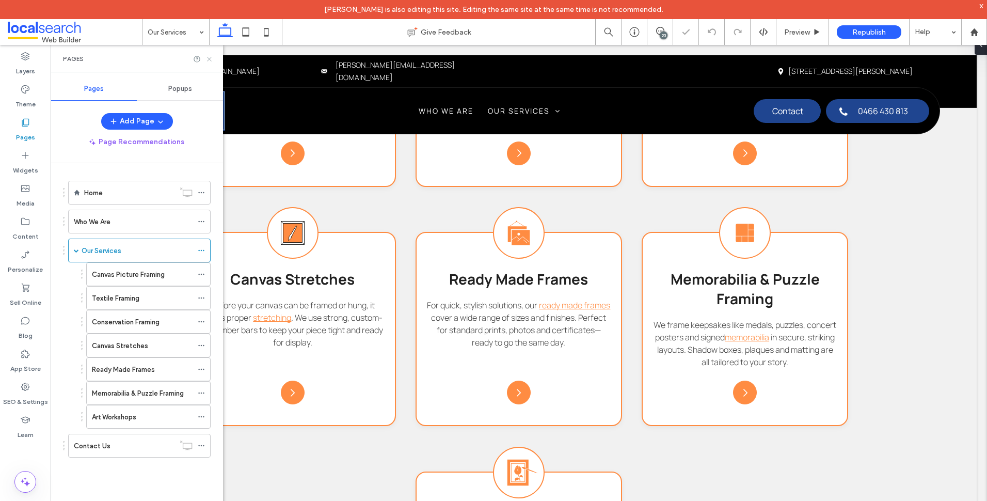
click at [210, 59] on use at bounding box center [209, 59] width 4 height 4
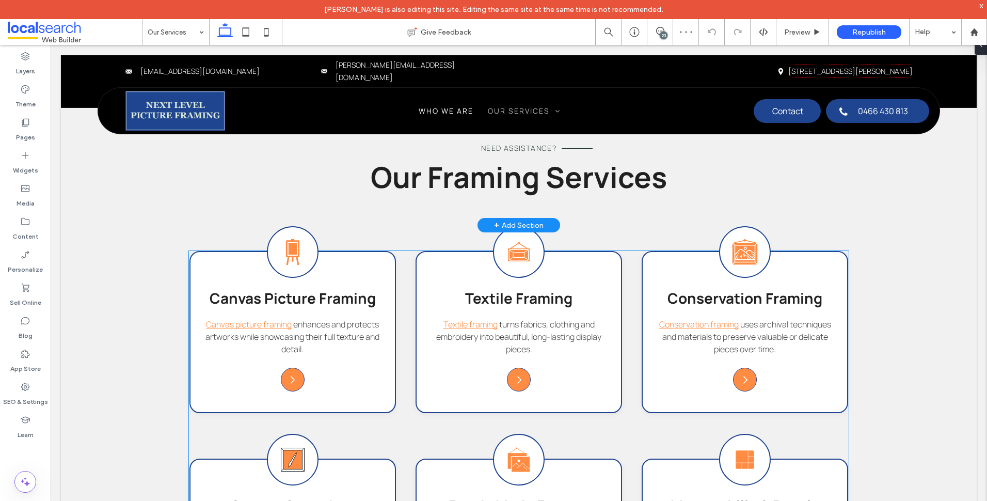
scroll to position [723, 0]
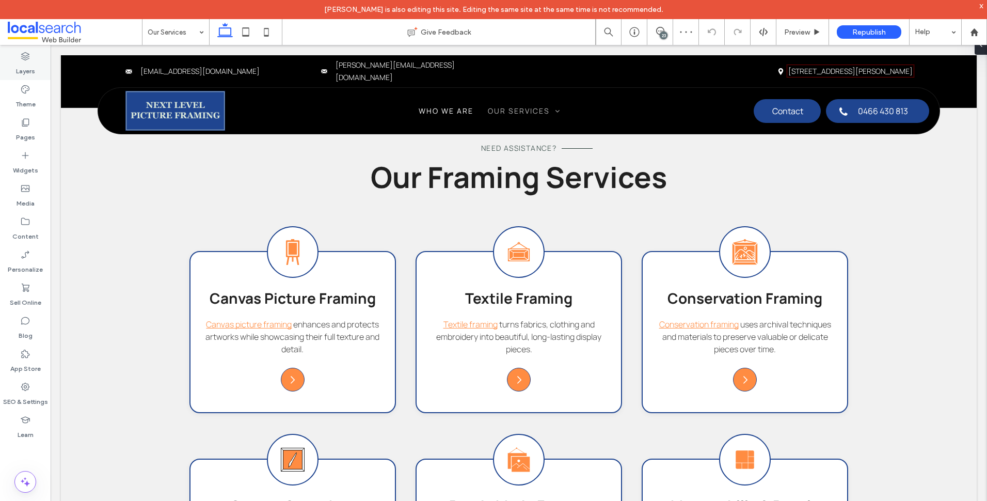
click at [30, 71] on label "Layers" at bounding box center [25, 68] width 19 height 14
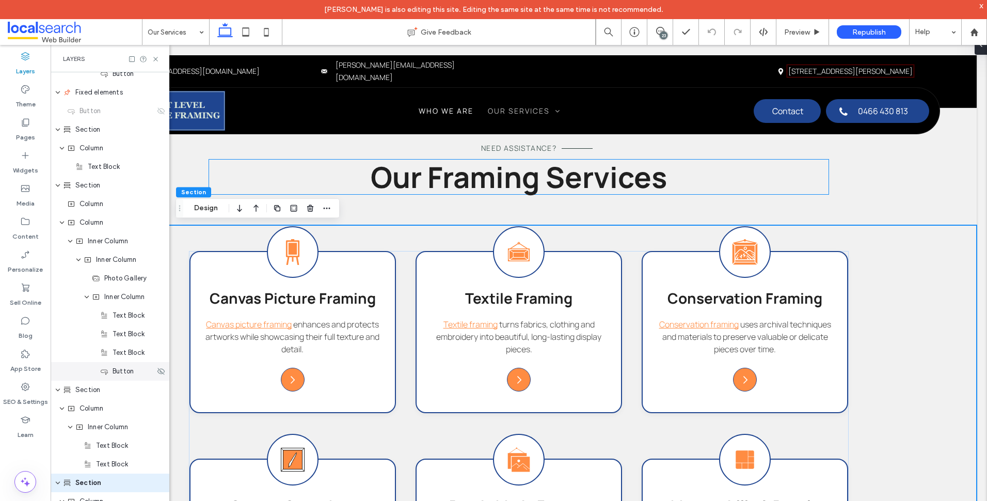
scroll to position [603, 0]
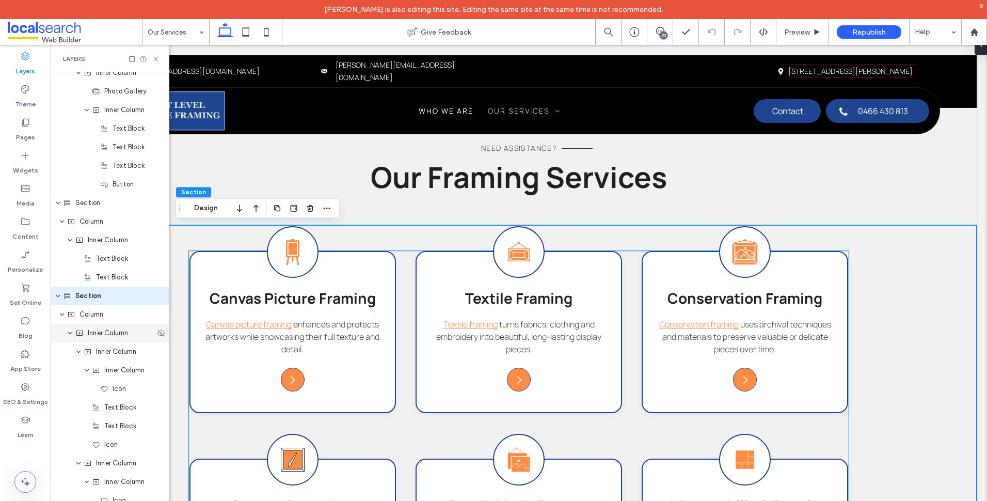
click at [124, 335] on span "Inner Column" at bounding box center [108, 333] width 40 height 10
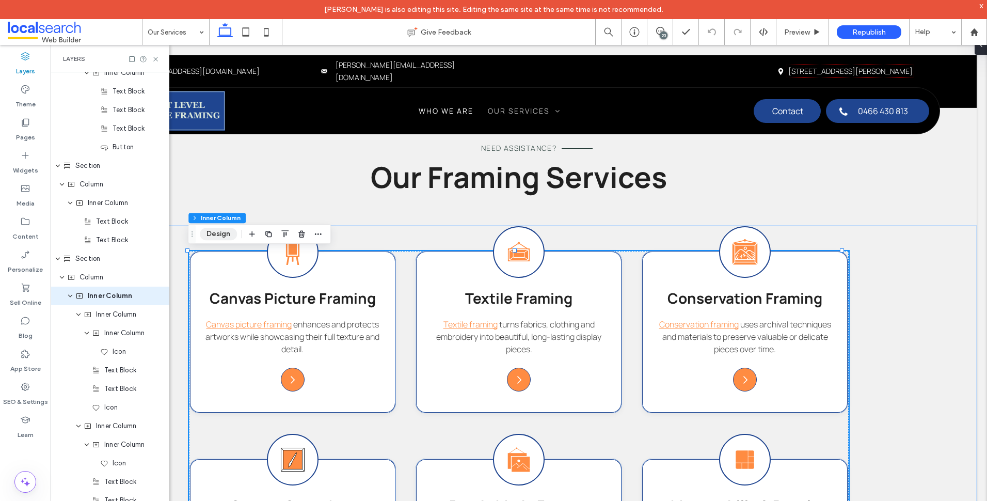
click at [224, 235] on button "Design" at bounding box center [218, 234] width 37 height 12
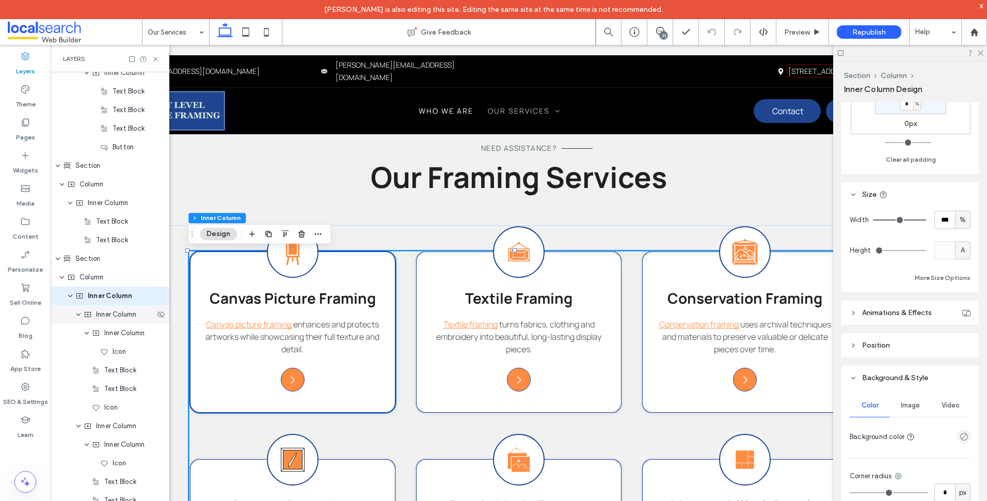
click at [103, 312] on span "Inner Column" at bounding box center [116, 314] width 40 height 10
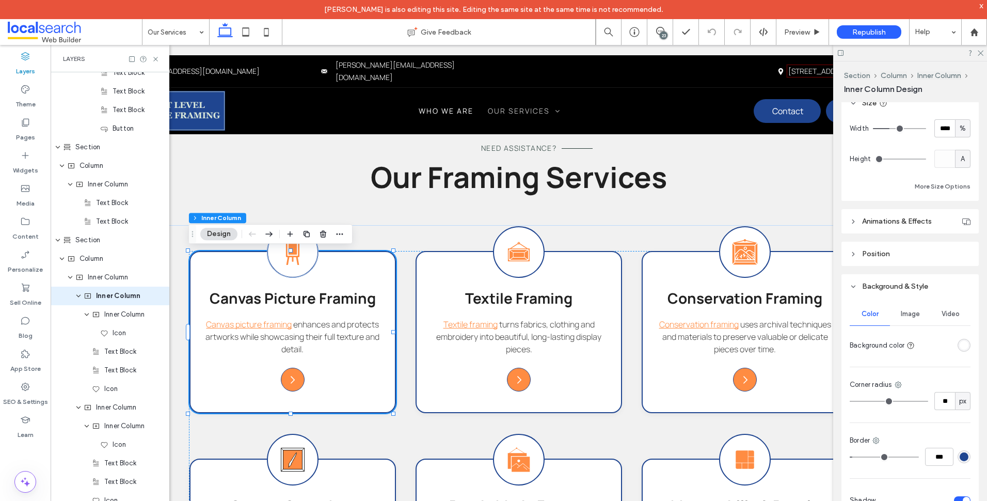
scroll to position [516, 0]
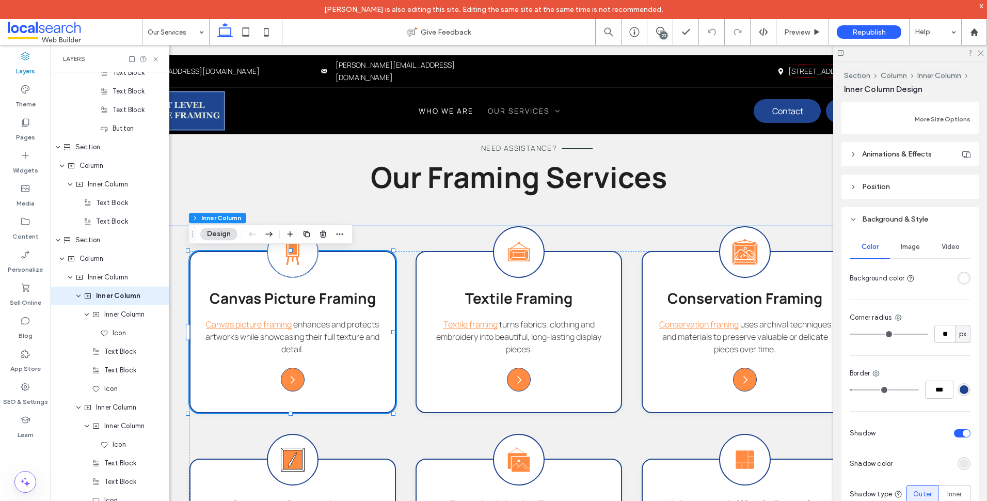
click at [962, 392] on div "rgba(31, 69, 144, 1)" at bounding box center [964, 389] width 9 height 9
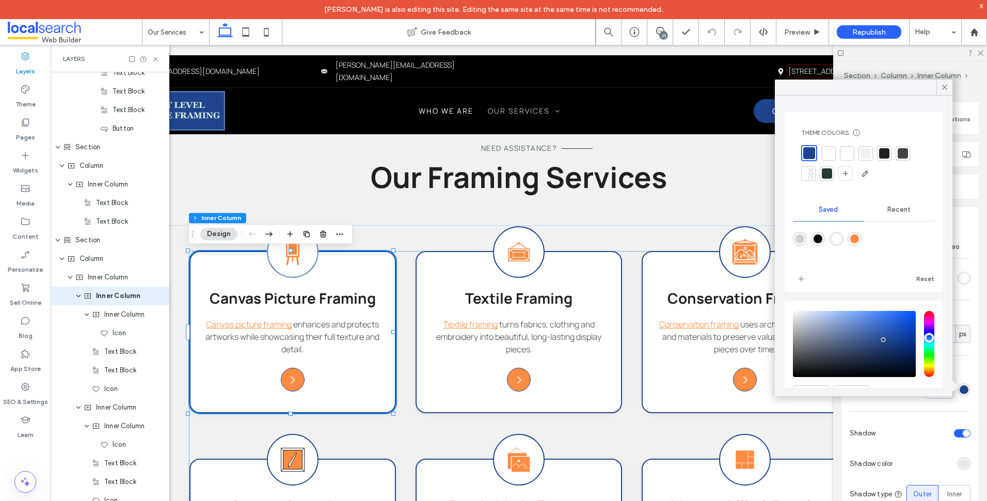
click at [858, 243] on div "rgba(255,140,66,1)" at bounding box center [854, 238] width 9 height 9
type input "*******"
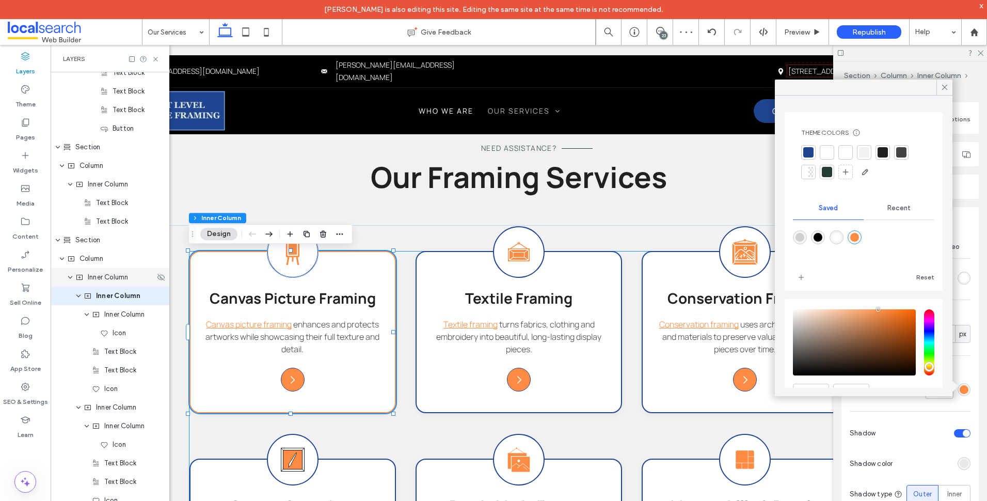
click at [118, 277] on span "Inner Column" at bounding box center [108, 277] width 40 height 10
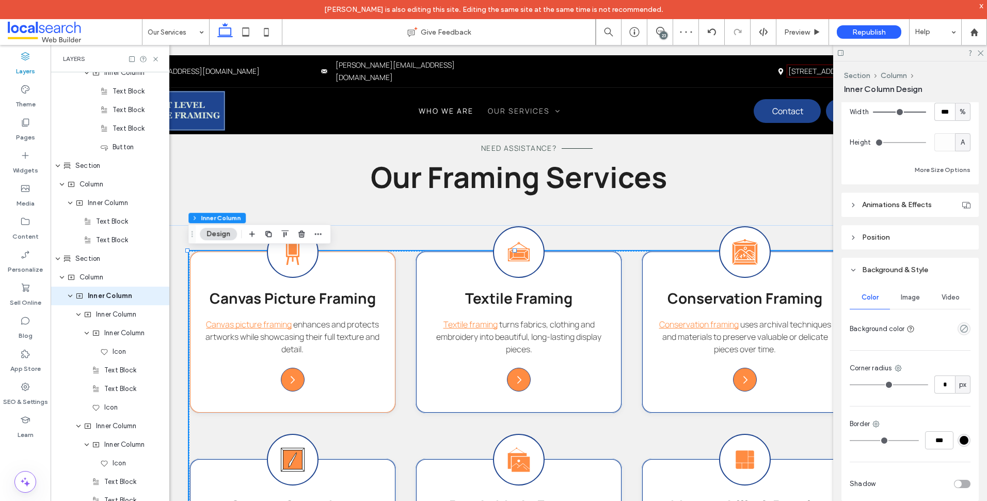
scroll to position [584, 0]
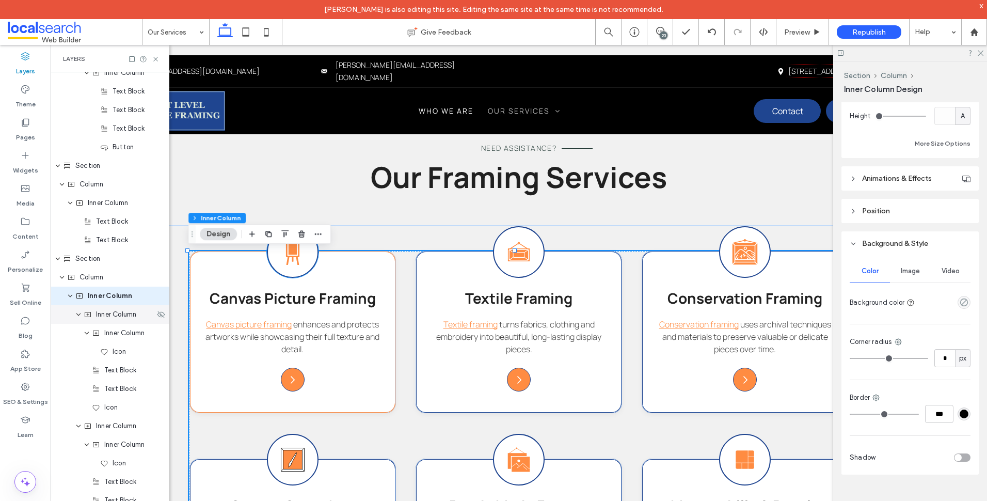
click at [104, 320] on div "Inner Column" at bounding box center [110, 314] width 119 height 19
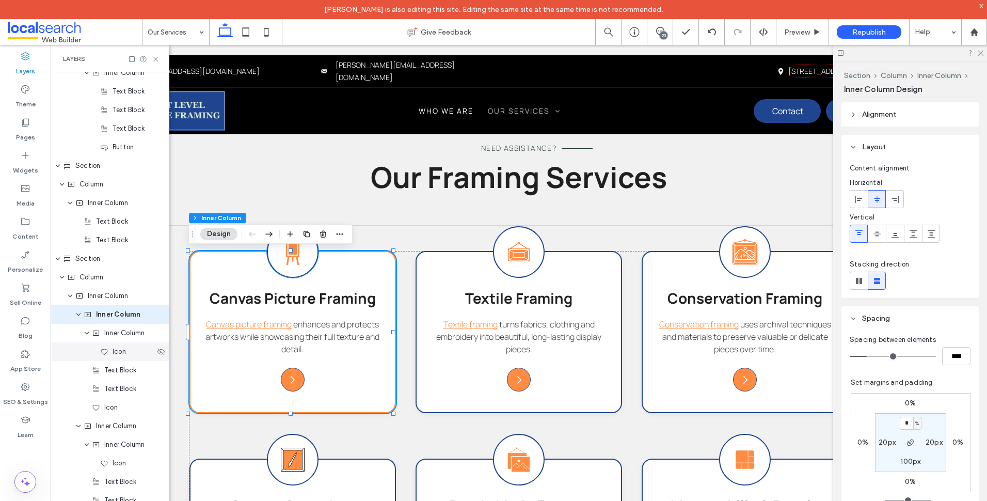
scroll to position [659, 0]
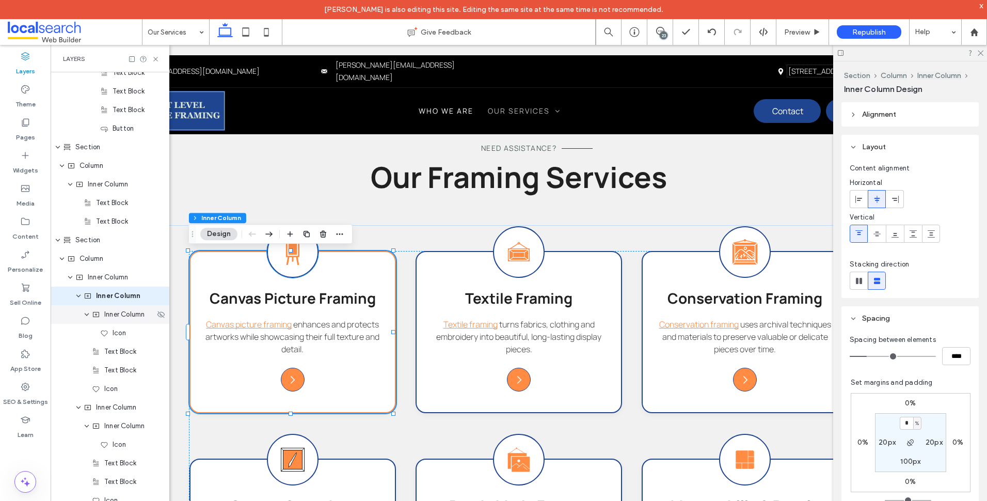
click at [125, 316] on span "Inner Column" at bounding box center [124, 314] width 40 height 10
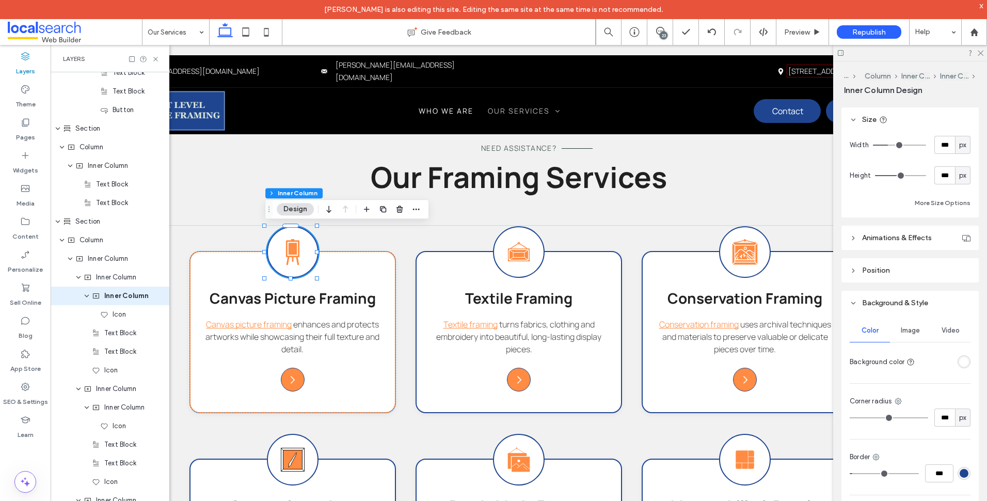
scroll to position [516, 0]
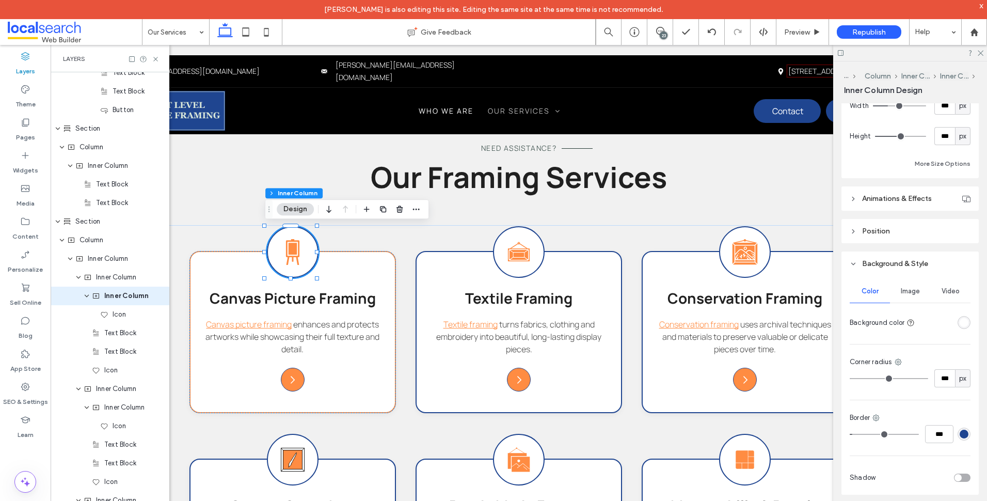
click at [960, 438] on div "rgba(31, 69, 144, 1)" at bounding box center [964, 433] width 9 height 9
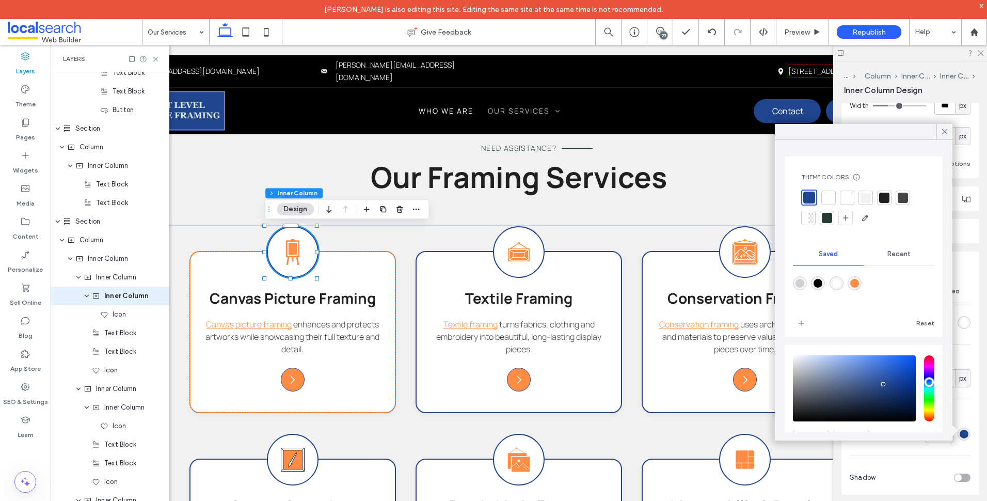
click at [859, 284] on div "rgba(255,140,66,1)" at bounding box center [854, 283] width 9 height 9
type input "***"
type input "*******"
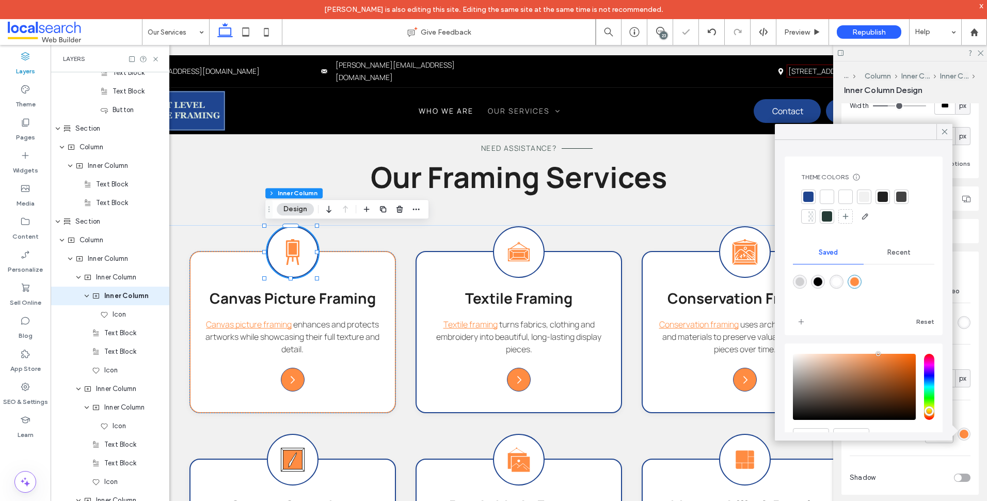
type input "***"
click at [121, 370] on div "Icon" at bounding box center [123, 370] width 63 height 10
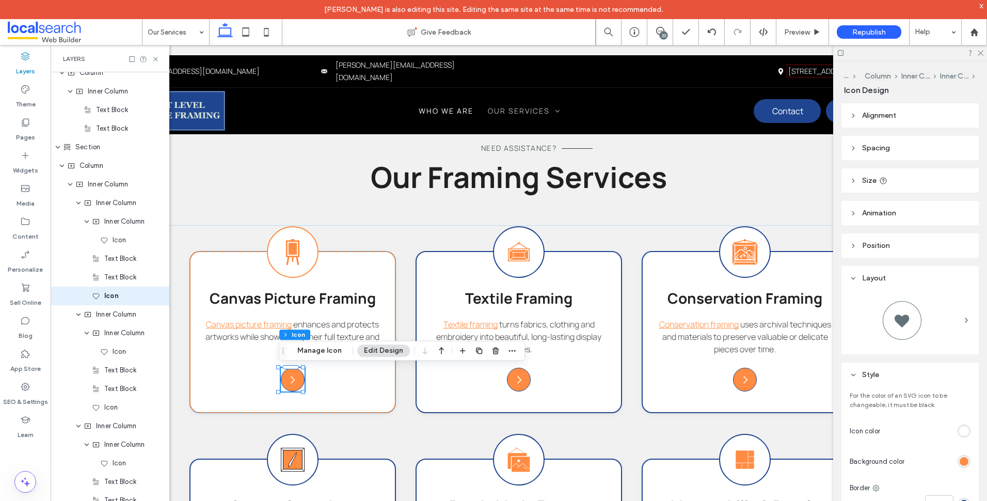
scroll to position [211, 0]
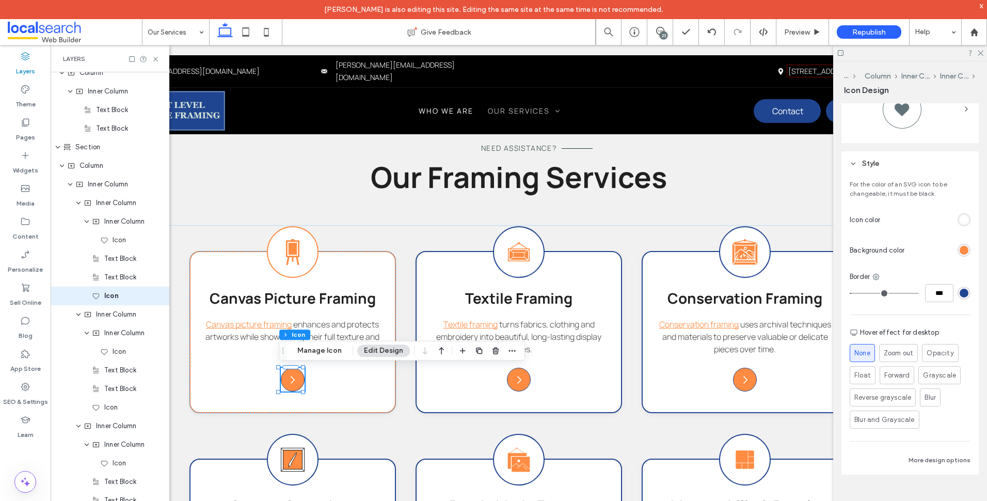
click at [960, 294] on div "rgb(31, 69, 144)" at bounding box center [964, 293] width 9 height 9
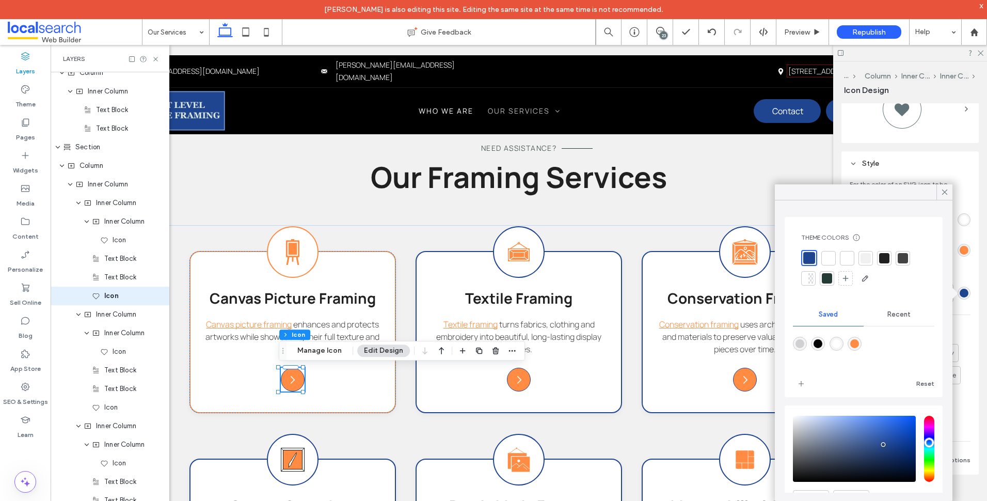
click at [859, 342] on div "rgba(255,140,66,1)" at bounding box center [854, 343] width 9 height 9
type input "*******"
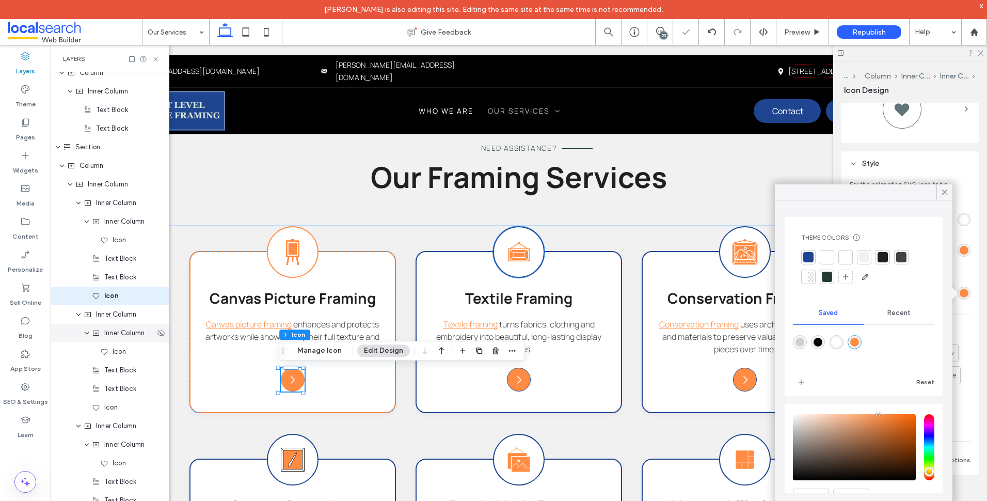
click at [123, 332] on span "Inner Column" at bounding box center [124, 333] width 40 height 10
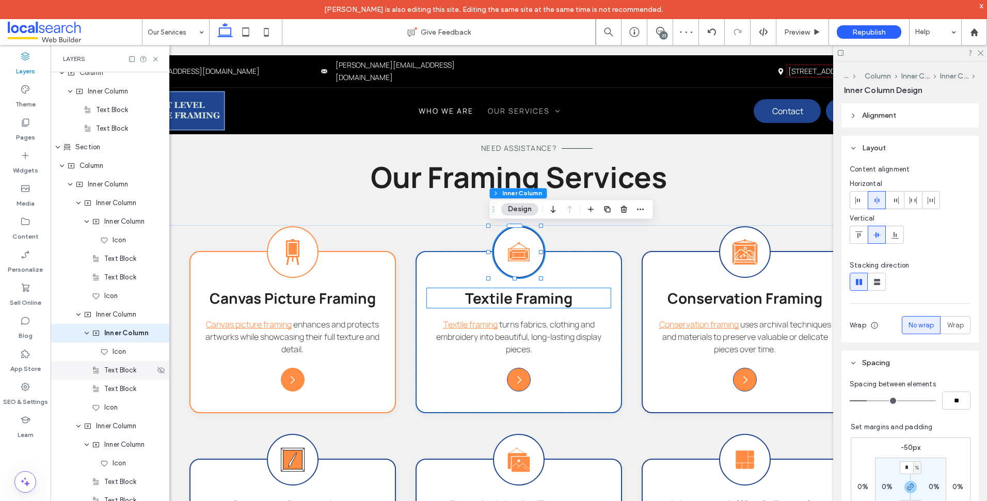
scroll to position [789, 0]
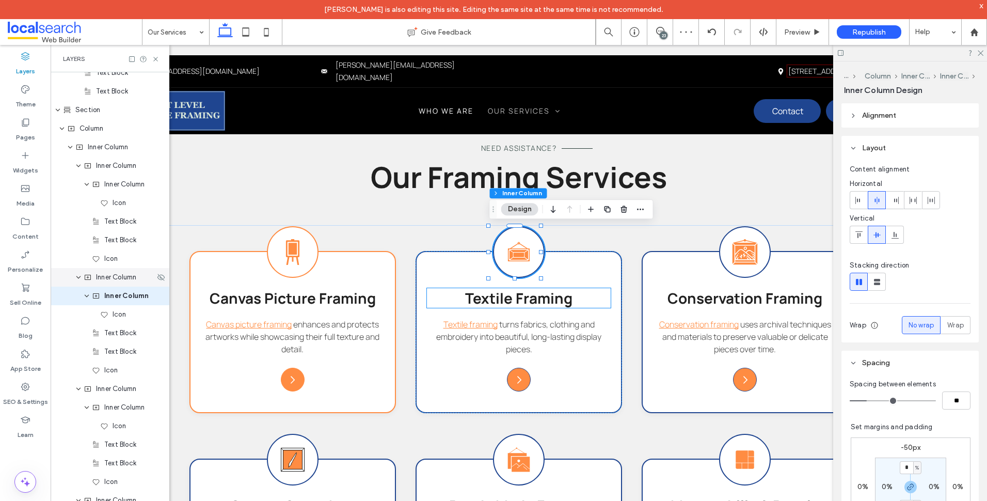
click at [127, 283] on div "Inner Column" at bounding box center [110, 277] width 119 height 19
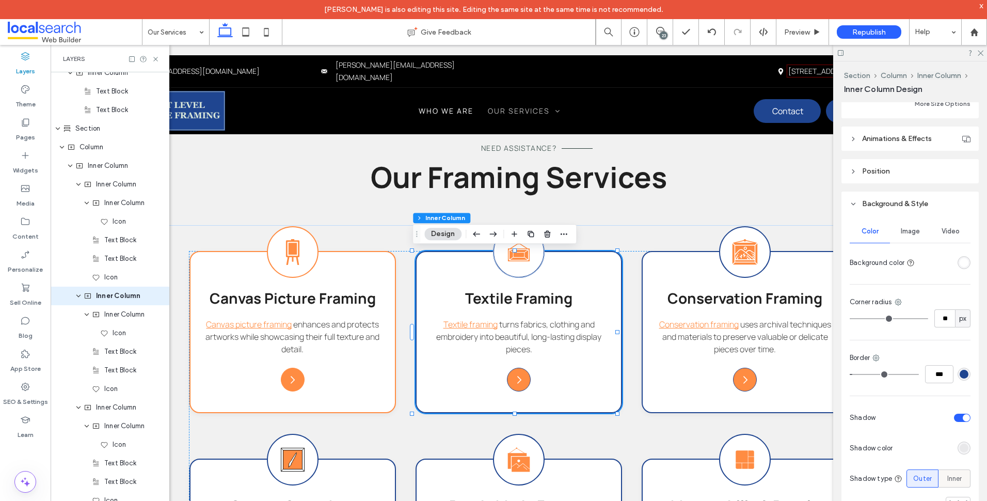
scroll to position [586, 0]
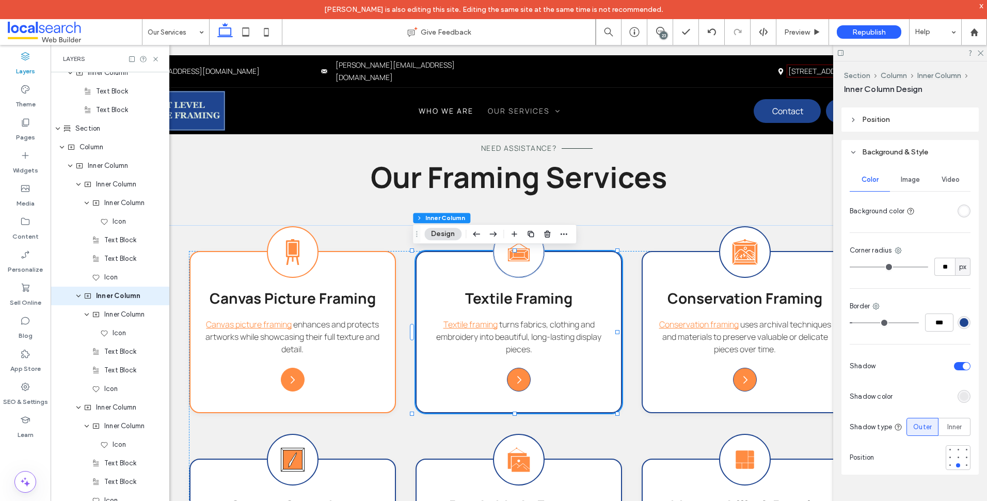
click at [960, 321] on div "rgba(31, 69, 144, 1)" at bounding box center [964, 322] width 9 height 9
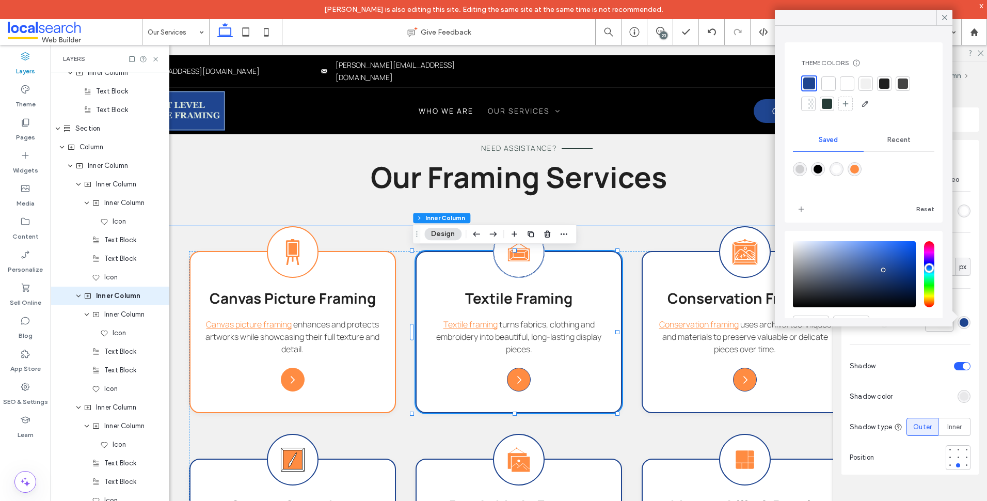
drag, startPoint x: 860, startPoint y: 166, endPoint x: 851, endPoint y: 173, distance: 11.0
click at [859, 165] on div "rgba(255,140,66,1)" at bounding box center [854, 169] width 9 height 9
type input "*******"
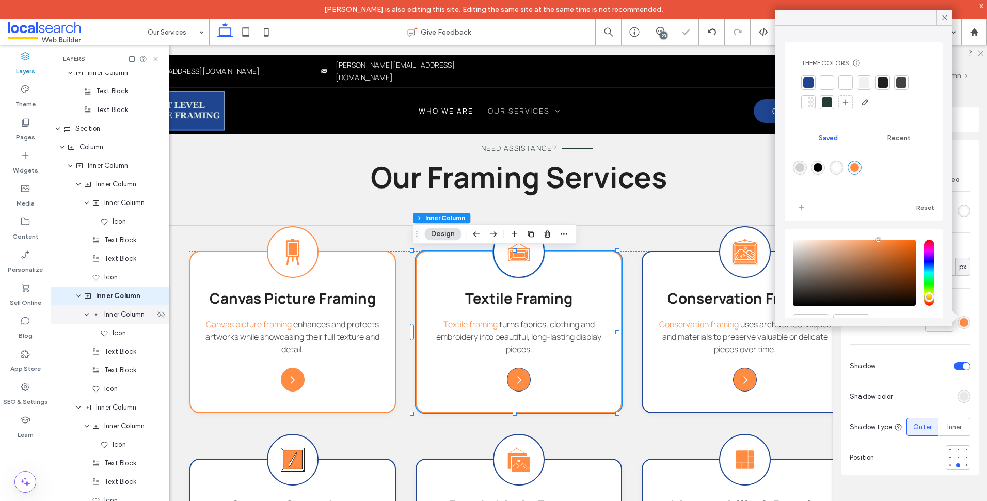
click at [113, 317] on span "Inner Column" at bounding box center [124, 314] width 40 height 10
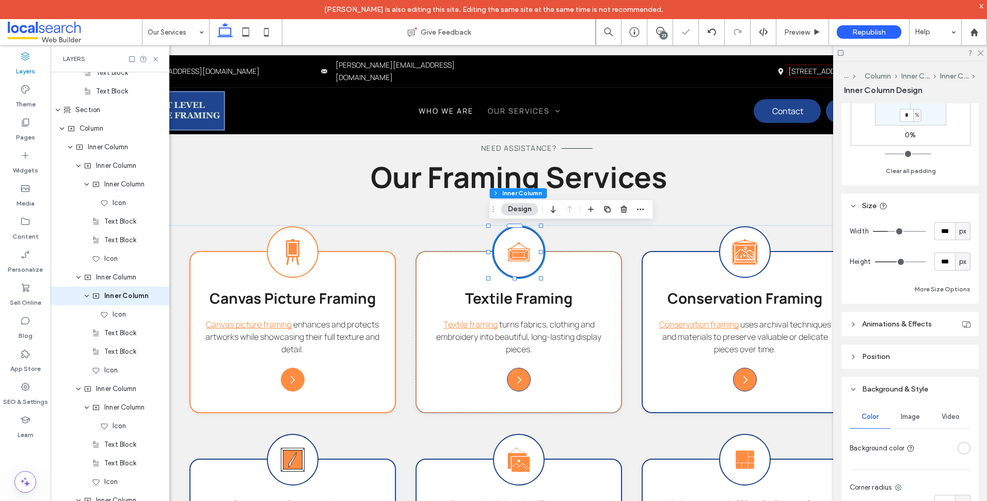
scroll to position [516, 0]
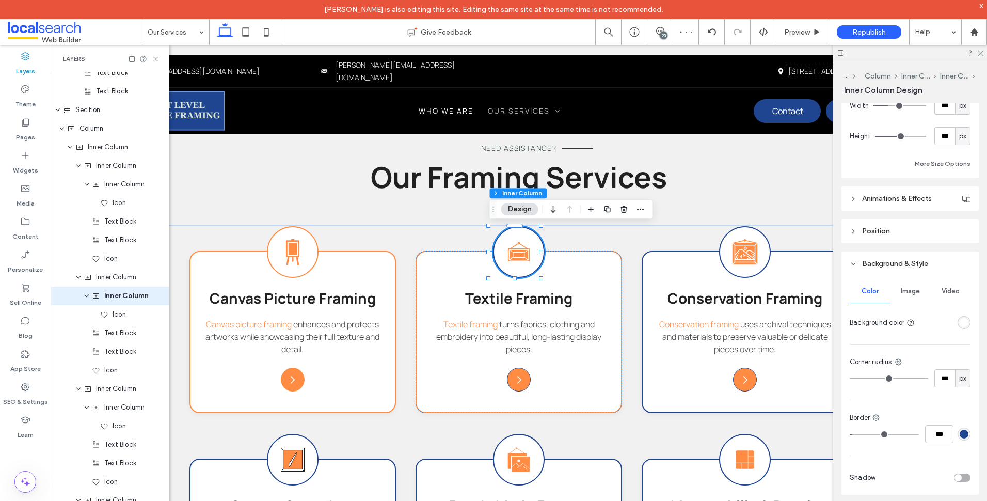
click at [958, 424] on div "Border ***" at bounding box center [910, 427] width 121 height 30
click at [963, 436] on div "rgba(31, 69, 144, 1)" at bounding box center [964, 433] width 13 height 13
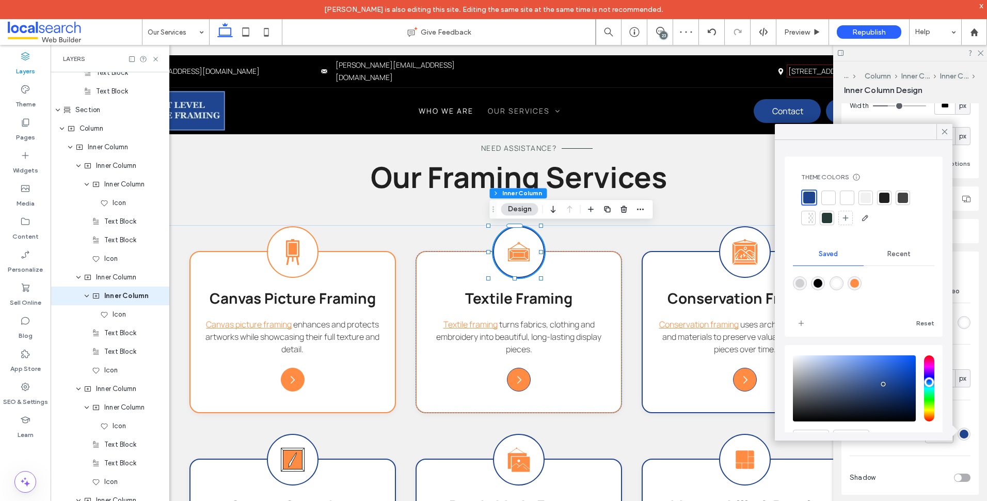
drag, startPoint x: 857, startPoint y: 281, endPoint x: 850, endPoint y: 281, distance: 7.2
click at [856, 281] on div "rgba(255,140,66,1)" at bounding box center [854, 283] width 9 height 9
type input "***"
type input "*******"
type input "***"
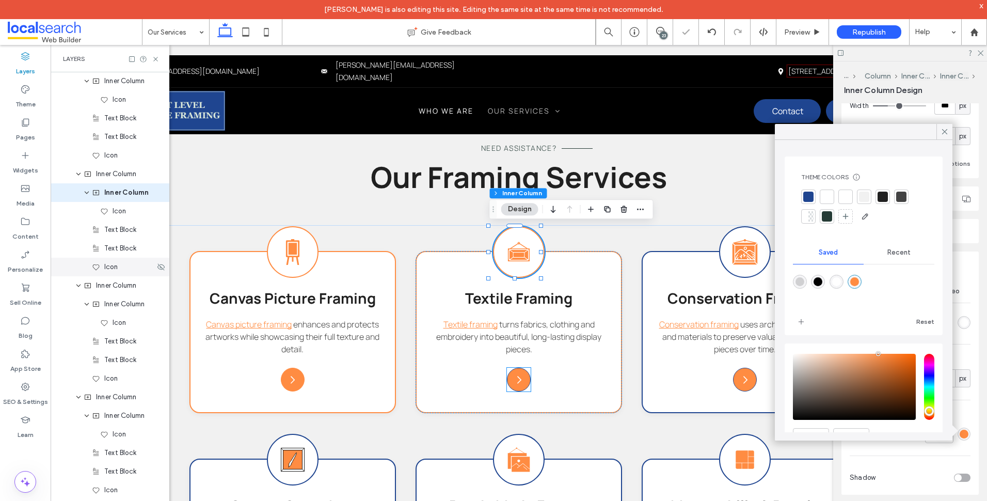
click at [120, 266] on div "Icon" at bounding box center [123, 267] width 63 height 10
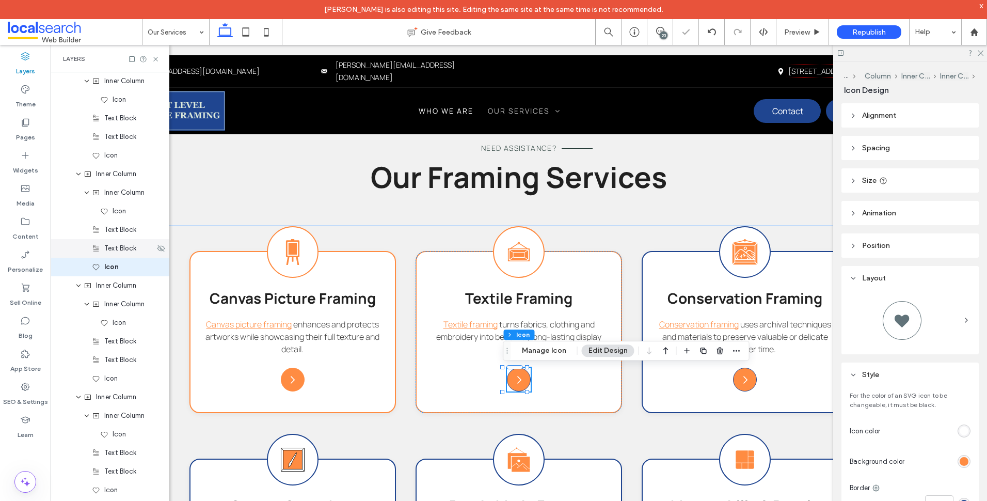
type input "****"
type input "**"
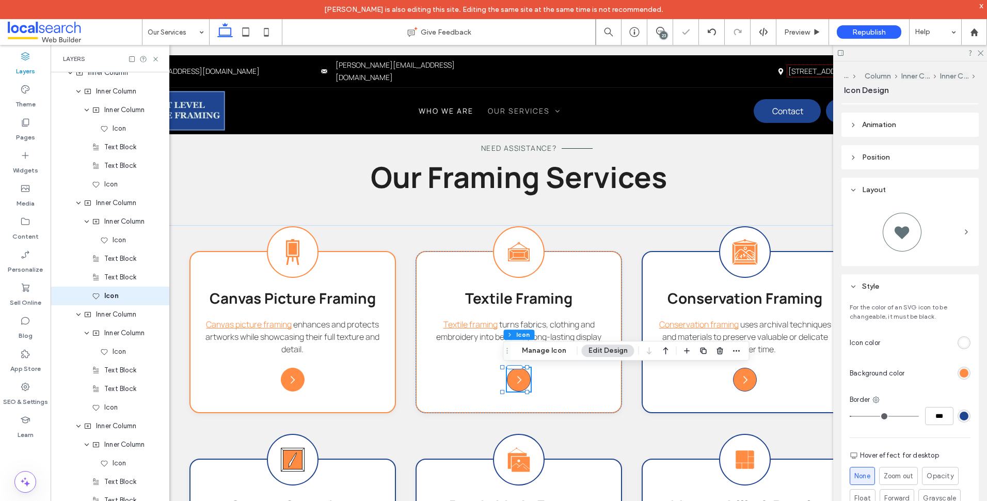
scroll to position [211, 0]
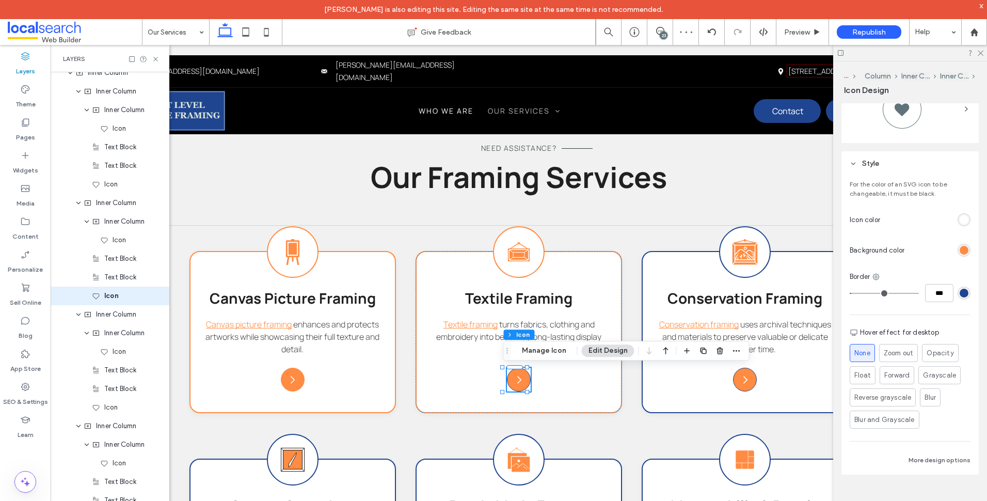
click at [960, 292] on div "rgb(31, 69, 144)" at bounding box center [964, 293] width 9 height 9
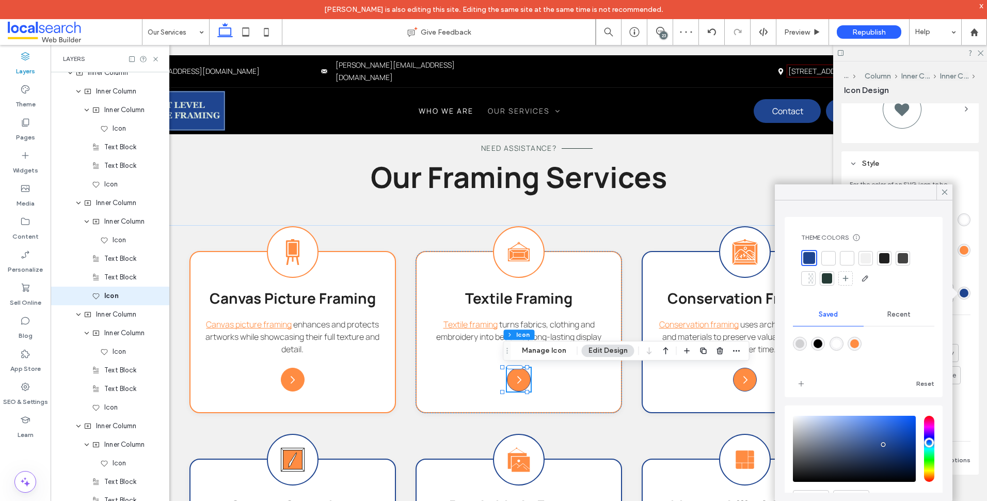
click at [859, 341] on div "rgba(255,140,66,1)" at bounding box center [854, 343] width 9 height 9
type input "*******"
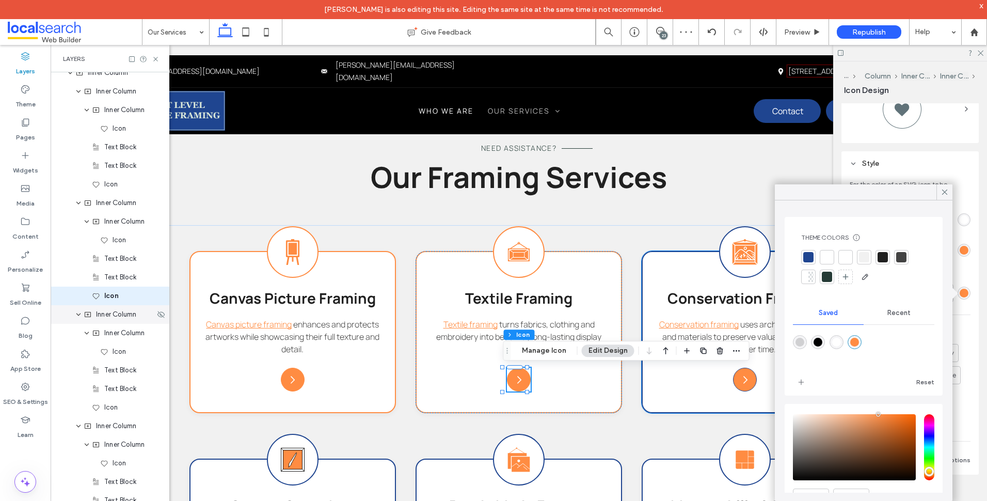
drag, startPoint x: 120, startPoint y: 320, endPoint x: 139, endPoint y: 320, distance: 19.6
click at [121, 320] on div "Inner Column" at bounding box center [110, 314] width 119 height 19
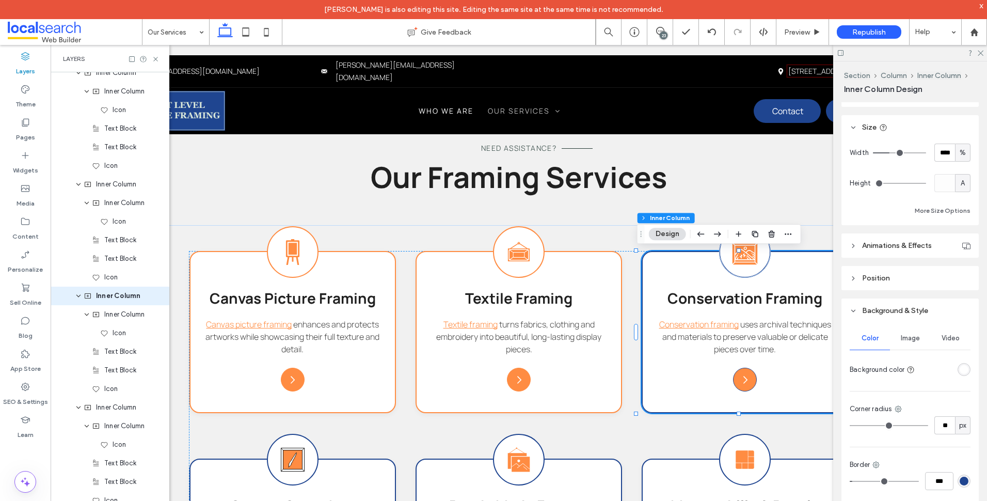
scroll to position [516, 0]
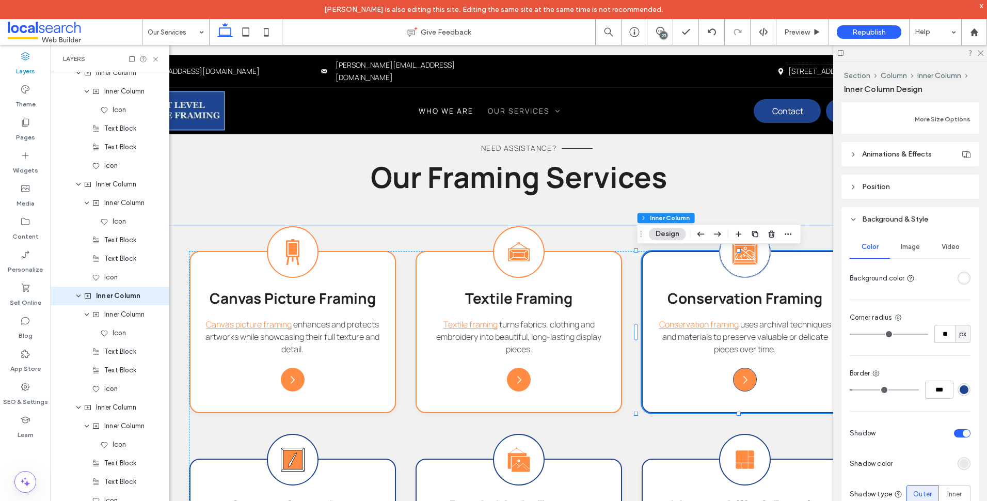
drag, startPoint x: 963, startPoint y: 389, endPoint x: 962, endPoint y: 383, distance: 6.4
click at [963, 389] on div "rgba(31, 69, 144, 1)" at bounding box center [964, 389] width 13 height 13
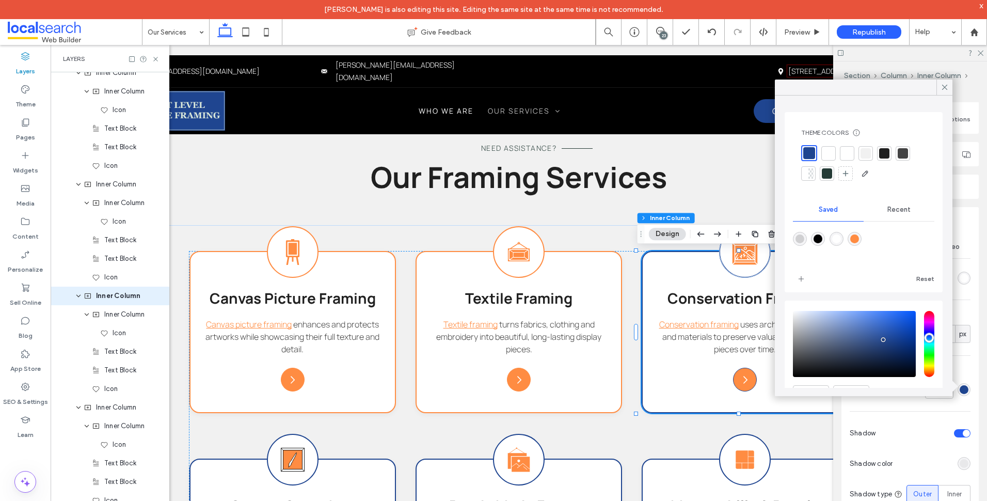
click at [857, 231] on div at bounding box center [863, 246] width 141 height 39
click at [859, 235] on div "rgba(255,140,66,1)" at bounding box center [854, 238] width 9 height 9
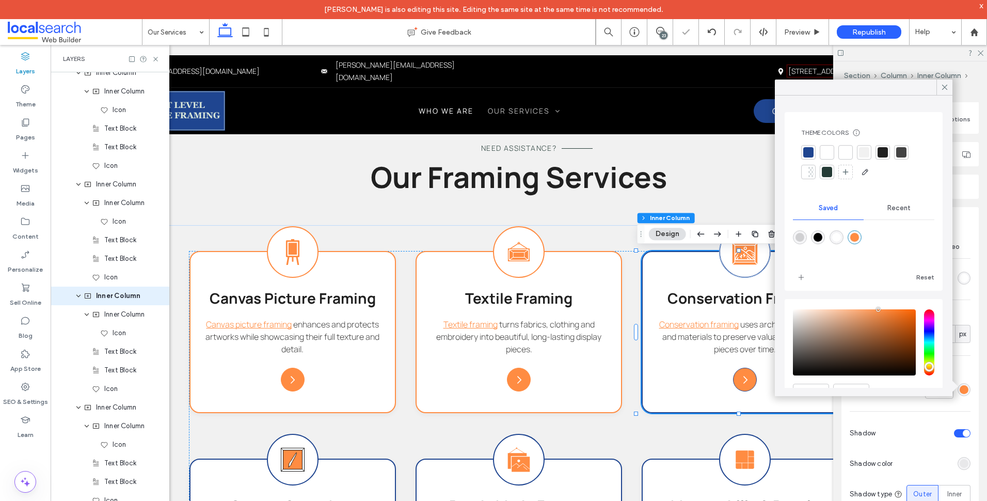
type input "*******"
click at [114, 319] on span "Inner Column" at bounding box center [124, 314] width 40 height 10
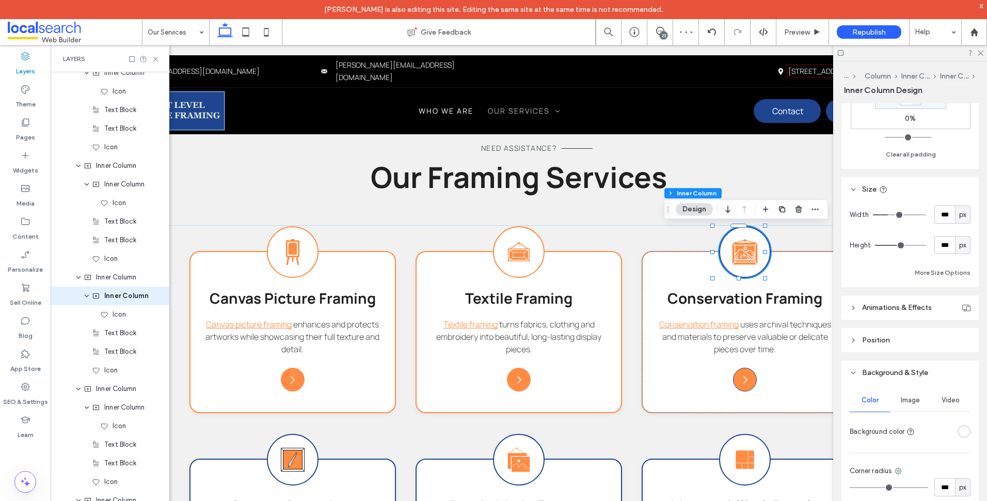
scroll to position [465, 0]
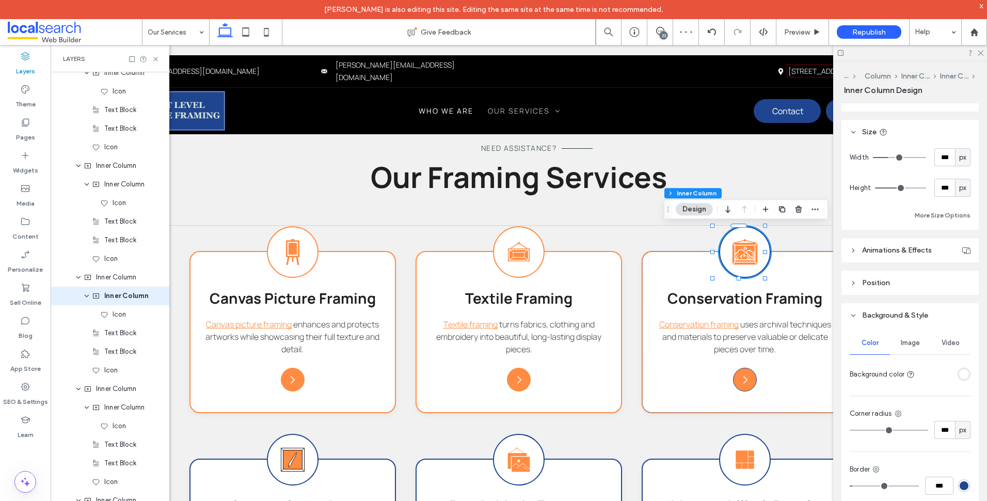
click at [961, 482] on div "rgba(31, 69, 144, 1)" at bounding box center [964, 485] width 9 height 9
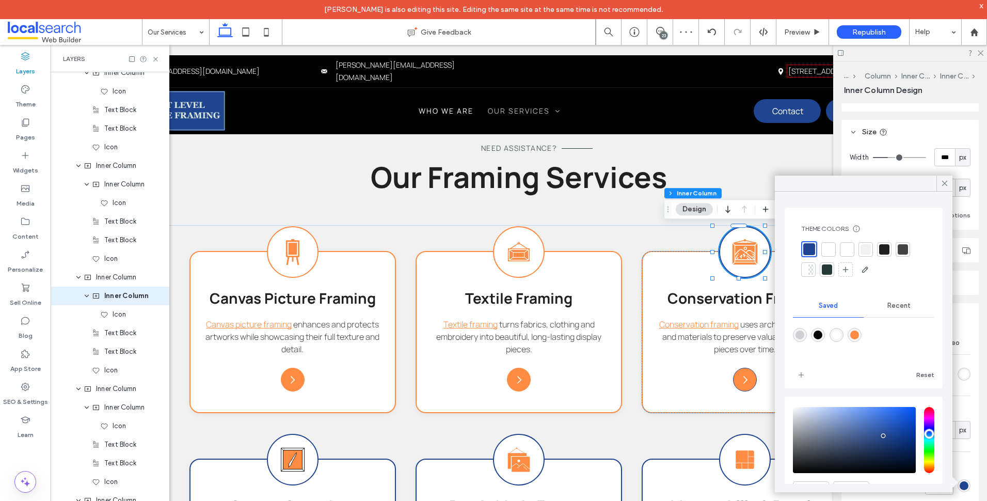
click at [867, 336] on div at bounding box center [863, 342] width 141 height 39
click at [859, 336] on div "rgba(255,140,66,1)" at bounding box center [854, 334] width 9 height 9
type input "***"
type input "*******"
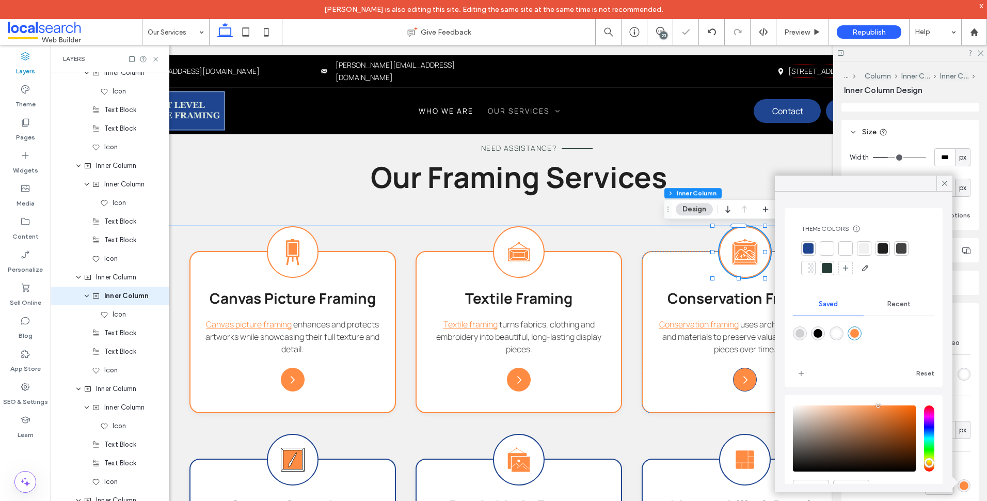
type input "***"
click at [131, 316] on div "Icon" at bounding box center [127, 314] width 55 height 10
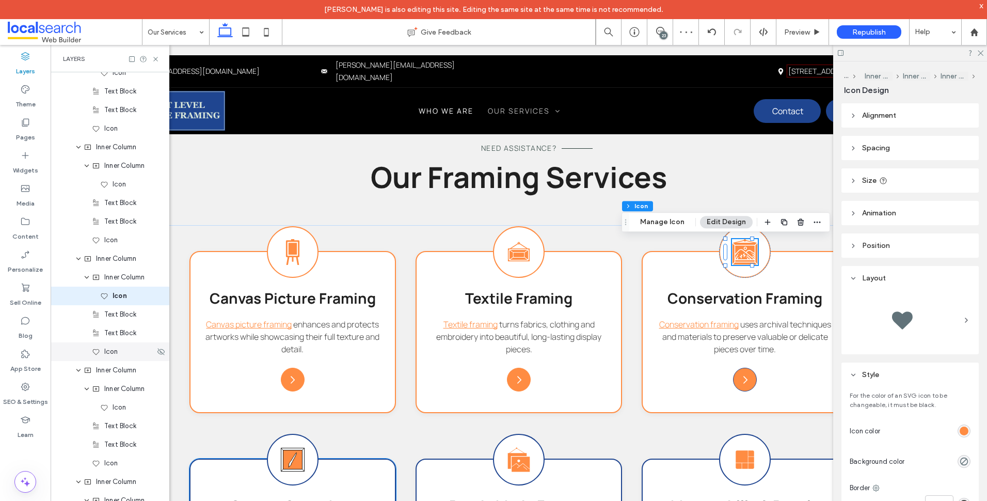
click at [109, 356] on span "Icon" at bounding box center [110, 351] width 13 height 10
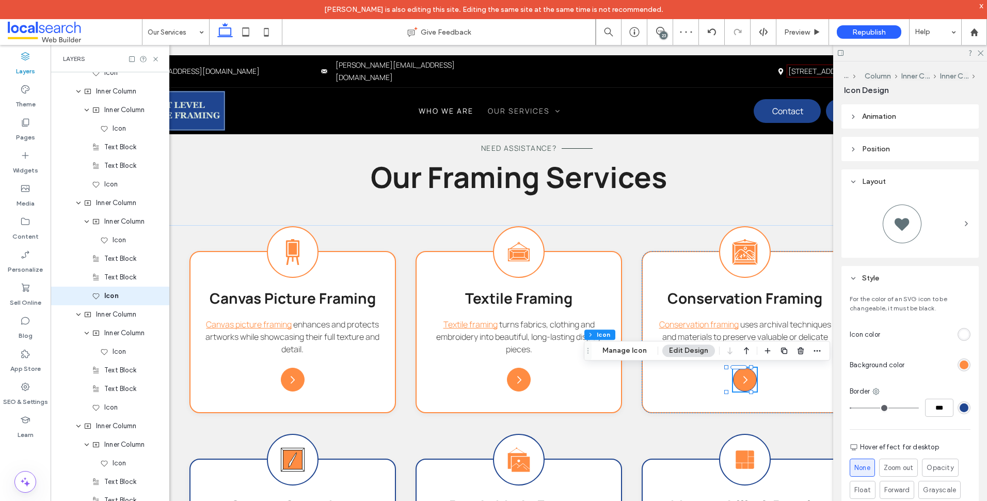
scroll to position [211, 0]
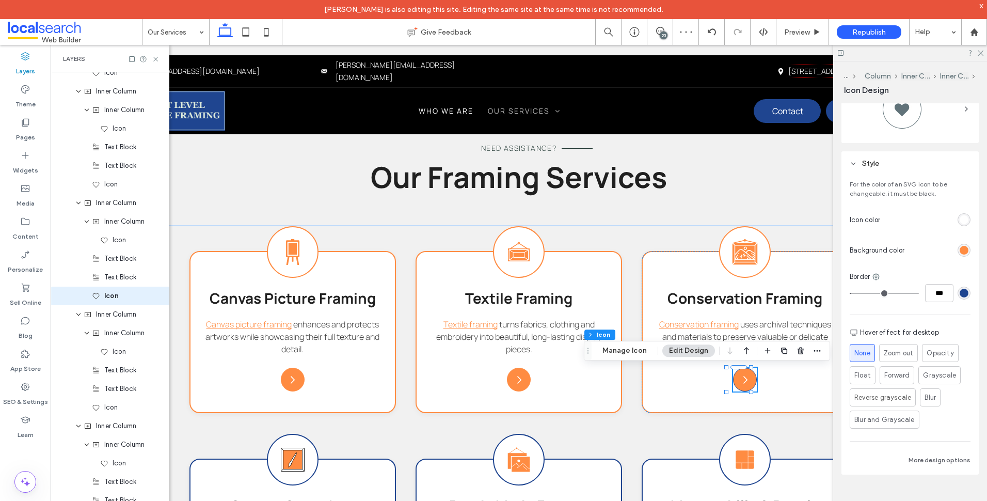
click at [950, 293] on div "***" at bounding box center [910, 293] width 121 height 18
click at [961, 293] on div "rgb(31, 69, 144)" at bounding box center [964, 293] width 9 height 9
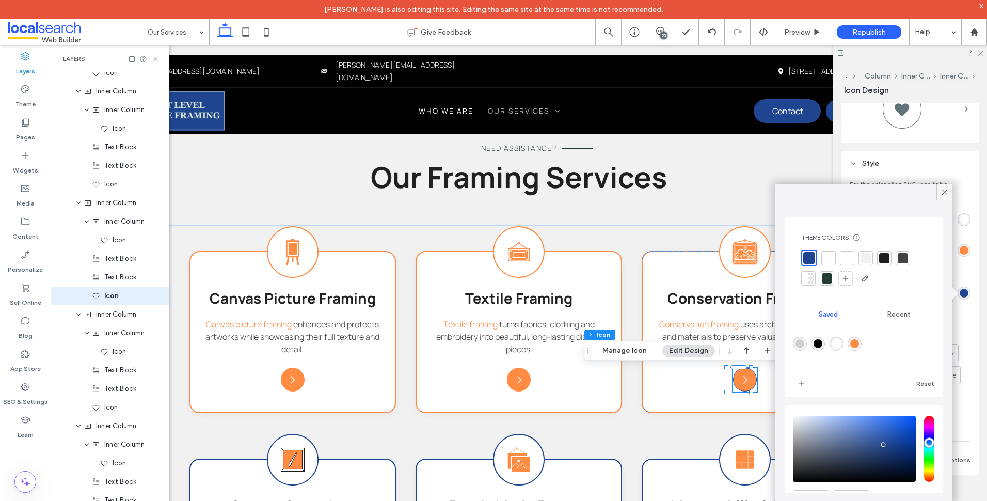
click at [859, 345] on div "rgba(255,140,66,1)" at bounding box center [854, 343] width 9 height 9
type input "*******"
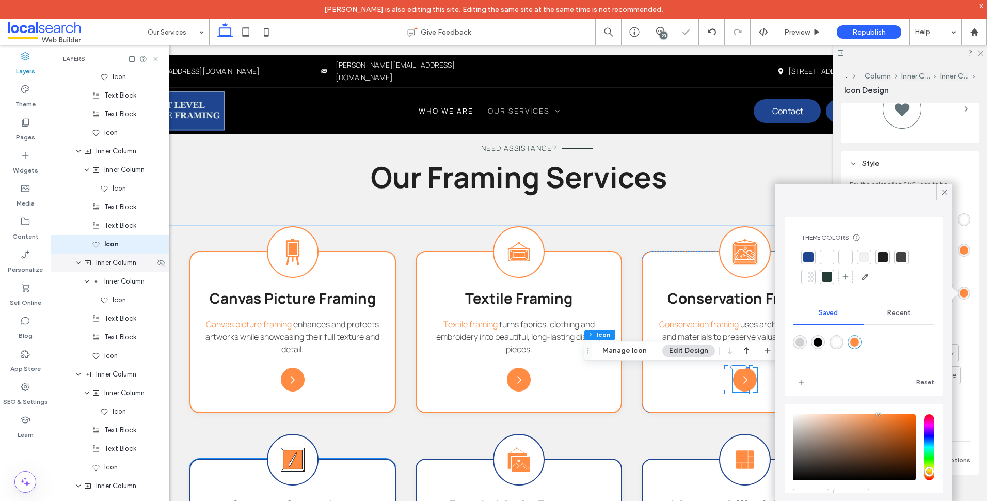
drag, startPoint x: 128, startPoint y: 267, endPoint x: 151, endPoint y: 271, distance: 24.1
click at [128, 266] on span "Inner Column" at bounding box center [116, 263] width 40 height 10
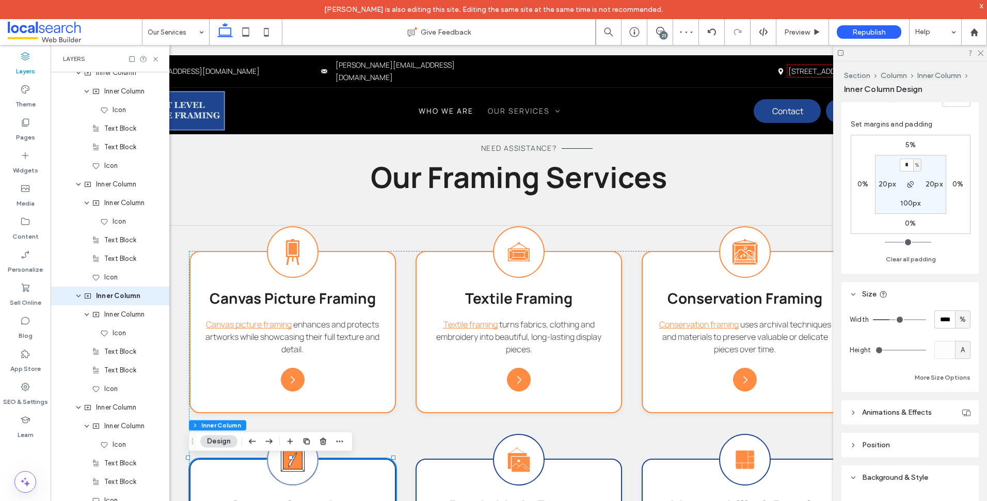
scroll to position [361, 0]
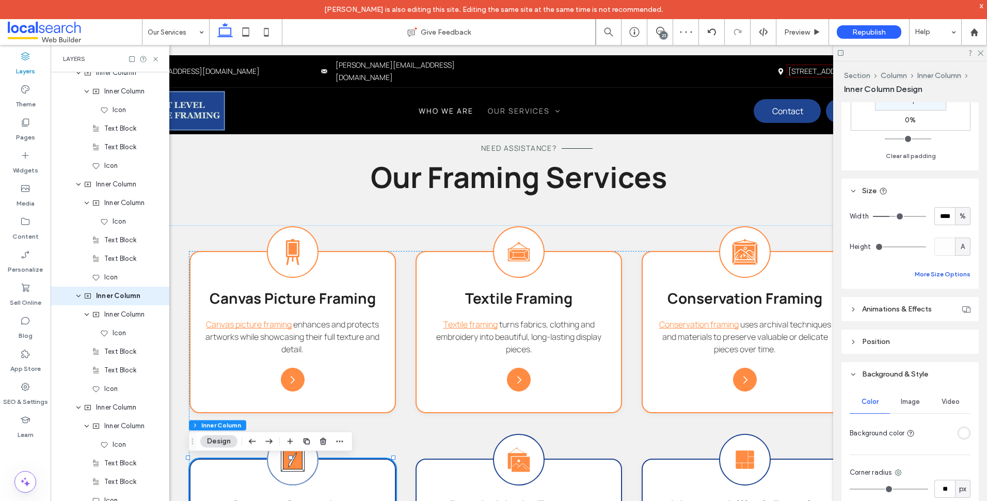
drag, startPoint x: 931, startPoint y: 271, endPoint x: 936, endPoint y: 275, distance: 6.7
click at [931, 271] on button "More Size Options" at bounding box center [943, 274] width 56 height 12
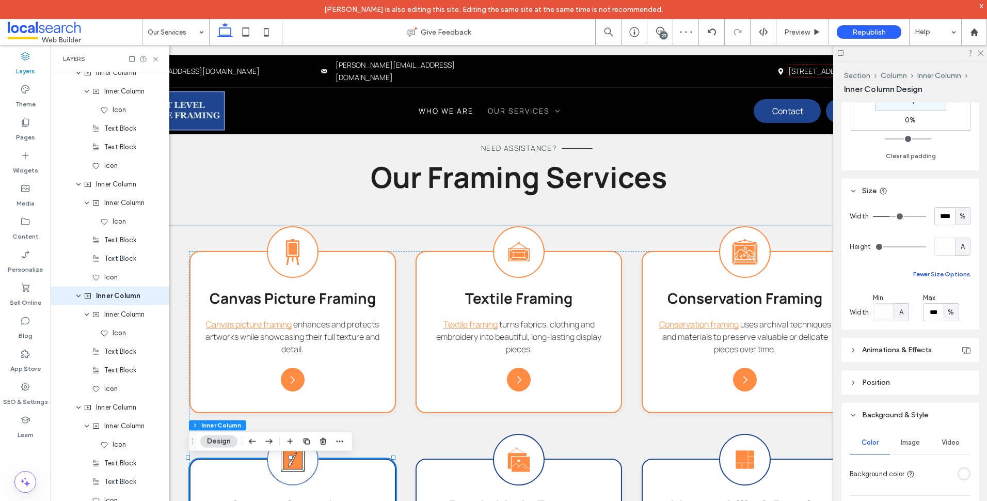
click at [948, 270] on button "Fewer Size Options" at bounding box center [941, 274] width 57 height 12
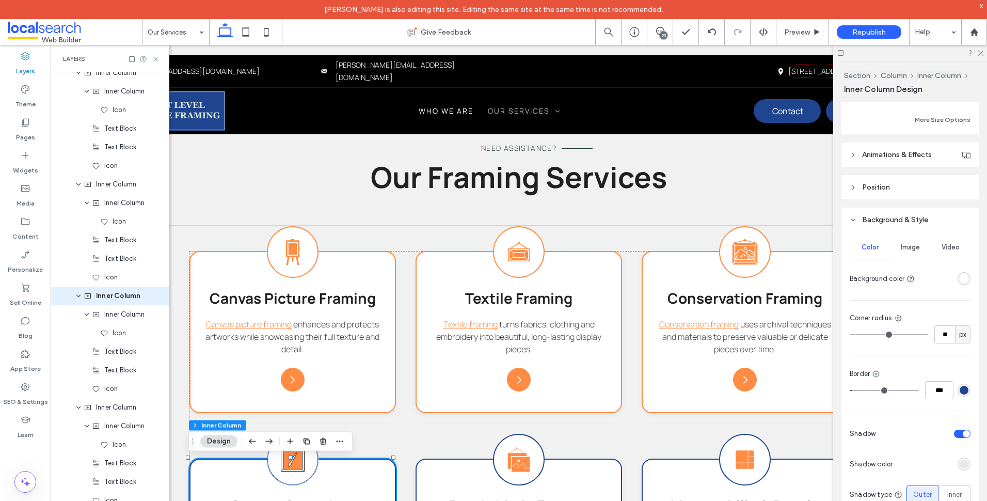
scroll to position [586, 0]
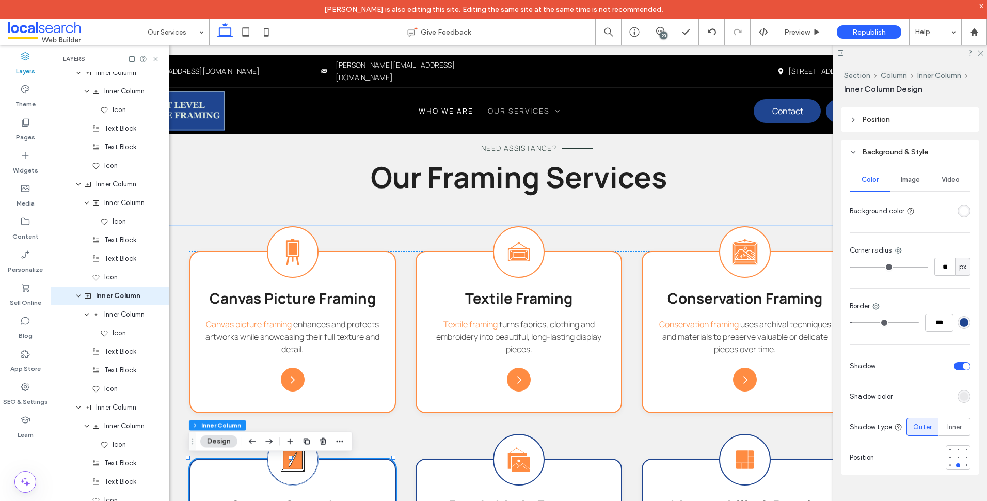
click at [962, 322] on div "rgba(31, 69, 144, 1)" at bounding box center [964, 322] width 9 height 9
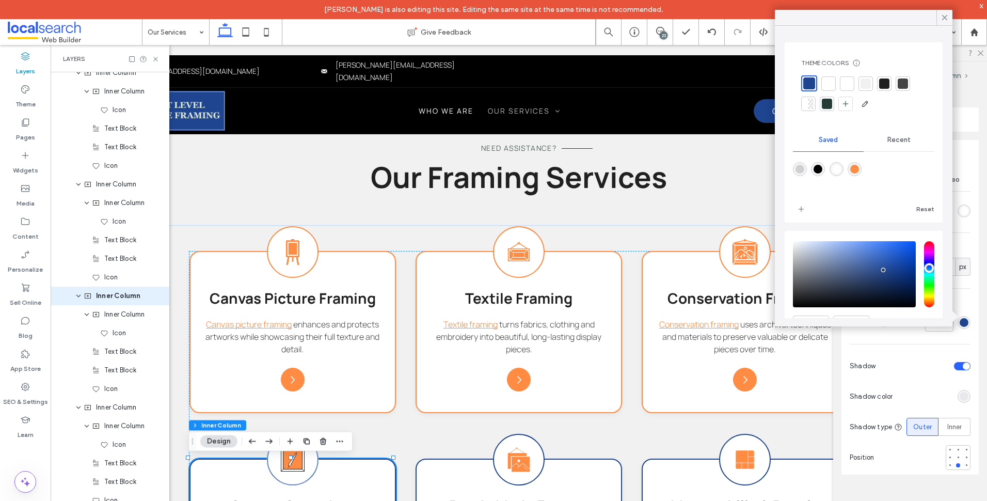
click at [859, 172] on div "rgba(255,140,66,1)" at bounding box center [854, 169] width 9 height 9
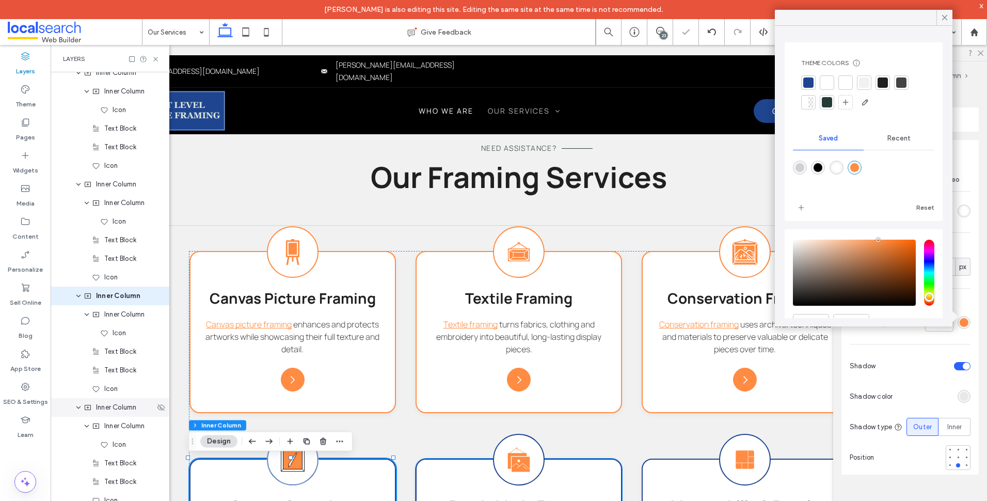
type input "*******"
click at [126, 319] on span "Inner Column" at bounding box center [124, 314] width 40 height 10
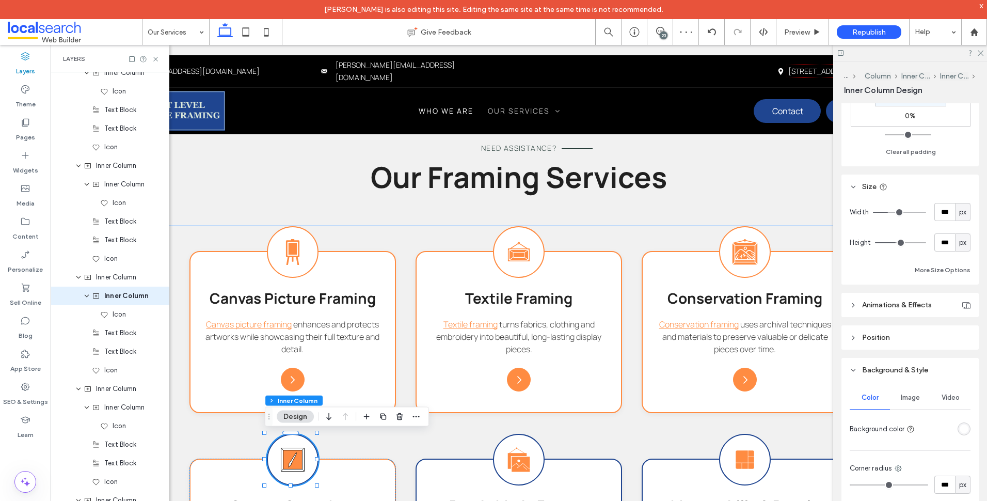
scroll to position [536, 0]
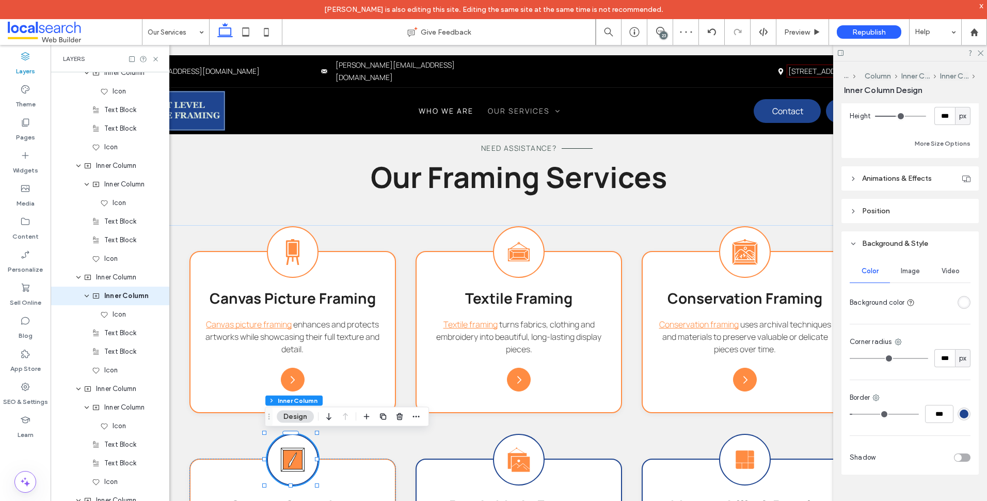
click at [963, 416] on div "rgba(31, 69, 144, 1)" at bounding box center [964, 413] width 13 height 13
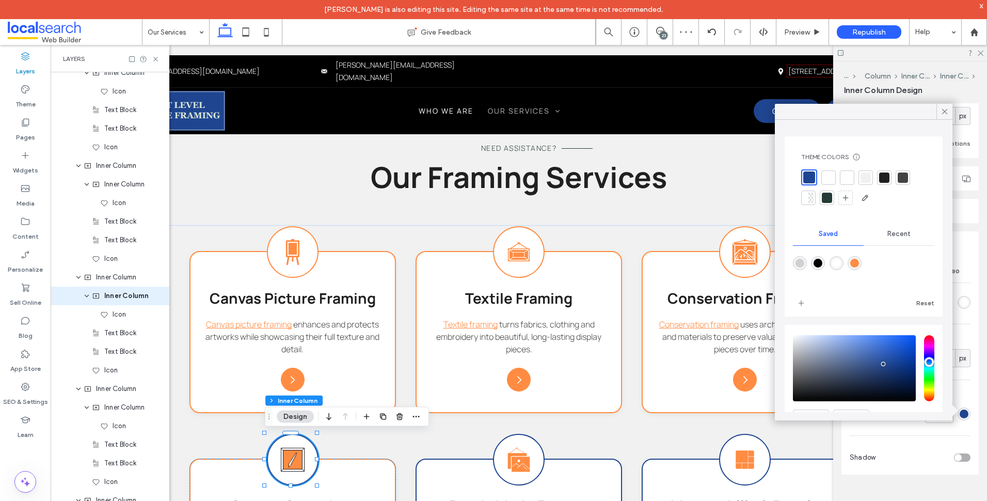
click at [859, 263] on div "rgba(255,140,66,1)" at bounding box center [854, 263] width 9 height 9
type input "***"
type input "*******"
type input "***"
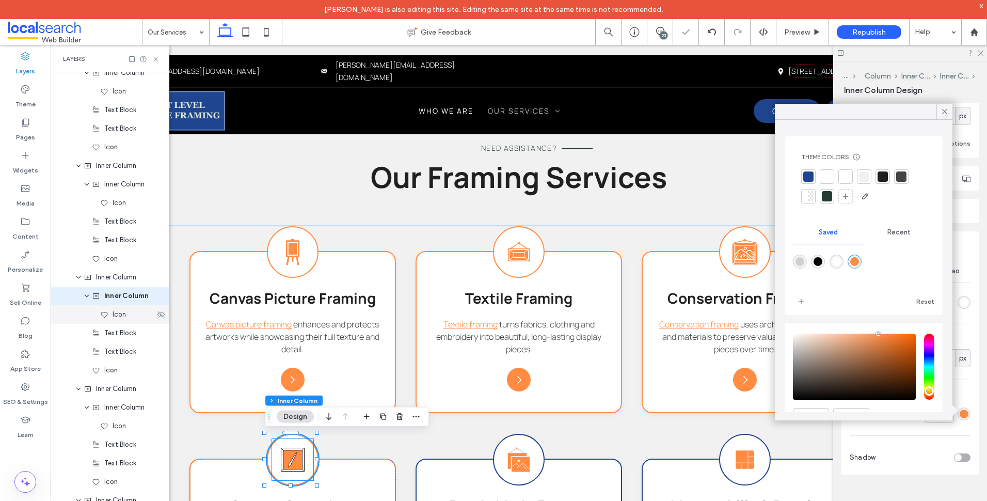
click at [130, 317] on div "Icon" at bounding box center [127, 314] width 55 height 10
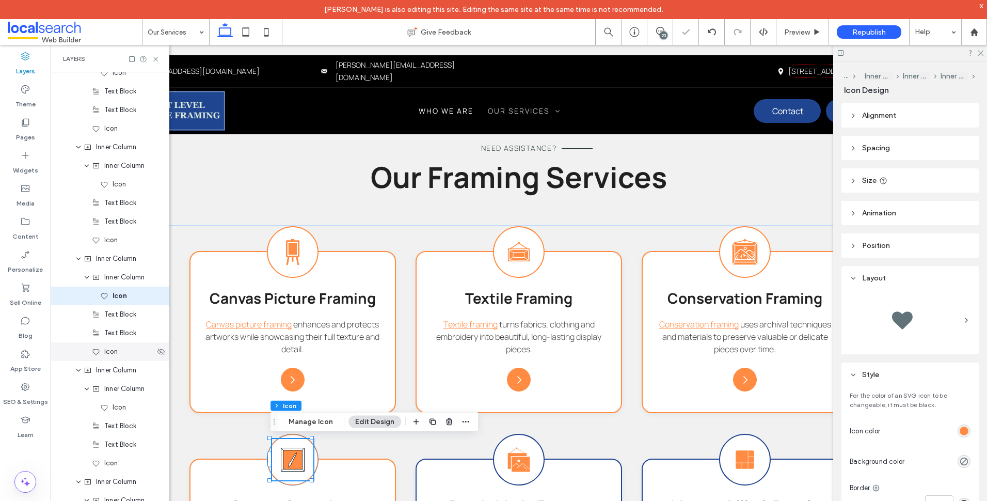
click at [122, 354] on div "Icon" at bounding box center [123, 351] width 63 height 10
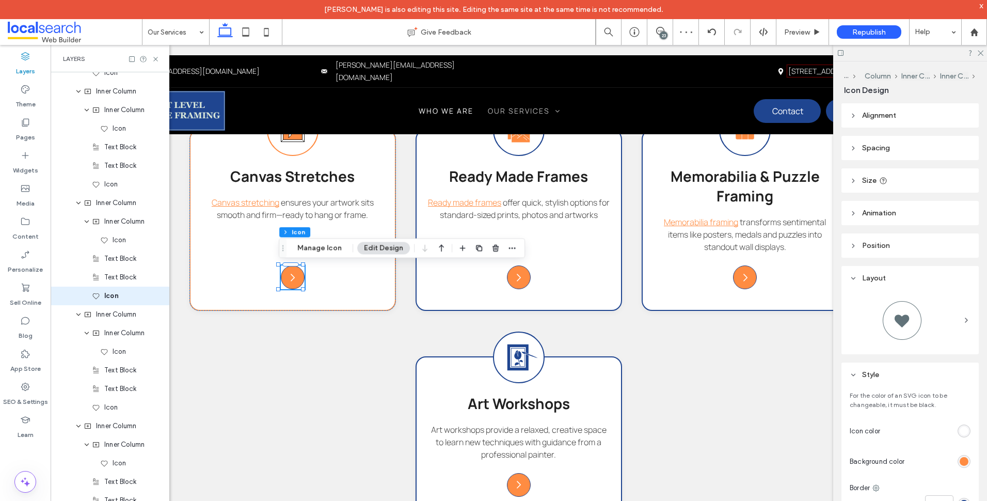
scroll to position [155, 0]
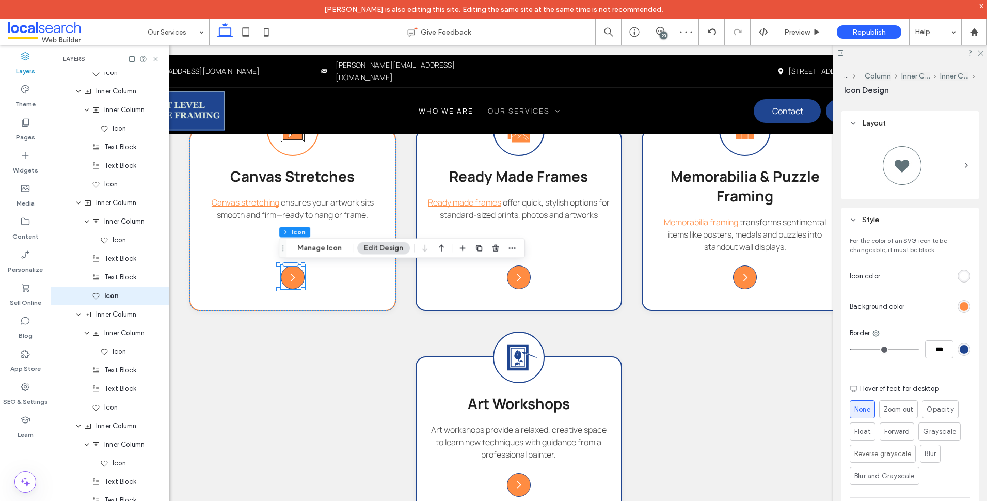
click at [963, 350] on div "rgb(31, 69, 144)" at bounding box center [964, 349] width 9 height 9
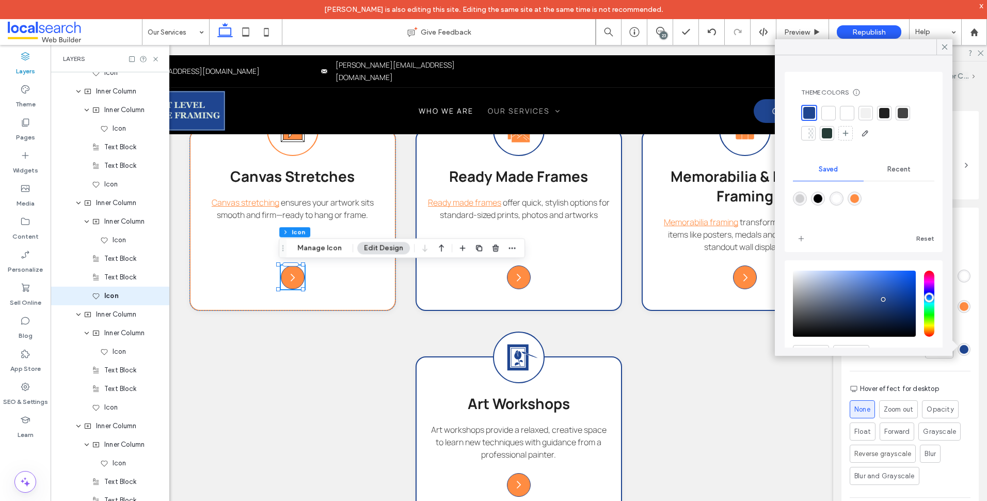
click at [859, 198] on div "rgba(255,140,66,1)" at bounding box center [854, 198] width 9 height 9
type input "*******"
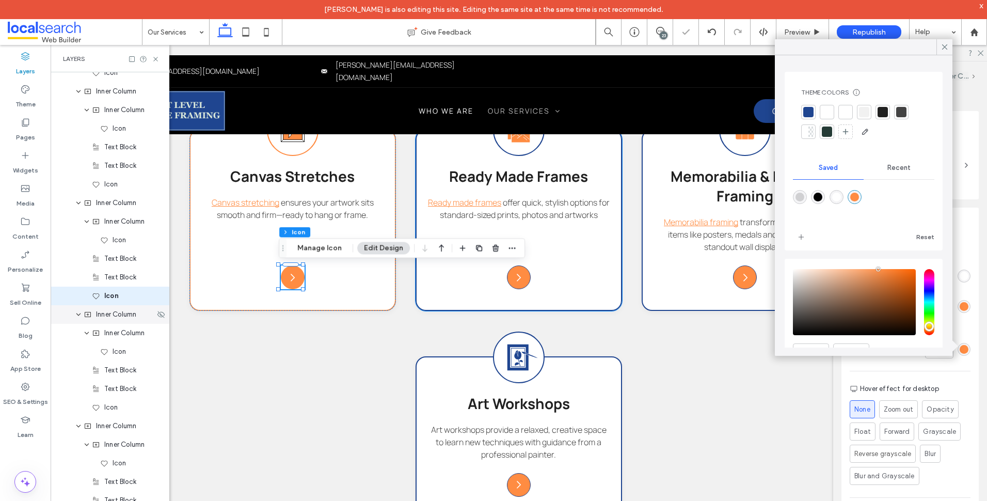
click at [131, 320] on div "Inner Column" at bounding box center [110, 314] width 119 height 19
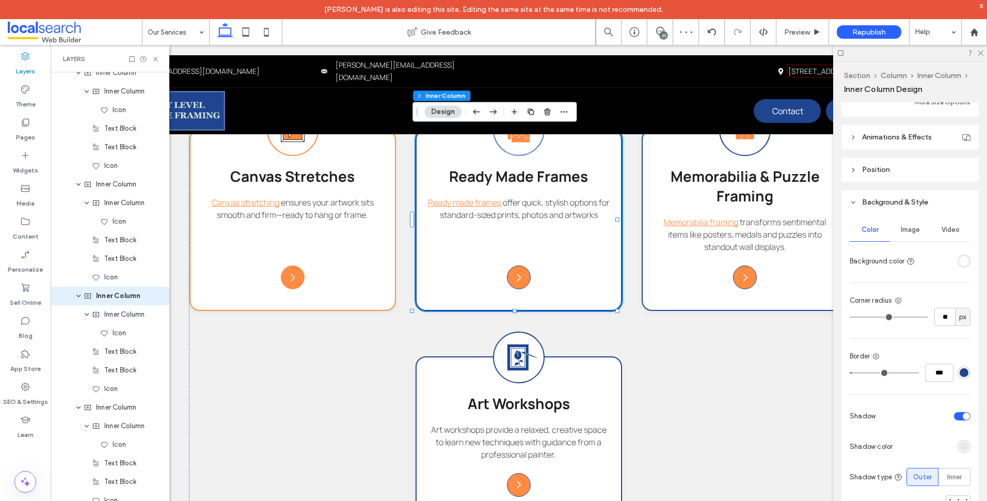
scroll to position [586, 0]
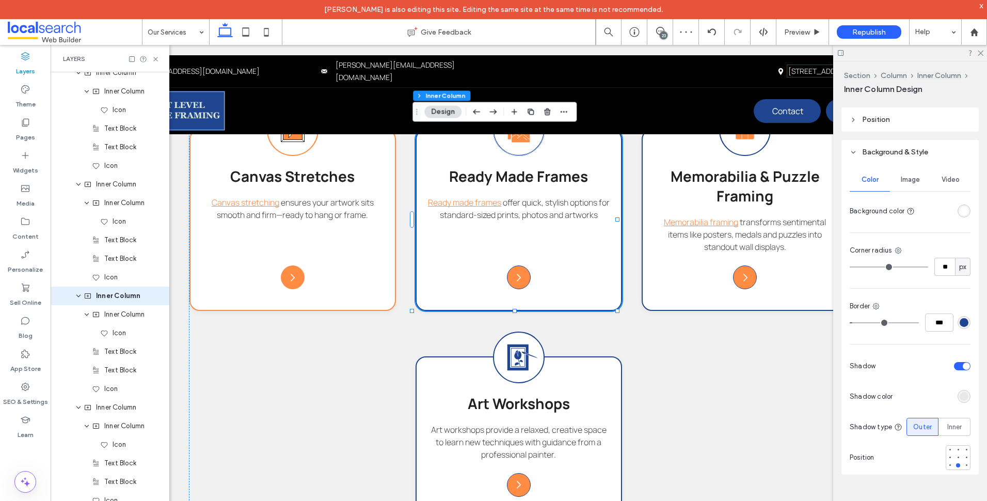
click at [963, 328] on div "***" at bounding box center [910, 322] width 121 height 18
click at [962, 322] on div "rgba(31, 69, 144, 1)" at bounding box center [964, 322] width 9 height 9
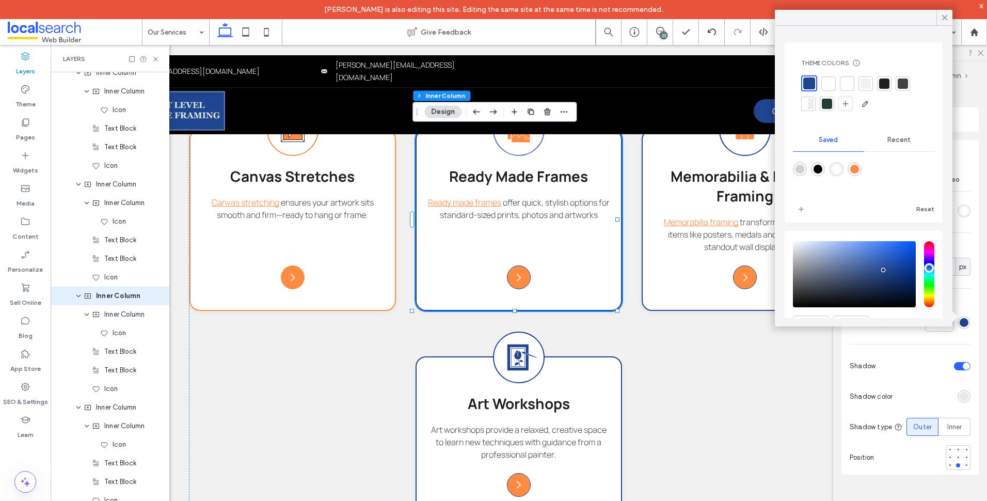
click at [862, 167] on div "rgba(255,140,66,1)" at bounding box center [855, 169] width 14 height 14
type input "*******"
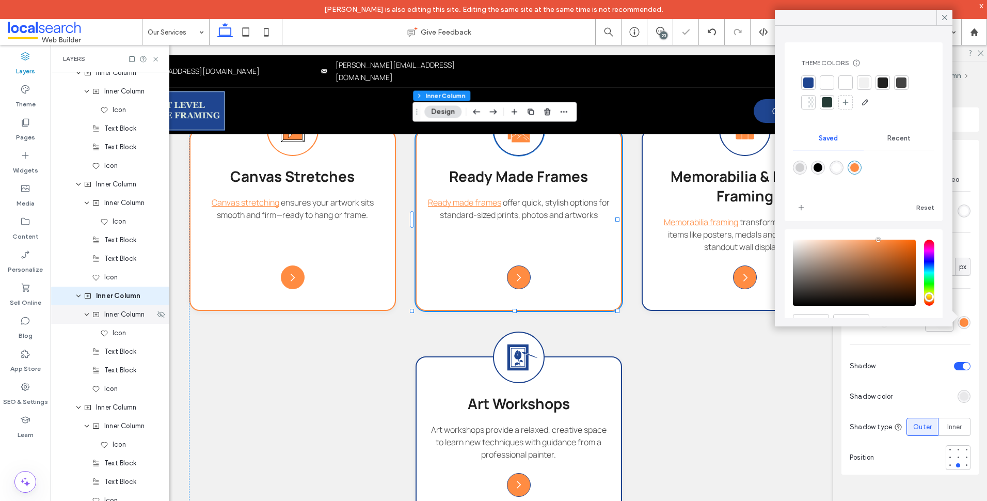
click at [118, 314] on span "Inner Column" at bounding box center [124, 314] width 40 height 10
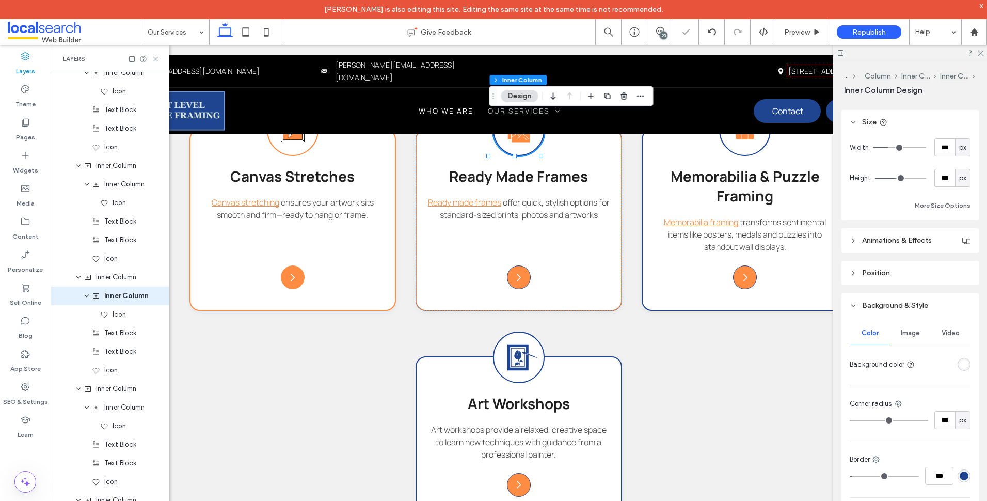
scroll to position [516, 0]
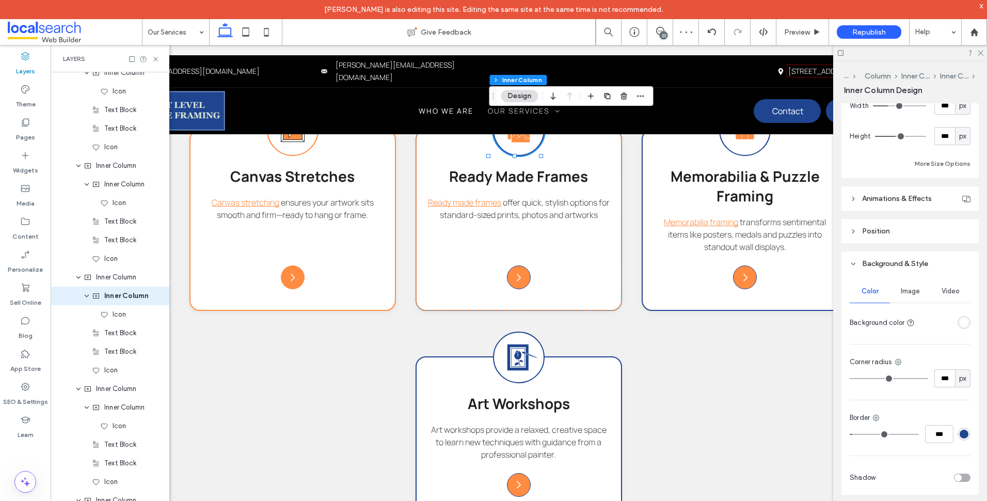
click at [960, 437] on div "rgba(31, 69, 144, 1)" at bounding box center [964, 433] width 9 height 9
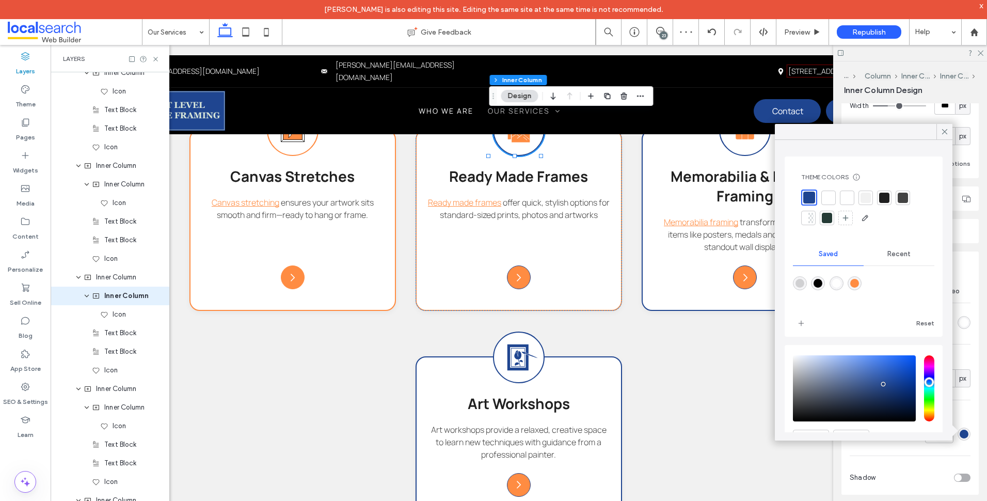
click at [867, 287] on div at bounding box center [863, 290] width 141 height 39
click at [859, 287] on div "rgba(255,140,66,1)" at bounding box center [854, 283] width 9 height 9
type input "***"
type input "*******"
type input "***"
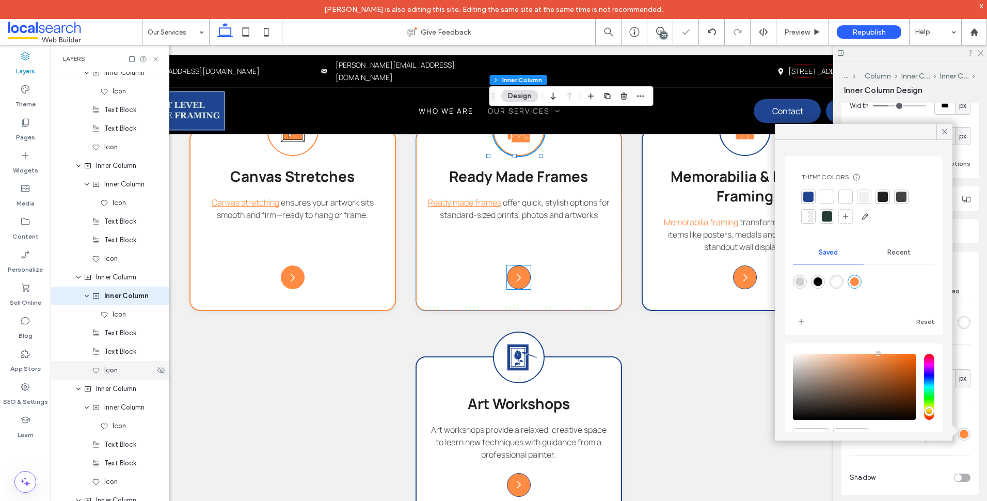
click at [114, 371] on span "Icon" at bounding box center [110, 370] width 13 height 10
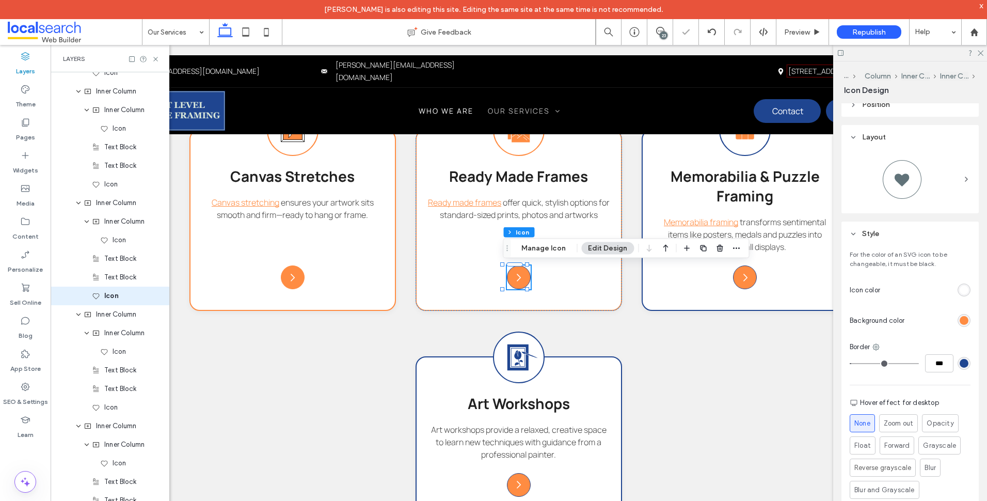
scroll to position [211, 0]
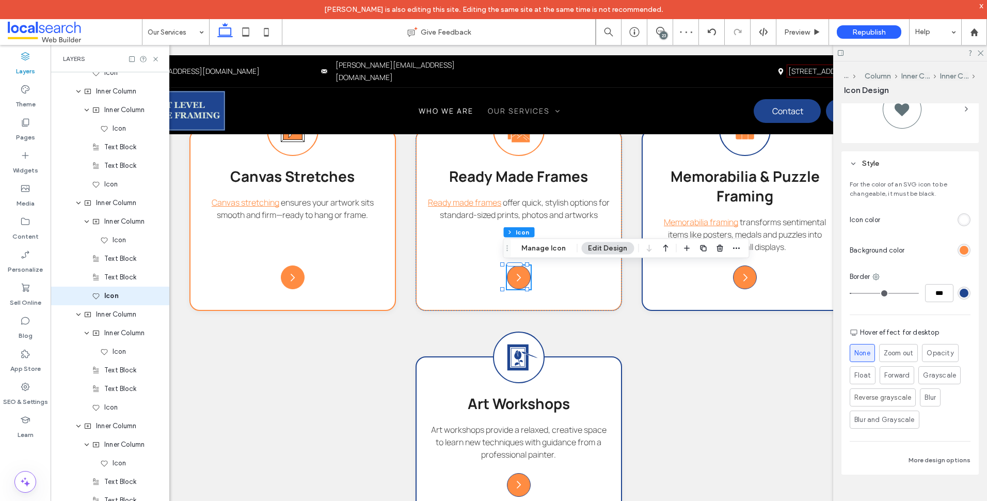
click at [960, 295] on div "rgb(31, 69, 144)" at bounding box center [964, 293] width 9 height 9
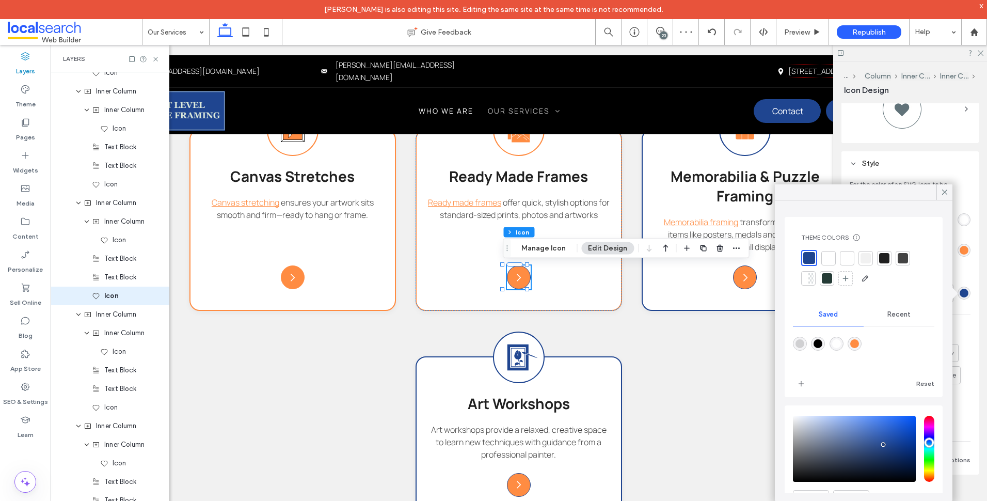
click at [859, 346] on div "rgba(255,140,66,1)" at bounding box center [854, 343] width 9 height 9
type input "*******"
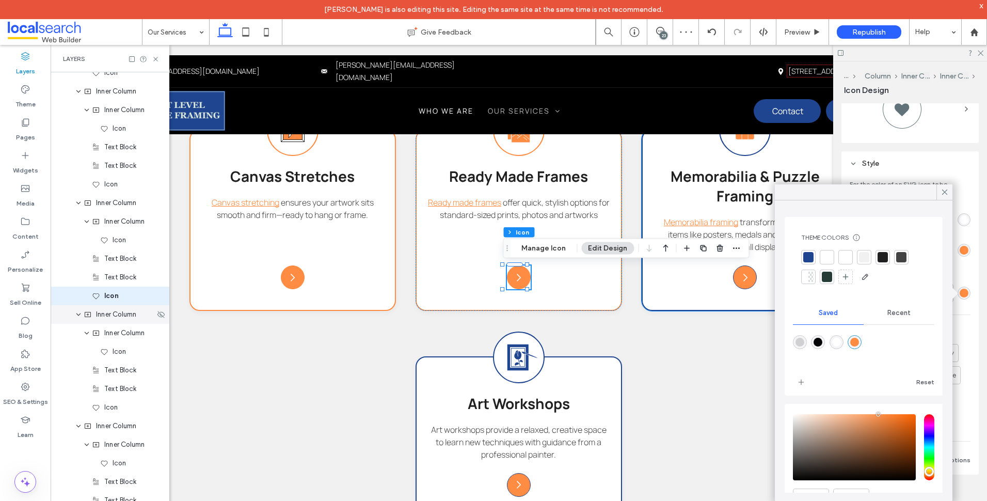
click at [135, 315] on span "Inner Column" at bounding box center [116, 314] width 40 height 10
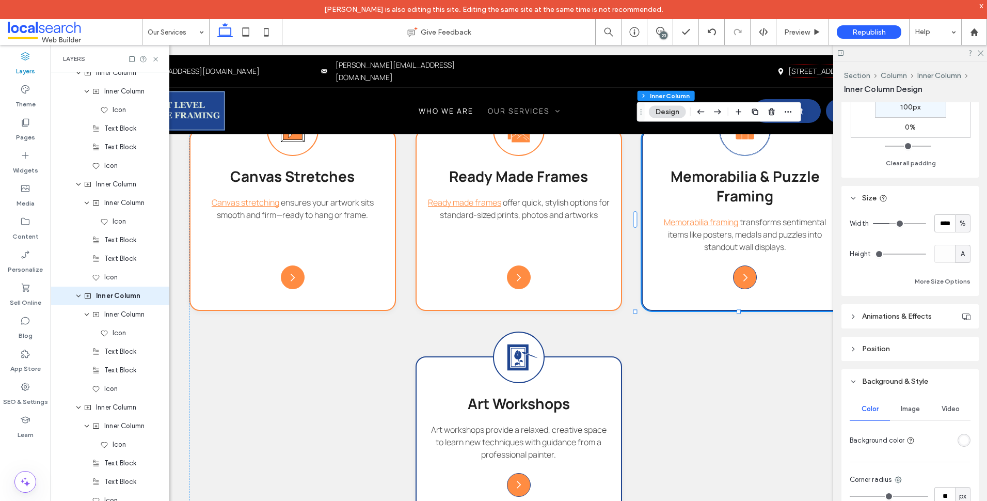
scroll to position [465, 0]
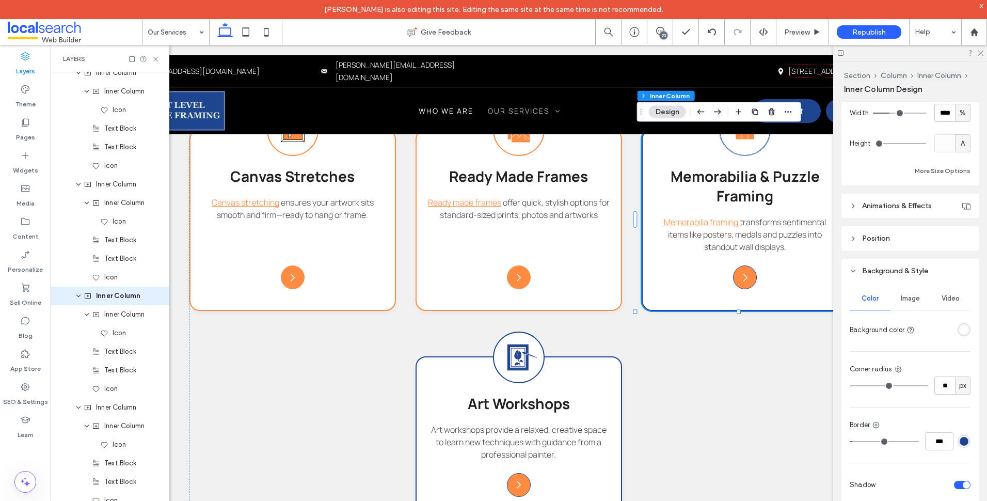
click at [960, 443] on div "rgba(31, 69, 144, 1)" at bounding box center [964, 441] width 9 height 9
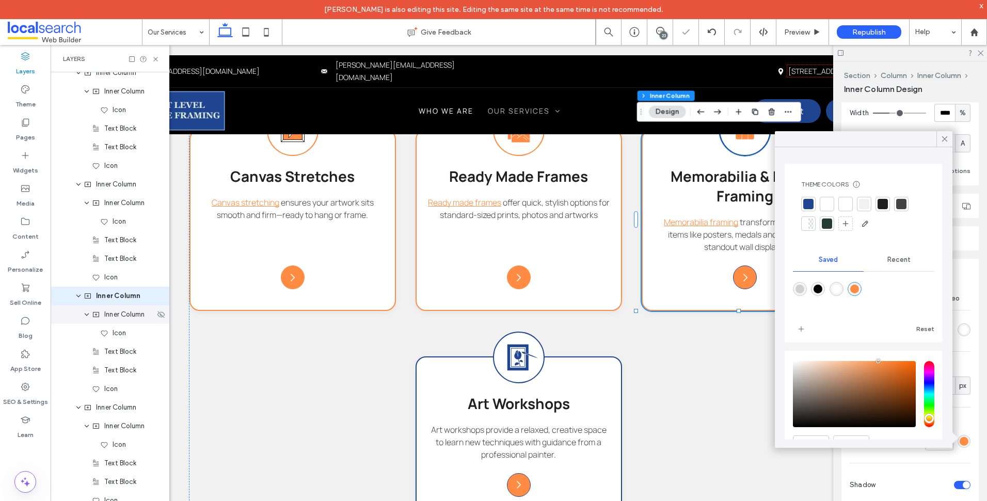
click at [120, 319] on span "Inner Column" at bounding box center [124, 314] width 40 height 10
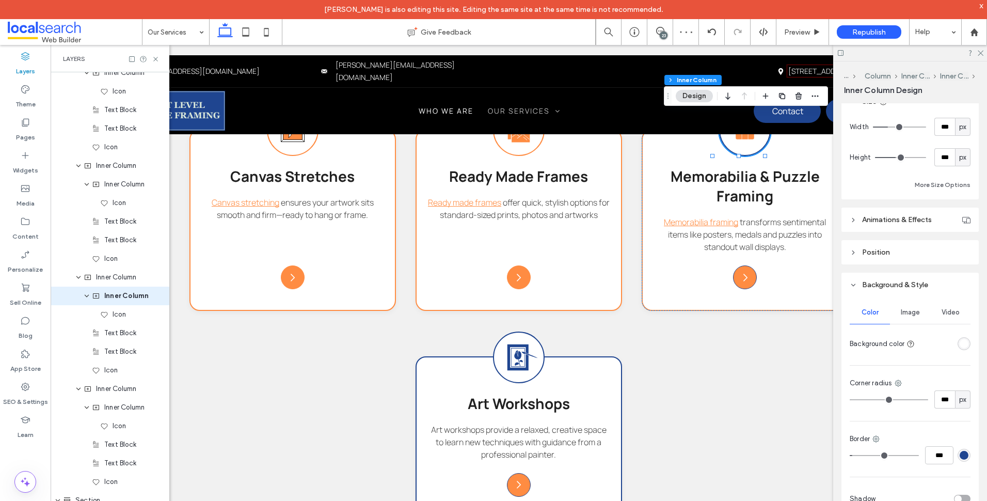
scroll to position [536, 0]
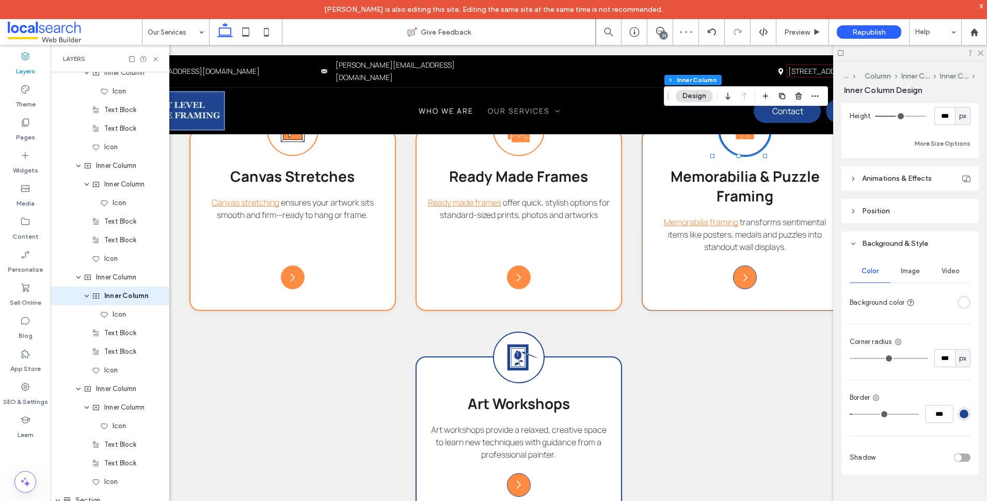
click at [961, 415] on div "rgba(31, 69, 144, 1)" at bounding box center [964, 413] width 9 height 9
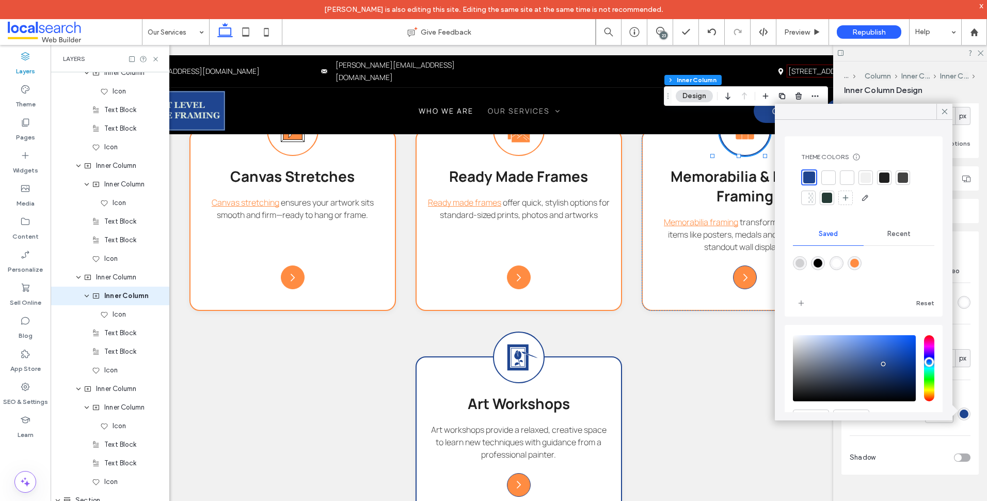
click at [858, 263] on div "rgba(255,140,66,1)" at bounding box center [854, 263] width 9 height 9
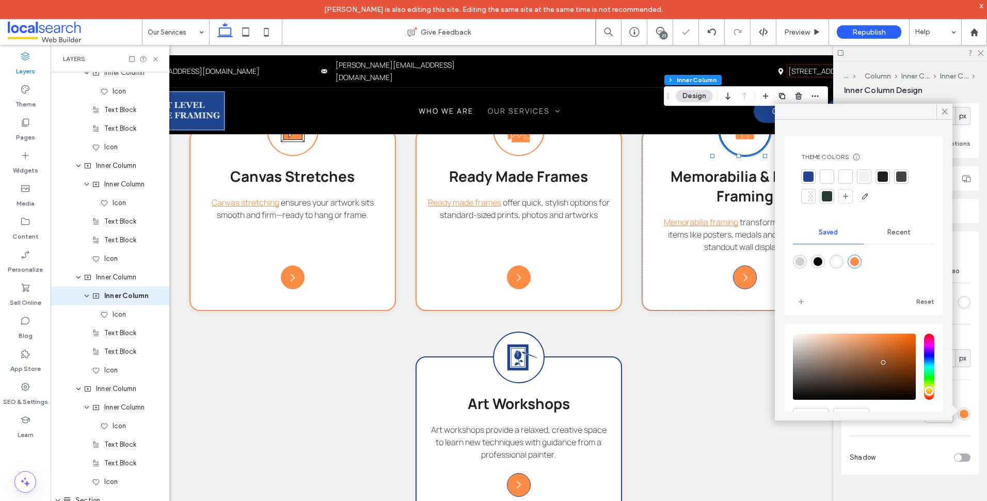
type input "***"
type input "*******"
type input "***"
click at [122, 371] on div "Icon" at bounding box center [123, 370] width 63 height 10
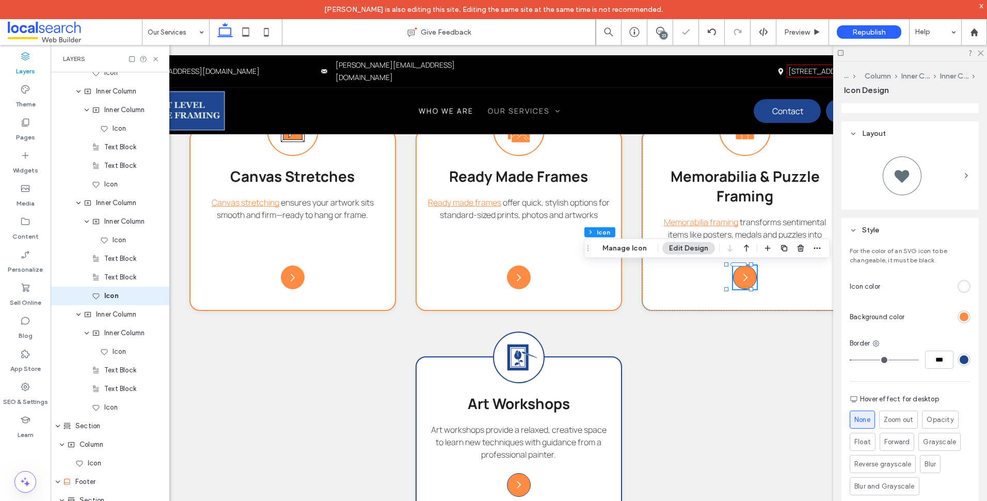
scroll to position [206, 0]
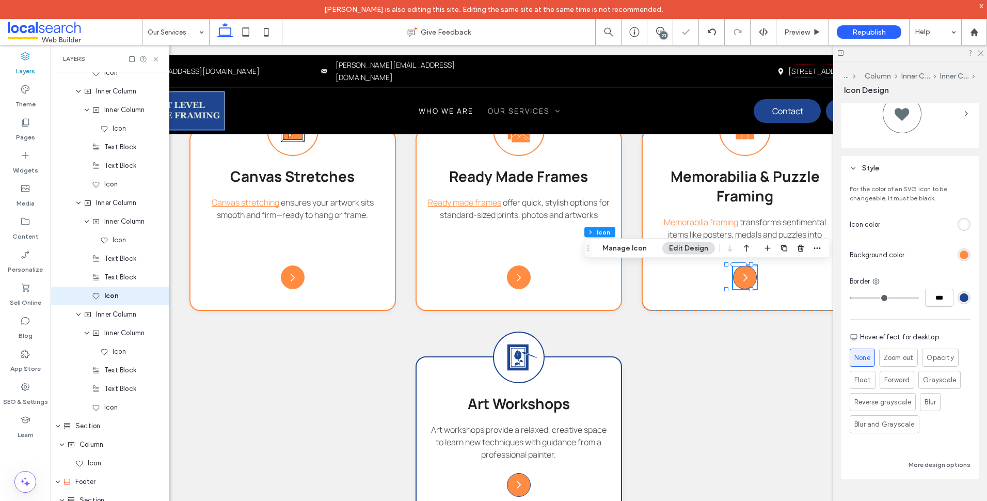
click at [964, 294] on div "rgb(31, 69, 144)" at bounding box center [964, 297] width 13 height 13
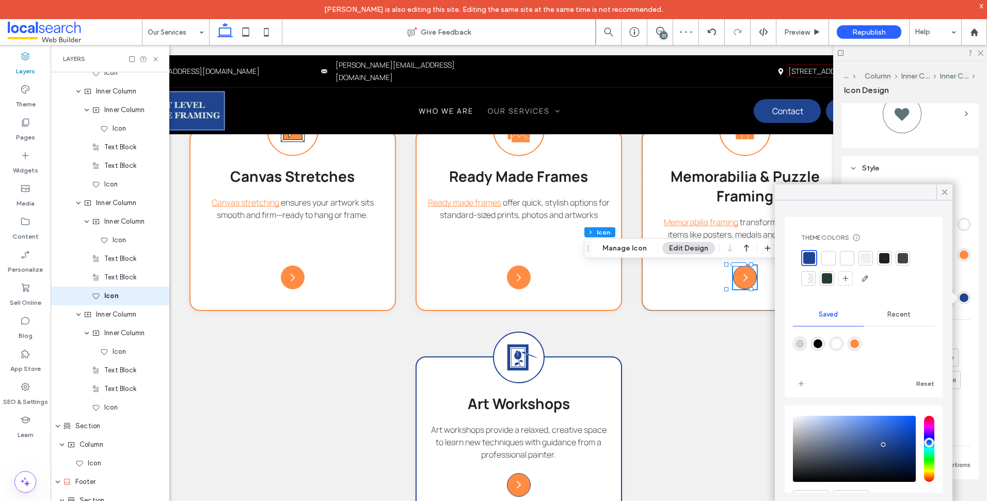
click at [862, 341] on div "rgba(255,140,66,1)" at bounding box center [855, 344] width 14 height 14
type input "*******"
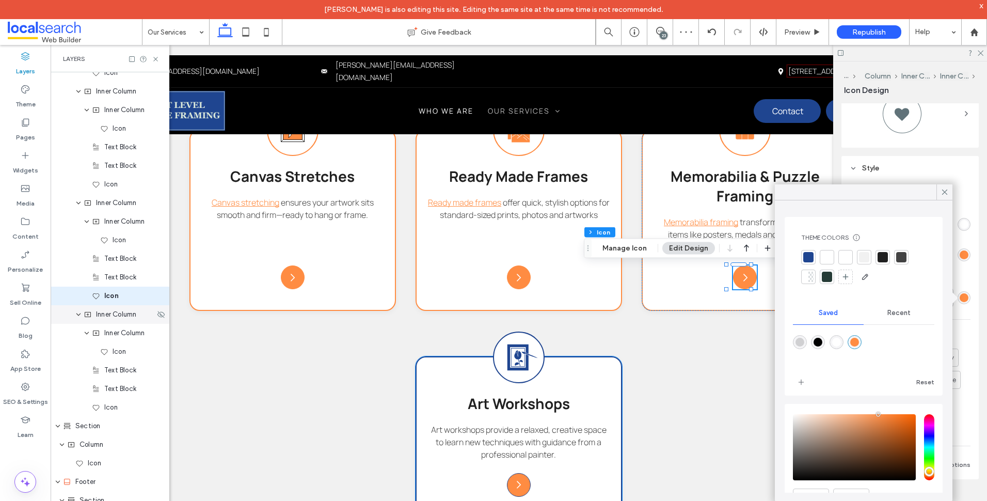
click at [127, 315] on span "Inner Column" at bounding box center [116, 314] width 40 height 10
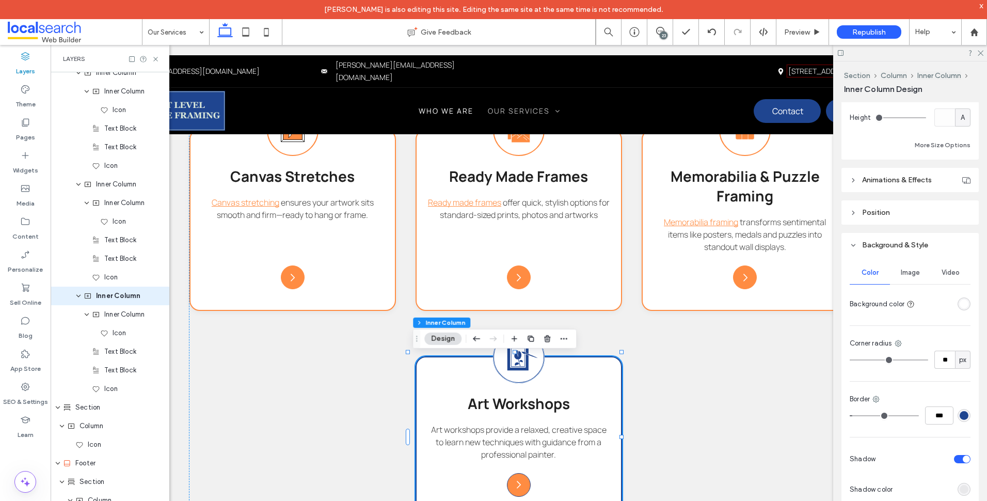
scroll to position [568, 0]
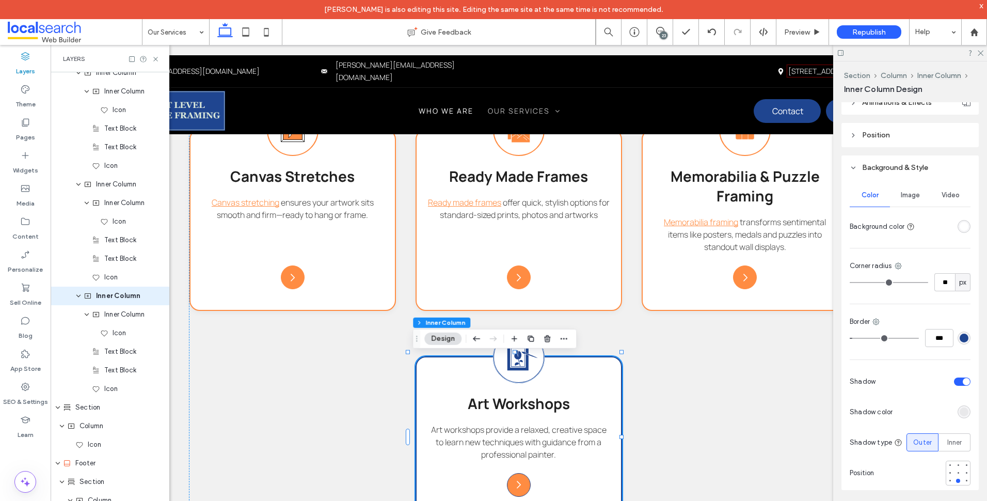
click at [963, 335] on div "rgba(31, 69, 144, 1)" at bounding box center [964, 337] width 13 height 13
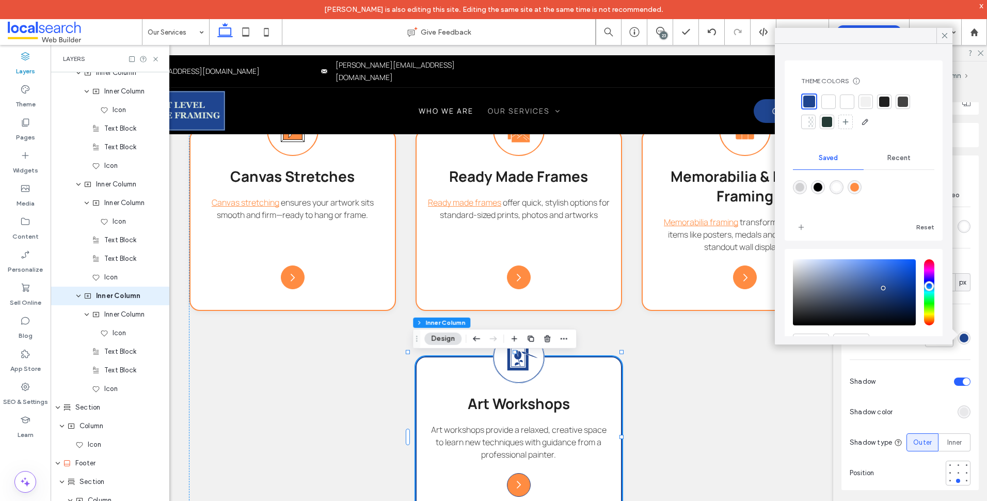
click at [859, 189] on div "rgba(255,140,66,1)" at bounding box center [854, 187] width 9 height 9
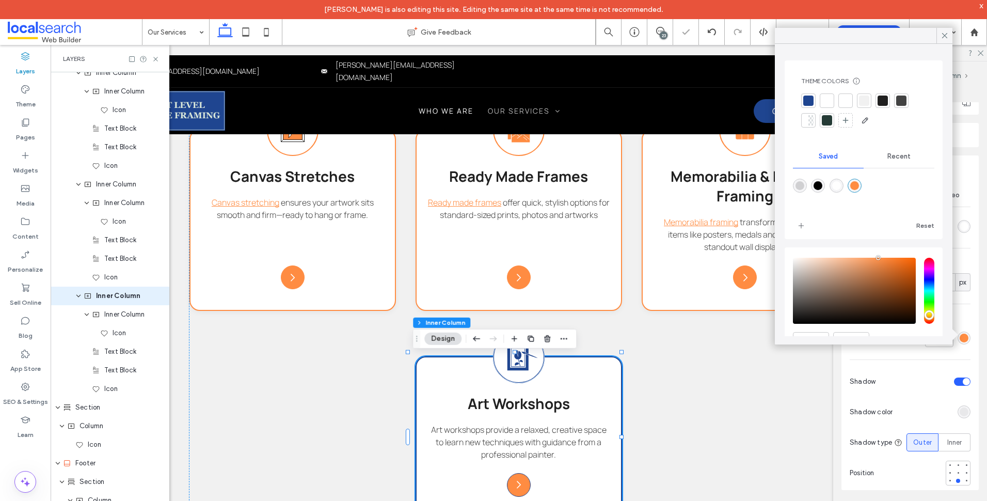
type input "*******"
click at [122, 321] on div "Inner Column" at bounding box center [110, 314] width 119 height 19
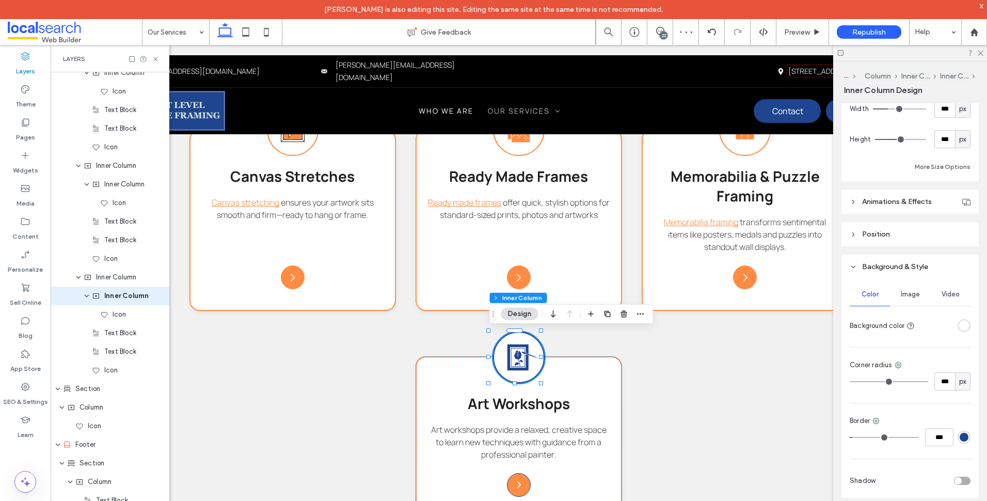
scroll to position [536, 0]
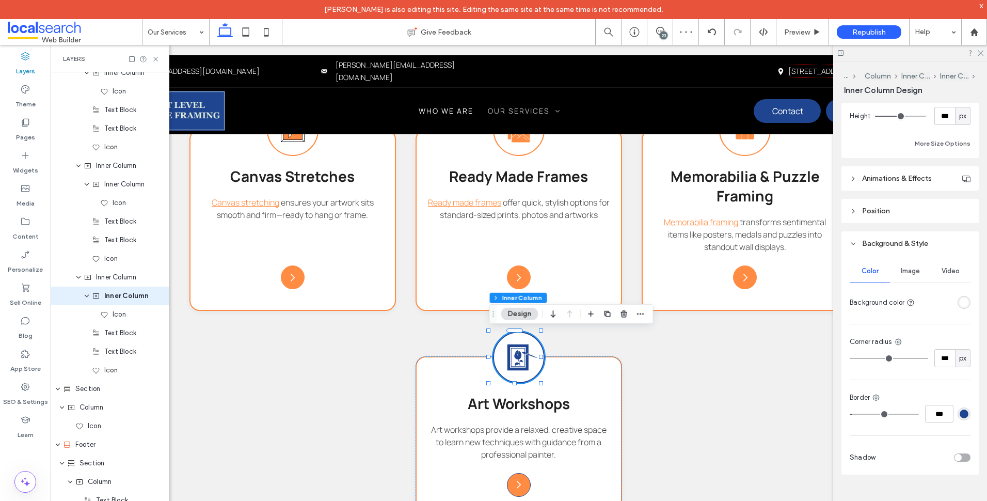
click at [961, 412] on div "rgba(31, 69, 144, 1)" at bounding box center [964, 413] width 9 height 9
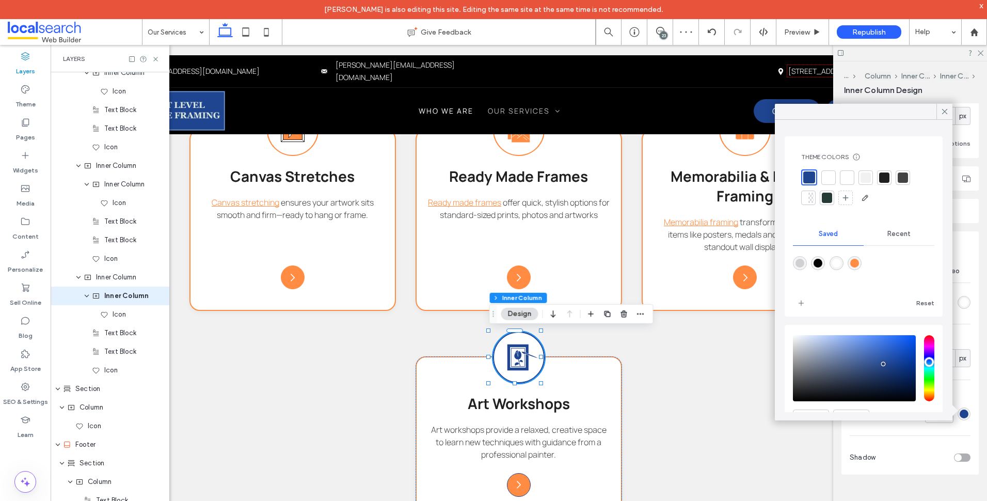
click at [859, 261] on div "rgba(255,140,66,1)" at bounding box center [854, 263] width 9 height 9
type input "***"
type input "*******"
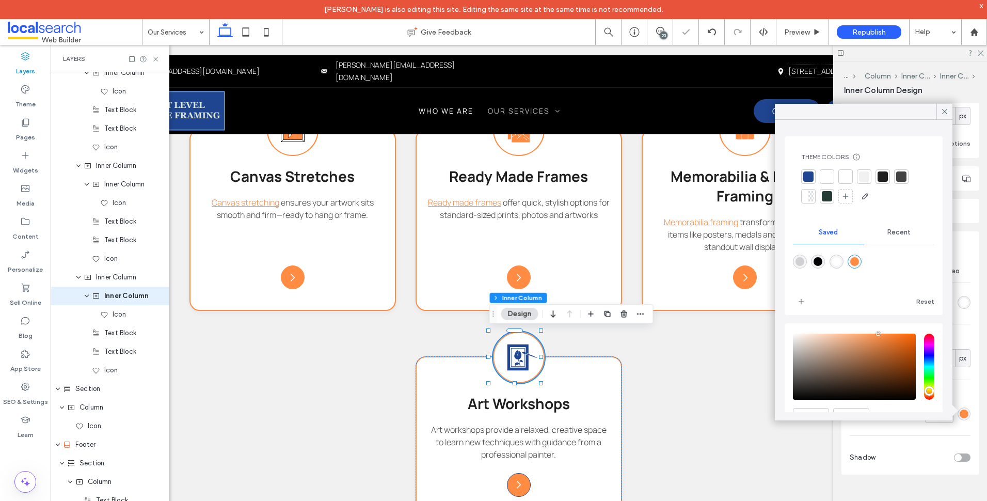
type input "***"
click at [113, 317] on span "Icon" at bounding box center [119, 314] width 13 height 10
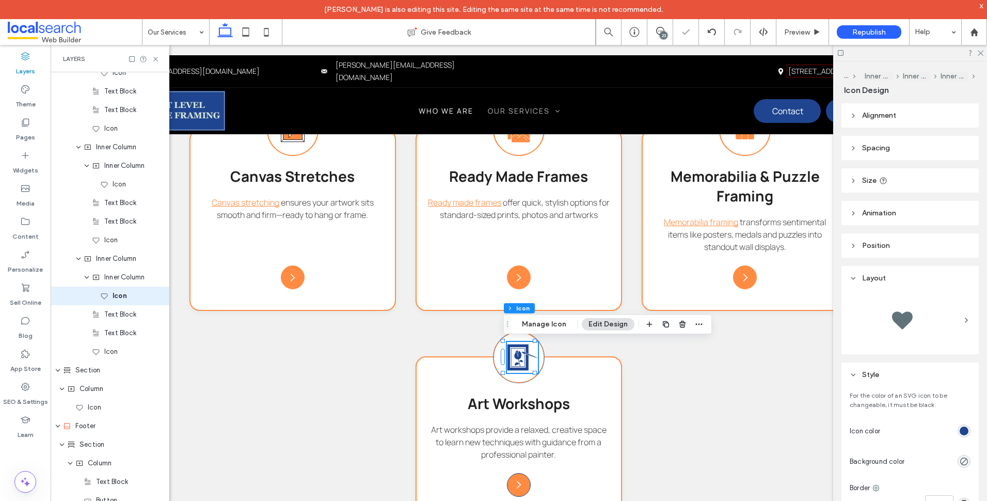
scroll to position [211, 0]
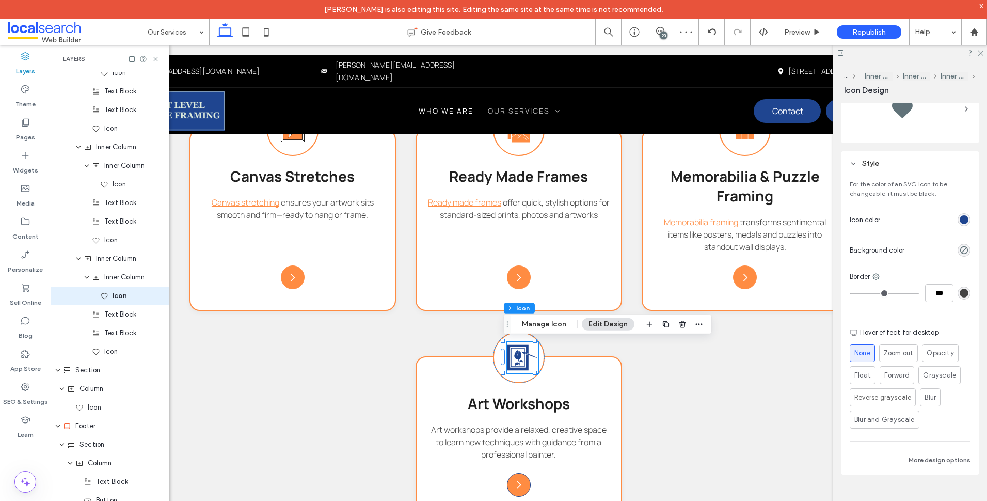
click at [960, 221] on div "rgb(31, 69, 144)" at bounding box center [964, 219] width 9 height 9
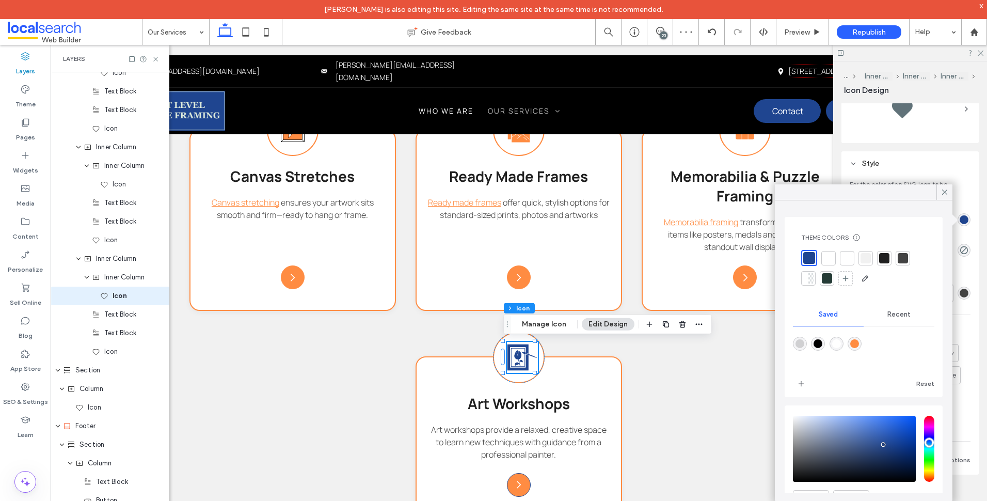
click at [858, 340] on div "rgba(255,140,66,1)" at bounding box center [854, 343] width 9 height 9
type input "*******"
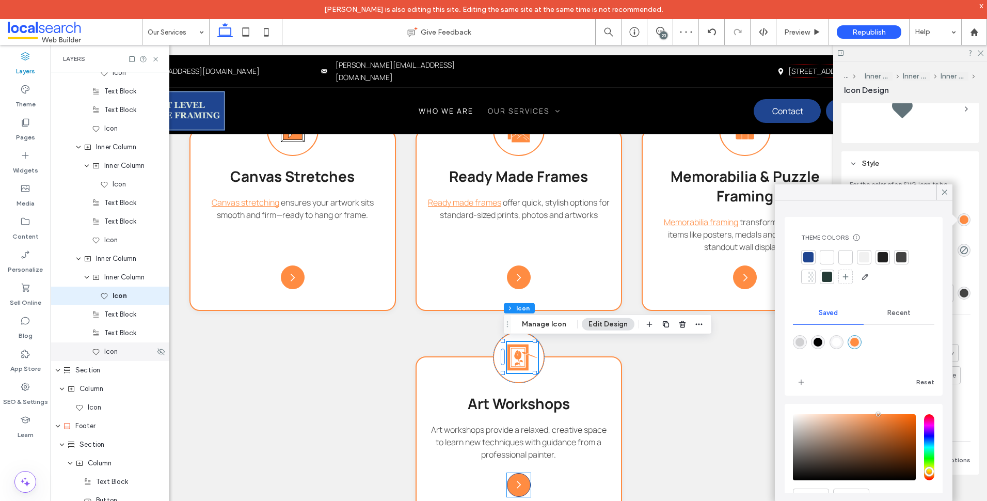
click at [110, 355] on span "Icon" at bounding box center [110, 351] width 13 height 10
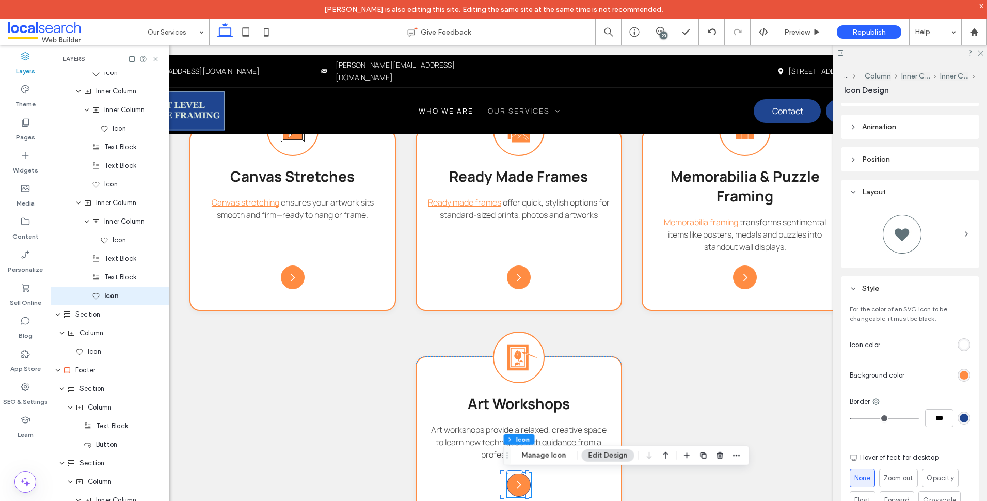
scroll to position [155, 0]
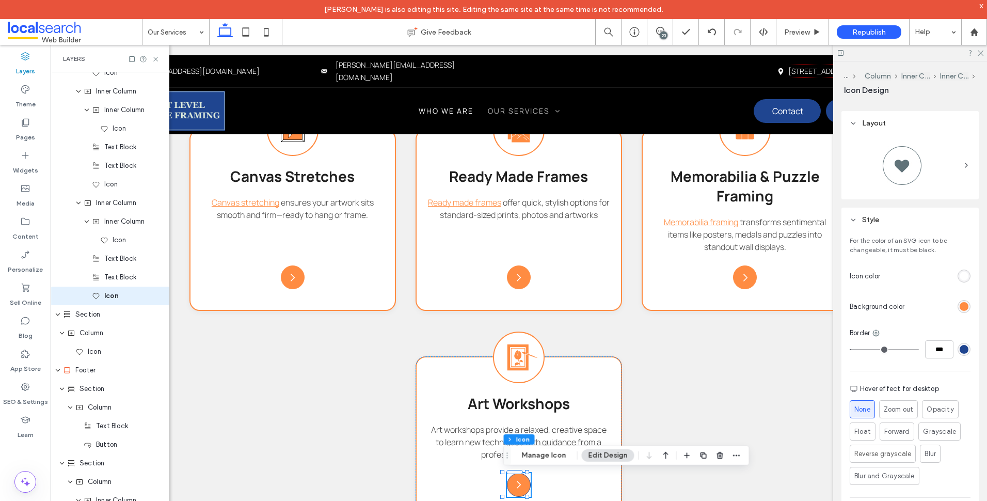
click at [964, 340] on div "Border ***" at bounding box center [910, 343] width 121 height 30
click at [960, 345] on div "rgb(31, 69, 144)" at bounding box center [964, 349] width 9 height 9
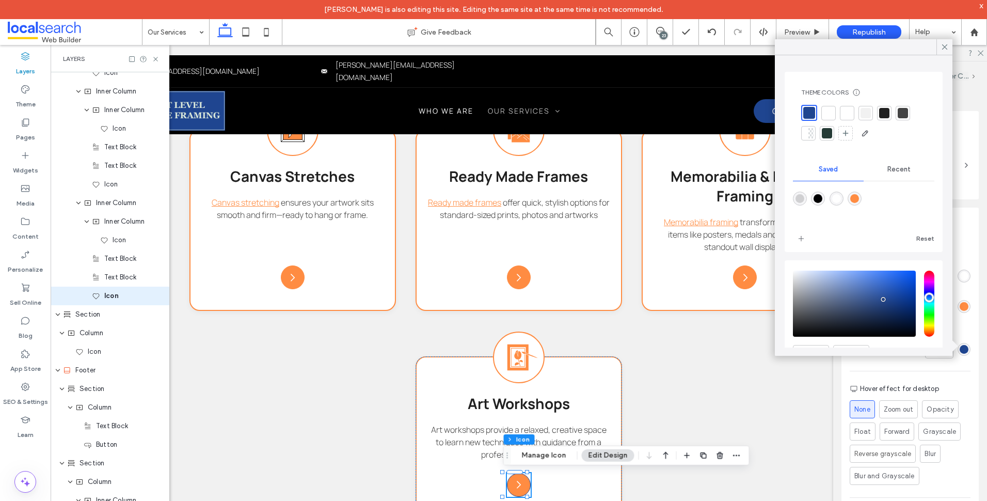
click at [859, 196] on div "rgba(255,140,66,1)" at bounding box center [854, 198] width 9 height 9
type input "*******"
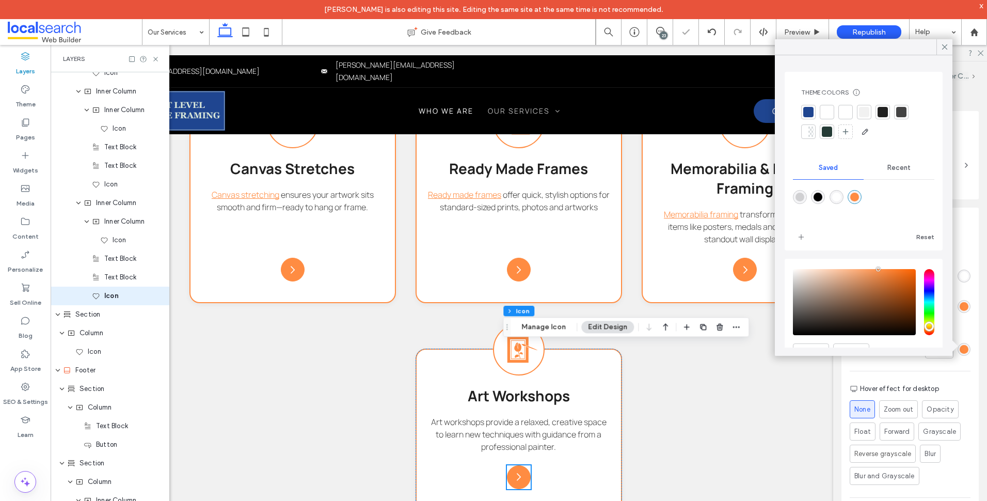
scroll to position [1259, 0]
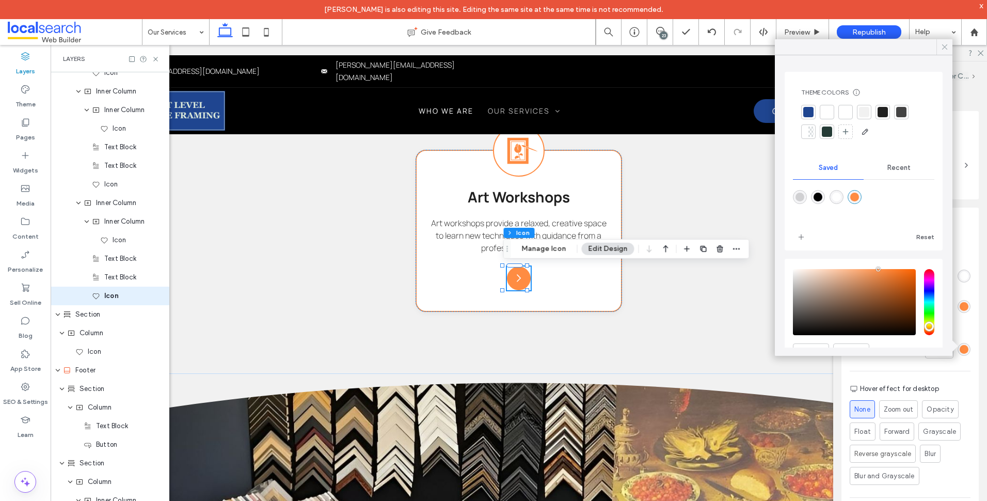
click at [946, 47] on icon at bounding box center [944, 46] width 9 height 9
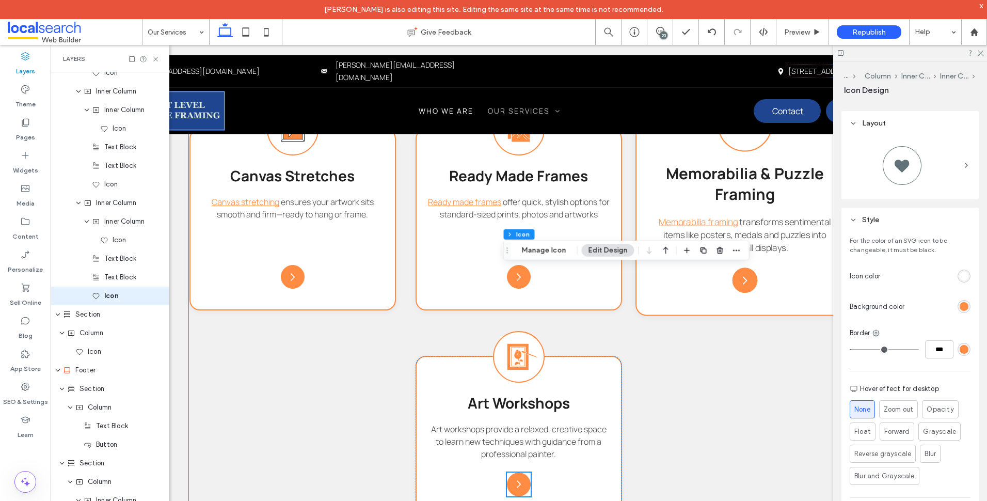
scroll to position [1000, 0]
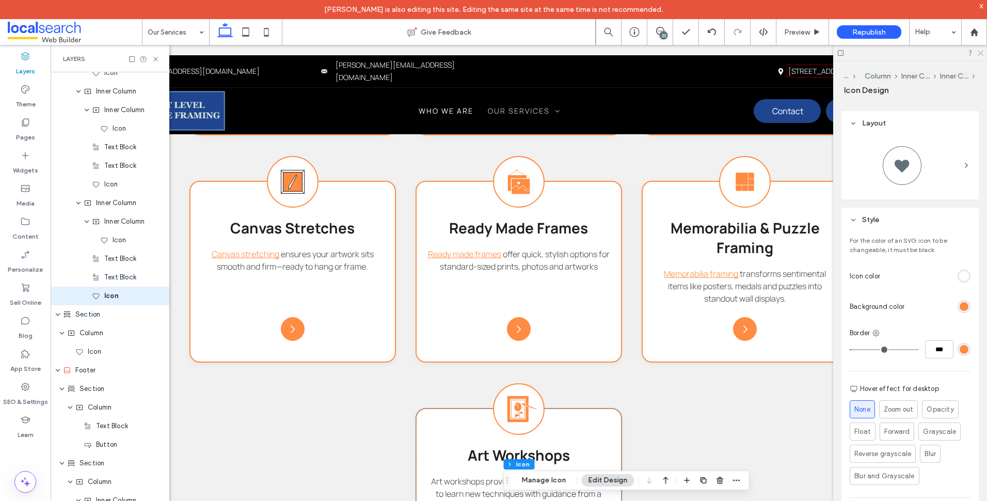
click at [981, 55] on icon at bounding box center [980, 52] width 7 height 7
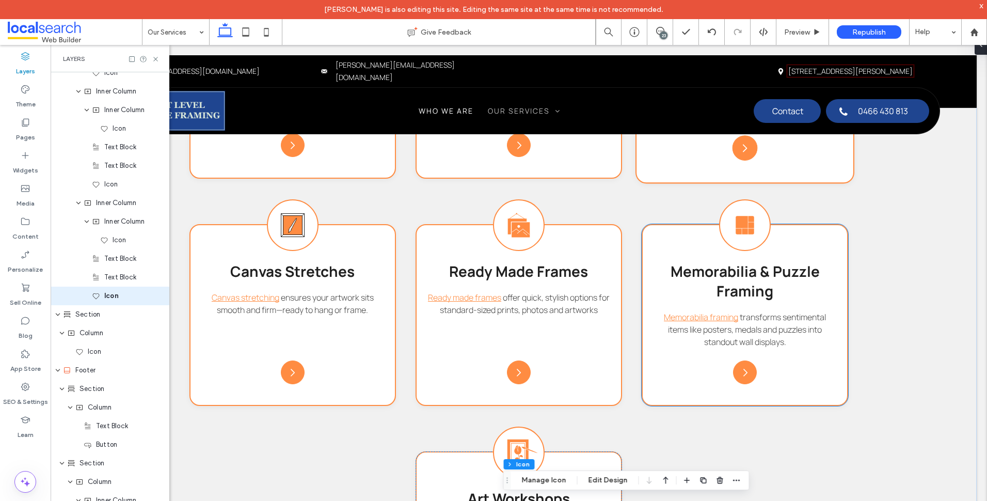
scroll to position [742, 0]
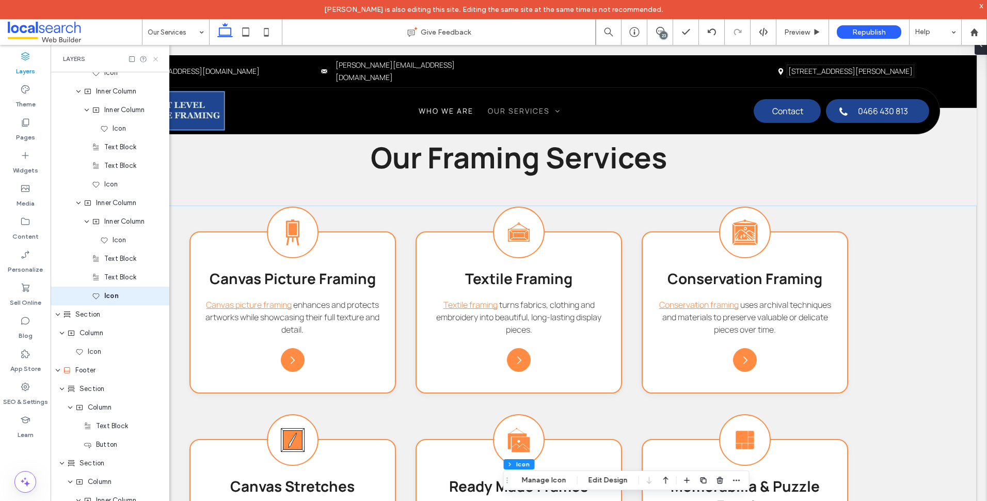
click at [157, 61] on icon at bounding box center [156, 59] width 8 height 8
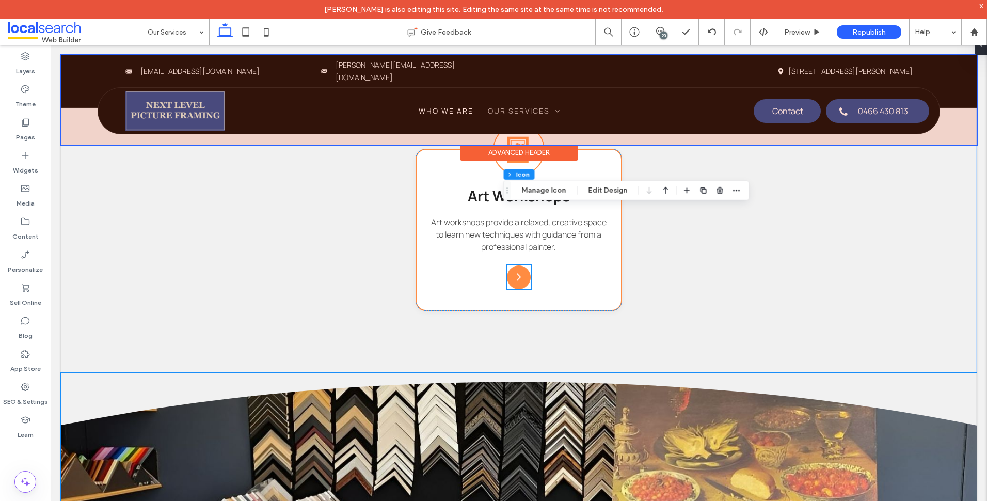
scroll to position [1259, 0]
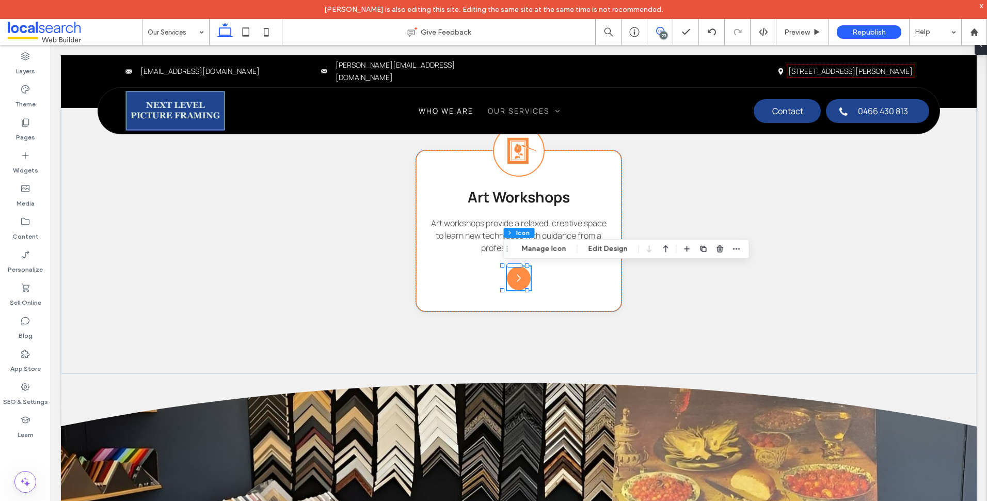
click at [666, 29] on span at bounding box center [659, 31] width 25 height 8
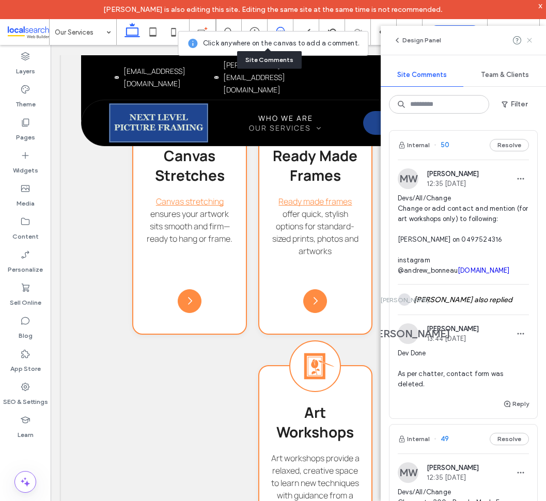
click at [533, 41] on icon at bounding box center [529, 40] width 8 height 8
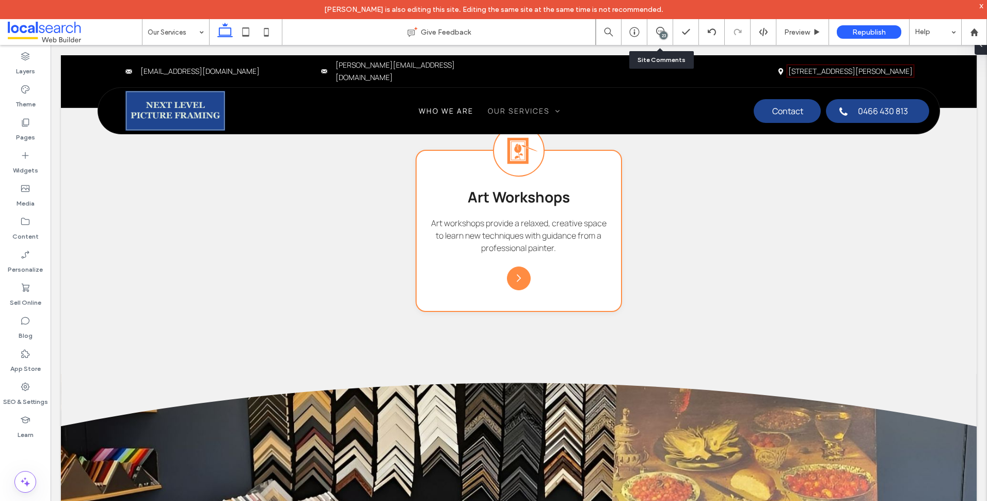
click at [666, 37] on div "23" at bounding box center [664, 35] width 8 height 8
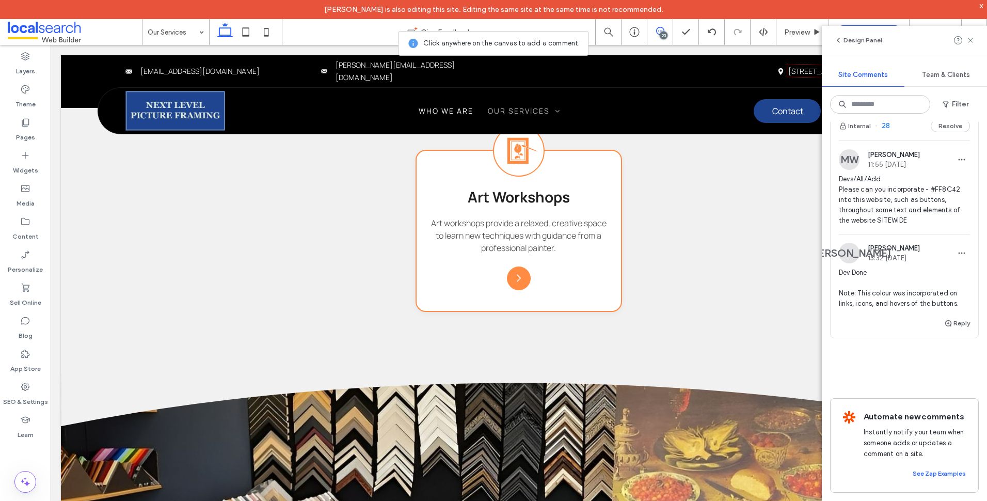
scroll to position [4437, 0]
drag, startPoint x: 945, startPoint y: 175, endPoint x: 938, endPoint y: 177, distance: 6.4
click at [932, 178] on div "MW [PERSON_NAME] 11:55 [DATE] Devs/All/Add Please can you incorporate - #FF8C42…" at bounding box center [905, 191] width 148 height 85
copy span "#FF8C42"
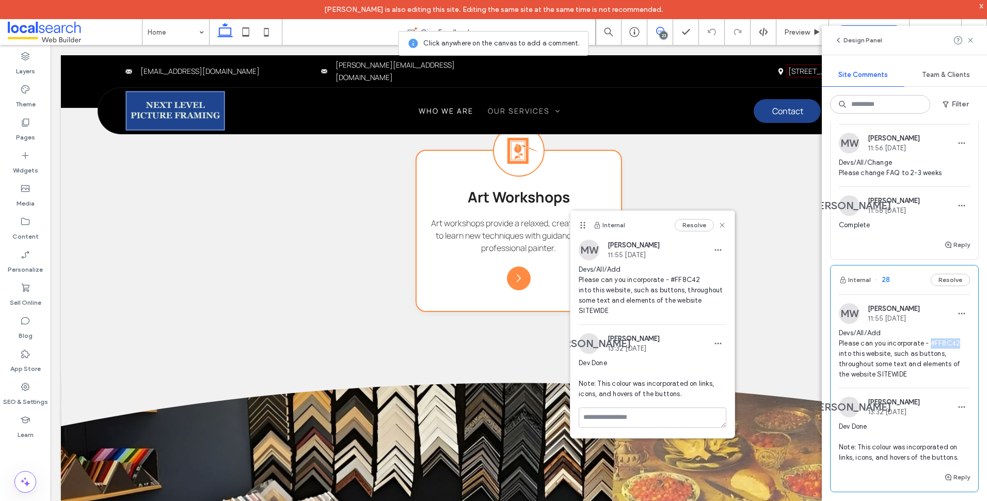
scroll to position [4179, 0]
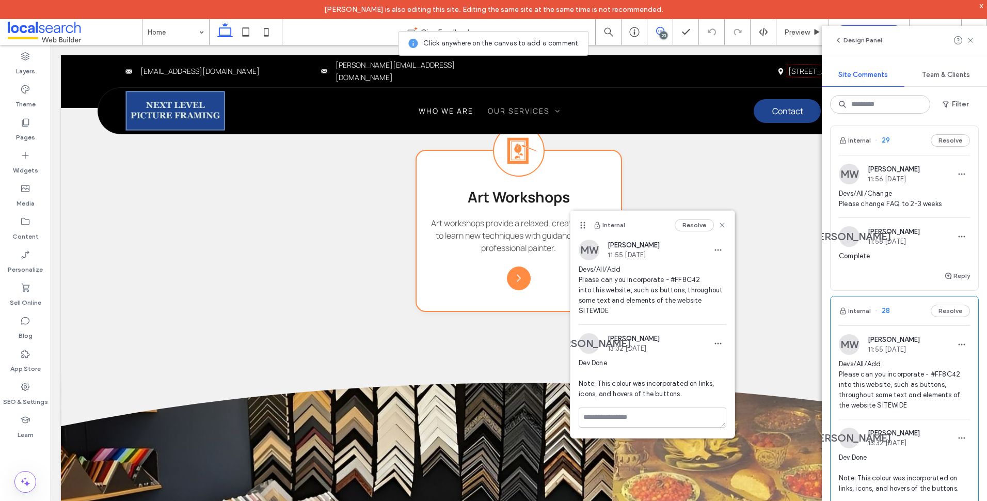
click at [893, 209] on span "Devs/All/Change Please change FAQ to 2-3 weeks" at bounding box center [904, 198] width 131 height 21
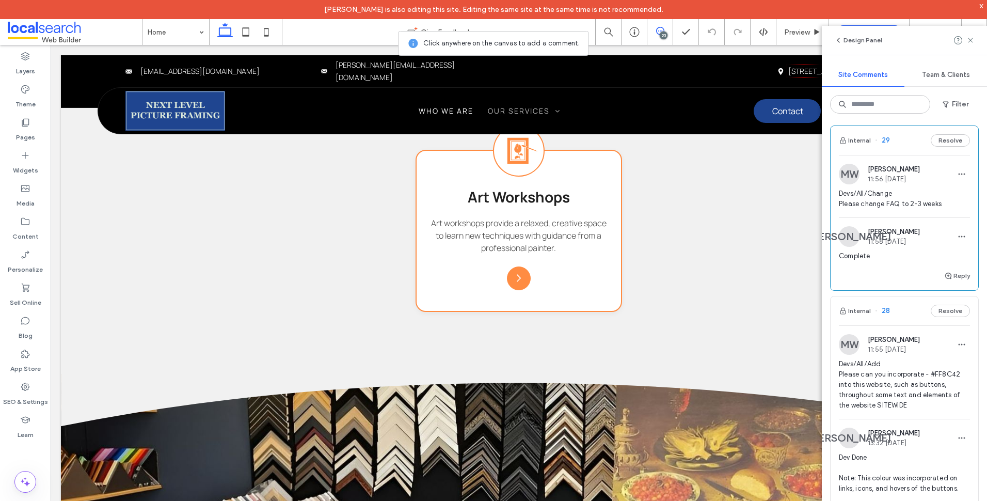
click at [909, 184] on div "MW [PERSON_NAME] 11:56 [DATE]" at bounding box center [879, 174] width 81 height 21
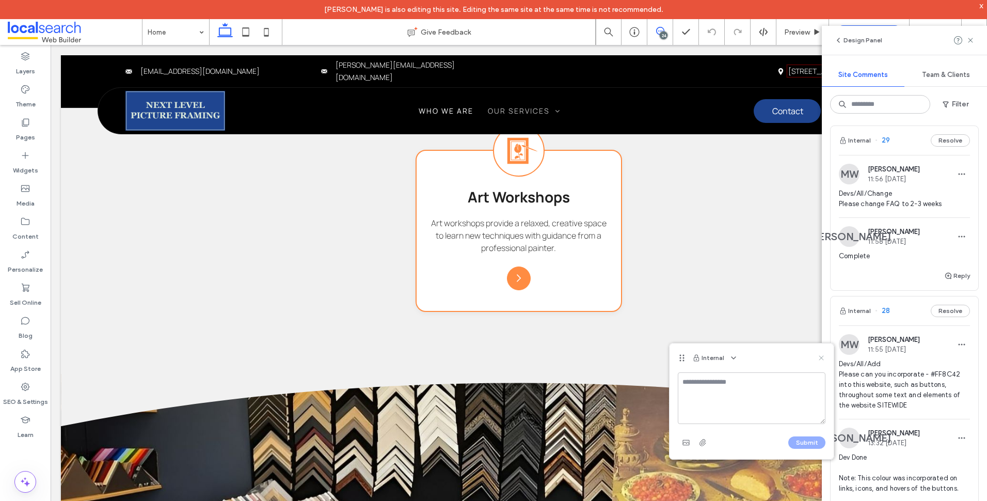
click at [824, 359] on icon at bounding box center [821, 358] width 8 height 8
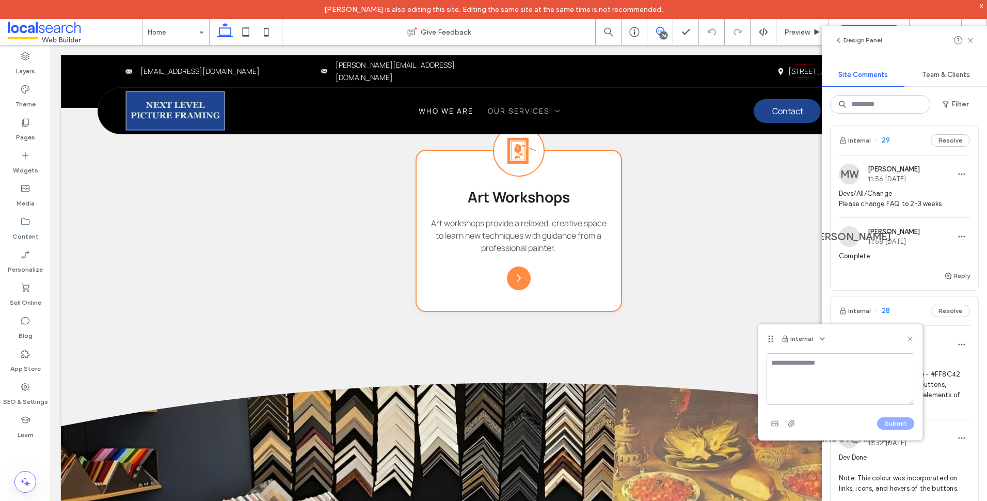
click at [908, 338] on icon at bounding box center [910, 339] width 8 height 8
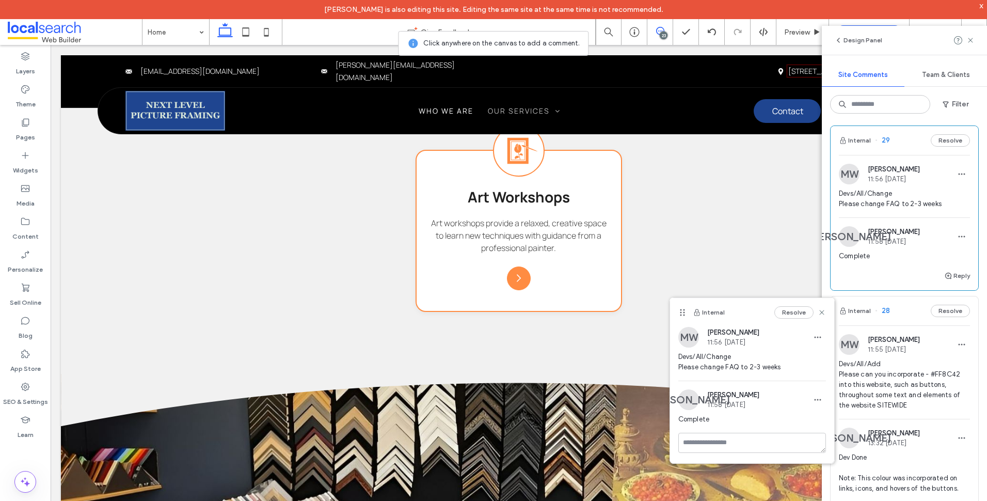
click at [824, 310] on use at bounding box center [821, 312] width 5 height 5
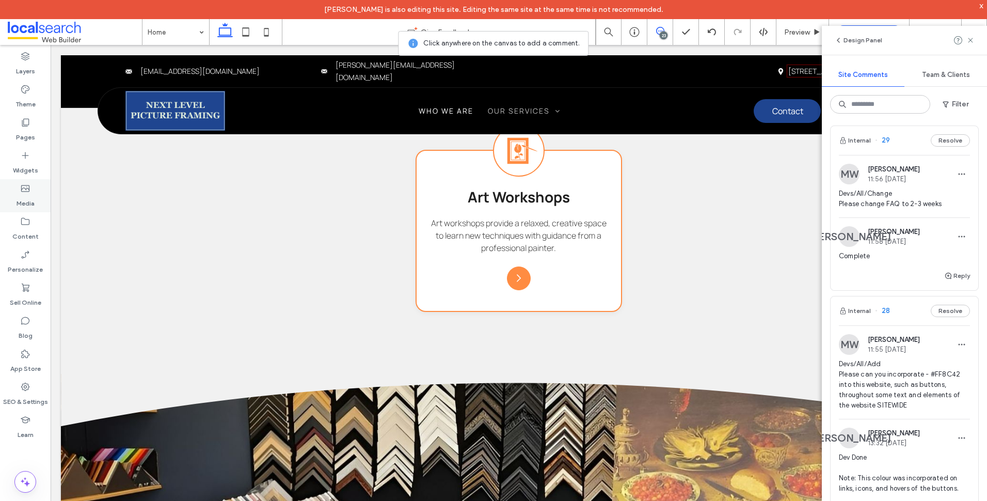
click at [29, 198] on label "Media" at bounding box center [26, 201] width 18 height 14
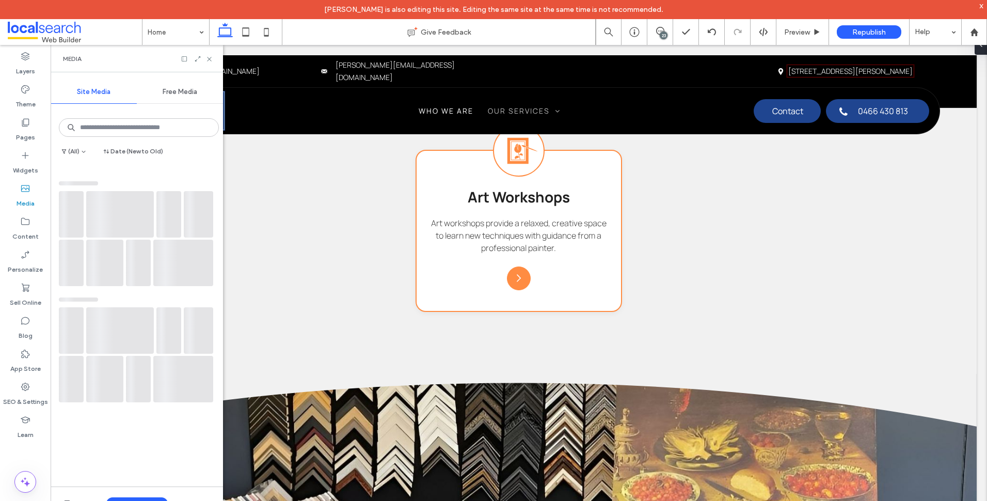
scroll to position [0, 0]
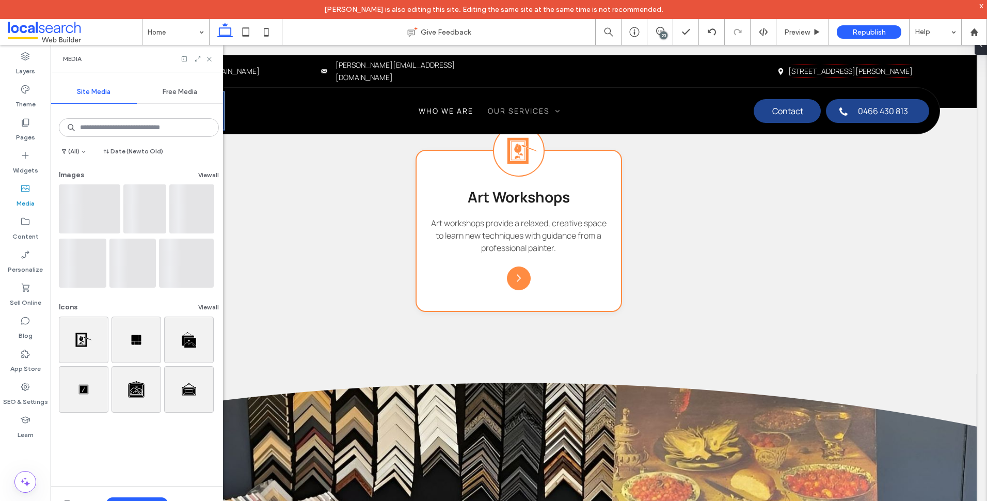
click at [191, 57] on div at bounding box center [191, 58] width 21 height 7
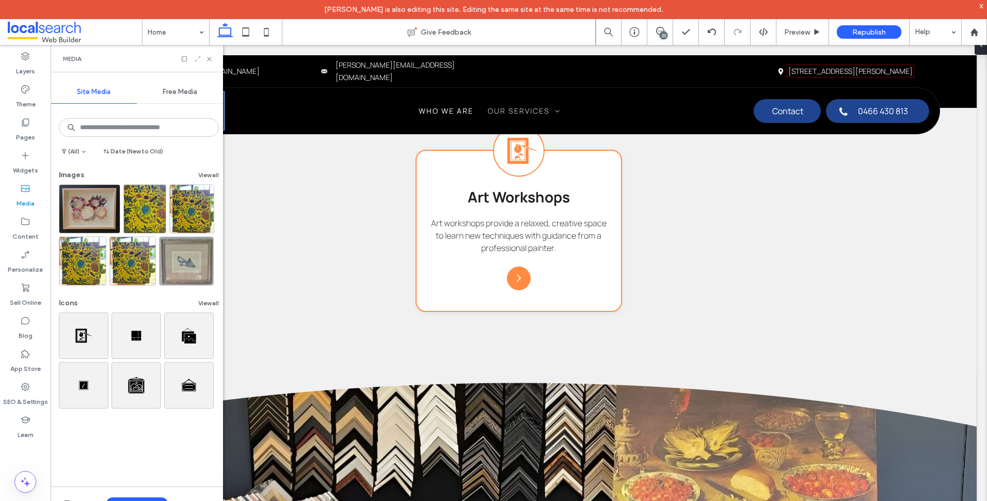
click at [197, 58] on icon at bounding box center [197, 58] width 7 height 7
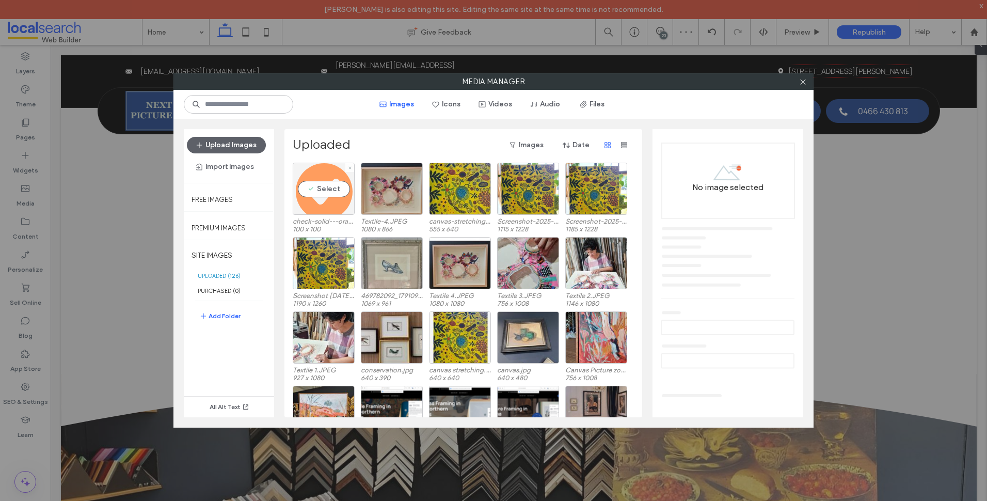
click at [326, 199] on div "Select" at bounding box center [324, 189] width 62 height 52
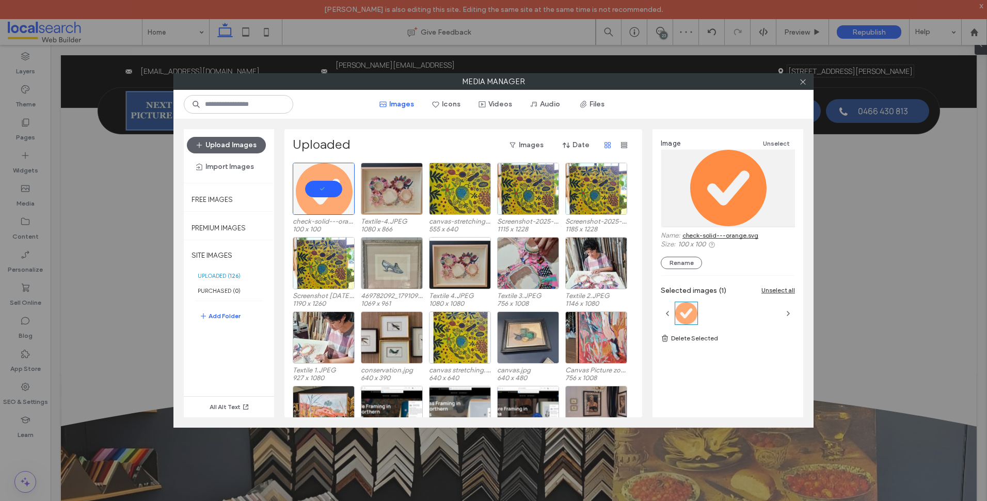
click at [711, 235] on link "check-solid---orange.svg" at bounding box center [720, 235] width 76 height 8
drag, startPoint x: 805, startPoint y: 78, endPoint x: 739, endPoint y: 91, distance: 67.3
click at [805, 78] on icon at bounding box center [803, 82] width 8 height 8
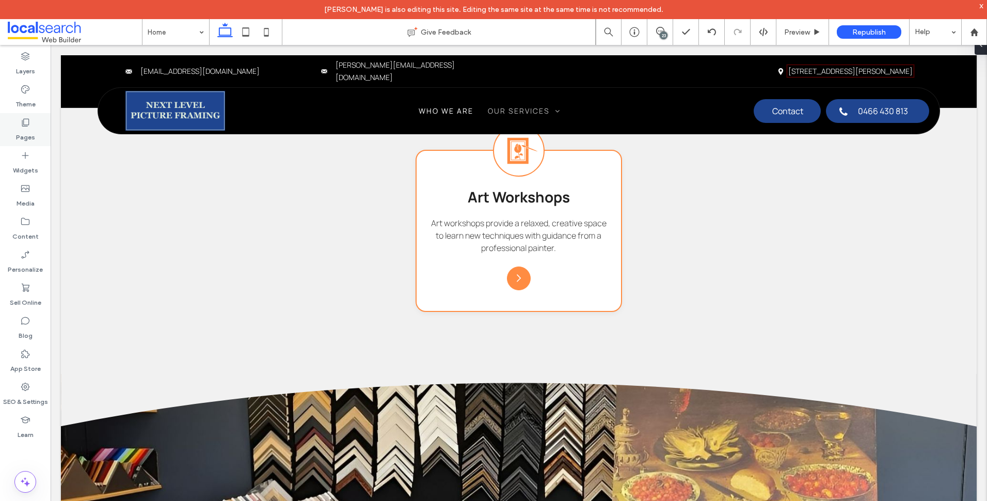
drag, startPoint x: 12, startPoint y: 126, endPoint x: 19, endPoint y: 131, distance: 8.2
click at [11, 126] on div "Pages" at bounding box center [25, 129] width 51 height 33
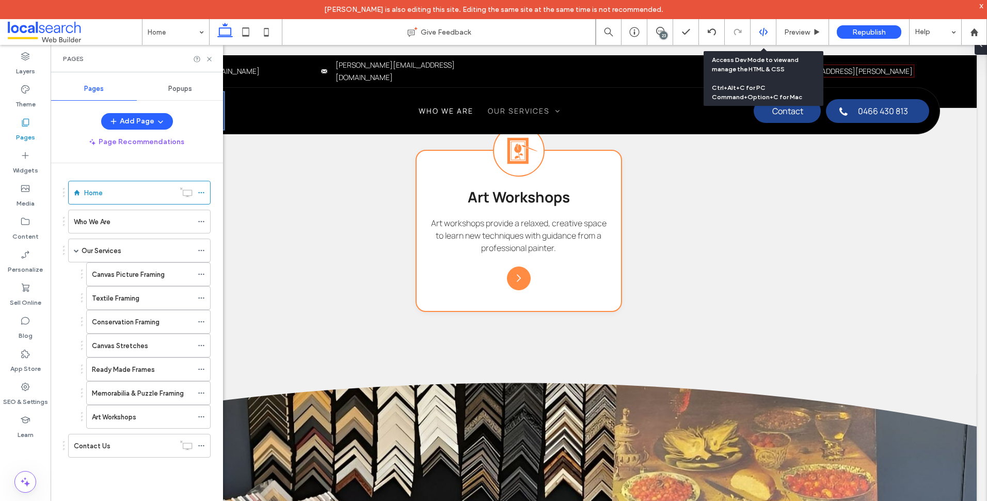
click at [760, 35] on icon at bounding box center [763, 31] width 9 height 9
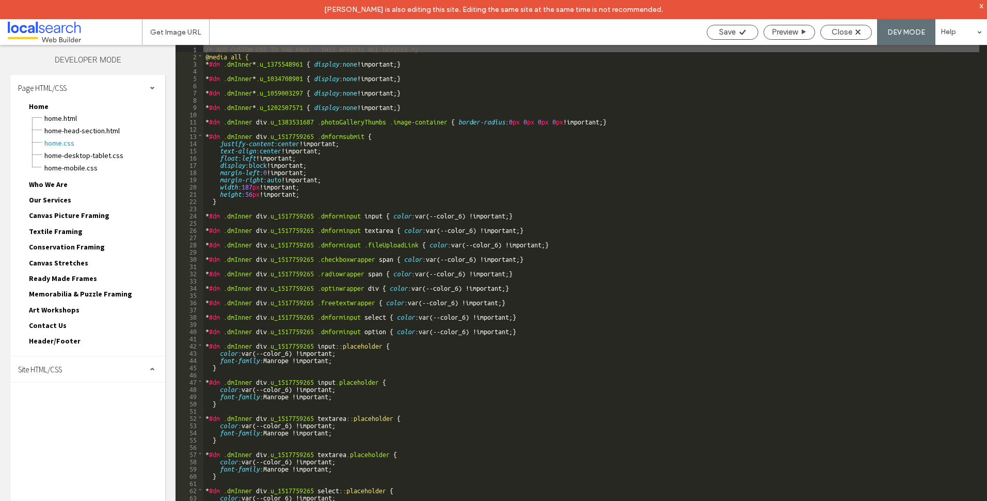
click at [101, 373] on div "Site HTML/CSS" at bounding box center [87, 369] width 155 height 26
click at [79, 412] on span "site.css" at bounding box center [106, 414] width 117 height 10
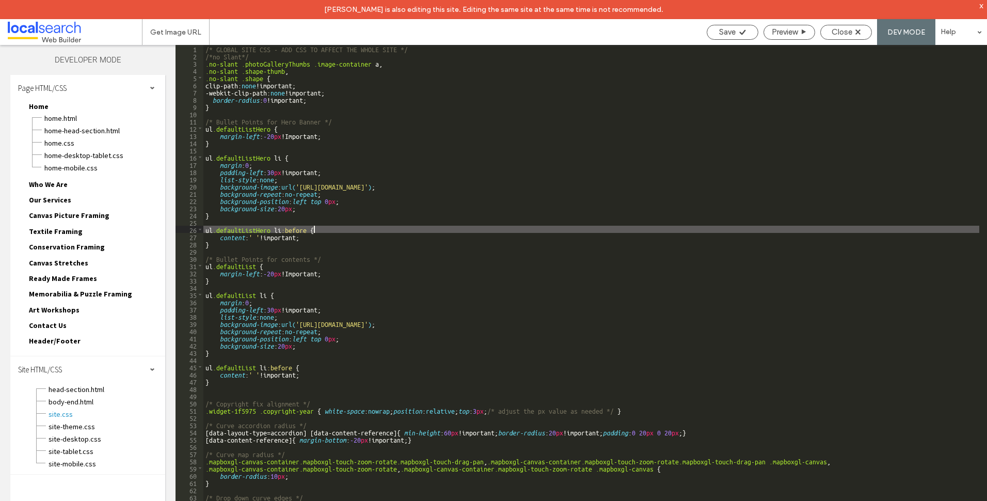
click at [432, 231] on div "/* GLOBAL SITE CSS - ADD CSS TO AFFECT THE WHOLE SITE */ /*no Slant*/ .no-slant…" at bounding box center [591, 289] width 776 height 489
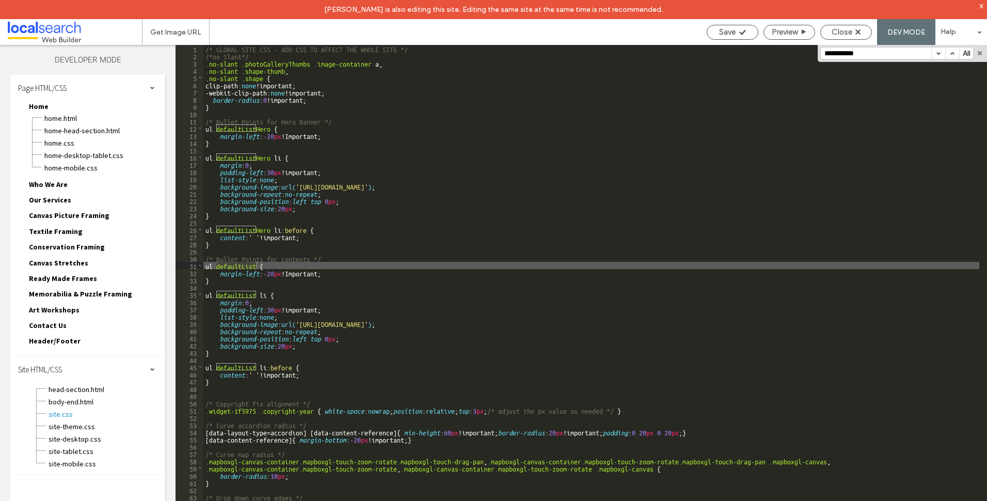
type input "**********"
click at [488, 281] on div "/* GLOBAL SITE CSS - ADD CSS TO AFFECT THE WHOLE SITE */ /*no Slant*/ .no-slant…" at bounding box center [591, 289] width 776 height 489
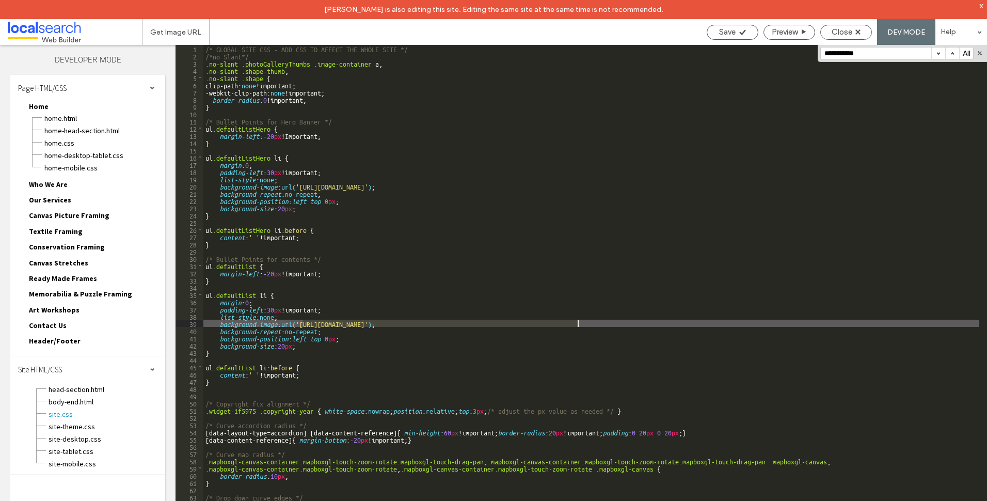
drag, startPoint x: 302, startPoint y: 324, endPoint x: 578, endPoint y: 324, distance: 275.7
click at [578, 324] on div "/* GLOBAL SITE CSS - ADD CSS TO AFFECT THE WHOLE SITE */ /*no Slant*/ .no-slant…" at bounding box center [591, 289] width 776 height 489
click at [855, 30] on div "Close" at bounding box center [846, 31] width 51 height 9
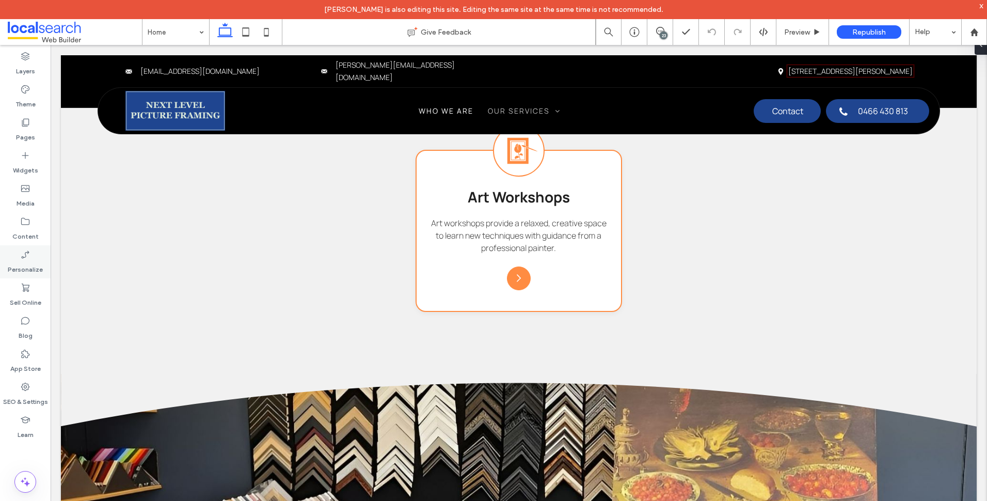
type input "*******"
type input "**"
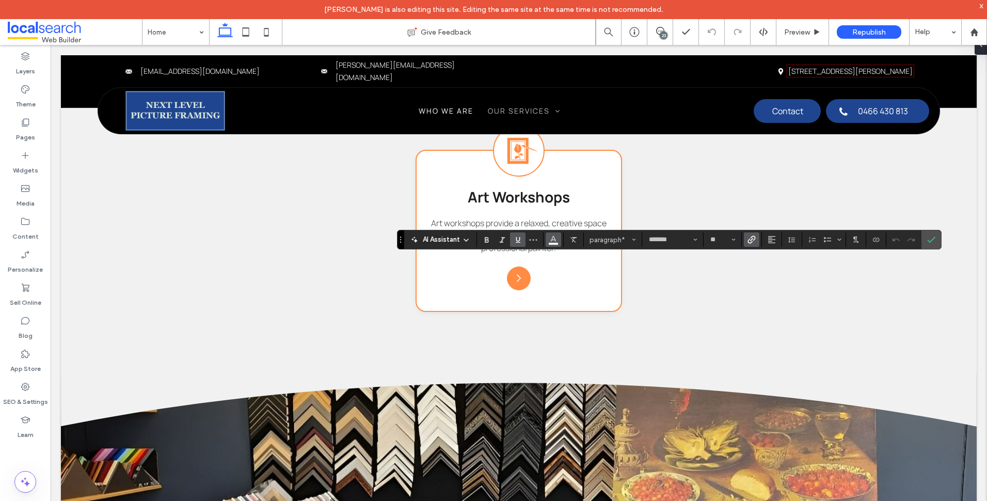
click at [549, 242] on icon "Color" at bounding box center [553, 238] width 8 height 8
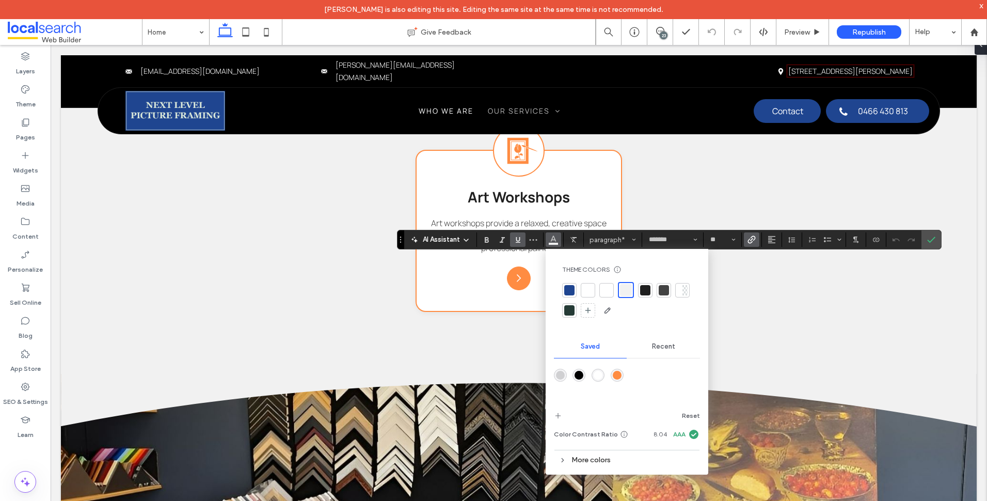
click at [617, 376] on div "rgba(255,140,66,1)" at bounding box center [617, 375] width 9 height 9
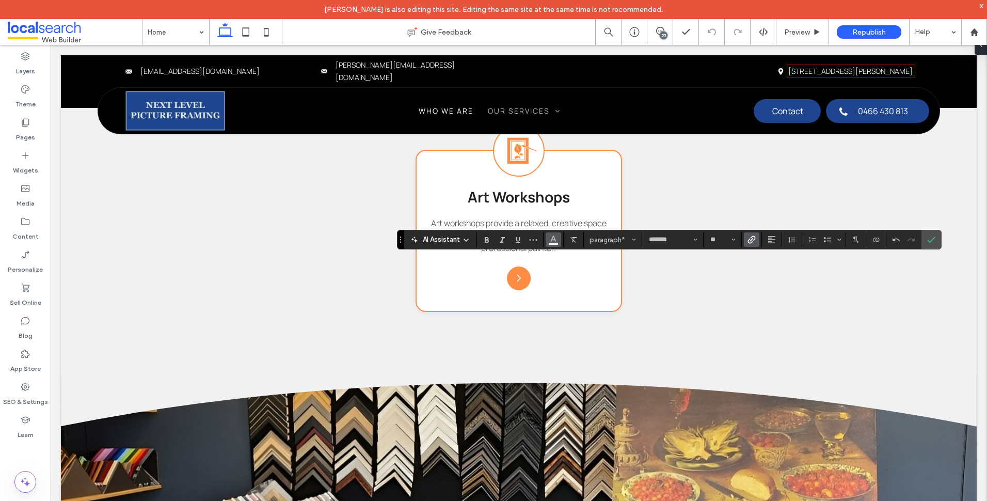
click at [557, 244] on span "Color" at bounding box center [553, 238] width 8 height 13
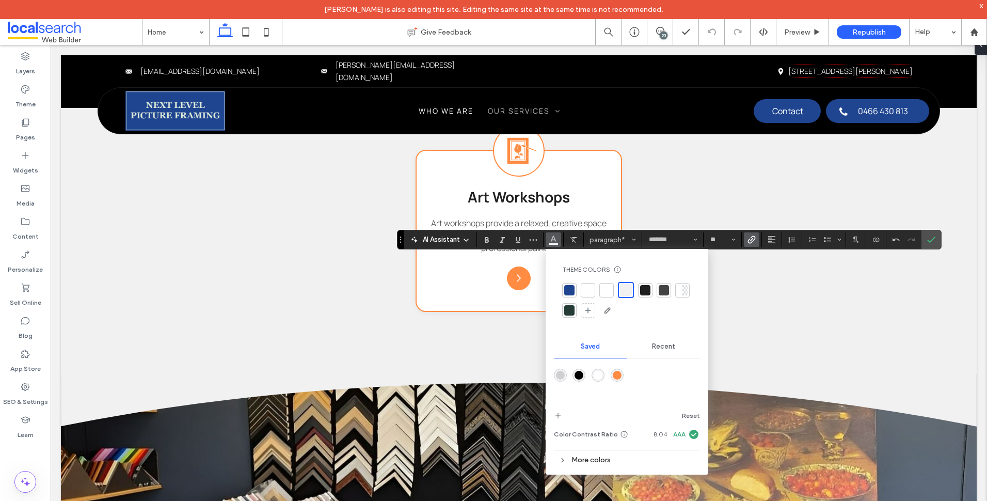
click at [614, 375] on div "rgba(255,140,66,1)" at bounding box center [617, 375] width 9 height 9
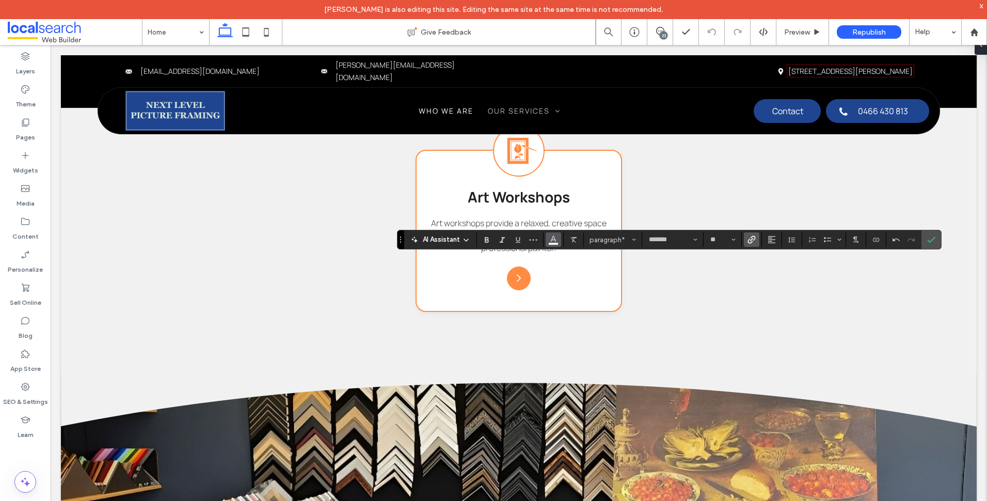
click at [556, 243] on icon "Color" at bounding box center [553, 238] width 8 height 8
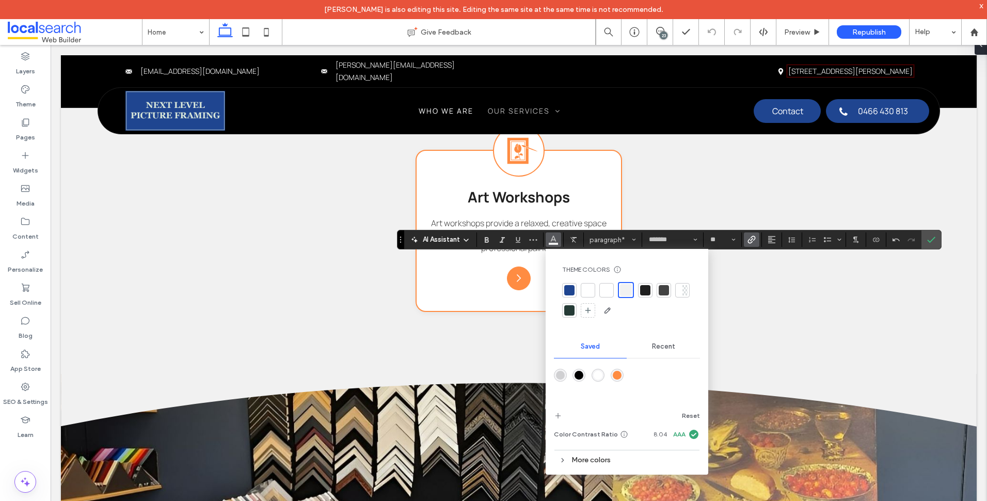
click at [617, 374] on div "rgba(255,140,66,1)" at bounding box center [617, 375] width 9 height 9
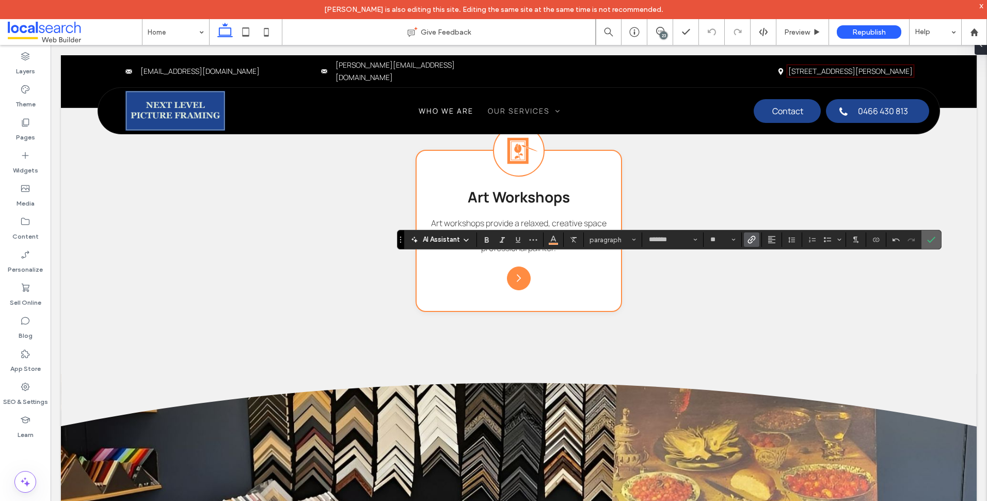
click at [927, 239] on icon "Confirm" at bounding box center [931, 239] width 8 height 8
click at [556, 241] on icon "Color" at bounding box center [553, 238] width 8 height 8
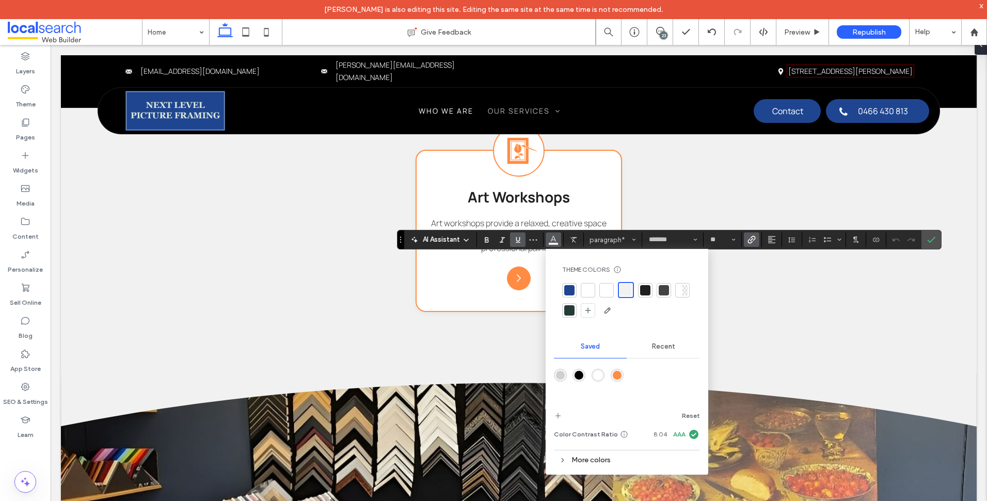
click at [616, 370] on div "rgba(255,140,66,1)" at bounding box center [617, 375] width 13 height 13
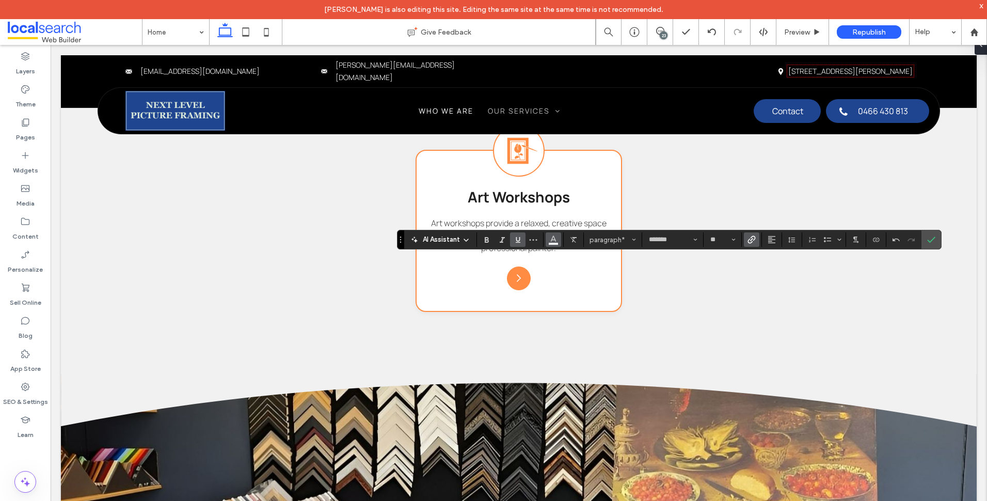
click at [552, 240] on use "Color" at bounding box center [553, 239] width 6 height 6
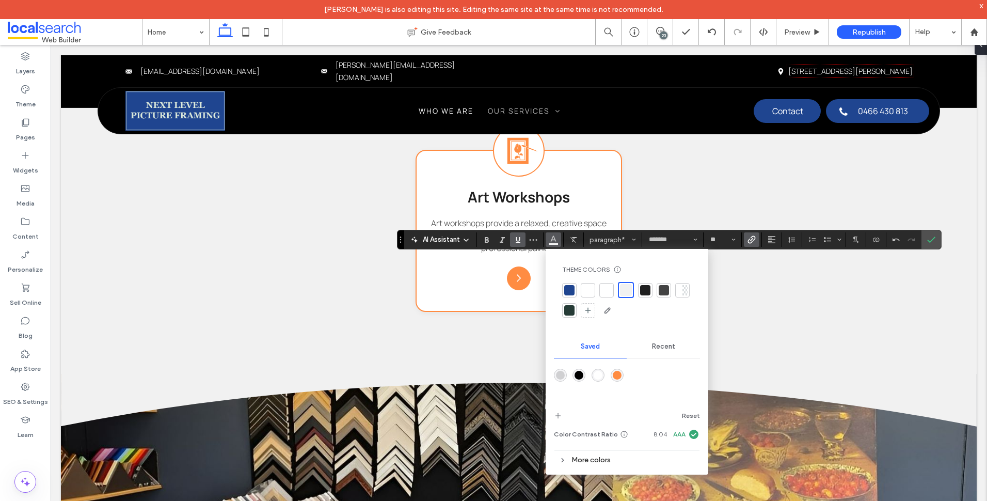
click at [618, 372] on div "rgba(255,140,66,1)" at bounding box center [617, 375] width 9 height 9
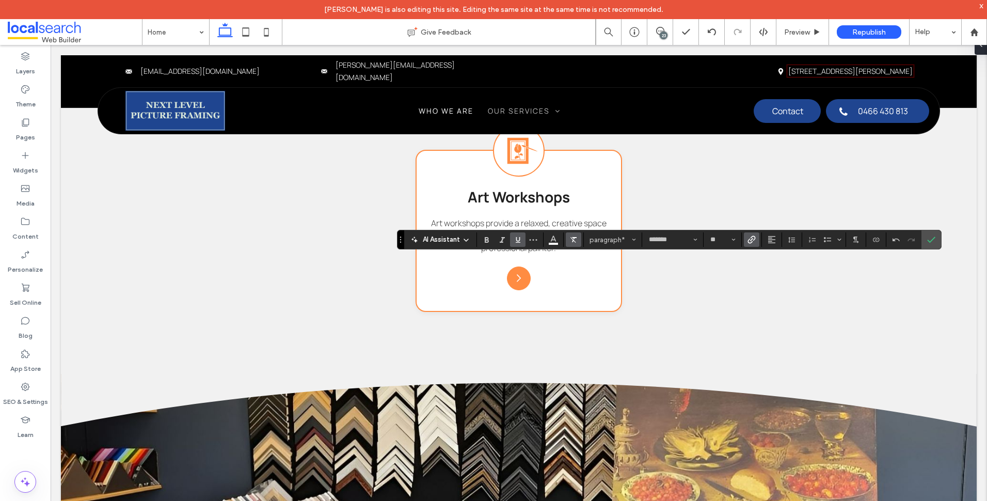
click at [557, 238] on icon "Color" at bounding box center [553, 238] width 8 height 8
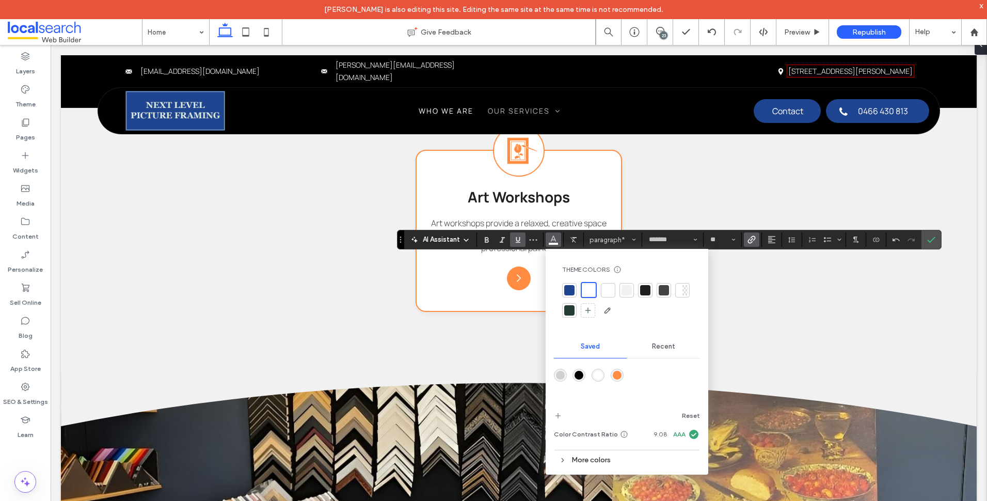
click at [617, 374] on div "rgba(255,140,66,1)" at bounding box center [617, 375] width 9 height 9
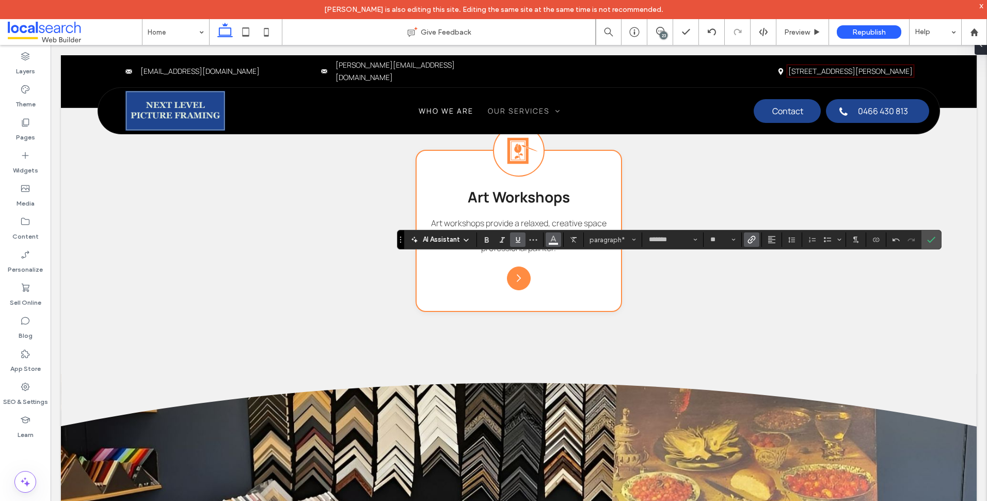
click at [555, 241] on icon "Color" at bounding box center [553, 238] width 8 height 8
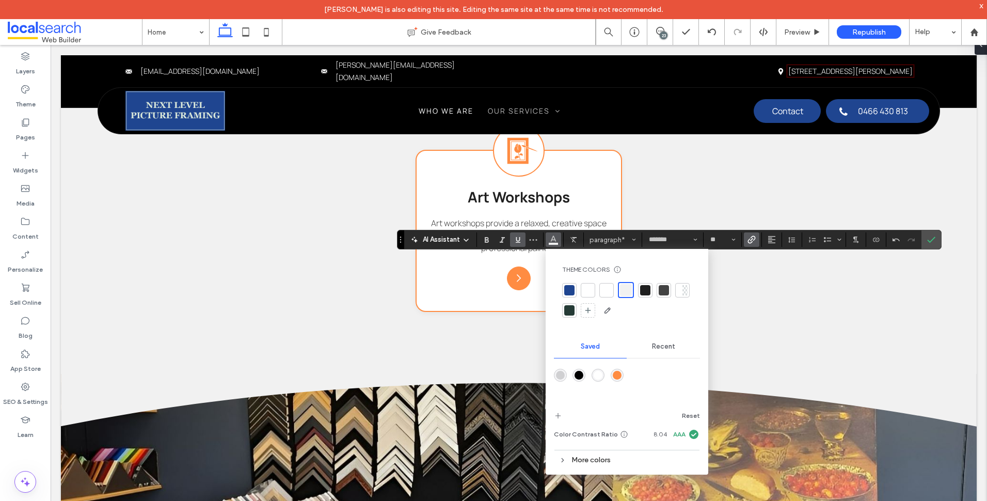
click at [618, 376] on div "rgba(255,140,66,1)" at bounding box center [617, 375] width 9 height 9
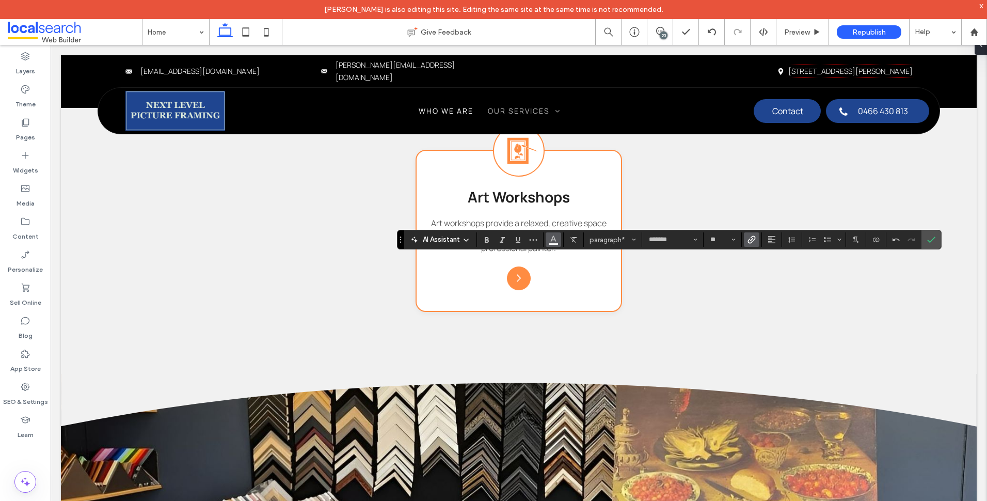
click at [555, 241] on use "Color" at bounding box center [553, 239] width 6 height 6
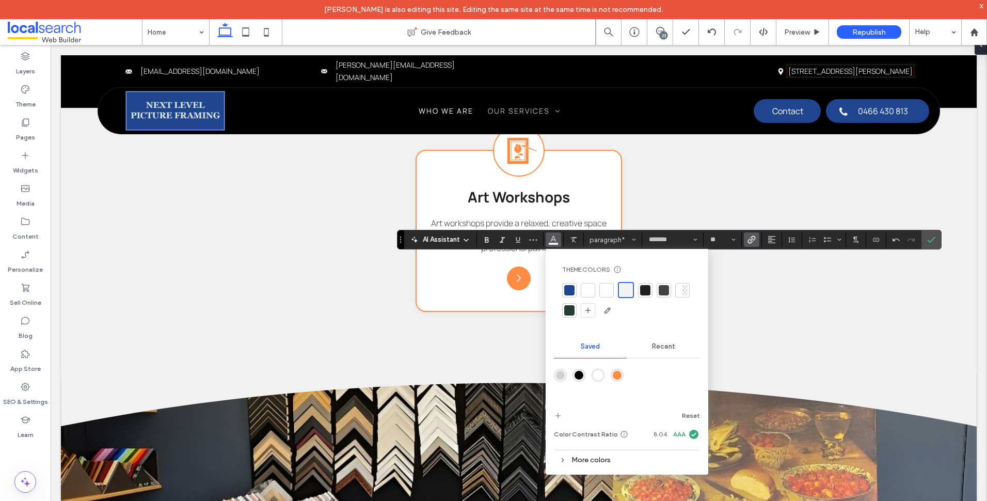
click at [615, 373] on div "rgba(255,140,66,1)" at bounding box center [617, 375] width 9 height 9
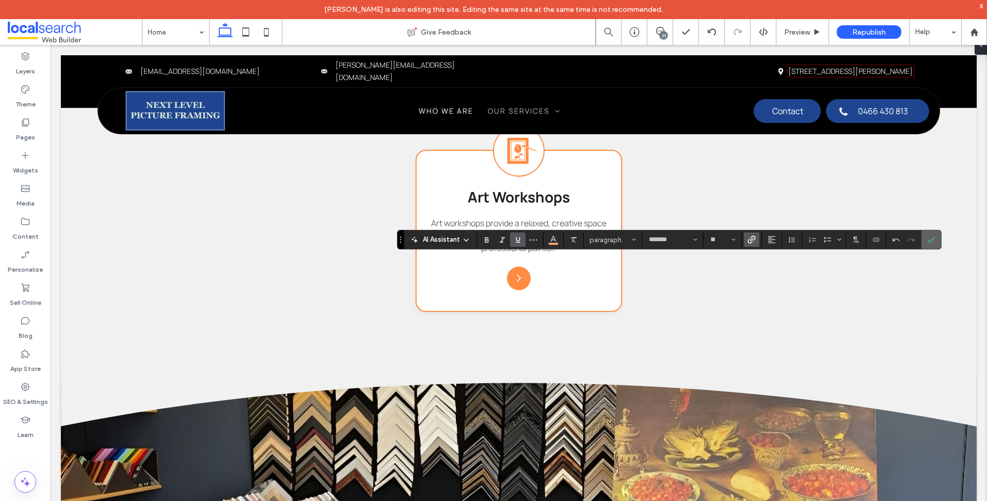
click at [930, 240] on icon "Confirm" at bounding box center [931, 239] width 8 height 8
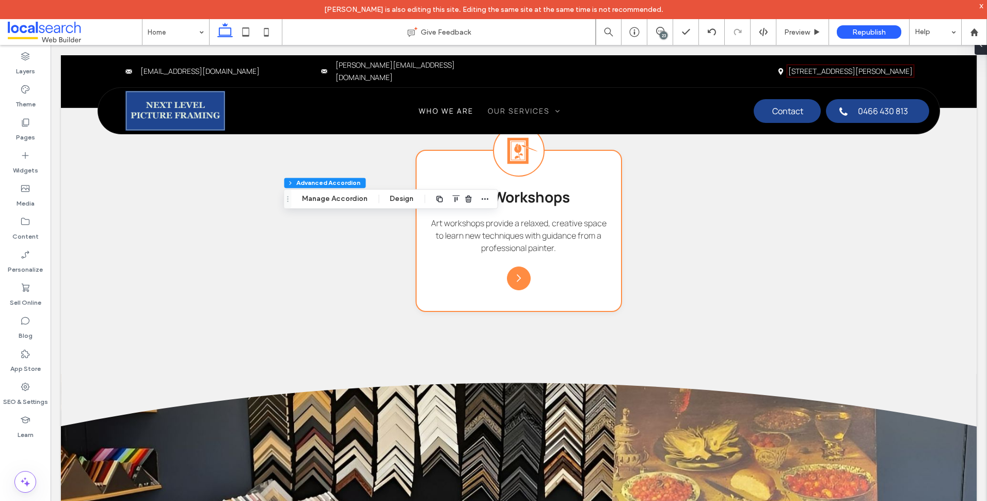
type input "*"
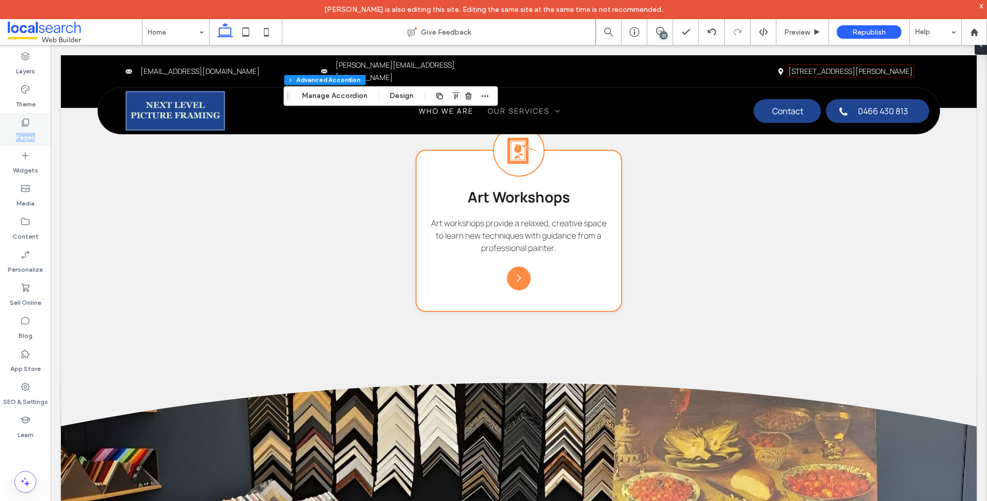
click at [33, 124] on div "Pages" at bounding box center [25, 129] width 51 height 33
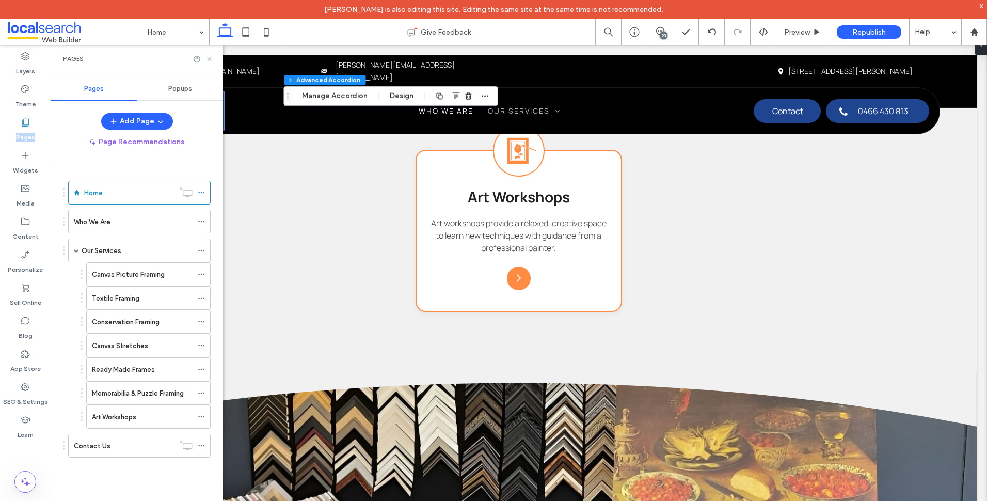
drag, startPoint x: 121, startPoint y: 215, endPoint x: 116, endPoint y: 217, distance: 5.4
click at [121, 214] on div "Who We Are" at bounding box center [133, 221] width 119 height 23
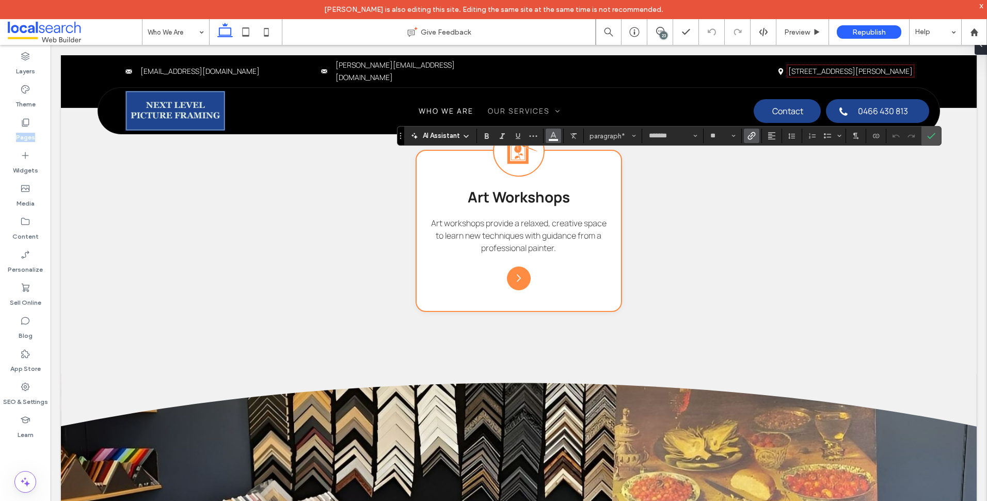
click at [555, 138] on icon "Color" at bounding box center [553, 135] width 8 height 8
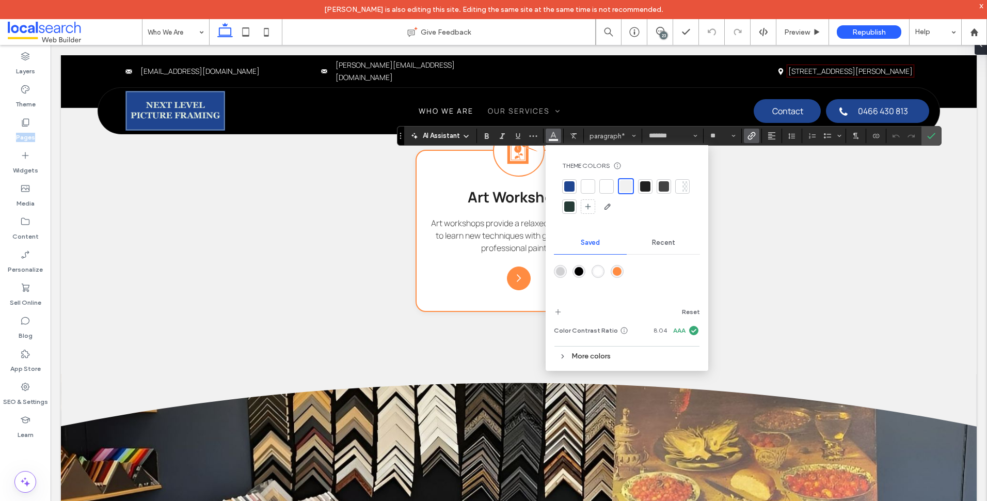
click at [615, 275] on div "rgba(255,140,66,1)" at bounding box center [617, 271] width 9 height 9
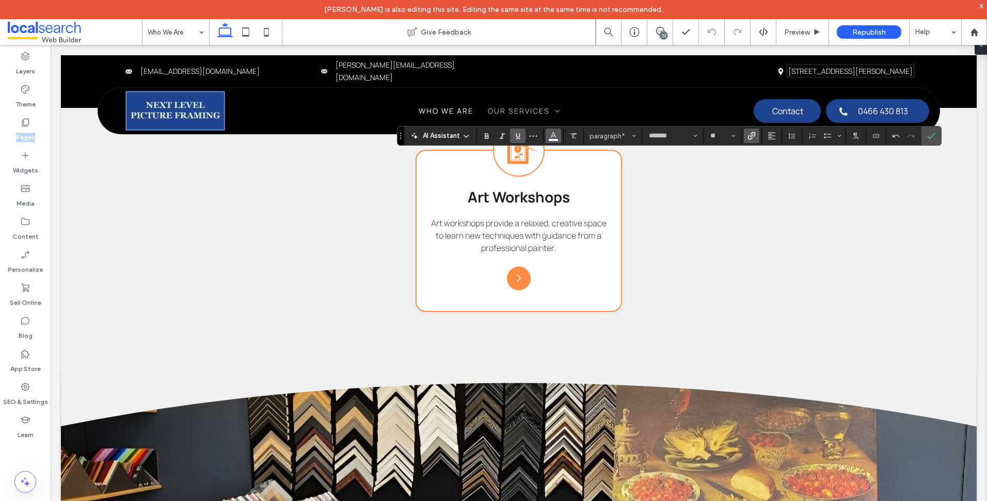
click at [551, 134] on icon "Color" at bounding box center [553, 135] width 8 height 8
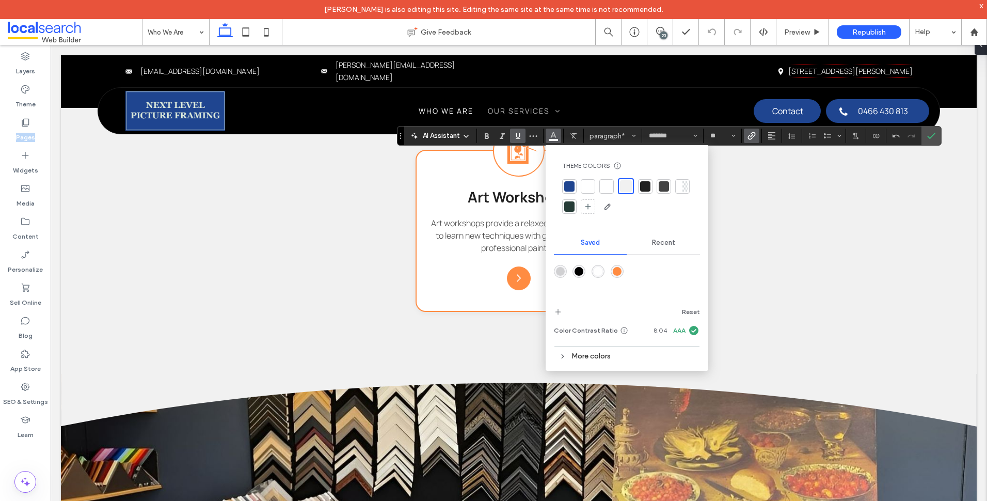
click at [620, 273] on div "rgba(255,140,66,1)" at bounding box center [617, 271] width 9 height 9
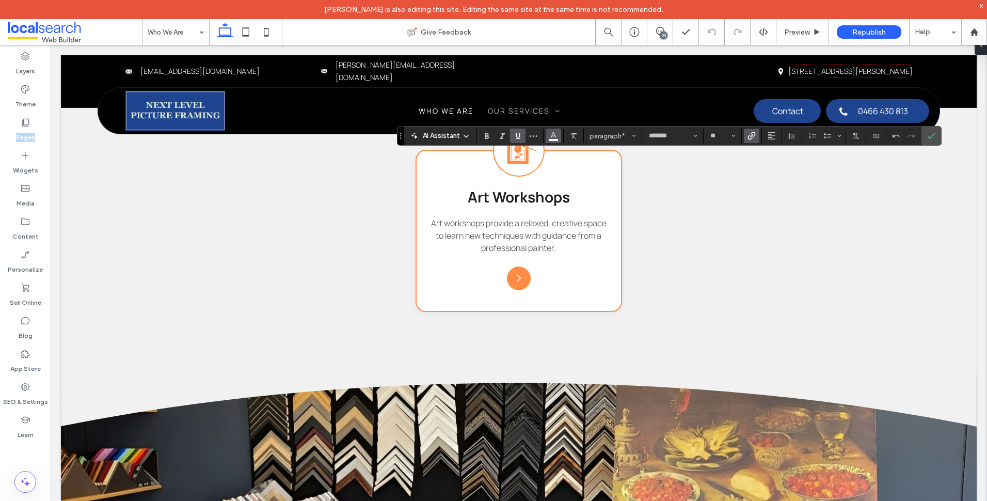
click at [554, 137] on icon "Color" at bounding box center [553, 135] width 8 height 8
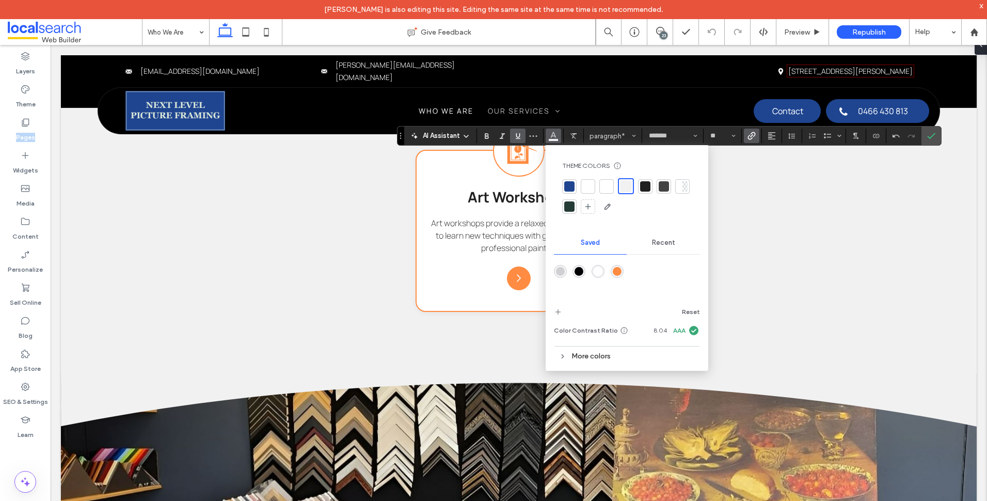
click at [620, 271] on div "rgba(255,140,66,1)" at bounding box center [617, 271] width 9 height 9
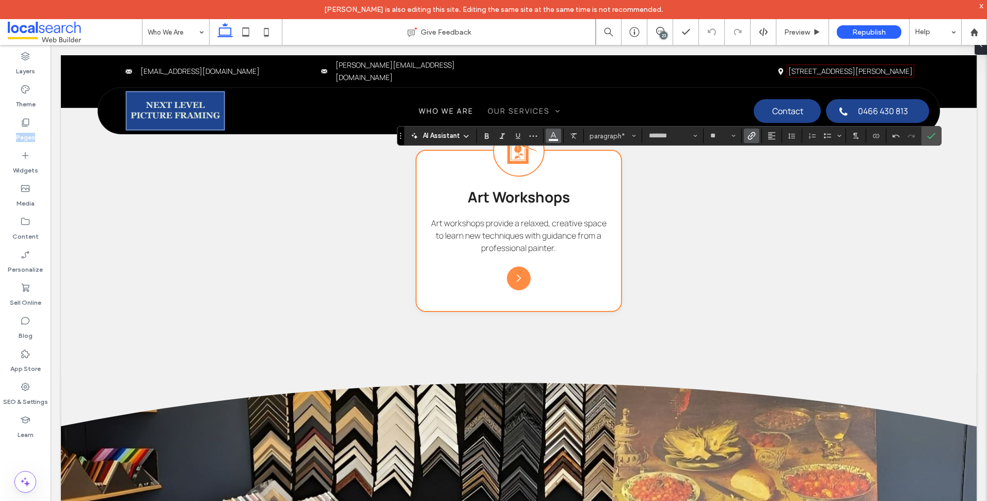
click at [558, 138] on button "Color" at bounding box center [553, 136] width 15 height 14
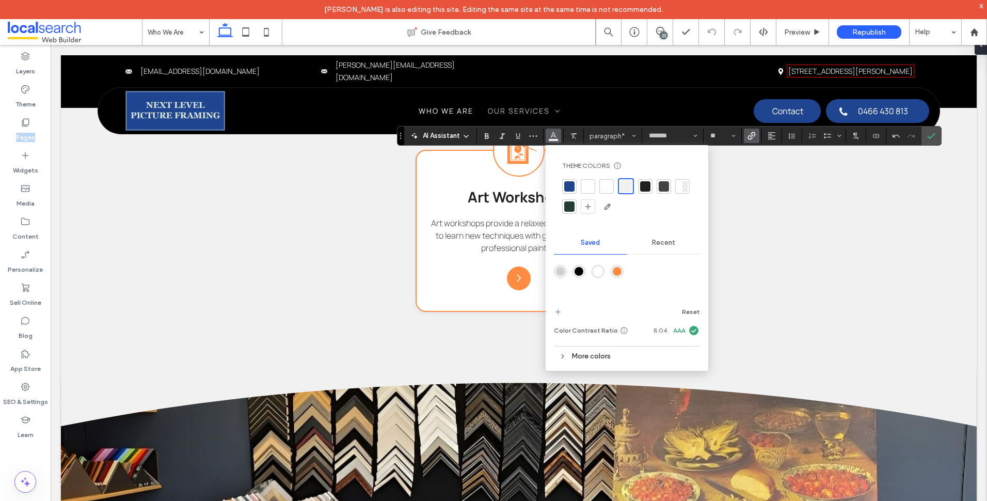
click at [618, 266] on div "rgba(255,140,66,1)" at bounding box center [617, 271] width 13 height 13
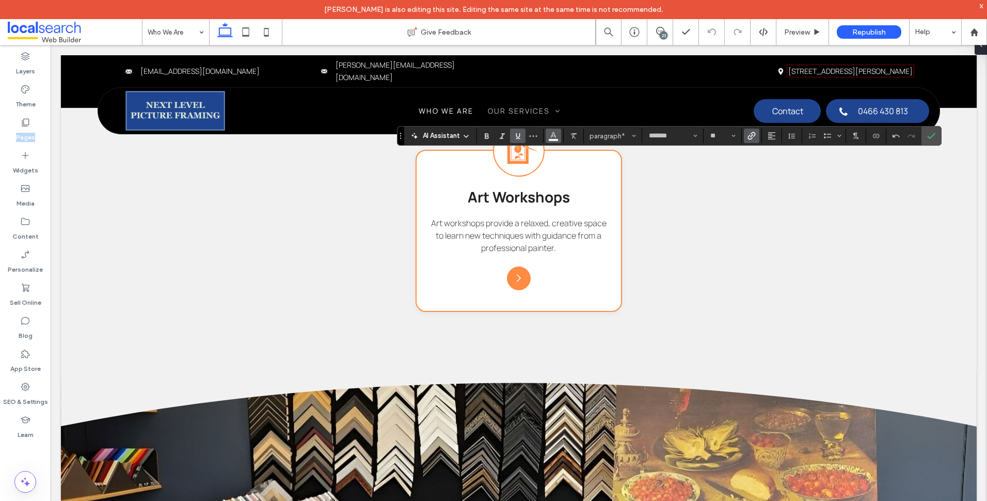
click at [553, 138] on icon "Color" at bounding box center [553, 135] width 8 height 8
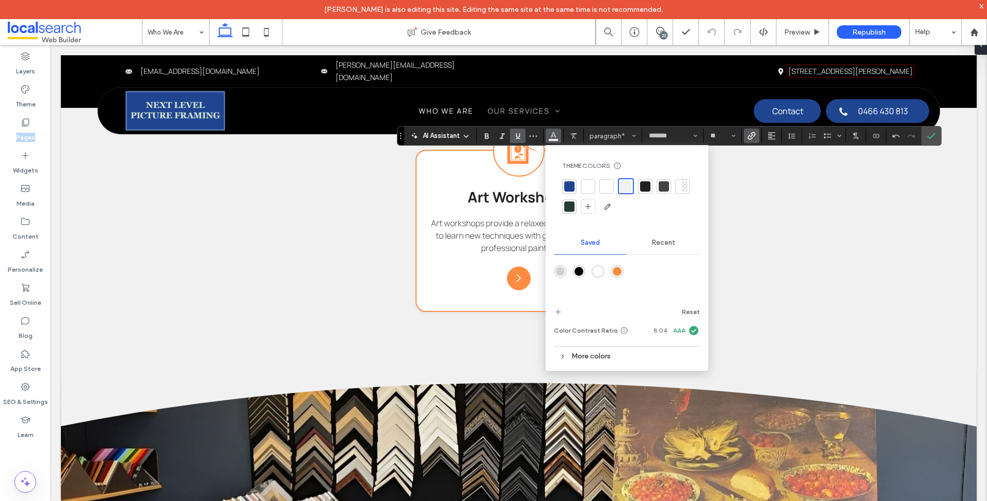
click at [615, 267] on div "rgba(255,140,66,1)" at bounding box center [617, 271] width 9 height 9
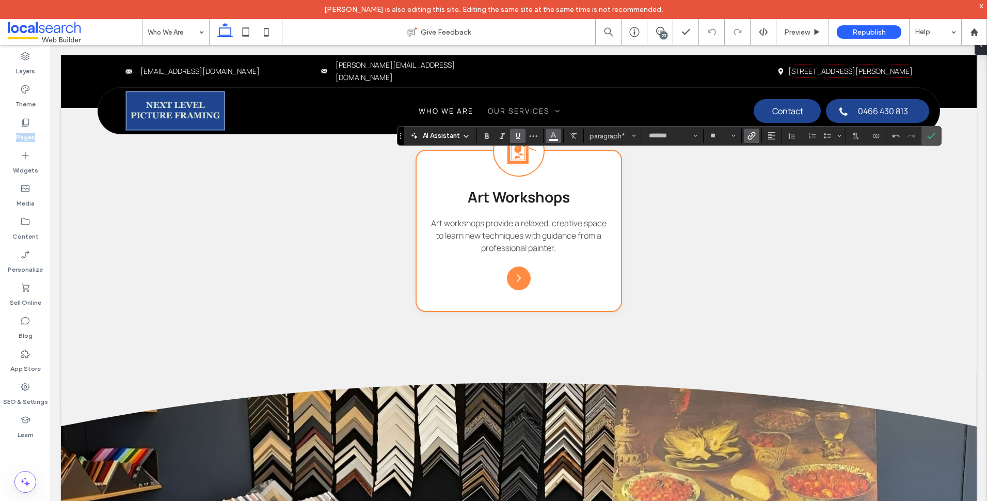
click at [548, 133] on button "Color" at bounding box center [553, 136] width 15 height 14
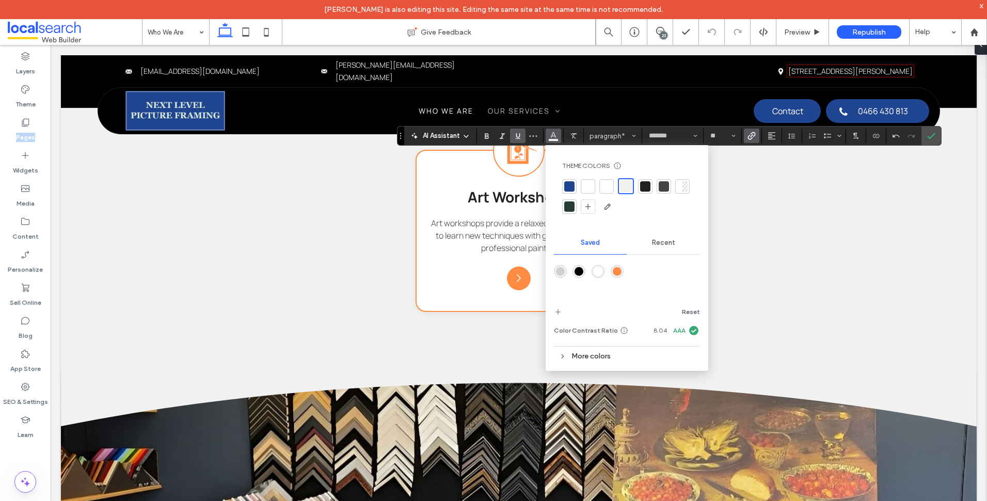
click at [619, 269] on div "rgba(255,140,66,1)" at bounding box center [617, 271] width 9 height 9
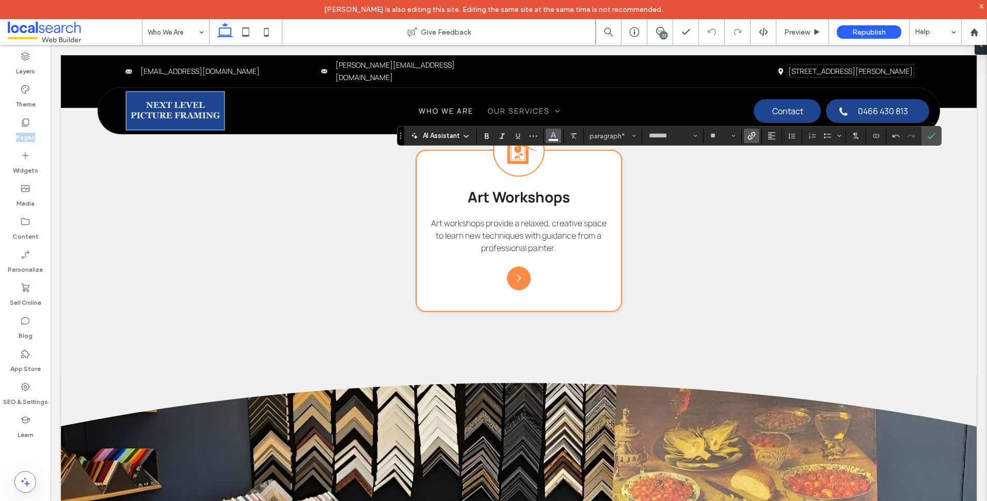
click at [556, 135] on icon "Color" at bounding box center [553, 135] width 8 height 8
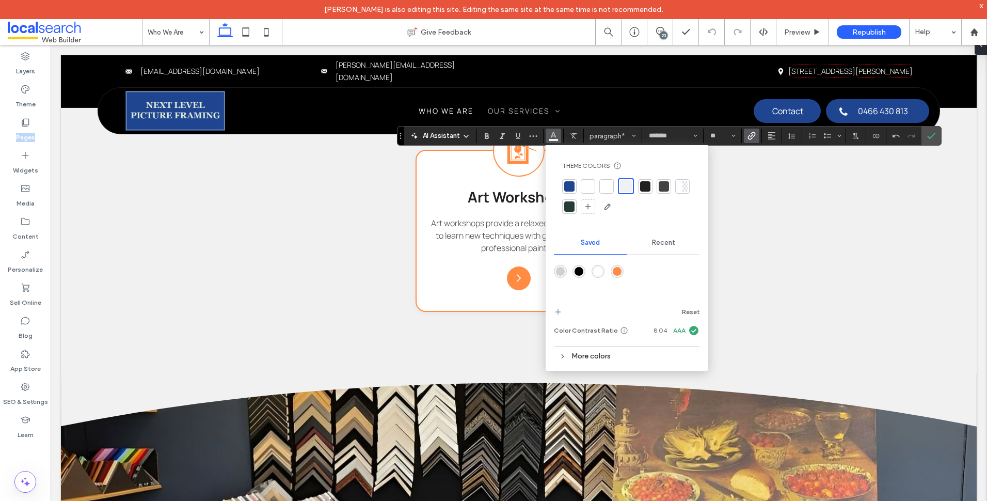
click at [614, 264] on div at bounding box center [627, 279] width 146 height 39
click at [617, 269] on div "rgba(255,140,66,1)" at bounding box center [617, 271] width 9 height 9
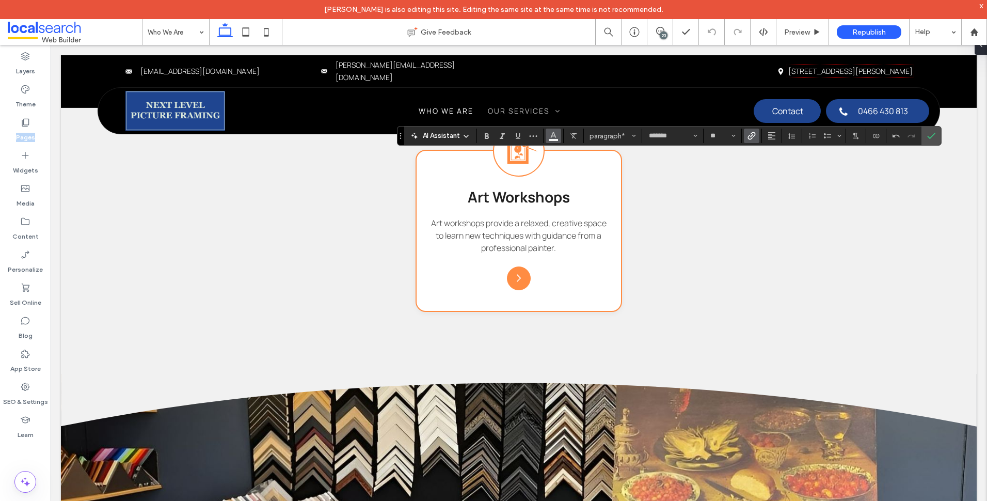
click at [549, 134] on icon "Color" at bounding box center [553, 135] width 8 height 8
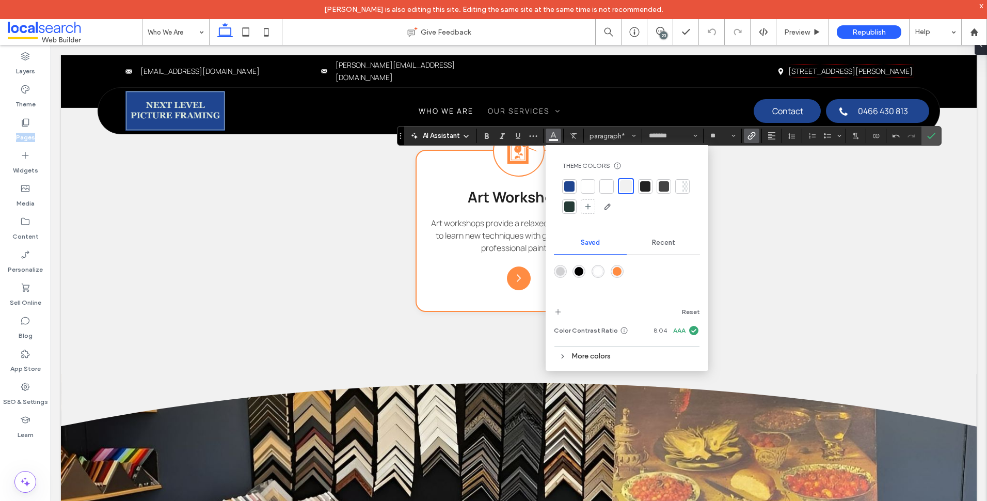
click at [618, 268] on div "rgba(255,140,66,1)" at bounding box center [617, 271] width 9 height 9
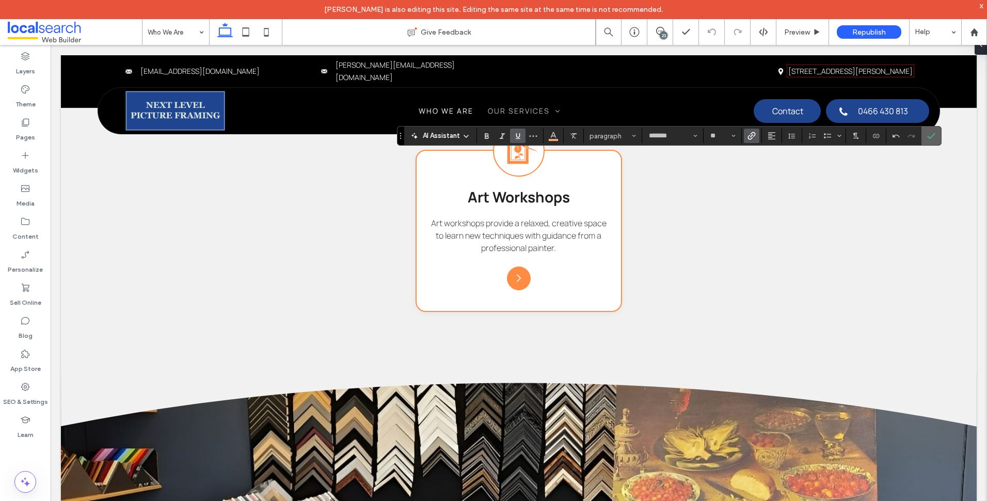
click at [928, 132] on icon "Confirm" at bounding box center [931, 136] width 8 height 8
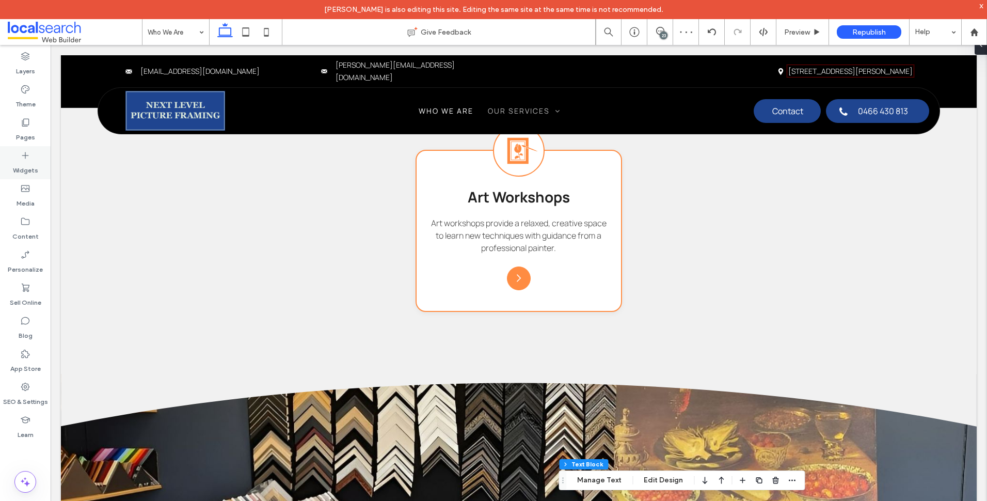
click at [26, 129] on label "Pages" at bounding box center [25, 135] width 19 height 14
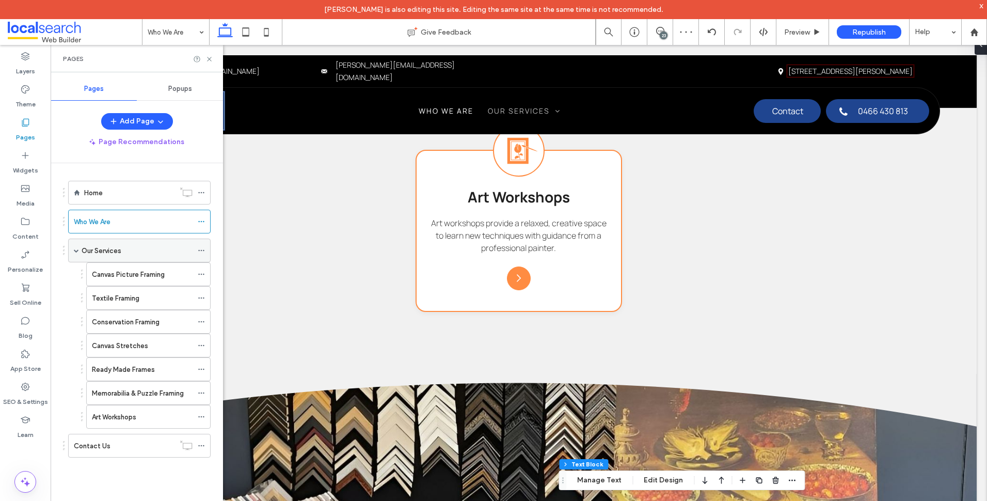
click at [129, 247] on div "Our Services" at bounding box center [137, 250] width 111 height 11
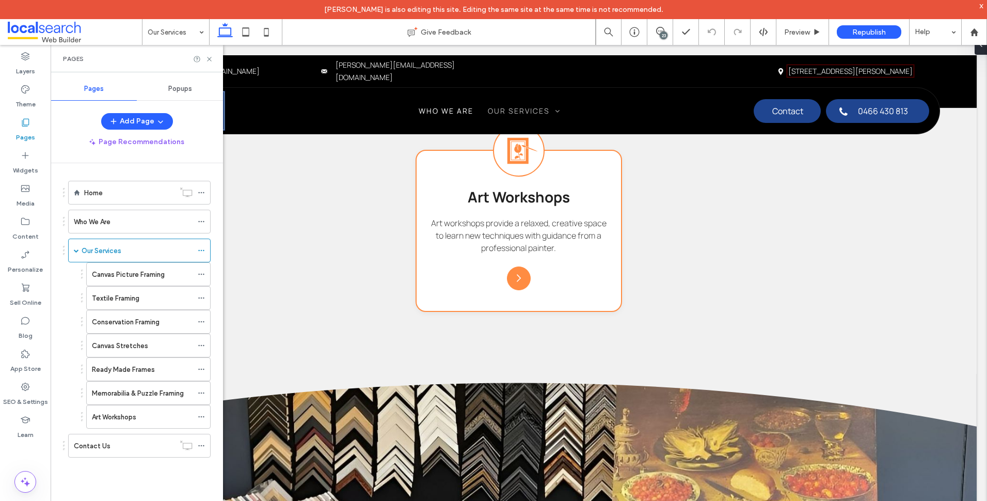
drag, startPoint x: 153, startPoint y: 289, endPoint x: 142, endPoint y: 297, distance: 13.6
click at [151, 289] on div "Textile Framing" at bounding box center [142, 298] width 101 height 23
click at [238, 31] on icon at bounding box center [245, 32] width 21 height 21
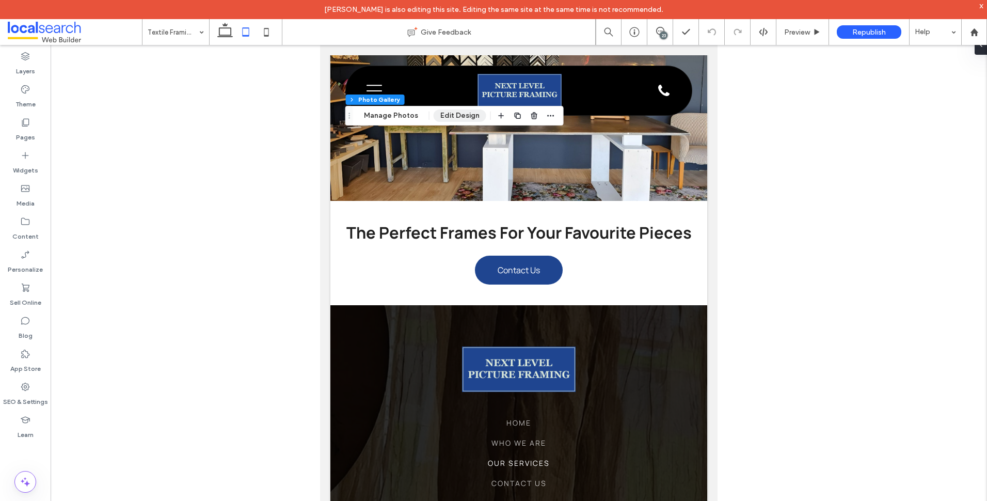
click at [444, 110] on button "Edit Design" at bounding box center [460, 115] width 53 height 12
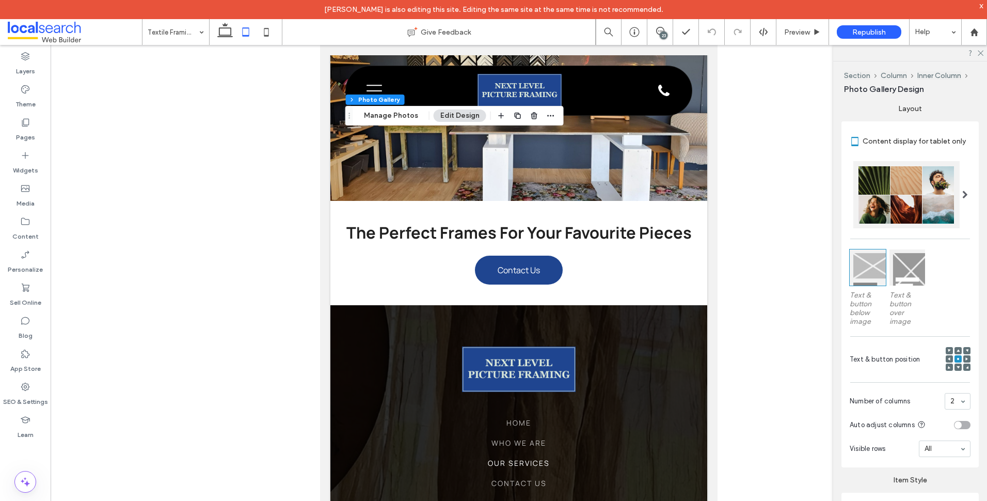
scroll to position [266, 0]
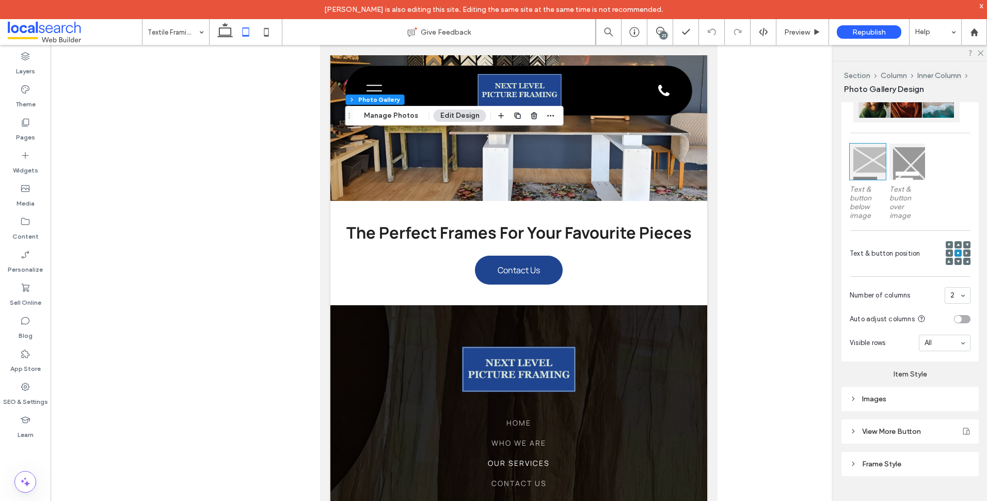
drag, startPoint x: 914, startPoint y: 396, endPoint x: 916, endPoint y: 391, distance: 6.2
click at [914, 396] on div "Images" at bounding box center [910, 398] width 121 height 9
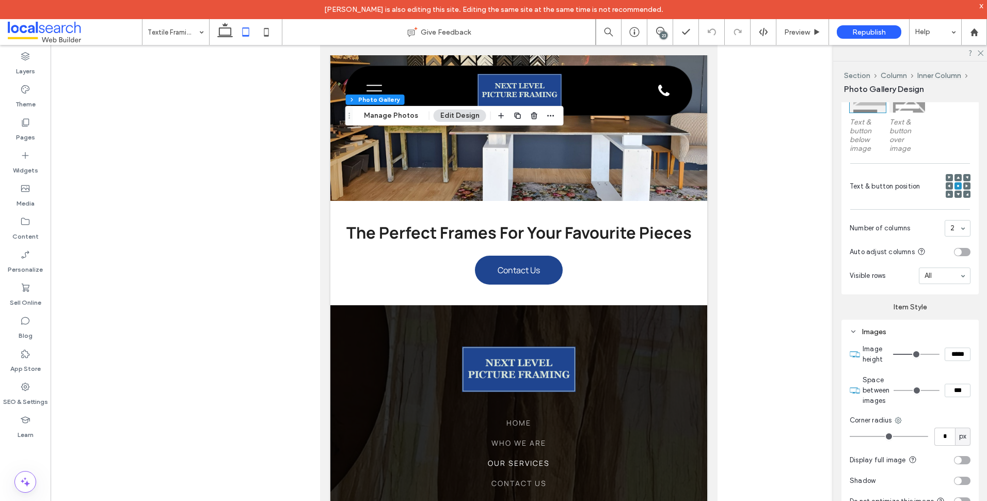
scroll to position [421, 0]
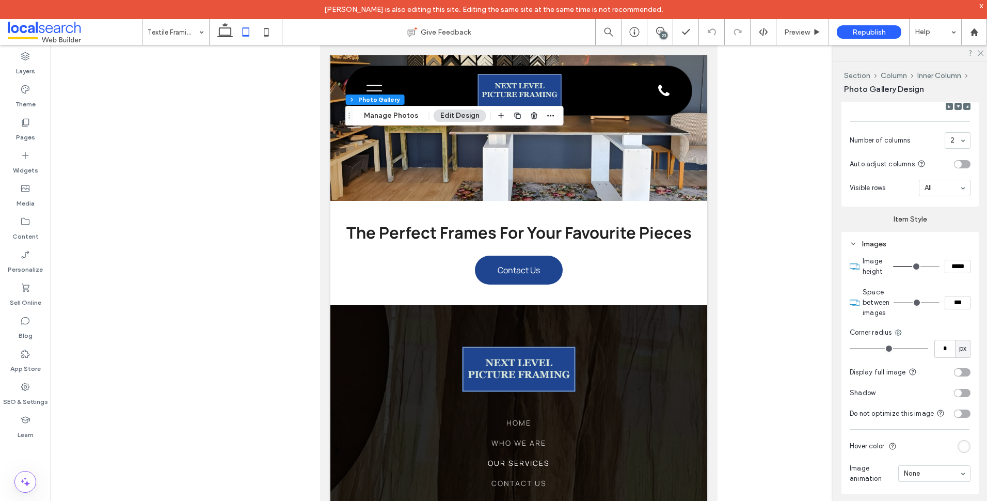
drag, startPoint x: 950, startPoint y: 299, endPoint x: 958, endPoint y: 301, distance: 8.2
click at [949, 299] on input "***" at bounding box center [958, 302] width 26 height 13
type input "****"
type input "**"
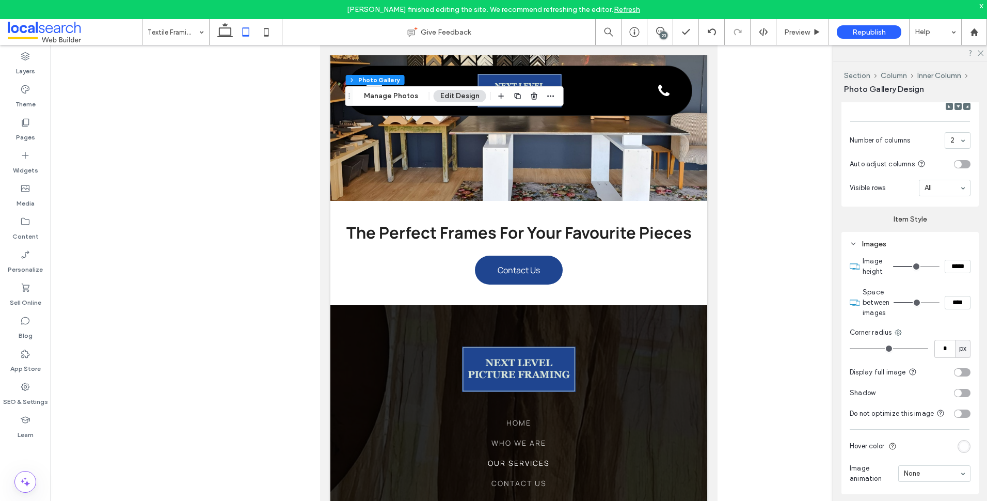
drag, startPoint x: 270, startPoint y: 34, endPoint x: 340, endPoint y: 99, distance: 95.7
click at [270, 34] on icon at bounding box center [266, 32] width 21 height 21
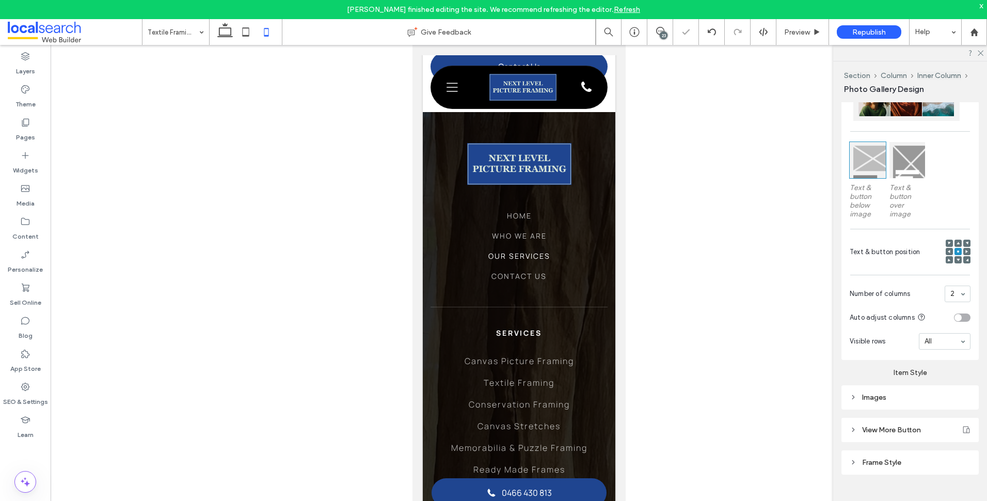
scroll to position [275, 0]
click at [244, 34] on icon at bounding box center [245, 32] width 21 height 21
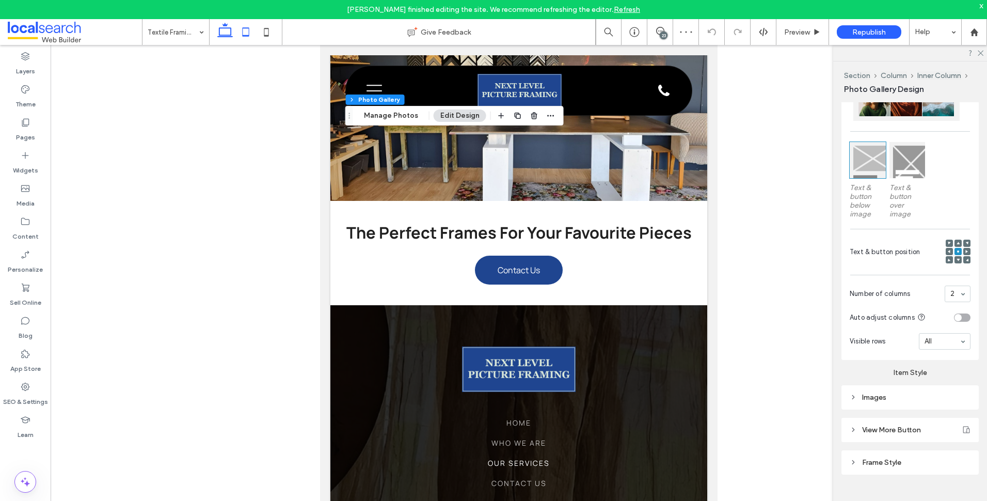
scroll to position [266, 0]
click at [917, 398] on div "Images" at bounding box center [910, 398] width 121 height 9
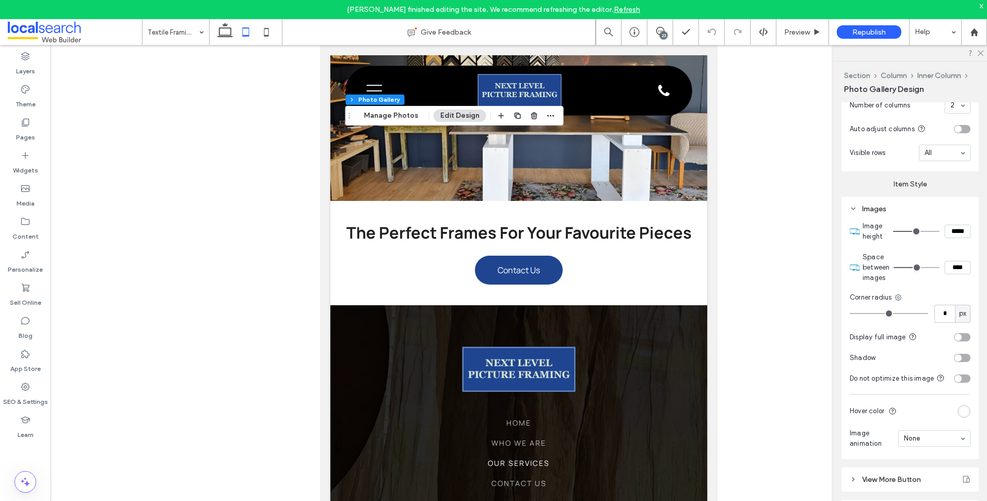
scroll to position [473, 0]
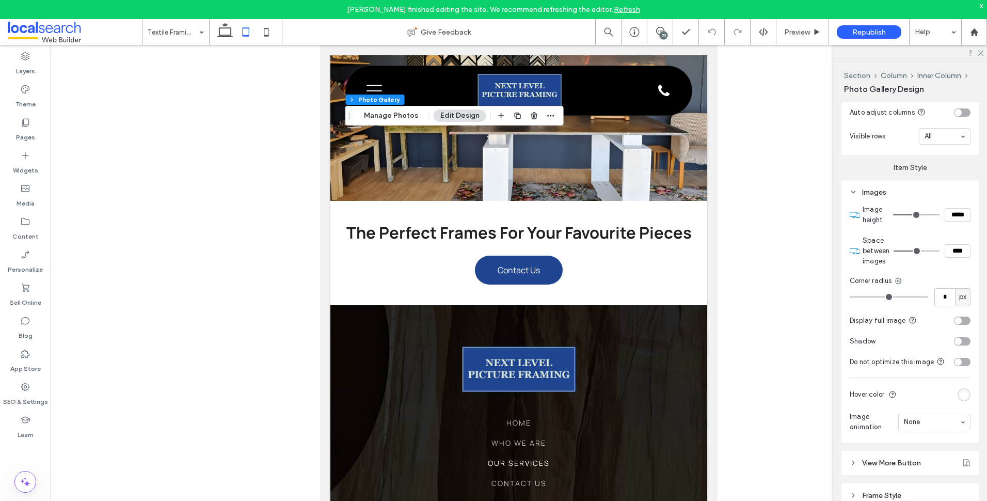
click at [959, 210] on input "*****" at bounding box center [958, 214] width 26 height 13
type input "*****"
type input "***"
click at [960, 213] on input "*****" at bounding box center [958, 214] width 26 height 13
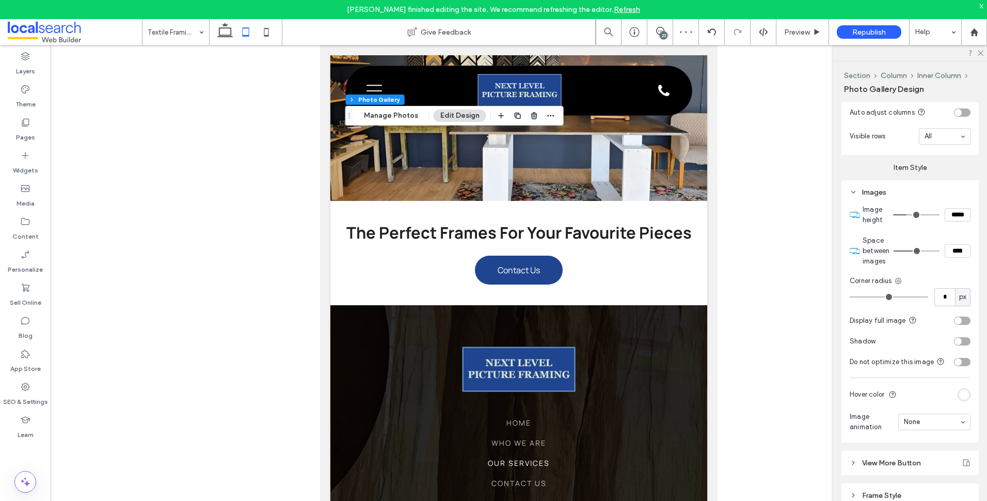
click at [958, 213] on input "*****" at bounding box center [958, 214] width 26 height 13
type input "*****"
type input "***"
click at [982, 52] on use at bounding box center [981, 54] width 6 height 6
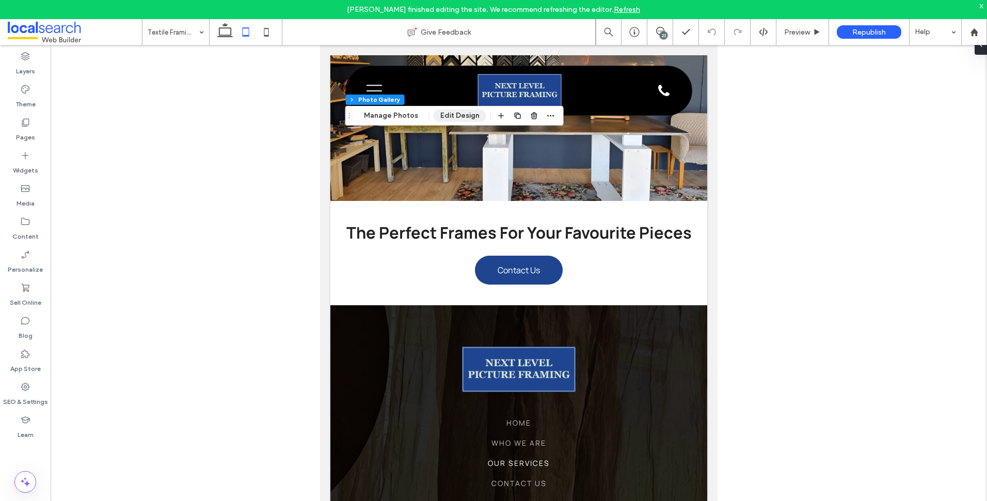
click at [438, 119] on button "Edit Design" at bounding box center [460, 115] width 53 height 12
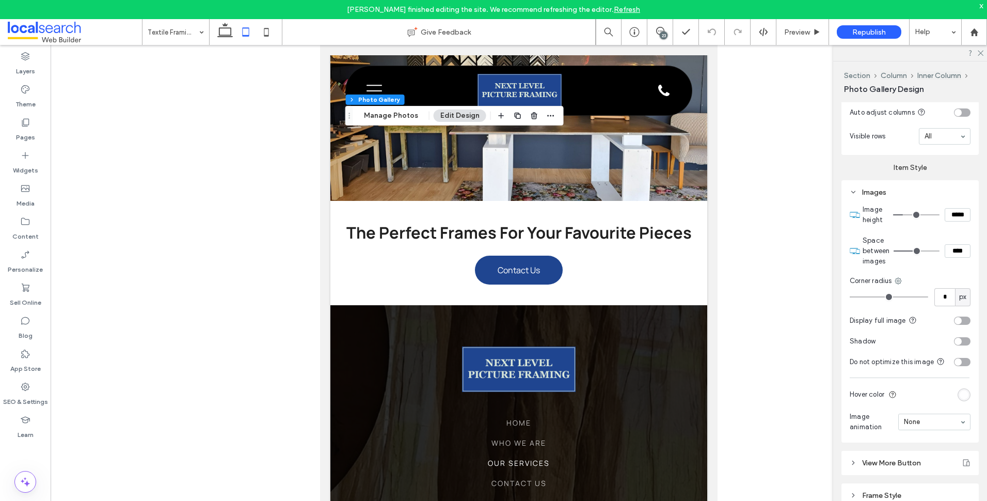
drag, startPoint x: 655, startPoint y: 30, endPoint x: 726, endPoint y: 150, distance: 139.8
click at [653, 30] on span at bounding box center [659, 31] width 25 height 8
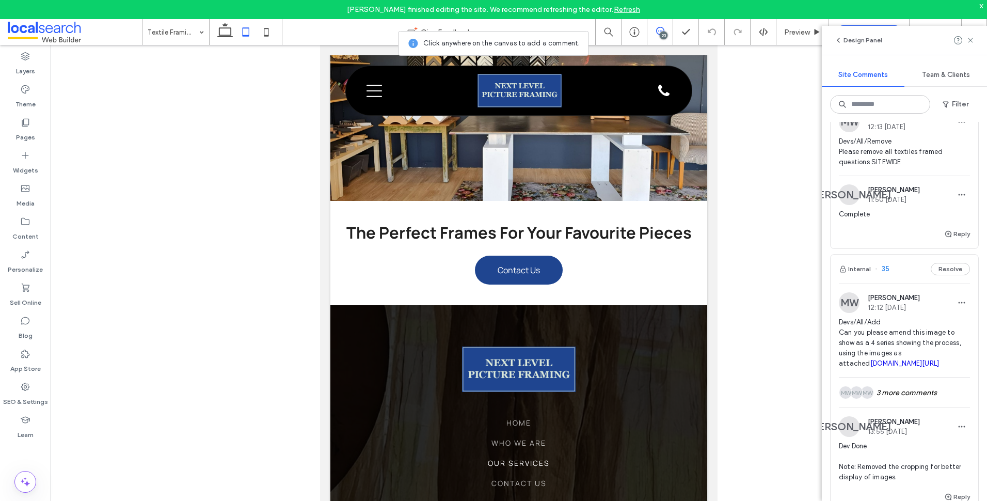
scroll to position [2581, 0]
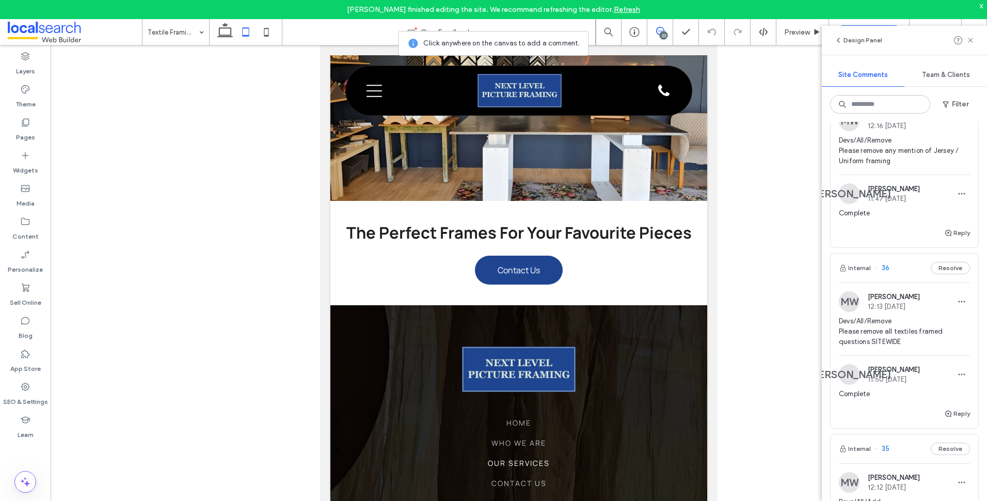
click at [921, 347] on span "Devs/All/Remove Please remove all textiles framed questions SITEWIDE" at bounding box center [904, 331] width 131 height 31
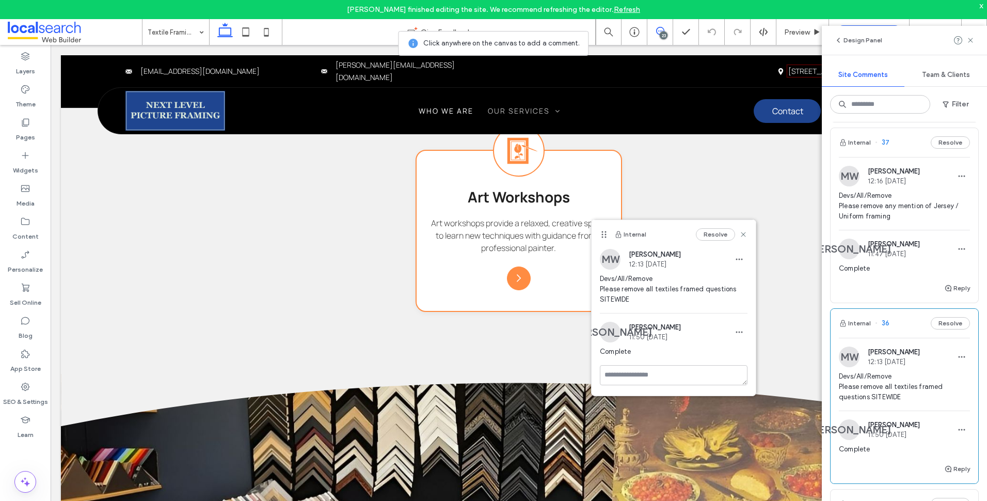
scroll to position [2426, 0]
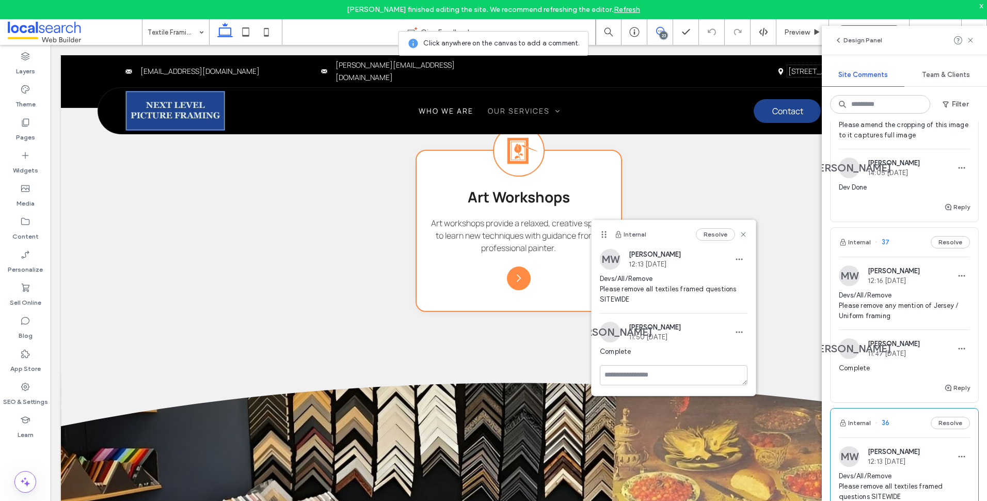
click at [920, 329] on div "Devs/All/Remove Please remove any mention of Jersey / Uniform framing" at bounding box center [904, 309] width 131 height 39
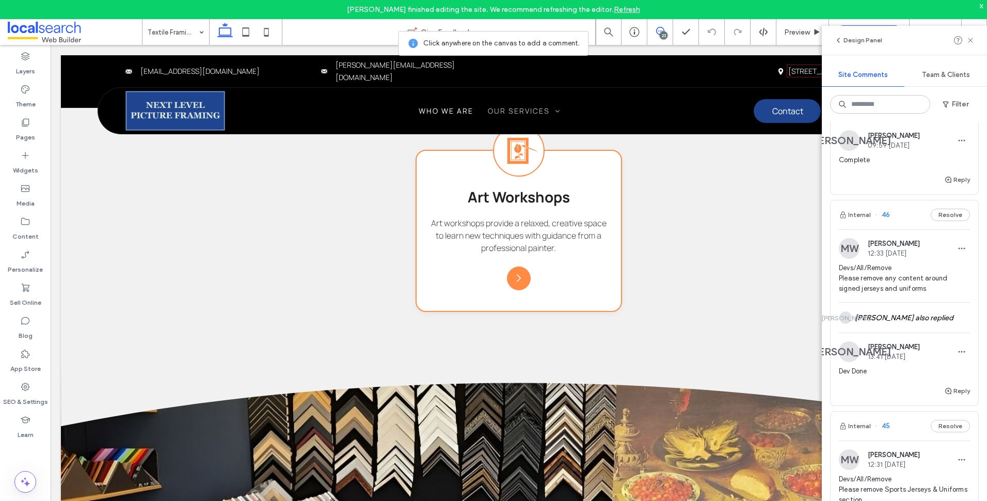
scroll to position [774, 0]
click at [920, 323] on div "JA James Adderley also replied" at bounding box center [904, 320] width 131 height 30
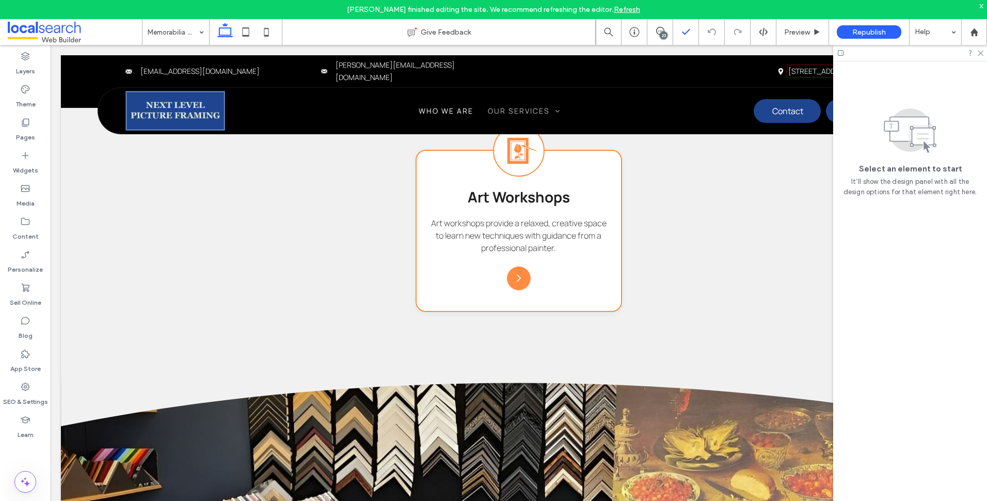
drag, startPoint x: 670, startPoint y: 27, endPoint x: 679, endPoint y: 39, distance: 15.1
click at [670, 27] on span at bounding box center [659, 31] width 25 height 8
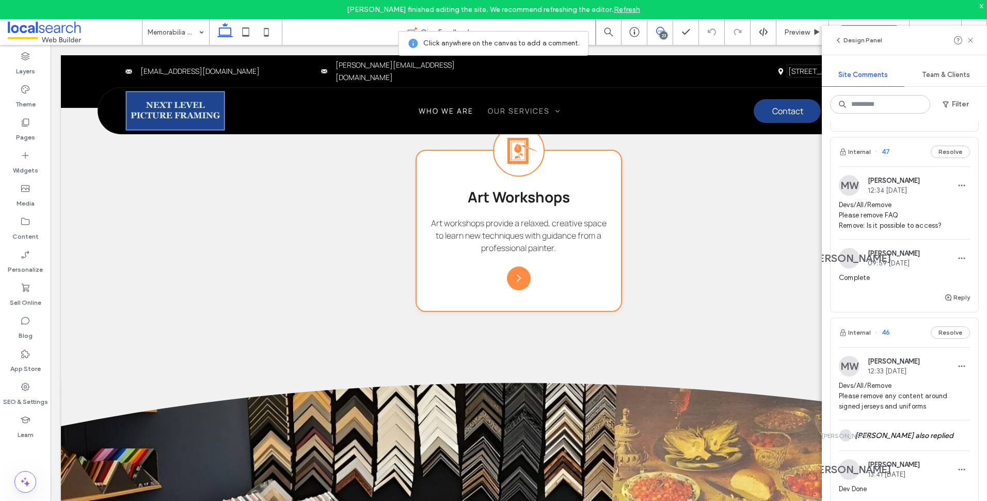
scroll to position [774, 0]
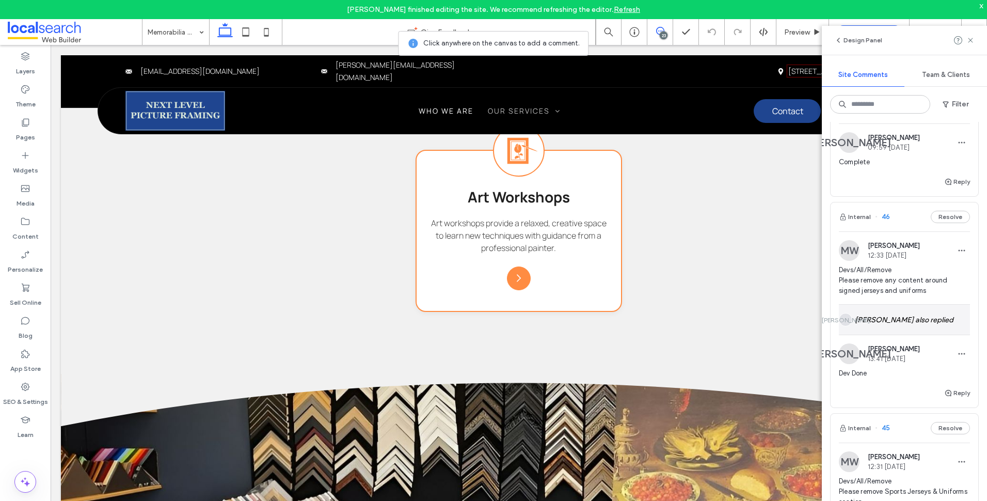
click at [909, 327] on div "JA James Adderley also replied" at bounding box center [904, 320] width 131 height 30
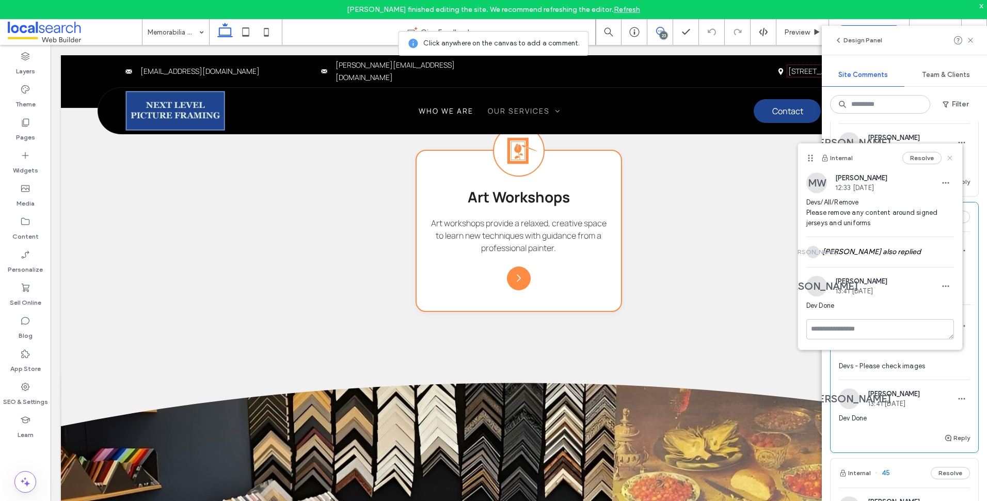
click at [949, 158] on icon at bounding box center [950, 158] width 8 height 8
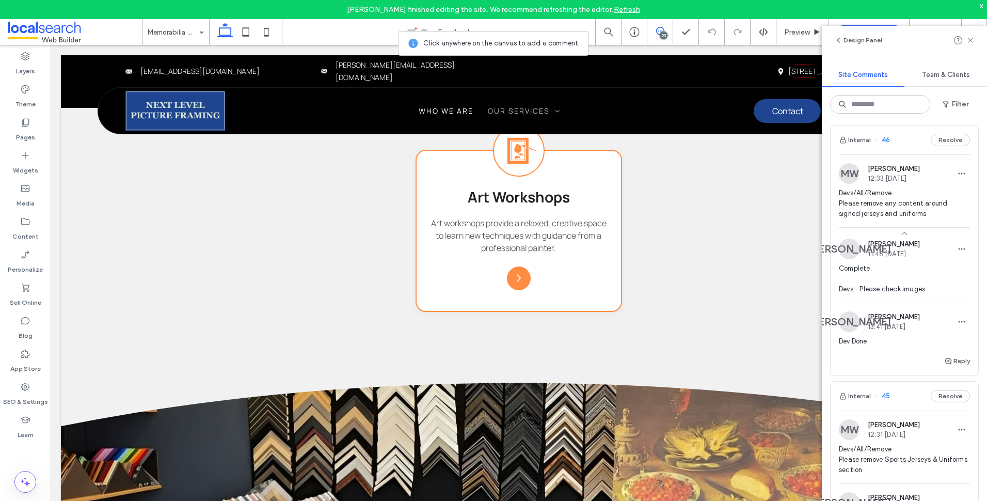
scroll to position [619, 0]
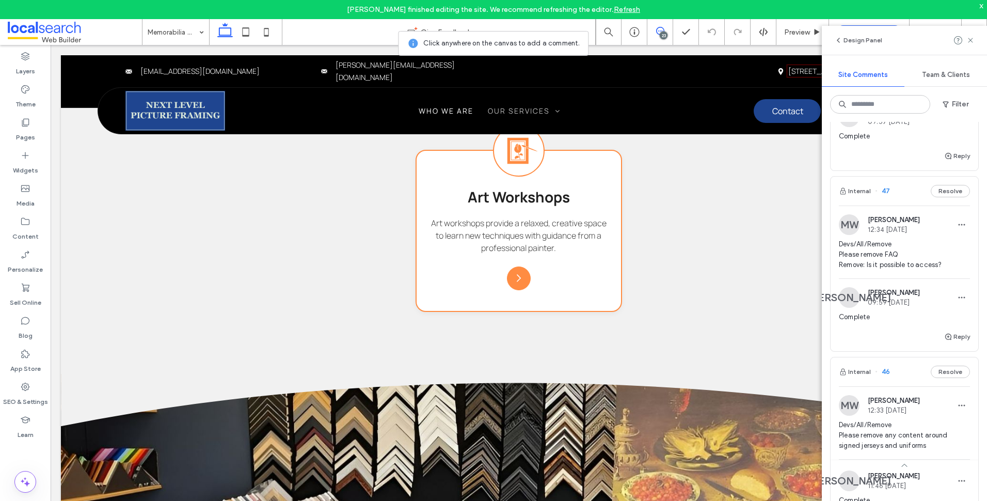
click at [889, 330] on div "Complete" at bounding box center [904, 321] width 131 height 19
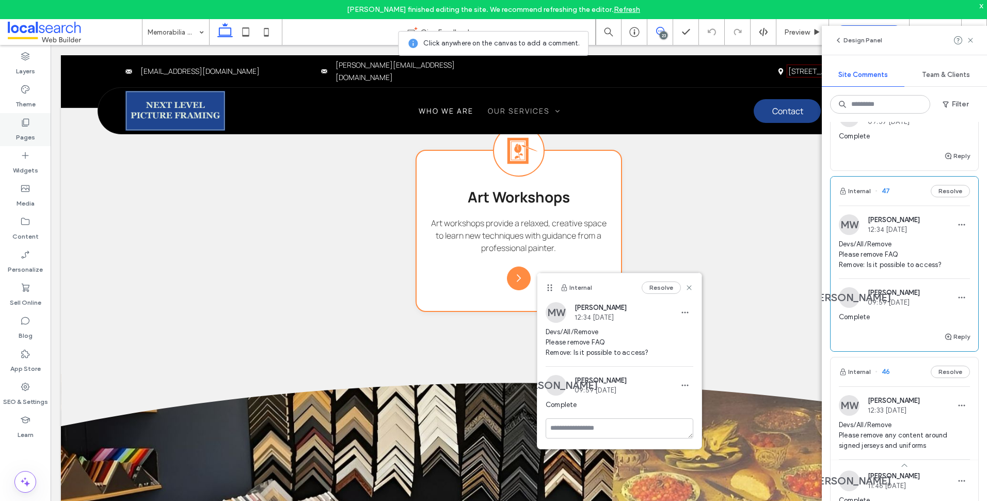
click at [33, 127] on div "Pages" at bounding box center [25, 129] width 51 height 33
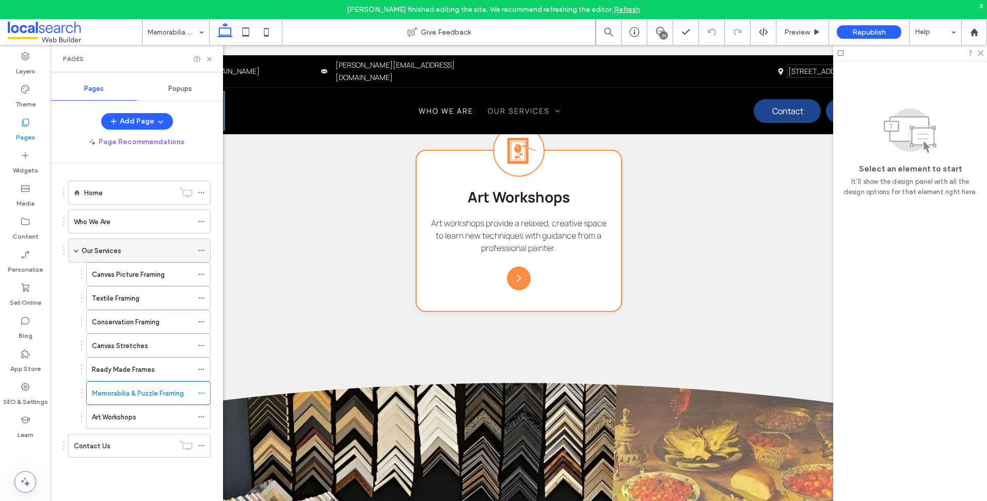
scroll to position [0, 0]
click at [129, 416] on label "Art Workshops" at bounding box center [114, 417] width 44 height 18
click at [150, 375] on div "Ready Made Frames" at bounding box center [142, 369] width 101 height 23
click at [162, 341] on div "Canvas Stretches" at bounding box center [142, 345] width 101 height 11
click at [165, 327] on div "Conservation Framing" at bounding box center [142, 321] width 101 height 11
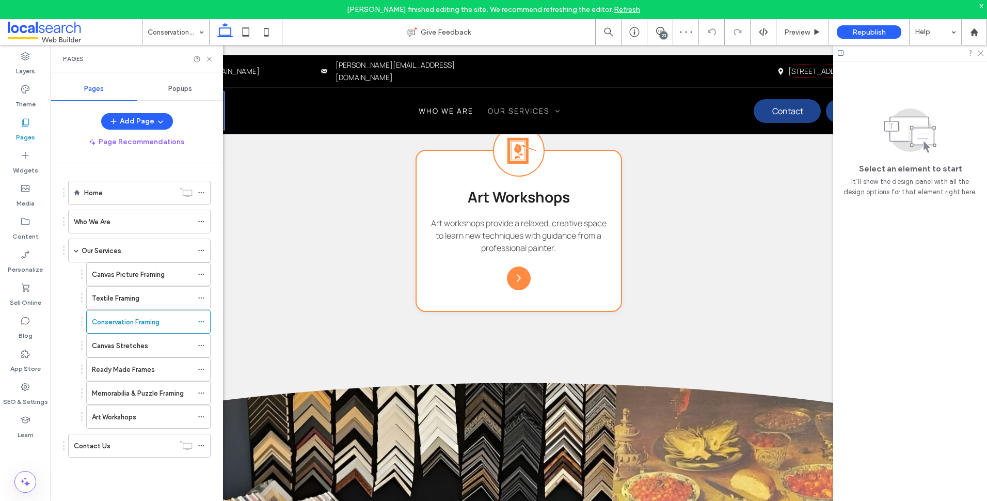
click at [157, 301] on div "Textile Framing" at bounding box center [142, 298] width 101 height 11
click at [166, 279] on div "Canvas Picture Framing" at bounding box center [142, 274] width 101 height 11
click at [137, 197] on div "Home" at bounding box center [129, 192] width 90 height 11
drag, startPoint x: 658, startPoint y: 31, endPoint x: 841, endPoint y: 236, distance: 274.2
click at [658, 31] on icon at bounding box center [660, 31] width 8 height 8
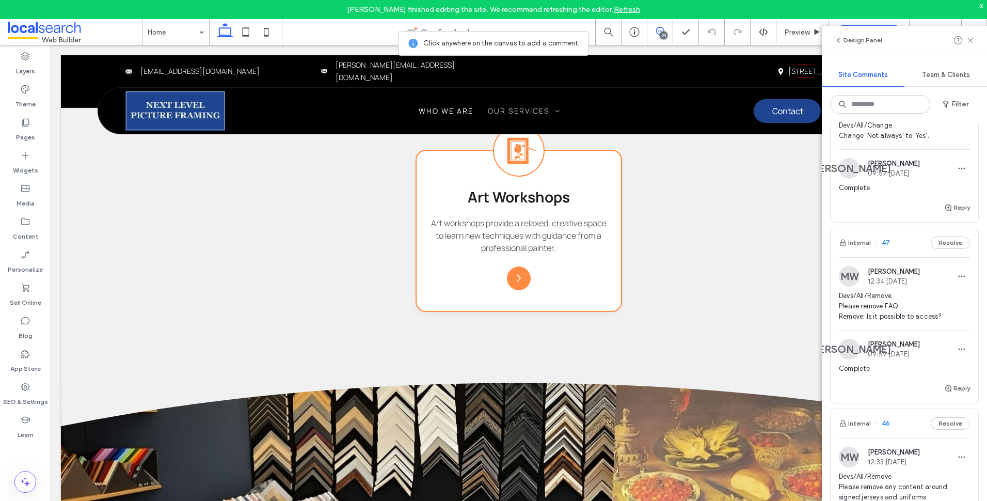
scroll to position [310, 0]
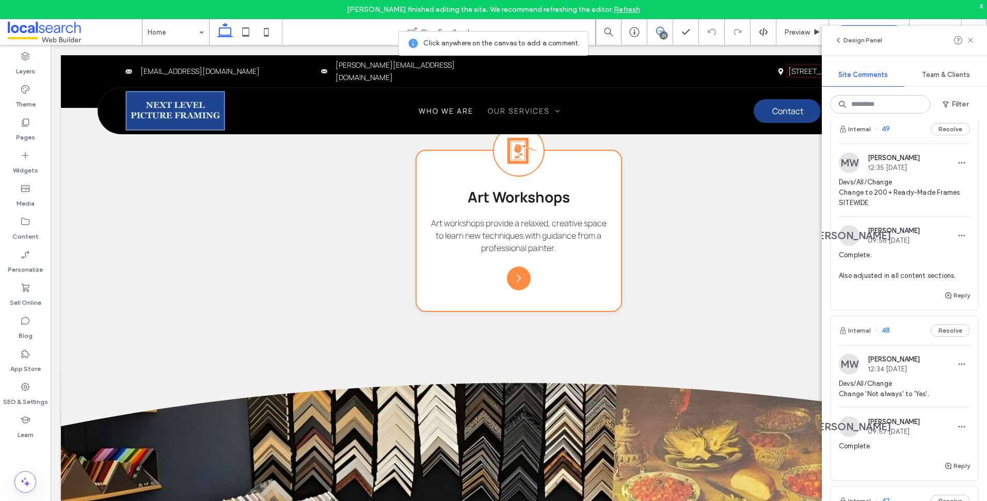
click at [932, 399] on span "Devs/All/Change Change 'Not always' to 'Yes'." at bounding box center [904, 388] width 131 height 21
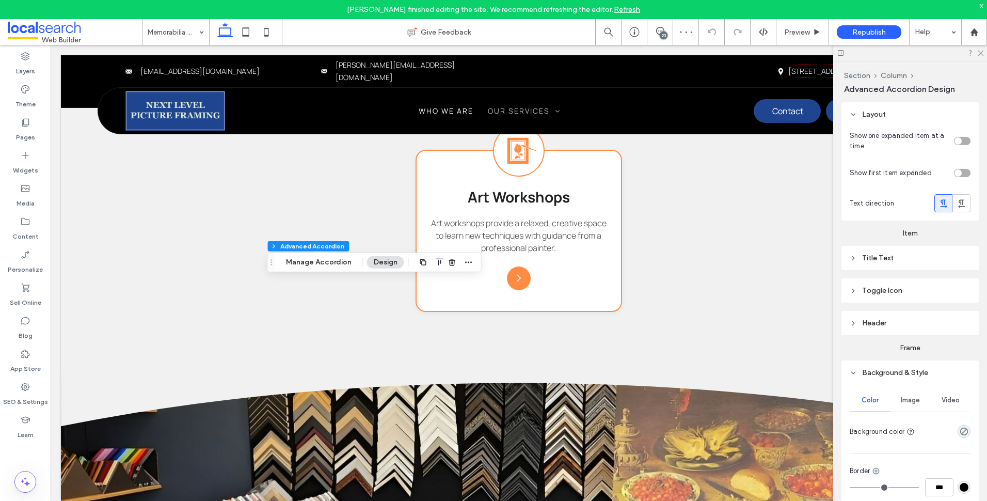
type input "*"
click at [662, 30] on icon at bounding box center [660, 31] width 8 height 8
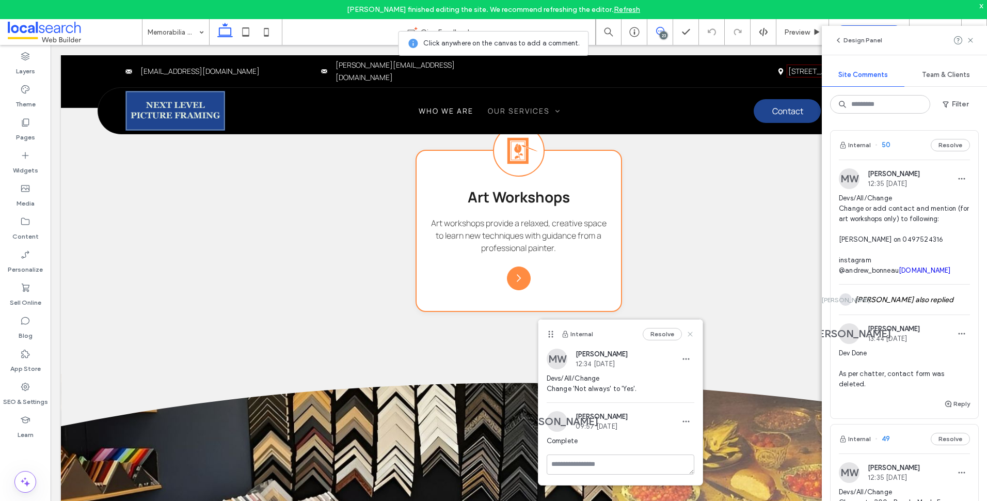
click at [690, 333] on use at bounding box center [690, 333] width 5 height 5
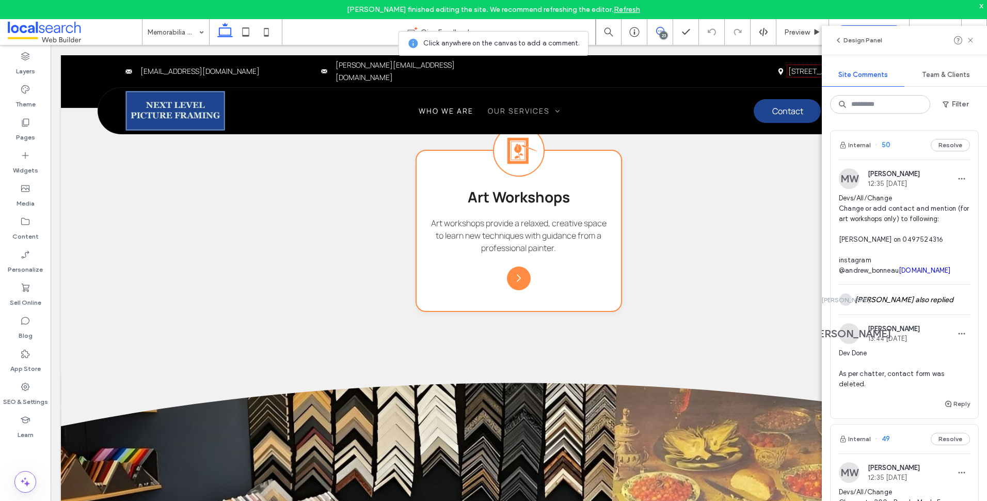
click at [64, 31] on span at bounding box center [75, 32] width 134 height 21
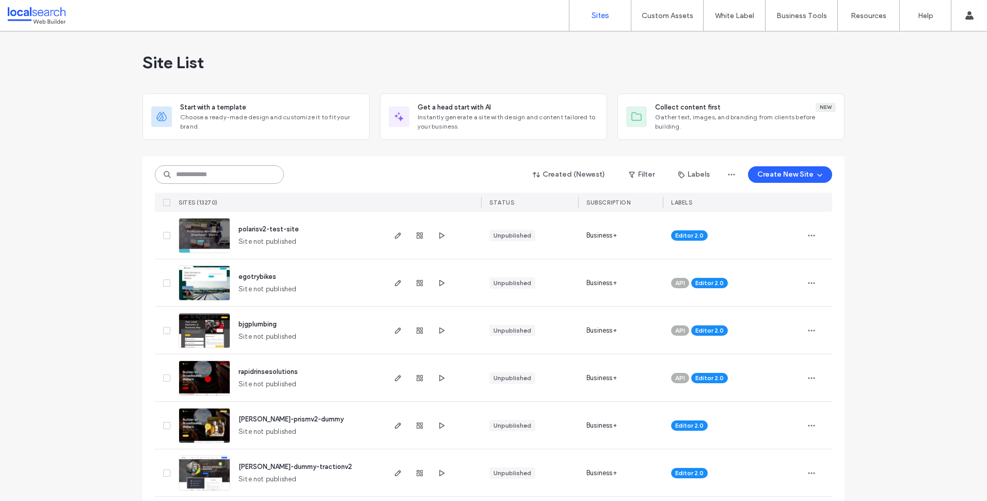
click at [225, 176] on input at bounding box center [219, 174] width 129 height 19
paste input "********"
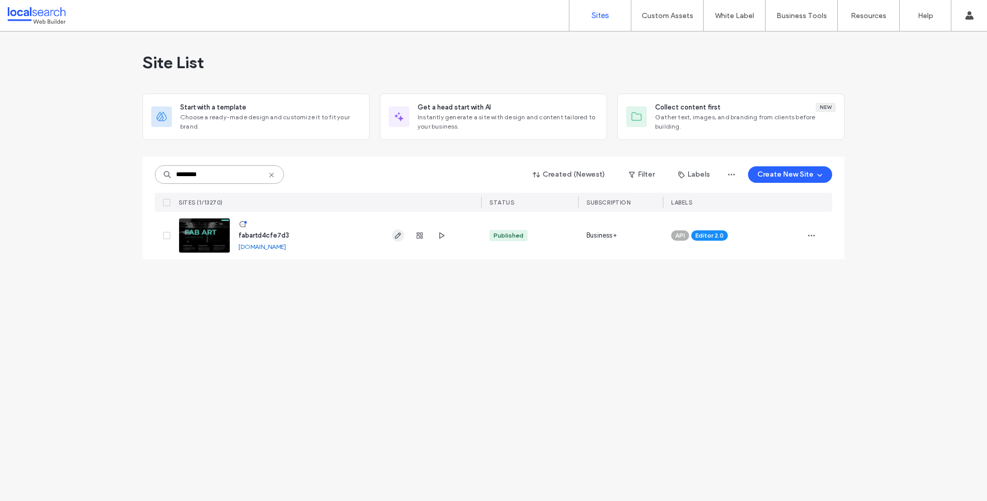
type input "********"
click at [392, 236] on span "button" at bounding box center [398, 235] width 12 height 12
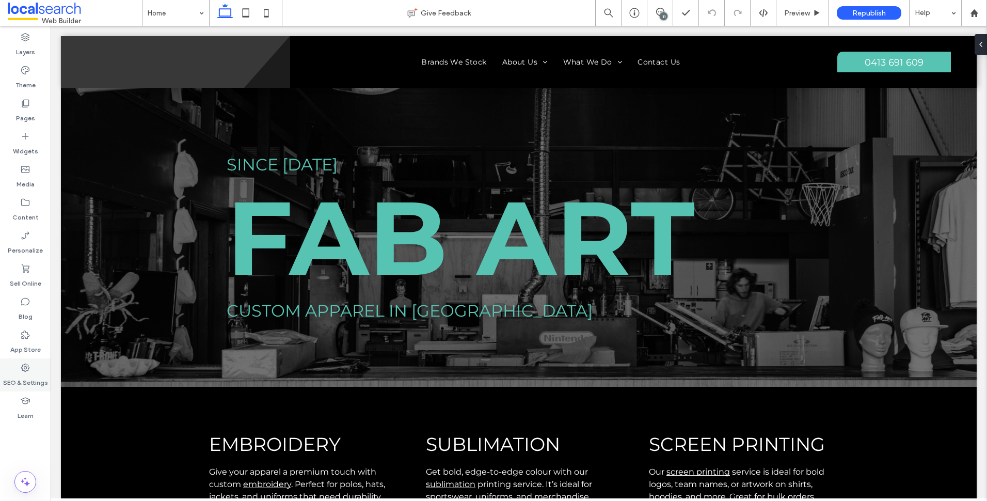
click at [24, 364] on icon at bounding box center [25, 367] width 10 height 10
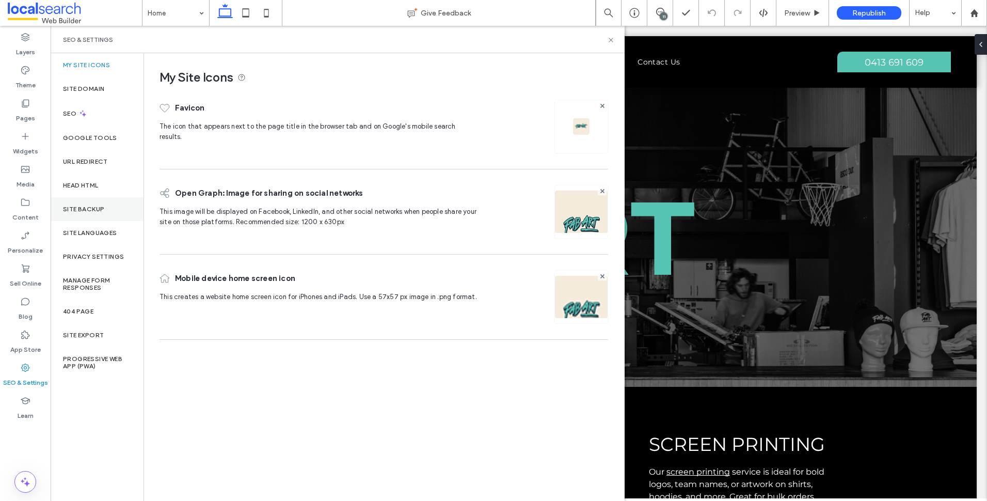
click at [124, 209] on div "Site Backup" at bounding box center [97, 209] width 93 height 24
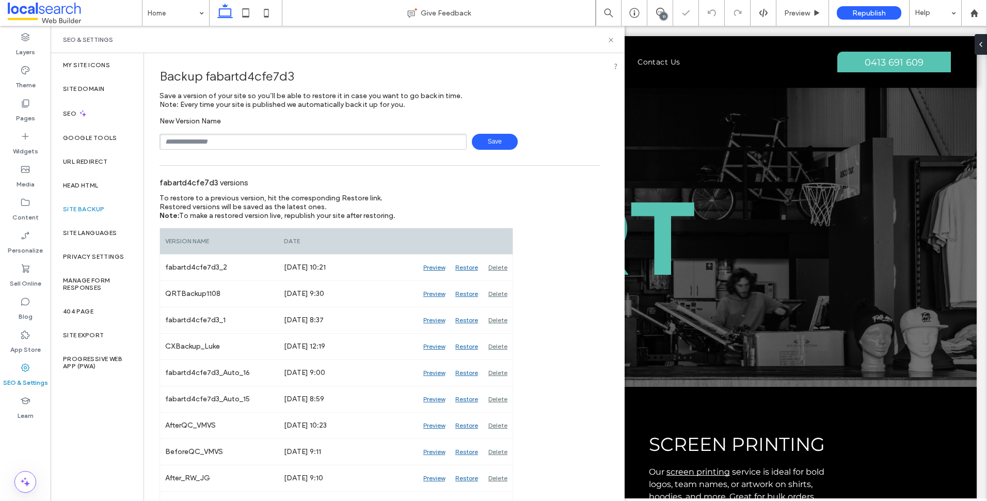
click at [332, 148] on input "text" at bounding box center [313, 142] width 307 height 16
type input "**********"
click at [505, 141] on span "Save" at bounding box center [495, 142] width 46 height 16
click at [613, 41] on icon at bounding box center [611, 40] width 8 height 8
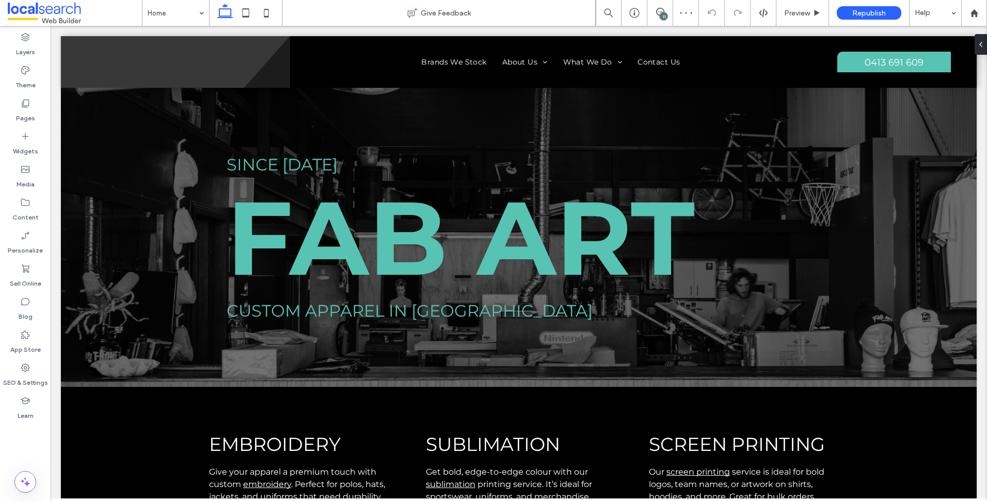
click at [662, 7] on div "11" at bounding box center [660, 13] width 26 height 26
click at [663, 3] on div "11" at bounding box center [660, 13] width 26 height 26
click at [658, 14] on icon at bounding box center [660, 12] width 8 height 8
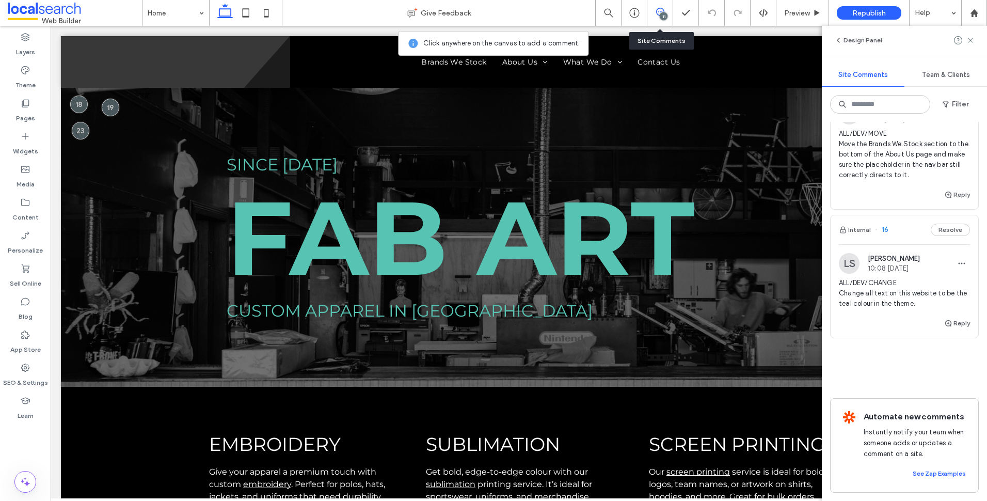
scroll to position [1419, 0]
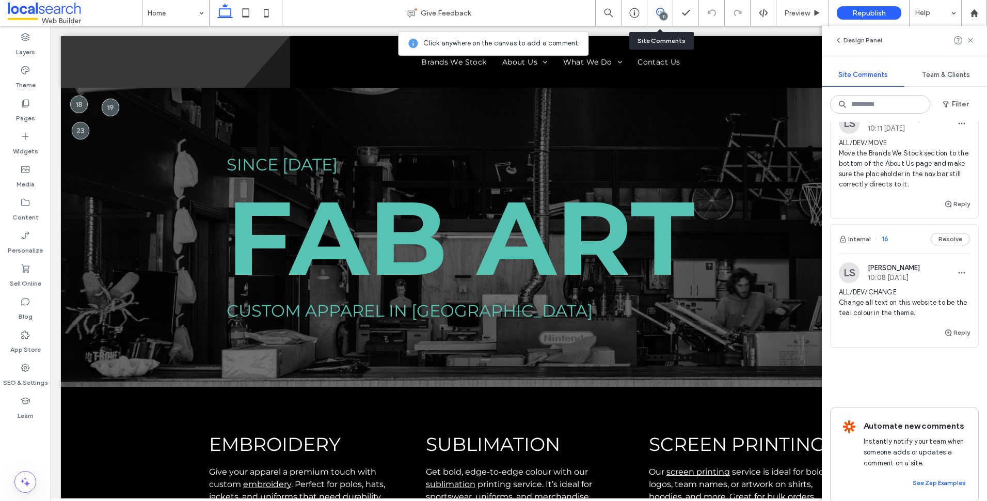
click at [898, 347] on div "Reply" at bounding box center [905, 336] width 148 height 21
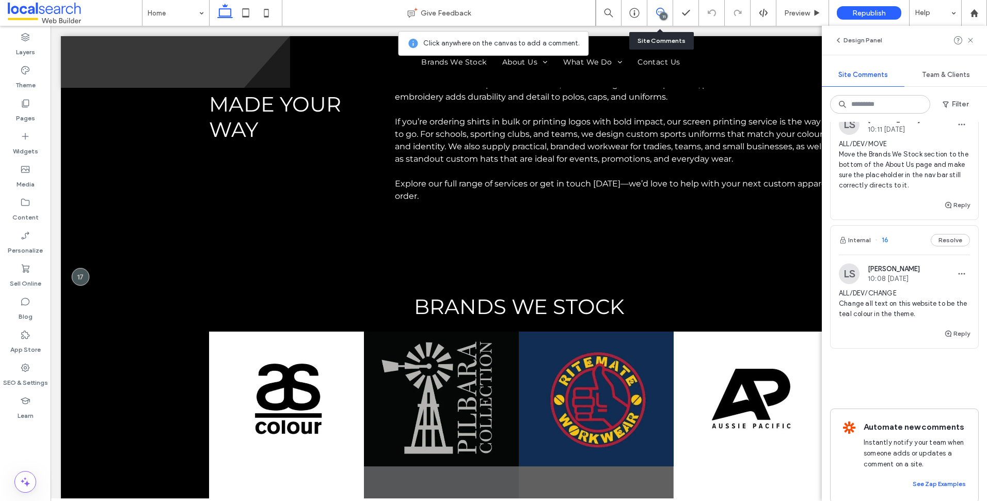
scroll to position [1470, 0]
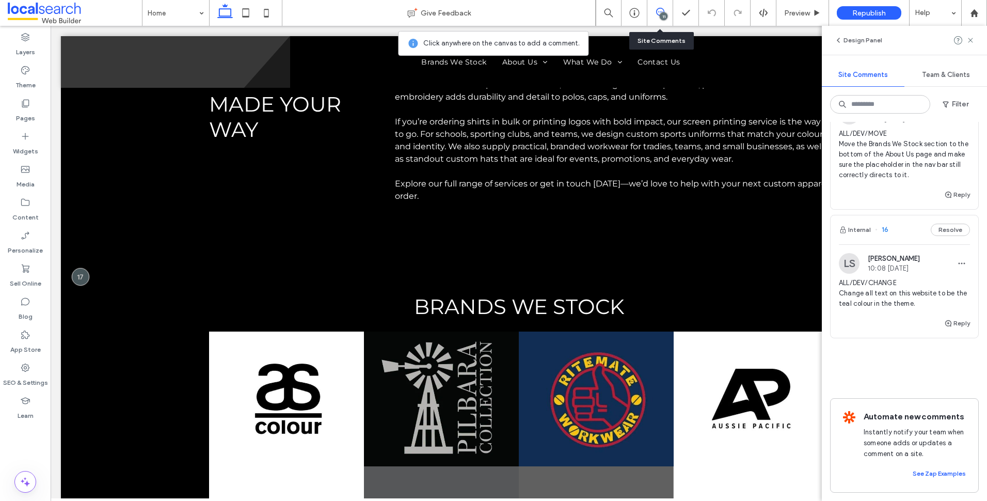
click at [909, 294] on span "ALL/DEV/CHANGE Change all text on this website to be the teal colour in the the…" at bounding box center [904, 293] width 131 height 31
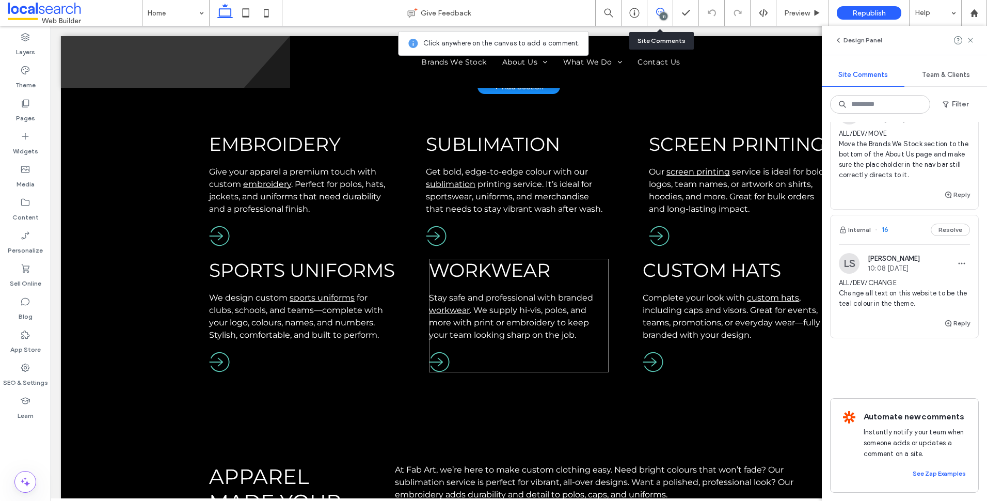
scroll to position [0, 0]
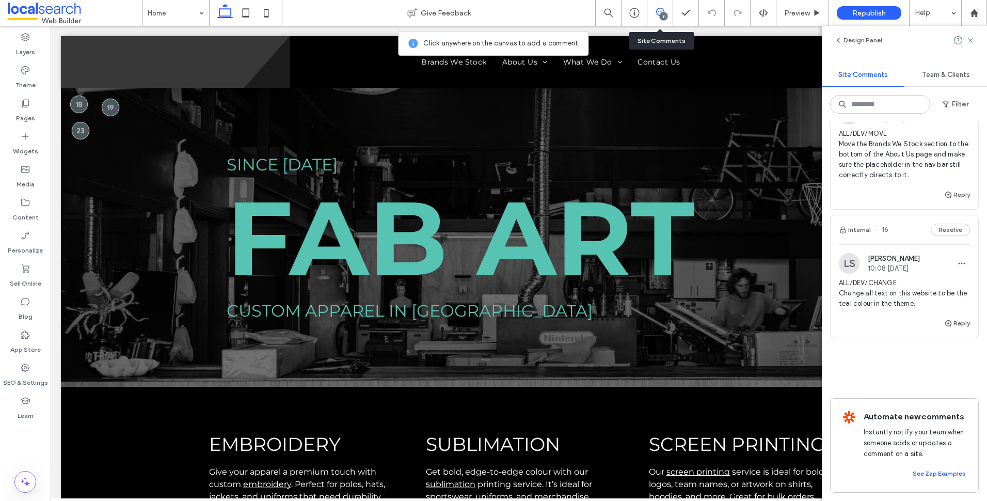
click at [922, 279] on span "ALL/DEV/CHANGE Change all text on this website to be the teal colour in the the…" at bounding box center [904, 293] width 131 height 31
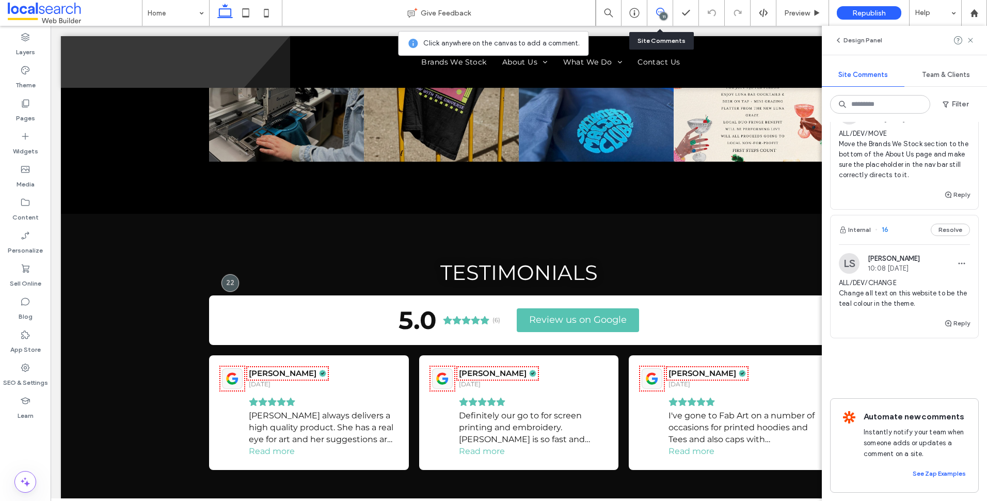
scroll to position [2199, 0]
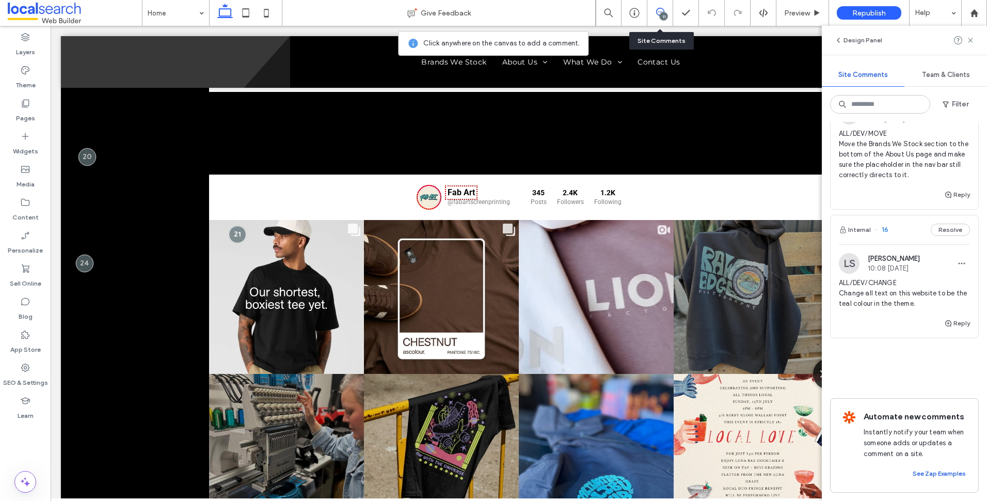
click at [943, 278] on span "ALL/DEV/CHANGE Change all text on this website to be the teal colour in the the…" at bounding box center [904, 293] width 131 height 31
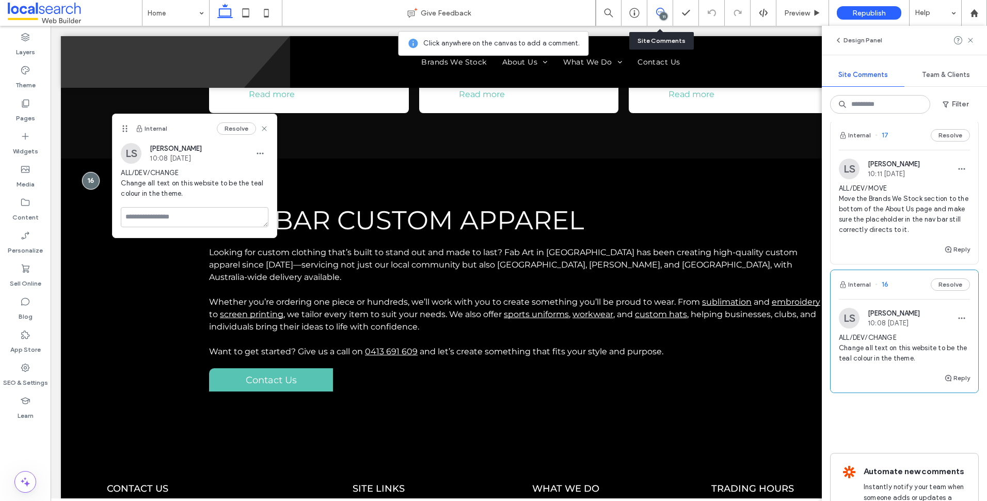
scroll to position [1264, 0]
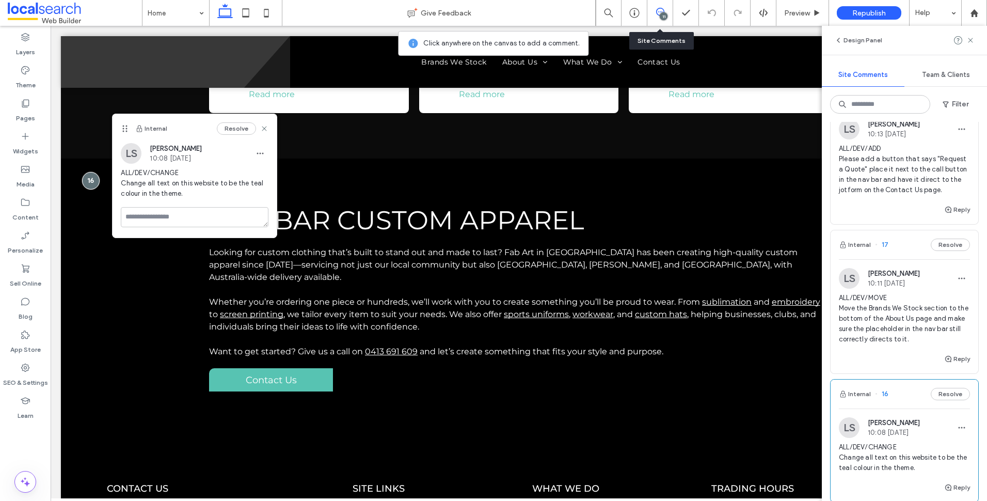
click at [905, 335] on span "ALL/DEV/MOVE Move the Brands We Stock section to the bottom of the About Us pag…" at bounding box center [904, 319] width 131 height 52
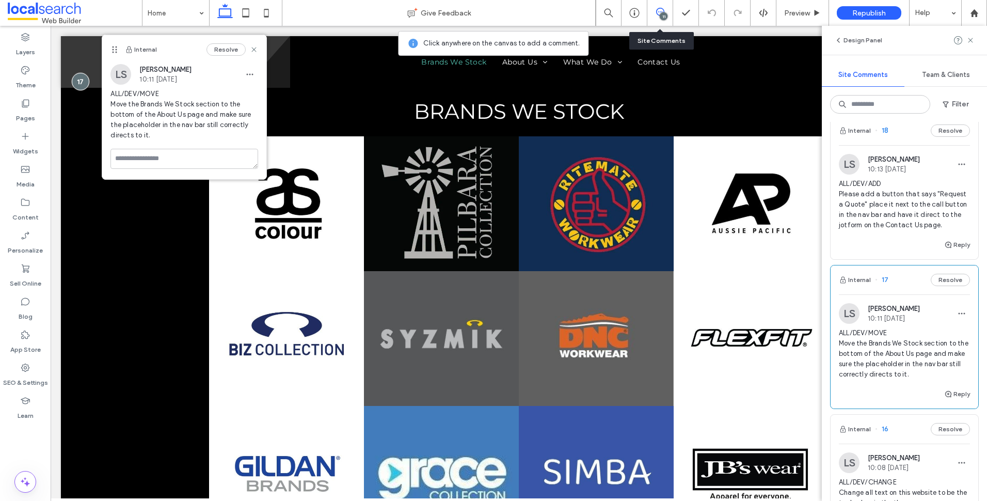
scroll to position [1212, 0]
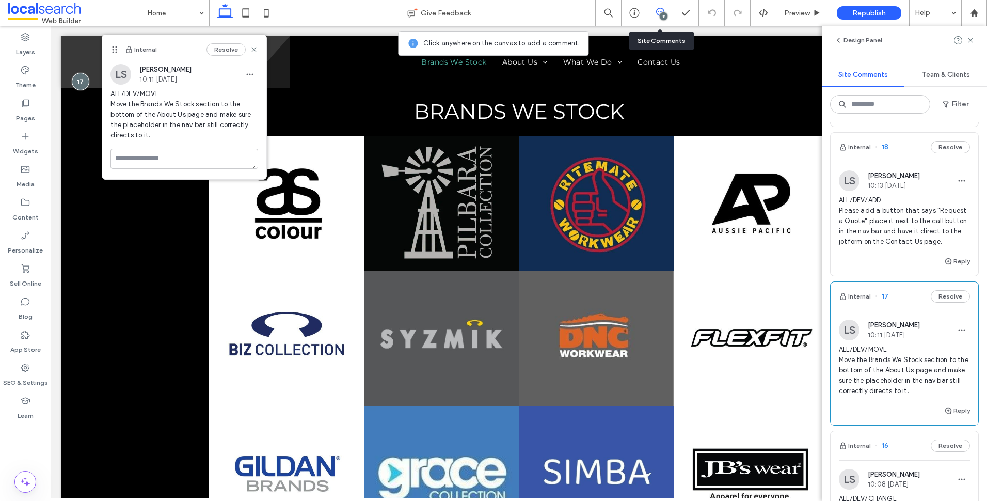
click at [888, 255] on div "ALL/DEV/ADD Please add a button that says "Request a Quote" place it next to th…" at bounding box center [904, 225] width 131 height 60
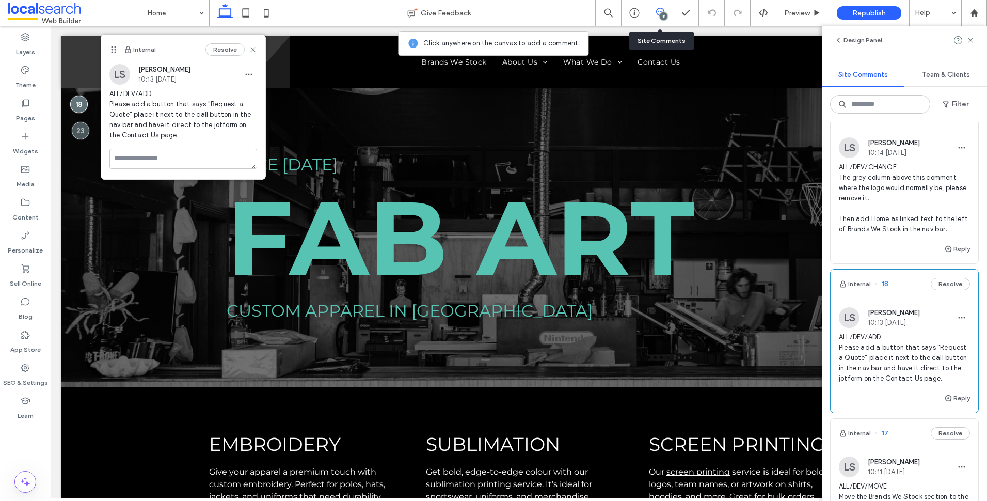
scroll to position [1006, 0]
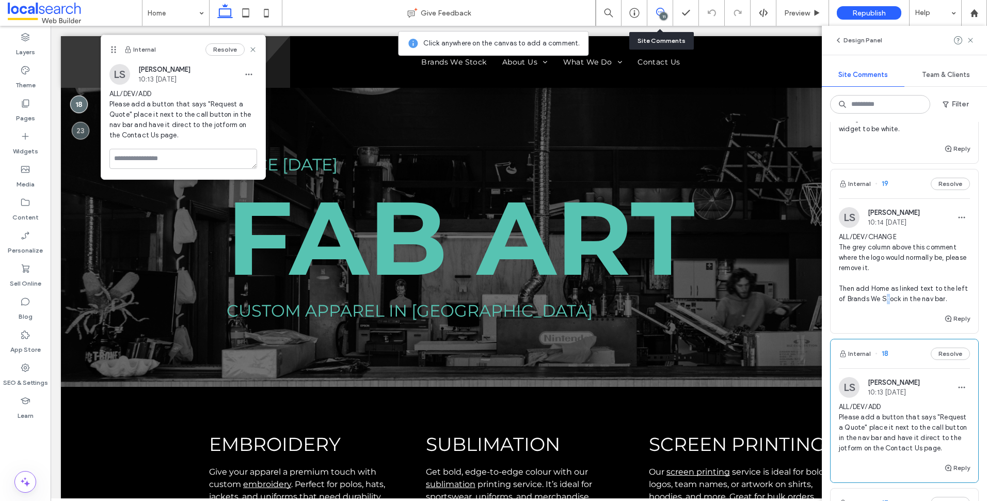
click at [900, 304] on span "ALL/DEV/CHANGE The grey column above this comment where the logo would normally…" at bounding box center [904, 268] width 131 height 72
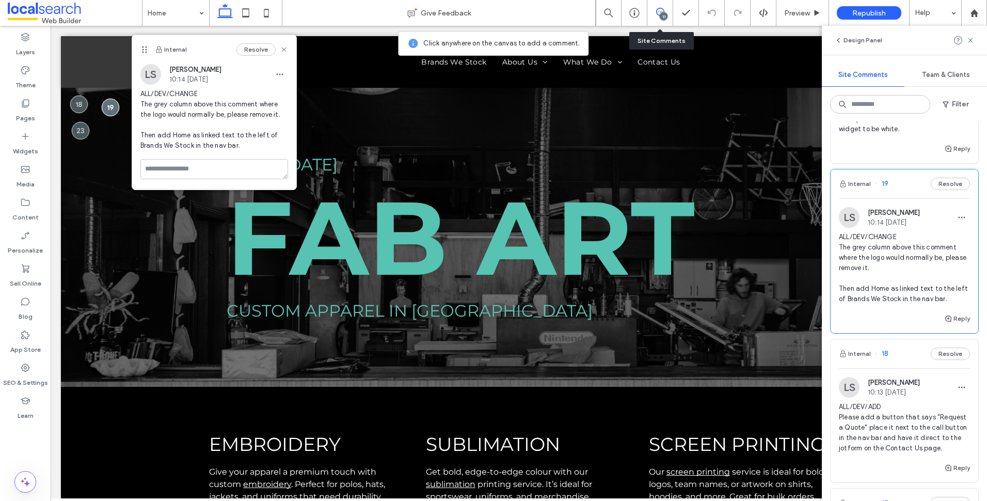
drag, startPoint x: 900, startPoint y: 329, endPoint x: 879, endPoint y: 311, distance: 27.5
click at [875, 304] on span "ALL/DEV/CHANGE The grey column above this comment where the logo would normally…" at bounding box center [904, 268] width 131 height 72
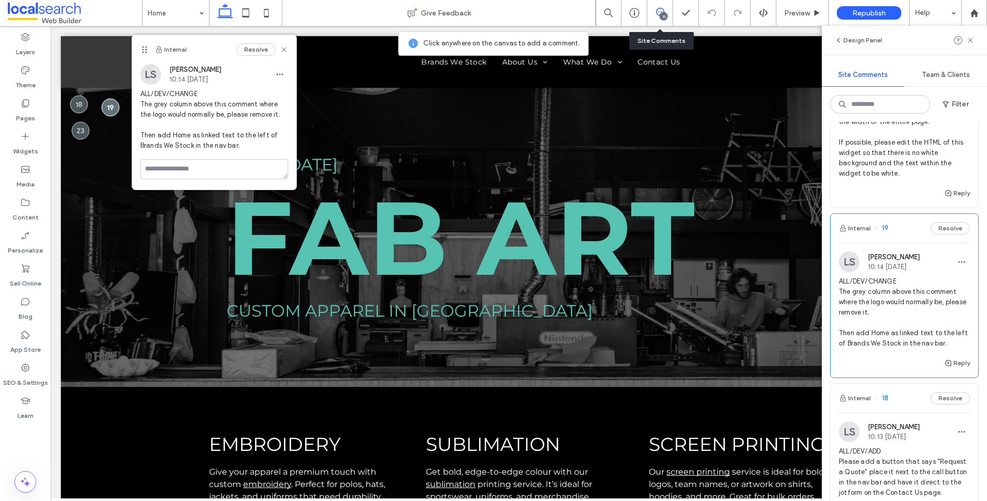
scroll to position [902, 0]
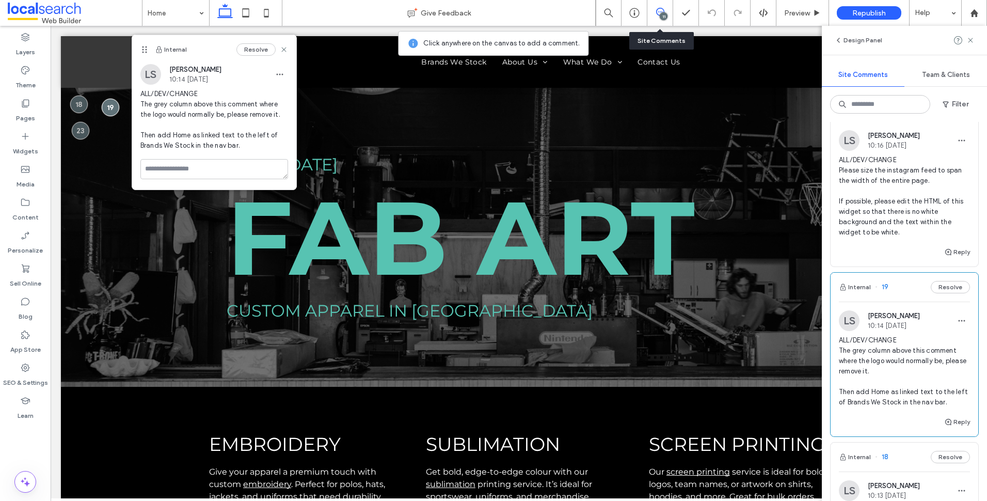
click at [922, 246] on div "ALL/DEV/CHANGE Please size the instagram feed to span the width of the entire p…" at bounding box center [904, 200] width 131 height 91
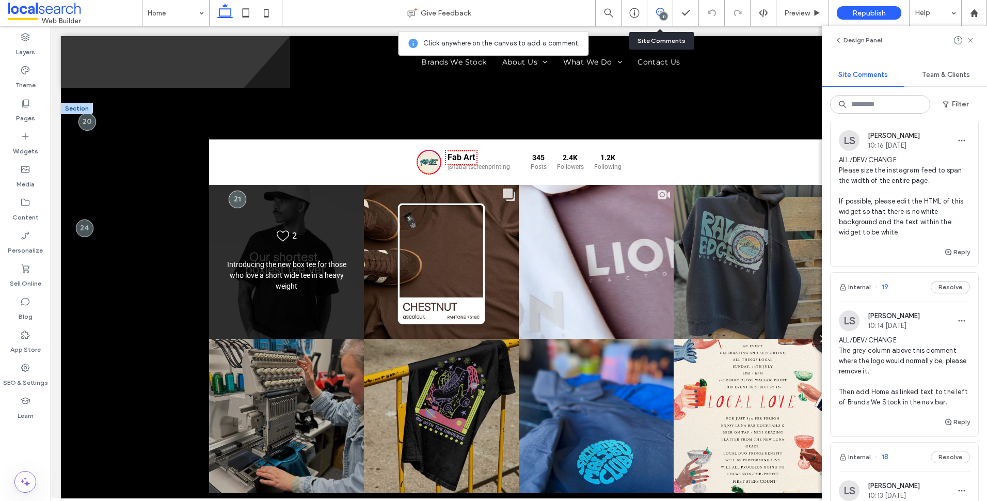
scroll to position [1492, 0]
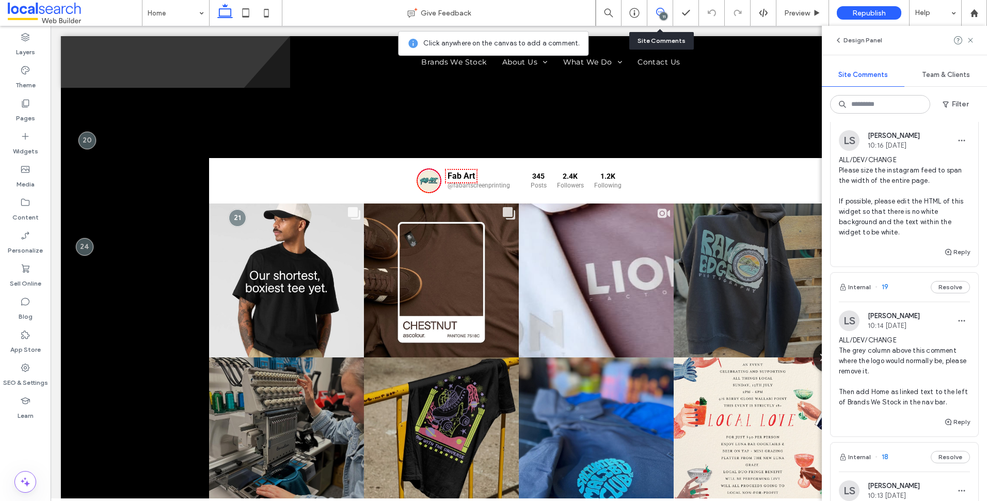
click at [916, 237] on span "ALL/DEV/CHANGE Please size the instagram feed to span the width of the entire p…" at bounding box center [904, 196] width 131 height 83
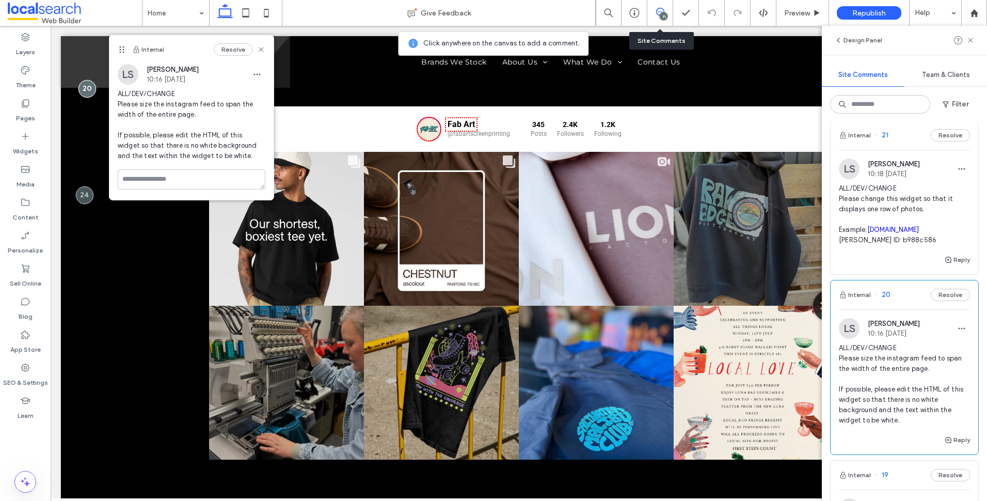
scroll to position [696, 0]
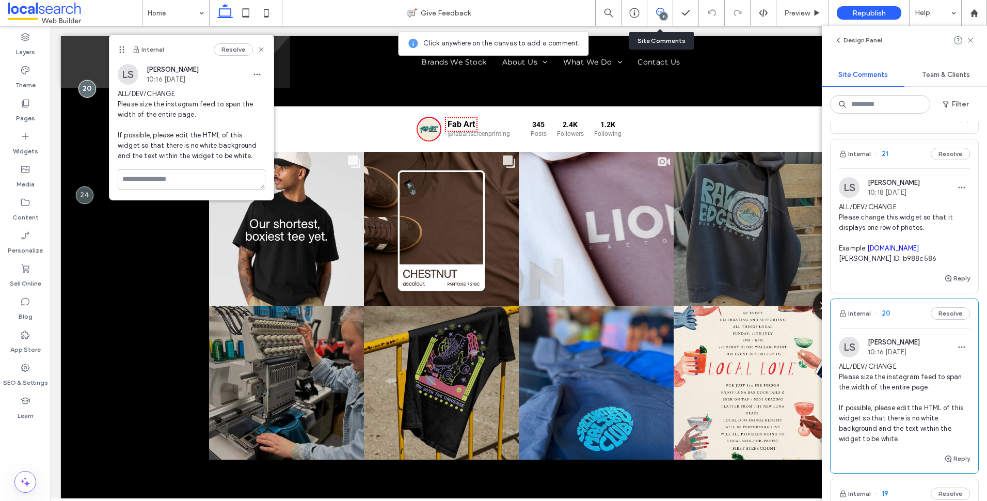
click at [919, 262] on span "ALL/DEV/CHANGE Please change this widget so that it displays one row of photos.…" at bounding box center [904, 233] width 131 height 62
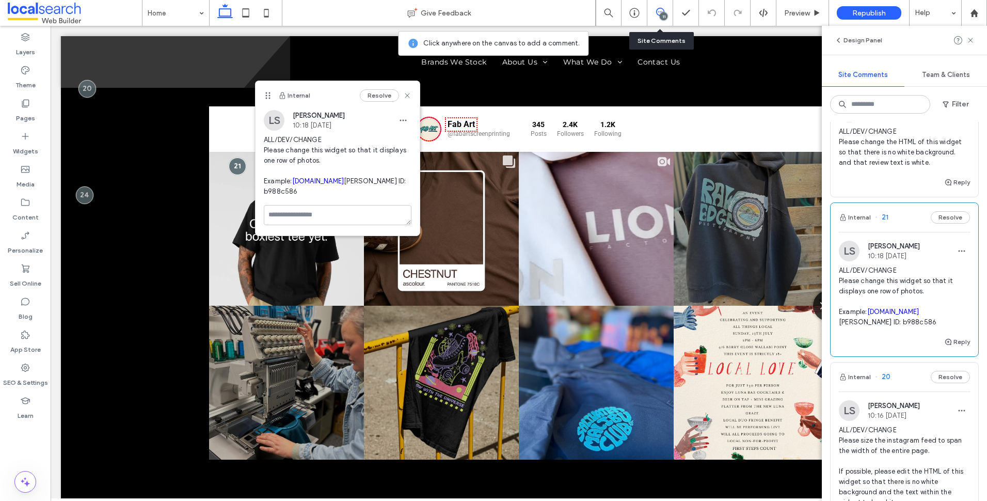
scroll to position [541, 0]
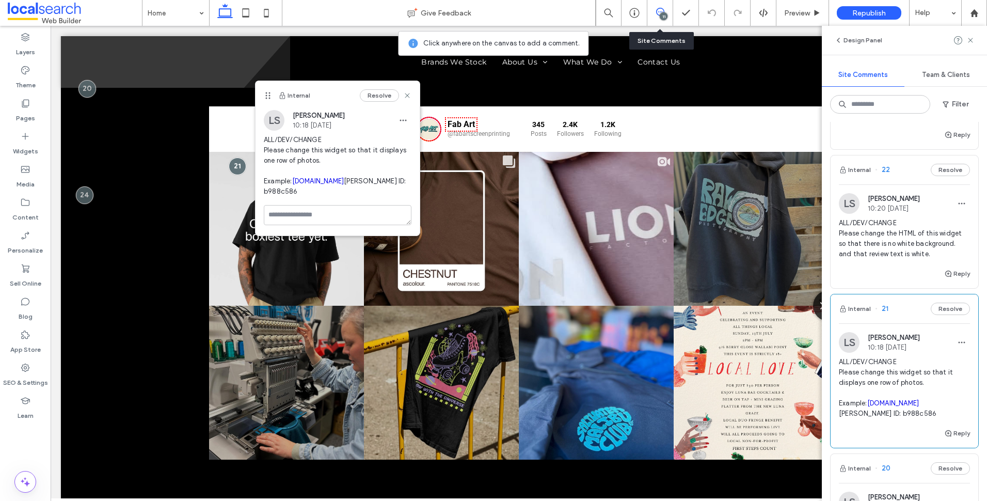
click at [917, 259] on span "ALL/DEV/CHANGE Please change the HTML of this widget so that there is no white …" at bounding box center [904, 238] width 131 height 41
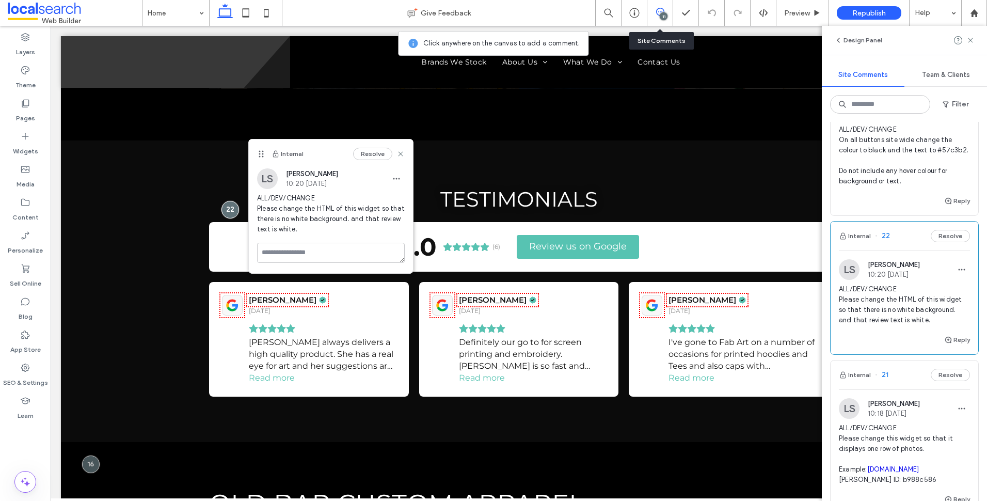
scroll to position [386, 0]
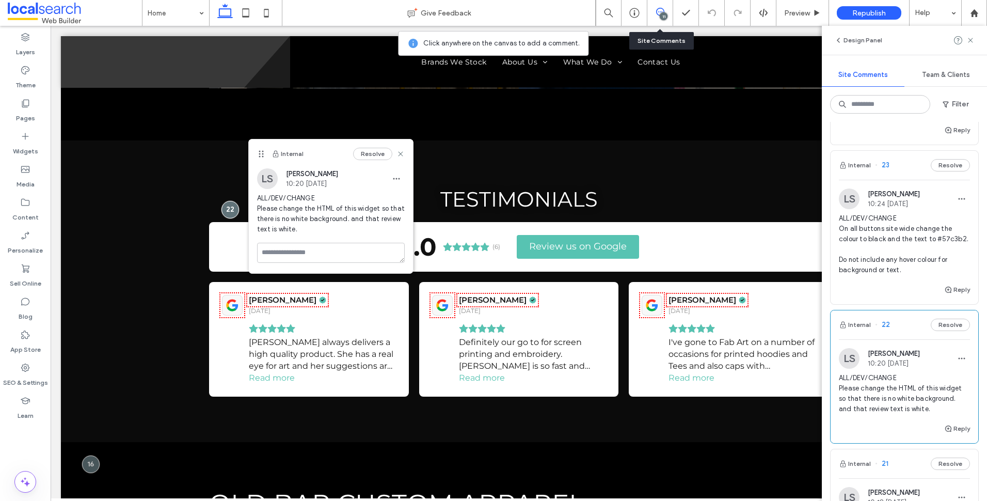
click at [924, 241] on span "ALL/DEV/CHANGE On all buttons site wide change the colour to black and the text…" at bounding box center [904, 244] width 131 height 62
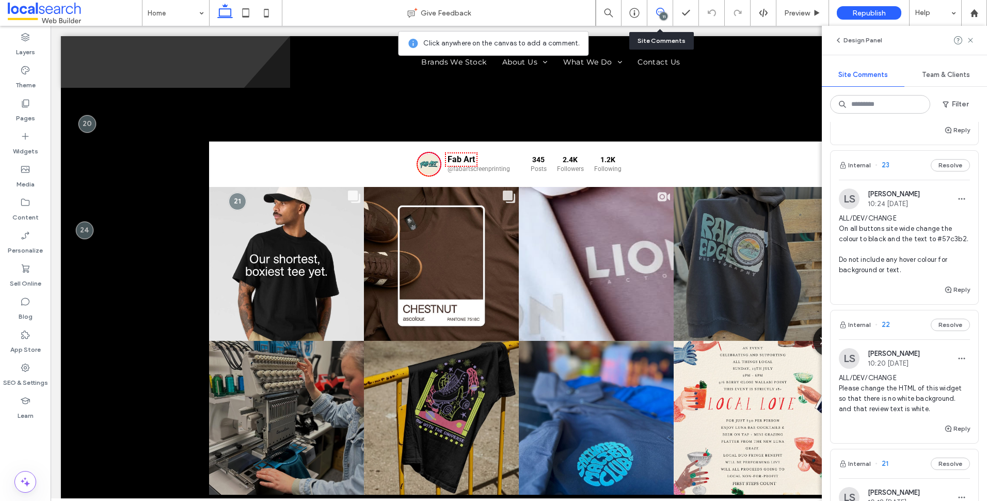
scroll to position [0, 0]
